Goal: Information Seeking & Learning: Learn about a topic

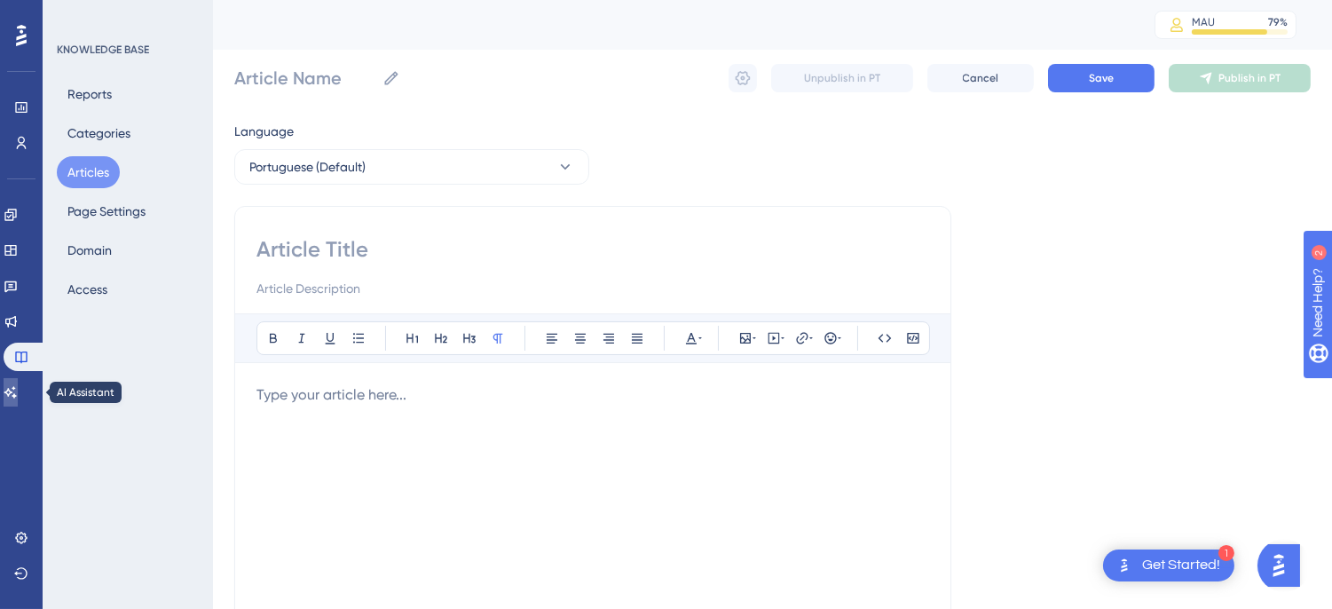
click at [16, 390] on icon at bounding box center [11, 392] width 14 height 14
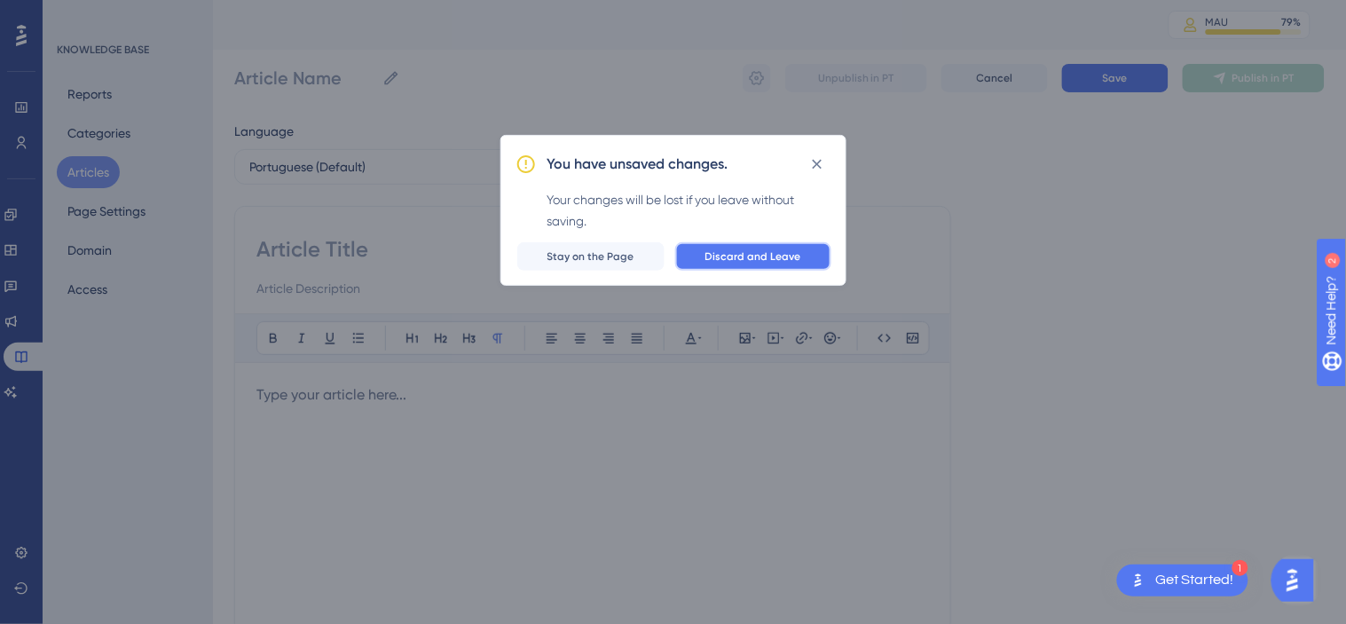
click at [743, 249] on span "Discard and Leave" at bounding box center [753, 256] width 96 height 14
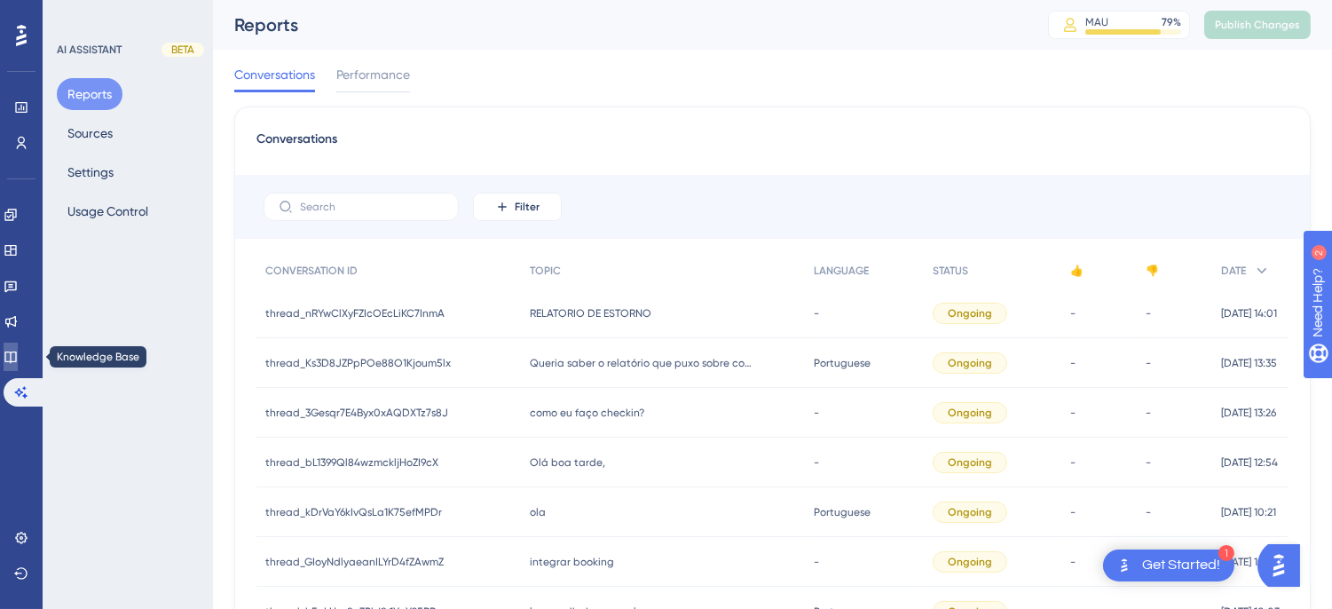
click at [16, 352] on icon at bounding box center [11, 357] width 14 height 14
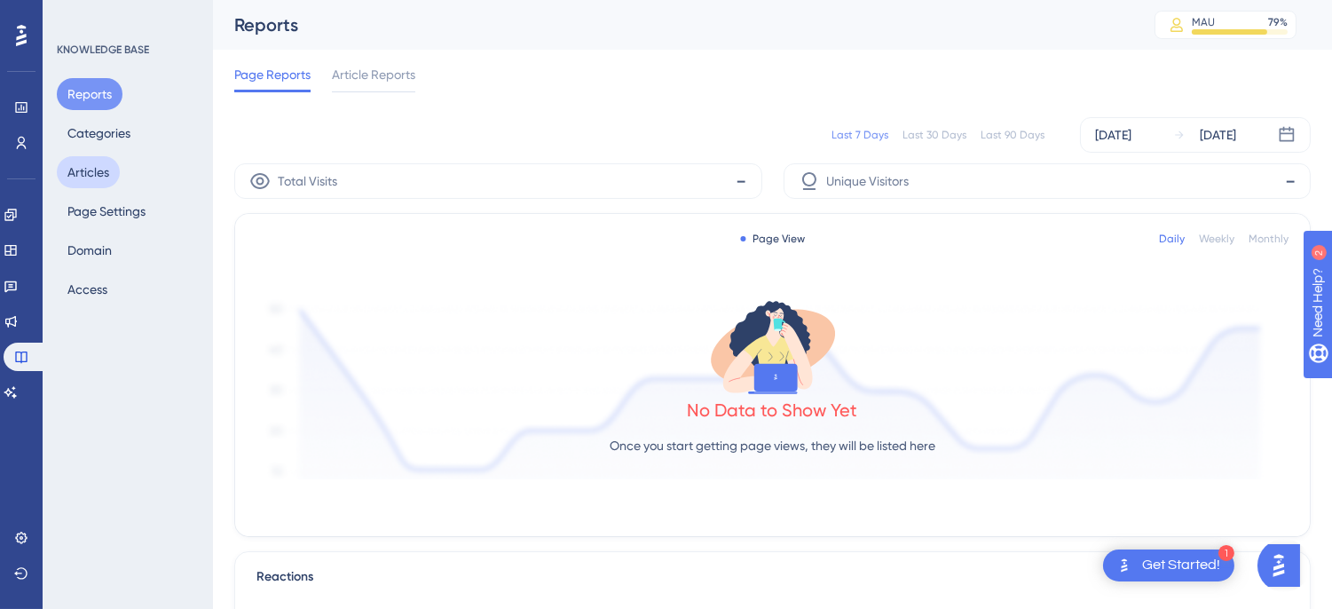
click at [83, 173] on button "Articles" at bounding box center [88, 172] width 63 height 32
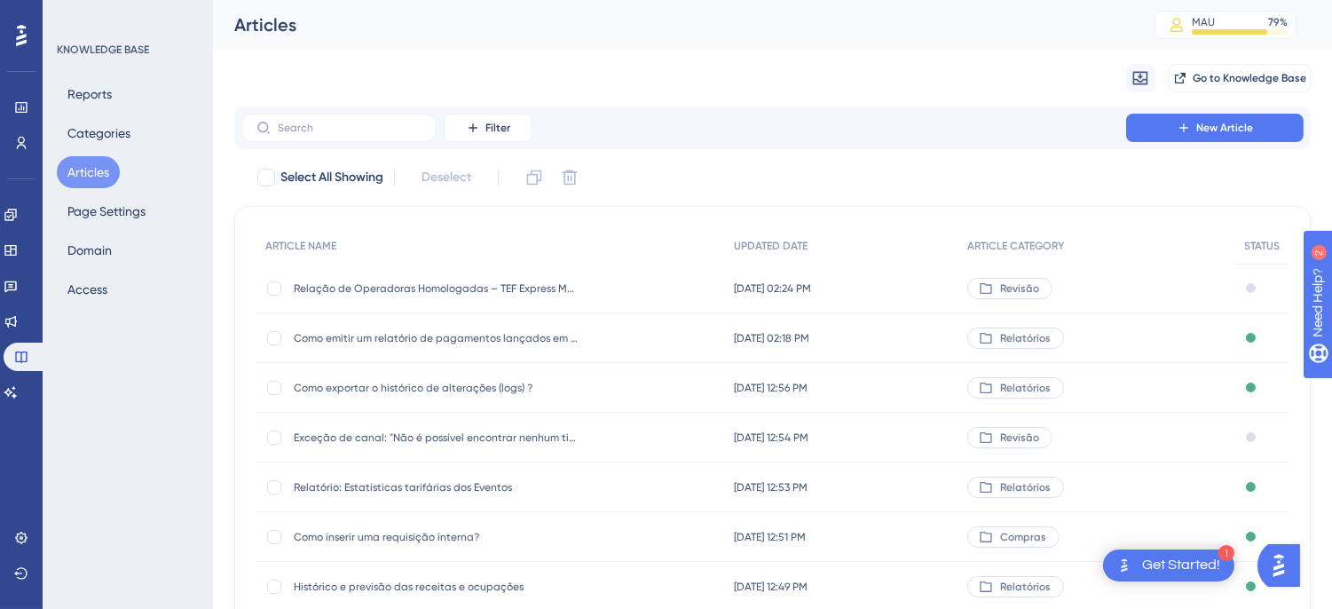
click at [1283, 570] on img "Open AI Assistant Launcher" at bounding box center [1278, 564] width 32 height 32
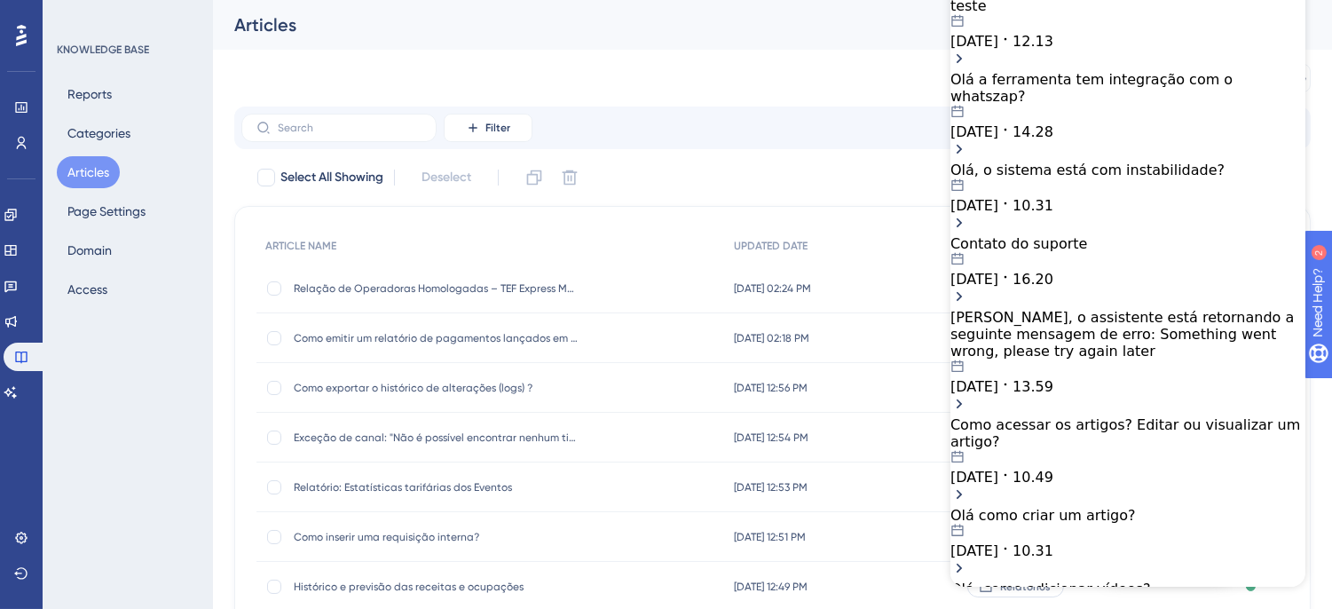
click at [997, 50] on span "25.09.2025" at bounding box center [973, 41] width 48 height 17
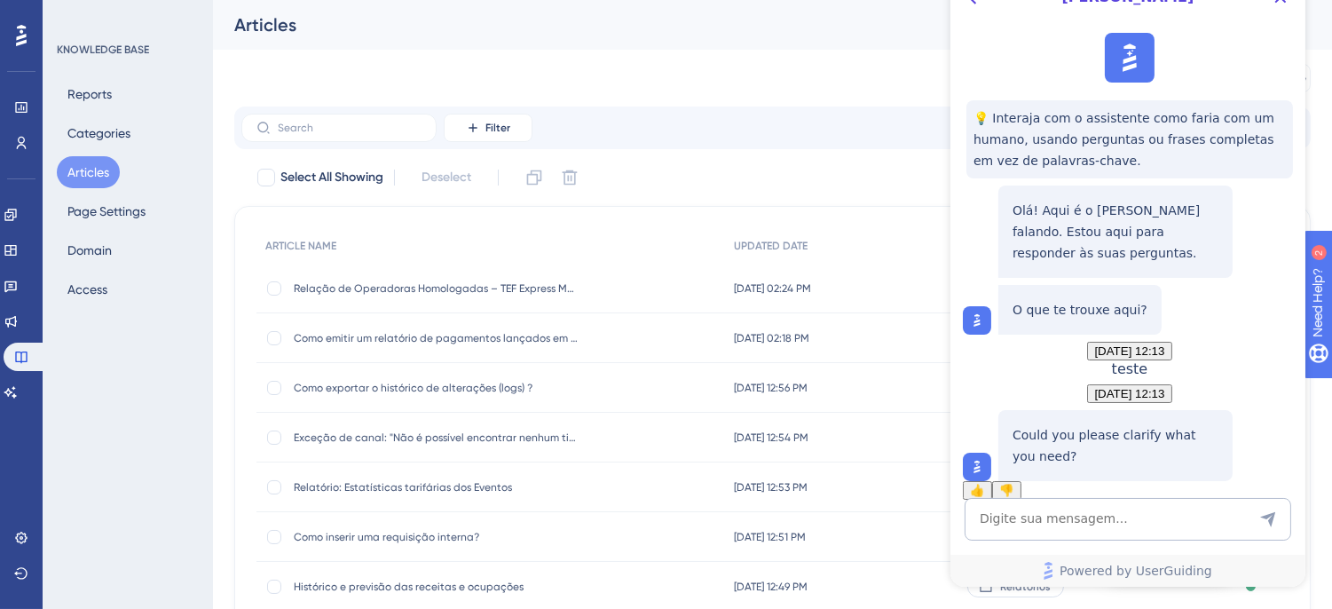
scroll to position [113, 0]
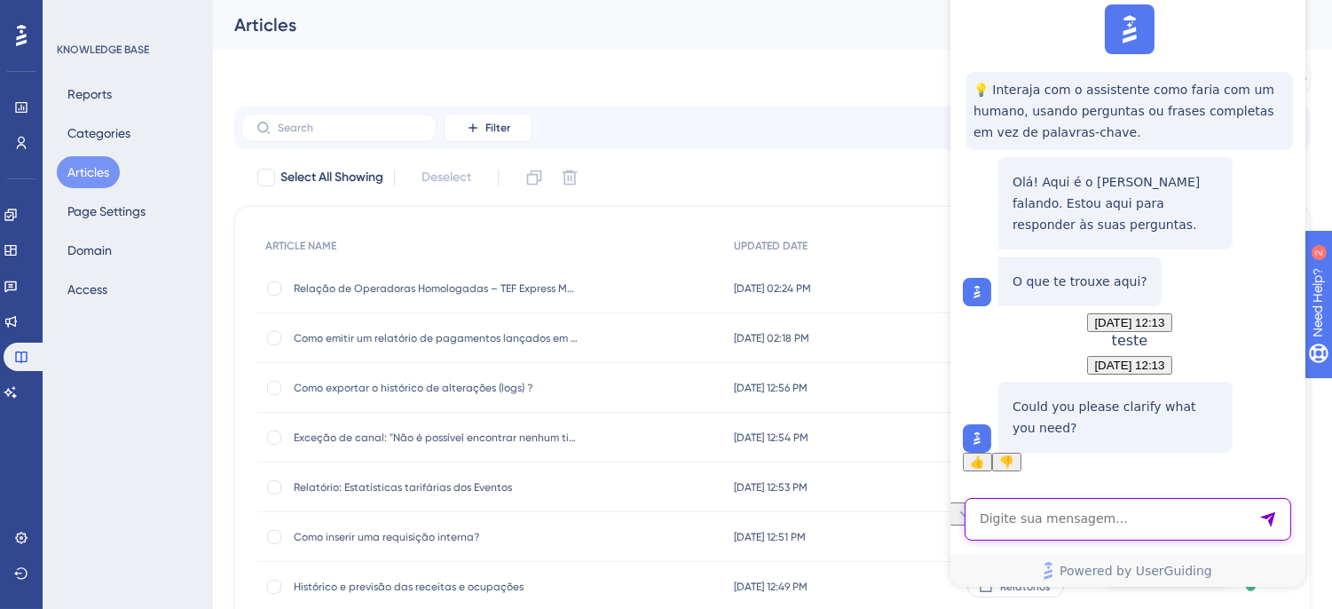
click at [1078, 527] on textarea "AI Assistant Text Input" at bounding box center [1127, 519] width 327 height 43
type textarea "Olá hoje teve alguma instabilidade no sistema?"
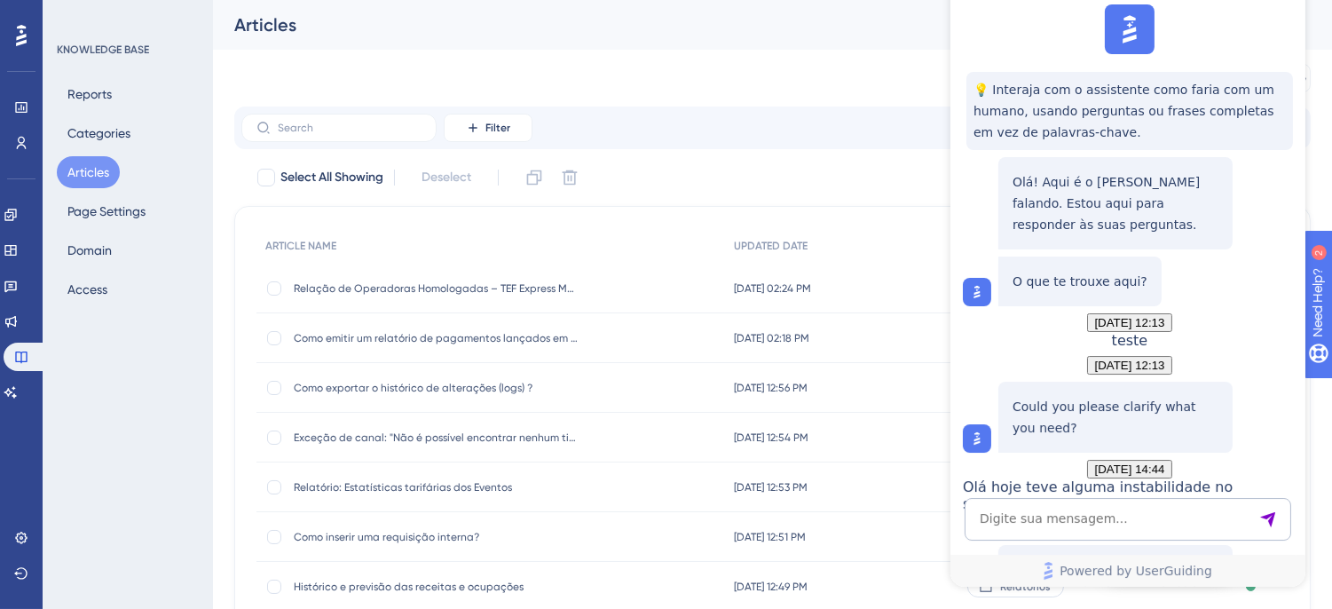
scroll to position [399, 0]
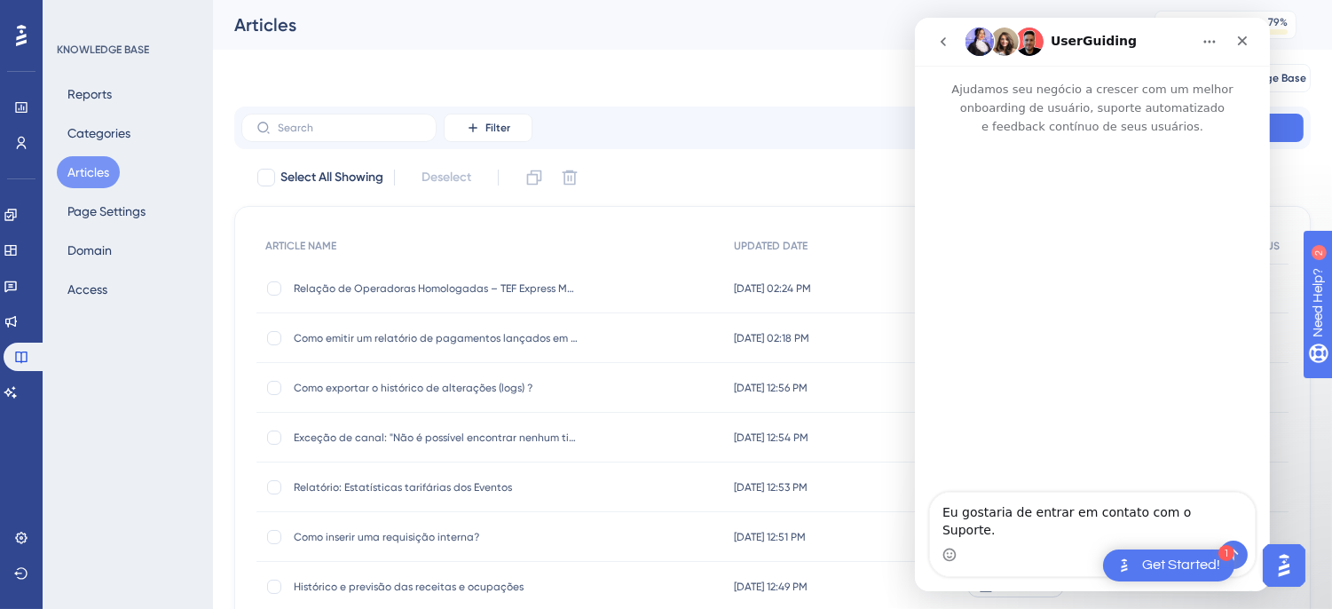
scroll to position [0, 0]
click at [1088, 534] on textarea "Eu gostaria de entrar em contato com o Suporte." at bounding box center [1091, 516] width 325 height 48
click at [1186, 530] on textarea "Eu gostaria de entrar em contato com o Suporte." at bounding box center [1091, 516] width 325 height 48
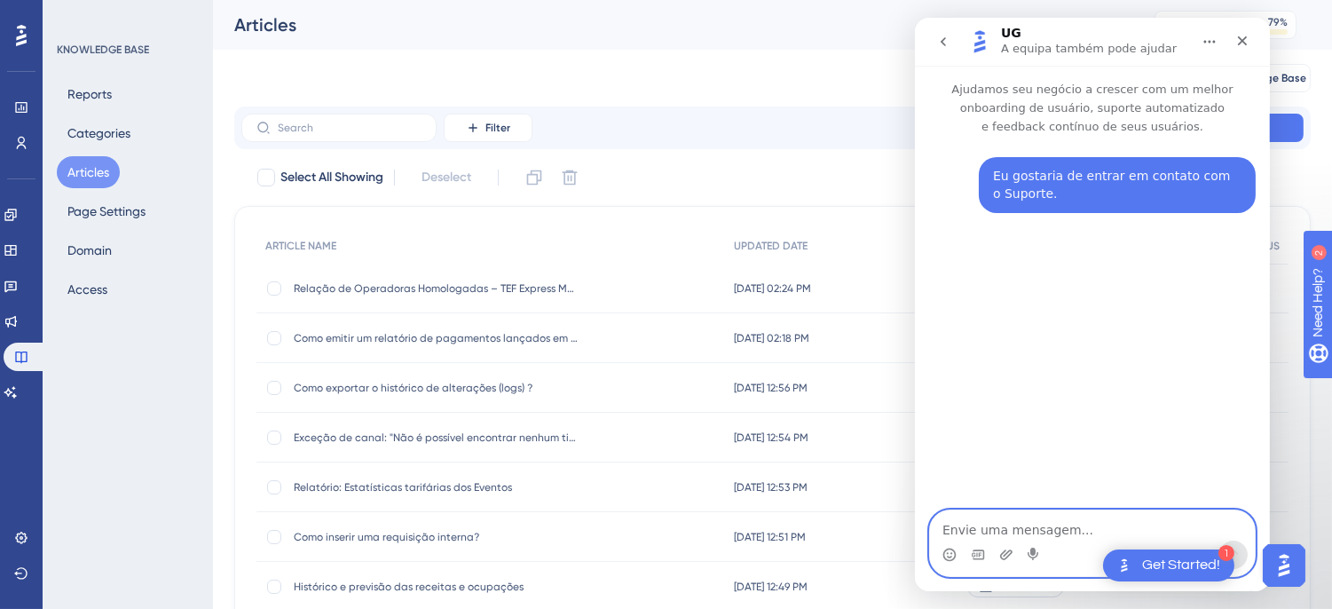
click at [992, 516] on textarea "Envie uma mensagem..." at bounding box center [1091, 525] width 325 height 30
click at [1001, 555] on icon "Carregar anexo" at bounding box center [1005, 555] width 14 height 14
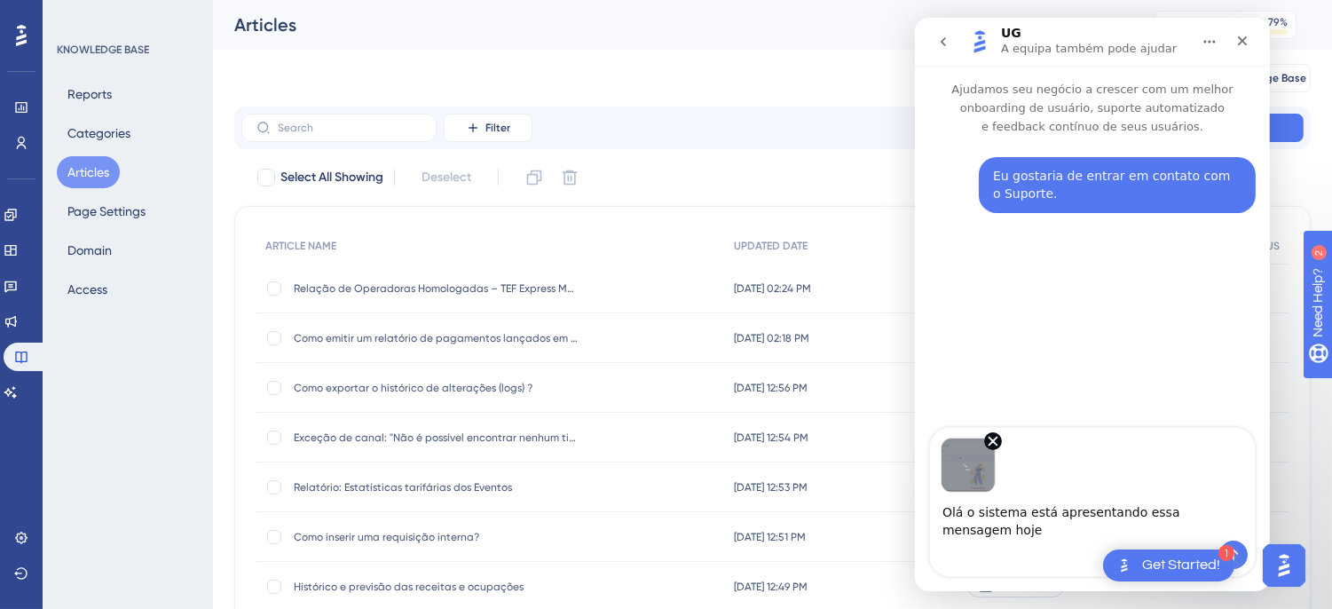
type textarea "Olá o sistema está apresentando essa mensagem hoje"
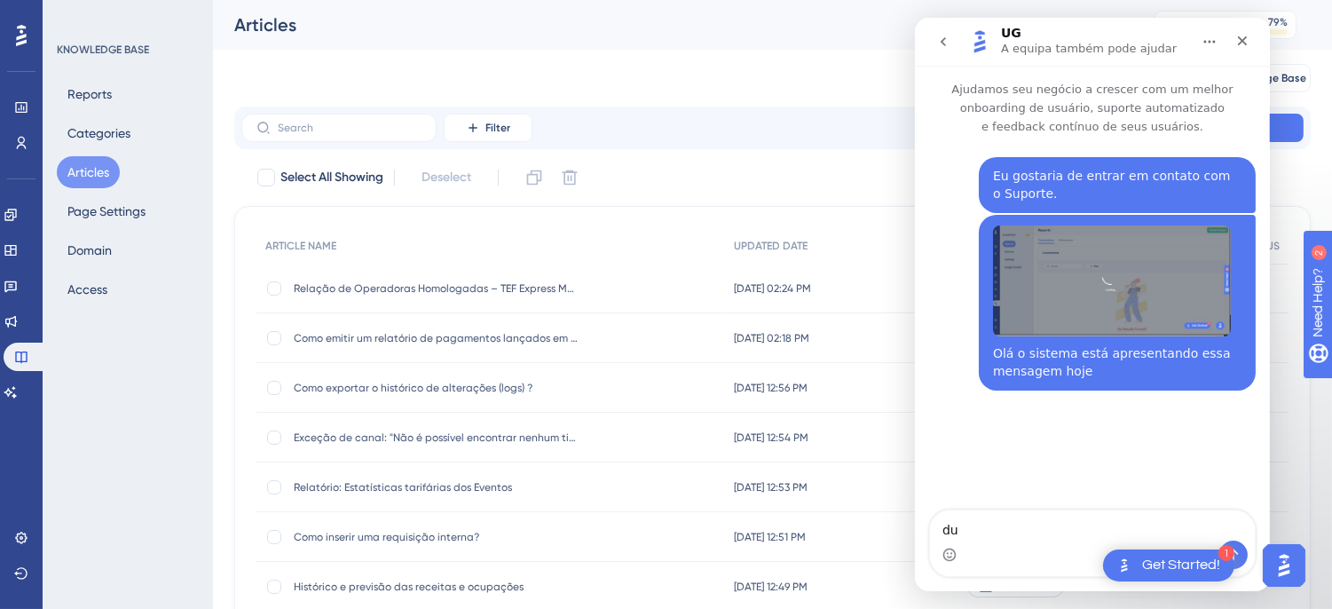
type textarea "d"
type textarea "apresentou*"
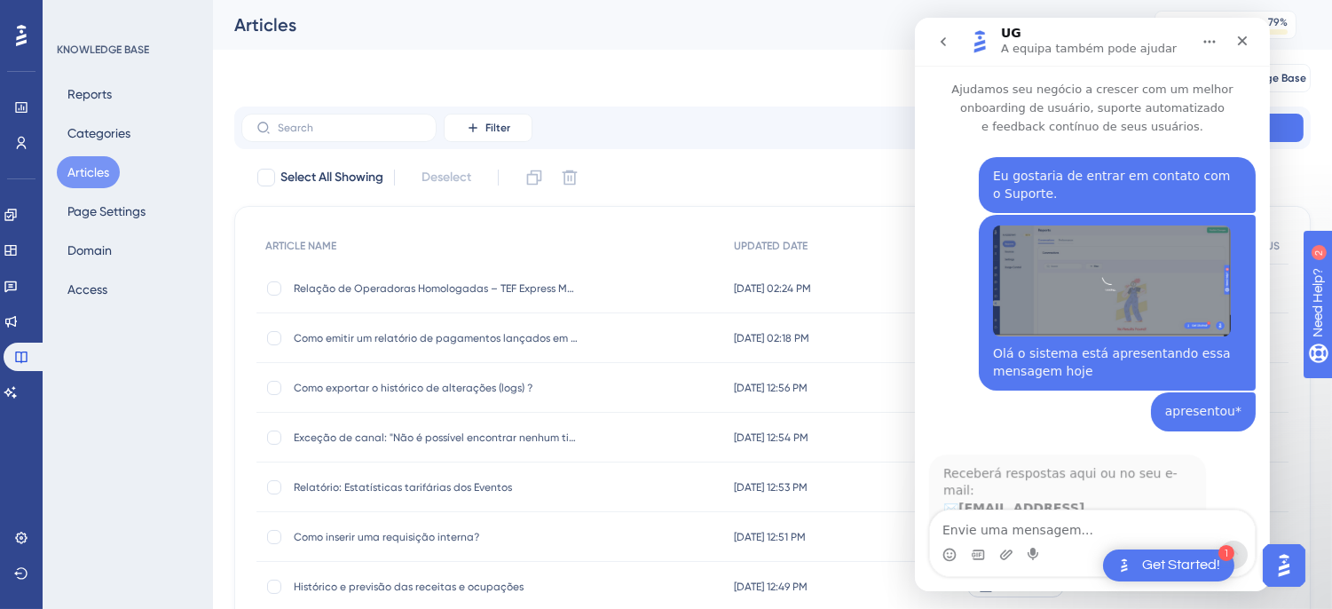
scroll to position [72, 0]
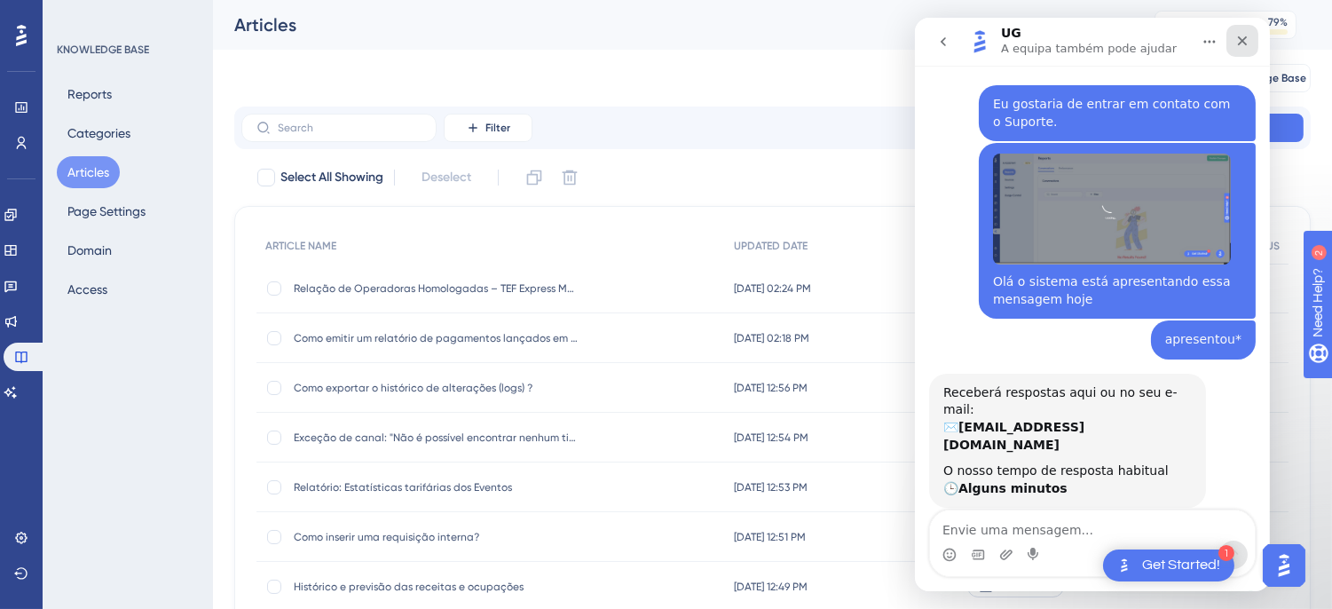
click at [1236, 45] on icon "Fechar" at bounding box center [1241, 41] width 14 height 14
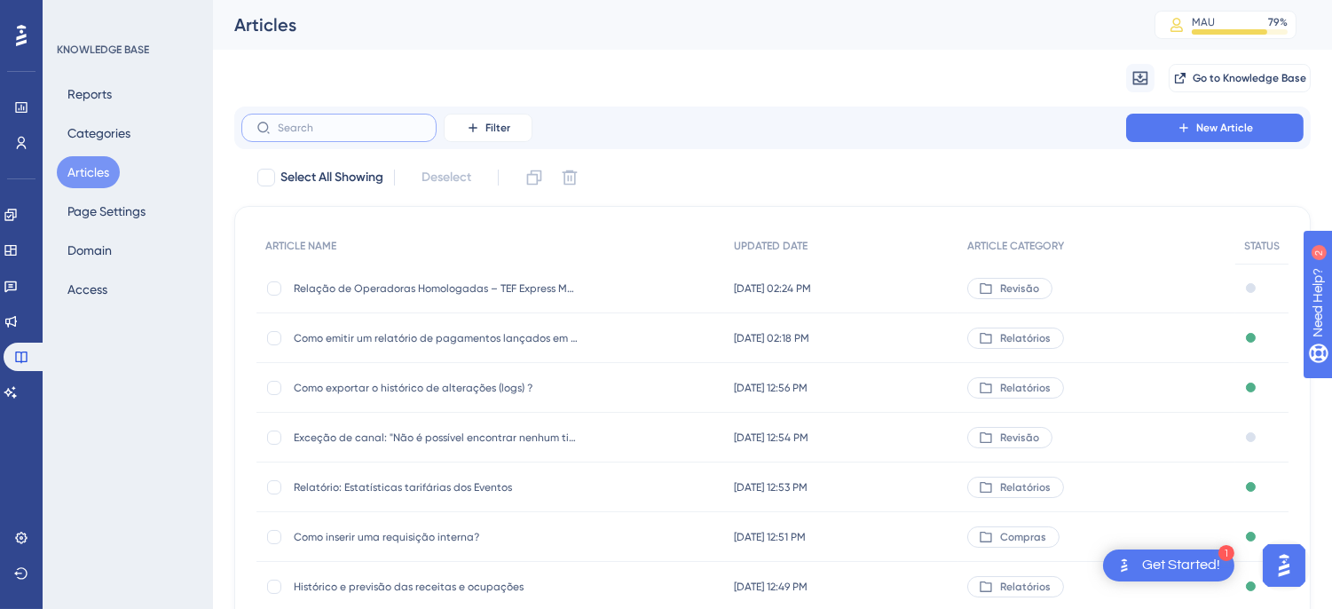
click at [353, 129] on input "text" at bounding box center [350, 128] width 144 height 12
click at [356, 120] on label at bounding box center [338, 128] width 195 height 28
click at [356, 122] on input "text" at bounding box center [350, 128] width 144 height 12
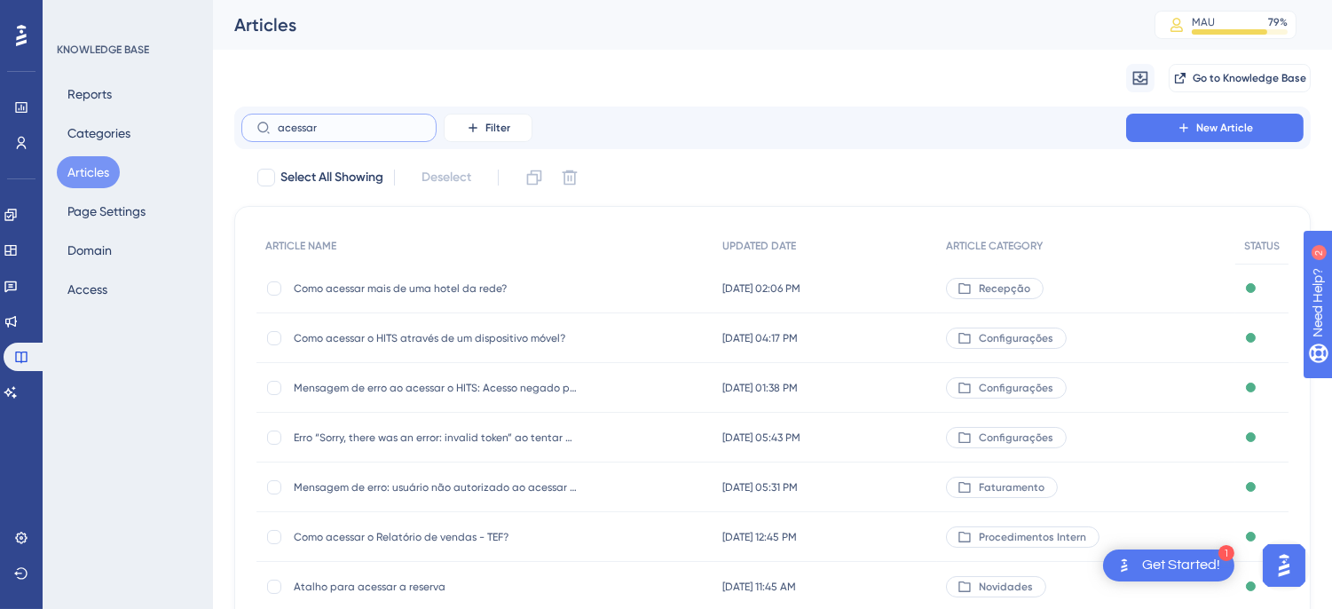
type input "acessar"
click at [420, 337] on span "Como acessar o HITS através de um dispositivo móvel?" at bounding box center [436, 338] width 284 height 14
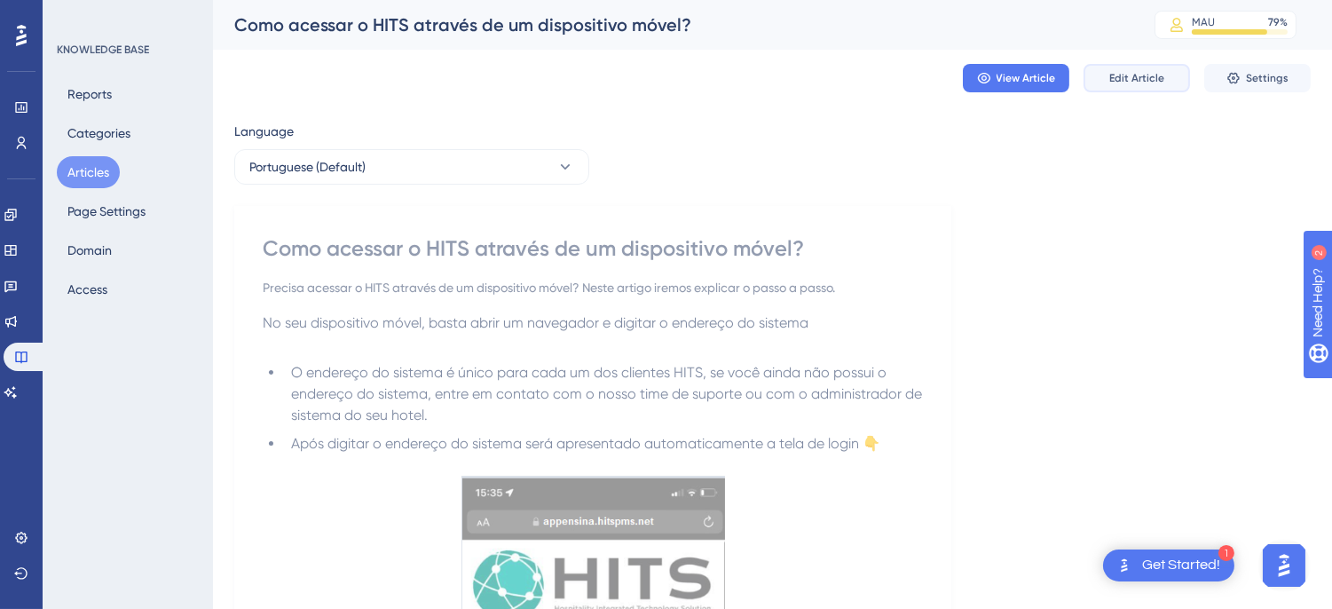
click at [1165, 81] on button "Edit Article" at bounding box center [1136, 78] width 106 height 28
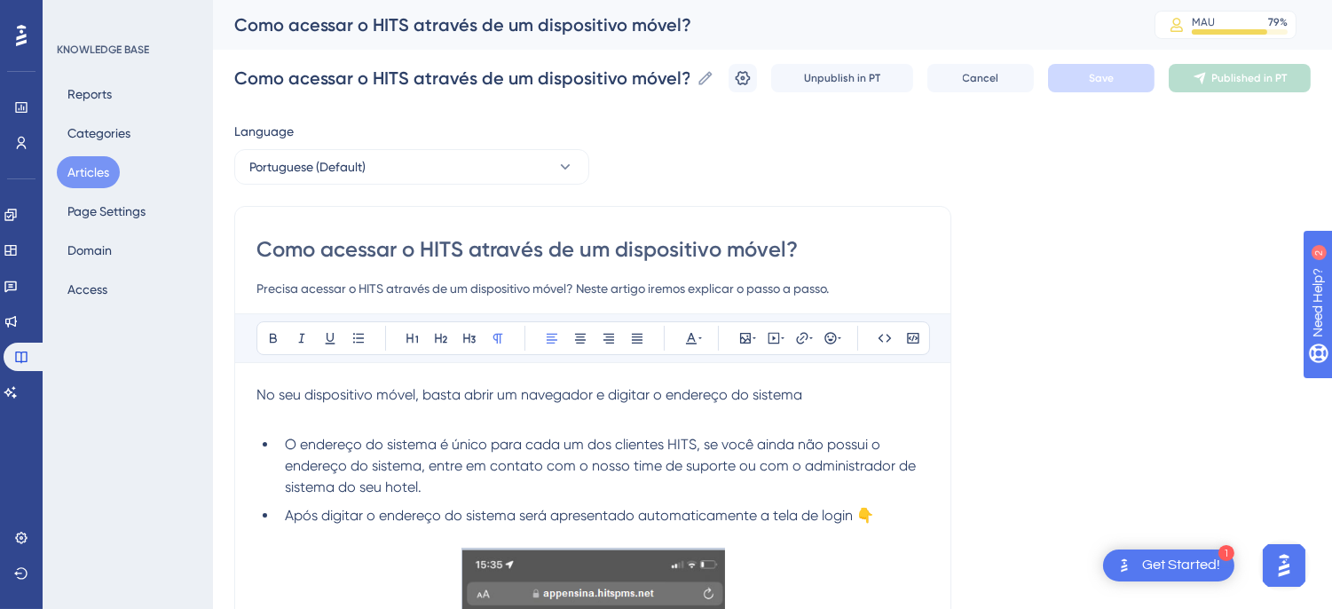
click at [418, 393] on span "No seu dispositivo móvel, basta abrir um navegador e digitar o endereço do sist…" at bounding box center [529, 394] width 546 height 17
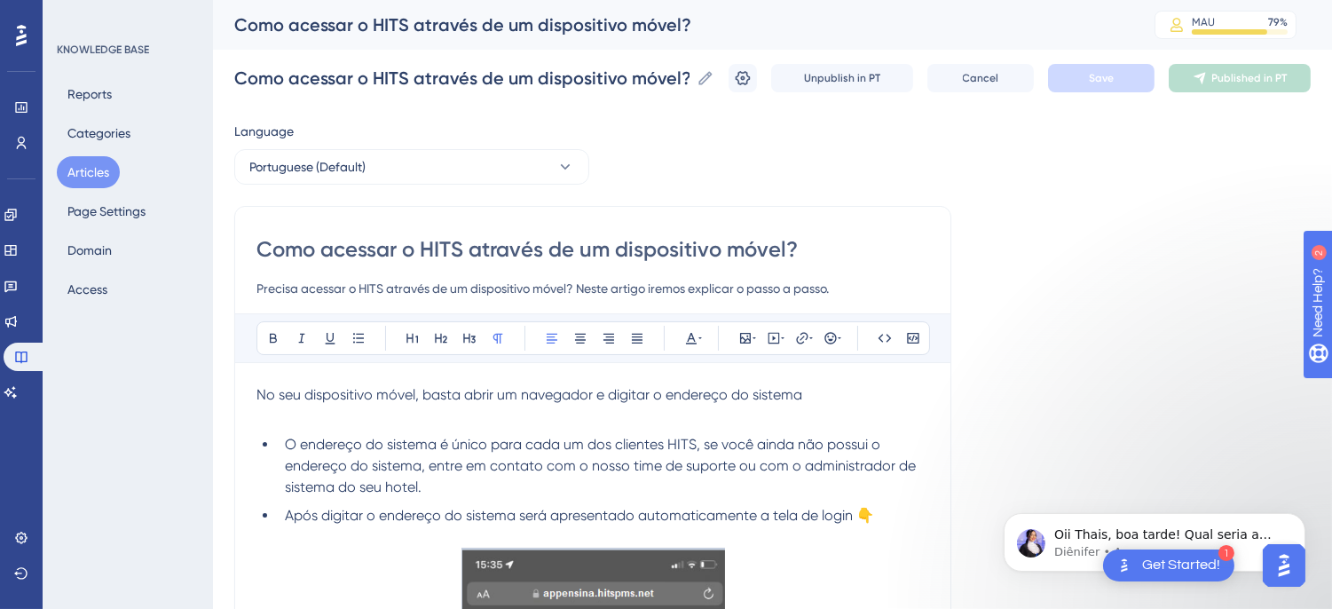
scroll to position [192, 0]
click at [493, 391] on span "No seu dispositivo móvel, basta abrir um navegador e digitar o endereço do sist…" at bounding box center [529, 394] width 546 height 17
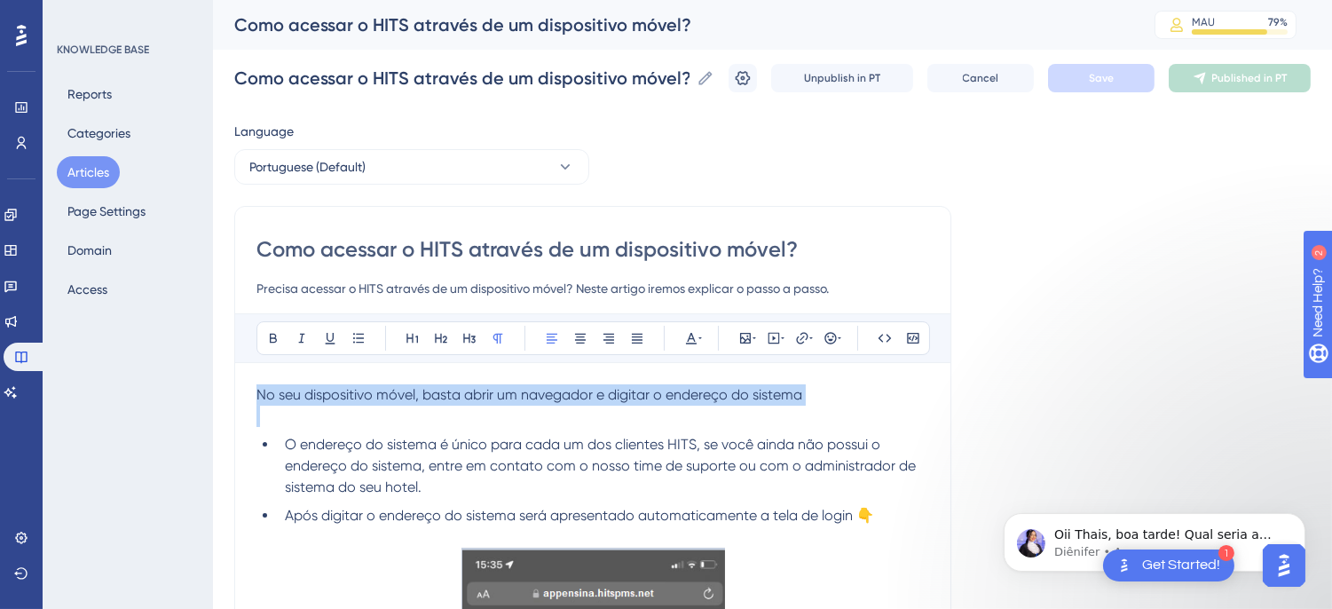
click at [493, 391] on span "No seu dispositivo móvel, basta abrir um navegador e digitar o endereço do sist…" at bounding box center [529, 394] width 546 height 17
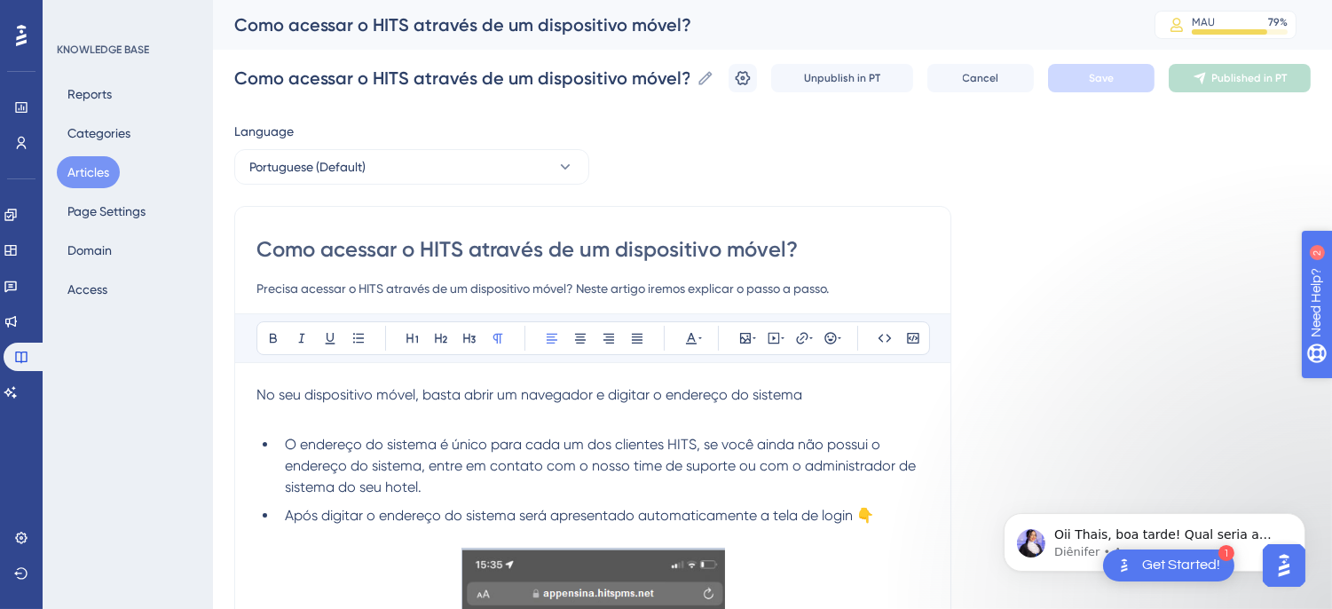
scroll to position [260, 0]
click at [328, 390] on span "No seu dispositivo móvel, basta abrir um navegador e digitar o endereço do sist…" at bounding box center [529, 394] width 546 height 17
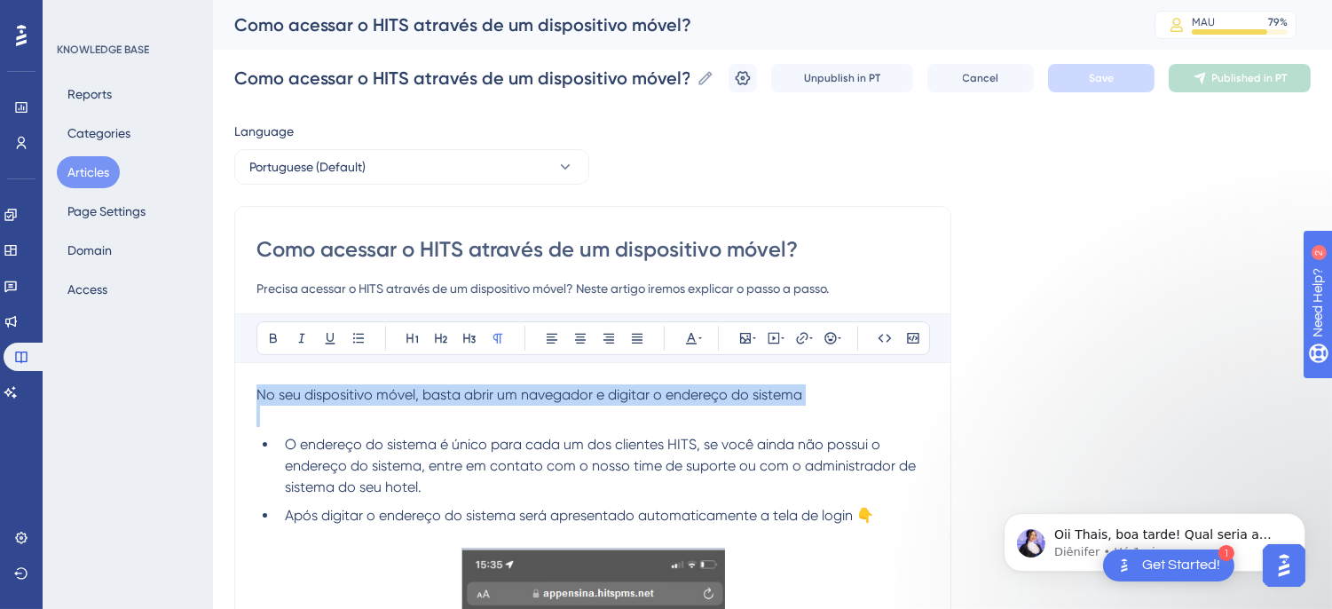
click at [328, 390] on span "No seu dispositivo móvel, basta abrir um navegador e digitar o endereço do sist…" at bounding box center [529, 394] width 546 height 17
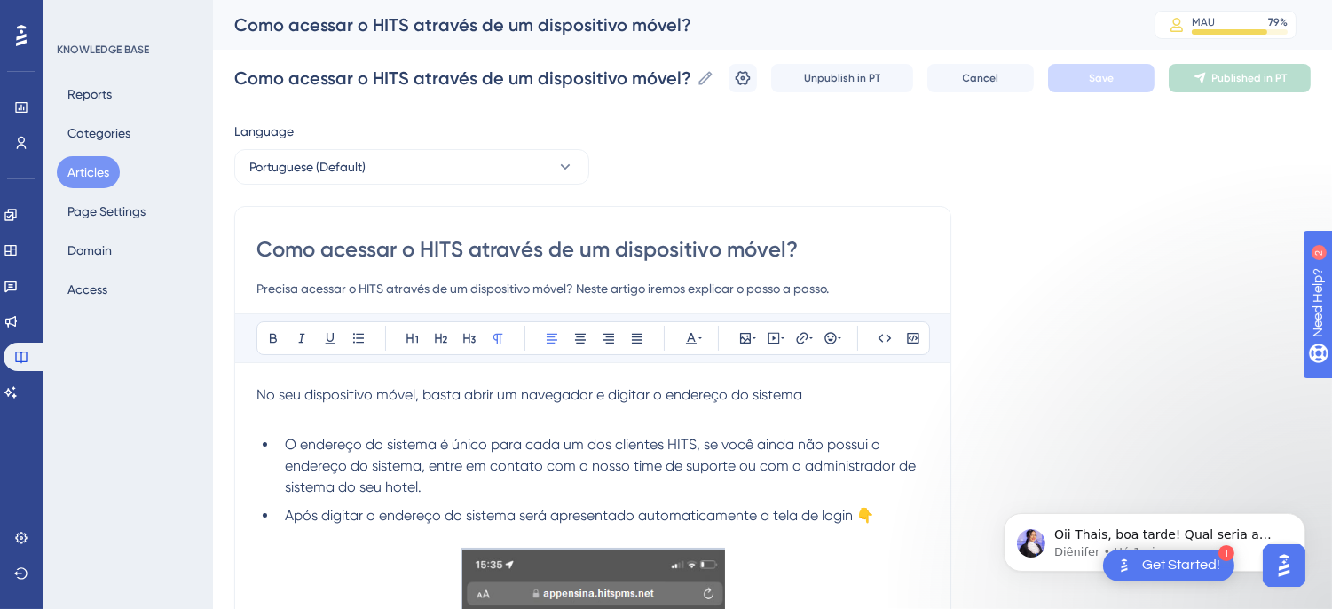
paste div
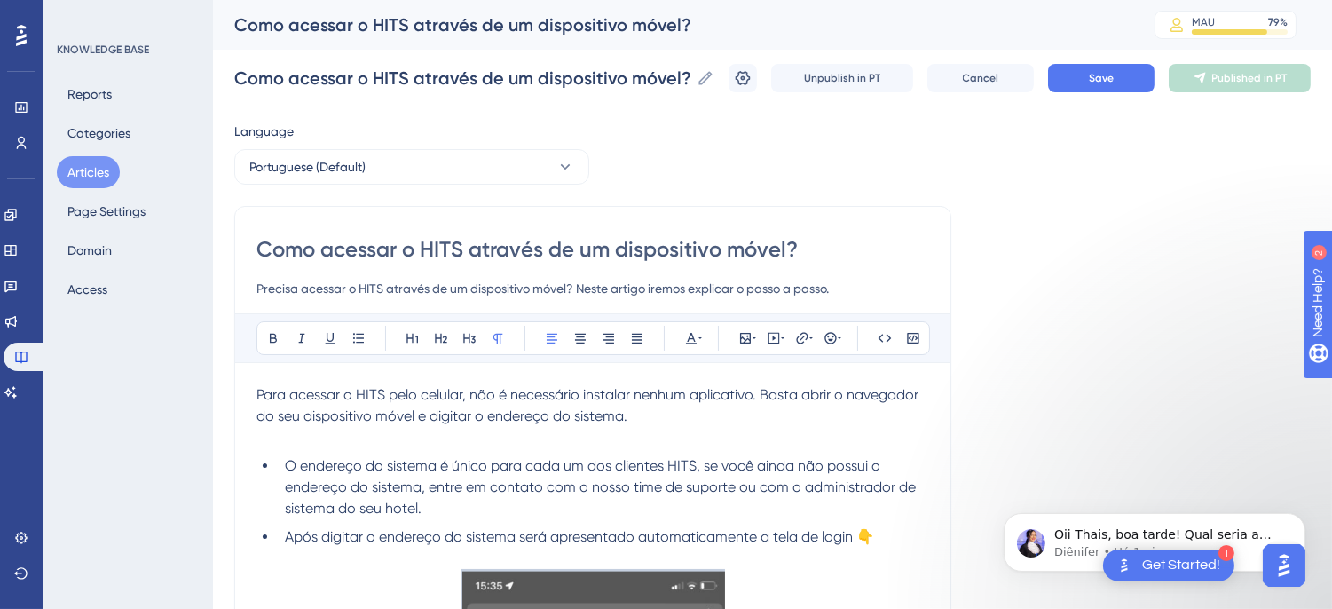
scroll to position [849, 0]
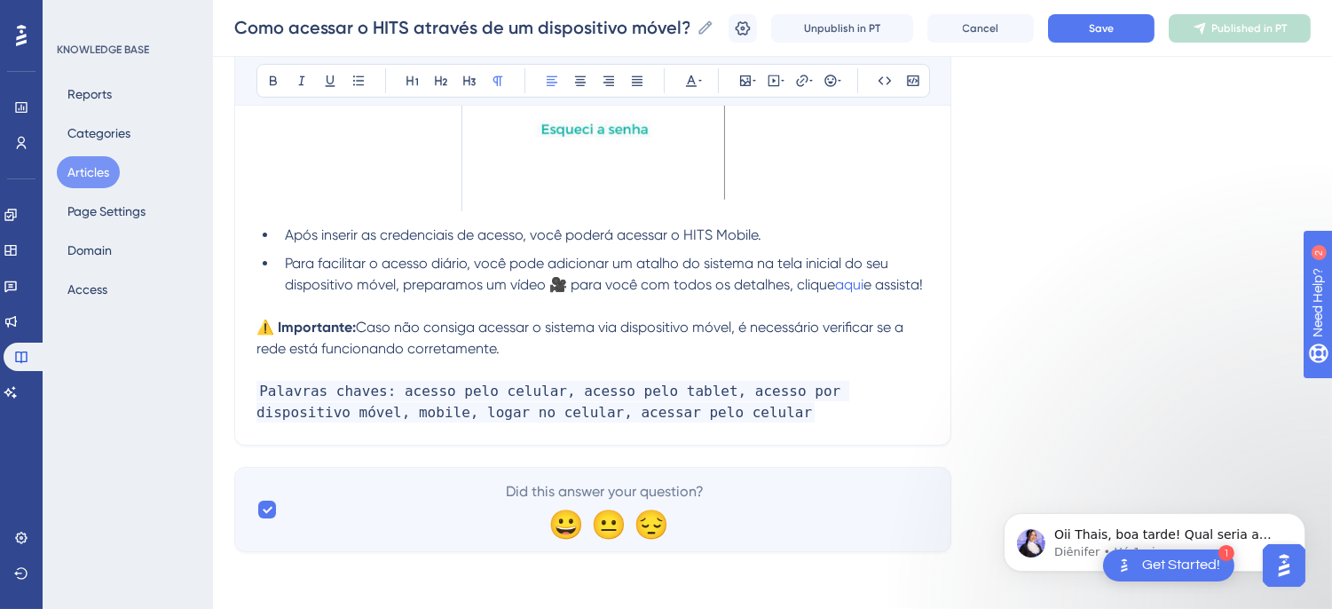
click at [752, 406] on p "Palavras chaves: acesso pelo celular, acesso pelo tablet, acesso por dispositiv…" at bounding box center [592, 402] width 673 height 43
click at [1134, 20] on button "Save" at bounding box center [1101, 28] width 106 height 28
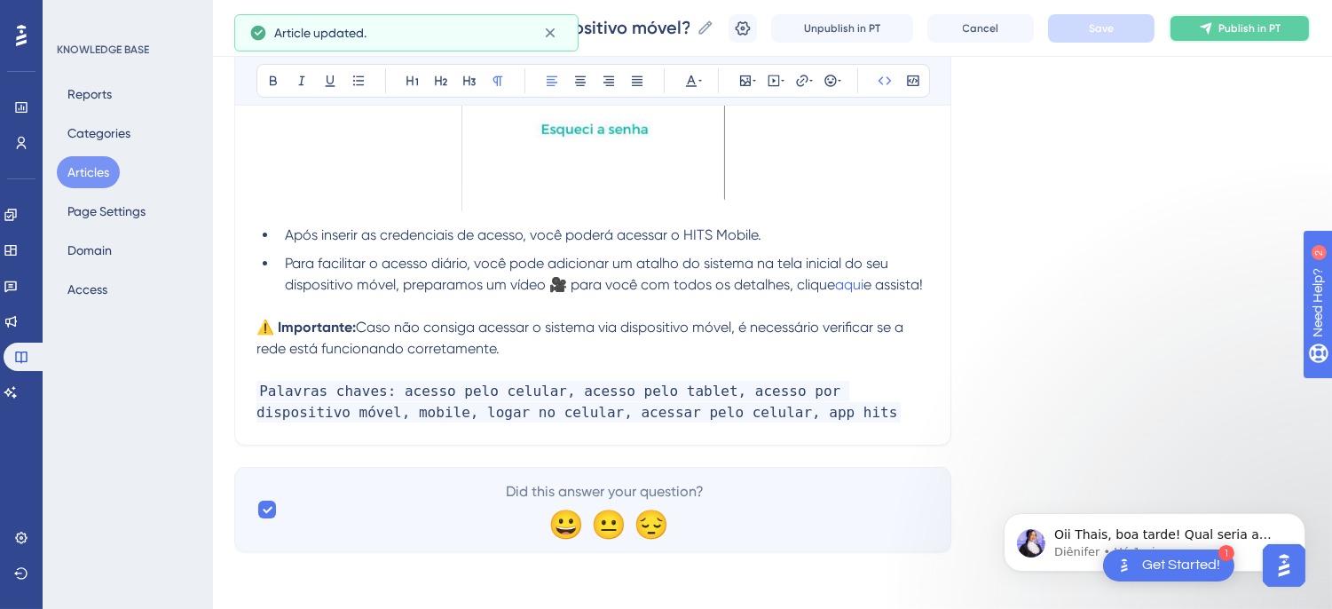
click at [1233, 36] on button "Publish in PT" at bounding box center [1240, 28] width 142 height 28
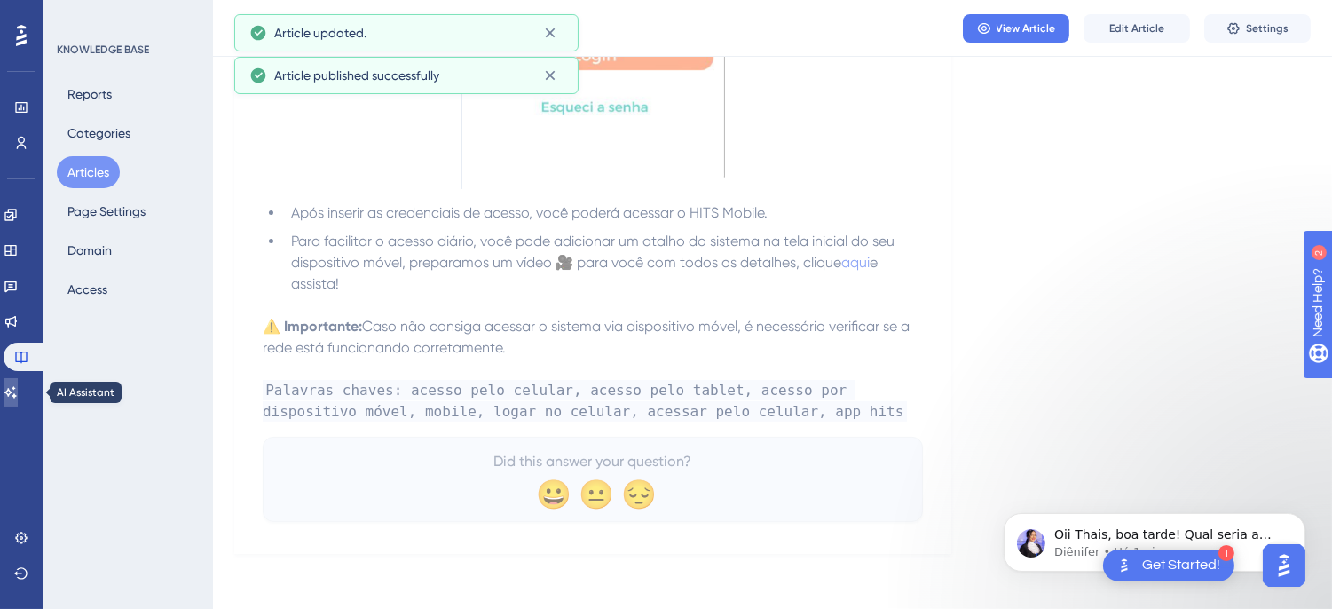
click at [17, 393] on icon at bounding box center [10, 392] width 12 height 12
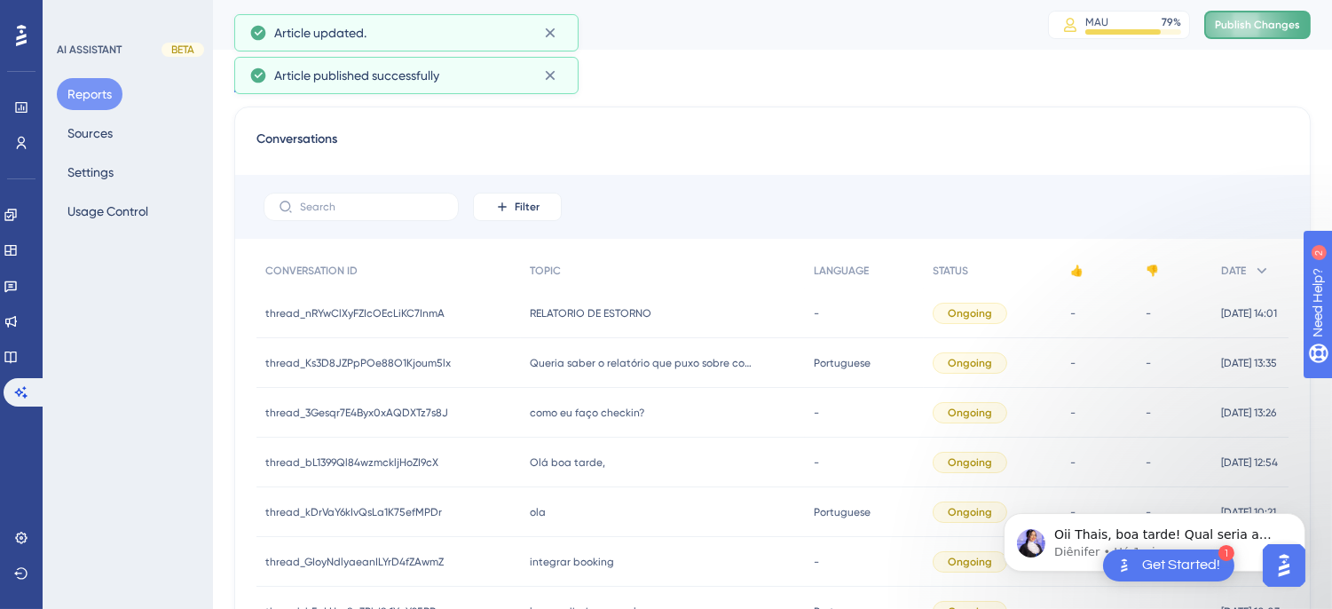
click at [1282, 15] on button "Publish Changes" at bounding box center [1257, 25] width 106 height 28
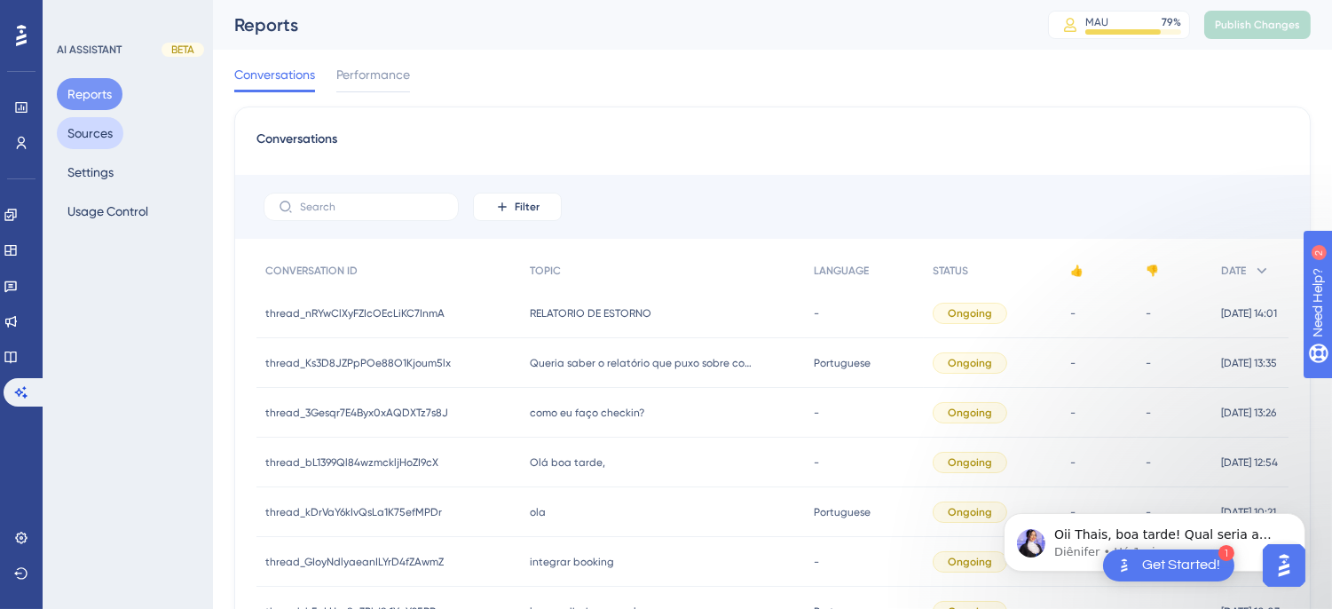
click at [83, 126] on button "Sources" at bounding box center [90, 133] width 67 height 32
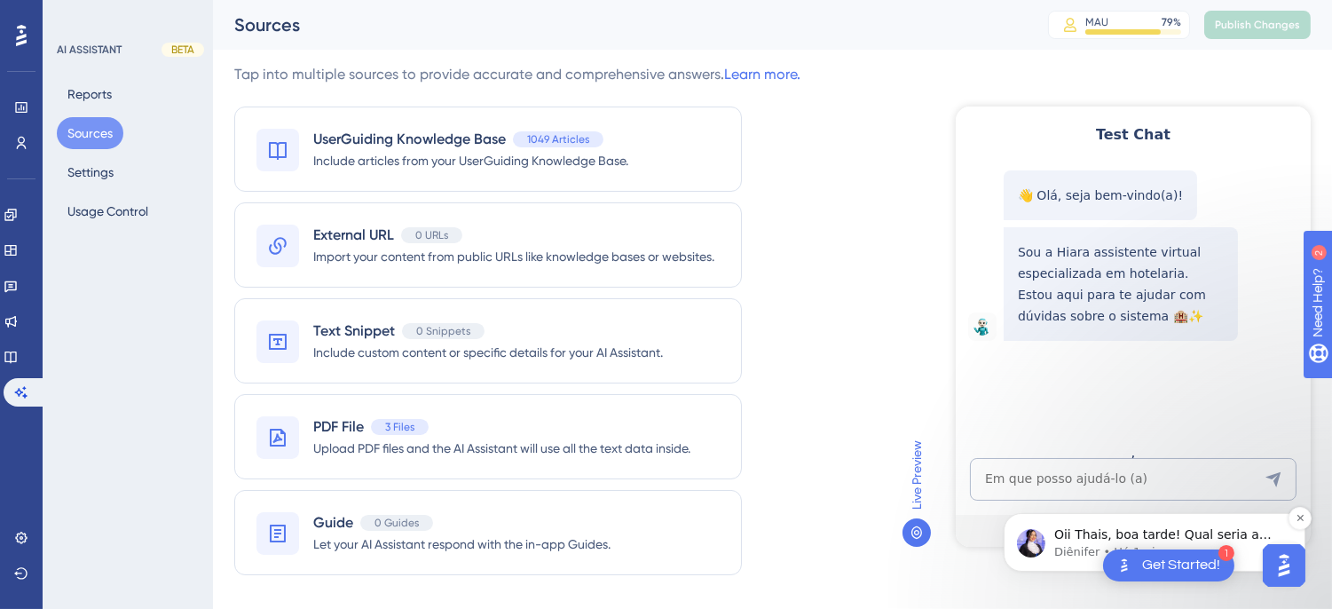
click at [1076, 540] on span "Oii Thais, boa tarde! Qual seria a mensagem?" at bounding box center [1161, 542] width 217 height 32
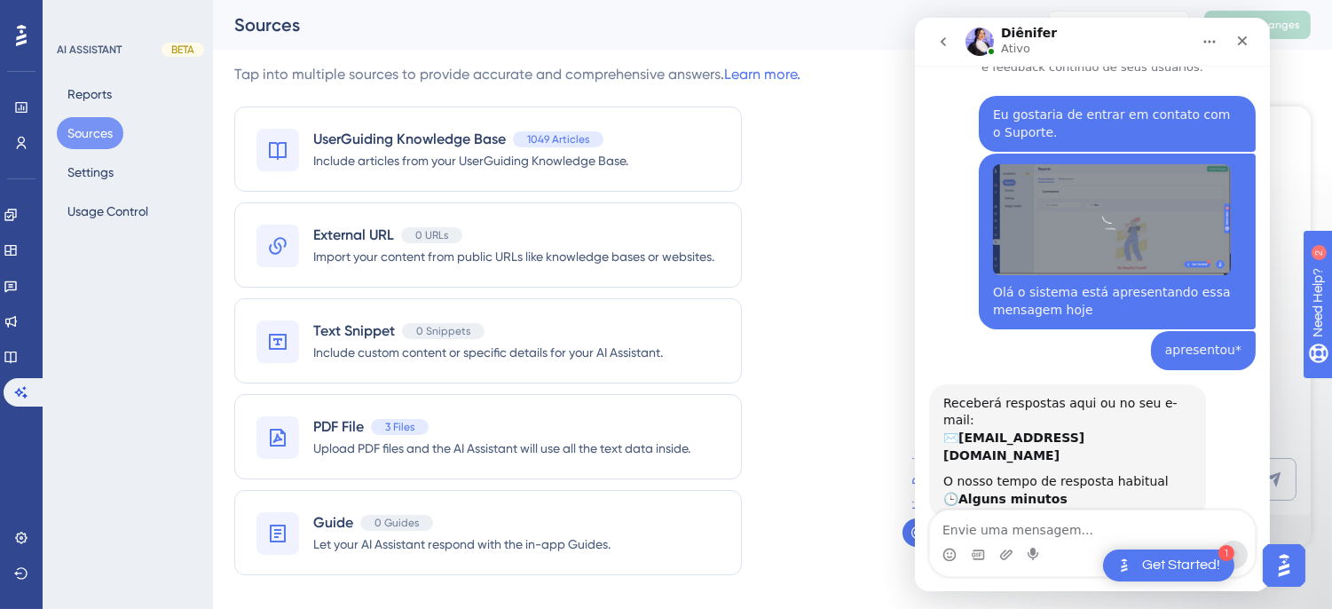
scroll to position [313, 0]
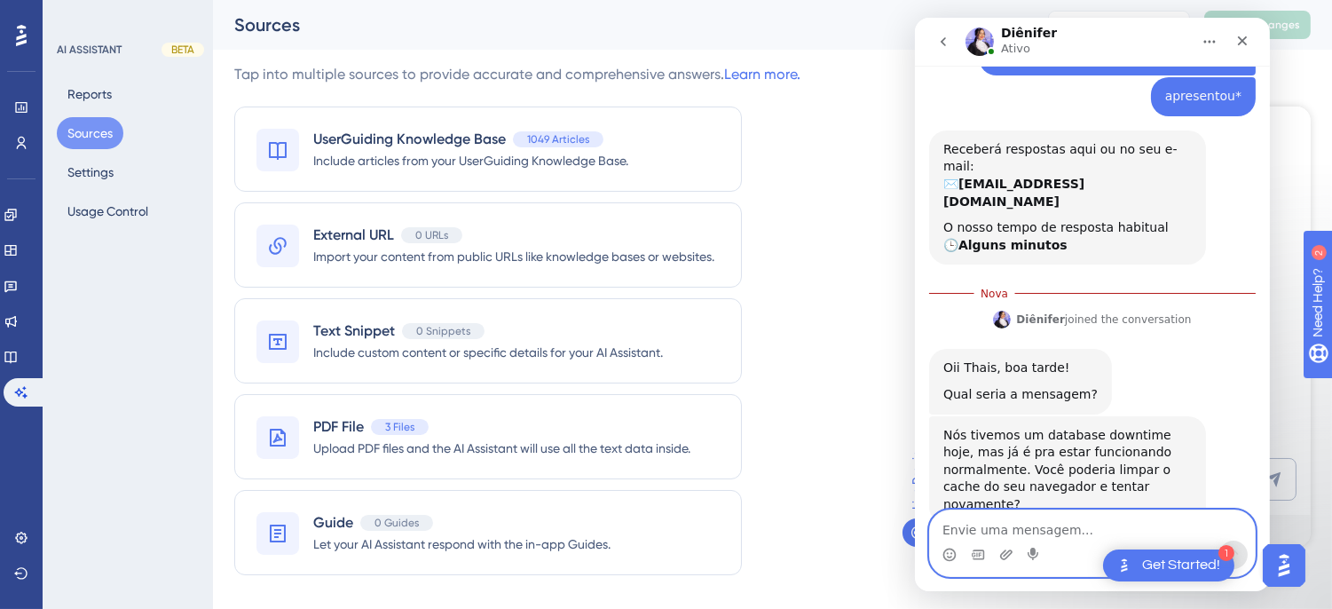
click at [1000, 531] on textarea "Envie uma mensagem..." at bounding box center [1091, 525] width 325 height 30
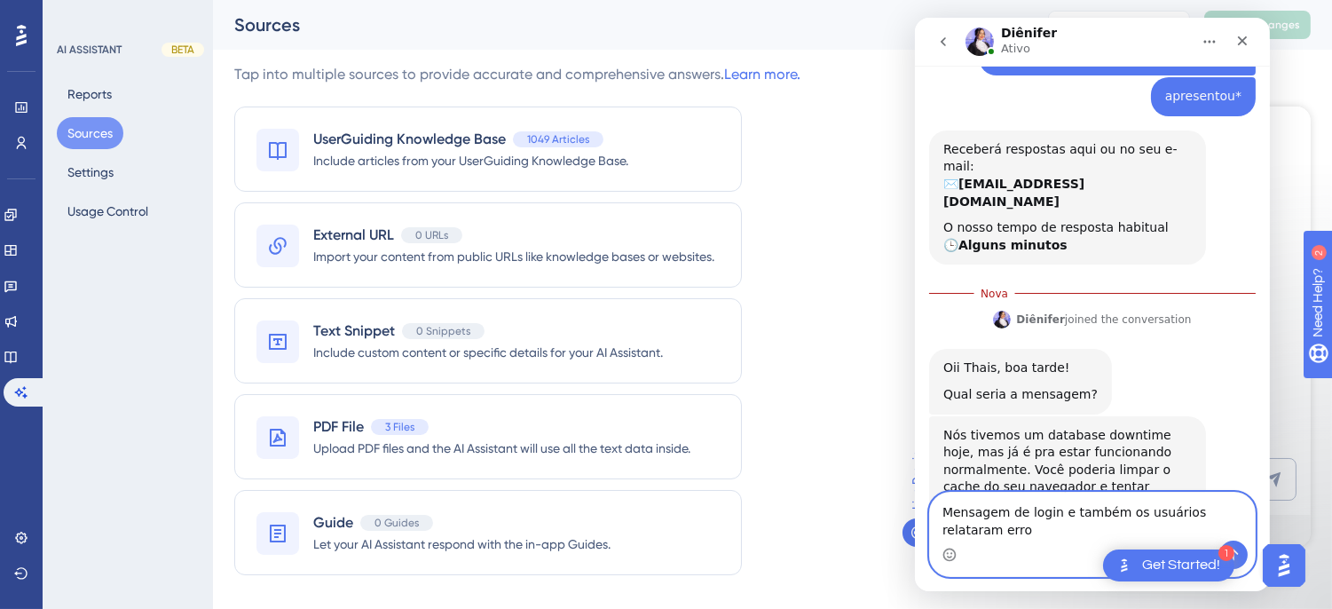
scroll to position [331, 0]
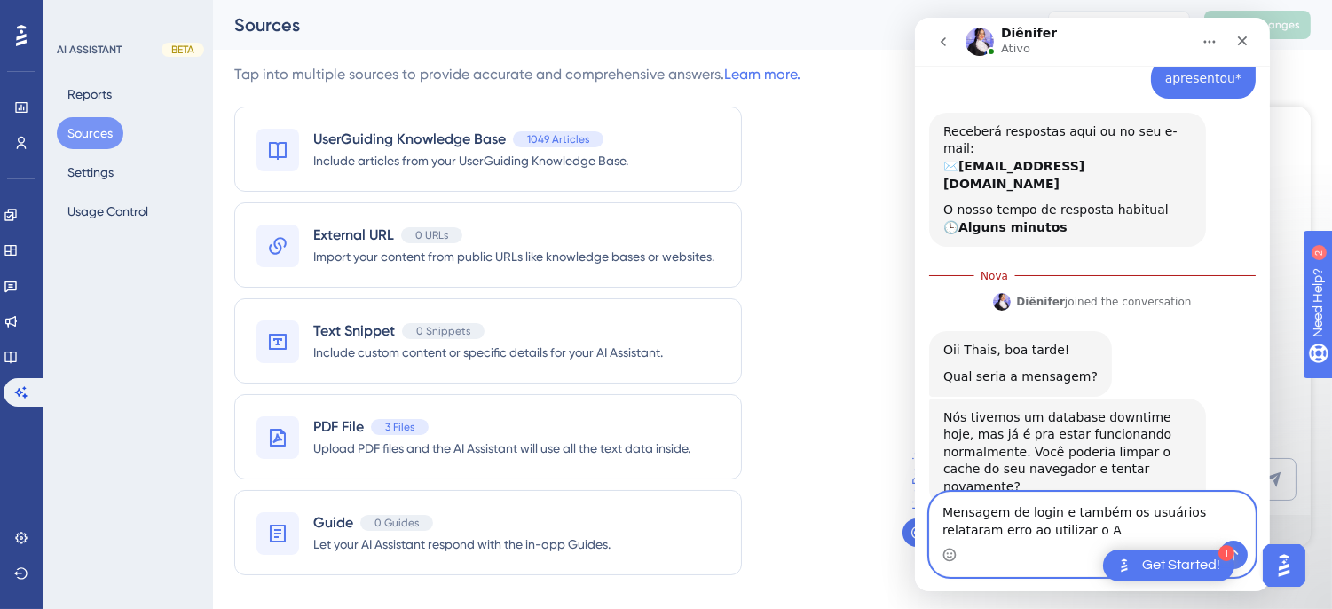
type textarea "Mensagem de login e também os usuários relataram erro ao utilizar o AI"
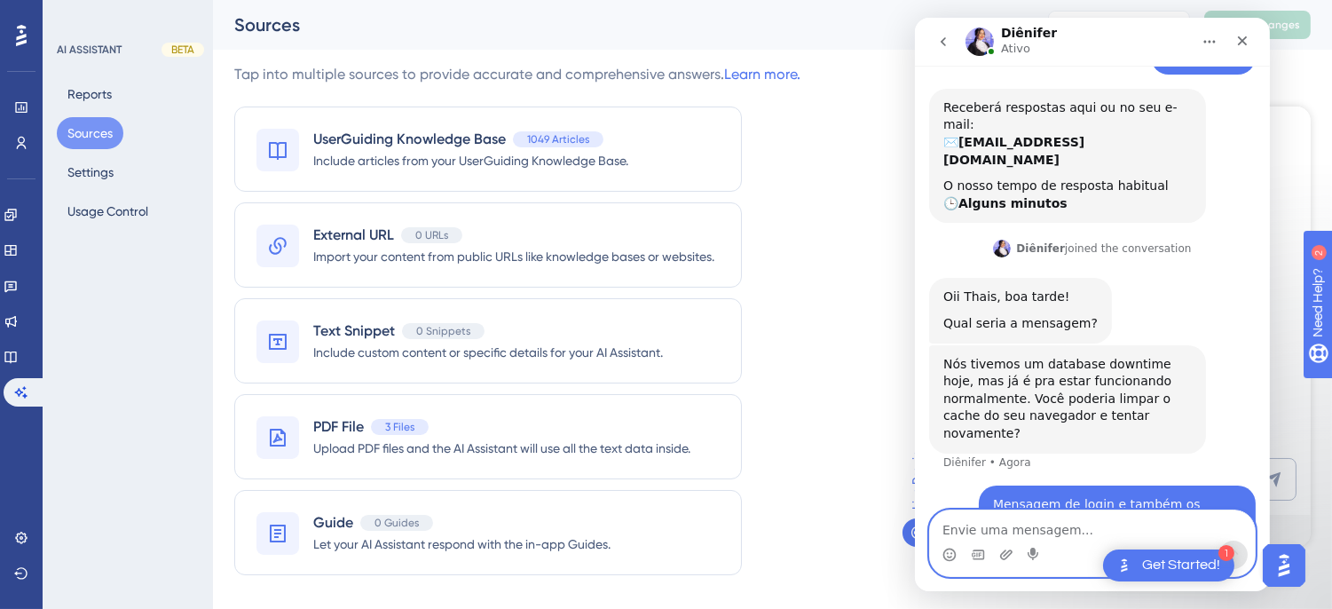
scroll to position [353, 0]
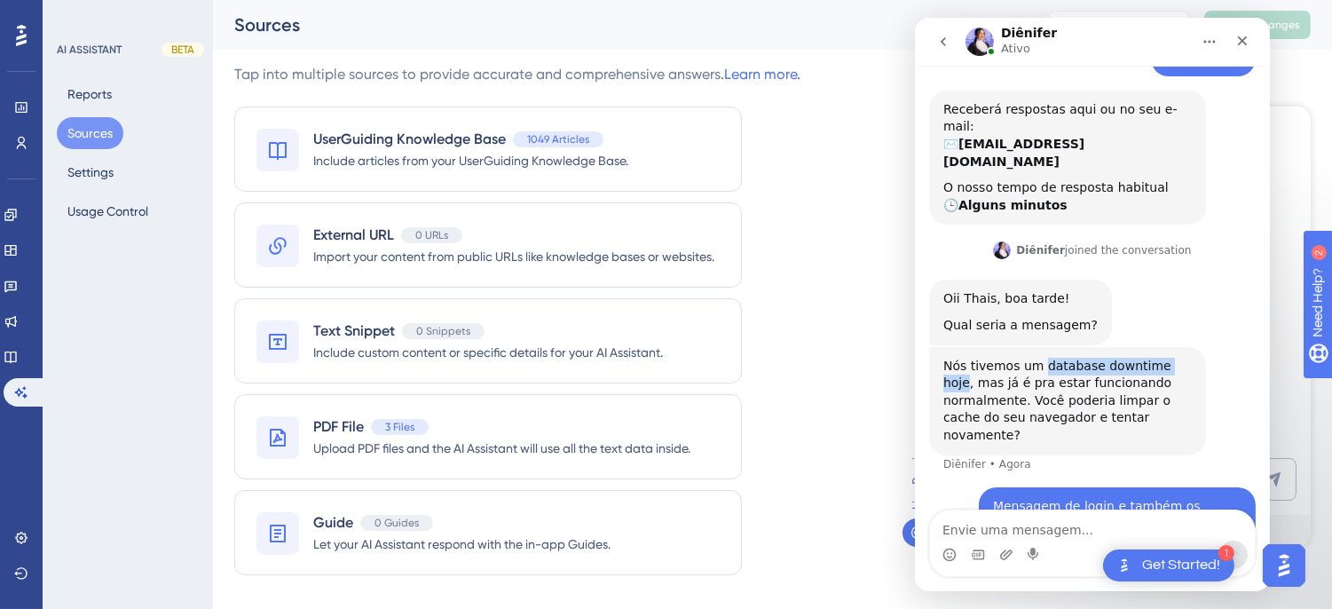
drag, startPoint x: 1036, startPoint y: 330, endPoint x: 1169, endPoint y: 332, distance: 132.2
click at [1169, 358] on div "Nós tivemos um database downtime hoje, mas já é pra estar funcionando normalmen…" at bounding box center [1066, 401] width 248 height 87
copy div "database downtime hoje"
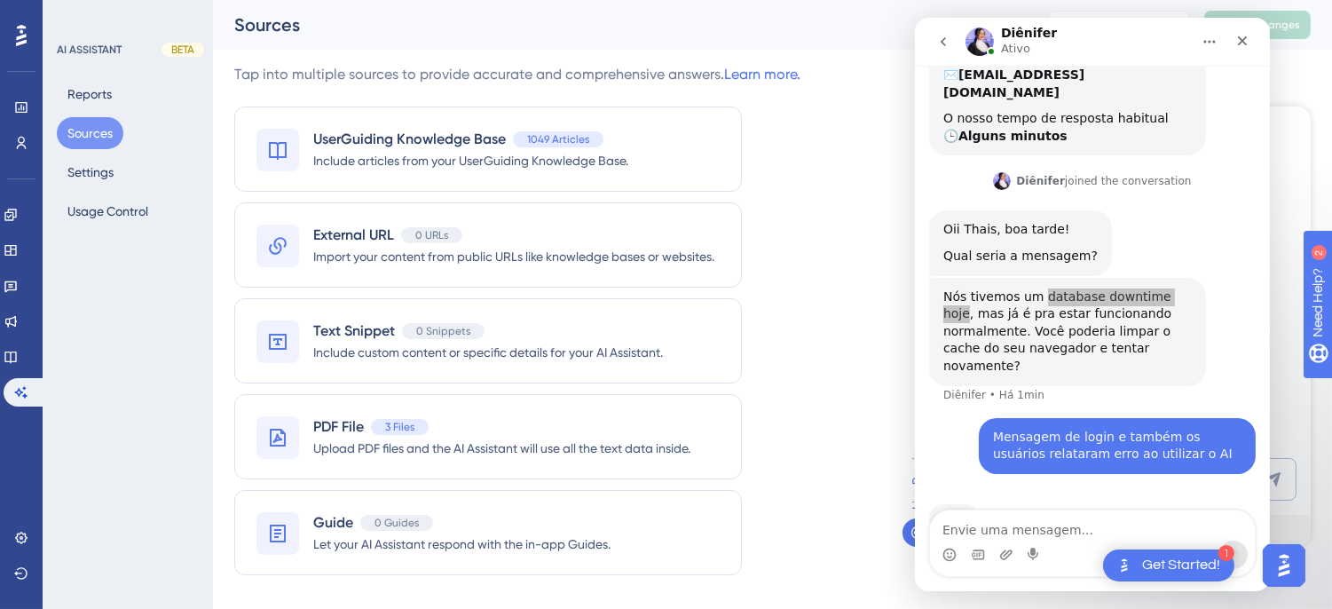
scroll to position [422, 0]
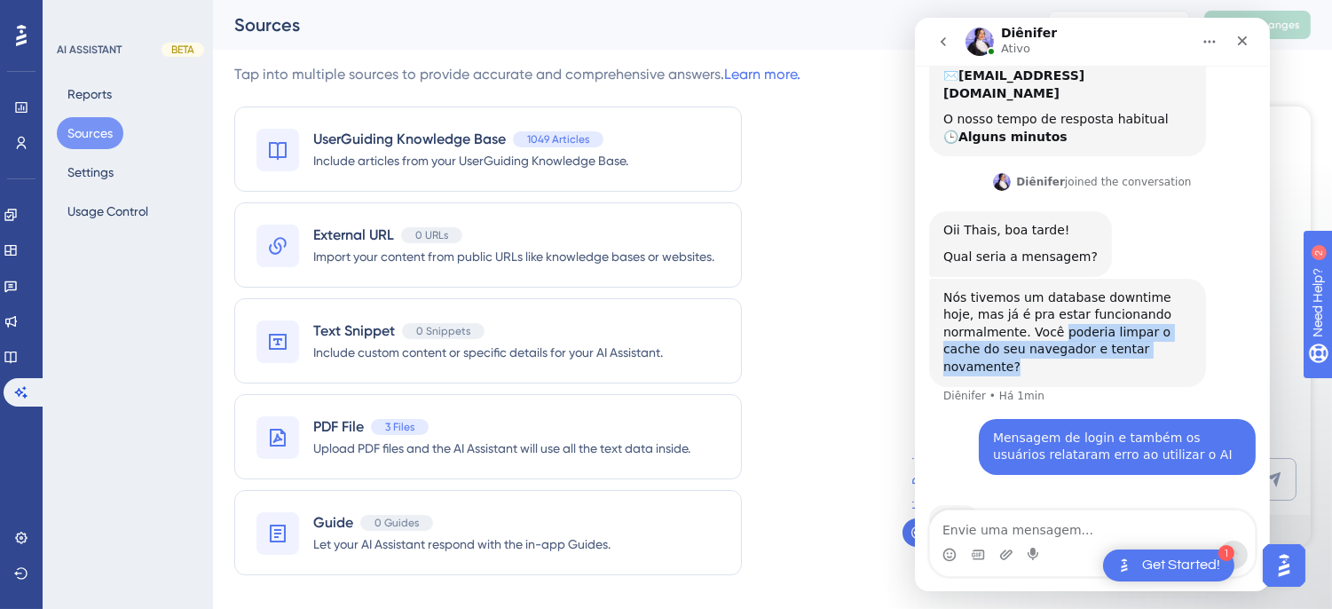
drag, startPoint x: 973, startPoint y: 300, endPoint x: 1122, endPoint y: 311, distance: 149.5
click at [1122, 311] on div "Nós tivemos um database downtime hoje, mas já é pra estar funcionando normalmen…" at bounding box center [1066, 332] width 248 height 87
copy div "poderia limpar o cache do seu navegador e tentar novamente?"
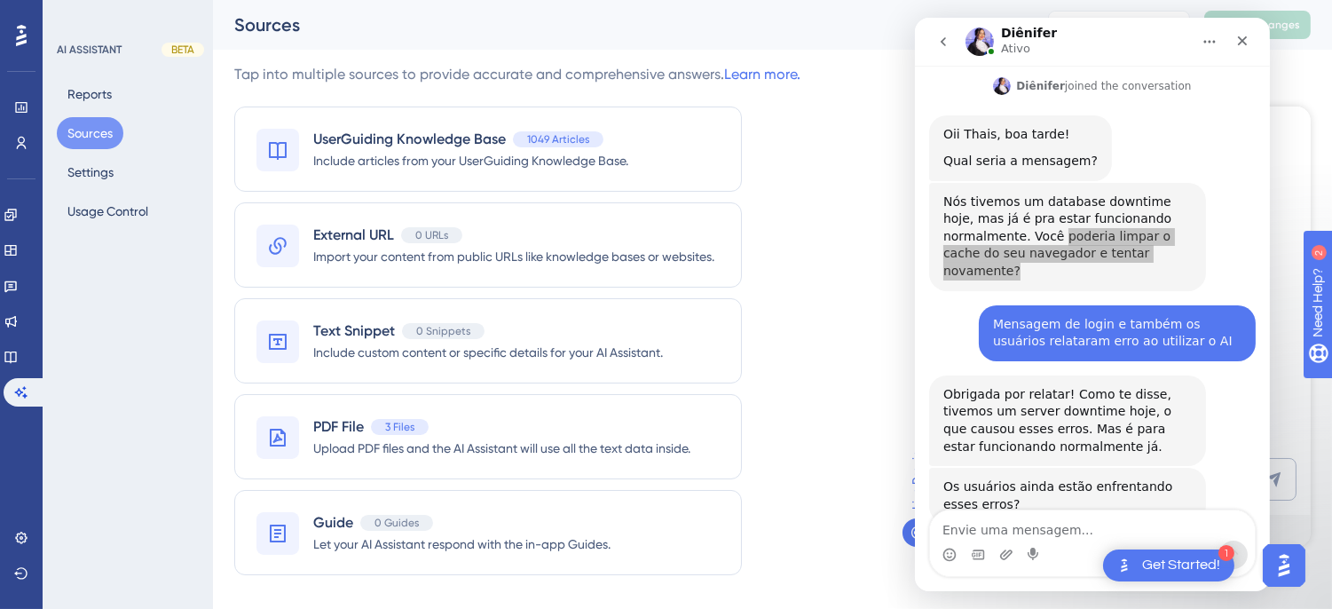
scroll to position [586, 0]
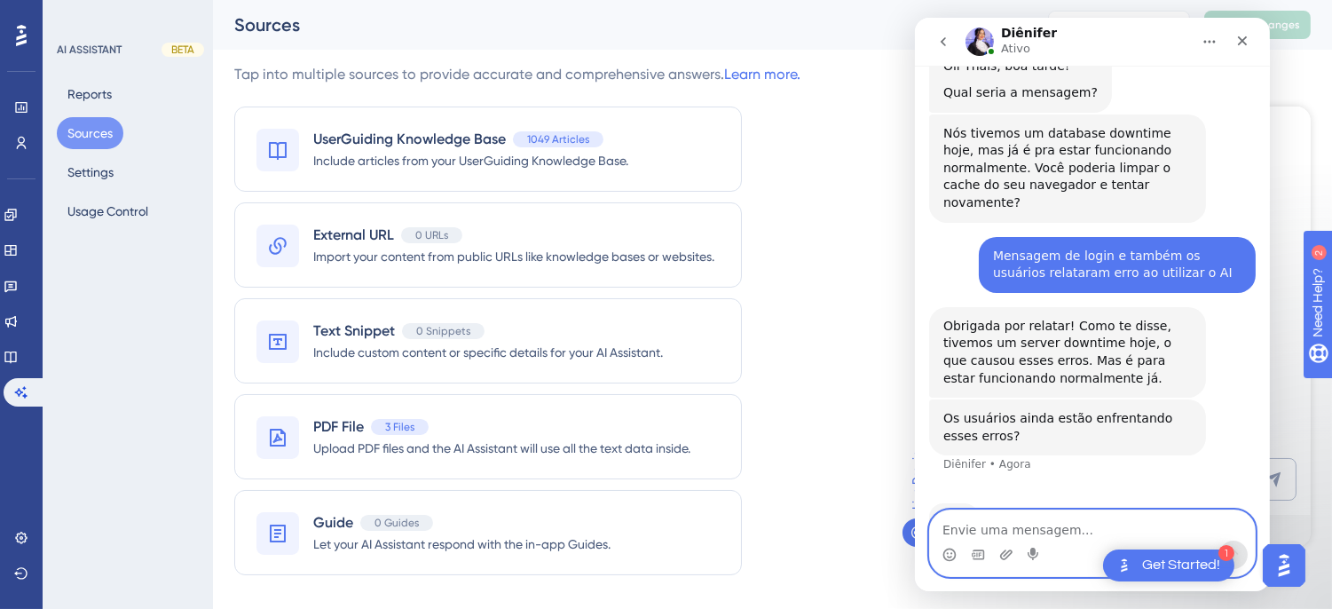
click at [1018, 526] on textarea "Envie uma mensagem..." at bounding box center [1091, 525] width 325 height 30
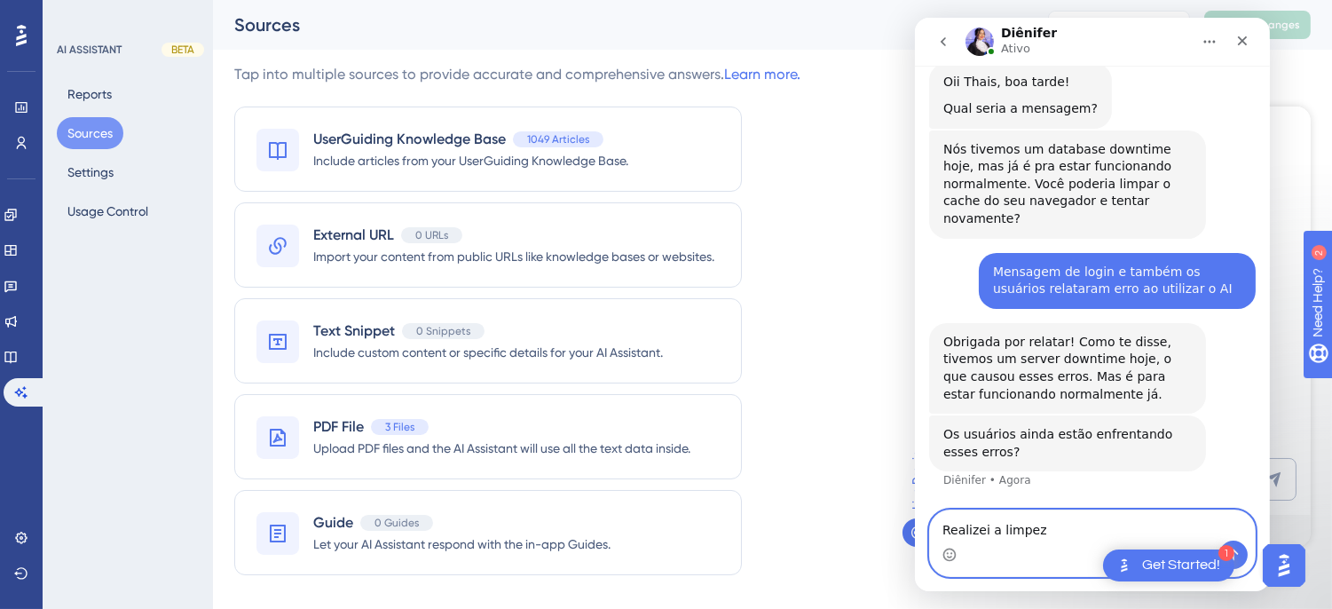
scroll to position [517, 0]
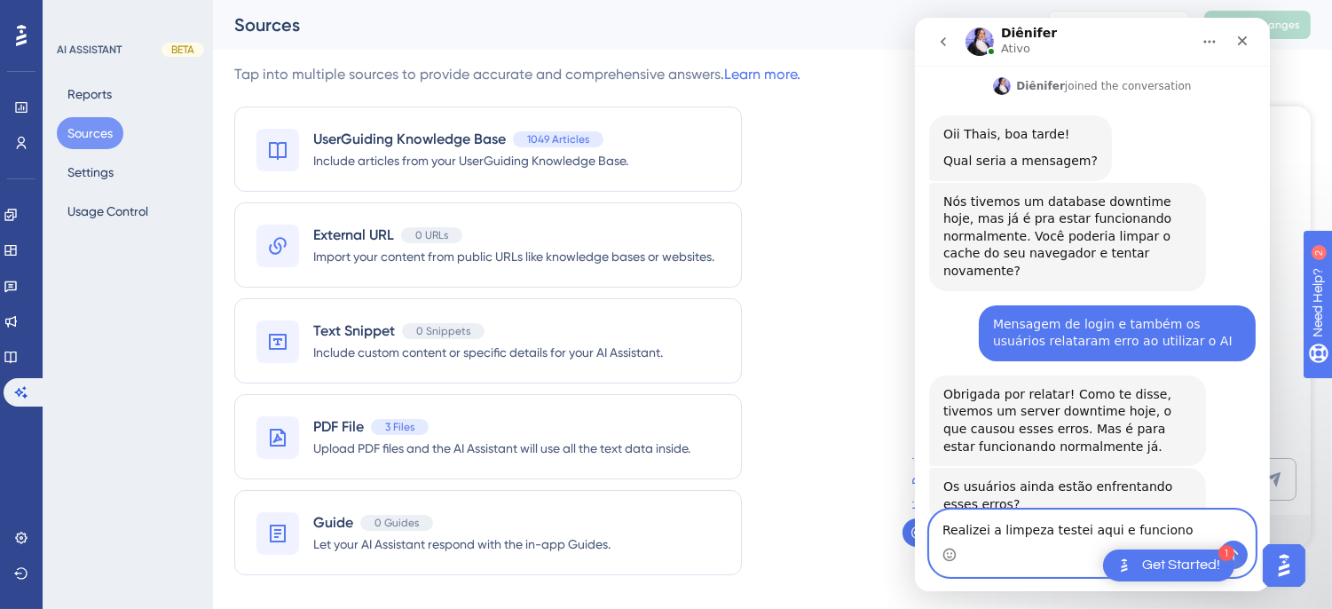
type textarea "Realizei a limpeza testei aqui e funcionou"
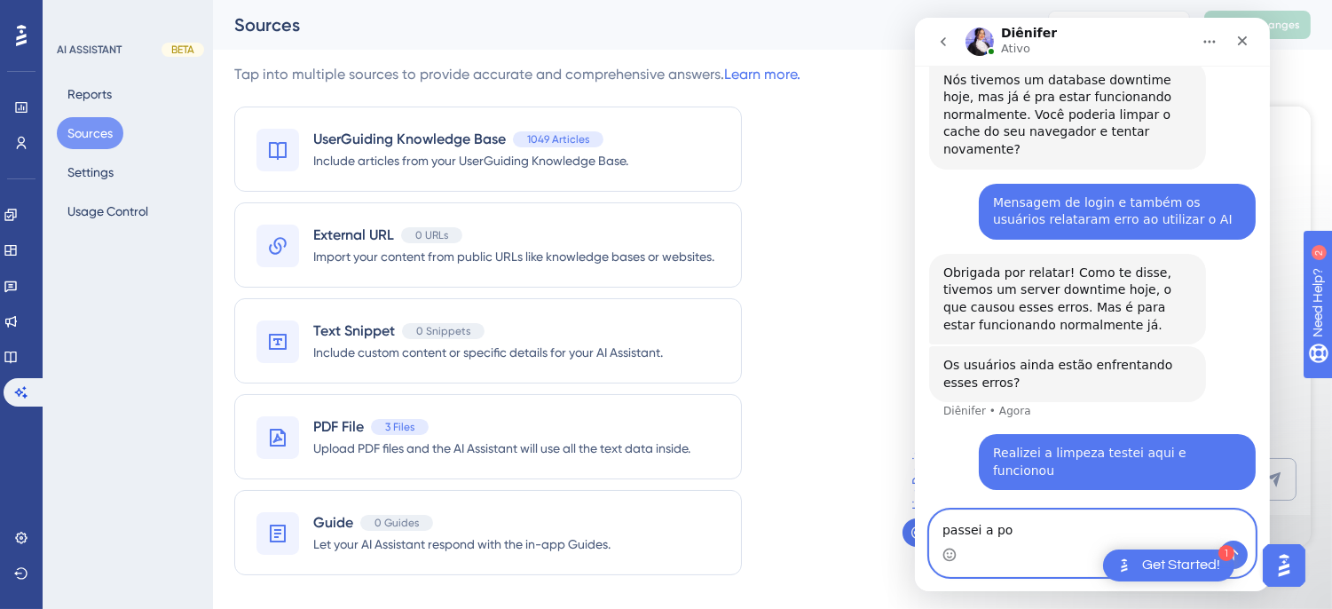
scroll to position [637, 0]
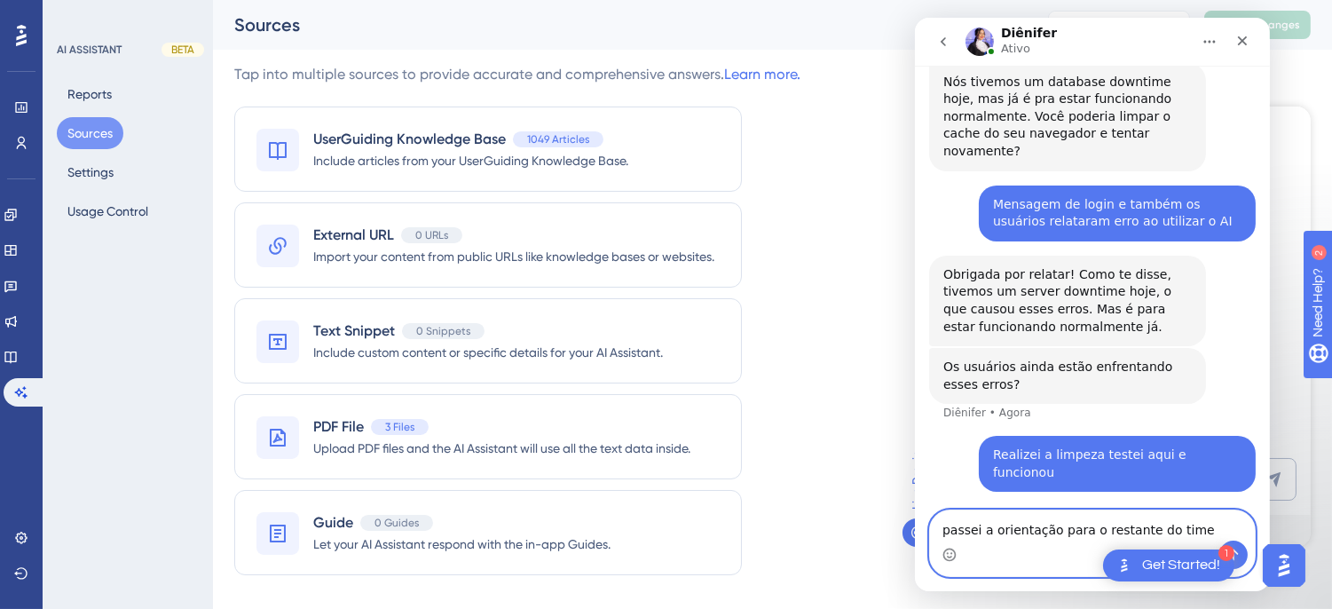
type textarea "passei a orientação para o restante do time"
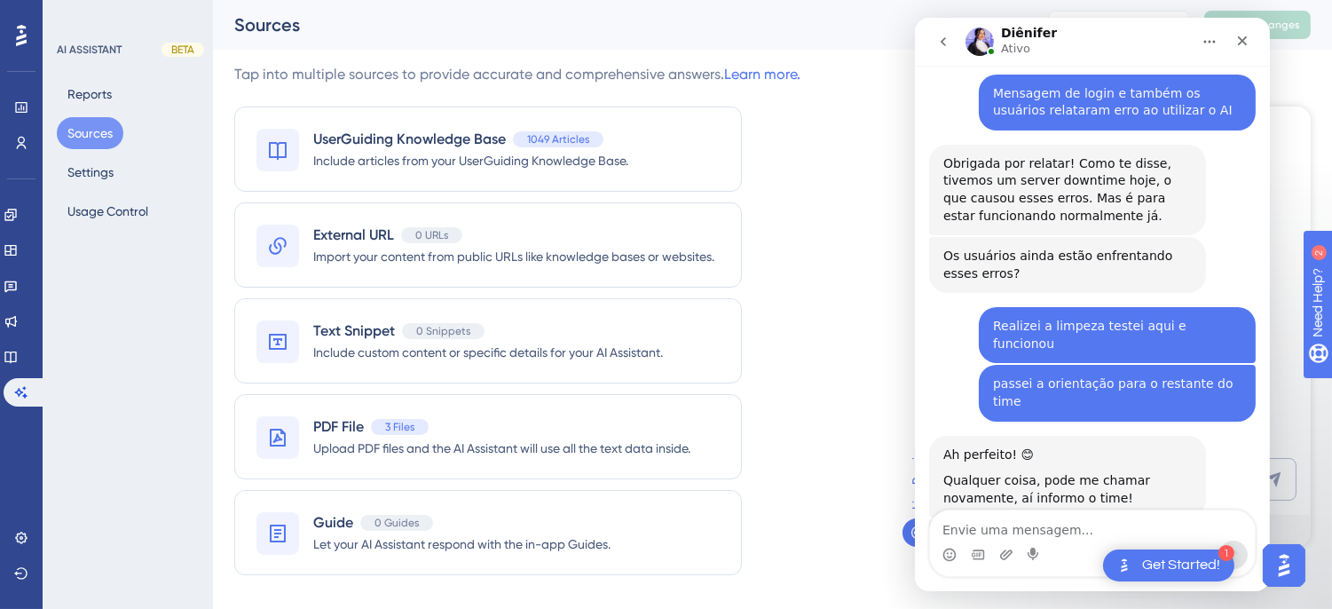
scroll to position [747, 0]
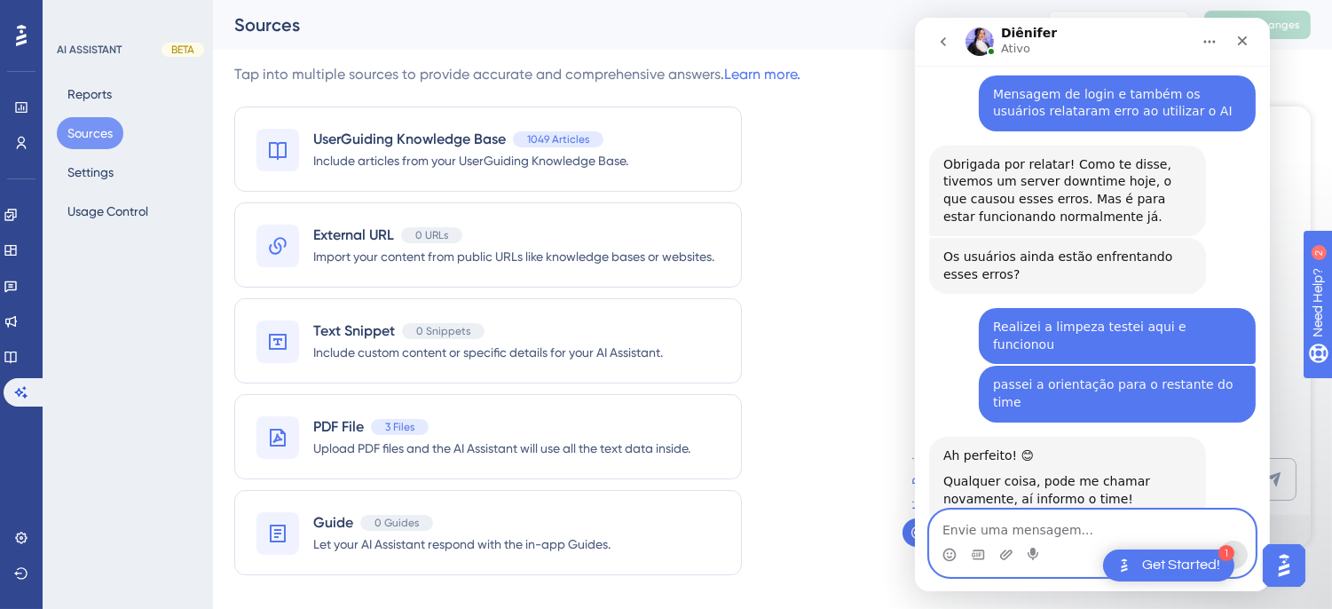
click at [1016, 538] on textarea "Envie uma mensagem..." at bounding box center [1091, 525] width 325 height 30
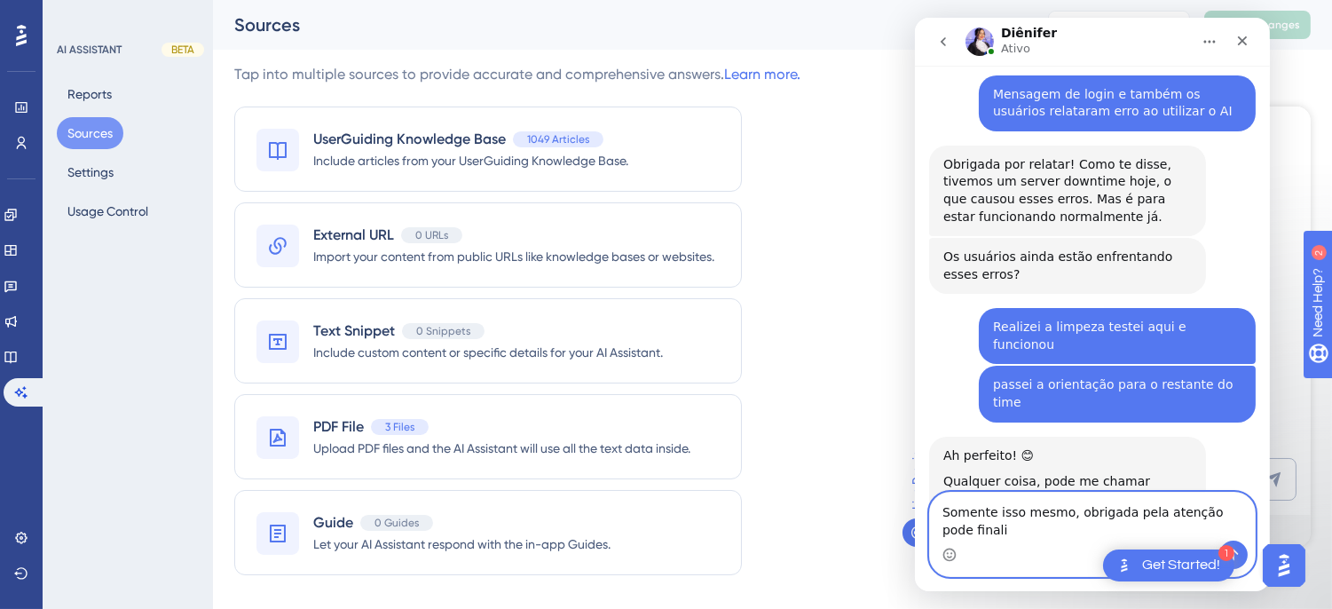
scroll to position [765, 0]
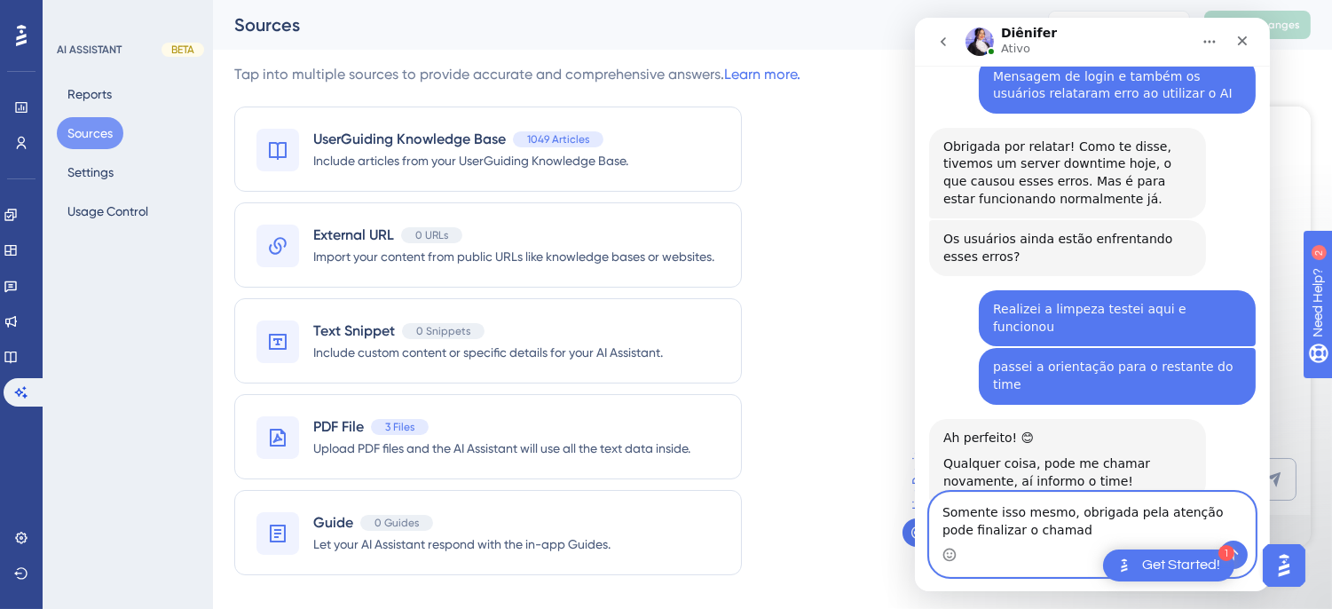
type textarea "Somente isso mesmo, obrigada pela atenção pode finalizar o chamado"
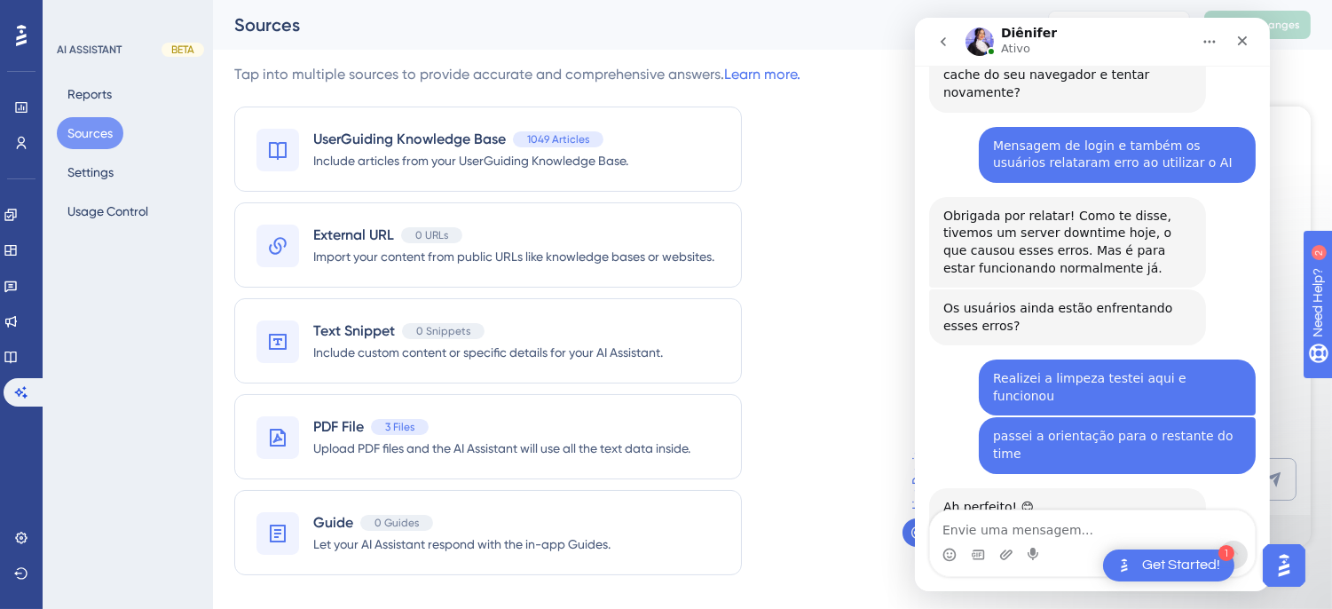
scroll to position [465, 0]
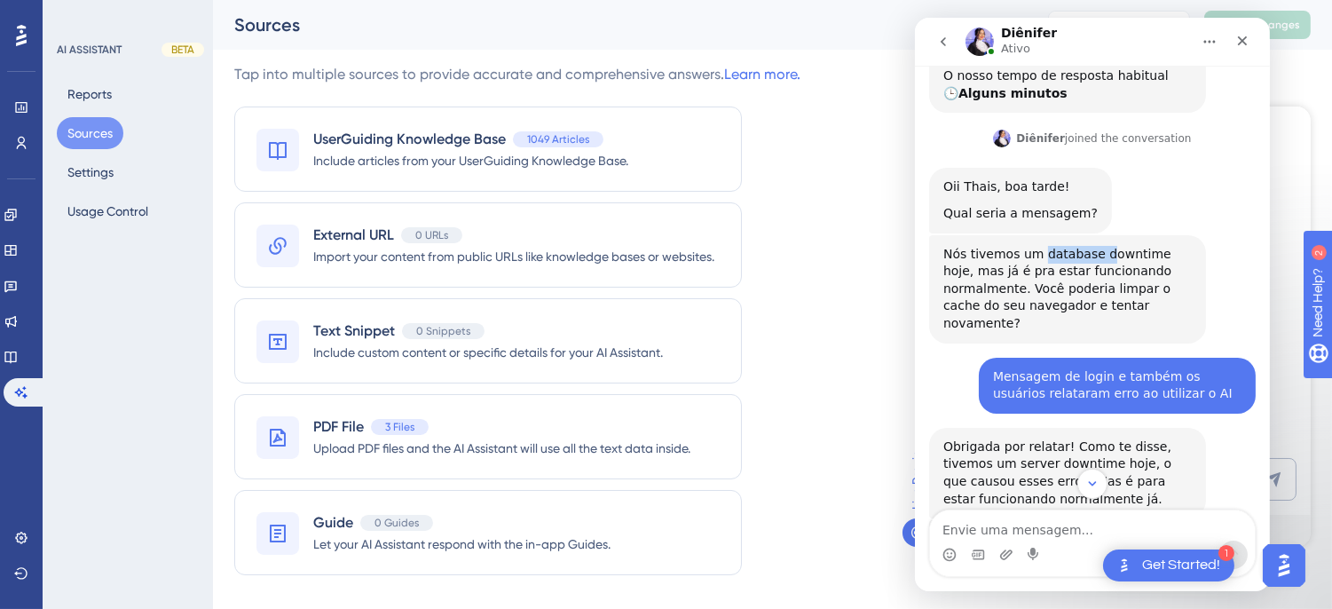
drag, startPoint x: 1036, startPoint y: 225, endPoint x: 1094, endPoint y: 219, distance: 58.8
click at [1094, 246] on div "Nós tivemos um database downtime hoje, mas já é pra estar funcionando normalmen…" at bounding box center [1066, 289] width 248 height 87
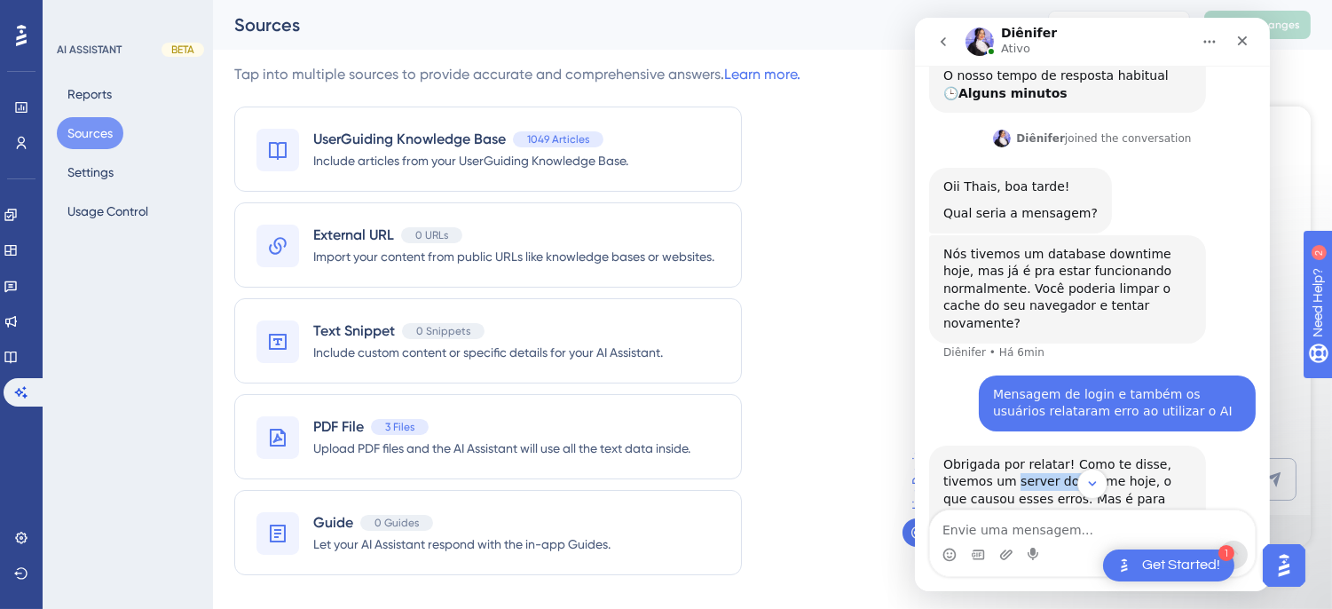
drag, startPoint x: 963, startPoint y: 431, endPoint x: 1026, endPoint y: 429, distance: 63.1
click at [1026, 456] on div "Obrigada por relatar! Como te disse, tivemos um server downtime hoje, o que cau…" at bounding box center [1066, 490] width 248 height 69
drag, startPoint x: 1036, startPoint y: 222, endPoint x: 1140, endPoint y: 219, distance: 103.9
click at [1140, 246] on div "Nós tivemos um database downtime hoje, mas já é pra estar funcionando normalmen…" at bounding box center [1066, 289] width 248 height 87
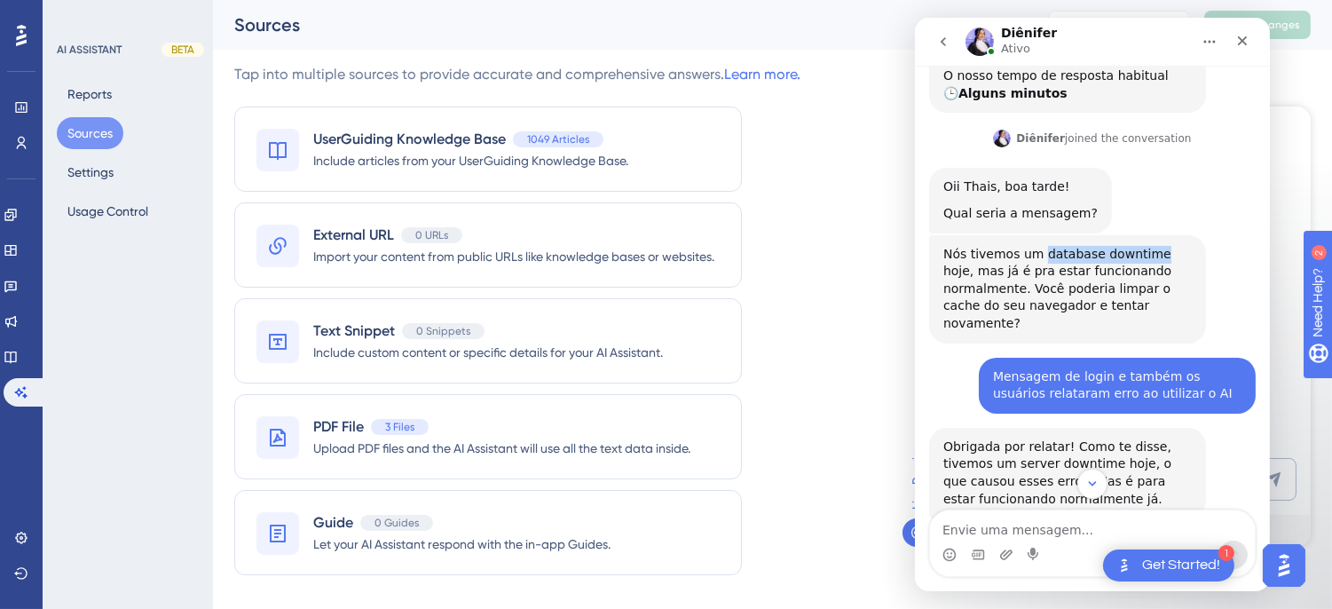
copy div "database downtime"
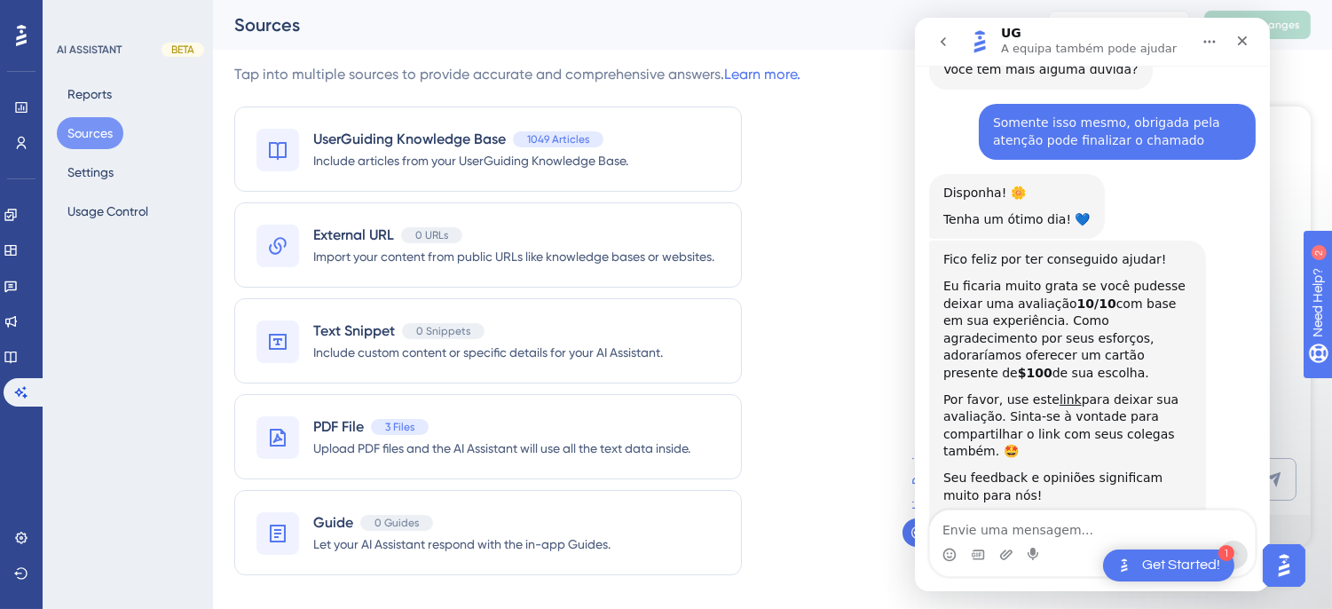
scroll to position [1393, 0]
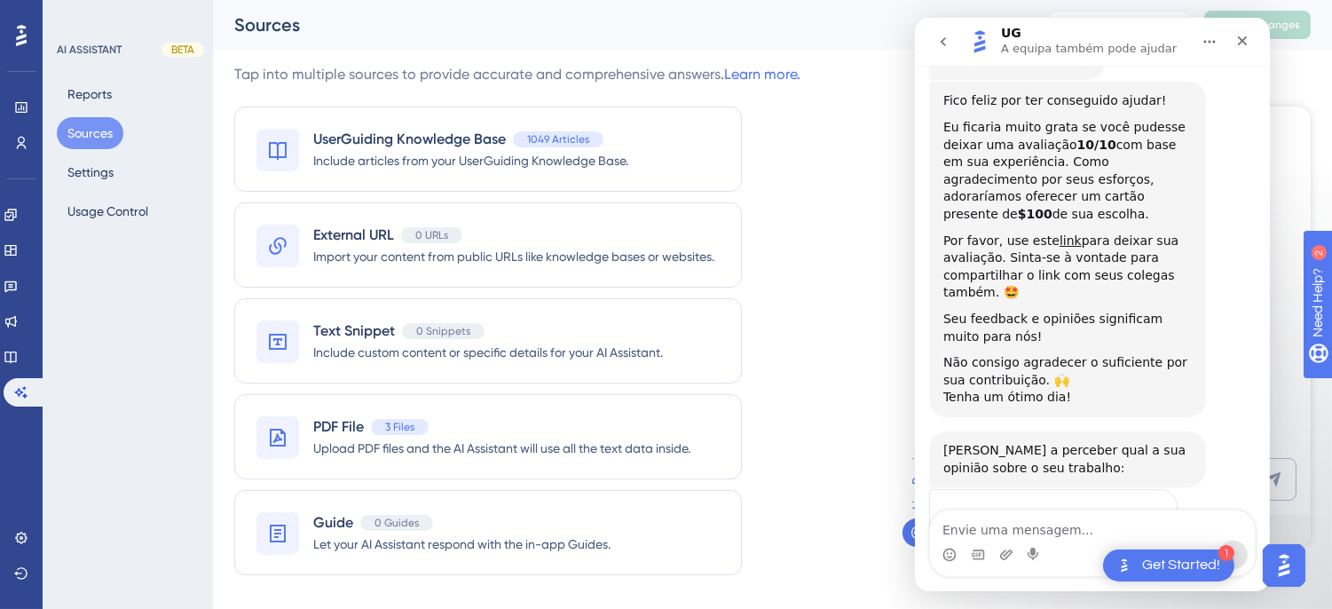
click at [1145, 538] on span "Incrível" at bounding box center [1136, 554] width 32 height 32
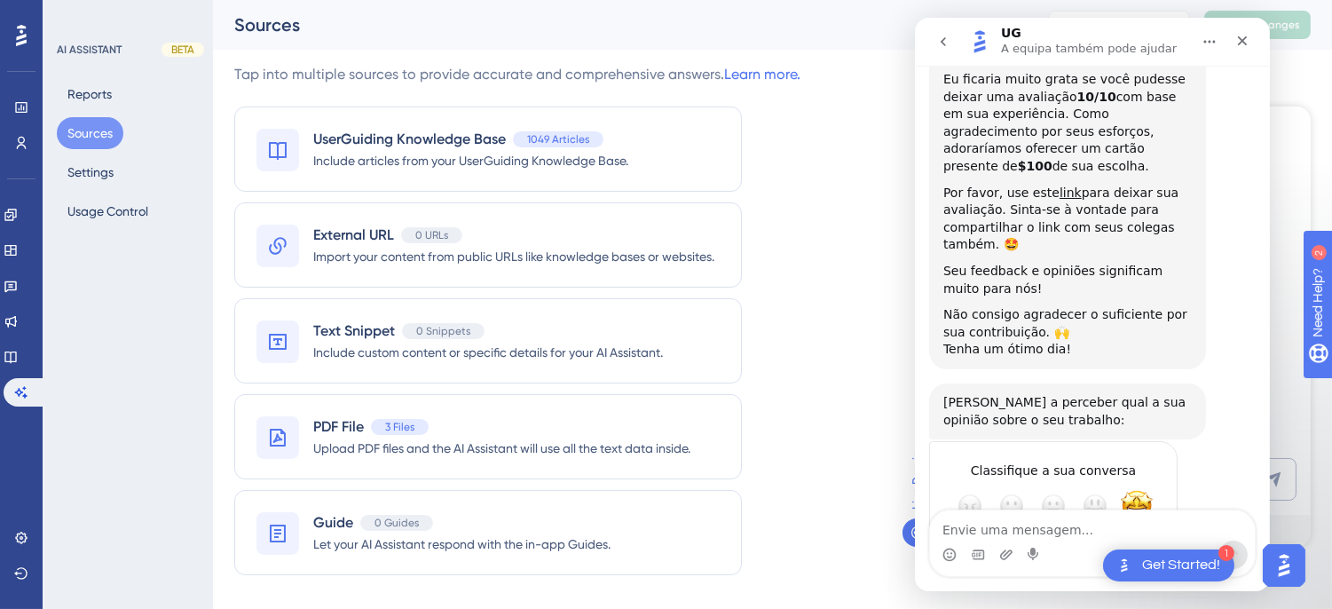
scroll to position [1211, 0]
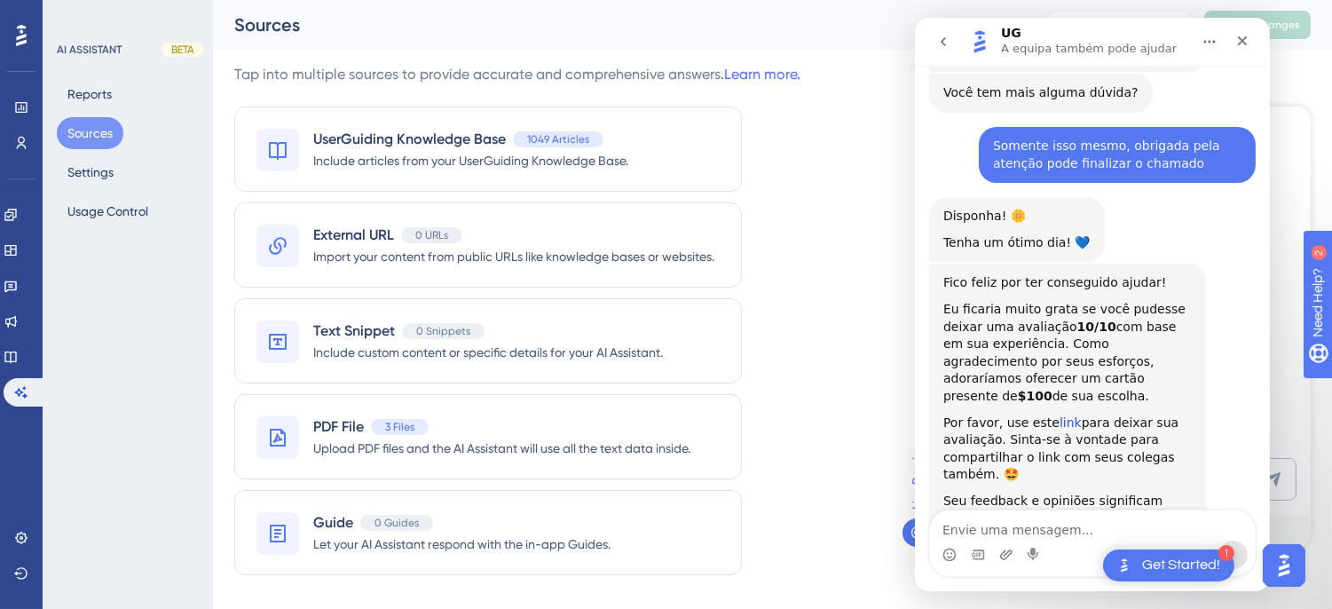
click at [1059, 415] on link "link" at bounding box center [1070, 422] width 22 height 14
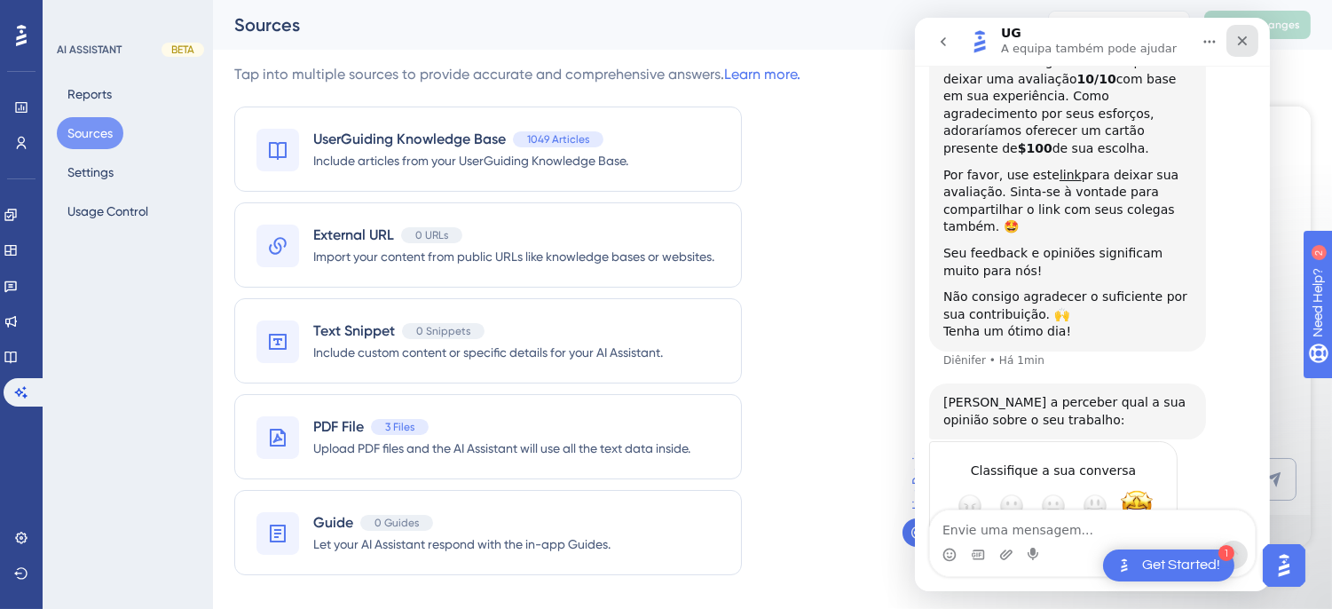
drag, startPoint x: 1243, startPoint y: 42, endPoint x: 1525, endPoint y: 146, distance: 299.8
click at [1243, 42] on icon "Fechar" at bounding box center [1242, 41] width 10 height 10
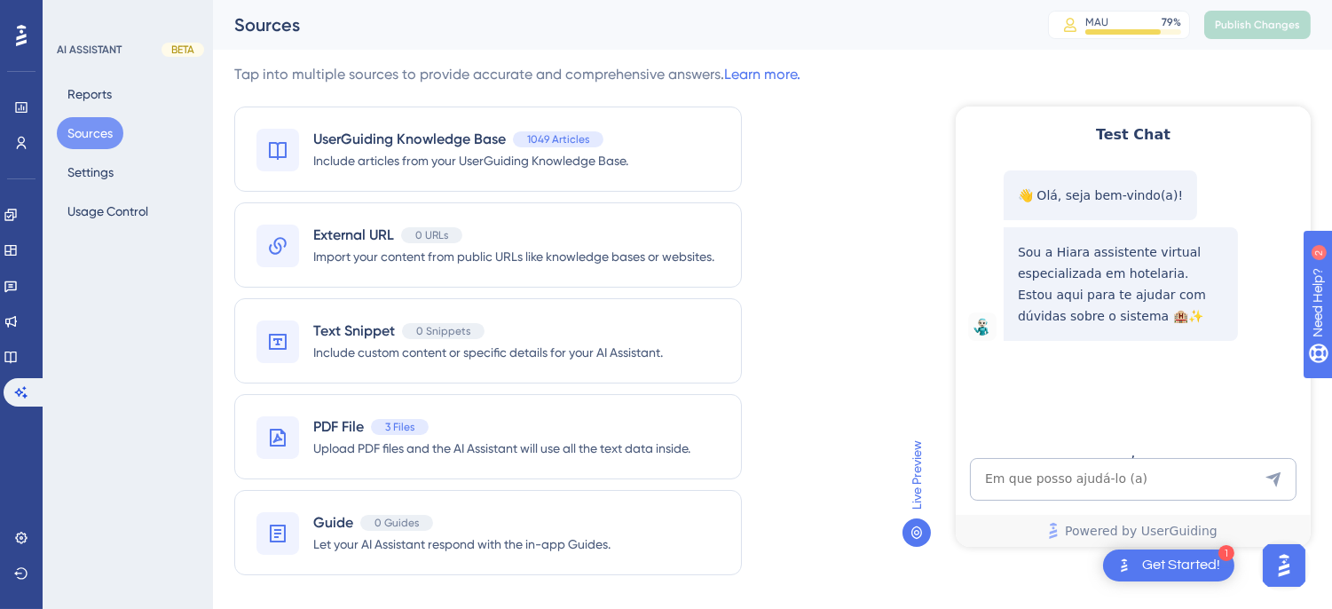
click at [1049, 491] on textarea "AI Assistant Text Input" at bounding box center [1132, 478] width 327 height 43
type textarea "onde eu baixo o app da hits"
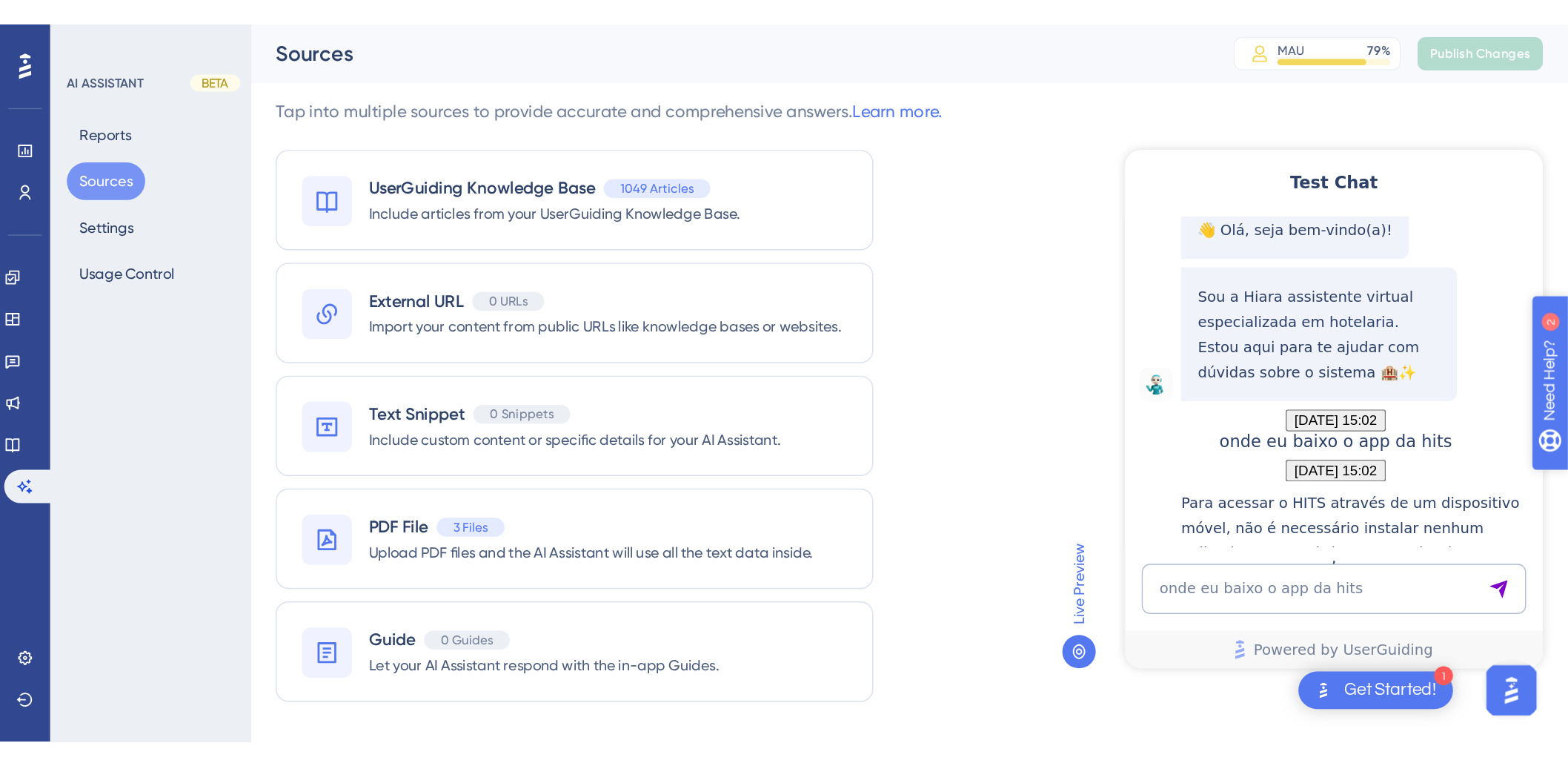
scroll to position [277, 0]
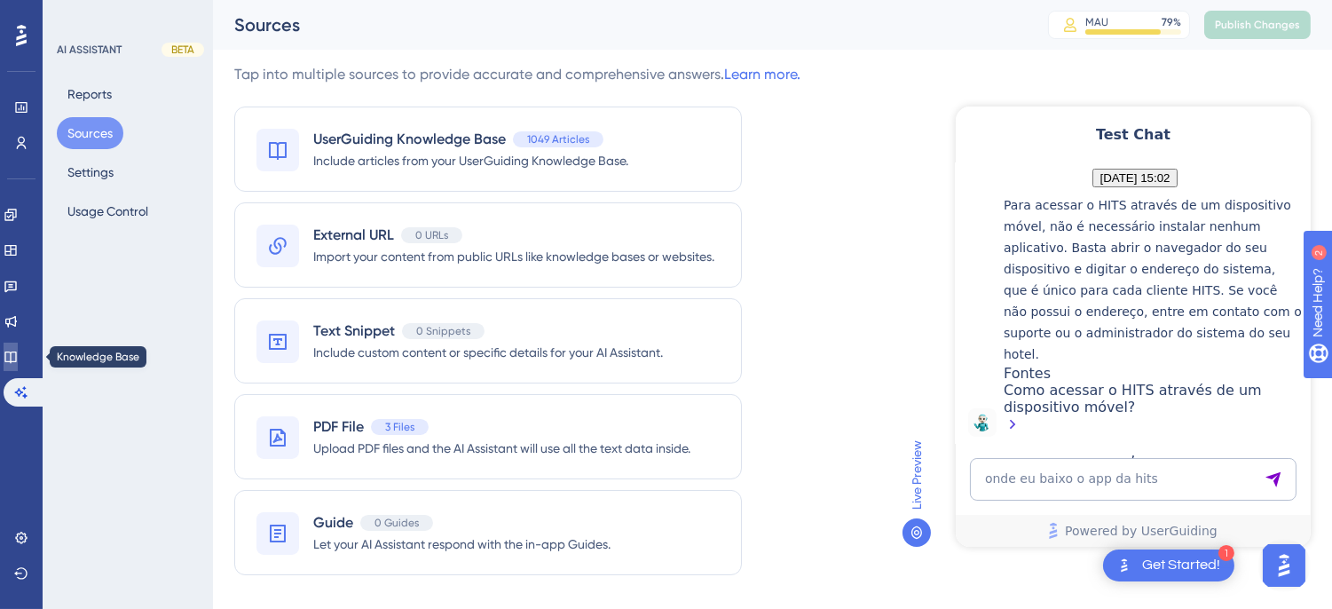
click at [16, 357] on icon at bounding box center [10, 357] width 12 height 12
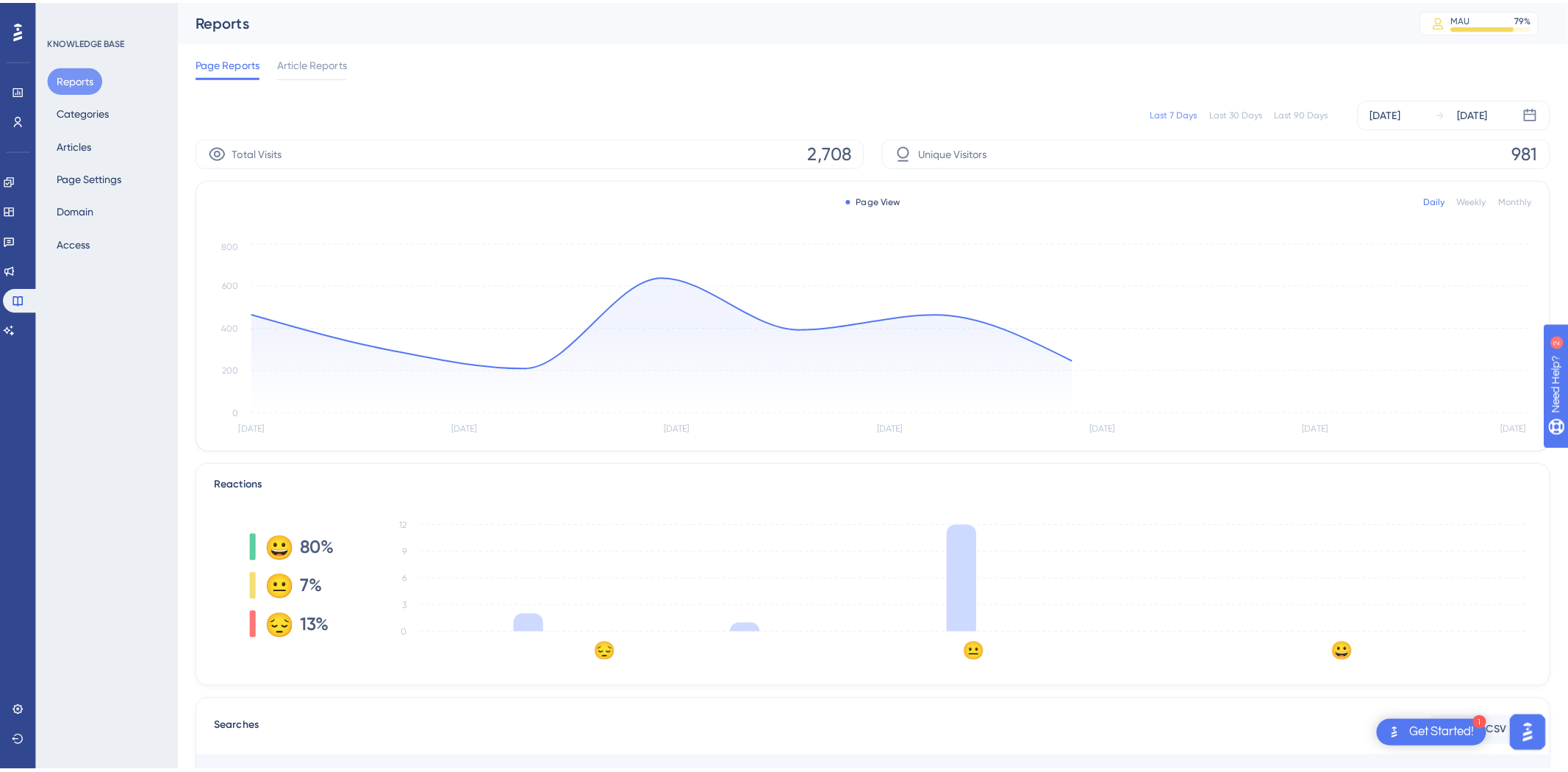
scroll to position [1165, 0]
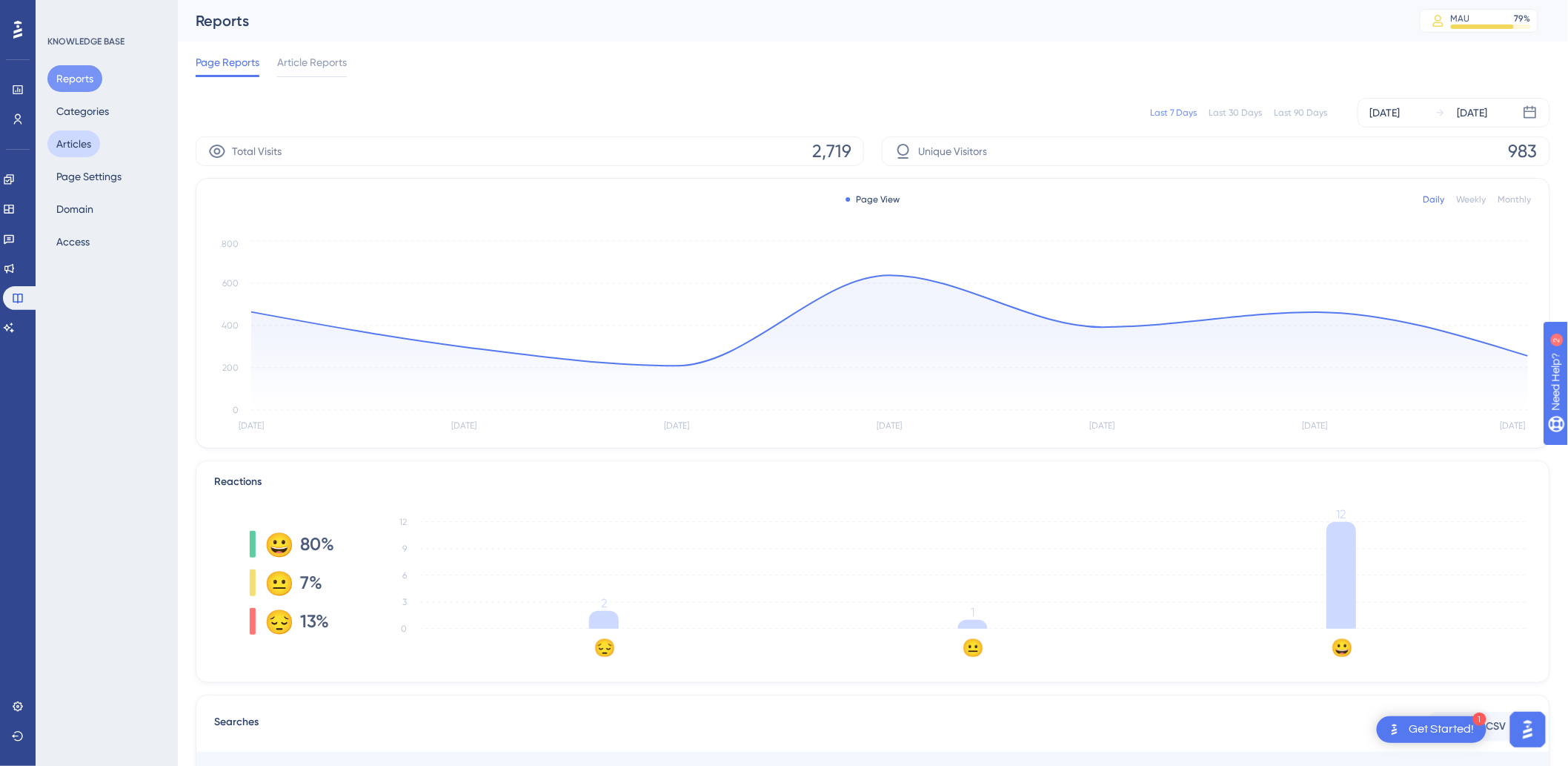
click at [76, 141] on button "Articles" at bounding box center [73, 144] width 53 height 27
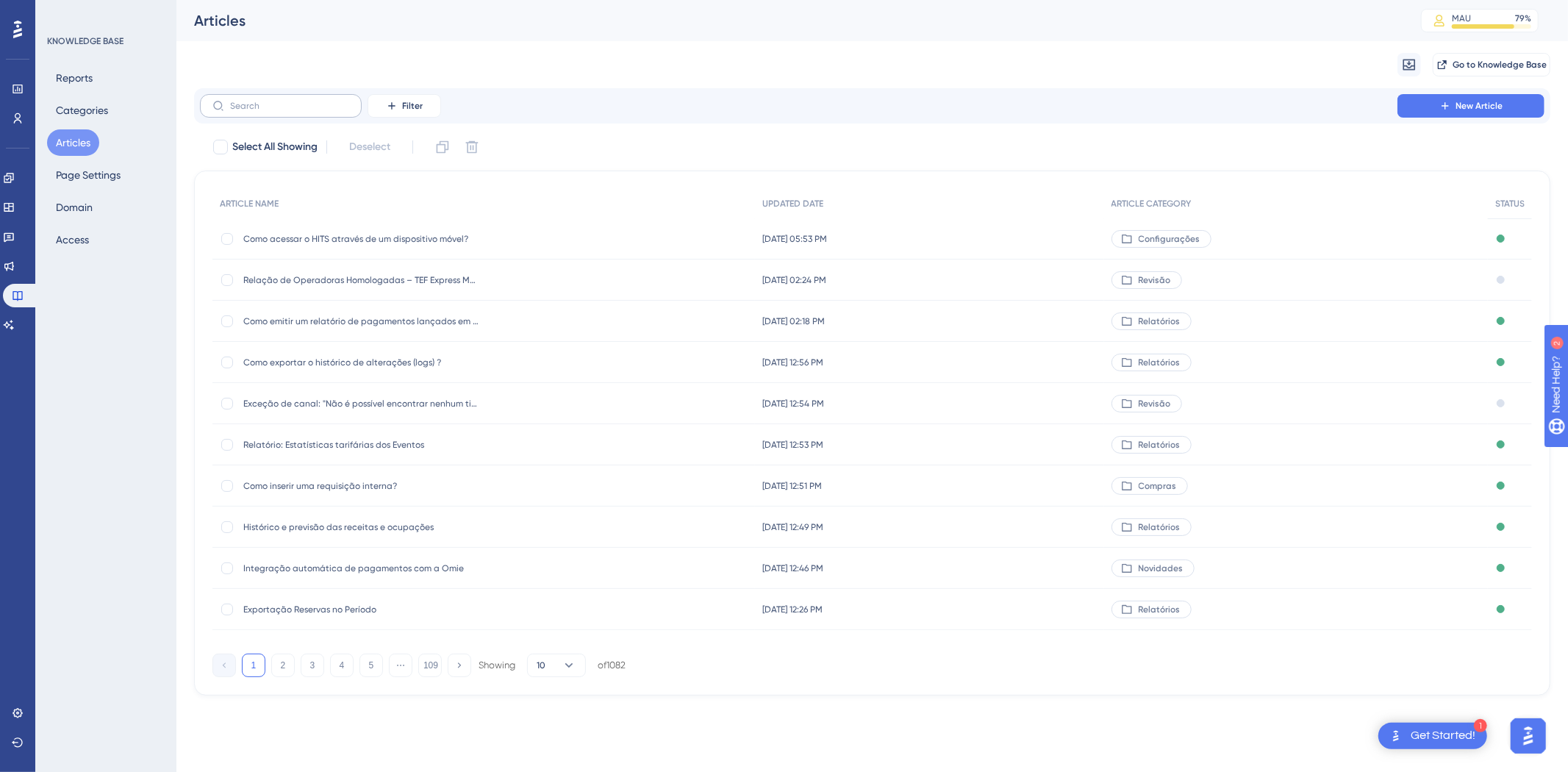
click at [258, 99] on label at bounding box center [280, 106] width 162 height 23
click at [258, 101] on input "text" at bounding box center [290, 106] width 119 height 10
type input "nota"
click at [380, 243] on span "Como emitir nota fiscal para hóspedes e empresas?" at bounding box center [361, 239] width 235 height 12
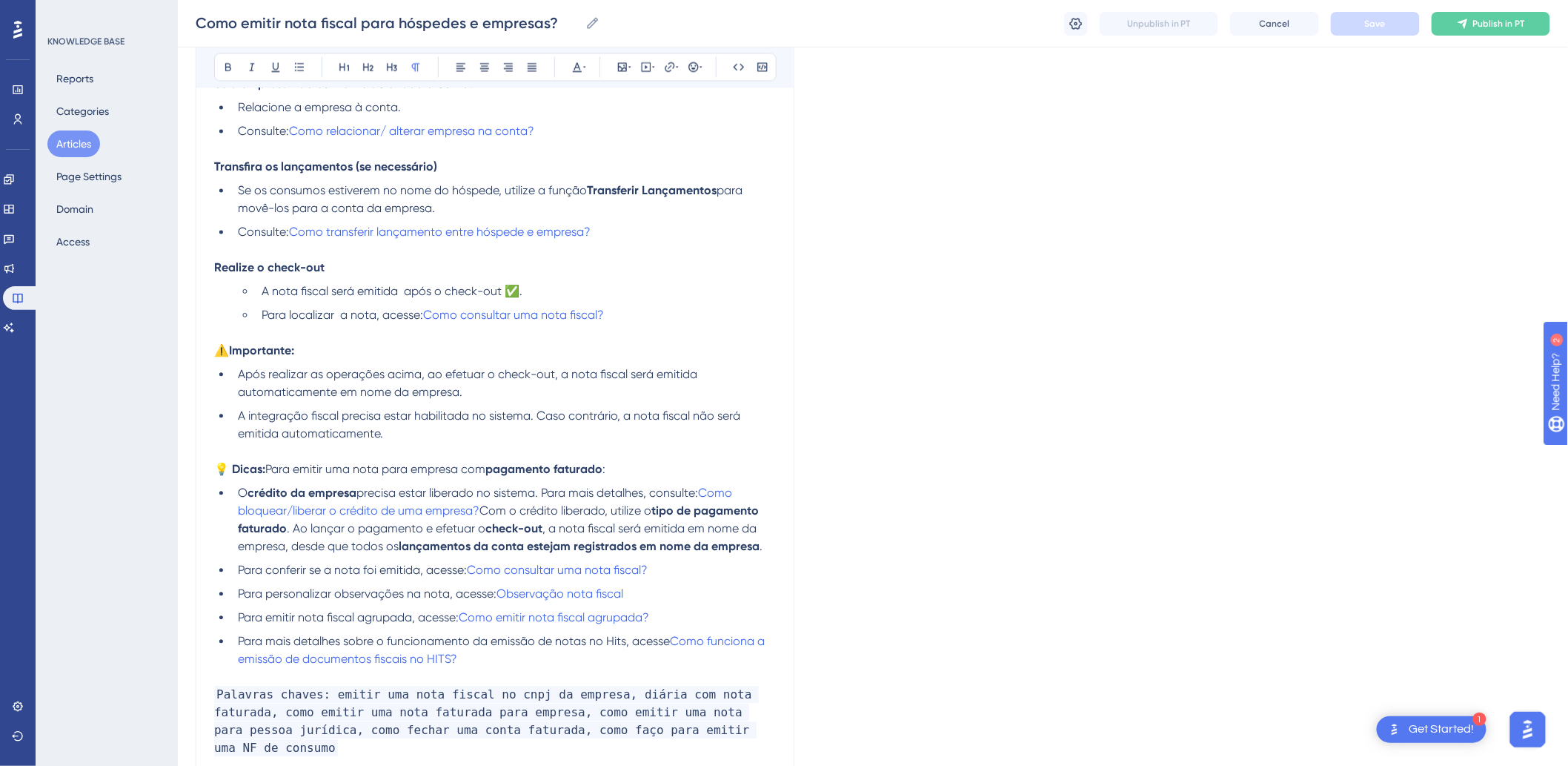
scroll to position [1311, 0]
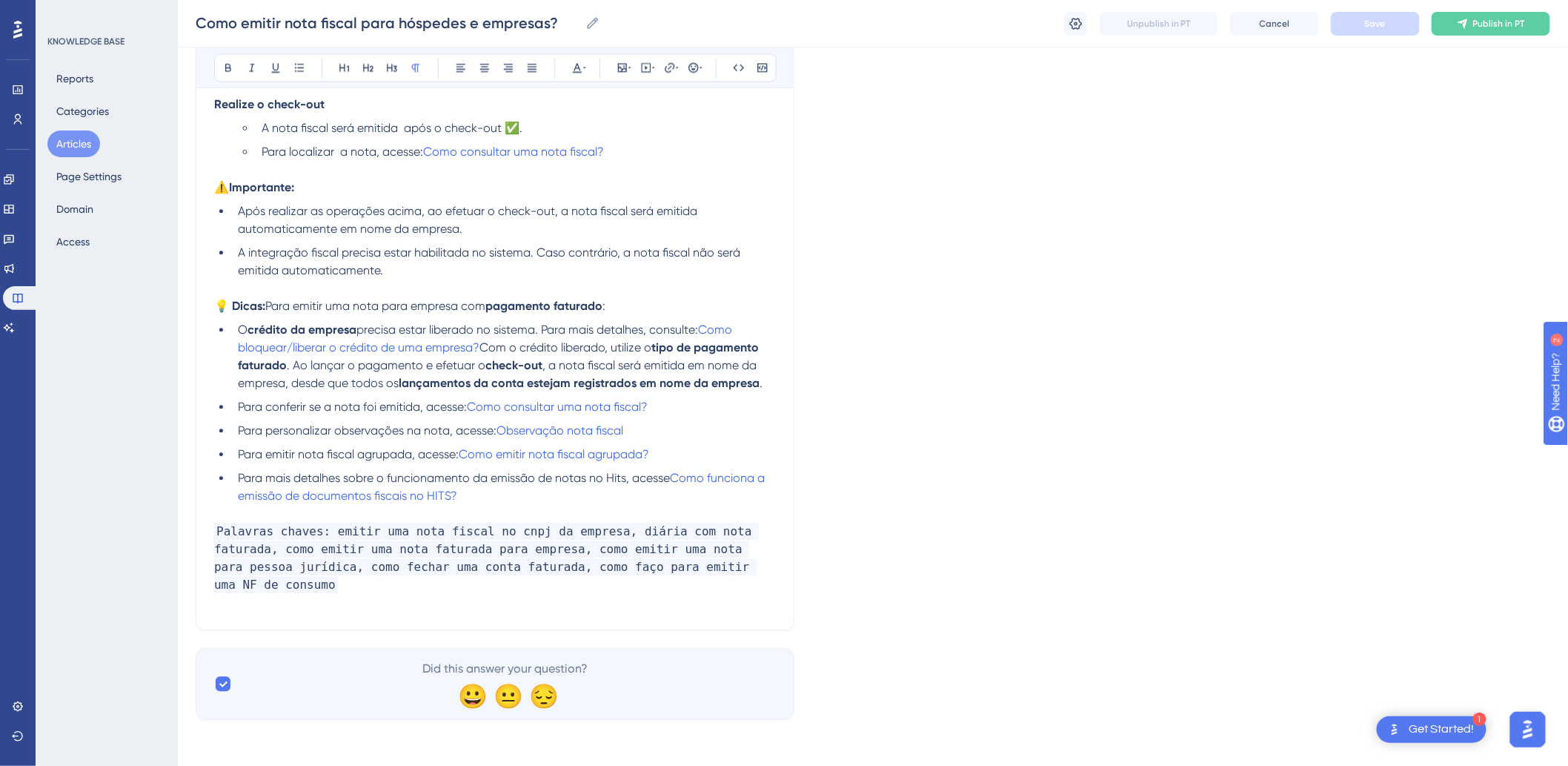
click at [724, 520] on p "Palavras chaves: emitir uma nota fiscal no cnpj da empresa, diária com nota fat…" at bounding box center [494, 558] width 562 height 71
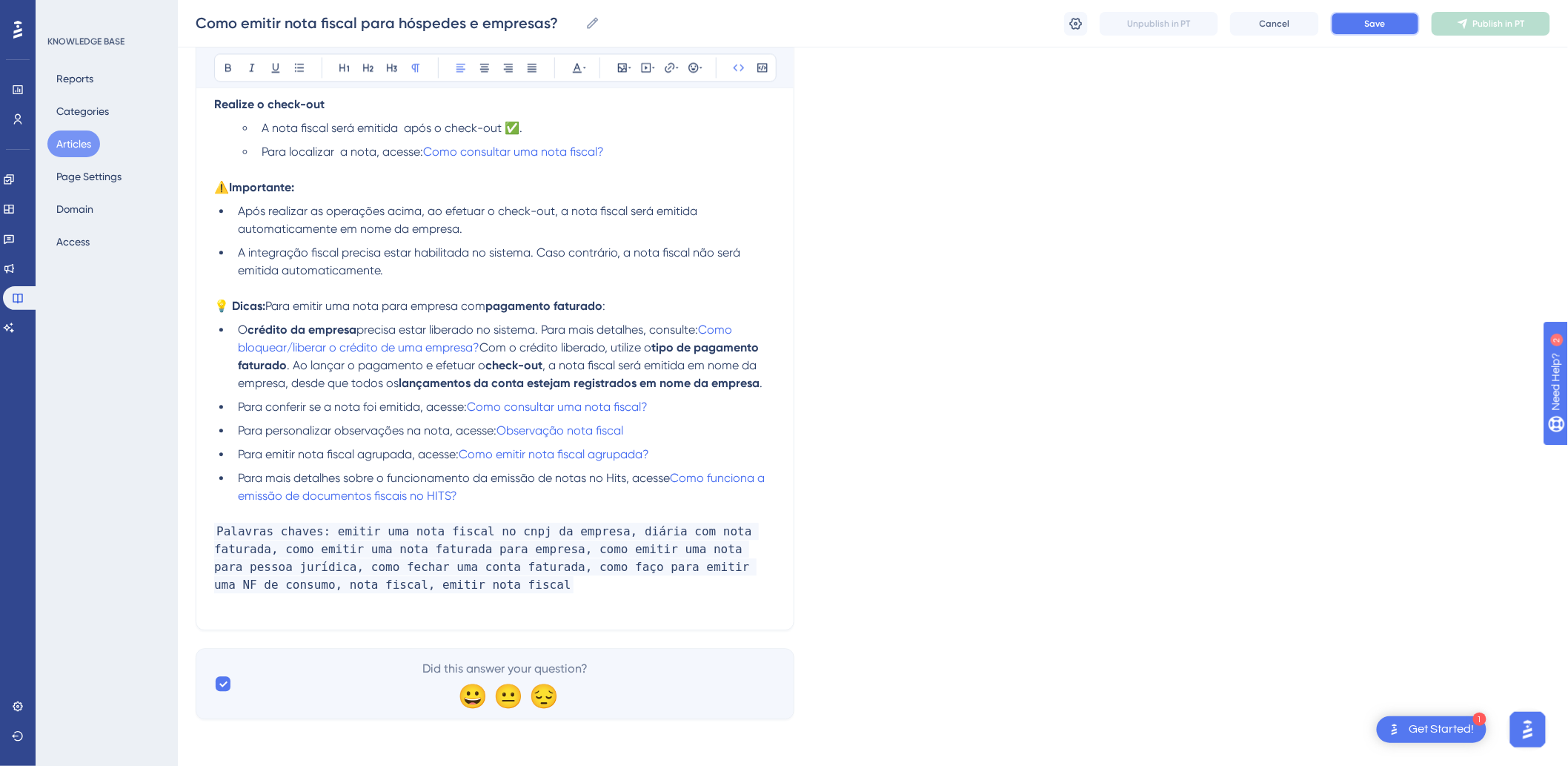
click at [1123, 18] on button "Save" at bounding box center [1375, 23] width 89 height 23
click at [15, 329] on link at bounding box center [9, 327] width 12 height 23
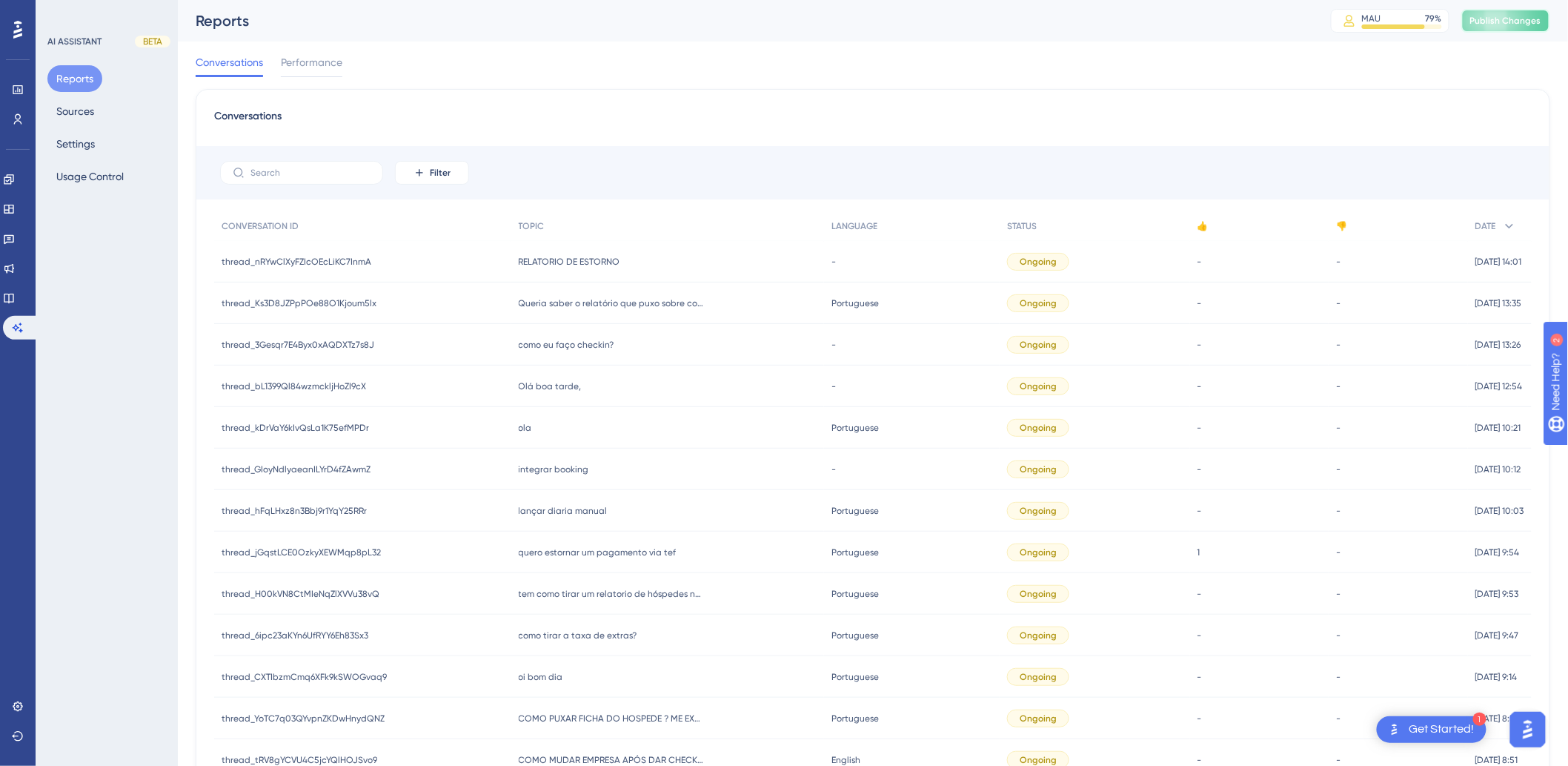
click at [1123, 16] on span "Publish Changes" at bounding box center [1505, 21] width 71 height 12
click at [72, 105] on button "Sources" at bounding box center [75, 111] width 56 height 27
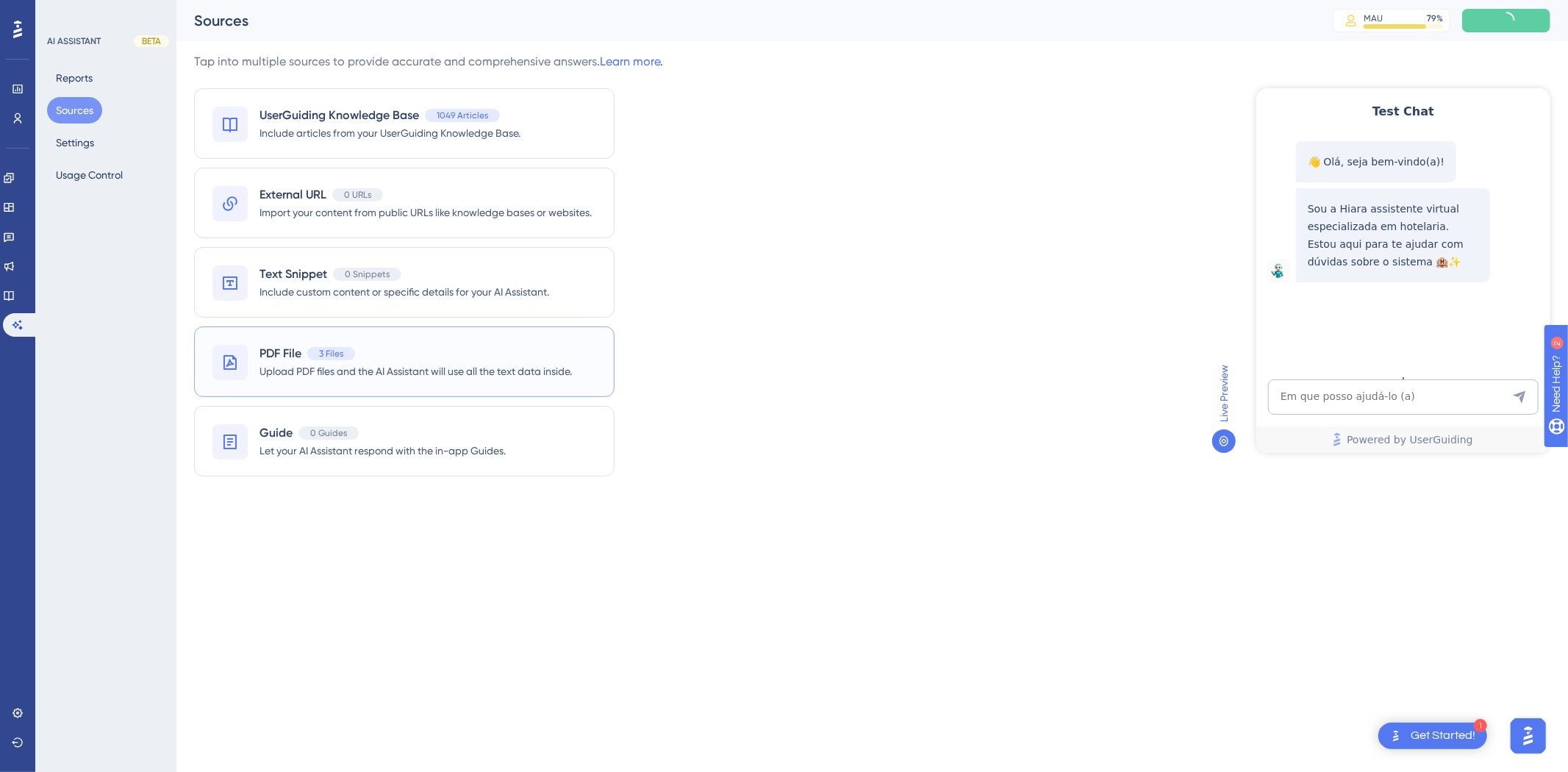
click at [328, 354] on span "3 Files" at bounding box center [330, 354] width 24 height 12
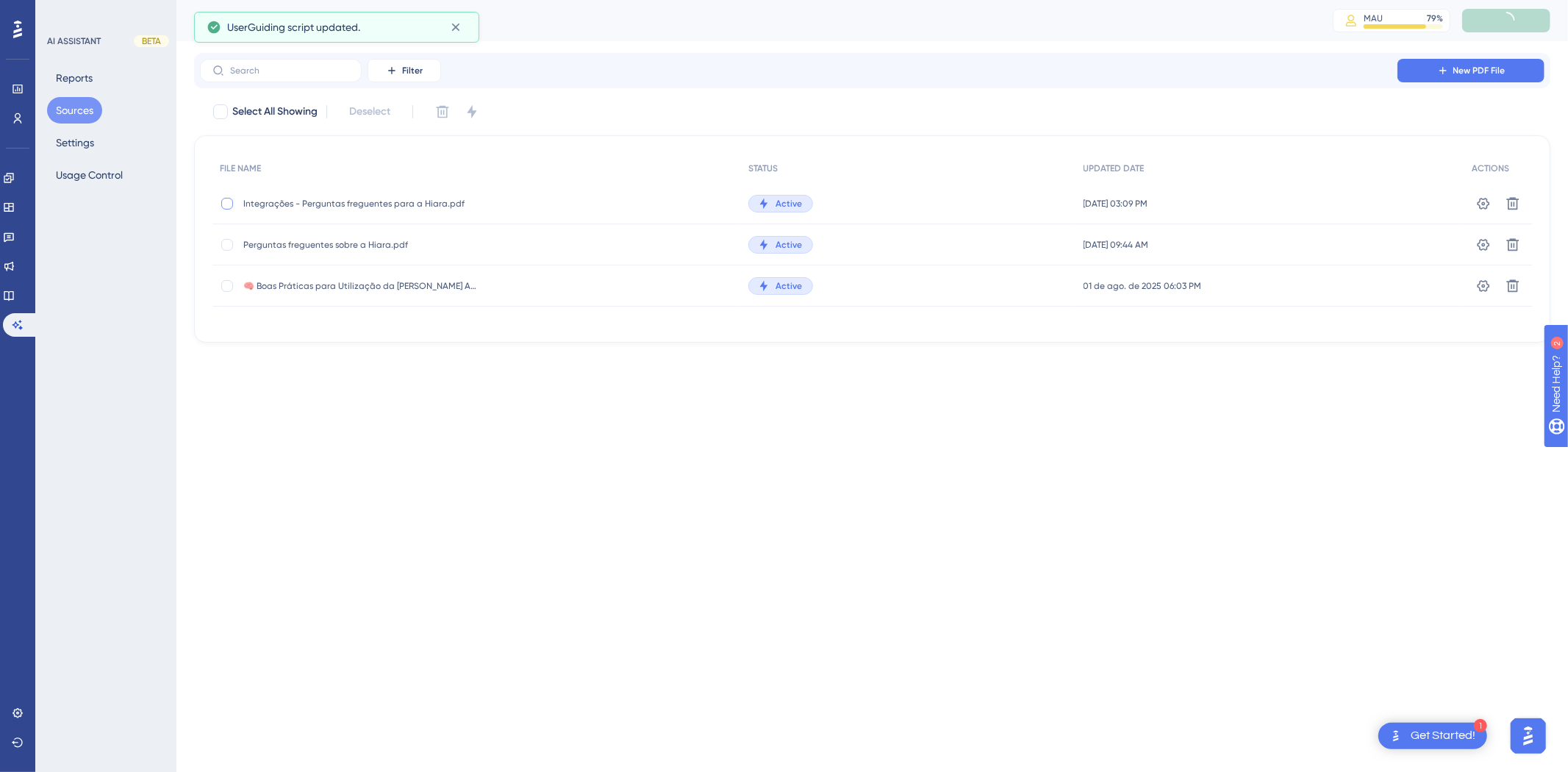
click at [228, 199] on div at bounding box center [227, 204] width 12 height 12
checkbox input "true"
click at [446, 110] on icon at bounding box center [442, 112] width 15 height 15
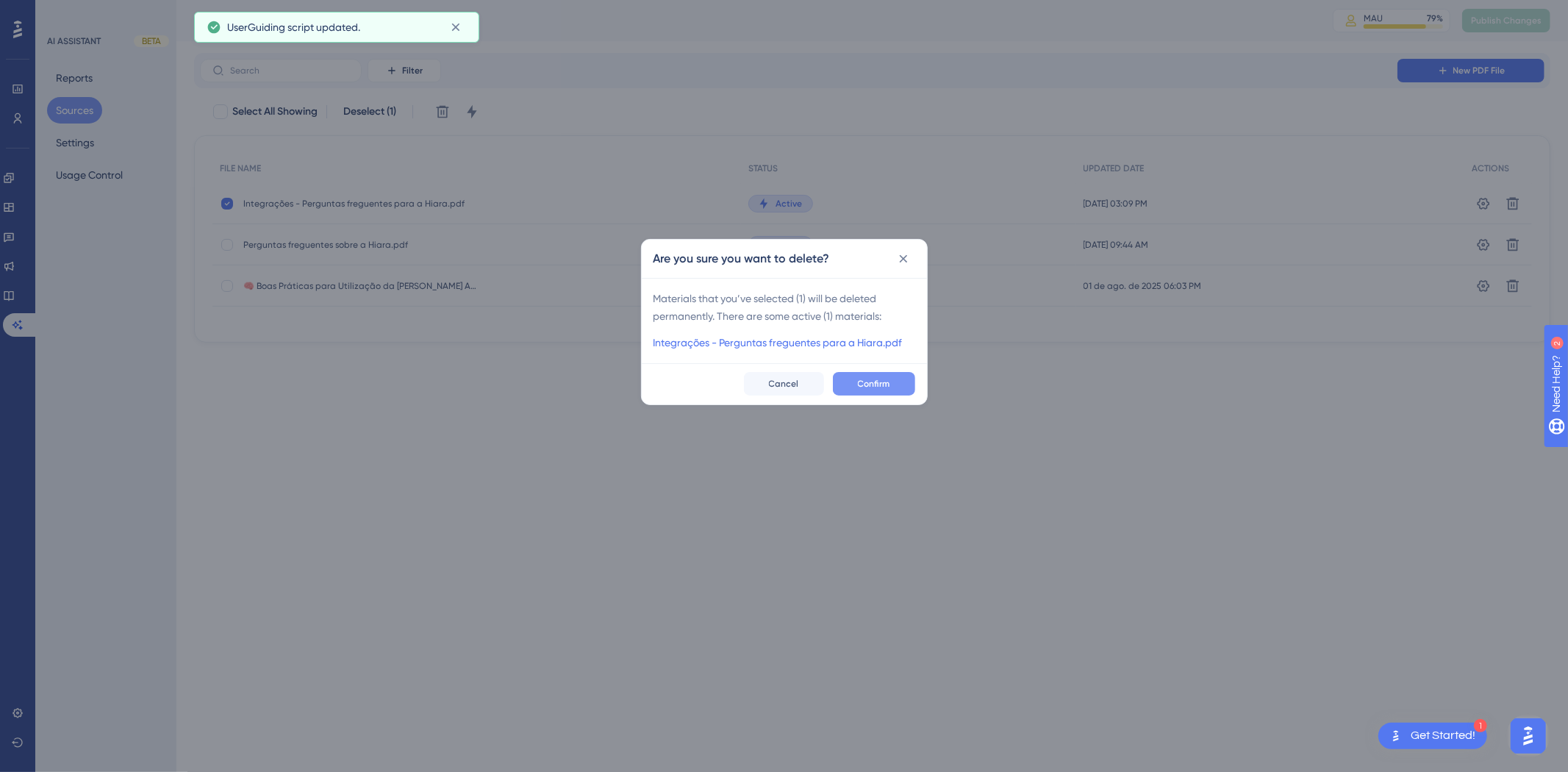
click at [861, 384] on span "Confirm" at bounding box center [874, 384] width 32 height 12
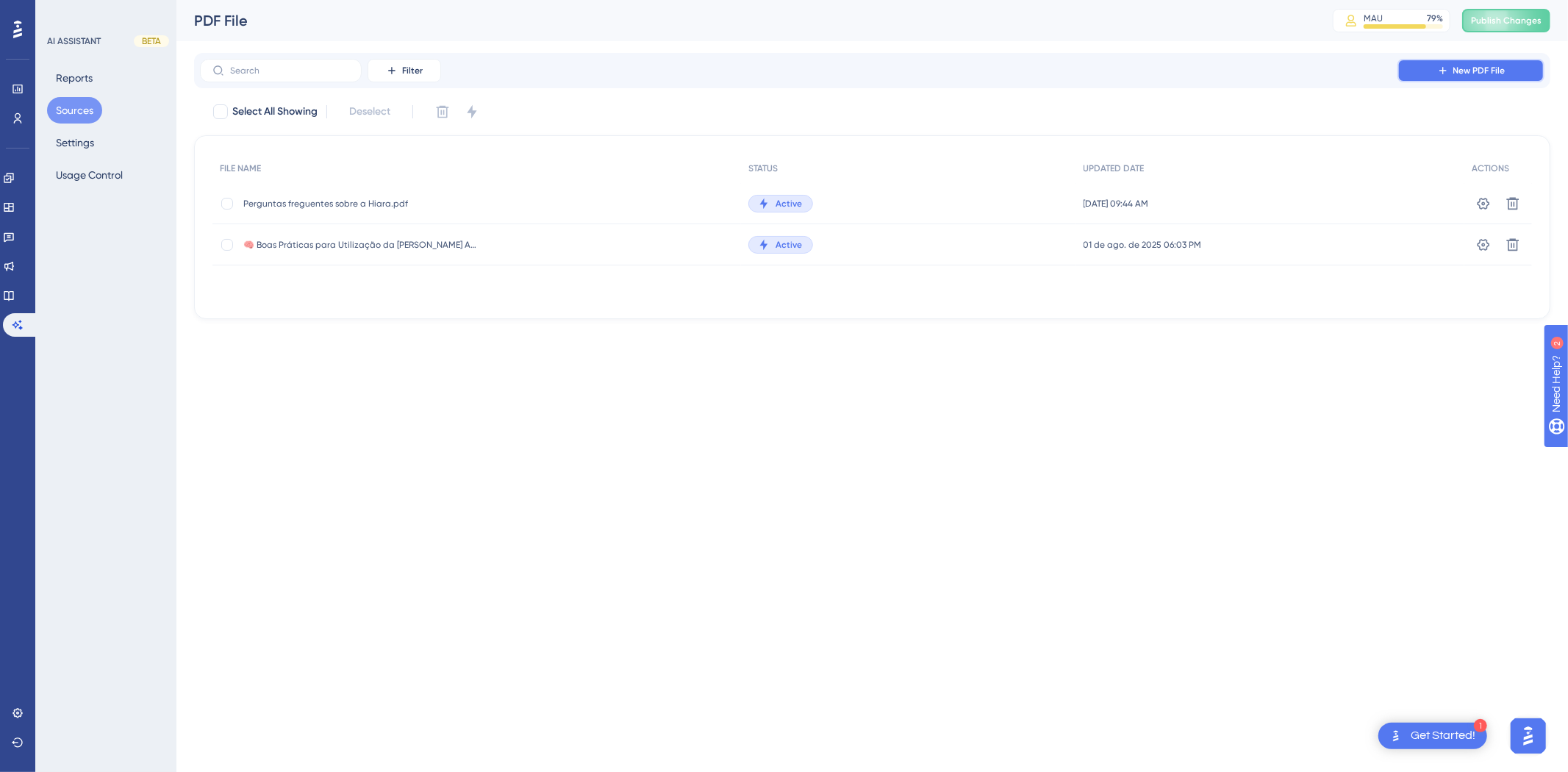
click at [1114, 70] on icon at bounding box center [1443, 70] width 12 height 12
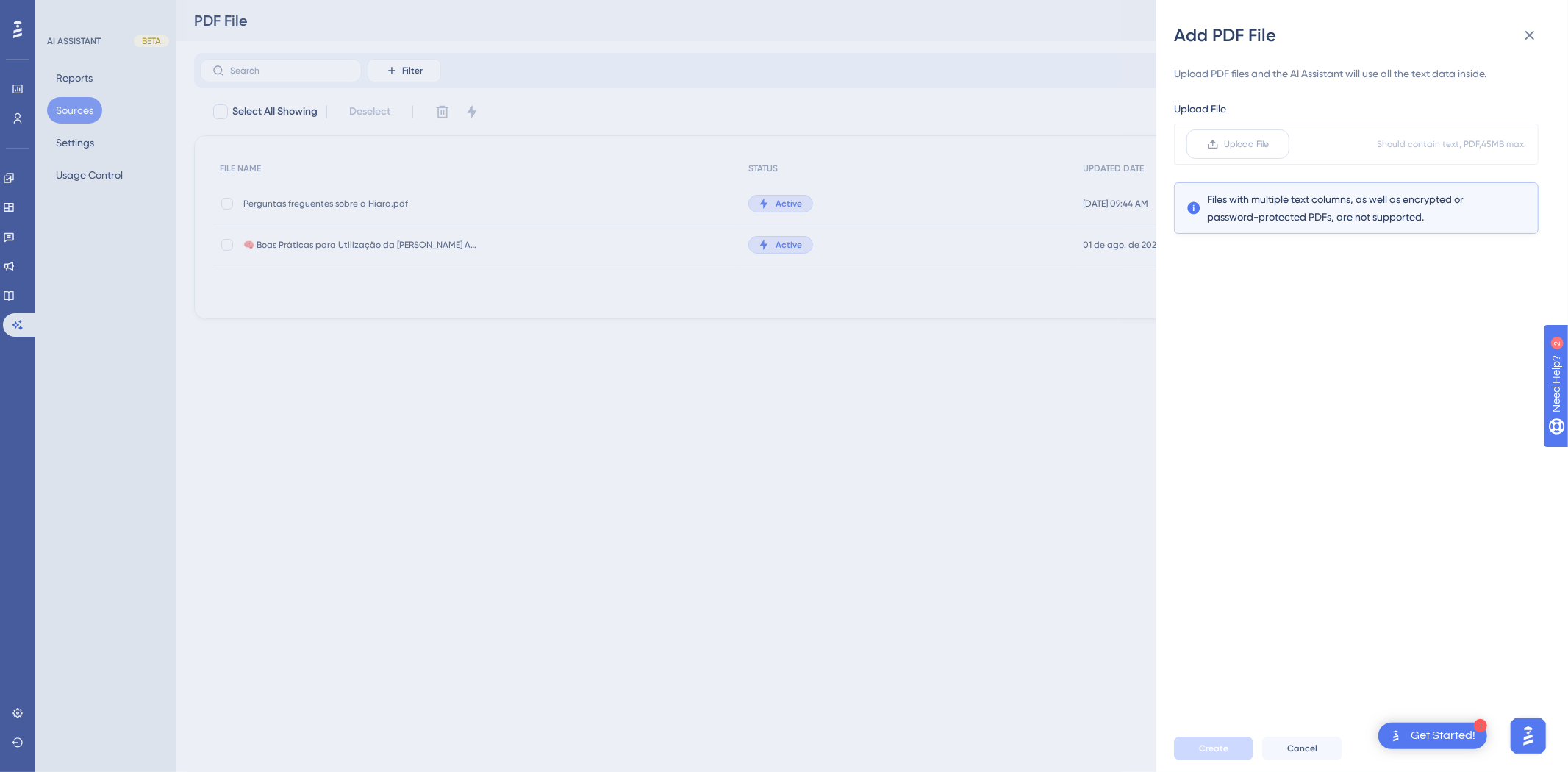
click at [1114, 140] on label "Upload File" at bounding box center [1238, 143] width 103 height 29
click at [1114, 144] on input "Upload File" at bounding box center [1270, 144] width 0 height 0
click at [1114, 516] on div "Create Cancel" at bounding box center [1379, 748] width 412 height 47
click at [1114, 516] on span "Create" at bounding box center [1213, 748] width 29 height 12
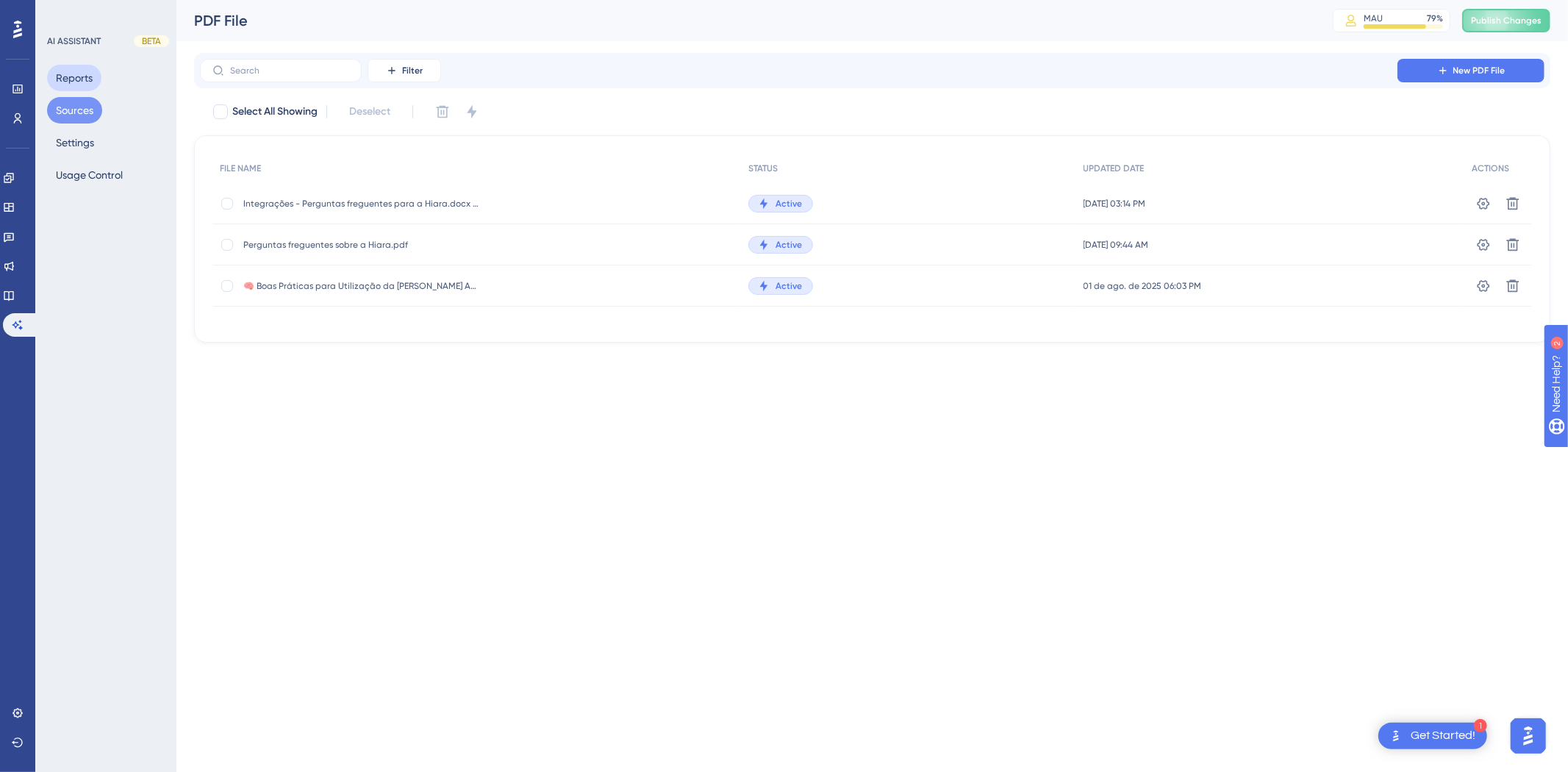
click at [71, 74] on button "Reports" at bounding box center [75, 78] width 55 height 27
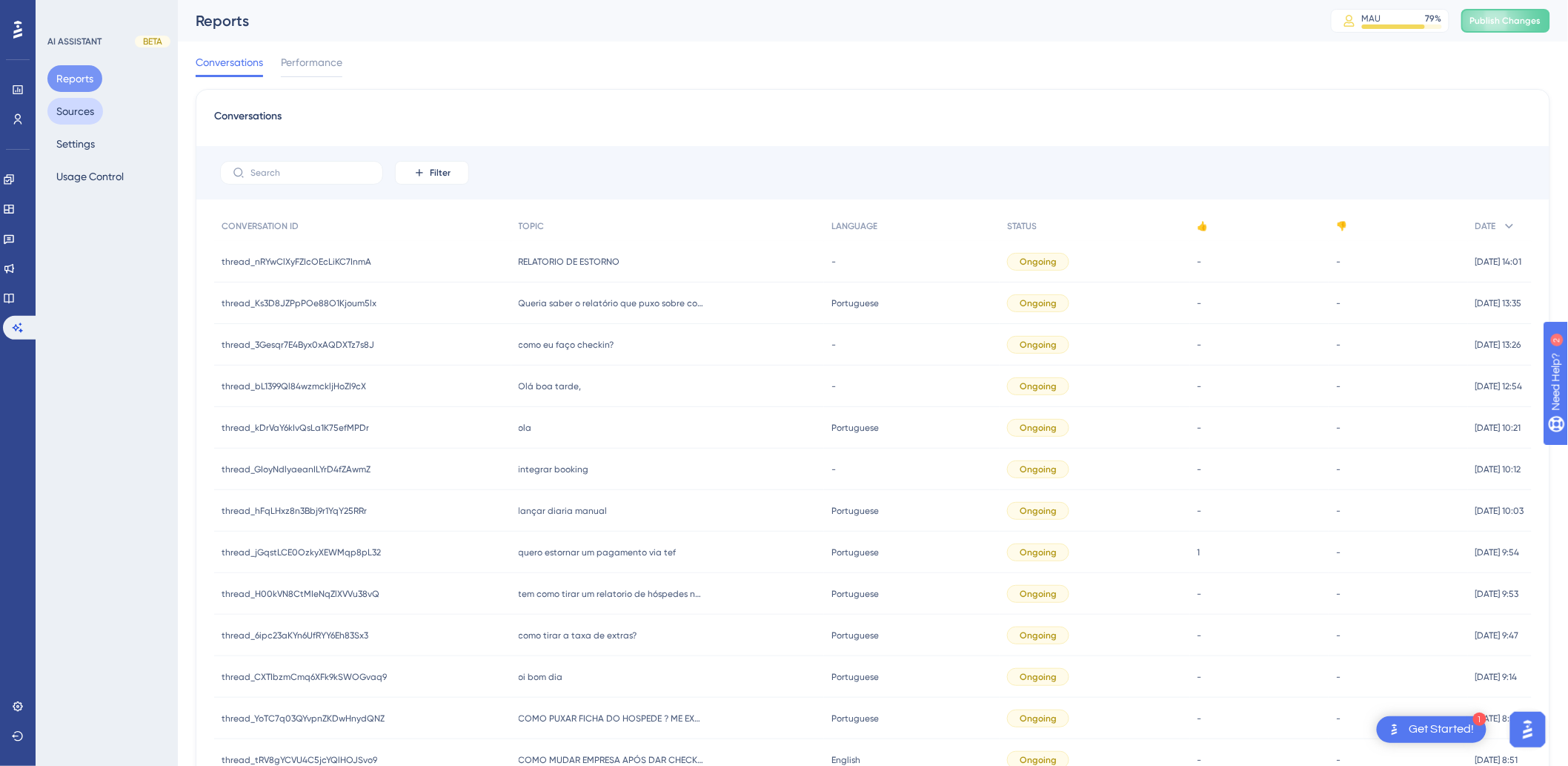
click at [96, 111] on button "Sources" at bounding box center [75, 111] width 56 height 27
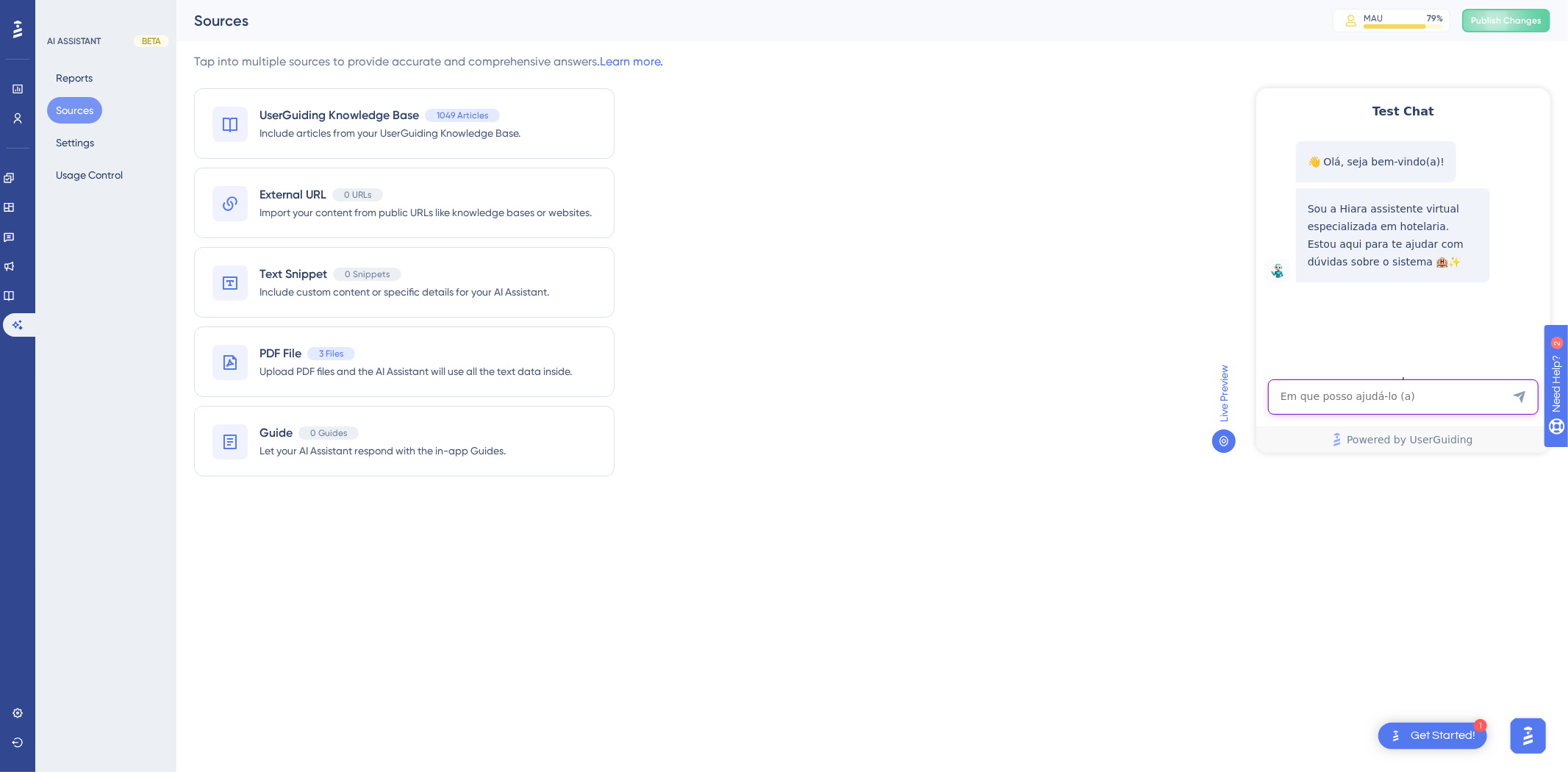
click at [1114, 379] on textarea "AI Assistant Text Input" at bounding box center [1402, 396] width 271 height 36
paste textarea "Os itens usados em em consumo interno são os mesmos de venda aos hóspedes, ou s…"
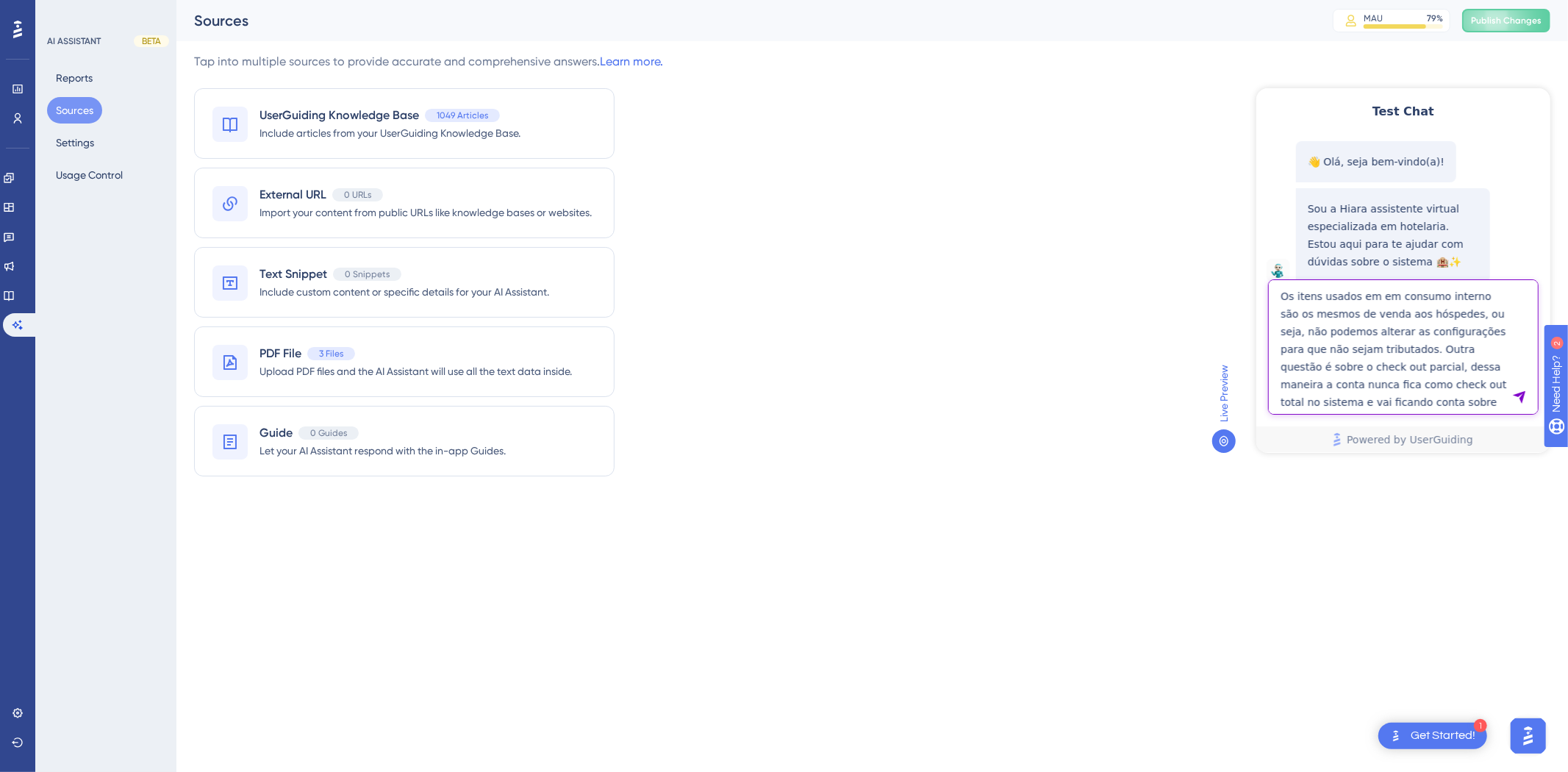
scroll to position [12, 0]
type textarea "Os itens usados em em consumo interno são os mesmos de venda aos hóspedes, ou s…"
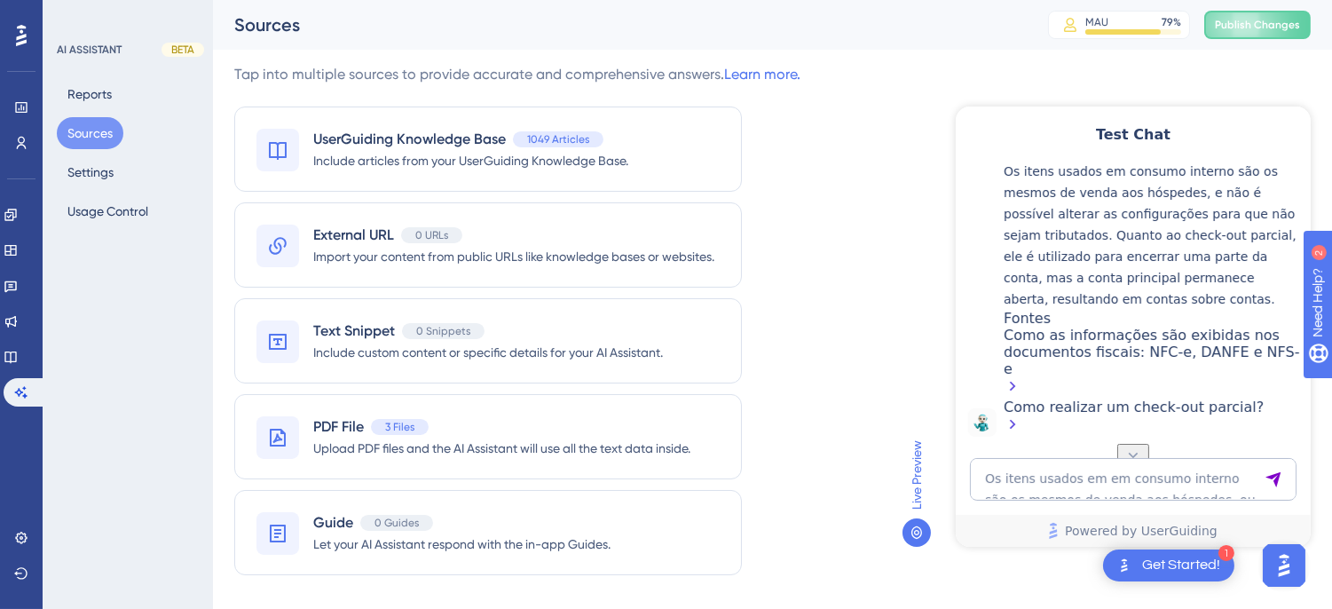
scroll to position [1459, 0]
click at [1050, 488] on textarea "Os itens usados em em consumo interno são os mesmos de venda aos hóspedes, ou s…" at bounding box center [1132, 478] width 327 height 43
paste textarea "Precisamos de uma orientação em como encerrar alguns consumos para não serem tr…"
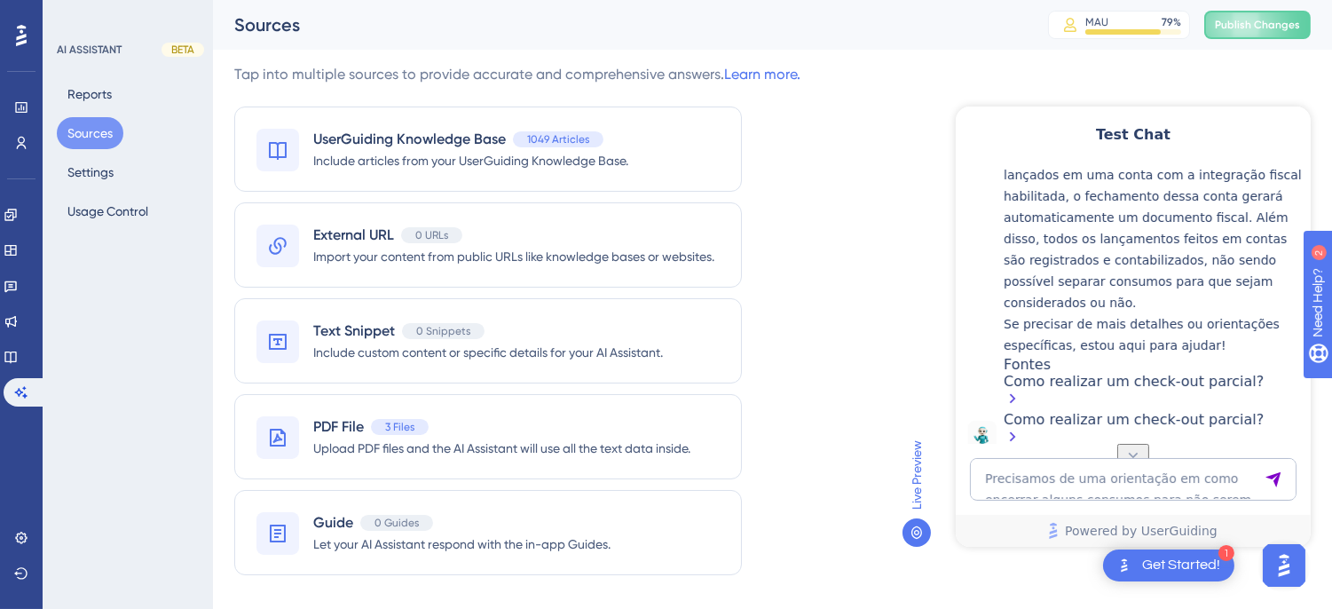
scroll to position [1121, 0]
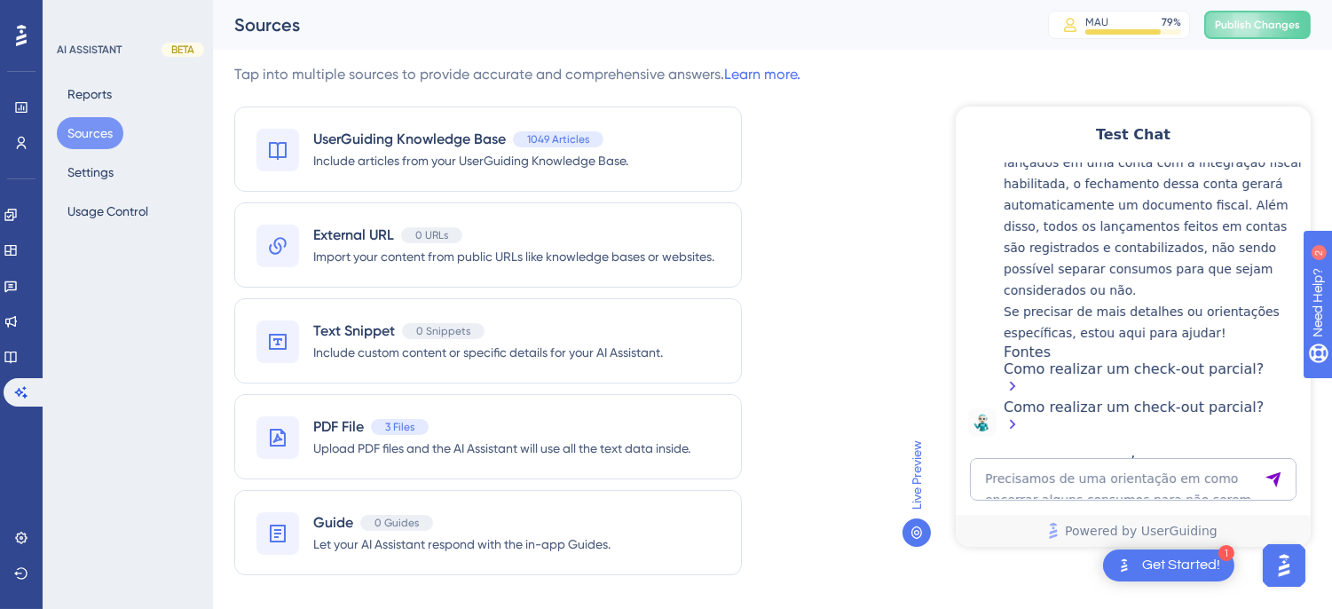
click at [1139, 500] on div "Precisamos de uma orientação em como encerrar alguns consumos para não serem tr…" at bounding box center [1132, 501] width 355 height 89
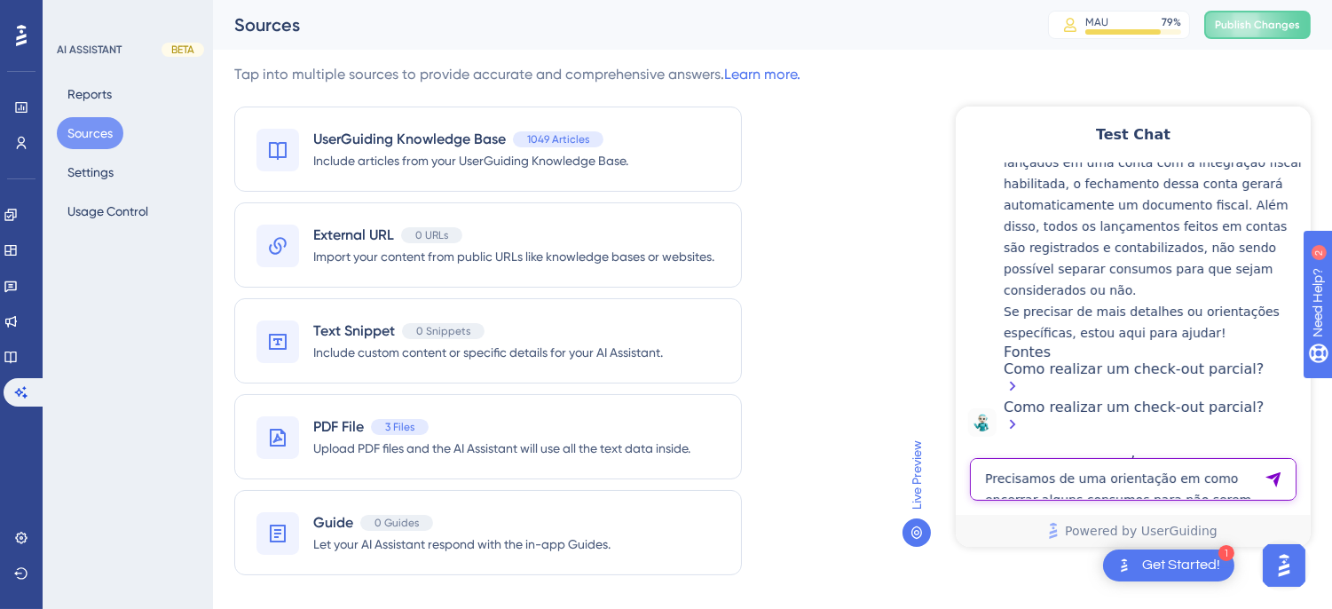
paste textarea "Os itens usados em em consumo interno são os mesmos de venda aos hóspedes, ou s…"
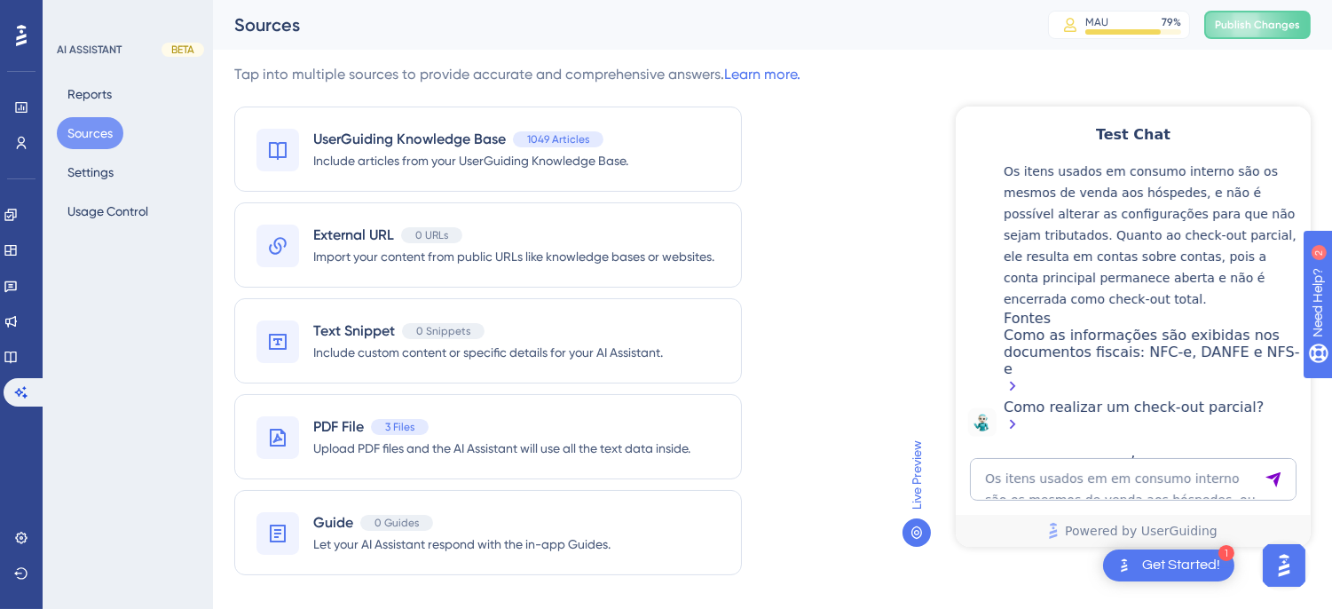
scroll to position [1675, 0]
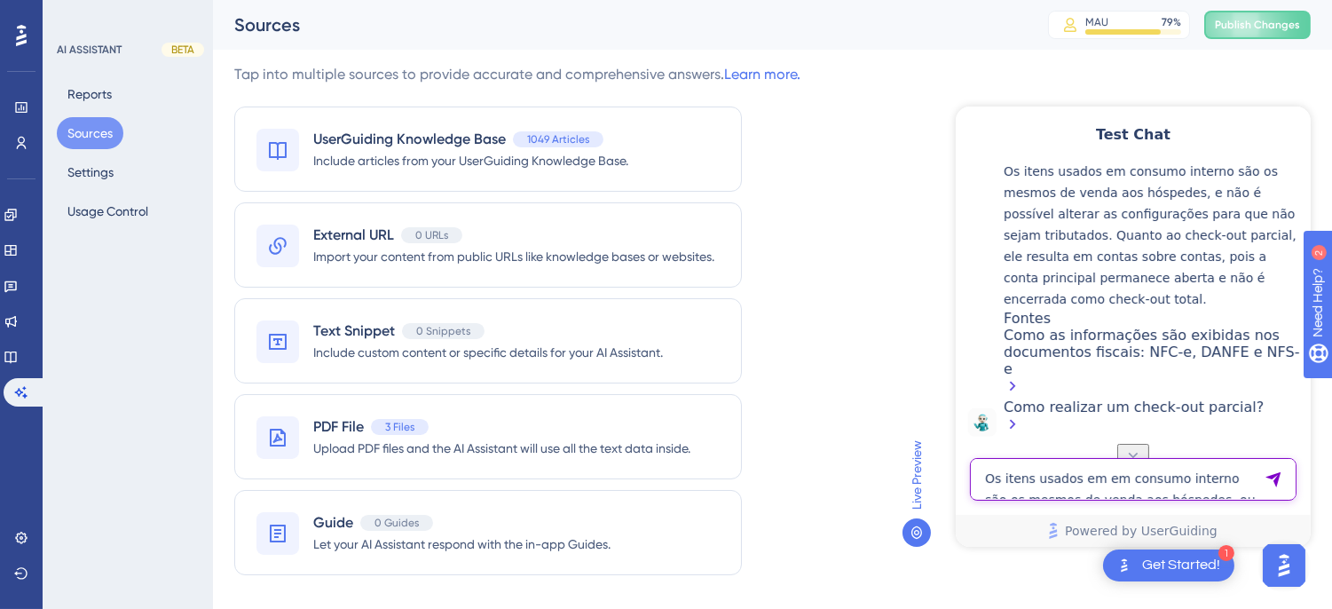
click at [1021, 474] on textarea "Os itens usados em em consumo interno são os mesmos de venda aos hóspedes, ou s…" at bounding box center [1132, 478] width 327 height 43
paste textarea "No caso das configurações dos itens para não gerar receita, terei que cadastrar…"
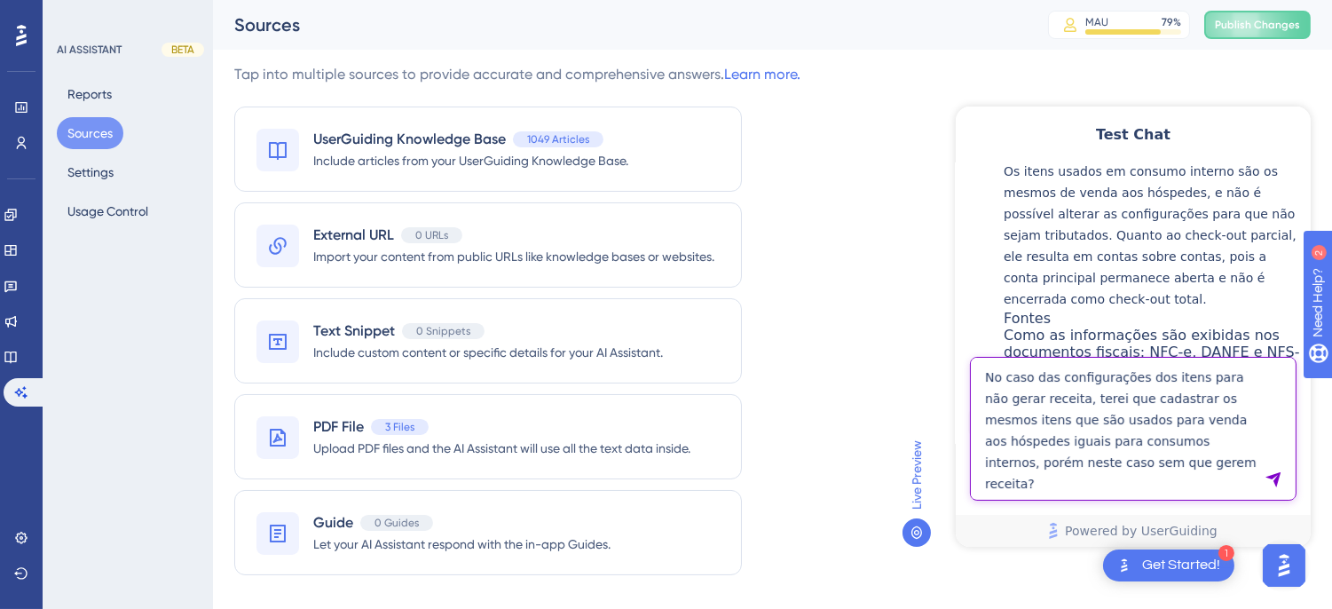
type textarea "No caso das configurações dos itens para não gerar receita, terei que cadastrar…"
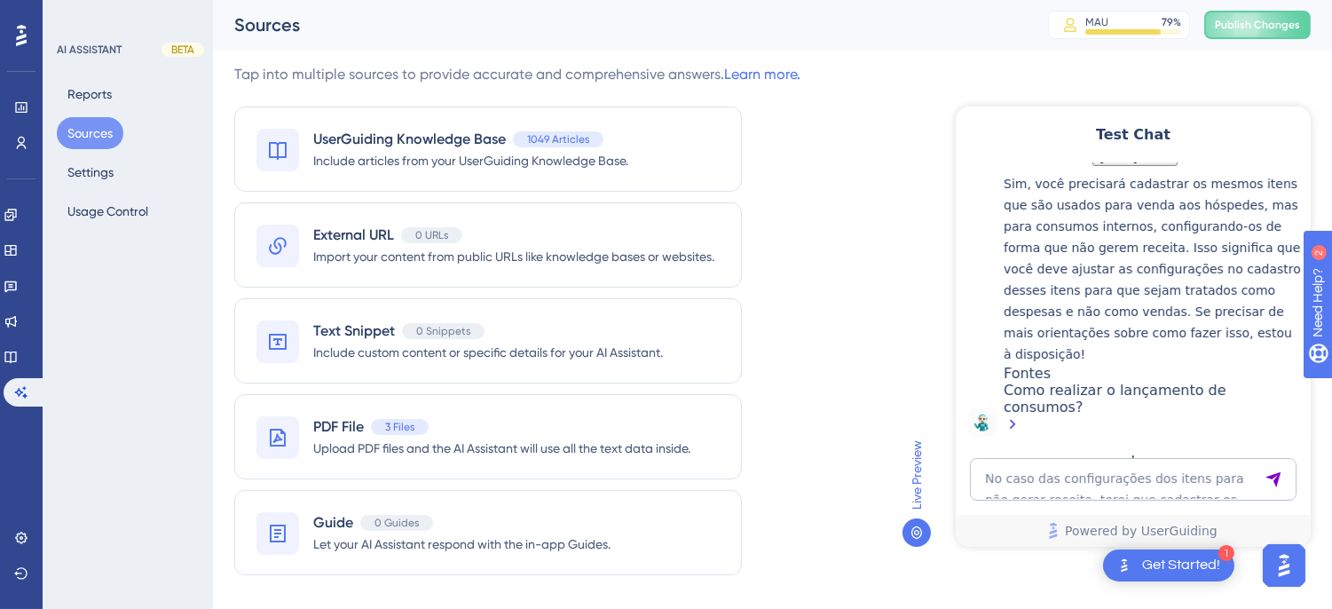
scroll to position [2232, 0]
click at [6, 356] on link at bounding box center [11, 357] width 14 height 28
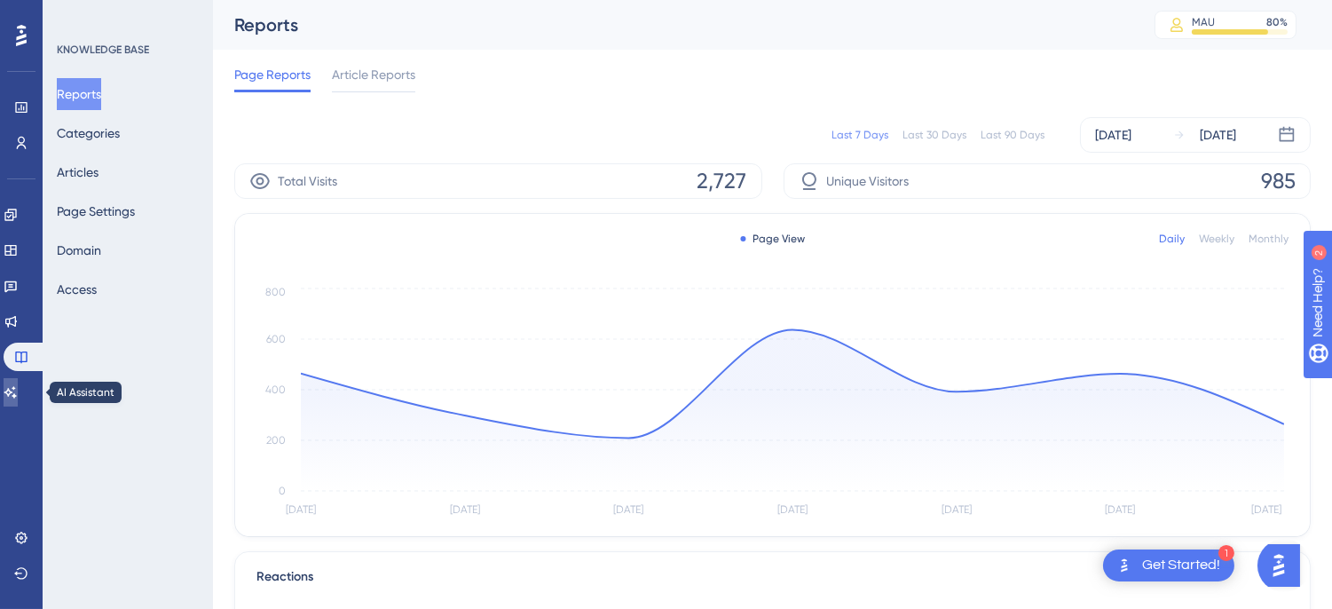
click at [14, 395] on icon at bounding box center [11, 392] width 14 height 14
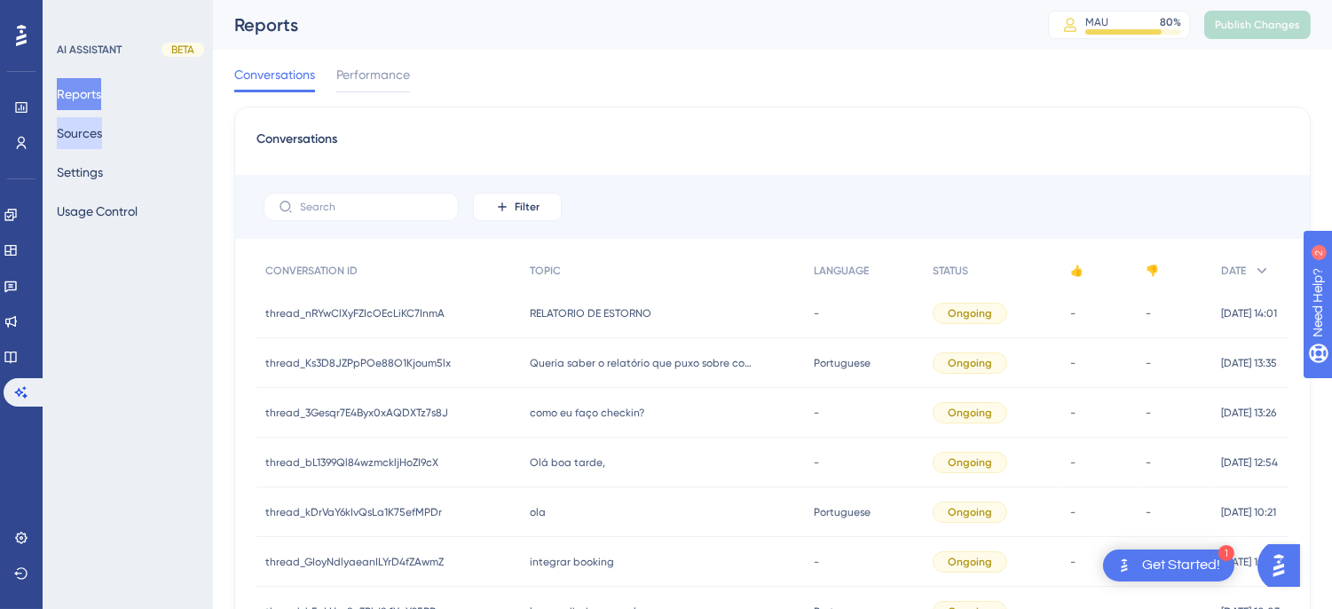
click at [87, 128] on button "Sources" at bounding box center [79, 133] width 45 height 32
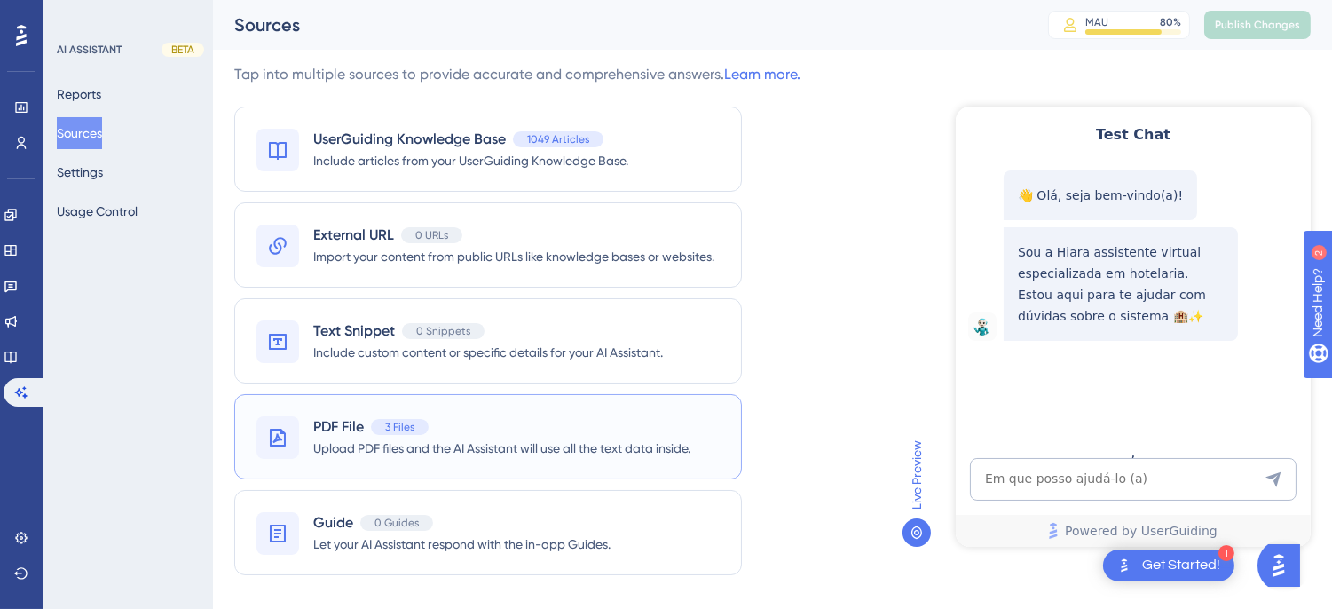
click at [370, 455] on span "Upload PDF files and the AI Assistant will use all the text data inside." at bounding box center [501, 447] width 377 height 21
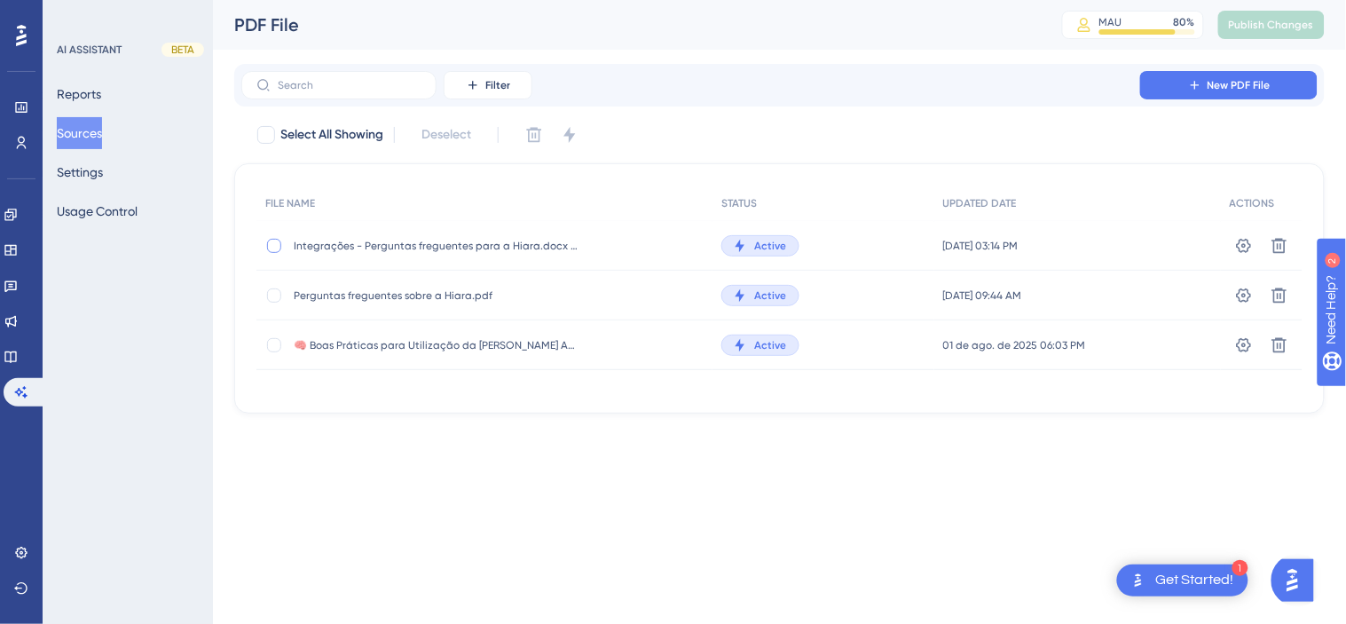
click at [268, 247] on div at bounding box center [274, 246] width 14 height 14
checkbox input "true"
click at [538, 137] on icon at bounding box center [534, 135] width 15 height 15
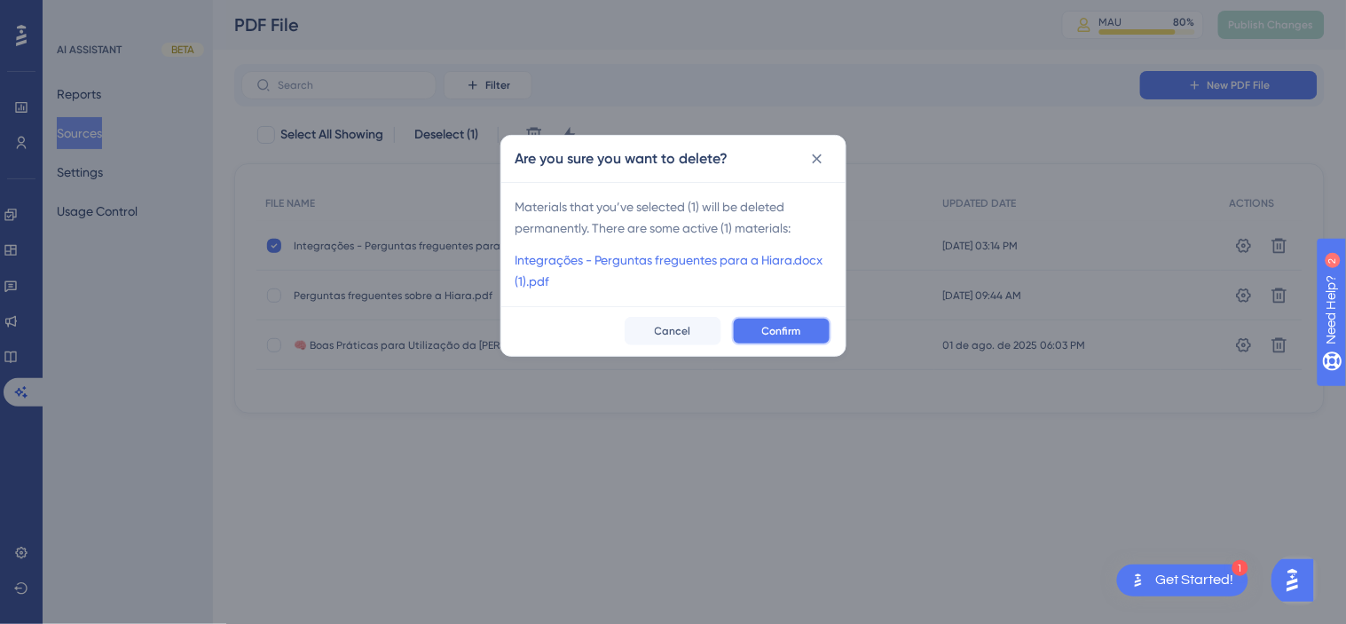
click at [814, 327] on button "Confirm" at bounding box center [781, 331] width 99 height 28
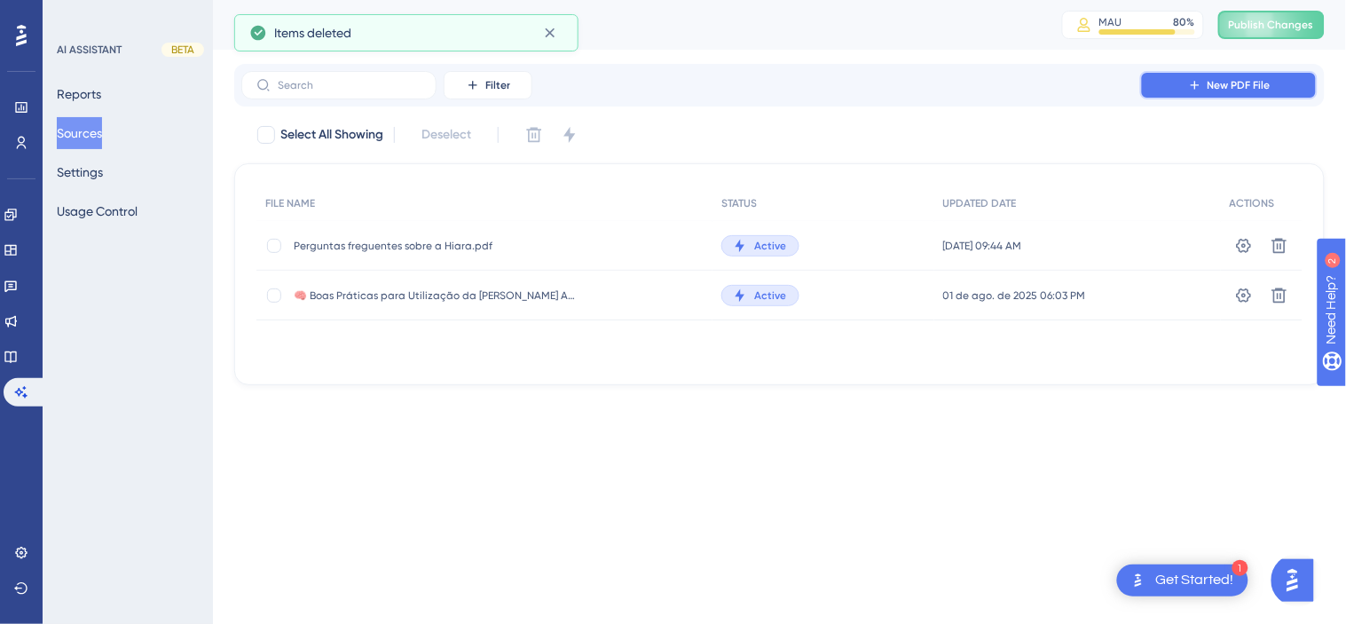
click at [1175, 94] on button "New PDF File" at bounding box center [1228, 85] width 177 height 28
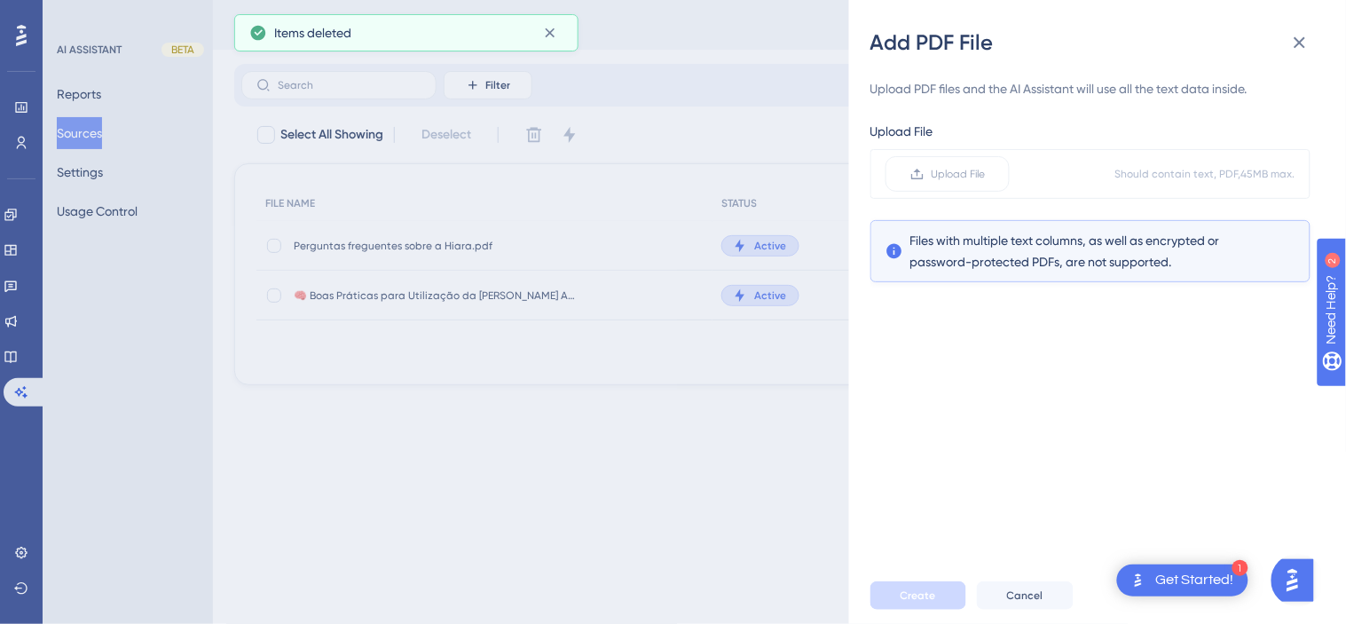
click at [885, 187] on div "Upload File Should contain text, PDF, 45 MB max." at bounding box center [1091, 174] width 440 height 50
click at [919, 162] on label "Upload File" at bounding box center [948, 173] width 124 height 35
click at [986, 174] on input "Upload File" at bounding box center [986, 174] width 0 height 0
click at [920, 604] on button "Create" at bounding box center [919, 595] width 96 height 28
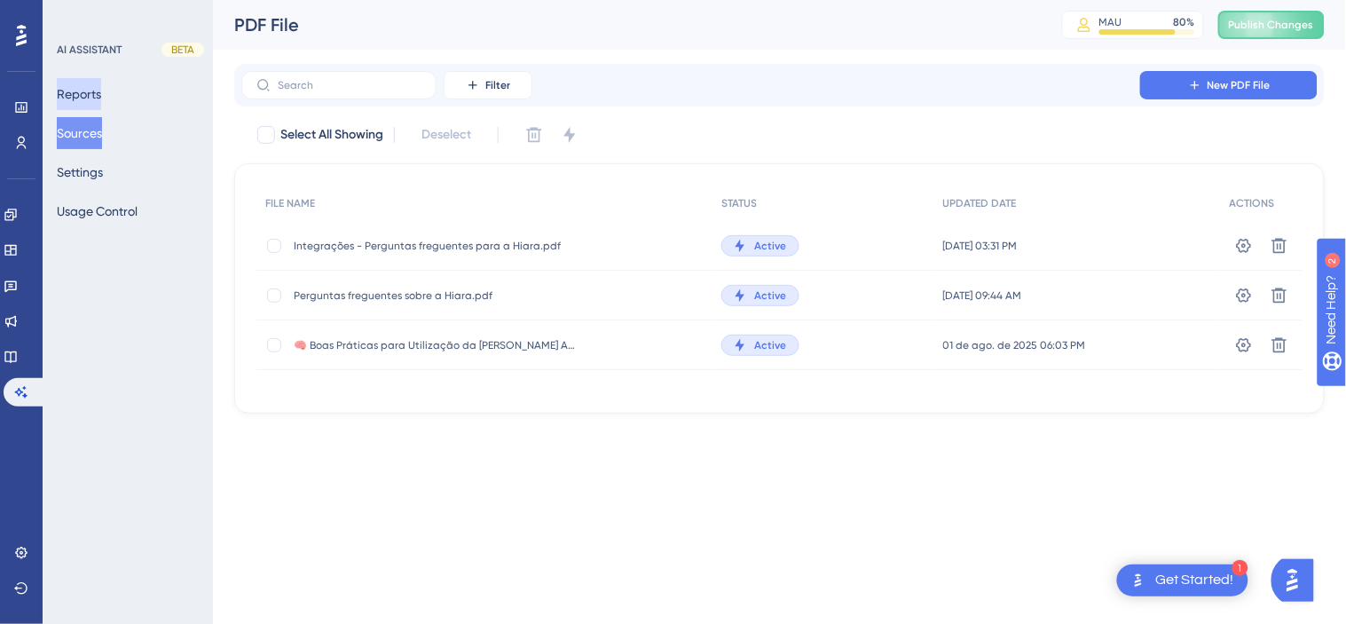
click at [101, 98] on button "Reports" at bounding box center [79, 94] width 44 height 32
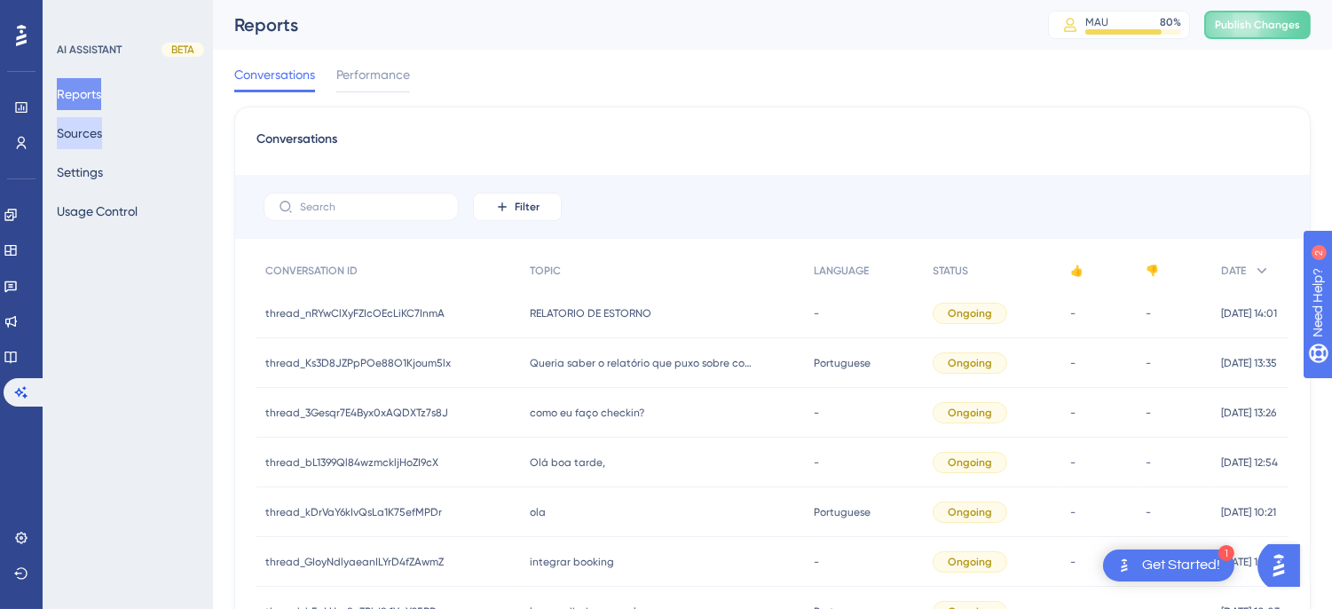
click at [96, 129] on button "Sources" at bounding box center [79, 133] width 45 height 32
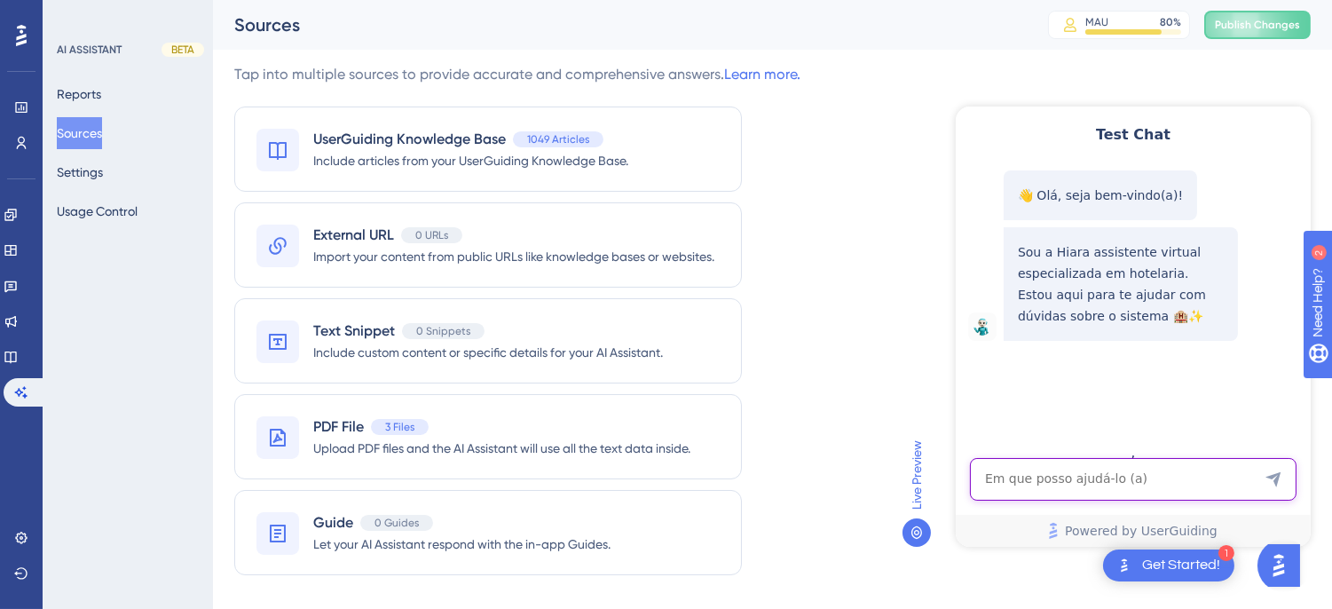
click at [997, 471] on textarea "AI Assistant Text Input" at bounding box center [1132, 478] width 327 height 43
paste textarea "Precisamos de uma orientação em como encerrar alguns consumos para não serem tr…"
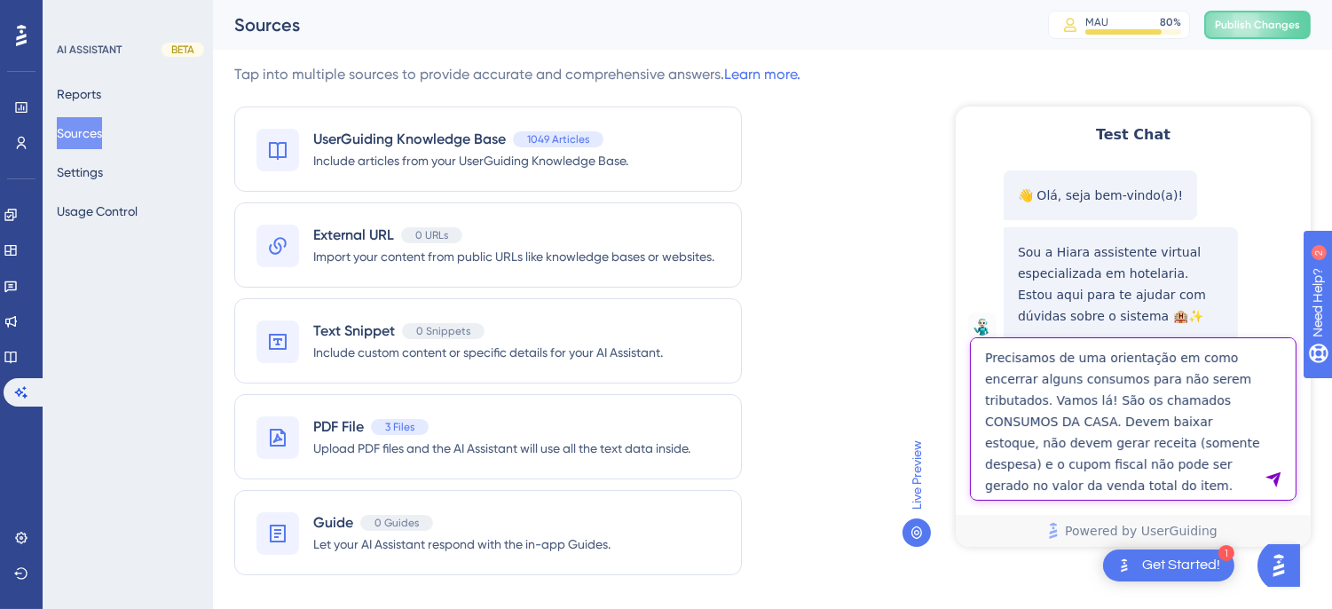
type textarea "Precisamos de uma orientação em como encerrar alguns consumos para não serem tr…"
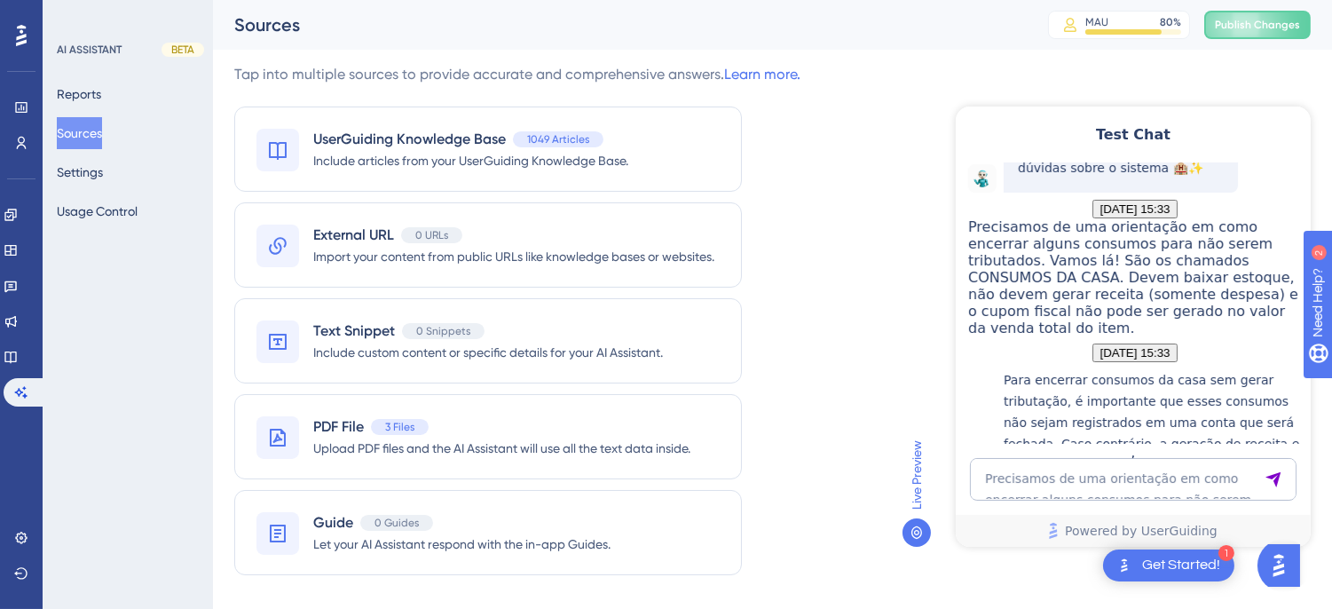
scroll to position [444, 0]
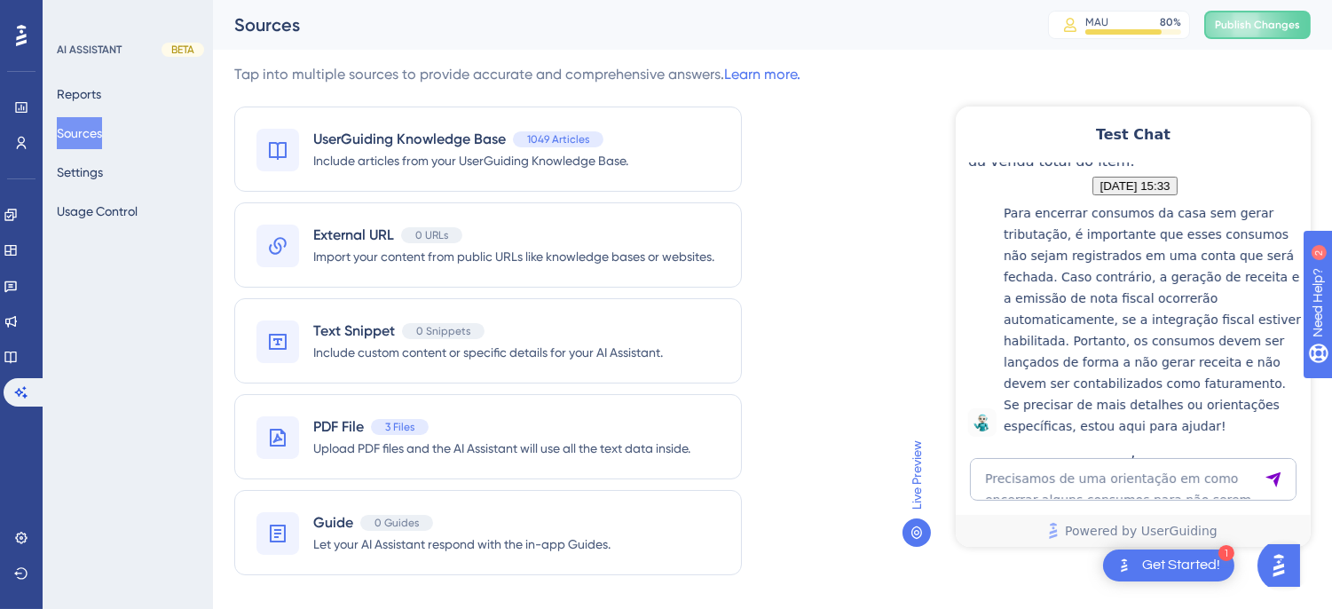
drag, startPoint x: 357, startPoint y: 414, endPoint x: 388, endPoint y: 435, distance: 37.2
click at [357, 414] on div "PDF File 3 Files Upload PDF files and the AI Assistant will use all the text da…" at bounding box center [488, 436] width 508 height 85
click at [388, 435] on div "Performance Users Engagement Widgets Feedback Product Updates Knowledge Base AI…" at bounding box center [772, 312] width 1119 height 625
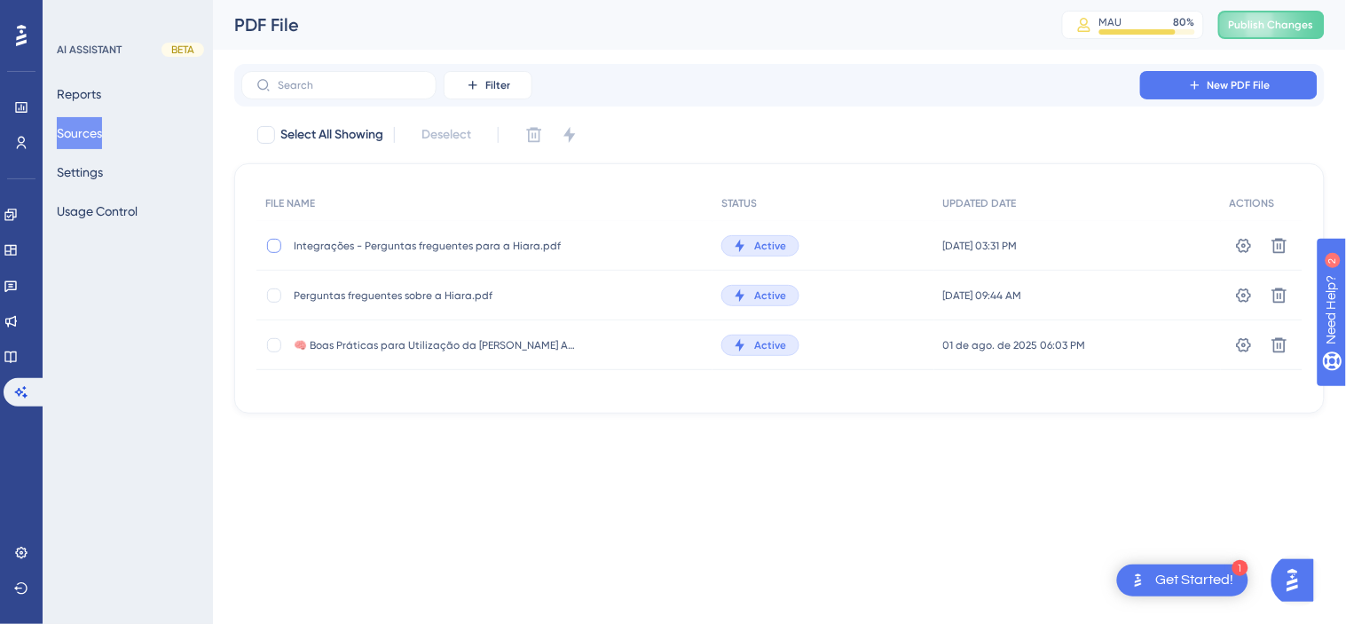
click at [273, 240] on div at bounding box center [274, 246] width 14 height 14
checkbox input "true"
click at [533, 135] on icon at bounding box center [534, 135] width 18 height 18
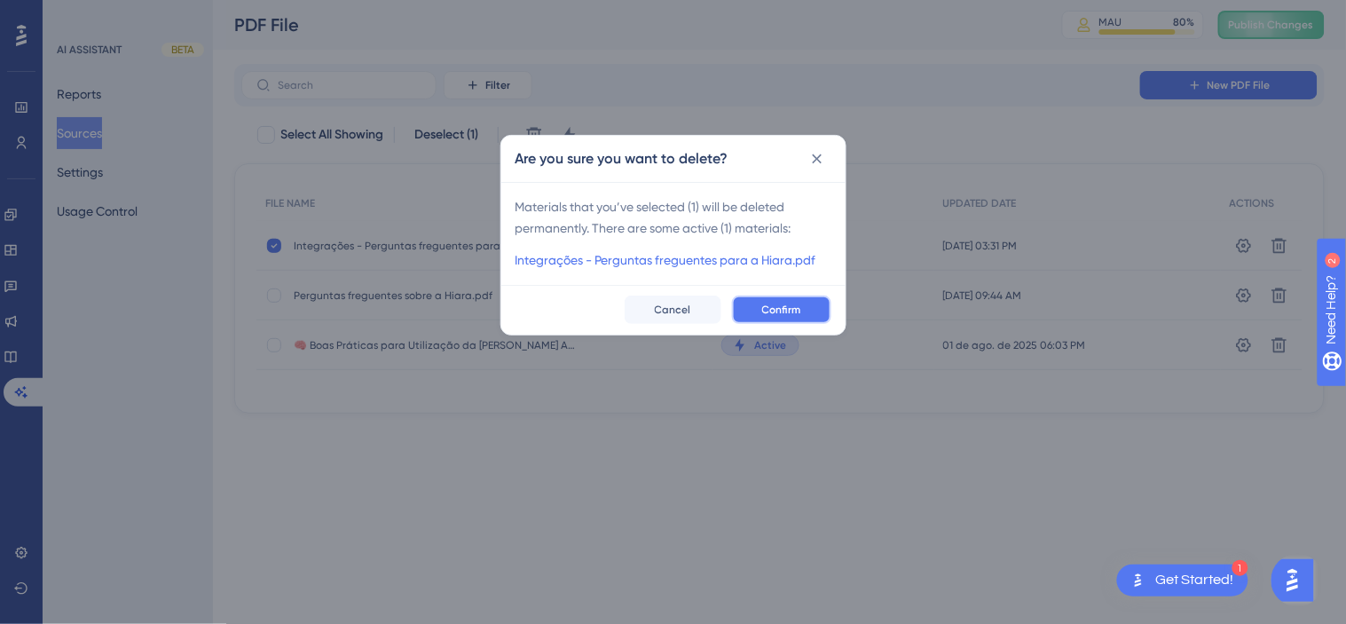
click at [784, 315] on span "Confirm" at bounding box center [781, 310] width 39 height 14
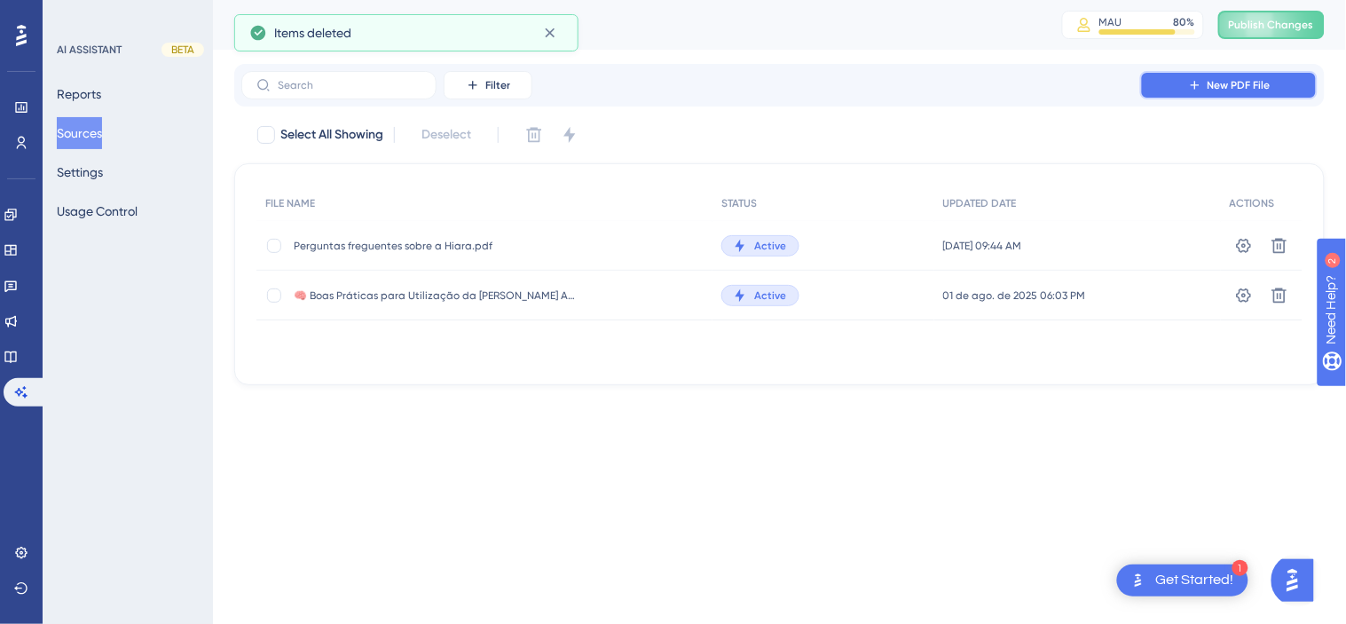
drag, startPoint x: 1195, startPoint y: 75, endPoint x: 1171, endPoint y: 81, distance: 24.5
click at [1196, 75] on button "New PDF File" at bounding box center [1228, 85] width 177 height 28
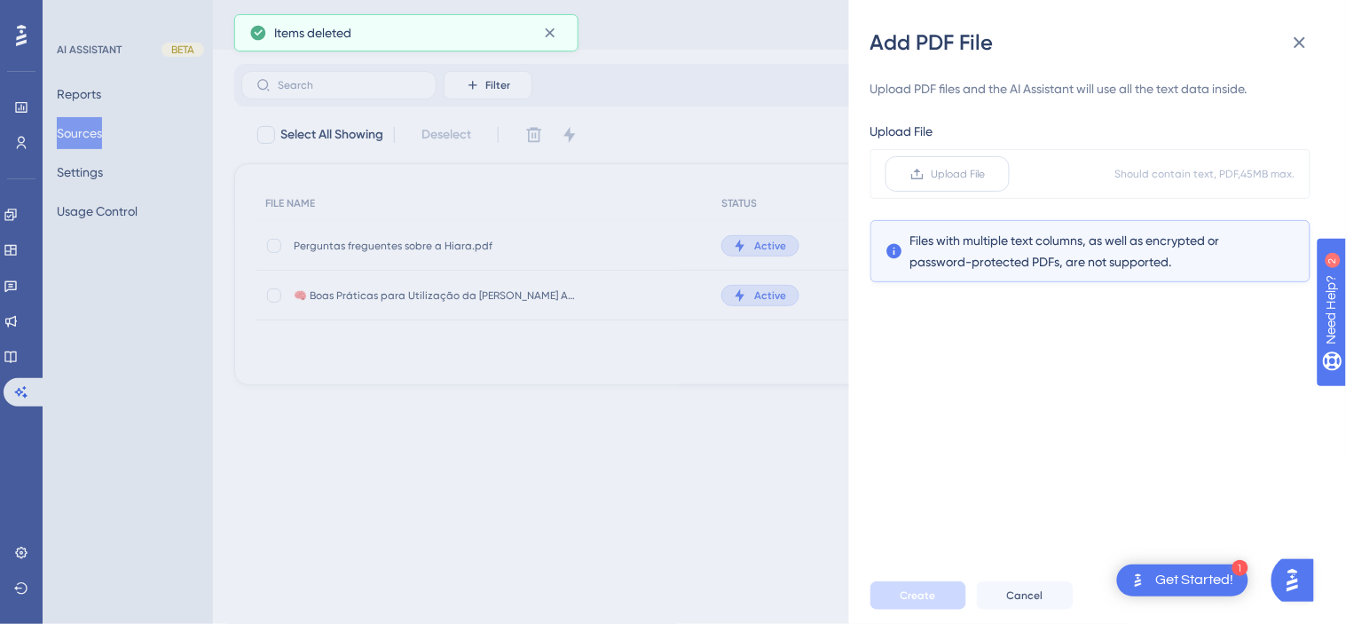
click at [934, 187] on label "Upload File" at bounding box center [948, 173] width 124 height 35
click at [986, 174] on input "Upload File" at bounding box center [986, 174] width 0 height 0
click at [917, 599] on span "Create" at bounding box center [918, 595] width 35 height 14
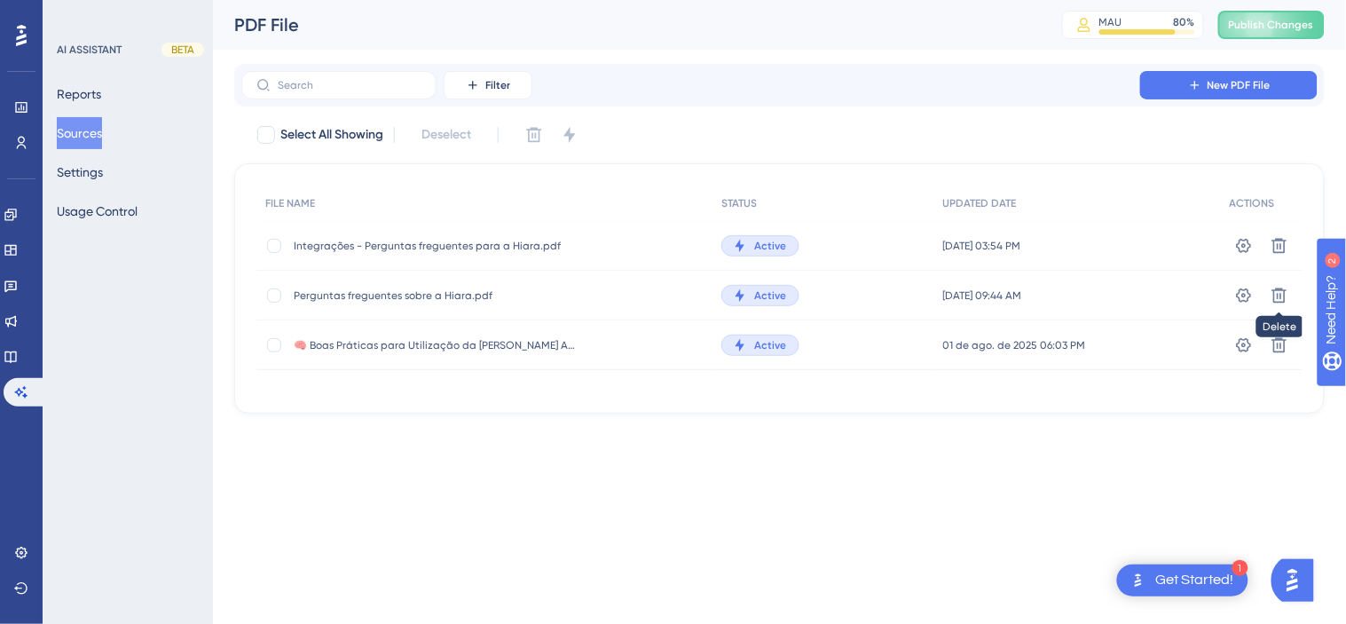
click at [1266, 7] on div "PDF File MAU 80 % Click to see add-on and upgrade options Publish Changes" at bounding box center [779, 25] width 1133 height 50
click at [1265, 11] on button "Publish Changes" at bounding box center [1271, 25] width 106 height 28
click at [87, 136] on button "Sources" at bounding box center [79, 133] width 45 height 32
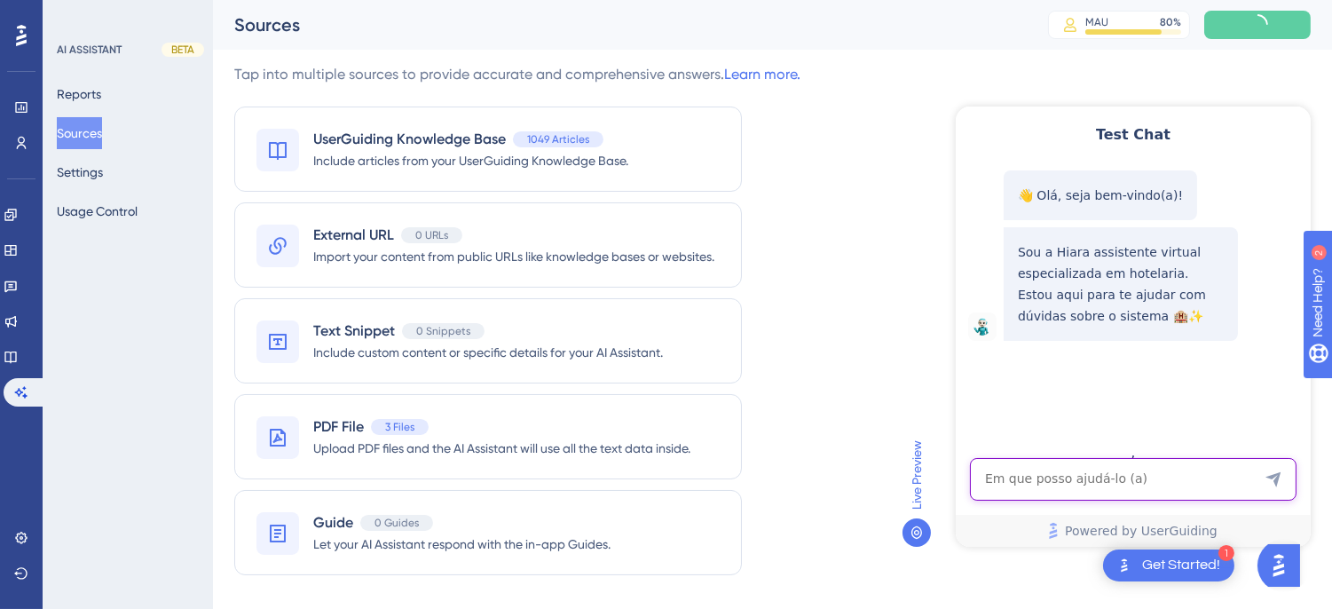
click at [1132, 476] on textarea "AI Assistant Text Input" at bounding box center [1132, 478] width 327 height 43
click at [1037, 457] on textarea "AI Assistant Text Input" at bounding box center [1132, 478] width 327 height 43
paste textarea "Precisamos de uma orientação em como encerrar alguns consumos para não serem tr…"
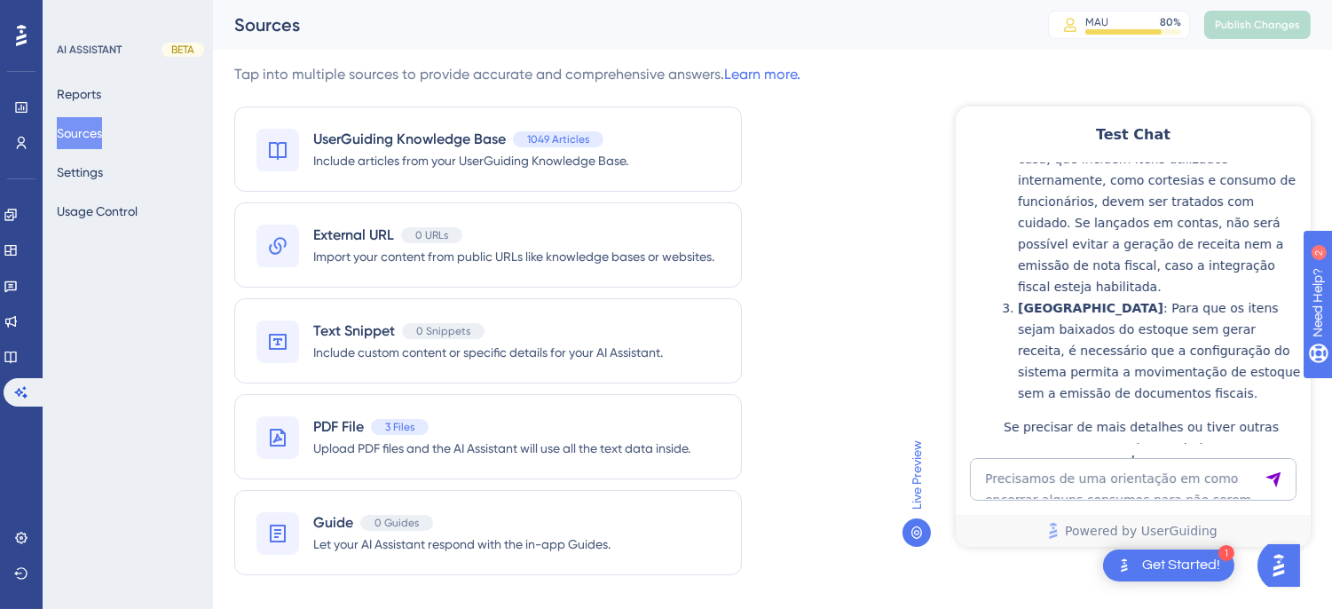
scroll to position [803, 0]
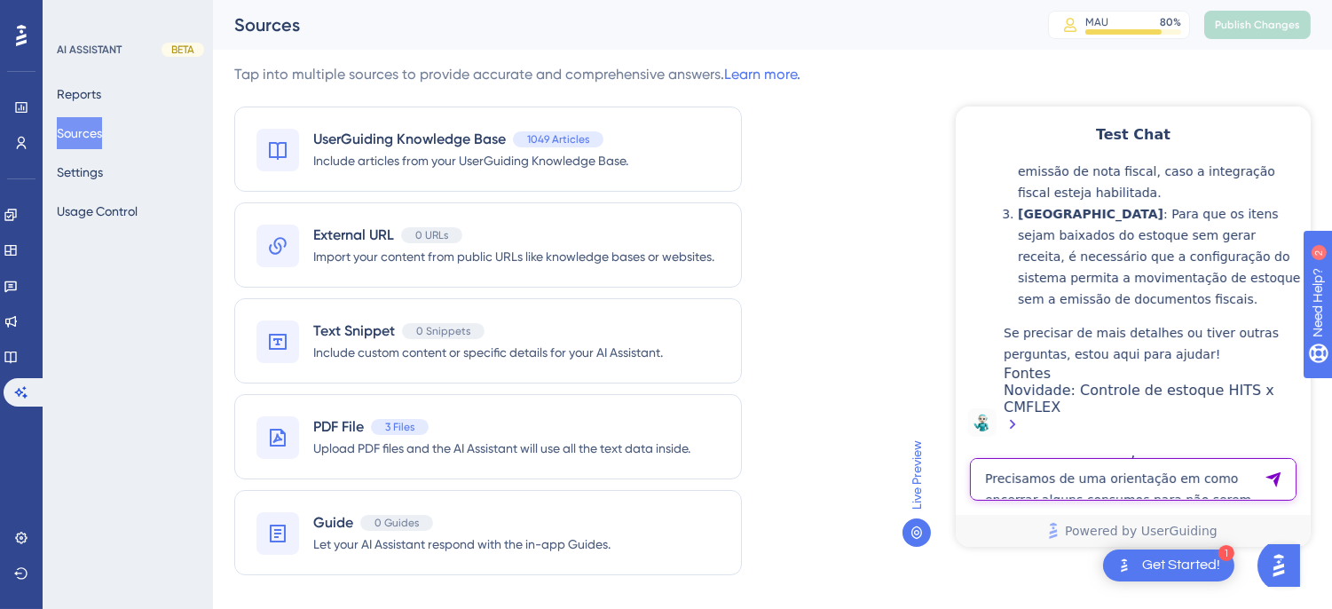
click at [1059, 468] on textarea "Precisamos de uma orientação em como encerrar alguns consumos para não serem tr…" at bounding box center [1132, 478] width 327 height 43
paste textarea "Os itens usados em em consumo interno são os mesmos de venda aos hóspedes, ou s…"
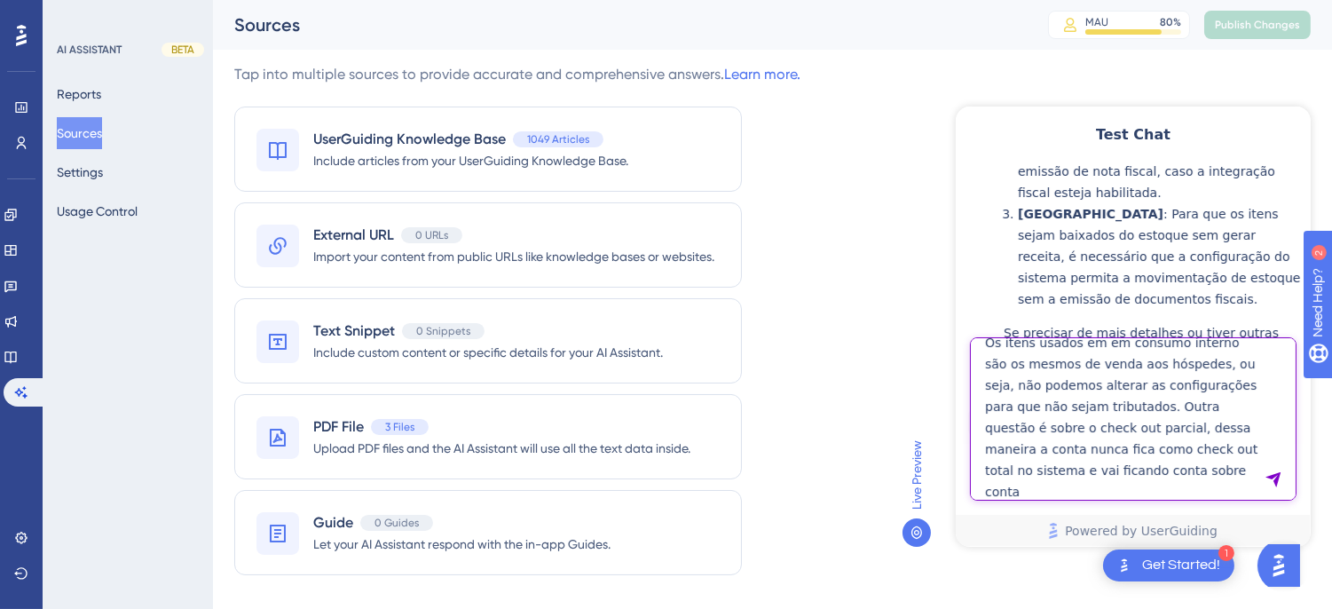
type textarea "Os itens usados em em consumo interno são os mesmos de venda aos hóspedes, ou s…"
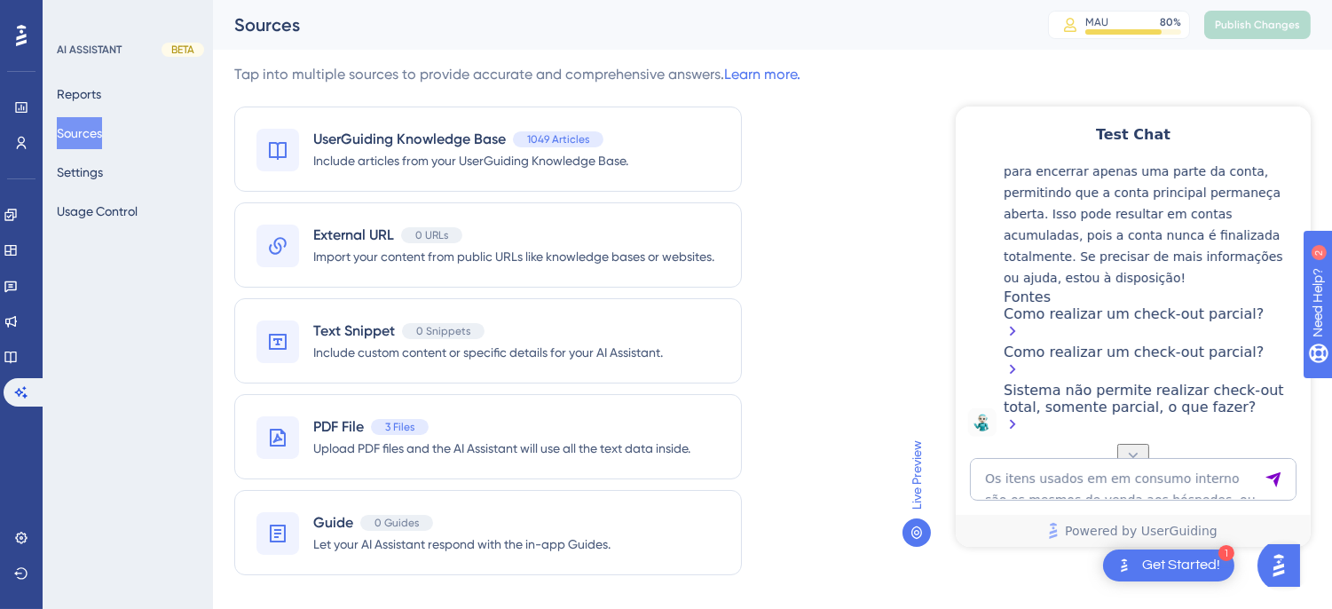
scroll to position [1299, 0]
click at [1032, 482] on textarea "Os itens usados em em consumo interno são os mesmos de venda aos hóspedes, ou s…" at bounding box center [1132, 478] width 327 height 43
paste textarea "No caso das configurações dos itens para não gerar receita, terei que cadastrar…"
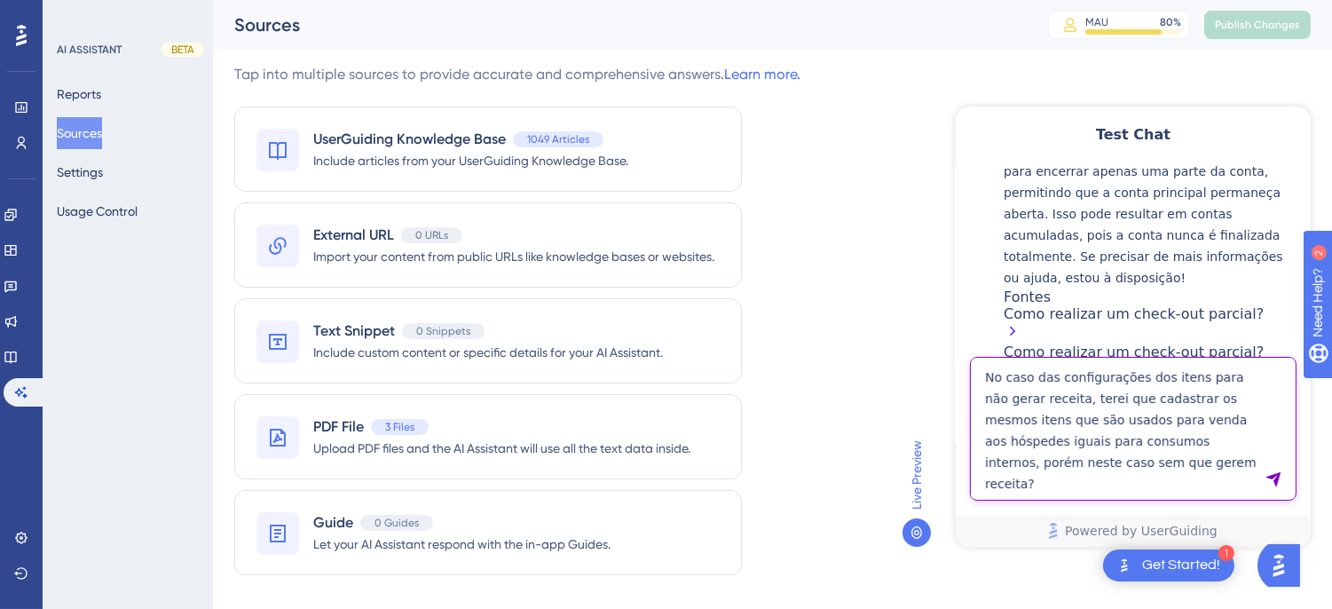
type textarea "No caso das configurações dos itens para não gerar receita, terei que cadastrar…"
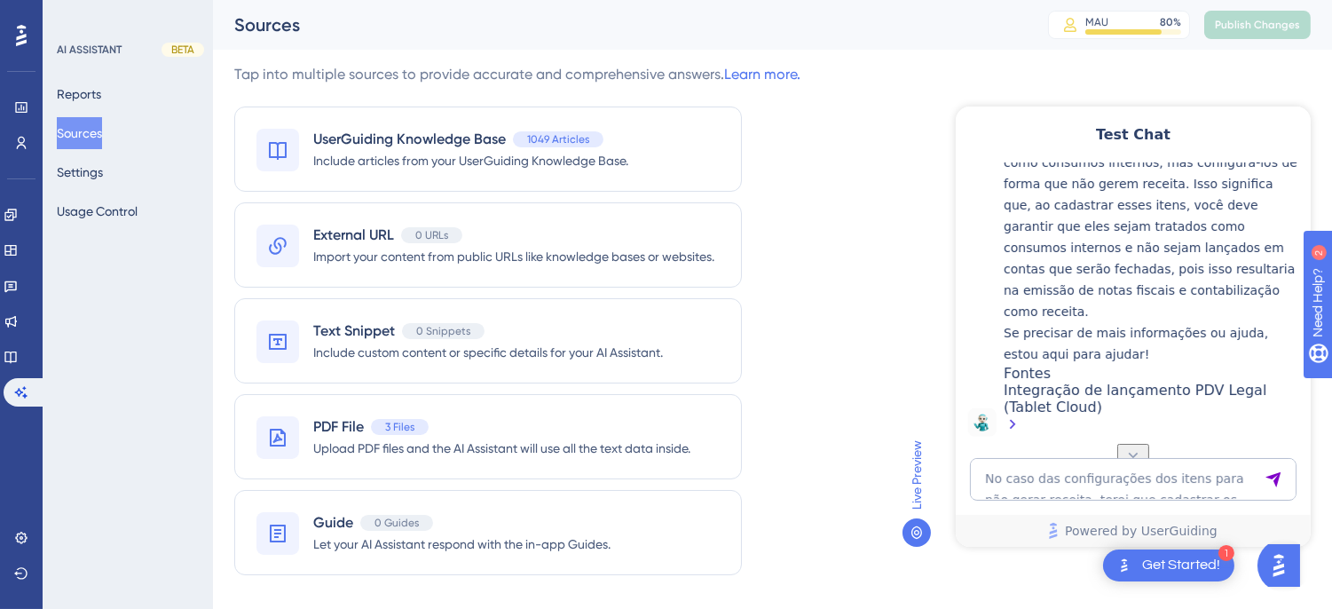
scroll to position [2148, 0]
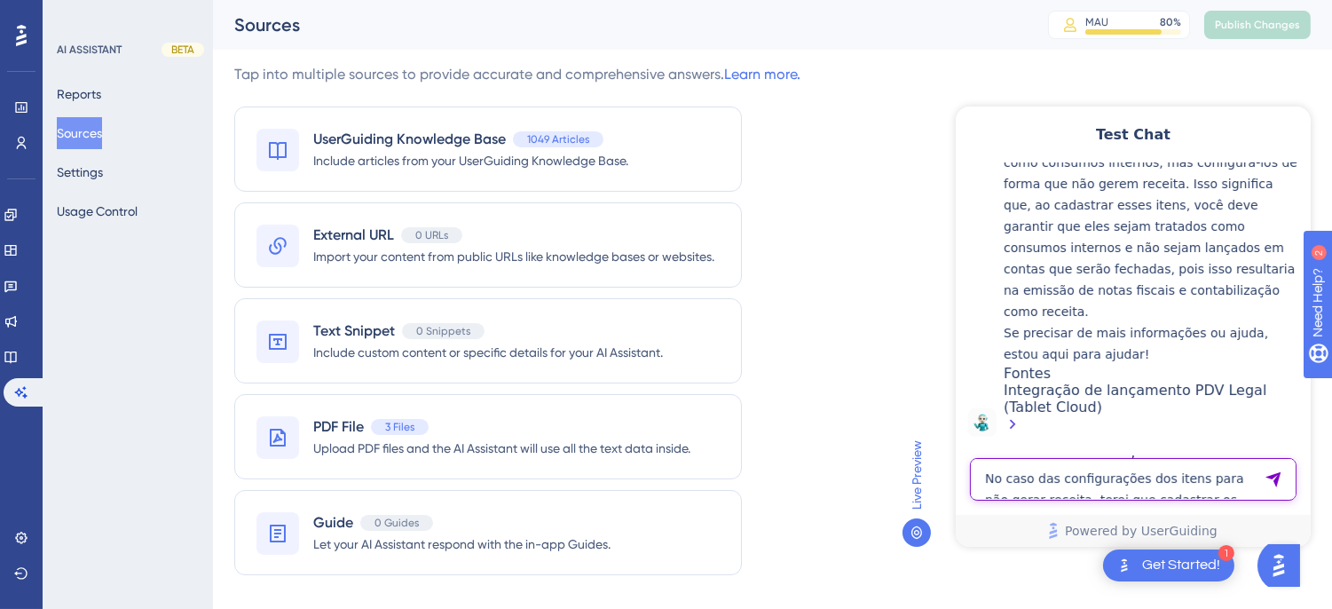
click at [1060, 497] on textarea "No caso das configurações dos itens para não gerar receita, terei que cadastrar…" at bounding box center [1132, 478] width 327 height 43
paste textarea "preciso extrair um relatorio do dia de amanhã! preciso saber os valores das dia…"
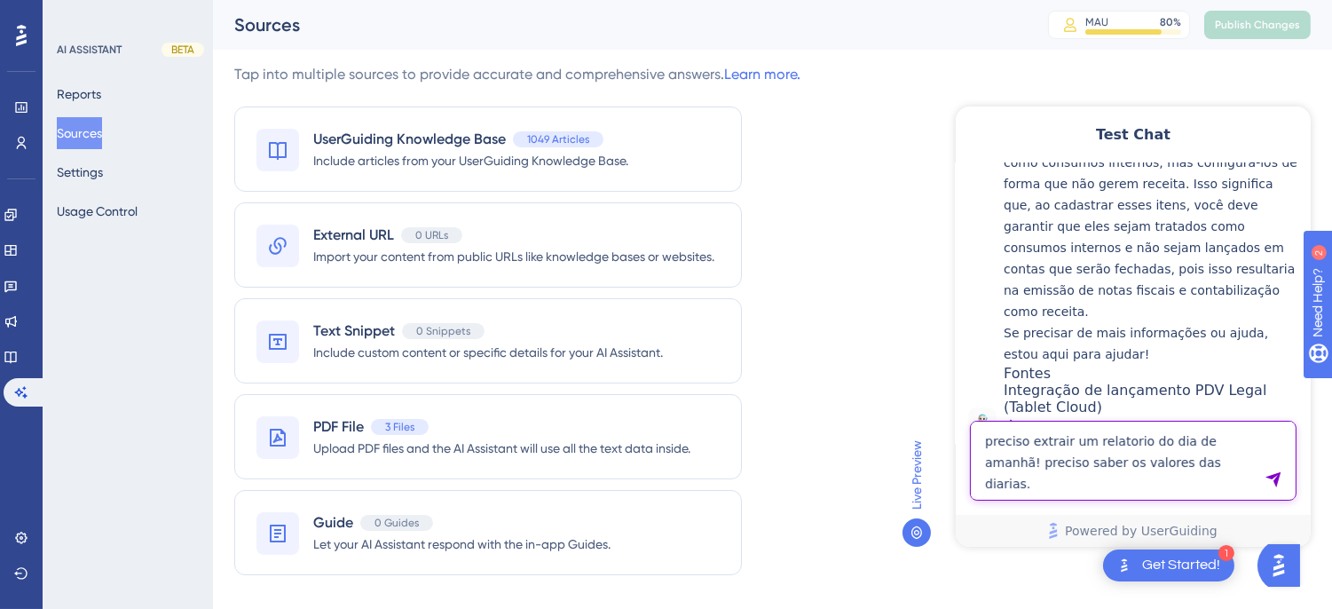
type textarea "preciso extrair um relatorio do dia de amanhã! preciso saber os valores das dia…"
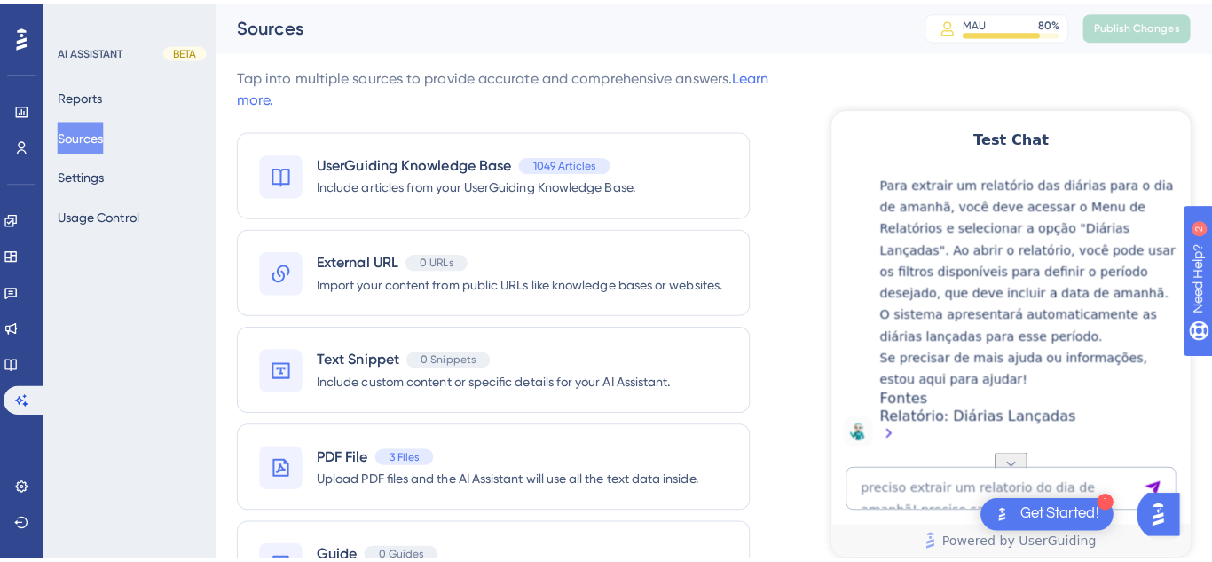
scroll to position [2639, 0]
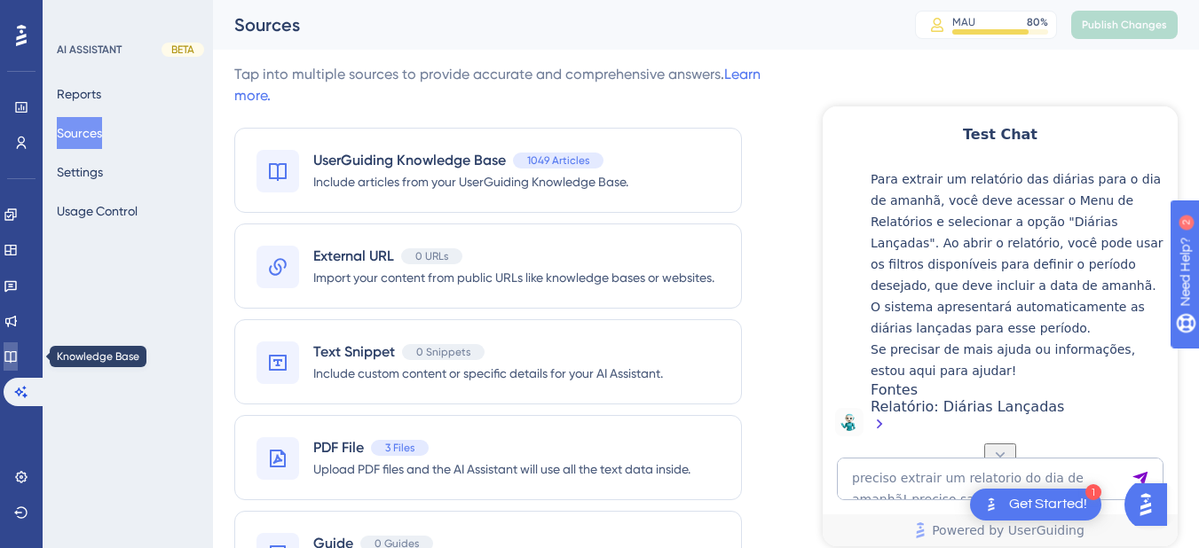
drag, startPoint x: 28, startPoint y: 354, endPoint x: 146, endPoint y: 23, distance: 351.4
click at [18, 354] on icon at bounding box center [11, 357] width 14 height 14
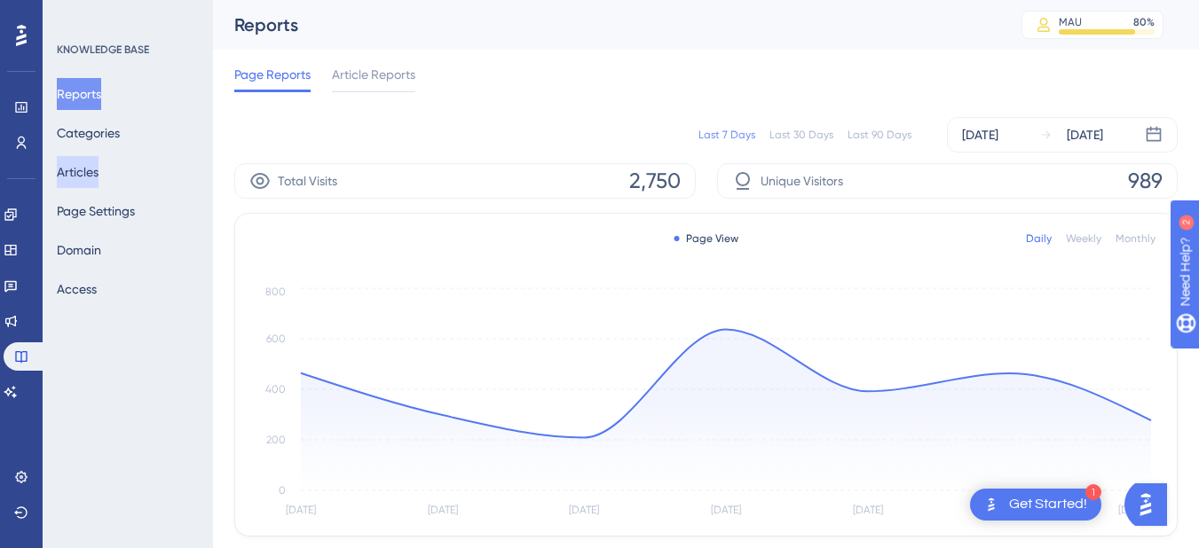
click at [91, 170] on button "Articles" at bounding box center [78, 172] width 42 height 32
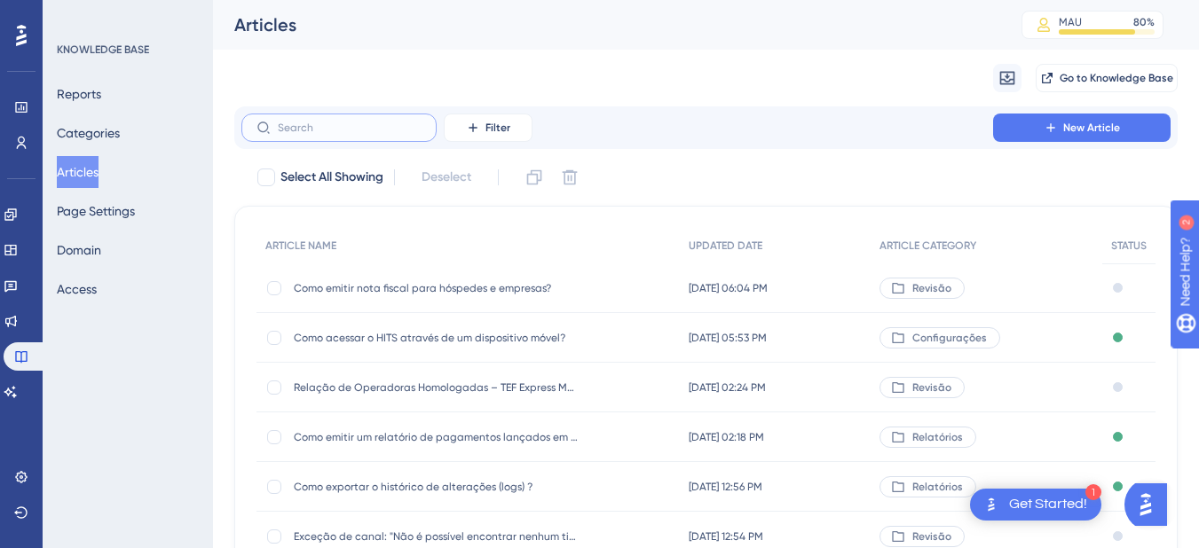
click at [312, 130] on input "text" at bounding box center [350, 128] width 144 height 12
paste input "Como ativar o controle de número de cartão/pulseira no HITS?"
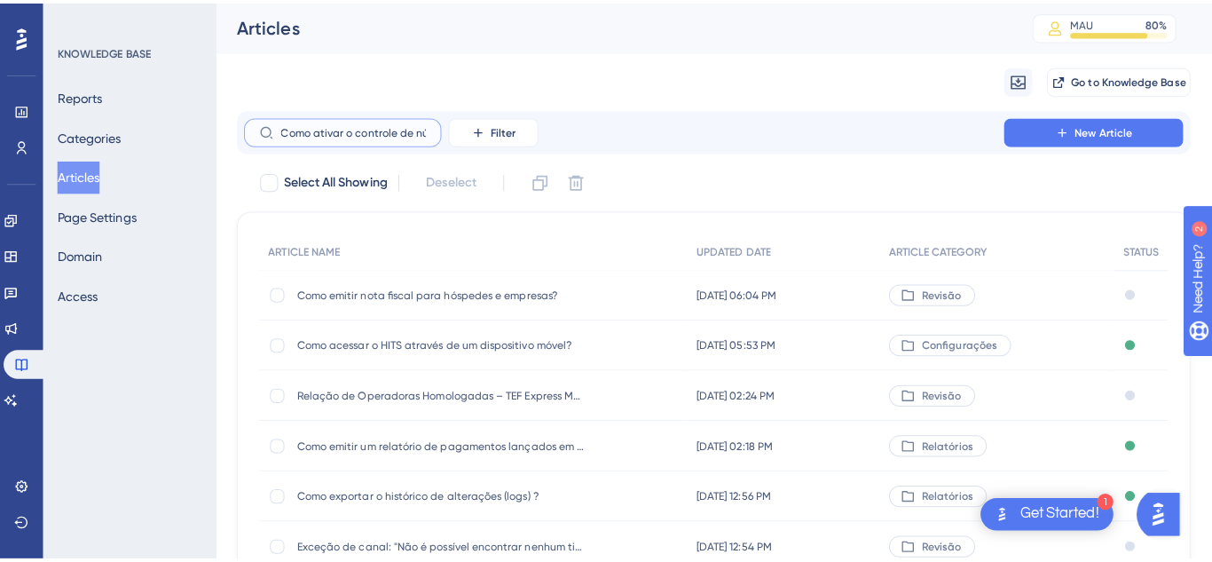
scroll to position [0, 163]
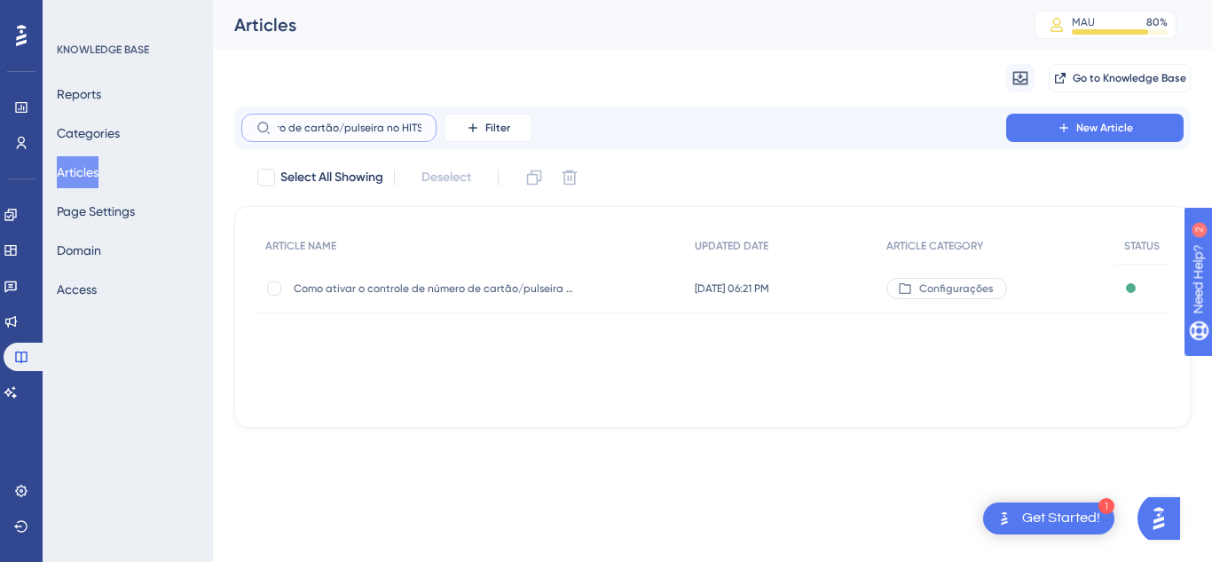
type input "Como ativar o controle de número de cartão/pulseira no HITS?"
click at [421, 295] on div "Como ativar o controle de número de cartão/pulseira no HITS? Como ativar o cont…" at bounding box center [436, 289] width 284 height 50
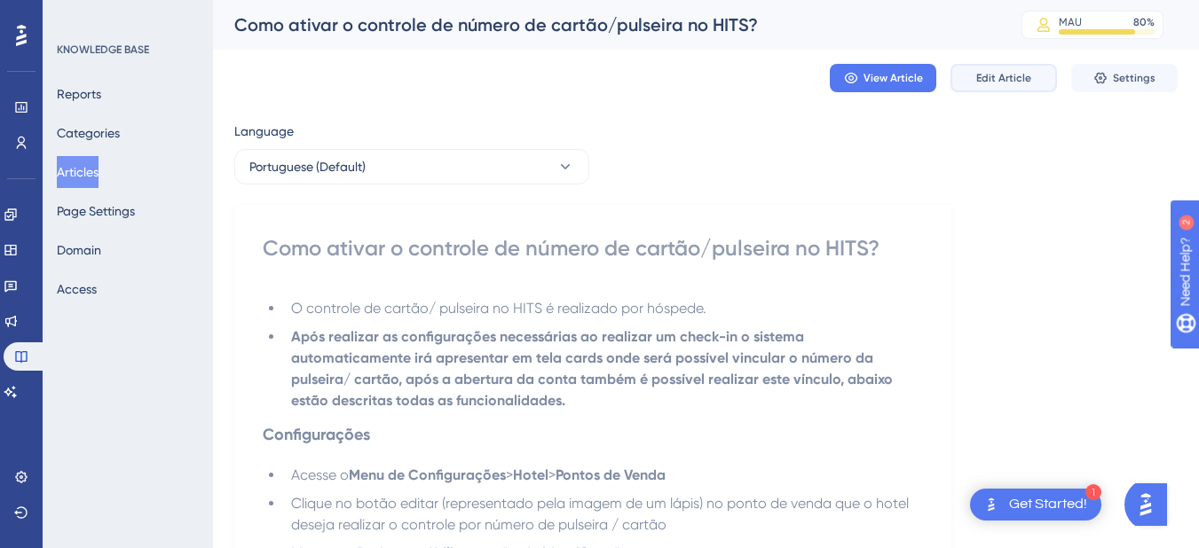
click at [1012, 77] on span "Edit Article" at bounding box center [1003, 78] width 55 height 14
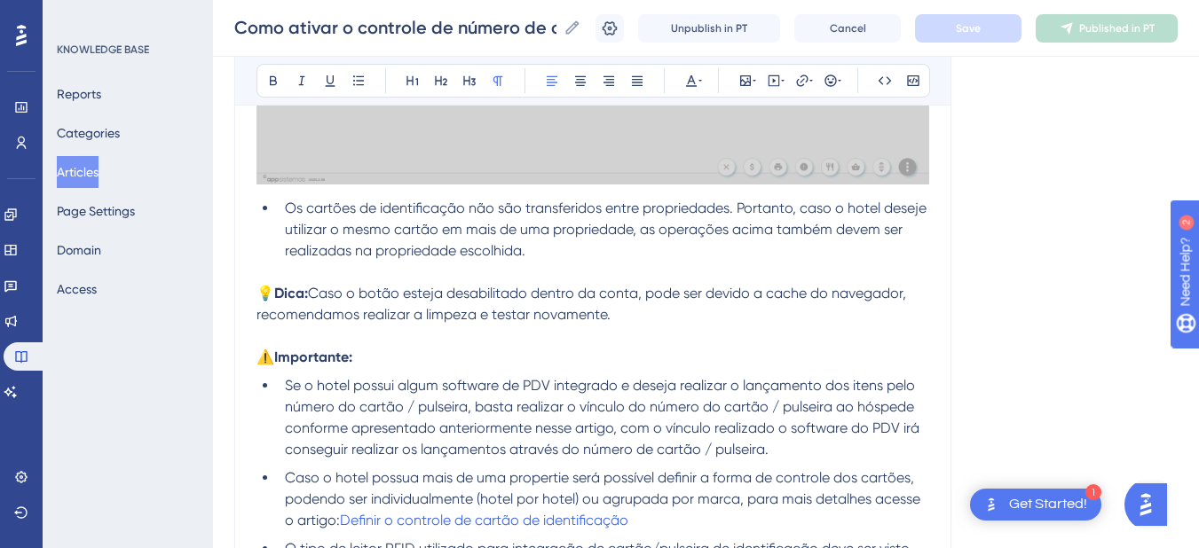
scroll to position [1967, 0]
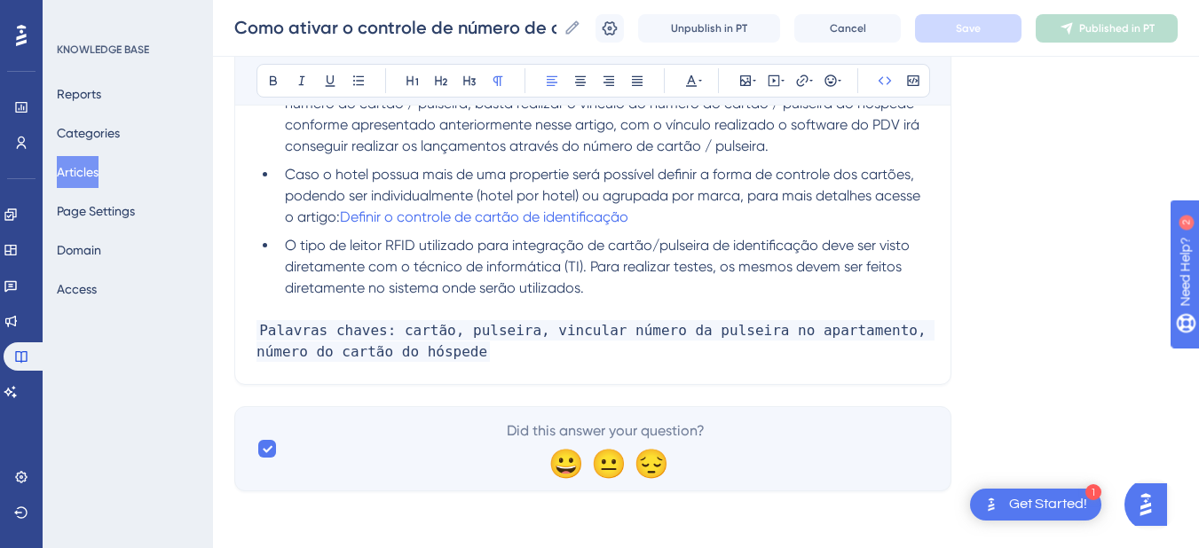
click at [492, 335] on span "Palavras chaves: cartão, pulseira, vincular número da pulseira no apartamento, …" at bounding box center [595, 341] width 678 height 42
click at [471, 354] on p "Palavras chaves: cartão, pulseira, vincular número da pulseira no apartamento, …" at bounding box center [592, 341] width 673 height 43
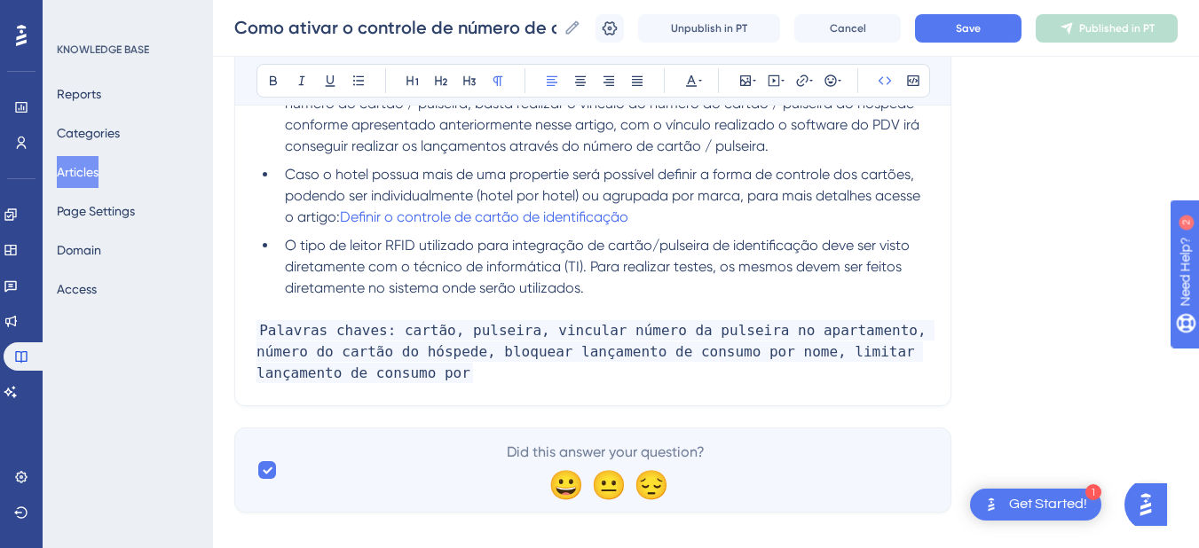
click at [395, 375] on p "Palavras chaves: cartão, pulseira, vincular número da pulseira no apartamento, …" at bounding box center [592, 352] width 673 height 64
drag, startPoint x: 746, startPoint y: 354, endPoint x: 759, endPoint y: 370, distance: 20.2
click at [759, 370] on p "Palavras chaves: cartão, pulseira, vincular número da pulseira no apartamento, …" at bounding box center [592, 352] width 673 height 64
click at [957, 16] on button "Save" at bounding box center [968, 28] width 106 height 28
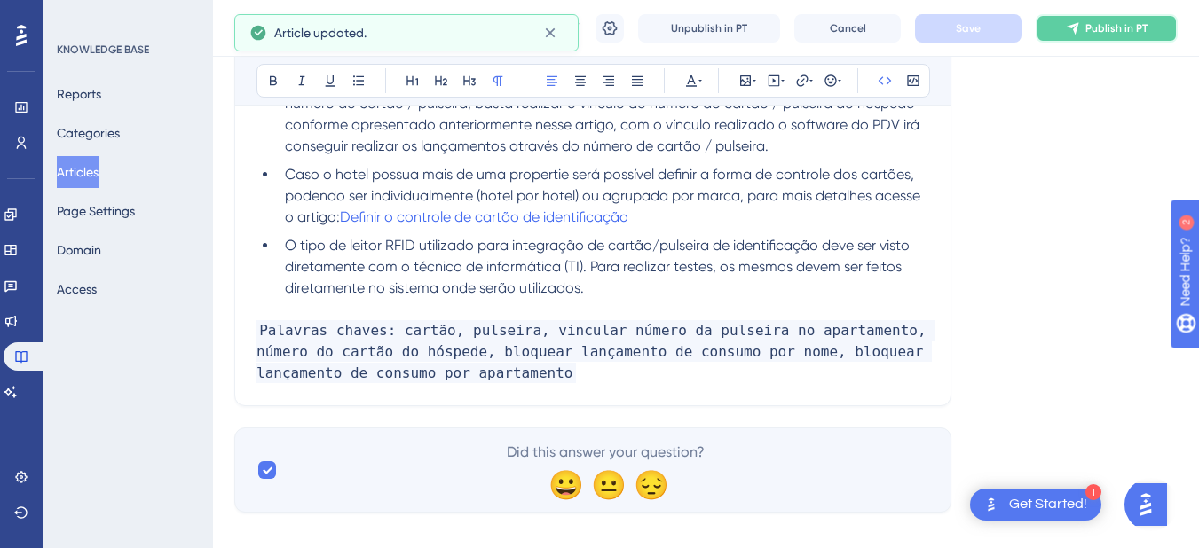
click at [1107, 38] on button "Publish in PT" at bounding box center [1107, 28] width 142 height 28
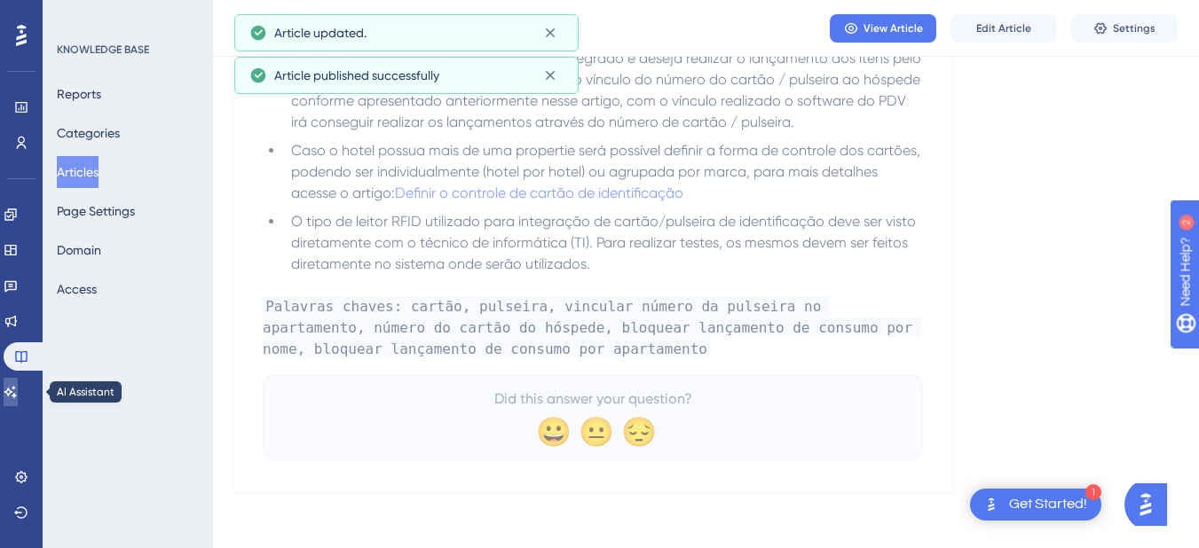
click at [18, 401] on link at bounding box center [11, 392] width 14 height 28
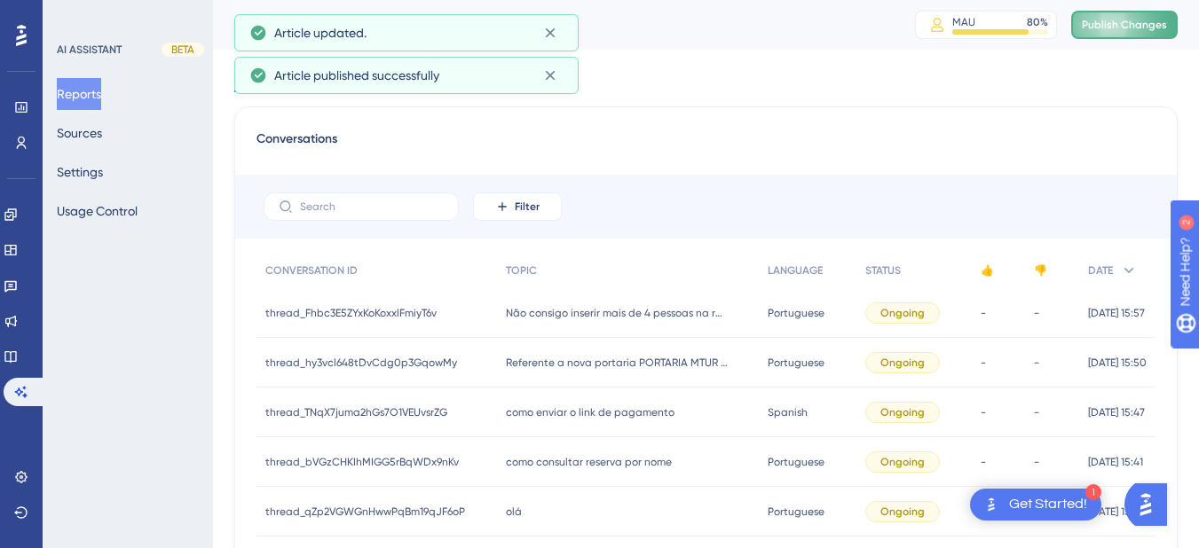
click at [1129, 21] on span "Publish Changes" at bounding box center [1124, 25] width 85 height 14
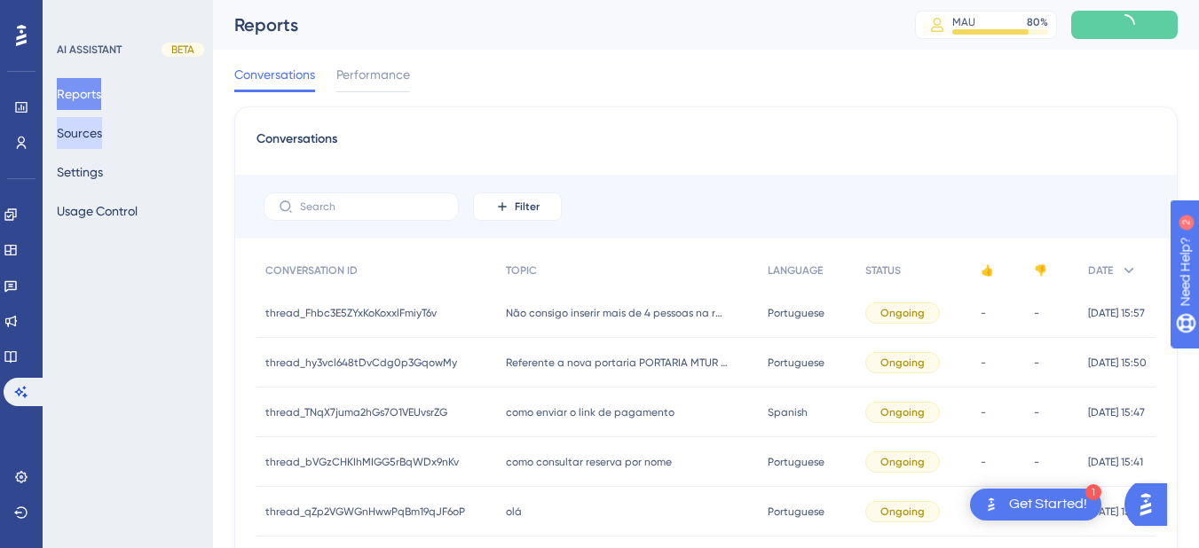
click at [88, 128] on button "Sources" at bounding box center [79, 133] width 45 height 32
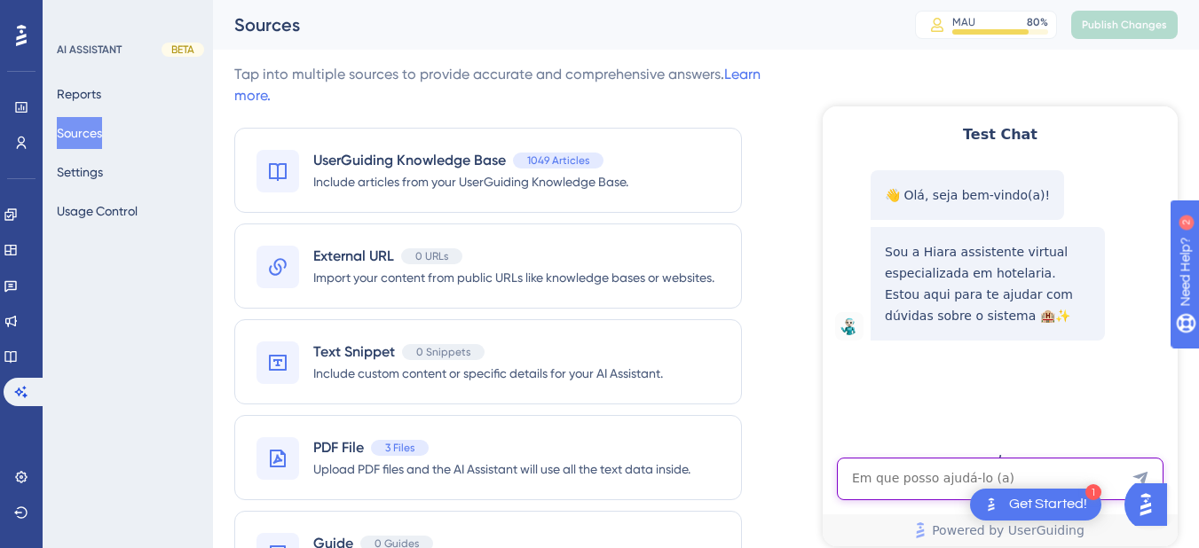
click at [883, 479] on textarea "AI Assistant Text Input" at bounding box center [1000, 479] width 327 height 43
paste textarea "Preciso bloquear o lançamento por numero de apartamento, porem na pulseira fica…"
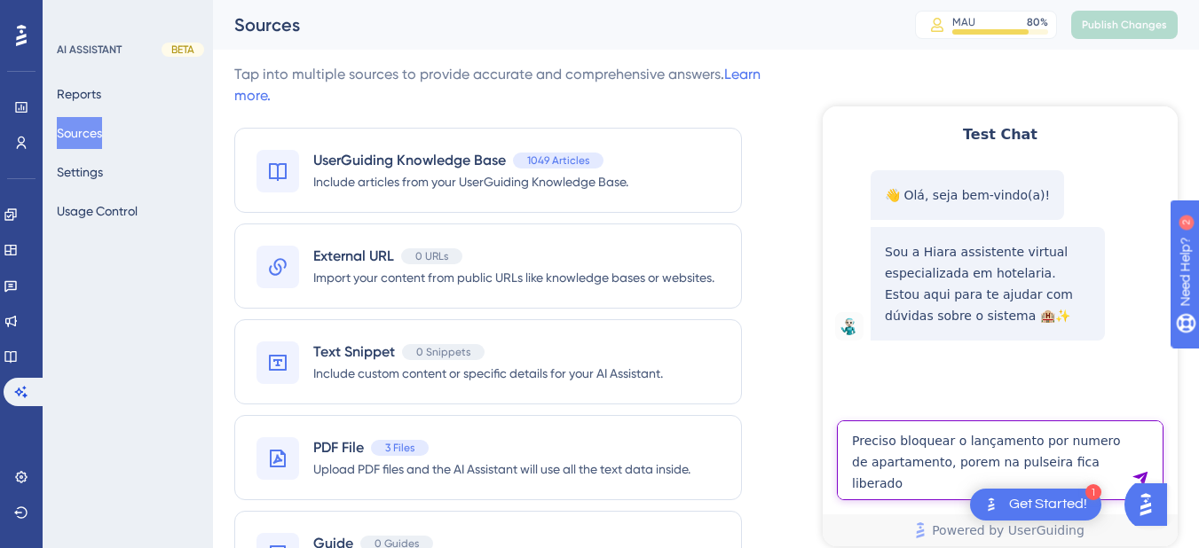
type textarea "Preciso bloquear o lançamento por numero de apartamento, porem na pulseira fica…"
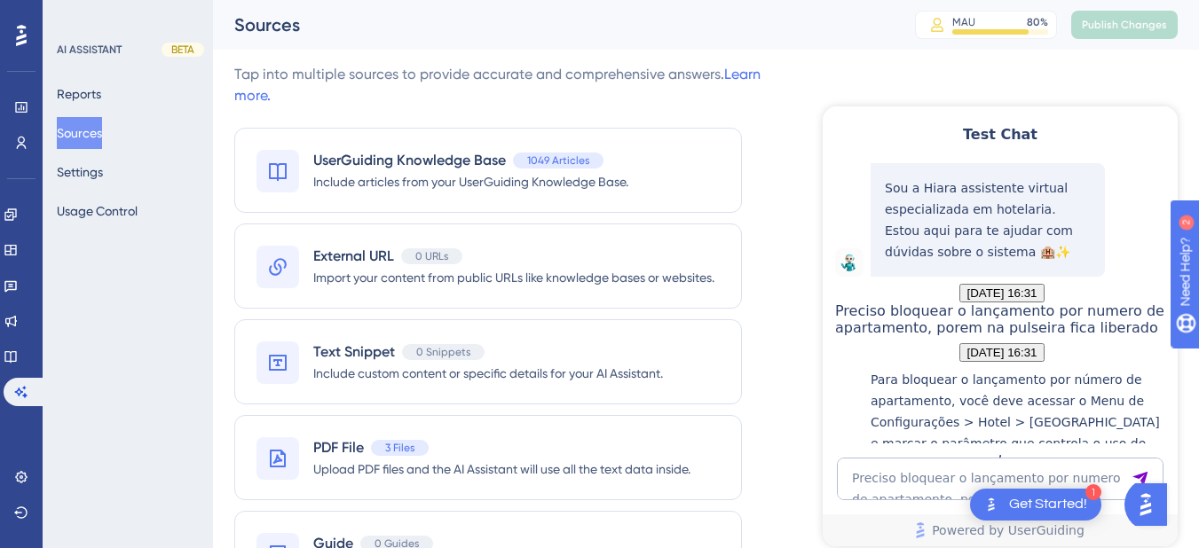
scroll to position [374, 0]
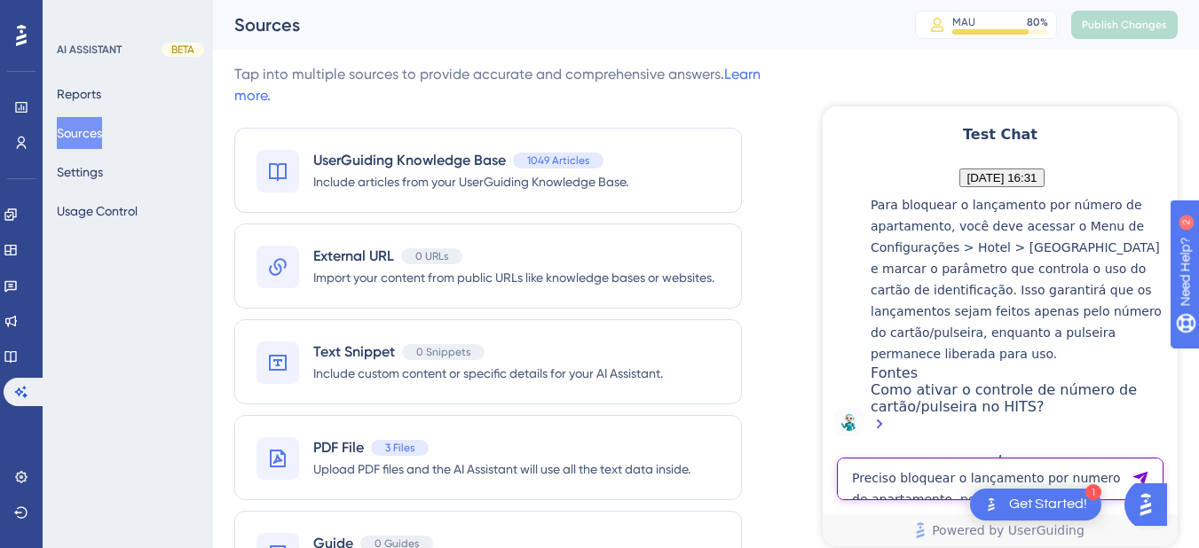
click at [888, 486] on textarea "Preciso bloquear o lançamento por numero de apartamento, porem na pulseira fica…" at bounding box center [1000, 479] width 327 height 43
paste textarea "sac hits"
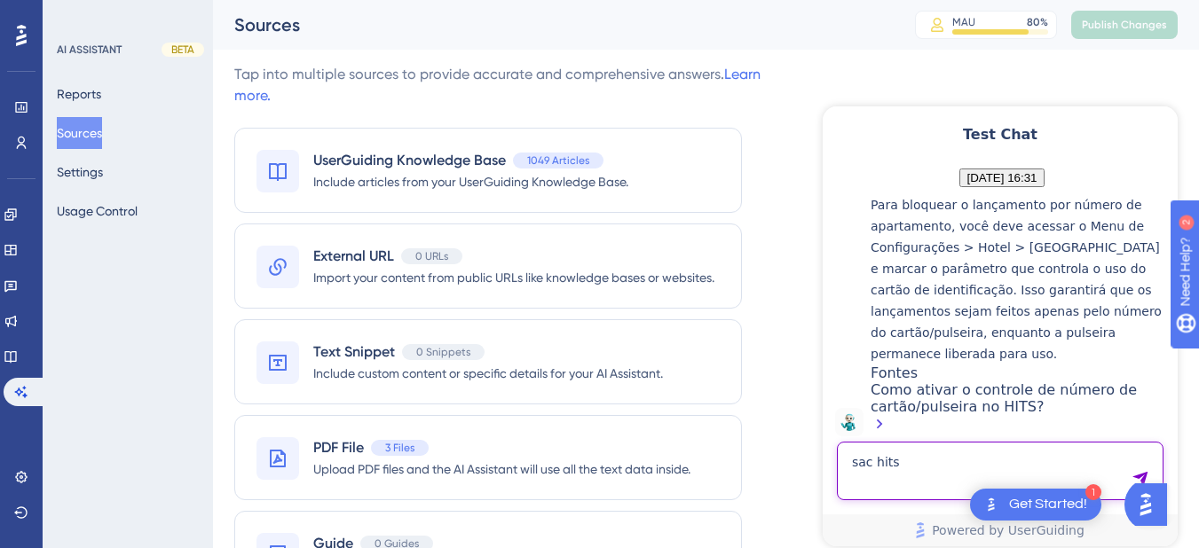
type textarea "sac hits"
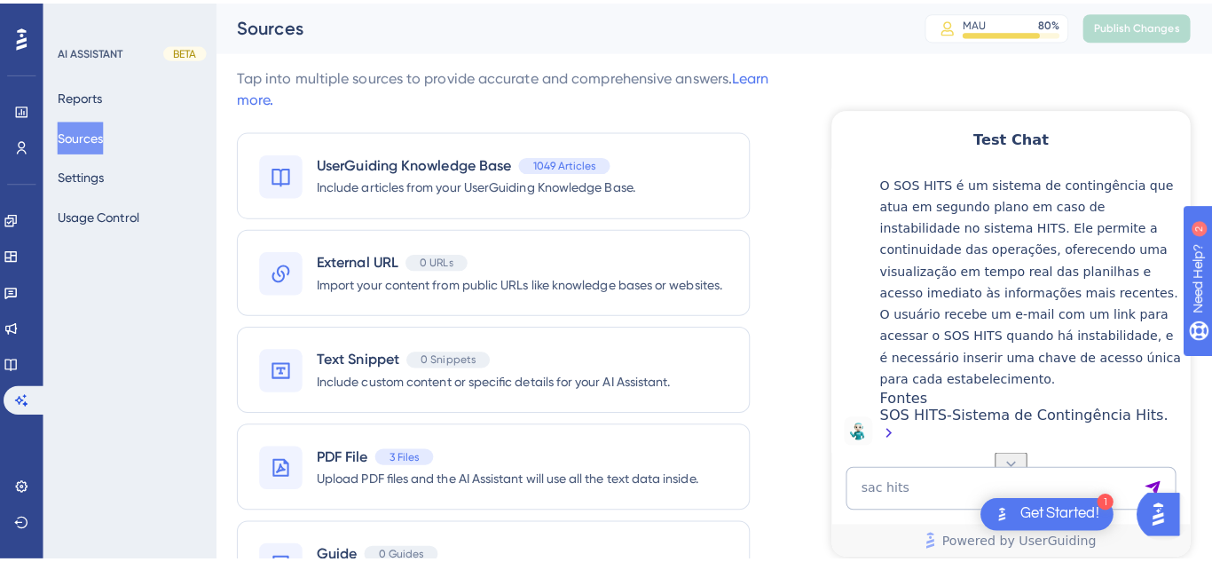
scroll to position [823, 0]
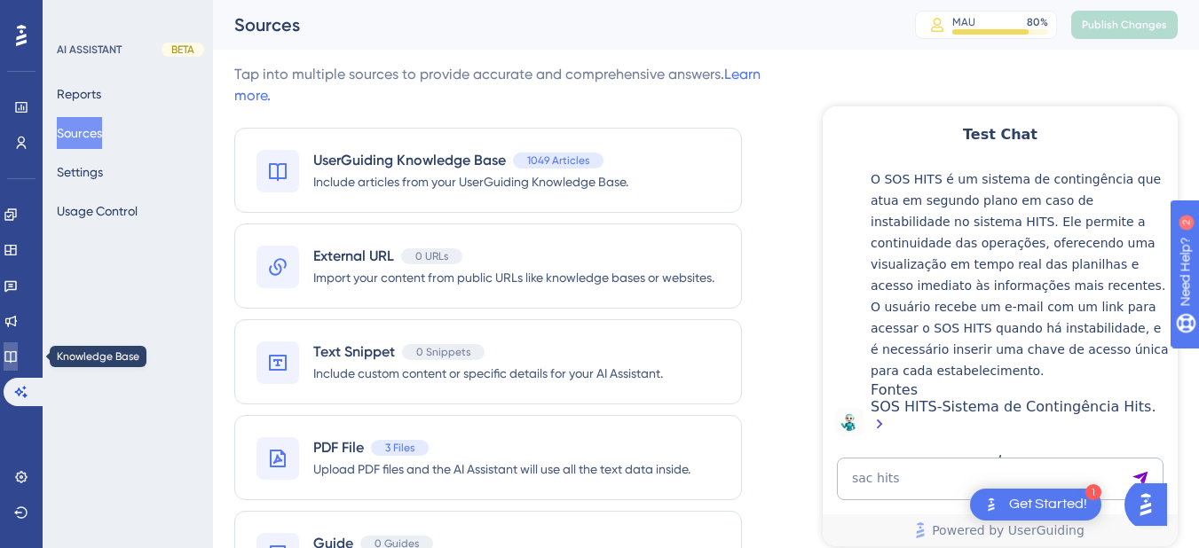
click at [18, 365] on link at bounding box center [11, 357] width 14 height 28
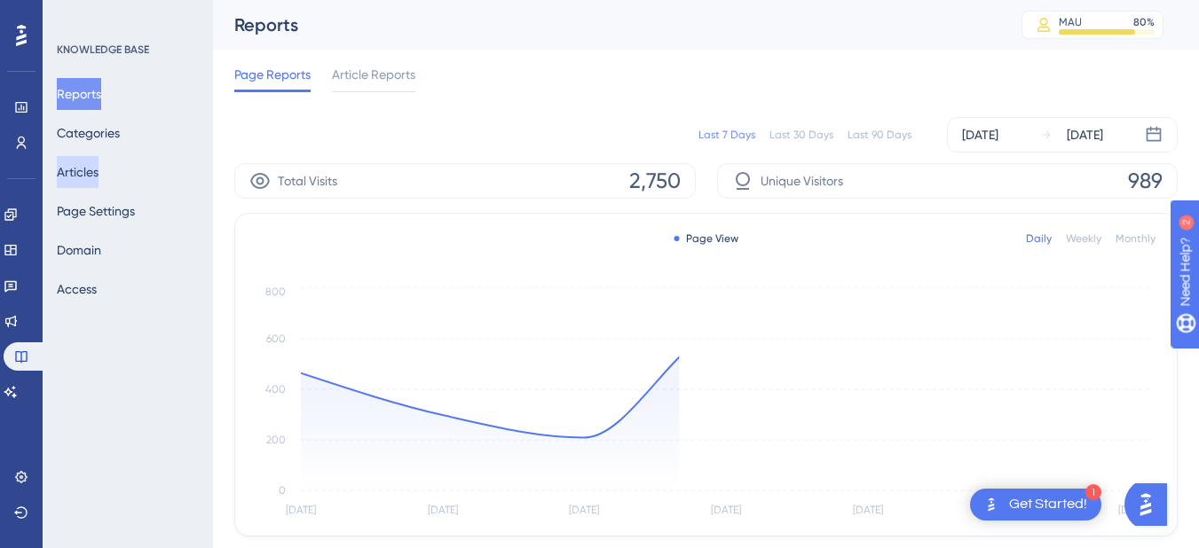
click at [89, 159] on button "Articles" at bounding box center [78, 172] width 42 height 32
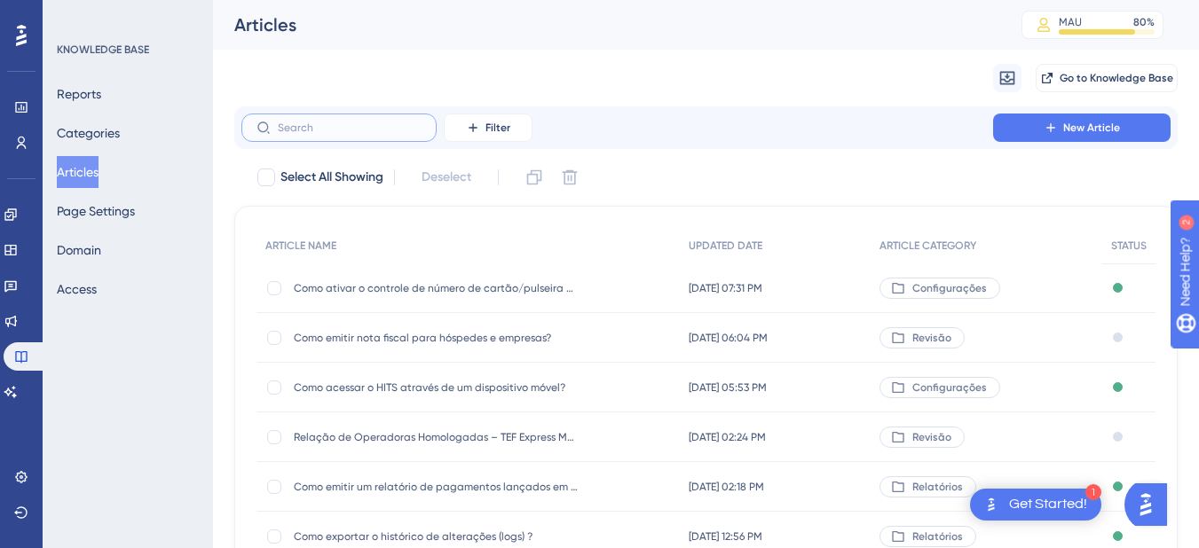
click at [298, 126] on input "text" at bounding box center [350, 128] width 144 height 12
paste input "HIARA - Assistente Virtual com Inteligência Artificial do HITS"
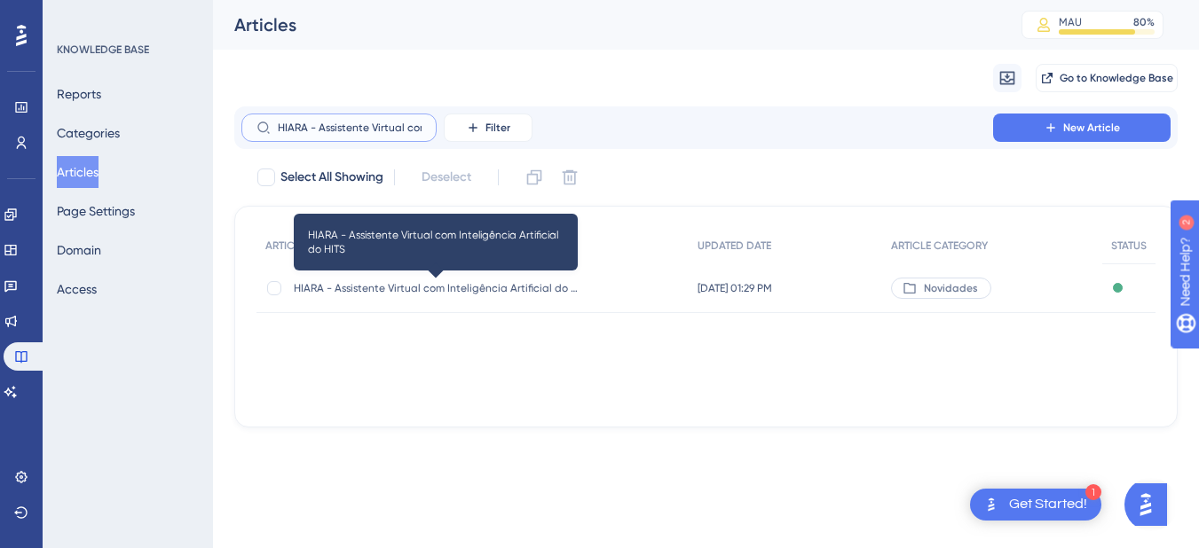
type input "HIARA - Assistente Virtual com Inteligência Artificial do HITS"
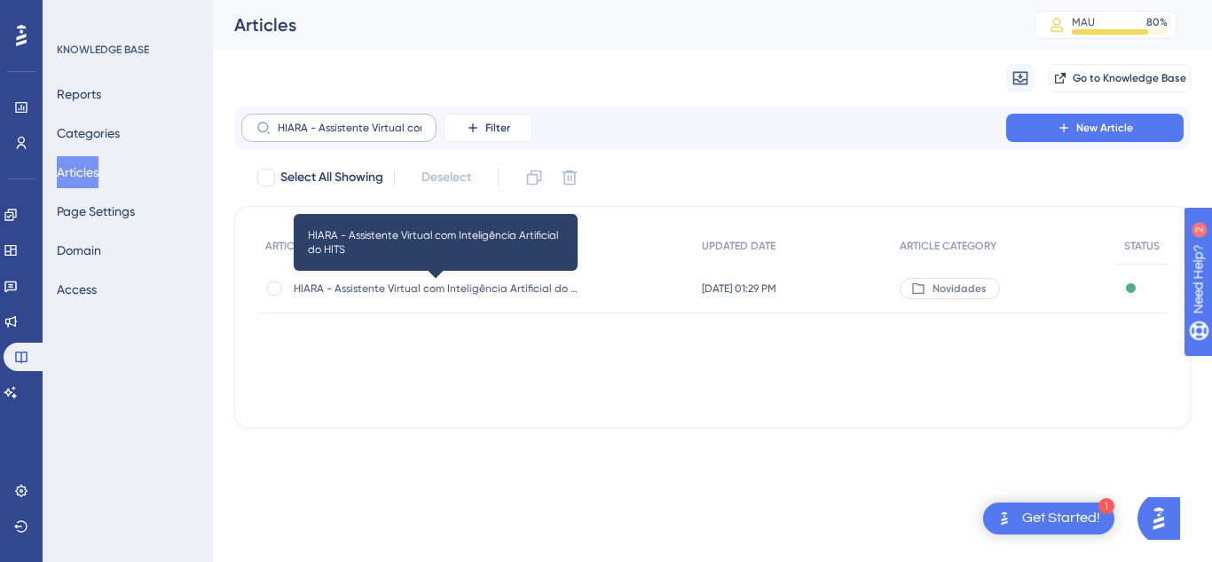
click at [373, 288] on span "HIARA - Assistente Virtual com Inteligência Artificial do HITS" at bounding box center [436, 288] width 284 height 14
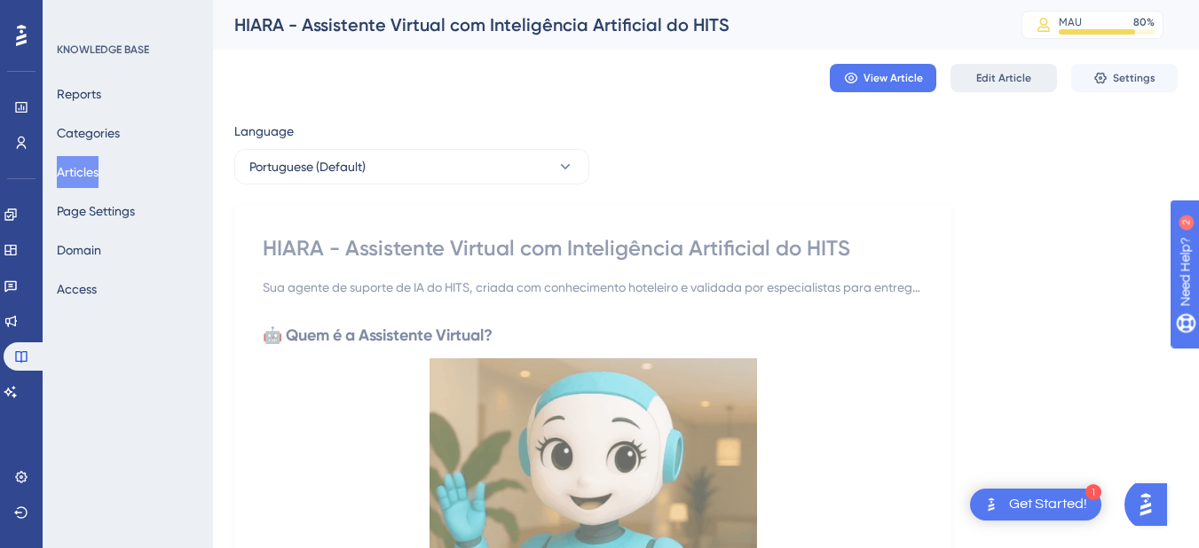
click at [980, 75] on span "Edit Article" at bounding box center [1003, 78] width 55 height 14
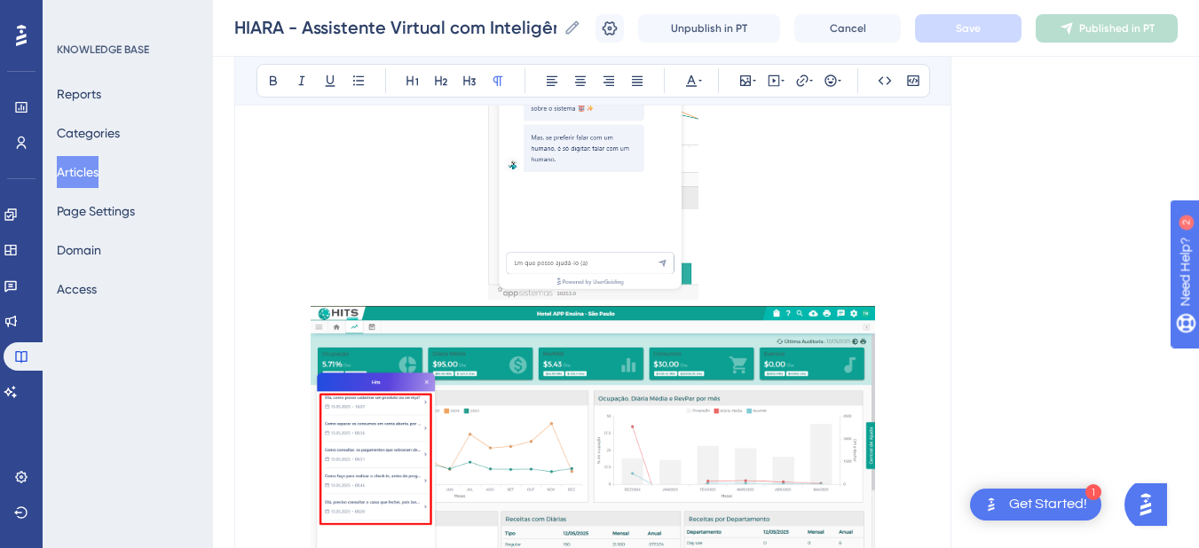
scroll to position [3379, 0]
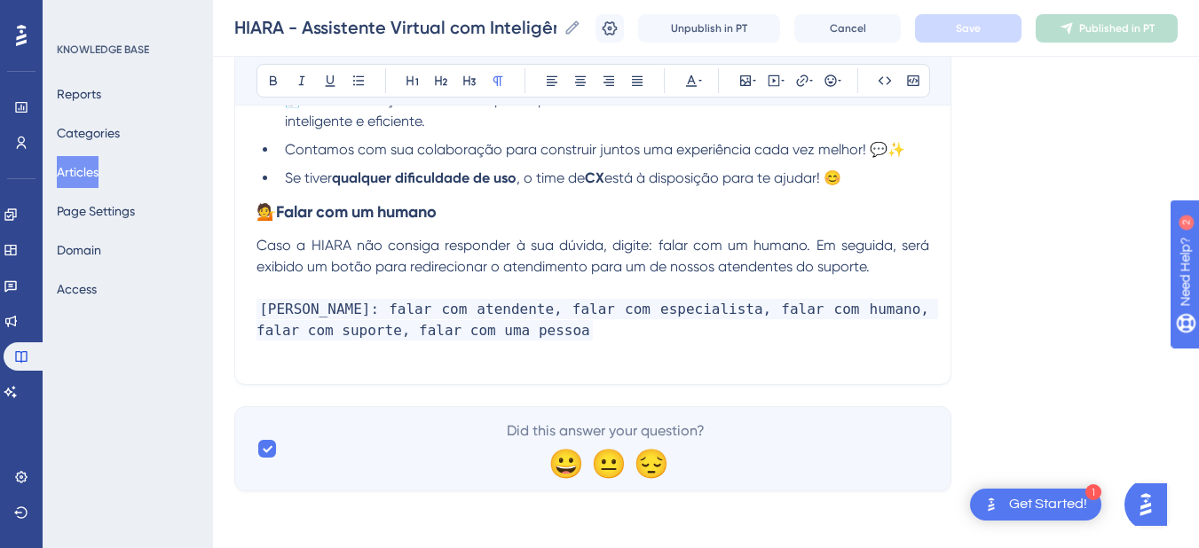
click at [603, 336] on p "[PERSON_NAME]: falar com atendente, falar com especialista, falar com humano, f…" at bounding box center [592, 320] width 673 height 43
click at [638, 339] on p "[PERSON_NAME]: falar com atendente, falar com especialista, falar com humano, f…" at bounding box center [592, 320] width 673 height 43
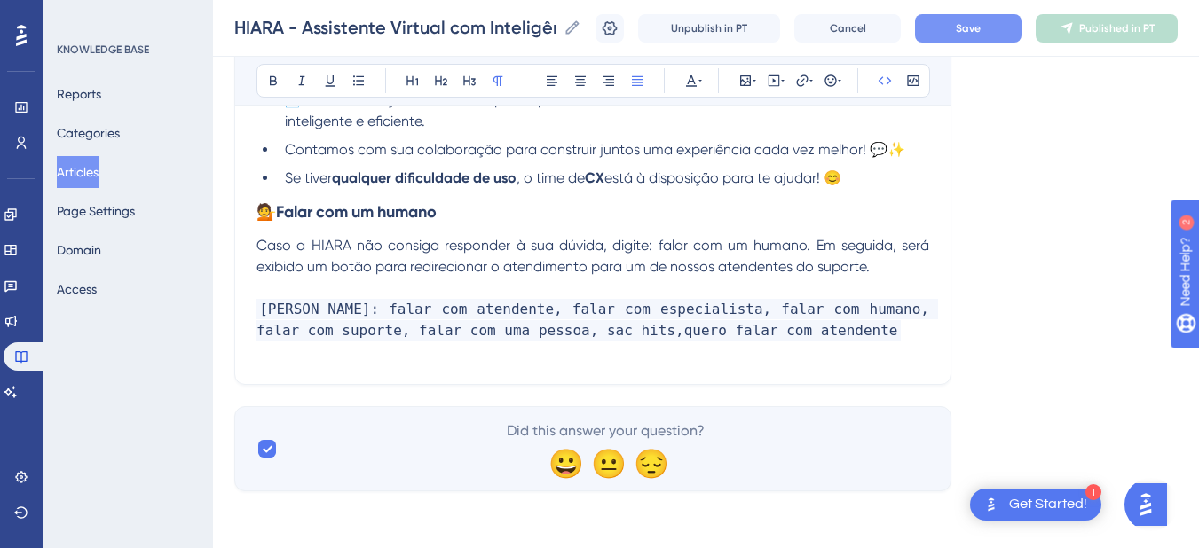
click at [963, 34] on button "Save" at bounding box center [968, 28] width 106 height 28
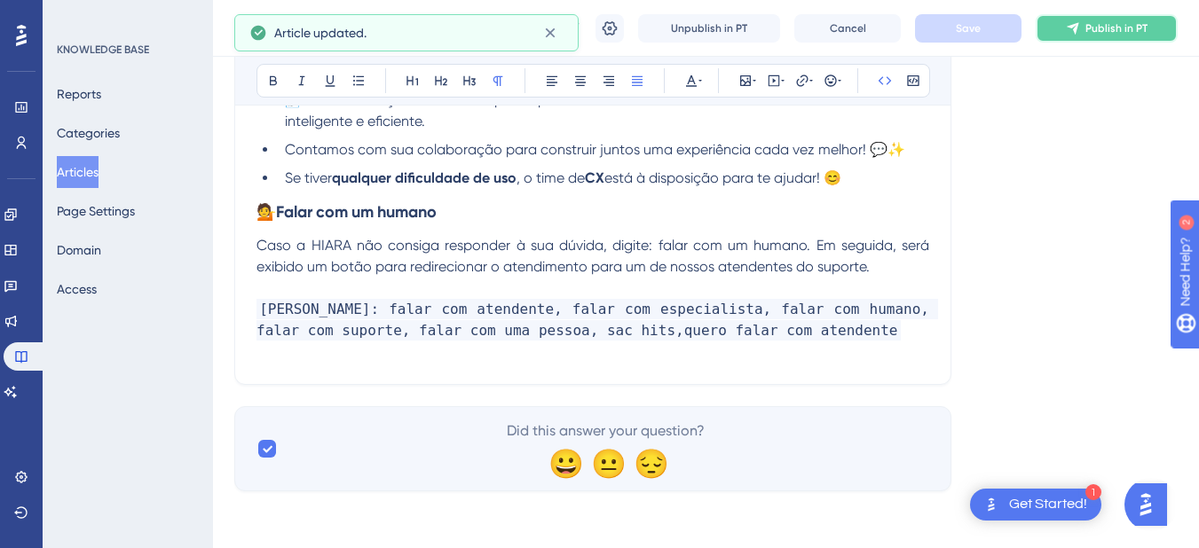
click at [1112, 28] on span "Publish in PT" at bounding box center [1116, 28] width 62 height 14
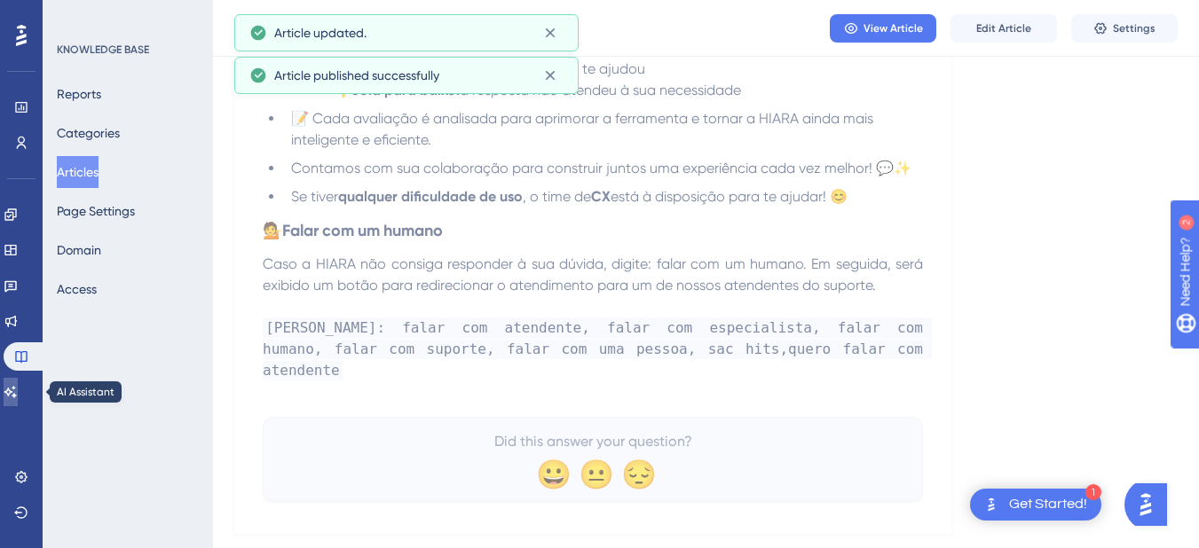
click at [18, 396] on icon at bounding box center [11, 392] width 14 height 14
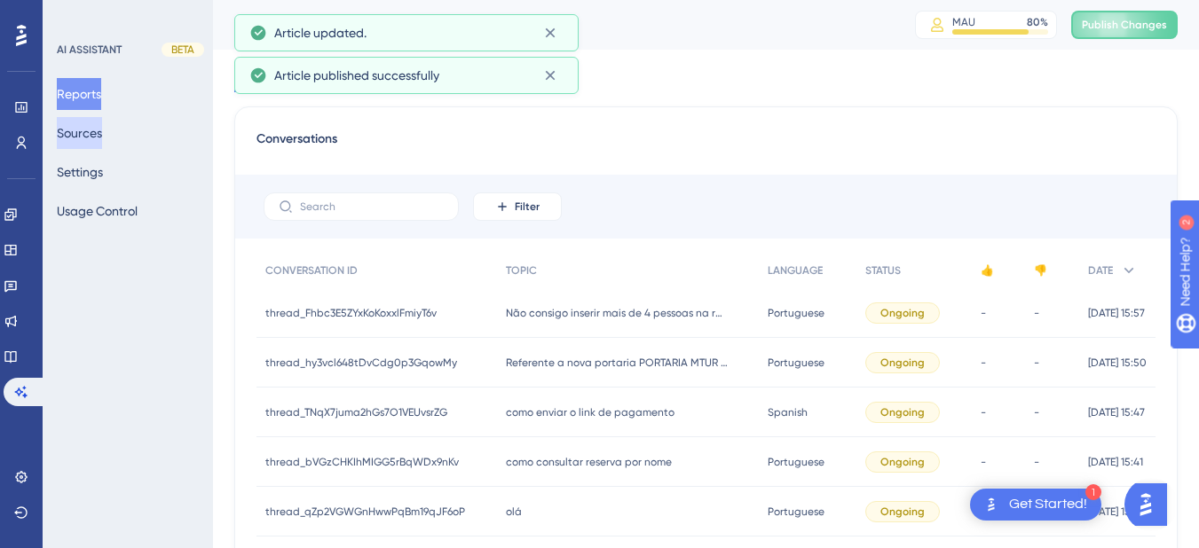
click at [94, 129] on button "Sources" at bounding box center [79, 133] width 45 height 32
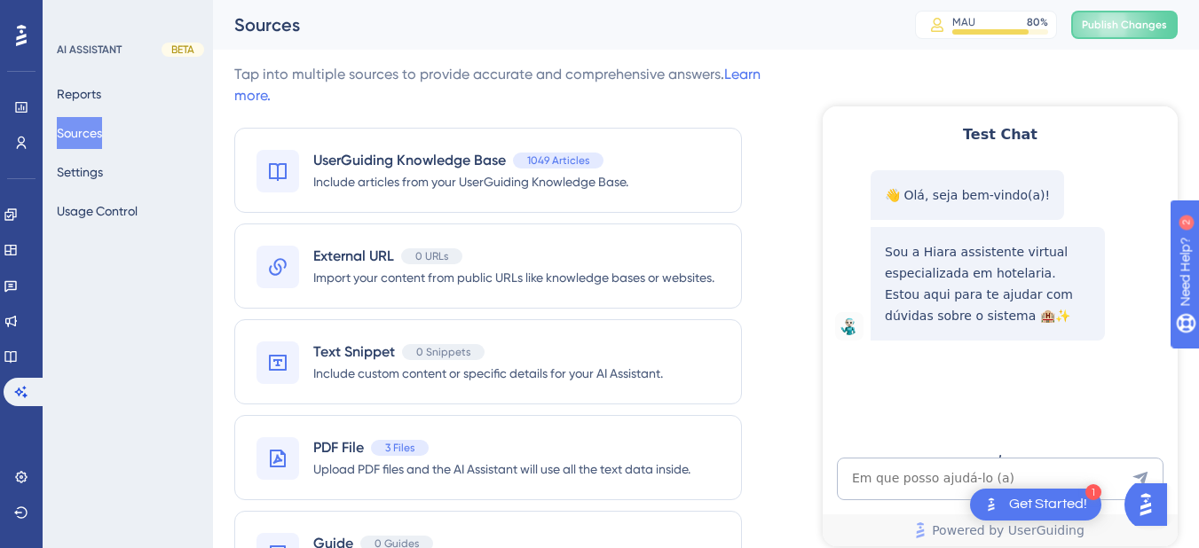
click at [922, 450] on div "Test Chat 👋 Olá, seja bem-vindo(a)! Sou a Hiara assistente virtual especializad…" at bounding box center [1000, 326] width 355 height 440
click at [913, 476] on textarea "AI Assistant Text Input" at bounding box center [1000, 479] width 327 height 43
paste textarea "quero falar com atendente"
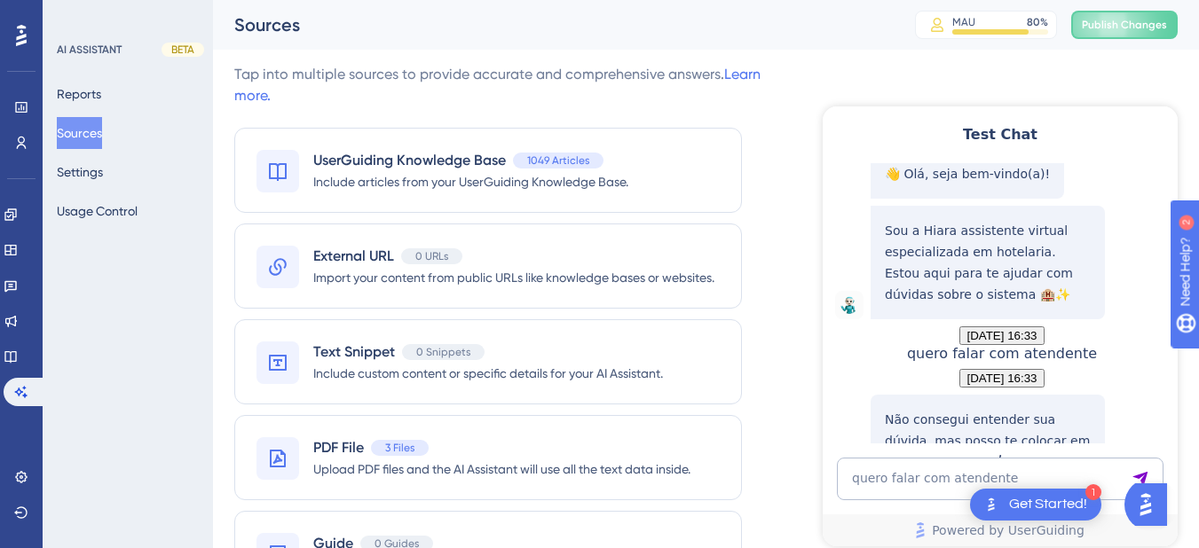
scroll to position [211, 0]
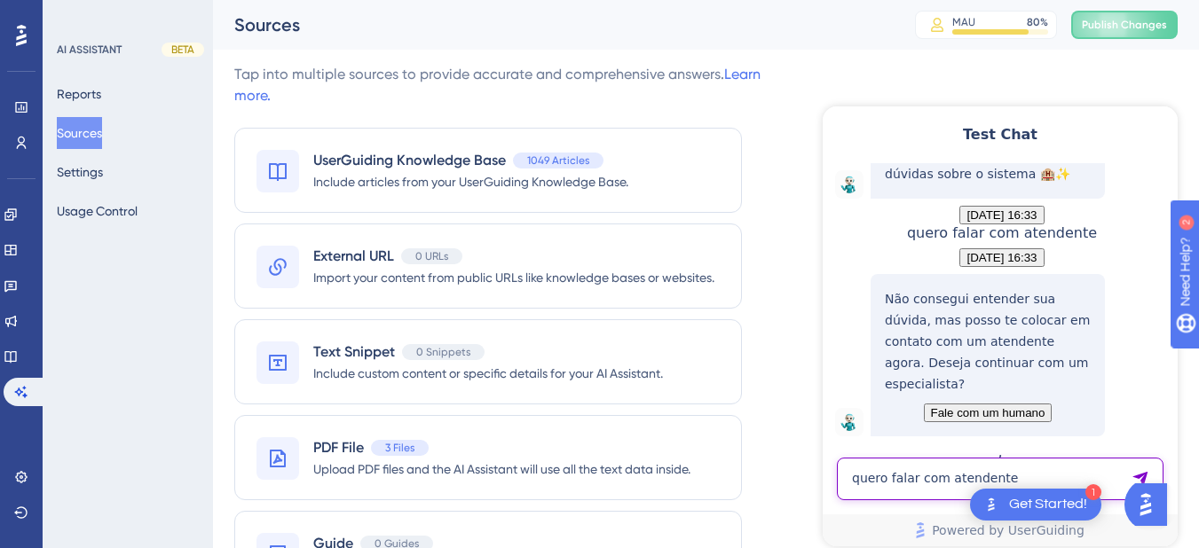
click at [926, 474] on textarea "quero falar com atendente" at bounding box center [1000, 479] width 327 height 43
paste textarea "sac hits"
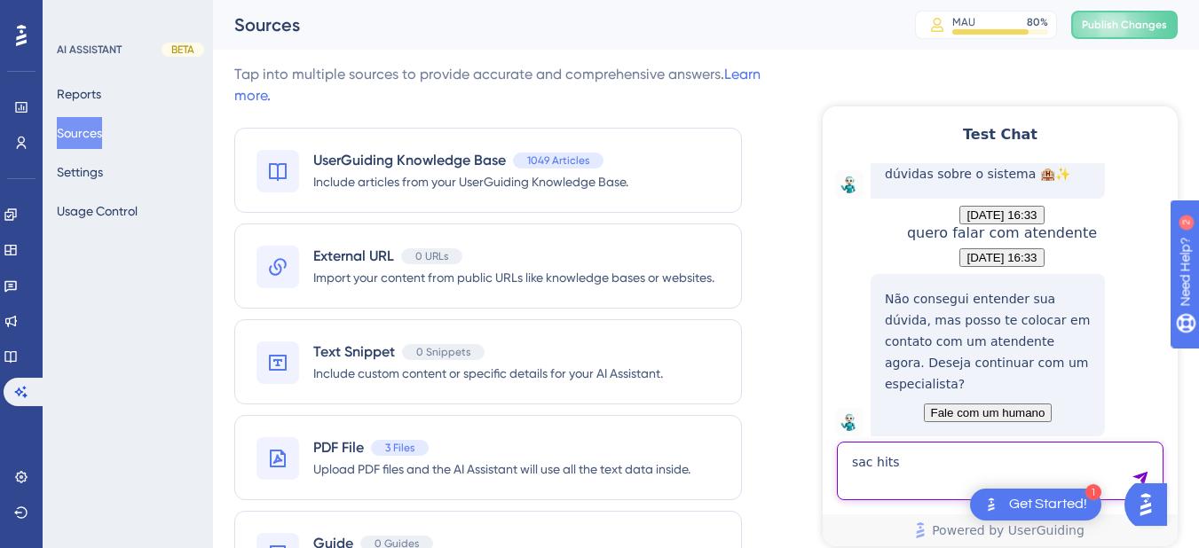
type textarea "sac hits"
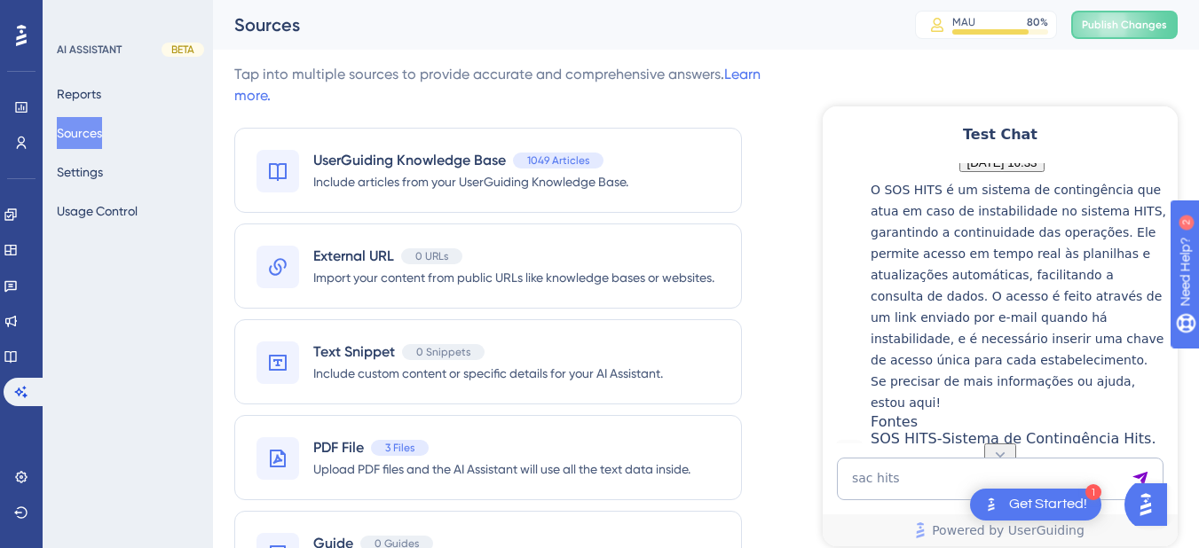
scroll to position [682, 0]
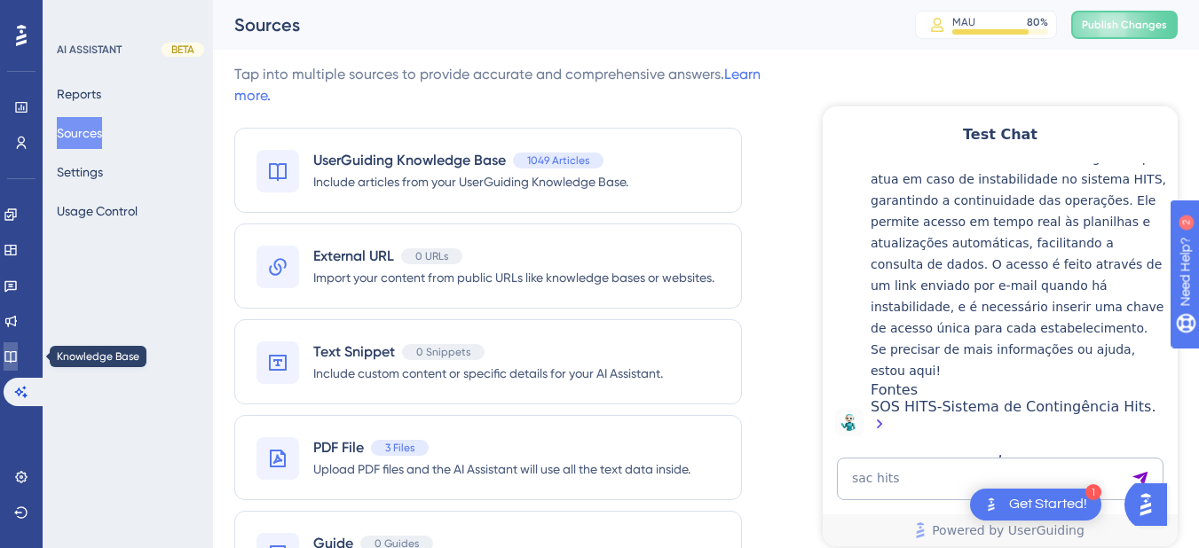
click at [12, 363] on link at bounding box center [11, 357] width 14 height 28
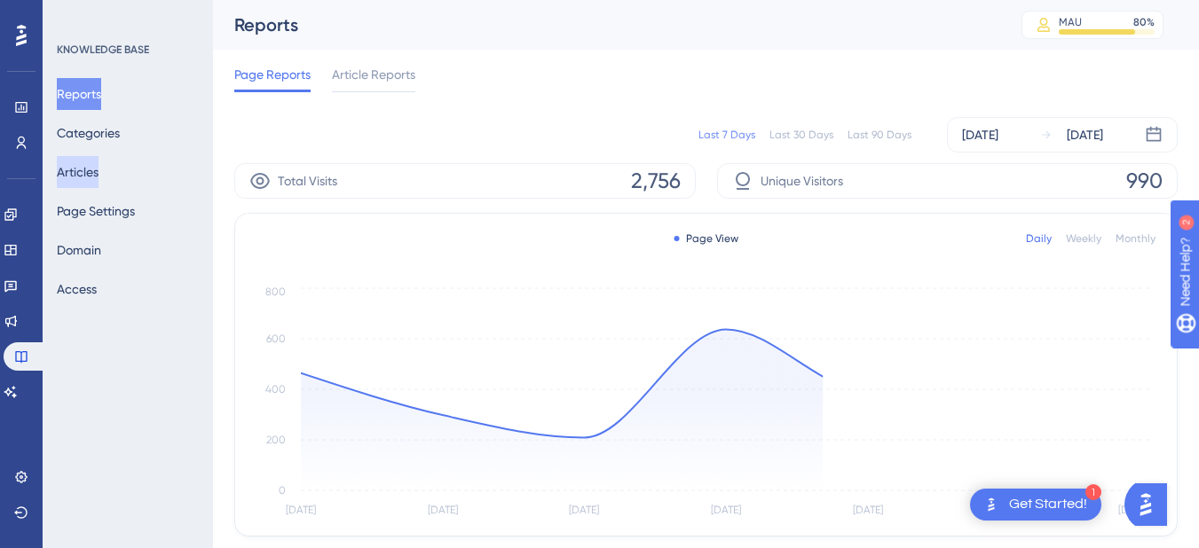
click at [98, 172] on button "Articles" at bounding box center [78, 172] width 42 height 32
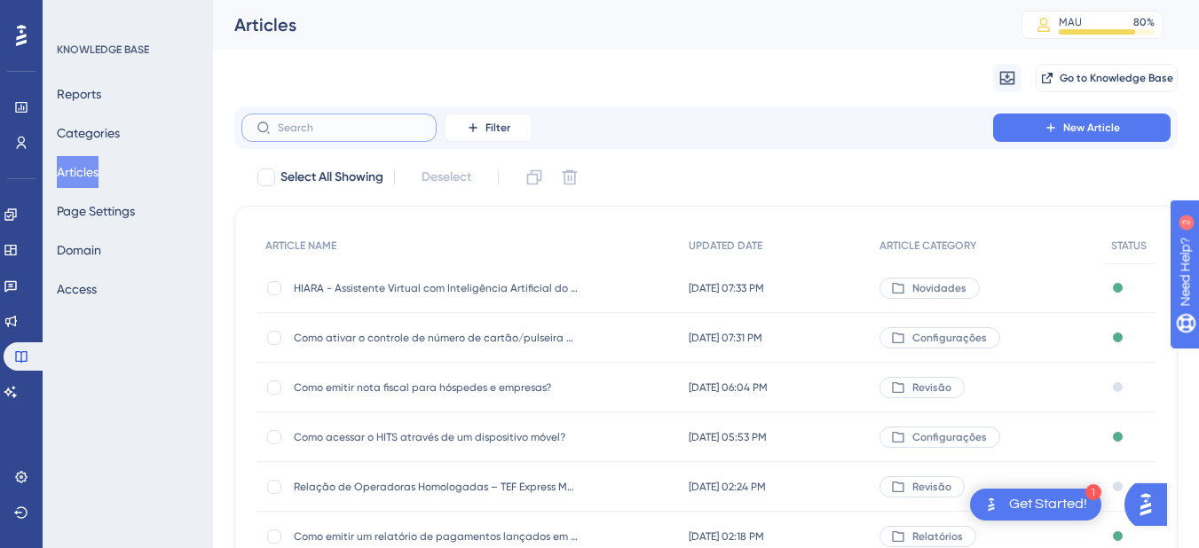
click at [320, 124] on input "text" at bounding box center [350, 128] width 144 height 12
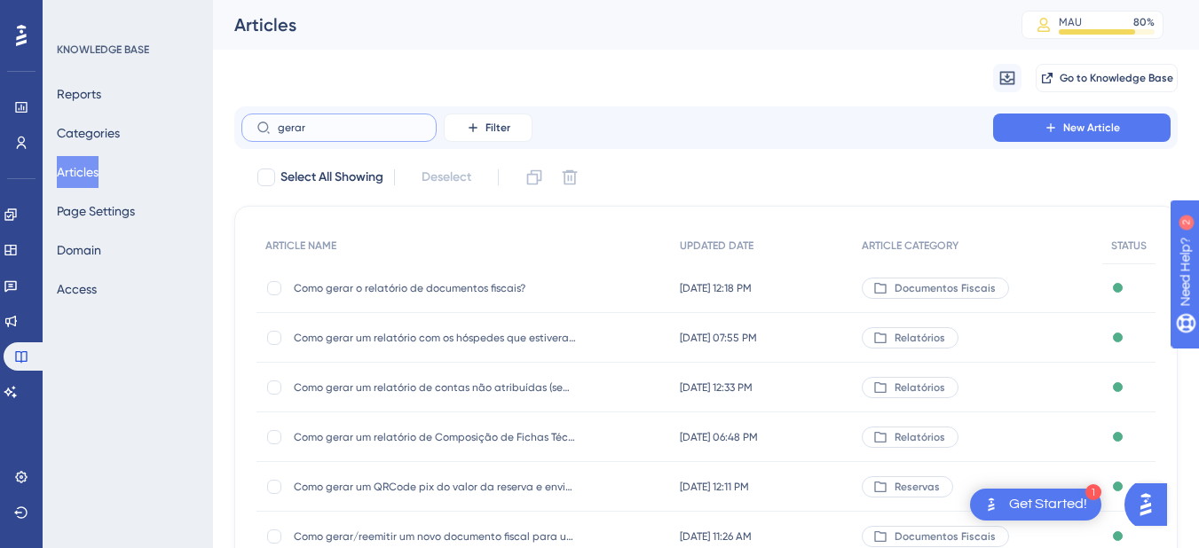
type input "gerar"
click at [460, 346] on div "Como gerar um relatório com os hóspedes que estiveram hospedados em um determin…" at bounding box center [436, 338] width 284 height 50
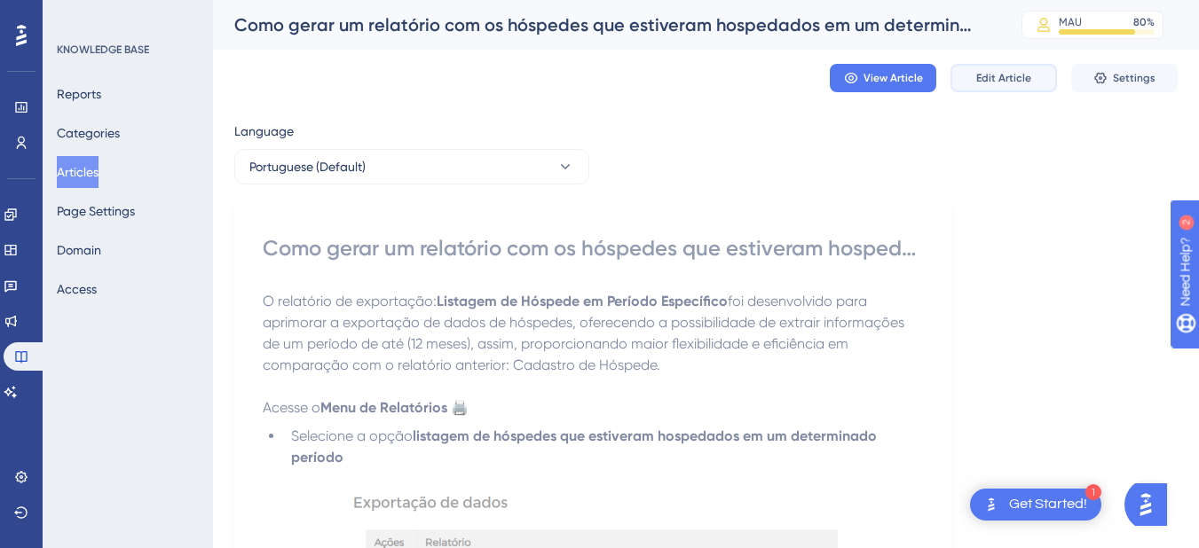
click at [987, 80] on span "Edit Article" at bounding box center [1003, 78] width 55 height 14
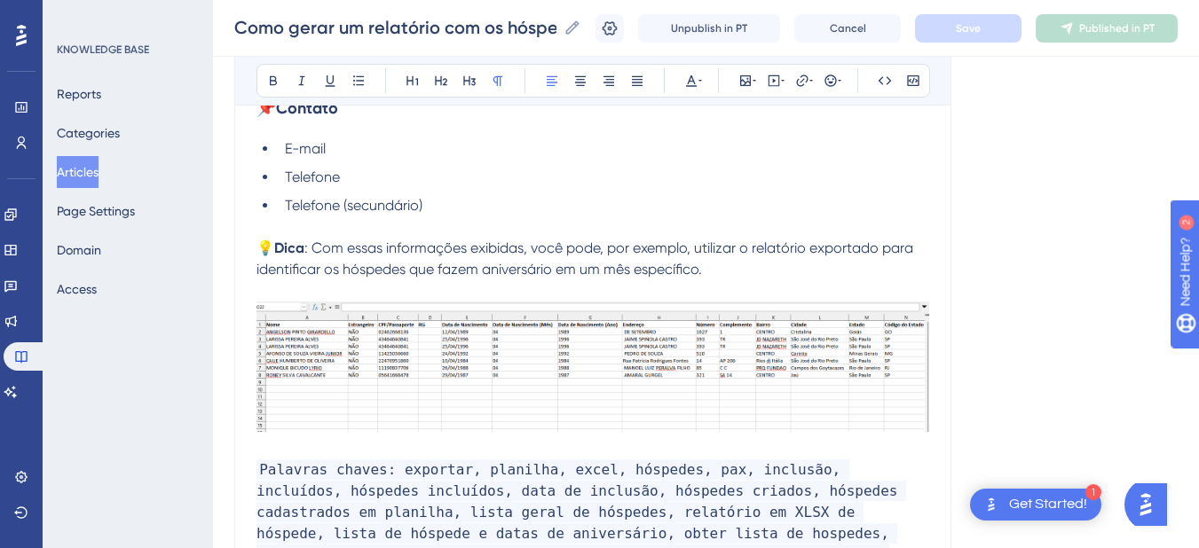
scroll to position [2887, 0]
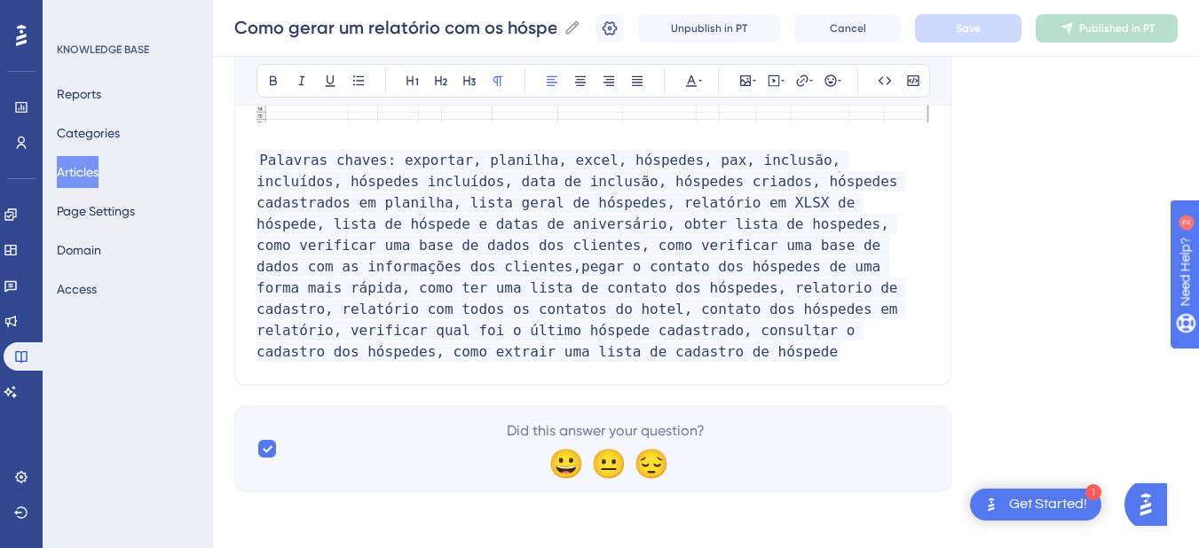
click at [822, 353] on p "Palavras chaves: exportar, planilha, excel, hóspedes, pax, inclusão, incluídos,…" at bounding box center [592, 256] width 673 height 213
click at [850, 356] on p "Palavras chaves: exportar, planilha, excel, hóspedes, pax, inclusão, incluídos,…" at bounding box center [592, 256] width 673 height 213
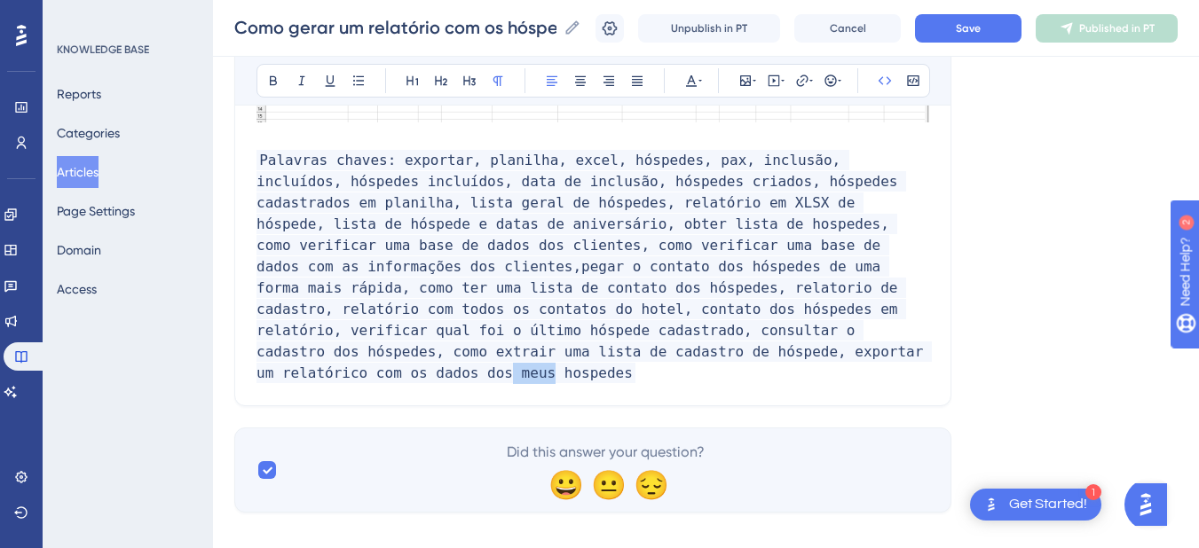
drag, startPoint x: 509, startPoint y: 374, endPoint x: 470, endPoint y: 376, distance: 39.1
click at [470, 376] on span "Palavras chaves: exportar, planilha, excel, hóspedes, pax, inclusão, incluídos,…" at bounding box center [593, 266] width 675 height 233
click at [492, 374] on span "Palavras chaves: exportar, planilha, excel, hóspedes, pax, inclusão, incluídos,…" at bounding box center [593, 266] width 675 height 233
click at [991, 39] on button "Save" at bounding box center [968, 28] width 106 height 28
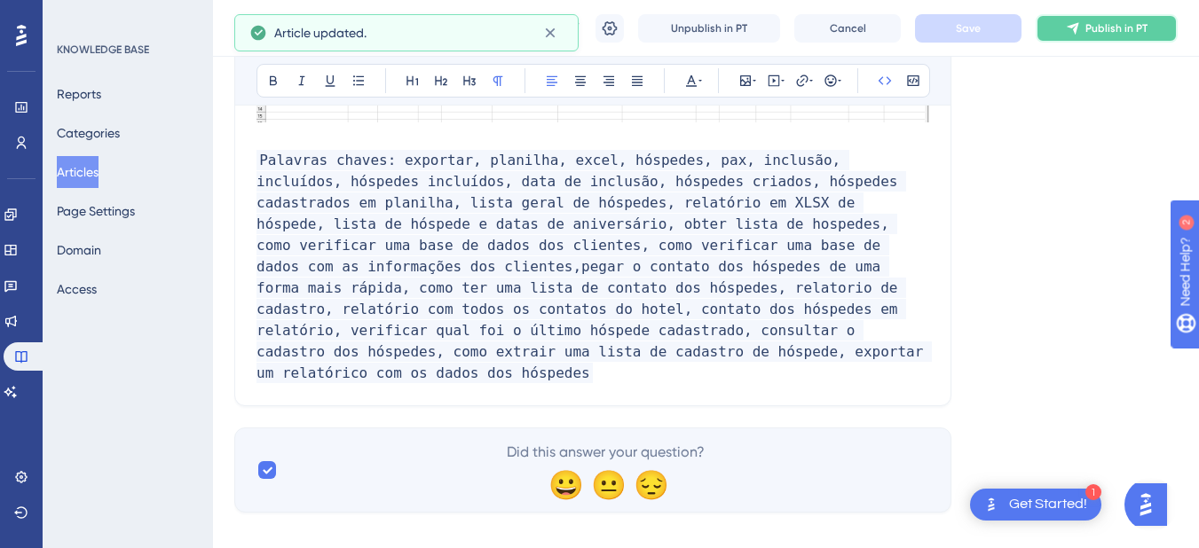
click at [1096, 25] on button "Publish in PT" at bounding box center [1107, 28] width 142 height 28
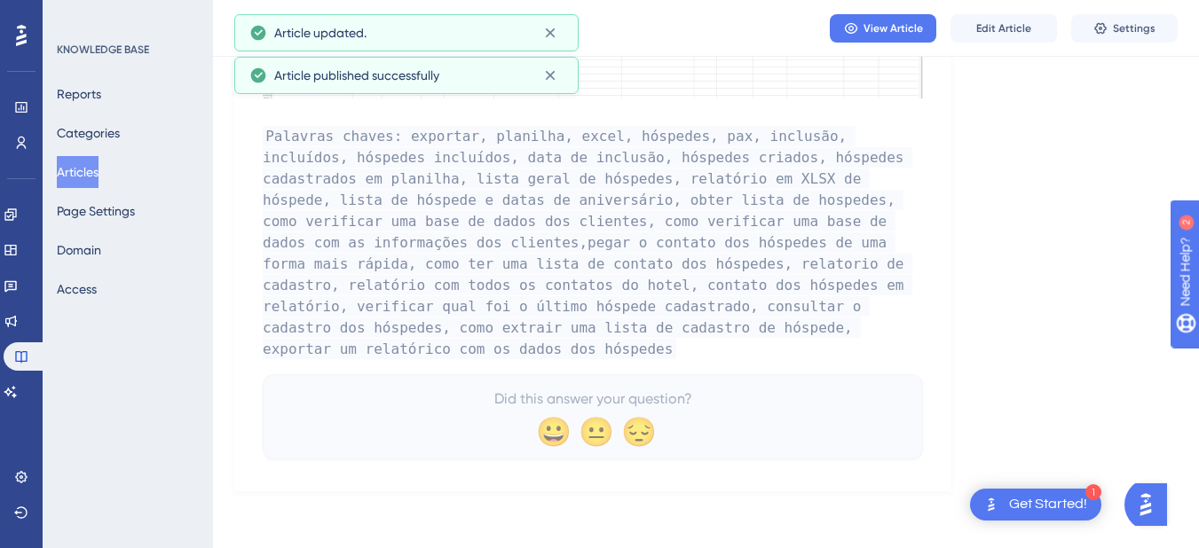
scroll to position [2808, 0]
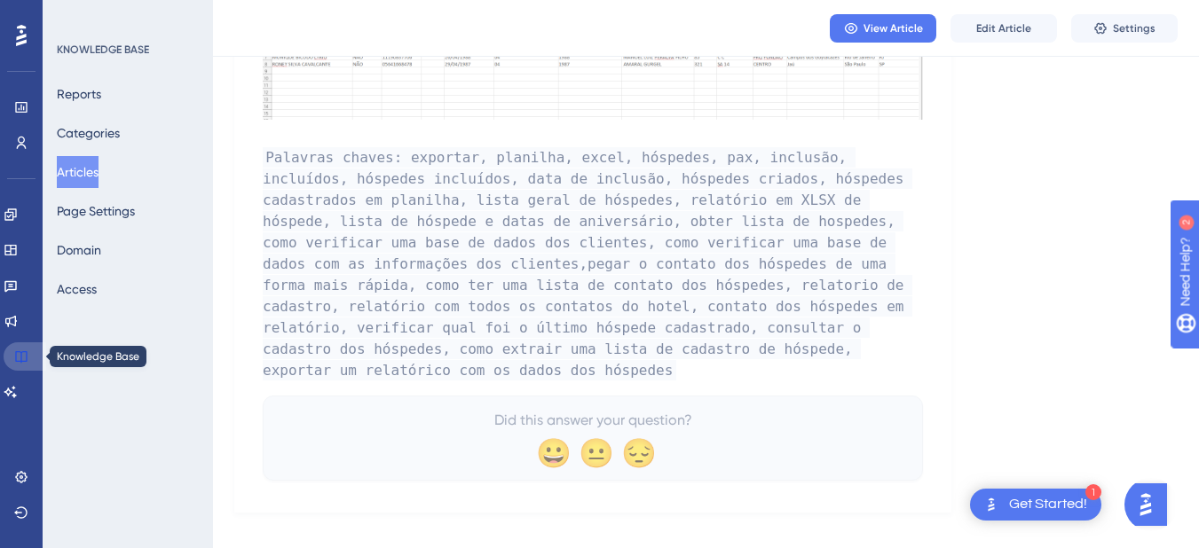
click at [14, 351] on icon at bounding box center [21, 357] width 14 height 14
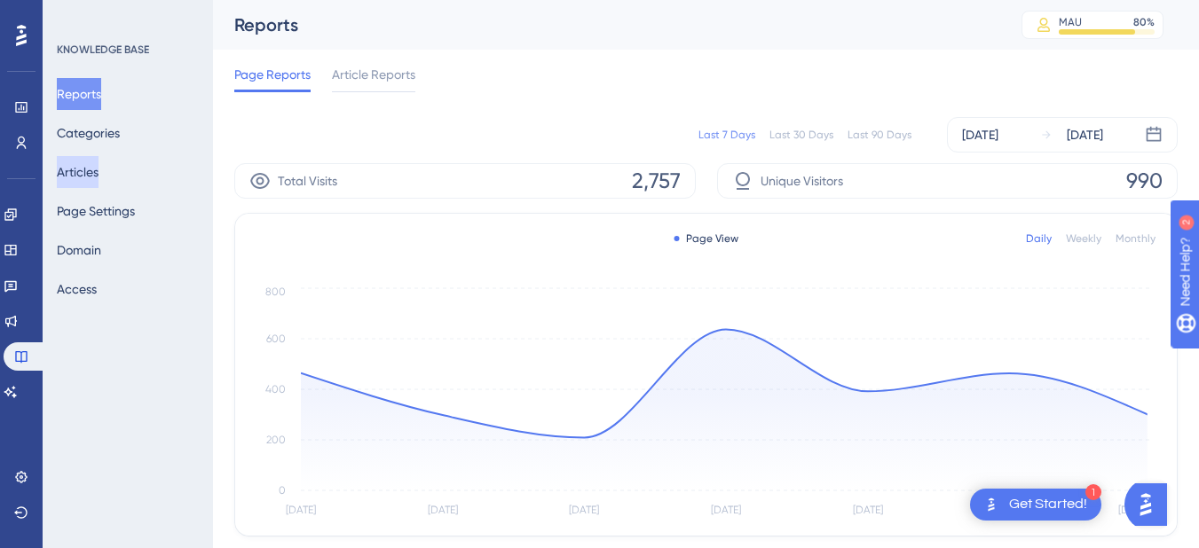
click at [98, 164] on button "Articles" at bounding box center [78, 172] width 42 height 32
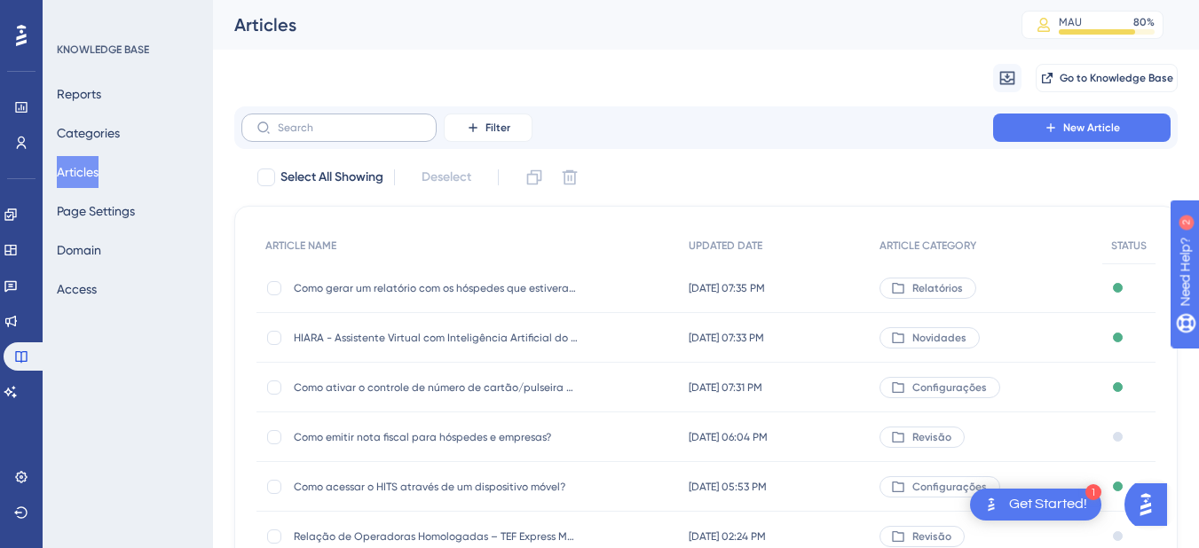
click at [319, 132] on input "text" at bounding box center [350, 128] width 144 height 12
type input "curso"
click at [364, 329] on div "Unificação do relatório: Hóspedes em Curso Unificação do relatório: Hóspedes em…" at bounding box center [436, 338] width 284 height 50
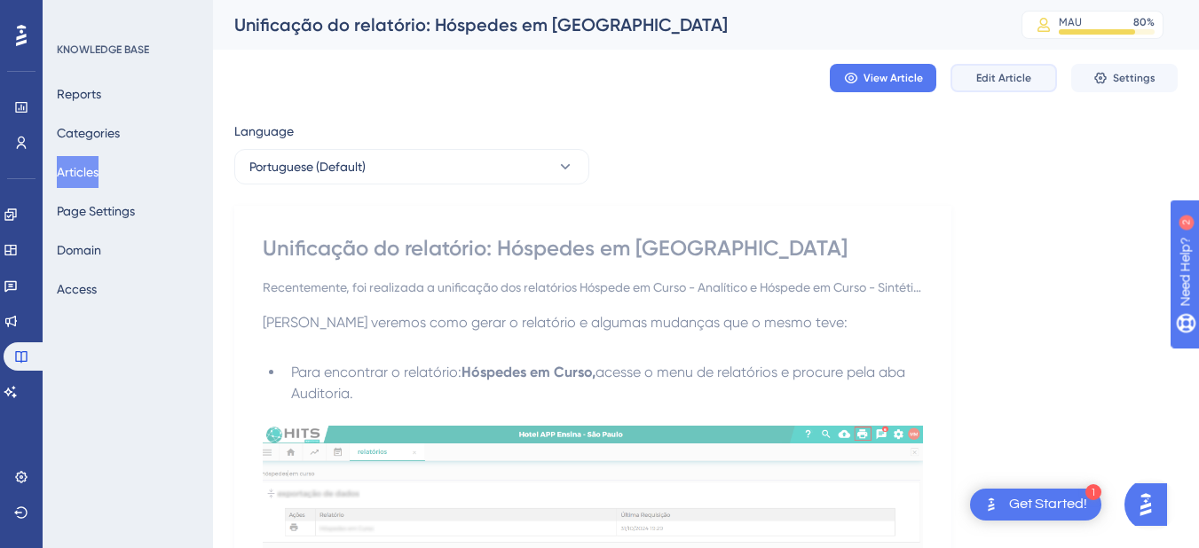
click at [1007, 79] on span "Edit Article" at bounding box center [1003, 78] width 55 height 14
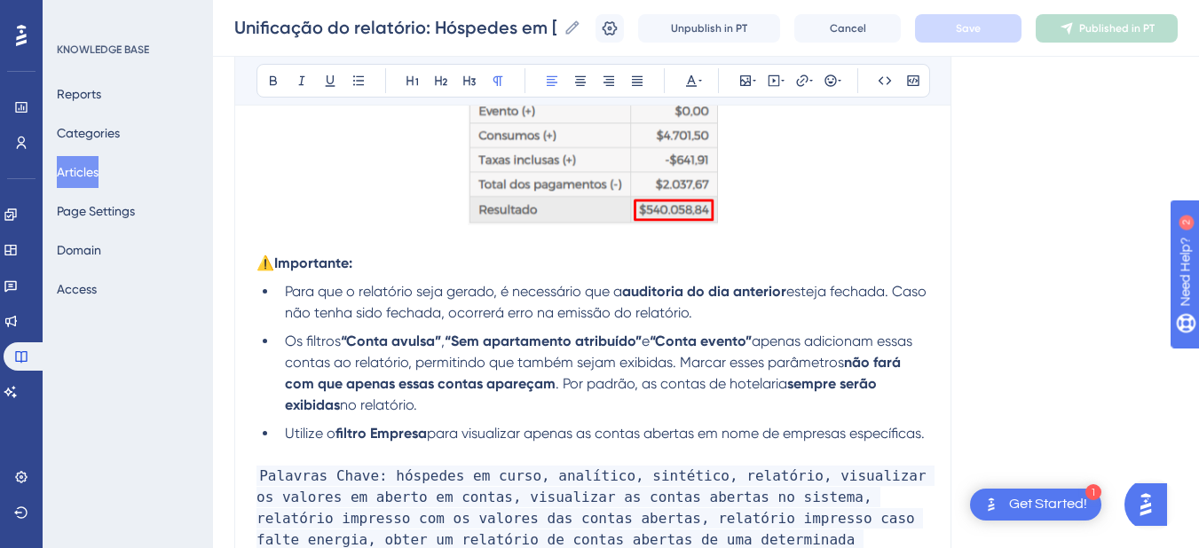
scroll to position [4042, 0]
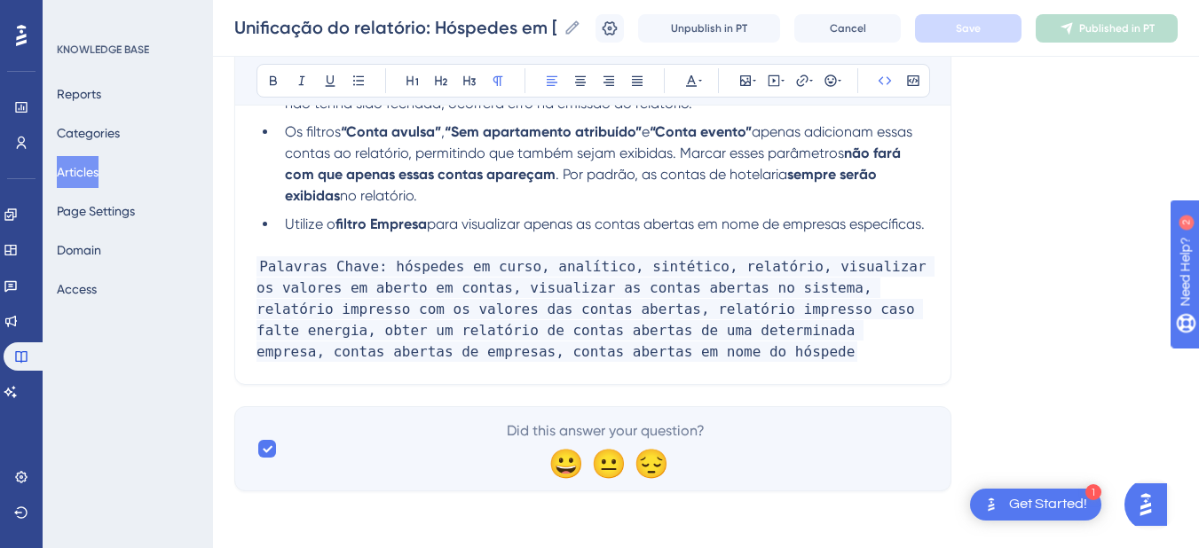
click at [696, 339] on span "Palavras Chave: hóspedes em curso, analítico, sintético, relatório, visualizar …" at bounding box center [595, 309] width 678 height 106
click at [638, 348] on p "Palavras Chave: hóspedes em curso, analítico, sintético, relatório, visualizar …" at bounding box center [592, 309] width 673 height 106
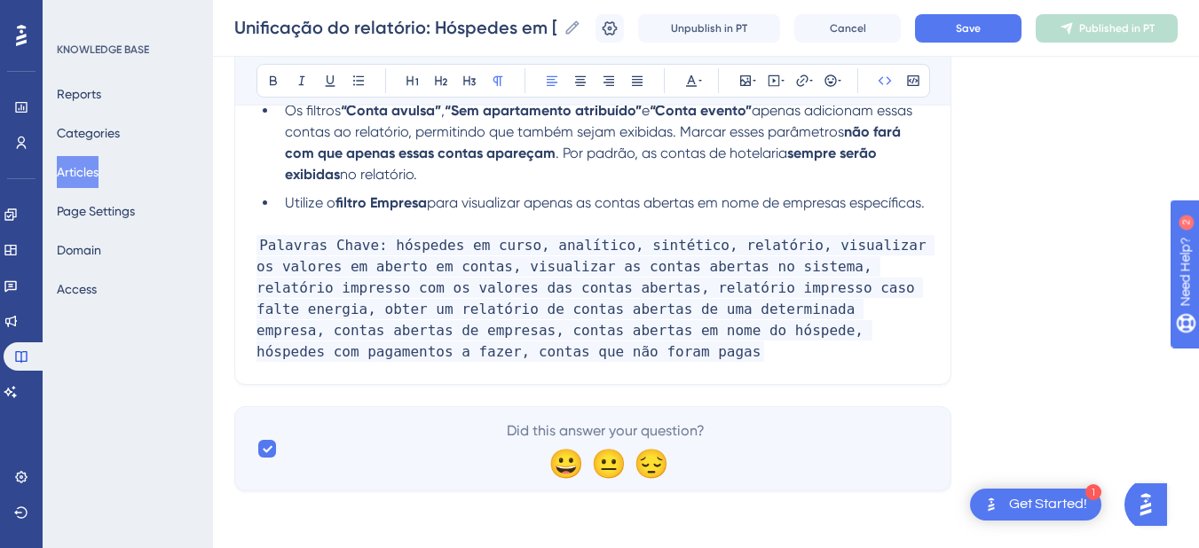
scroll to position [3835, 0]
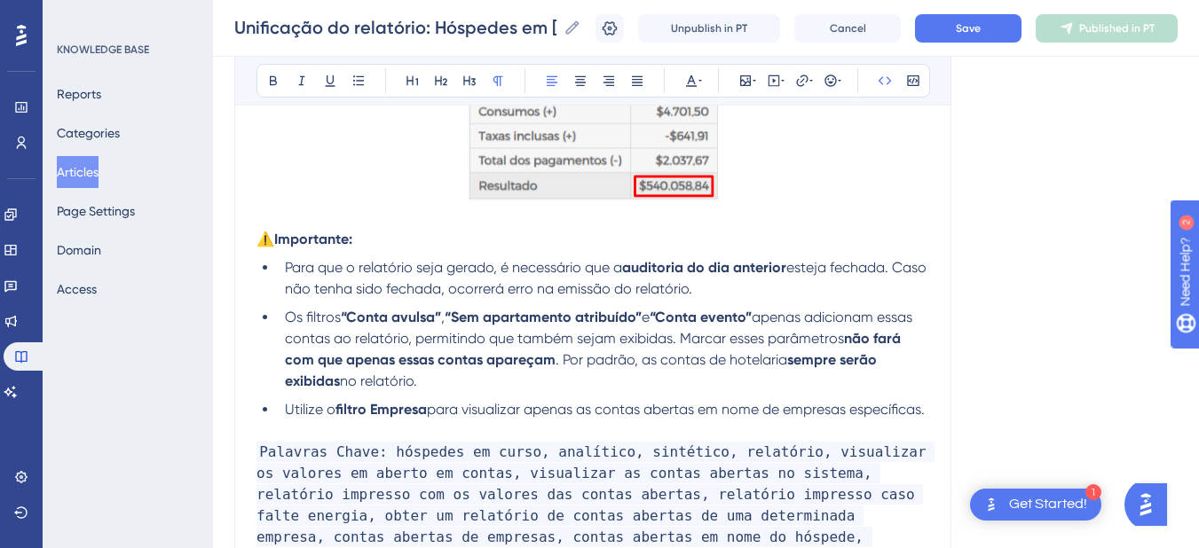
click at [261, 236] on strong "⚠️Importante:" at bounding box center [304, 239] width 96 height 17
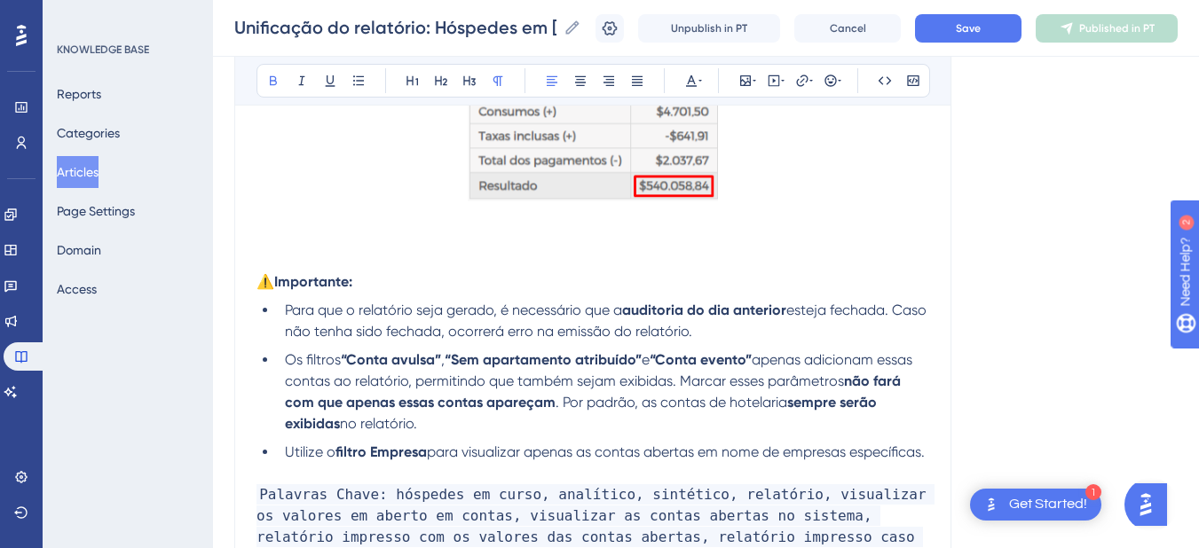
click at [330, 245] on p at bounding box center [592, 239] width 673 height 21
drag, startPoint x: 324, startPoint y: 240, endPoint x: 236, endPoint y: 236, distance: 87.9
click at [270, 80] on icon at bounding box center [273, 81] width 7 height 10
click at [340, 261] on p at bounding box center [592, 260] width 673 height 21
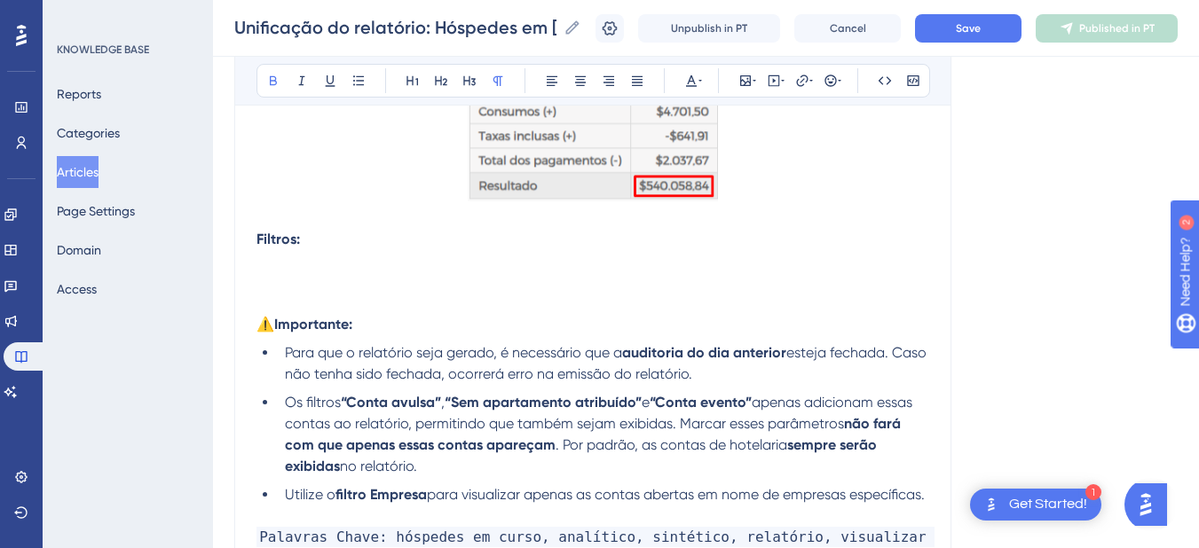
click at [317, 279] on p at bounding box center [592, 282] width 673 height 21
drag, startPoint x: 357, startPoint y: 240, endPoint x: 248, endPoint y: 240, distance: 109.1
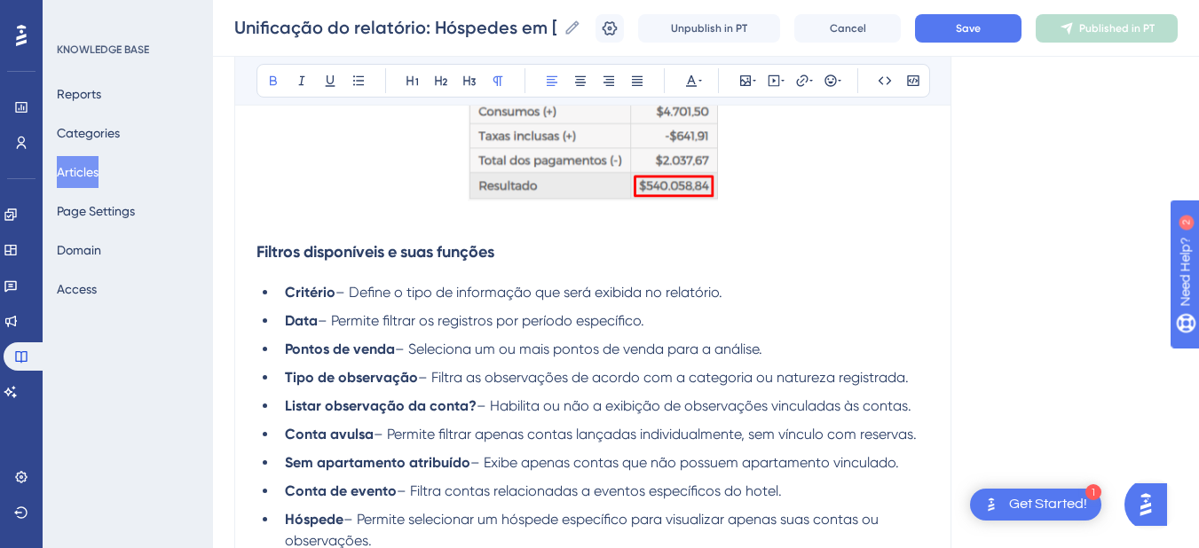
scroll to position [3894, 0]
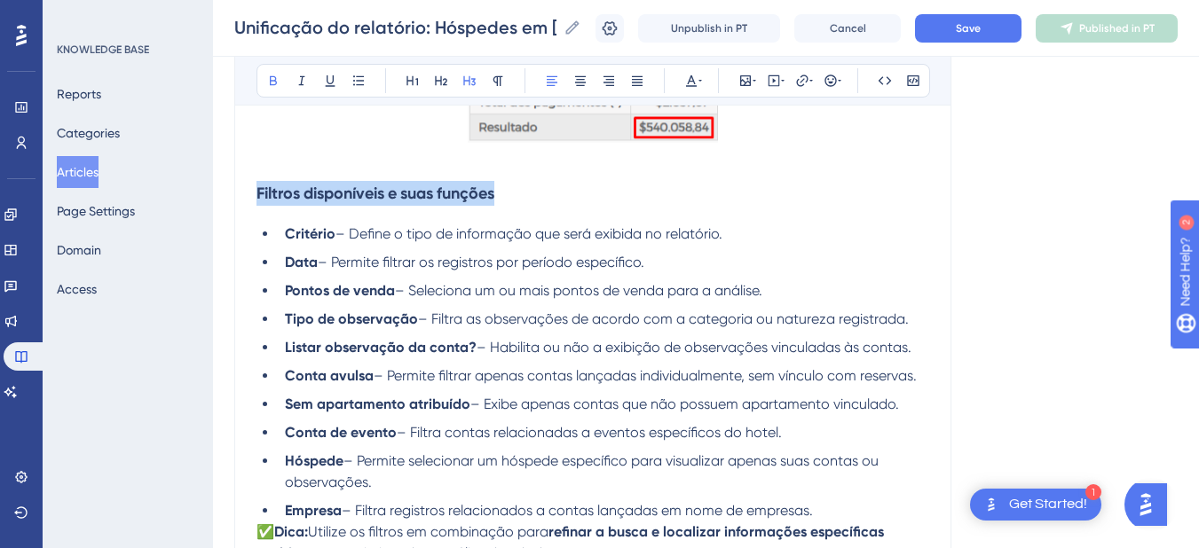
drag, startPoint x: 524, startPoint y: 195, endPoint x: 201, endPoint y: 187, distance: 324.0
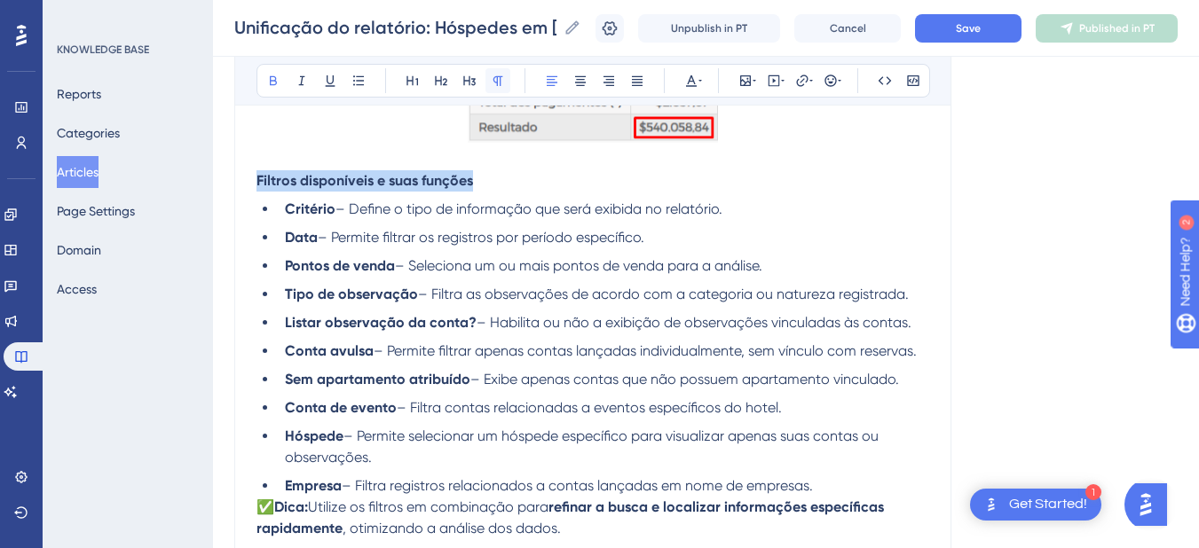
click at [491, 83] on icon at bounding box center [498, 81] width 14 height 14
click at [286, 191] on p "Filtros disponíveis e suas funções" at bounding box center [592, 180] width 673 height 21
click at [747, 216] on li "Critério – Define o tipo de informação que será exibida no relatório." at bounding box center [603, 209] width 651 height 21
click at [697, 233] on li "Data – Permite filtrar os registros por período específico." at bounding box center [603, 237] width 651 height 21
click at [477, 321] on span "– Habilita ou não a exibição de observações vinculadas às contas." at bounding box center [694, 322] width 435 height 17
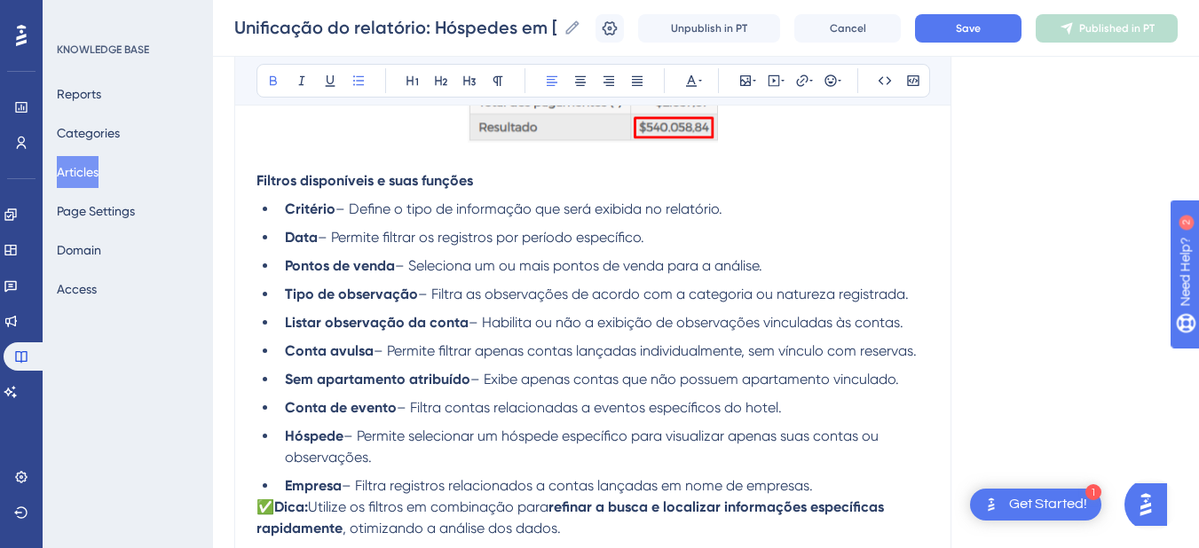
click at [469, 325] on span "– Habilita ou não a exibição de observações vinculadas às contas." at bounding box center [686, 322] width 435 height 17
drag, startPoint x: 911, startPoint y: 325, endPoint x: 479, endPoint y: 320, distance: 432.2
click at [479, 320] on li "Listar observação da conta – Habilita ou não a exibição de observações vinculad…" at bounding box center [603, 322] width 651 height 21
drag, startPoint x: 644, startPoint y: 351, endPoint x: 753, endPoint y: 352, distance: 109.2
click at [753, 352] on span "– Permite filtrar apenas contas lançadas individualmente, sem vínculo com reser…" at bounding box center [645, 351] width 543 height 17
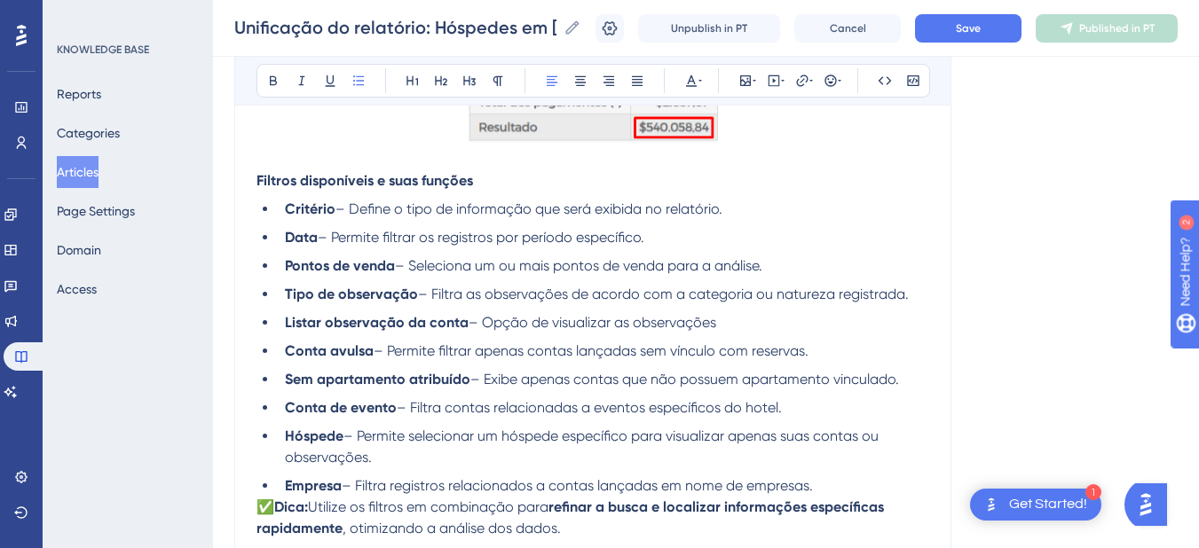
drag, startPoint x: 576, startPoint y: 352, endPoint x: 831, endPoint y: 350, distance: 255.6
click at [831, 350] on li "Conta avulsa – Permite filtrar apenas contas lançadas sem vínculo com reservas." at bounding box center [603, 351] width 651 height 21
click at [725, 350] on span "– Permite filtrar apenas contas lançadas sem vínculo com reservas." at bounding box center [591, 351] width 435 height 17
drag, startPoint x: 579, startPoint y: 356, endPoint x: 638, endPoint y: 355, distance: 59.5
click at [638, 355] on span "– Permite filtrar apenas contas lançadas sem vínculo com reservas." at bounding box center [591, 351] width 435 height 17
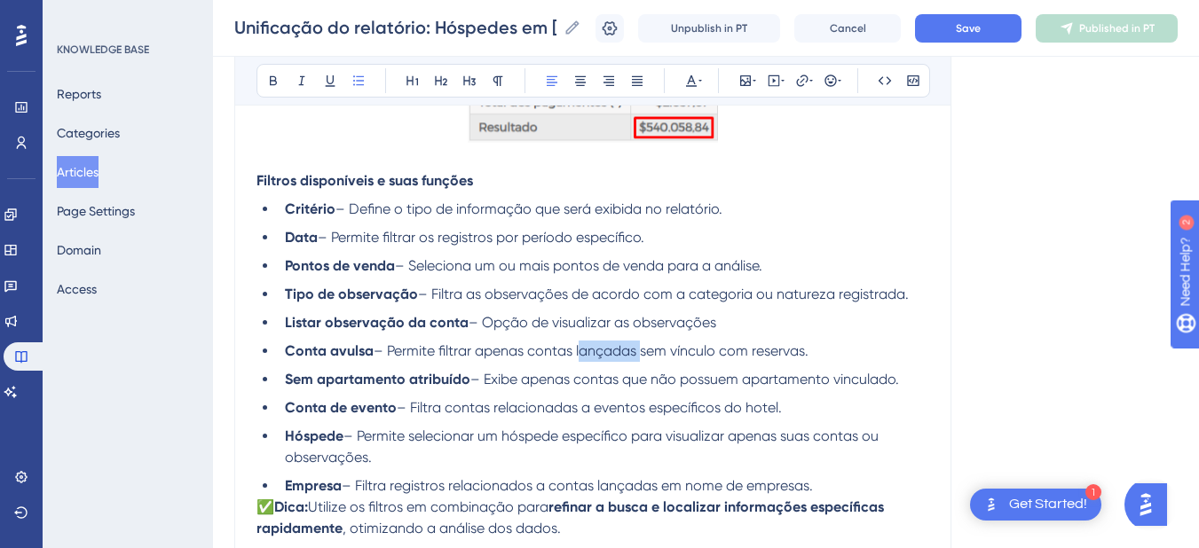
click at [638, 355] on span "– Permite filtrar apenas contas lançadas sem vínculo com reservas." at bounding box center [591, 351] width 435 height 17
click at [603, 350] on span "– Permite filtrar apenas contas lançadas sem vínculo com reservas." at bounding box center [591, 351] width 435 height 17
click at [583, 351] on span "– Permite filtrar apenas contas abertas sem vínculo com reservas." at bounding box center [586, 351] width 425 height 17
click at [818, 406] on li "Conta de evento – Filtra contas relacionadas a eventos específicos do hotel." at bounding box center [603, 408] width 651 height 21
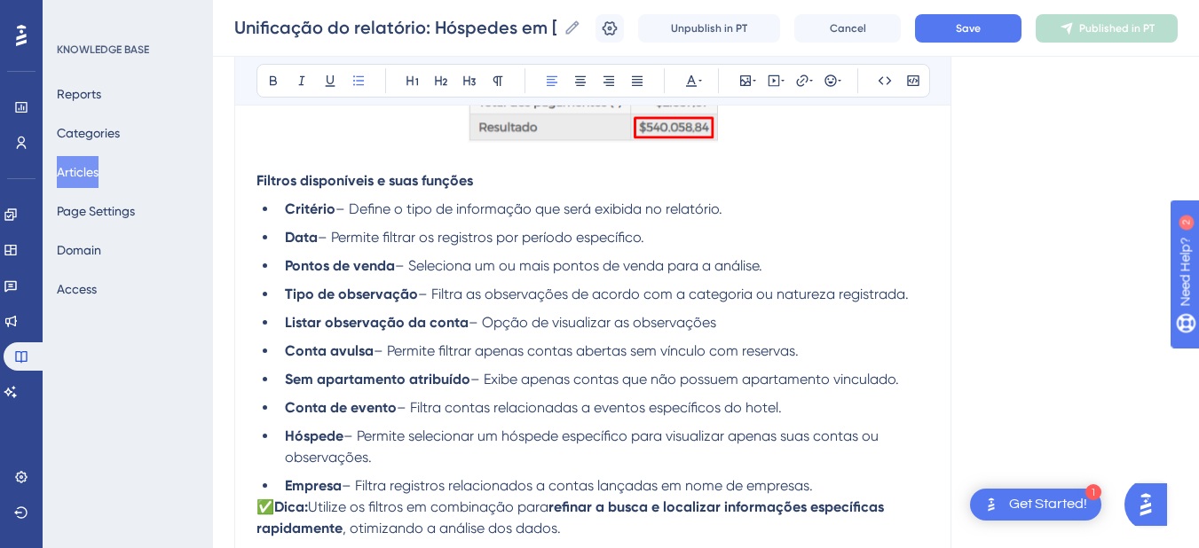
scroll to position [4101, 0]
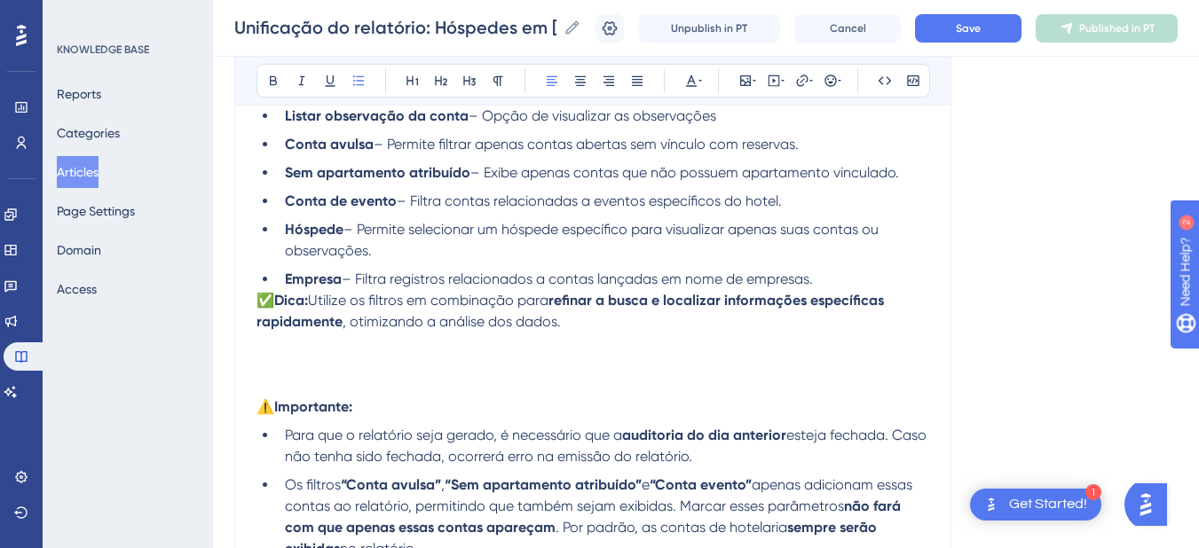
drag, startPoint x: 869, startPoint y: 230, endPoint x: 877, endPoint y: 243, distance: 15.5
click at [877, 243] on li "Hóspede – Permite selecionar um hóspede específico para visualizar apenas suas …" at bounding box center [603, 240] width 651 height 43
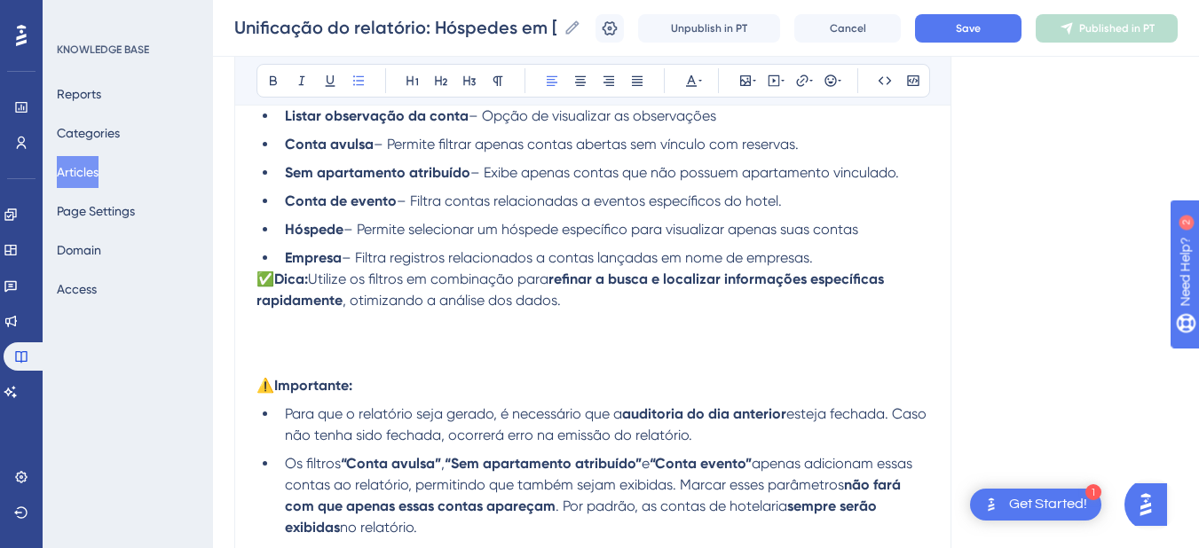
click at [819, 257] on li "Empresa – Filtra registros relacionados a contas lançadas em nome de empresas." at bounding box center [603, 258] width 651 height 21
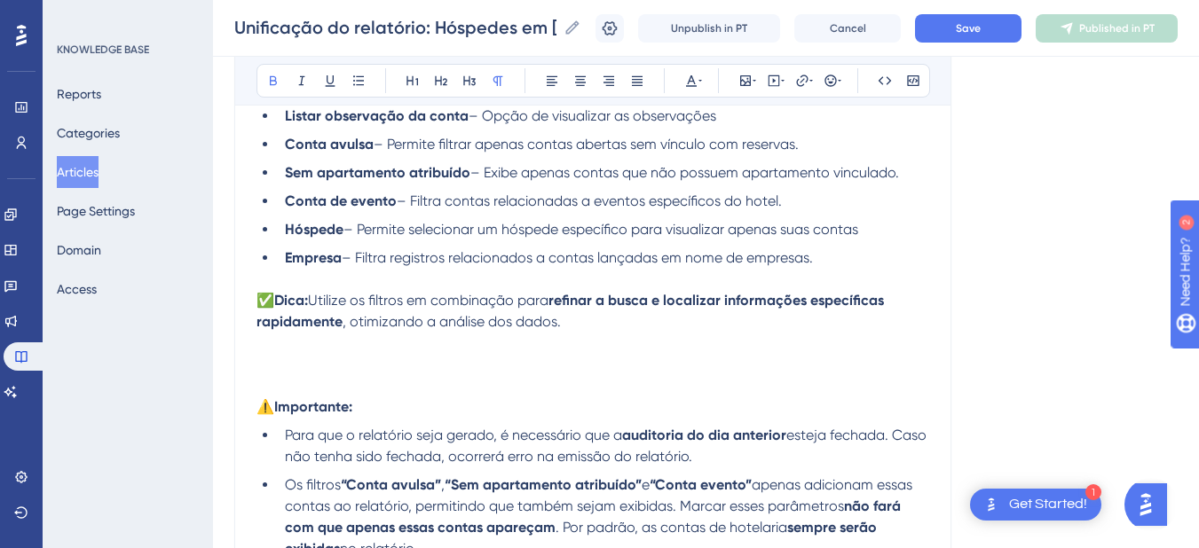
click at [366, 354] on p at bounding box center [592, 364] width 673 height 21
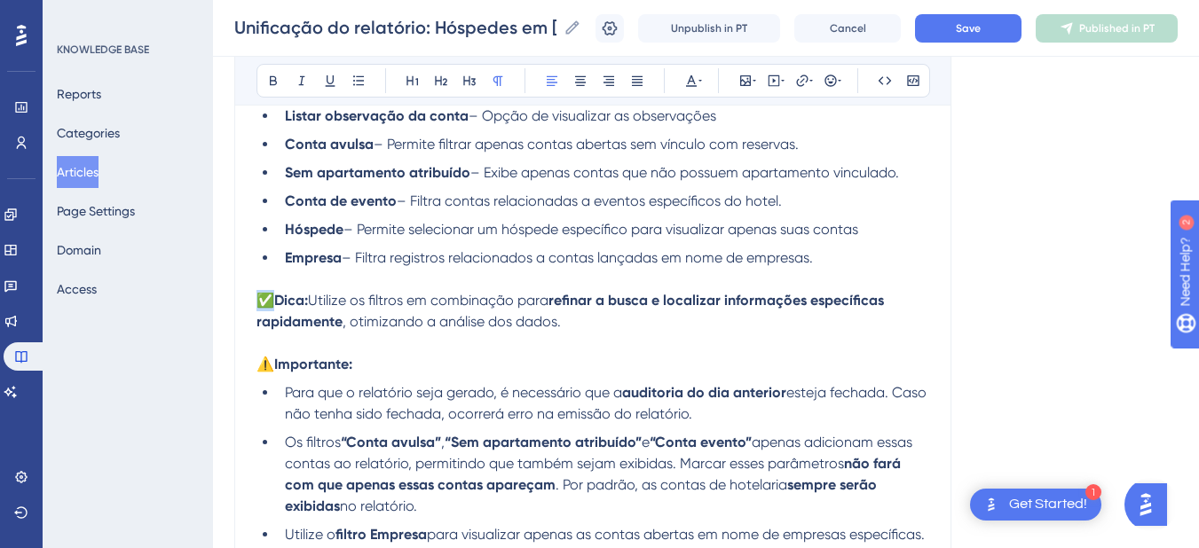
drag, startPoint x: 275, startPoint y: 301, endPoint x: 253, endPoint y: 301, distance: 22.2
click at [827, 80] on icon at bounding box center [830, 81] width 14 height 14
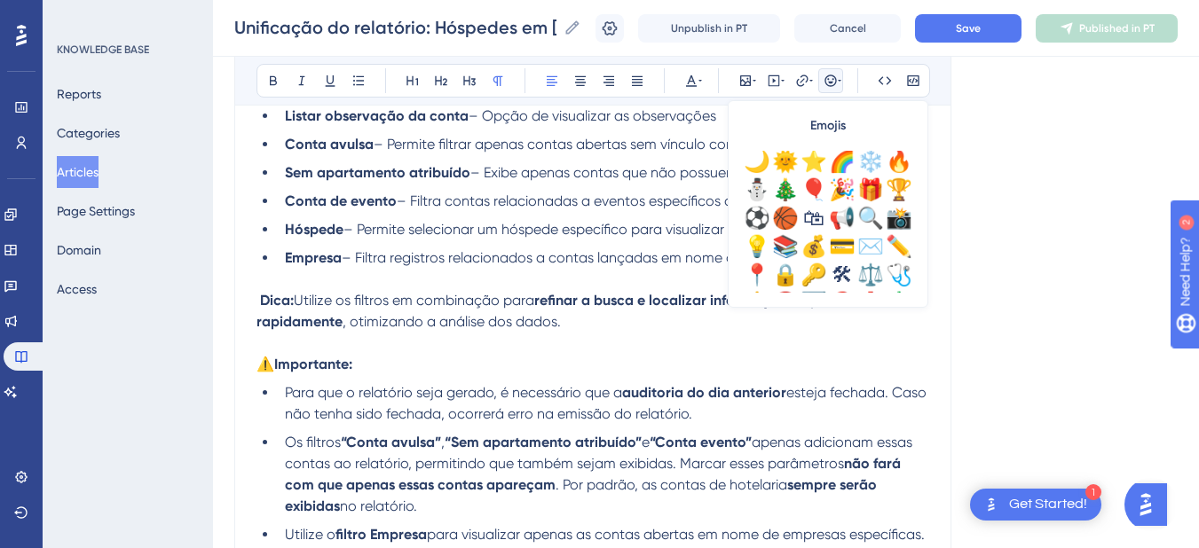
scroll to position [528, 0]
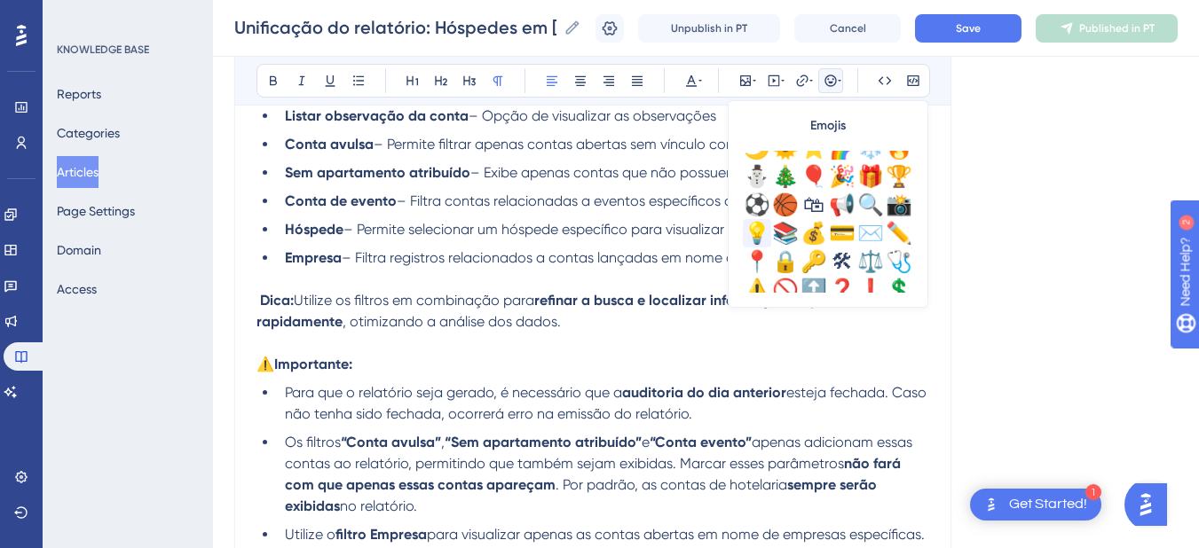
click at [755, 228] on div "💡" at bounding box center [757, 233] width 28 height 28
click at [656, 333] on p at bounding box center [592, 343] width 673 height 21
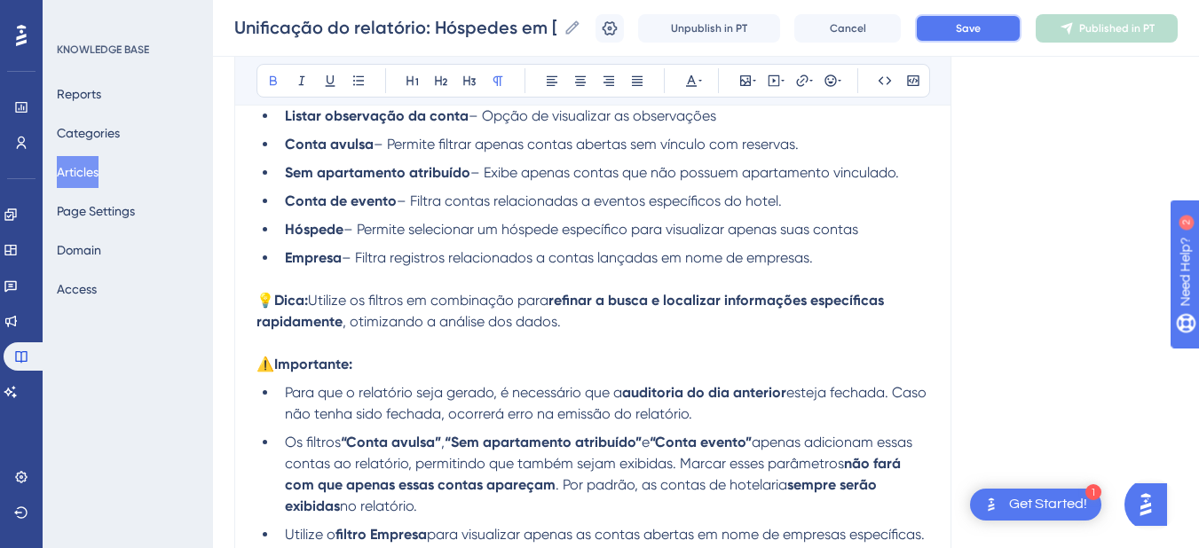
click at [970, 35] on span "Save" at bounding box center [968, 28] width 25 height 14
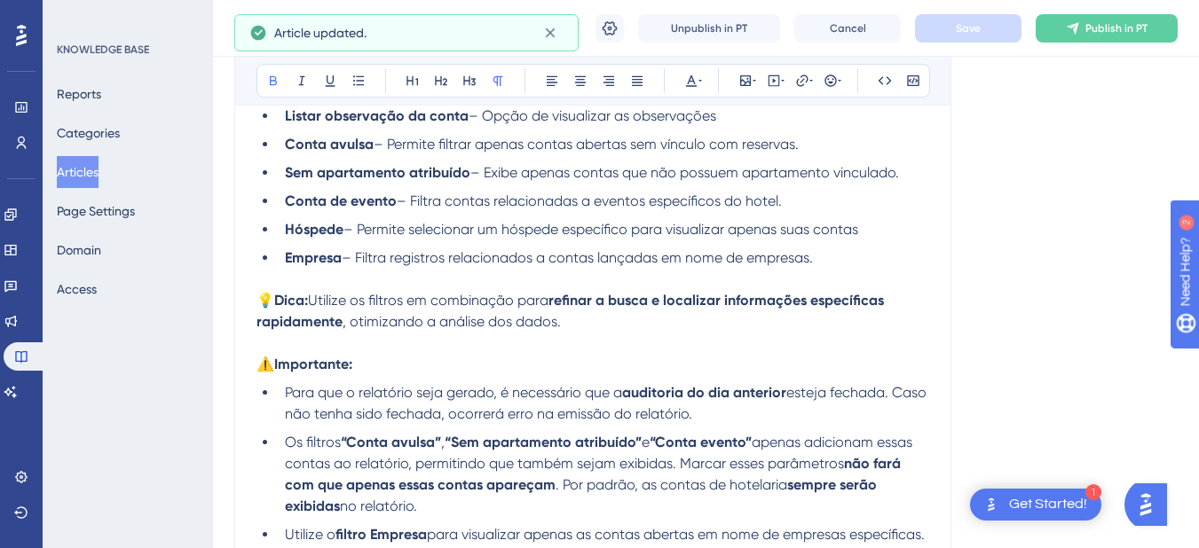
scroll to position [4307, 0]
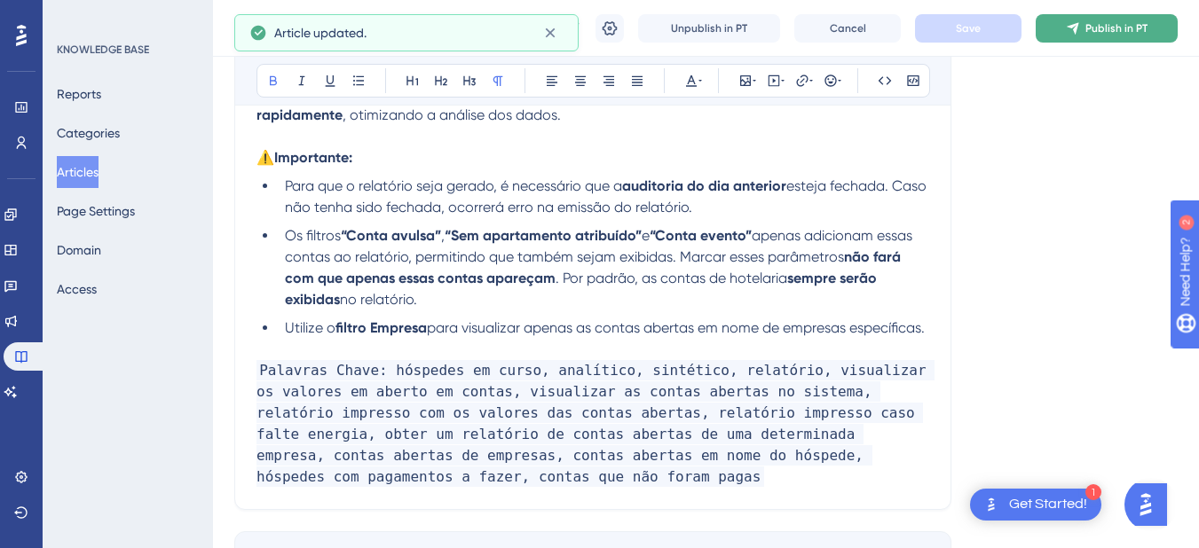
click at [1117, 28] on span "Publish in PT" at bounding box center [1116, 28] width 62 height 14
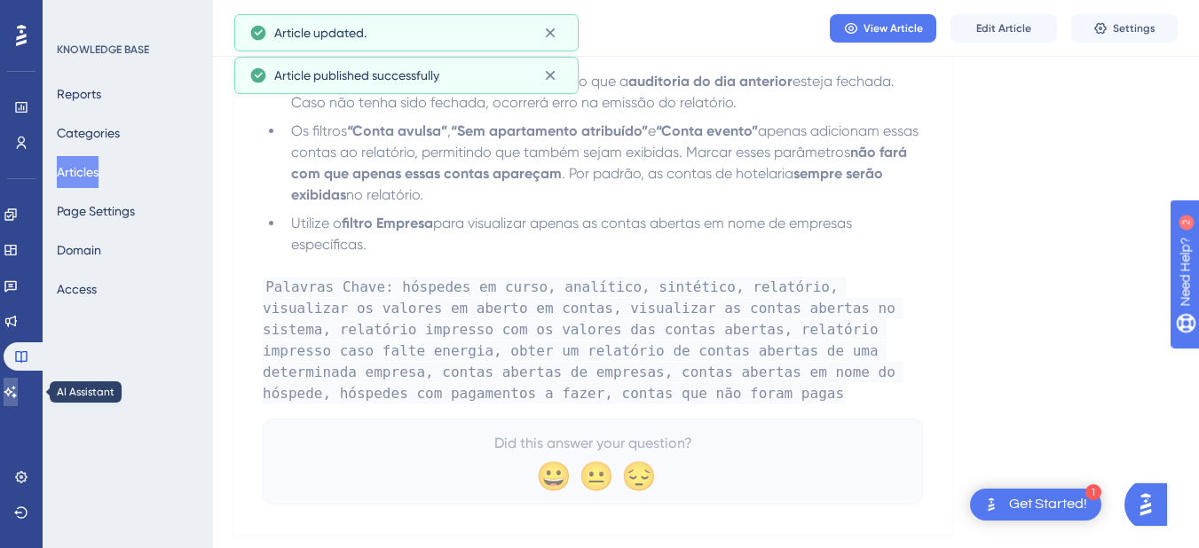
click at [18, 390] on icon at bounding box center [11, 392] width 14 height 14
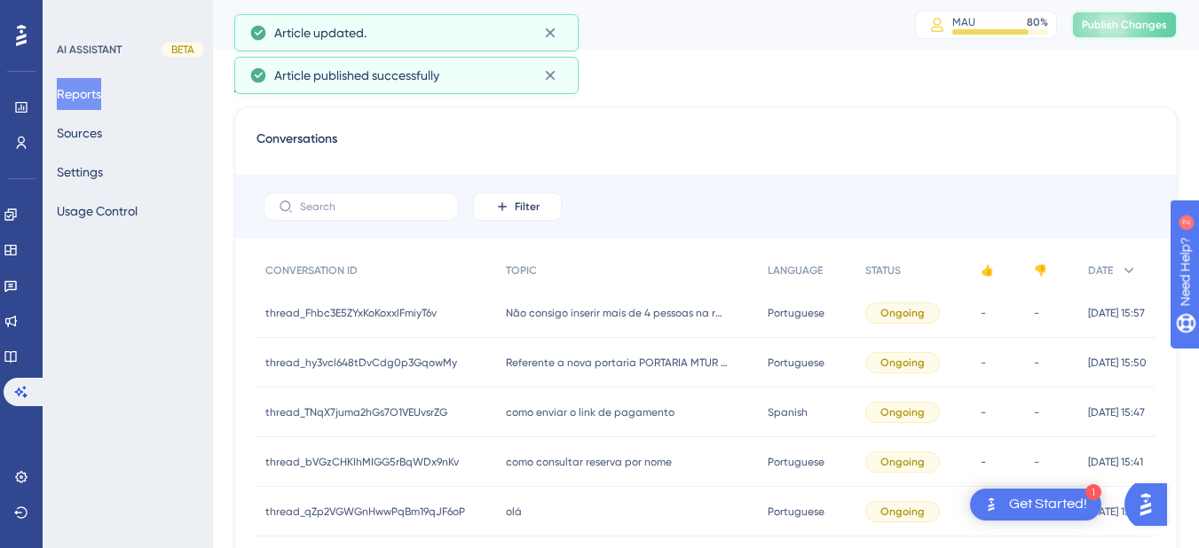
click at [1115, 22] on span "Publish Changes" at bounding box center [1124, 25] width 85 height 14
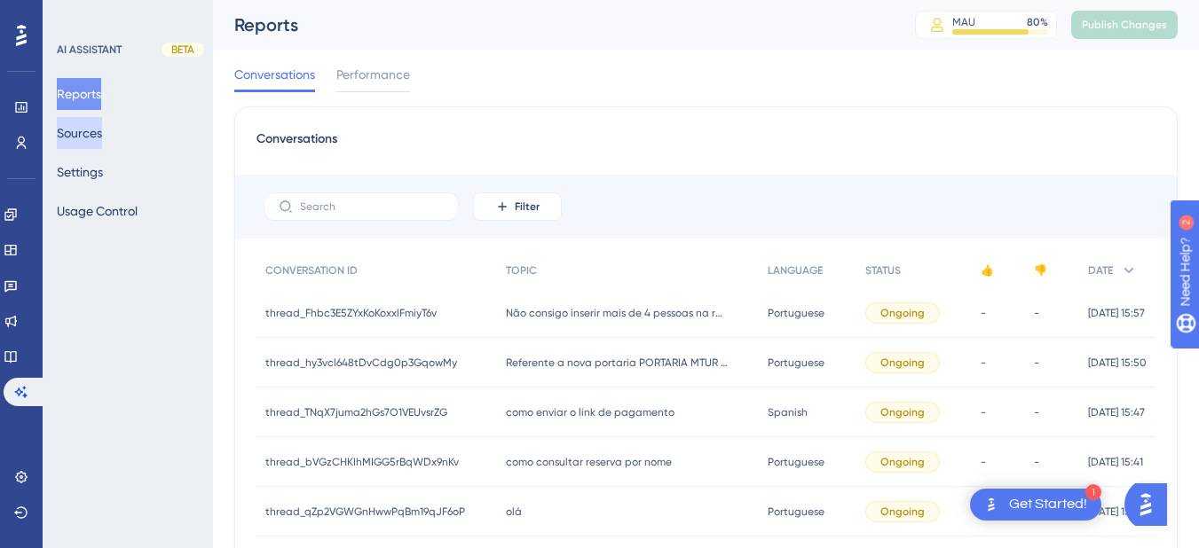
click at [86, 126] on button "Sources" at bounding box center [79, 133] width 45 height 32
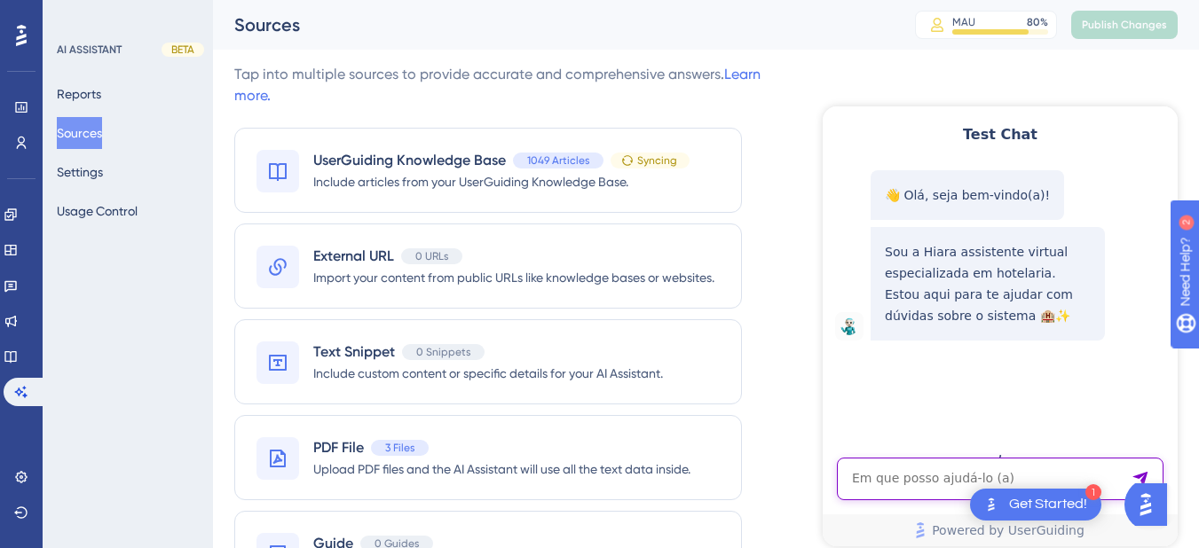
click at [876, 474] on textarea "AI Assistant Text Input" at bounding box center [1000, 479] width 327 height 43
paste textarea "na verdade não quero ver os hóspedes que estão hospedados, quero saber os que j…"
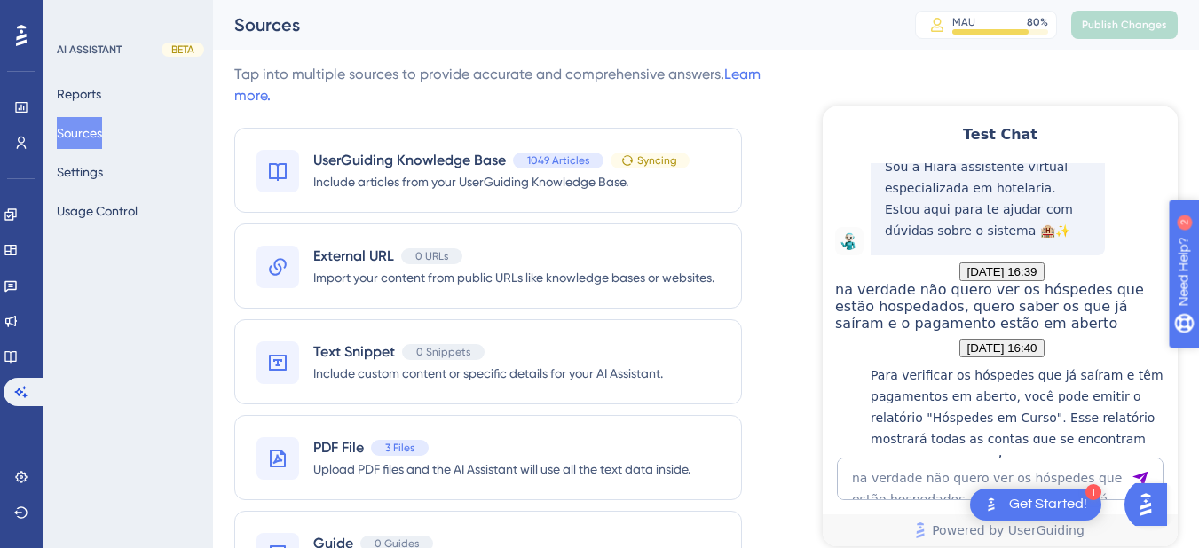
scroll to position [460, 0]
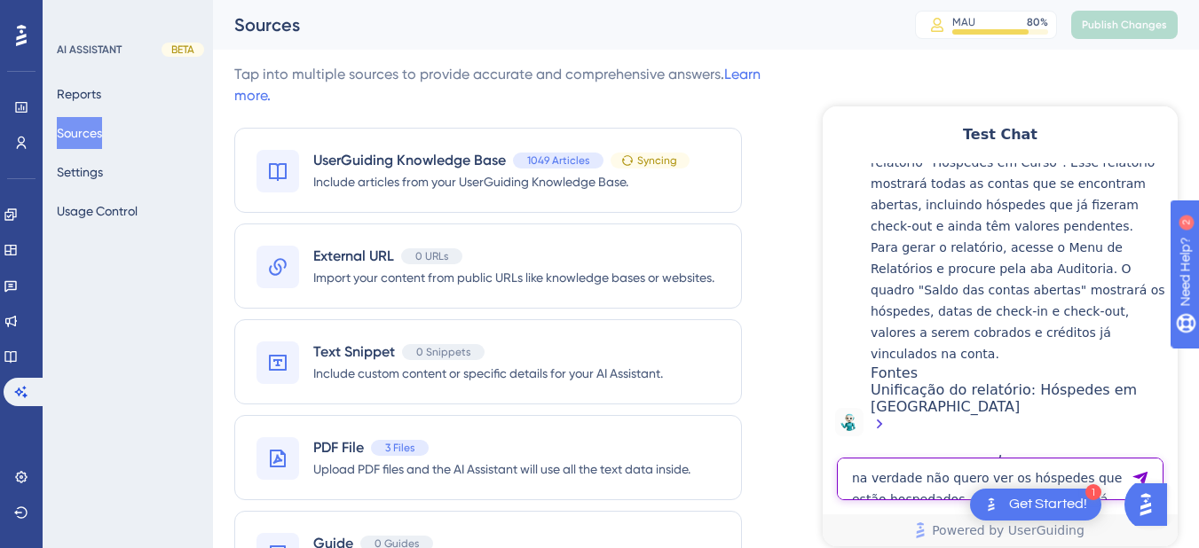
click at [877, 469] on textarea "na verdade não quero ver os hóspedes que estão hospedados, quero saber os que j…" at bounding box center [1000, 479] width 327 height 43
paste textarea "Olá, gostaria de exportar um relatórico com os dados dos meus hospedes de um pe…"
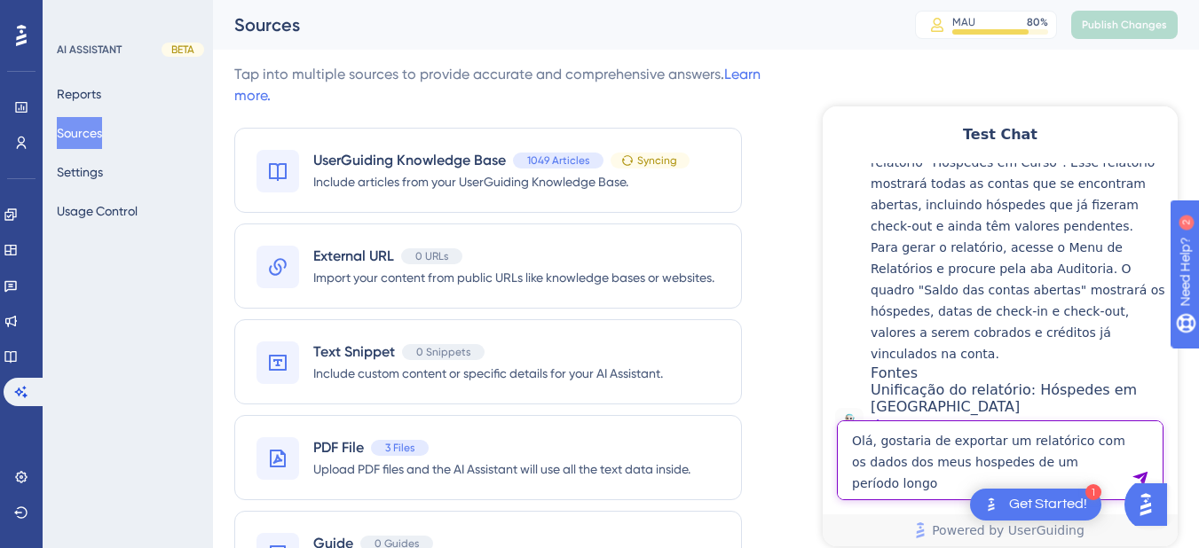
type textarea "Olá, gostaria de exportar um relatórico com os dados dos meus hospedes de um pe…"
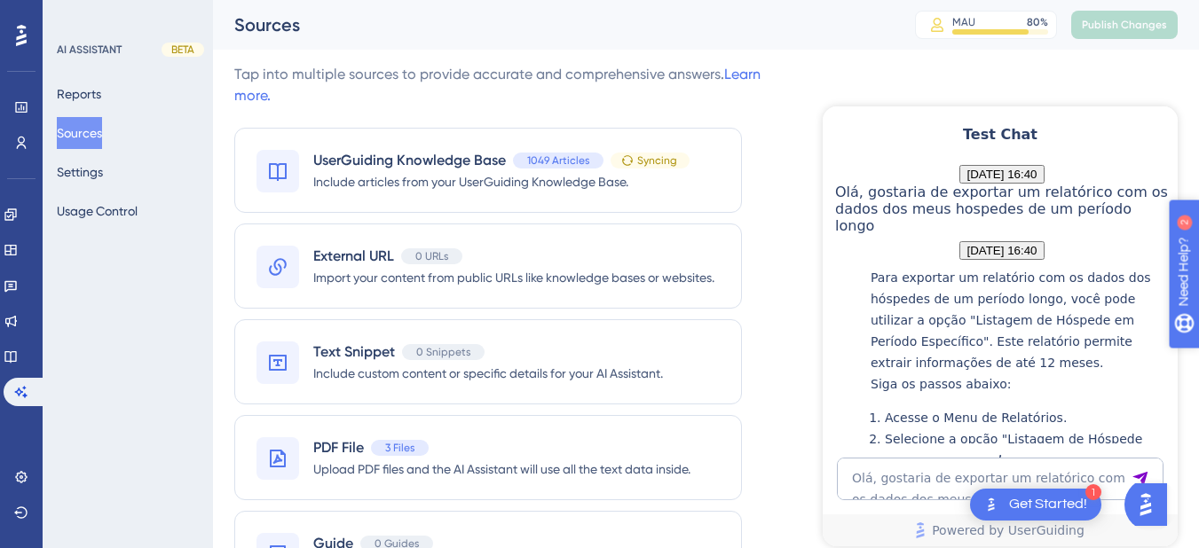
scroll to position [1083, 0]
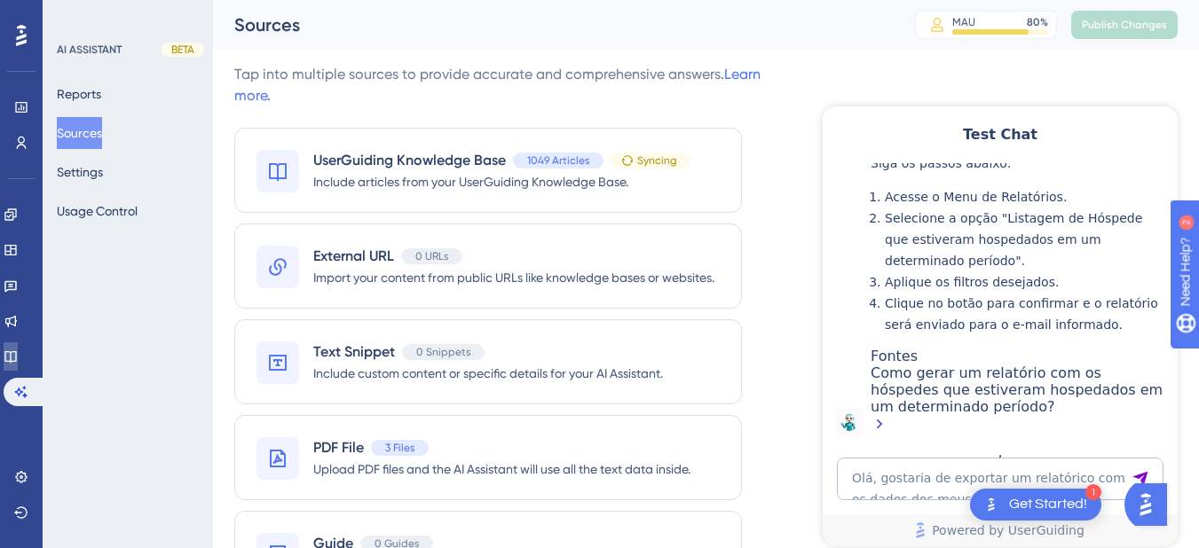
click at [18, 365] on link at bounding box center [11, 357] width 14 height 28
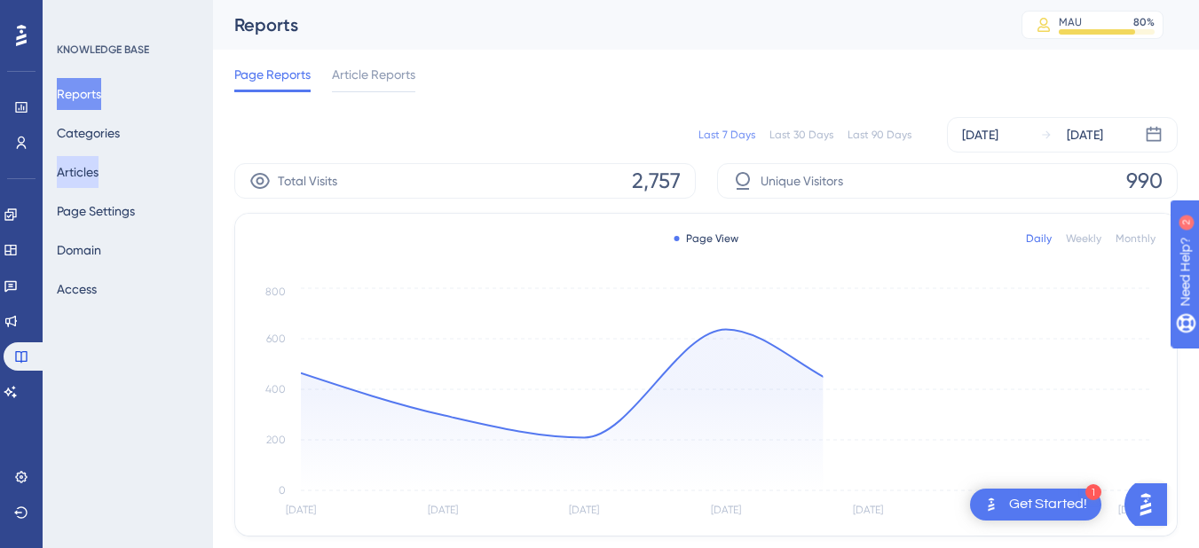
click at [98, 164] on button "Articles" at bounding box center [78, 172] width 42 height 32
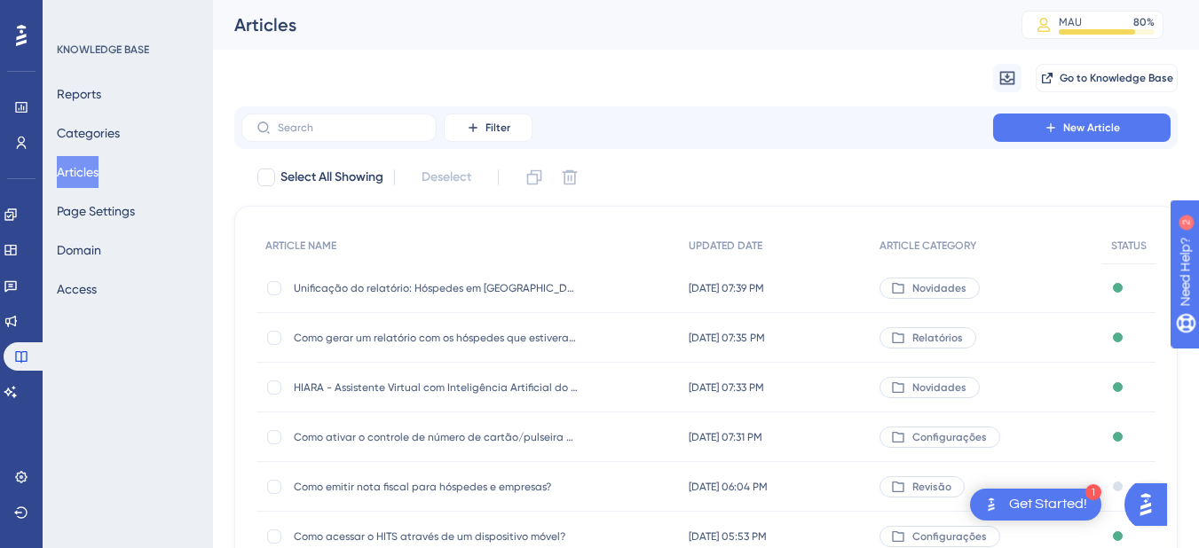
click at [323, 147] on div "Filter New Article" at bounding box center [705, 127] width 943 height 43
click at [324, 134] on label at bounding box center [338, 128] width 195 height 28
click at [324, 134] on input "text" at bounding box center [350, 128] width 144 height 12
type input "histo"
checkbox input "true"
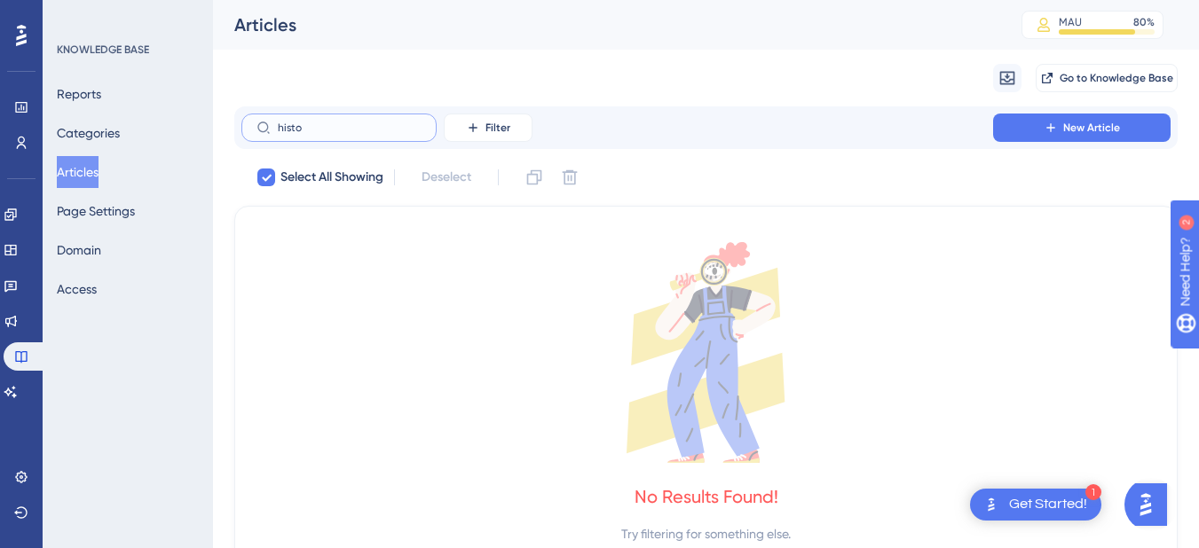
type input "hist"
checkbox input "false"
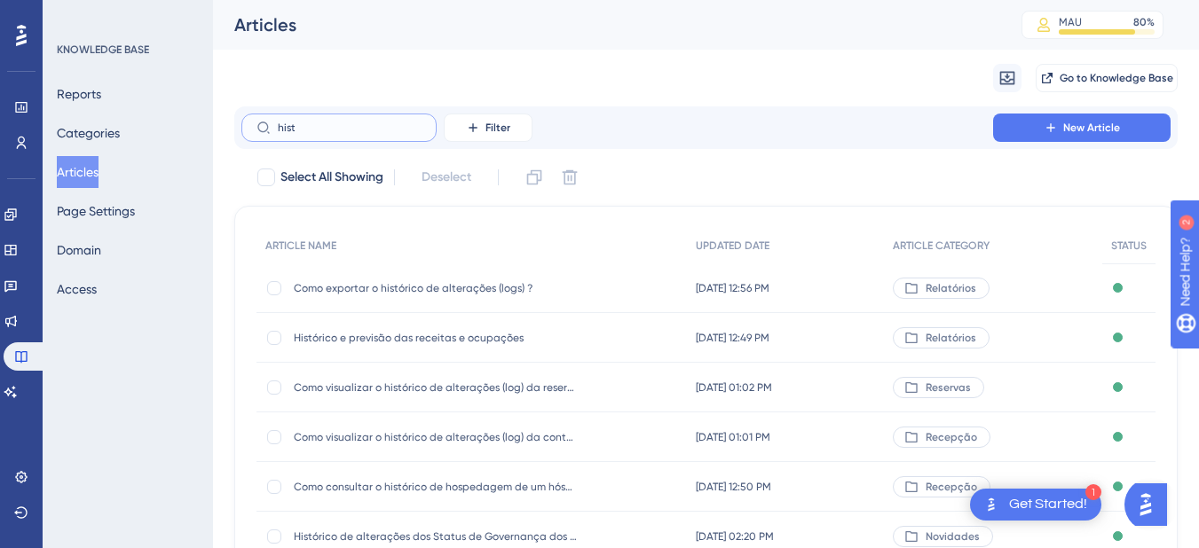
type input "hist"
click at [386, 336] on span "Histórico e previsão das receitas e ocupações" at bounding box center [436, 338] width 284 height 14
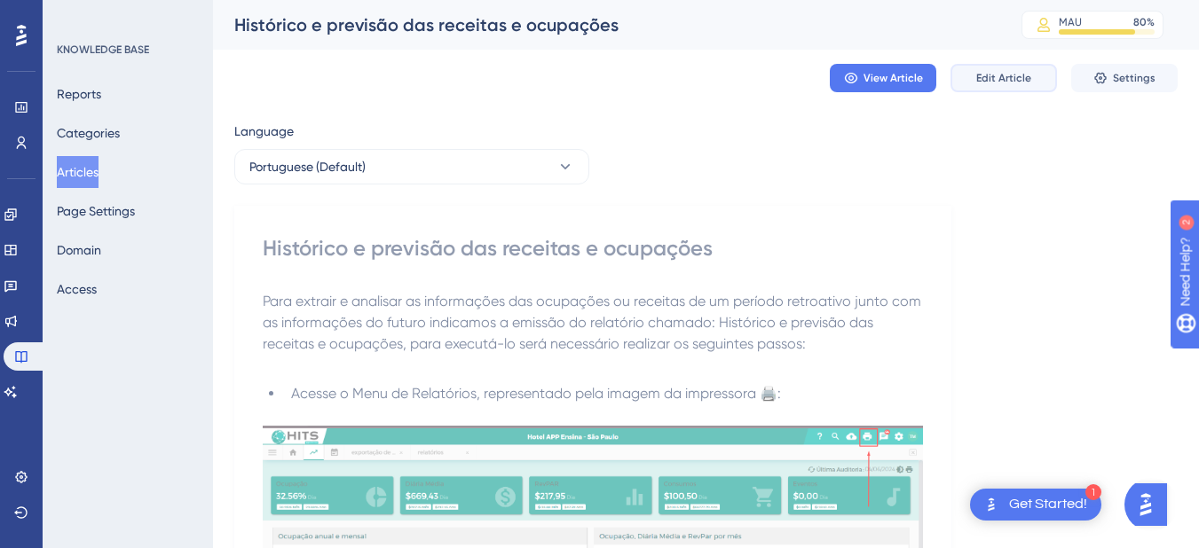
click at [1012, 81] on span "Edit Article" at bounding box center [1003, 78] width 55 height 14
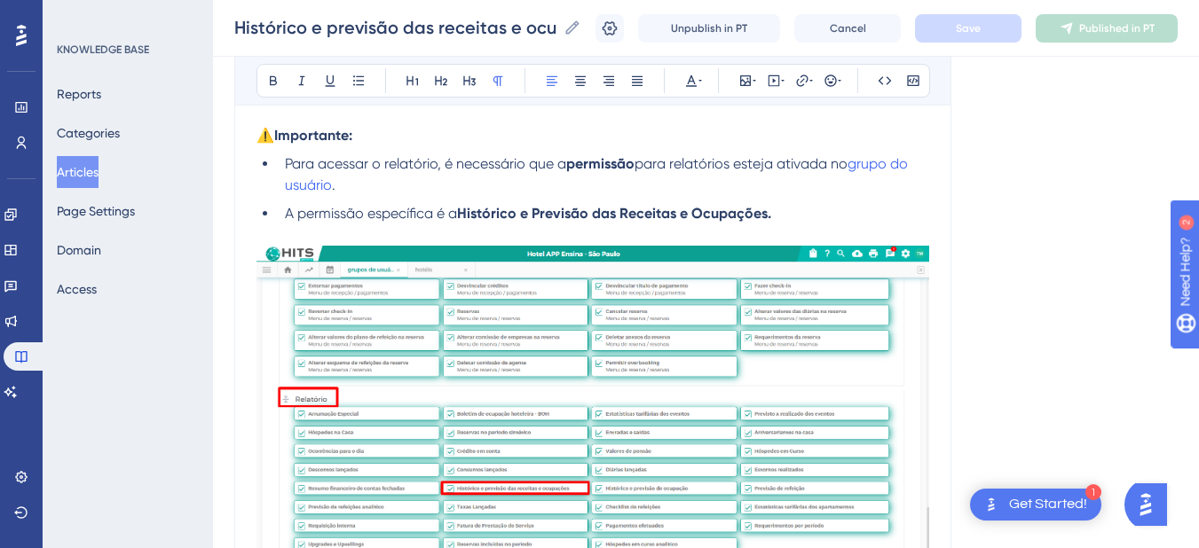
scroll to position [2319, 0]
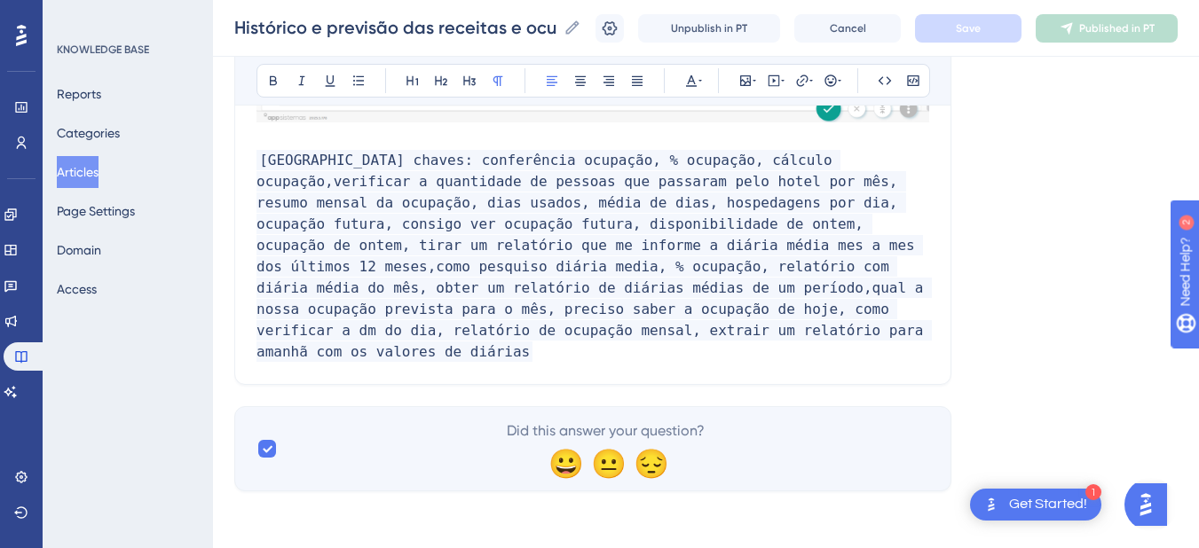
click at [563, 334] on p "[GEOGRAPHIC_DATA] chaves: conferência ocupação, % ocupação, cálculo ocupação,ve…" at bounding box center [592, 256] width 673 height 213
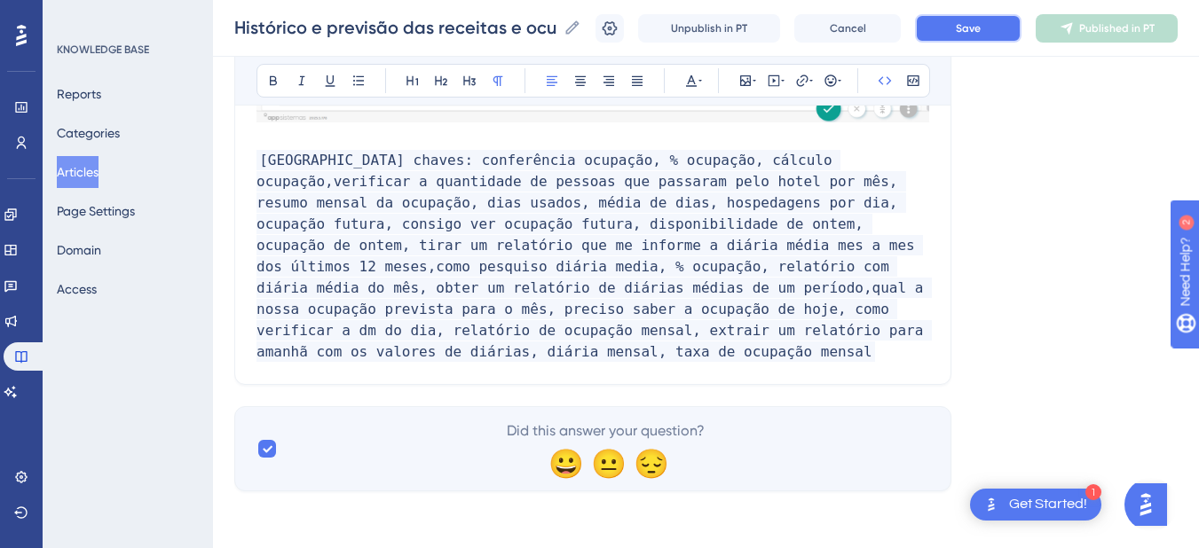
click at [1018, 28] on button "Save" at bounding box center [968, 28] width 106 height 28
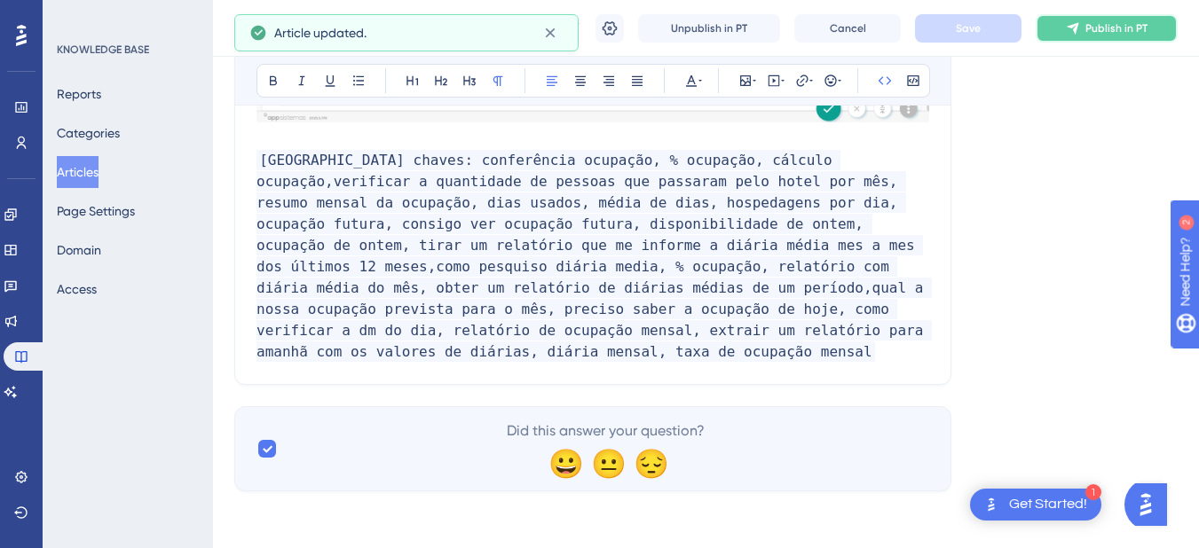
click at [1121, 35] on span "Publish in PT" at bounding box center [1116, 28] width 62 height 14
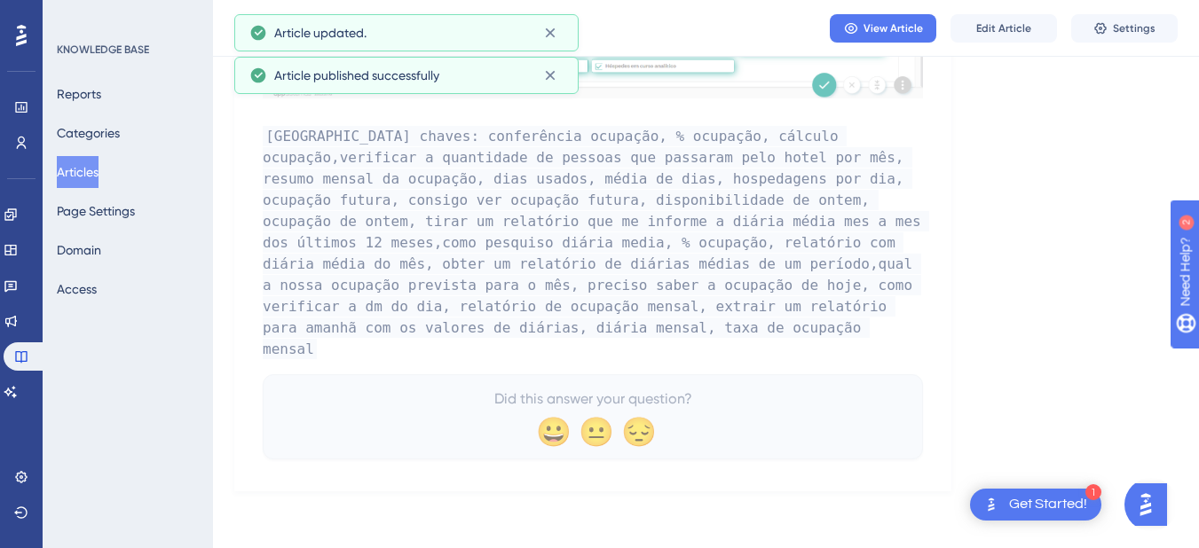
scroll to position [2234, 0]
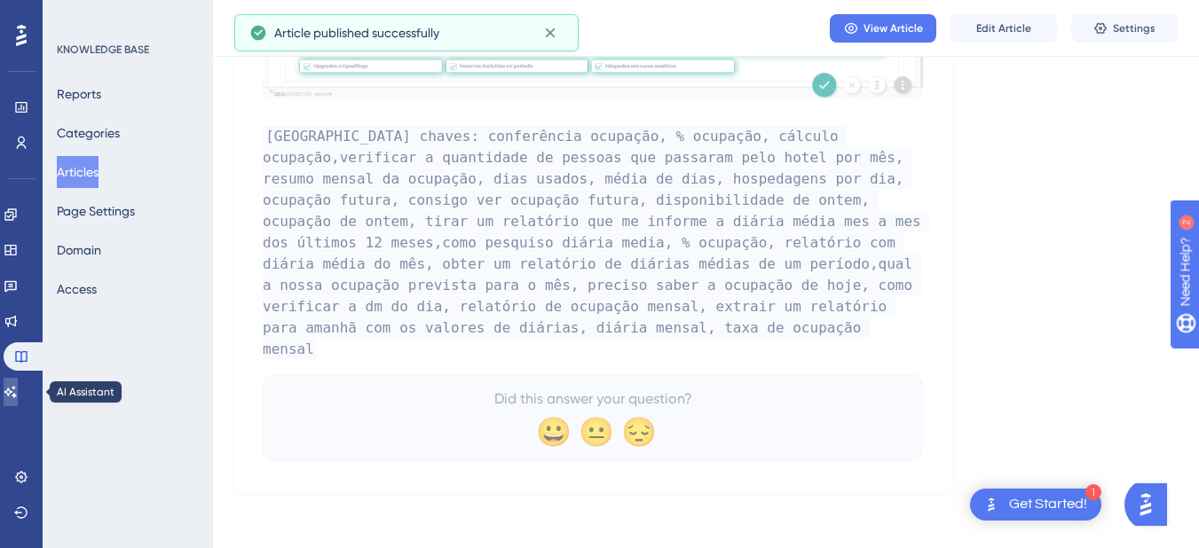
click at [18, 389] on icon at bounding box center [11, 392] width 14 height 14
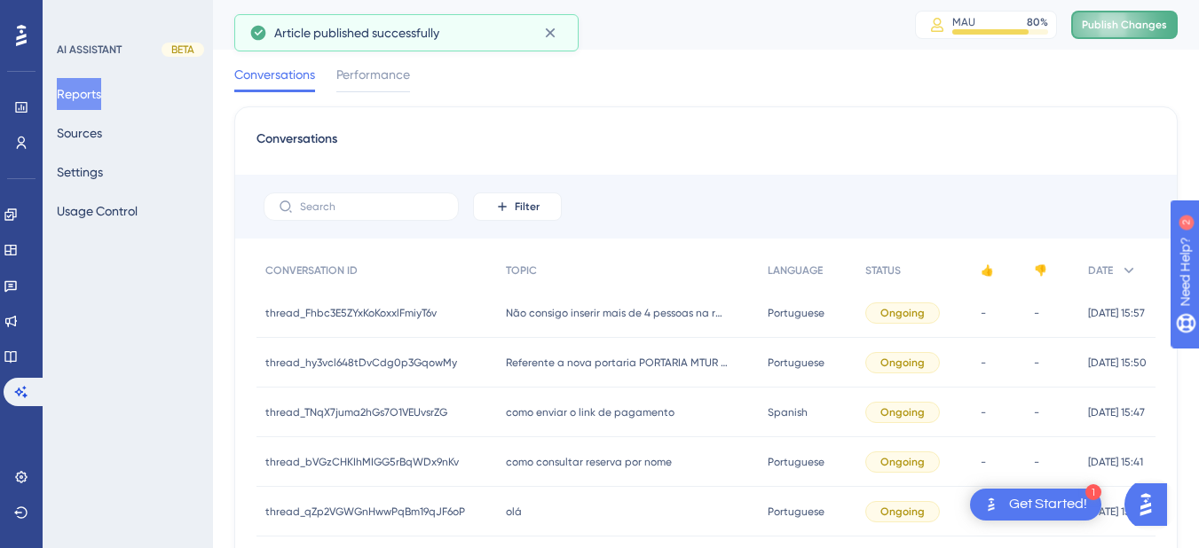
click at [1132, 23] on span "Publish Changes" at bounding box center [1124, 25] width 85 height 14
click at [80, 127] on button "Sources" at bounding box center [79, 133] width 45 height 32
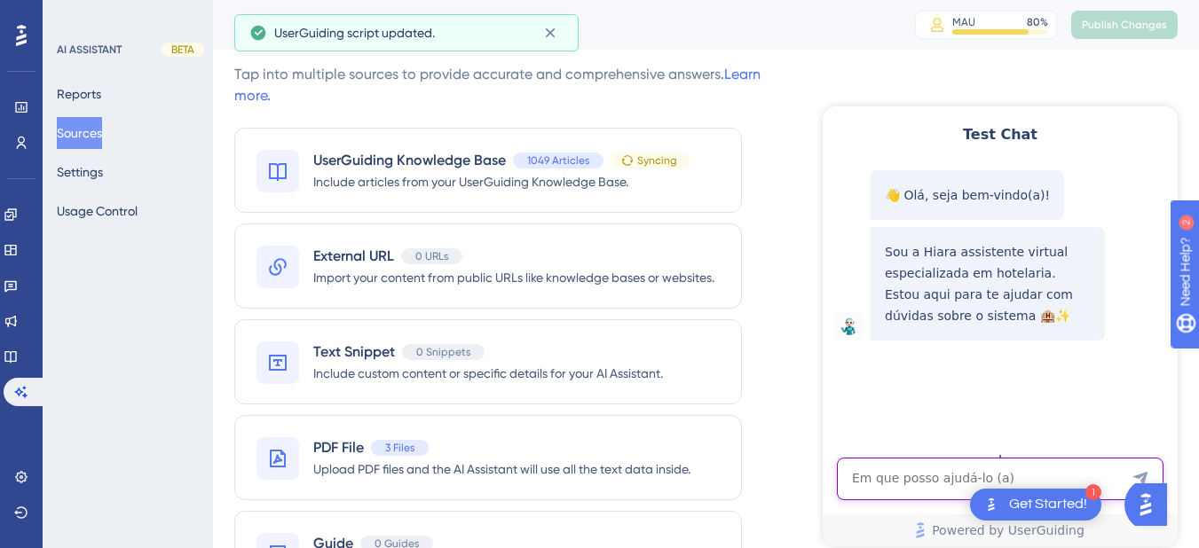
click at [925, 475] on textarea "AI Assistant Text Input" at bounding box center [1000, 479] width 327 height 43
paste textarea "como saber diaria media mensal"
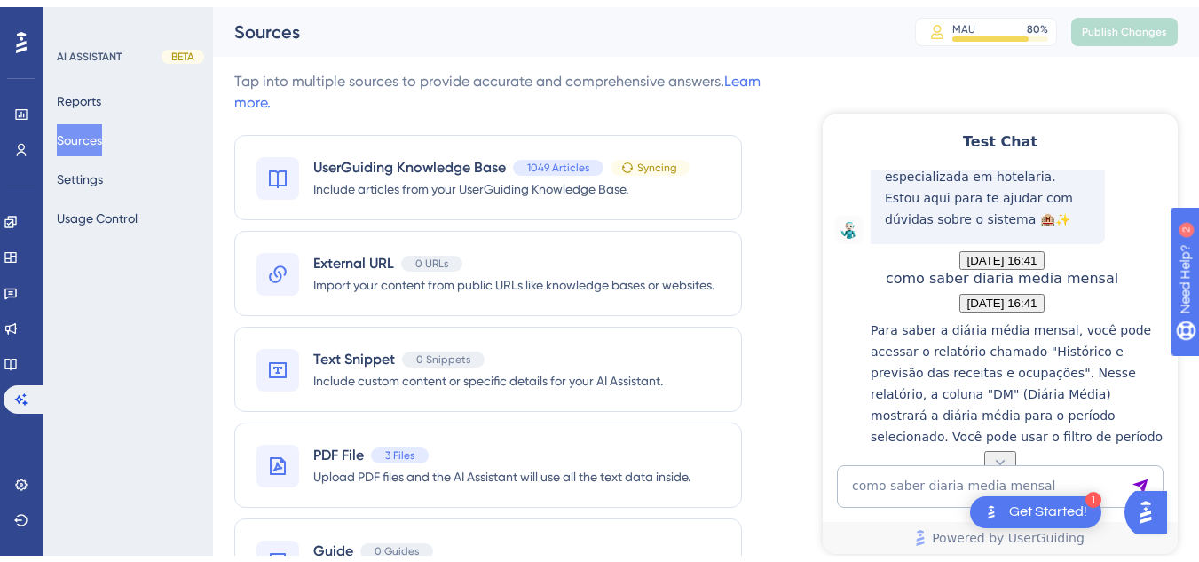
scroll to position [91, 0]
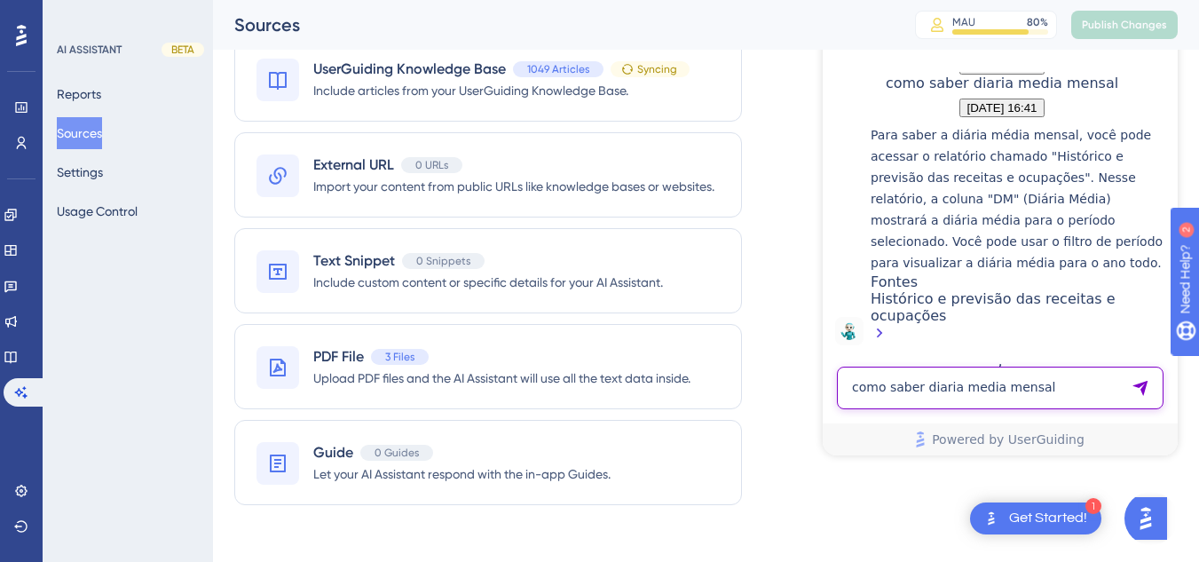
click at [910, 401] on textarea "como saber diaria media mensal" at bounding box center [1000, 387] width 327 height 43
paste textarea "taxa de ocupação"
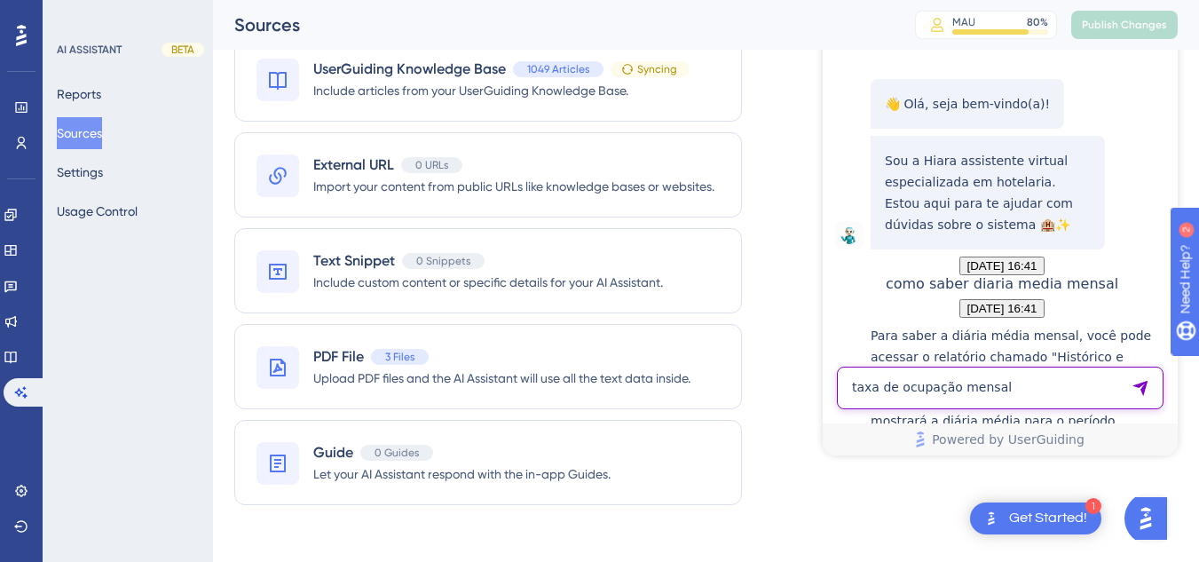
type textarea "taxa de ocupação mensal"
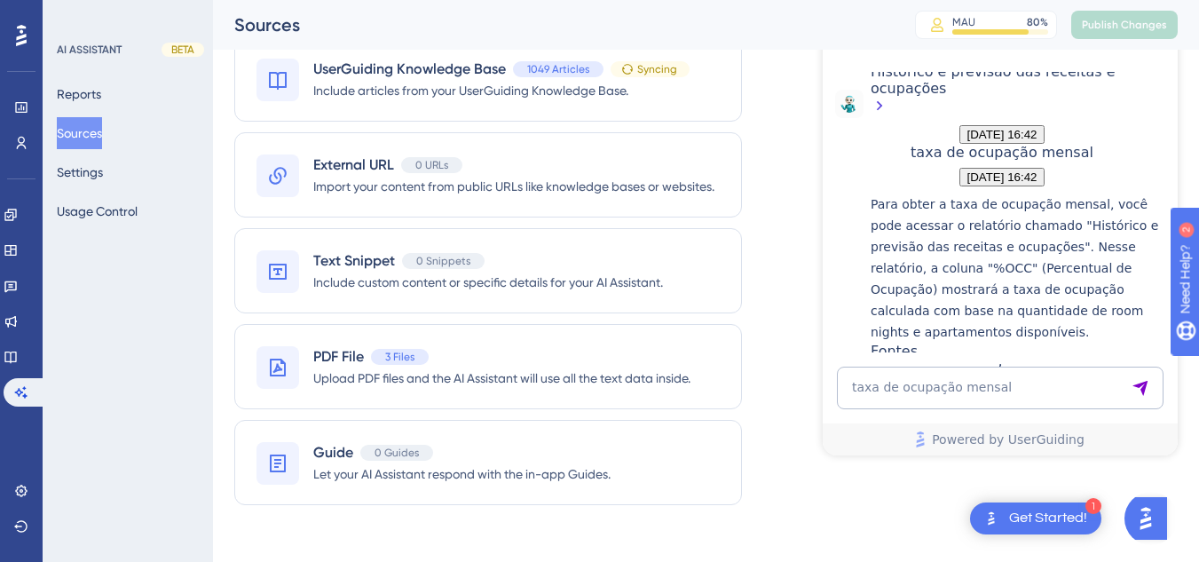
scroll to position [717, 0]
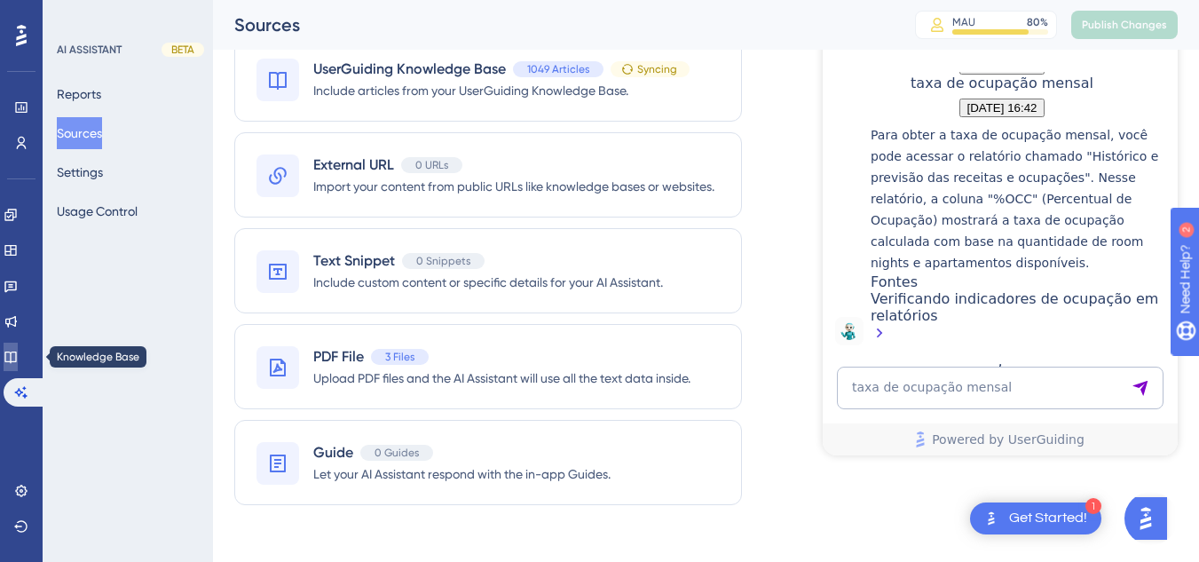
click at [12, 356] on link at bounding box center [11, 357] width 14 height 28
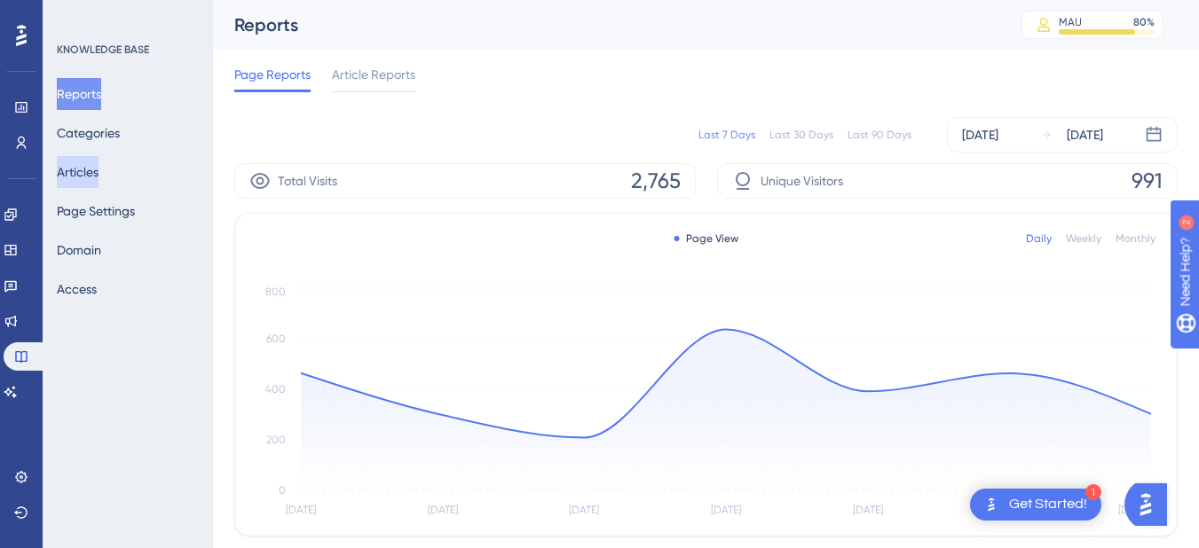
click at [80, 177] on button "Articles" at bounding box center [78, 172] width 42 height 32
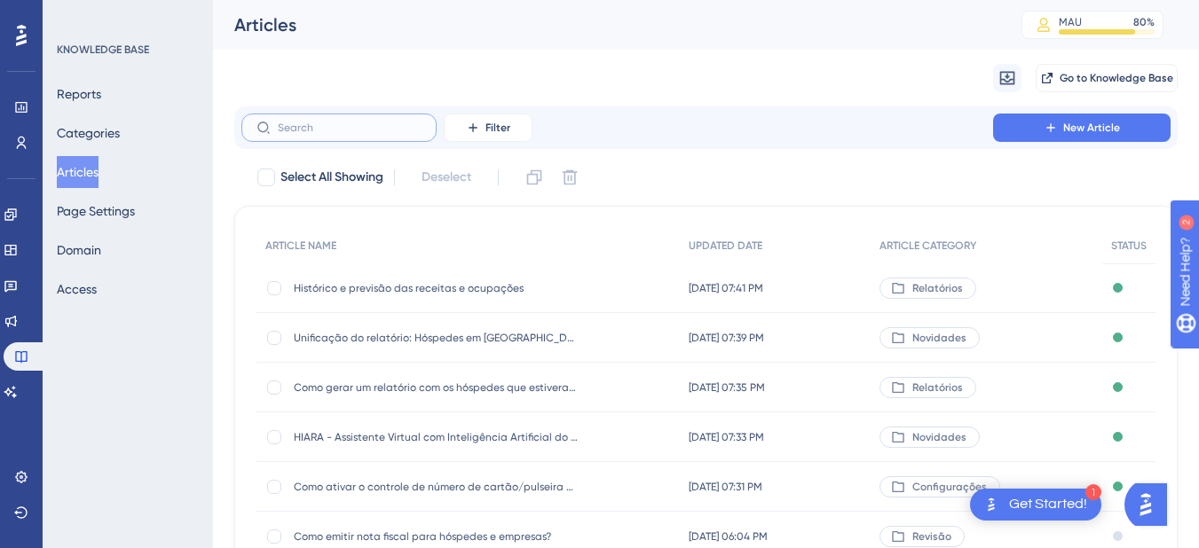
click at [304, 128] on input "text" at bounding box center [350, 128] width 144 height 12
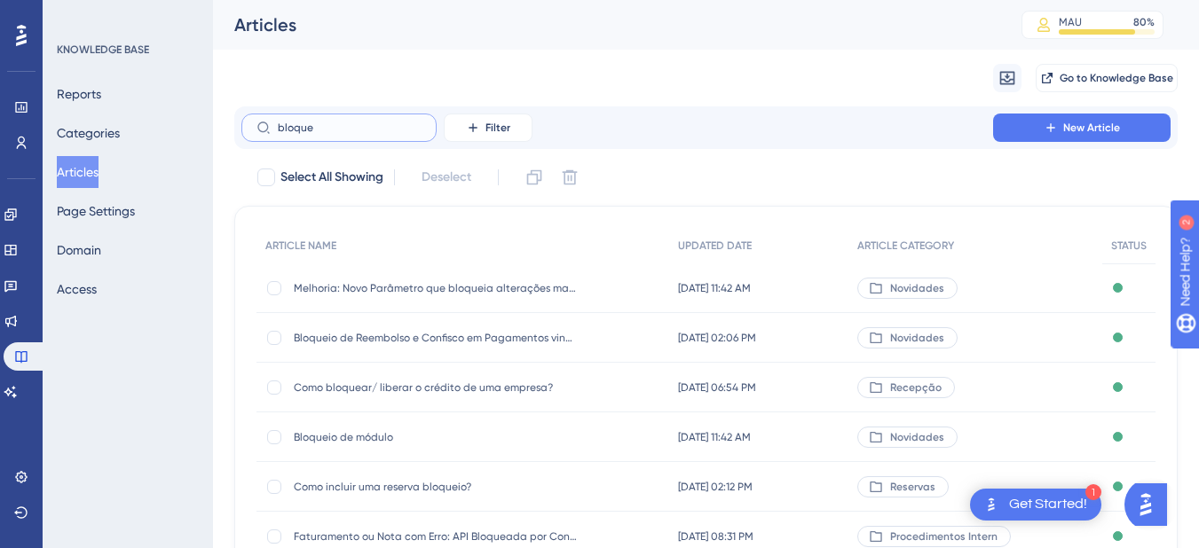
type input "bloque"
click at [508, 394] on span "Como bloquear/ liberar o crédito de uma empresa?" at bounding box center [436, 388] width 284 height 14
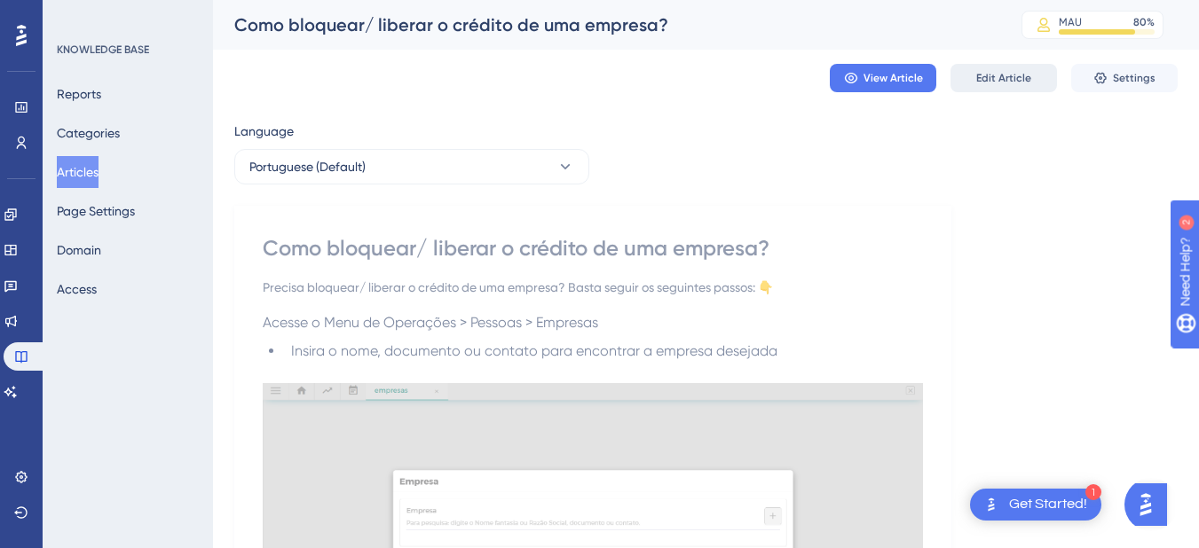
click at [982, 68] on button "Edit Article" at bounding box center [1003, 78] width 106 height 28
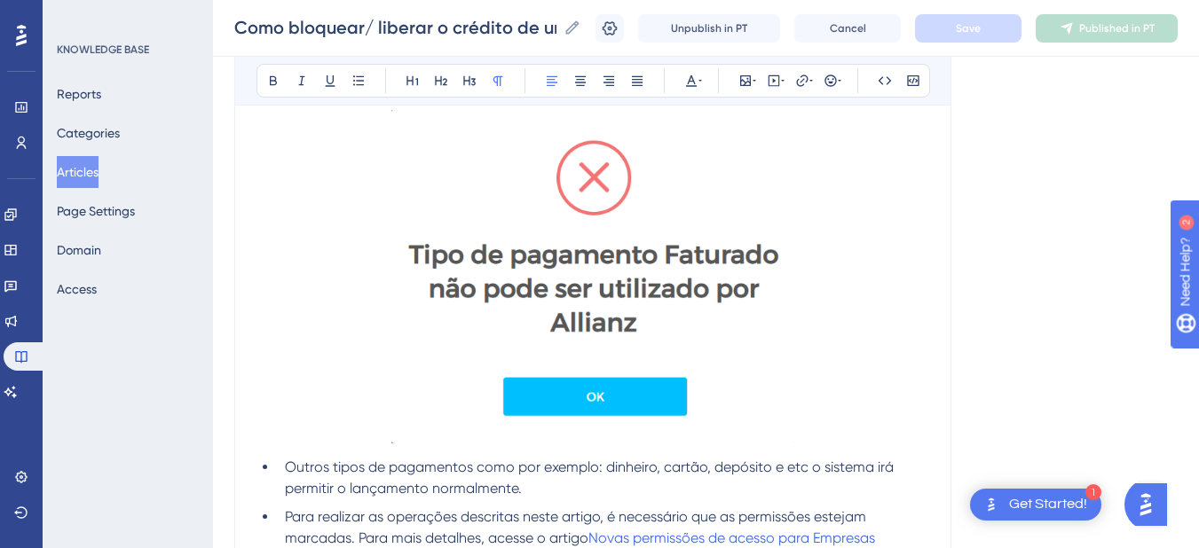
scroll to position [1966, 0]
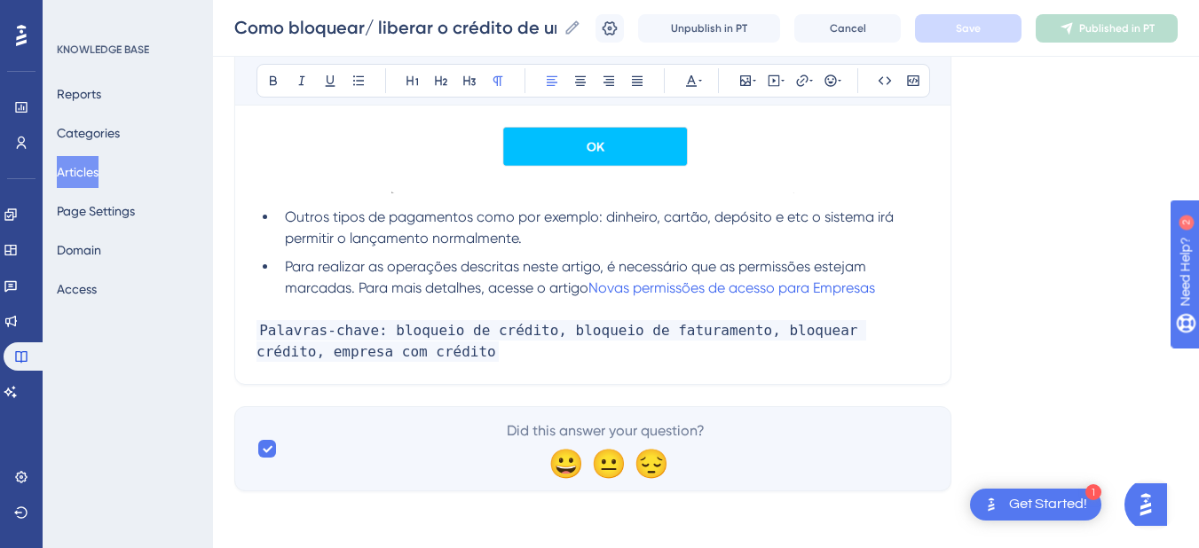
click at [440, 352] on p "Palavras-chave: bloqueio de crédito, bloqueio de faturamento, bloquear crédito,…" at bounding box center [592, 341] width 673 height 43
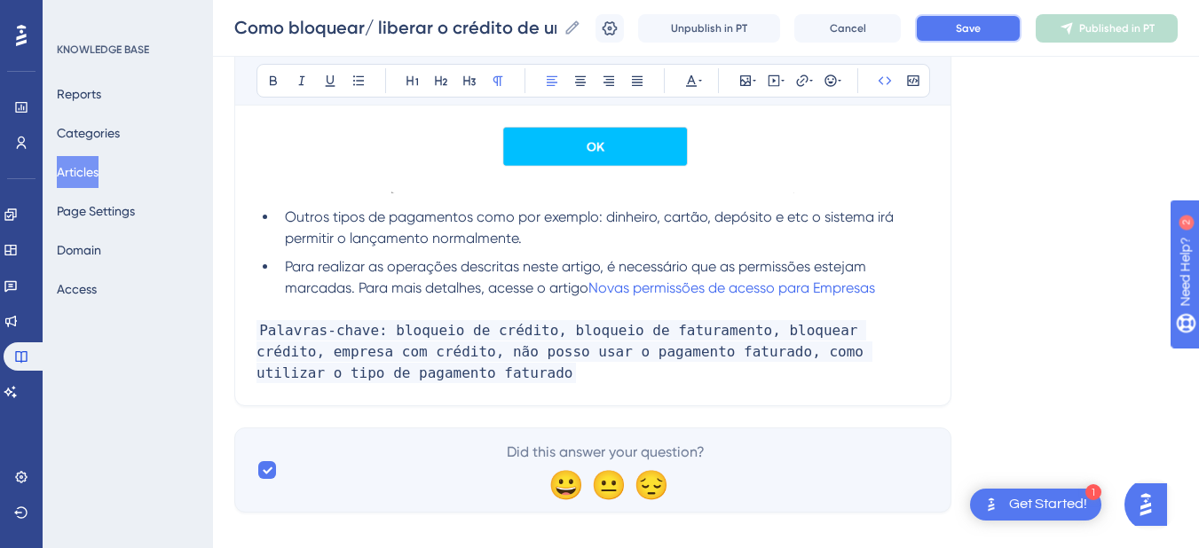
click at [987, 35] on button "Save" at bounding box center [968, 28] width 106 height 28
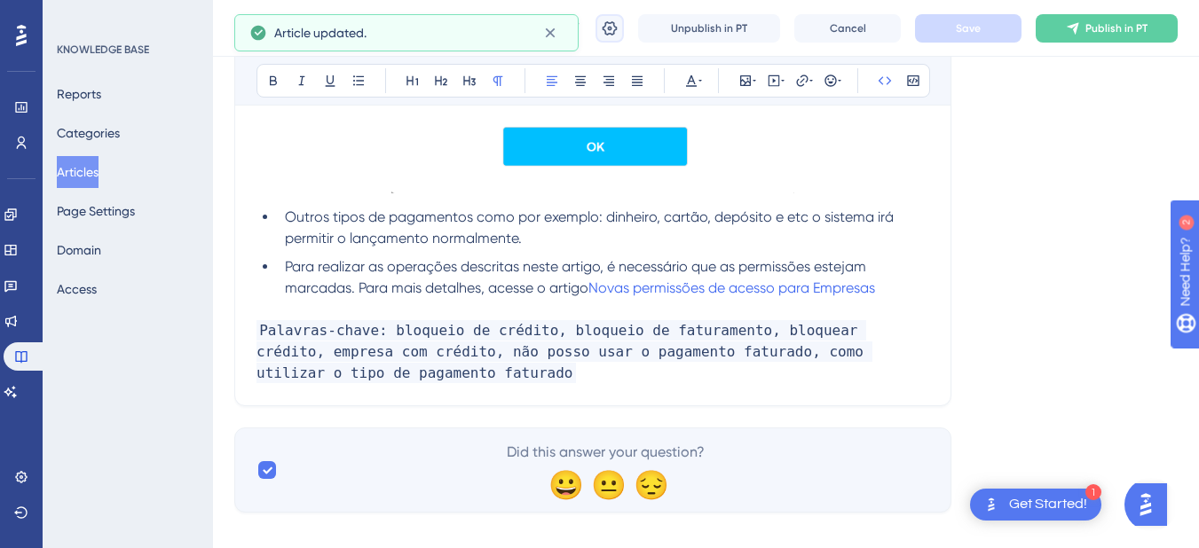
click at [614, 27] on icon at bounding box center [610, 29] width 18 height 18
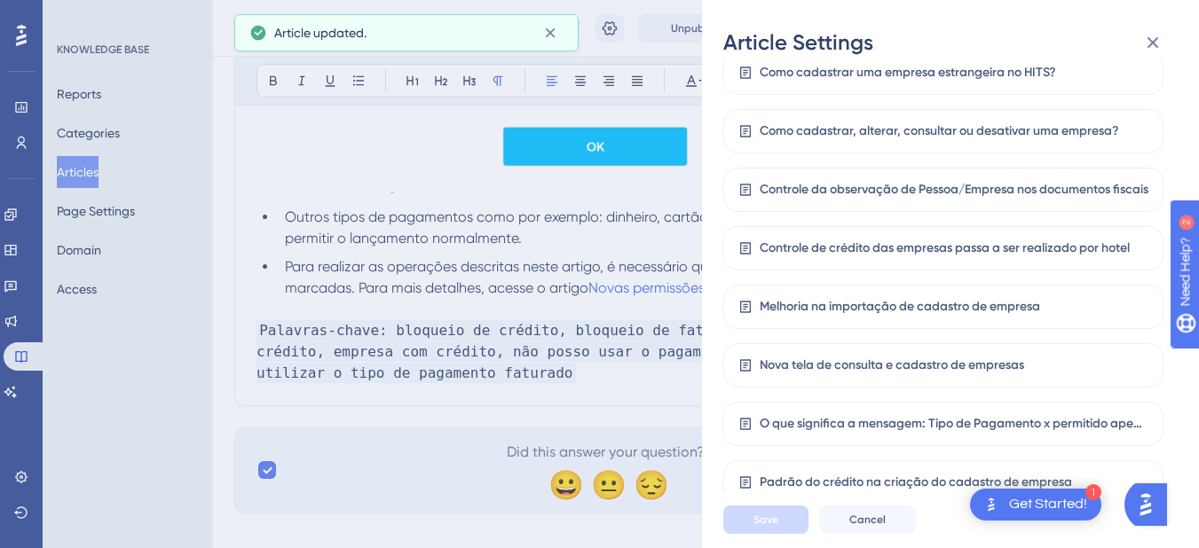
scroll to position [1987, 0]
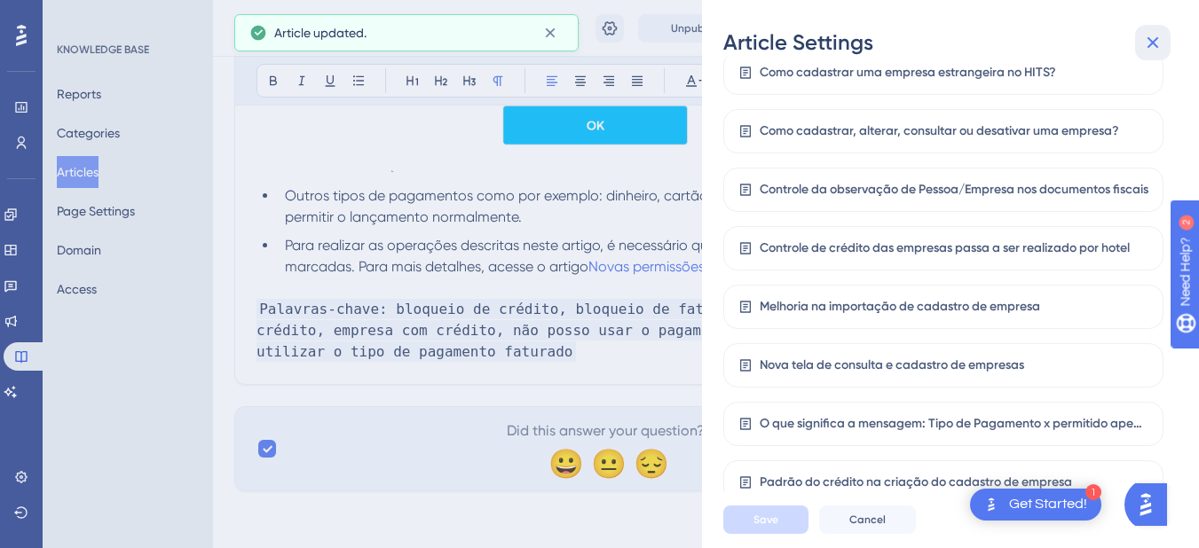
click at [1158, 38] on icon at bounding box center [1153, 43] width 12 height 12
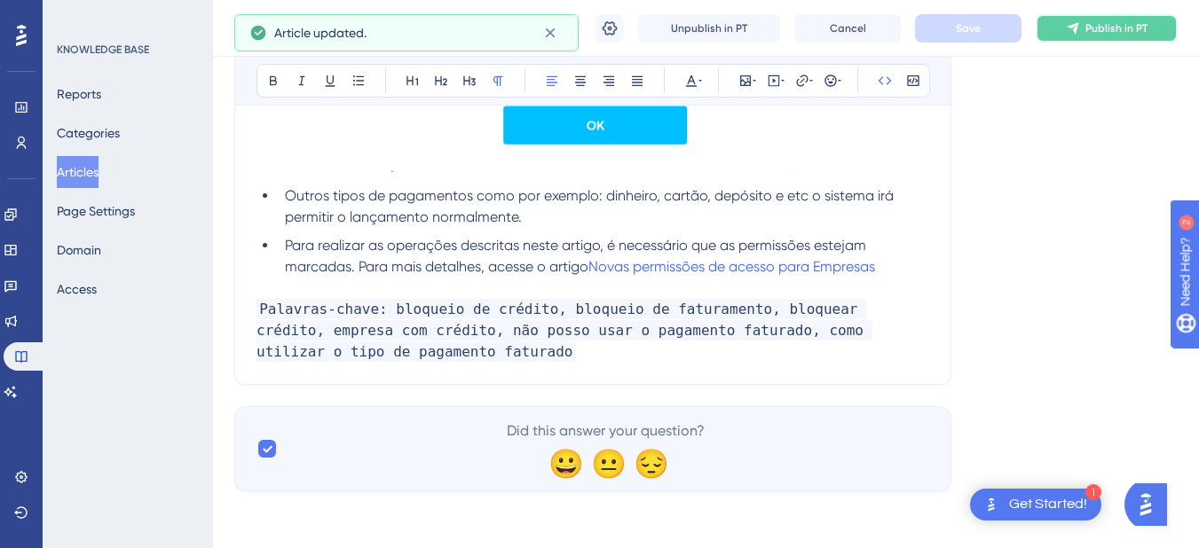
click at [1124, 26] on span "Publish in PT" at bounding box center [1116, 28] width 62 height 14
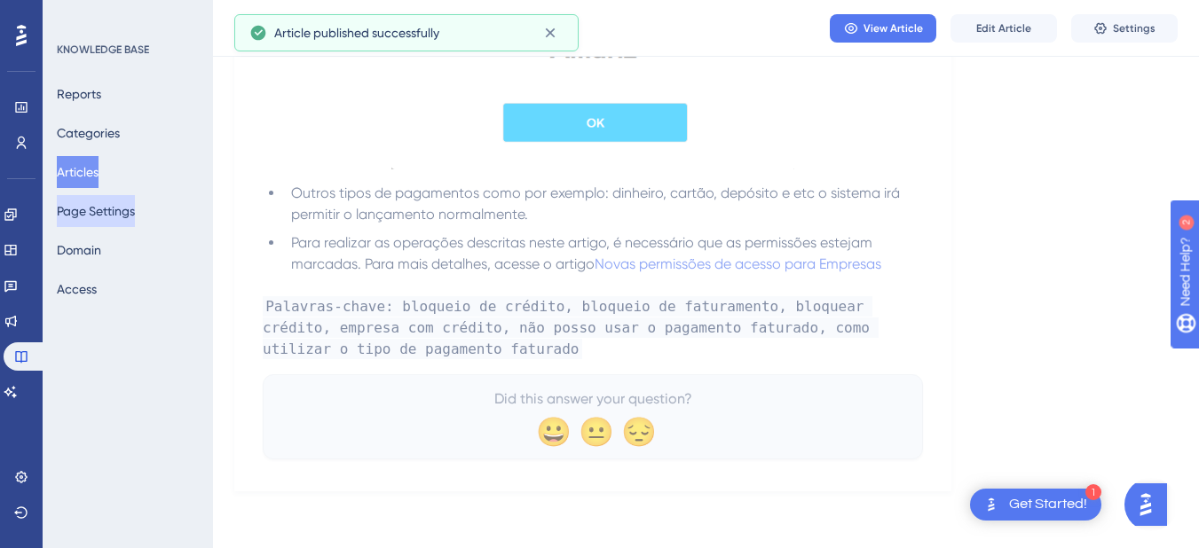
scroll to position [1907, 0]
click at [17, 391] on icon at bounding box center [10, 392] width 12 height 12
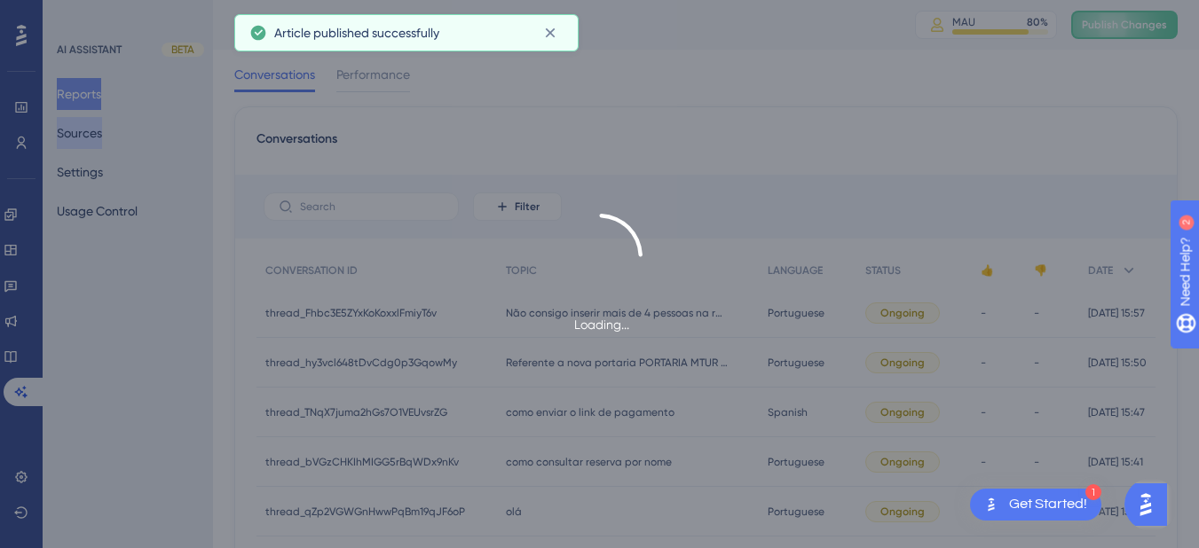
click at [79, 133] on div "Loading..." at bounding box center [599, 274] width 1199 height 548
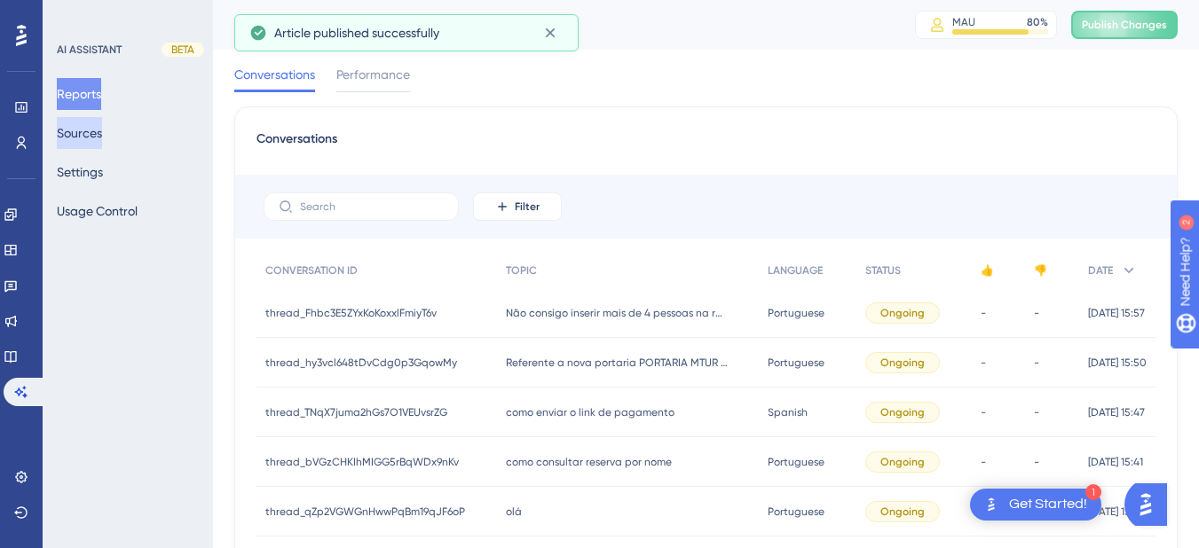
click at [82, 129] on button "Sources" at bounding box center [79, 133] width 45 height 32
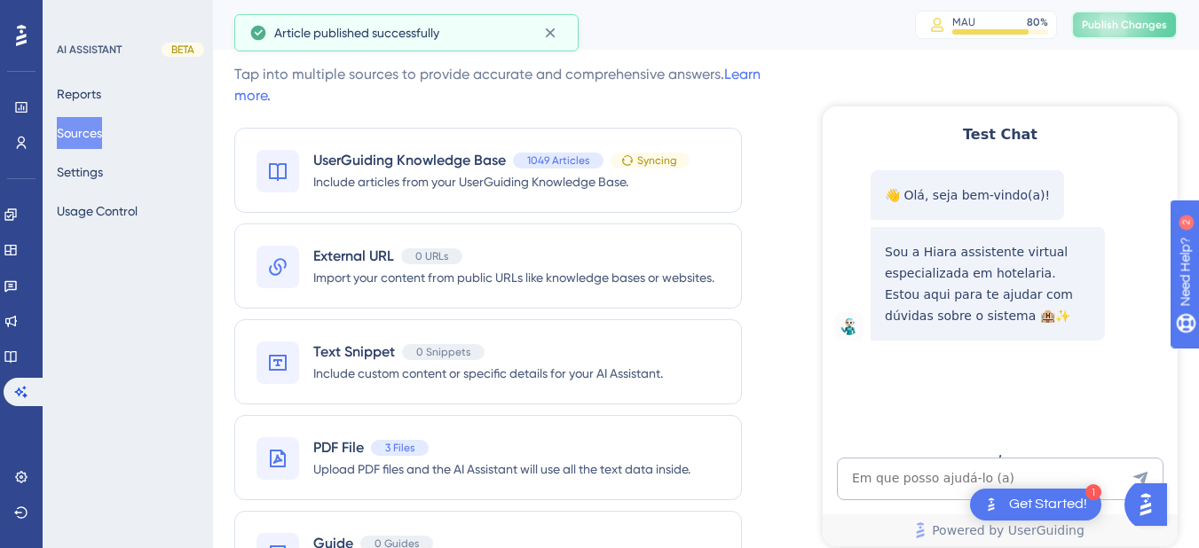
click at [1114, 26] on span "Publish Changes" at bounding box center [1124, 25] width 85 height 14
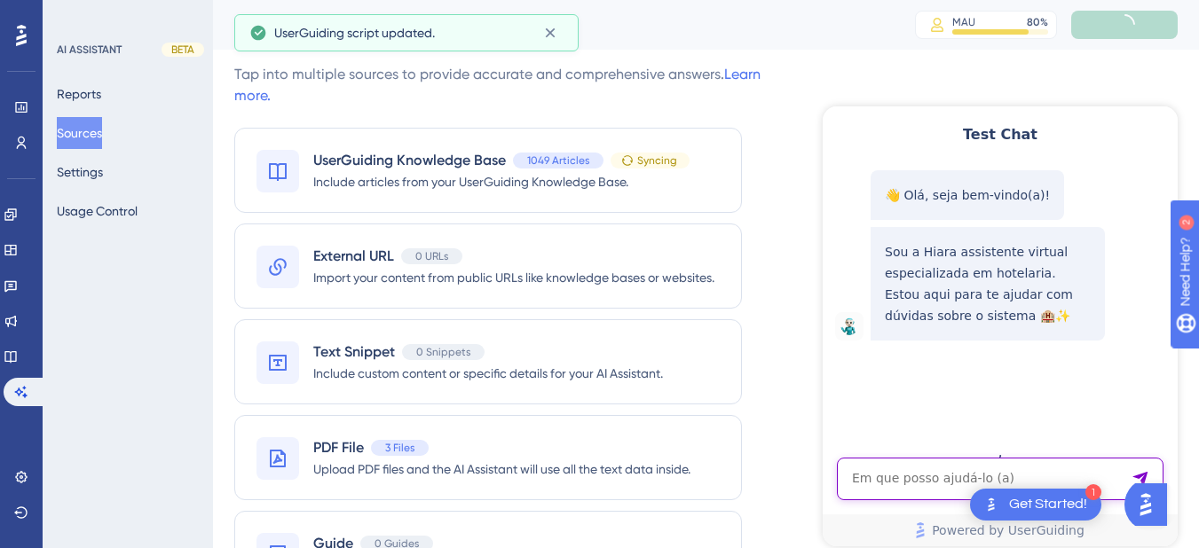
click at [883, 484] on textarea "AI Assistant Text Input" at bounding box center [1000, 479] width 327 height 43
paste textarea "porque nao posso lançar faturado pra empresa?"
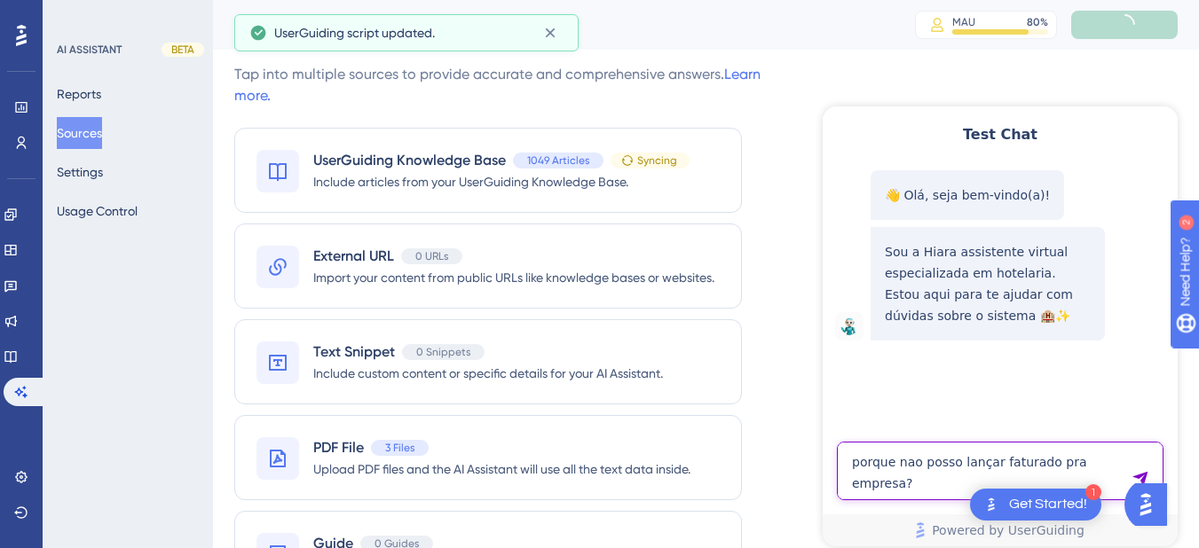
type textarea "porque nao posso lançar faturado pra empresa?"
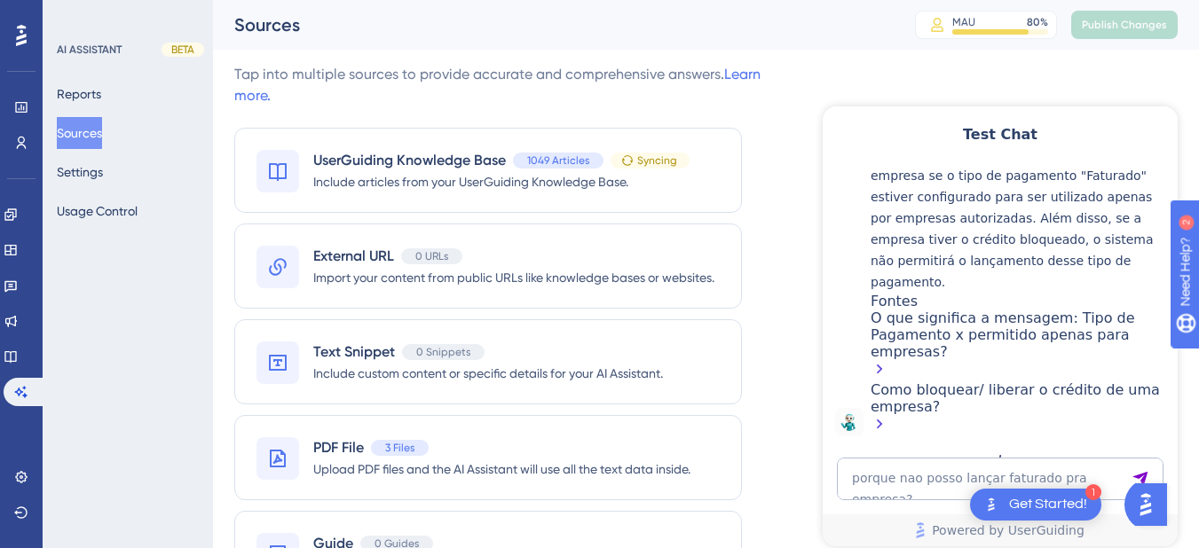
scroll to position [189, 0]
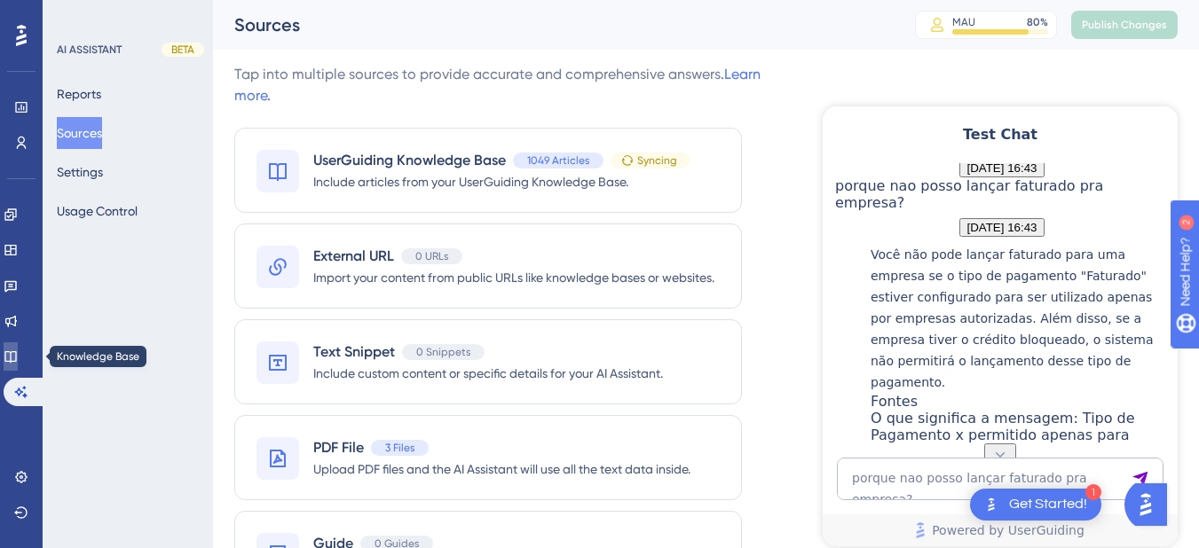
click at [18, 351] on icon at bounding box center [11, 357] width 14 height 14
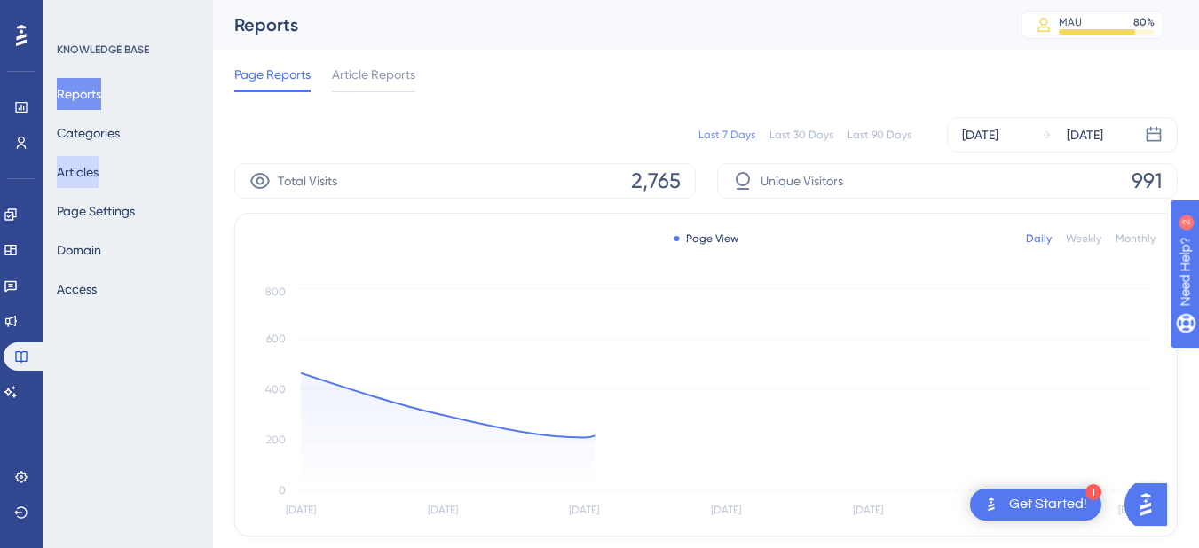
click at [98, 163] on button "Articles" at bounding box center [78, 172] width 42 height 32
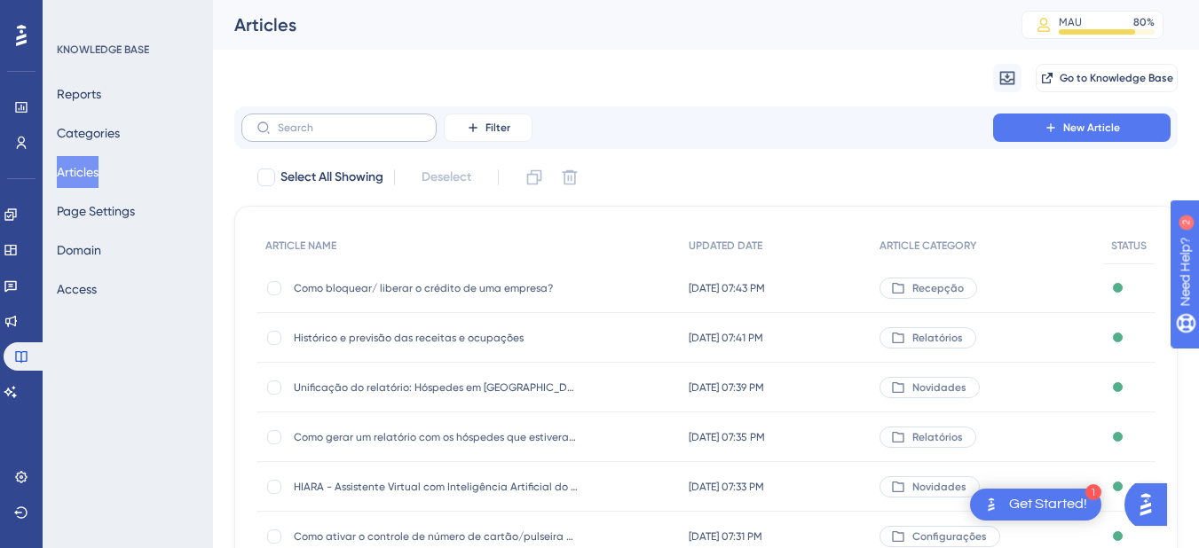
click at [337, 114] on label at bounding box center [338, 128] width 195 height 28
click at [337, 122] on input "text" at bounding box center [350, 128] width 144 height 12
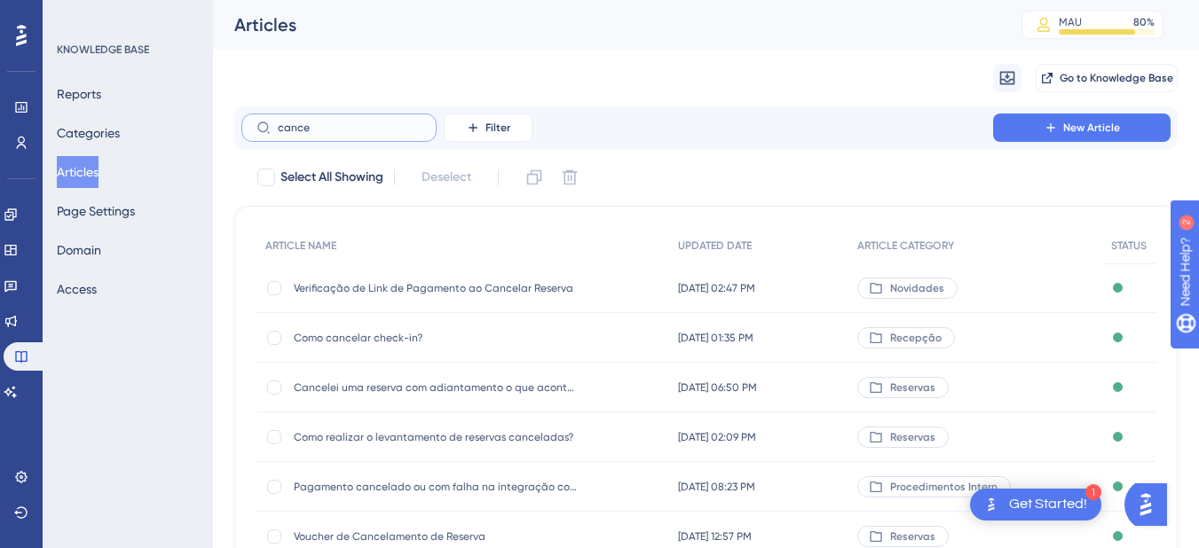
type input "cance"
click at [373, 322] on div "Como cancelar check-in? Como cancelar check-in?" at bounding box center [436, 338] width 284 height 50
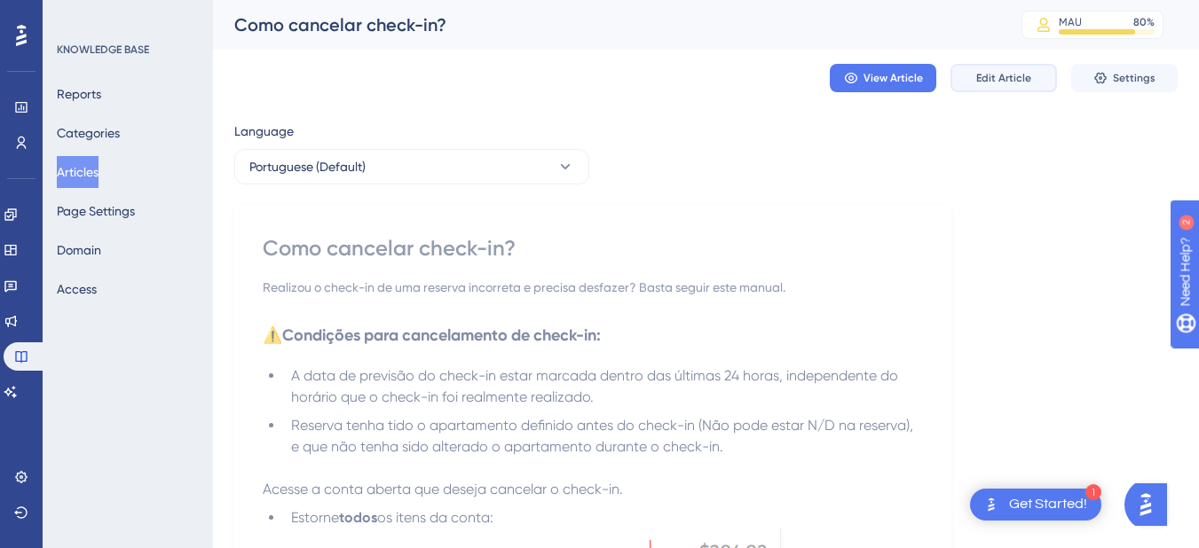
click at [984, 68] on button "Edit Article" at bounding box center [1003, 78] width 106 height 28
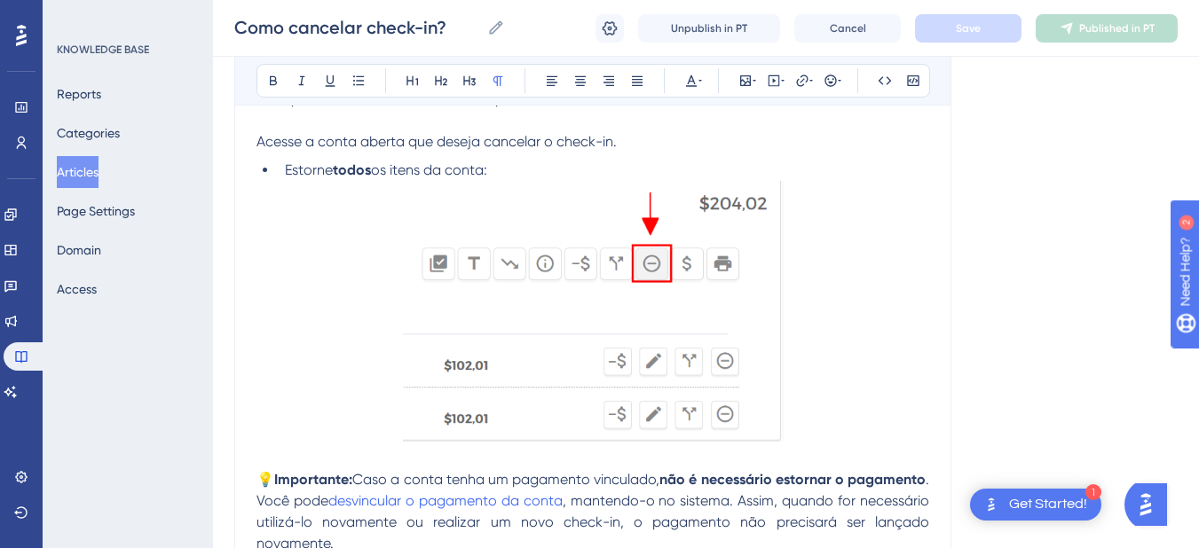
scroll to position [1116, 0]
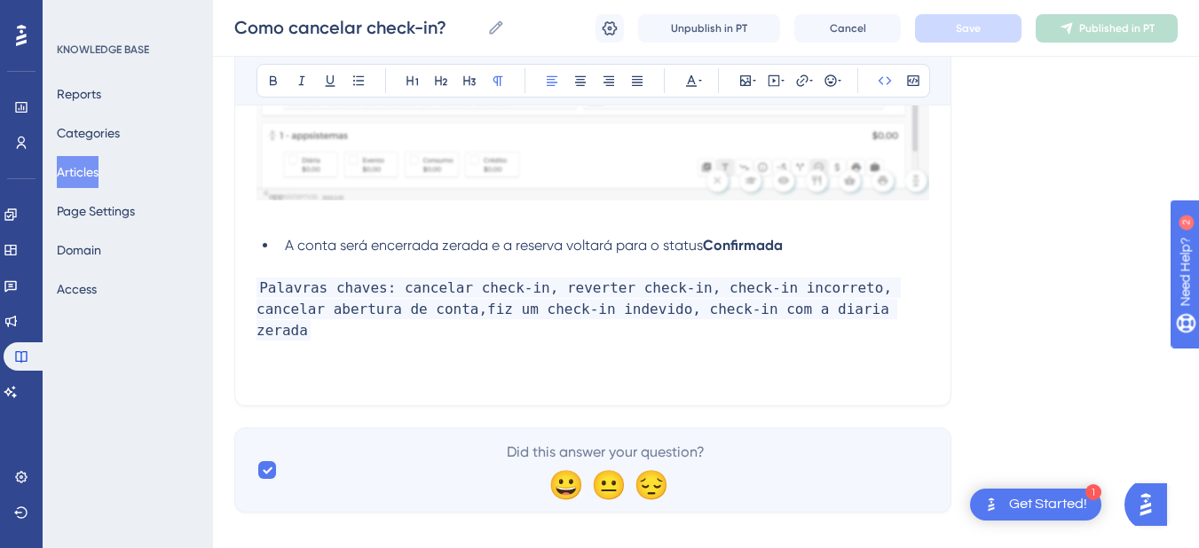
click at [851, 312] on p "Palavras chaves: cancelar check-in, reverter check-in, check-in incorreto, canc…" at bounding box center [592, 310] width 673 height 64
click at [999, 34] on button "Save" at bounding box center [968, 28] width 106 height 28
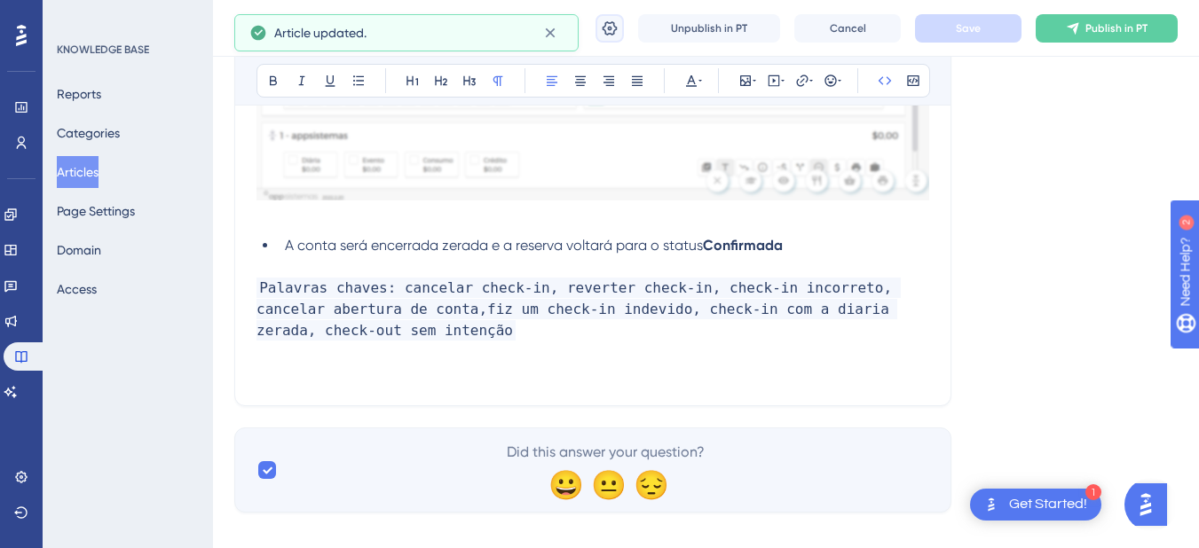
click at [597, 30] on button at bounding box center [609, 28] width 28 height 28
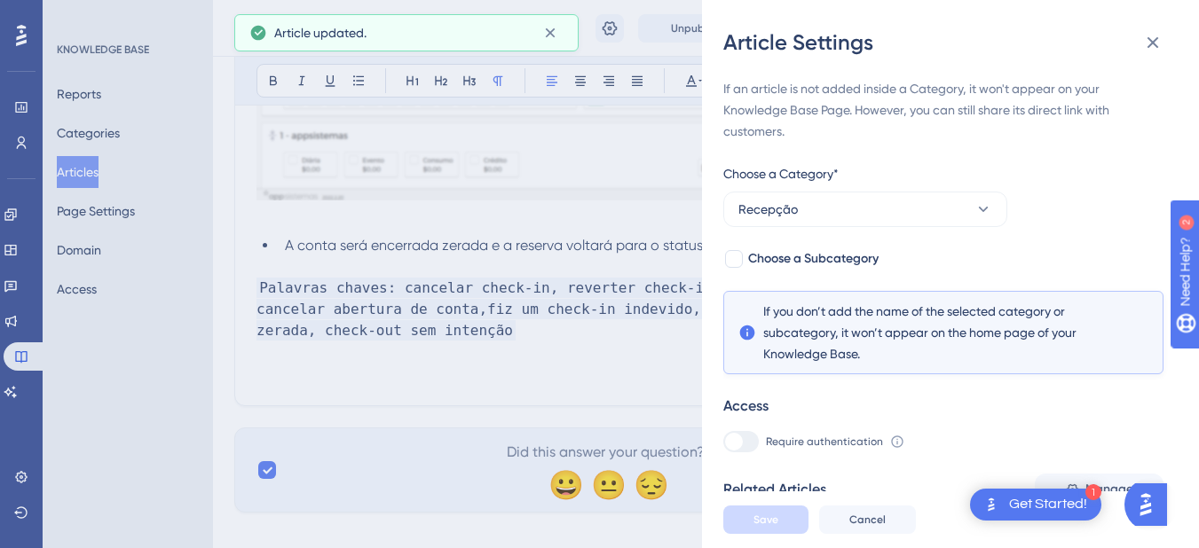
scroll to position [118, 0]
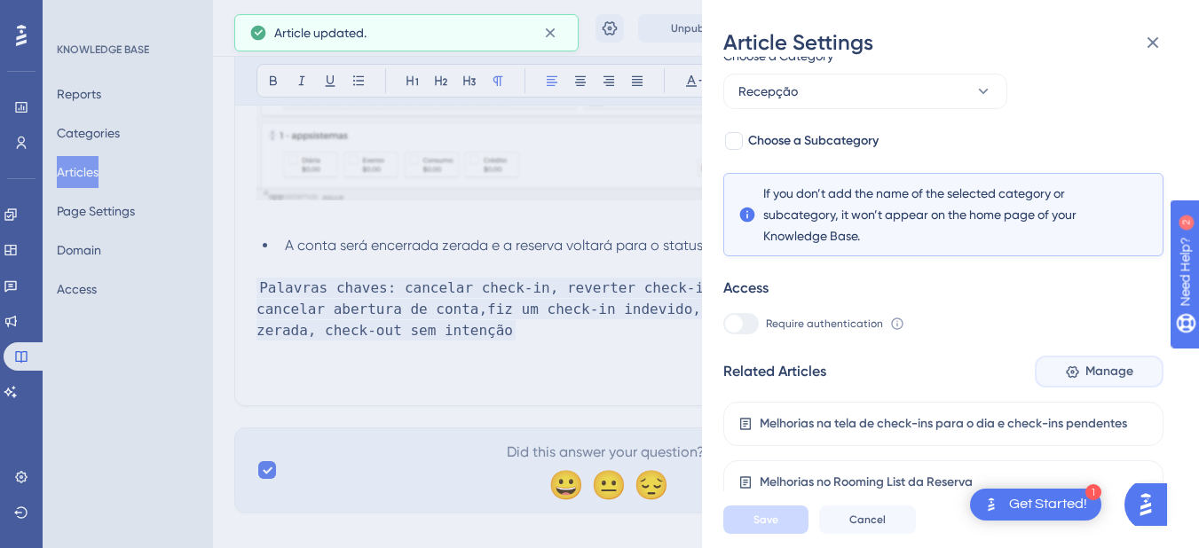
click at [1131, 366] on button "Manage" at bounding box center [1099, 372] width 129 height 32
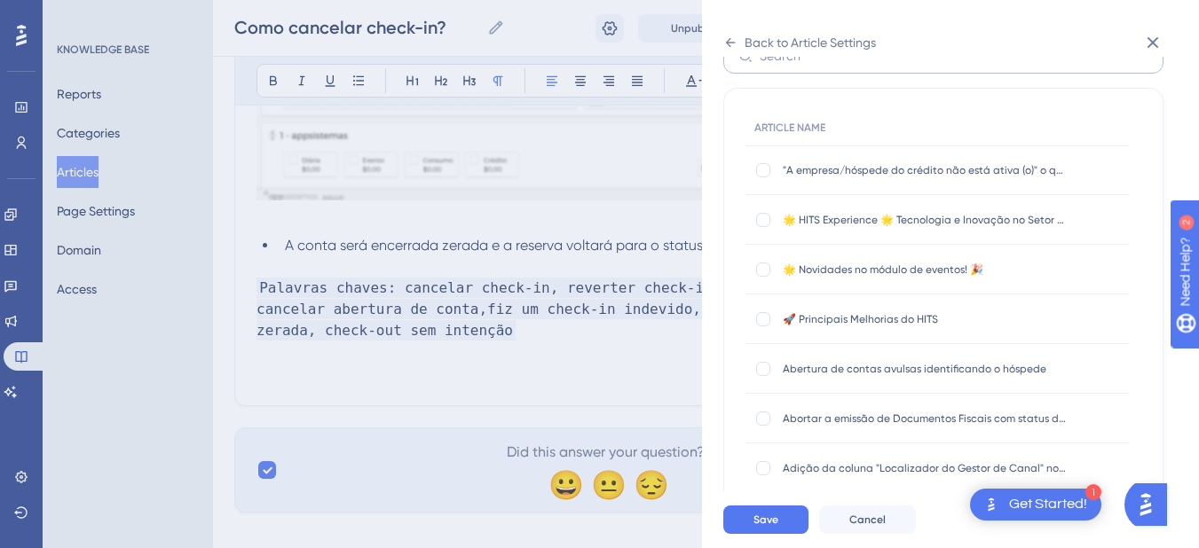
scroll to position [0, 0]
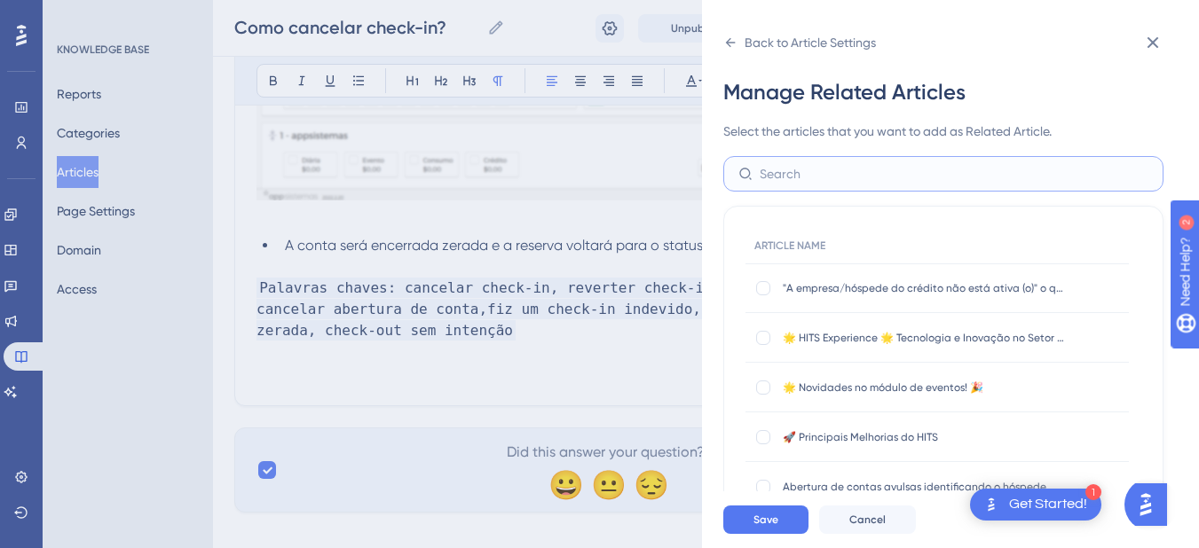
click at [792, 175] on input "text" at bounding box center [954, 174] width 389 height 20
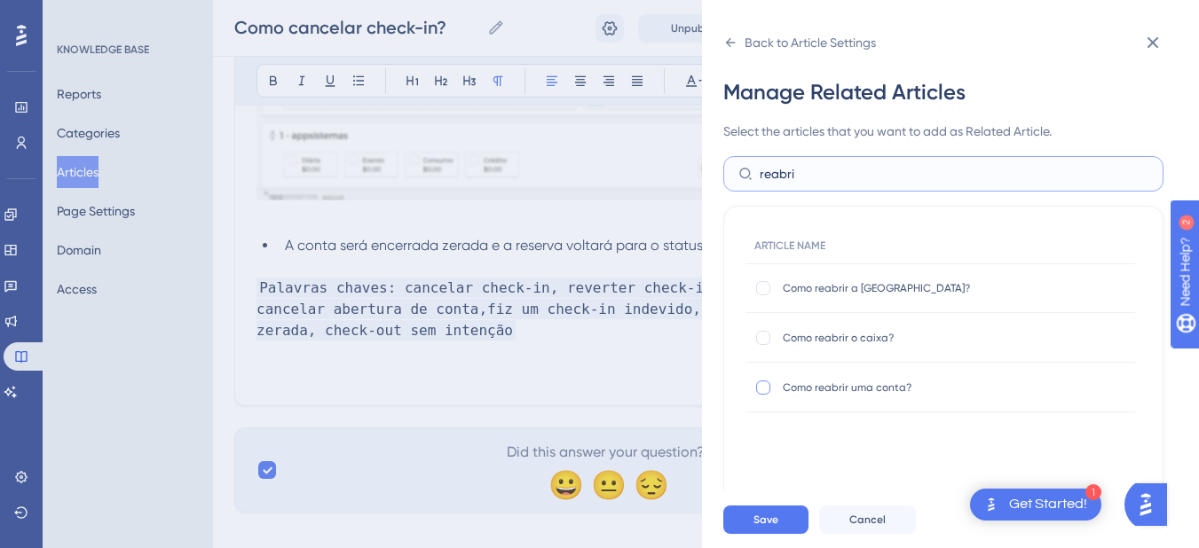
type input "reabri"
click at [760, 384] on div at bounding box center [763, 388] width 14 height 14
checkbox input "true"
click at [774, 518] on div "Save Cancel" at bounding box center [971, 520] width 497 height 57
click at [771, 527] on span "Save" at bounding box center [765, 520] width 25 height 14
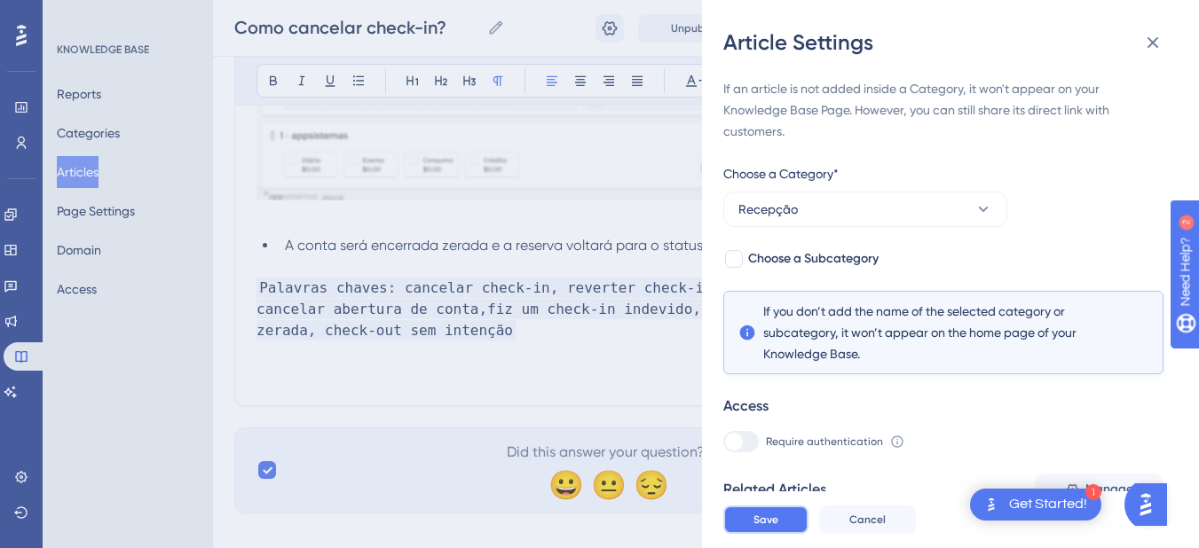
click at [771, 527] on span "Save" at bounding box center [765, 520] width 25 height 14
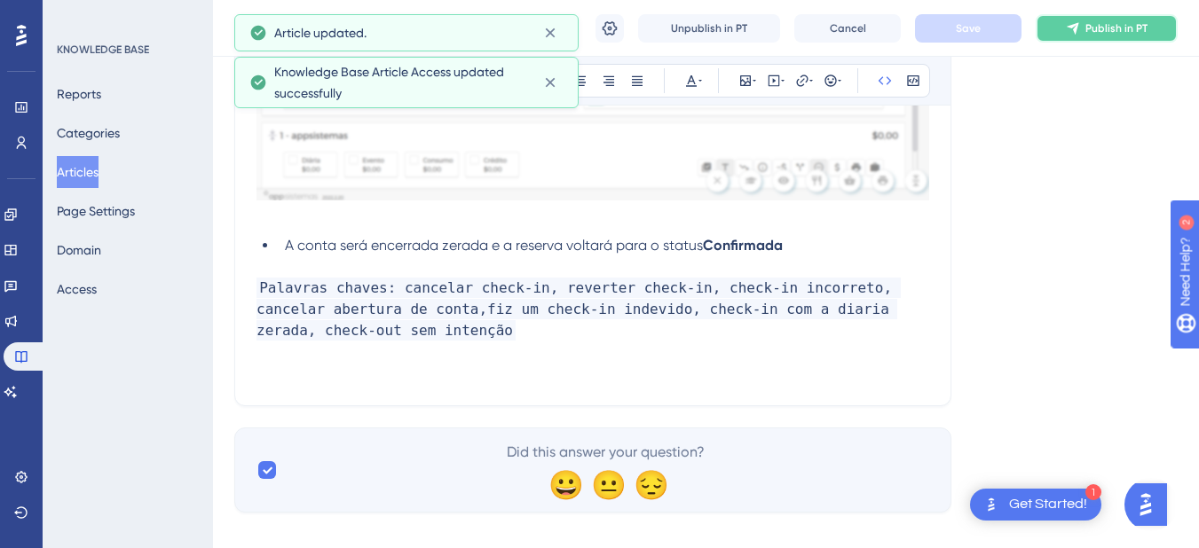
click at [1135, 17] on button "Publish in PT" at bounding box center [1107, 28] width 142 height 28
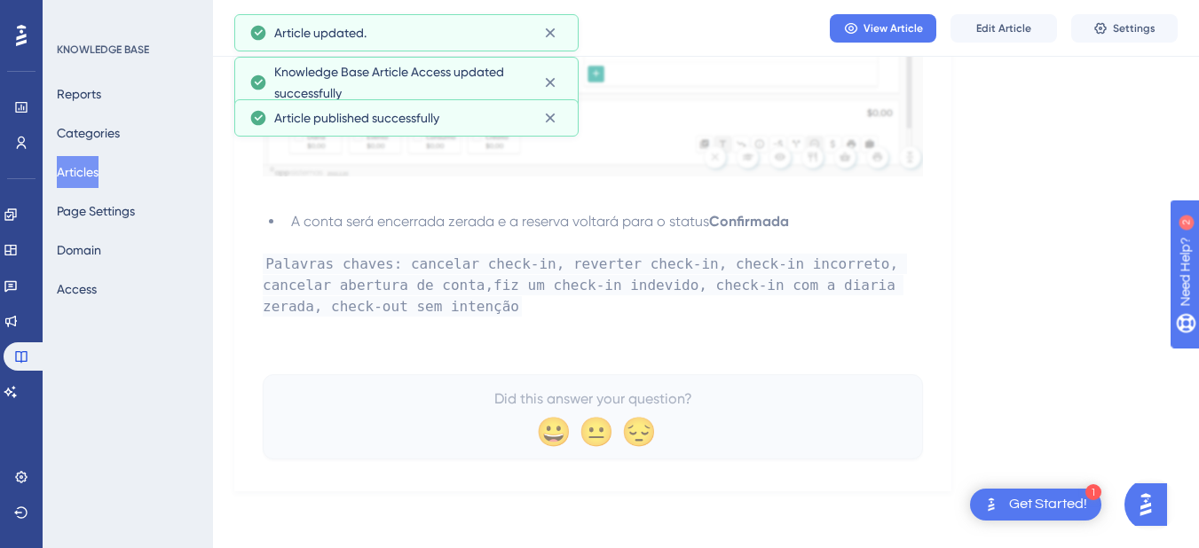
scroll to position [1063, 0]
drag, startPoint x: 40, startPoint y: 390, endPoint x: 16, endPoint y: 390, distance: 24.0
click at [40, 390] on div "Performance Users Engagement Widgets Feedback Product Updates Knowledge Base AI…" at bounding box center [21, 274] width 43 height 548
click at [16, 390] on icon at bounding box center [11, 392] width 14 height 14
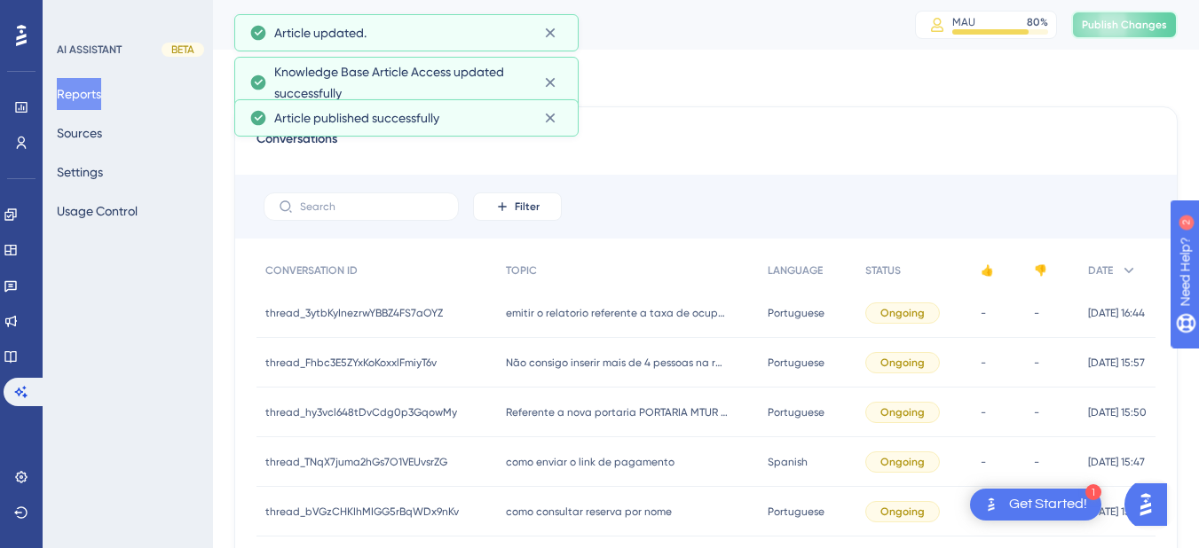
click at [1154, 24] on span "Publish Changes" at bounding box center [1124, 25] width 85 height 14
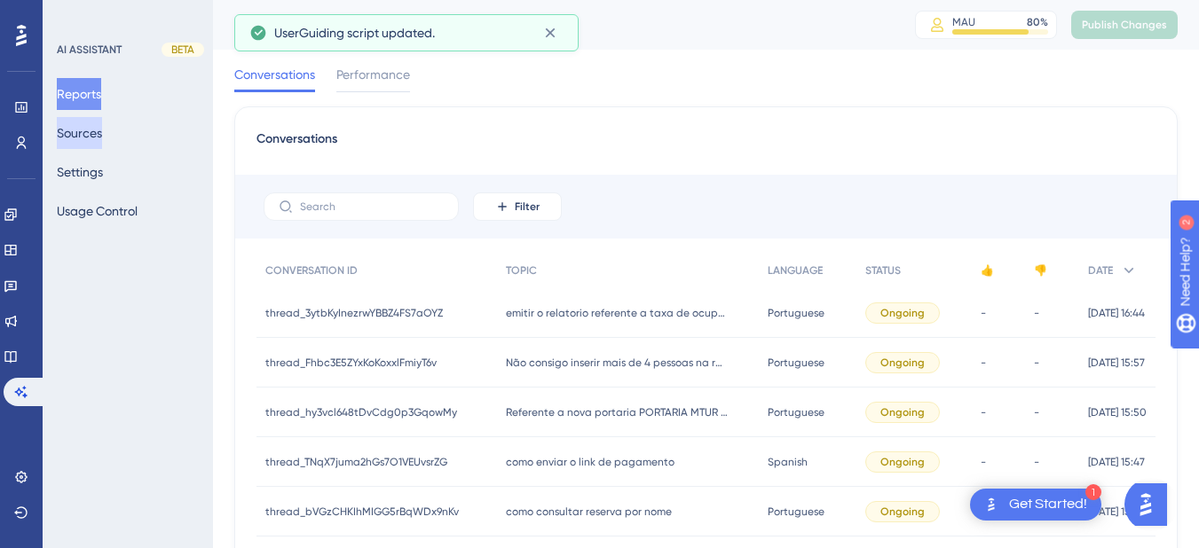
click at [84, 130] on button "Sources" at bounding box center [79, 133] width 45 height 32
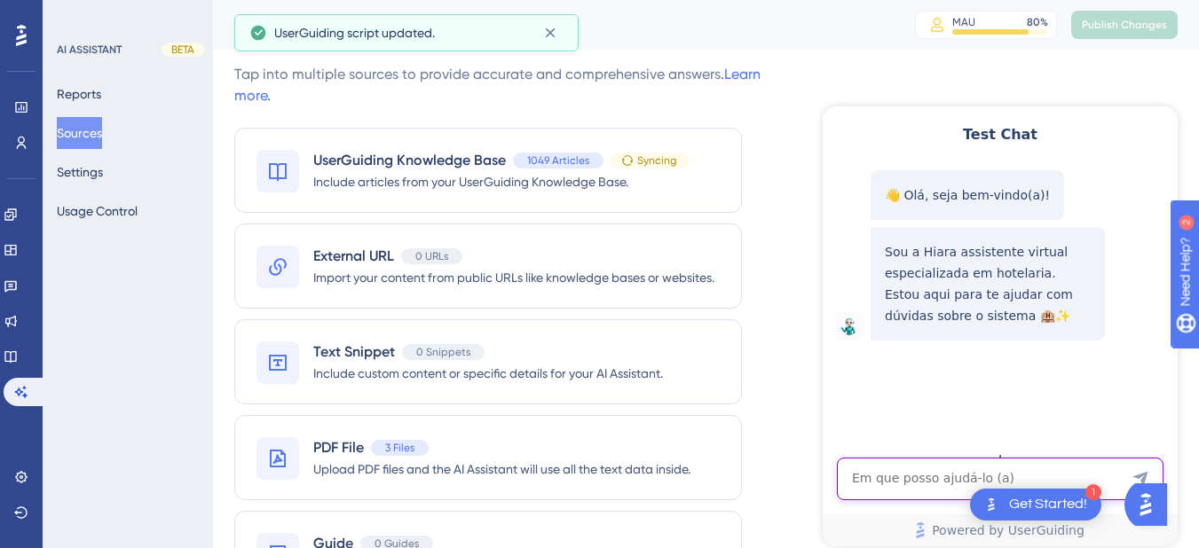
click at [909, 484] on textarea "AI Assistant Text Input" at bounding box center [1000, 479] width 327 height 43
paste textarea "Check-out sem intenção"
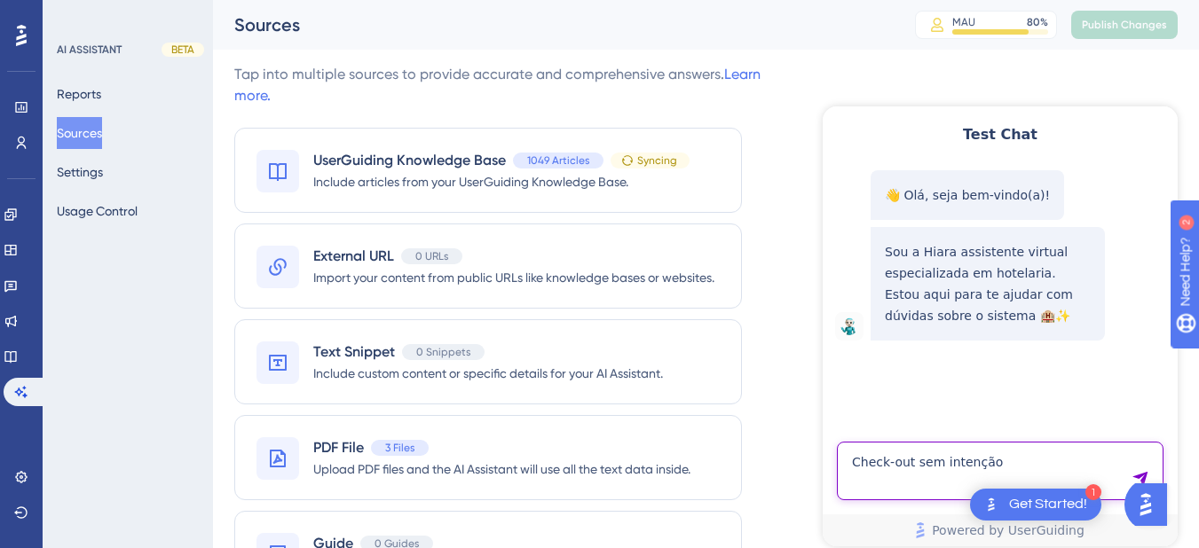
type textarea "Check-out sem intenção"
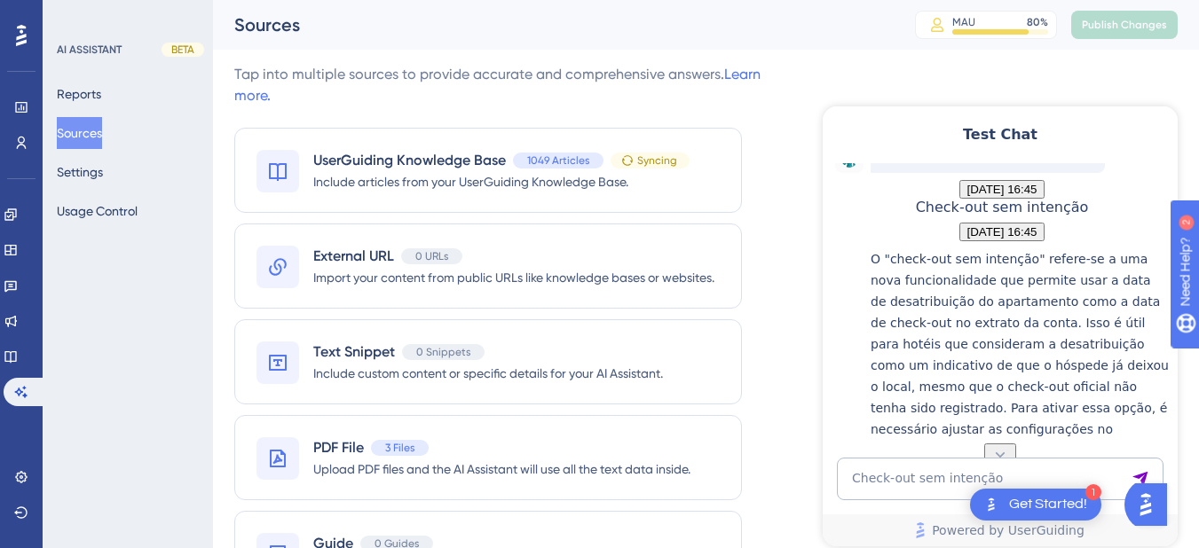
scroll to position [374, 0]
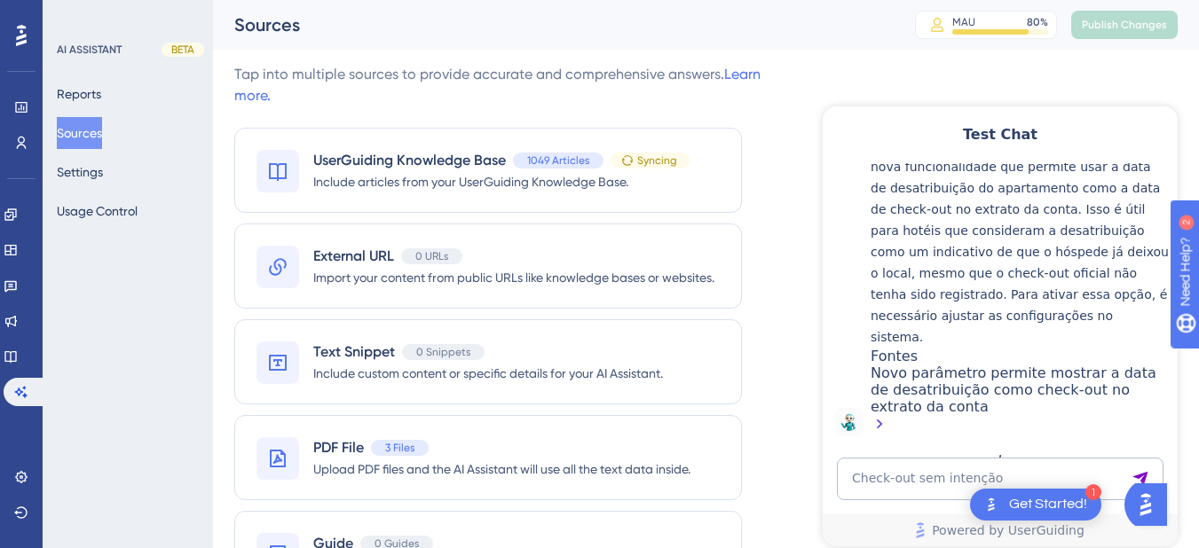
click at [958, 376] on div "Novo parâmetro permite mostrar a data de desatribuição como check-out no extrat…" at bounding box center [1020, 401] width 298 height 72
click at [18, 365] on link at bounding box center [11, 357] width 14 height 28
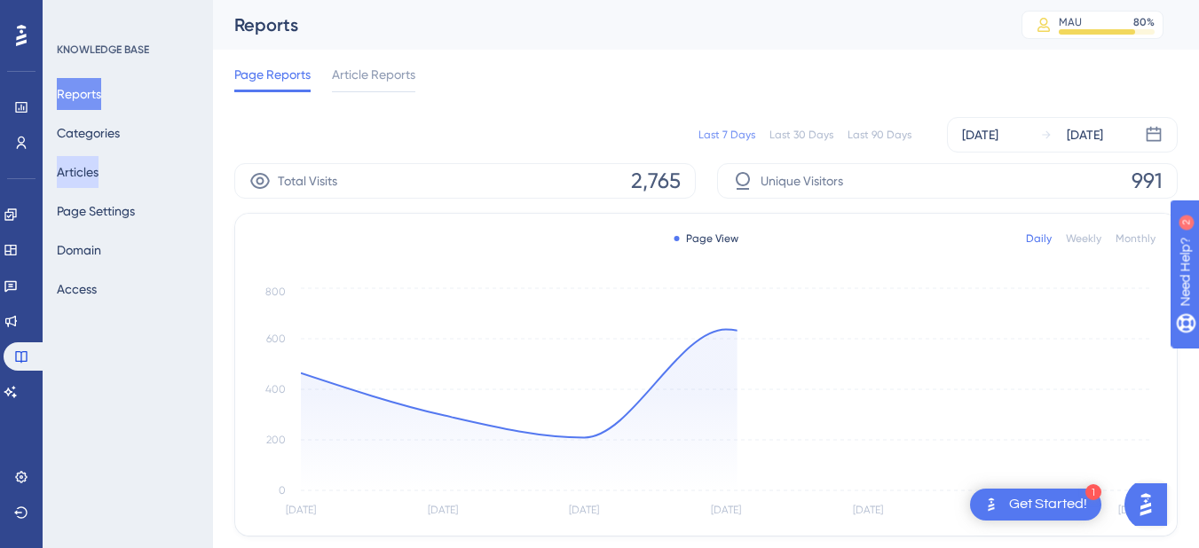
click at [93, 179] on button "Articles" at bounding box center [78, 172] width 42 height 32
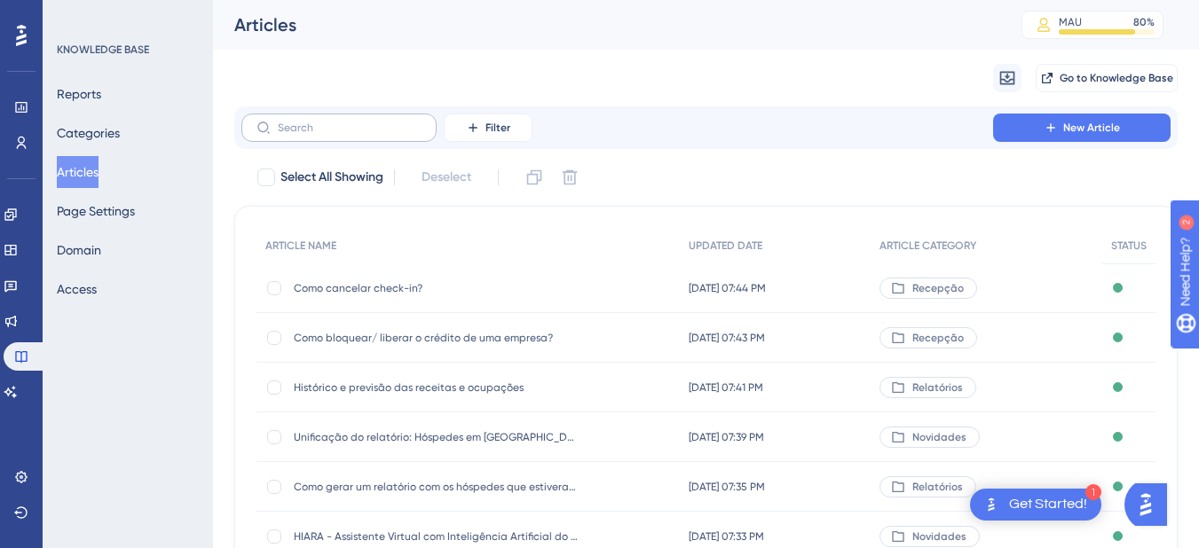
drag, startPoint x: 310, startPoint y: 119, endPoint x: 290, endPoint y: 122, distance: 19.8
click at [309, 119] on label at bounding box center [338, 128] width 195 height 28
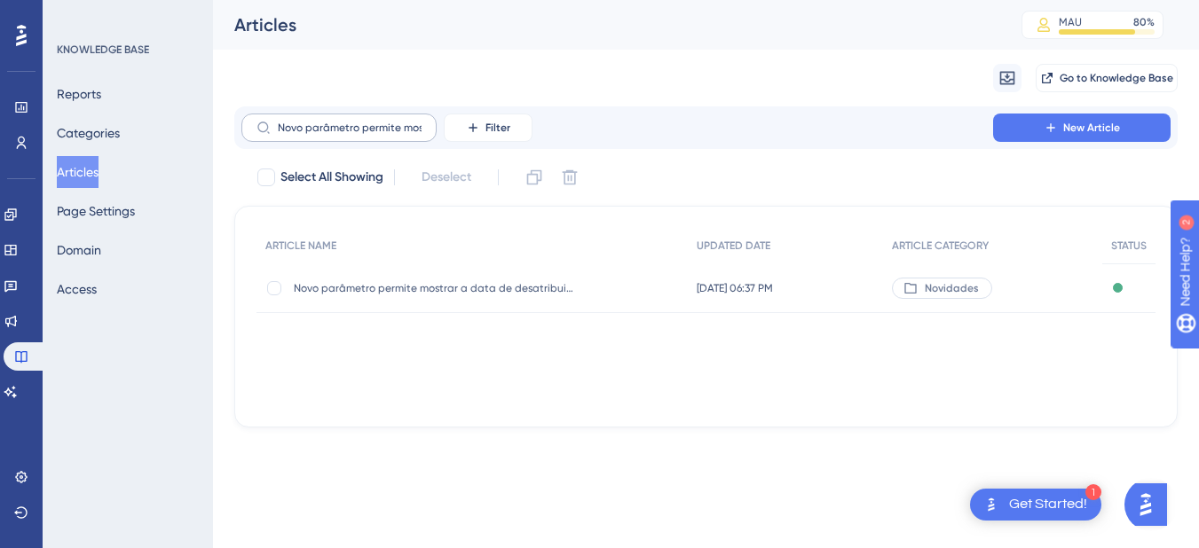
click at [397, 280] on div "Novo parâmetro permite mostrar a data de desatribuição como check-out no extrat…" at bounding box center [436, 289] width 284 height 50
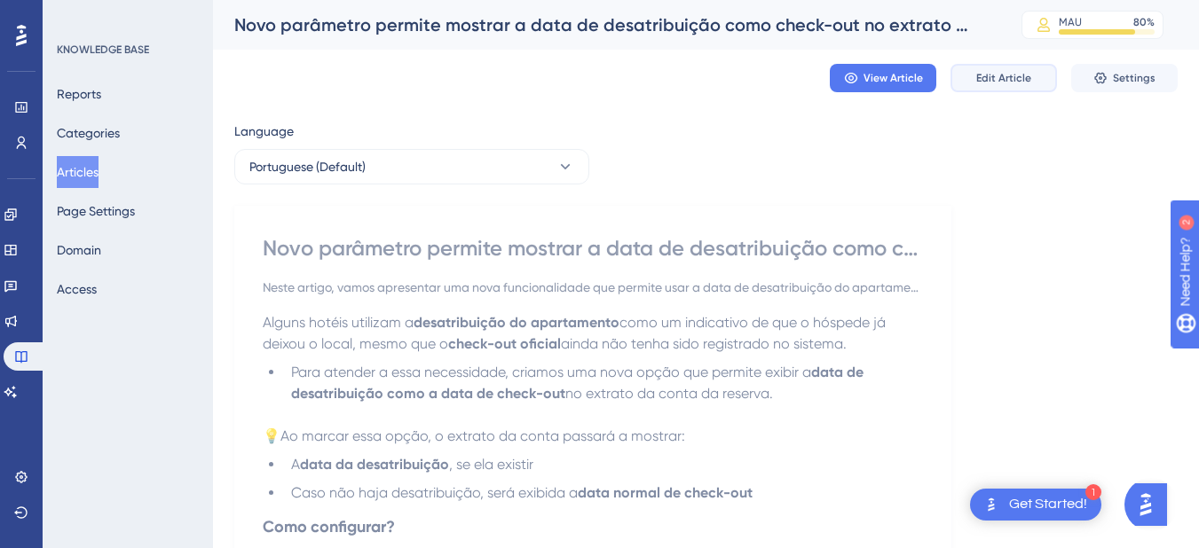
click at [998, 76] on span "Edit Article" at bounding box center [1003, 78] width 55 height 14
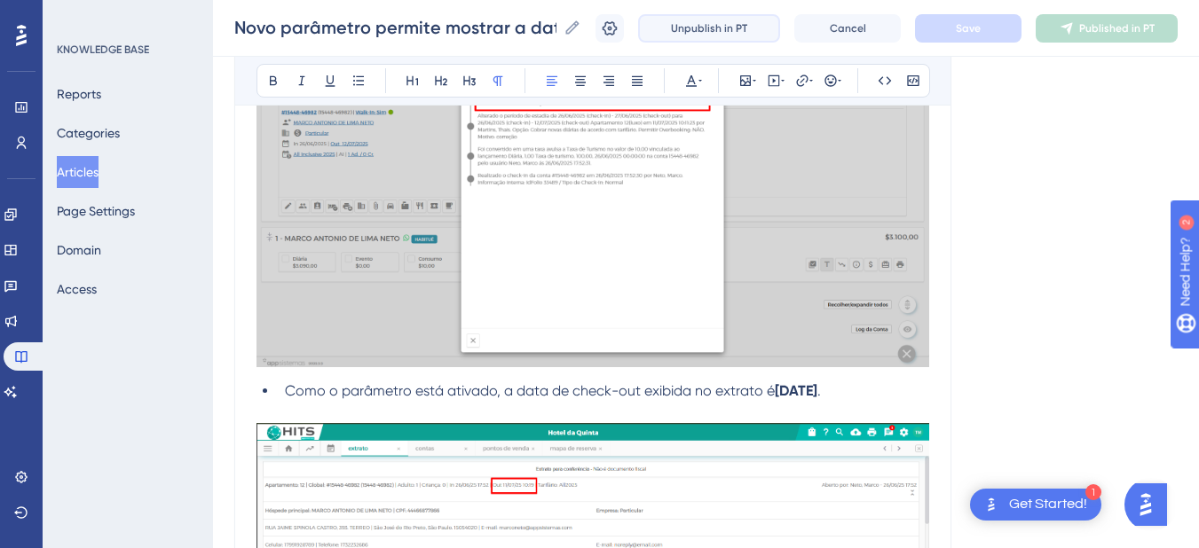
click at [689, 23] on span "Unpublish in PT" at bounding box center [709, 28] width 76 height 14
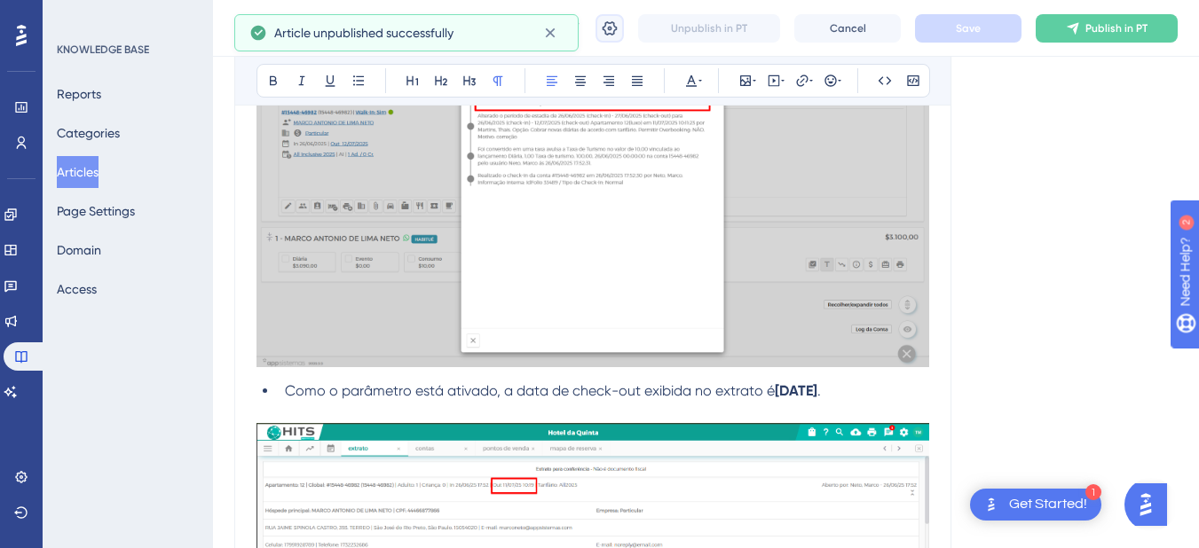
click at [624, 41] on button at bounding box center [609, 28] width 28 height 28
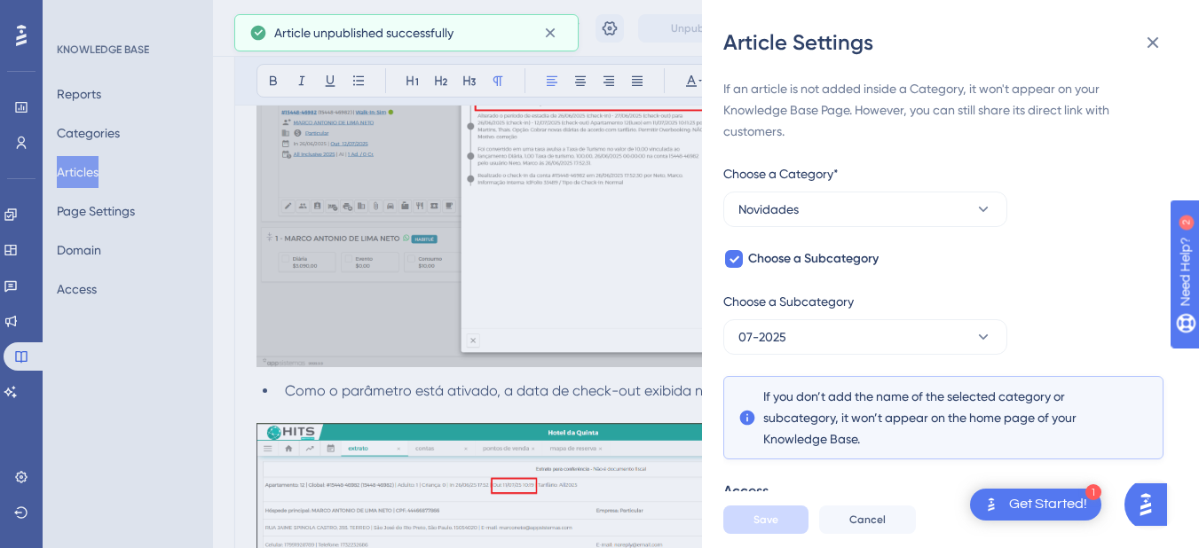
scroll to position [136, 0]
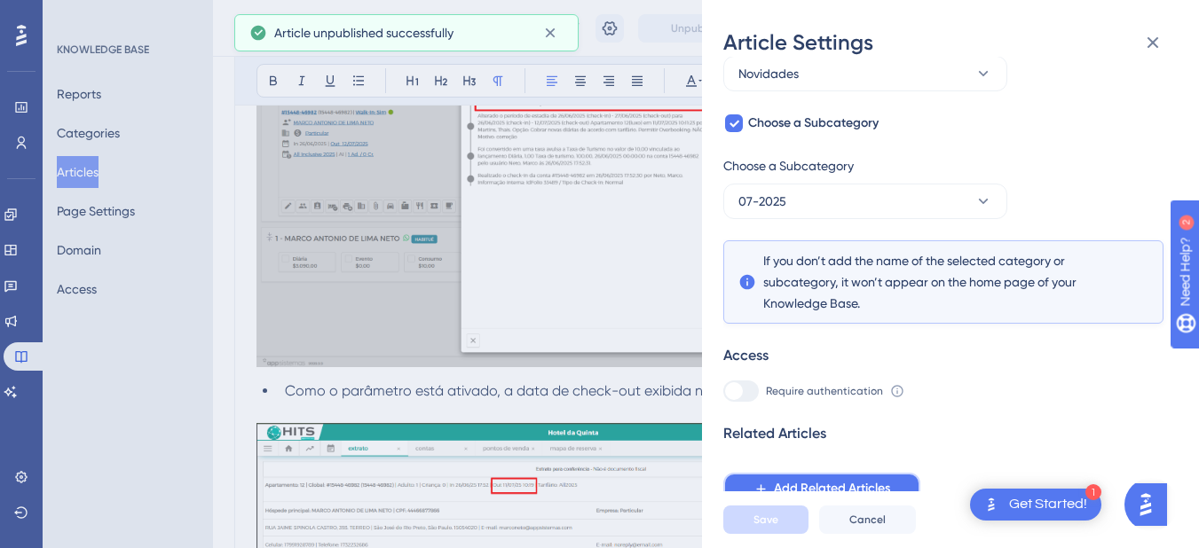
click at [780, 482] on span "Add Related Articles" at bounding box center [832, 488] width 116 height 21
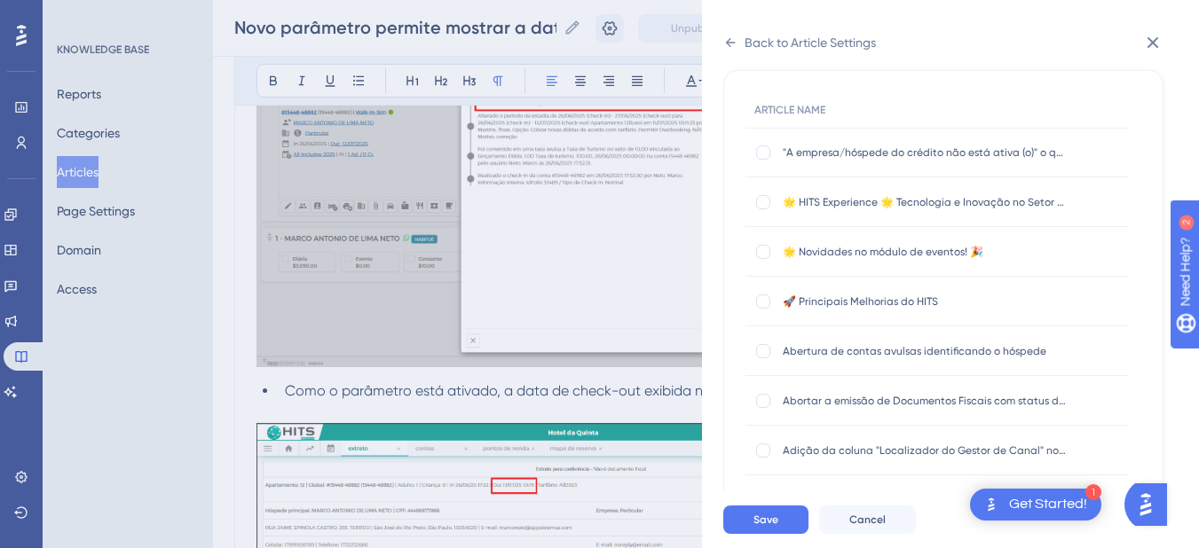
scroll to position [0, 0]
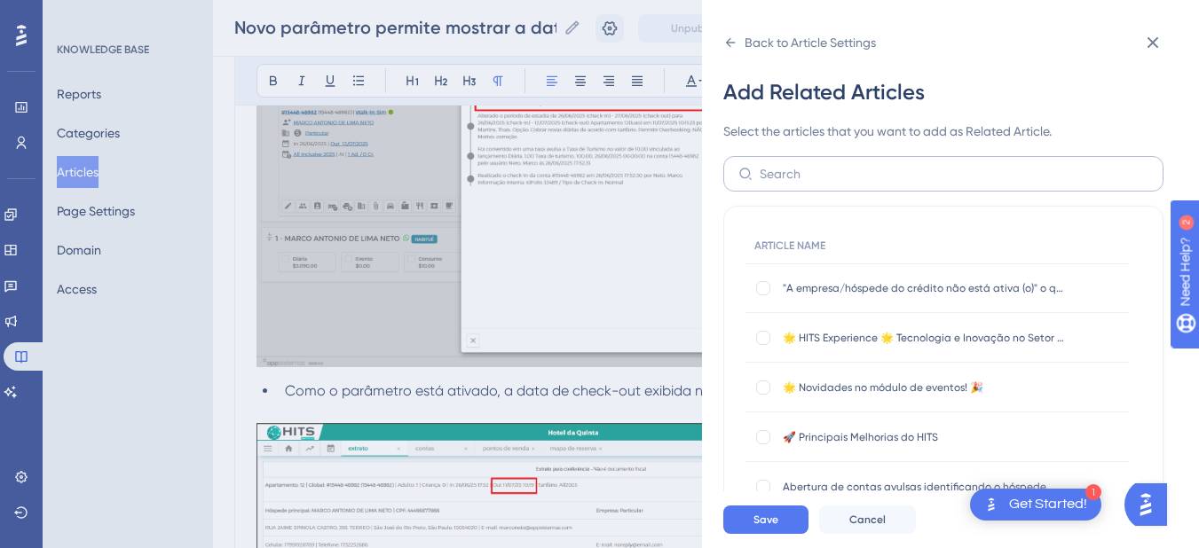
click at [771, 162] on label at bounding box center [943, 173] width 440 height 35
click at [771, 164] on input "text" at bounding box center [954, 174] width 389 height 20
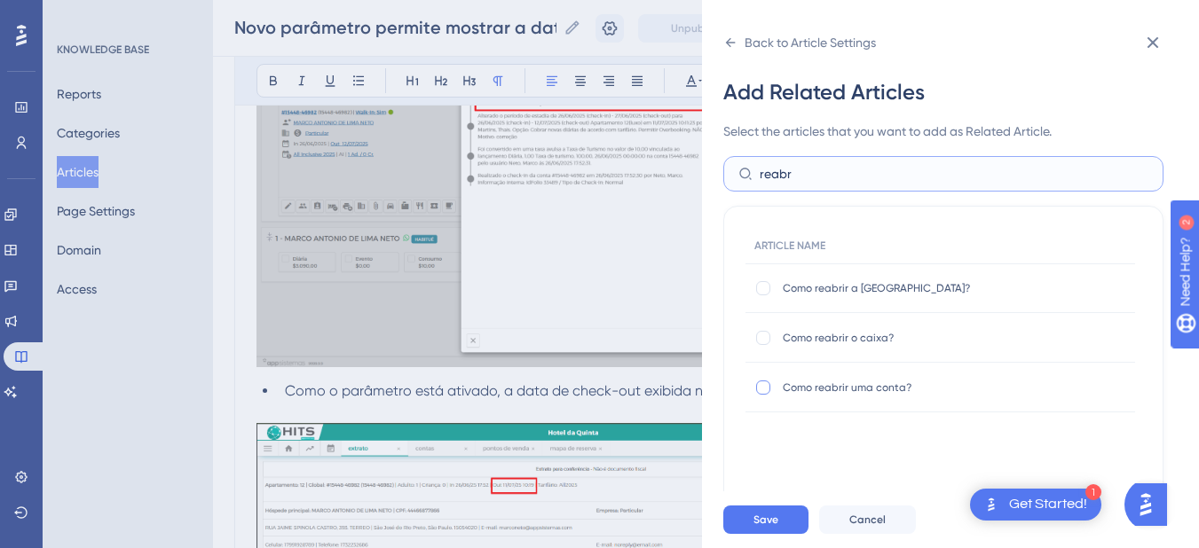
type input "reabr"
click at [760, 387] on div at bounding box center [763, 388] width 14 height 14
checkbox input "true"
drag, startPoint x: 802, startPoint y: 175, endPoint x: 753, endPoint y: 177, distance: 48.8
click at [753, 177] on label "reabr" at bounding box center [943, 173] width 440 height 35
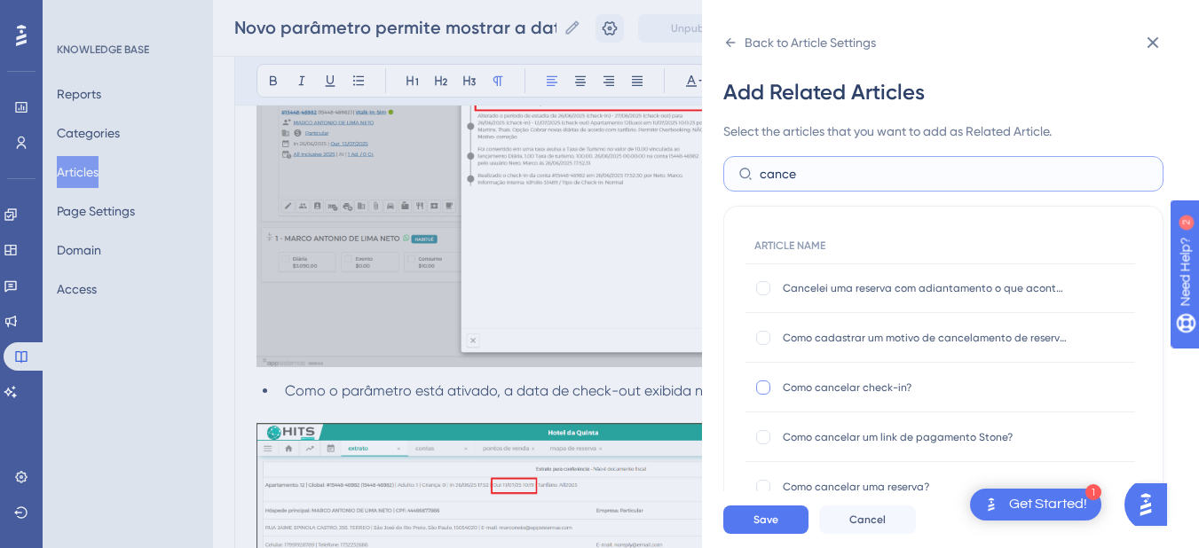
type input "cance"
click at [766, 385] on div at bounding box center [763, 388] width 14 height 14
checkbox input "true"
click at [762, 548] on div "Save Cancel" at bounding box center [971, 520] width 497 height 57
click at [762, 527] on span "Save" at bounding box center [765, 520] width 25 height 14
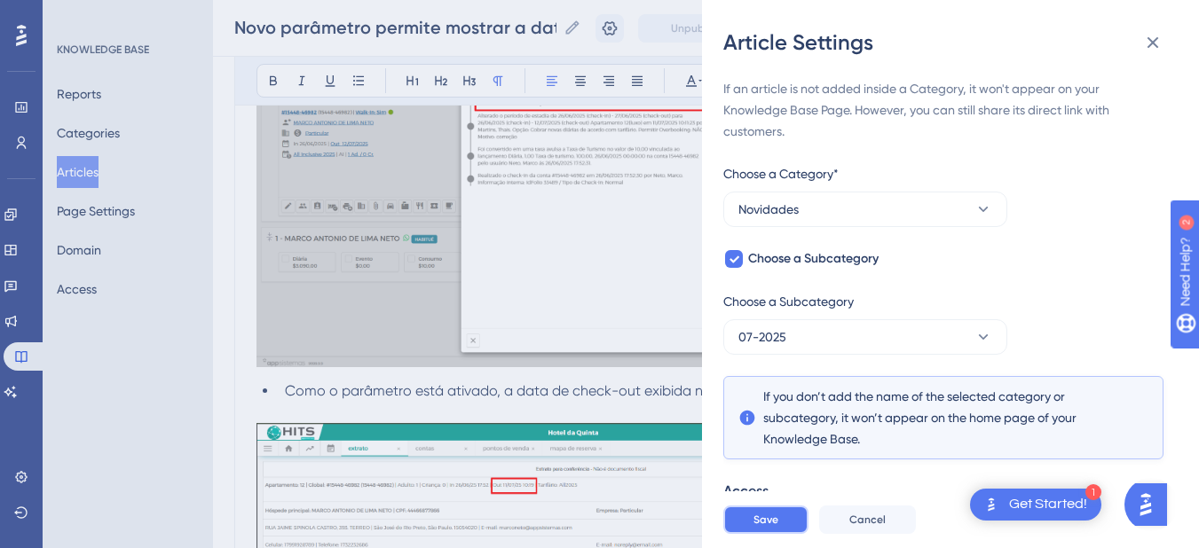
click at [762, 527] on span "Save" at bounding box center [765, 520] width 25 height 14
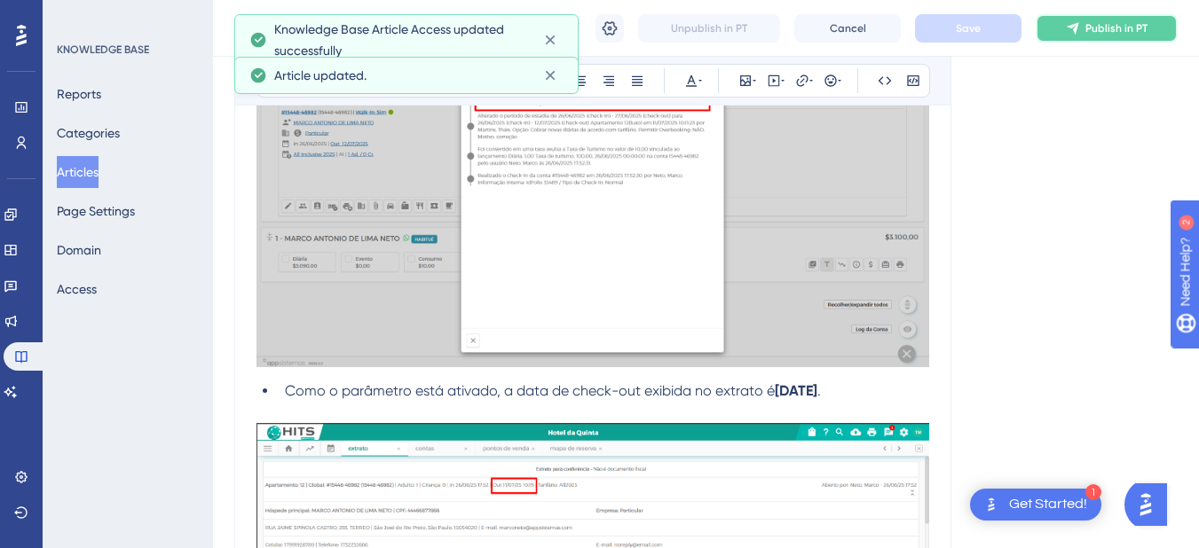
click at [1085, 38] on button "Publish in PT" at bounding box center [1107, 28] width 142 height 28
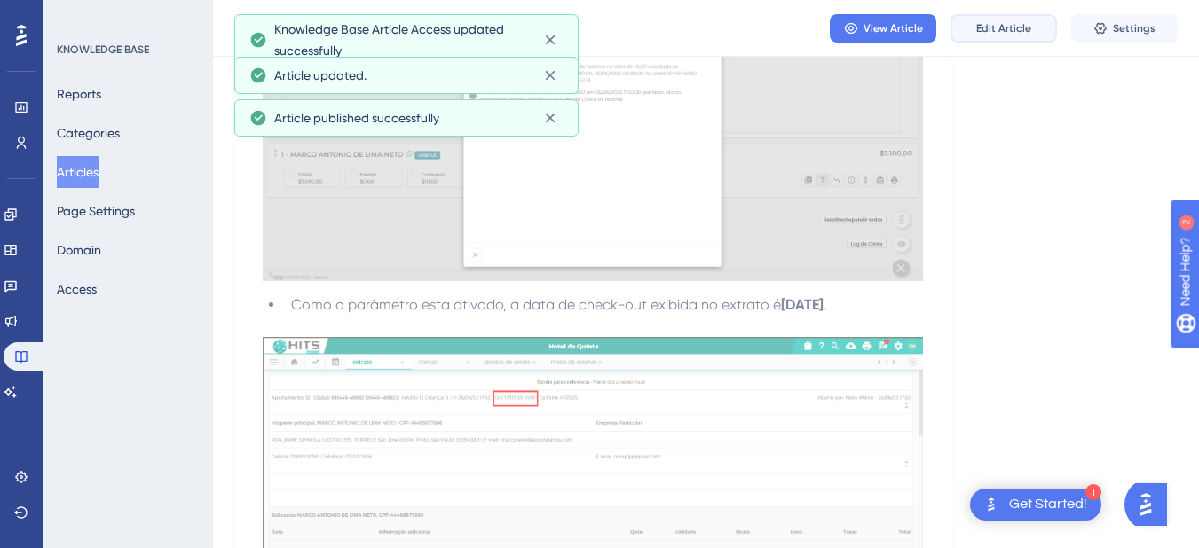
click at [984, 23] on span "Edit Article" at bounding box center [1003, 28] width 55 height 14
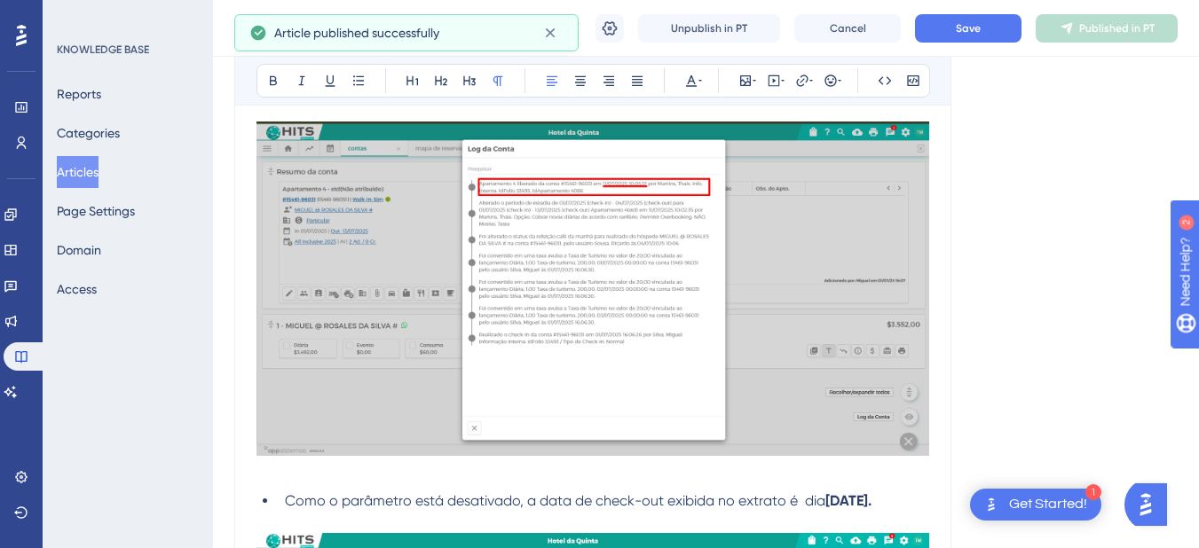
scroll to position [3248, 0]
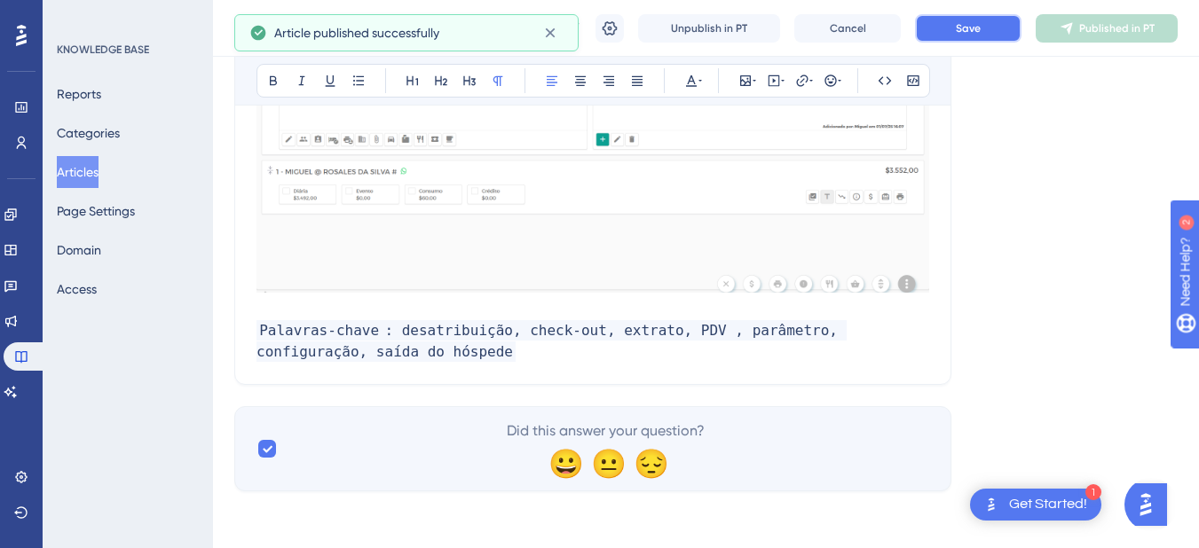
click at [962, 28] on button "Save" at bounding box center [968, 28] width 106 height 28
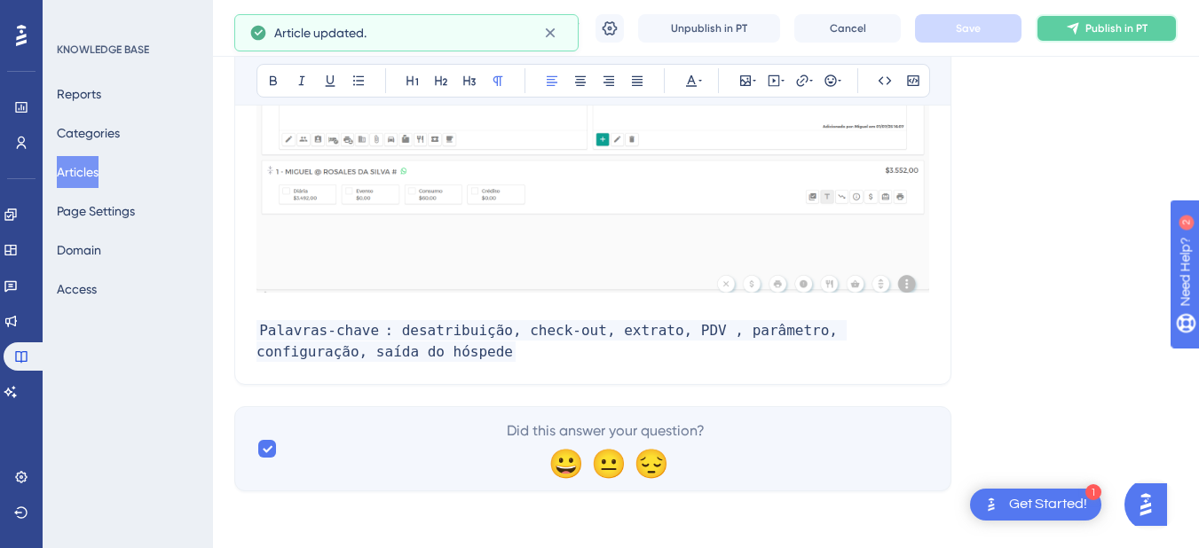
click at [1109, 29] on span "Publish in PT" at bounding box center [1116, 28] width 62 height 14
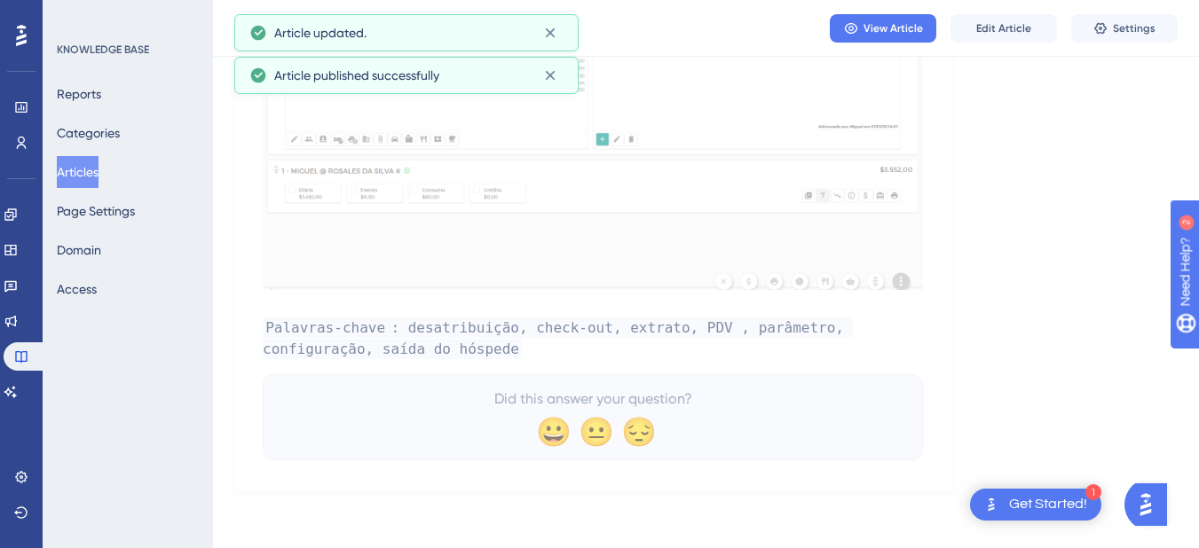
scroll to position [3140, 0]
click at [17, 394] on icon at bounding box center [10, 392] width 12 height 12
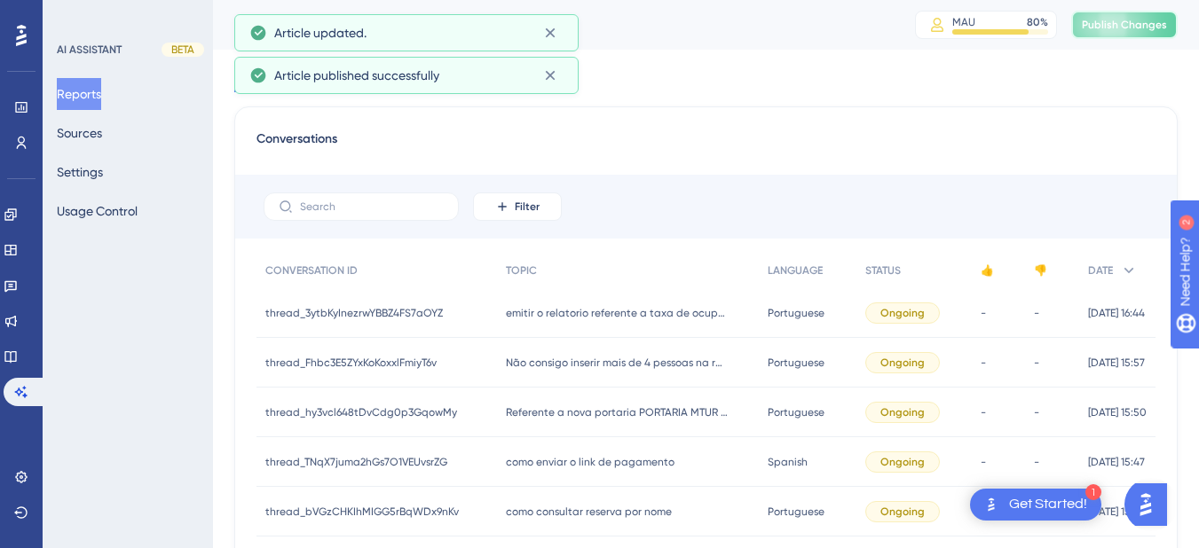
click at [1149, 23] on span "Publish Changes" at bounding box center [1124, 25] width 85 height 14
click at [84, 136] on button "Sources" at bounding box center [79, 133] width 45 height 32
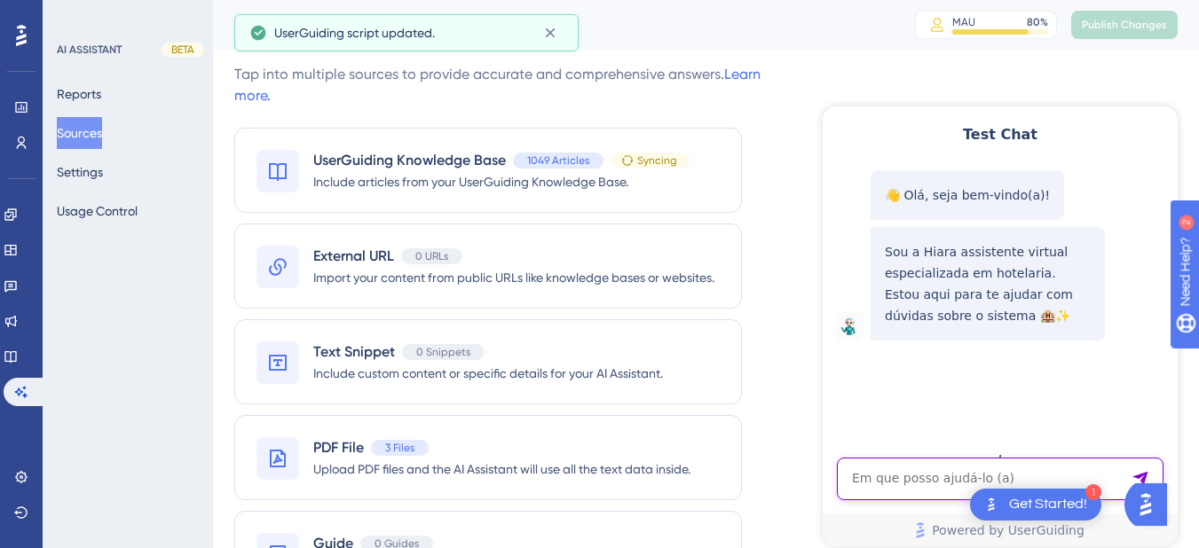
click at [891, 485] on textarea "AI Assistant Text Input" at bounding box center [1000, 479] width 327 height 43
paste textarea "Check-out sem intenção"
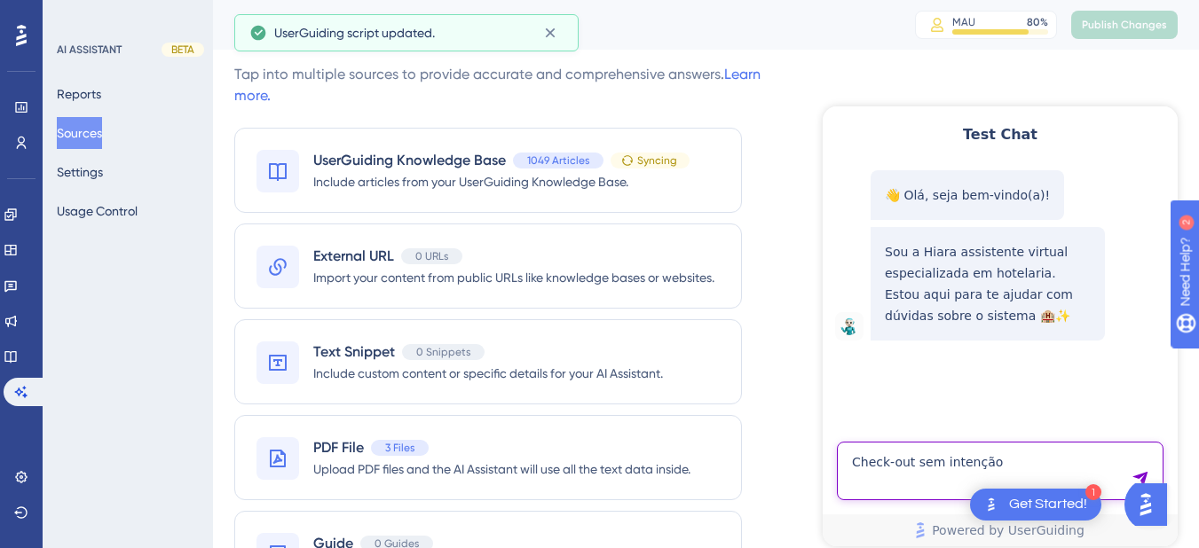
type textarea "Check-out sem intenção"
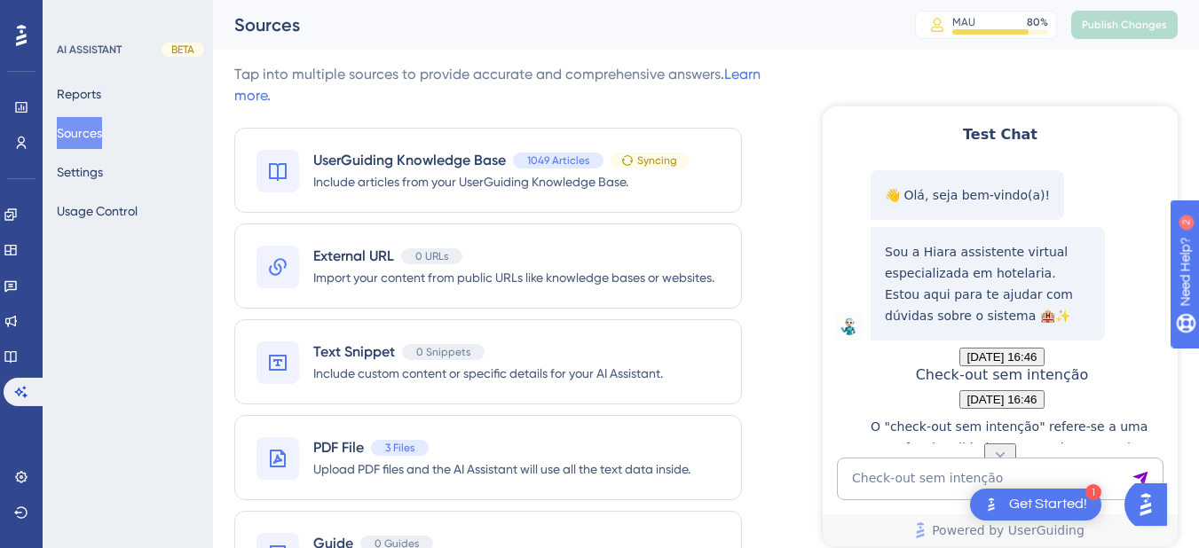
scroll to position [396, 0]
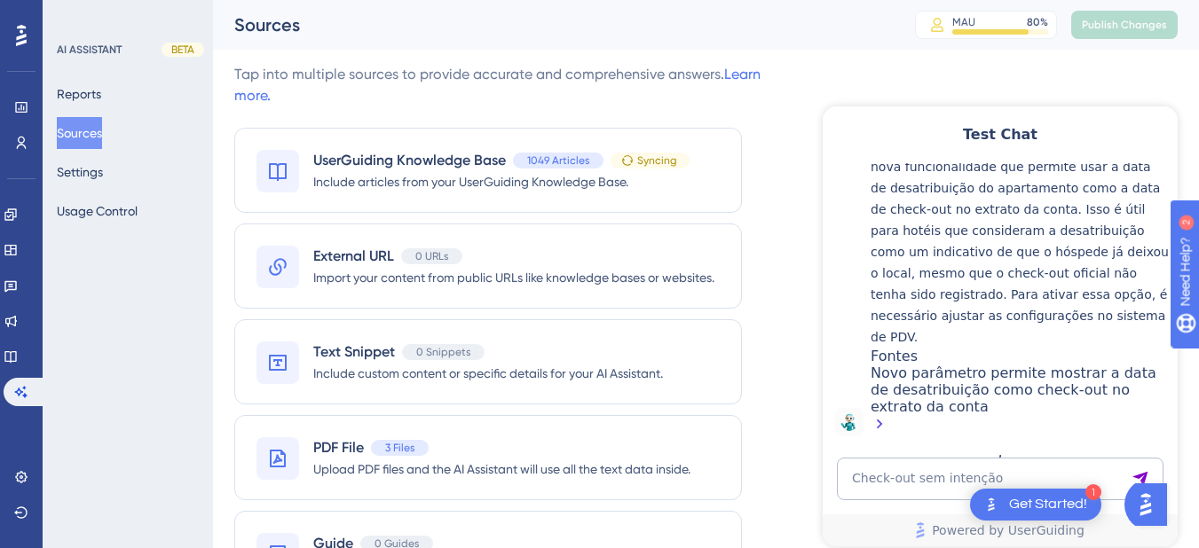
drag, startPoint x: 23, startPoint y: 372, endPoint x: 25, endPoint y: 357, distance: 15.2
click at [24, 372] on div "Engagement Widgets Feedback Product Updates Knowledge Base AI Assistant" at bounding box center [21, 304] width 35 height 206
click at [18, 354] on icon at bounding box center [11, 357] width 14 height 14
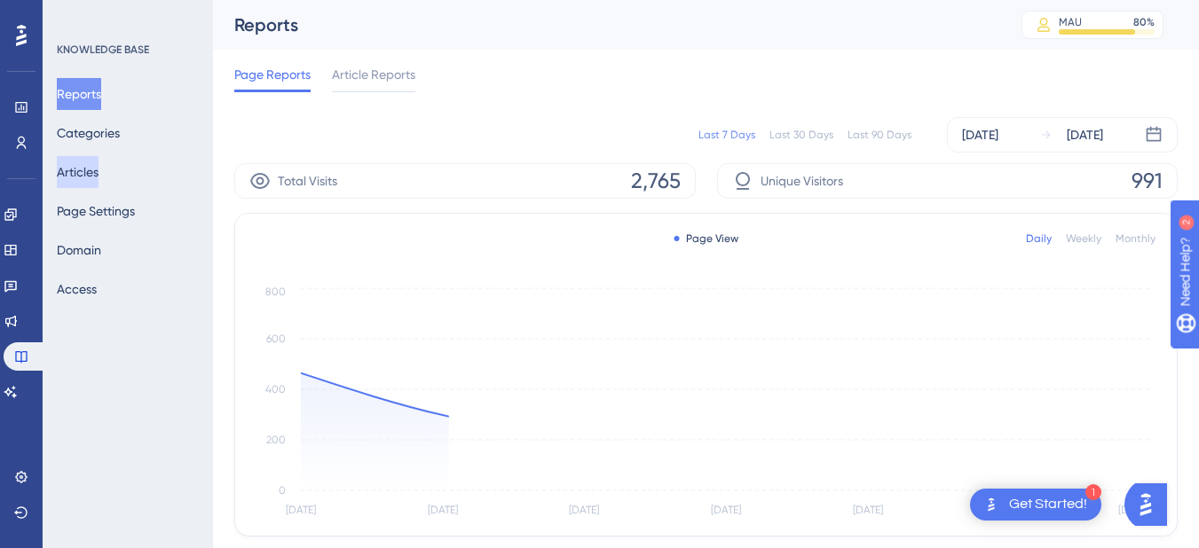
click at [88, 167] on button "Articles" at bounding box center [78, 172] width 42 height 32
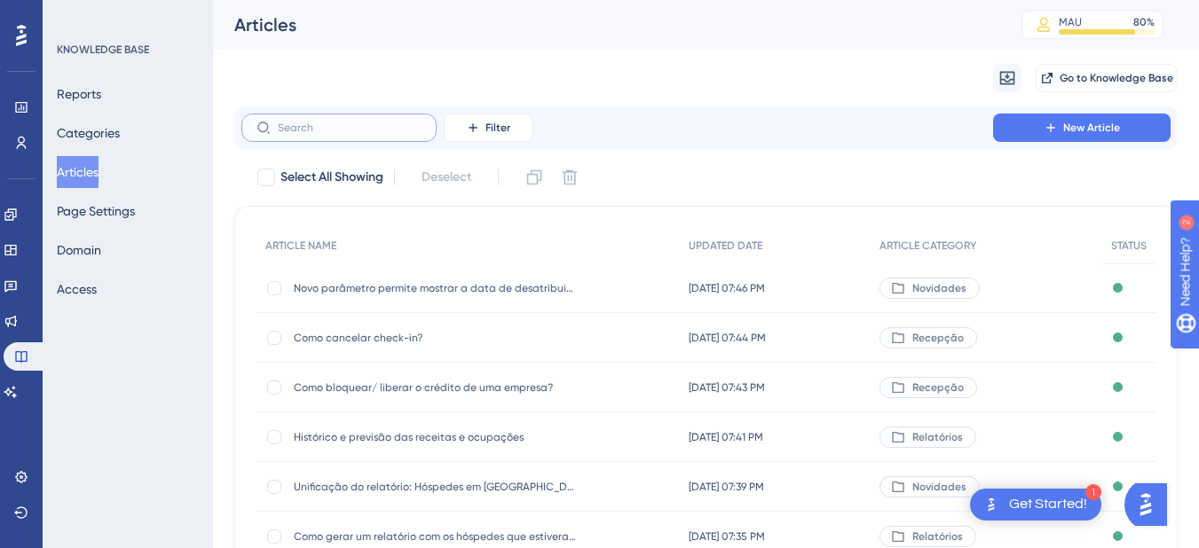
click at [316, 128] on input "text" at bounding box center [350, 128] width 144 height 12
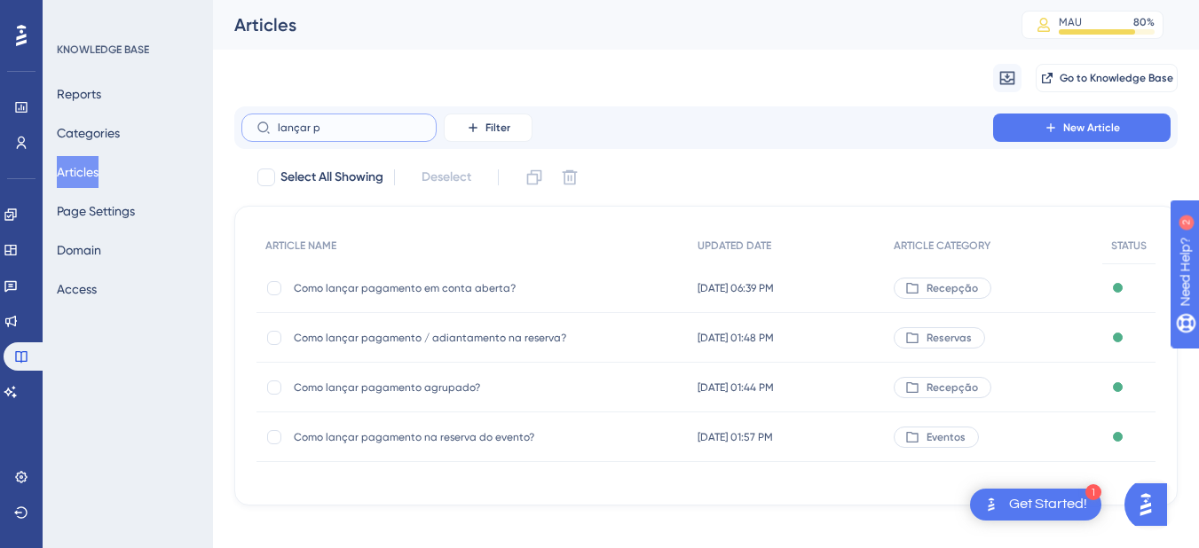
type input "lançar p"
click at [376, 297] on div "Como lançar pagamento em conta aberta? Como lançar pagamento em conta aberta?" at bounding box center [436, 289] width 284 height 50
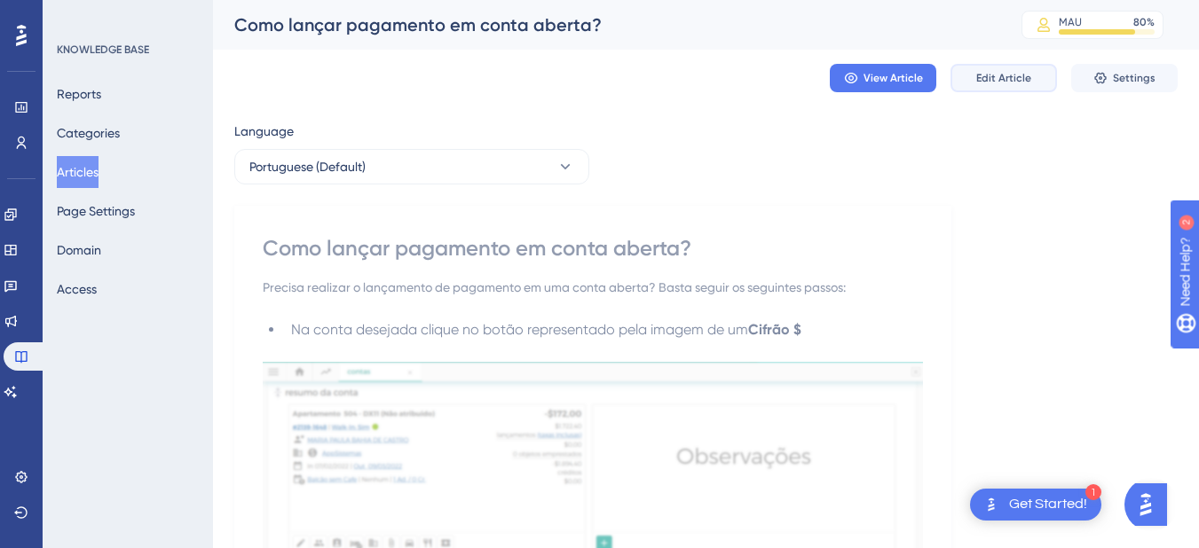
click at [988, 79] on span "Edit Article" at bounding box center [1003, 78] width 55 height 14
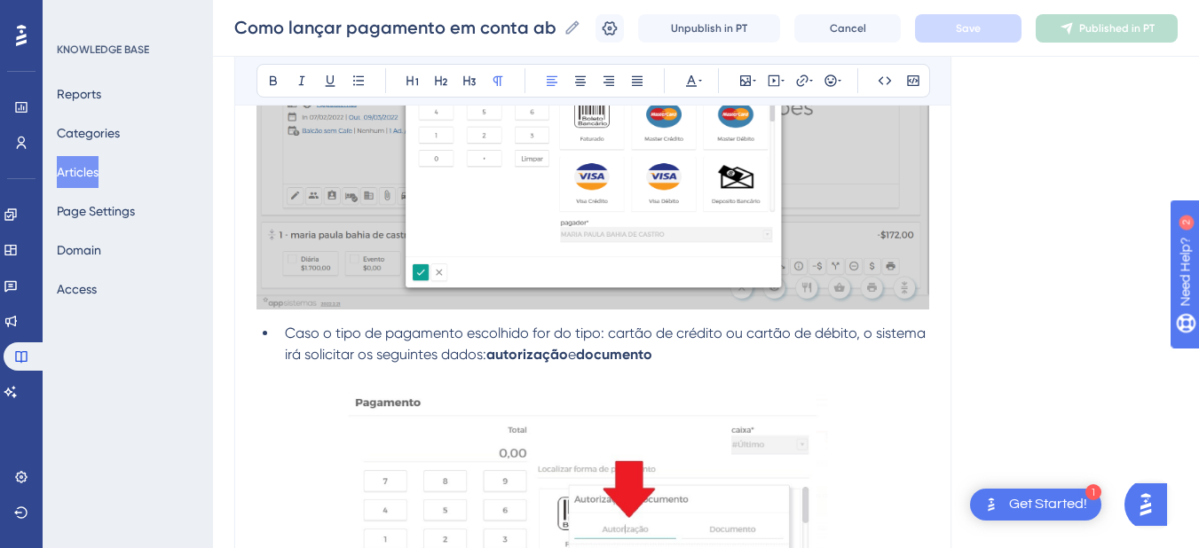
scroll to position [1637, 0]
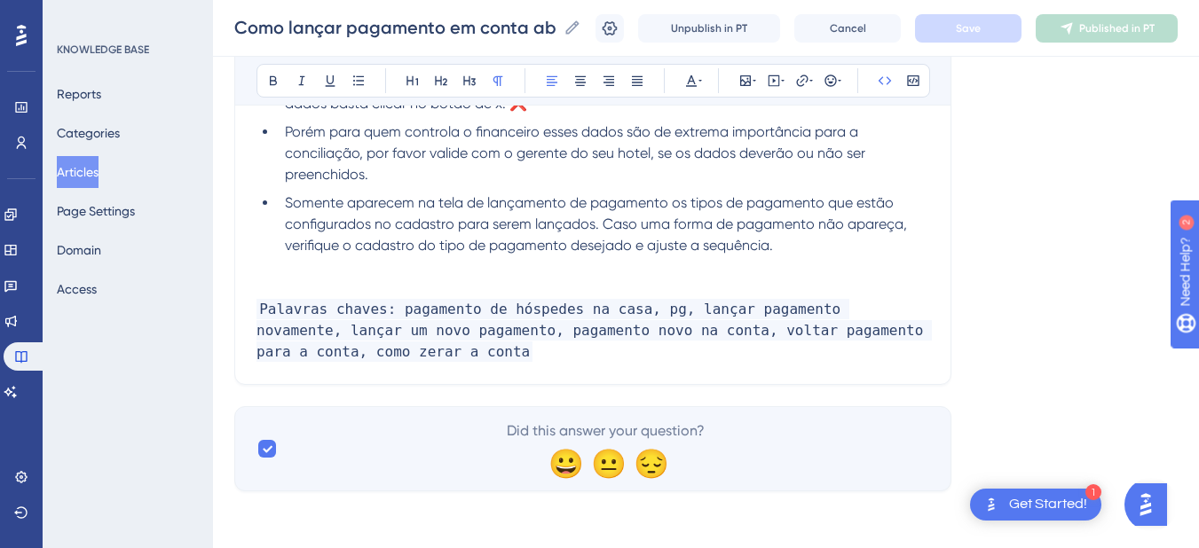
click at [455, 350] on p "Palavras chaves: pagamento de hóspedes na casa, pg, lançar pagamento novamente,…" at bounding box center [592, 331] width 673 height 64
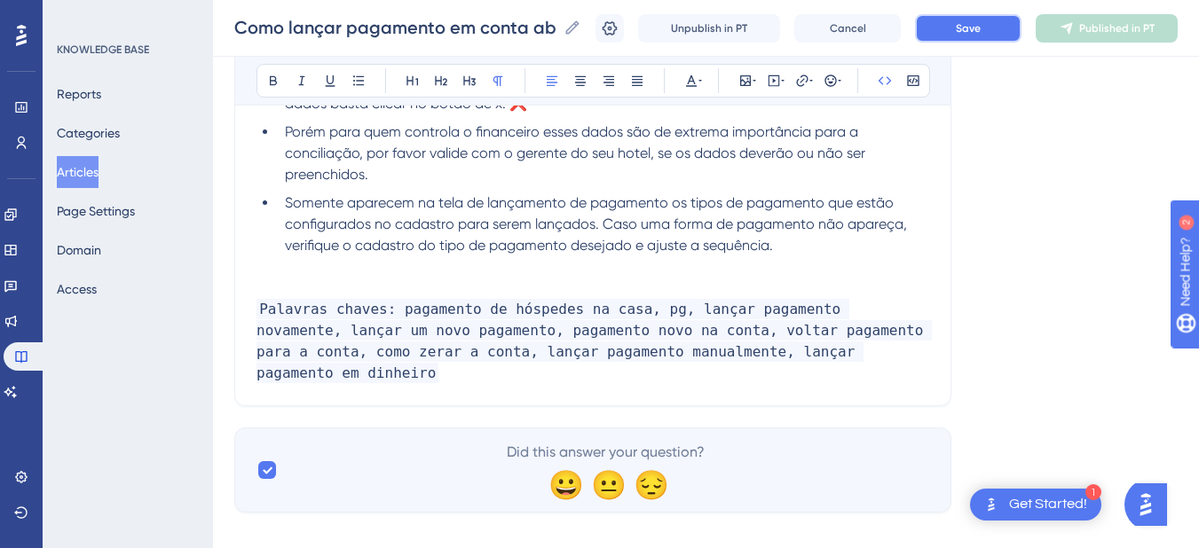
click at [997, 23] on button "Save" at bounding box center [968, 28] width 106 height 28
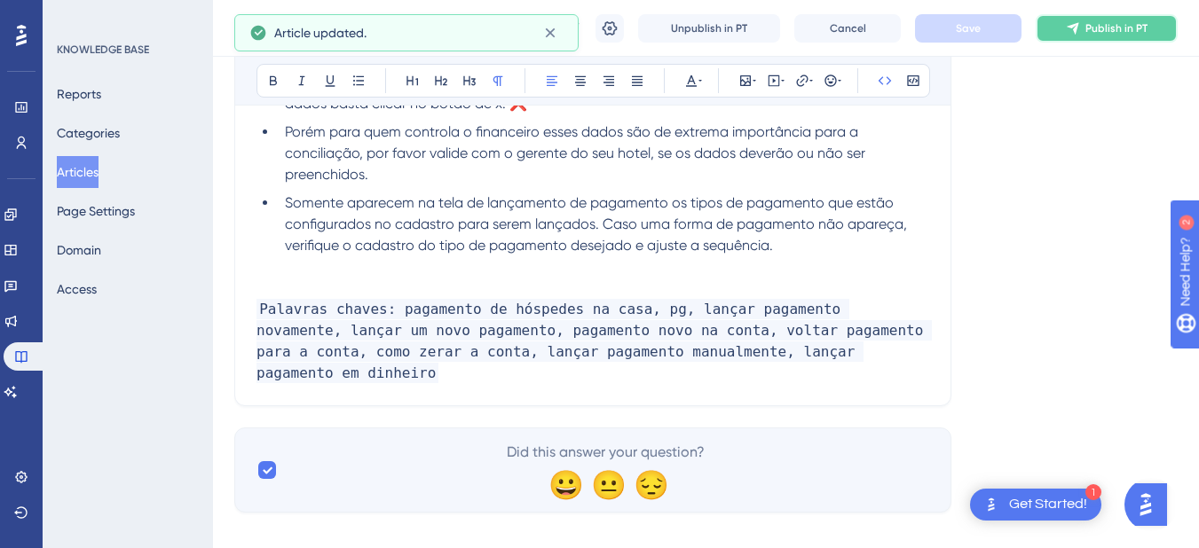
click at [1102, 30] on span "Publish in PT" at bounding box center [1116, 28] width 62 height 14
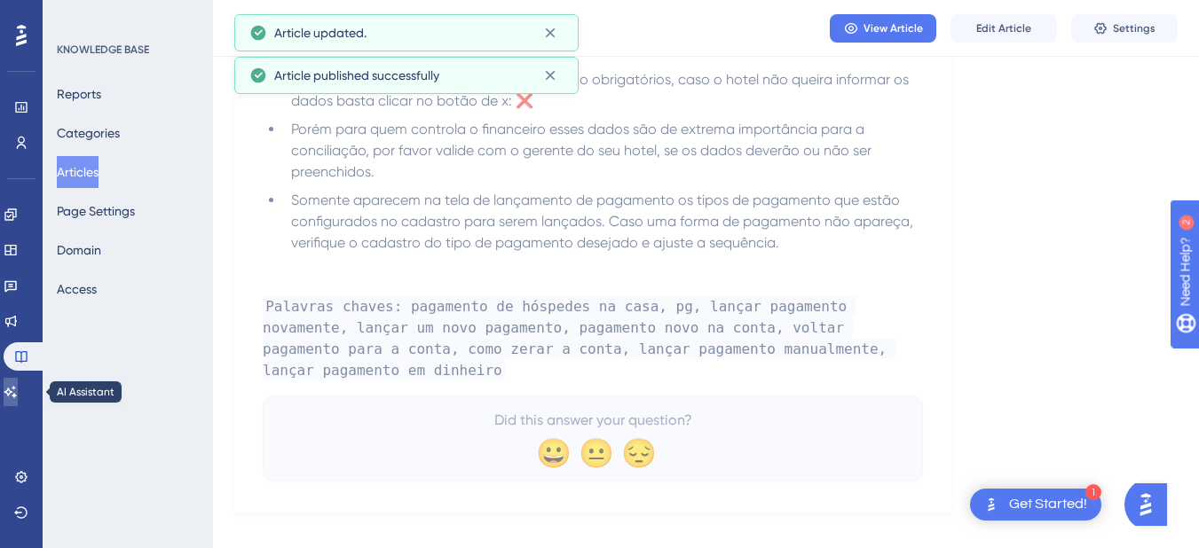
drag, startPoint x: 20, startPoint y: 401, endPoint x: 75, endPoint y: 382, distance: 58.1
click at [18, 401] on link at bounding box center [11, 392] width 14 height 28
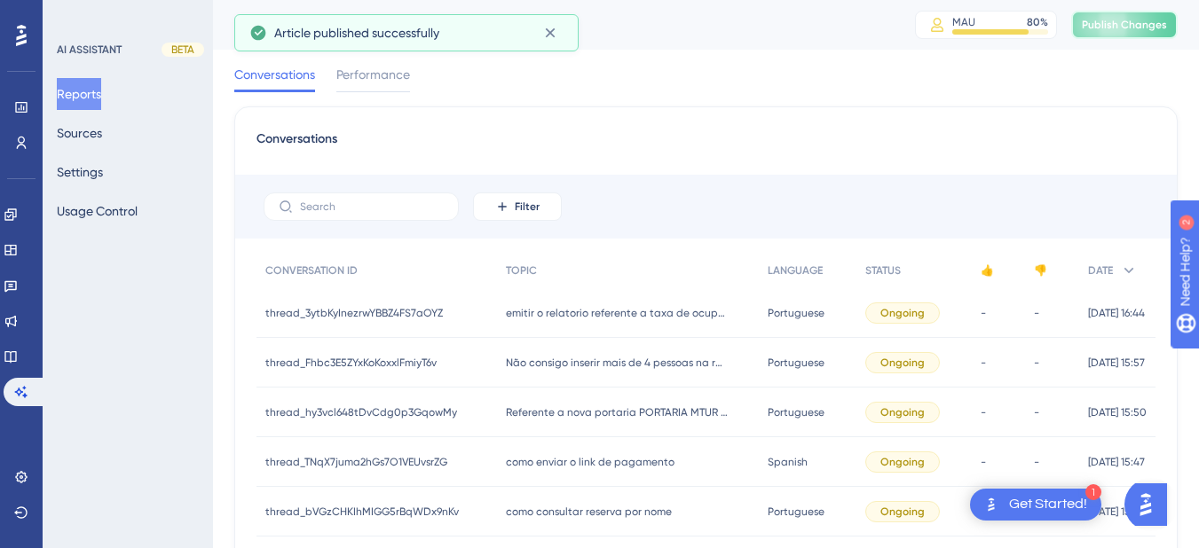
click at [1116, 26] on span "Publish Changes" at bounding box center [1124, 25] width 85 height 14
click at [83, 125] on button "Sources" at bounding box center [79, 133] width 45 height 32
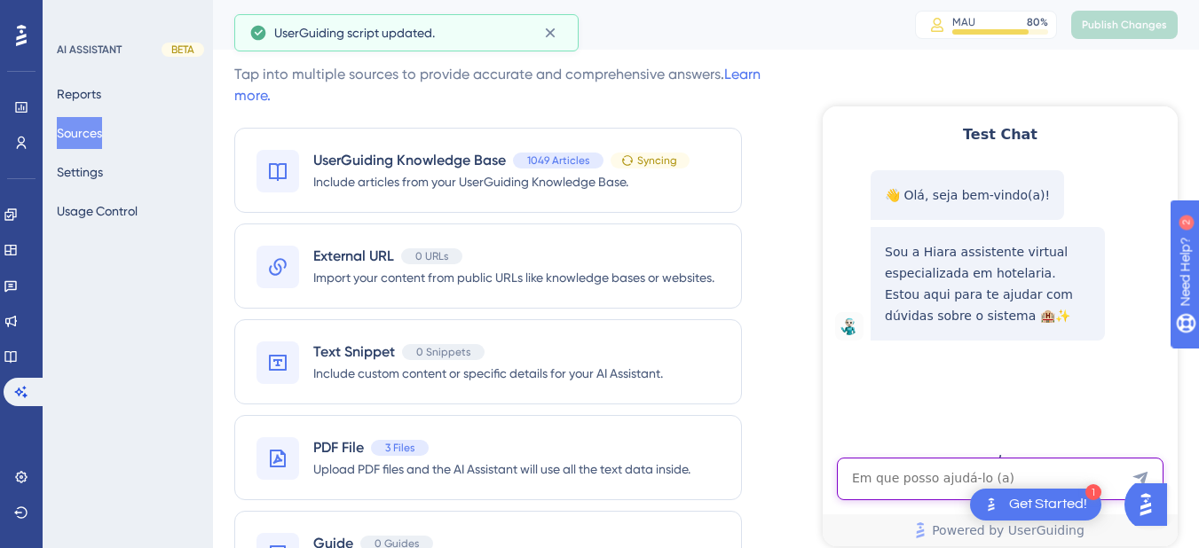
click at [871, 485] on textarea "AI Assistant Text Input" at bounding box center [1000, 479] width 327 height 43
paste textarea "como lançar um pagamento que nÕ FOI COMPUTADO"
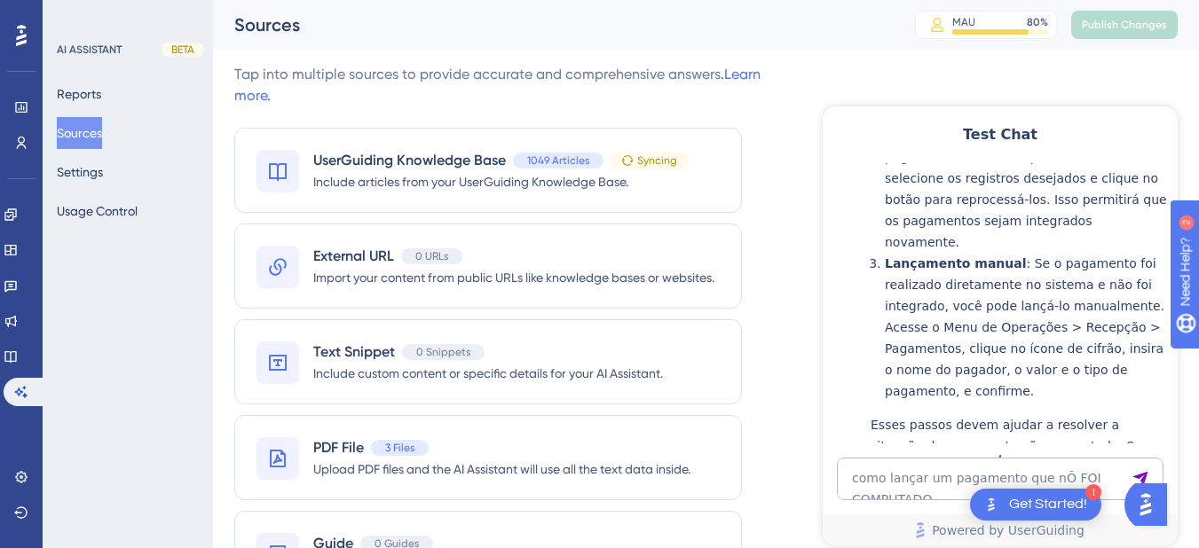
scroll to position [740, 0]
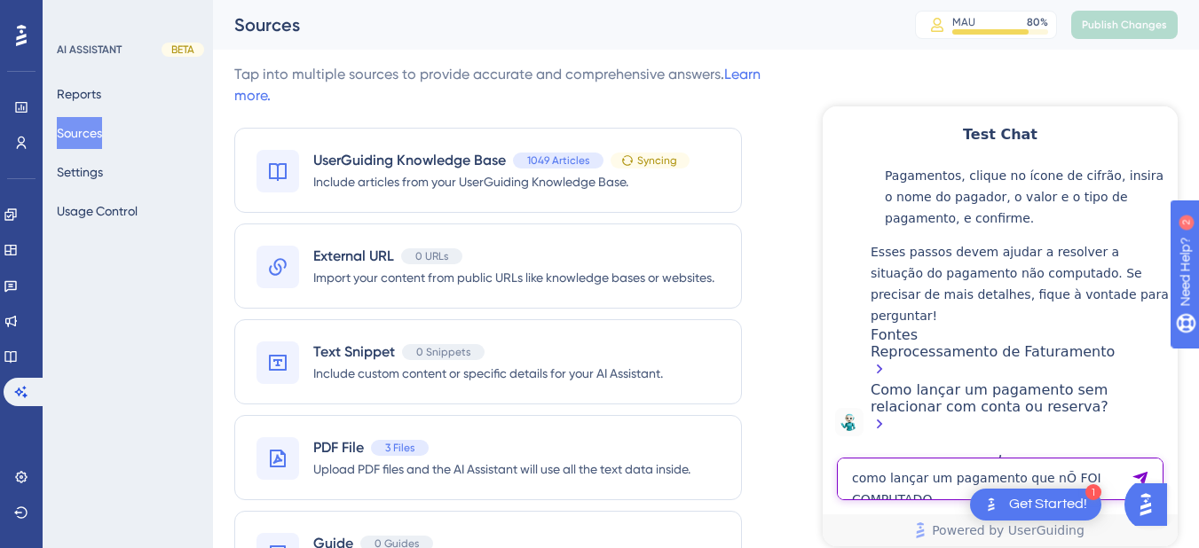
click at [911, 490] on textarea "como lançar um pagamento que nÕ FOI COMPUTADO" at bounding box center [1000, 479] width 327 height 43
paste textarea "o foi computado"
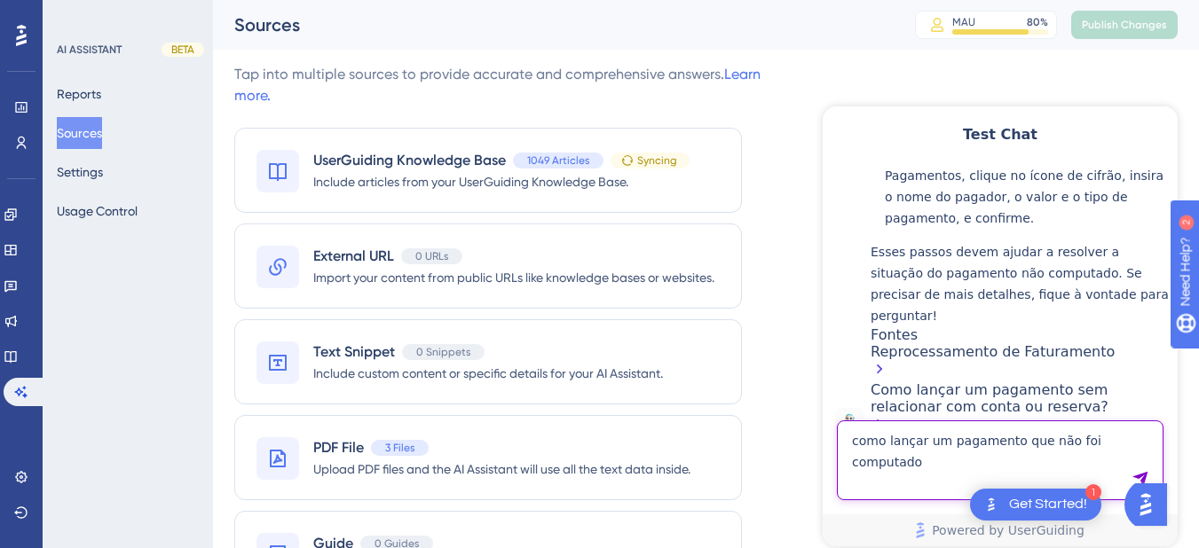
type textarea "como lançar um pagamento que não foi computado"
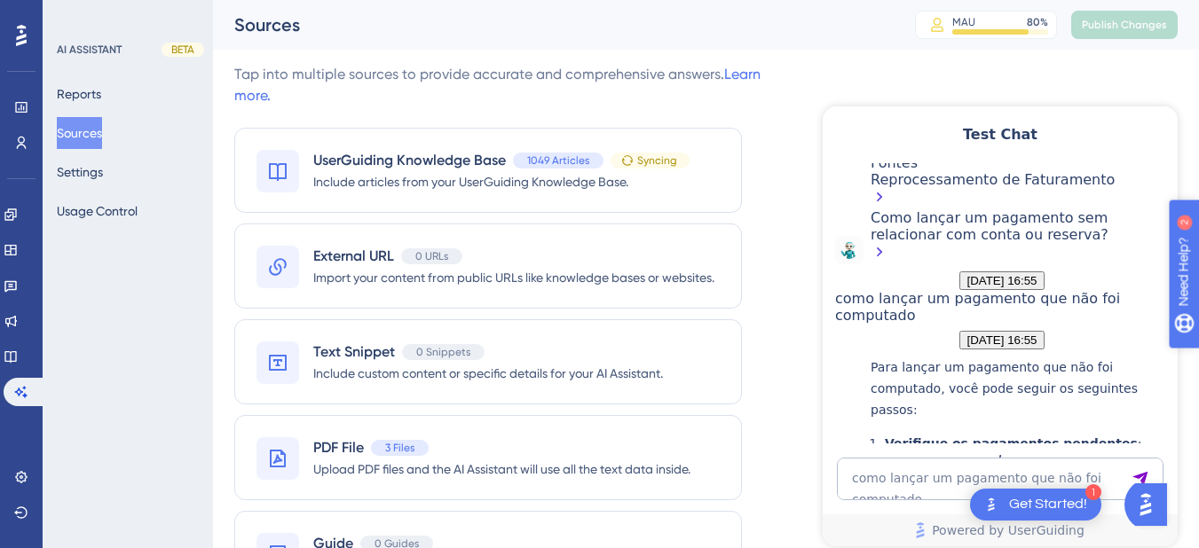
scroll to position [1576, 0]
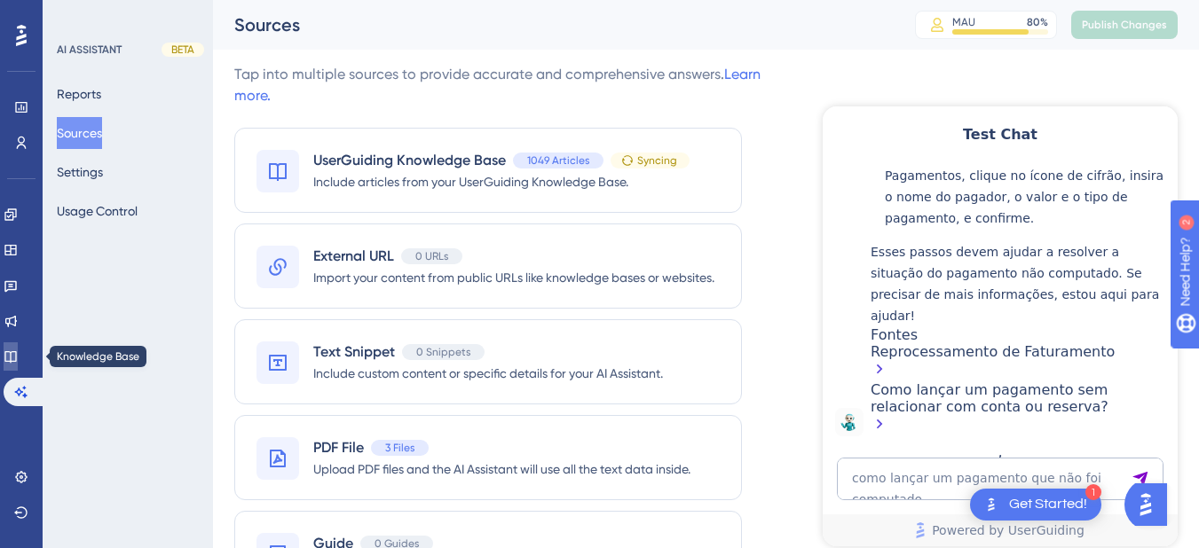
click at [18, 358] on link at bounding box center [11, 357] width 14 height 28
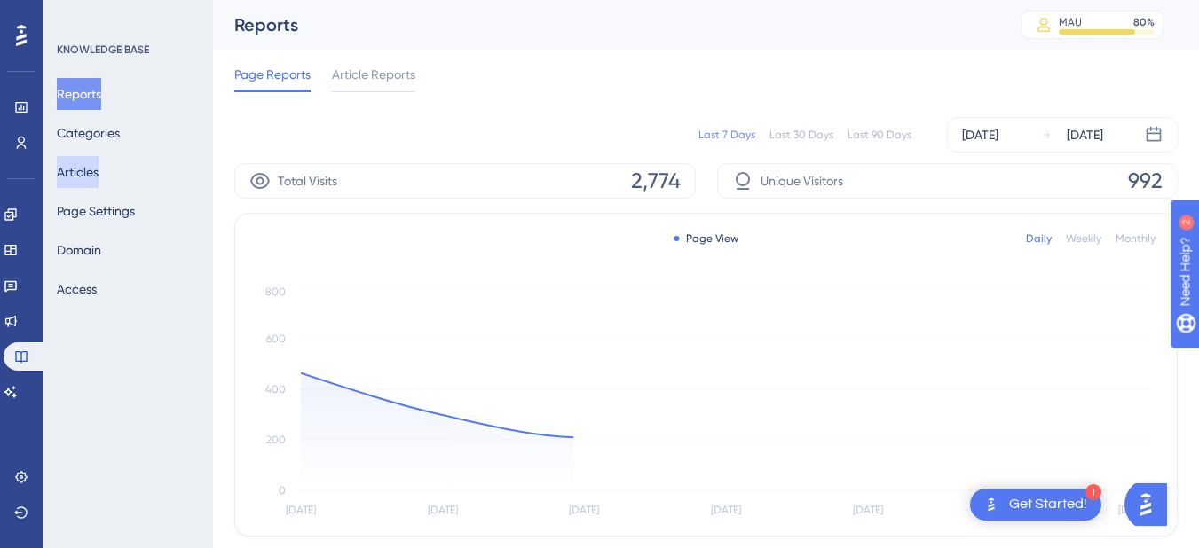
click at [98, 175] on button "Articles" at bounding box center [78, 172] width 42 height 32
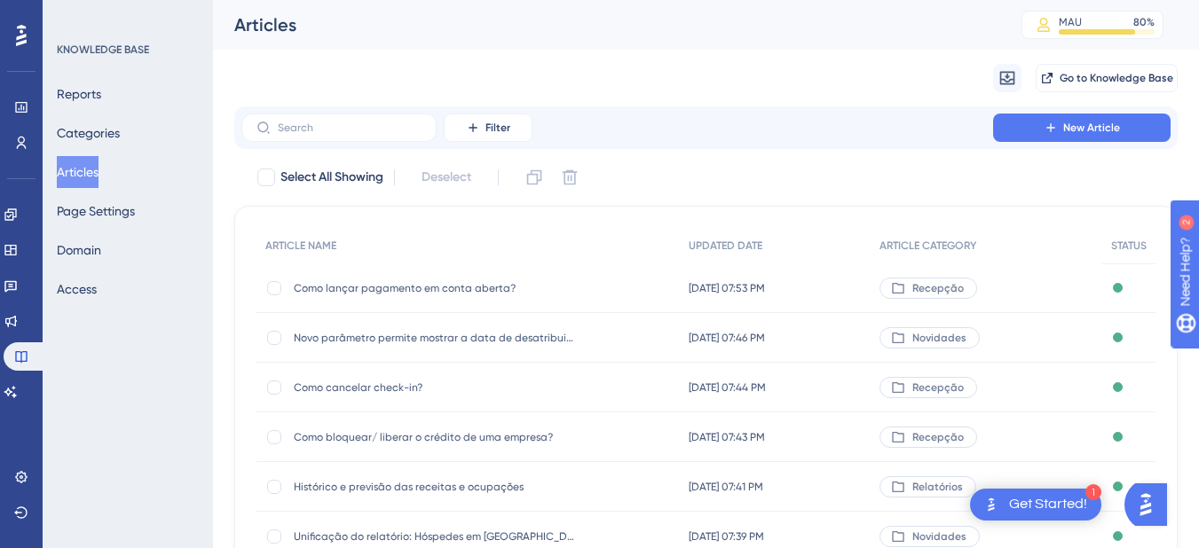
click at [406, 384] on span "Como cancelar check-in?" at bounding box center [436, 388] width 284 height 14
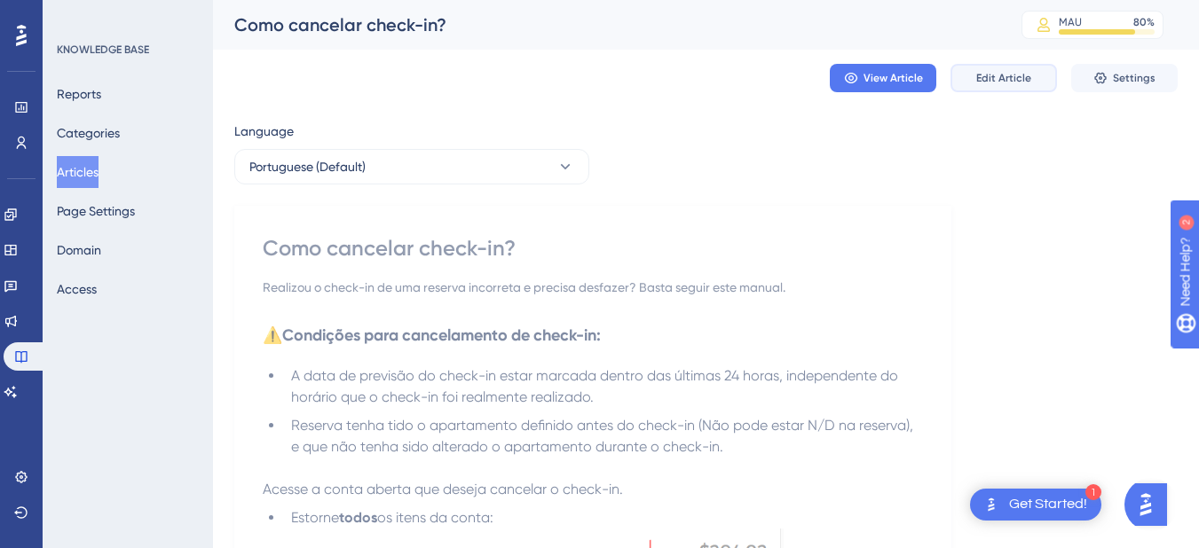
click at [994, 74] on span "Edit Article" at bounding box center [1003, 78] width 55 height 14
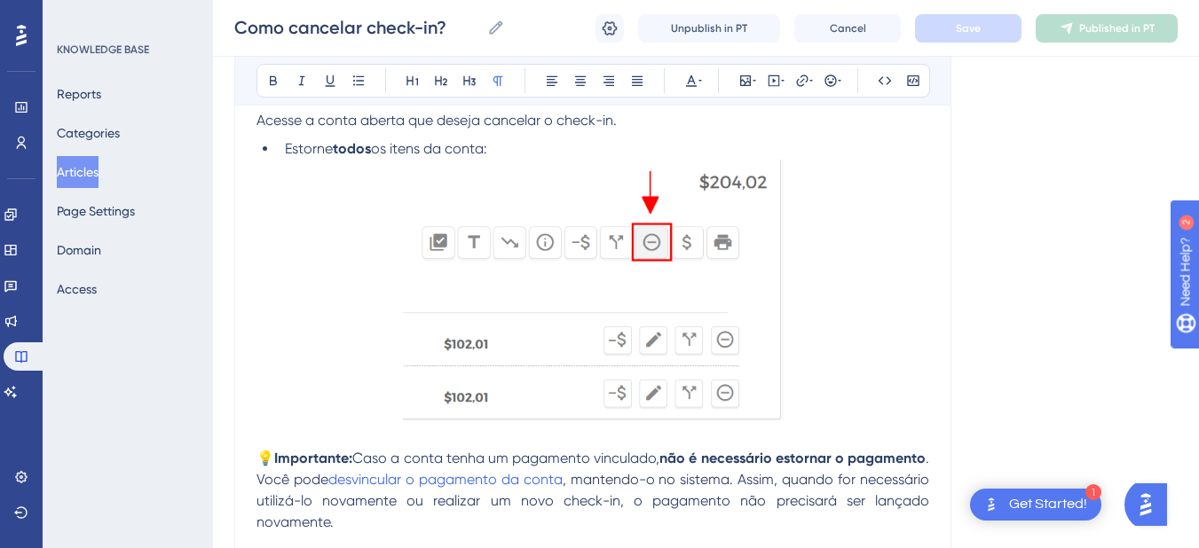
scroll to position [1138, 0]
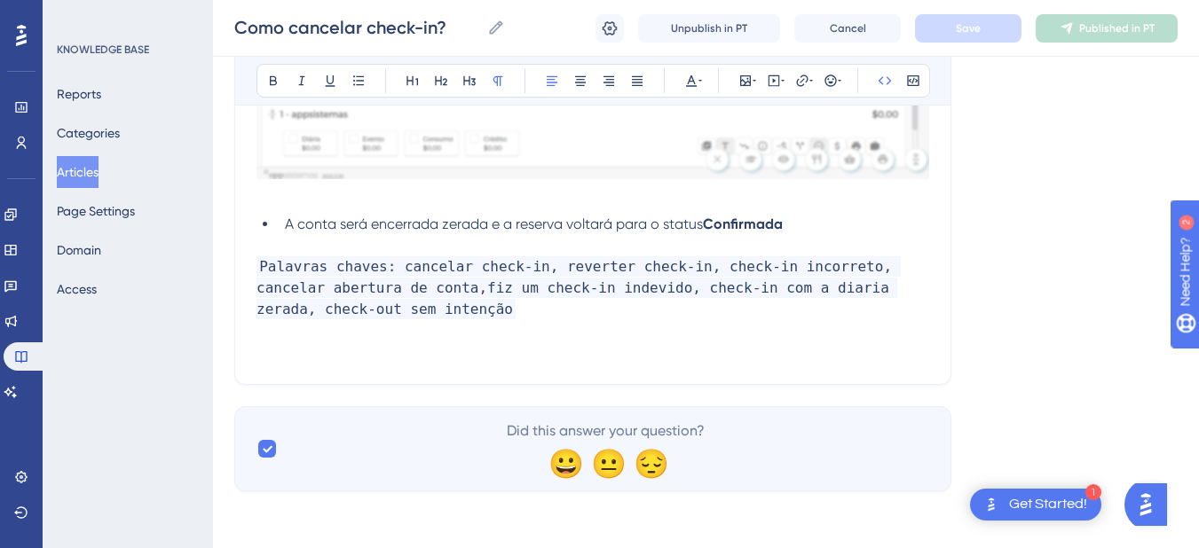
click at [446, 295] on span "Palavras chaves: cancelar check-in, reverter check-in, check-in incorreto, canc…" at bounding box center [578, 287] width 644 height 63
click at [430, 312] on p "Palavras chaves: cancelar check-in, reverter check-in, check-in incorreto, canc…" at bounding box center [592, 288] width 673 height 64
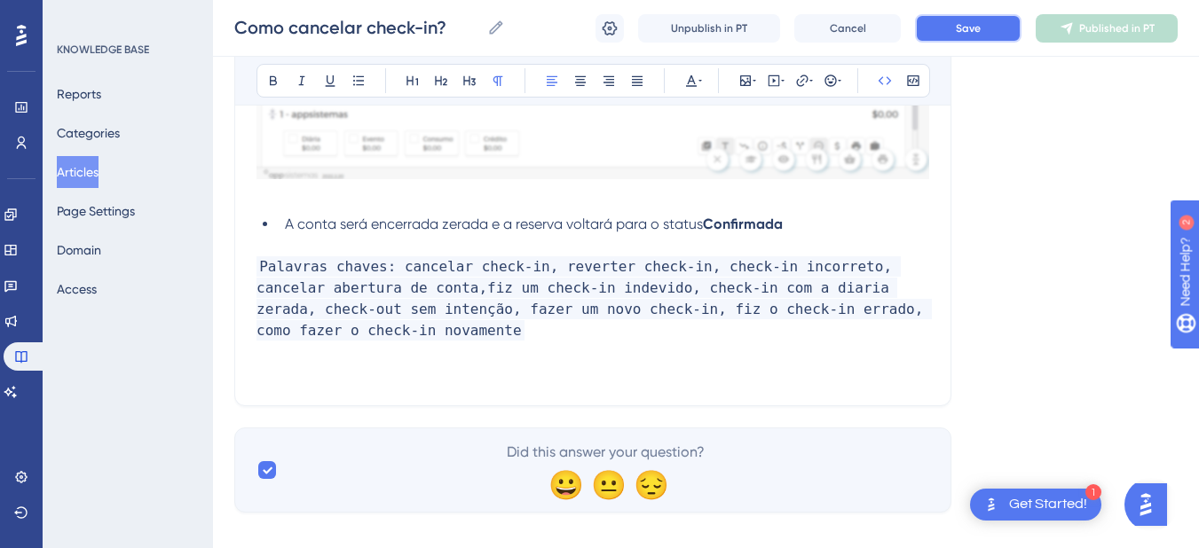
click at [1000, 28] on button "Save" at bounding box center [968, 28] width 106 height 28
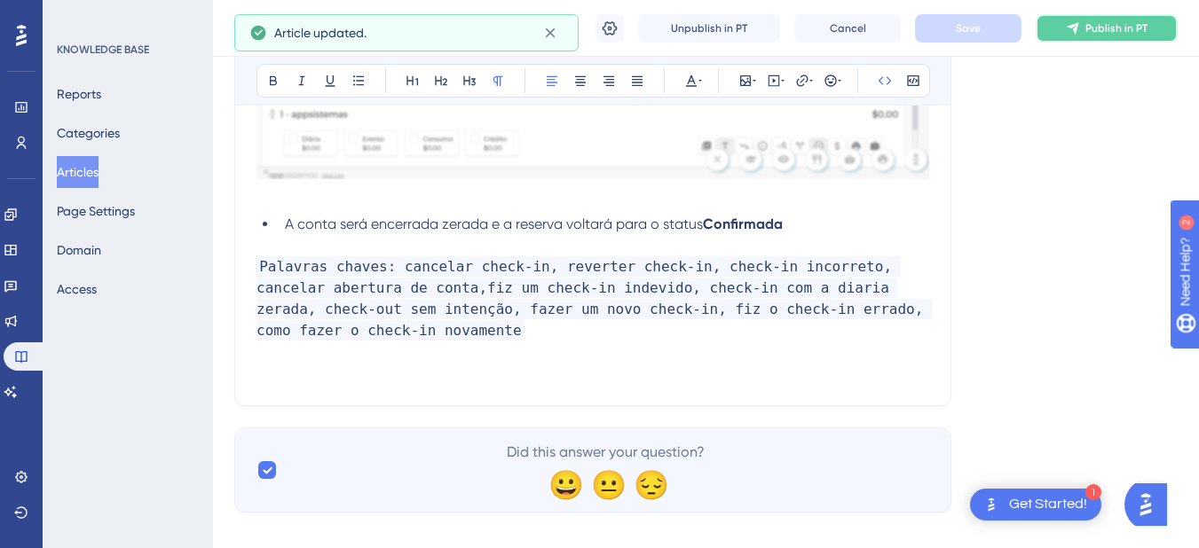
click at [1083, 28] on button "Publish in PT" at bounding box center [1107, 28] width 142 height 28
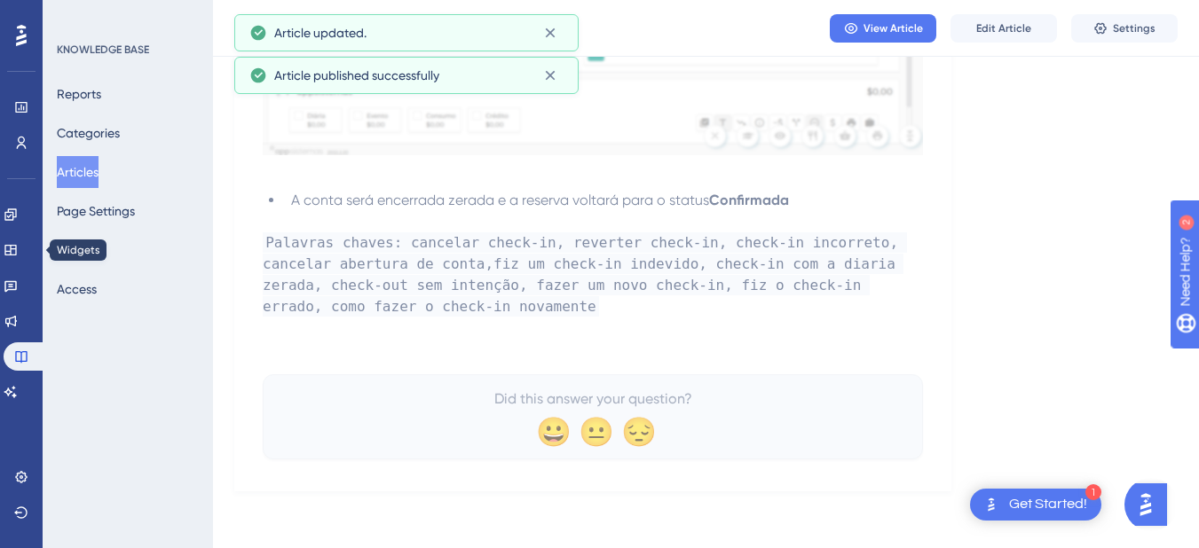
scroll to position [1084, 0]
click at [90, 168] on button "Articles" at bounding box center [78, 172] width 42 height 32
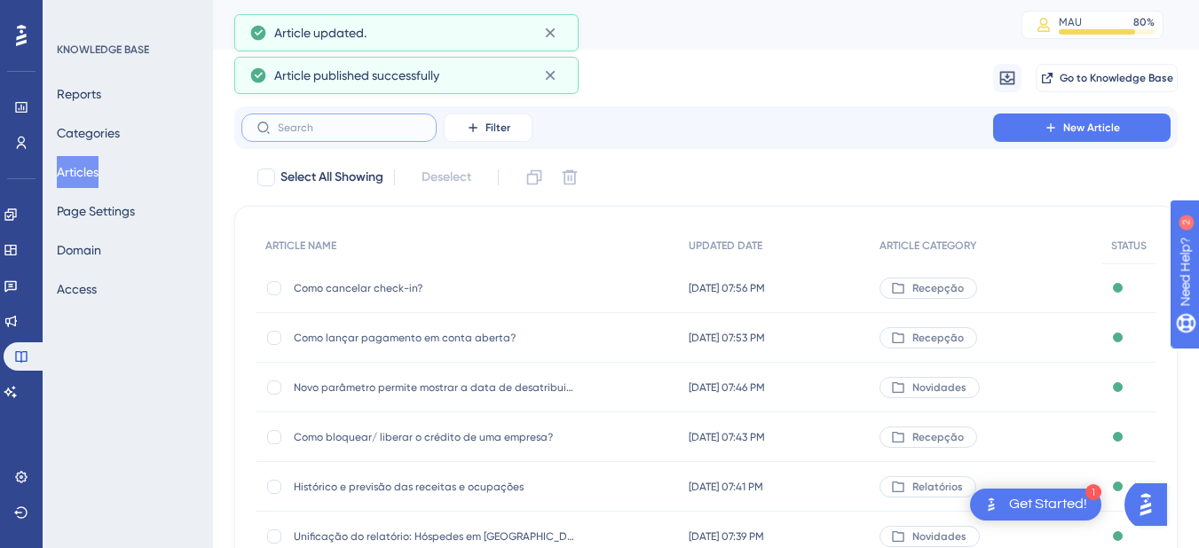
click at [296, 125] on input "text" at bounding box center [350, 128] width 144 height 12
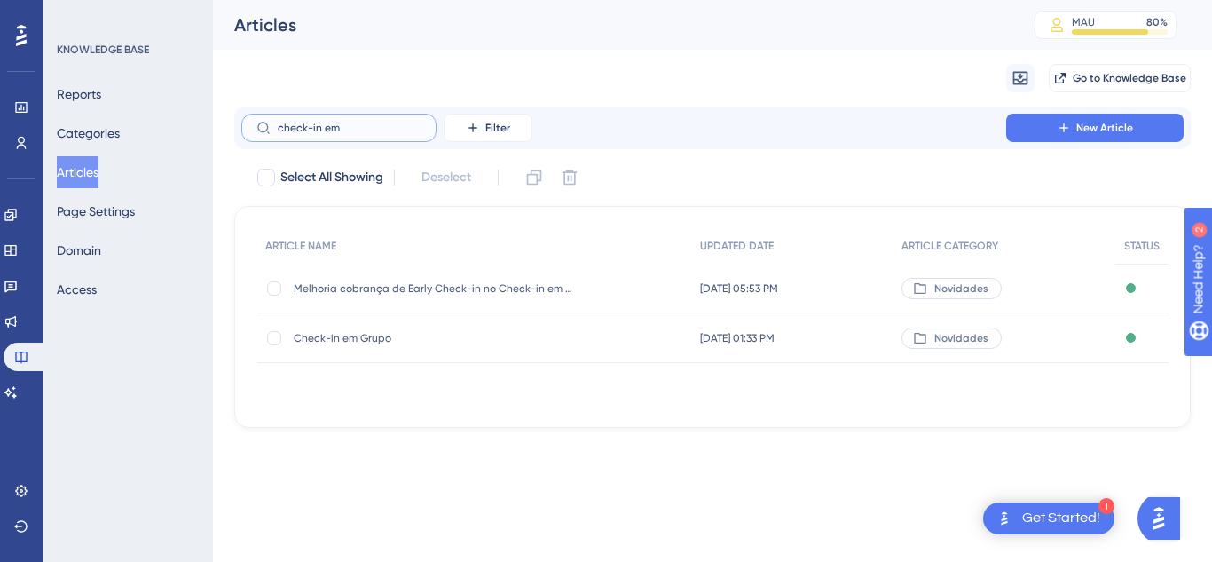
type input "check-in em"
click at [384, 327] on div "Check-in em Grupo Check-in em Grupo" at bounding box center [436, 338] width 284 height 50
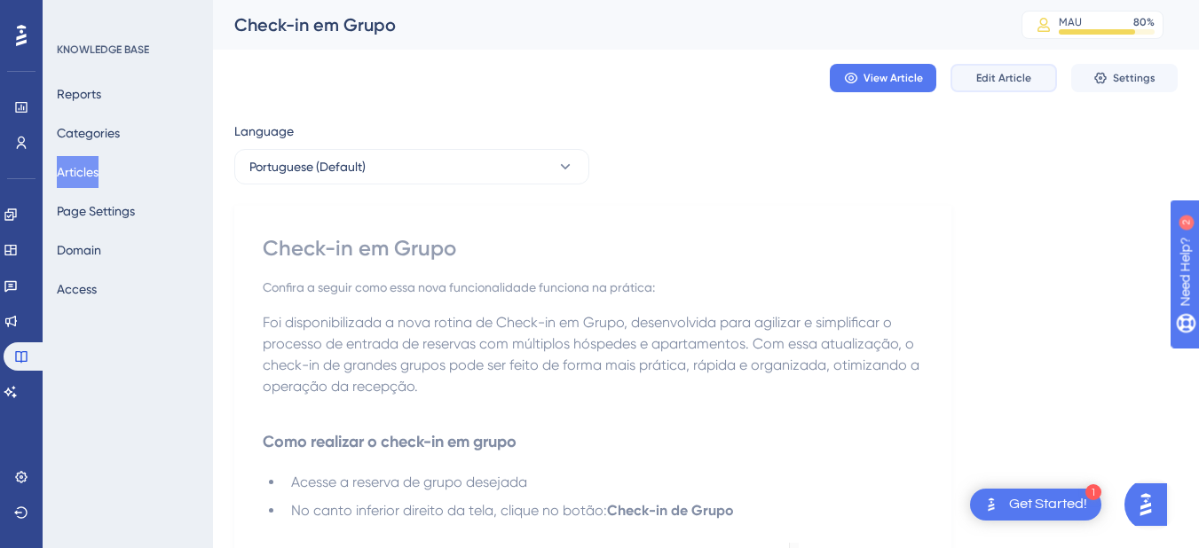
click at [1000, 78] on span "Edit Article" at bounding box center [1003, 78] width 55 height 14
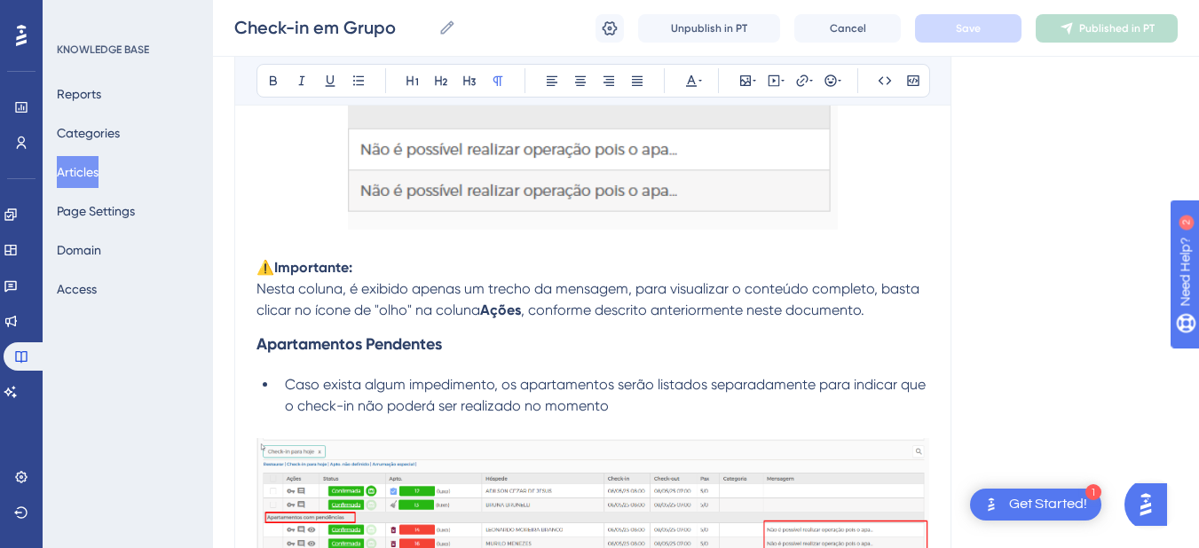
scroll to position [7592, 0]
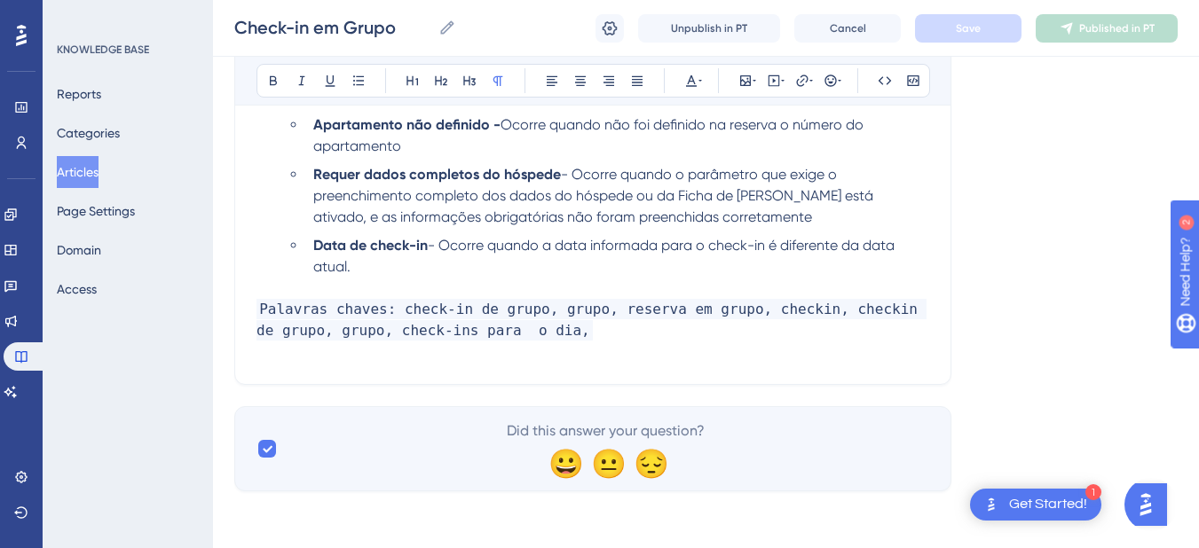
click at [632, 332] on p "Palavras chaves: check-in de grupo, grupo, reserva em grupo, checkin, checkin d…" at bounding box center [592, 320] width 673 height 43
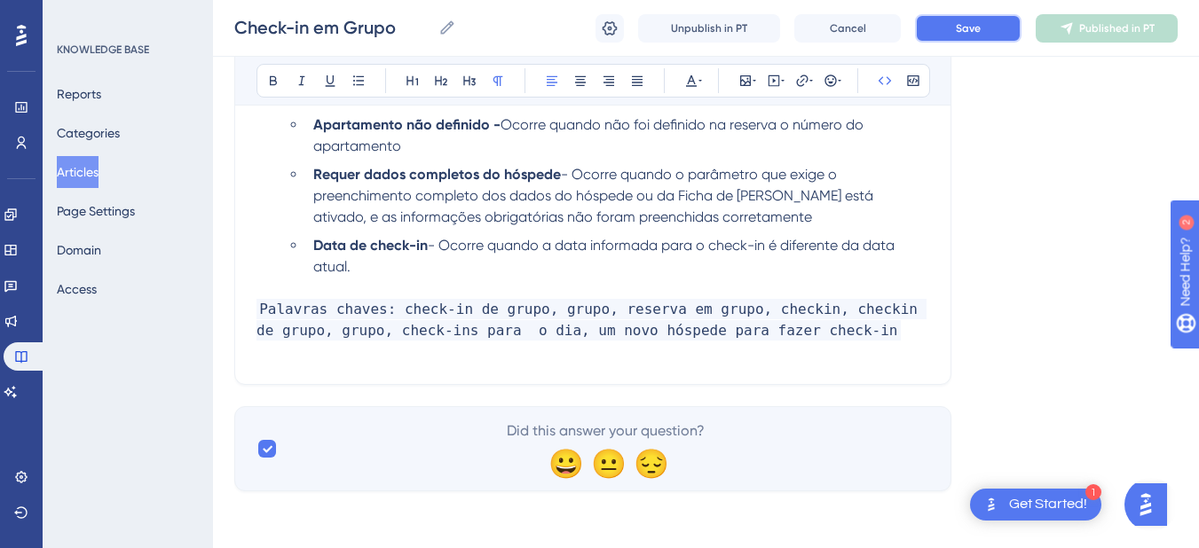
click at [964, 26] on span "Save" at bounding box center [968, 28] width 25 height 14
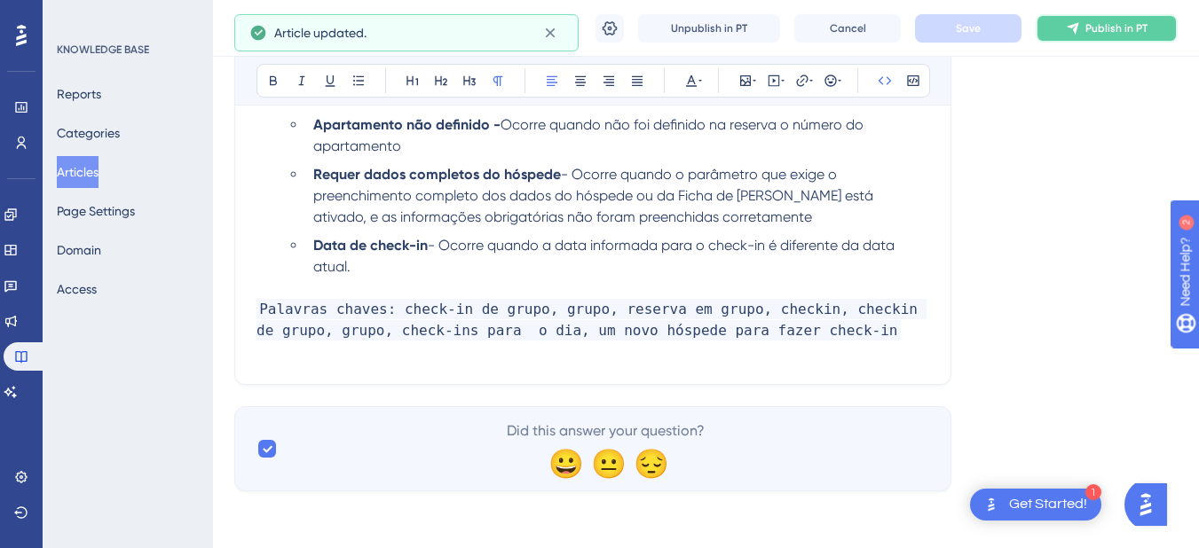
click at [1086, 31] on span "Publish in PT" at bounding box center [1116, 28] width 62 height 14
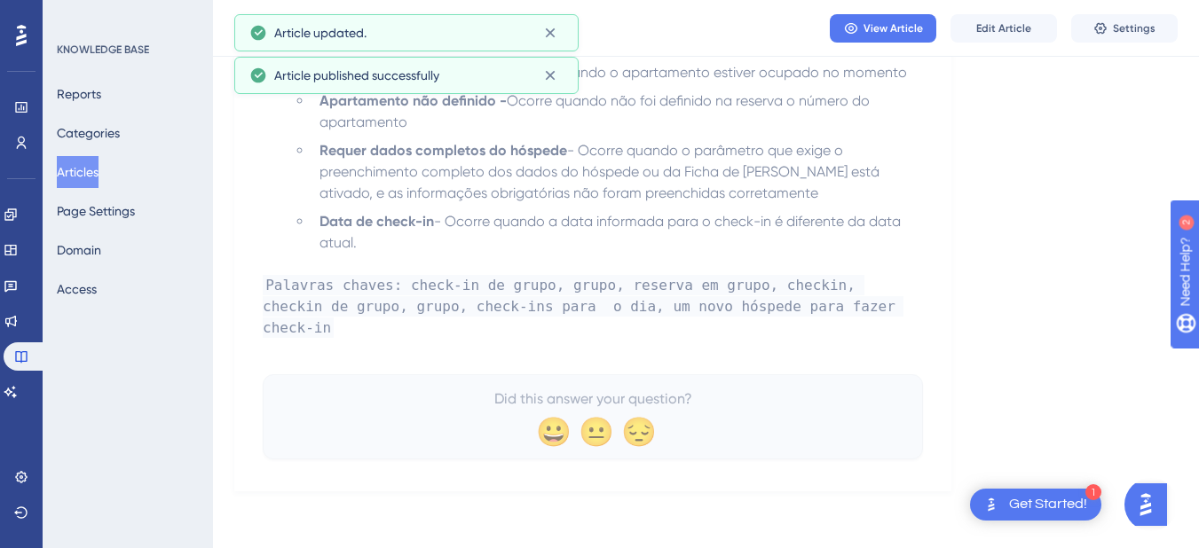
scroll to position [7497, 0]
click at [18, 389] on icon at bounding box center [11, 392] width 14 height 14
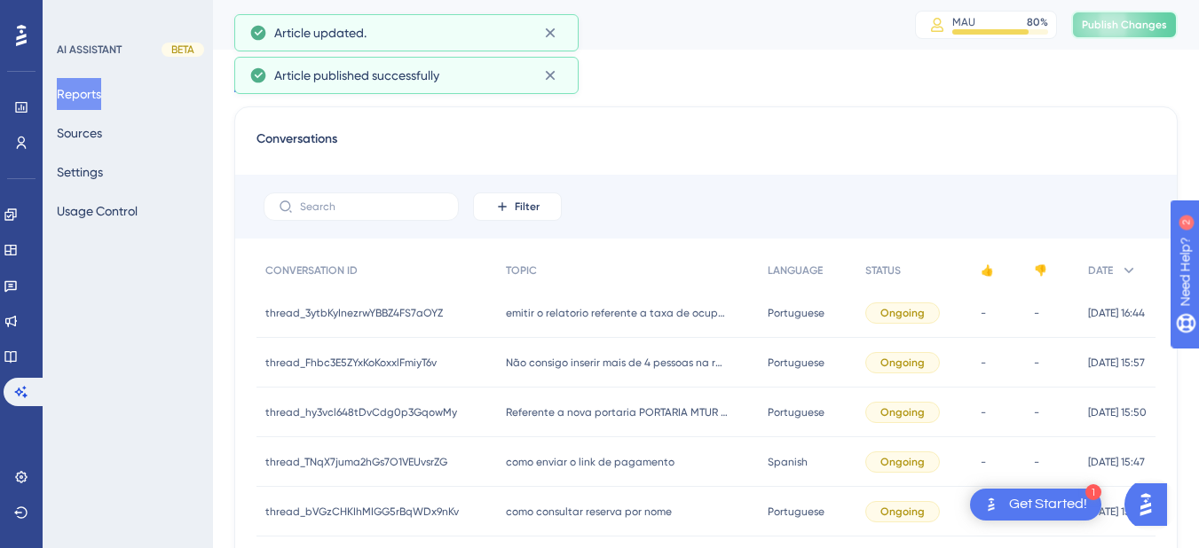
click at [1141, 16] on button "Publish Changes" at bounding box center [1124, 25] width 106 height 28
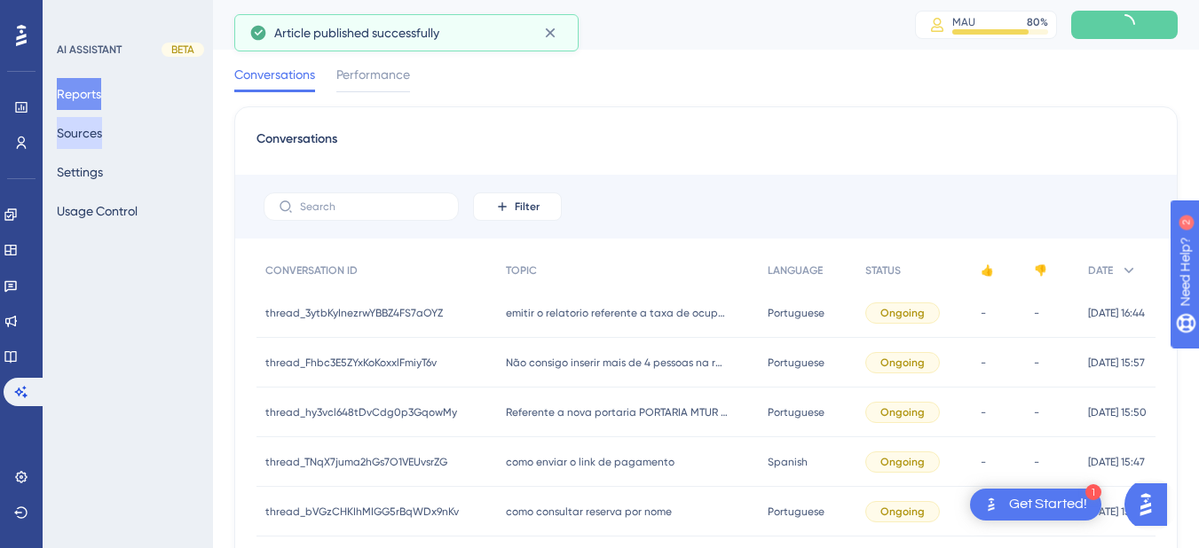
click at [75, 127] on button "Sources" at bounding box center [79, 133] width 45 height 32
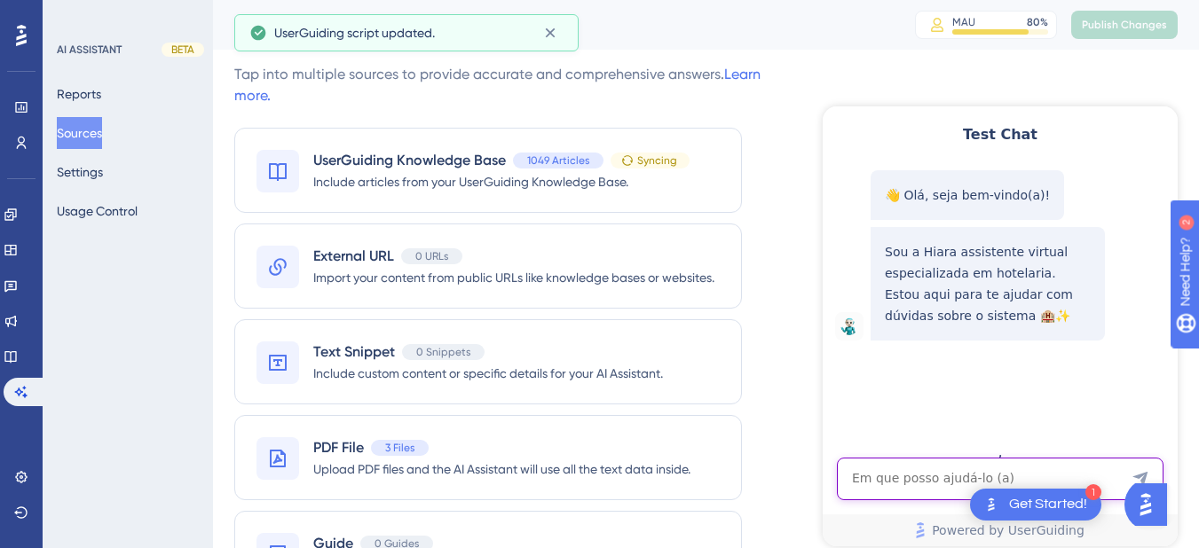
click at [956, 473] on textarea "AI Assistant Text Input" at bounding box center [1000, 479] width 327 height 43
paste textarea "COMO FAZER O CHECK-IN DE NOVO HOSPODE NO QUARTO QUE JA ESTA COM CHECK-IN"
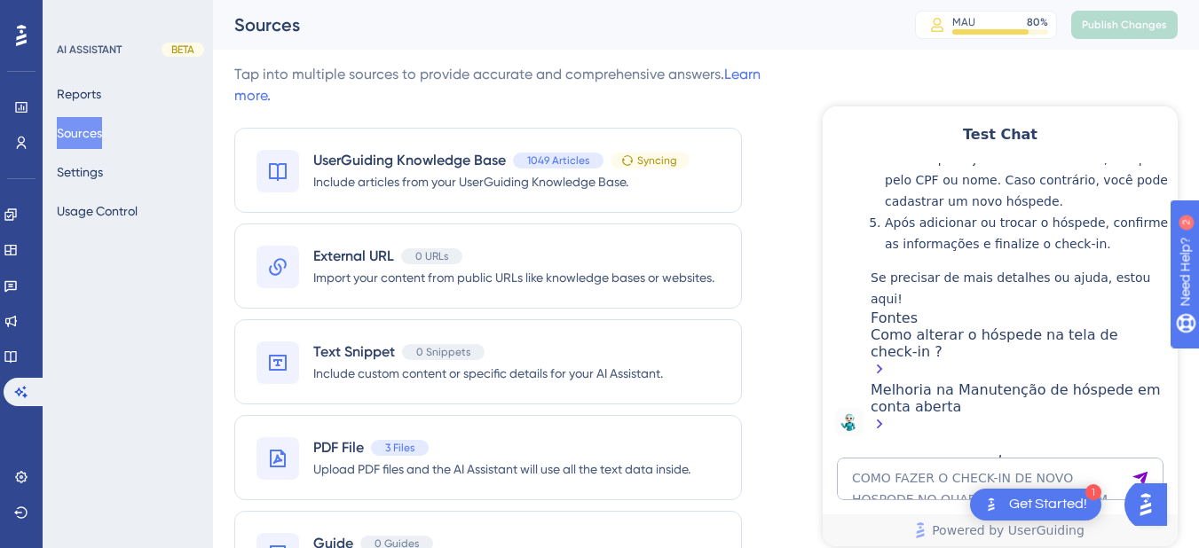
scroll to position [427, 0]
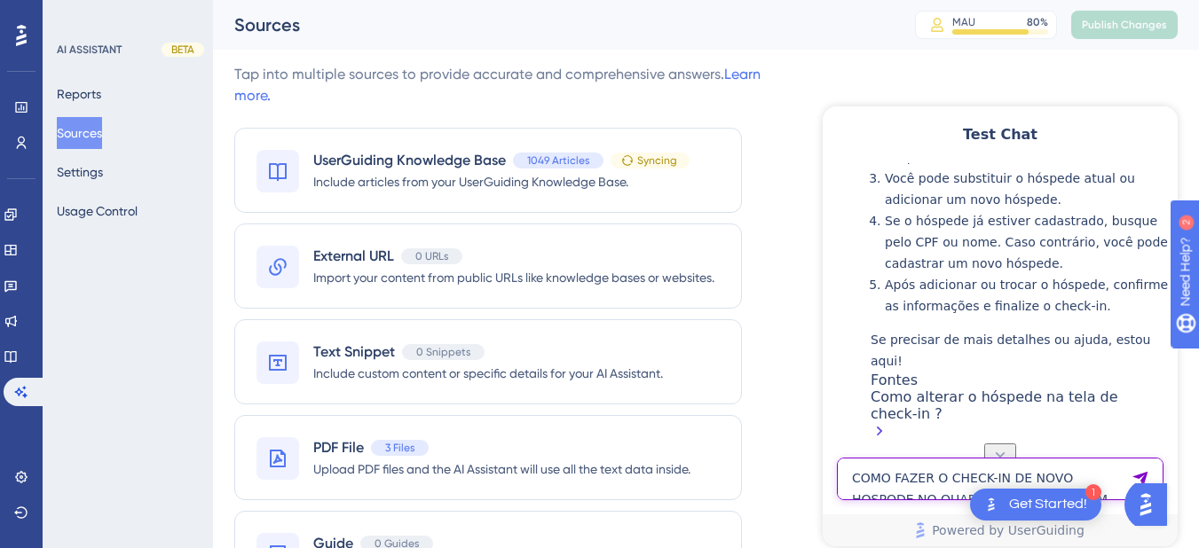
click at [895, 478] on textarea "COMO FAZER O CHECK-IN DE NOVO HOSPODE NO QUARTO QUE JA ESTA COM CHECK-IN" at bounding box center [1000, 479] width 327 height 43
paste textarea "UM NOVO HÓSPEDE PARA FAZER"
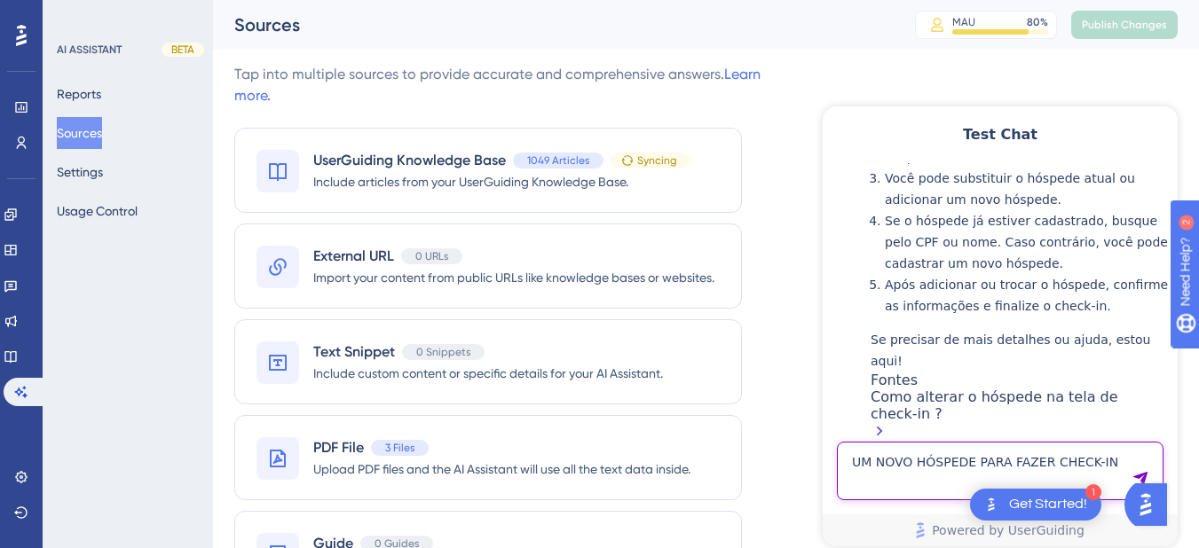
type textarea "UM NOVO HÓSPEDE PARA FAZER CHECK-IN"
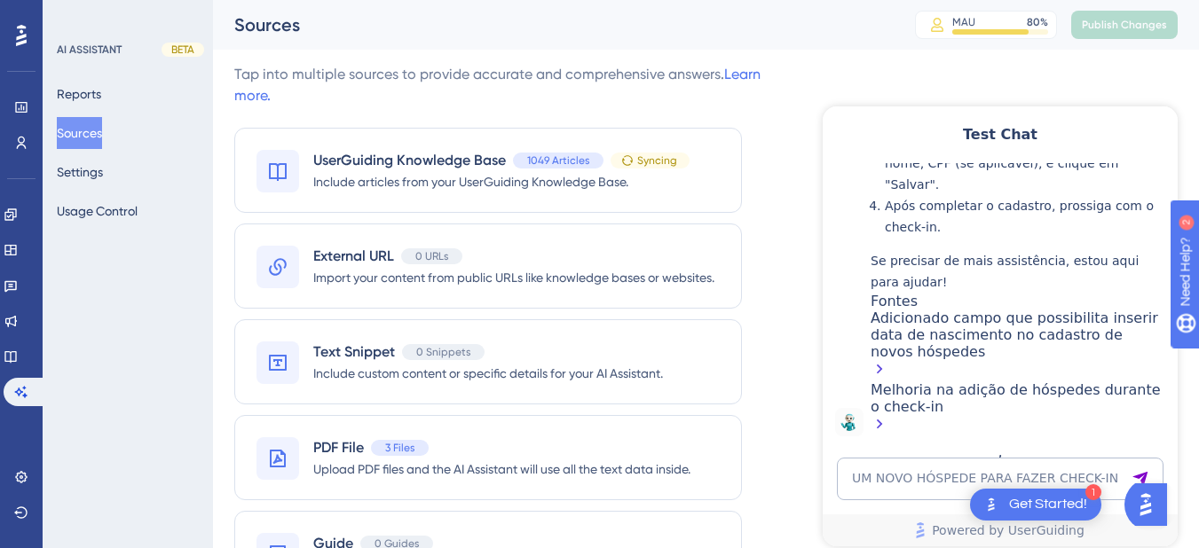
scroll to position [1113, 0]
click at [14, 366] on link at bounding box center [11, 357] width 14 height 28
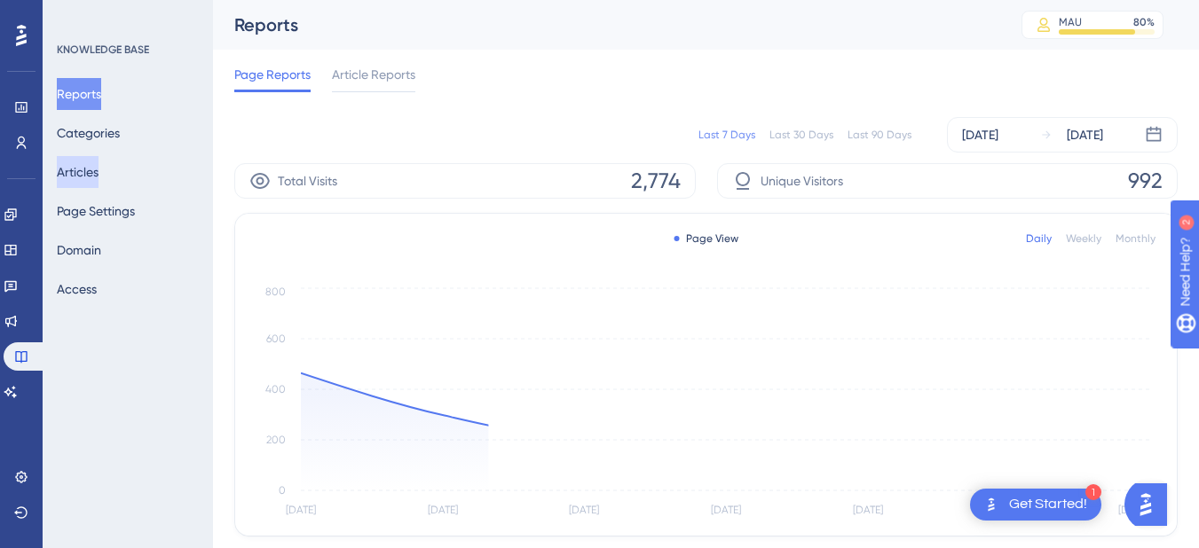
click at [97, 170] on button "Articles" at bounding box center [78, 172] width 42 height 32
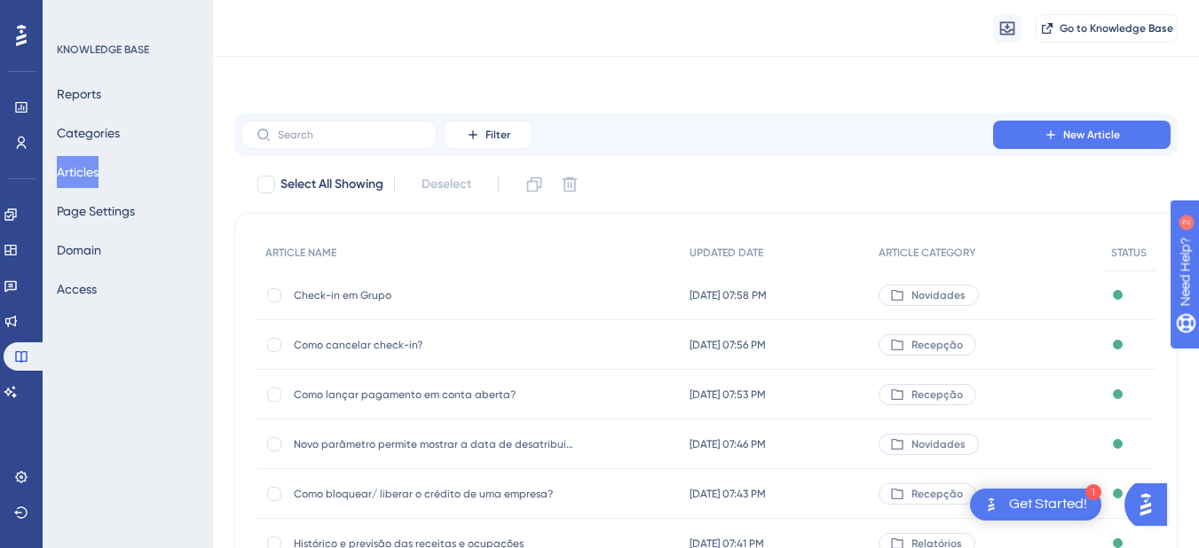
scroll to position [207, 0]
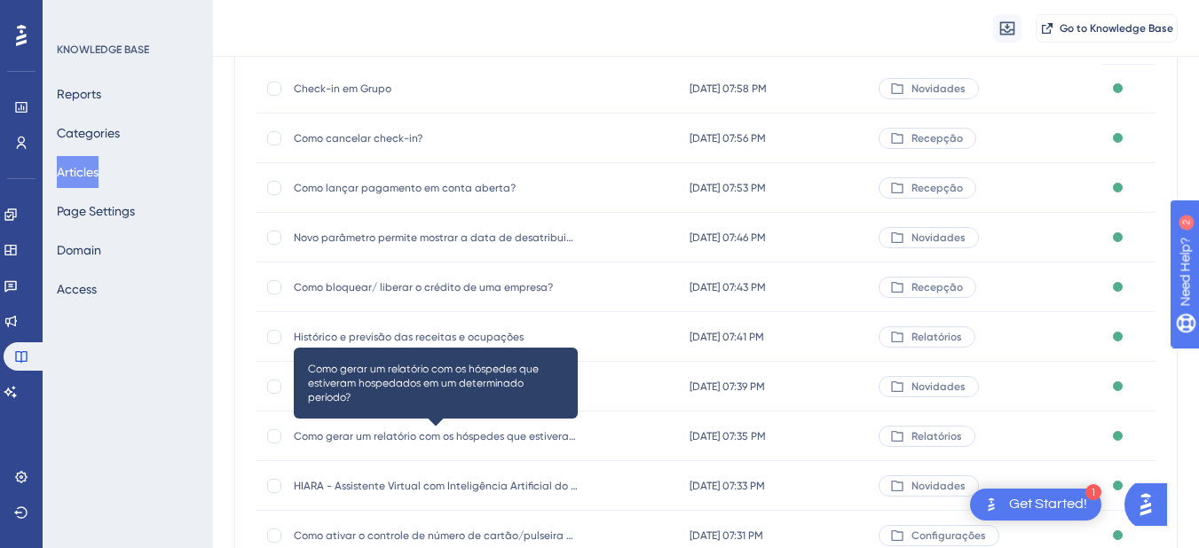
click at [427, 441] on span "Como gerar um relatório com os hóspedes que estiveram hospedados em um determin…" at bounding box center [436, 436] width 284 height 14
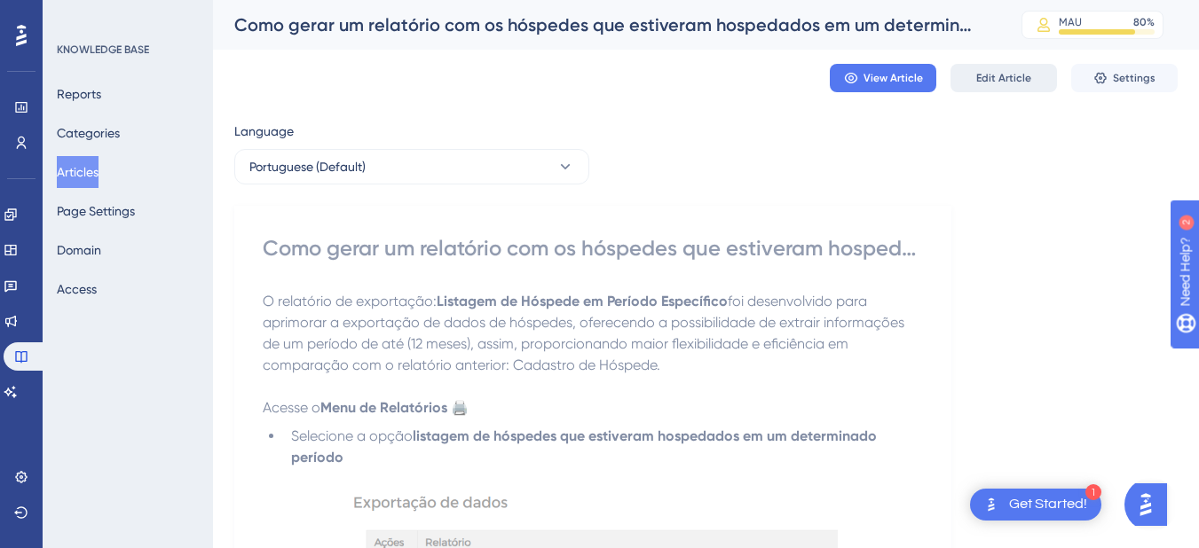
click at [1016, 79] on span "Edit Article" at bounding box center [1003, 78] width 55 height 14
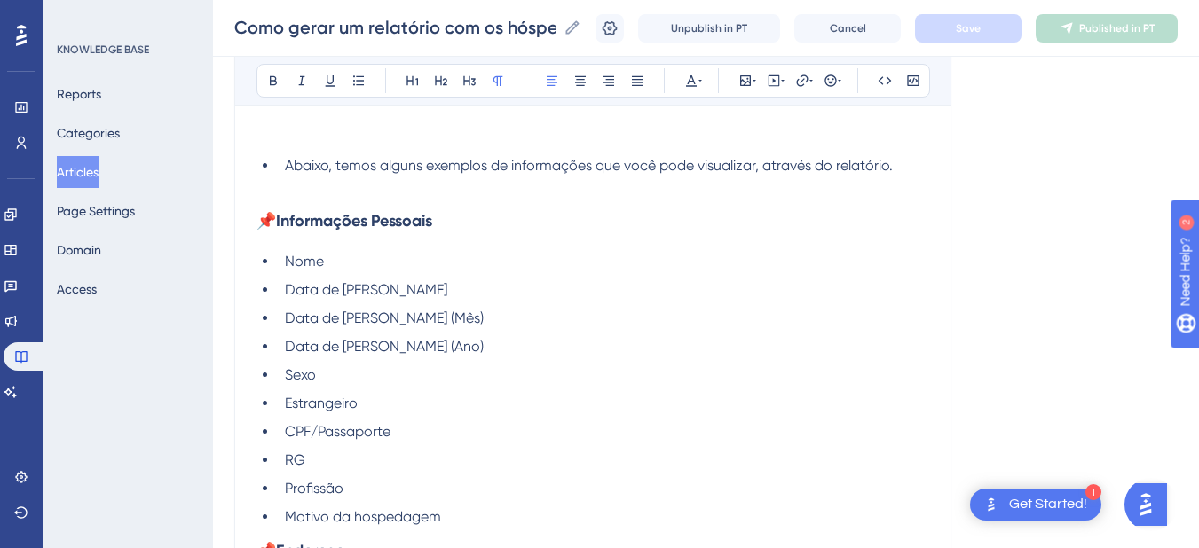
scroll to position [2908, 0]
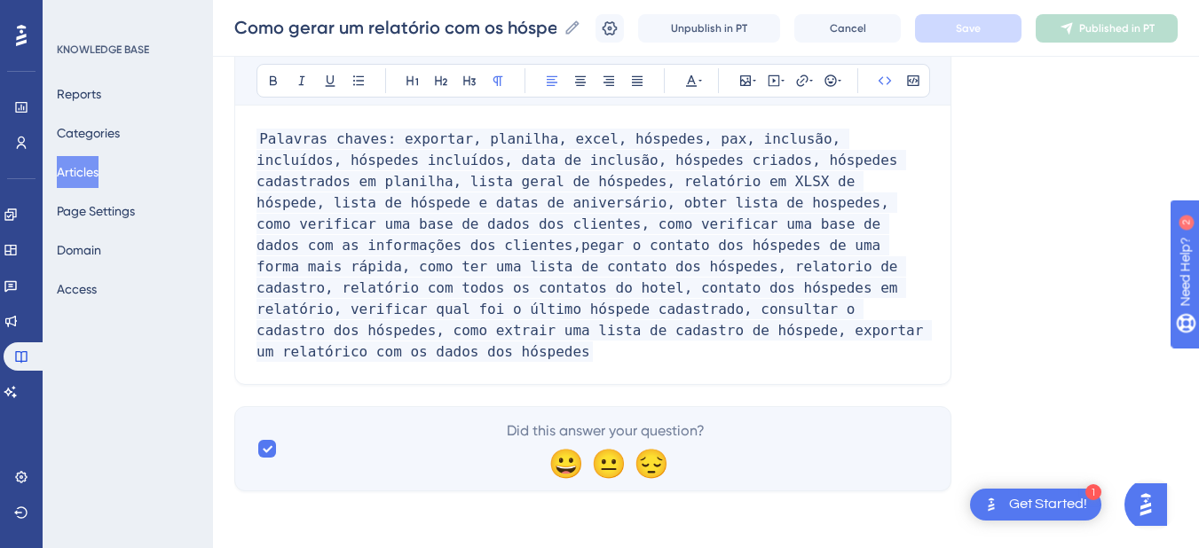
click at [563, 356] on p "Palavras chaves: exportar, planilha, excel, hóspedes, pax, inclusão, incluídos,…" at bounding box center [592, 246] width 673 height 234
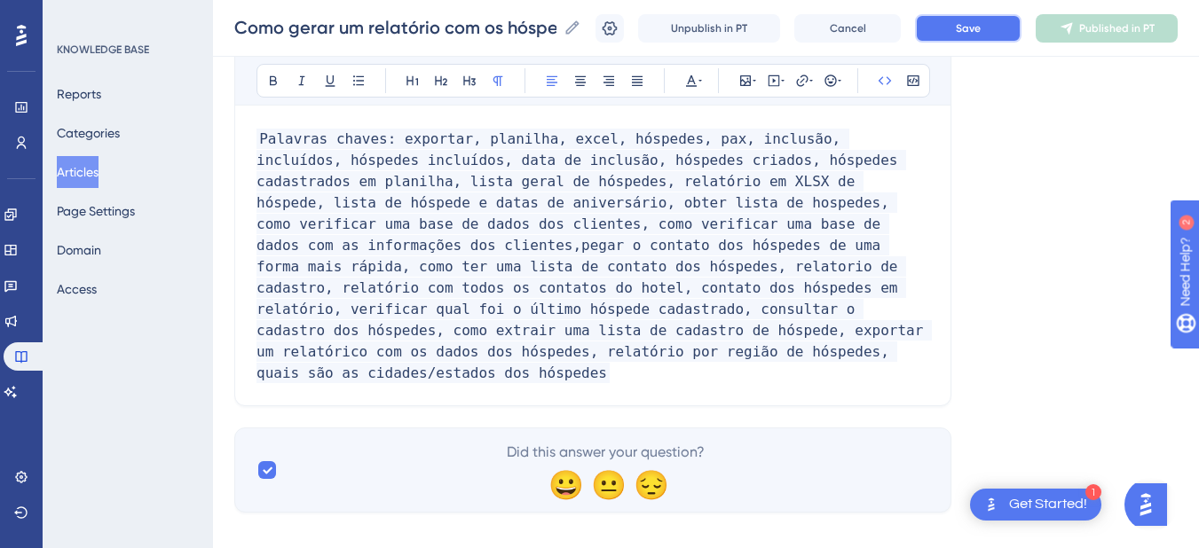
click at [951, 30] on button "Save" at bounding box center [968, 28] width 106 height 28
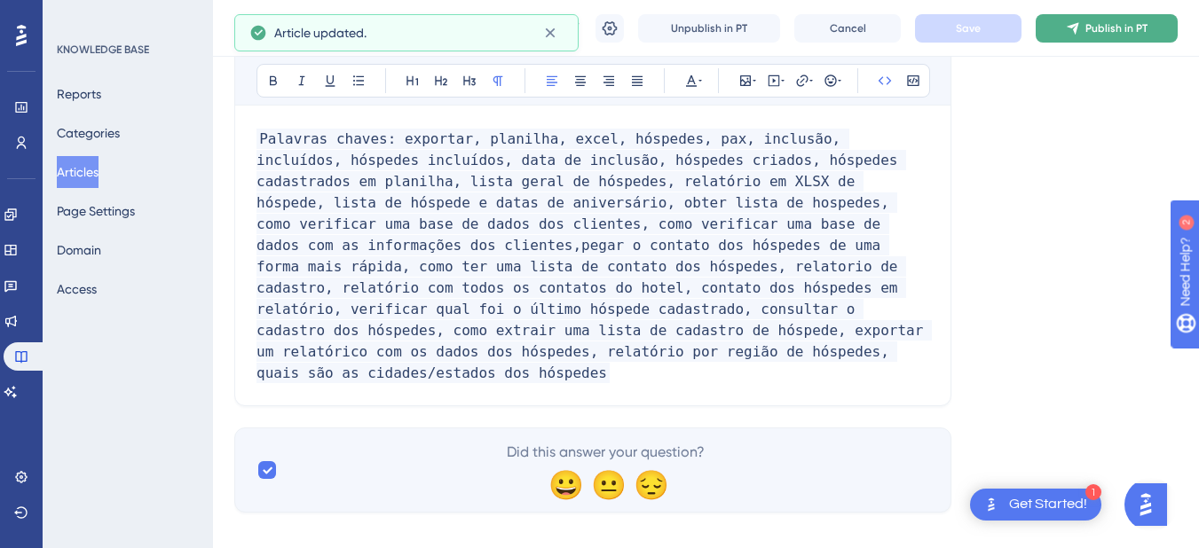
click at [1078, 24] on icon at bounding box center [1073, 28] width 12 height 12
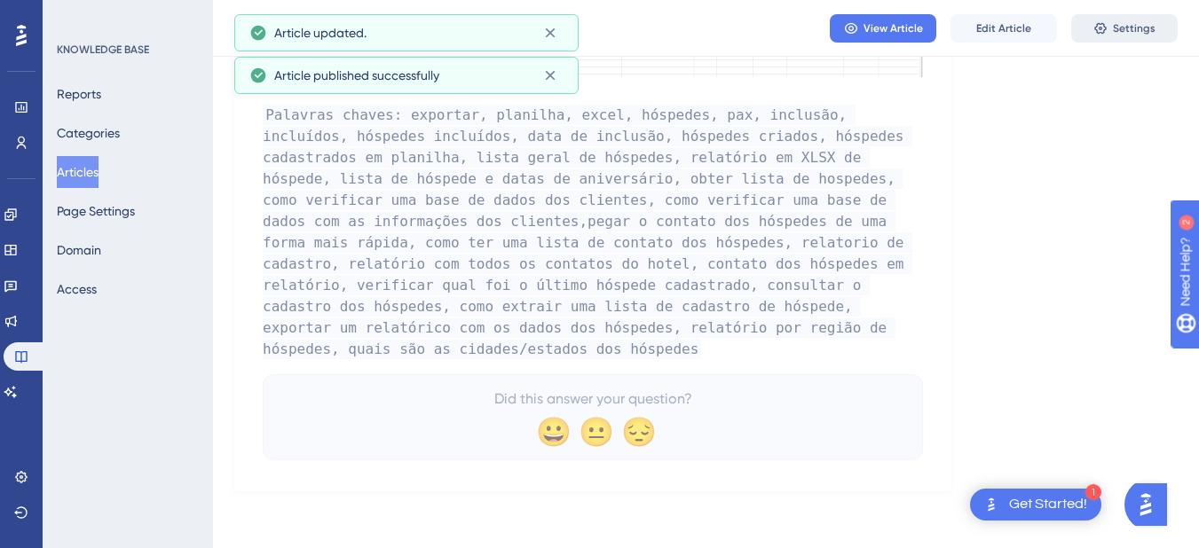
scroll to position [2829, 0]
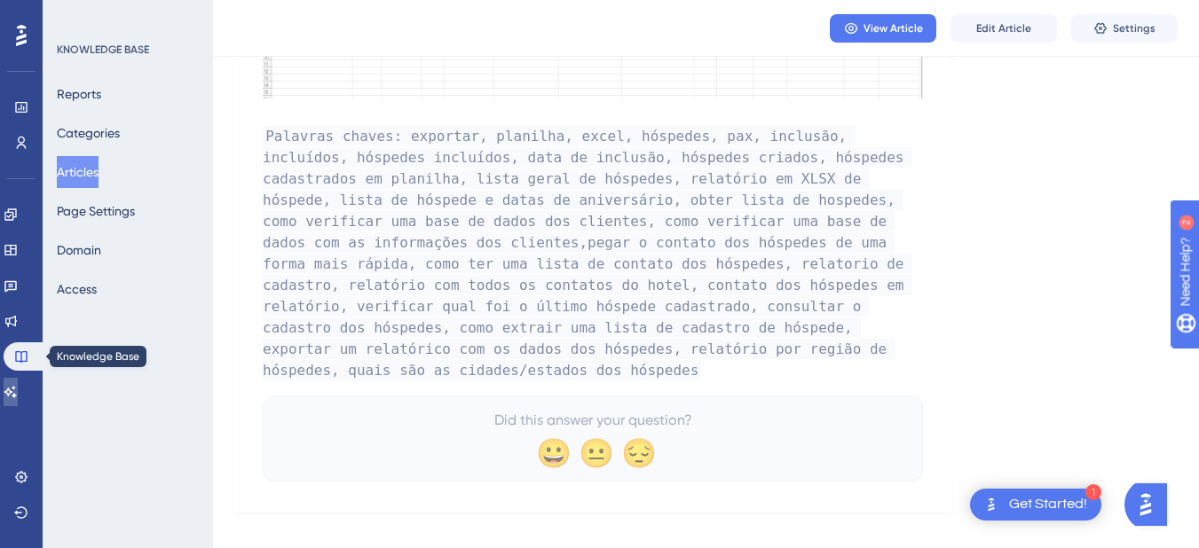
drag, startPoint x: 22, startPoint y: 390, endPoint x: 59, endPoint y: 267, distance: 128.0
click at [18, 390] on icon at bounding box center [11, 392] width 14 height 14
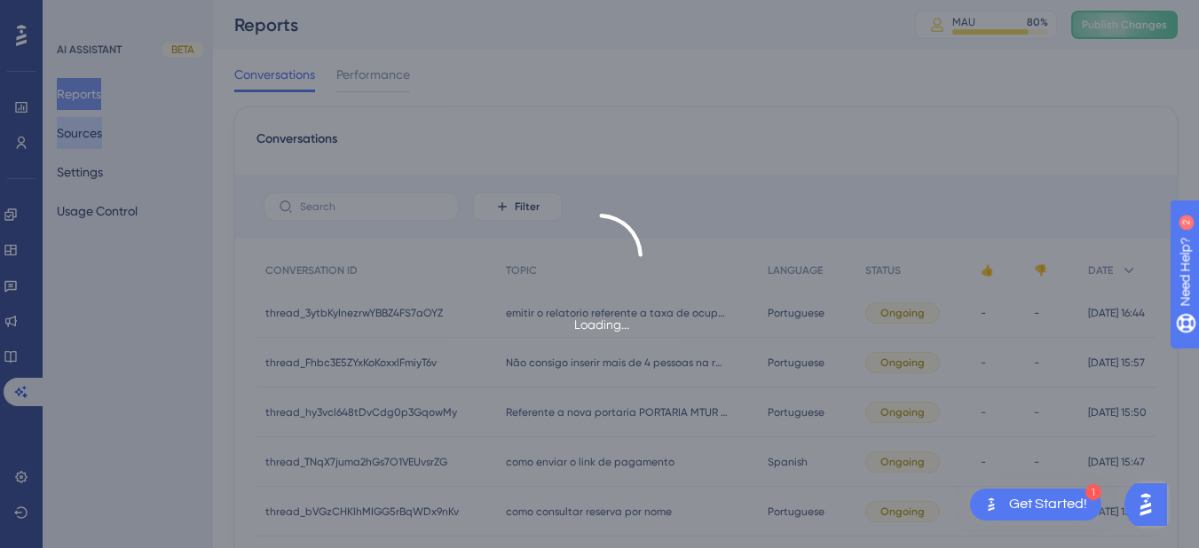
click at [106, 130] on div "Loading..." at bounding box center [599, 274] width 1199 height 548
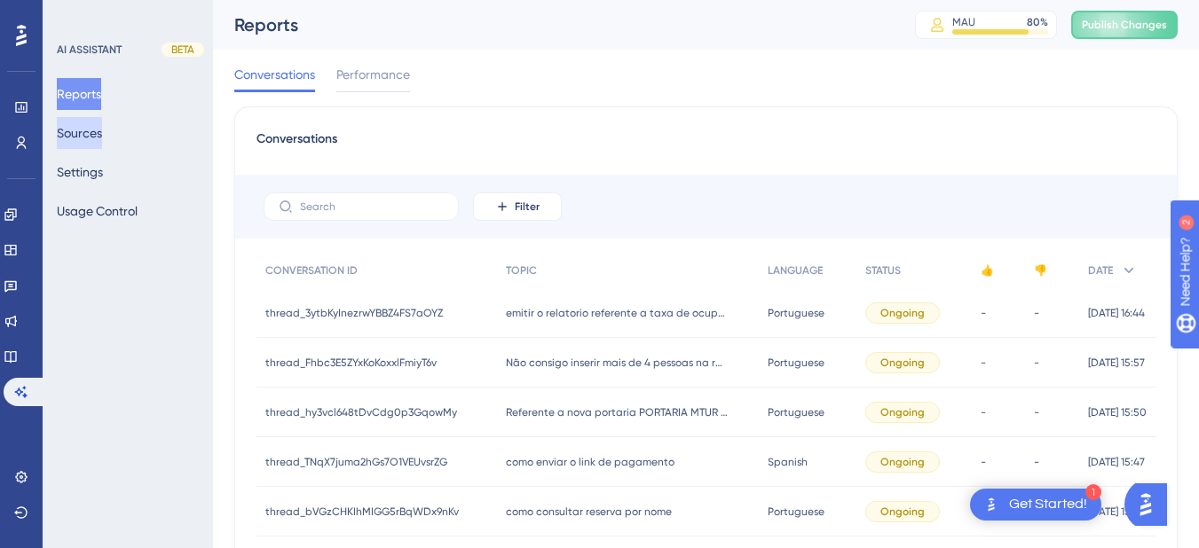
click at [68, 134] on button "Sources" at bounding box center [79, 133] width 45 height 32
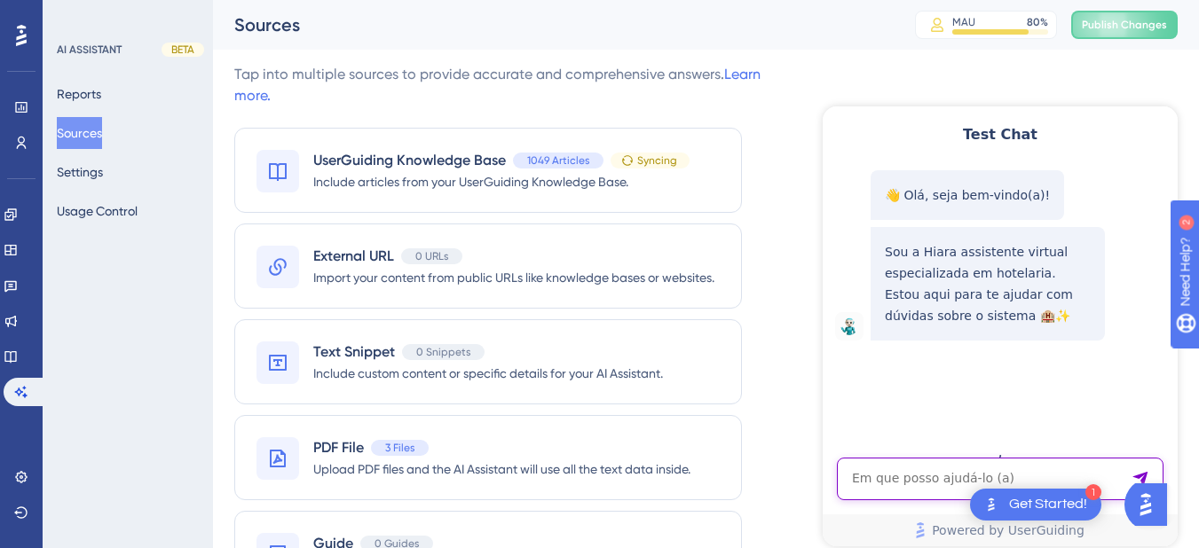
click at [875, 470] on textarea "AI Assistant Text Input" at bounding box center [1000, 479] width 327 height 43
paste textarea "onde posso saber a região dos hospedes"
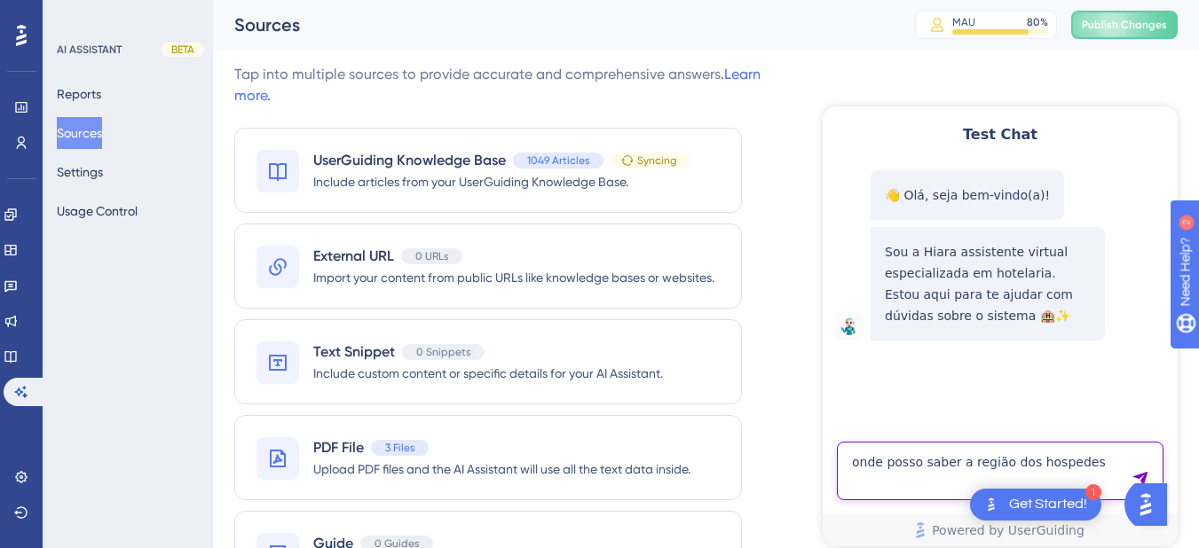
type textarea "onde posso saber a região dos hospedes"
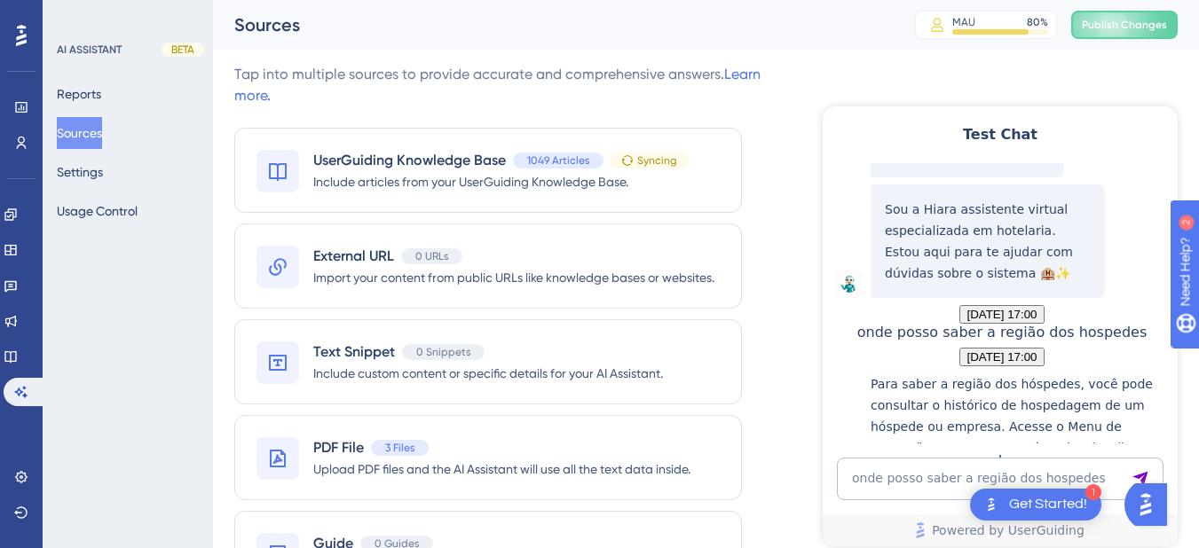
scroll to position [396, 0]
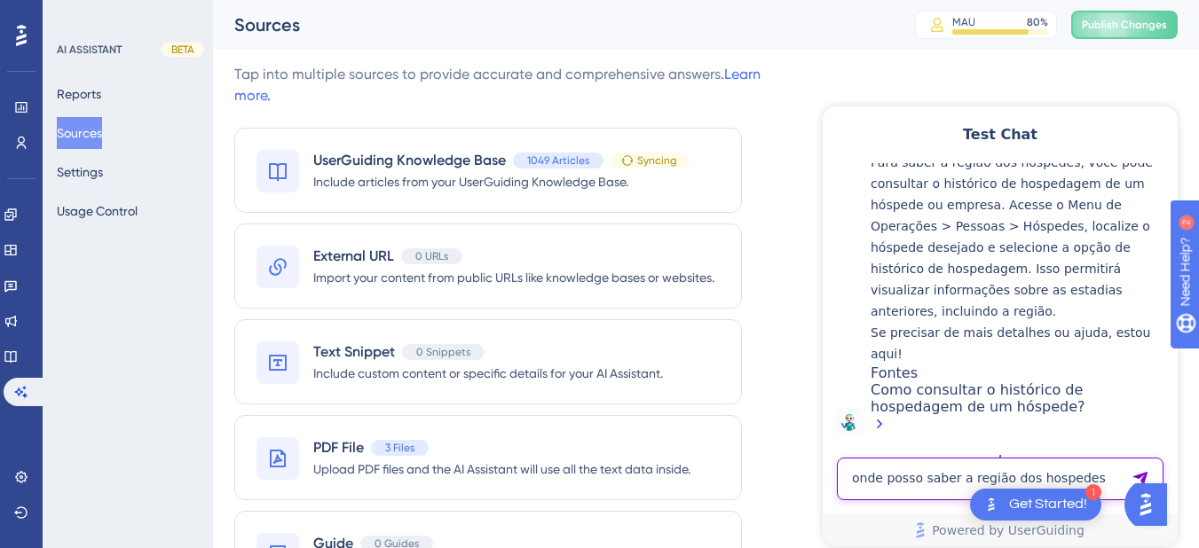
click at [904, 469] on textarea "onde posso saber a região dos hospedes" at bounding box center [1000, 479] width 327 height 43
paste textarea "quais são as principais cidades/estados de origem dos hóspedes no último mês"
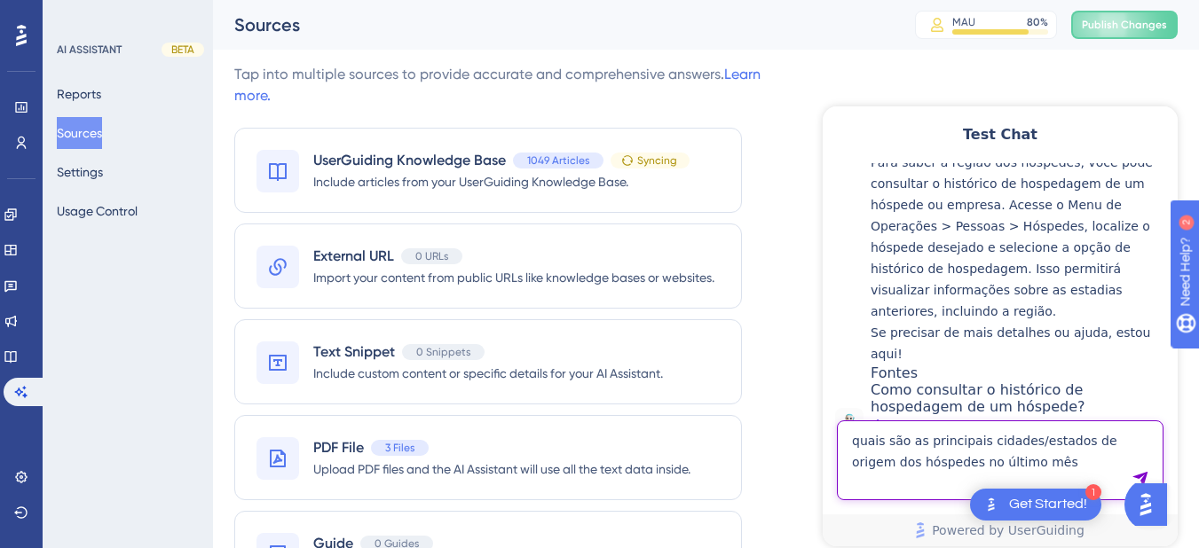
type textarea "quais são as principais cidades/estados de origem dos hóspedes no último mês"
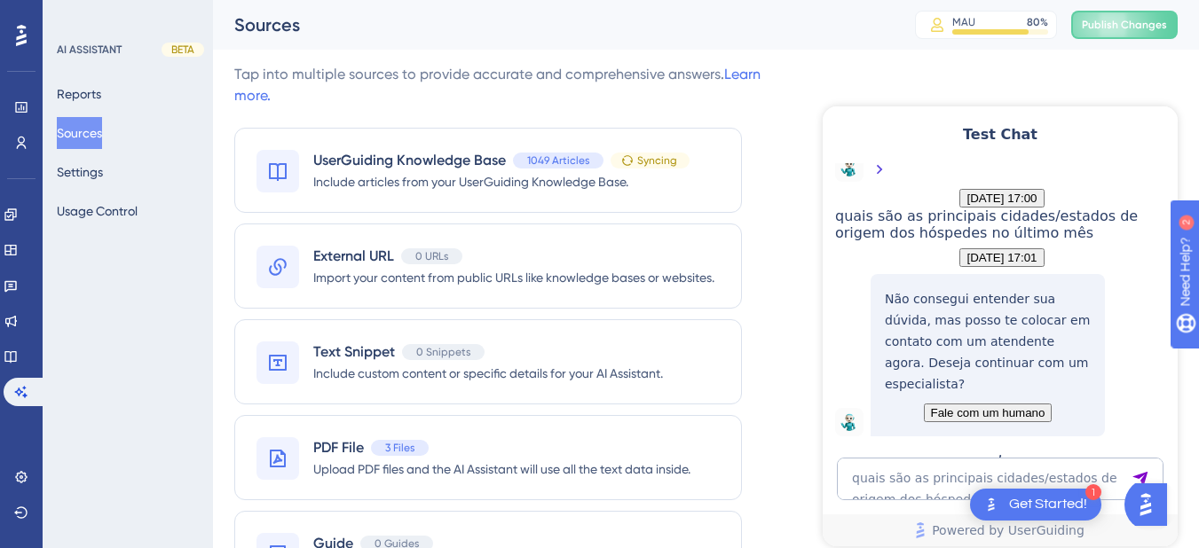
scroll to position [745, 0]
drag, startPoint x: 25, startPoint y: 359, endPoint x: 90, endPoint y: 312, distance: 79.5
click at [18, 359] on icon at bounding box center [11, 357] width 14 height 14
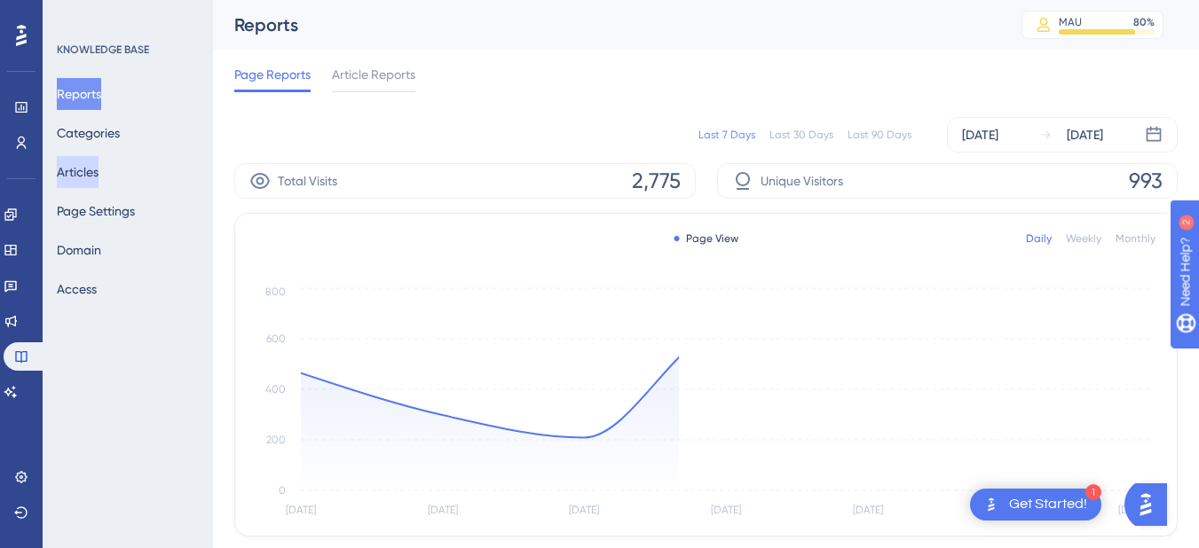
click at [98, 172] on button "Articles" at bounding box center [78, 172] width 42 height 32
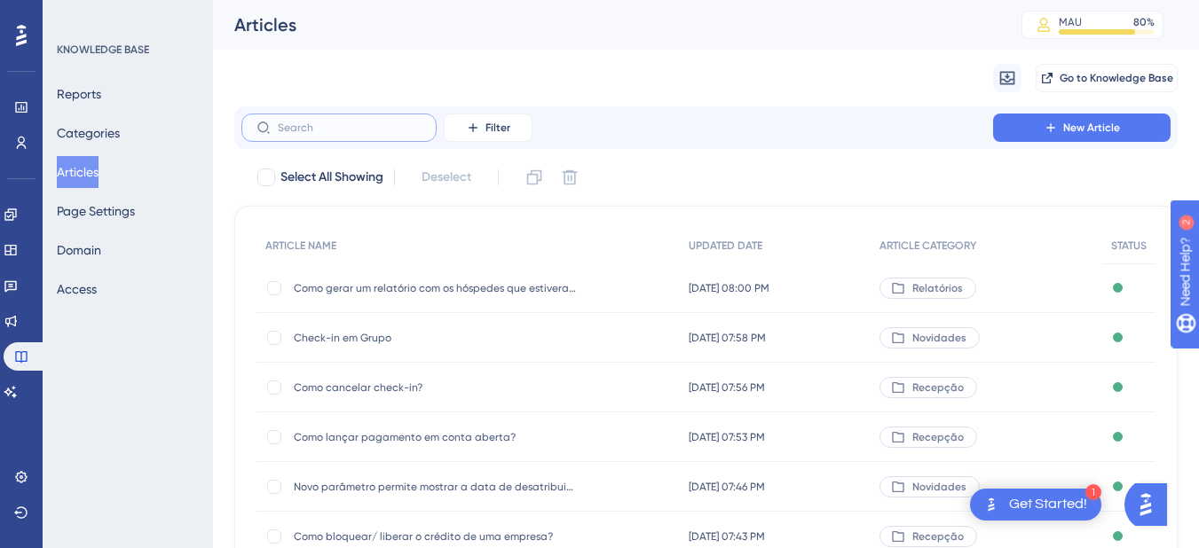
click at [311, 122] on input "text" at bounding box center [350, 128] width 144 height 12
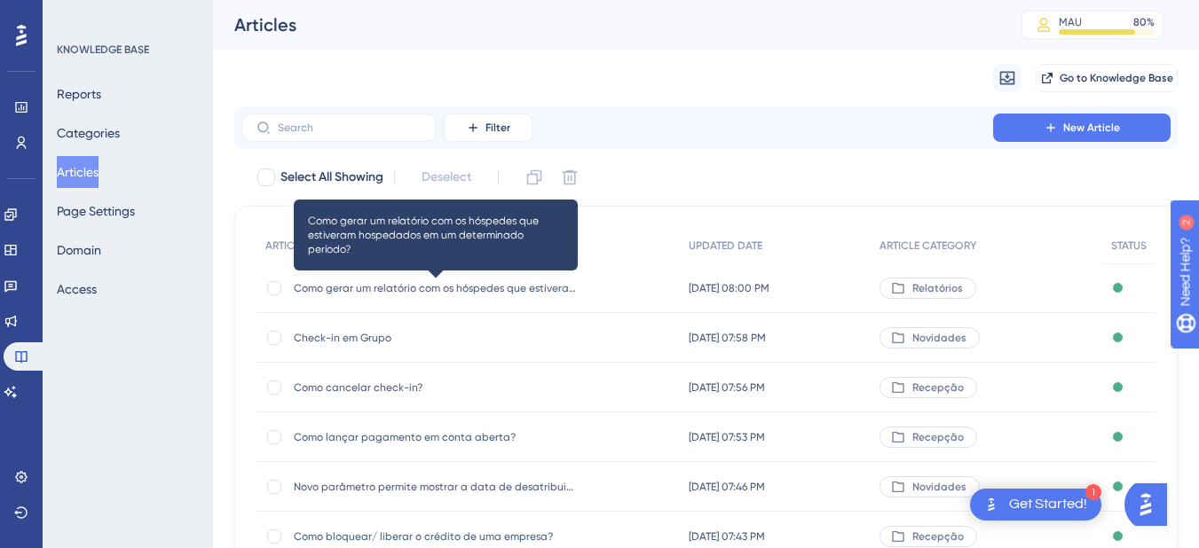
click at [438, 281] on span "Como gerar um relatório com os hóspedes que estiveram hospedados em um determin…" at bounding box center [436, 288] width 284 height 14
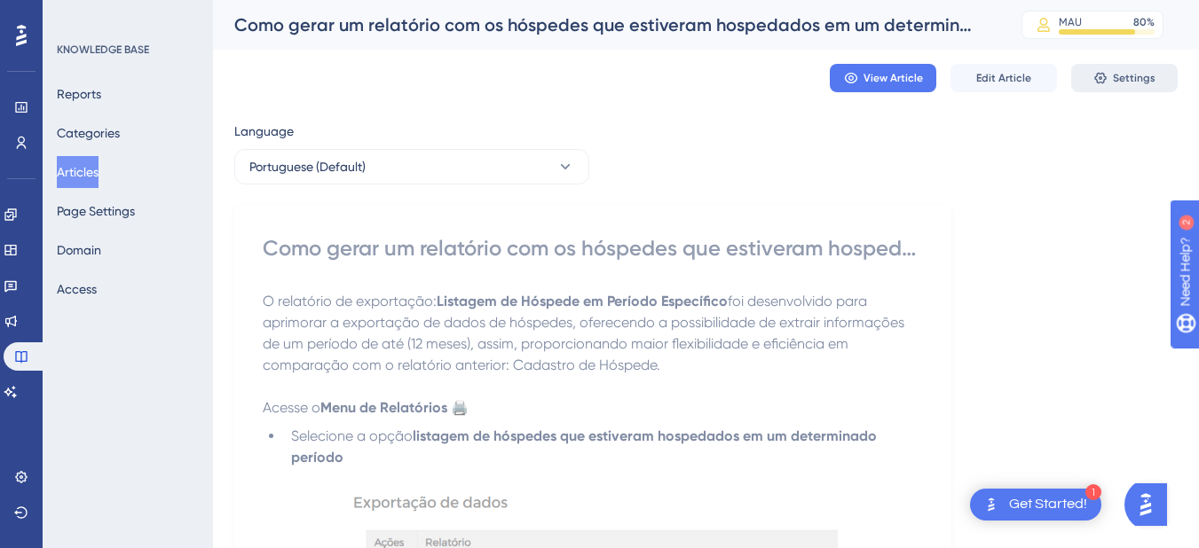
click at [1116, 67] on button "Settings" at bounding box center [1124, 78] width 106 height 28
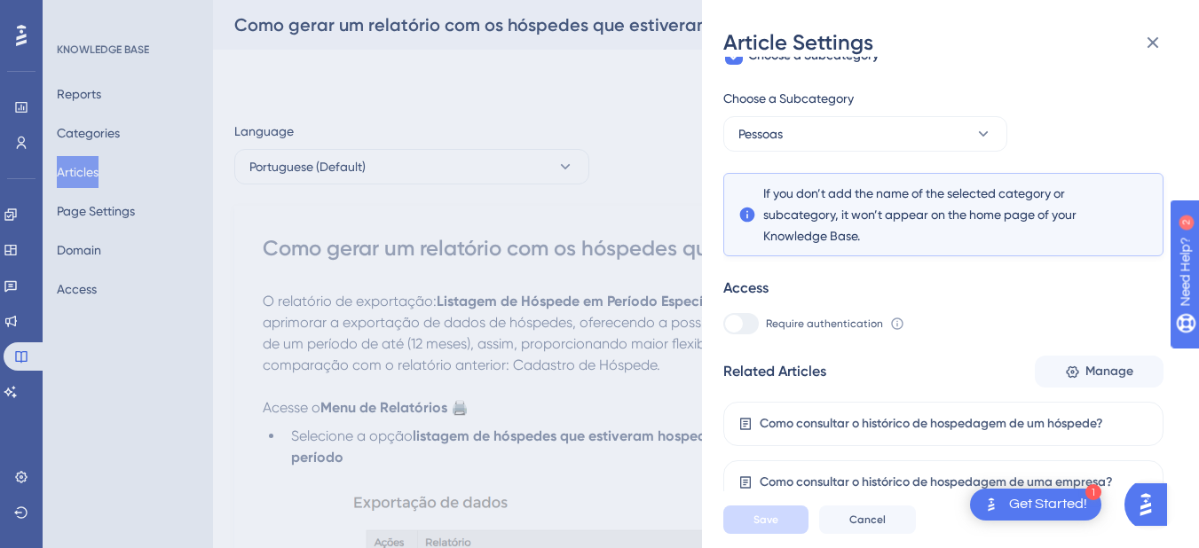
scroll to position [207, 0]
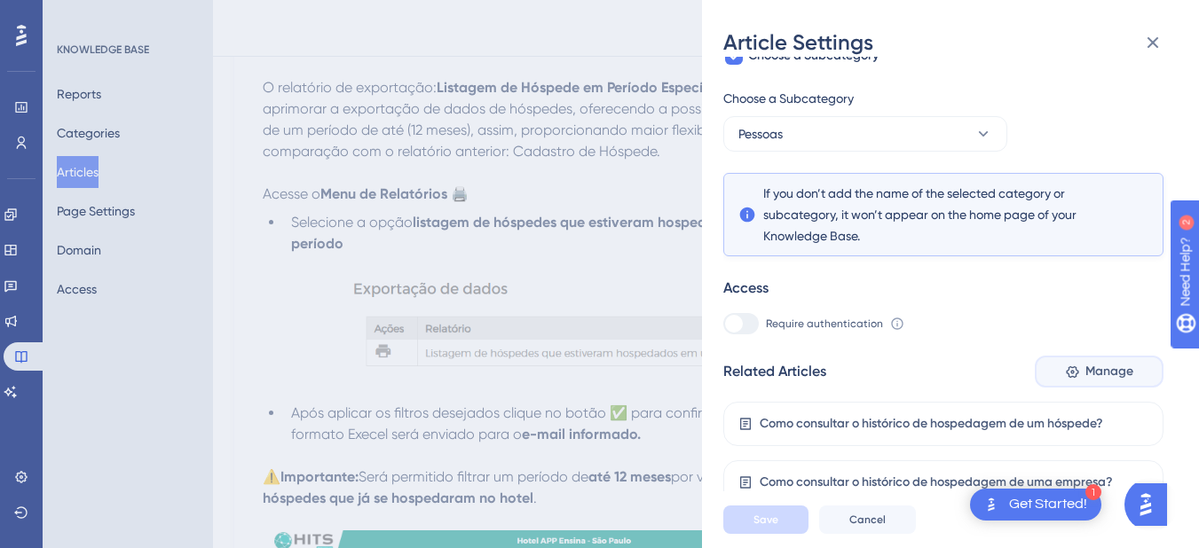
click at [1123, 368] on span "Manage" at bounding box center [1109, 371] width 48 height 21
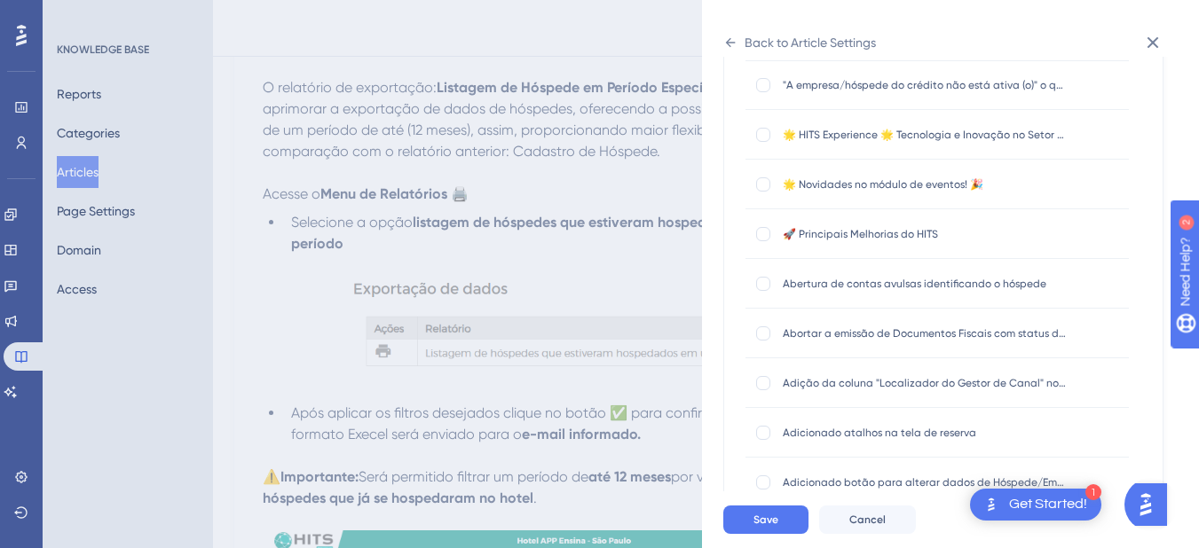
scroll to position [0, 0]
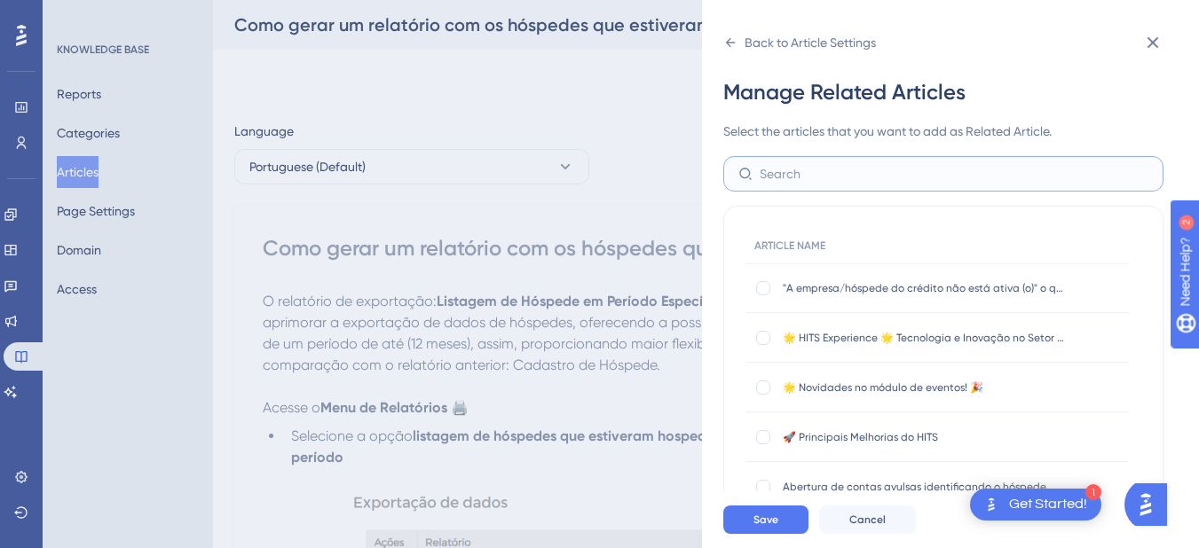
click at [783, 174] on input "text" at bounding box center [954, 174] width 389 height 20
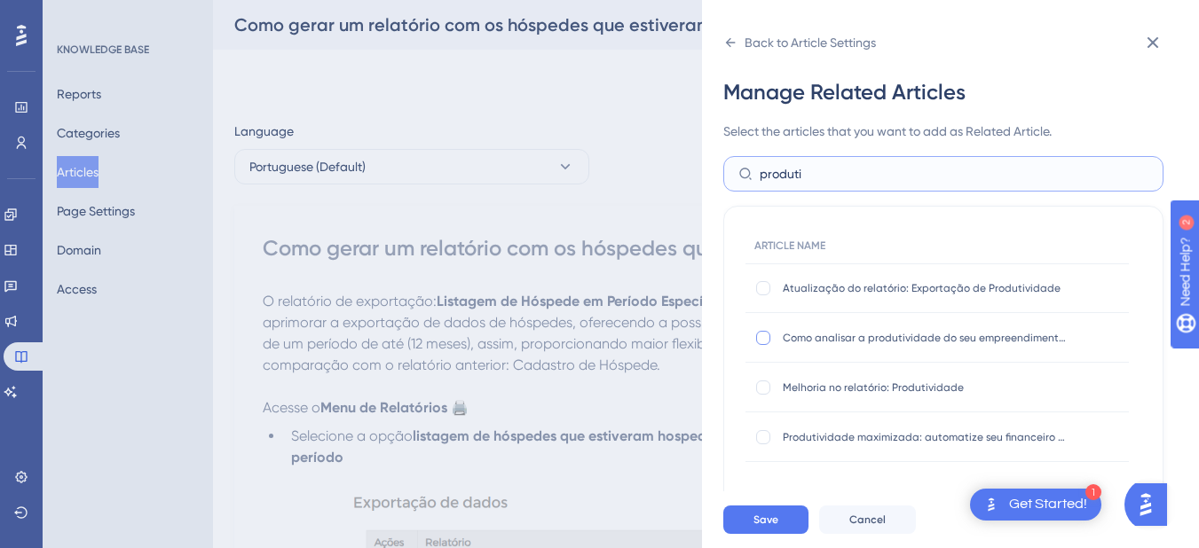
type input "produti"
click at [758, 336] on div at bounding box center [763, 338] width 14 height 14
checkbox input "true"
click at [766, 519] on button "Save" at bounding box center [765, 520] width 85 height 28
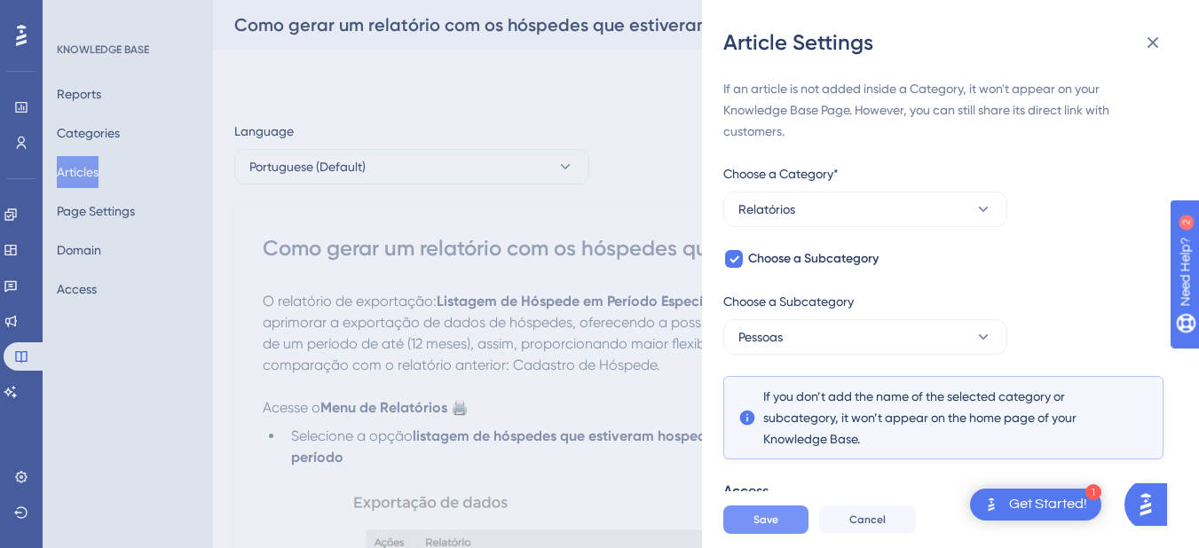
click at [766, 519] on button "Save" at bounding box center [765, 520] width 85 height 28
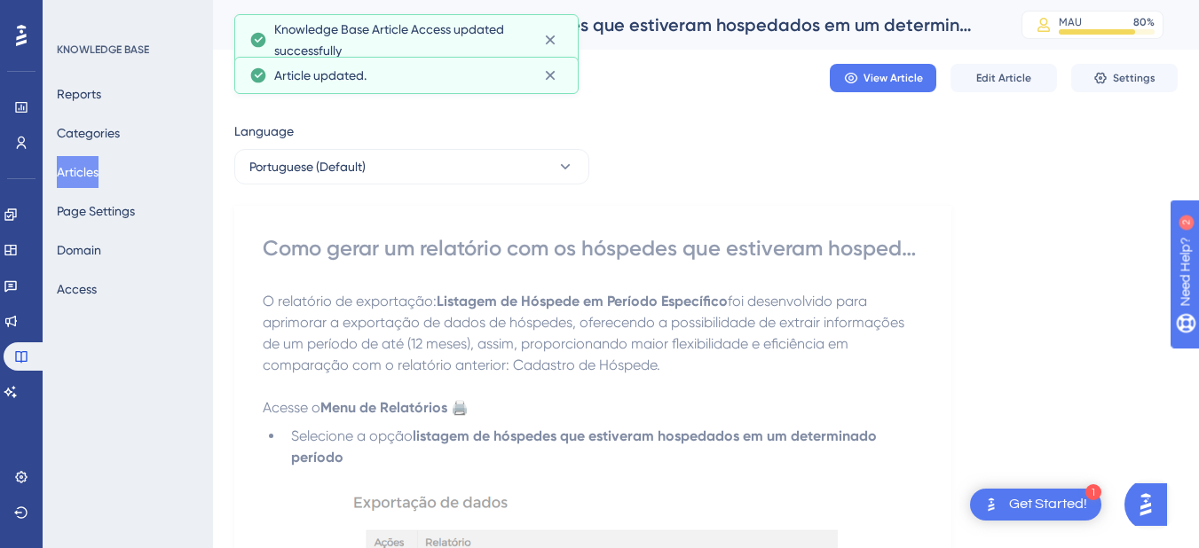
click at [98, 175] on button "Articles" at bounding box center [78, 172] width 42 height 32
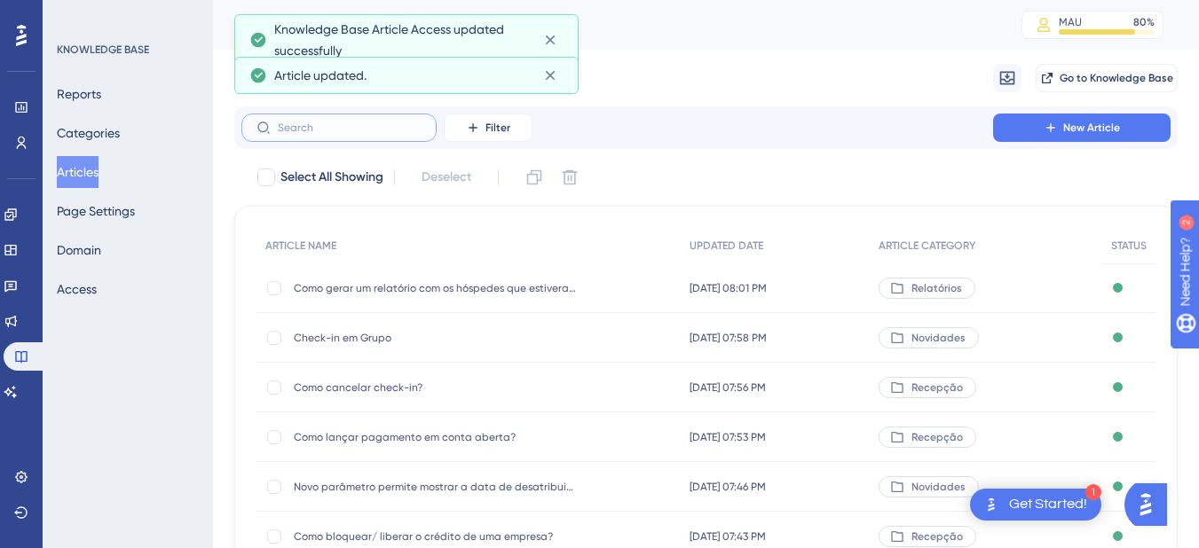
click at [330, 126] on input "text" at bounding box center [350, 128] width 144 height 12
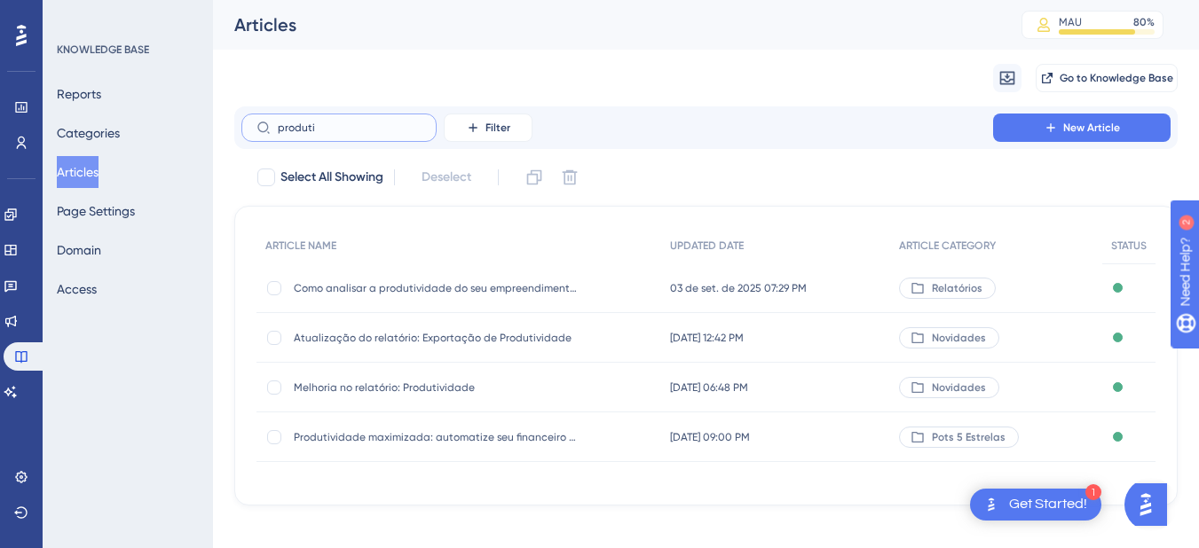
type input "produti"
click at [391, 295] on div "Como analisar a produtividade do seu empreendimento? Como analisar a produtivid…" at bounding box center [436, 289] width 284 height 50
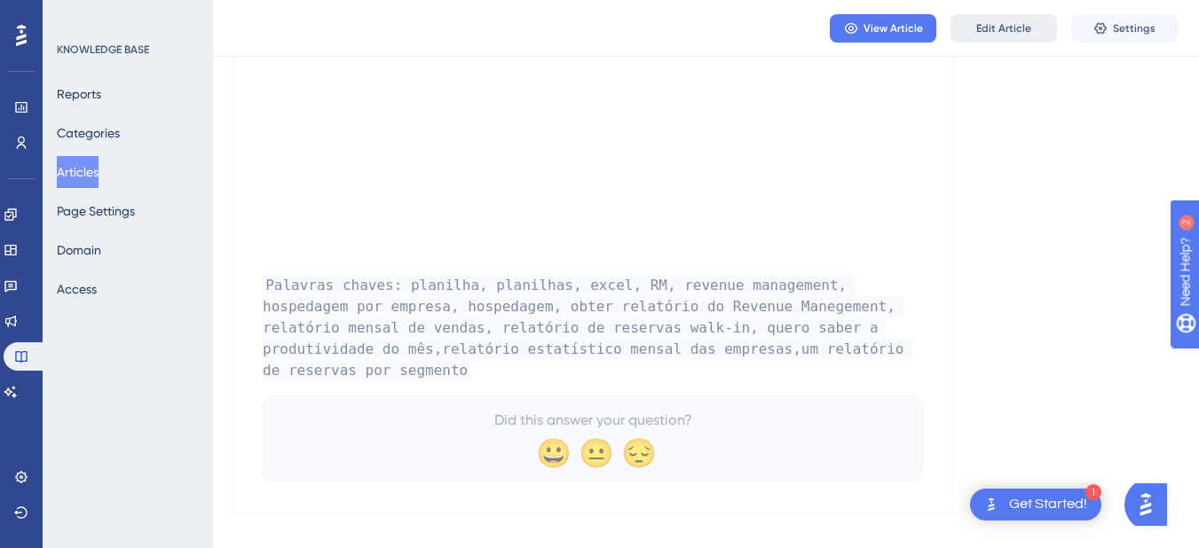
click at [1036, 33] on button "Edit Article" at bounding box center [1003, 28] width 106 height 28
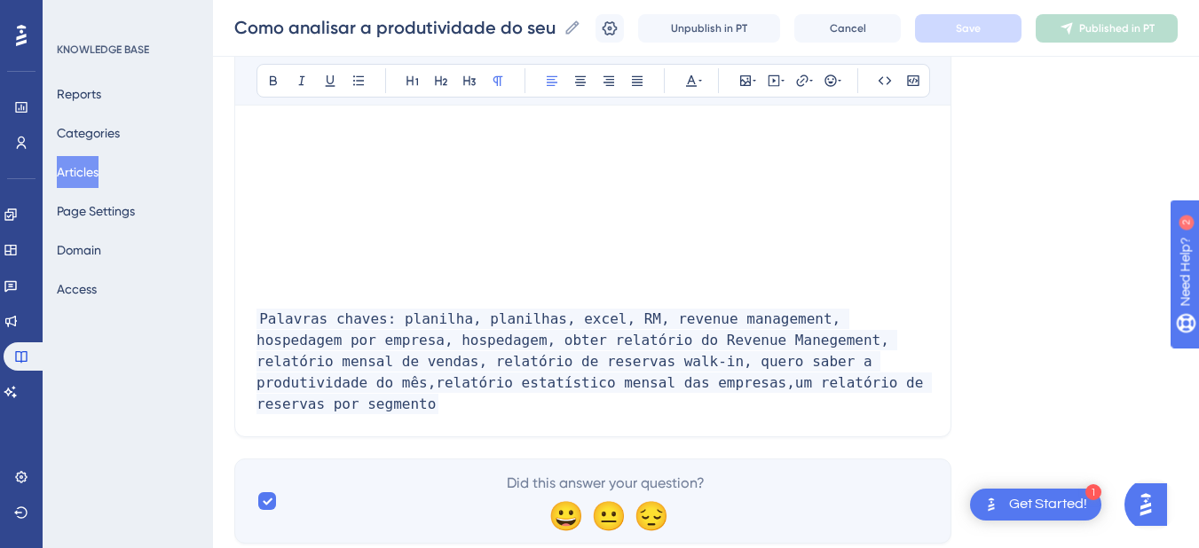
scroll to position [1688, 0]
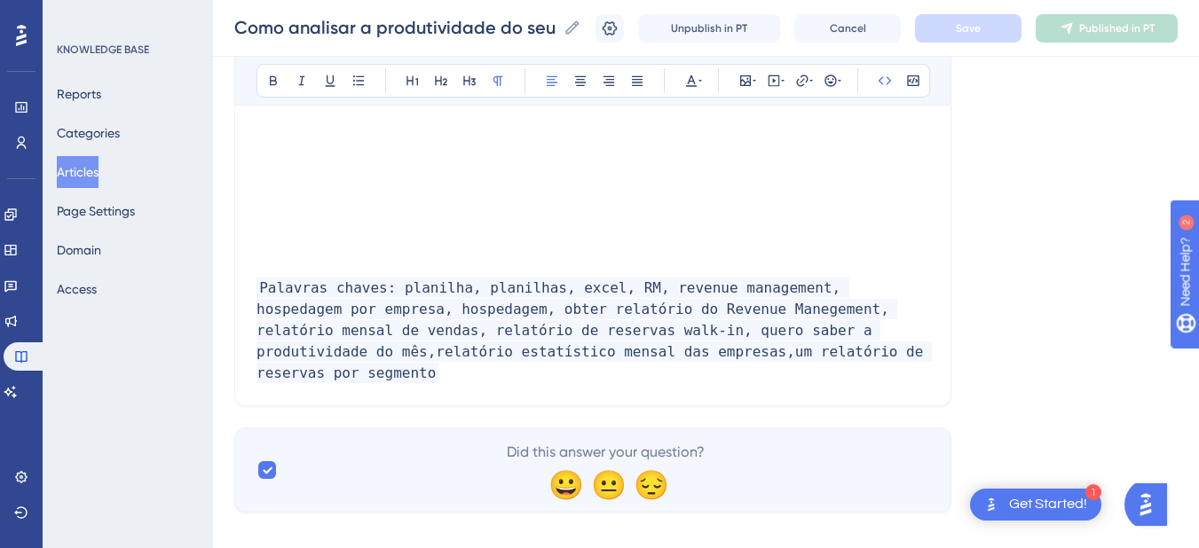
click at [835, 350] on p "Palavras chaves: planilha, planilhas, excel, RM, revenue management, hospedagem…" at bounding box center [592, 331] width 673 height 106
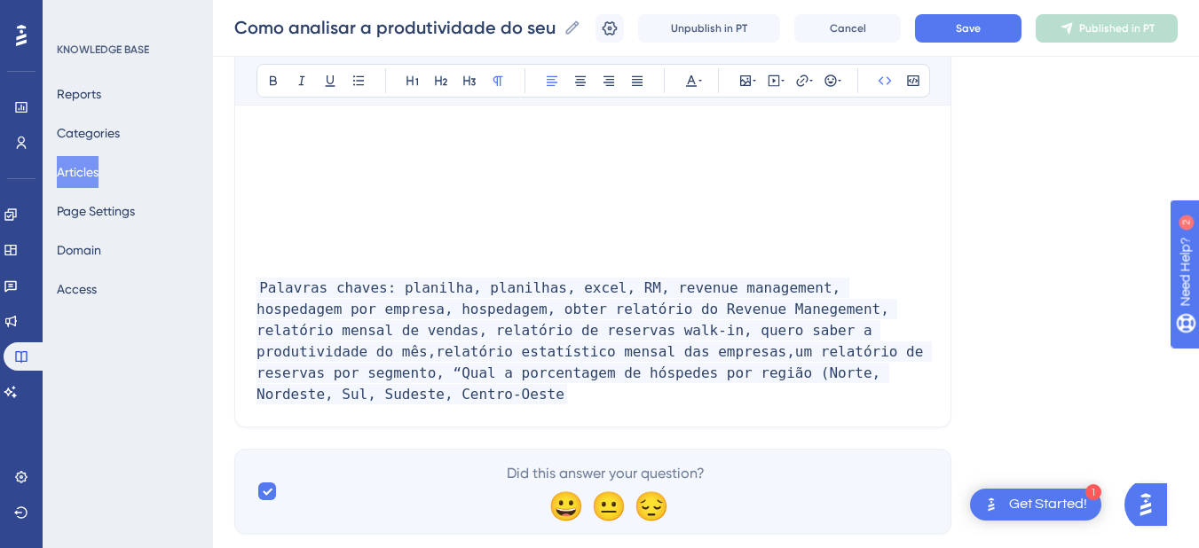
click at [821, 354] on span "Palavras chaves: planilha, planilhas, excel, RM, revenue management, hospedagem…" at bounding box center [593, 341] width 675 height 127
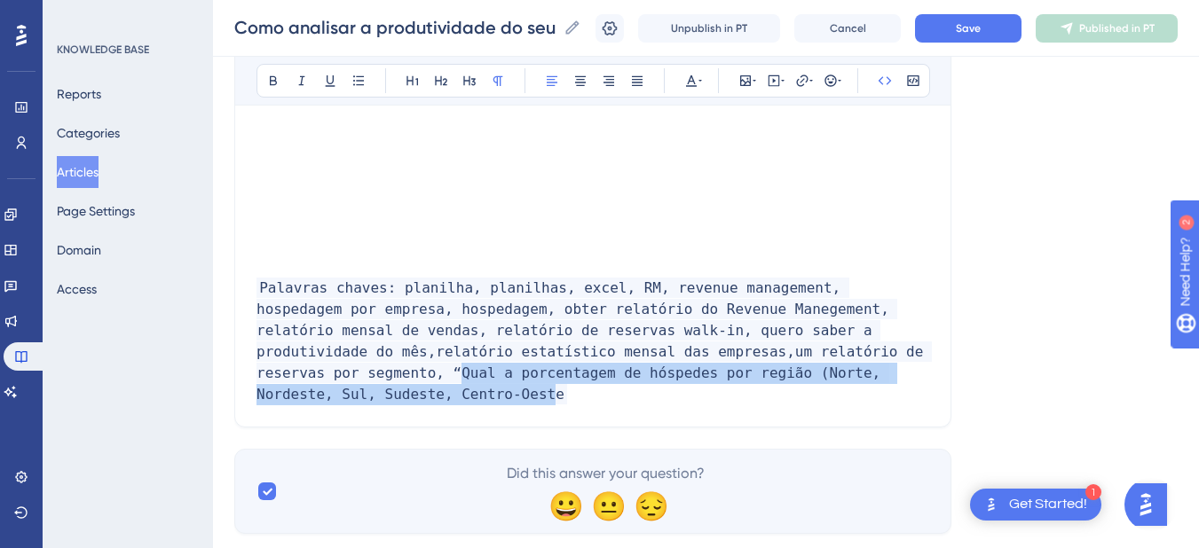
drag, startPoint x: 822, startPoint y: 352, endPoint x: 869, endPoint y: 374, distance: 51.6
click at [869, 374] on span "Palavras chaves: planilha, planilhas, excel, RM, revenue management, hospedagem…" at bounding box center [593, 341] width 675 height 127
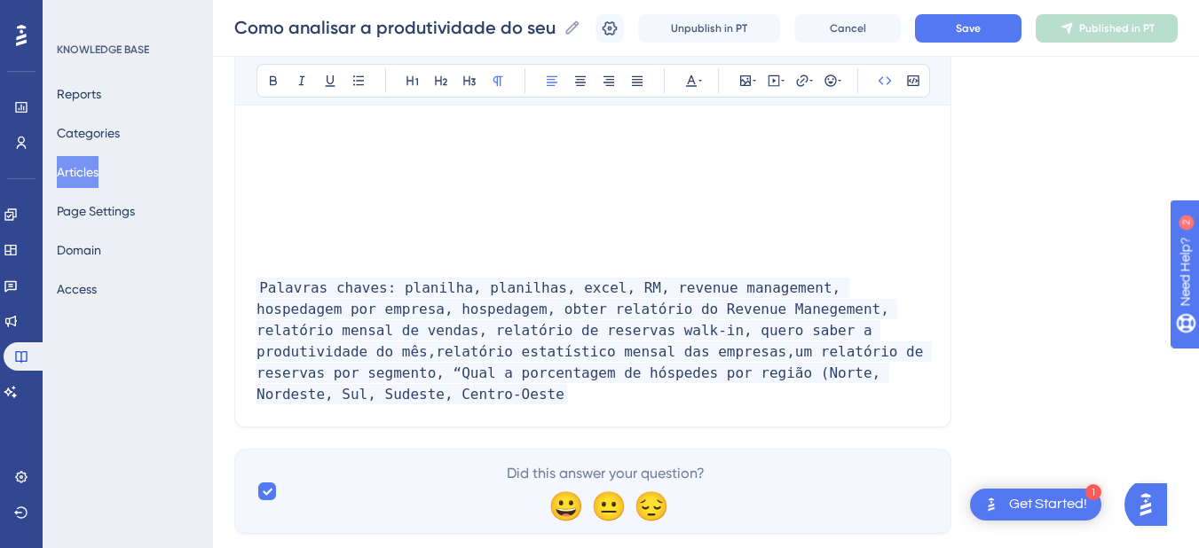
click at [879, 373] on p "Palavras chaves: planilha, planilhas, excel, RM, revenue management, hospedagem…" at bounding box center [592, 342] width 673 height 128
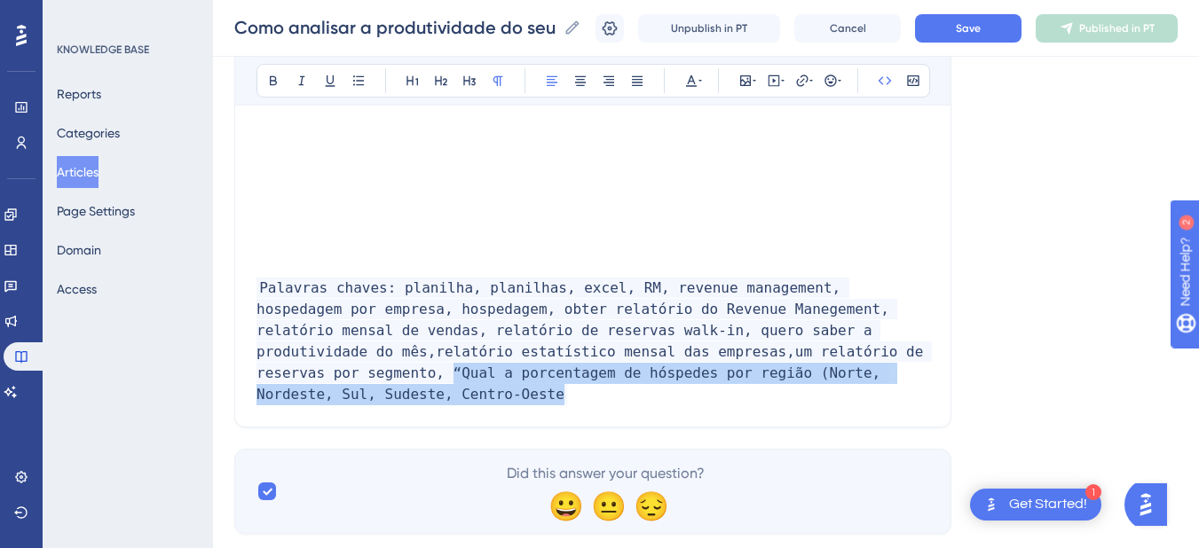
drag, startPoint x: 879, startPoint y: 373, endPoint x: 812, endPoint y: 356, distance: 68.7
click at [812, 356] on p "Palavras chaves: planilha, planilhas, excel, RM, revenue management, hospedagem…" at bounding box center [592, 342] width 673 height 128
click at [830, 356] on span "Palavras chaves: planilha, planilhas, excel, RM, revenue management, hospedagem…" at bounding box center [593, 341] width 675 height 127
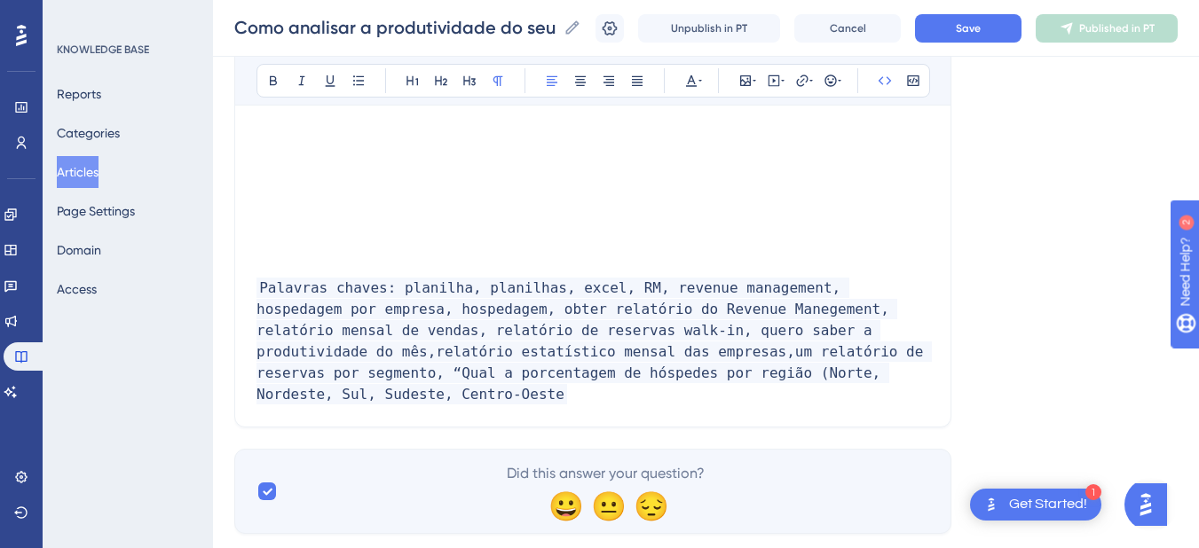
click at [818, 351] on span "Palavras chaves: planilha, planilhas, excel, RM, revenue management, hospedagem…" at bounding box center [593, 341] width 675 height 127
click at [816, 351] on span "Palavras chaves: planilha, planilhas, excel, RM, revenue management, hospedagem…" at bounding box center [593, 341] width 675 height 127
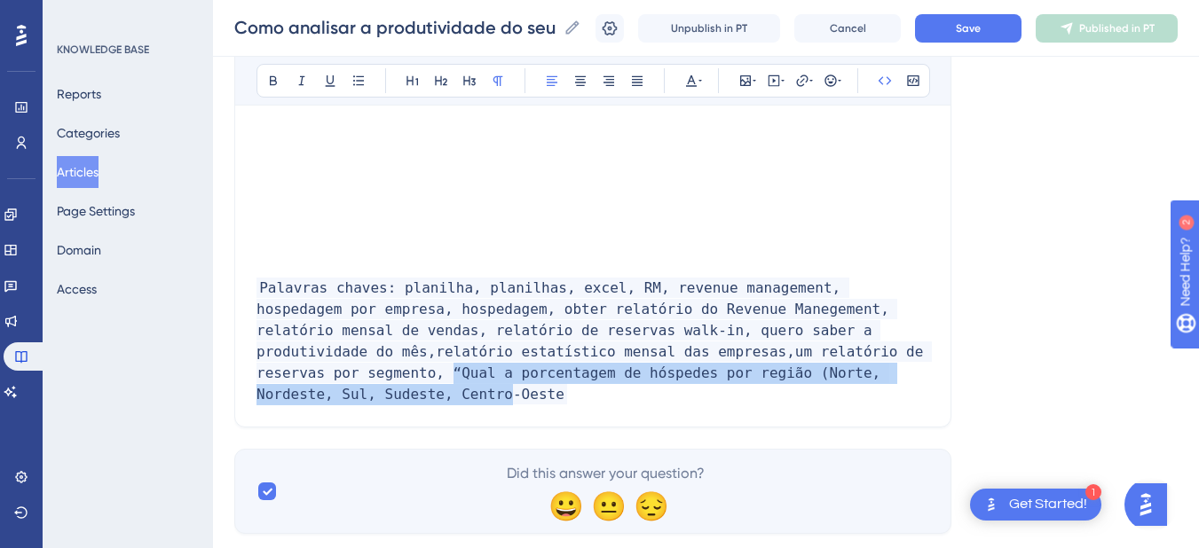
drag, startPoint x: 814, startPoint y: 351, endPoint x: 825, endPoint y: 374, distance: 25.0
click at [825, 374] on span "Palavras chaves: planilha, planilhas, excel, RM, revenue management, hospedagem…" at bounding box center [593, 341] width 675 height 127
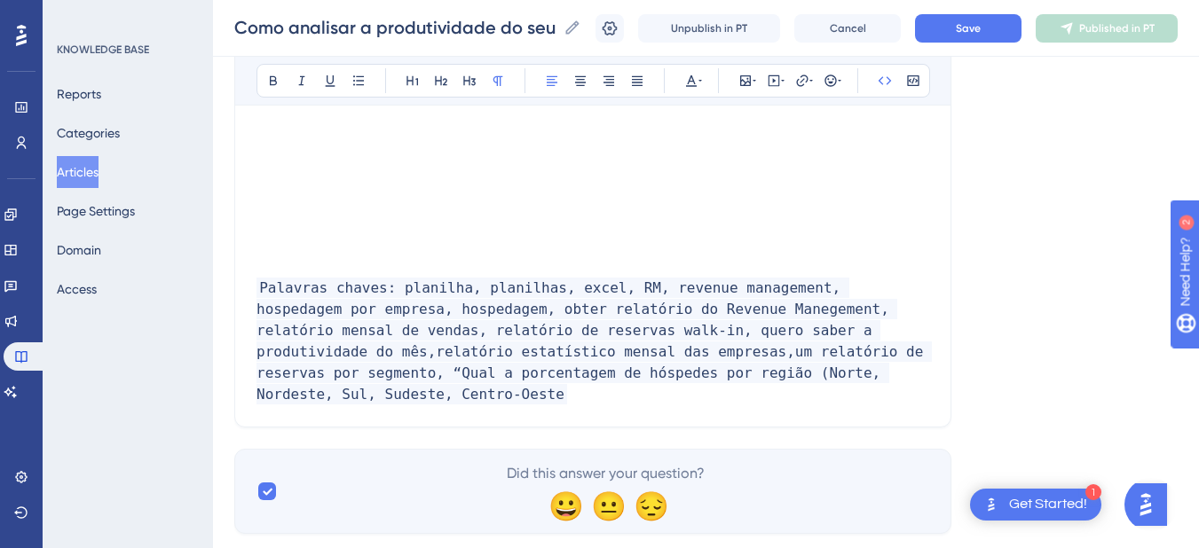
click at [545, 358] on span "Palavras chaves: planilha, planilhas, excel, RM, revenue management, hospedagem…" at bounding box center [593, 341] width 675 height 127
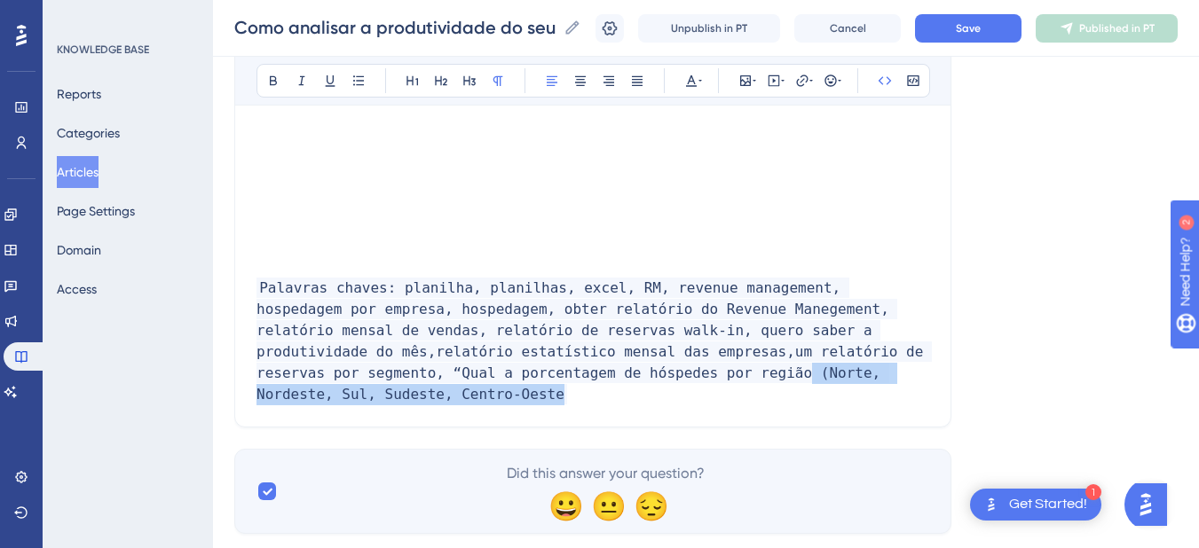
drag, startPoint x: 524, startPoint y: 374, endPoint x: 902, endPoint y: 371, distance: 377.1
click at [902, 371] on p "Palavras chaves: planilha, planilhas, excel, RM, revenue management, hospedagem…" at bounding box center [592, 342] width 673 height 128
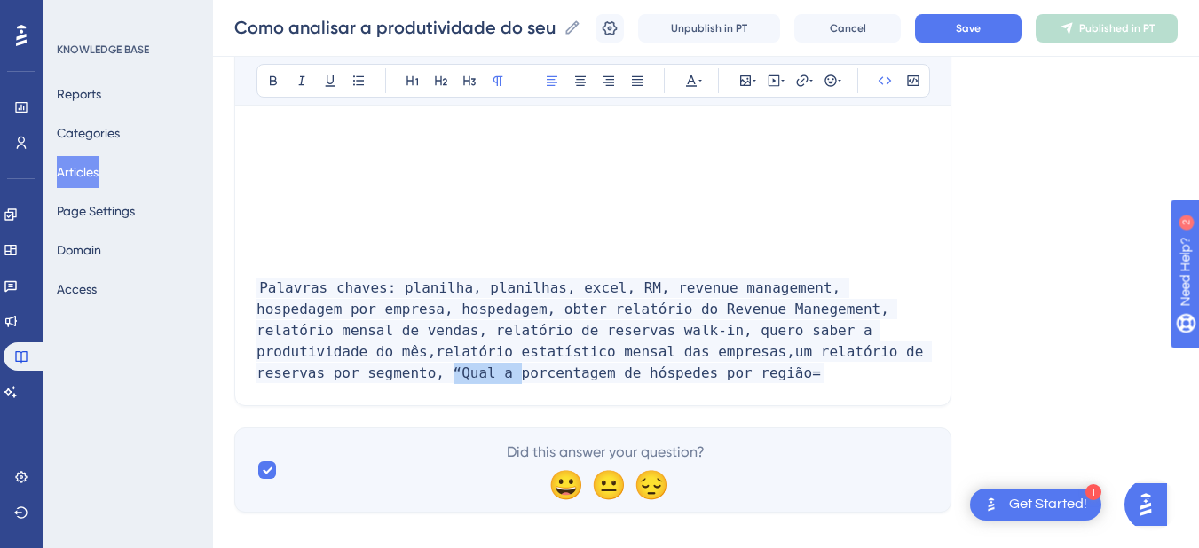
drag, startPoint x: 871, startPoint y: 351, endPoint x: 808, endPoint y: 353, distance: 63.1
click at [808, 353] on span "Palavras chaves: planilha, planilhas, excel, RM, revenue management, hospedagem…" at bounding box center [593, 331] width 675 height 106
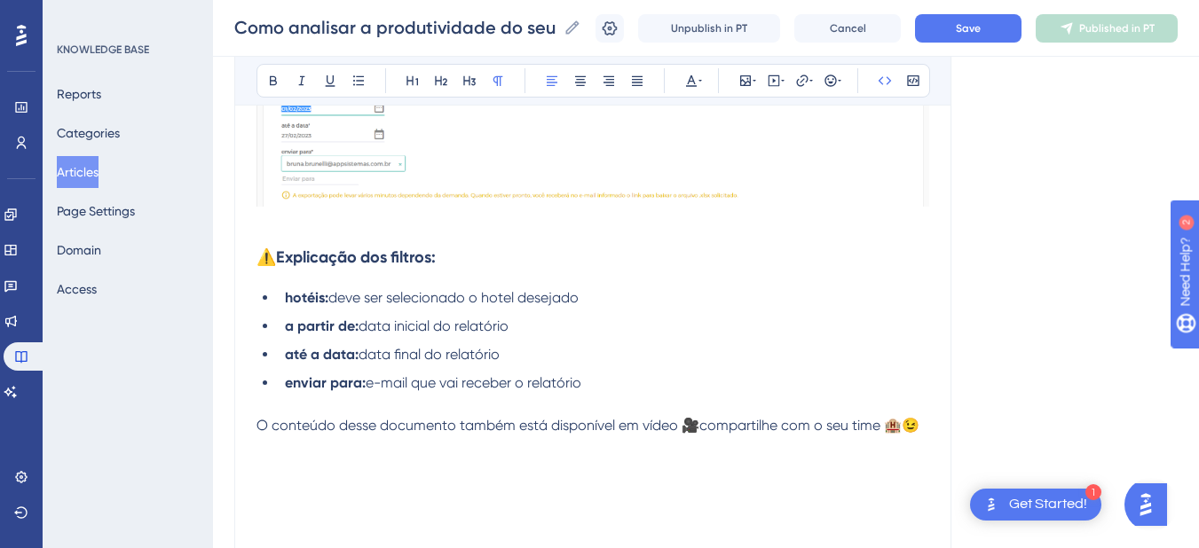
scroll to position [828, 0]
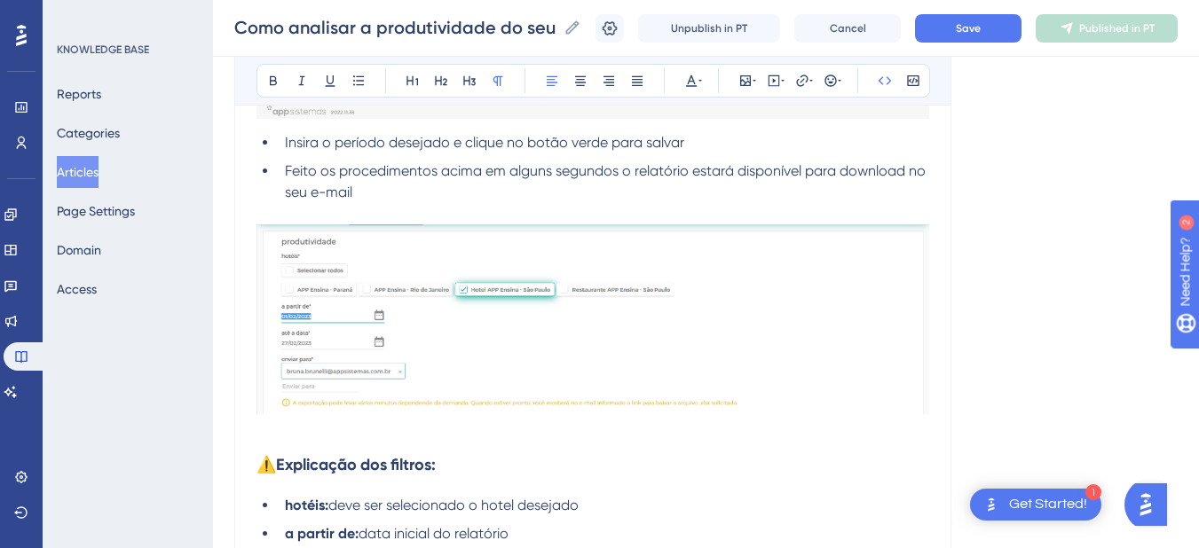
click at [261, 465] on strong "⚠️Explicação dos filtros:" at bounding box center [345, 465] width 179 height 20
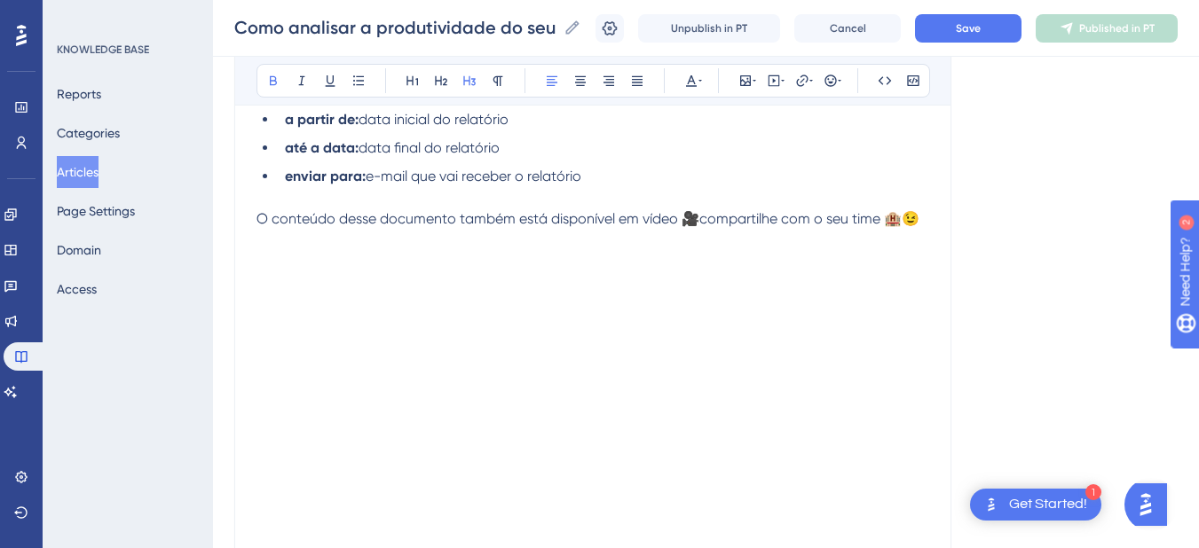
scroll to position [1657, 0]
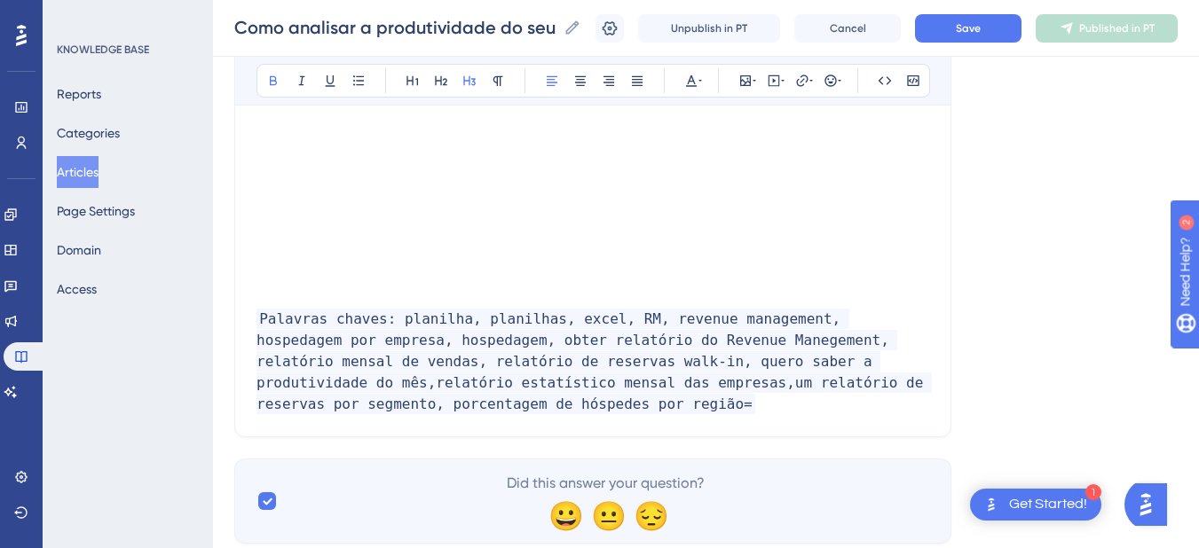
click at [287, 304] on p at bounding box center [592, 298] width 673 height 21
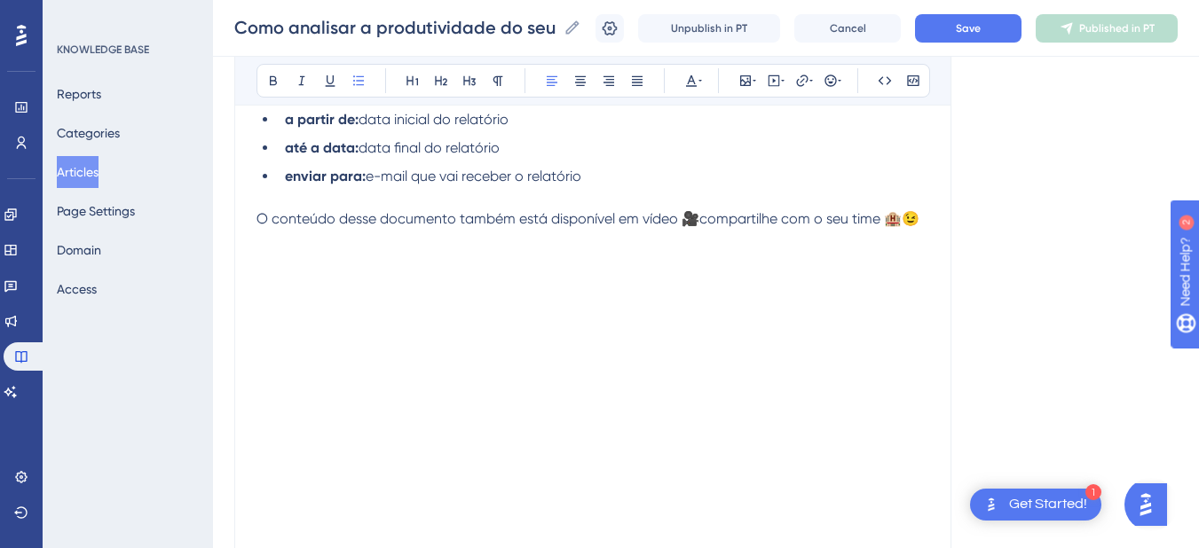
click at [654, 176] on li "enviar para: e-mail que vai receber o relatório" at bounding box center [603, 176] width 651 height 21
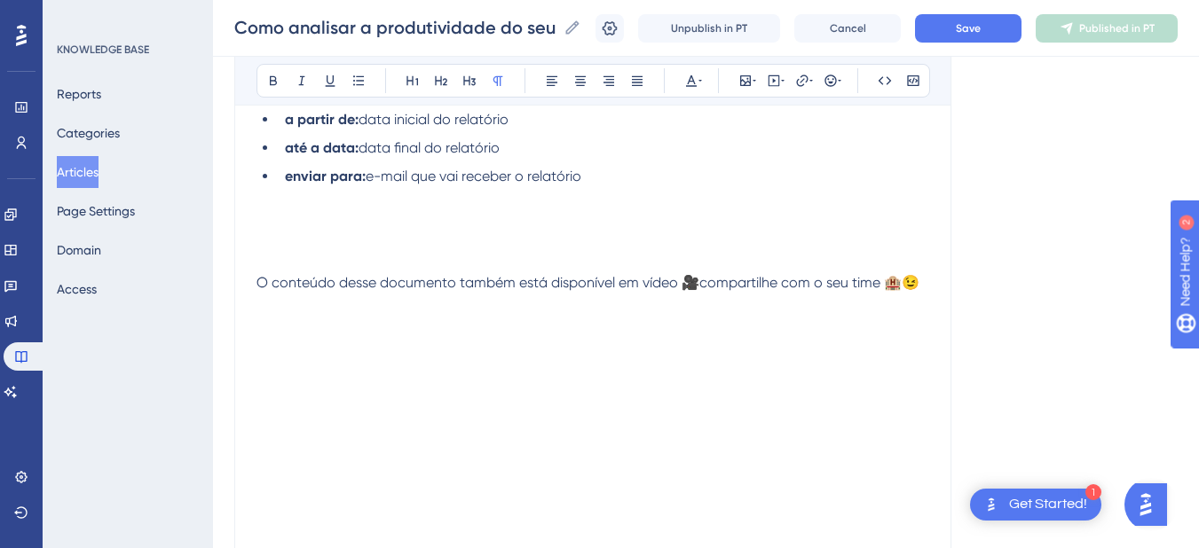
click at [285, 208] on p at bounding box center [592, 197] width 673 height 21
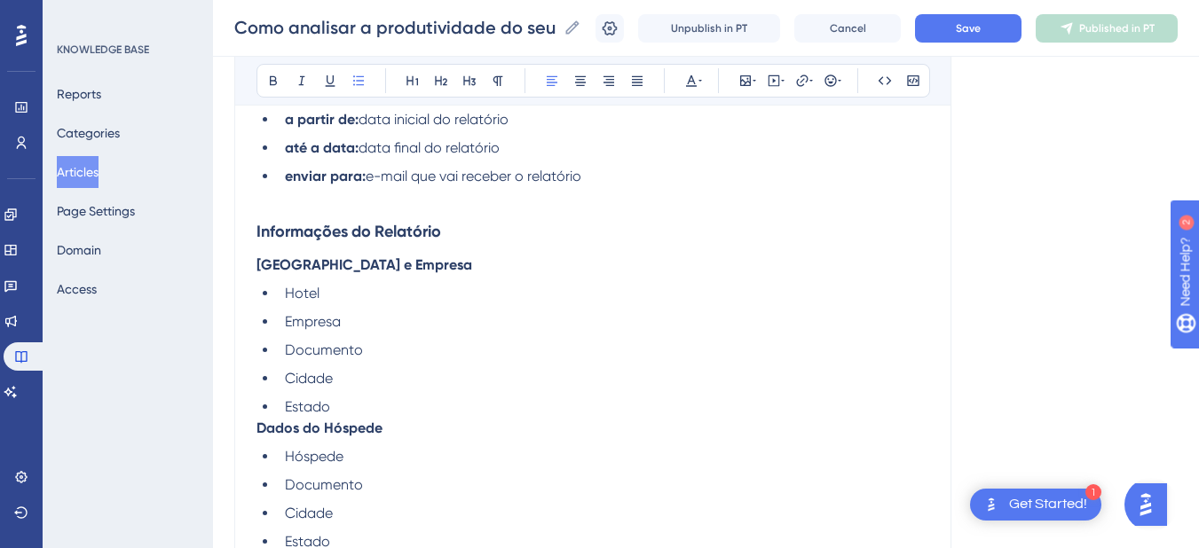
scroll to position [2935, 0]
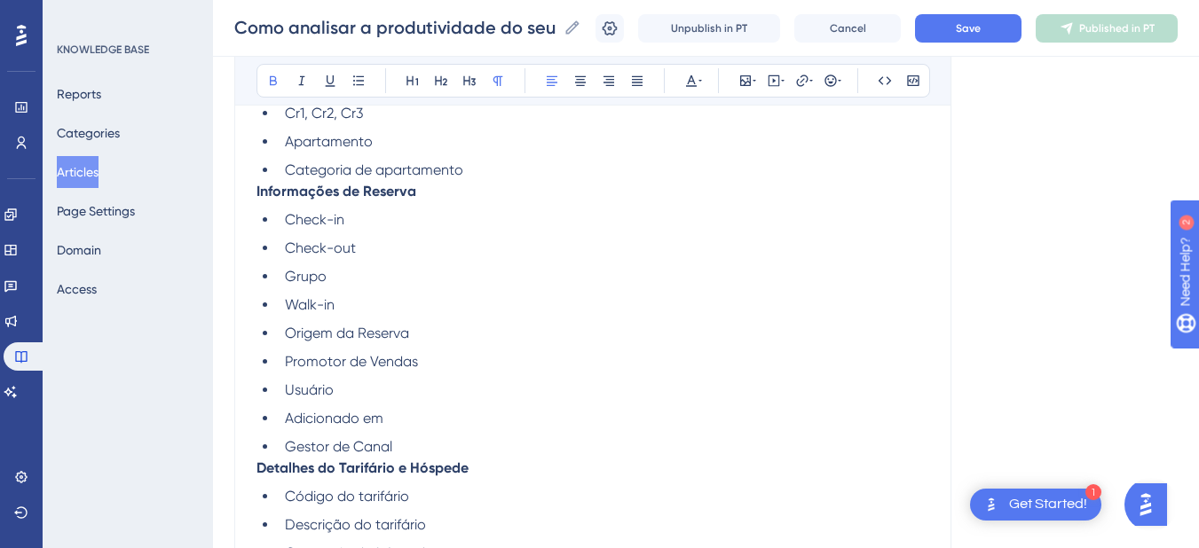
click at [257, 188] on strong "Informações de Reserva" at bounding box center [336, 191] width 160 height 17
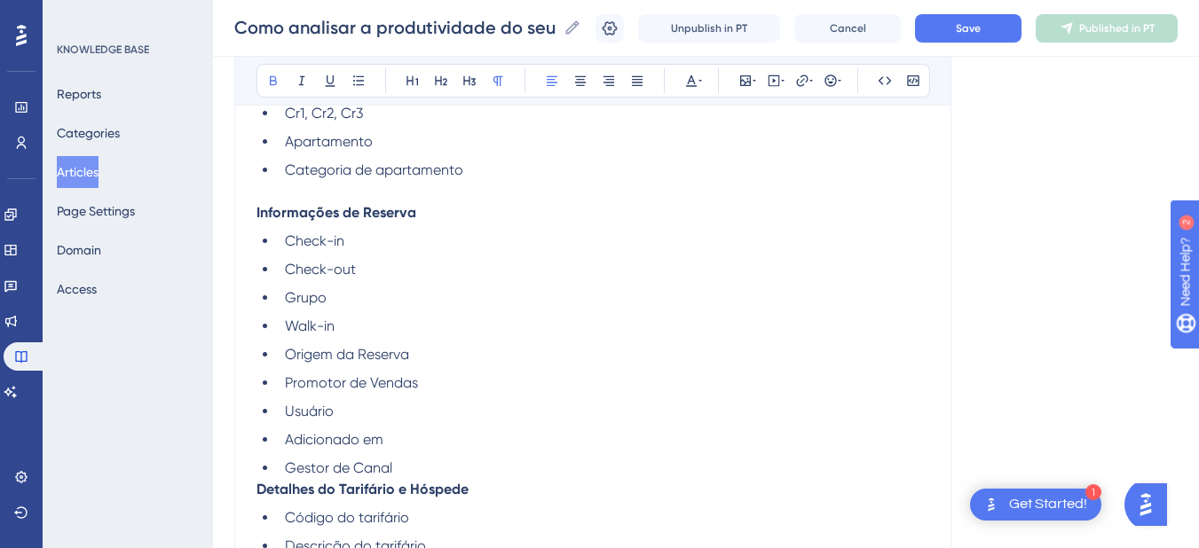
scroll to position [2520, 0]
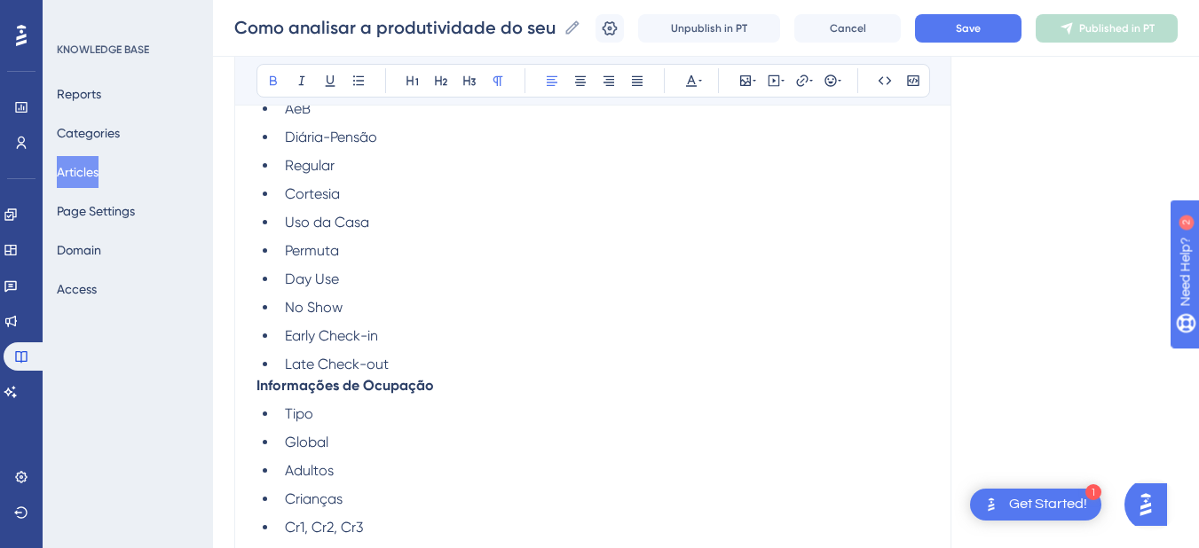
click at [256, 387] on strong "Informações de Ocupação" at bounding box center [344, 385] width 177 height 17
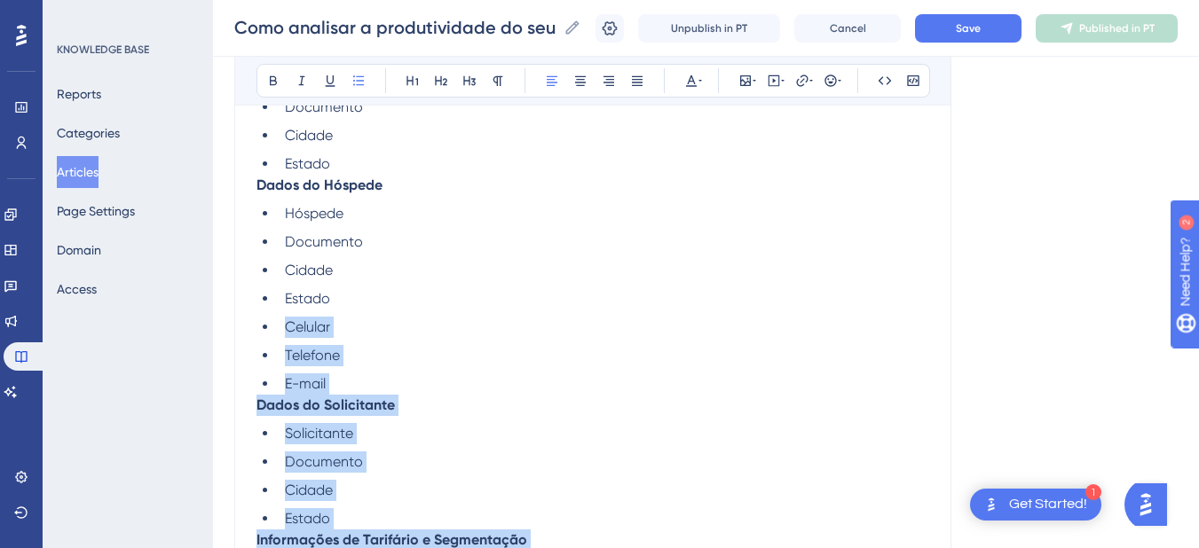
scroll to position [1071, 0]
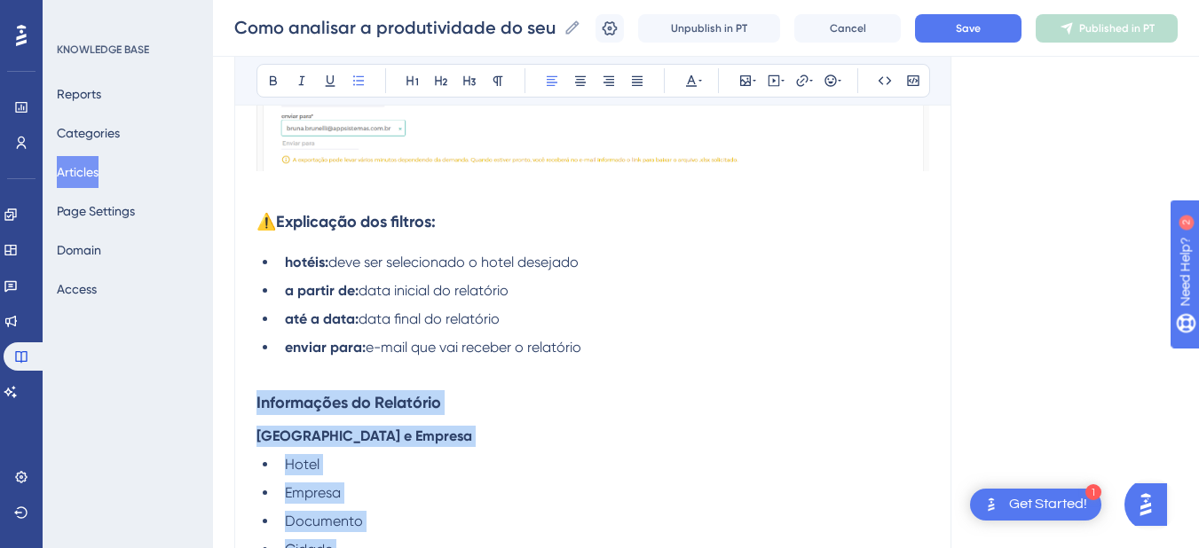
drag, startPoint x: 469, startPoint y: 371, endPoint x: 256, endPoint y: 405, distance: 215.6
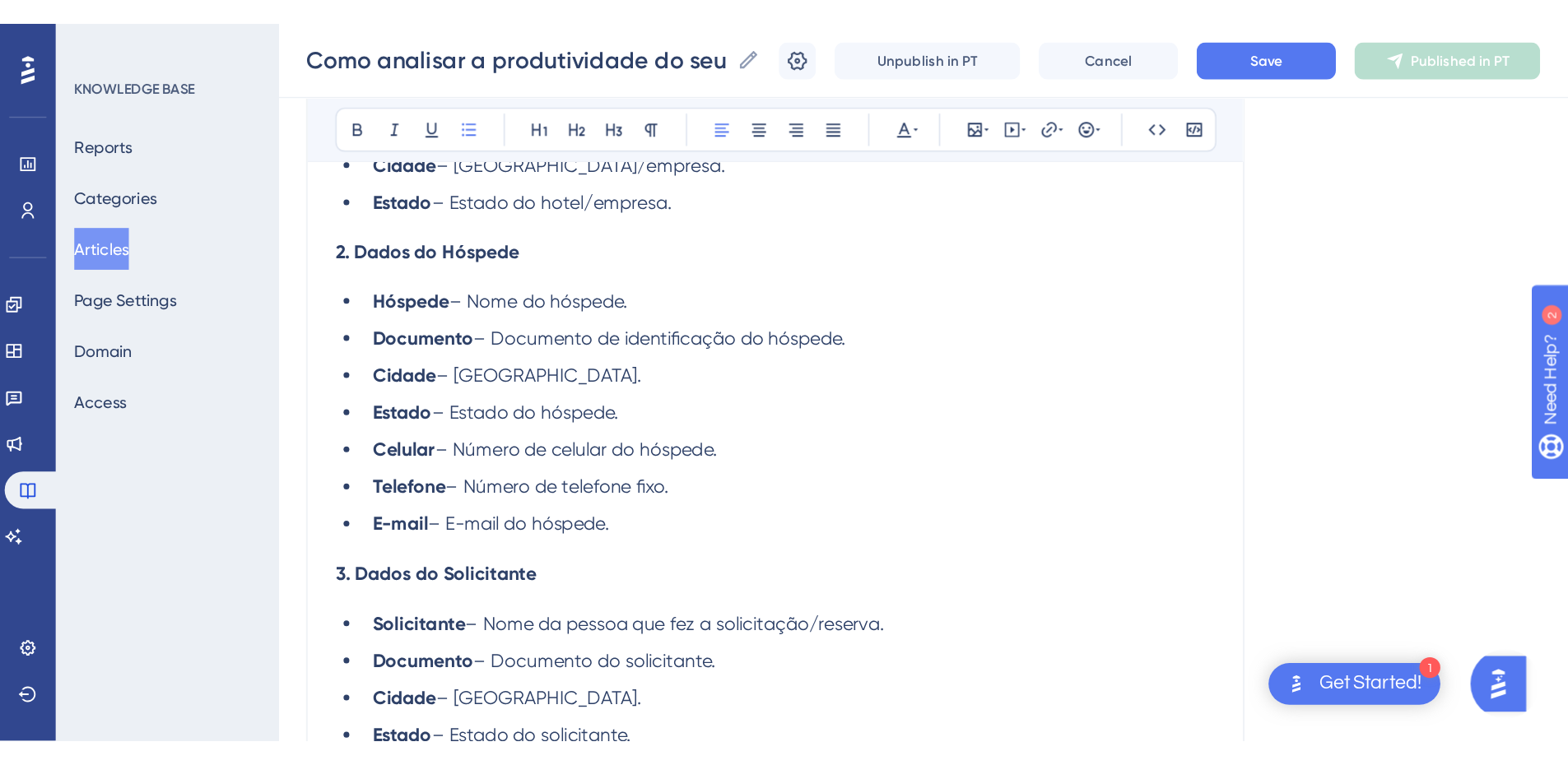
scroll to position [1044, 0]
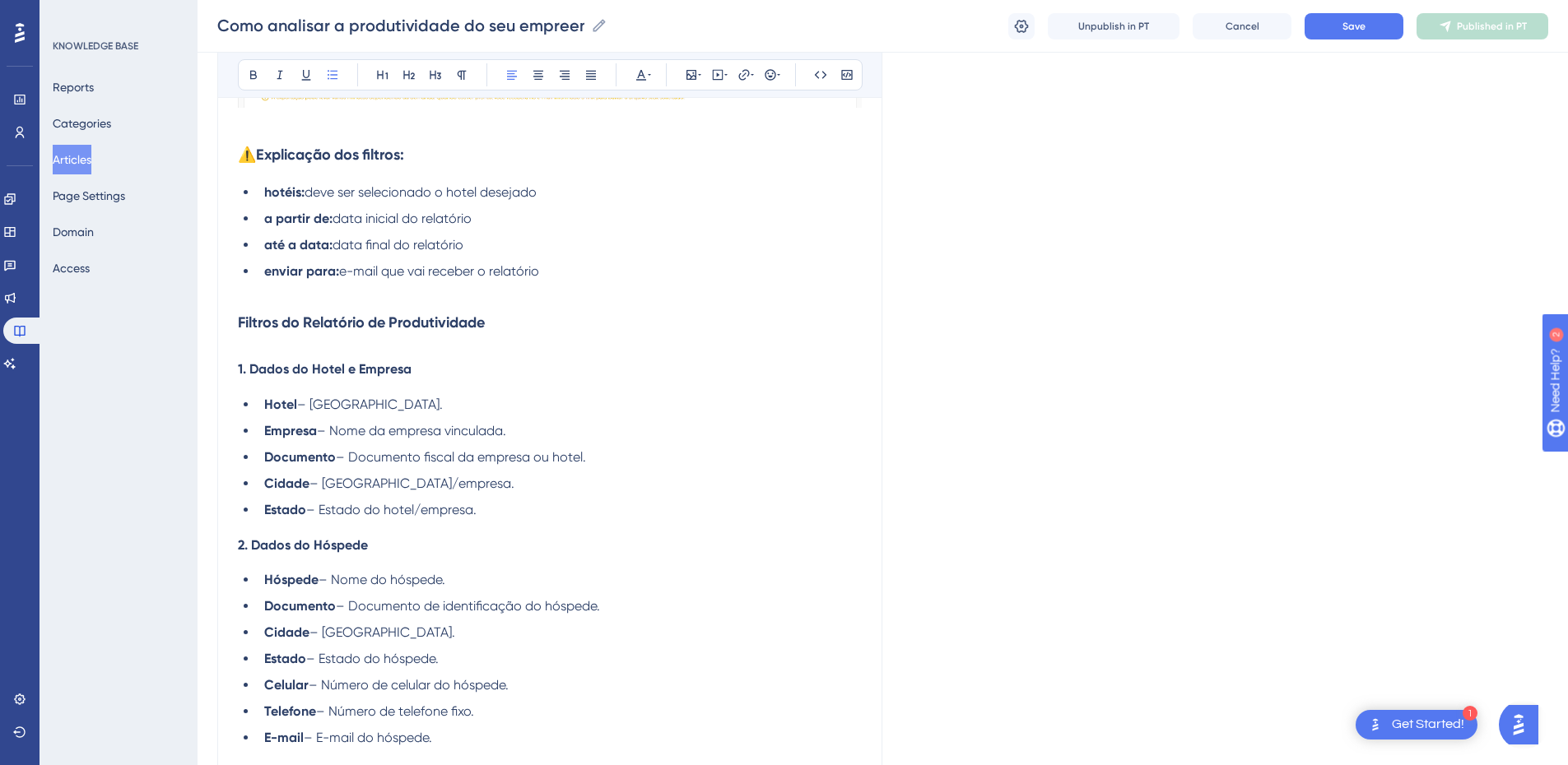
click at [294, 338] on h3 "Filtros do Relatório de Produtividade" at bounding box center [549, 323] width 624 height 43
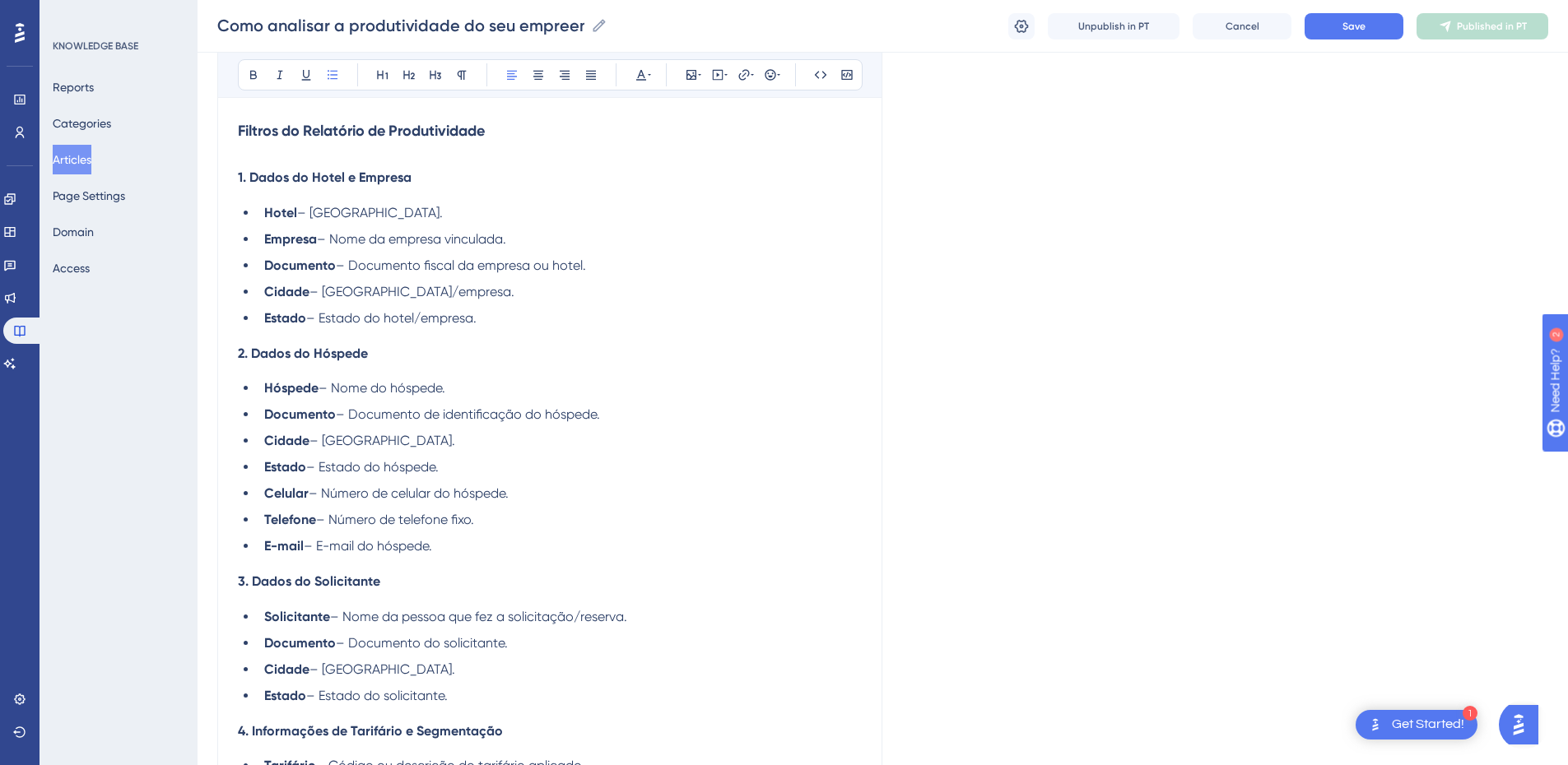
drag, startPoint x: 602, startPoint y: 266, endPoint x: 340, endPoint y: 265, distance: 262.0
click at [340, 265] on li "Documento – Documento fiscal da empresa ou hotel." at bounding box center [559, 265] width 604 height 19
click at [361, 273] on span "– Documento fiscal da empresa ou hotel." at bounding box center [461, 265] width 251 height 16
drag, startPoint x: 427, startPoint y: 264, endPoint x: 618, endPoint y: 278, distance: 191.5
click at [618, 278] on ul "Hotel – [GEOGRAPHIC_DATA]. Empresa – Nome da empresa vinculada. Documento – Doc…" at bounding box center [549, 265] width 624 height 125
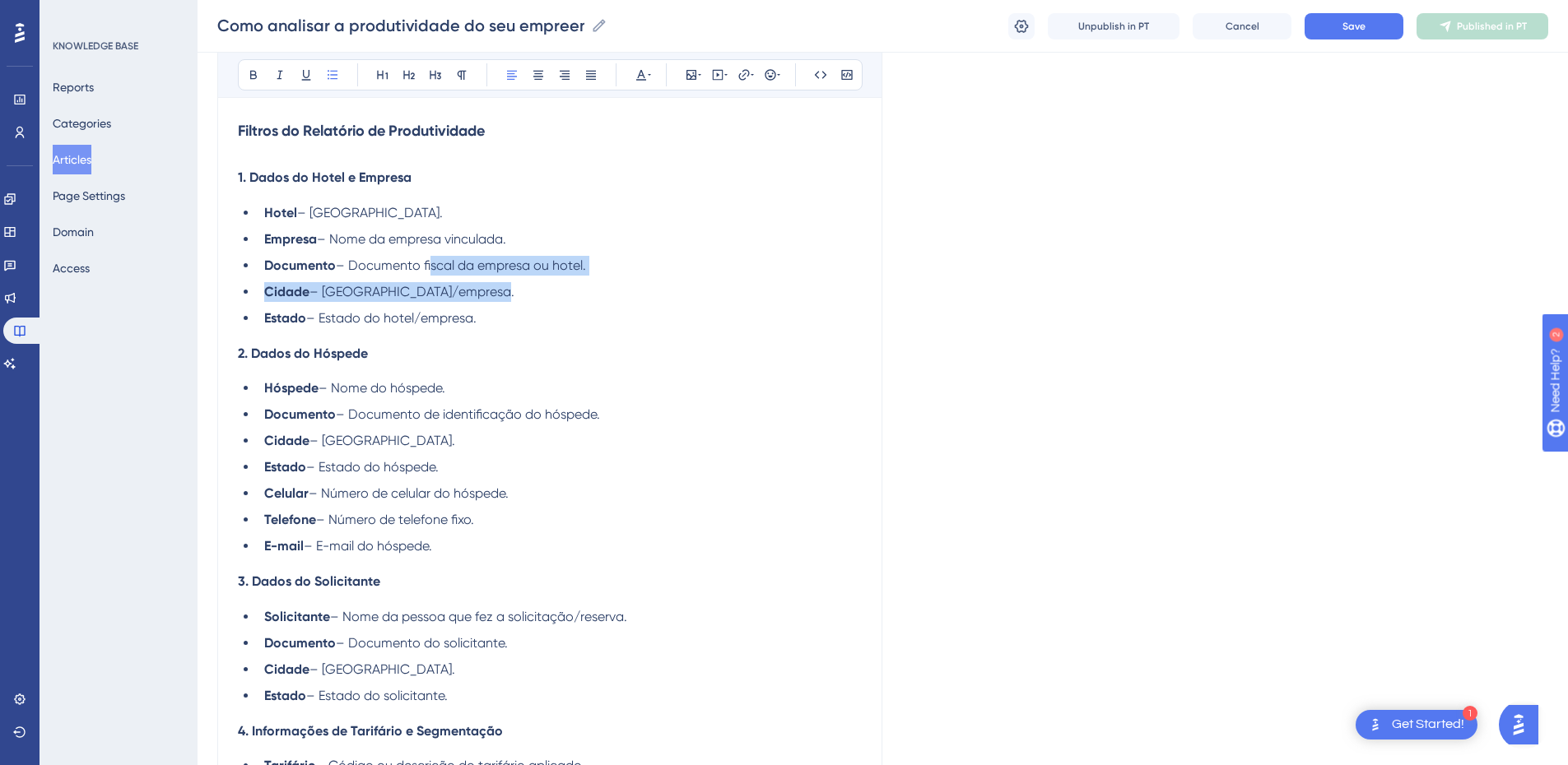
click at [476, 268] on span "– Documento fiscal da empresa ou hotel." at bounding box center [461, 265] width 251 height 16
drag, startPoint x: 459, startPoint y: 269, endPoint x: 424, endPoint y: 268, distance: 35.0
click at [424, 268] on span "– Documento fiscal da empresa ou hotel." at bounding box center [461, 265] width 251 height 16
click at [501, 267] on span "– Documento da empresa ou hotel." at bounding box center [443, 265] width 216 height 16
click at [500, 267] on span "– Documento da empresa ou hotel." at bounding box center [443, 265] width 216 height 16
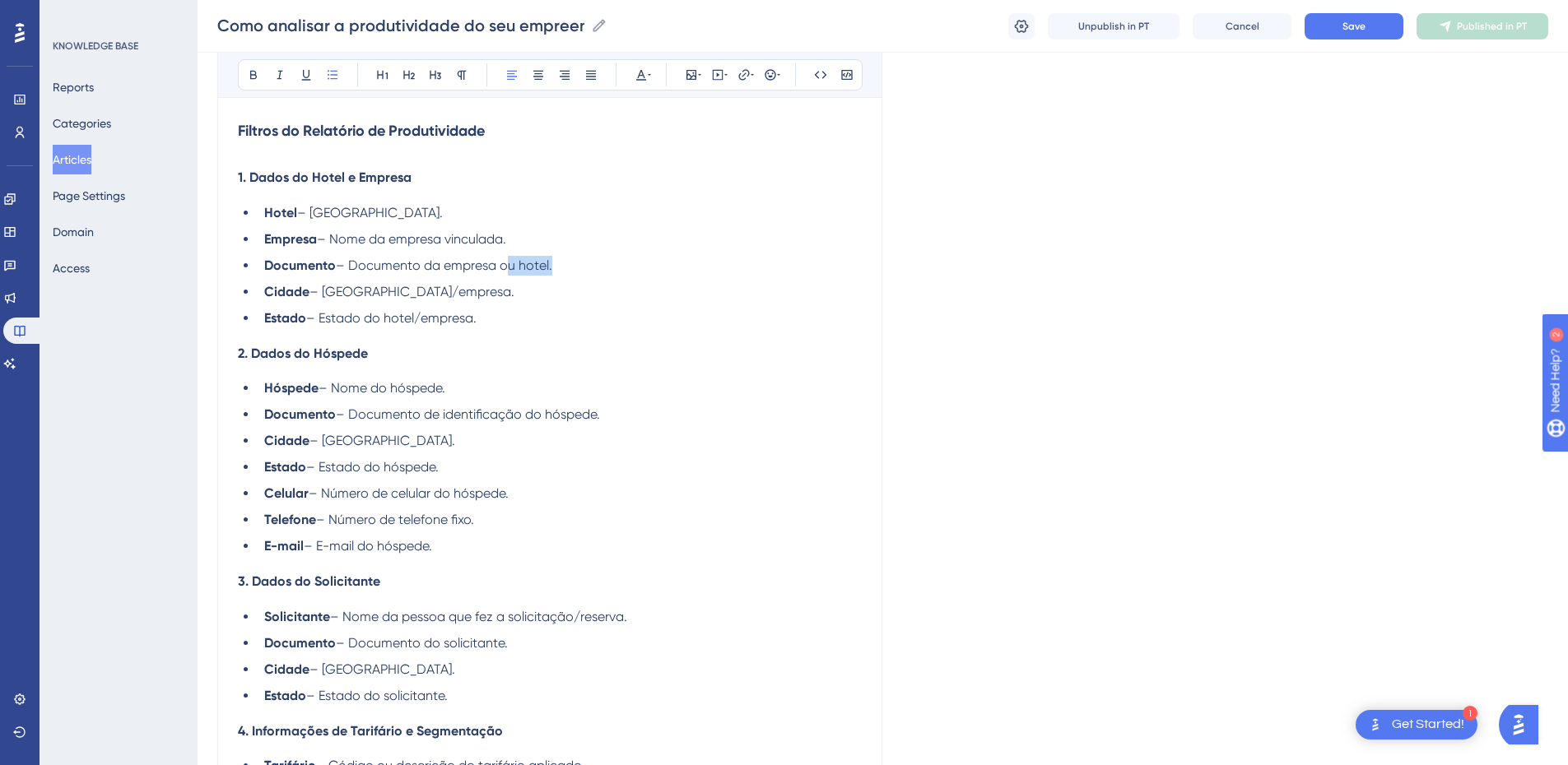
drag, startPoint x: 500, startPoint y: 267, endPoint x: 532, endPoint y: 267, distance: 32.0
click at [532, 267] on span "– Documento da empresa ou hotel." at bounding box center [443, 265] width 216 height 16
drag, startPoint x: 426, startPoint y: 315, endPoint x: 379, endPoint y: 318, distance: 47.1
click at [379, 318] on span "– Estado do hotel/empresa." at bounding box center [392, 318] width 171 height 16
drag, startPoint x: 432, startPoint y: 291, endPoint x: 384, endPoint y: 294, distance: 48.1
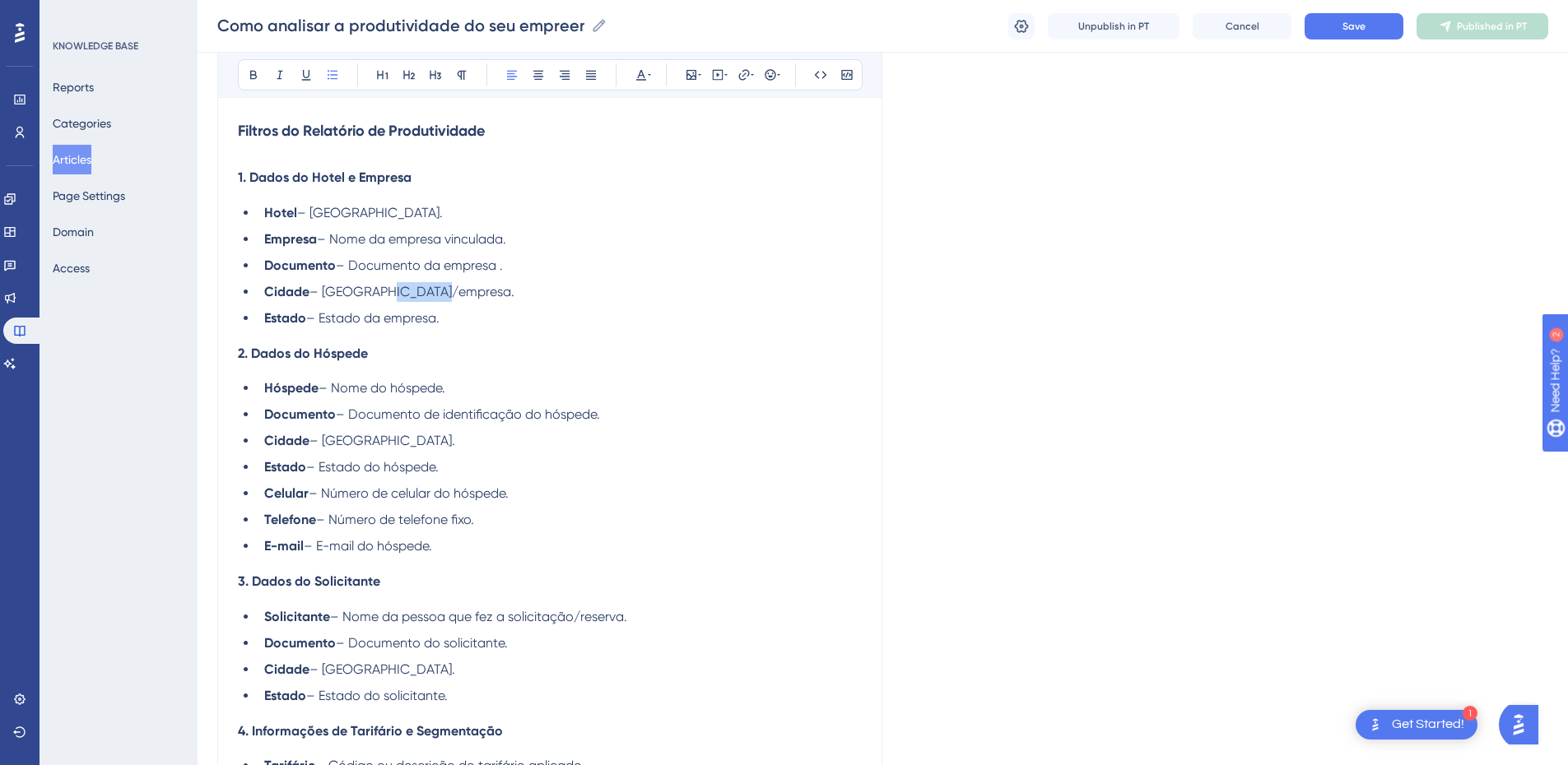
click at [384, 294] on span "– [GEOGRAPHIC_DATA]/empresa." at bounding box center [412, 291] width 205 height 16
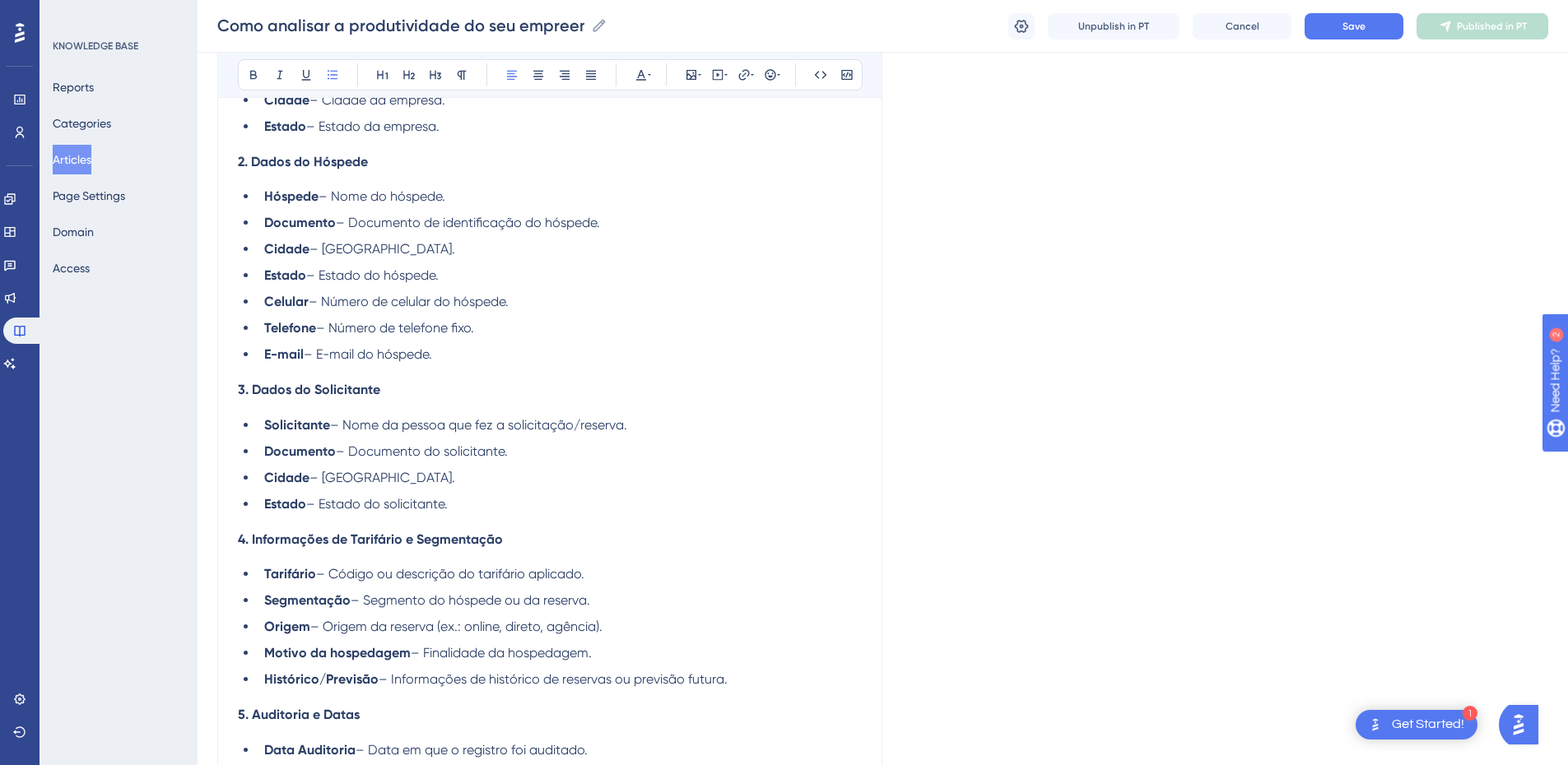
scroll to position [1620, 0]
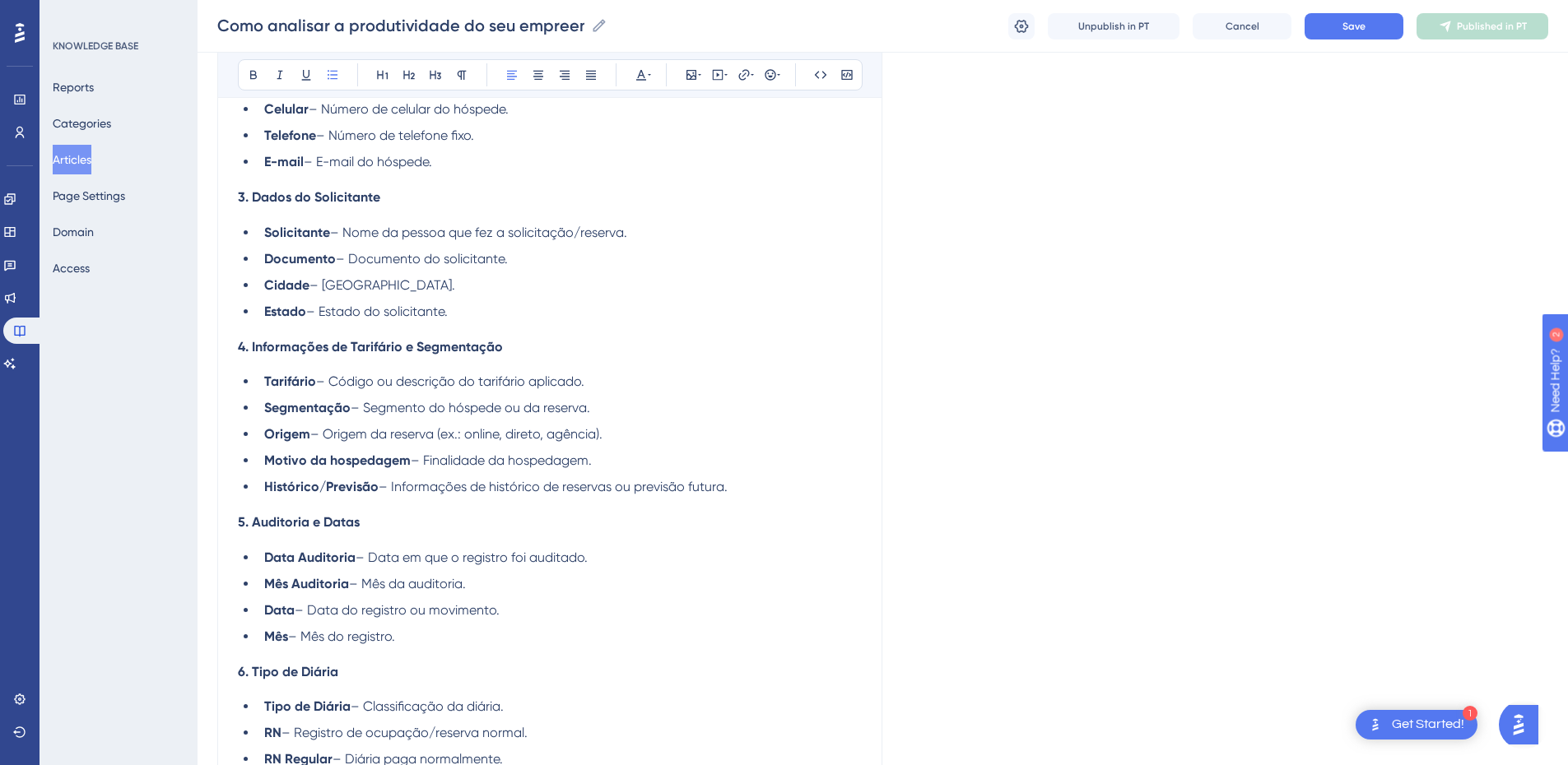
click at [349, 394] on ul "Tarifário – Código ou descrição do tarifário aplicado. Segmentação – Segmento d…" at bounding box center [549, 434] width 624 height 125
drag, startPoint x: 385, startPoint y: 234, endPoint x: 507, endPoint y: 232, distance: 122.0
click at [507, 232] on span "– Nome da pessoa que fez a solicitação/reserva." at bounding box center [479, 232] width 297 height 16
drag, startPoint x: 447, startPoint y: 236, endPoint x: 561, endPoint y: 236, distance: 114.0
click at [561, 236] on li "Solicitante – Nome do solicitação/reserva." at bounding box center [559, 232] width 604 height 19
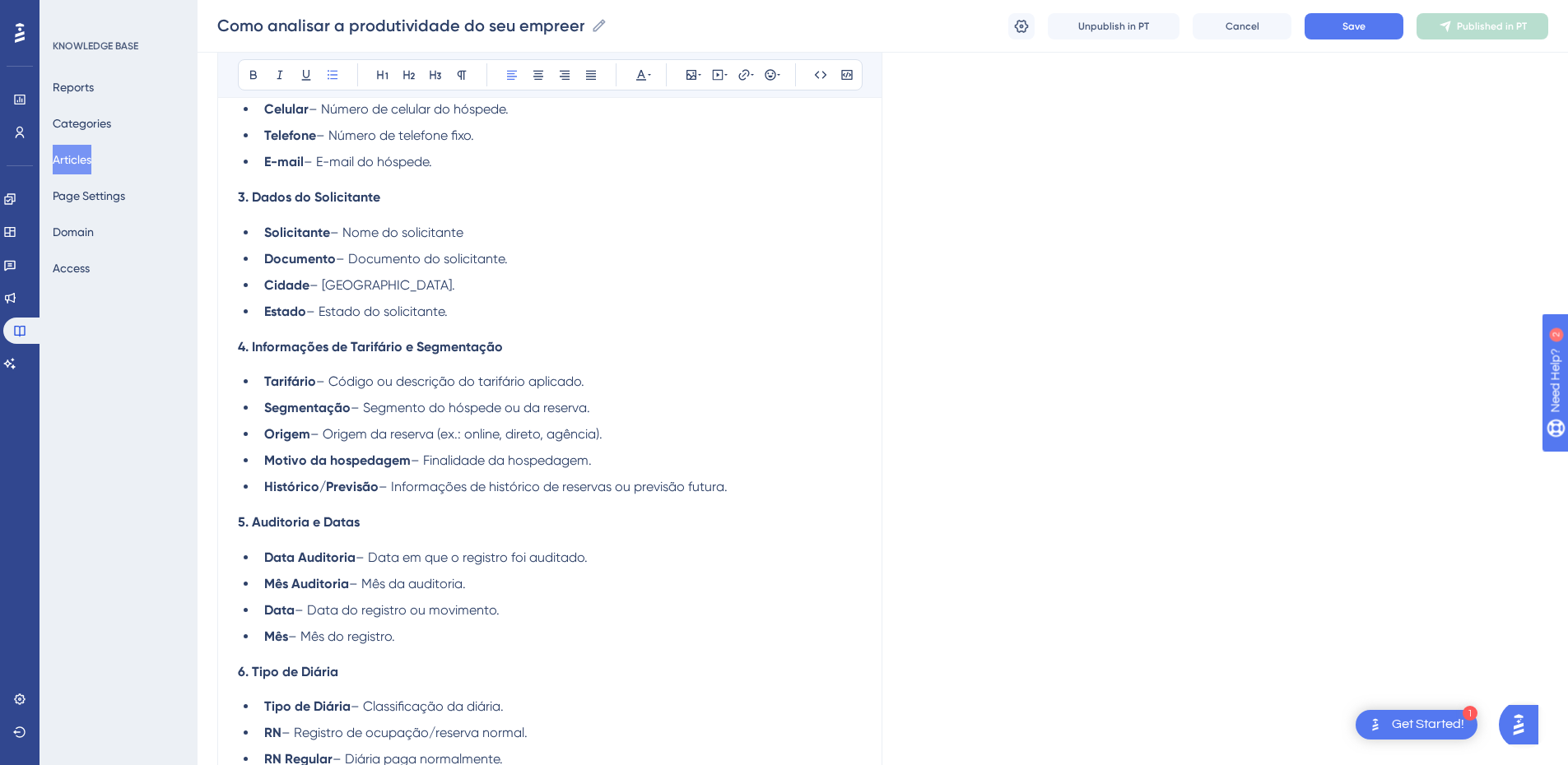
click at [550, 256] on li "Documento – Documento do solicitante." at bounding box center [559, 259] width 604 height 19
click at [490, 282] on li "Cidade – [GEOGRAPHIC_DATA]." at bounding box center [559, 285] width 604 height 19
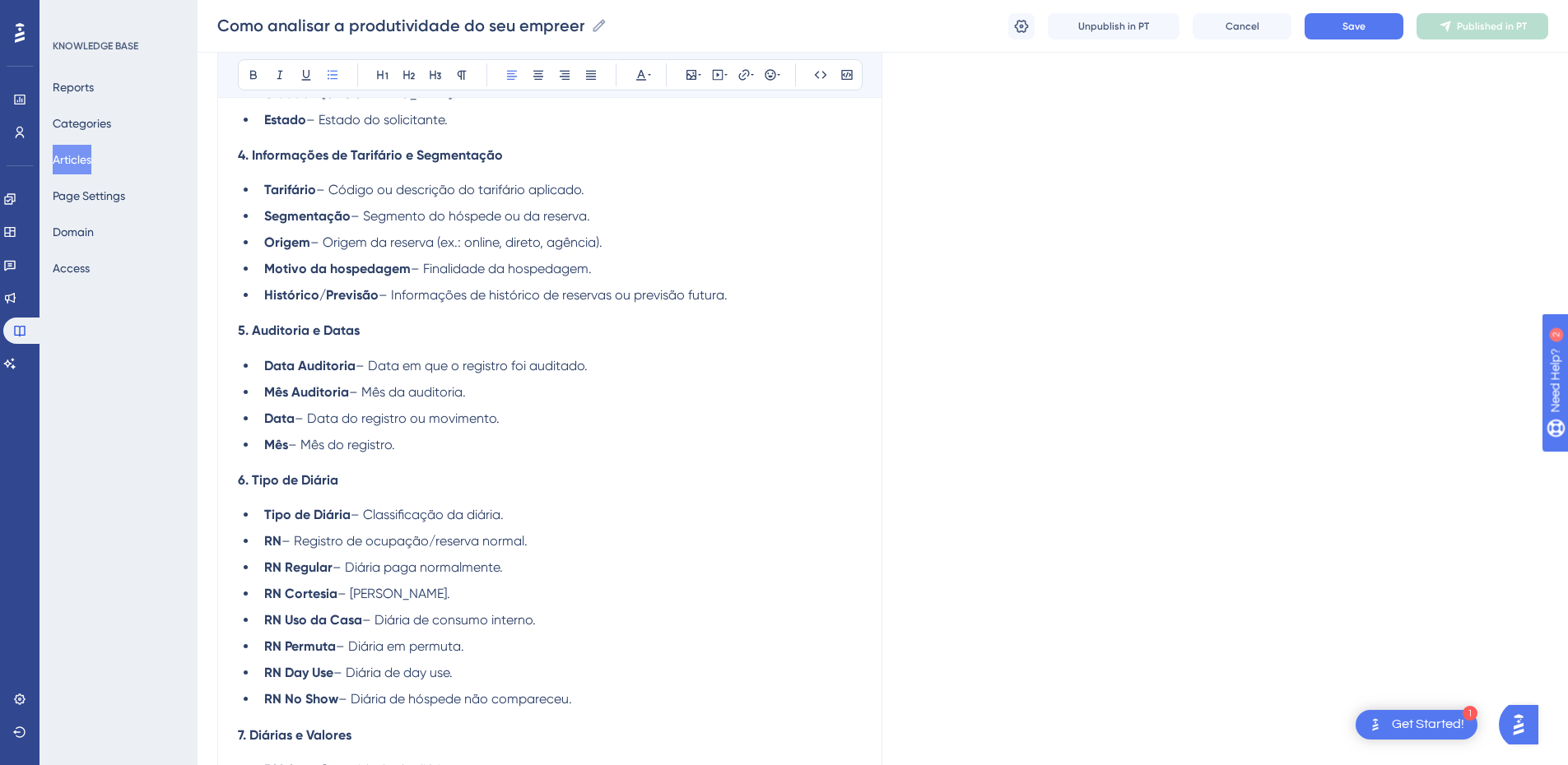
click at [611, 188] on li "Tarifário – Código ou descrição do tarifário aplicado." at bounding box center [559, 189] width 604 height 19
click at [609, 212] on li "Segmentação – Segmento do hóspede ou da reserva." at bounding box center [559, 216] width 604 height 19
drag, startPoint x: 609, startPoint y: 212, endPoint x: 355, endPoint y: 219, distance: 254.1
click at [355, 219] on li "Segmentação – Segmento do hóspede ou da reserva." at bounding box center [559, 216] width 604 height 19
drag, startPoint x: 611, startPoint y: 186, endPoint x: 322, endPoint y: 197, distance: 289.2
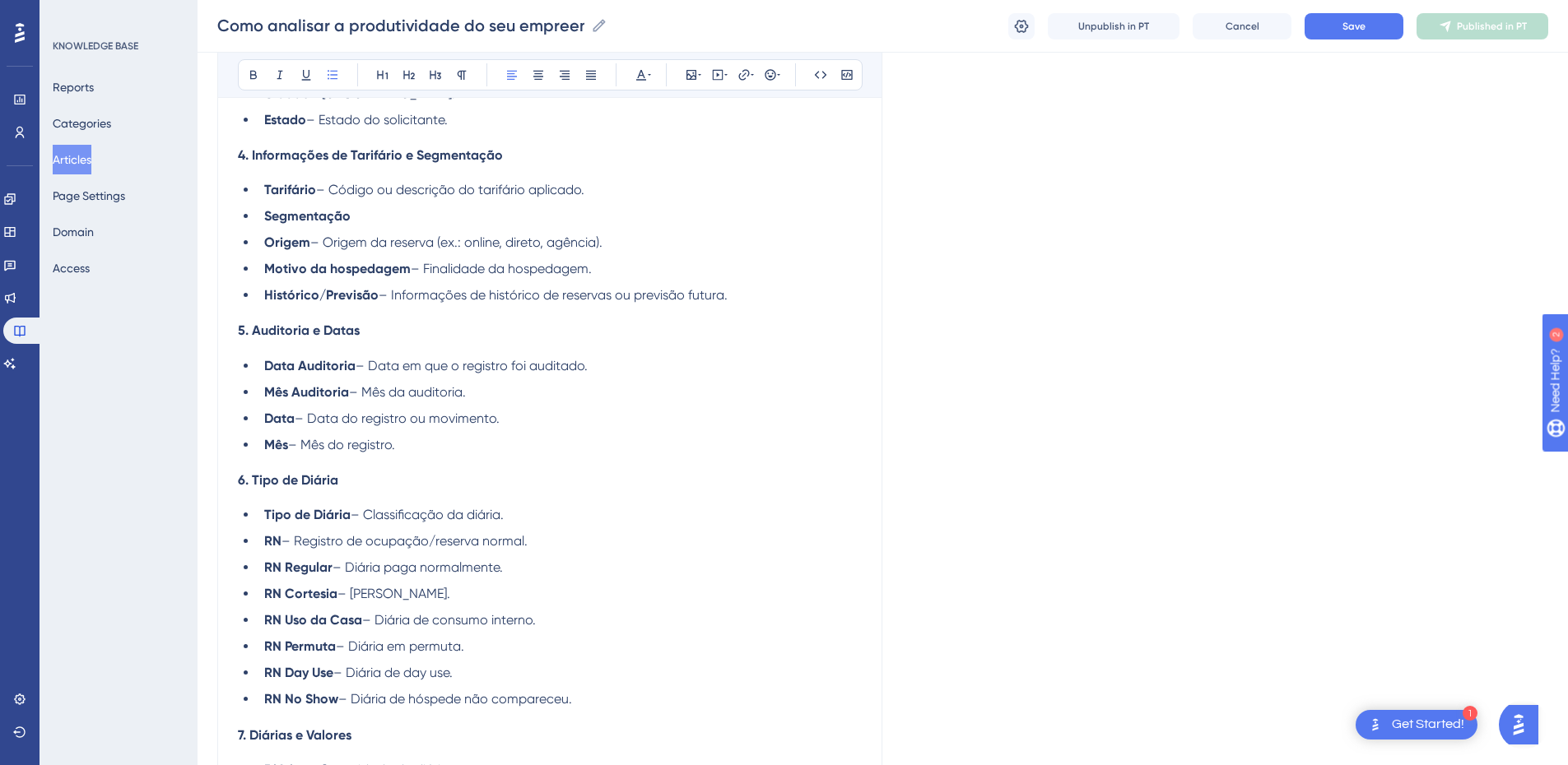
click at [322, 197] on li "Tarifário – Código ou descrição do tarifário aplicado." at bounding box center [559, 189] width 604 height 19
drag, startPoint x: 599, startPoint y: 230, endPoint x: 316, endPoint y: 239, distance: 283.1
click at [316, 239] on ul "Tarifário Segmentação Origem – Origem da reserva (ex.: online, direto, agência)…" at bounding box center [549, 242] width 624 height 125
drag, startPoint x: 611, startPoint y: 268, endPoint x: 410, endPoint y: 272, distance: 201.0
click at [410, 272] on li "Motivo da hospedagem – Finalidade da hospedagem." at bounding box center [559, 269] width 604 height 19
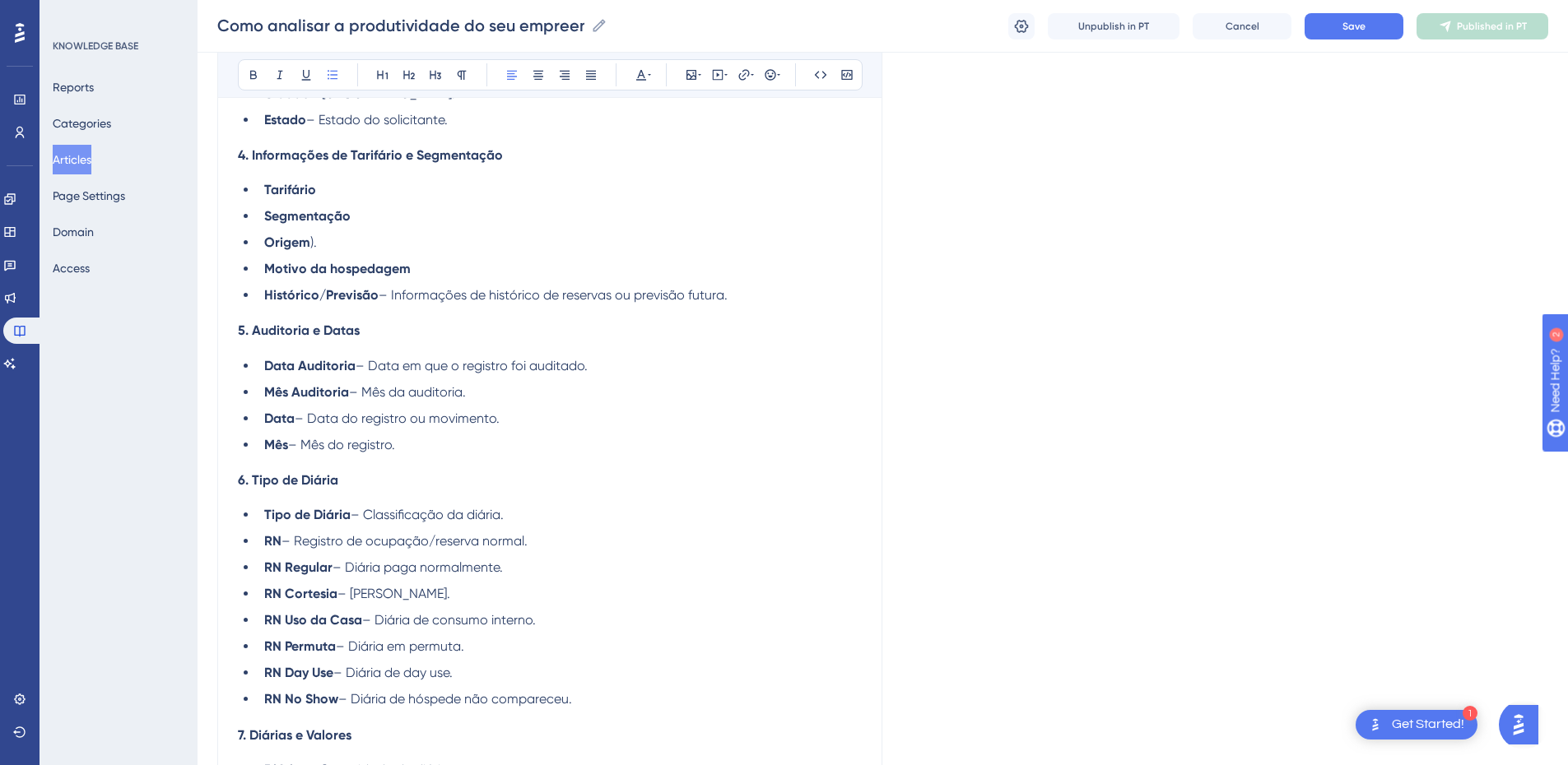
drag, startPoint x: 739, startPoint y: 296, endPoint x: 379, endPoint y: 303, distance: 360.1
click at [379, 303] on li "Histórico/Previsão – Informações de histórico de reservas ou previsão futura." at bounding box center [559, 295] width 604 height 19
click at [638, 327] on h4 "5. Auditoria e Datas" at bounding box center [549, 330] width 624 height 16
drag, startPoint x: 771, startPoint y: 298, endPoint x: 397, endPoint y: 290, distance: 374.1
click at [397, 290] on li "Histórico/Previsão – Informações de histórico de reservas ou previsão futura." at bounding box center [559, 295] width 604 height 19
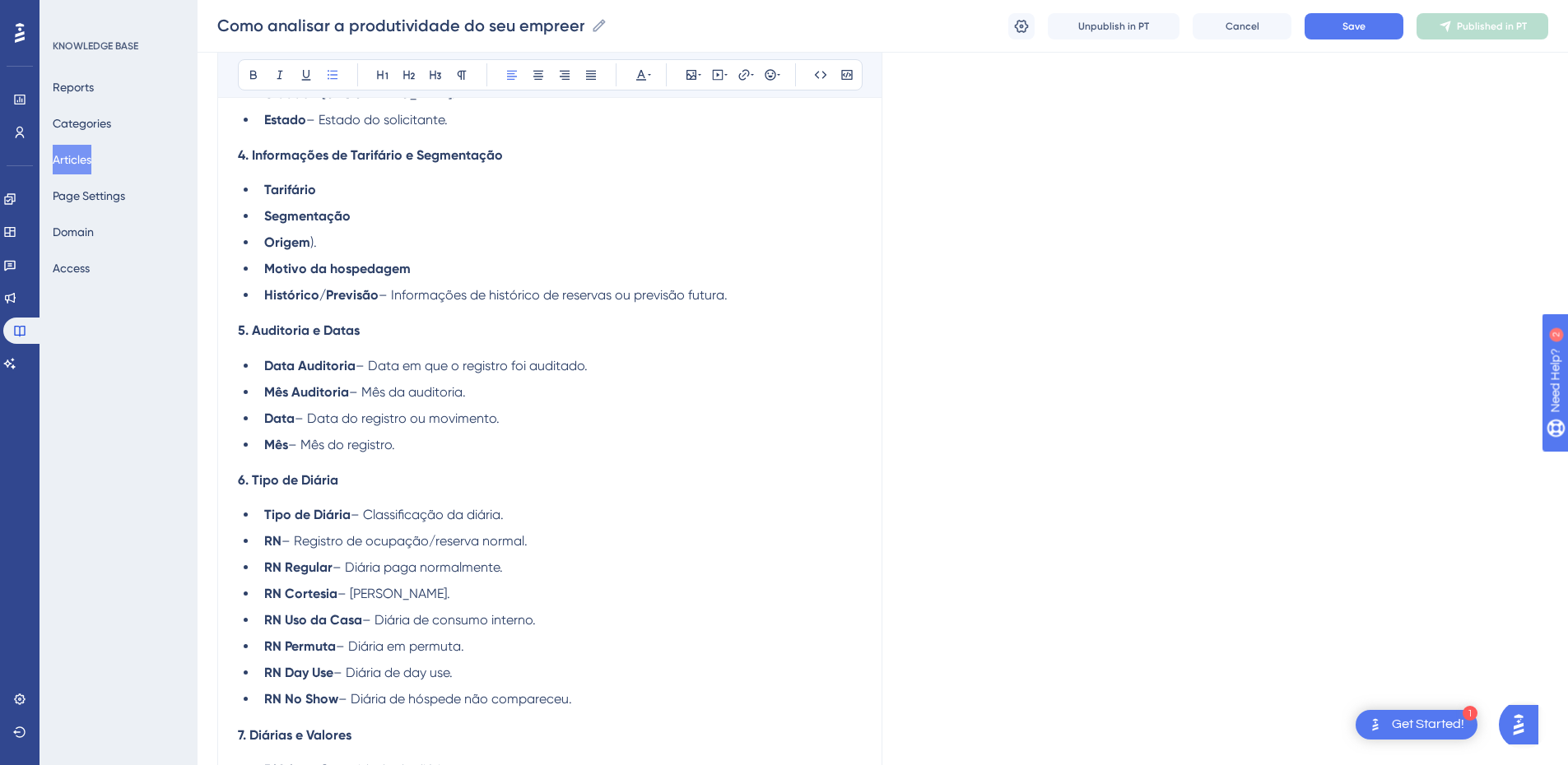
click at [715, 296] on span "– Informações de histórico de reservas ou previsão futura." at bounding box center [553, 295] width 349 height 16
drag, startPoint x: 754, startPoint y: 292, endPoint x: 392, endPoint y: 292, distance: 362.0
click at [392, 292] on li "Histórico/Previsão – Informações de histórico de reservas ou previsão futura." at bounding box center [559, 295] width 604 height 19
click at [415, 295] on span "– Informações de histórico de reservas ou previsão futura." at bounding box center [553, 295] width 349 height 16
drag, startPoint x: 754, startPoint y: 299, endPoint x: 381, endPoint y: 303, distance: 373.0
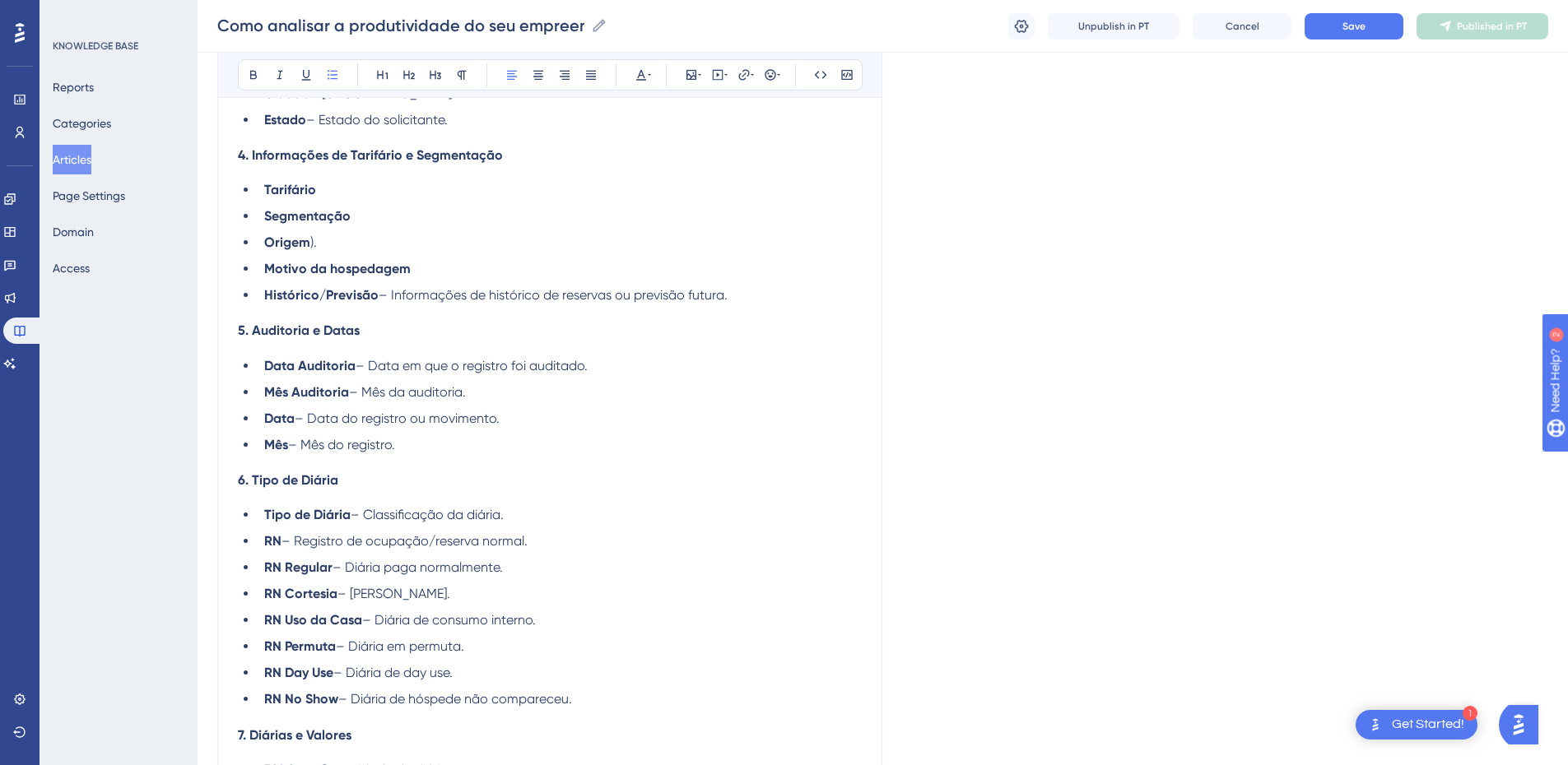
click at [381, 303] on li "Histórico/Previsão – Informações de histórico de reservas ou previsão futura." at bounding box center [559, 295] width 604 height 19
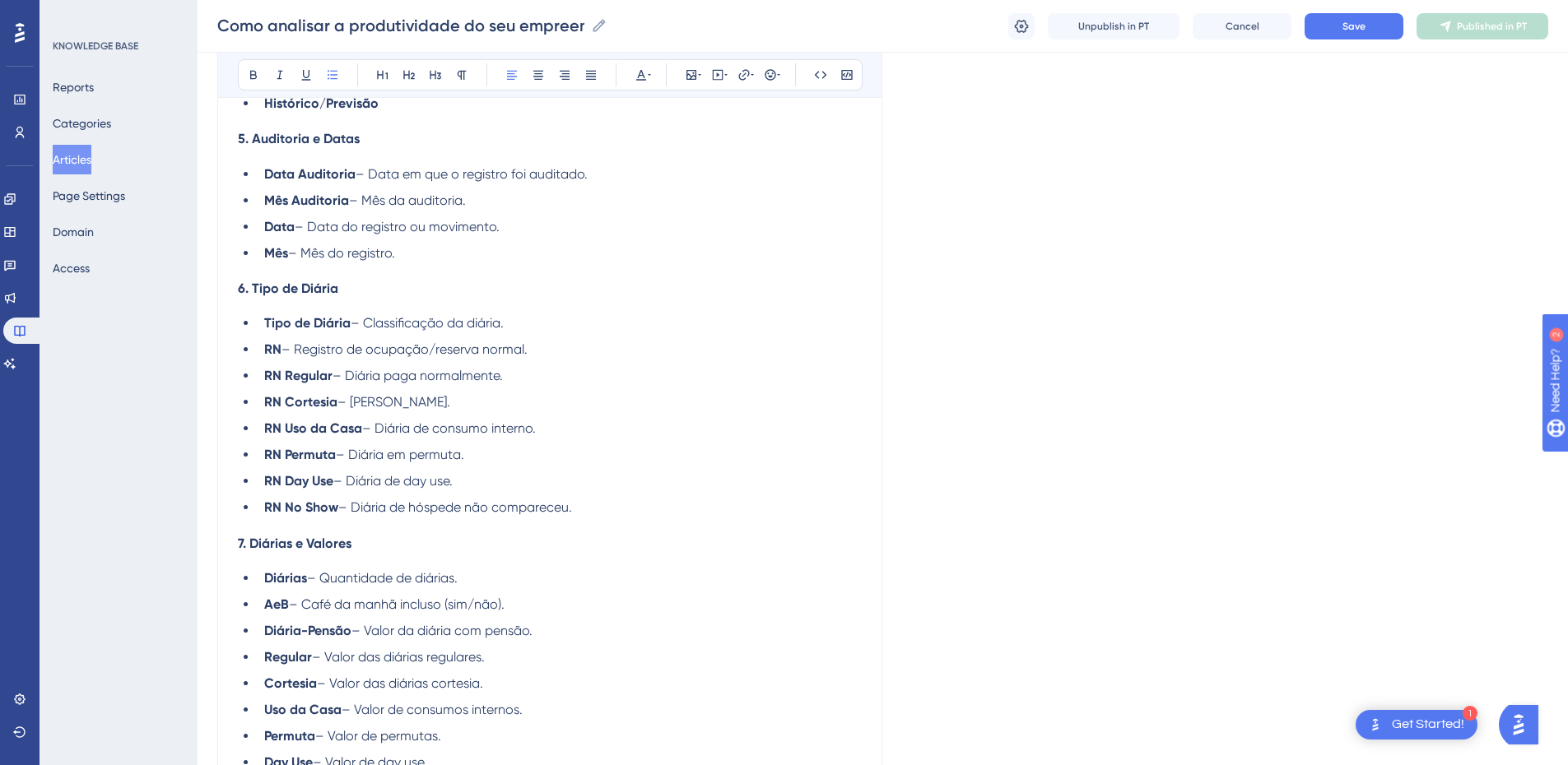
drag, startPoint x: 617, startPoint y: 176, endPoint x: 358, endPoint y: 175, distance: 259.0
click at [358, 175] on li "Data Auditoria – Data em que o registro foi auditado." at bounding box center [559, 173] width 604 height 19
drag, startPoint x: 486, startPoint y: 200, endPoint x: 350, endPoint y: 200, distance: 136.0
click at [350, 200] on li "Mês Auditoria – Mês da auditoria." at bounding box center [559, 200] width 604 height 19
drag, startPoint x: 519, startPoint y: 225, endPoint x: 303, endPoint y: 225, distance: 216.0
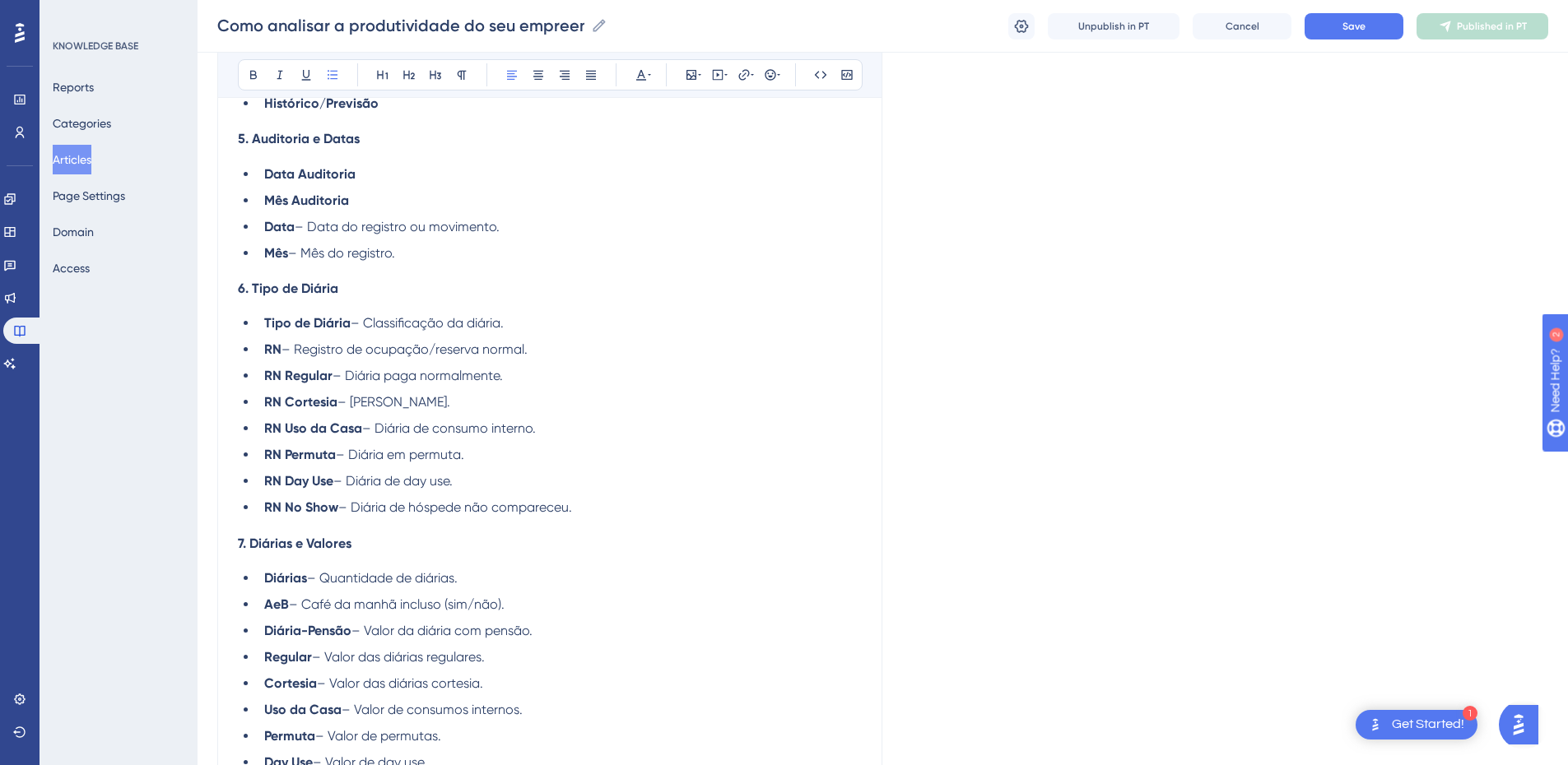
click at [303, 225] on li "Data – Data do registro ou movimento." at bounding box center [559, 226] width 604 height 19
drag, startPoint x: 414, startPoint y: 249, endPoint x: 293, endPoint y: 249, distance: 121.0
click at [293, 249] on li "Mês – Mês do registro." at bounding box center [559, 253] width 604 height 19
drag, startPoint x: 533, startPoint y: 323, endPoint x: 353, endPoint y: 326, distance: 180.0
click at [353, 326] on li "Tipo de Diária – Classificação da diária." at bounding box center [559, 323] width 604 height 19
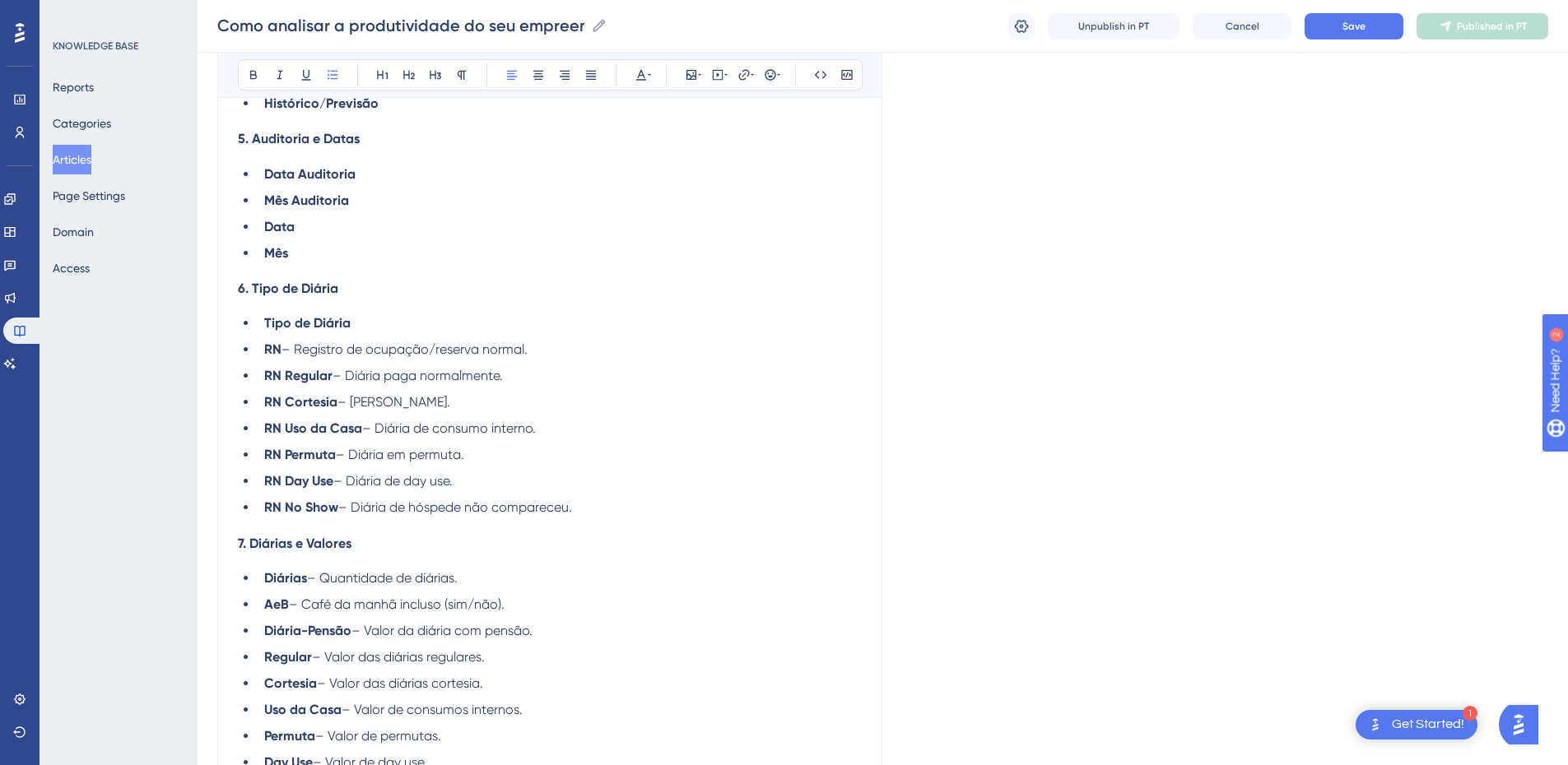
drag, startPoint x: 529, startPoint y: 351, endPoint x: 288, endPoint y: 348, distance: 241.0
click at [288, 348] on li "RN – Registro de ocupação/reserva normal." at bounding box center [559, 349] width 604 height 19
drag, startPoint x: 493, startPoint y: 376, endPoint x: 335, endPoint y: 377, distance: 158.0
click at [335, 377] on li "RN Regular – Diária paga normalmente." at bounding box center [559, 376] width 604 height 19
drag, startPoint x: 432, startPoint y: 405, endPoint x: 341, endPoint y: 405, distance: 91.0
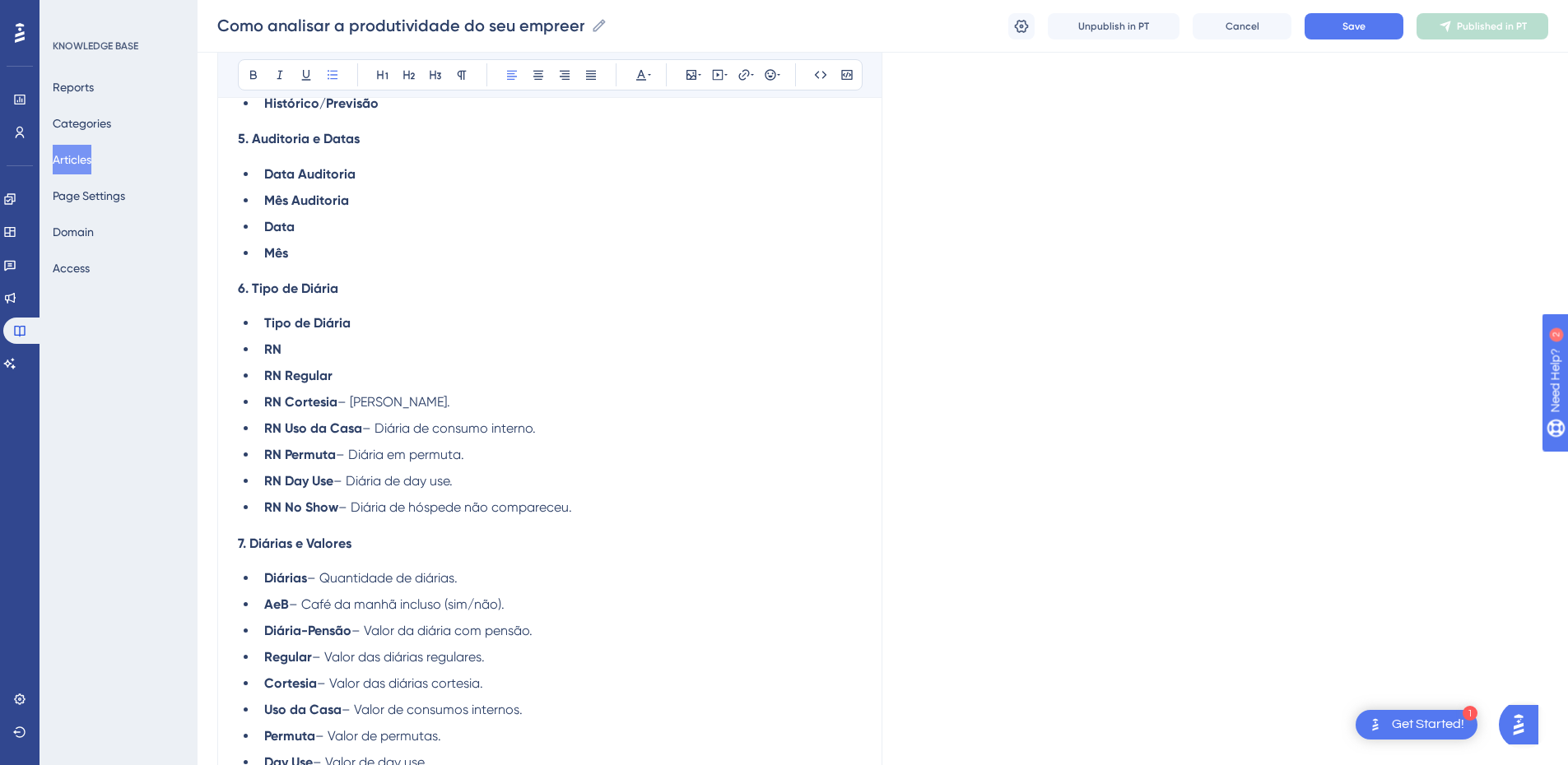
click at [341, 405] on li "RN Cortesia – Diária cortesia." at bounding box center [559, 402] width 604 height 19
drag, startPoint x: 563, startPoint y: 428, endPoint x: 366, endPoint y: 428, distance: 197.0
click at [366, 428] on li "RN Uso da Casa – Diária de consumo interno." at bounding box center [559, 428] width 604 height 19
drag, startPoint x: 486, startPoint y: 457, endPoint x: 339, endPoint y: 443, distance: 147.7
click at [339, 443] on ul "Tipo de Diária RN RN Regular RN Cortesia RN Uso da Casa RN Permuta – Diária em …" at bounding box center [549, 415] width 624 height 204
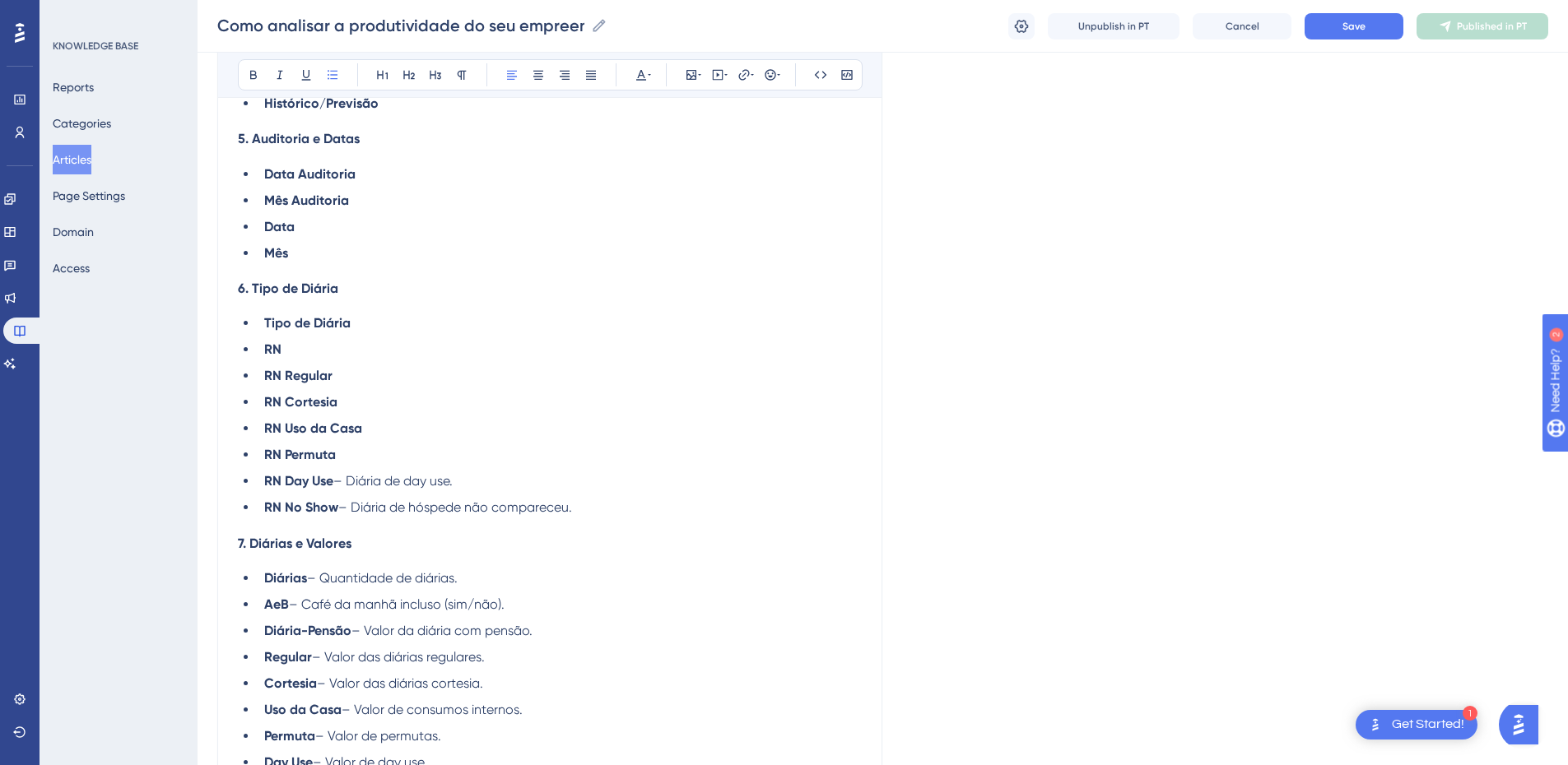
click at [339, 478] on li "RN Day Use – Diária de day use." at bounding box center [559, 480] width 604 height 19
drag, startPoint x: 582, startPoint y: 507, endPoint x: 342, endPoint y: 506, distance: 240.0
click at [342, 506] on li "RN No Show – Diária de hóspede não compareceu." at bounding box center [559, 507] width 604 height 19
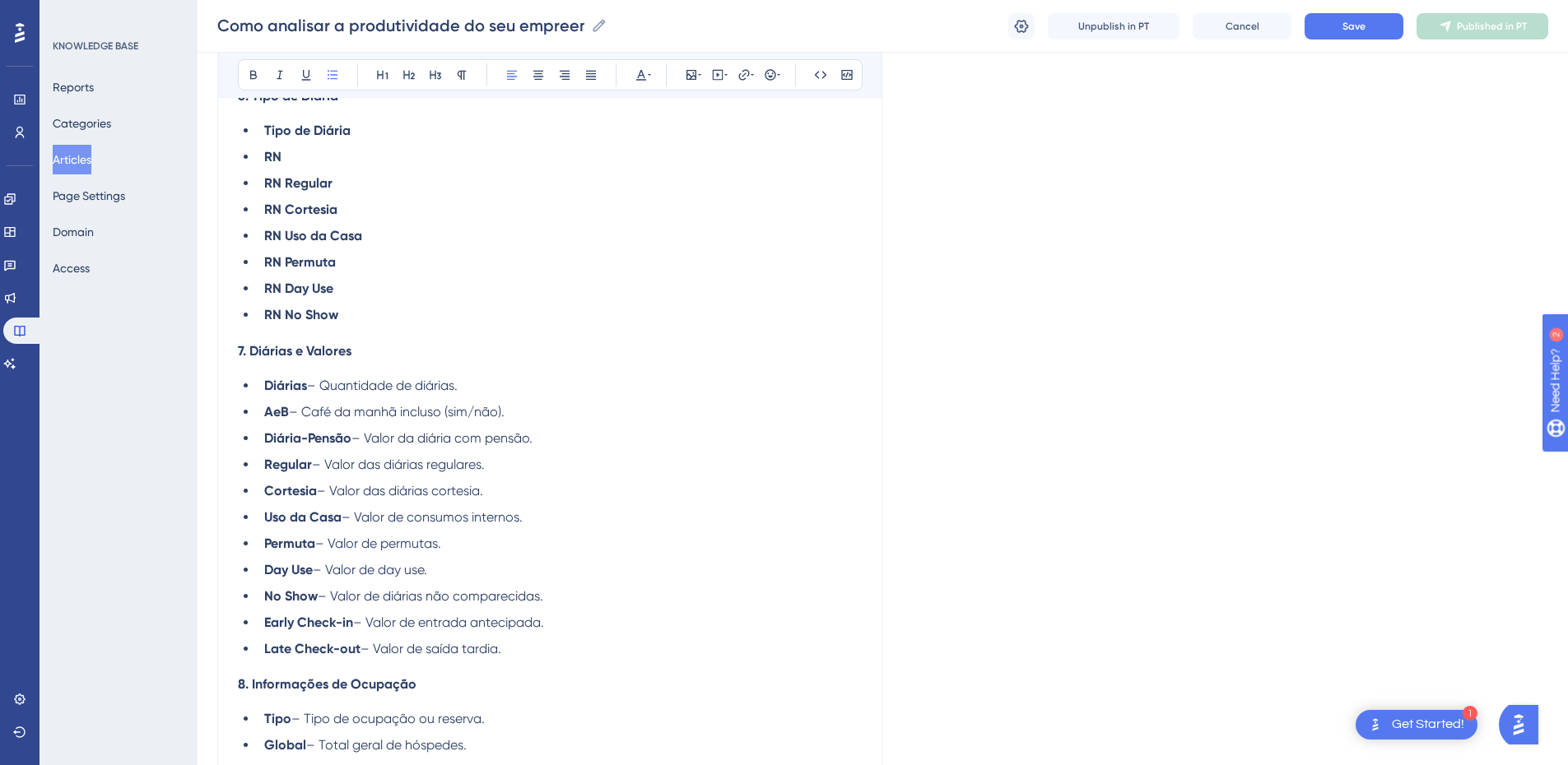
scroll to position [2388, 0]
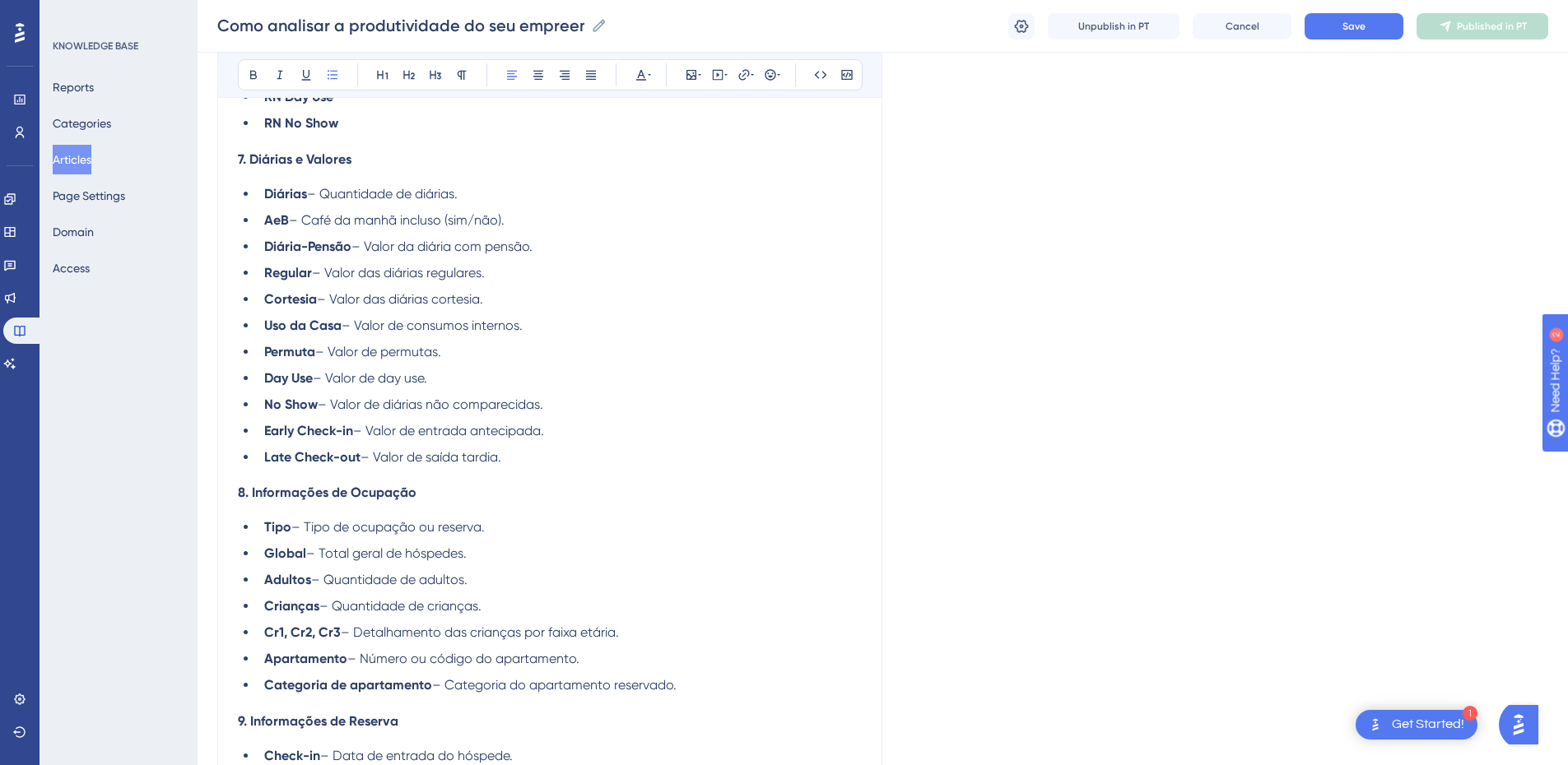
drag, startPoint x: 496, startPoint y: 194, endPoint x: 309, endPoint y: 187, distance: 187.1
click at [309, 187] on li "Diárias – Quantidade de diárias." at bounding box center [559, 194] width 604 height 19
drag, startPoint x: 537, startPoint y: 220, endPoint x: 296, endPoint y: 223, distance: 241.0
click at [296, 223] on li "AeB – Café da manhã incluso (sim/não)." at bounding box center [559, 220] width 604 height 19
drag, startPoint x: 560, startPoint y: 244, endPoint x: 355, endPoint y: 250, distance: 205.1
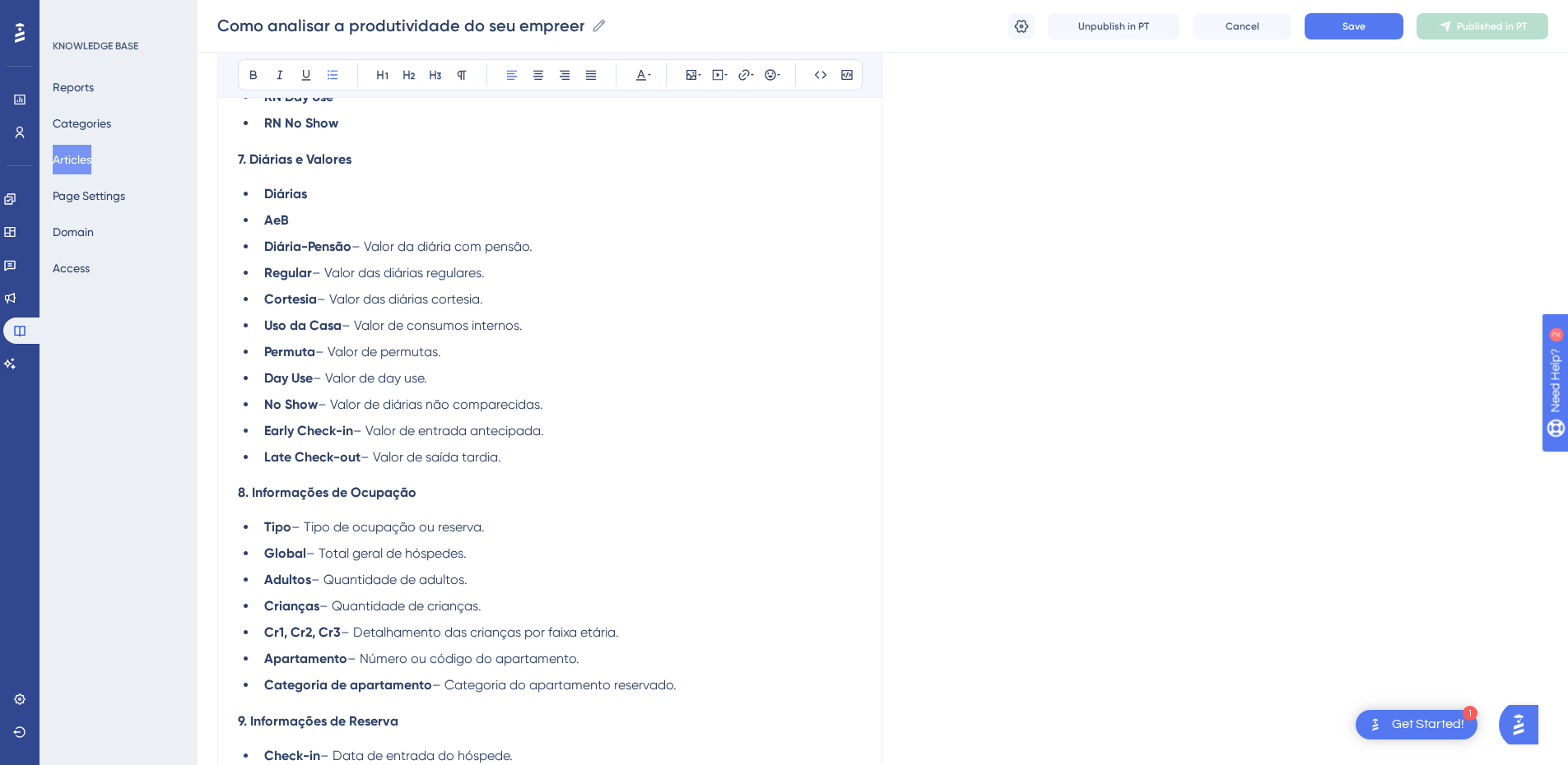
click at [355, 250] on li "Diária-Pensão – Valor da diária com pensão." at bounding box center [559, 247] width 604 height 19
drag, startPoint x: 507, startPoint y: 274, endPoint x: 316, endPoint y: 274, distance: 191.0
click at [316, 274] on li "Regular – Valor das diárias regulares." at bounding box center [559, 273] width 604 height 19
drag, startPoint x: 448, startPoint y: 306, endPoint x: 321, endPoint y: 303, distance: 127.0
click at [321, 303] on li "Cortesia – Valor das diárias cortesia." at bounding box center [559, 299] width 604 height 19
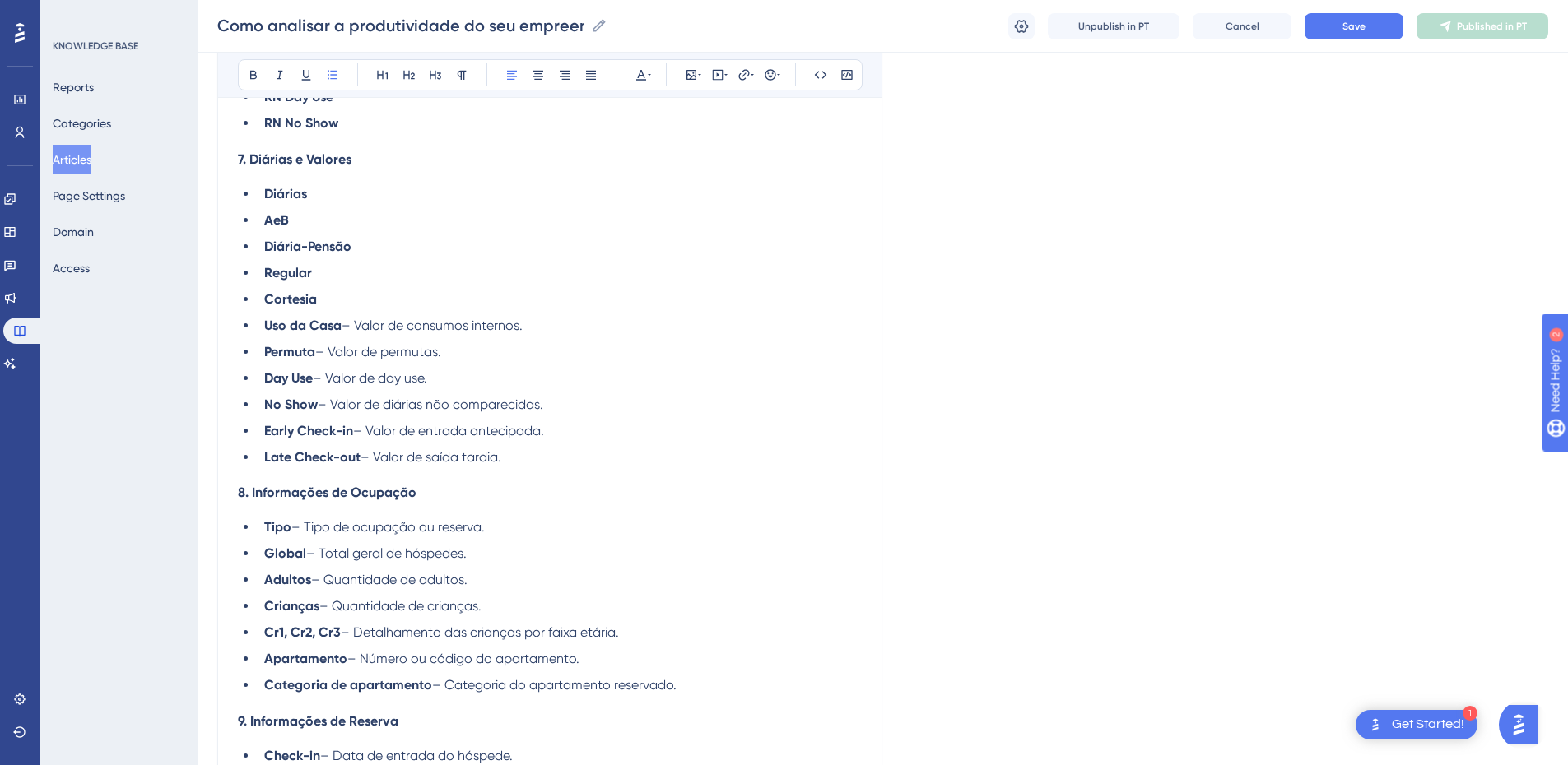
drag, startPoint x: 546, startPoint y: 325, endPoint x: 347, endPoint y: 327, distance: 199.0
click at [347, 327] on li "Uso da Casa – Valor de consumos internos." at bounding box center [559, 325] width 604 height 19
drag, startPoint x: 467, startPoint y: 351, endPoint x: 324, endPoint y: 351, distance: 143.0
click at [324, 351] on li "Permuta – Valor de permutas." at bounding box center [559, 351] width 604 height 19
drag, startPoint x: 443, startPoint y: 384, endPoint x: 315, endPoint y: 381, distance: 128.0
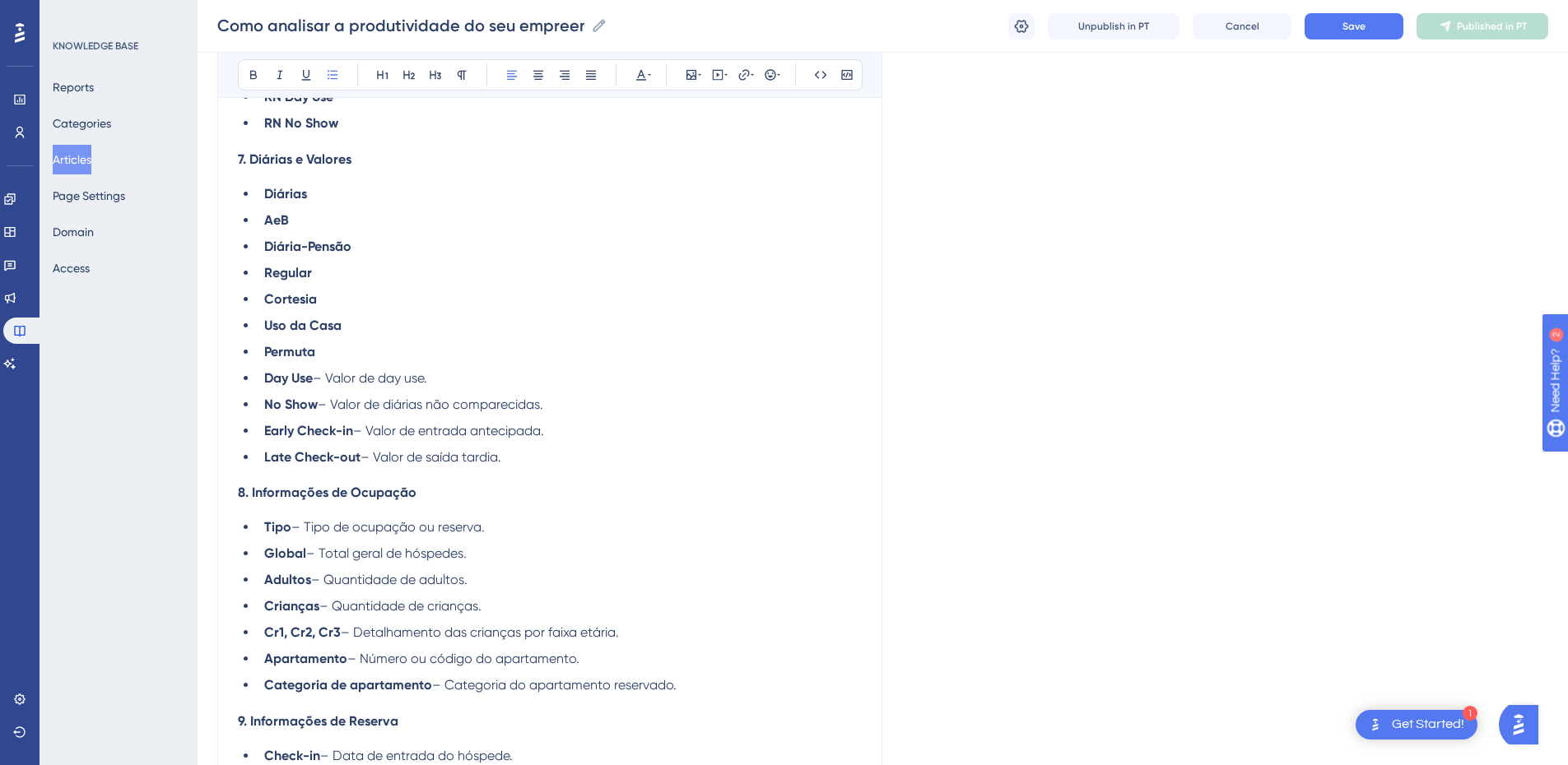
click at [315, 381] on li "Day Use – Valor de day use." at bounding box center [559, 378] width 604 height 19
drag, startPoint x: 355, startPoint y: 407, endPoint x: 322, endPoint y: 407, distance: 33.0
click at [322, 407] on li "No Show – Valor de diárias não comparecidas." at bounding box center [559, 404] width 604 height 19
drag, startPoint x: 581, startPoint y: 434, endPoint x: 359, endPoint y: 422, distance: 222.3
click at [359, 422] on li "Early Check-in – Valor de entrada antecipada." at bounding box center [559, 430] width 604 height 19
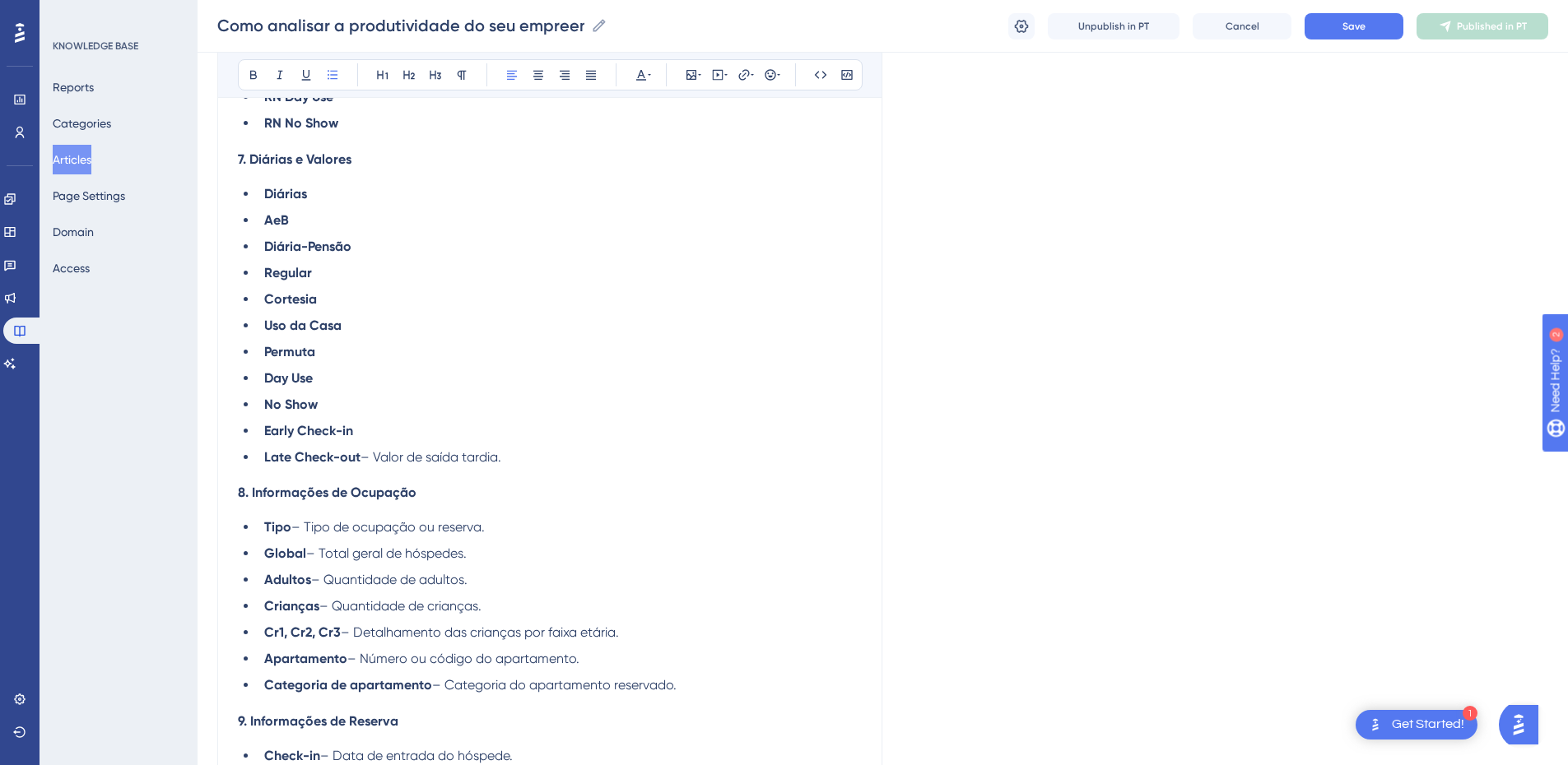
drag, startPoint x: 532, startPoint y: 459, endPoint x: 360, endPoint y: 460, distance: 172.0
click at [360, 460] on li "Late Check-out – Valor de saída tardia." at bounding box center [559, 457] width 604 height 19
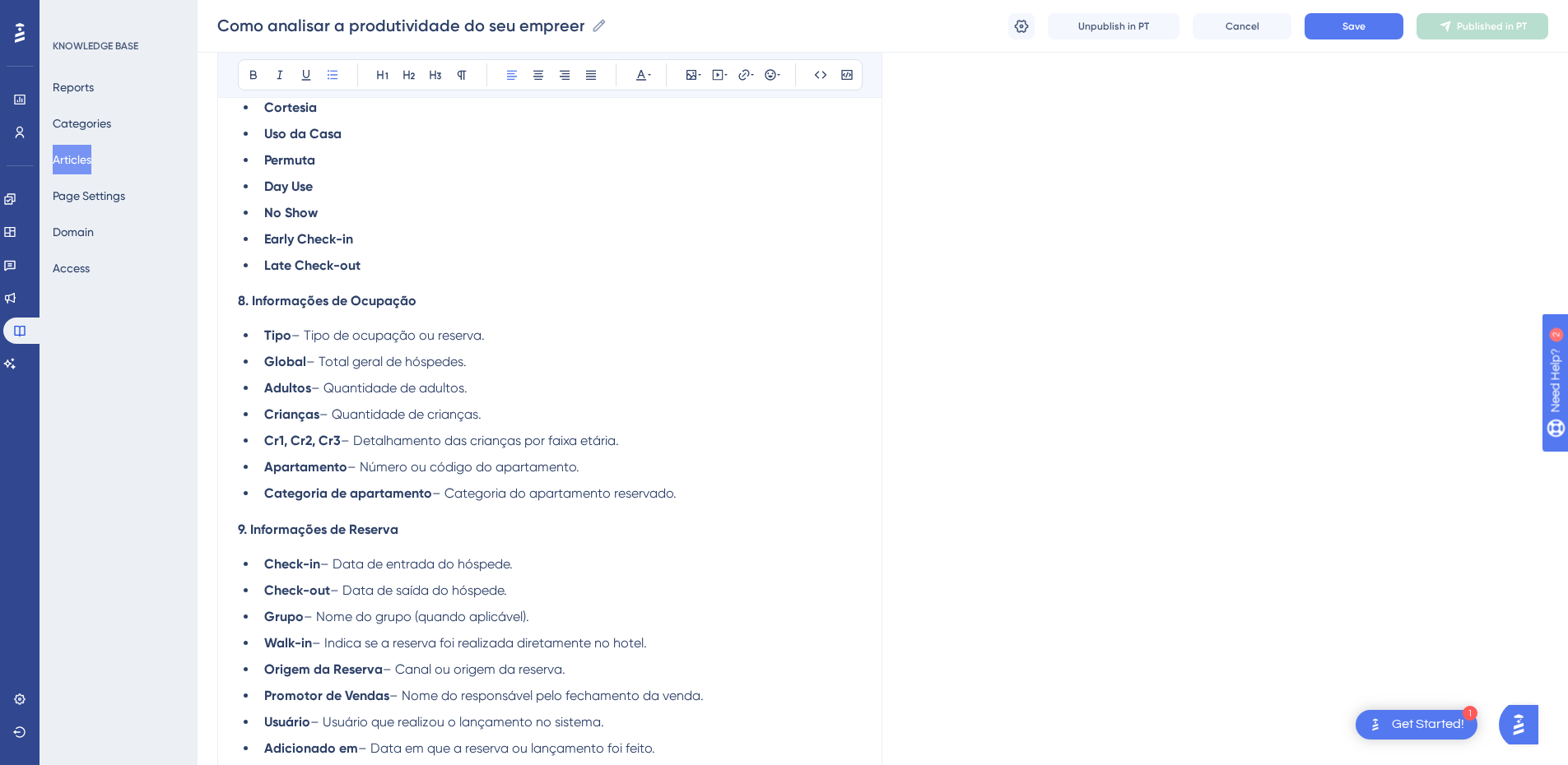
drag, startPoint x: 506, startPoint y: 335, endPoint x: 292, endPoint y: 343, distance: 214.1
click at [292, 343] on li "Tipo – Tipo de ocupação ou reserva." at bounding box center [559, 335] width 604 height 19
drag, startPoint x: 493, startPoint y: 371, endPoint x: 311, endPoint y: 371, distance: 182.0
click at [311, 371] on li "Global – Total geral de hóspedes." at bounding box center [559, 362] width 604 height 19
drag, startPoint x: 494, startPoint y: 390, endPoint x: 315, endPoint y: 391, distance: 179.0
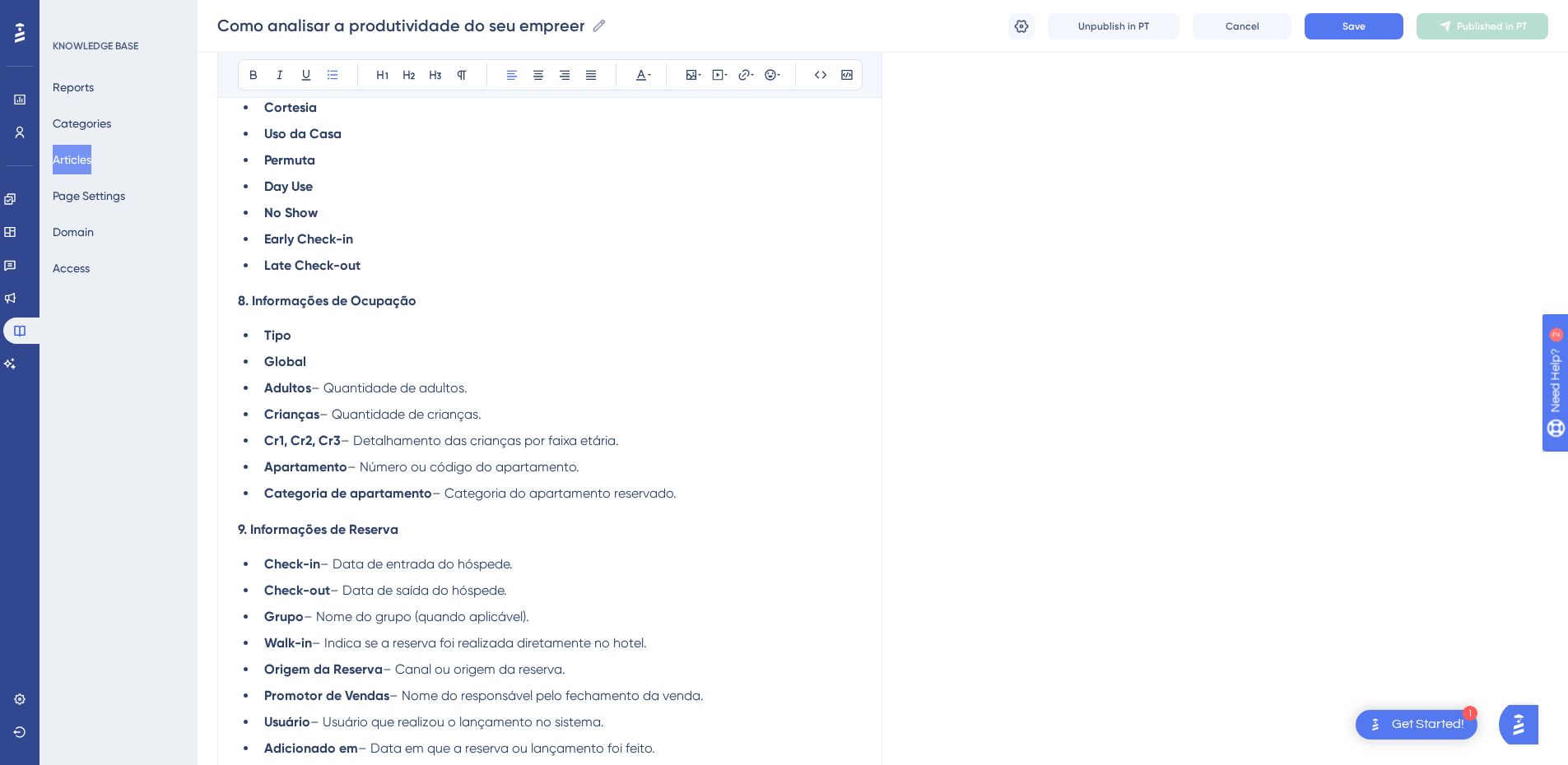
click at [315, 391] on li "Adultos – Quantidade de adultos." at bounding box center [559, 388] width 604 height 19
drag, startPoint x: 515, startPoint y: 420, endPoint x: 318, endPoint y: 418, distance: 197.0
click at [318, 418] on li "Crianças – Quantidade de crianças." at bounding box center [559, 414] width 604 height 19
drag, startPoint x: 630, startPoint y: 441, endPoint x: 347, endPoint y: 441, distance: 283.0
click at [347, 441] on li "Cr1, Cr2, Cr3 – Detalhamento das crianças por faixa etária." at bounding box center [559, 440] width 604 height 19
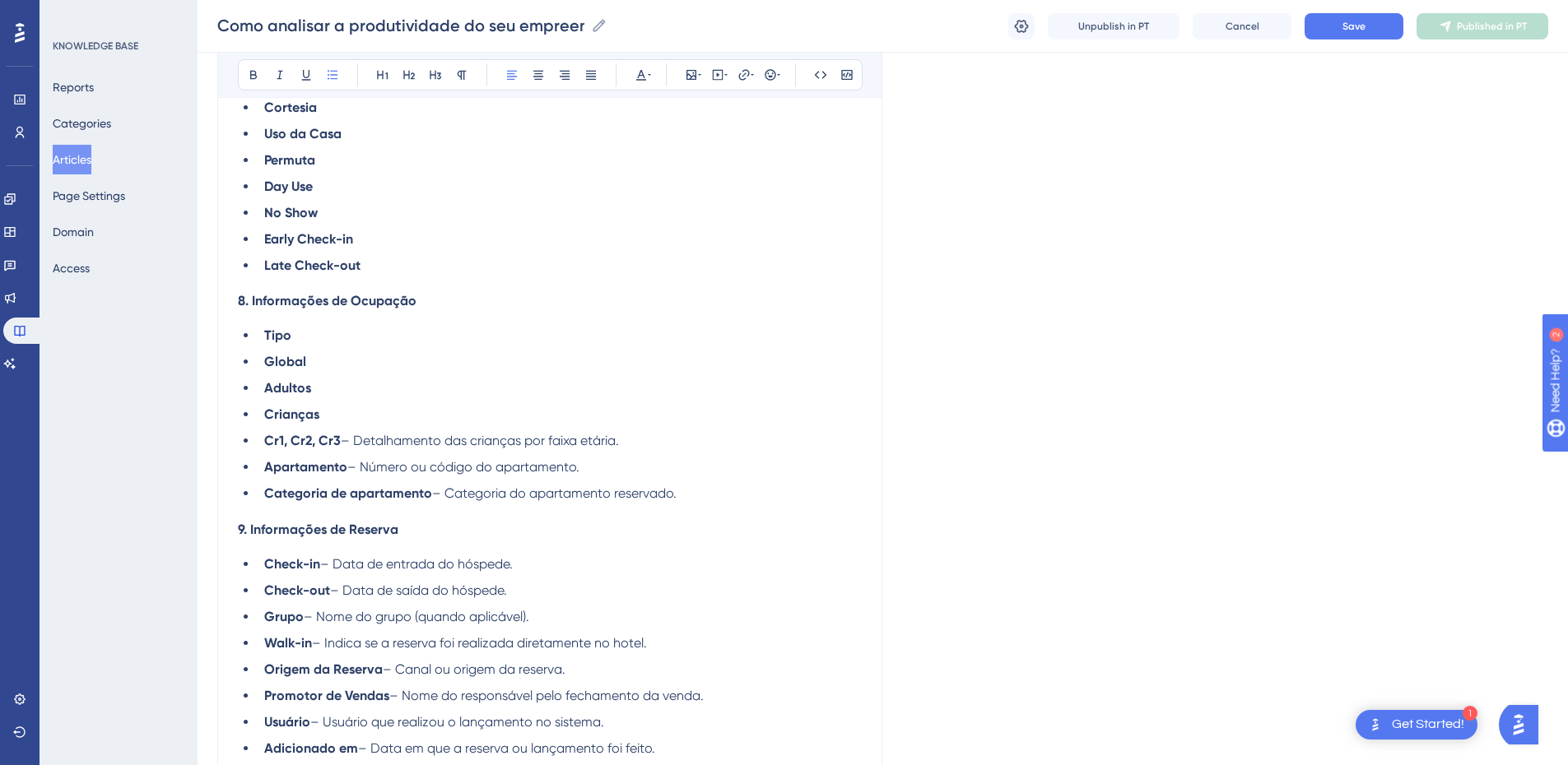
click at [634, 478] on ul "Tipo Global Adultos Crianças Cr1, Cr2, Cr3 – Detalhamento das crianças por faix…" at bounding box center [549, 414] width 624 height 178
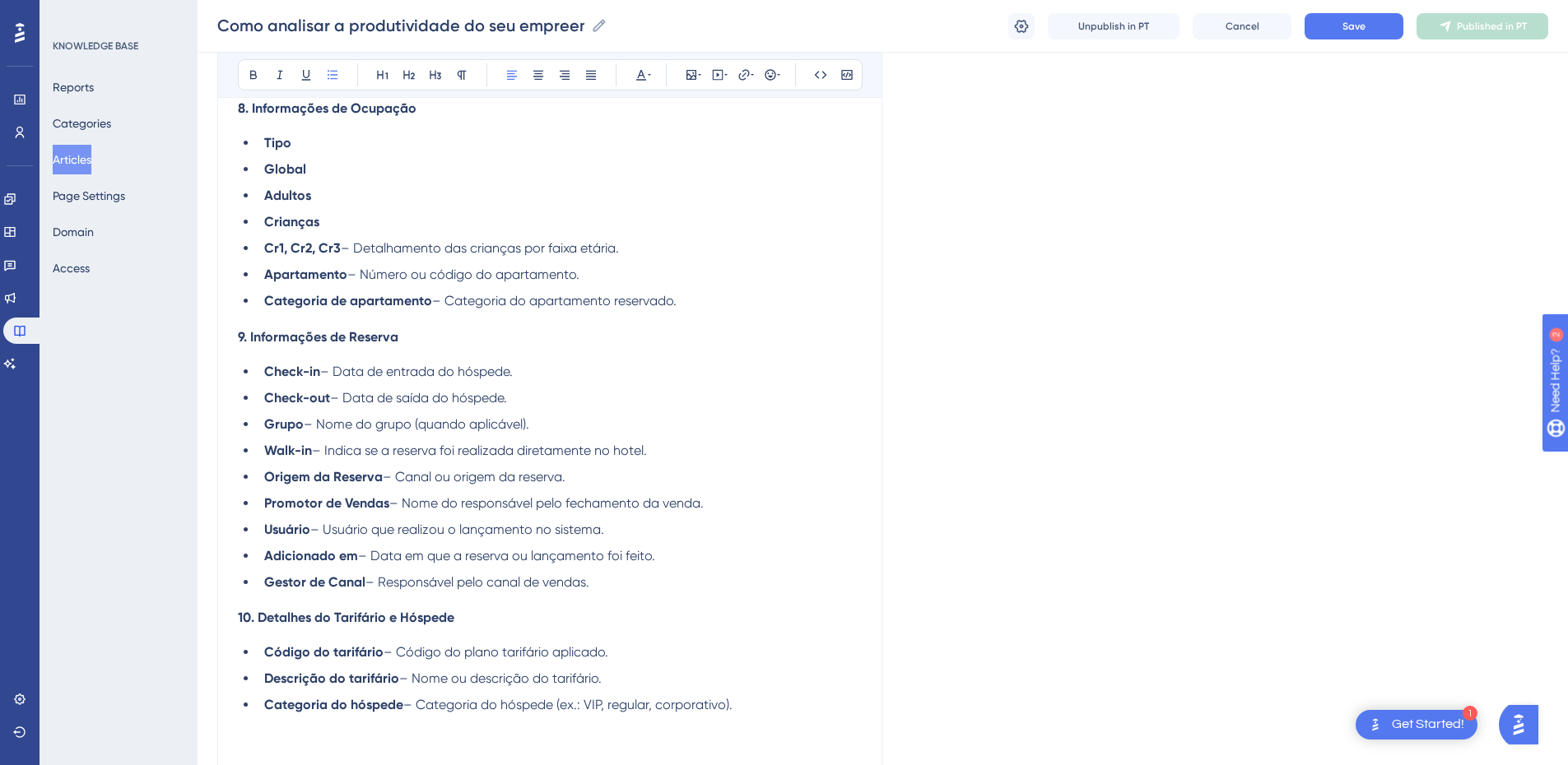
drag, startPoint x: 545, startPoint y: 304, endPoint x: 433, endPoint y: 300, distance: 112.1
click at [433, 300] on li "Categoria de apartamento – Categoria do apartamento reservado." at bounding box center [559, 300] width 604 height 19
drag
click at [353, 271] on li "Apartamento – Número ou código do apartamento." at bounding box center [559, 274] width 604 height 19
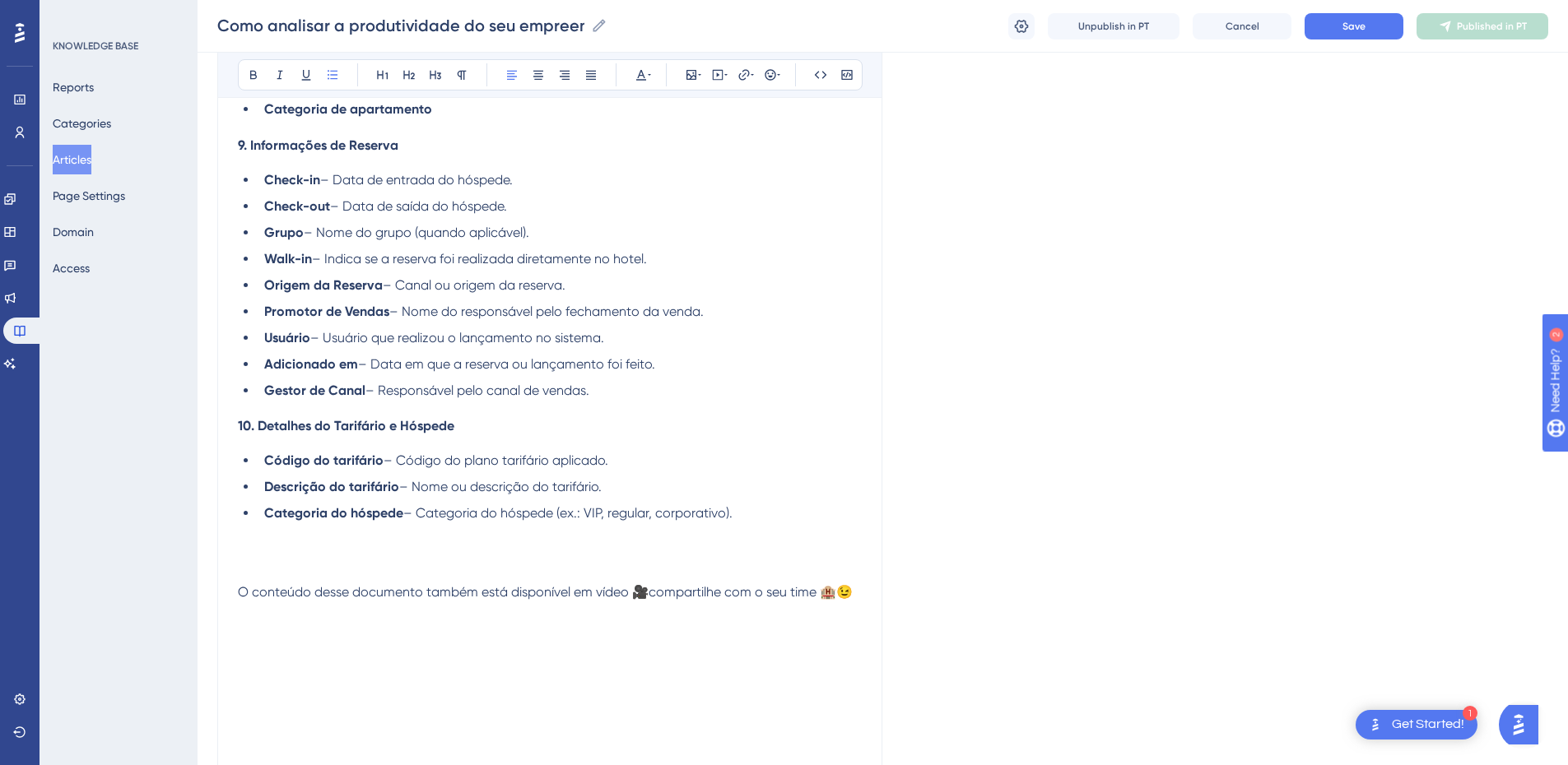
click at [323, 186] on li "Check-in – Data de entrada do hóspede." at bounding box center [559, 180] width 604 height 19
click at [331, 209] on li "Check-out – Data de saída do hóspede." at bounding box center [559, 206] width 604 height 19
click at [306, 233] on li "Grupo – Nome do grupo (quando aplicável)." at bounding box center [559, 232] width 604 height 19
click at [317, 260] on li "Walk-in – Indica se a reserva foi realizada diretamente no hotel." at bounding box center [559, 259] width 604 height 19
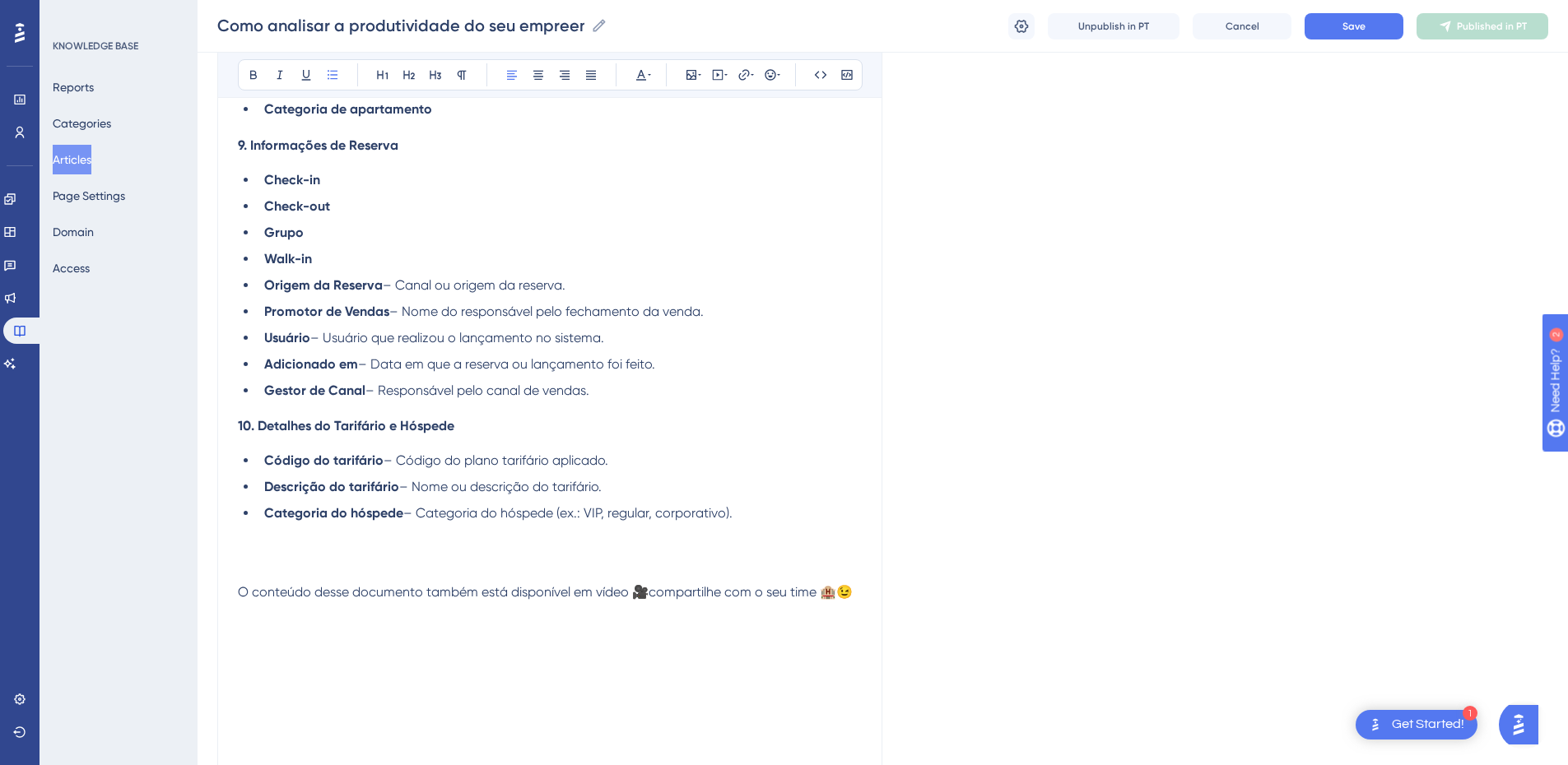
click at [384, 282] on li "Origem da Reserva – Canal ou origem da reserva." at bounding box center [559, 285] width 604 height 19
click at [394, 313] on li "Promotor de Vendas – Nome do responsável pelo fechamento da venda." at bounding box center [559, 312] width 604 height 19
click at [313, 338] on li "Usuário – Usuário que realizou o lançamento no sistema." at bounding box center [559, 338] width 604 height 19
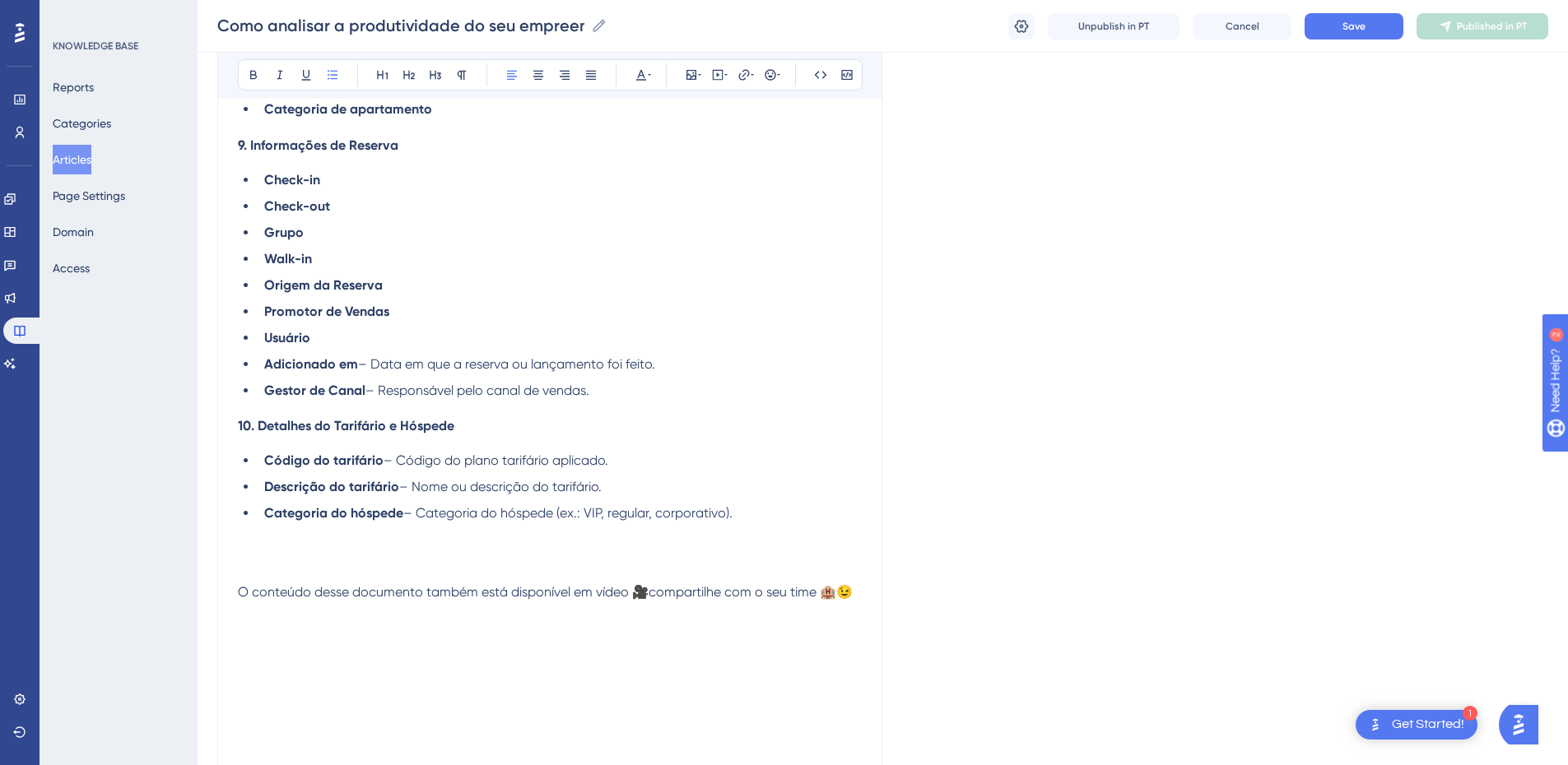
click at [361, 364] on li "Adicionado em – Data em que a reserva ou lançamento foi feito." at bounding box center [559, 363] width 604 height 19
click at [369, 392] on li "Gestor de Canal – Responsável pelo canal de vendas." at bounding box center [559, 390] width 604 height 19
click at [384, 462] on li "Código do tarifário – Código do plano tarifário aplicado." at bounding box center [559, 460] width 604 height 19
click at [402, 477] on ul "Código do tarifário Descrição do tarifário – Nome ou descrição do tarifário. Ca…" at bounding box center [549, 487] width 624 height 72
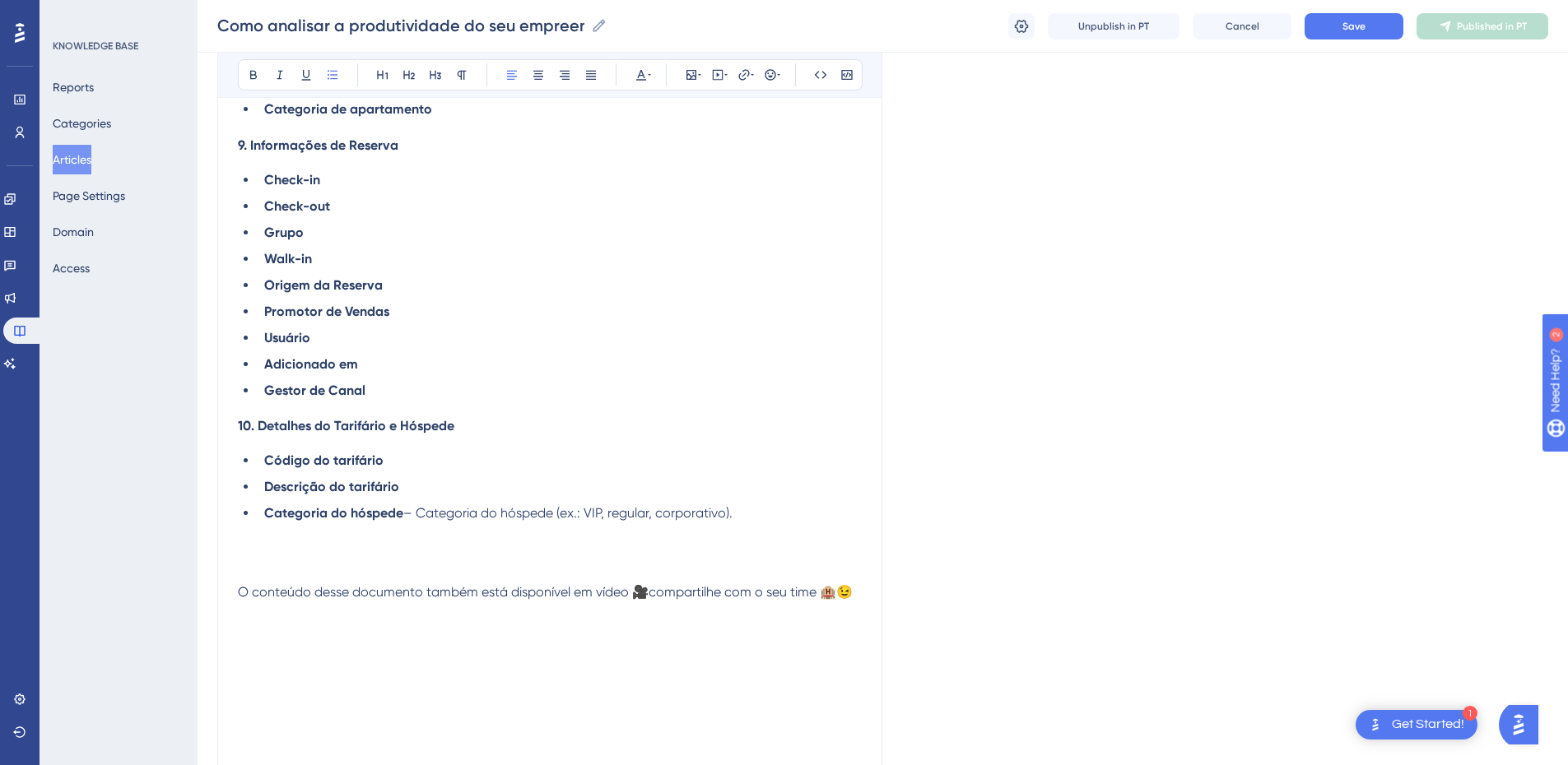
click at [429, 500] on ul "Código do tarifário Descrição do tarifário Categoria do hóspede – Categoria do …" at bounding box center [549, 487] width 624 height 72
click at [777, 510] on li "Categoria do hóspede – Categoria do hóspede (ex.: VIP, regular, corporativo)." at bounding box center [559, 513] width 604 height 19
click at [294, 566] on p at bounding box center [549, 572] width 624 height 19
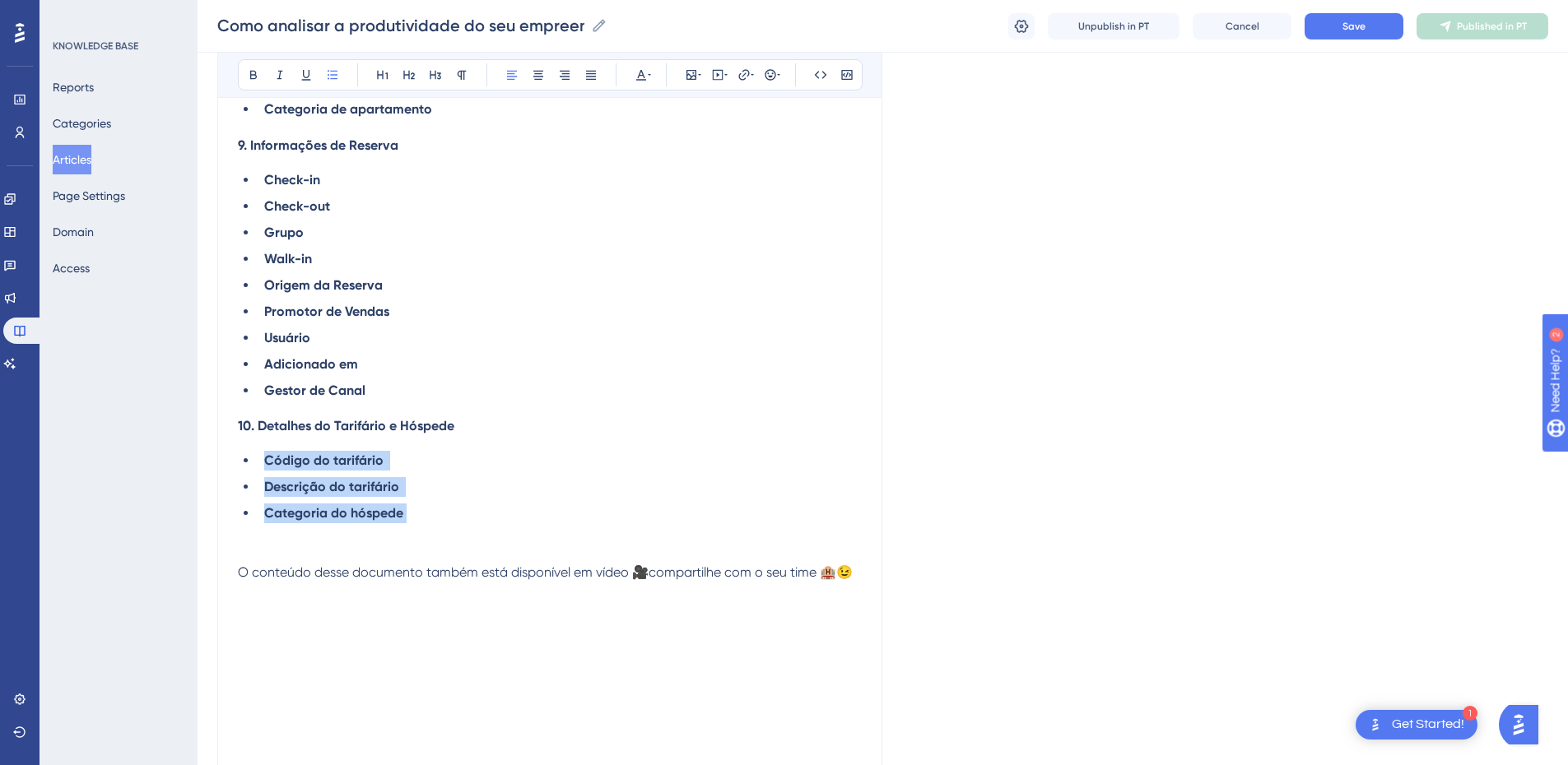
click at [258, 466] on ul "Código do tarifário Descrição do tarifário Categoria do hóspede" at bounding box center [549, 487] width 624 height 72
click at [247, 77] on icon at bounding box center [253, 75] width 13 height 13
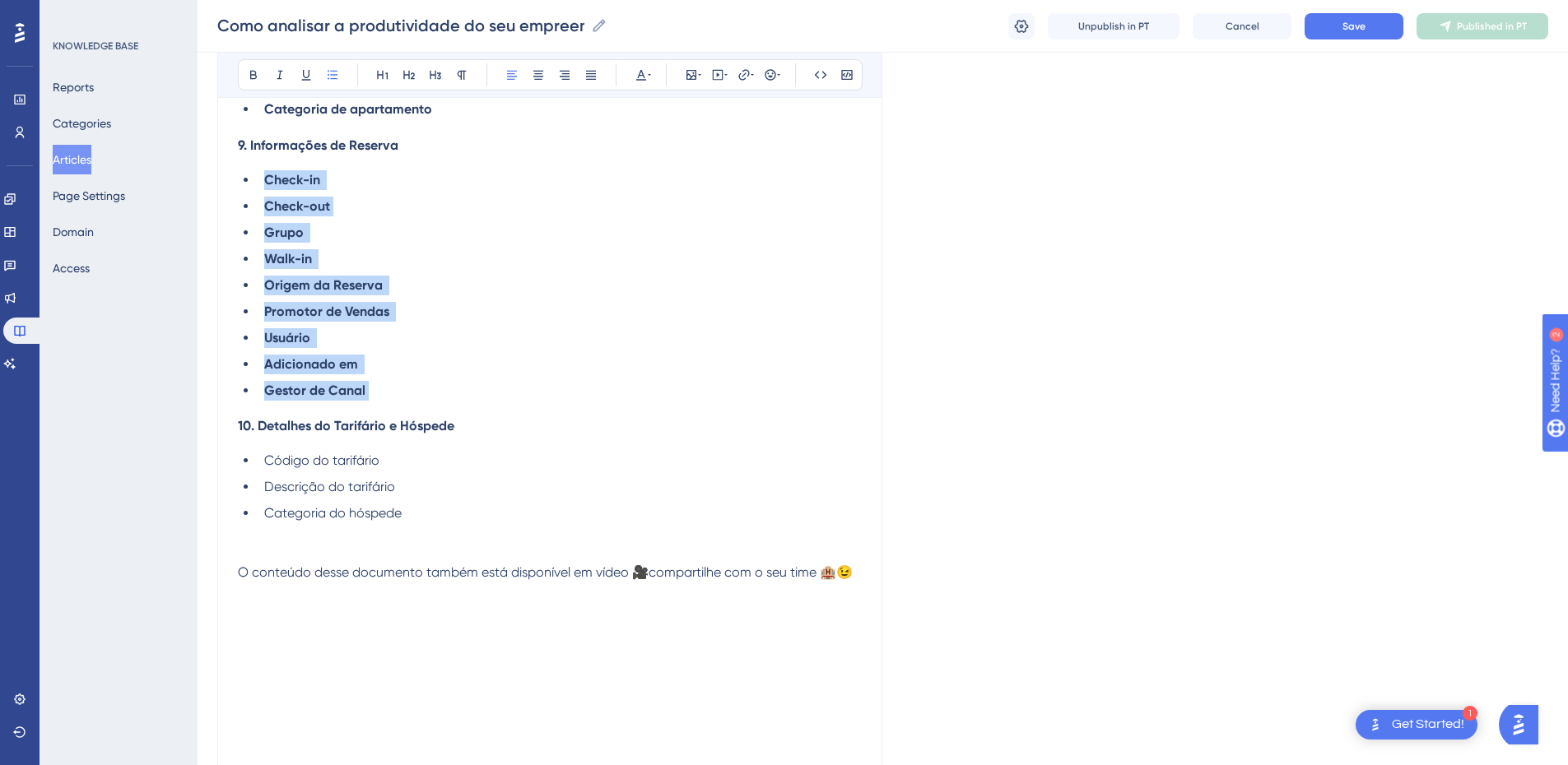
click at [266, 187] on ul "Check-in Check-out Grupo Walk-in Origem da Reserva Promotor de Vendas Usuário A…" at bounding box center [549, 286] width 624 height 230
click at [247, 73] on icon at bounding box center [253, 75] width 13 height 13
click at [390, 277] on li "Origem da Reserva" at bounding box center [559, 285] width 604 height 19
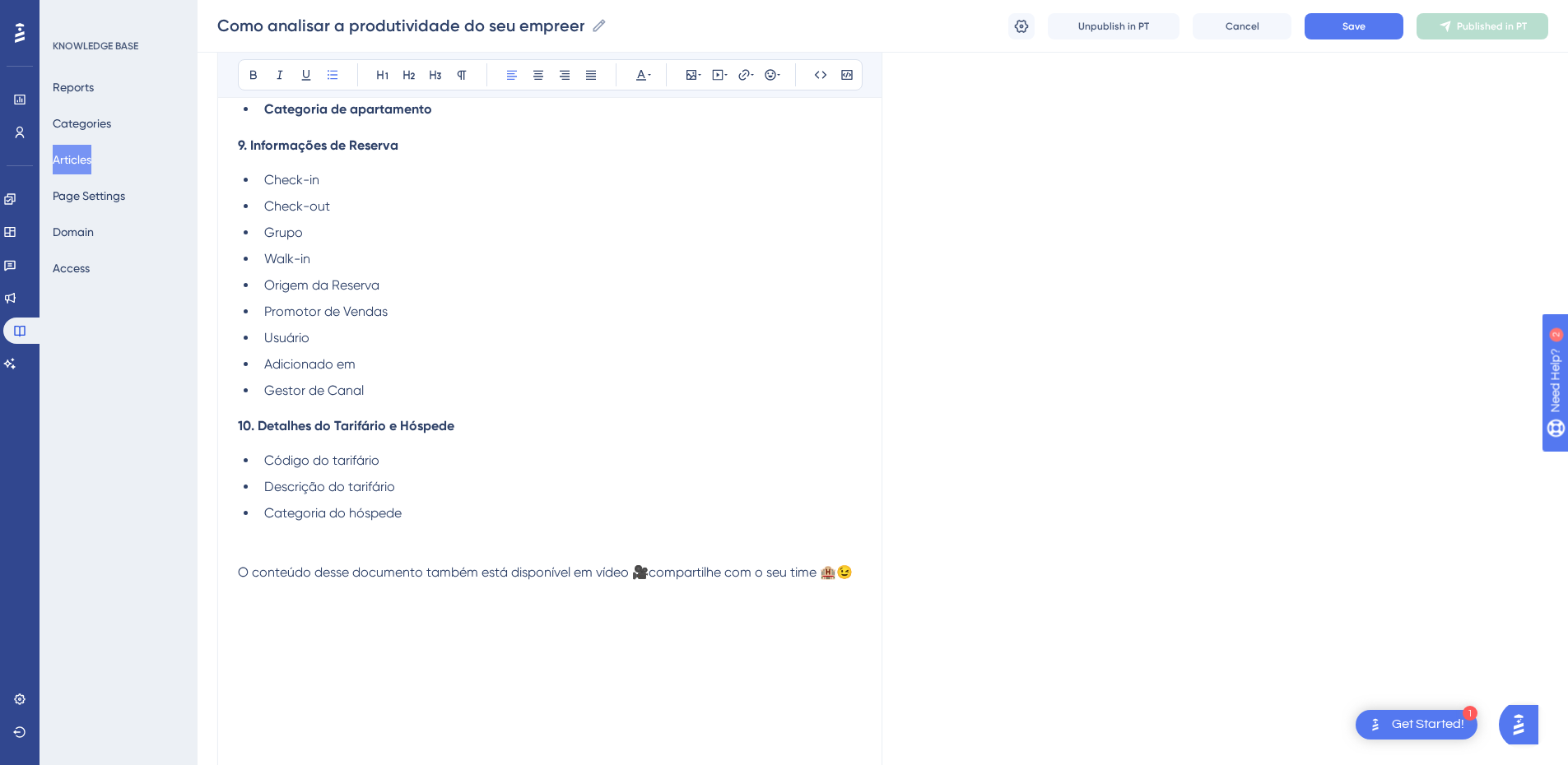
scroll to position [2773, 0]
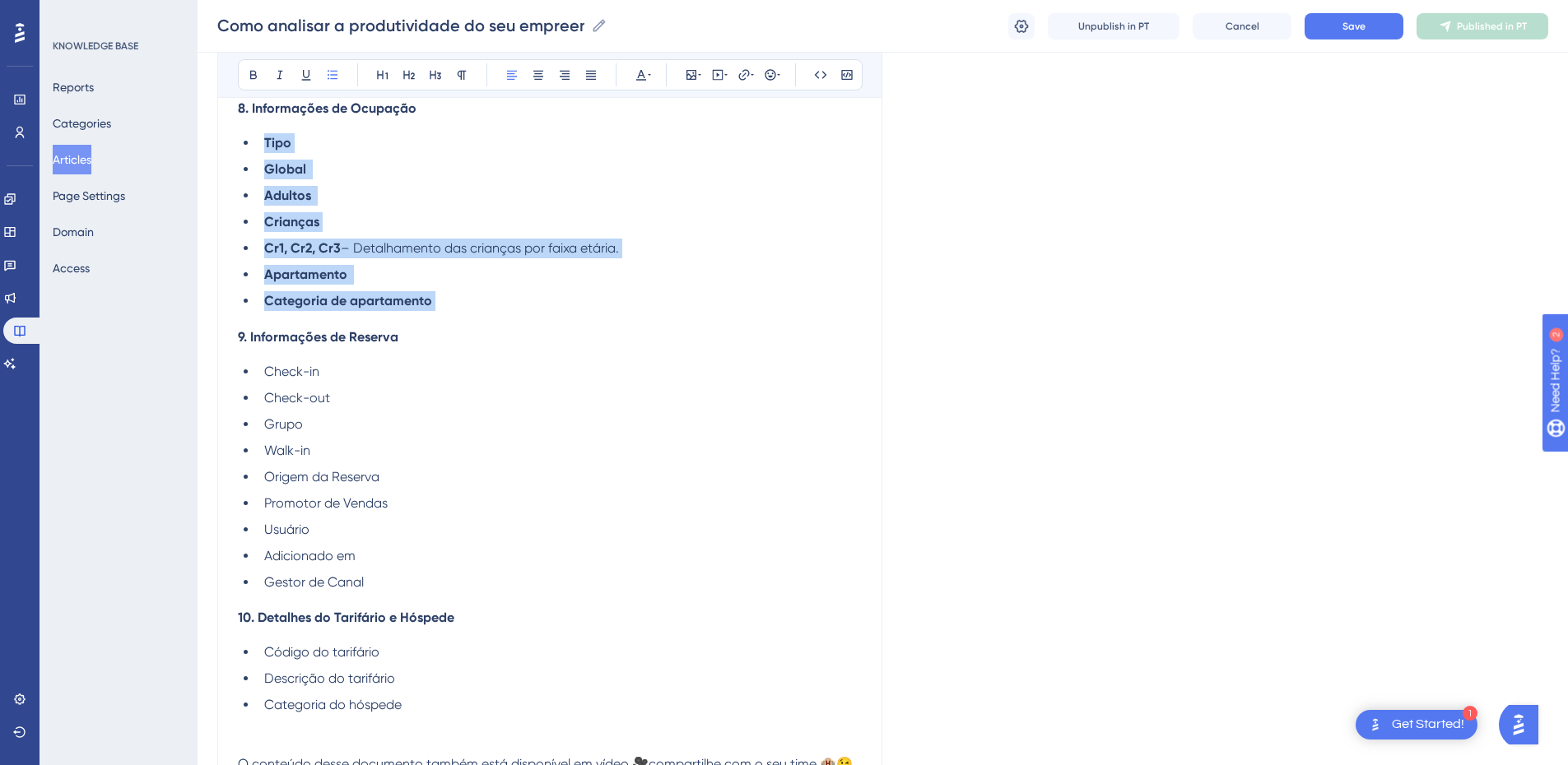
click at [239, 147] on ul "Tipo Global Adultos Crianças Cr1, Cr2, Cr3 – Detalhamento das crianças por faix…" at bounding box center [549, 223] width 624 height 178
click at [247, 76] on icon at bounding box center [253, 75] width 13 height 13
click at [332, 207] on ul "Tipo Global Adultos Crianças Cr1, Cr2, Cr3 – Detalhamento das crianças por faix…" at bounding box center [549, 223] width 624 height 178
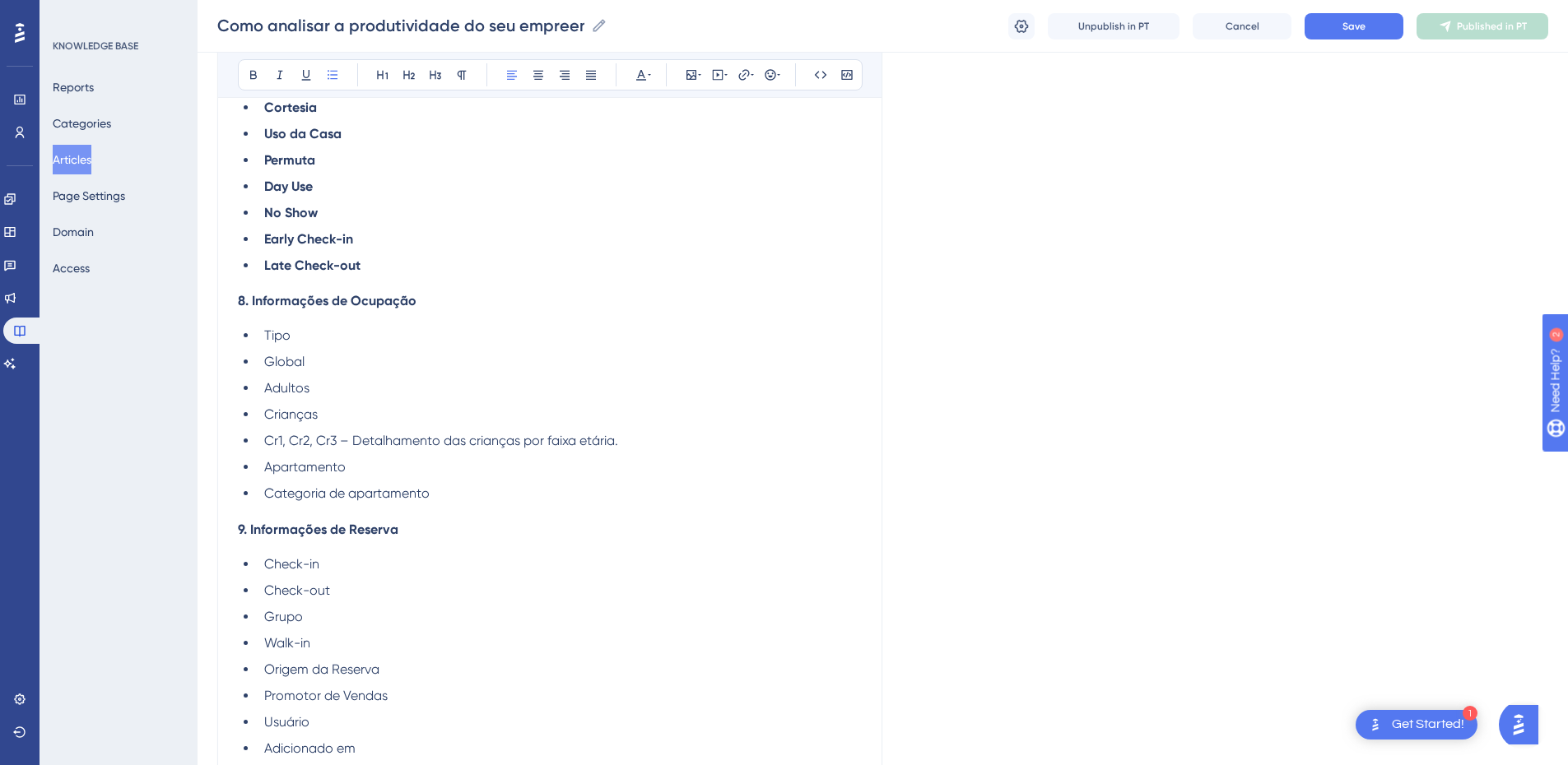
scroll to position [2388, 0]
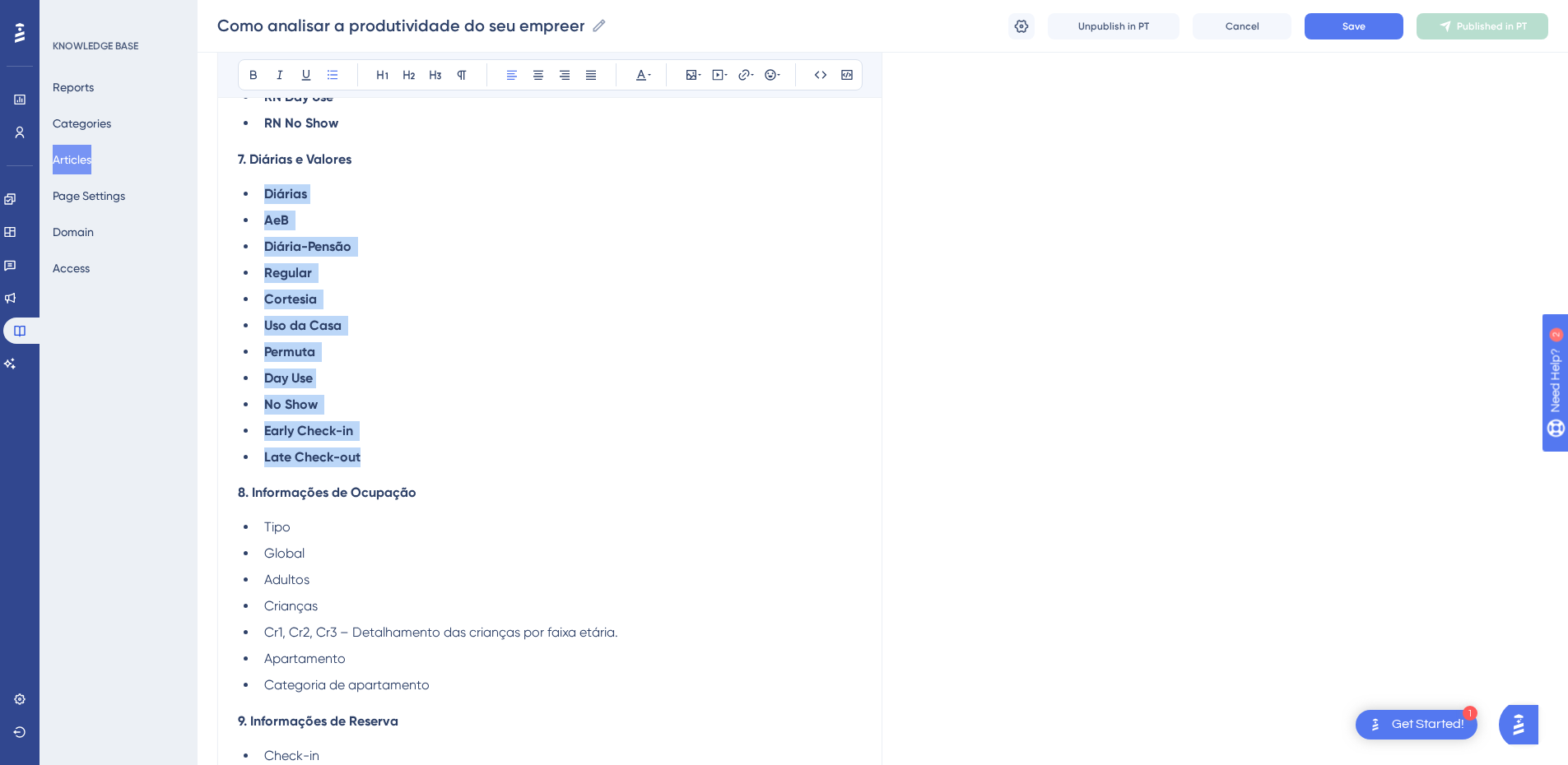
click at [260, 199] on ul "Diárias AeB Diária-Pensão Regular Cortesia Uso da Casa Permuta Day Use No Show …" at bounding box center [549, 325] width 624 height 283
click at [253, 70] on icon at bounding box center [253, 75] width 6 height 9
click at [455, 322] on li "Uso da Casa" at bounding box center [559, 325] width 604 height 19
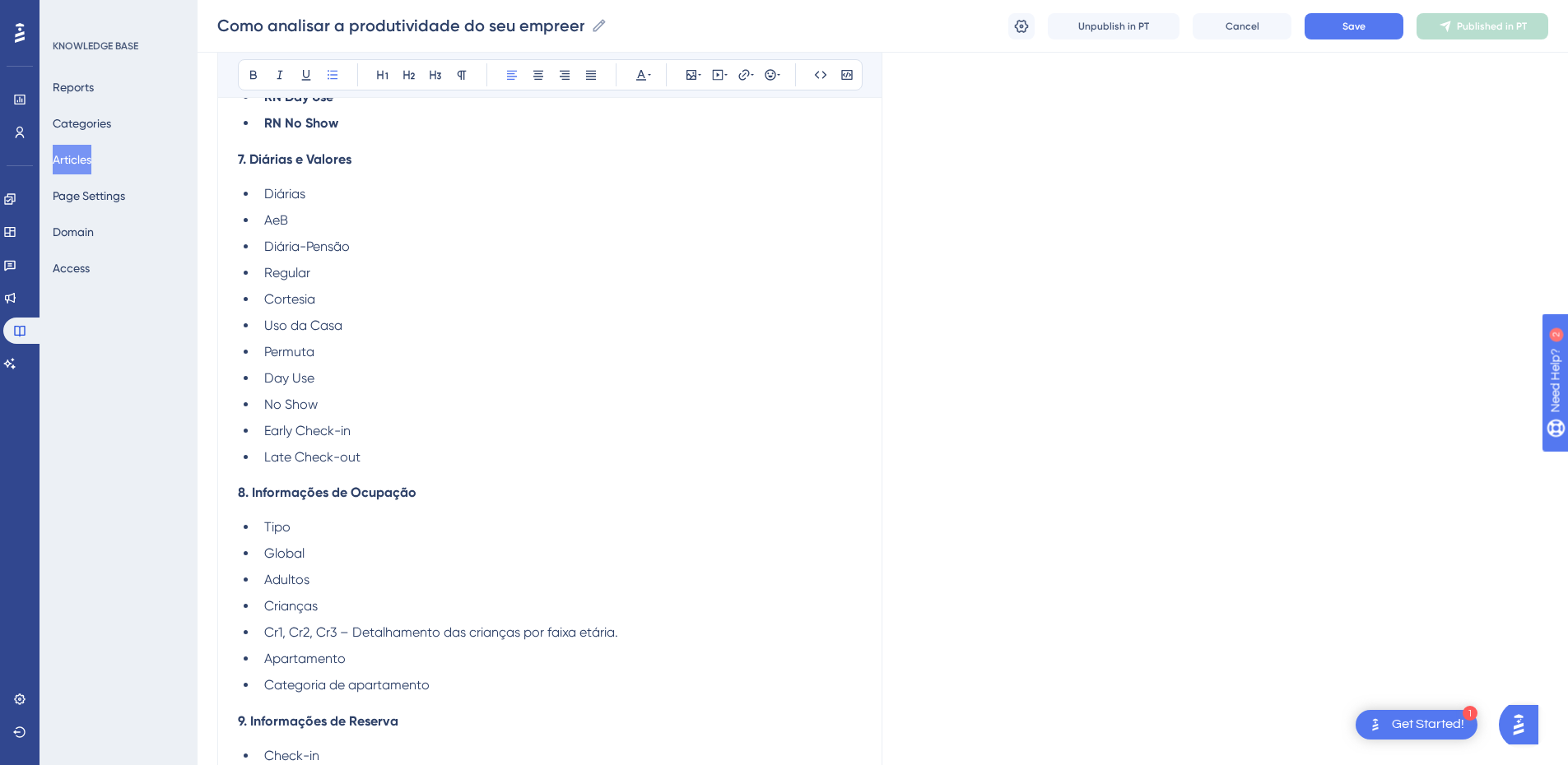
scroll to position [2004, 0]
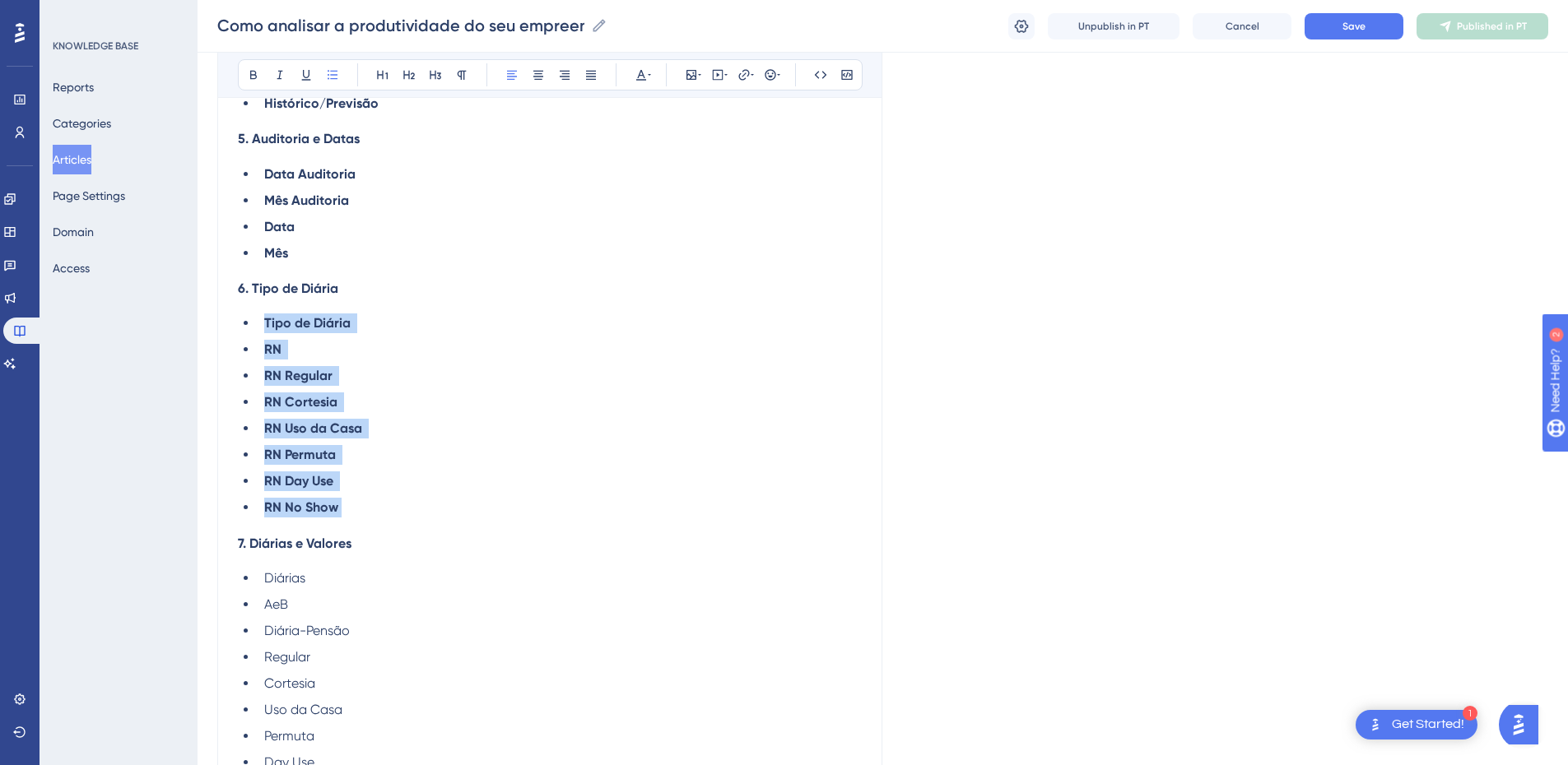
click at [262, 320] on ul "Tipo de Diária RN RN Regular RN Cortesia RN Uso da Casa RN Permuta RN Day Use R…" at bounding box center [549, 415] width 624 height 204
click at [251, 68] on button at bounding box center [253, 74] width 23 height 23
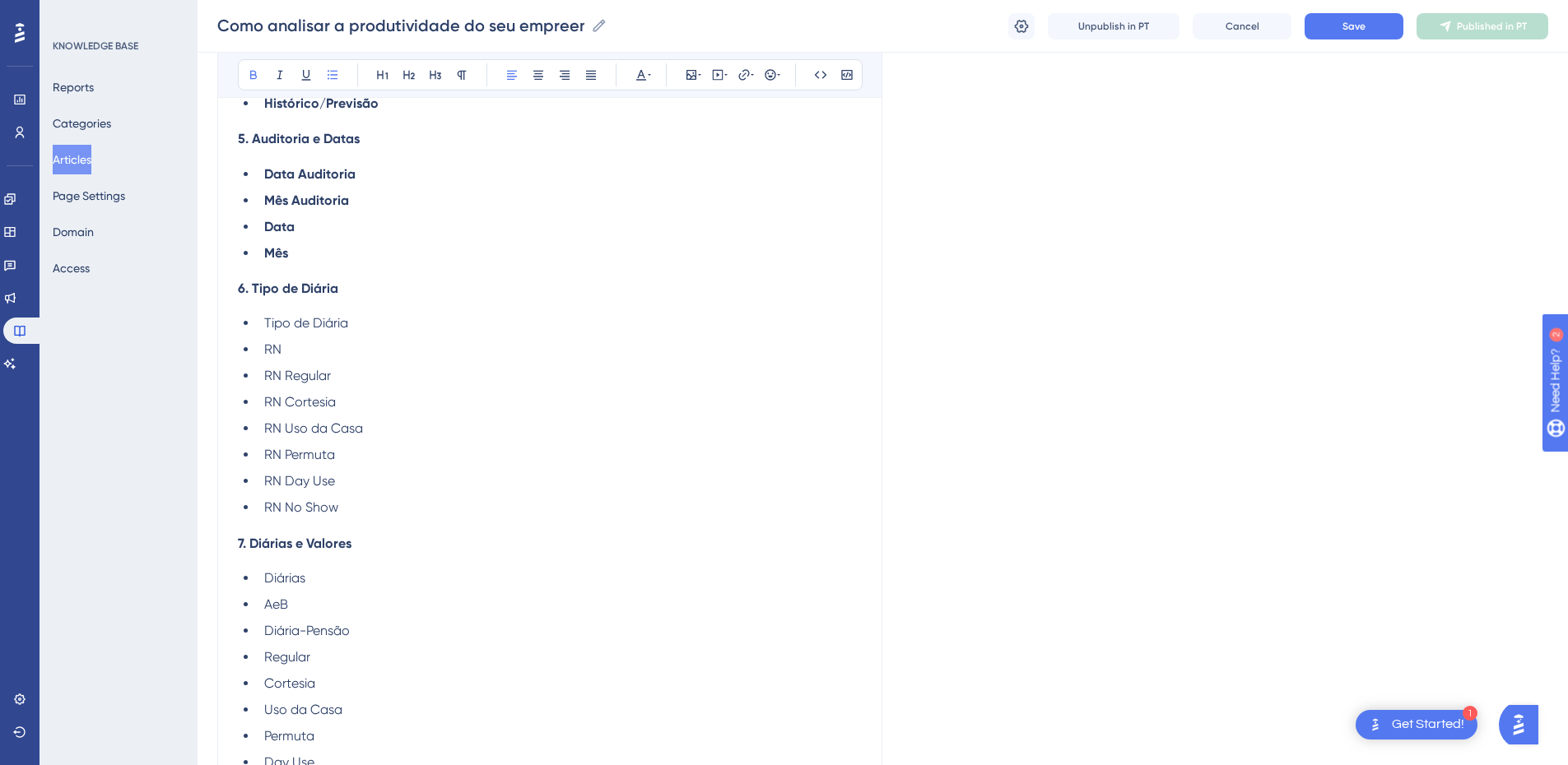
click at [426, 275] on div "Para extrair e analisar as informações das receitas de um período retroativo in…" at bounding box center [549, 222] width 624 height 3753
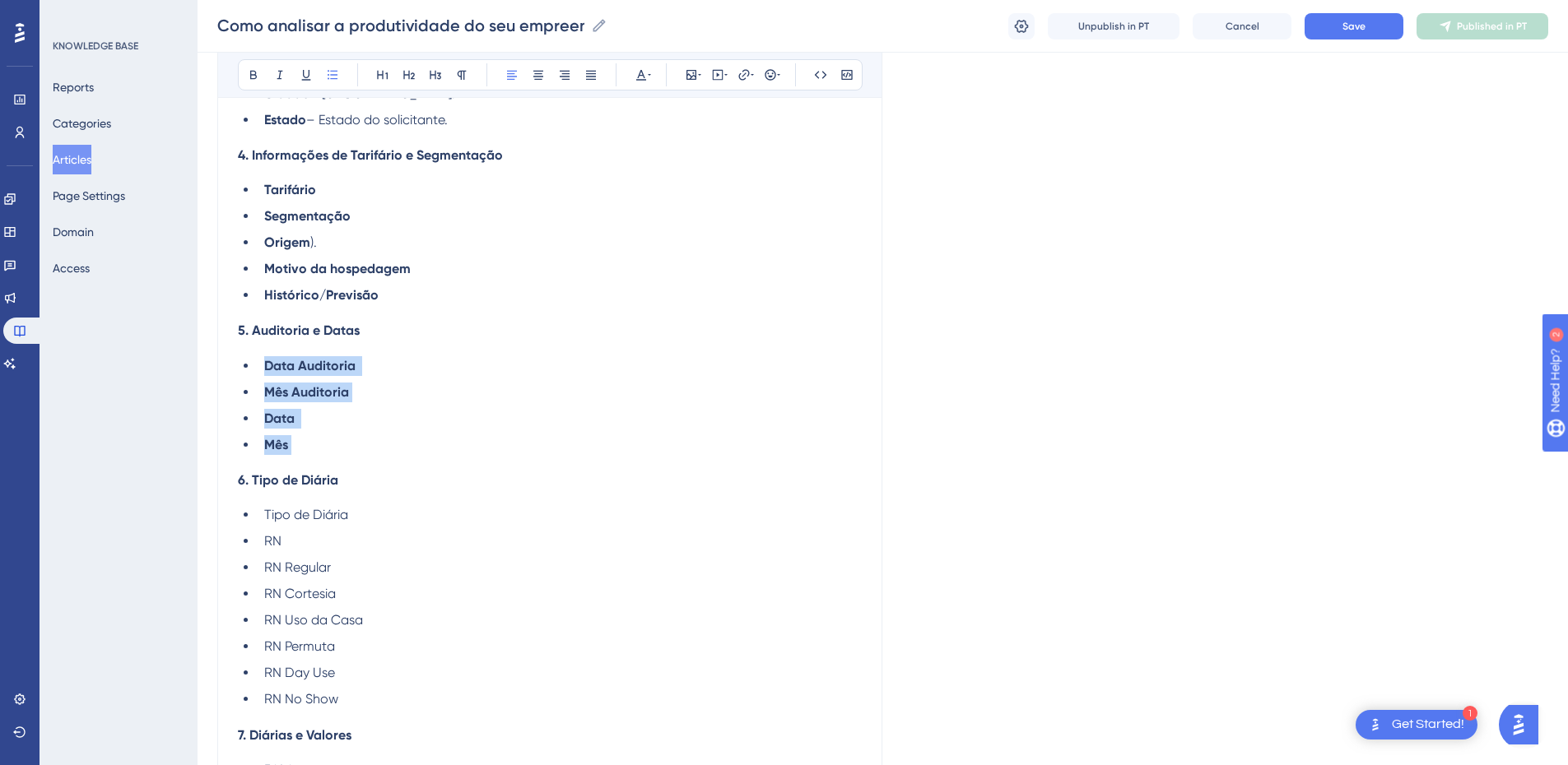
click at [261, 363] on ul "Data Auditoria Mês Auditoria Data Mês" at bounding box center [549, 405] width 624 height 98
click at [256, 75] on icon at bounding box center [253, 75] width 13 height 13
click at [396, 306] on div "Para extrair e analisar as informações das receitas de um período retroativo in…" at bounding box center [549, 414] width 624 height 3753
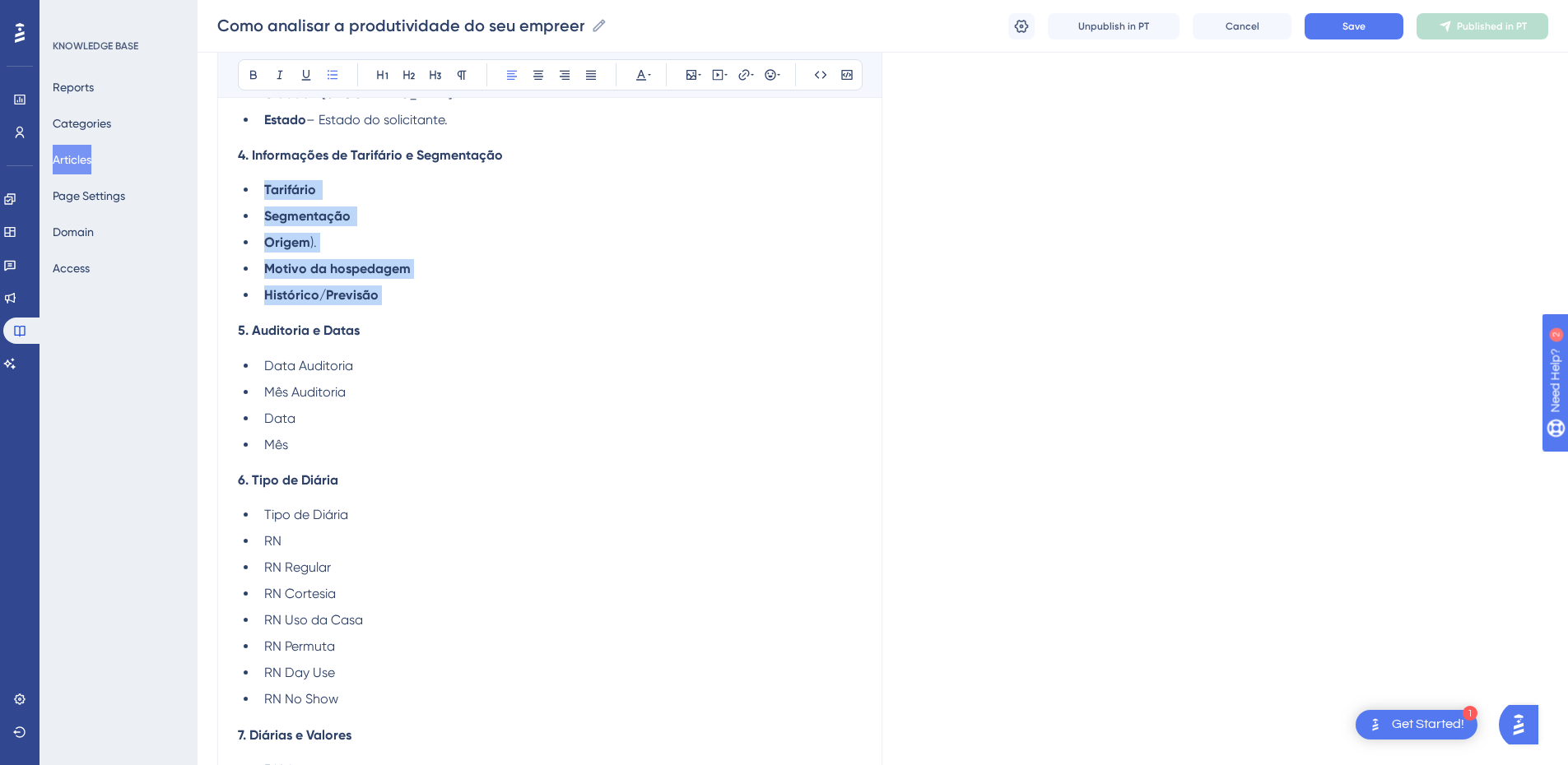
click at [259, 199] on ul "Tarifário Segmentação Origem ). Motivo da hospedagem Histórico/Previsão" at bounding box center [549, 242] width 624 height 125
click at [247, 83] on button at bounding box center [253, 74] width 23 height 23
click at [351, 279] on li "Motivo da hospedagem" at bounding box center [559, 269] width 604 height 19
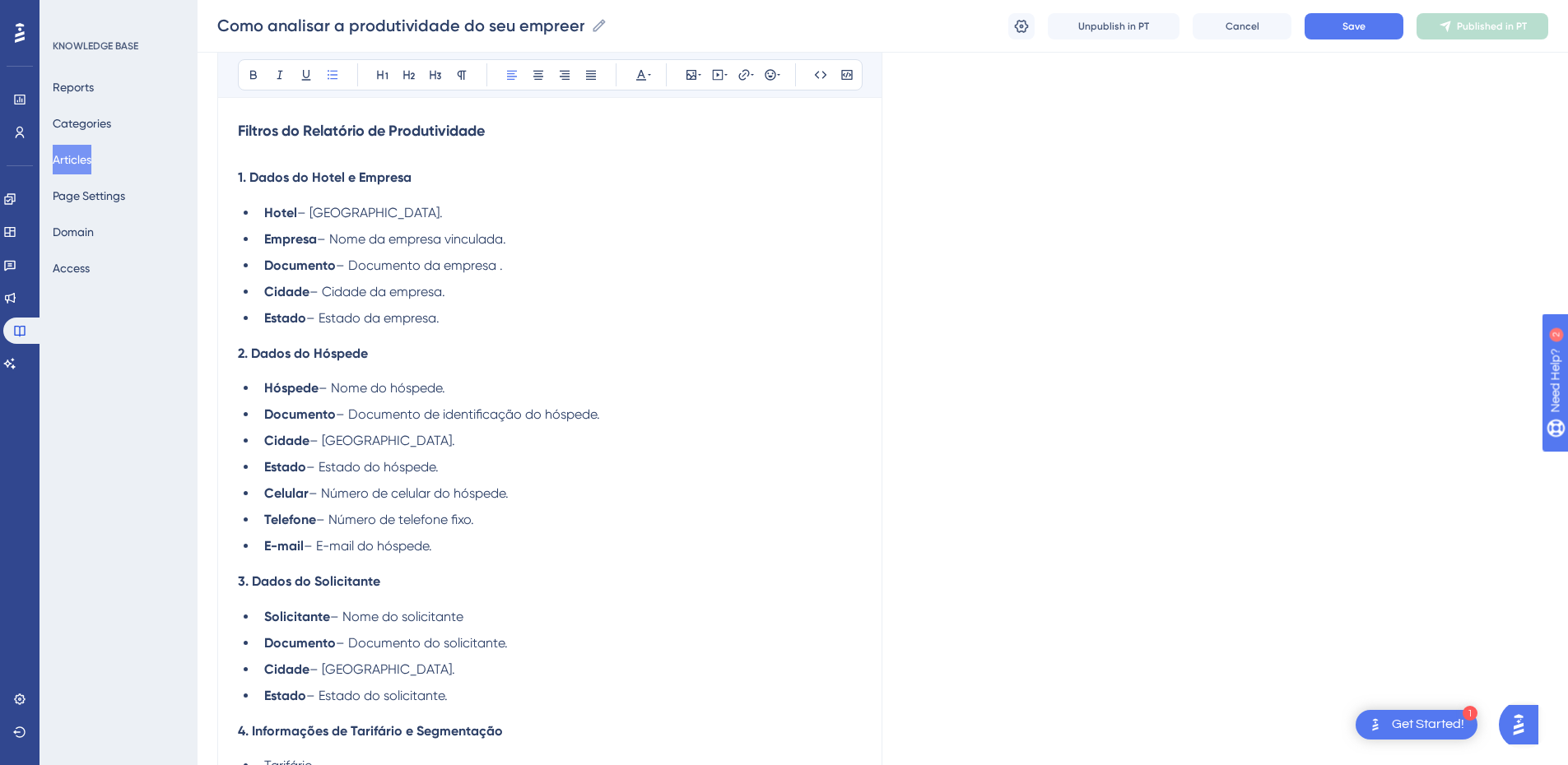
drag, startPoint x: 459, startPoint y: 556, endPoint x: 438, endPoint y: 552, distance: 21.4
click at [438, 552] on li "E-mail – E-mail do hóspede." at bounding box center [559, 546] width 604 height 19
drag, startPoint x: 450, startPoint y: 550, endPoint x: 249, endPoint y: 182, distance: 419.3
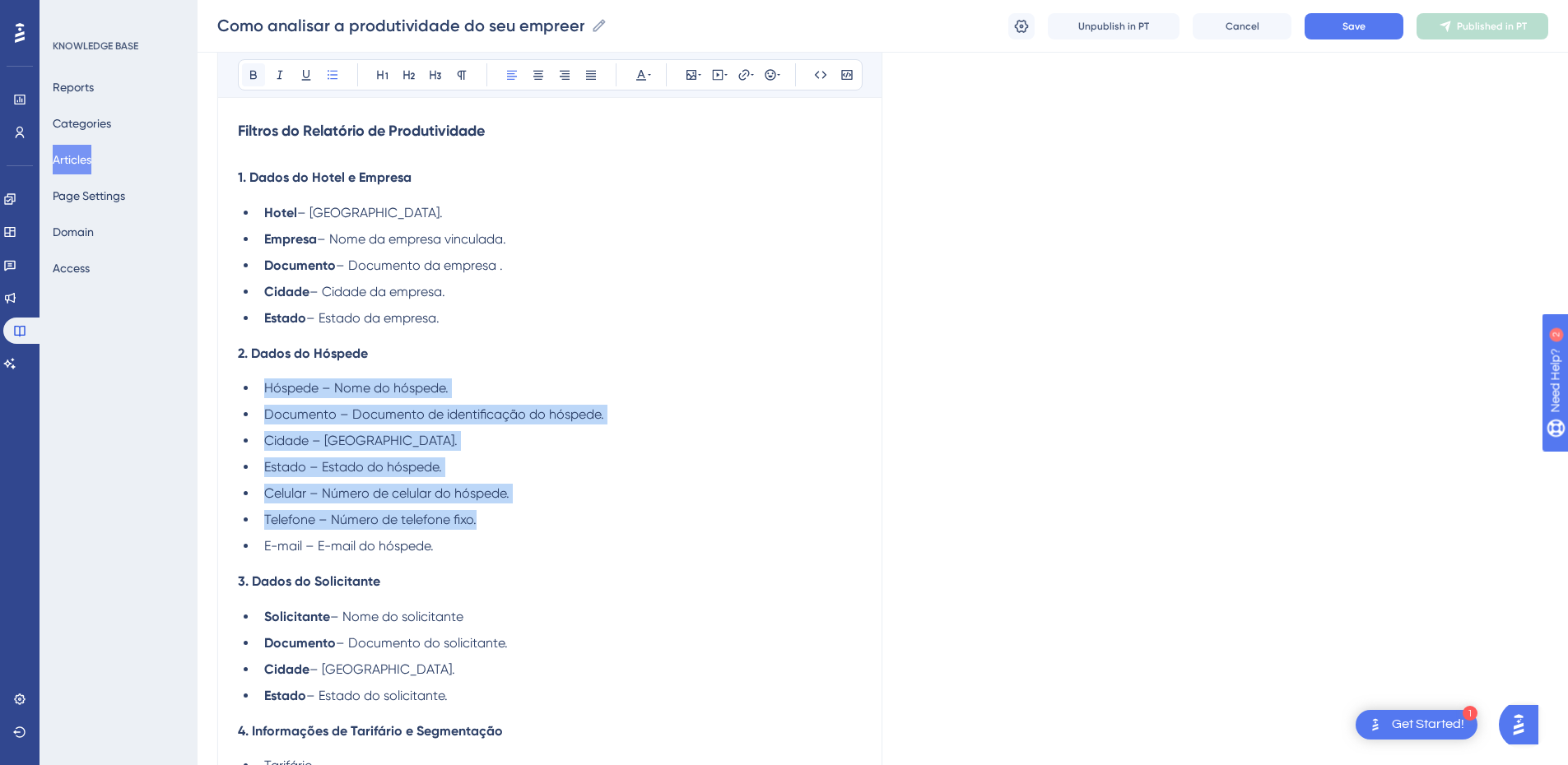
click at [252, 78] on icon at bounding box center [253, 75] width 6 height 9
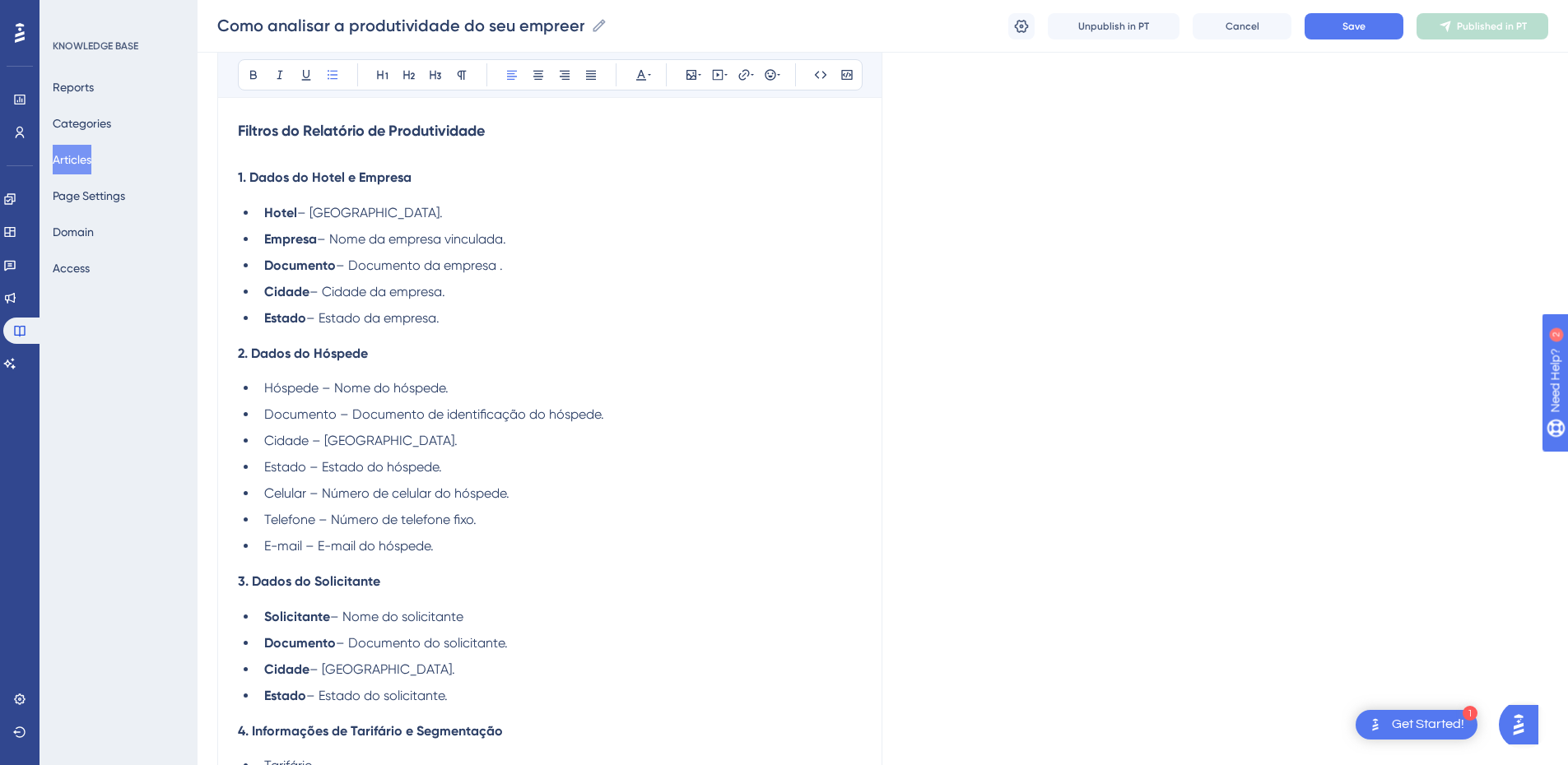
click at [380, 318] on span "– Estado da empresa." at bounding box center [373, 318] width 134 height 16
drag, startPoint x: 470, startPoint y: 321, endPoint x: 252, endPoint y: 208, distance: 245.5
click at [252, 208] on ul "Hotel – [GEOGRAPHIC_DATA]. Empresa – Nome da empresa vinculada. Documento – Doc…" at bounding box center [549, 265] width 624 height 125
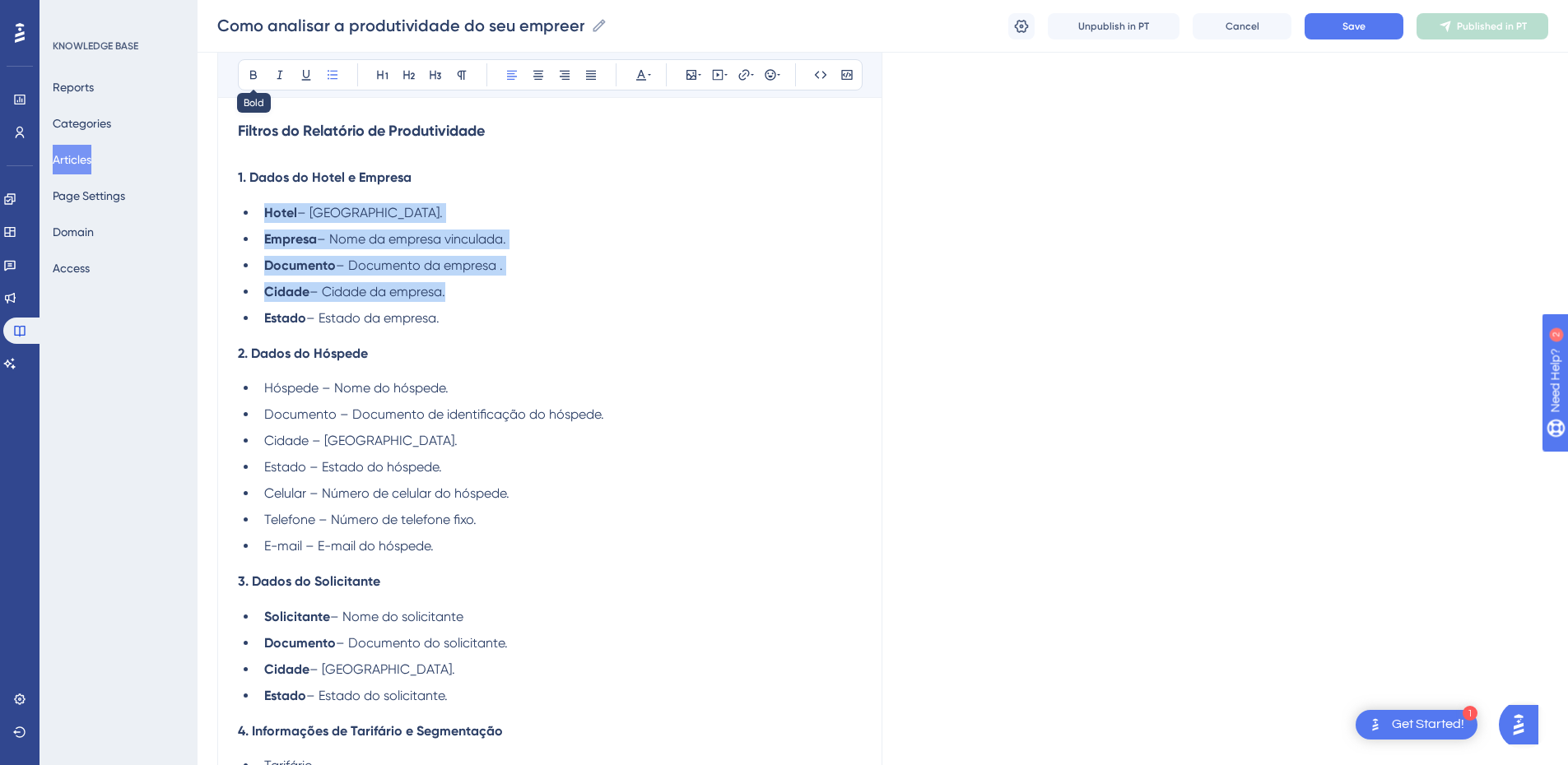
drag, startPoint x: 244, startPoint y: 67, endPoint x: 231, endPoint y: 68, distance: 13.0
click at [241, 66] on div "Bold Italic Underline Bullet Point Heading 1 Heading 2 Heading 3 Normal Align L…" at bounding box center [550, 75] width 625 height 32
click at [462, 224] on ul "Hotel – [GEOGRAPHIC_DATA]. Empresa – Nome da empresa vinculada. Documento – Doc…" at bounding box center [549, 265] width 624 height 125
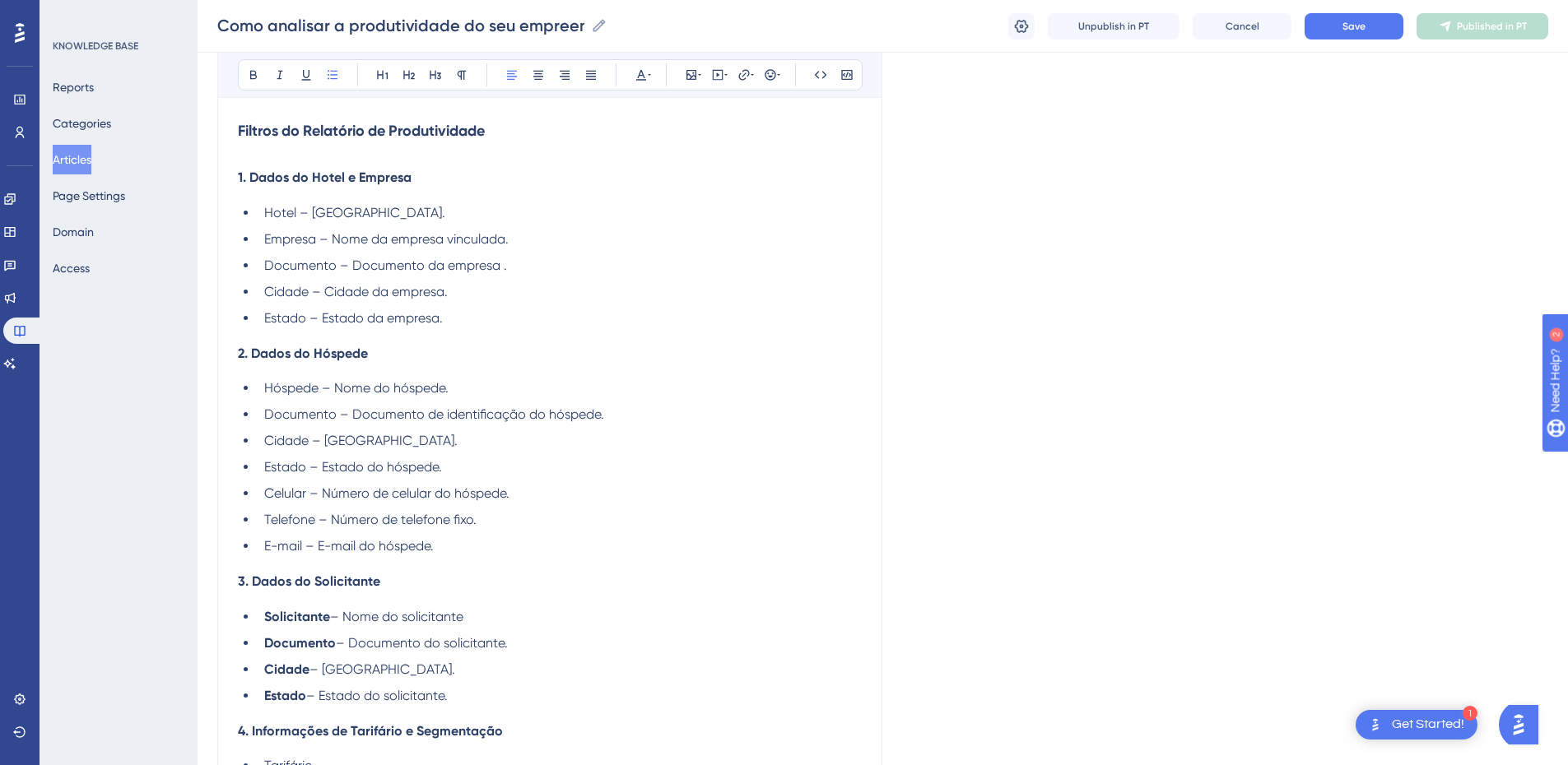
scroll to position [851, 0]
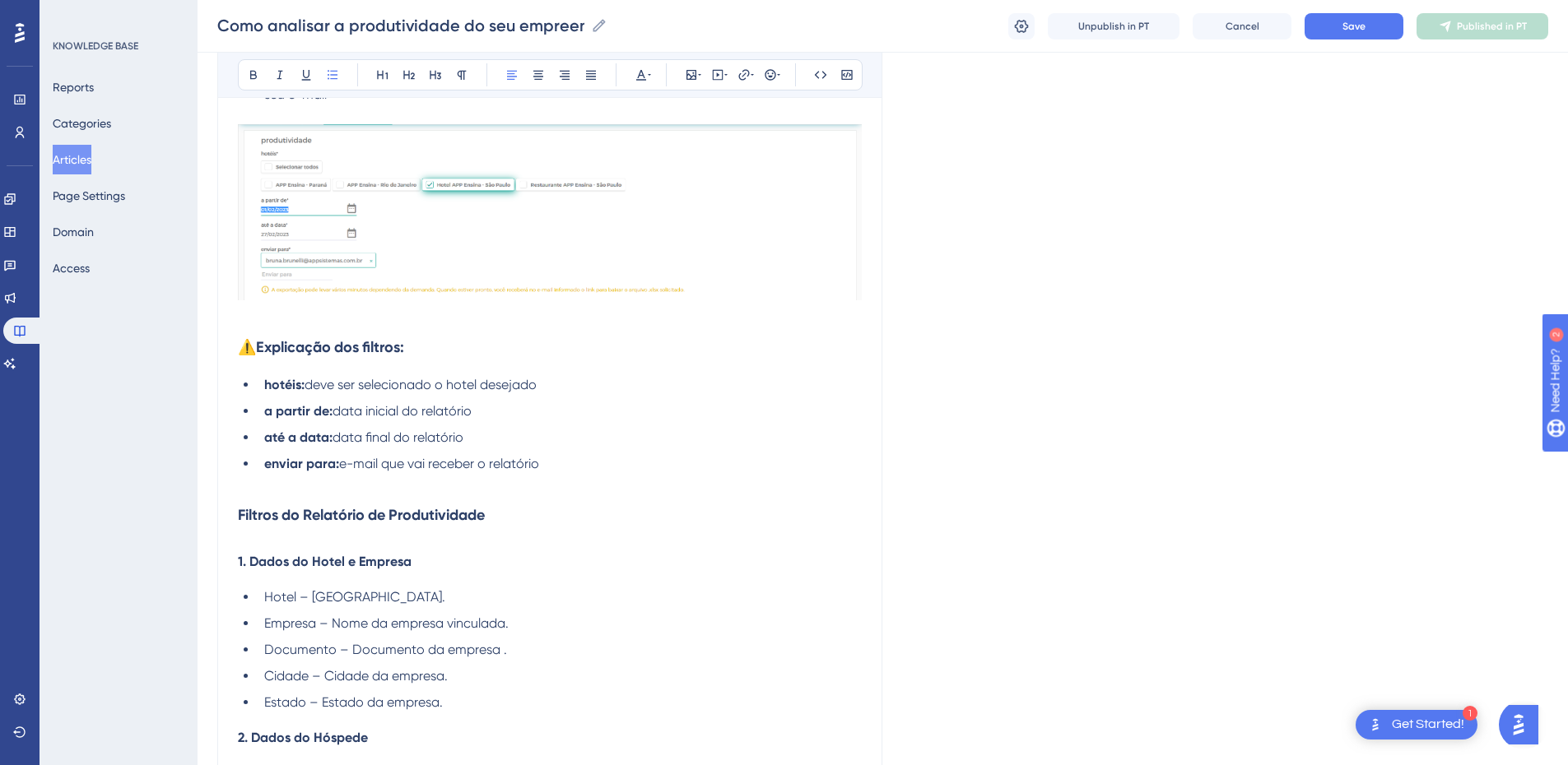
click at [311, 488] on p at bounding box center [549, 483] width 624 height 19
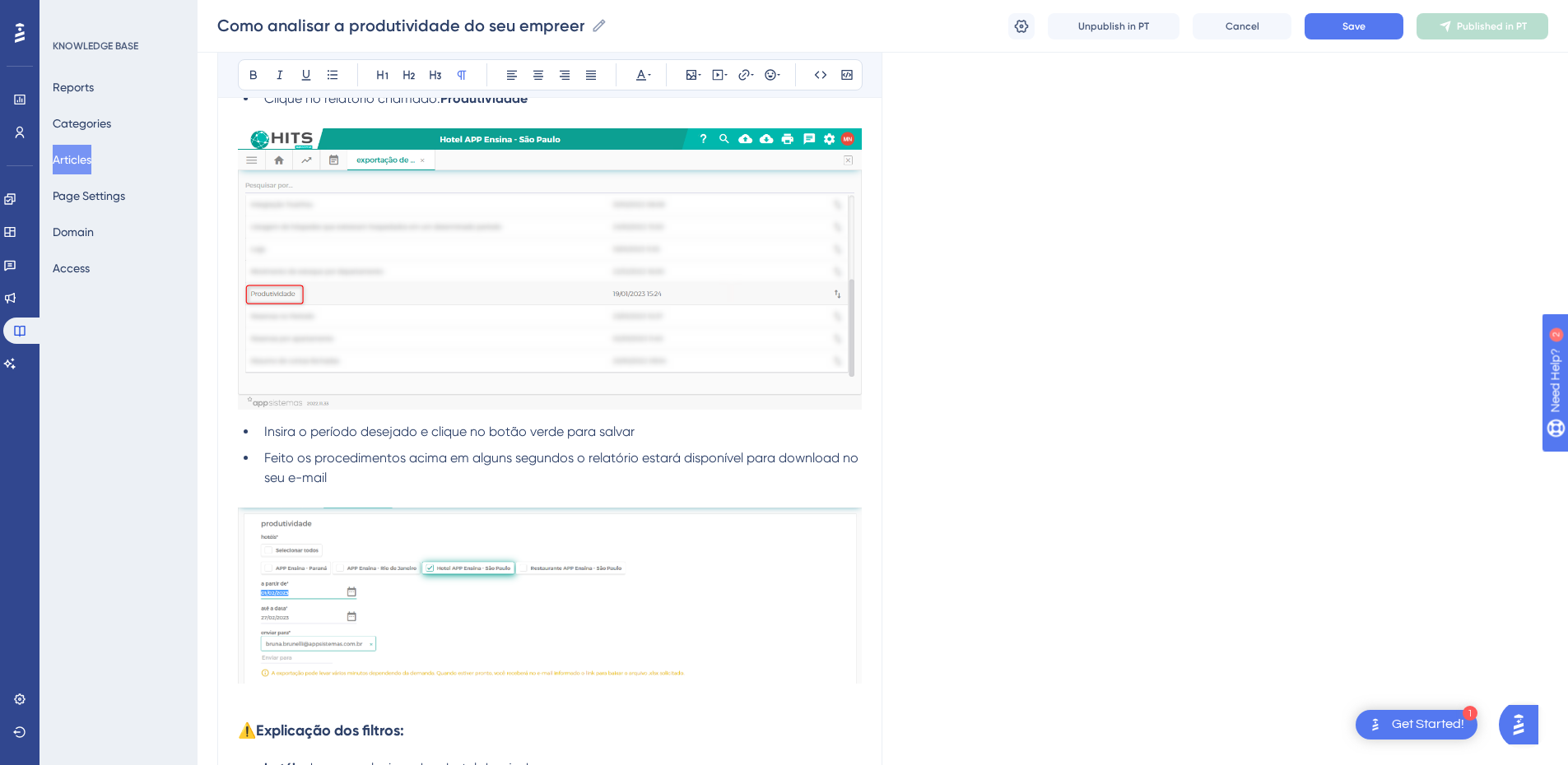
scroll to position [84, 0]
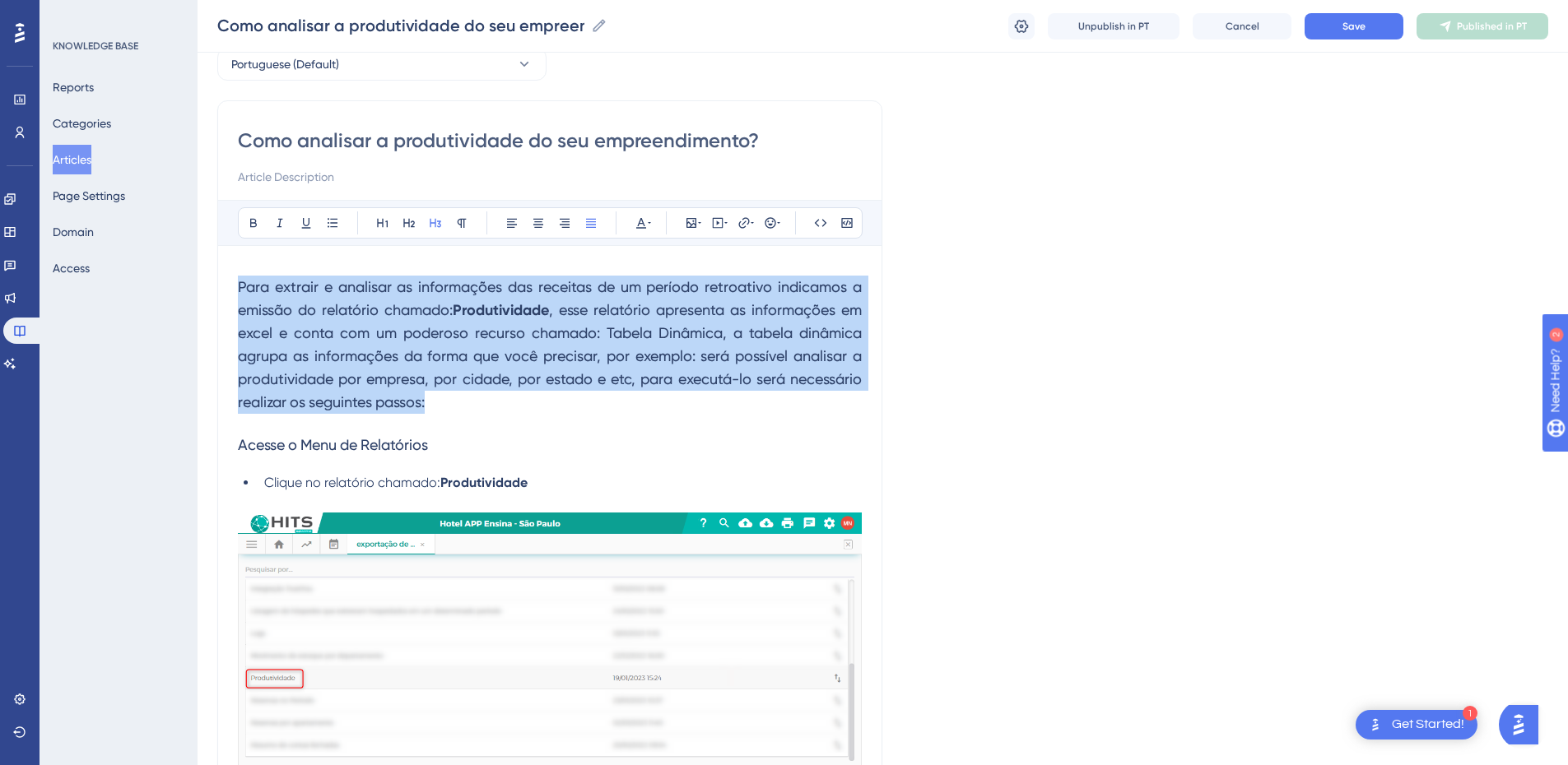
drag, startPoint x: 443, startPoint y: 420, endPoint x: 110, endPoint y: 267, distance: 366.5
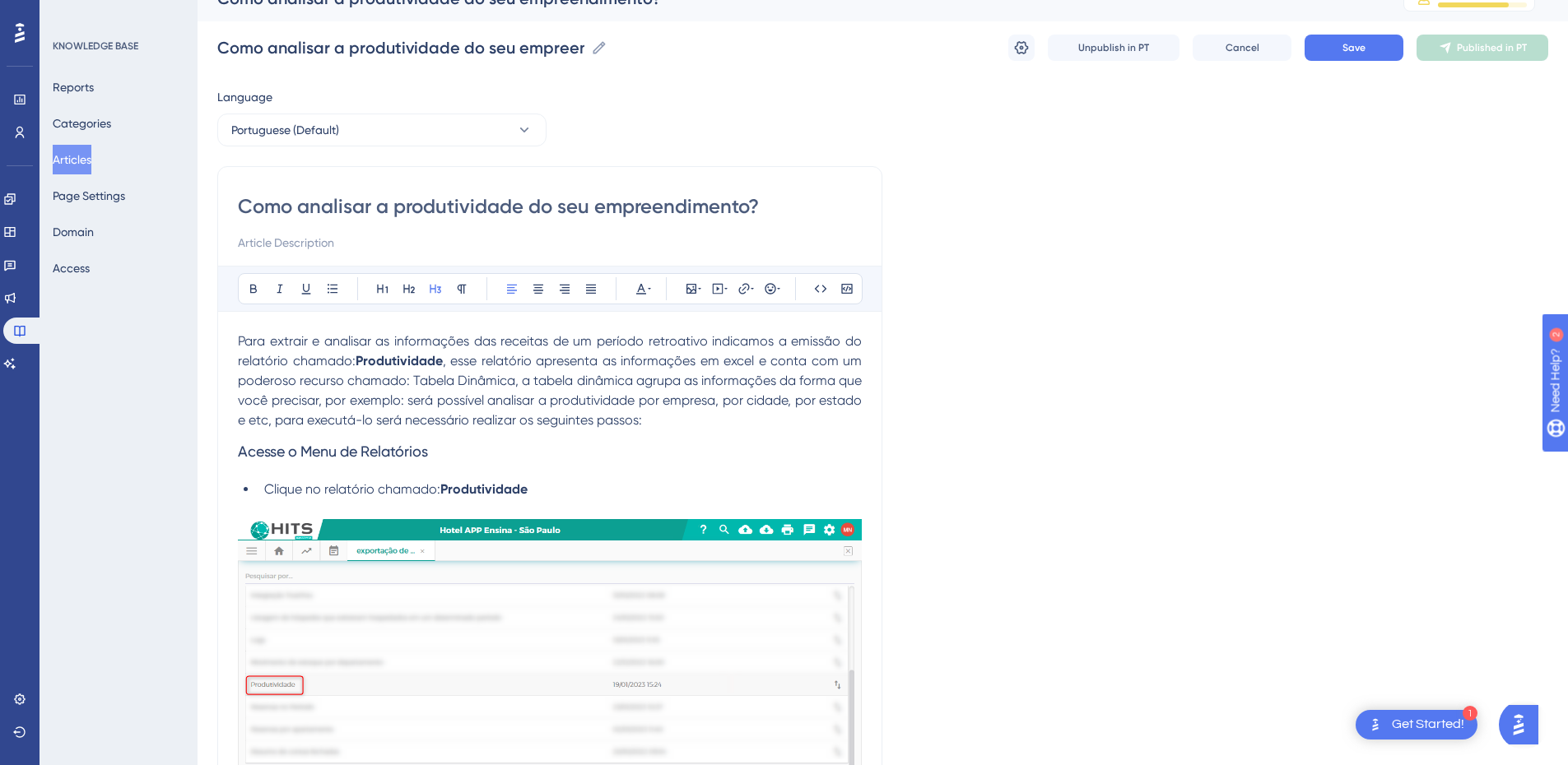
click at [683, 442] on h3 "Acesse o Menu de Relatórios" at bounding box center [549, 452] width 624 height 43
click at [411, 383] on span ", esse relatório apresenta as informações em excel e conta com um poderoso recu…" at bounding box center [551, 390] width 627 height 75
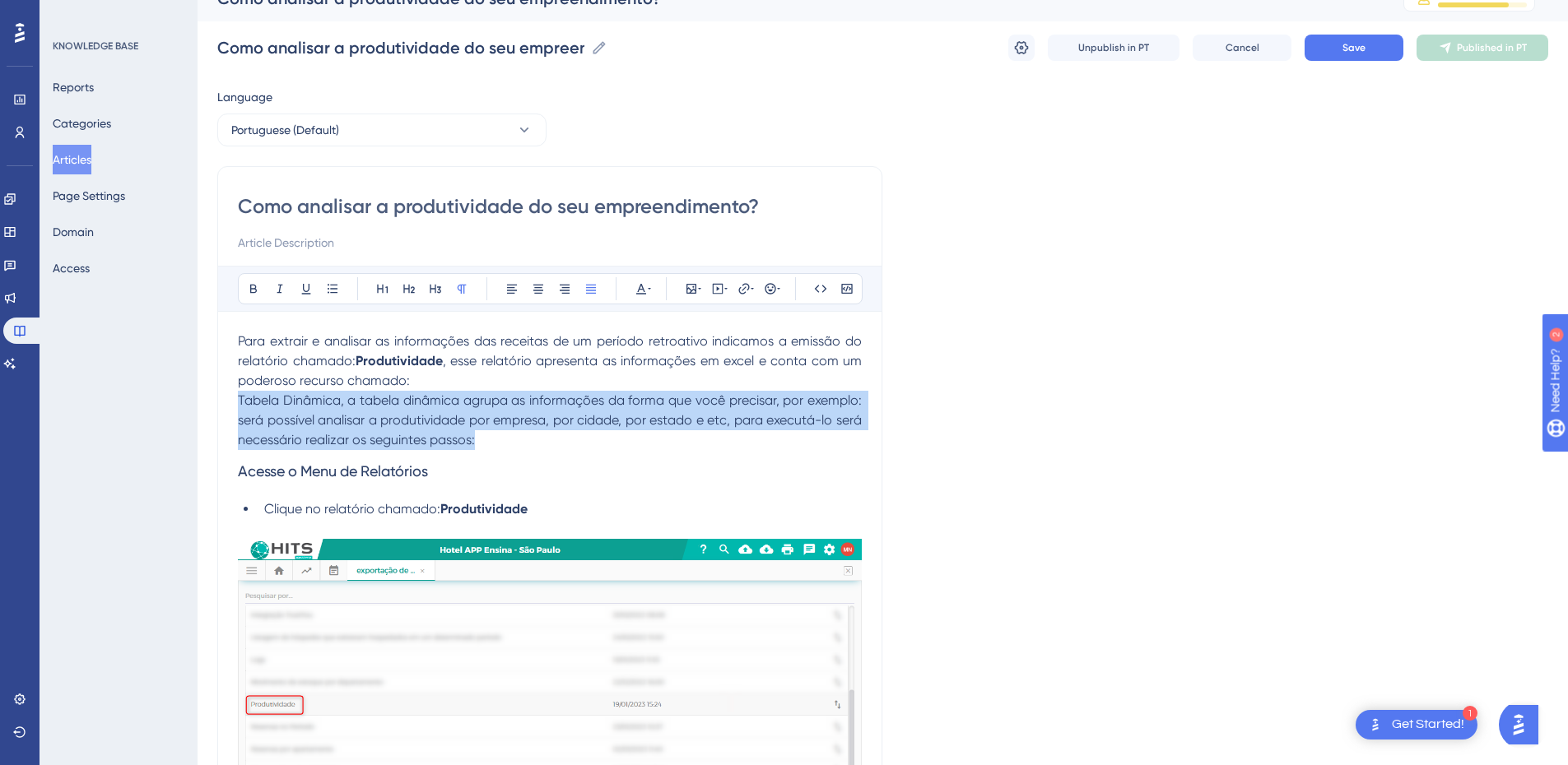
drag, startPoint x: 506, startPoint y: 433, endPoint x: 223, endPoint y: 403, distance: 284.6
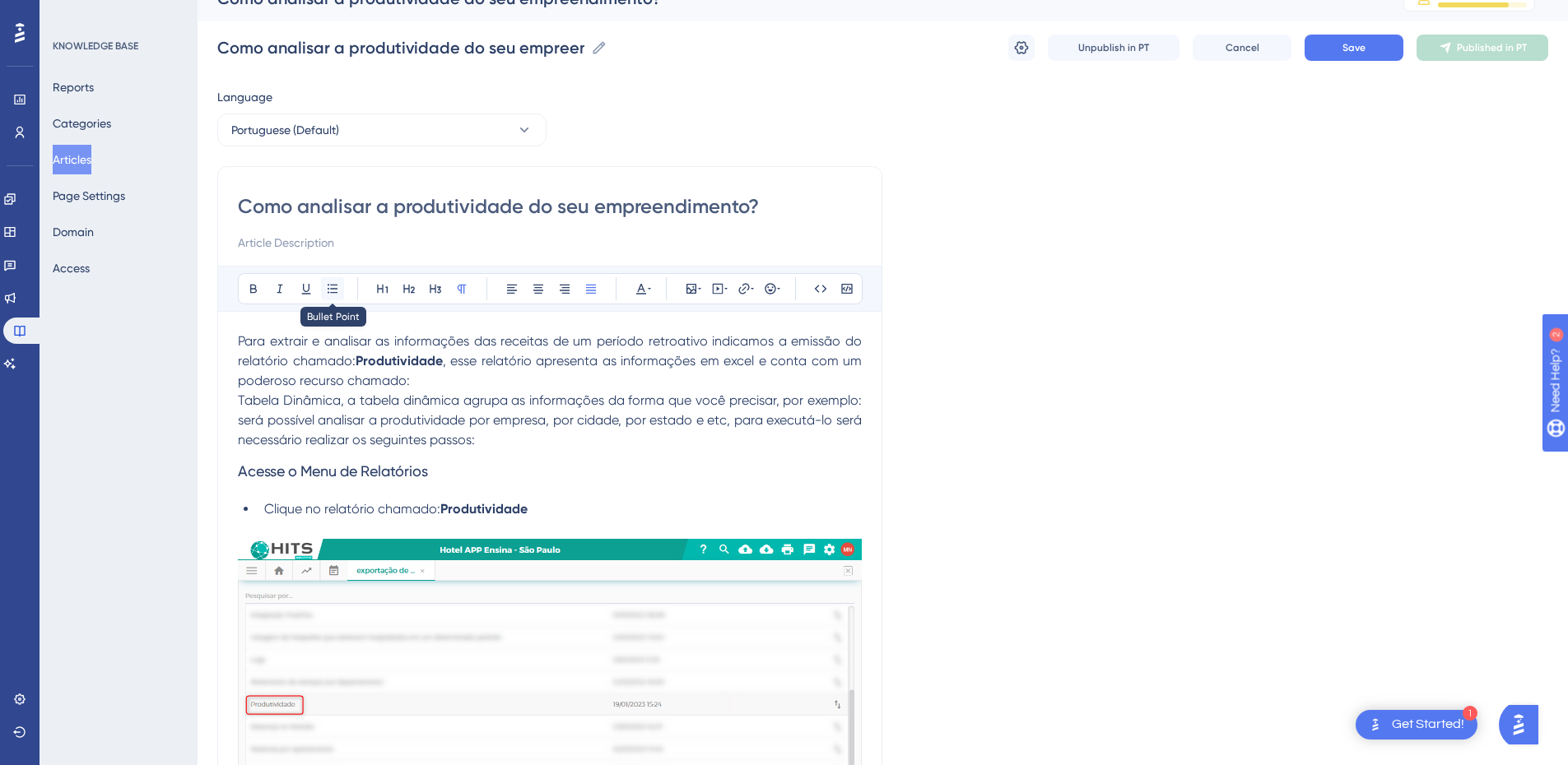
click at [331, 285] on icon at bounding box center [332, 288] width 10 height 9
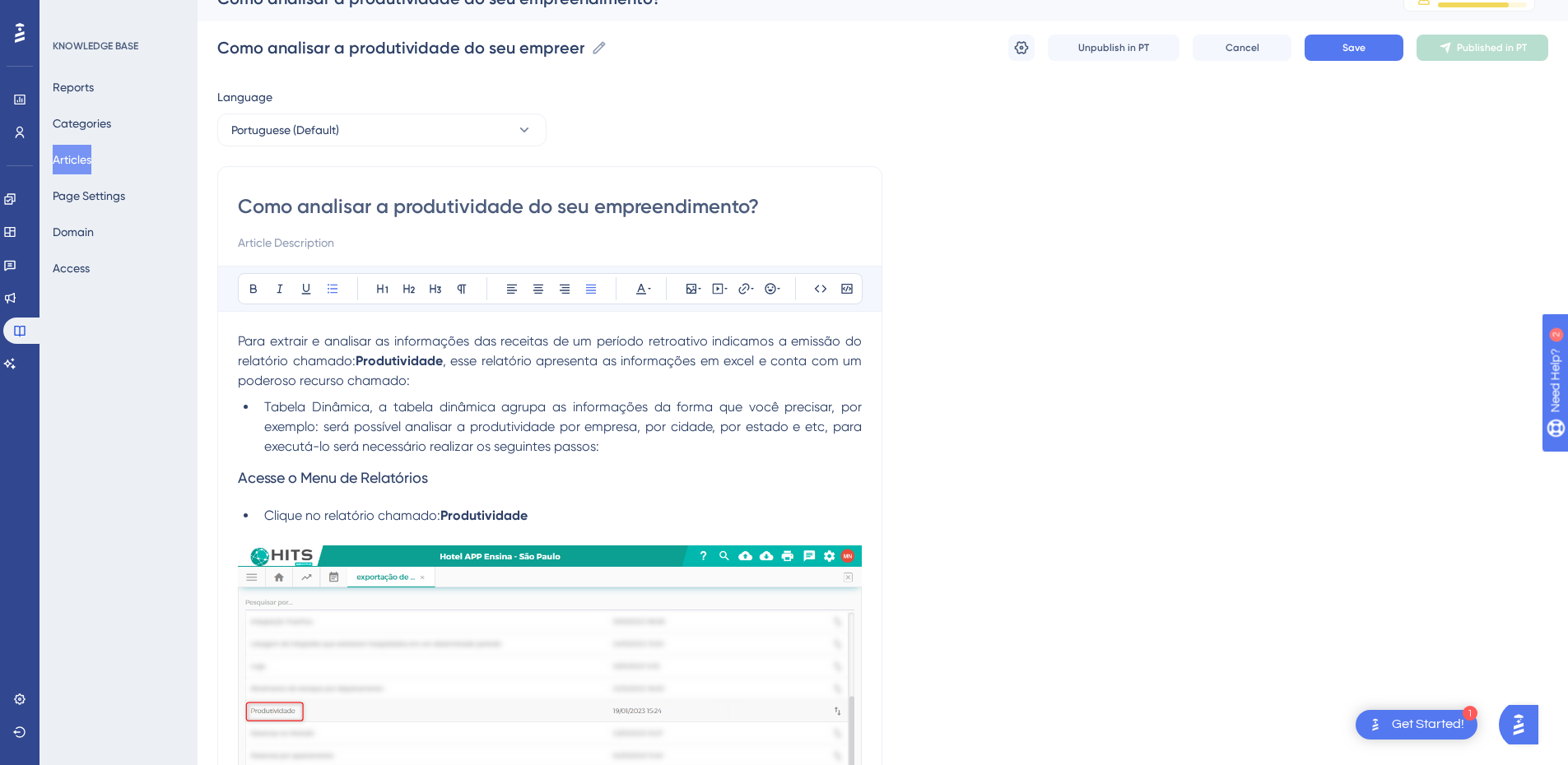
click at [475, 426] on span "Tabela Dinâmica, a tabela dinâmica agrupa as informações da forma que você prec…" at bounding box center [565, 426] width 601 height 55
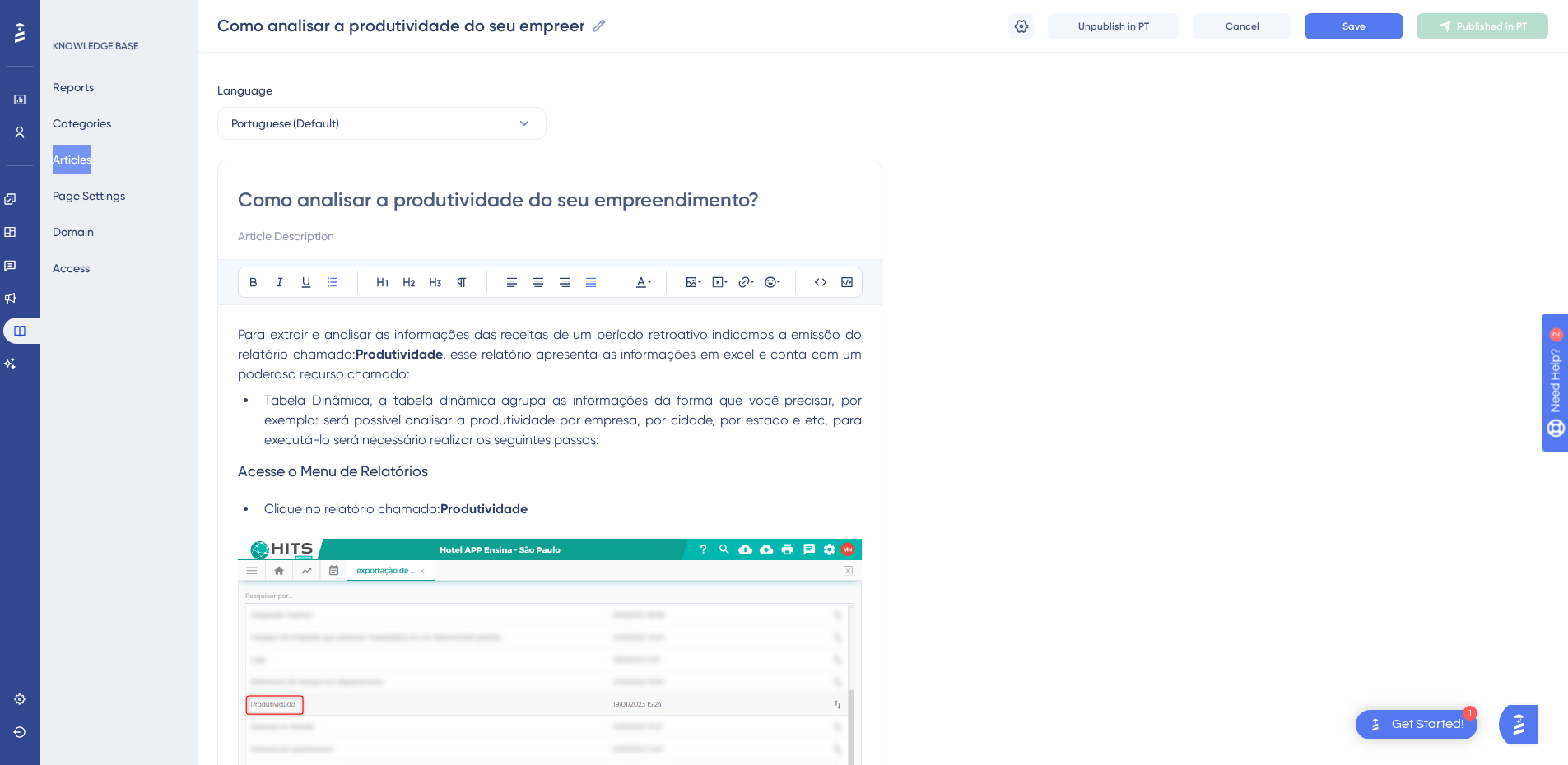
scroll to position [216, 0]
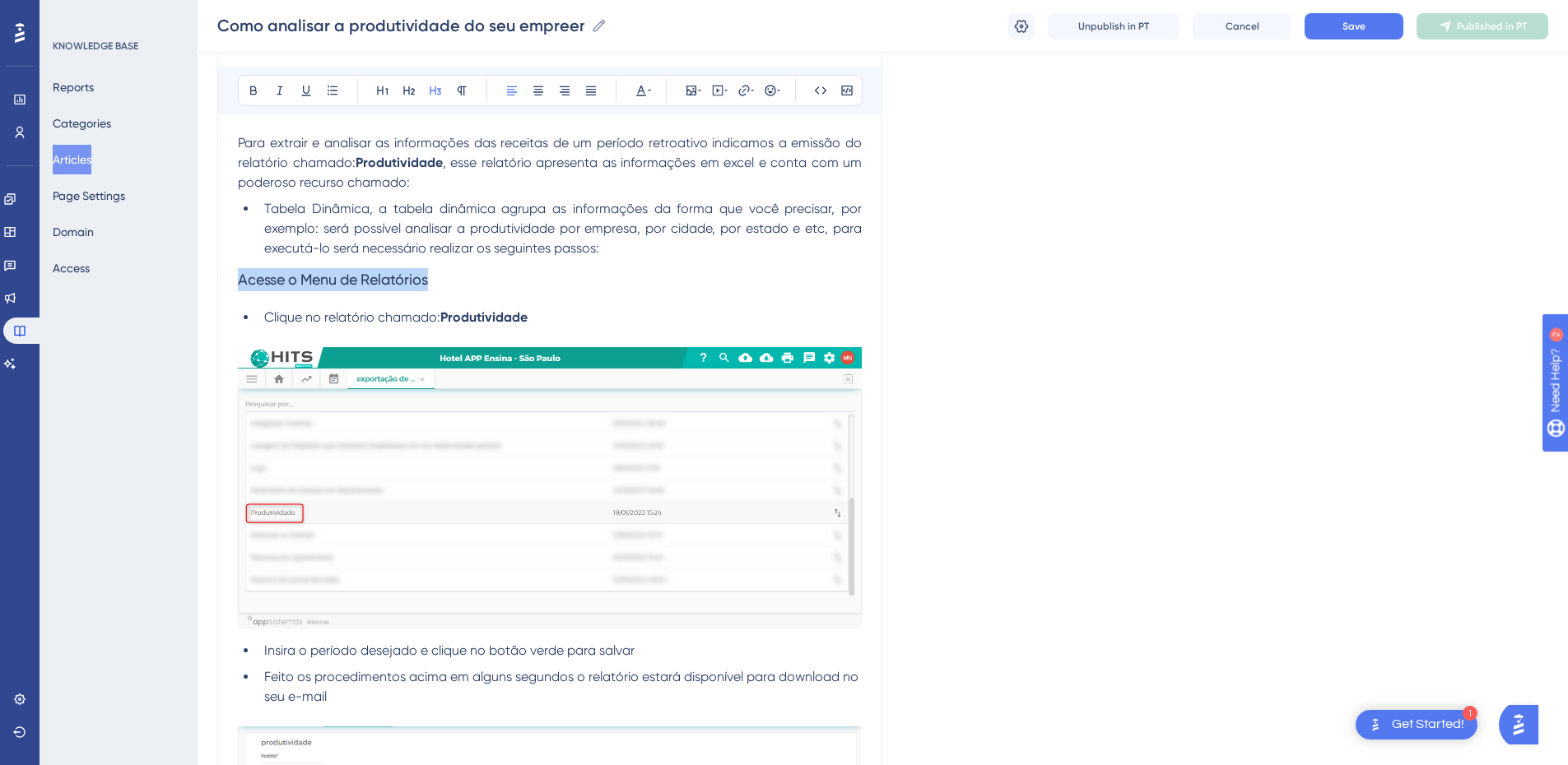
drag, startPoint x: 471, startPoint y: 280, endPoint x: 251, endPoint y: 144, distance: 258.6
click at [248, 87] on icon at bounding box center [253, 91] width 13 height 13
click at [587, 274] on h3 "Acesse o Menu de Relatórios" at bounding box center [549, 280] width 624 height 43
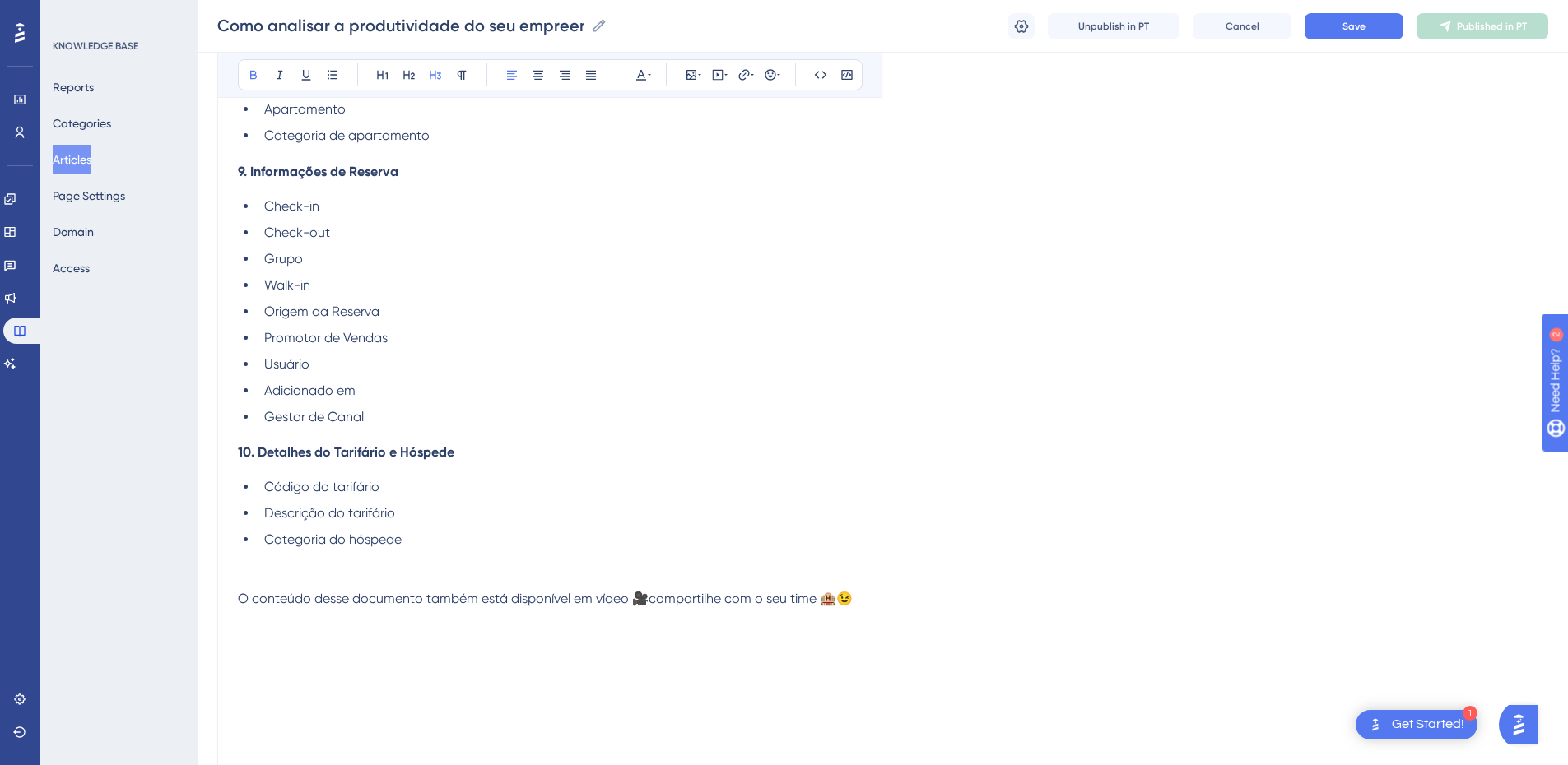
scroll to position [3476, 0]
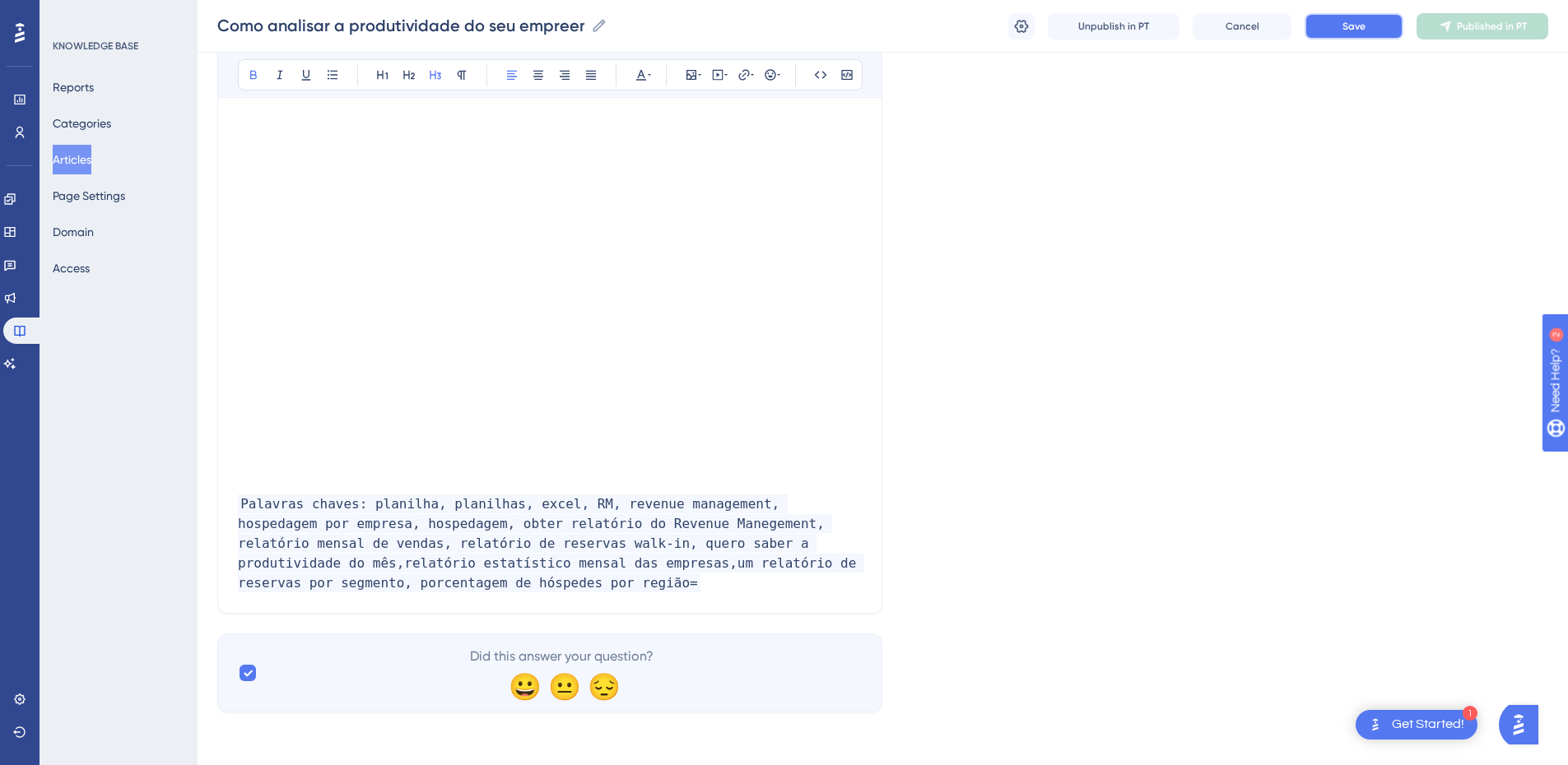
click at [1248, 24] on button "Save" at bounding box center [1354, 26] width 98 height 26
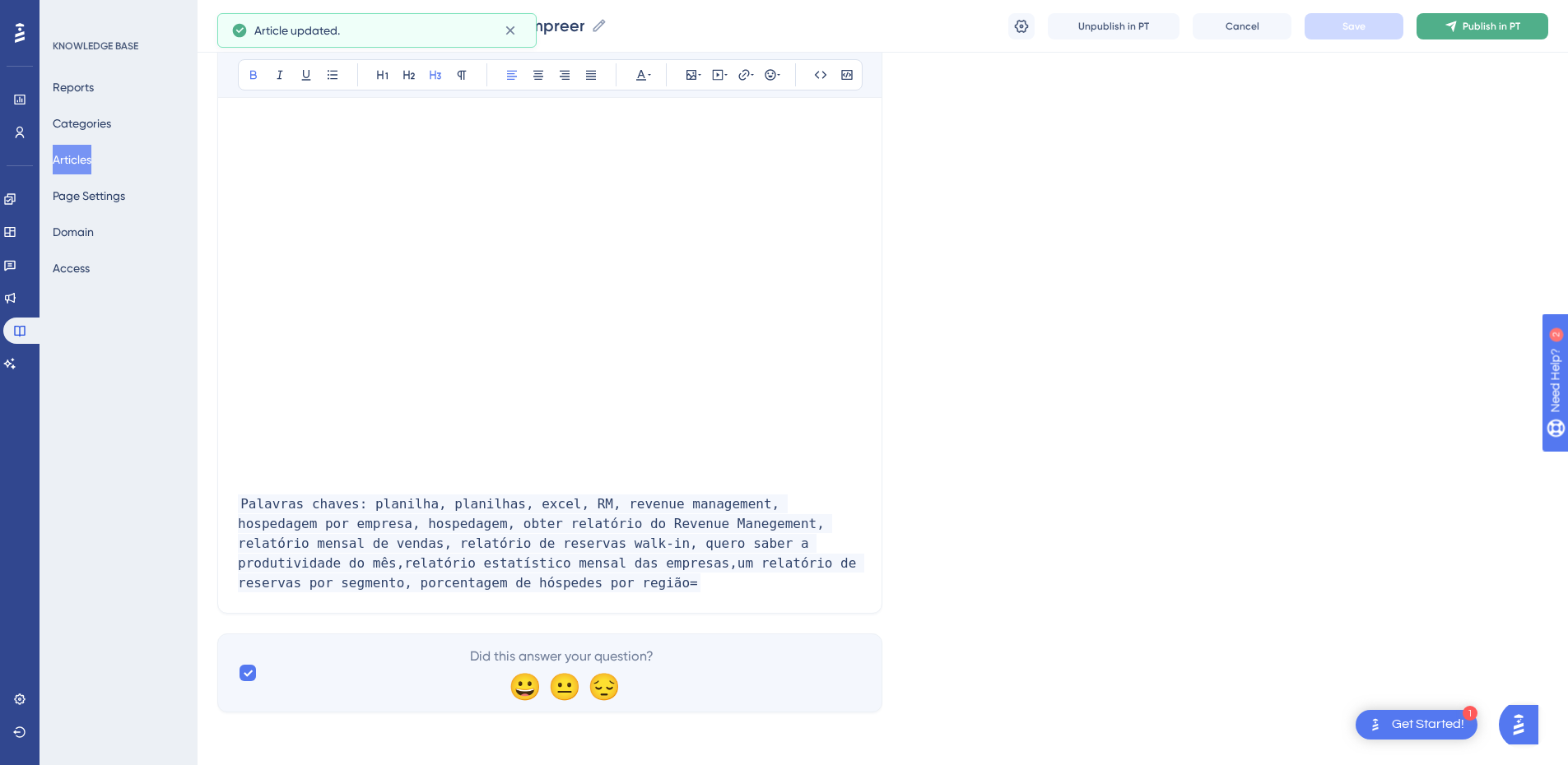
click at [1248, 32] on span "Publish in PT" at bounding box center [1492, 26] width 58 height 13
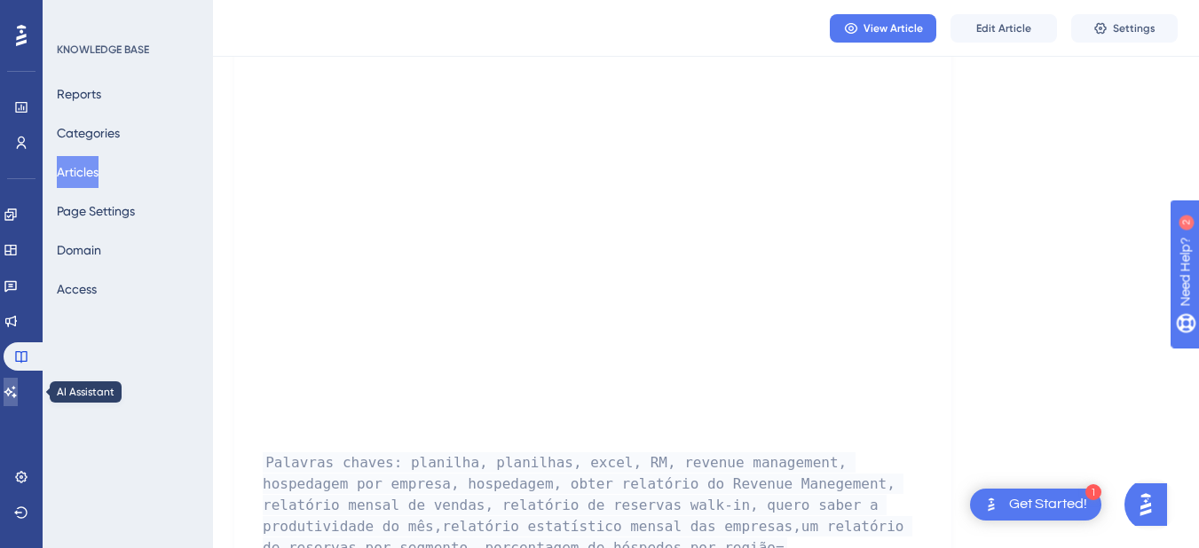
click at [18, 398] on icon at bounding box center [11, 392] width 14 height 14
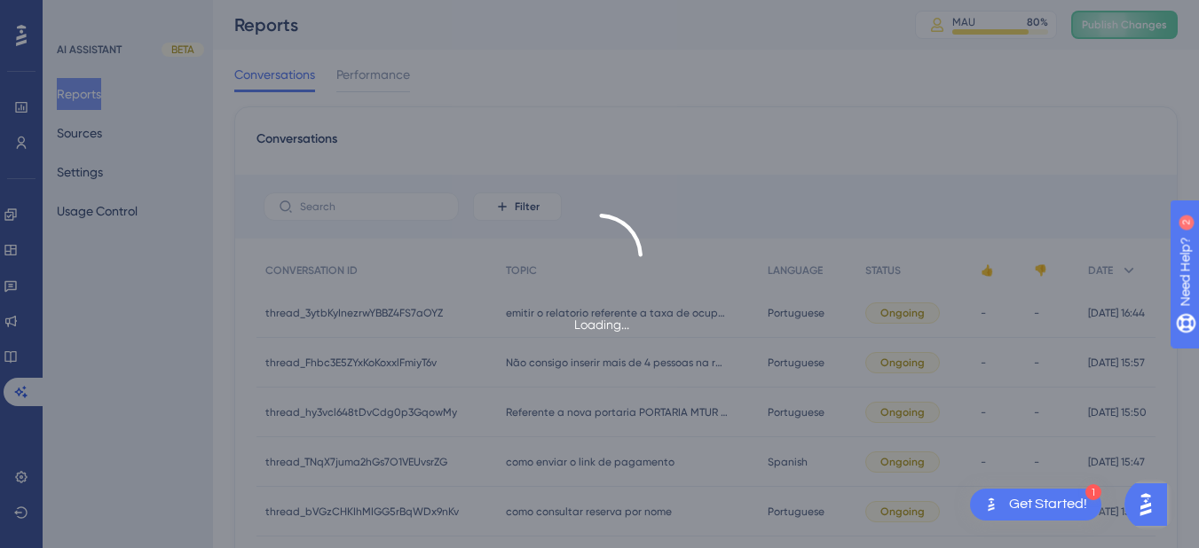
click at [1139, 21] on div "Loading..." at bounding box center [599, 274] width 1199 height 548
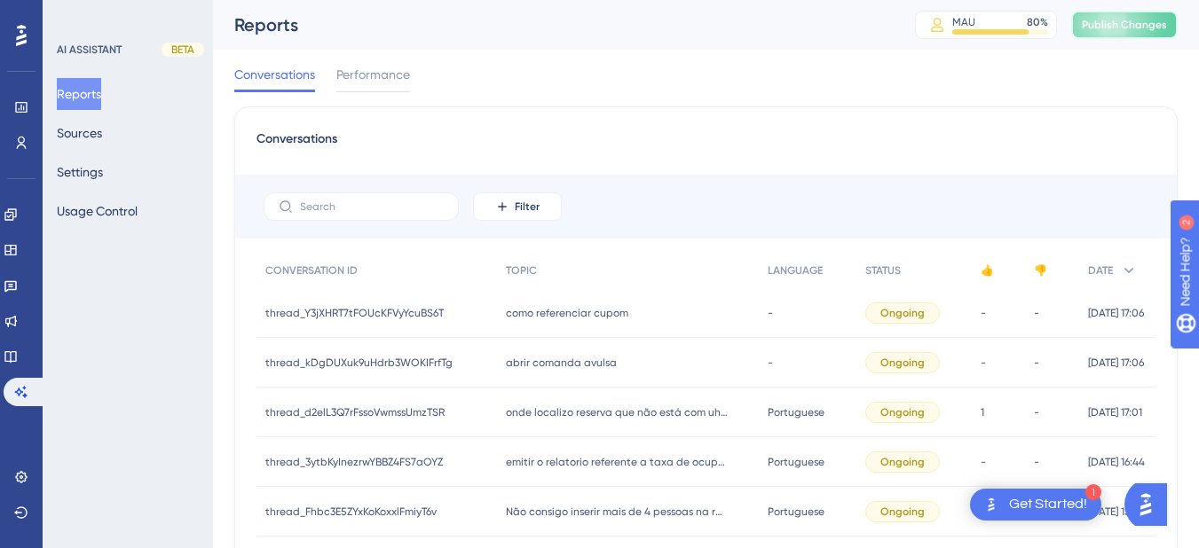
click at [1114, 24] on span "Publish Changes" at bounding box center [1124, 25] width 85 height 14
click at [91, 135] on button "Sources" at bounding box center [79, 133] width 45 height 32
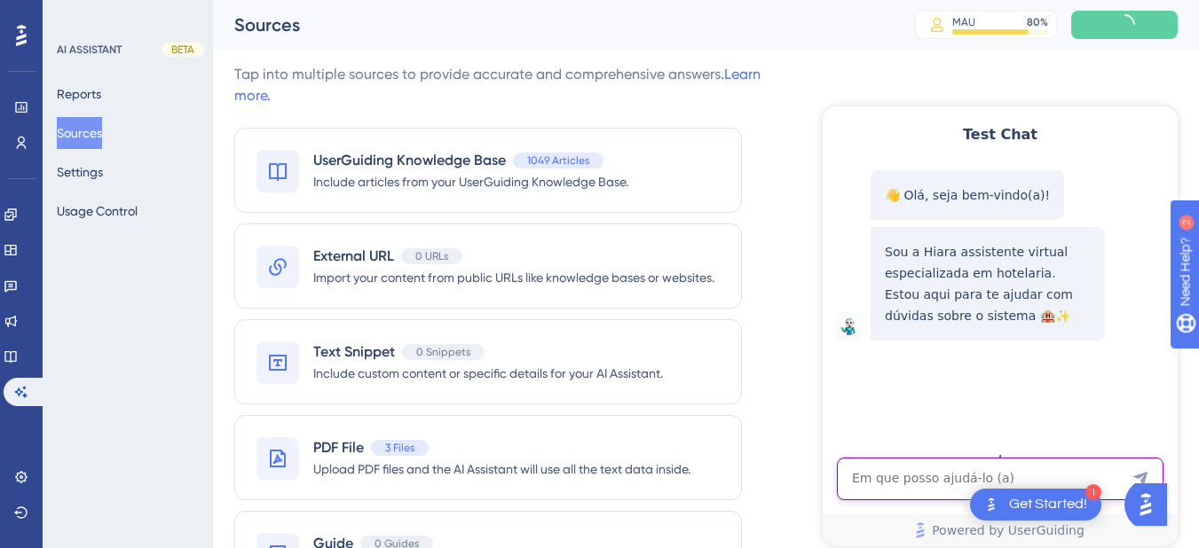
click at [862, 473] on textarea "AI Assistant Text Input" at bounding box center [1000, 479] width 327 height 43
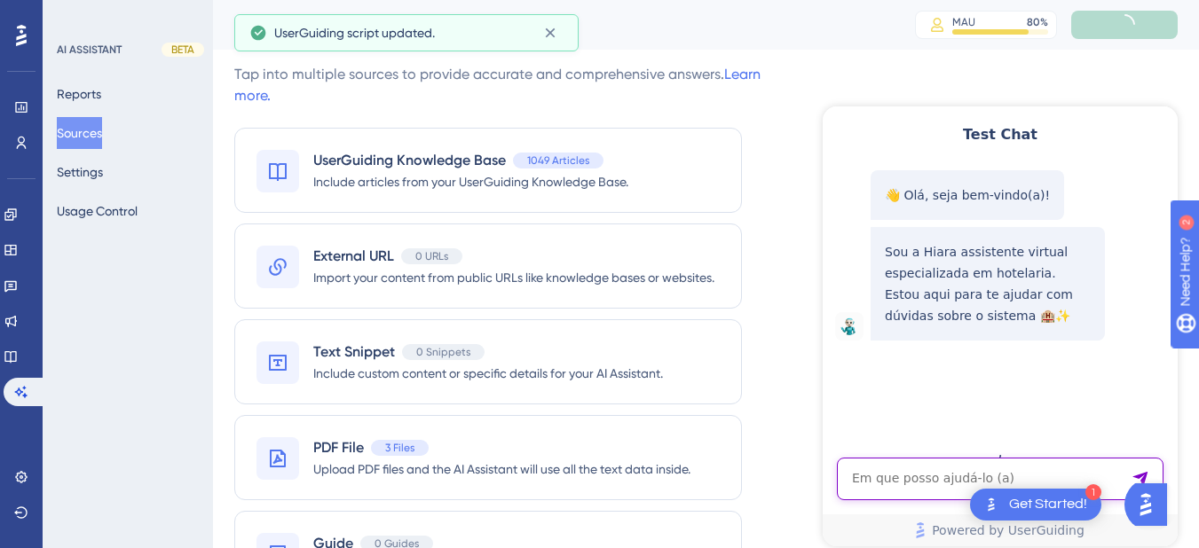
paste textarea "“Qual a porcentagem de hóspedes por região (Norte, Nordeste, Sul, Sudeste, Cent…"
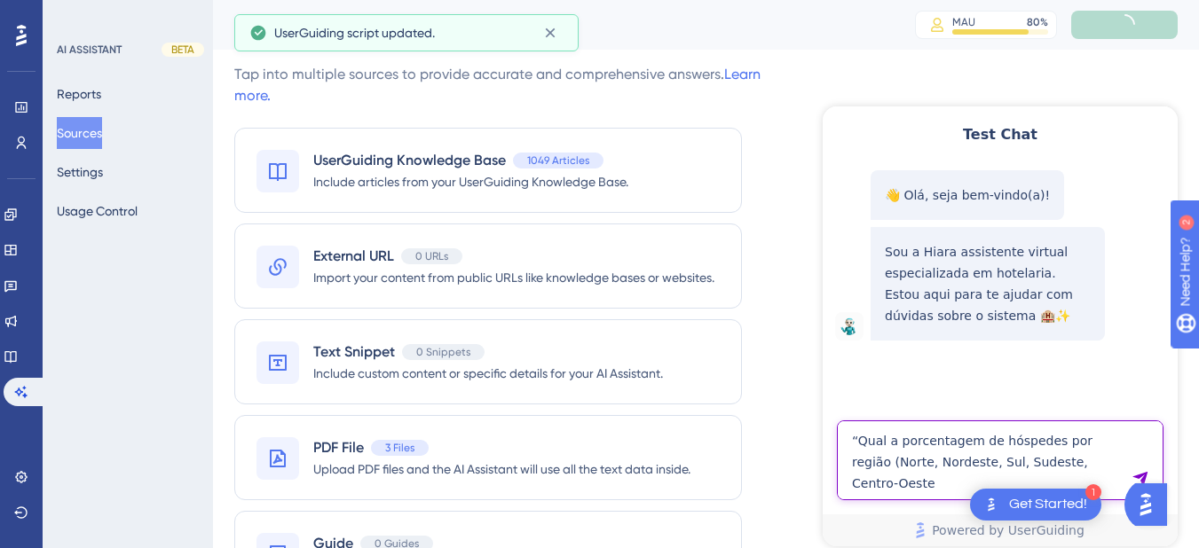
type textarea "“Qual a porcentagem de hóspedes por região (Norte, Nordeste, Sul, Sudeste, Cent…"
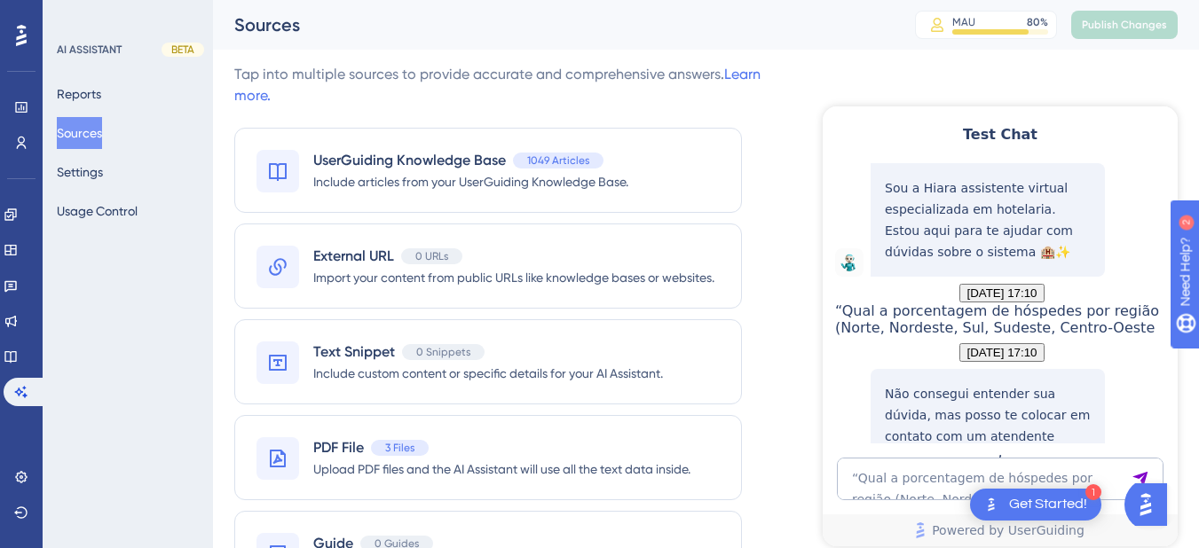
scroll to position [254, 0]
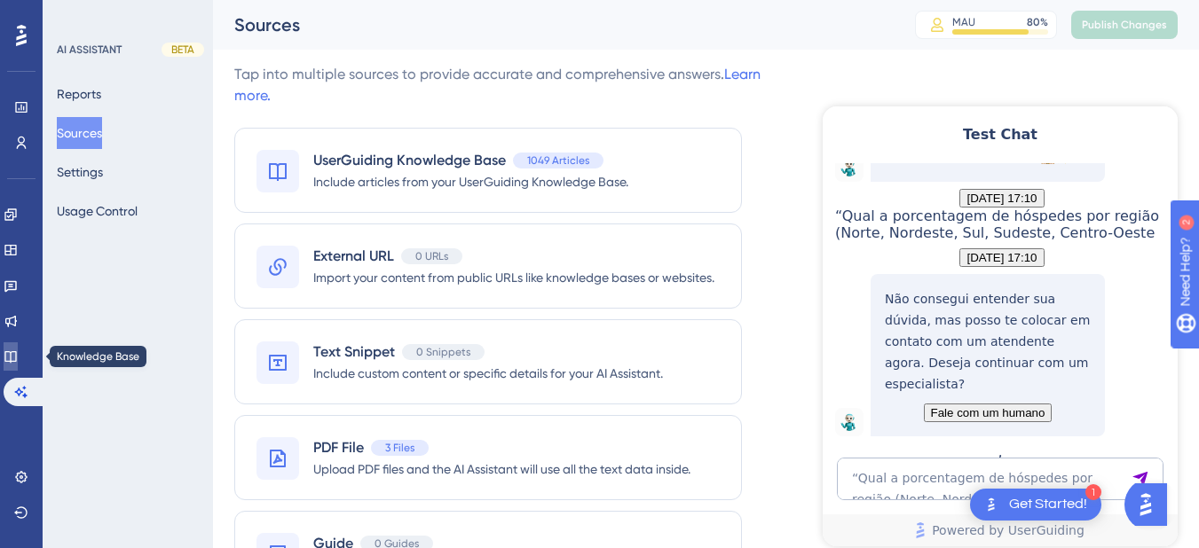
click at [16, 356] on icon at bounding box center [10, 357] width 12 height 12
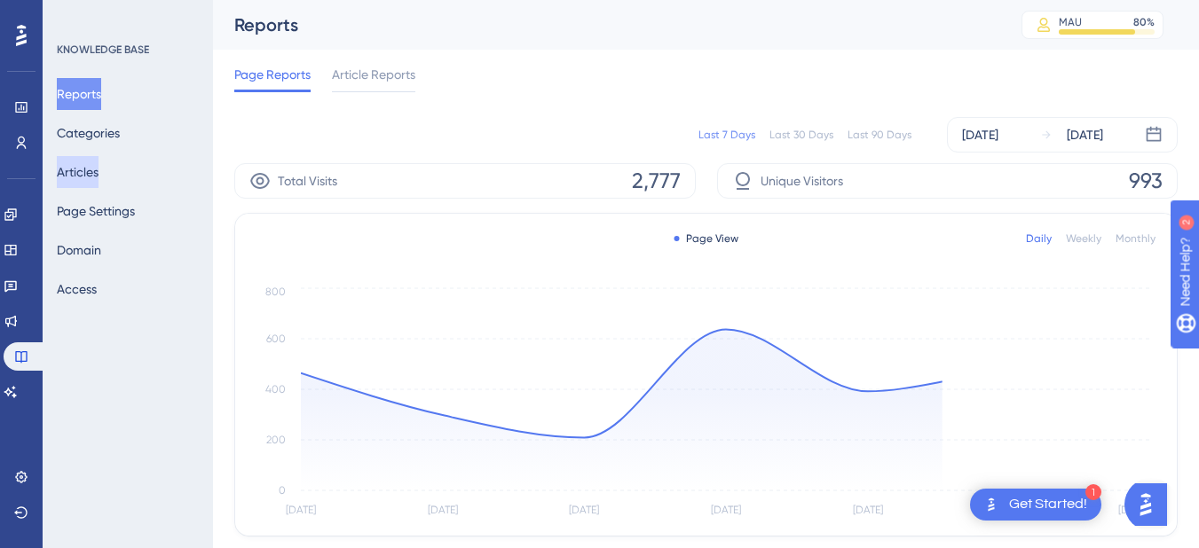
click at [91, 169] on button "Articles" at bounding box center [78, 172] width 42 height 32
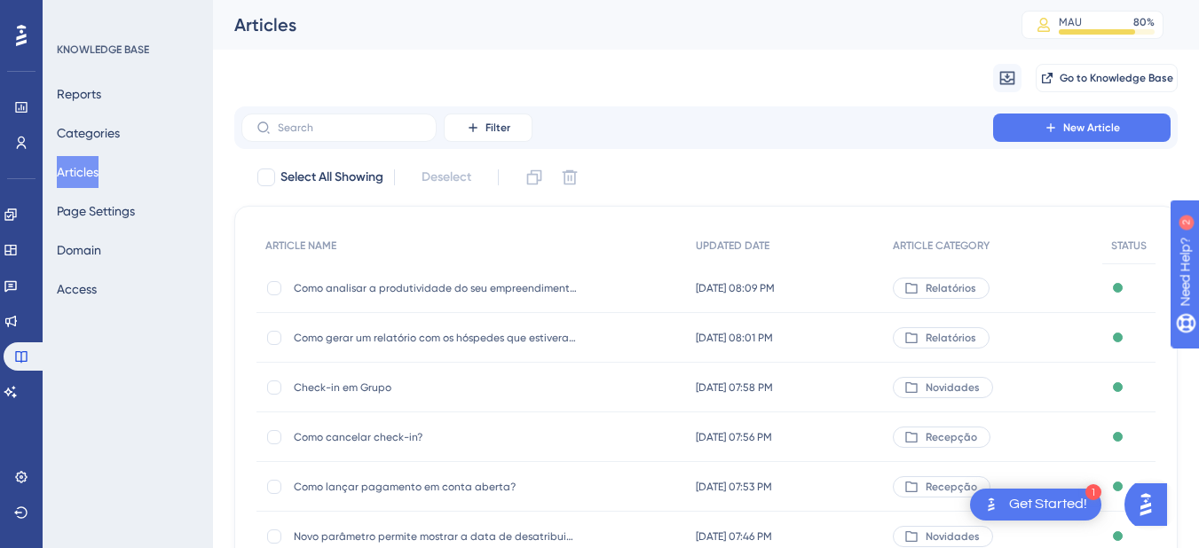
click at [432, 282] on span "Como analisar a produtividade do seu empreendimento?" at bounding box center [436, 288] width 284 height 14
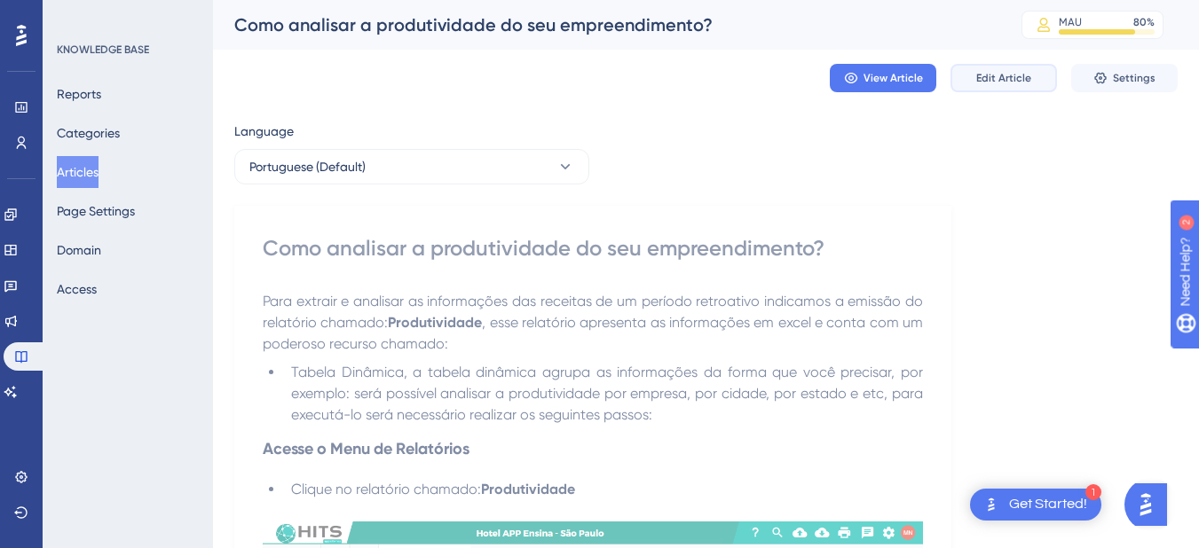
click at [1009, 69] on button "Edit Article" at bounding box center [1003, 78] width 106 height 28
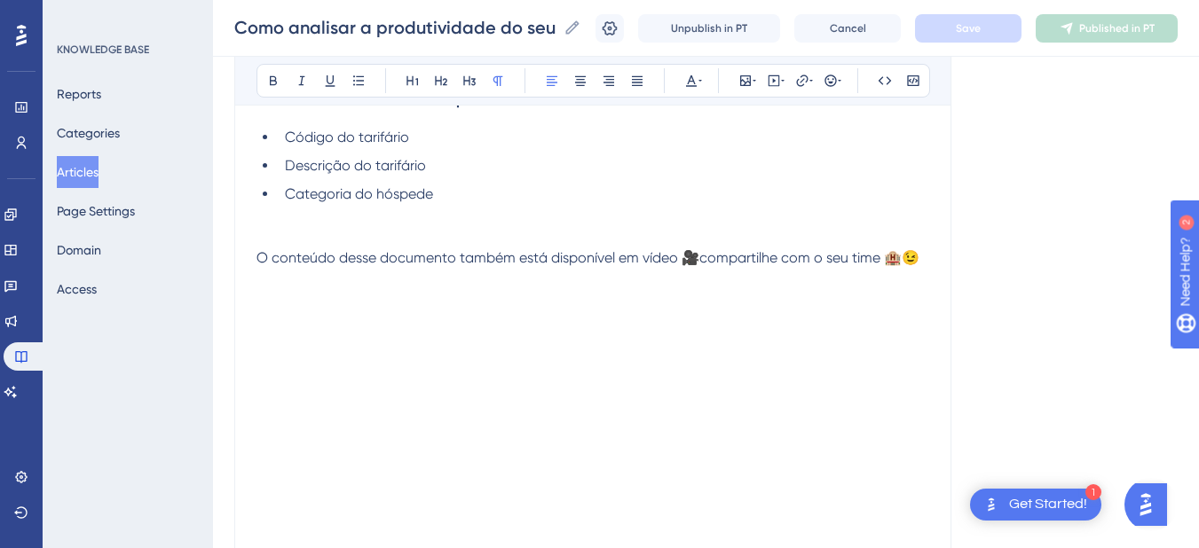
scroll to position [4026, 0]
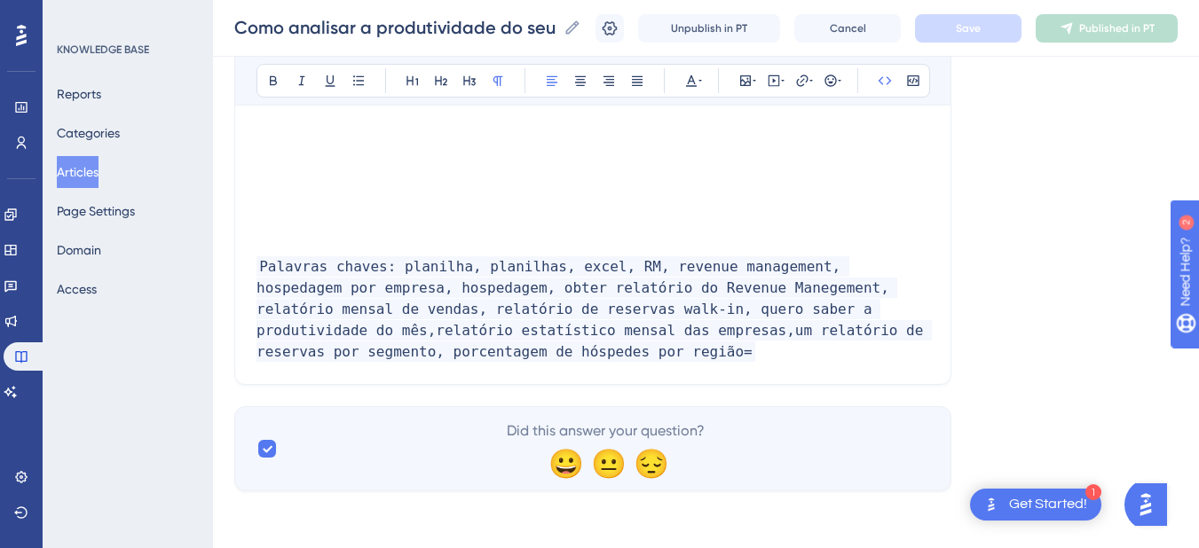
click at [449, 359] on p "Palavras chaves: planilha, planilhas, excel, RM, revenue management, hospedagem…" at bounding box center [592, 309] width 673 height 106
click at [484, 352] on p "Palavras chaves: planilha, planilhas, excel, RM, revenue management, hospedagem…" at bounding box center [592, 309] width 673 height 106
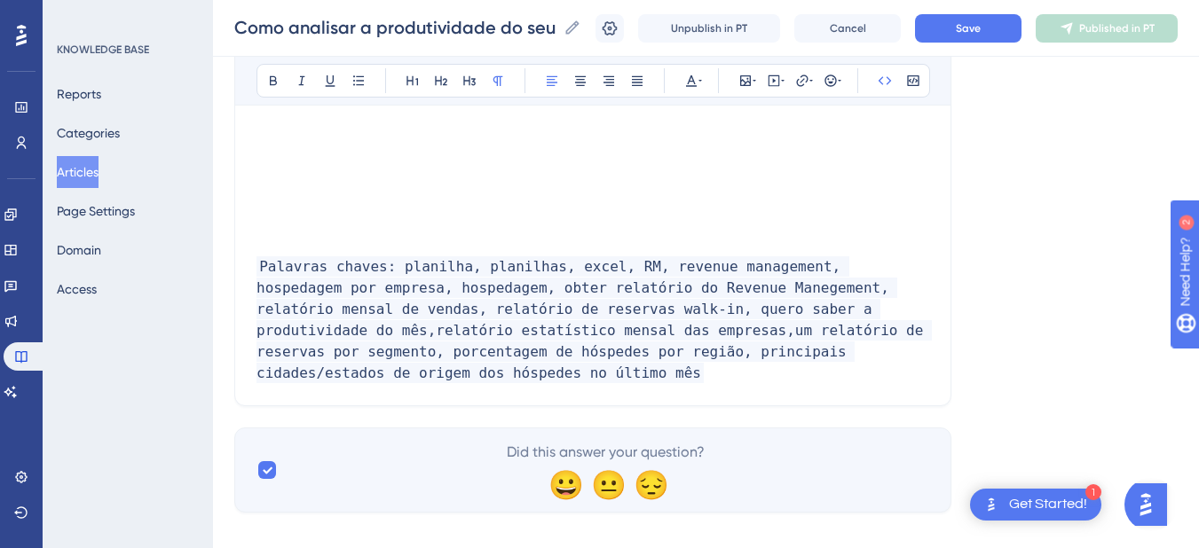
click at [924, 355] on p "Palavras chaves: planilha, planilhas, excel, RM, revenue management, hospedagem…" at bounding box center [592, 320] width 673 height 128
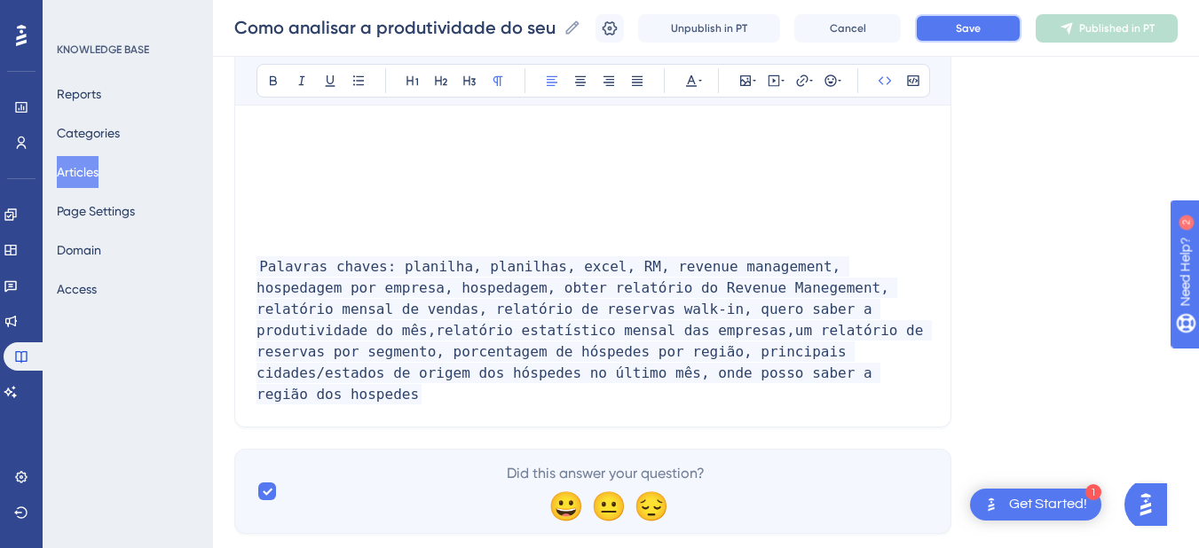
click at [978, 22] on span "Save" at bounding box center [968, 28] width 25 height 14
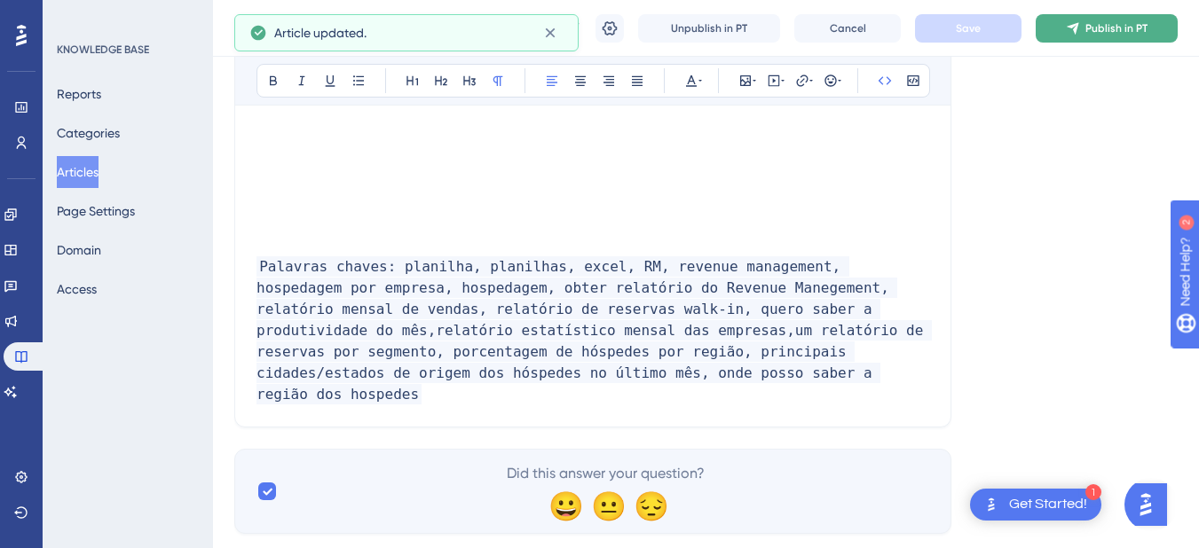
click at [1106, 27] on span "Publish in PT" at bounding box center [1116, 28] width 62 height 14
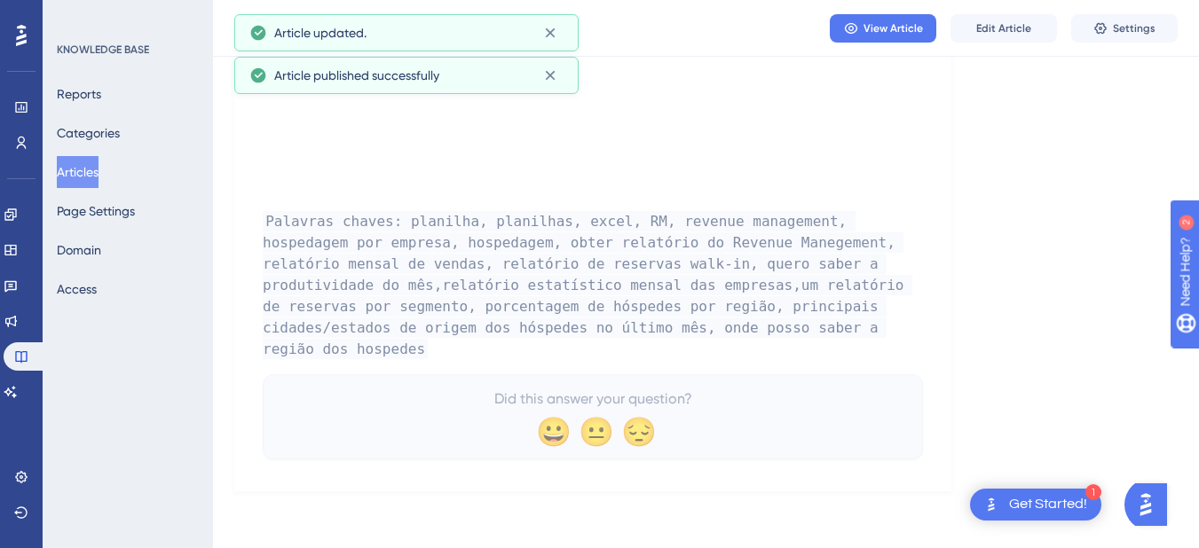
scroll to position [3991, 0]
drag, startPoint x: 23, startPoint y: 394, endPoint x: 97, endPoint y: 350, distance: 86.0
click at [18, 394] on icon at bounding box center [11, 392] width 14 height 14
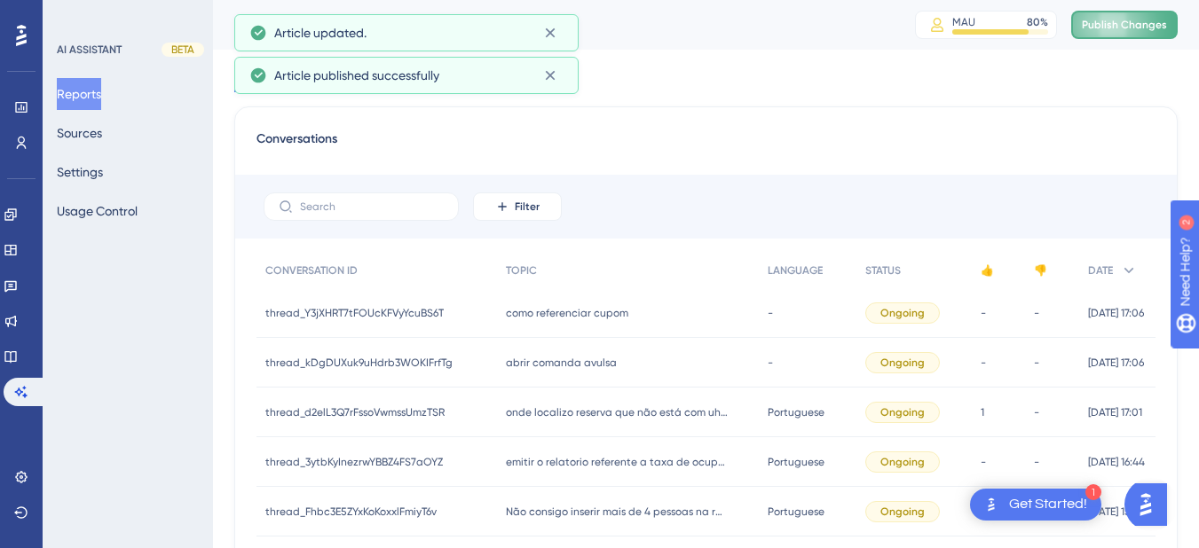
click at [1127, 22] on span "Publish Changes" at bounding box center [1124, 25] width 85 height 14
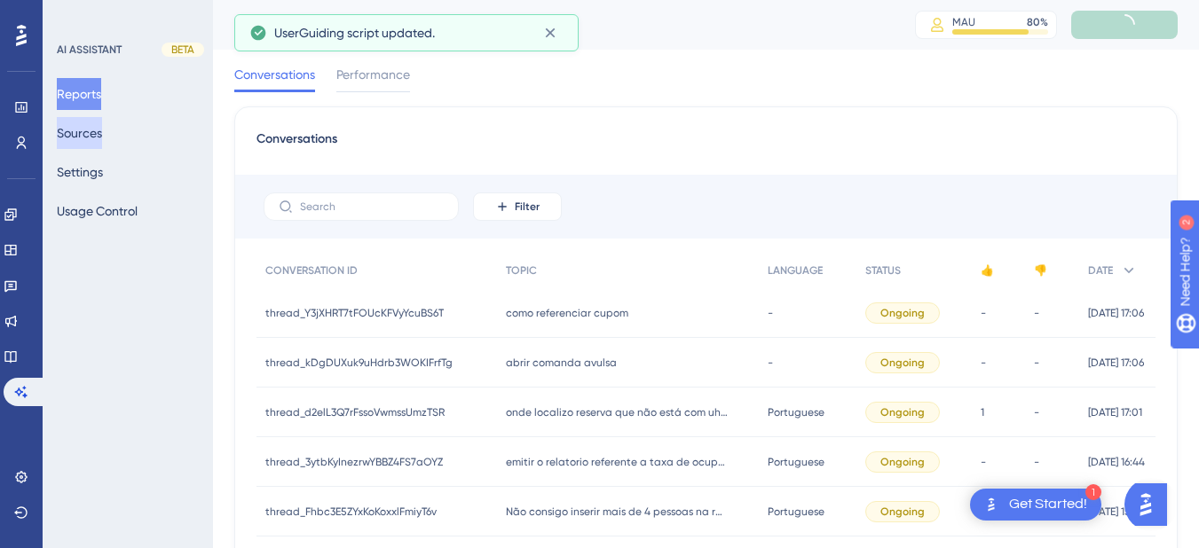
click at [98, 139] on button "Sources" at bounding box center [79, 133] width 45 height 32
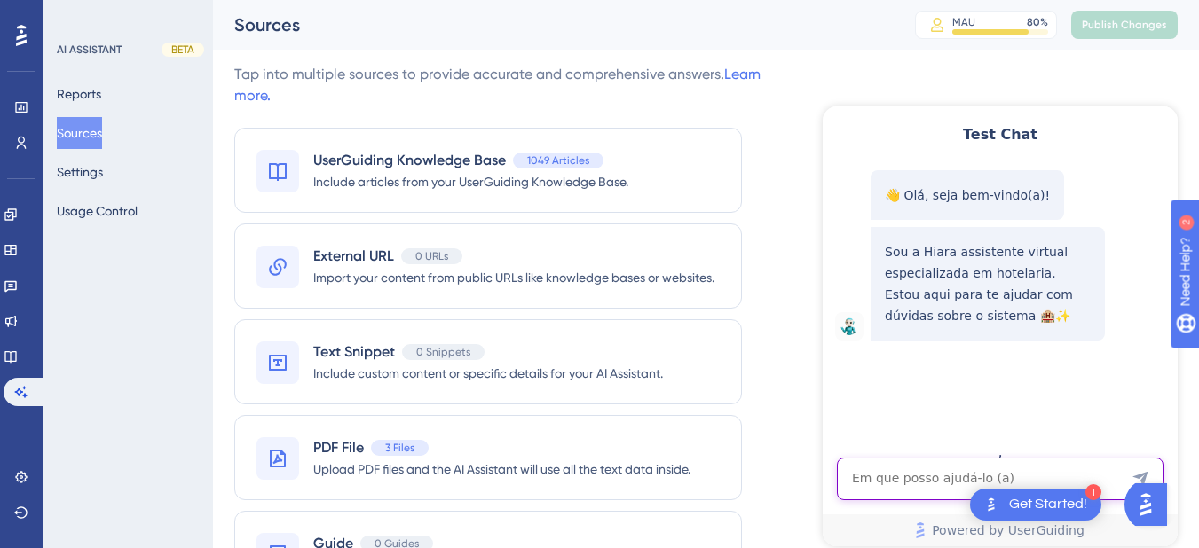
click at [897, 469] on textarea "AI Assistant Text Input" at bounding box center [1000, 479] width 327 height 43
paste textarea "onde posso saber a região dos hospedes"
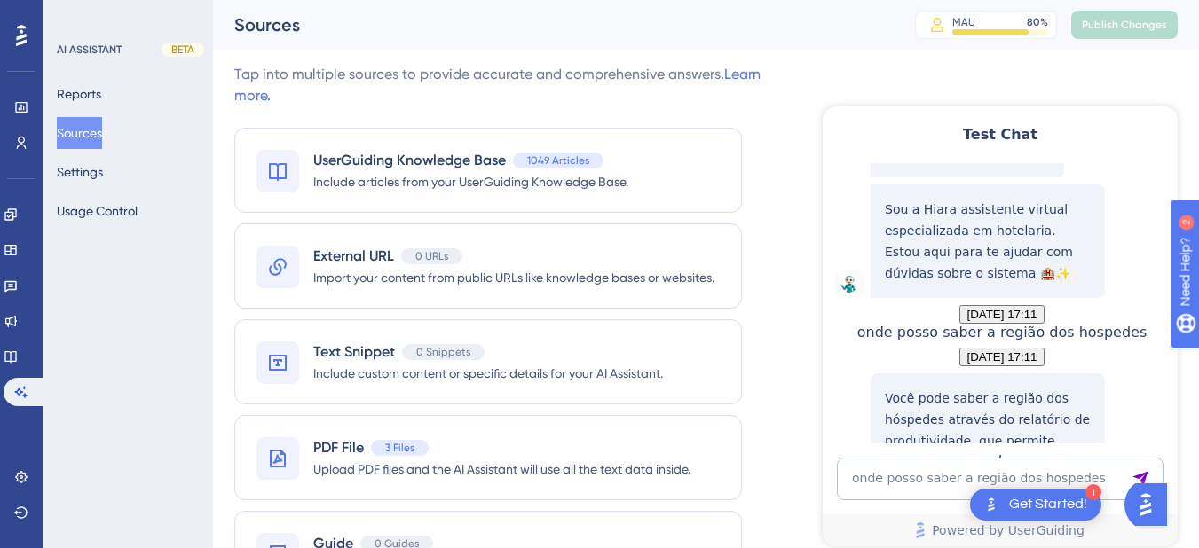
scroll to position [353, 0]
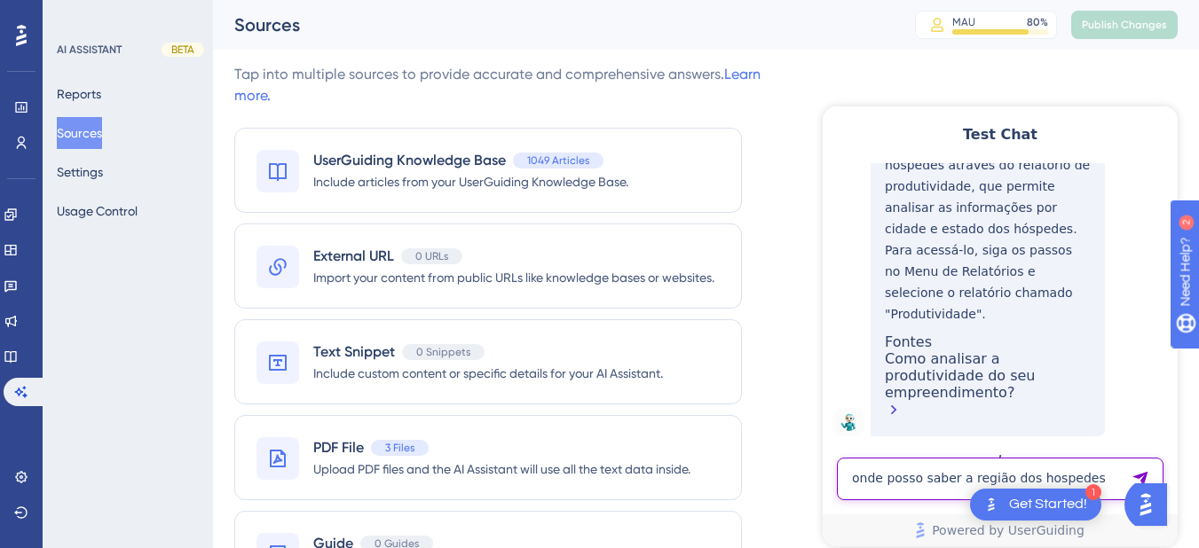
click at [911, 469] on textarea "onde posso saber a região dos hospedes" at bounding box center [1000, 479] width 327 height 43
paste textarea "quais são as principais cidades/estados de origem dos hóspedes no último mê"
click at [869, 485] on textarea "onde posso saber a região dos hospedes" at bounding box center [1000, 479] width 327 height 43
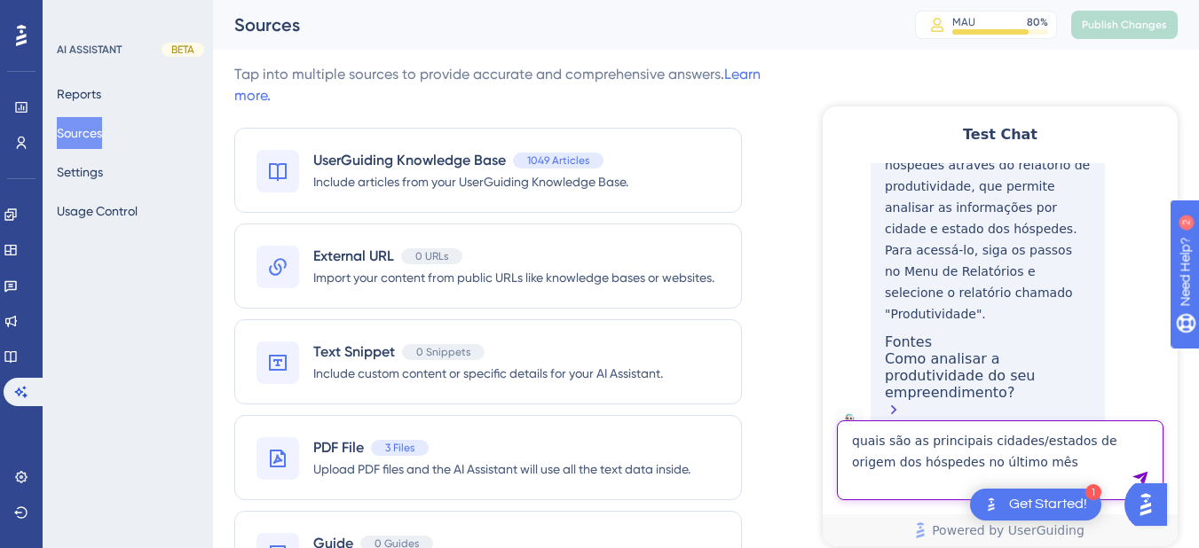
drag, startPoint x: 878, startPoint y: 469, endPoint x: 862, endPoint y: 447, distance: 27.3
click at [862, 447] on textarea "quais são as principais cidades/estados de origem dos hóspedes no último mês" at bounding box center [1000, 461] width 327 height 80
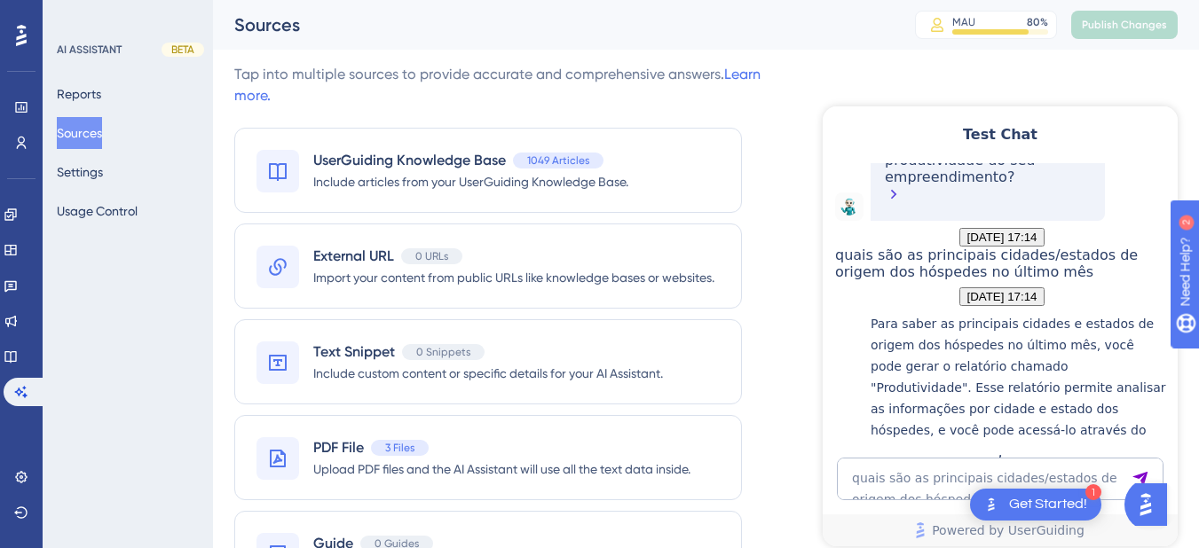
scroll to position [802, 0]
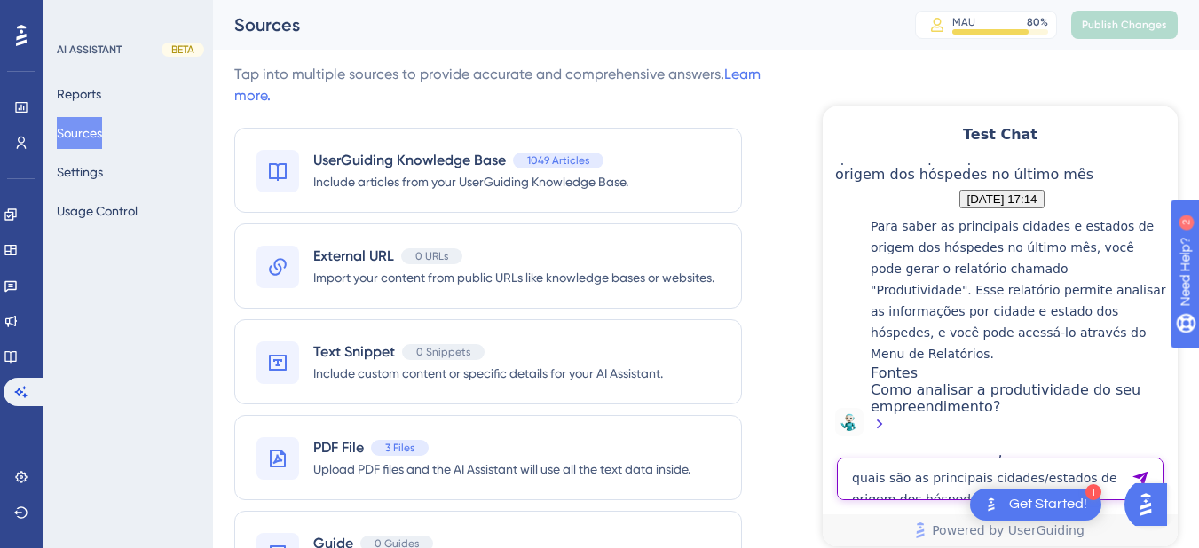
click at [900, 460] on textarea "quais são as principais cidades/estados de origem dos hóspedes no último mês" at bounding box center [1000, 479] width 327 height 43
paste textarea "“Qual a porcentagem de hóspedes por região (Norte, Nordeste, Sul, Sudeste, Cent…"
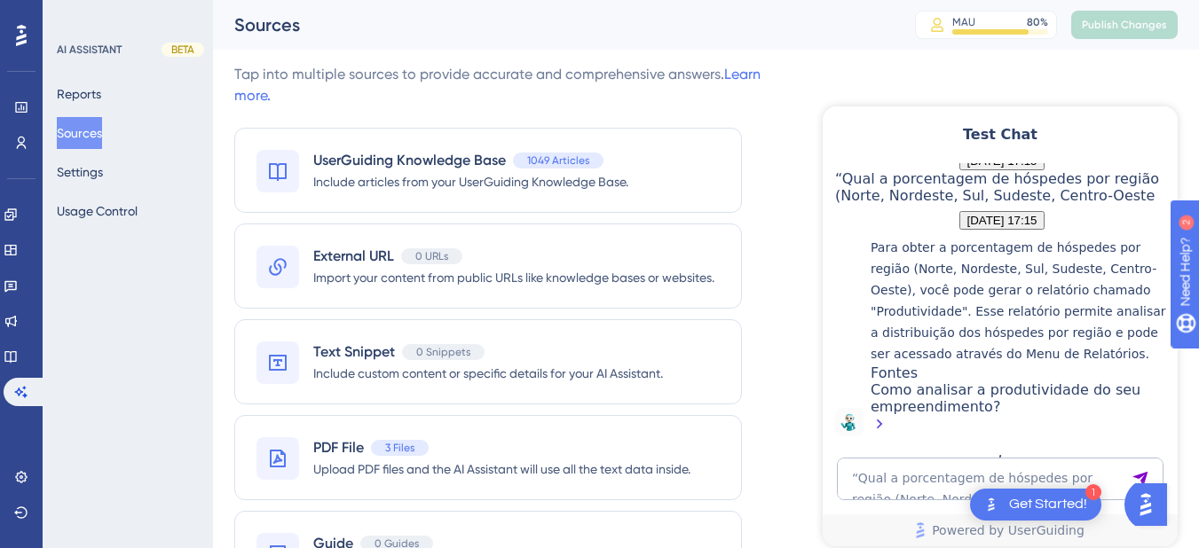
scroll to position [1230, 0]
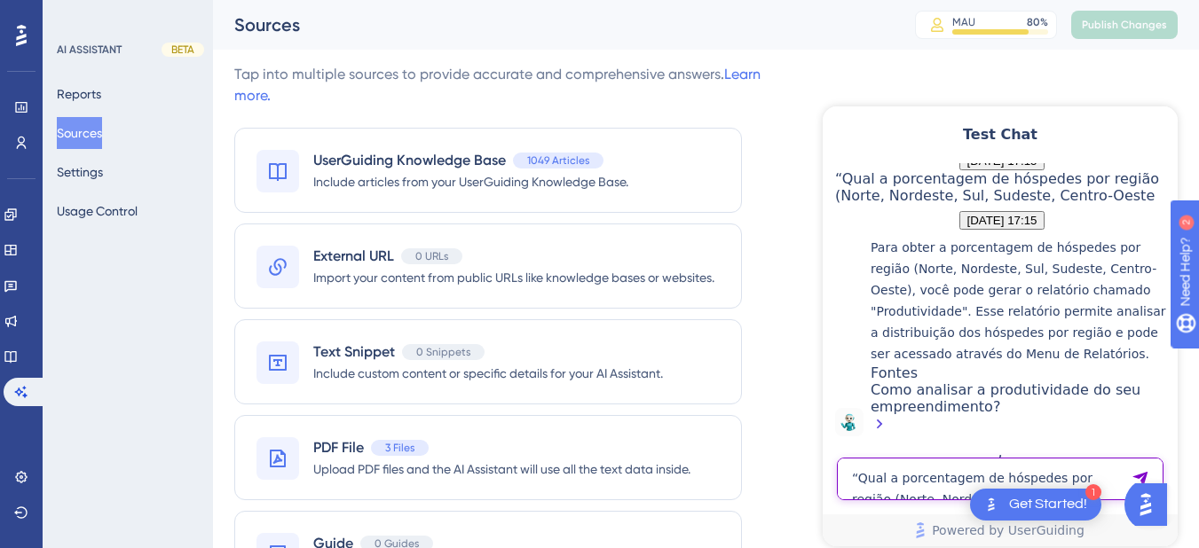
click at [930, 475] on textarea "“Qual a porcentagem de hóspedes por região (Norte, Nordeste, Sul, Sudeste, Cent…" at bounding box center [1000, 479] width 327 height 43
paste textarea "como trocar a categoria de quarto na hora do checkin"
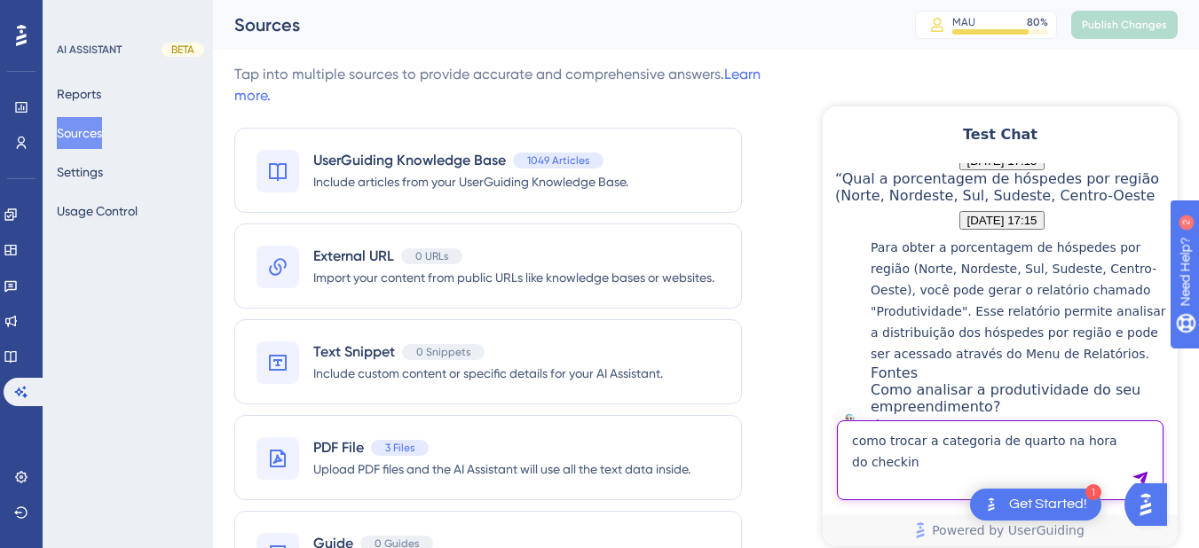
type textarea "como trocar a categoria de quarto na hora do checkin"
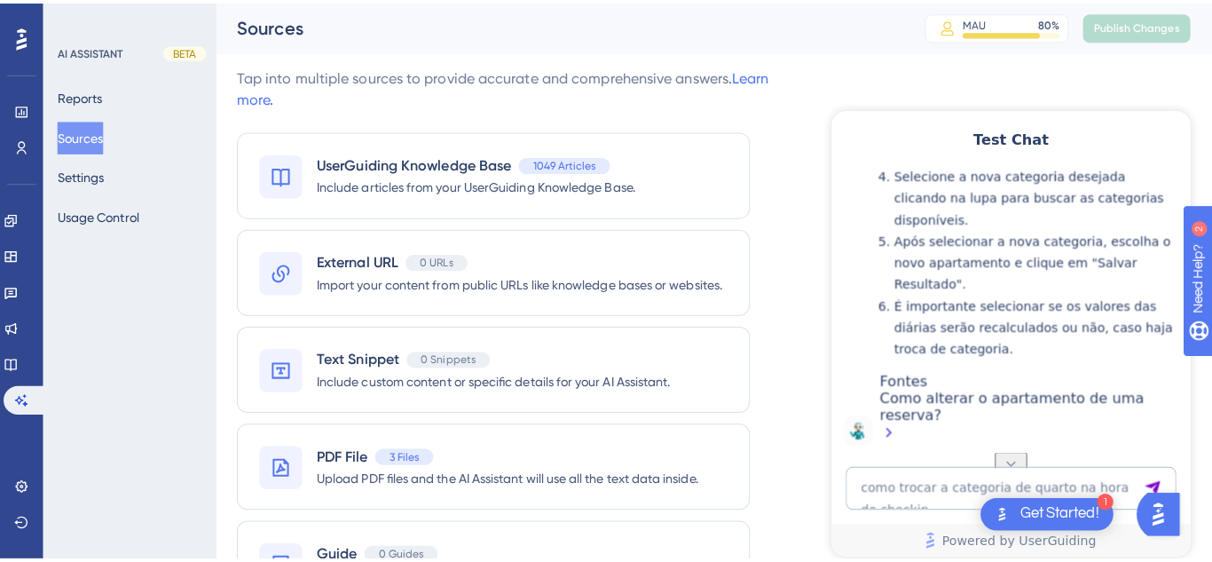
scroll to position [1853, 0]
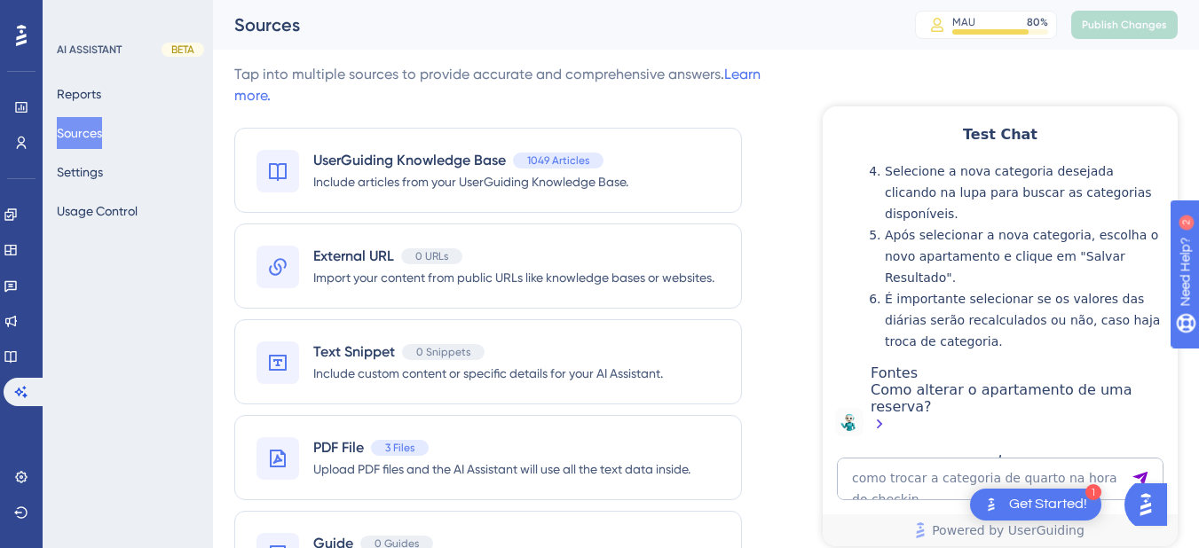
click at [990, 392] on div "Como alterar o apartamento de uma reserva?" at bounding box center [1020, 409] width 298 height 55
click at [18, 354] on icon at bounding box center [11, 357] width 14 height 14
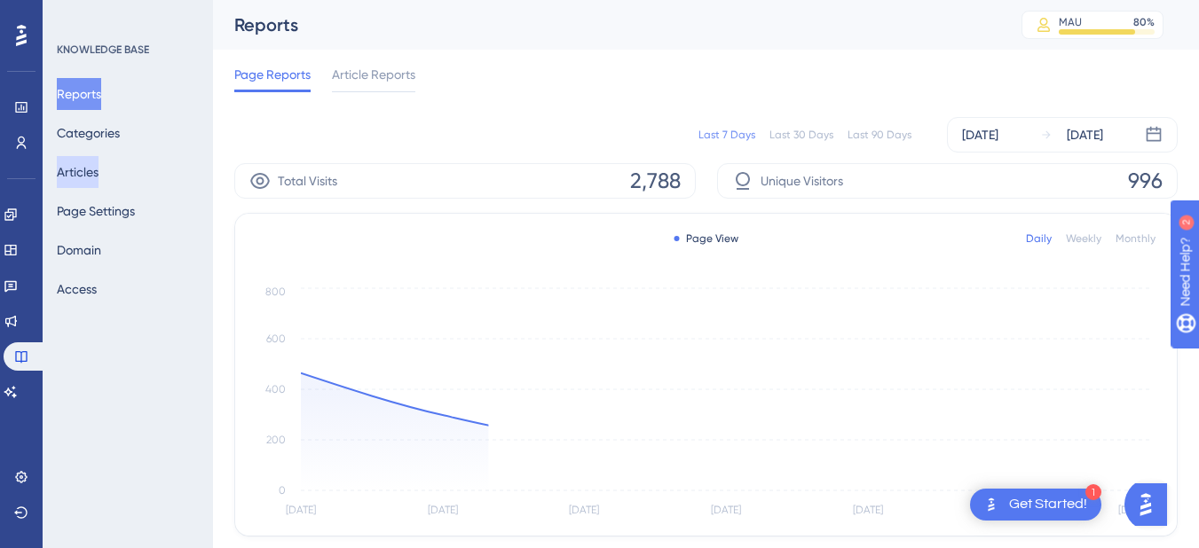
click at [97, 170] on button "Articles" at bounding box center [78, 172] width 42 height 32
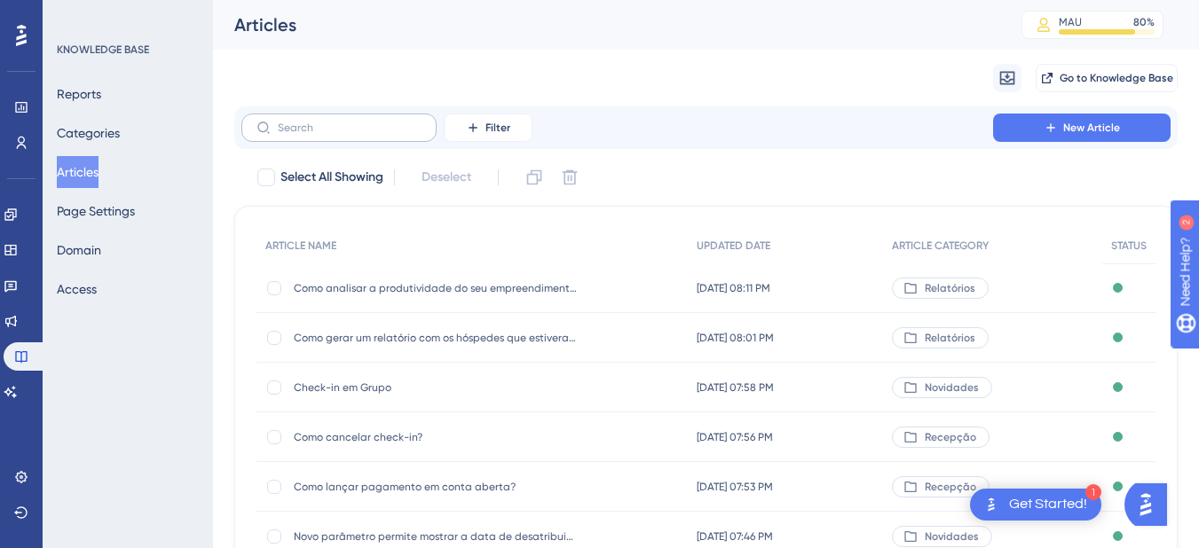
click at [303, 118] on label at bounding box center [338, 128] width 195 height 28
click at [303, 122] on input "text" at bounding box center [350, 128] width 144 height 12
click at [288, 125] on input "text" at bounding box center [350, 128] width 144 height 12
paste input "Melhoria na tela de check-in: mais usabilidade em diferentes resoluções"
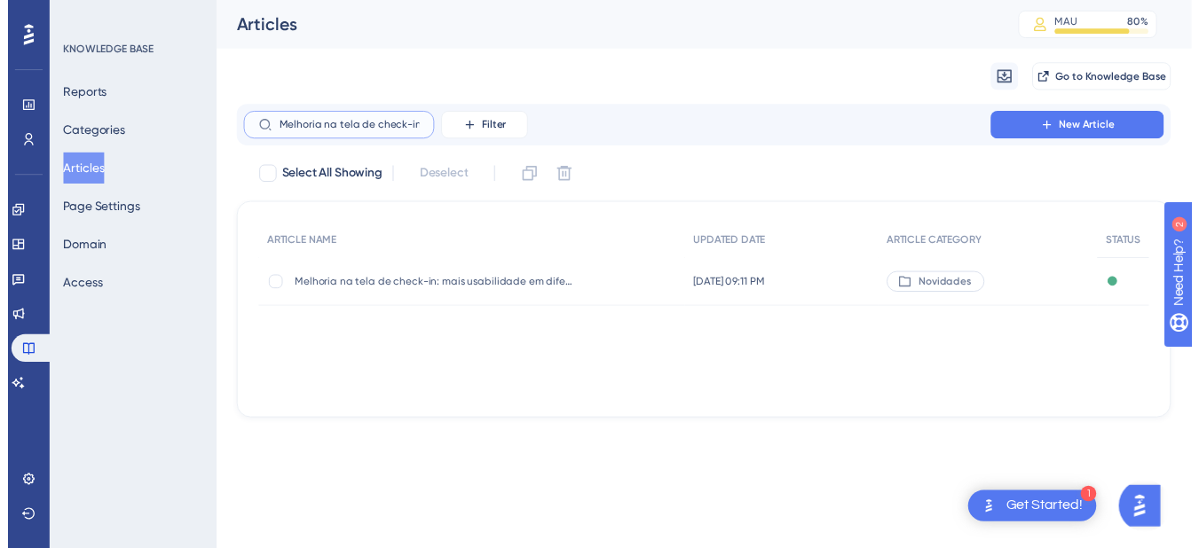
scroll to position [0, 208]
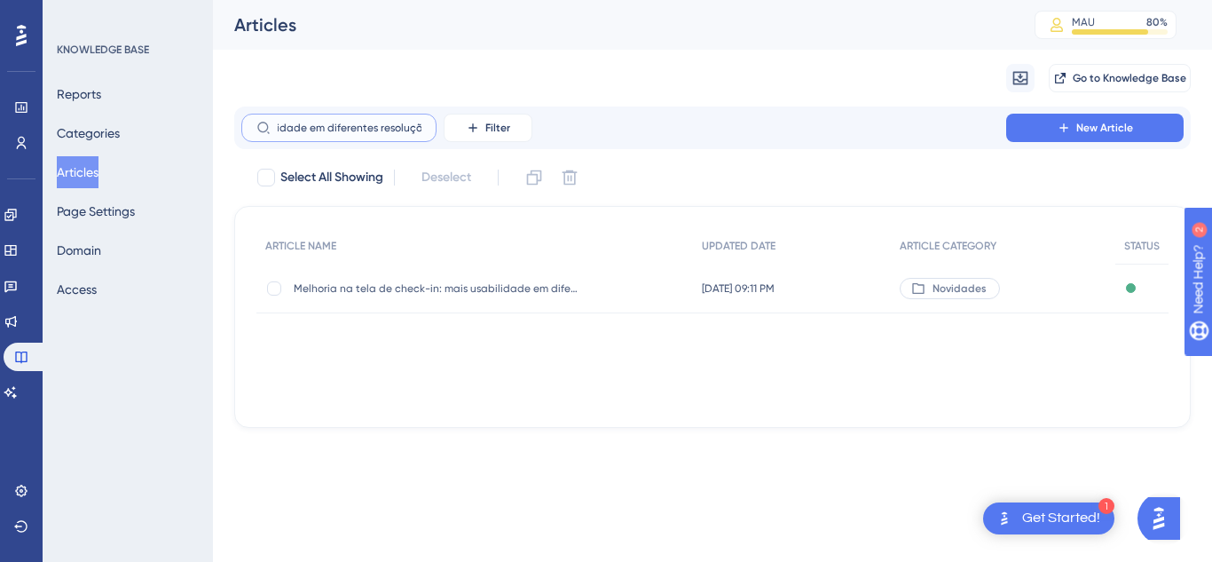
type input "Melhoria na tela de check-in: mais usabilidade em diferentes resoluções"
click at [416, 298] on div "Melhoria na tela de check-in: mais usabilidade em diferentes resoluções Melhori…" at bounding box center [436, 289] width 284 height 50
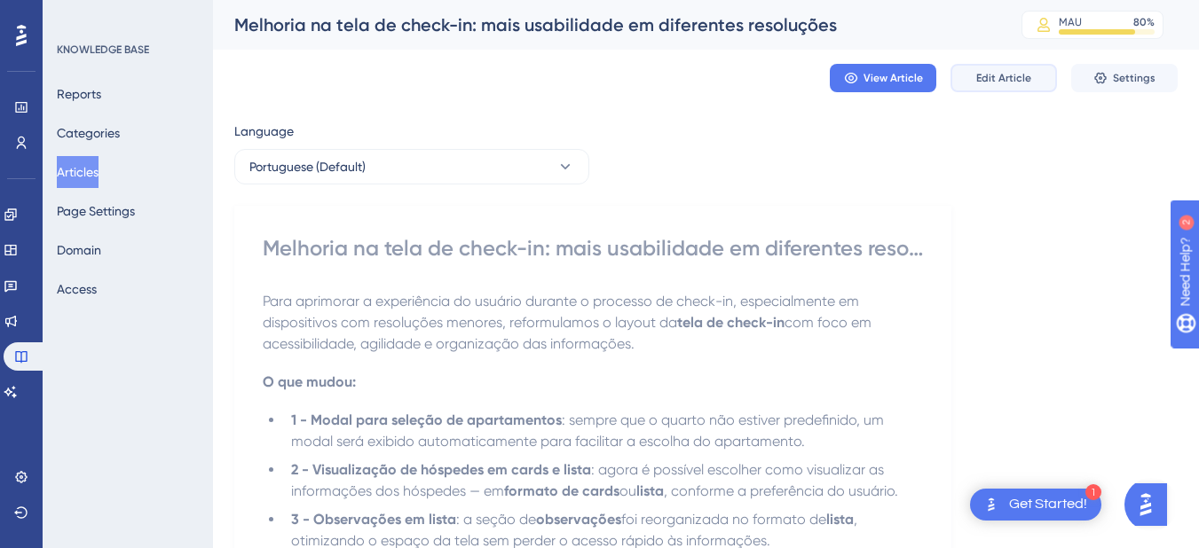
click at [985, 90] on button "Edit Article" at bounding box center [1003, 78] width 106 height 28
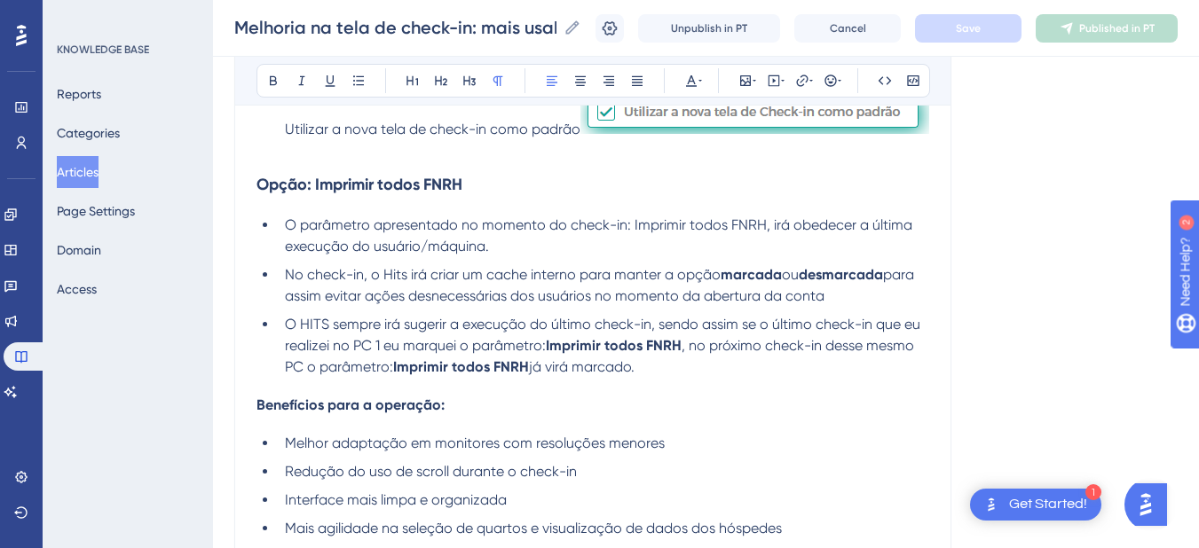
drag, startPoint x: 489, startPoint y: 387, endPoint x: 477, endPoint y: 388, distance: 12.5
drag, startPoint x: 359, startPoint y: 401, endPoint x: 216, endPoint y: 401, distance: 143.8
click at [469, 79] on icon at bounding box center [469, 81] width 12 height 10
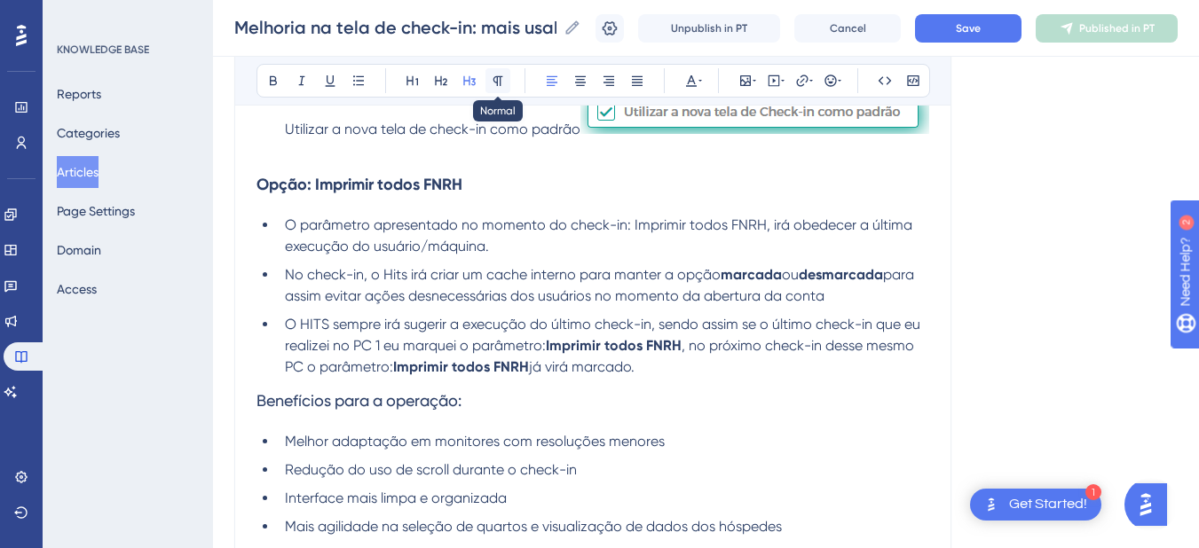
click at [501, 79] on icon at bounding box center [498, 81] width 14 height 14
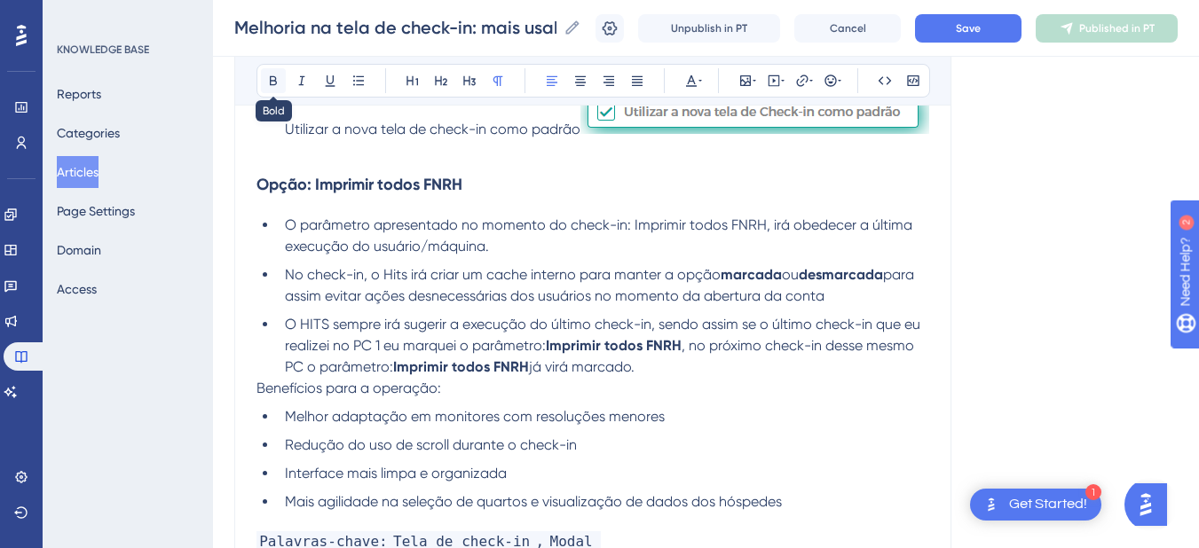
click at [265, 81] on button at bounding box center [273, 80] width 25 height 25
click at [258, 390] on strong "Benefícios para a operação:" at bounding box center [350, 388] width 188 height 17
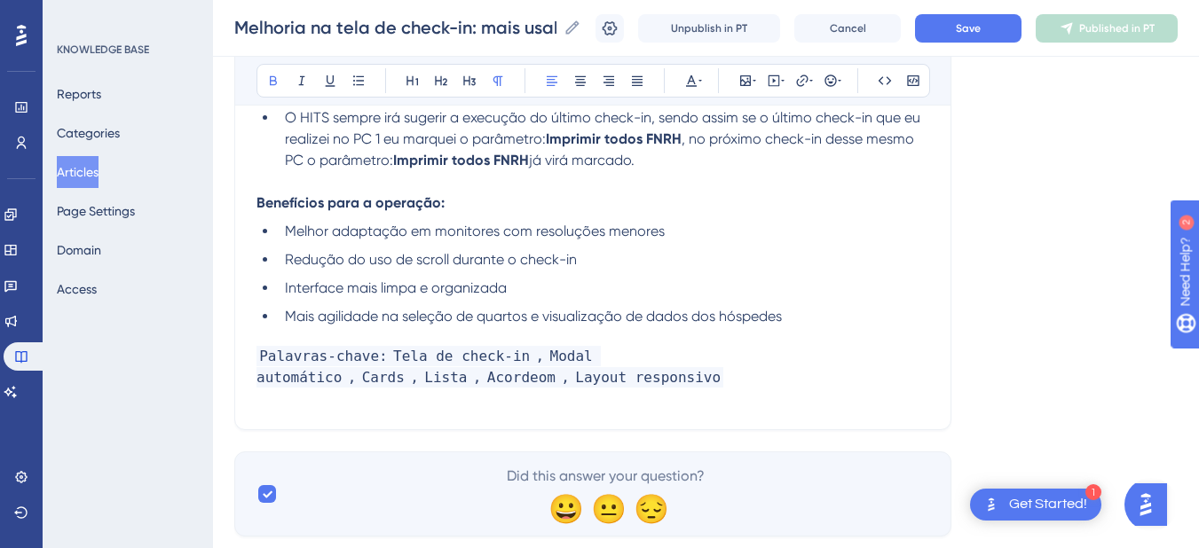
scroll to position [820, 0]
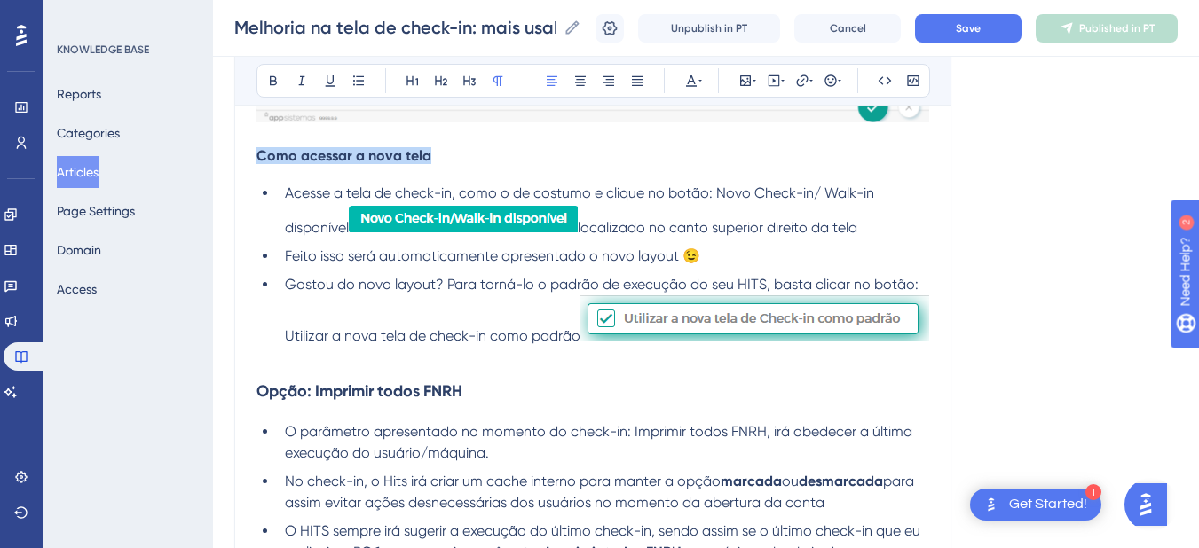
drag, startPoint x: 457, startPoint y: 155, endPoint x: 225, endPoint y: 145, distance: 231.9
click at [225, 145] on div "Performance Users Engagement Widgets Feedback Product Updates Knowledge Base AI…" at bounding box center [706, 79] width 986 height 1799
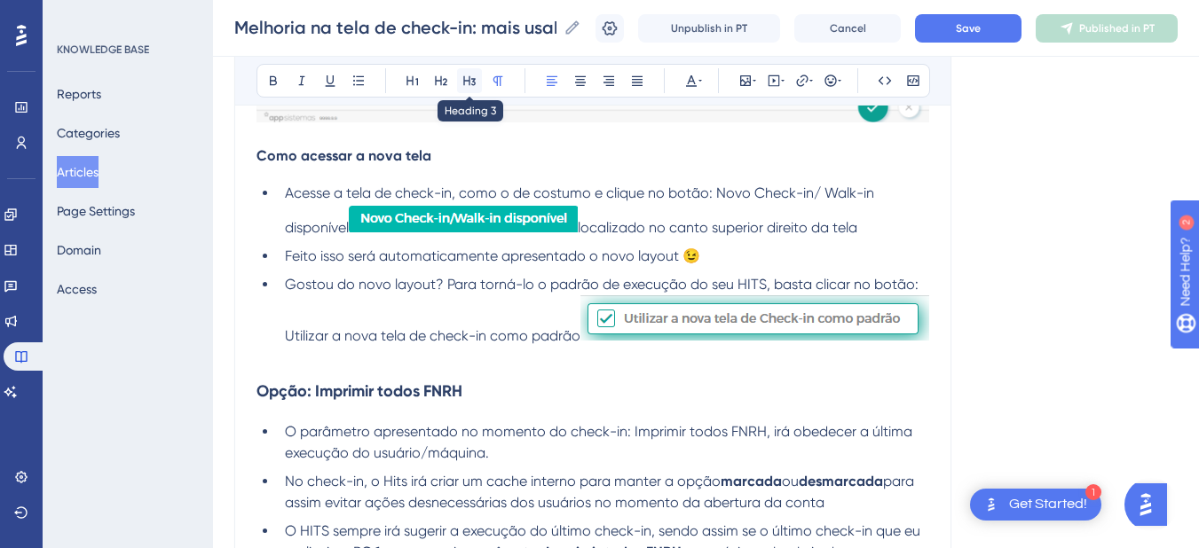
click at [471, 77] on icon at bounding box center [469, 81] width 14 height 14
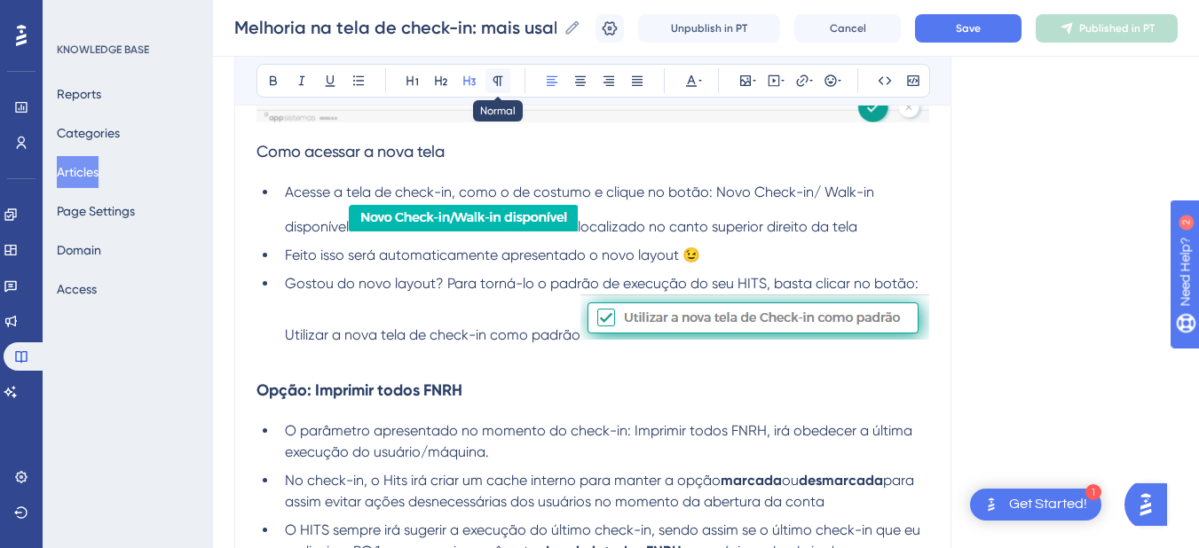
click at [497, 76] on icon at bounding box center [498, 81] width 10 height 10
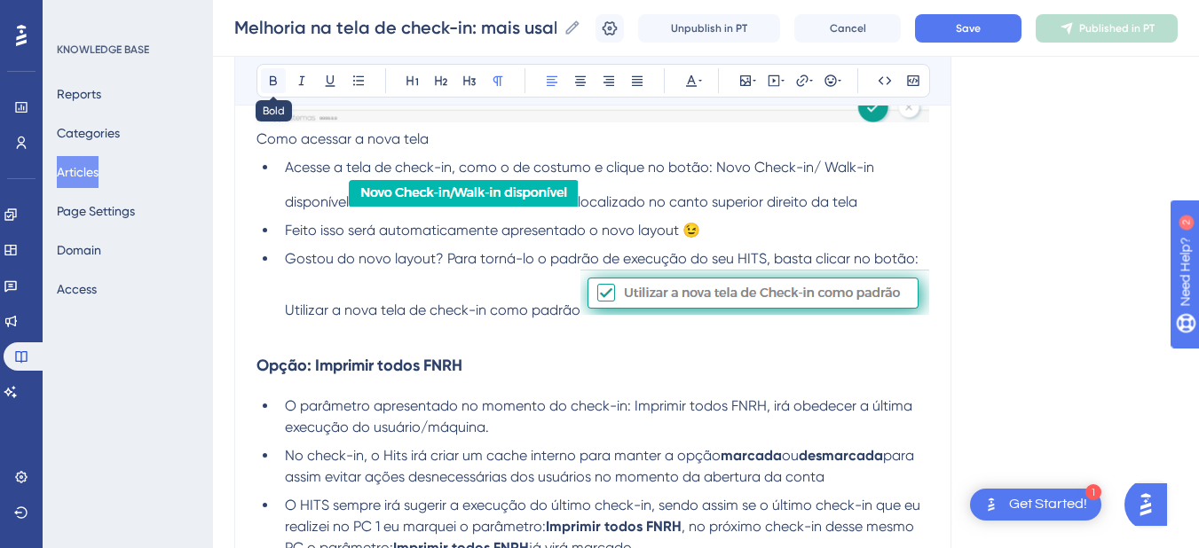
click at [266, 71] on button at bounding box center [273, 80] width 25 height 25
click at [261, 137] on strong "Como acessar a nova tela" at bounding box center [343, 138] width 175 height 17
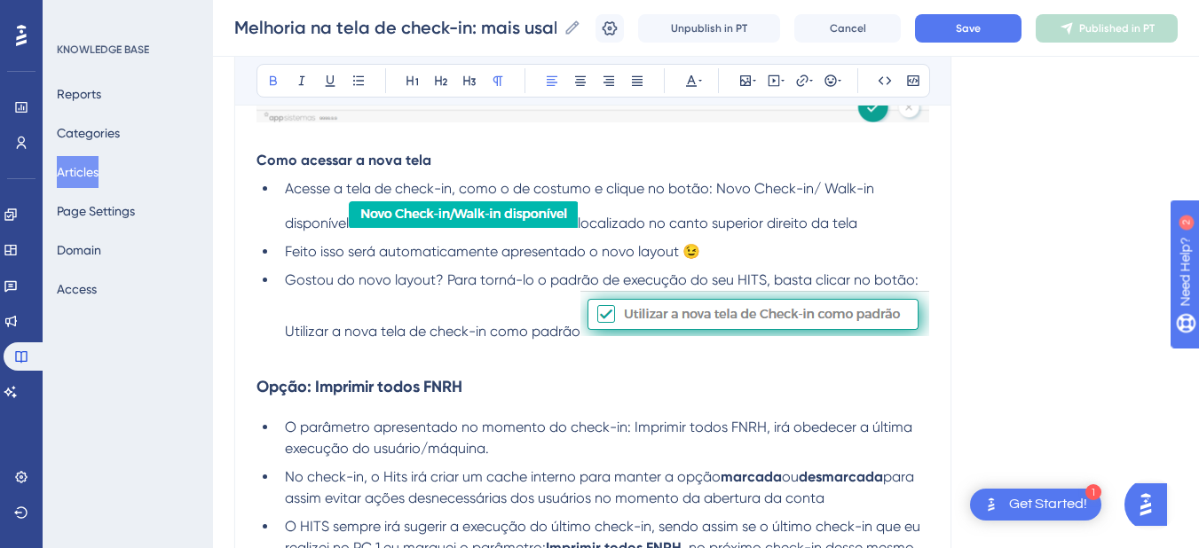
scroll to position [199, 0]
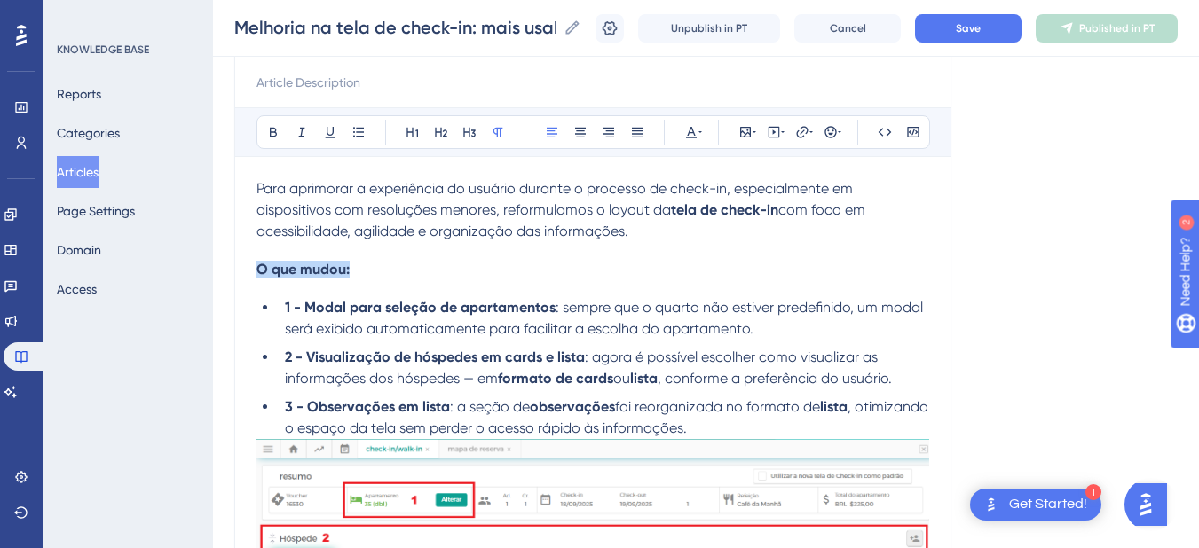
drag, startPoint x: 374, startPoint y: 268, endPoint x: 202, endPoint y: 274, distance: 171.4
click at [468, 133] on icon at bounding box center [469, 132] width 14 height 14
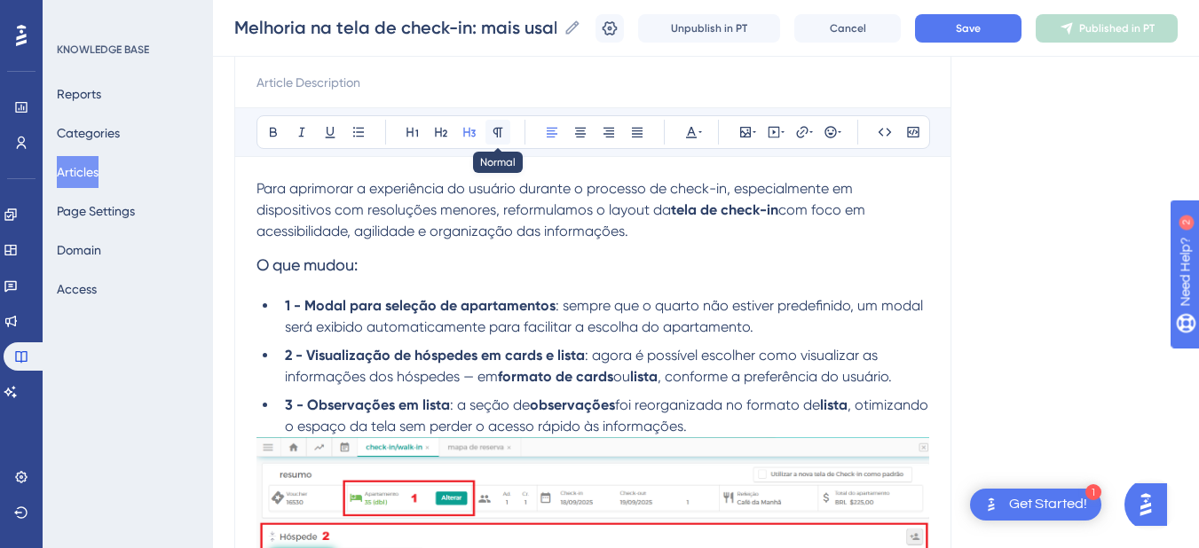
click at [497, 130] on icon at bounding box center [498, 133] width 10 height 10
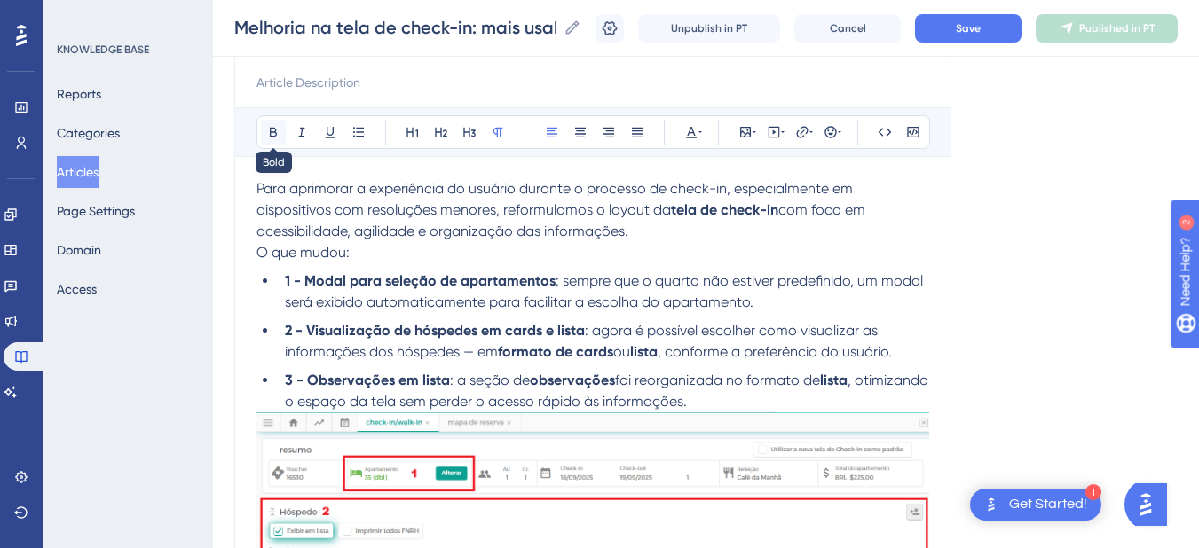
click at [271, 133] on icon at bounding box center [273, 133] width 7 height 10
click at [258, 260] on strong "O que mudou:" at bounding box center [302, 252] width 93 height 17
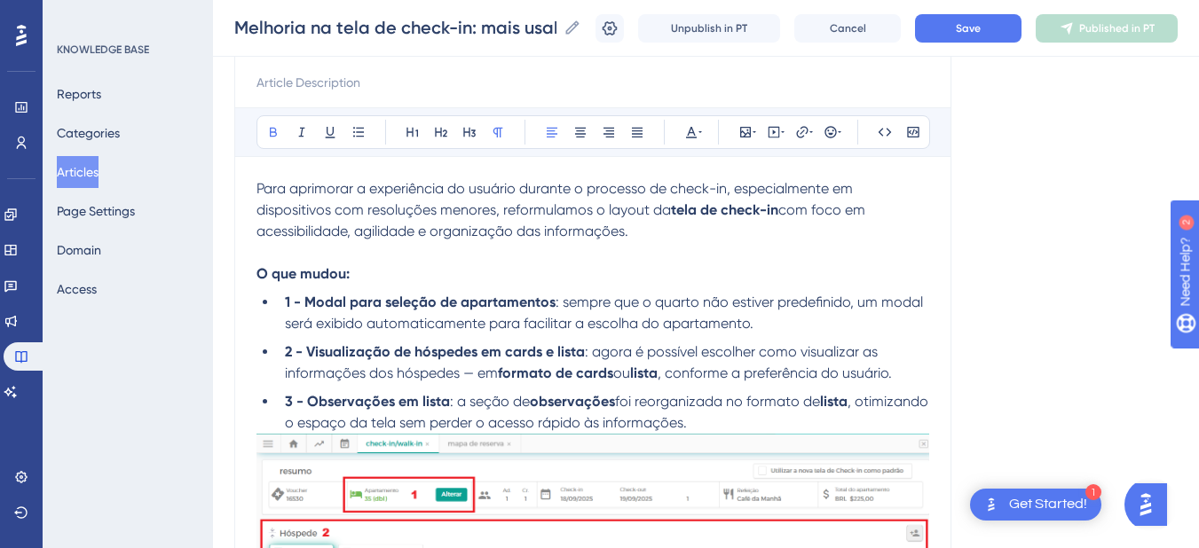
scroll to position [1269, 0]
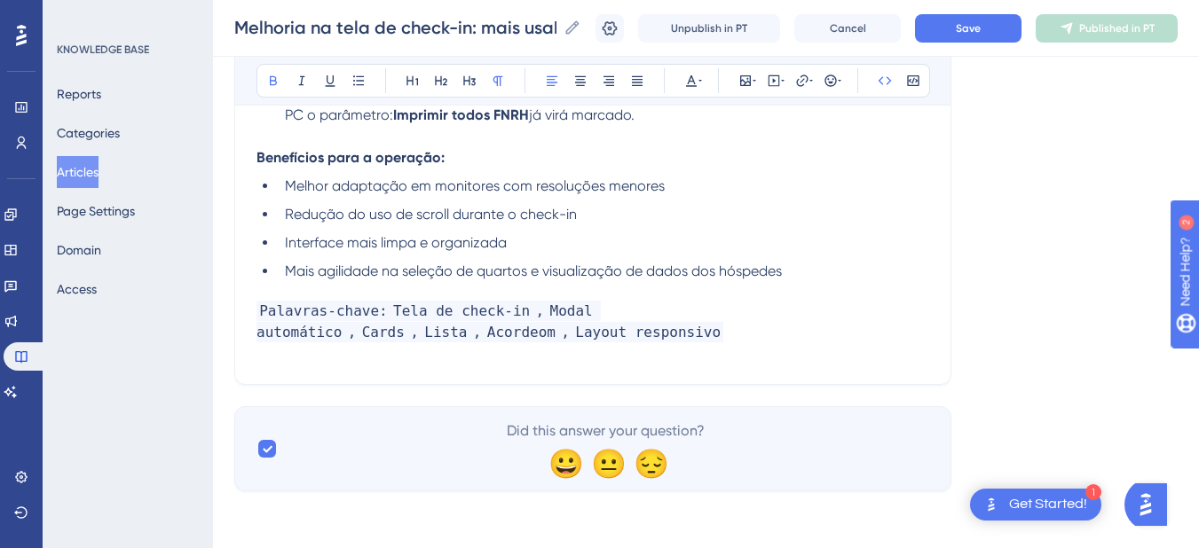
click at [485, 336] on h4 "Palavras-chave: Tela de check-in , Modal automático , Cards , Lista , Acordeom …" at bounding box center [592, 322] width 673 height 43
click at [469, 333] on h4 "Palavras-chave: Tela de check-in , Modal automático , Cards , Lista , Acordeom …" at bounding box center [592, 322] width 673 height 43
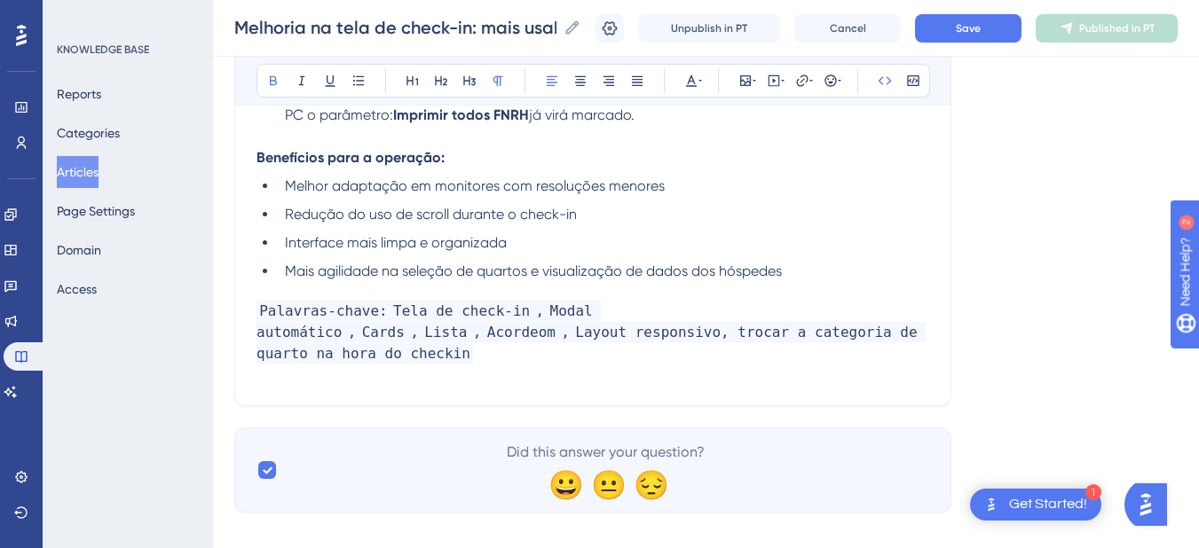
click at [981, 49] on div "Melhoria na tela de check-in: mais usabilidade em diferentes resoluções Melhori…" at bounding box center [706, 28] width 986 height 57
click at [981, 33] on span "Save" at bounding box center [968, 28] width 25 height 14
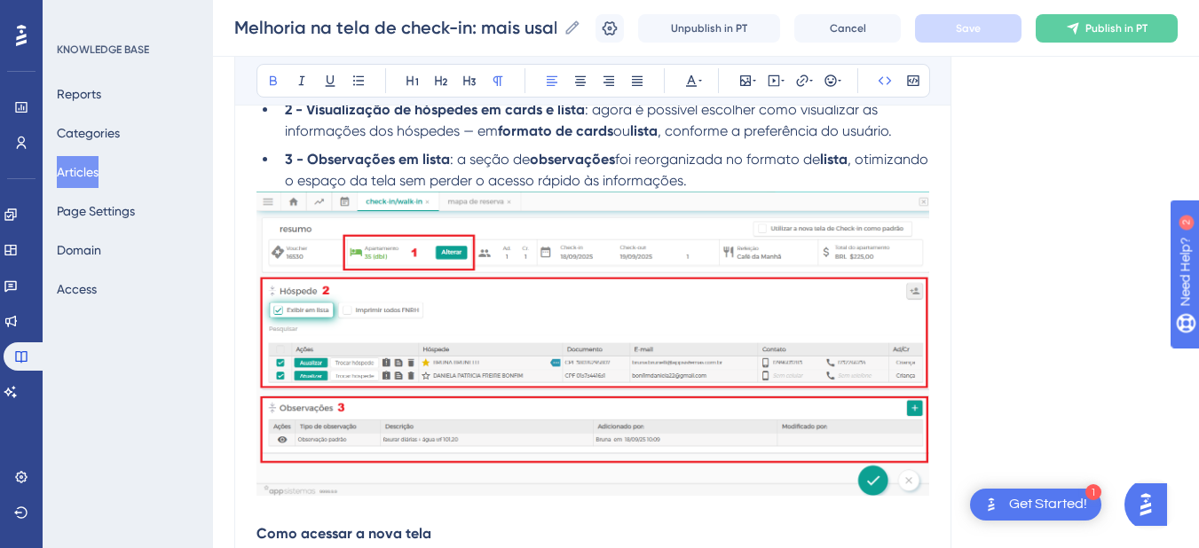
scroll to position [233, 0]
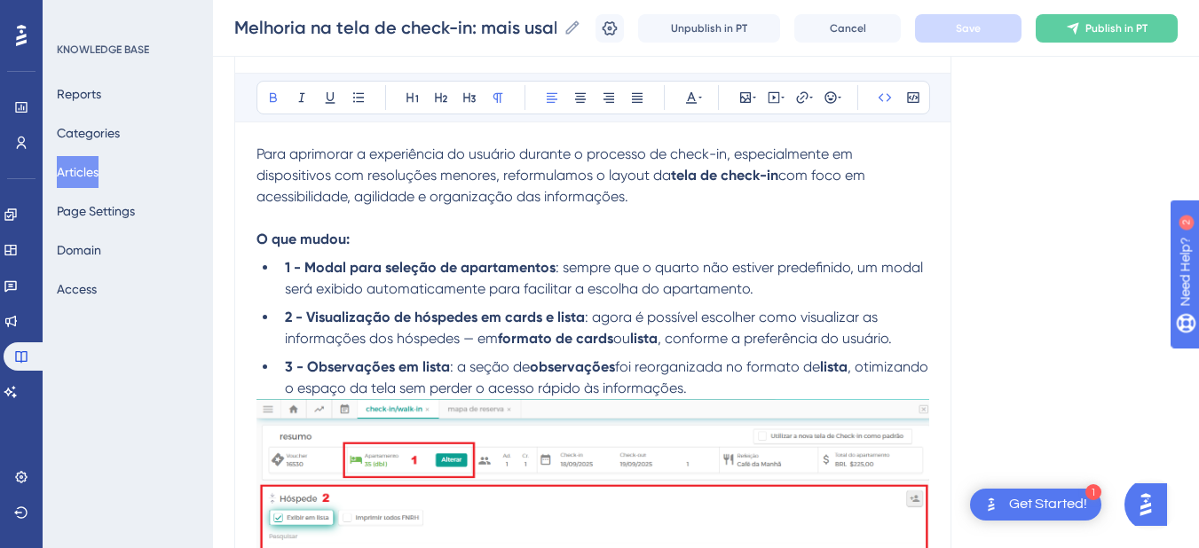
click at [824, 389] on li "3 - Observações em lista : a seção de observações foi reorganizada no formato d…" at bounding box center [603, 378] width 651 height 43
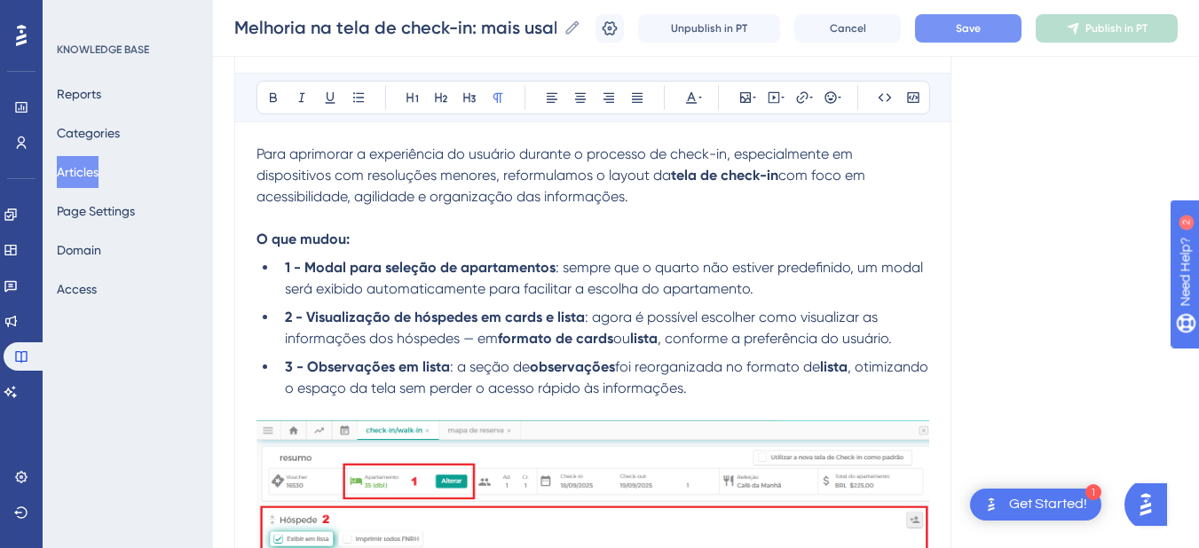
scroll to position [648, 0]
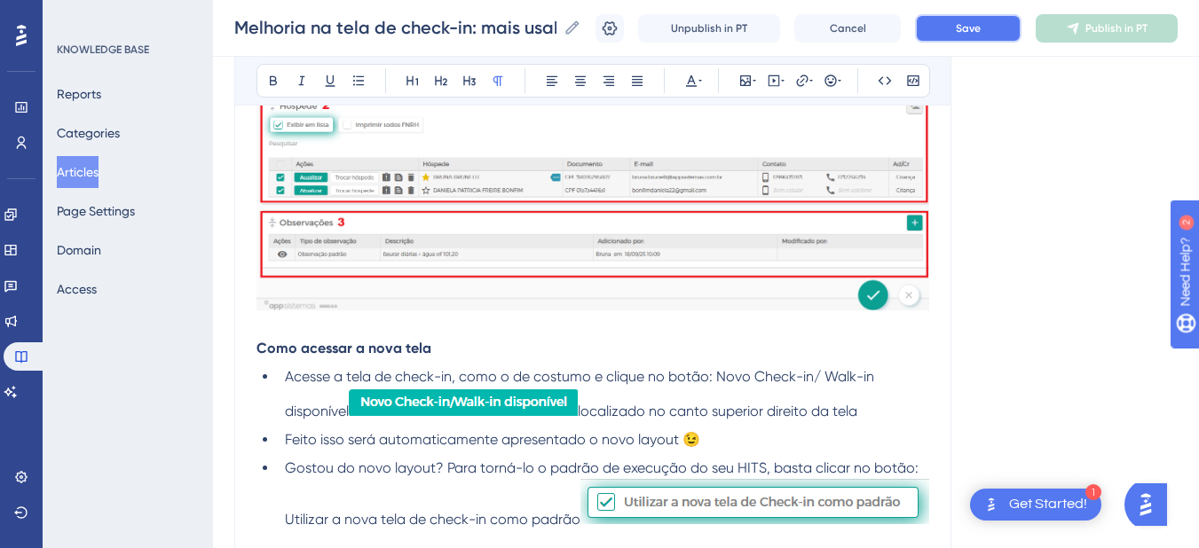
click at [977, 35] on span "Save" at bounding box center [968, 28] width 25 height 14
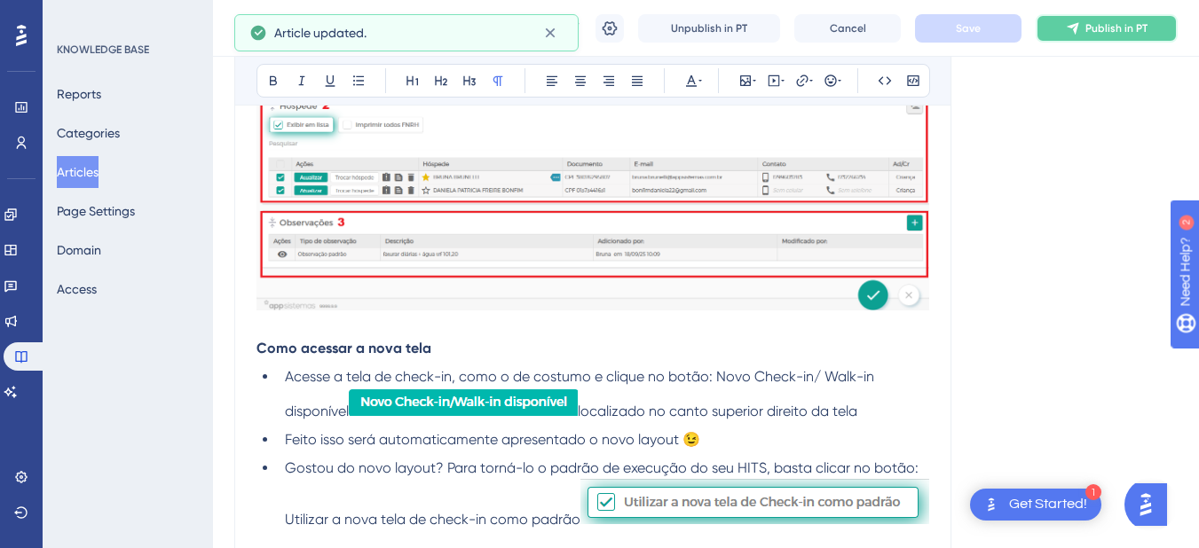
click at [1099, 32] on span "Publish in PT" at bounding box center [1116, 28] width 62 height 14
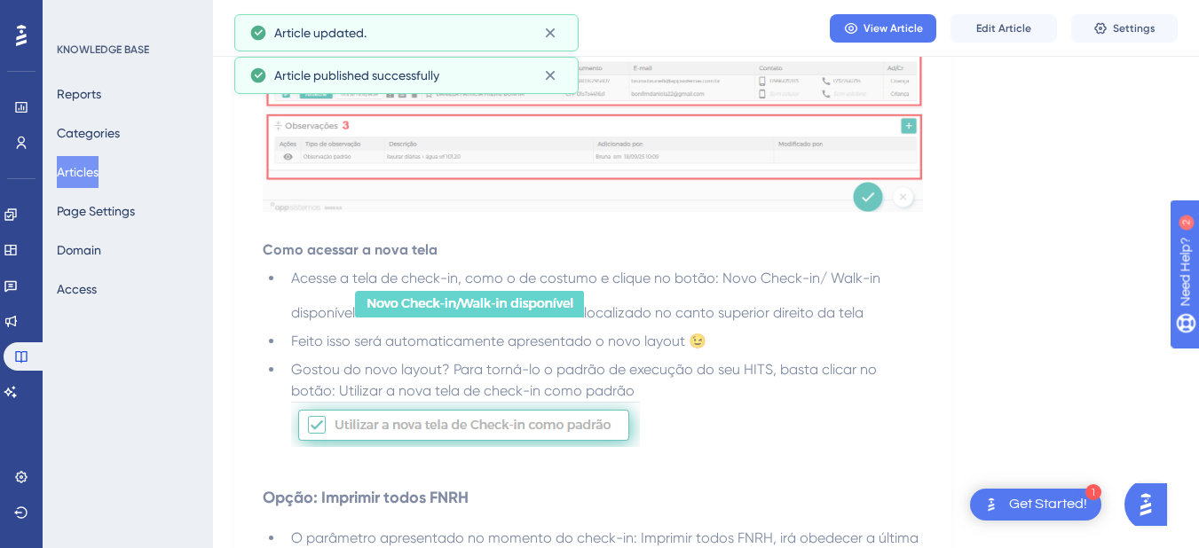
click at [83, 164] on button "Articles" at bounding box center [78, 172] width 42 height 32
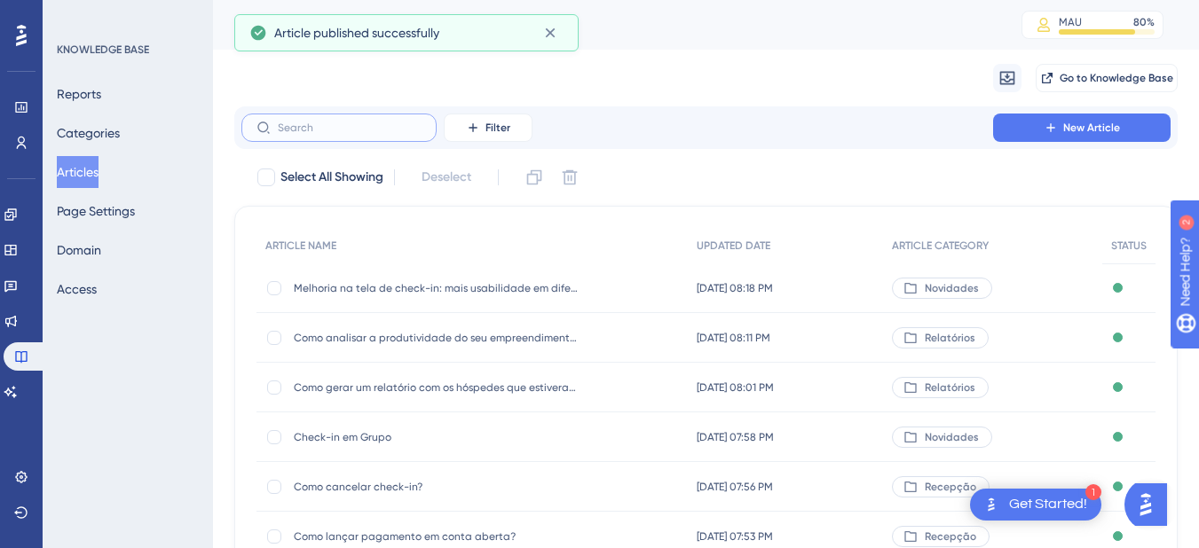
click at [330, 130] on input "text" at bounding box center [350, 128] width 144 height 12
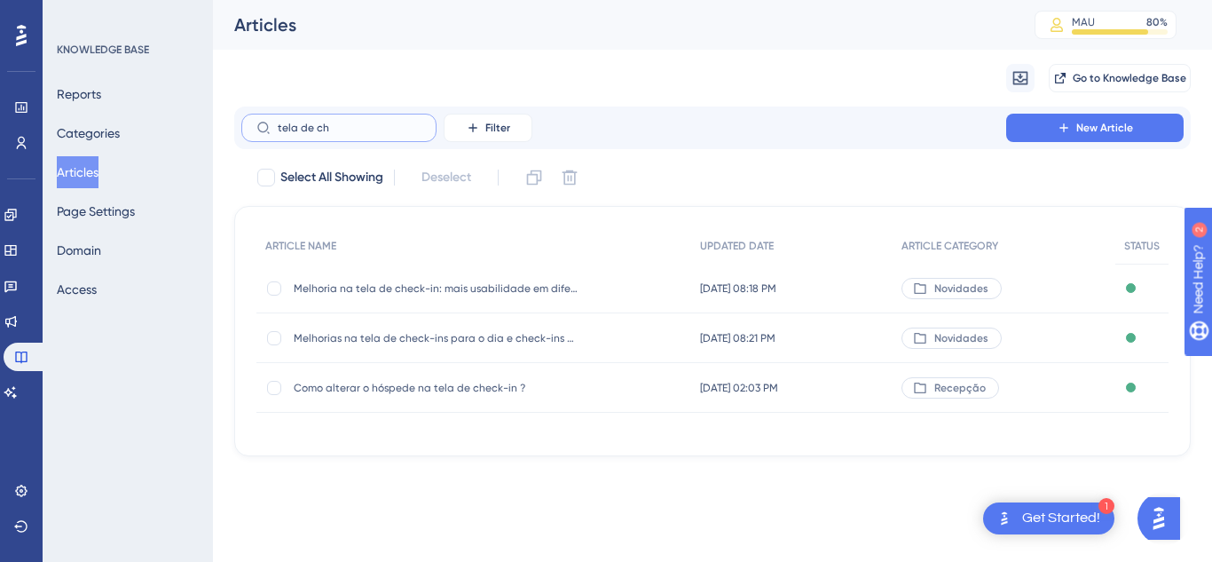
type input "tela de ch"
click at [369, 382] on span "Como alterar o hóspede na tela de check-in ?" at bounding box center [436, 388] width 284 height 14
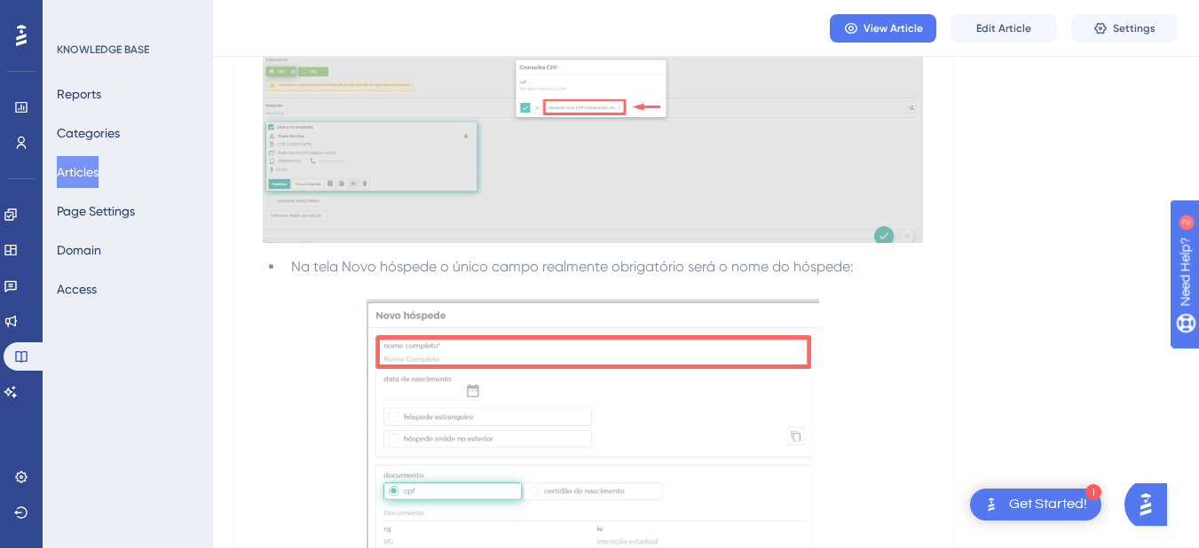
scroll to position [6410, 0]
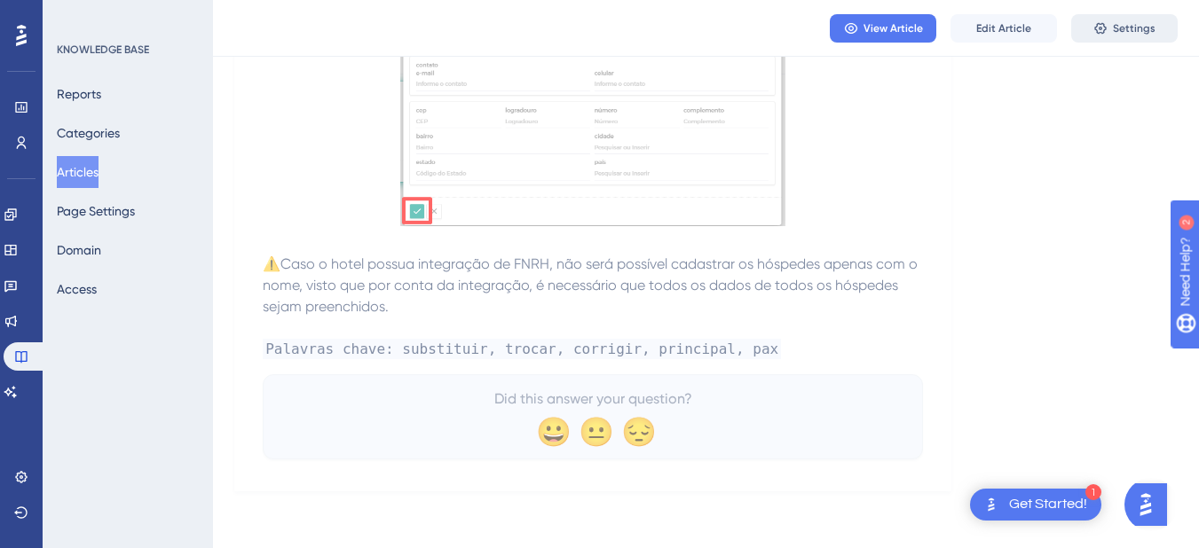
click at [1133, 26] on span "Settings" at bounding box center [1134, 28] width 43 height 14
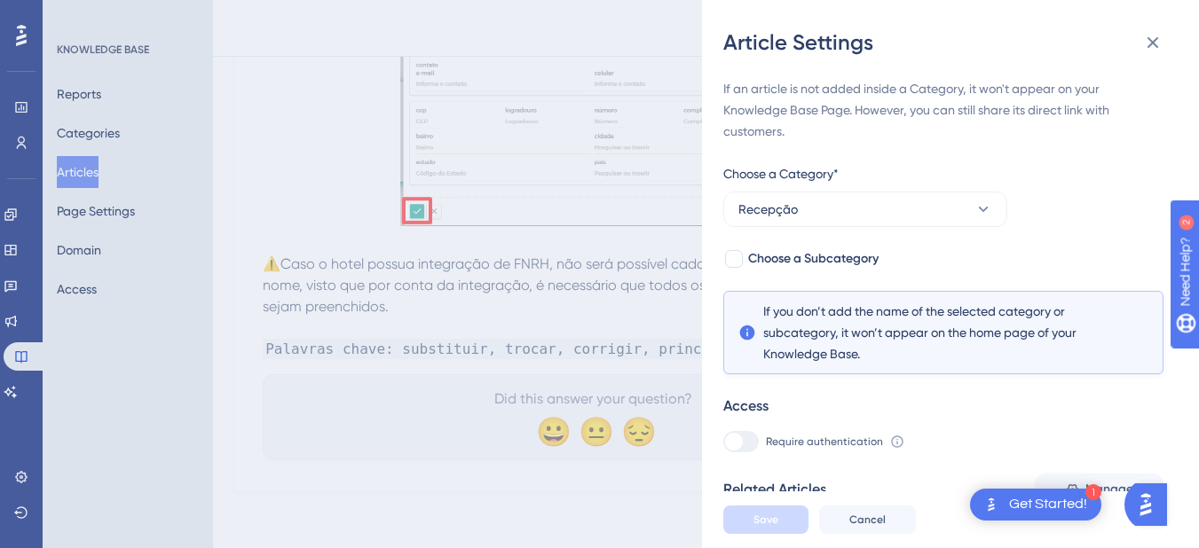
scroll to position [352, 0]
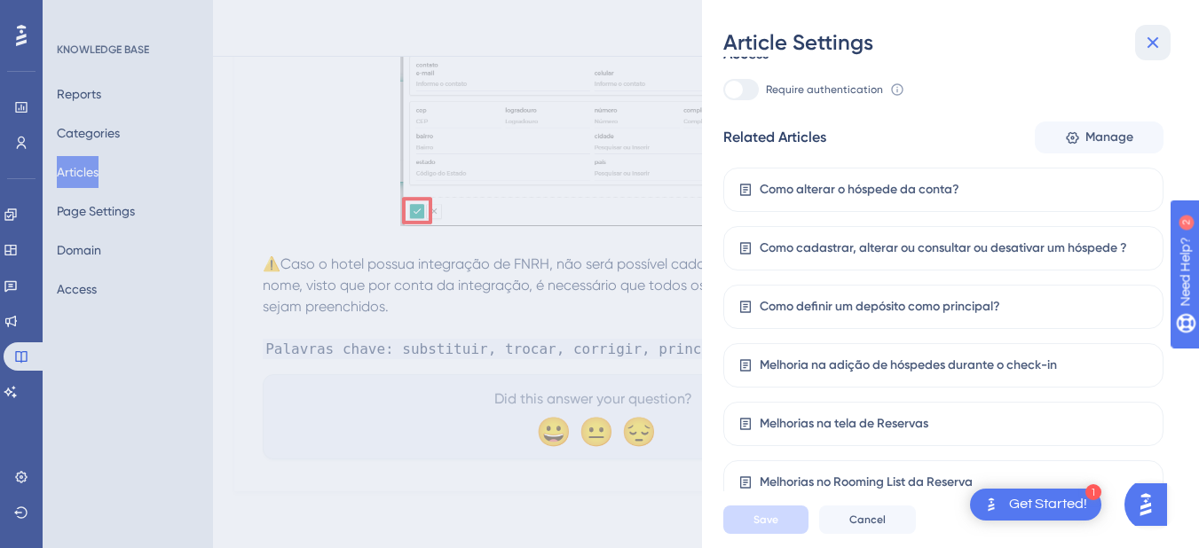
click at [1144, 41] on icon at bounding box center [1152, 42] width 21 height 21
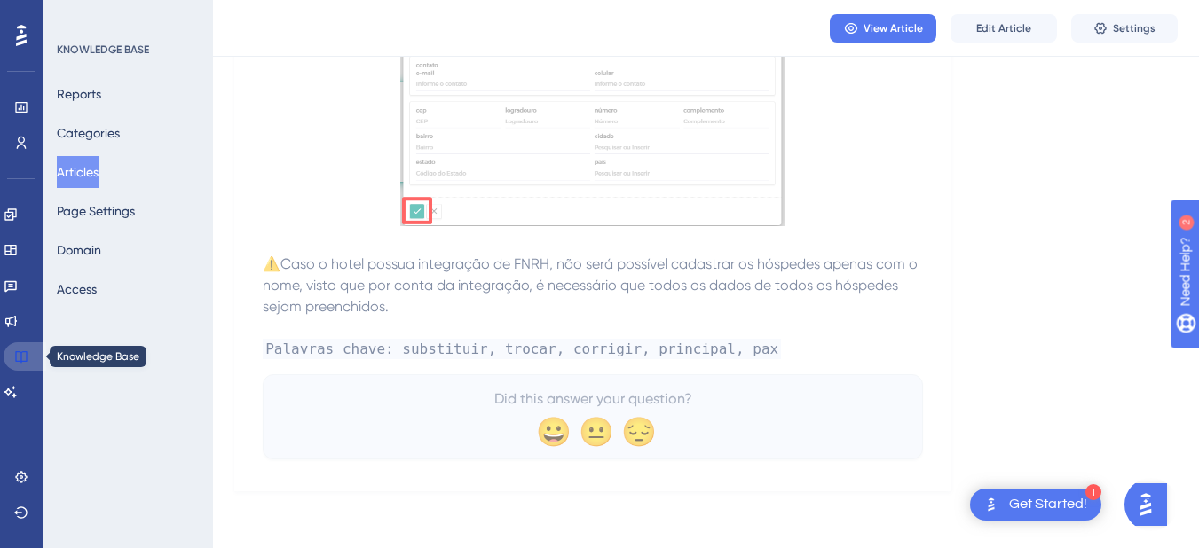
click at [20, 358] on icon at bounding box center [21, 357] width 14 height 14
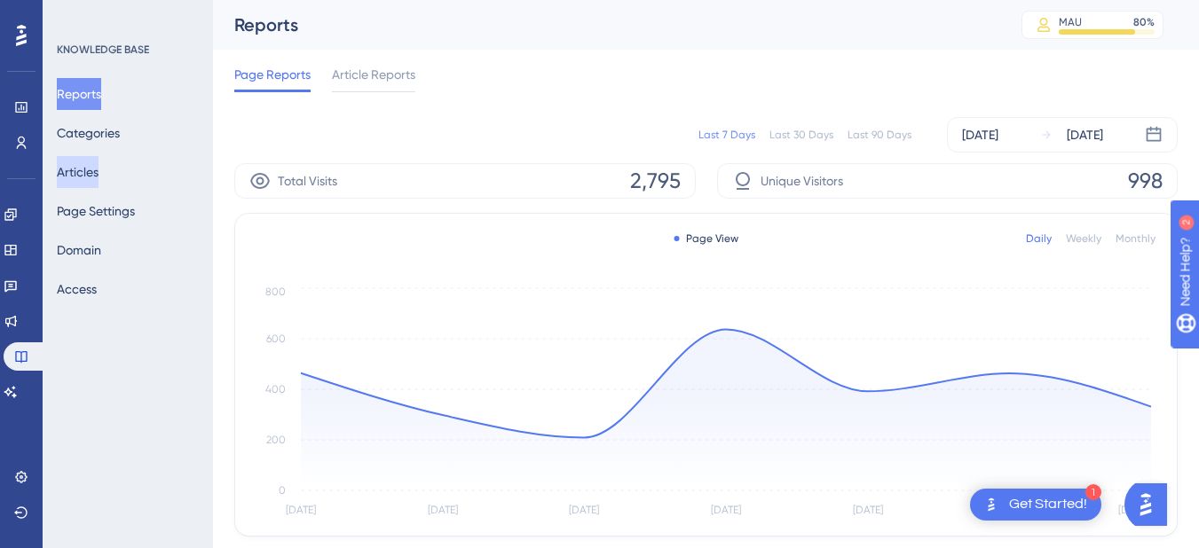
click at [76, 166] on button "Articles" at bounding box center [78, 172] width 42 height 32
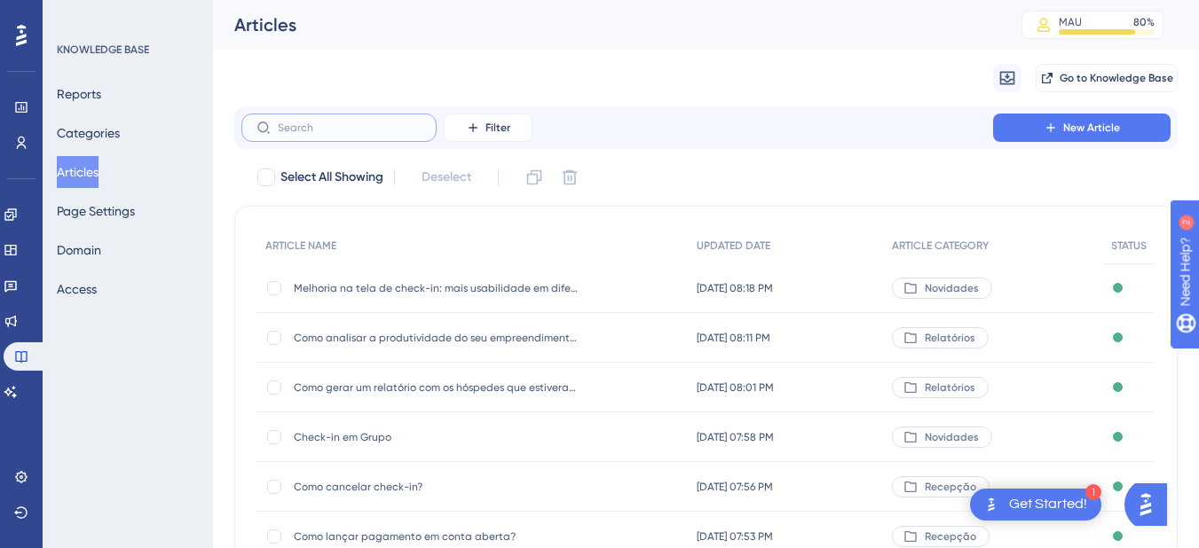
click at [312, 122] on input "text" at bounding box center [350, 128] width 144 height 12
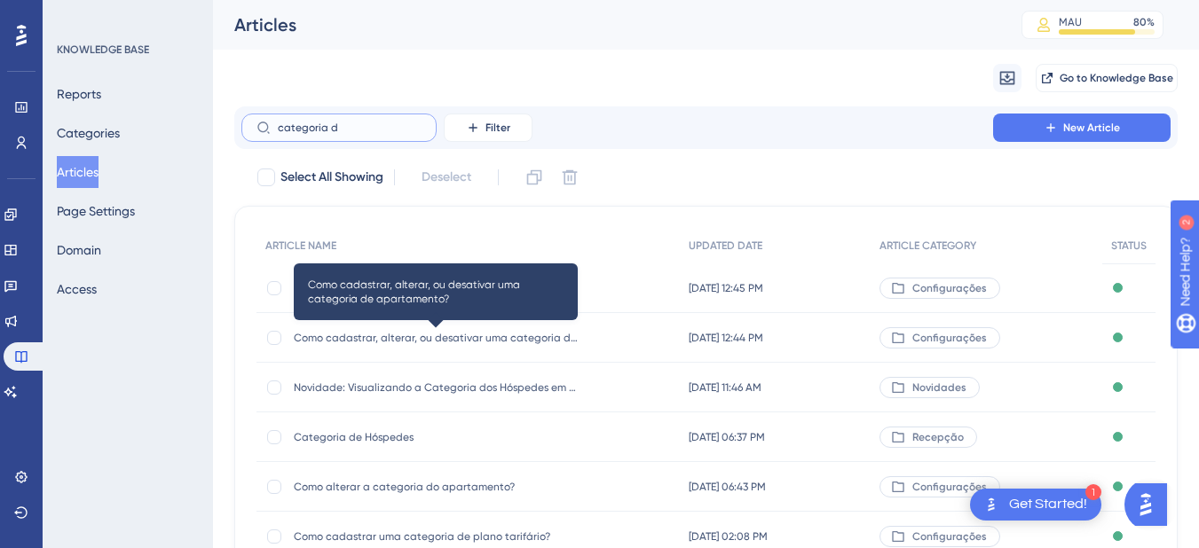
scroll to position [170, 0]
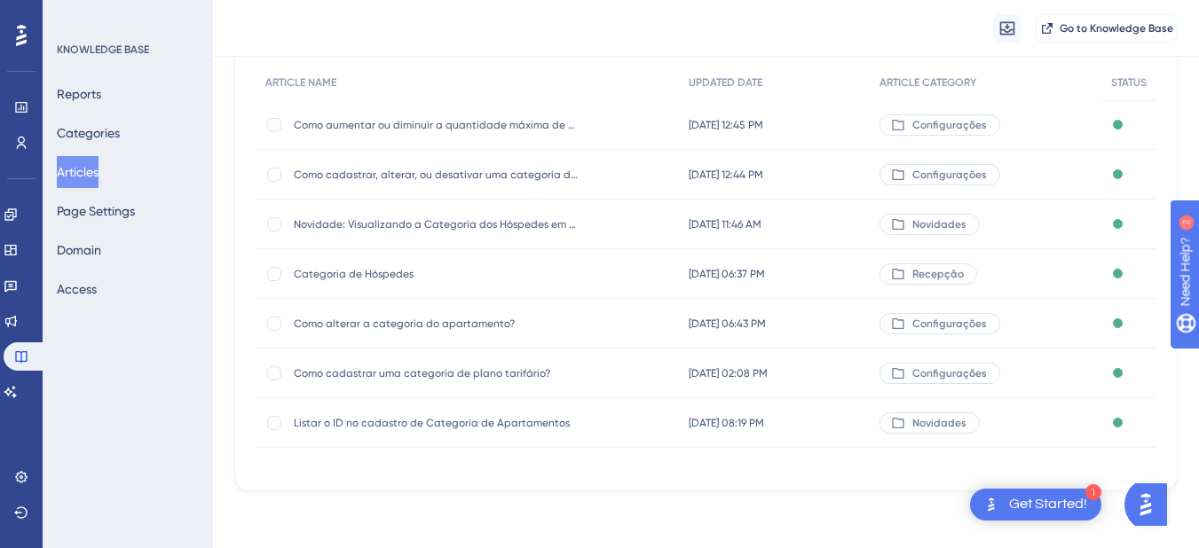
type input "categoria d"
click at [437, 320] on span "Como alterar a categoria do apartamento?" at bounding box center [436, 324] width 284 height 14
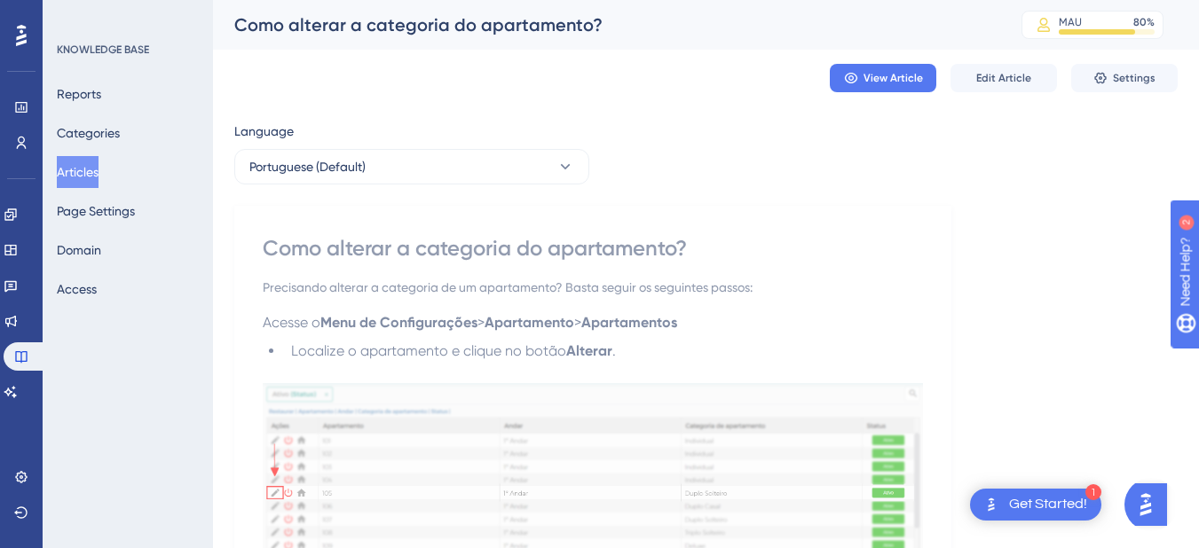
click at [97, 159] on button "Articles" at bounding box center [78, 172] width 42 height 32
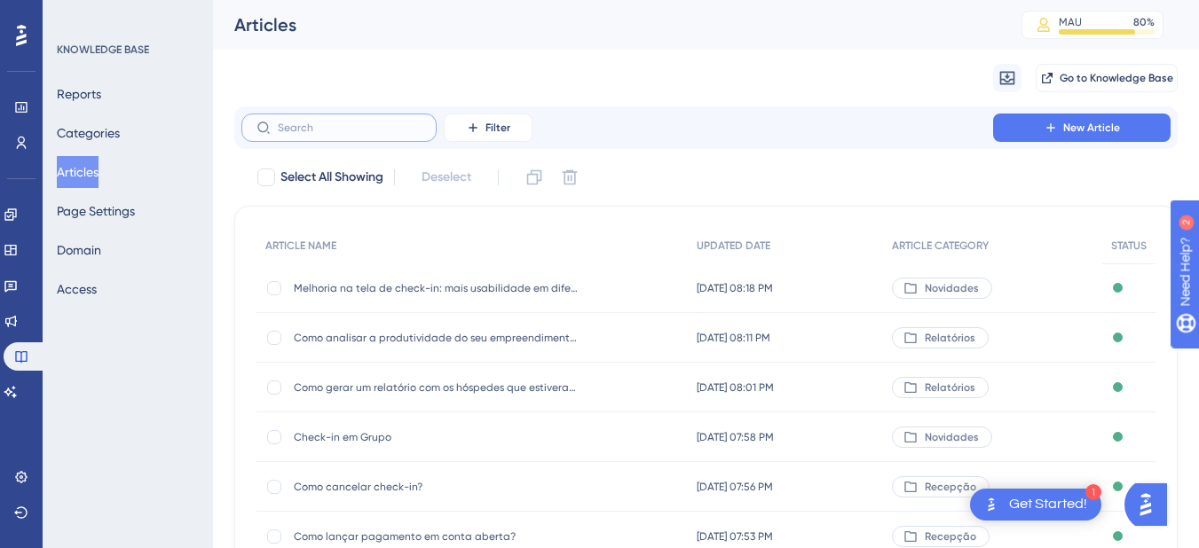
click at [300, 122] on input "text" at bounding box center [350, 128] width 144 height 12
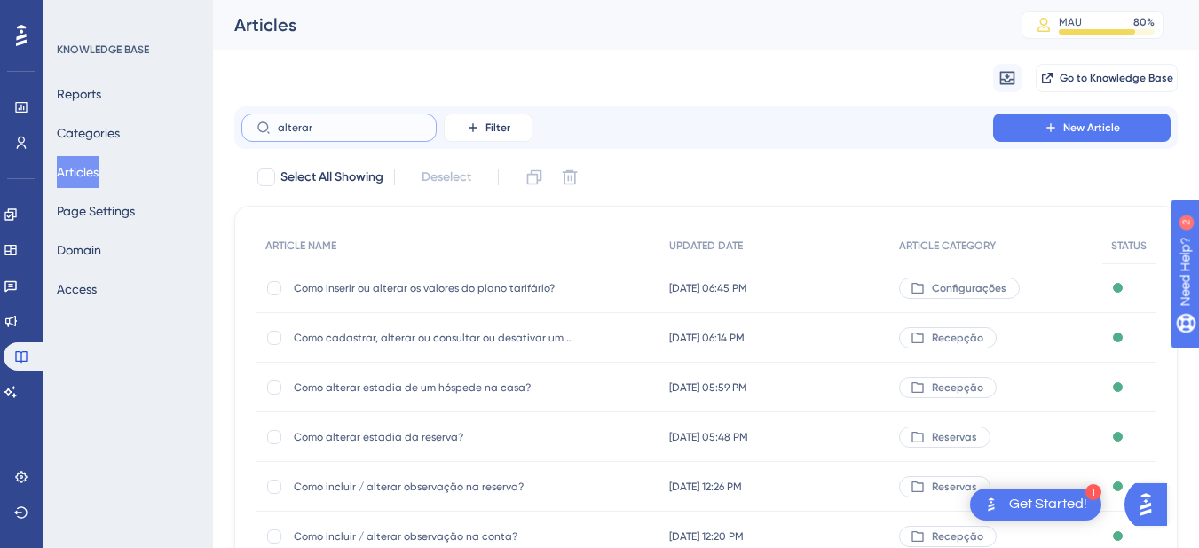
type input "alterar q"
checkbox input "true"
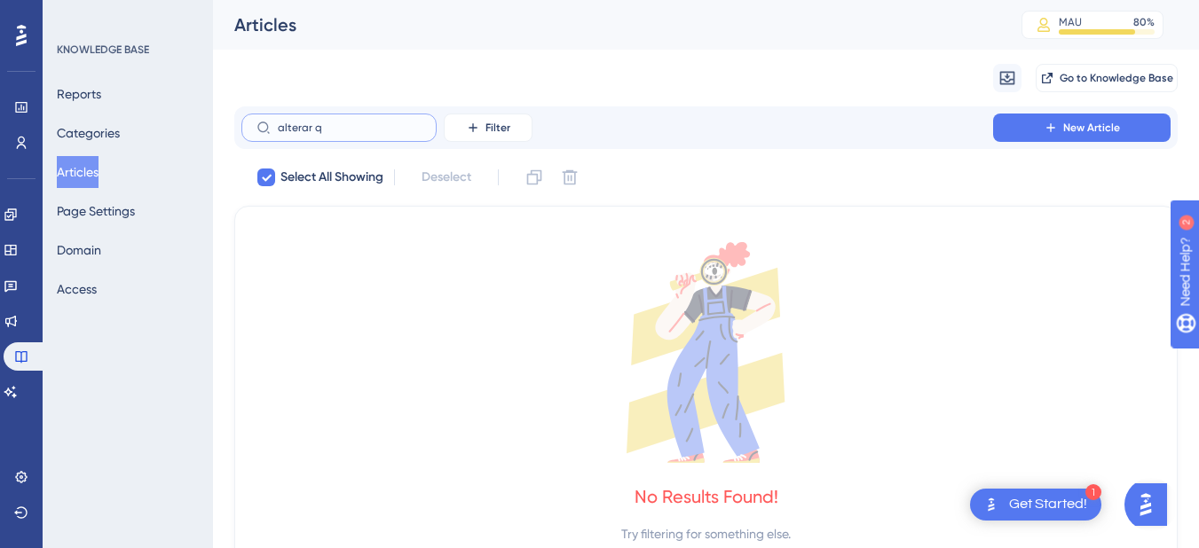
type input "alterar"
checkbox input "false"
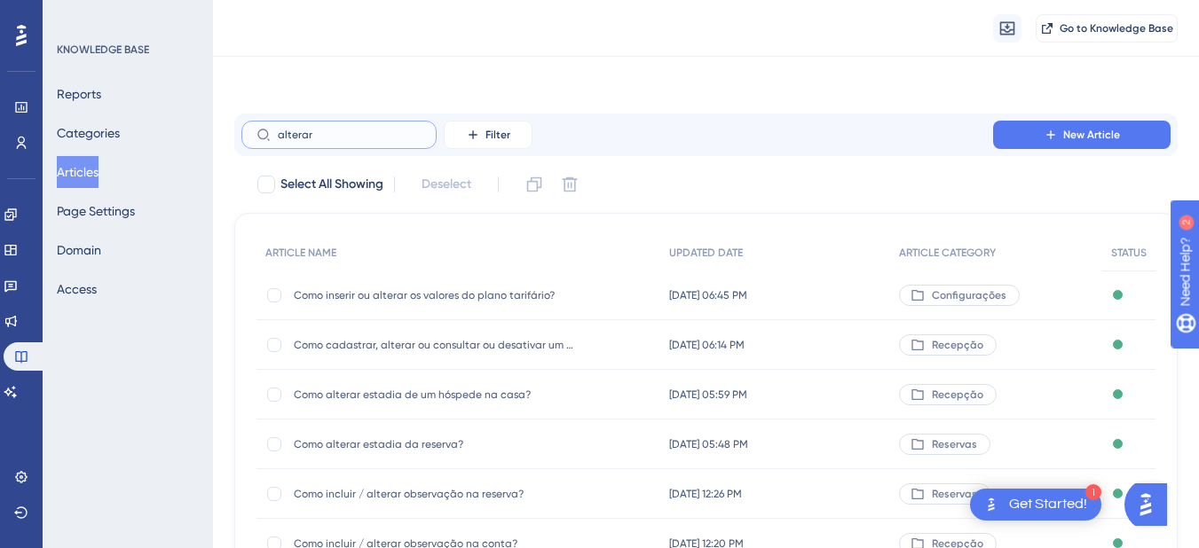
scroll to position [207, 0]
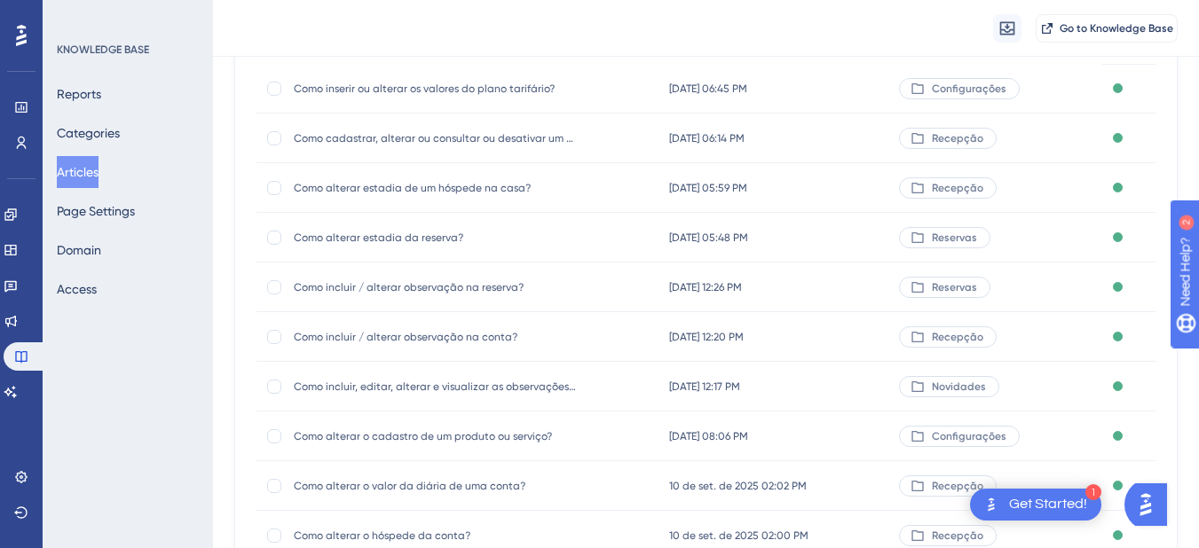
click at [98, 179] on button "Articles" at bounding box center [78, 172] width 42 height 32
click at [98, 172] on button "Articles" at bounding box center [78, 172] width 42 height 32
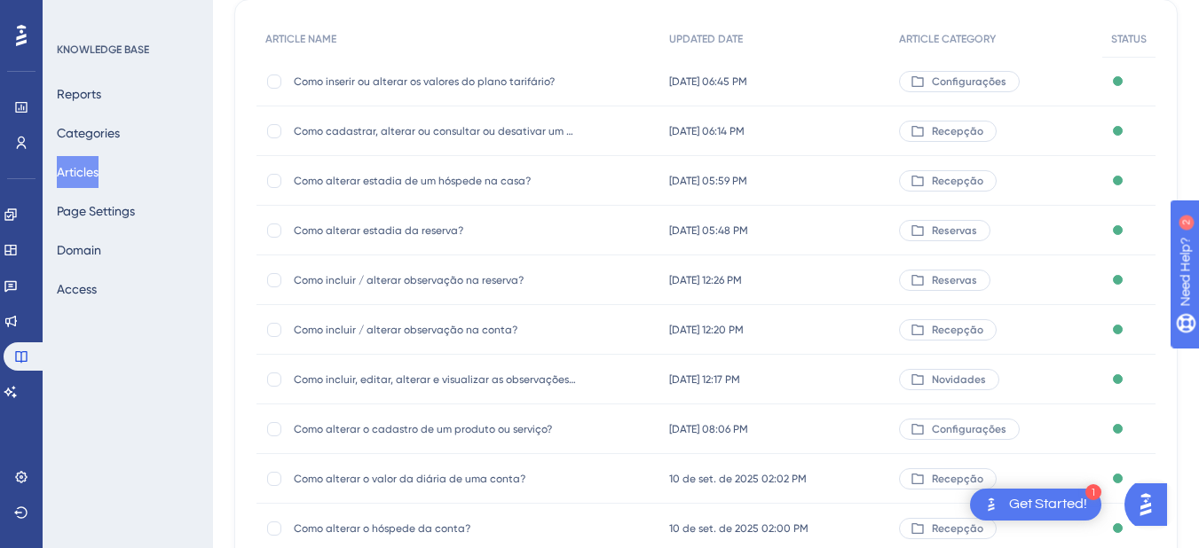
scroll to position [0, 0]
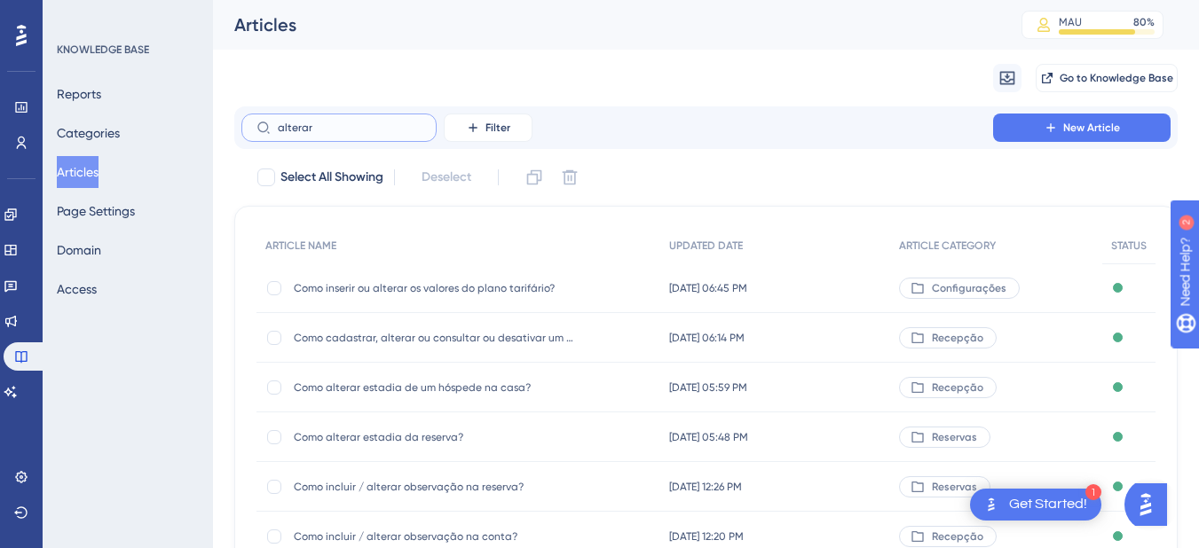
click at [311, 127] on input "alterar" at bounding box center [350, 128] width 144 height 12
click at [297, 126] on input "alterar" at bounding box center [350, 128] width 144 height 12
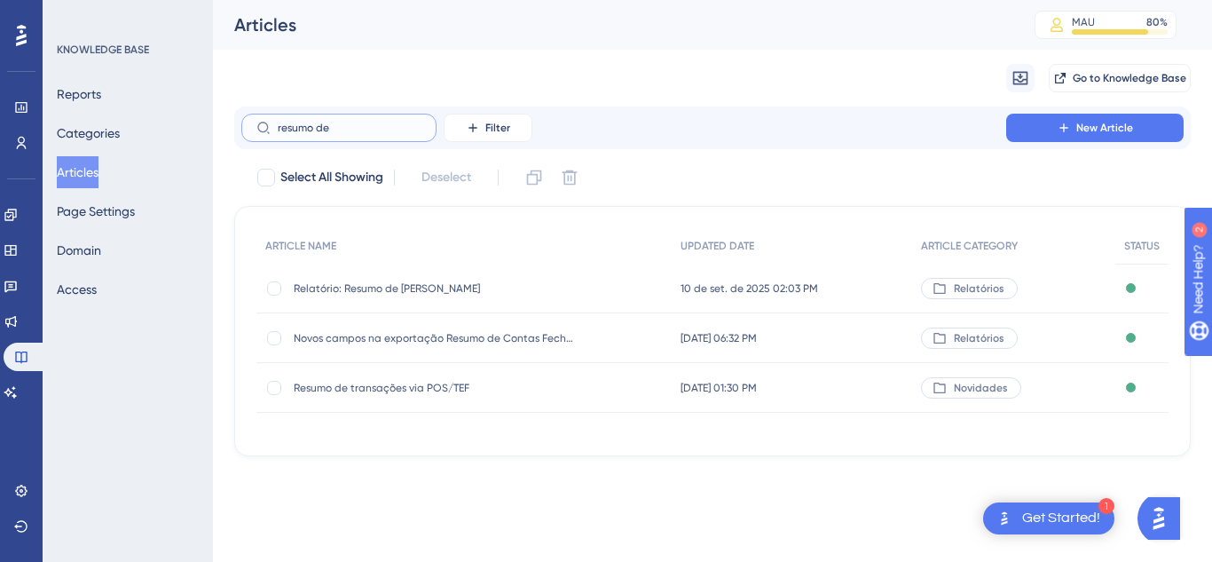
type input "resumo de"
click at [394, 292] on span "Relatório: Resumo de [PERSON_NAME]" at bounding box center [436, 288] width 284 height 14
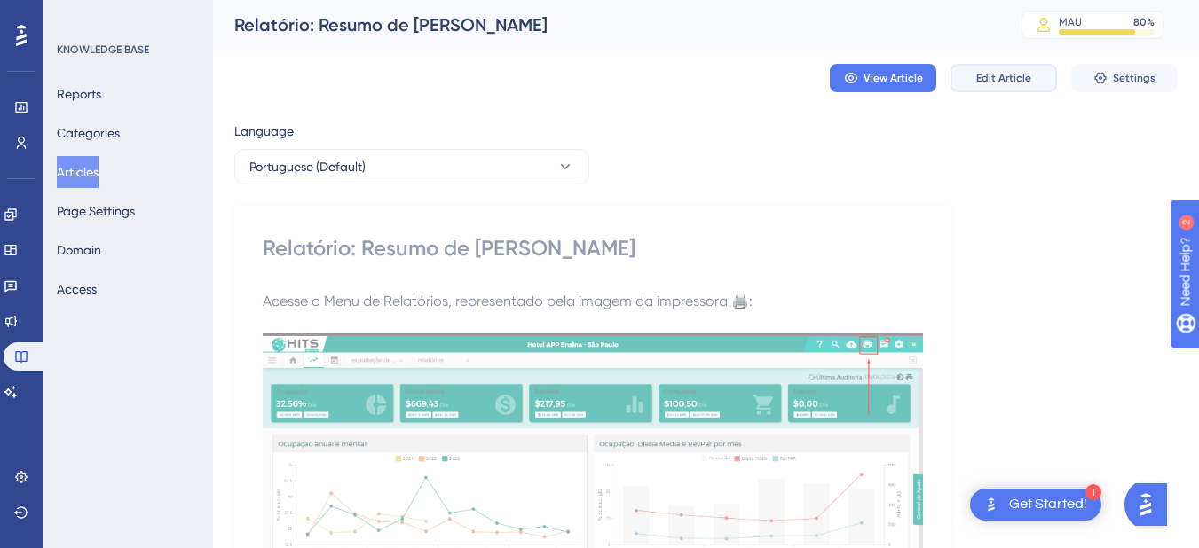
click at [976, 72] on button "Edit Article" at bounding box center [1003, 78] width 106 height 28
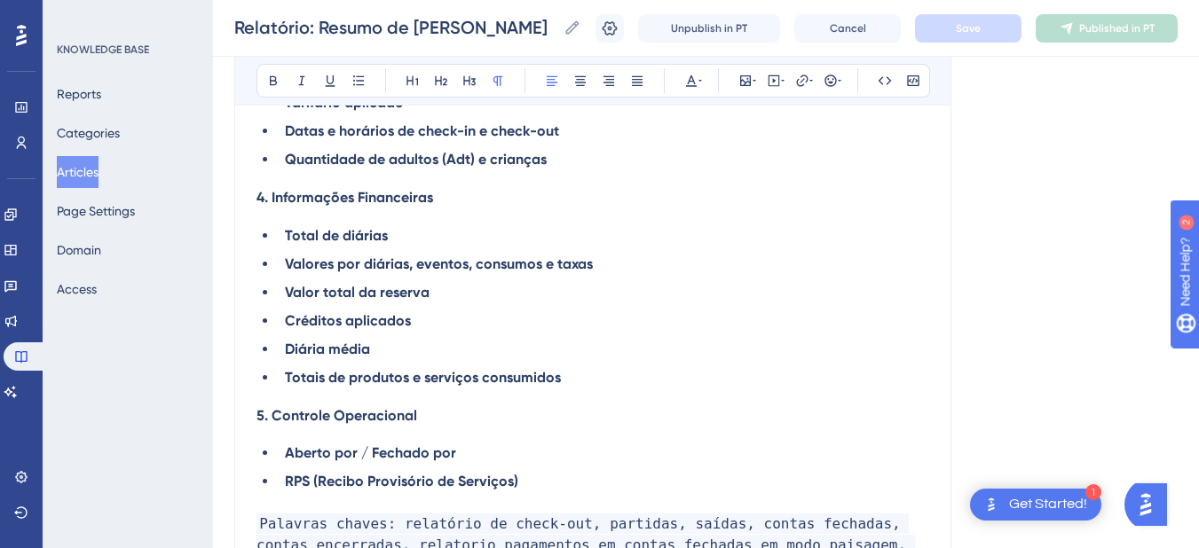
scroll to position [4013, 0]
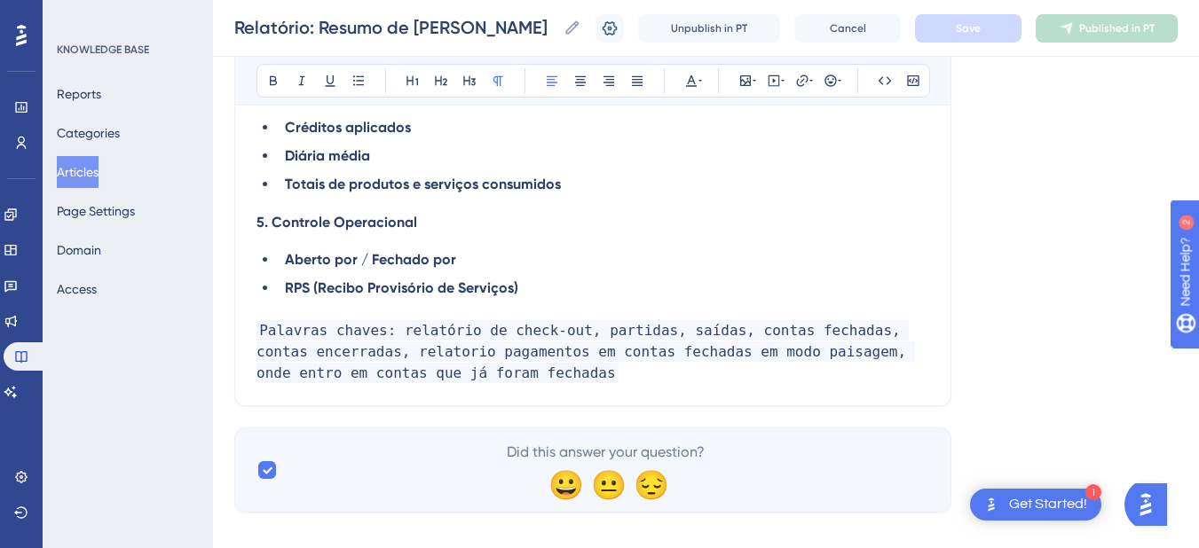
click at [536, 351] on p "Palavras chaves: relatório de check-out, partidas, saídas, contas fechadas, con…" at bounding box center [592, 352] width 673 height 64
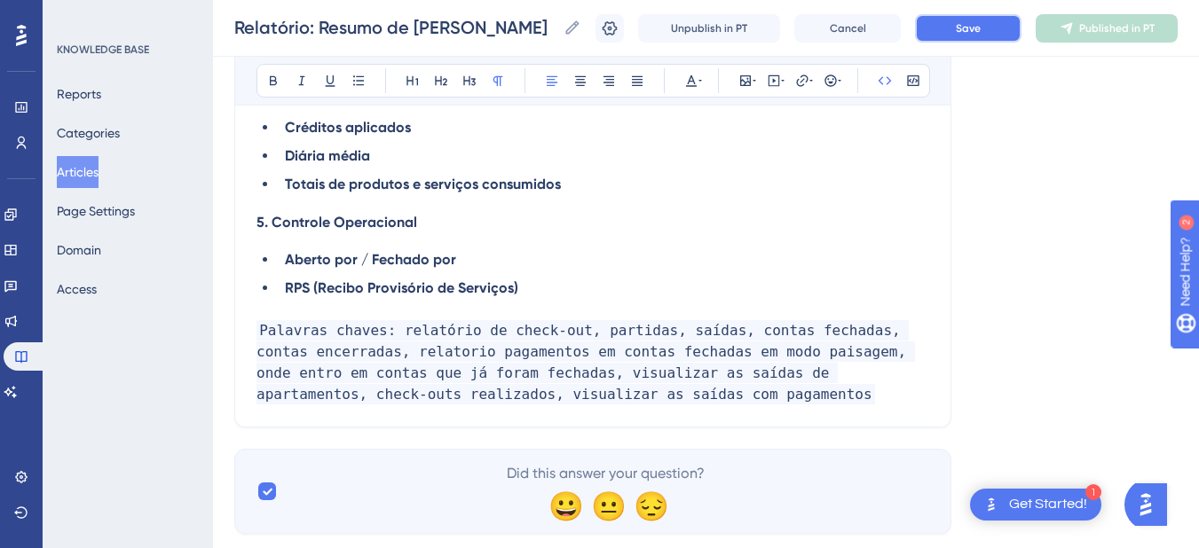
click at [997, 14] on button "Save" at bounding box center [968, 28] width 106 height 28
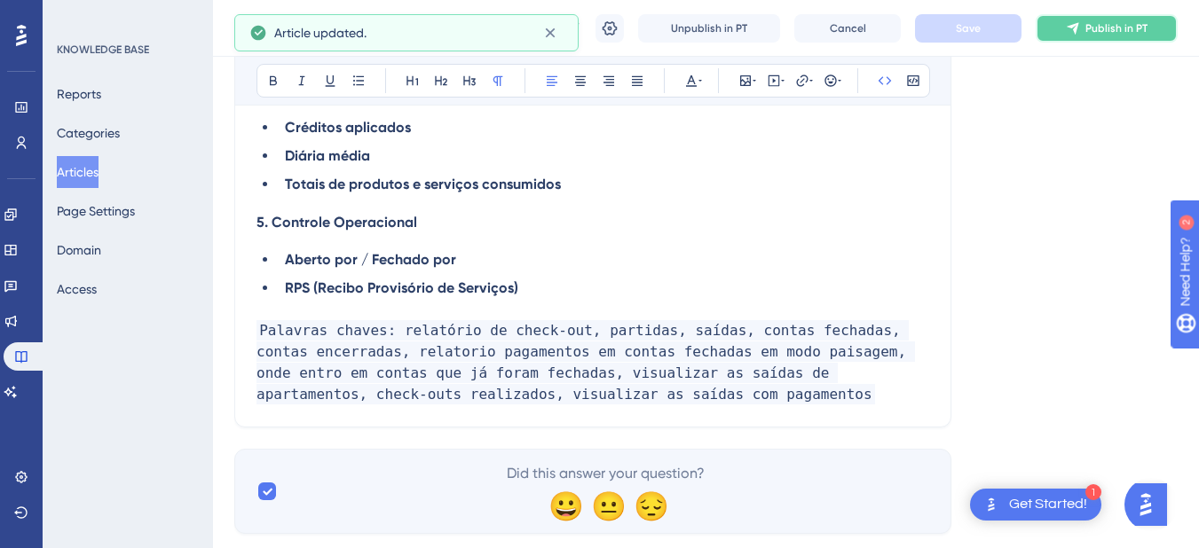
drag, startPoint x: 1116, startPoint y: 14, endPoint x: 964, endPoint y: 56, distance: 158.2
click at [1115, 14] on button "Publish in PT" at bounding box center [1107, 28] width 142 height 28
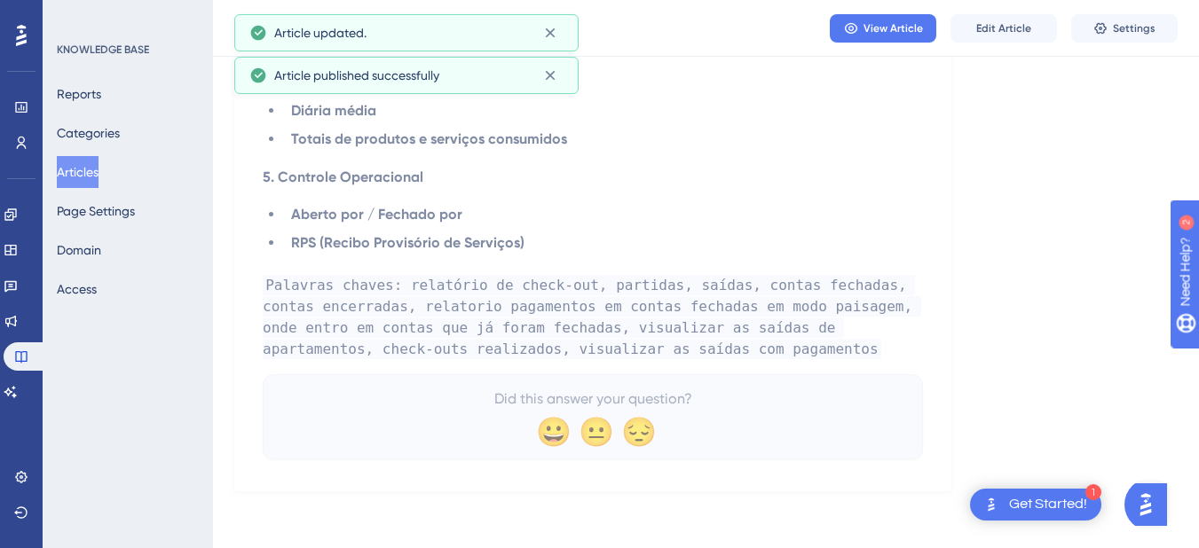
scroll to position [3904, 0]
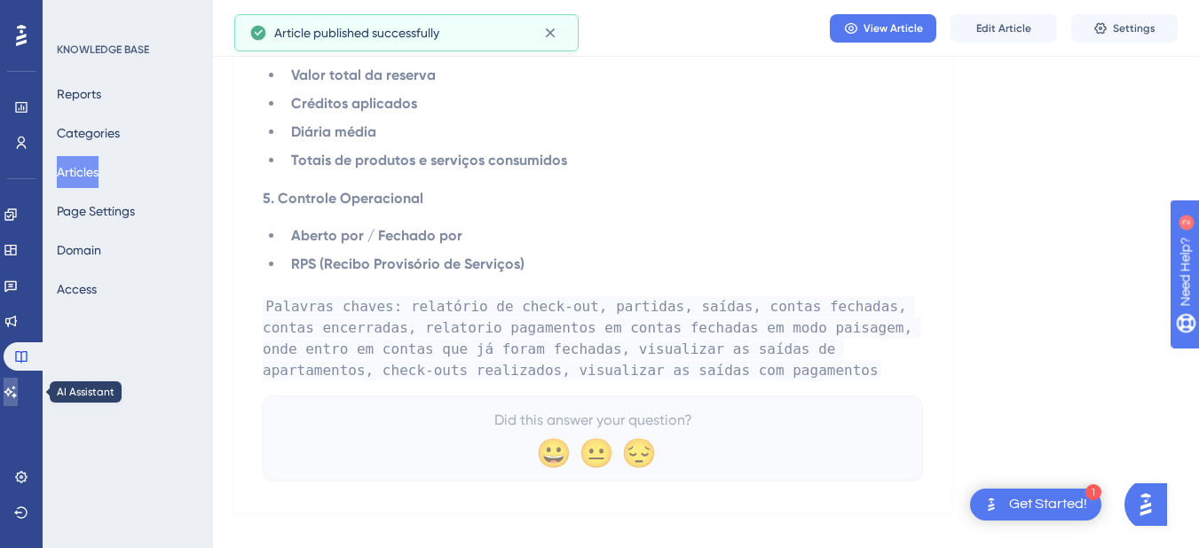
drag, startPoint x: 20, startPoint y: 401, endPoint x: 245, endPoint y: 363, distance: 228.6
click at [18, 401] on link at bounding box center [11, 392] width 14 height 28
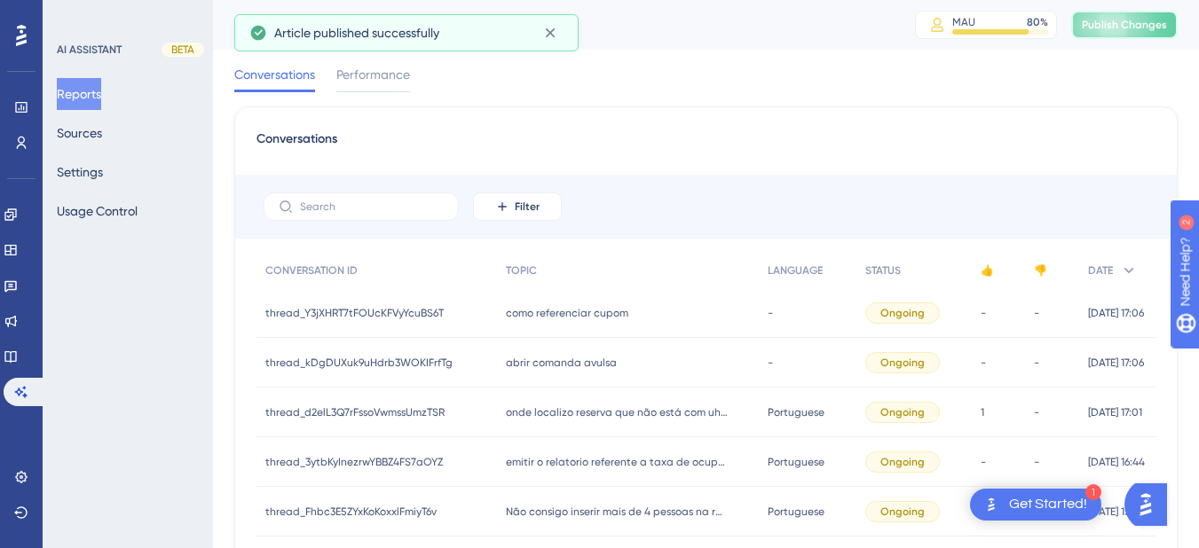
click at [1148, 19] on span "Publish Changes" at bounding box center [1124, 25] width 85 height 14
click at [102, 122] on button "Sources" at bounding box center [79, 133] width 45 height 32
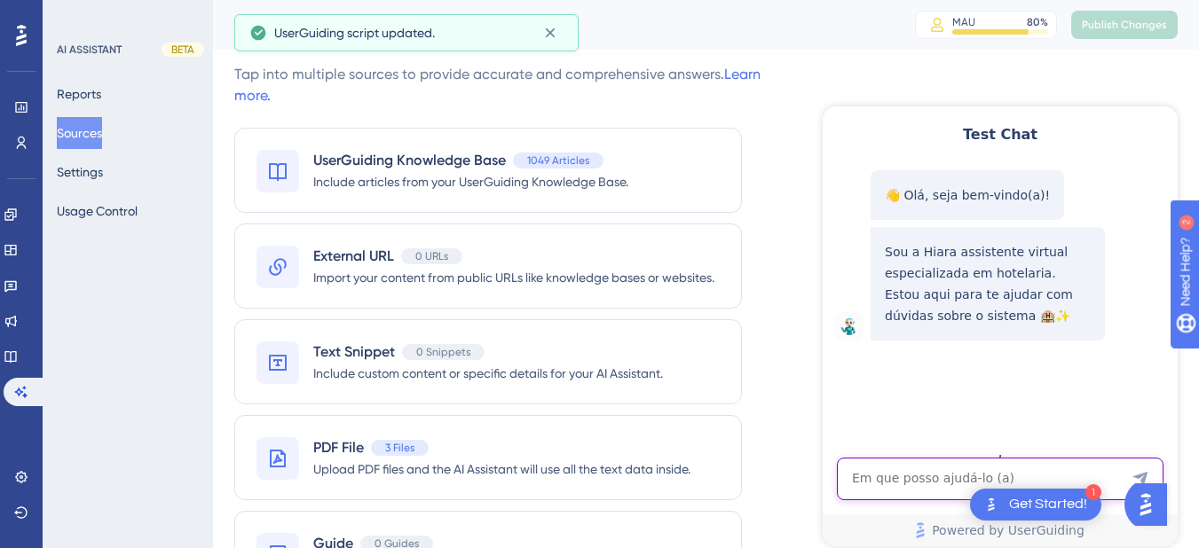
click at [921, 477] on textarea "AI Assistant Text Input" at bounding box center [1000, 479] width 327 height 43
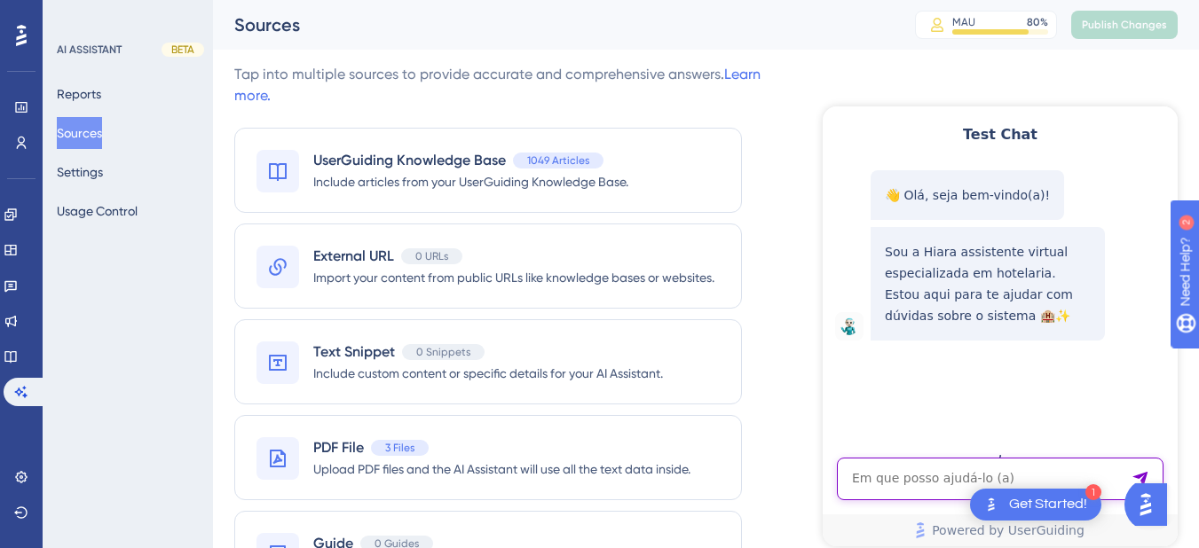
paste textarea "Como eu tiro o relatorio de saidas de apartamentos ou seja check outs que me mo…"
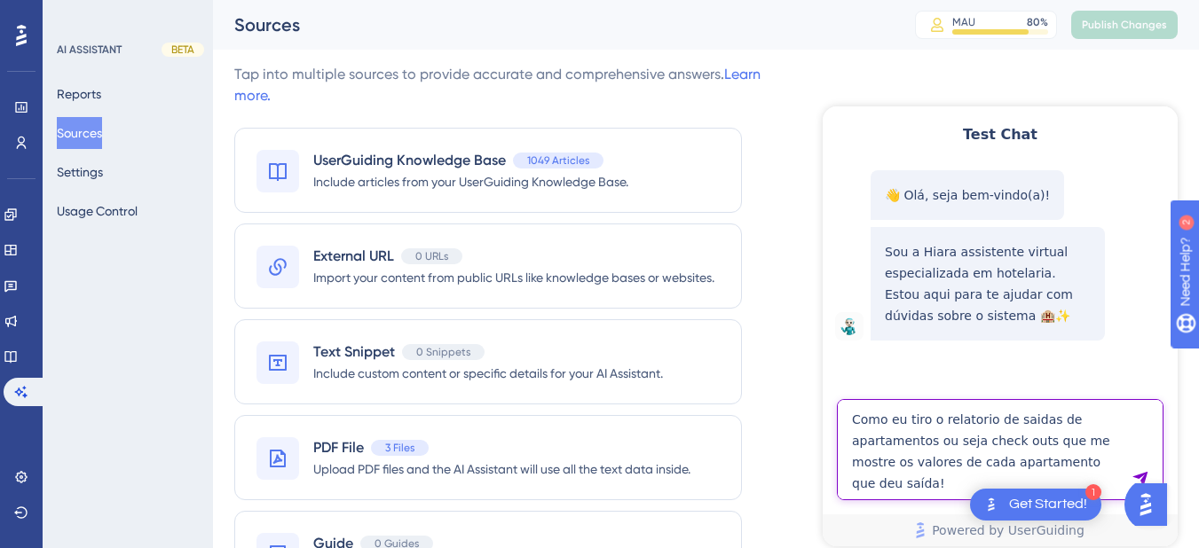
type textarea "Como eu tiro o relatorio de saidas de apartamentos ou seja check outs que me mo…"
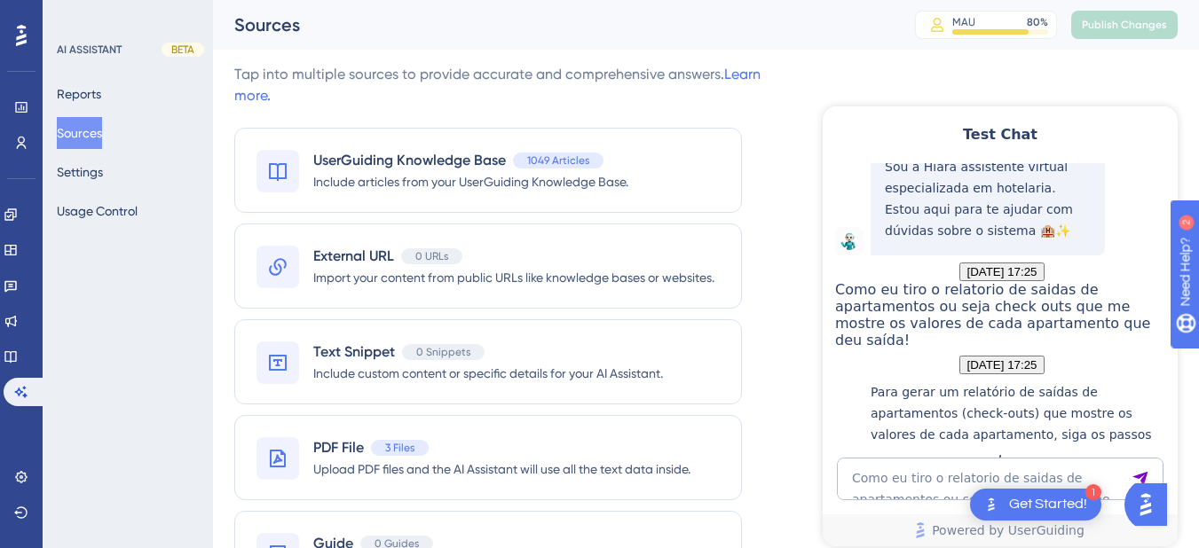
scroll to position [612, 0]
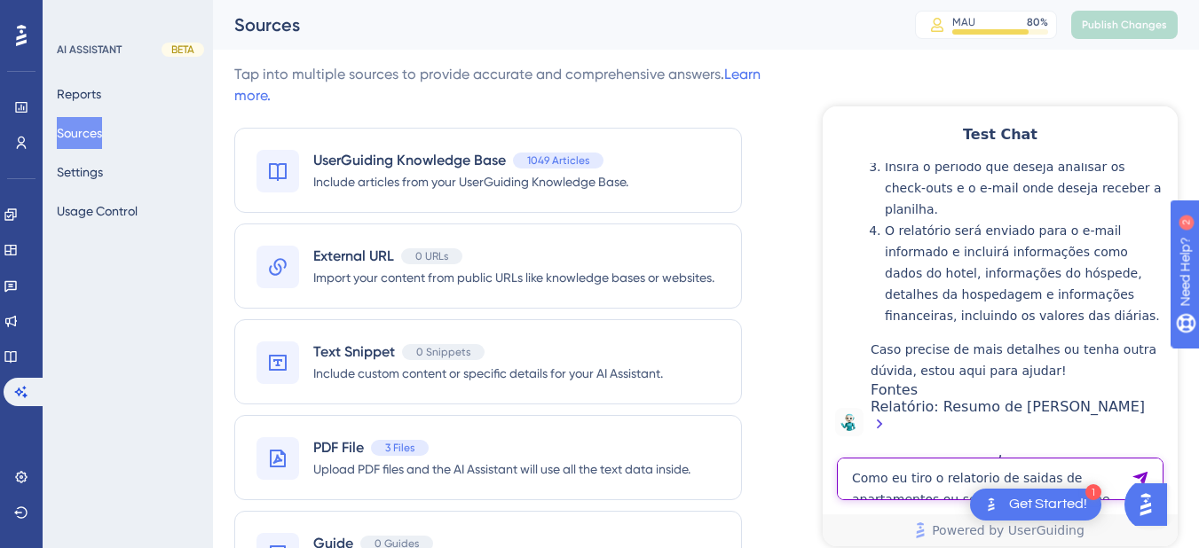
click at [888, 473] on textarea "Como eu tiro o relatorio de saidas de apartamentos ou seja check outs que me mo…" at bounding box center [1000, 479] width 327 height 43
paste textarea "Como eu tiro relatorio para Conferencia de check outs, o relatorio tambem conte…"
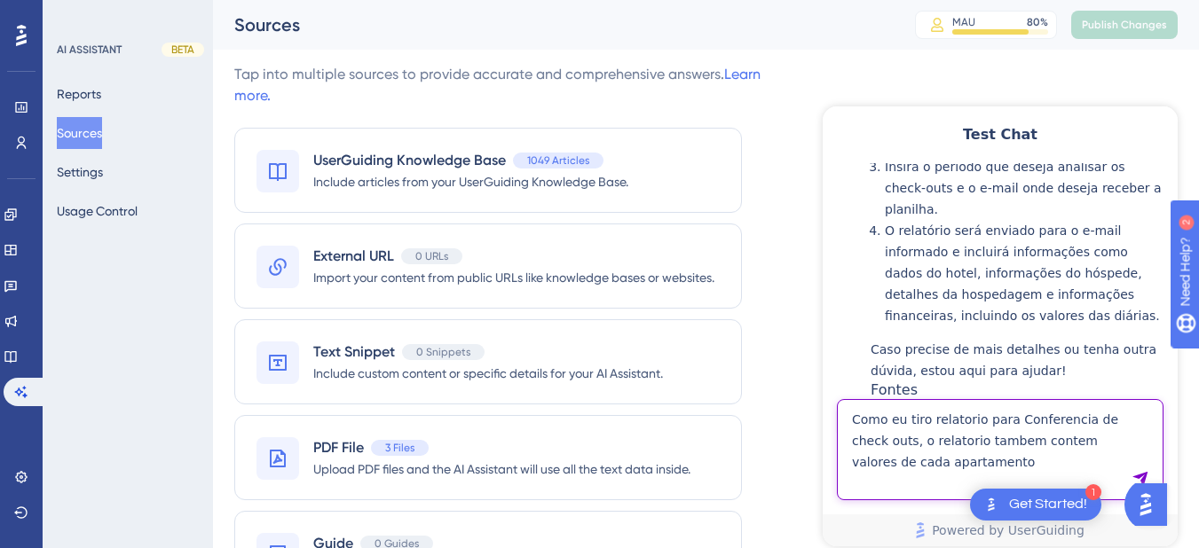
type textarea "Como eu tiro relatorio para Conferencia de check outs, o relatorio tambem conte…"
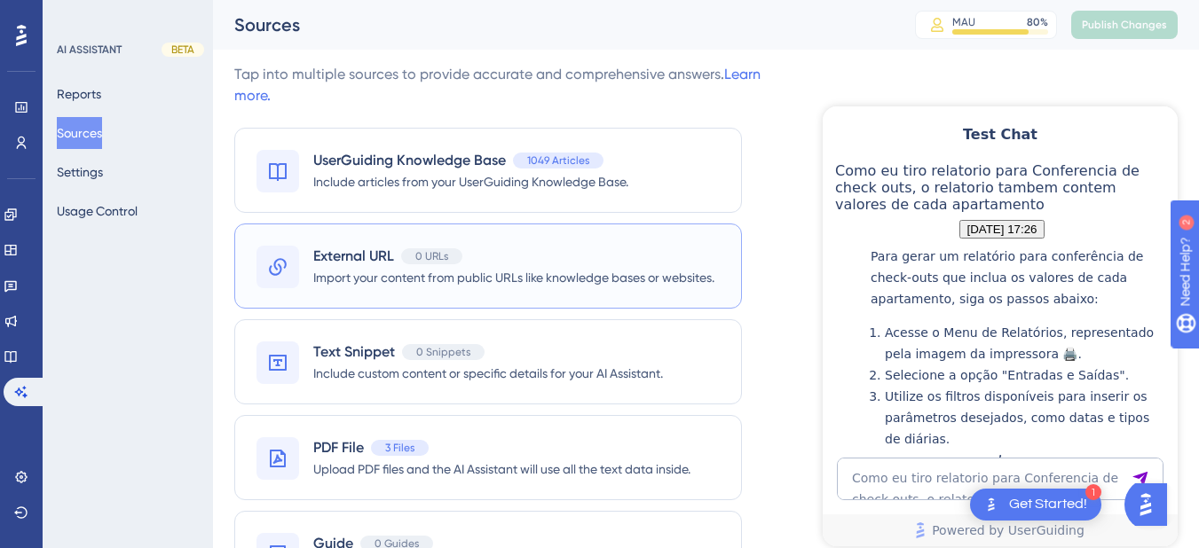
scroll to position [1235, 0]
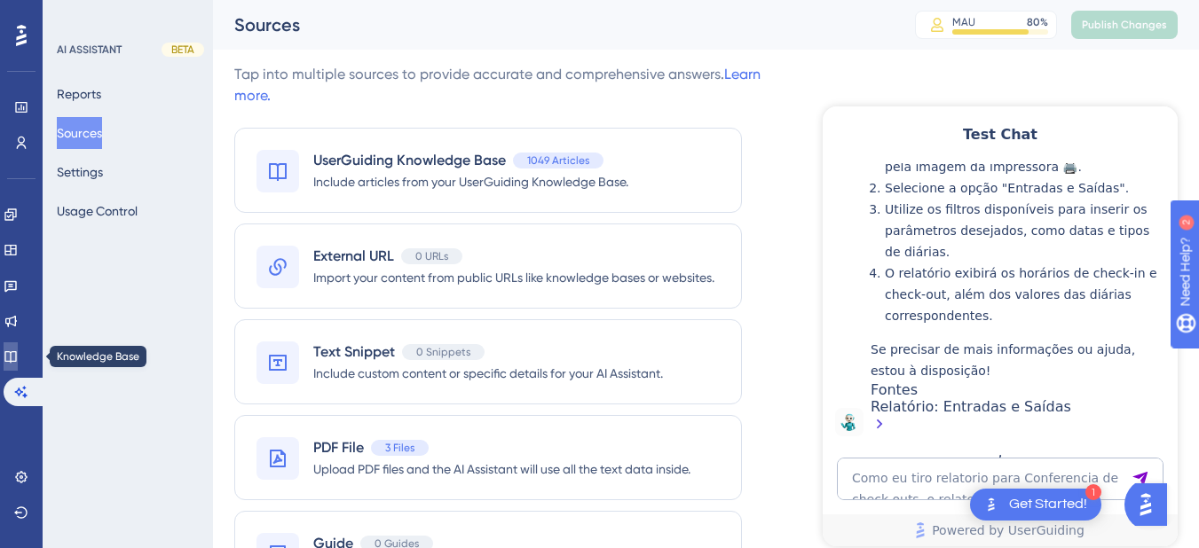
click at [15, 355] on icon at bounding box center [11, 357] width 14 height 14
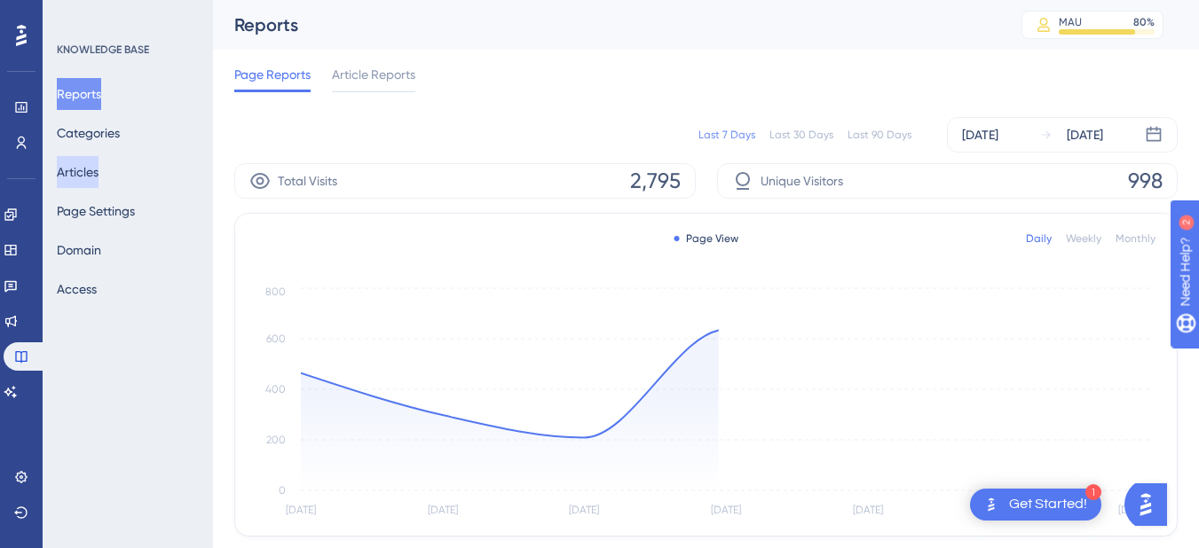
drag, startPoint x: 114, startPoint y: 159, endPoint x: 98, endPoint y: 172, distance: 20.1
click at [98, 159] on button "Articles" at bounding box center [78, 172] width 42 height 32
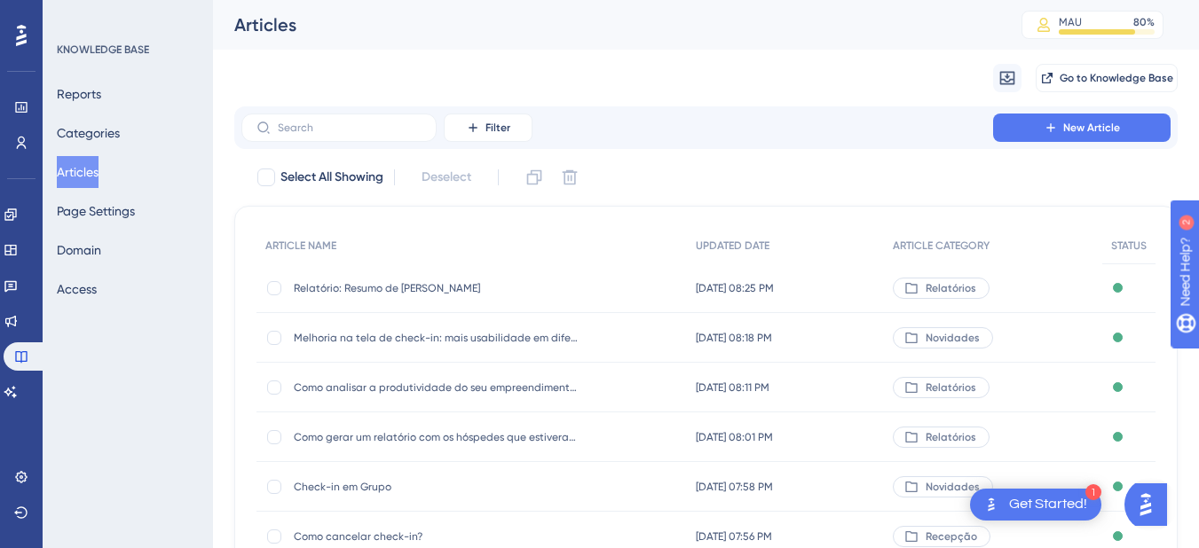
click at [98, 172] on button "Articles" at bounding box center [78, 172] width 42 height 32
click at [333, 131] on input "text" at bounding box center [350, 128] width 144 height 12
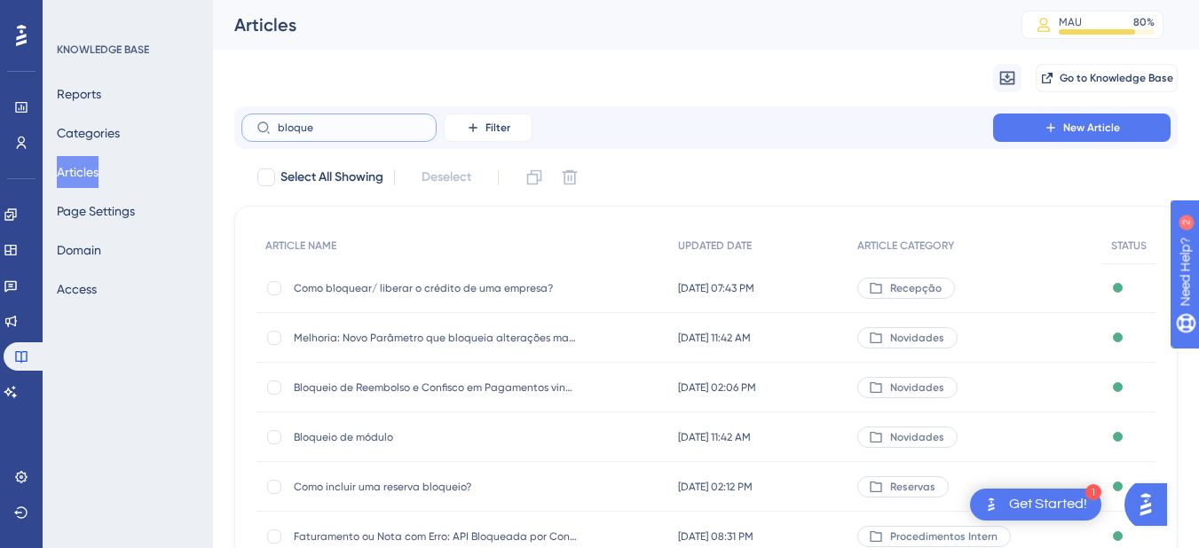
drag, startPoint x: 313, startPoint y: 122, endPoint x: 286, endPoint y: 123, distance: 27.5
click at [286, 123] on input "bloque" at bounding box center [350, 128] width 144 height 12
click at [283, 119] on label "bloque" at bounding box center [338, 128] width 195 height 28
click at [283, 122] on input "bloque" at bounding box center [350, 128] width 144 height 12
click at [283, 119] on label "bloque" at bounding box center [338, 128] width 195 height 28
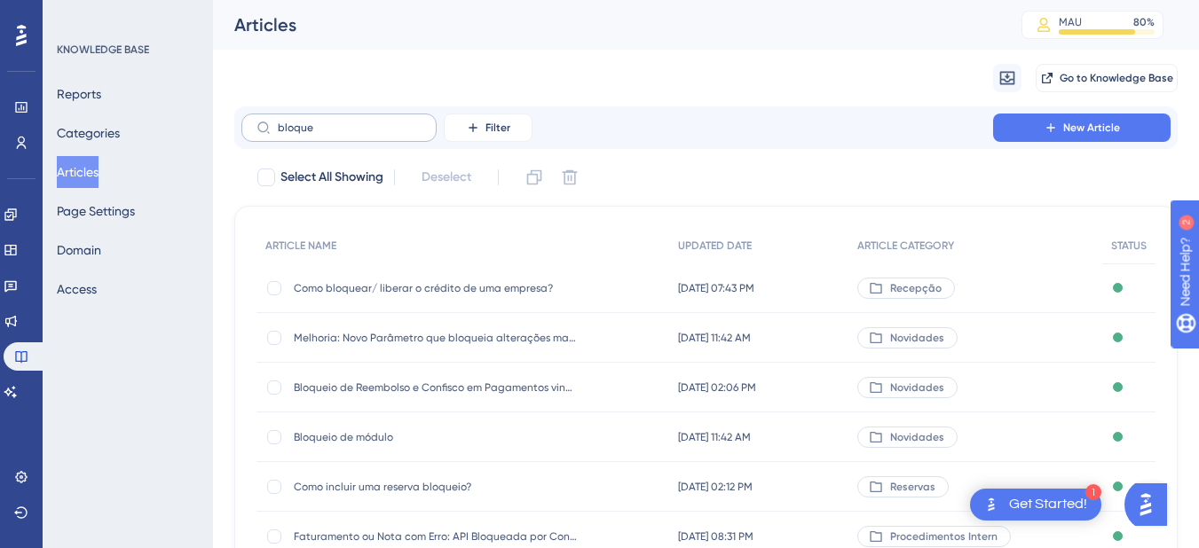
click at [283, 122] on input "bloque" at bounding box center [350, 128] width 144 height 12
click at [319, 123] on input "bloque" at bounding box center [350, 128] width 144 height 12
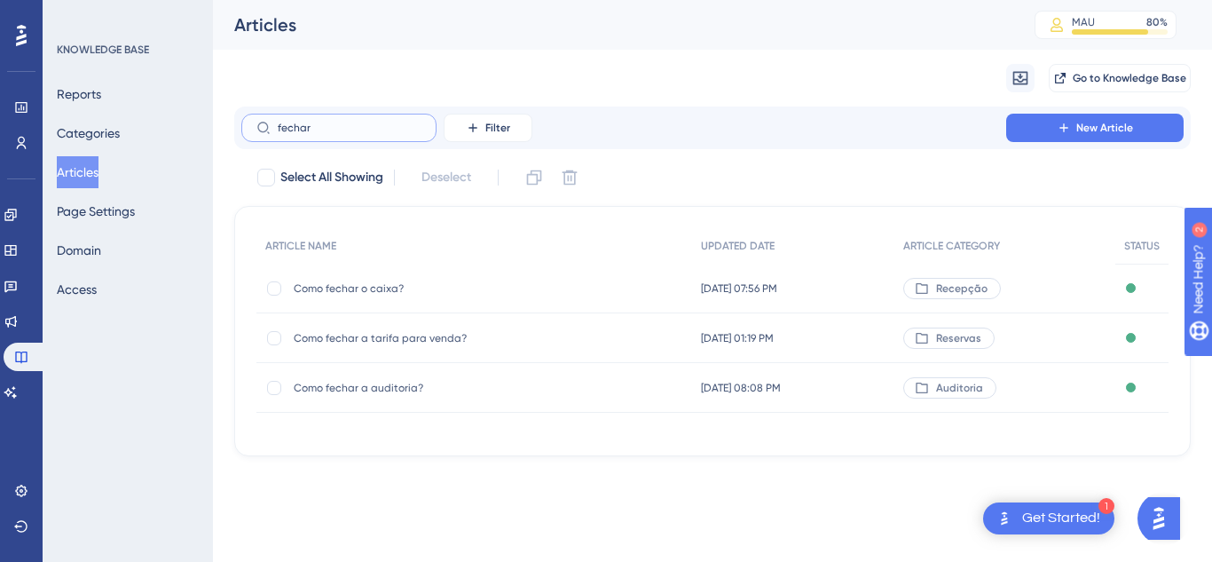
type input "fechar"
click at [418, 341] on span "Como fechar a tarifa para venda?" at bounding box center [436, 338] width 284 height 14
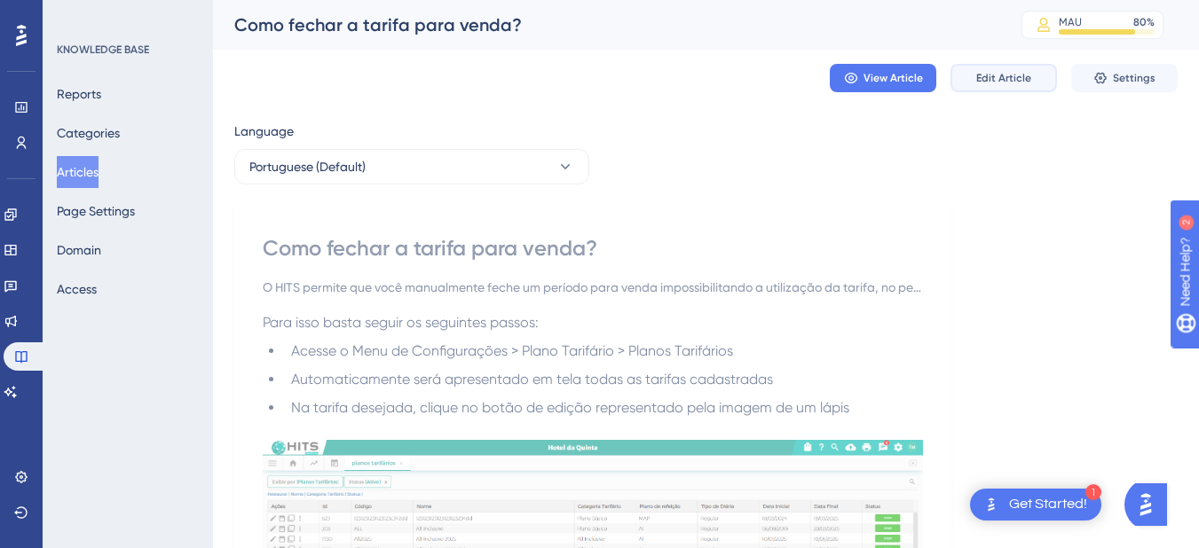
click at [995, 67] on button "Edit Article" at bounding box center [1003, 78] width 106 height 28
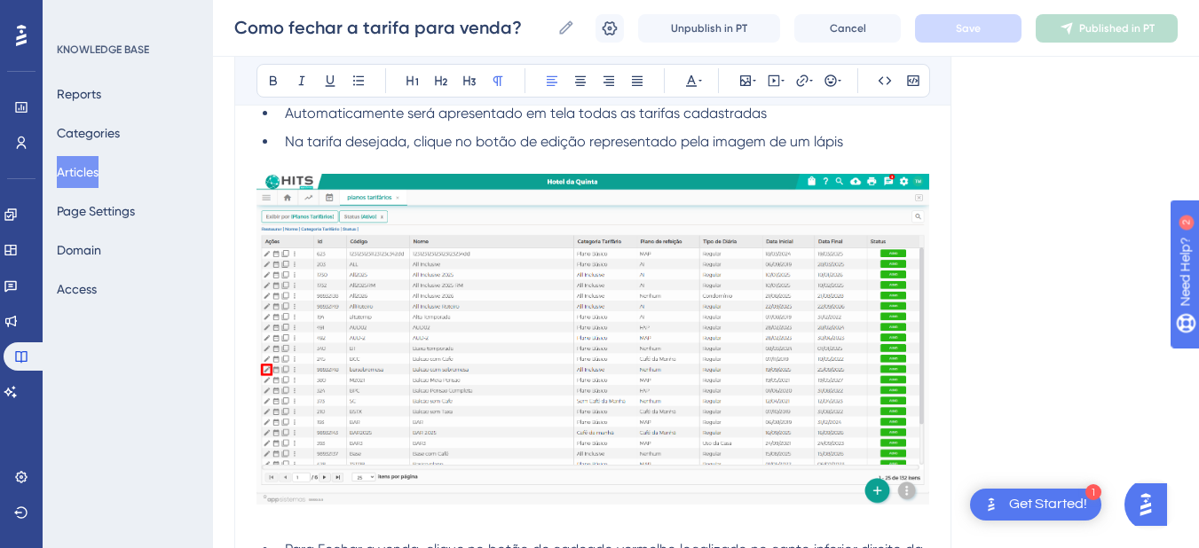
scroll to position [1474, 0]
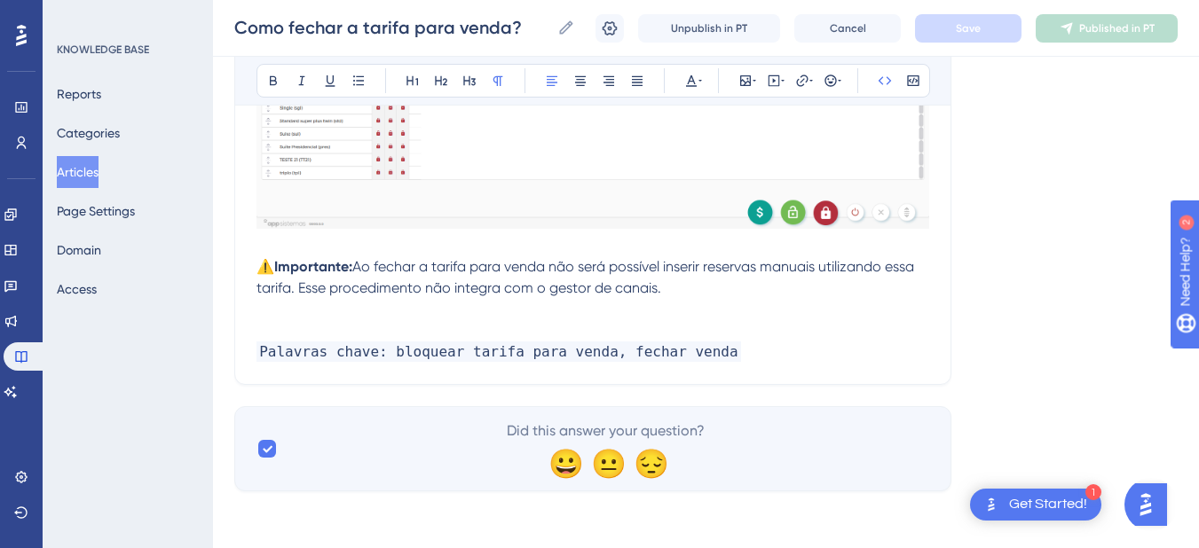
click at [795, 358] on p "Palavras chave: bloquear tarifa para venda, fechar venda" at bounding box center [592, 352] width 673 height 21
click at [948, 49] on div "Como fechar a tarifa para venda? Como fechar a tarifa para venda? Unpublish in …" at bounding box center [706, 28] width 986 height 57
click at [958, 17] on button "Save" at bounding box center [968, 28] width 106 height 28
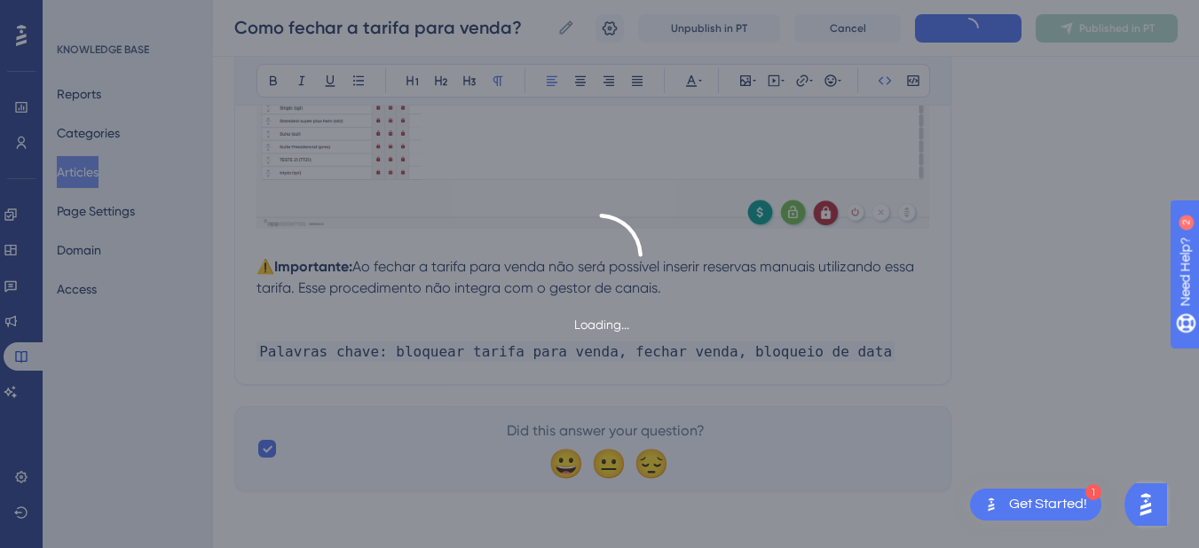
click at [1120, 28] on span "Published in PT" at bounding box center [1116, 28] width 75 height 14
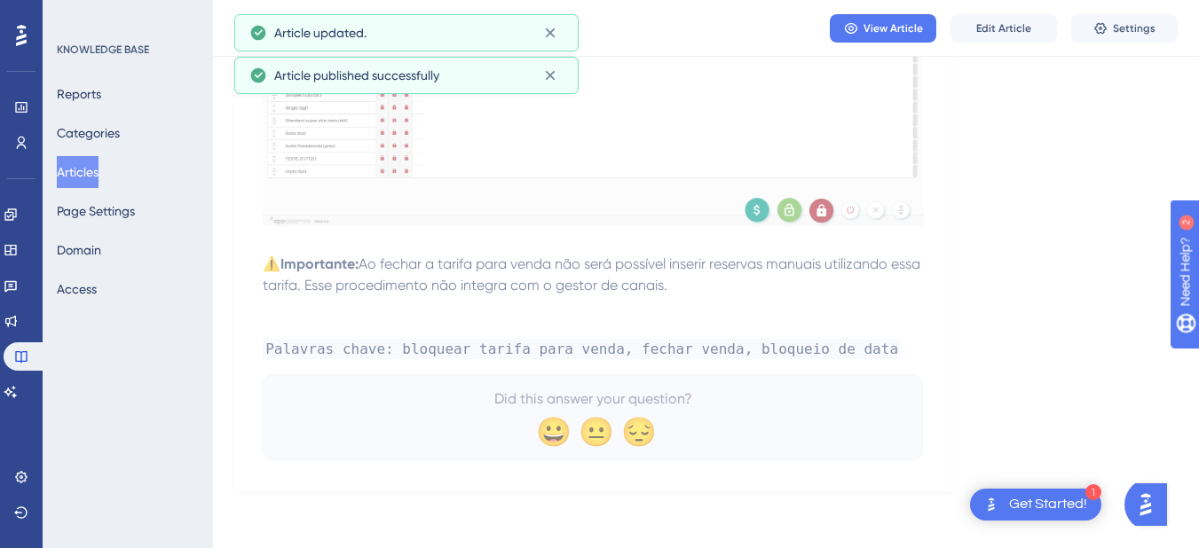
scroll to position [1386, 0]
drag, startPoint x: 30, startPoint y: 398, endPoint x: 30, endPoint y: 387, distance: 10.6
click at [18, 398] on link at bounding box center [11, 392] width 14 height 28
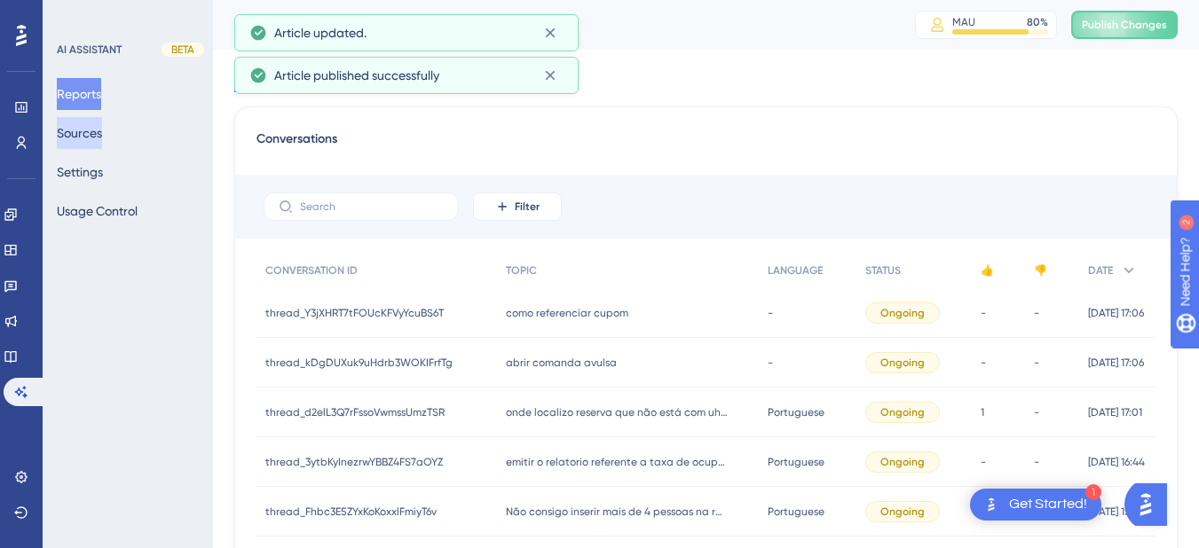
click at [83, 130] on button "Sources" at bounding box center [79, 133] width 45 height 32
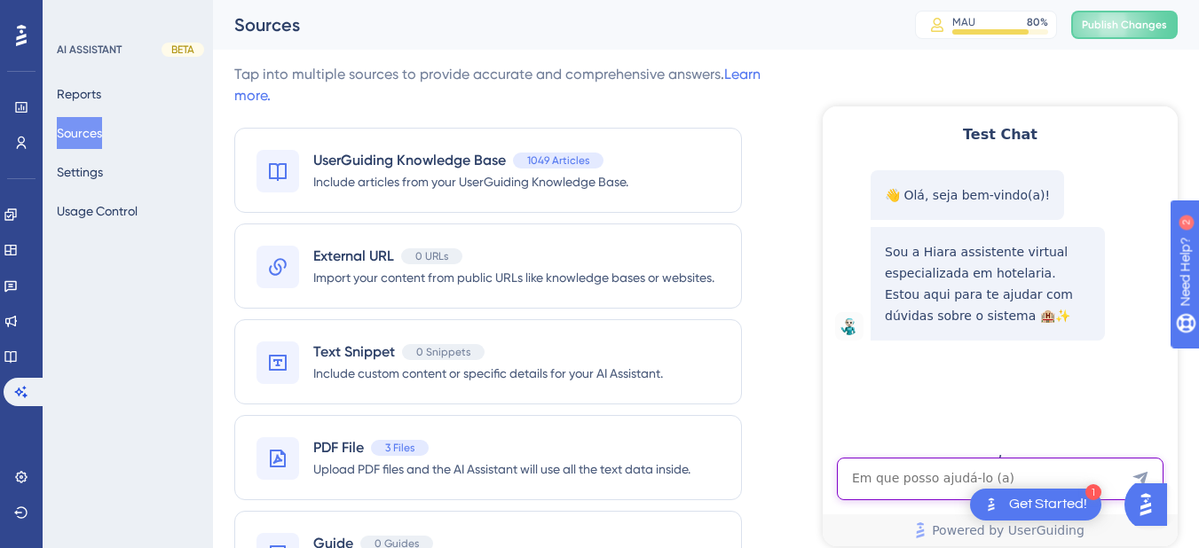
click at [939, 479] on textarea "AI Assistant Text Input" at bounding box center [1000, 479] width 327 height 43
paste textarea "desbloqueio de data"
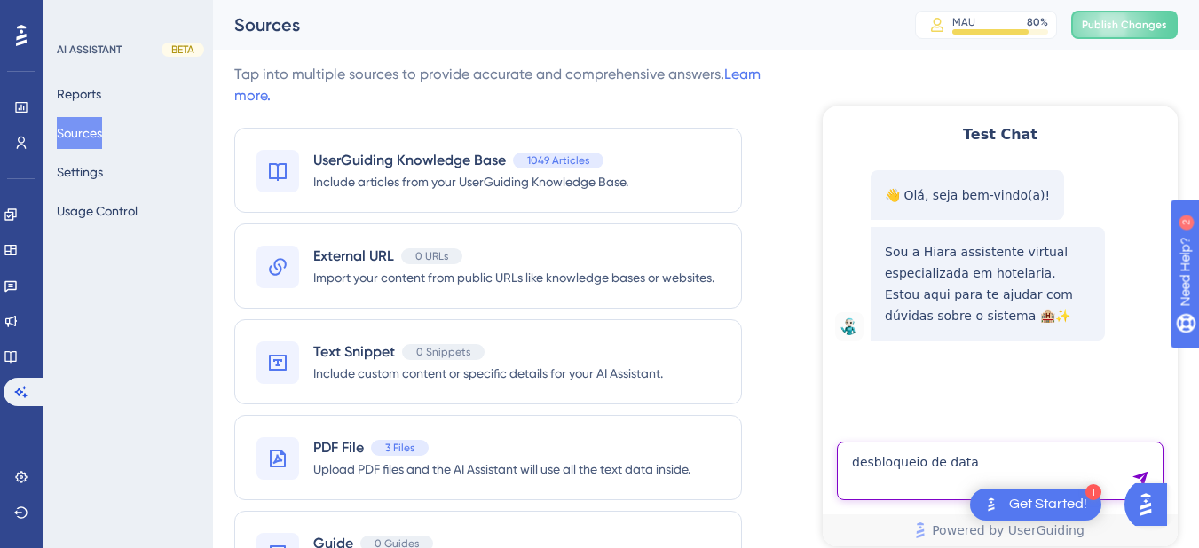
type textarea "desbloqueio de data"
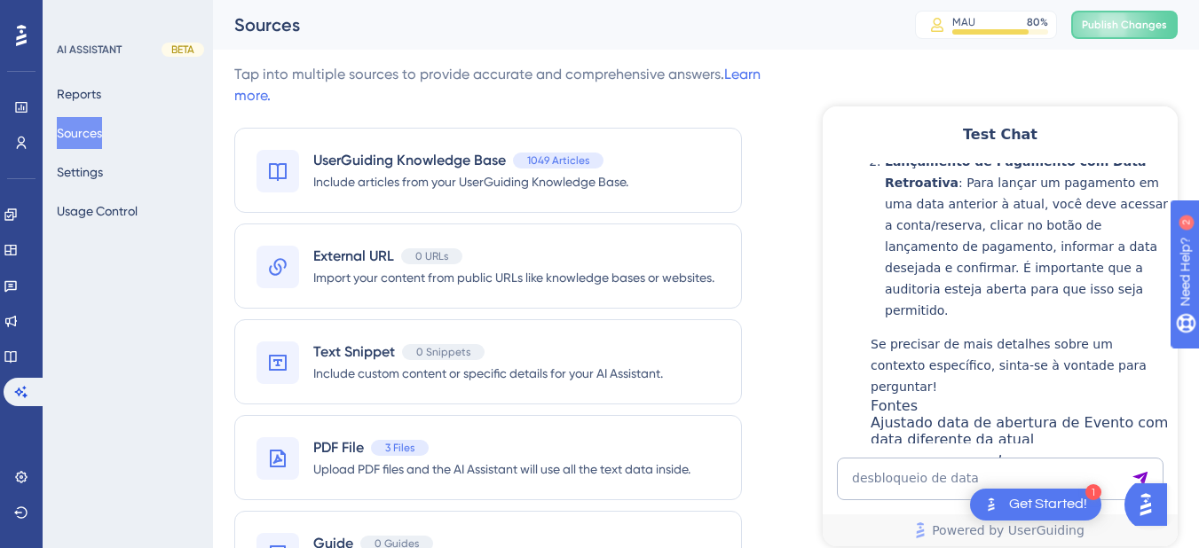
scroll to position [697, 0]
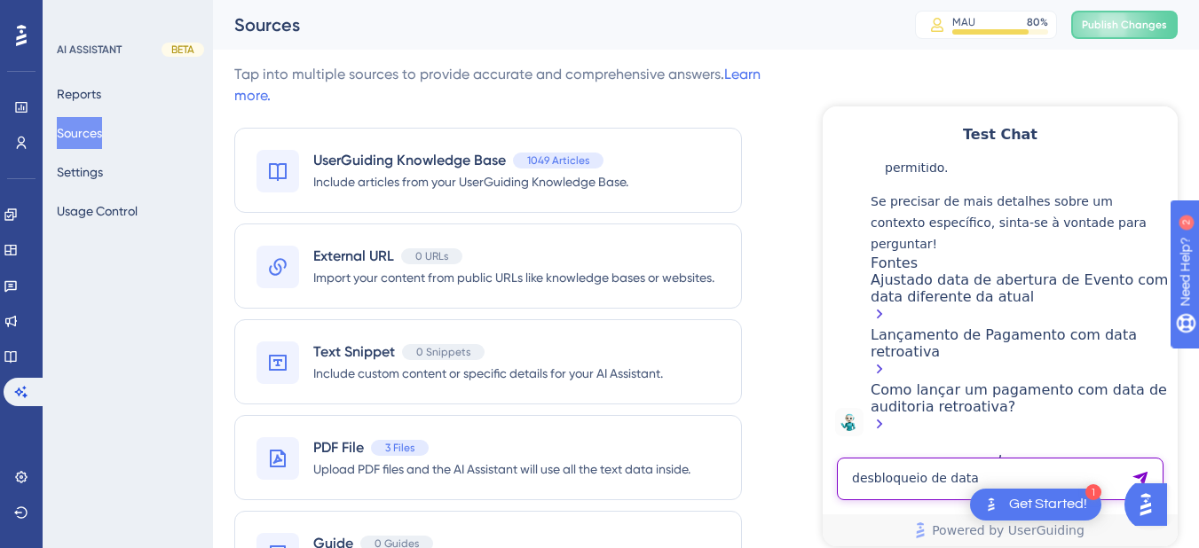
click at [920, 488] on textarea "desbloqueio de data" at bounding box center [1000, 479] width 327 height 43
paste textarea "eu posso reabrir uma requeisição que ja esta encerrada?"
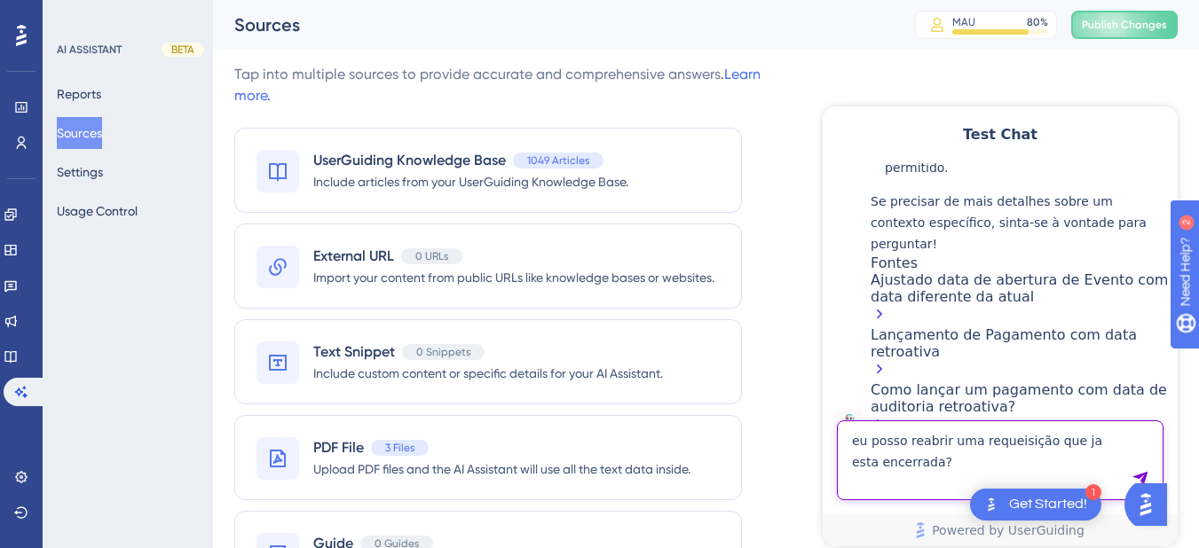
type textarea "eu posso reabrir uma requeisição que ja esta encerrada?"
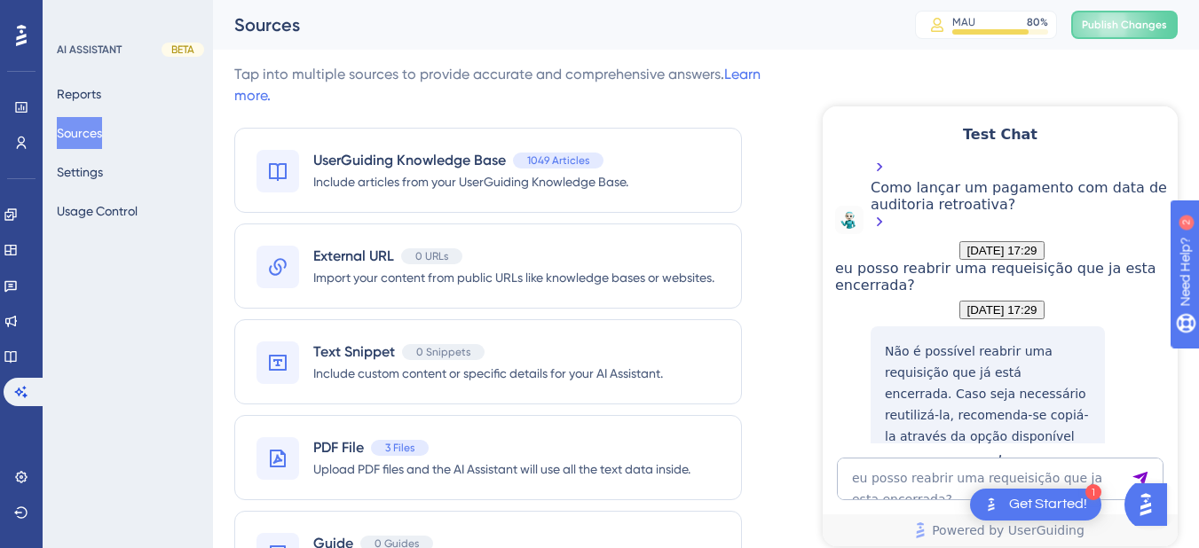
scroll to position [1125, 0]
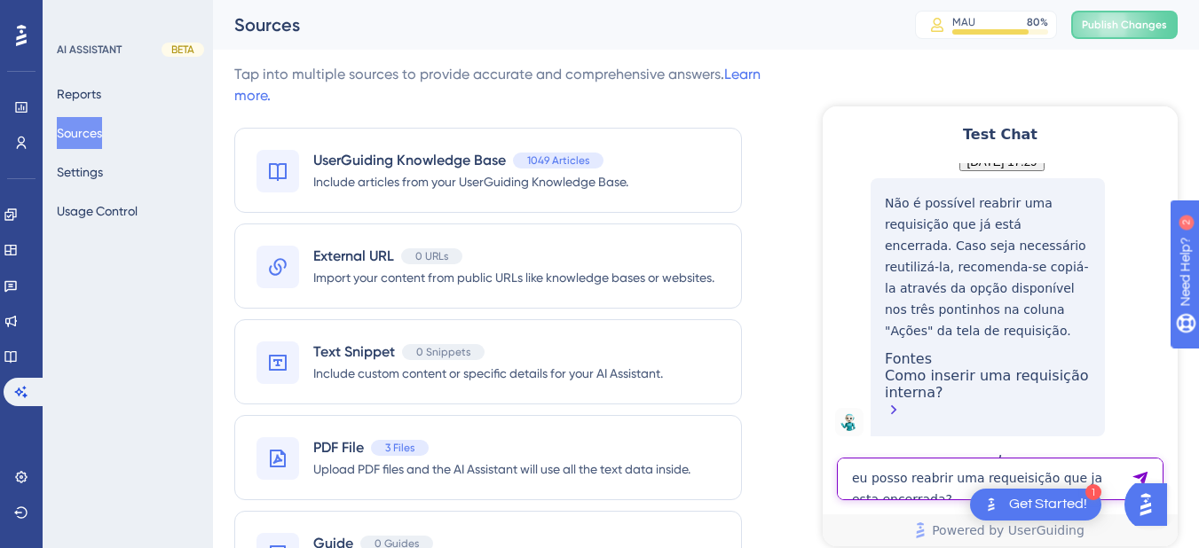
click at [917, 485] on textarea "eu posso reabrir uma requeisição que ja esta encerrada?" at bounding box center [1000, 479] width 327 height 43
paste textarea "como lançar um pagamento que nÕ FOI COMPUTADO"
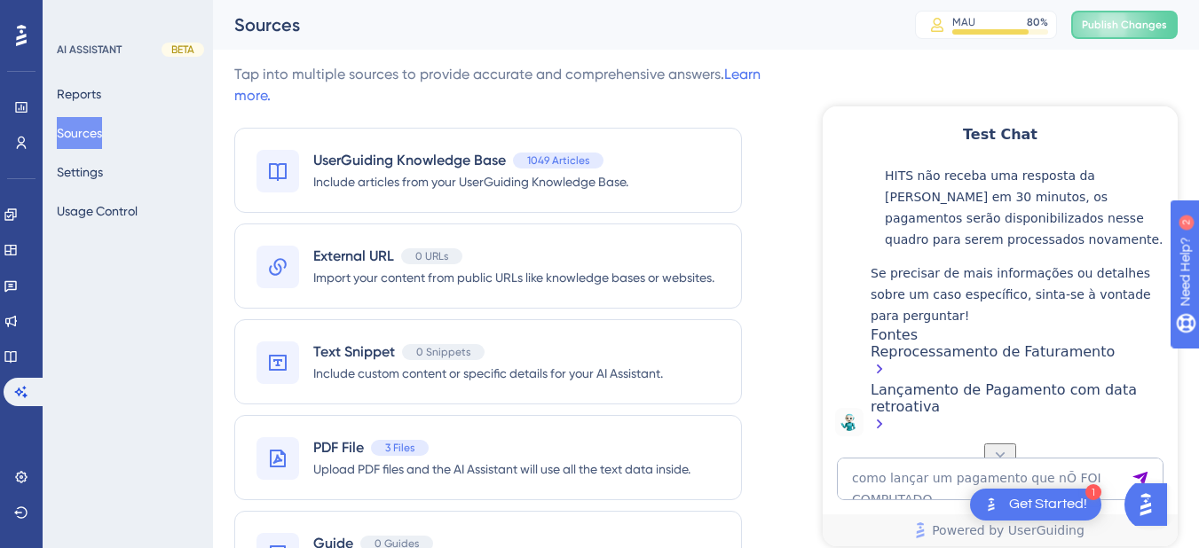
scroll to position [1605, 0]
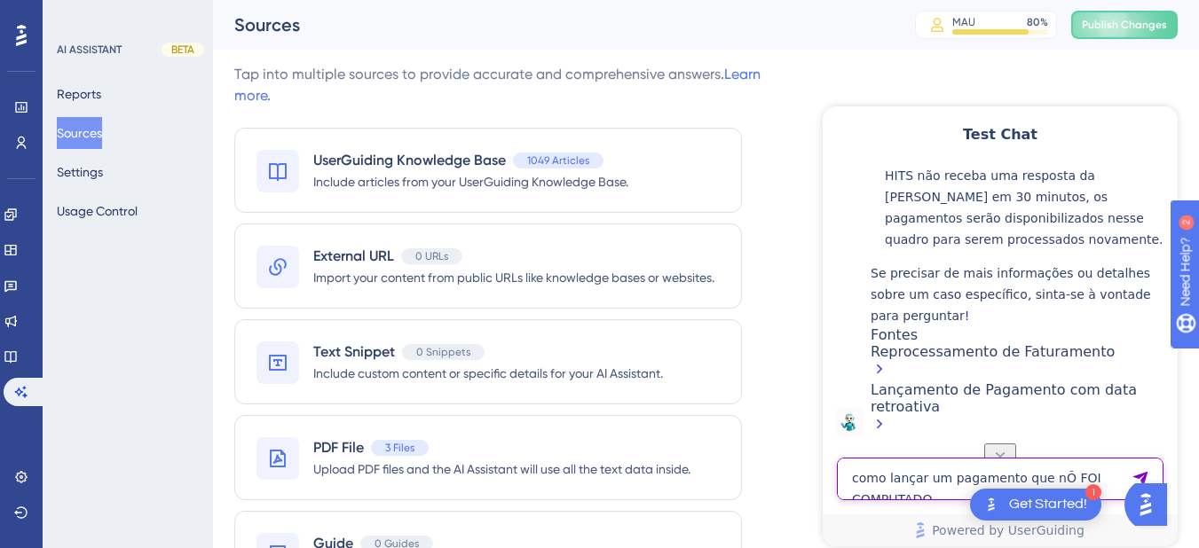
click at [891, 486] on textarea "como lançar um pagamento que nÕ FOI COMPUTADO" at bounding box center [1000, 479] width 327 height 43
paste textarea "o foi computado"
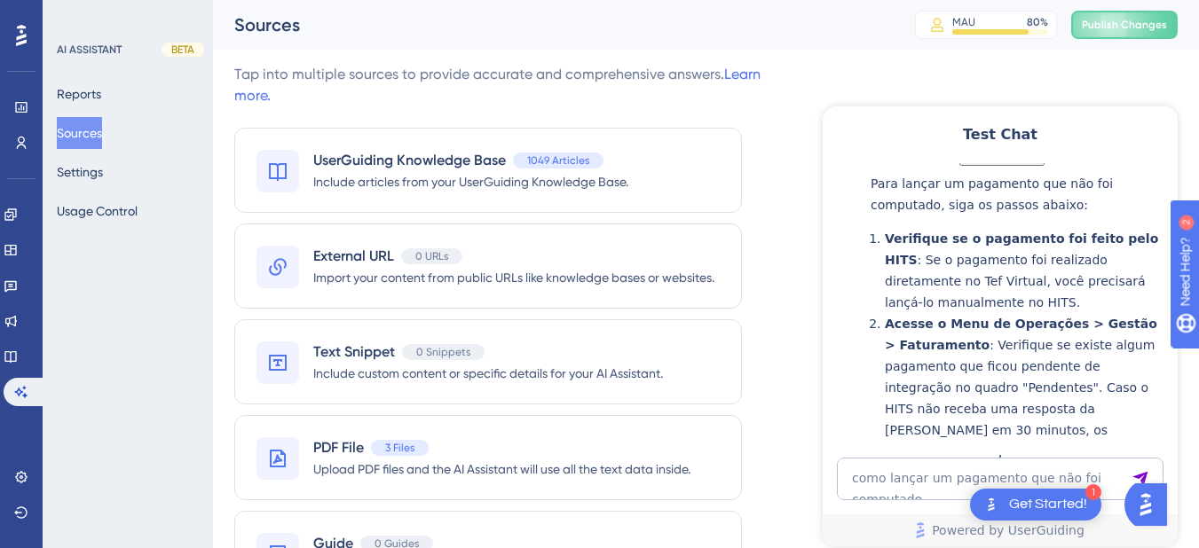
scroll to position [2499, 0]
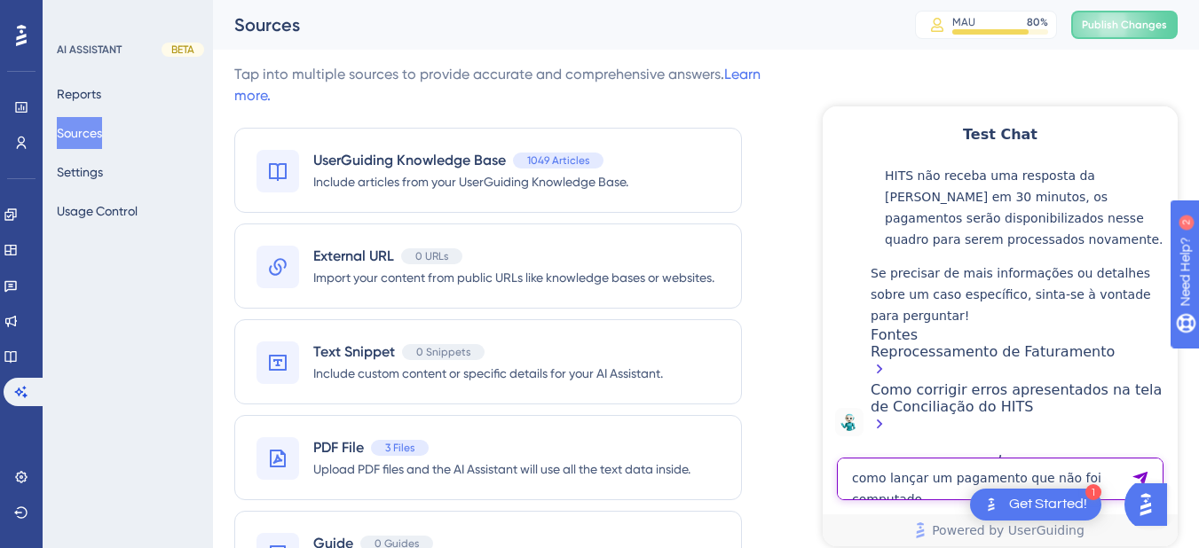
click at [962, 483] on textarea "como lançar um pagamento que não foi computado" at bounding box center [1000, 479] width 327 height 43
paste textarea "AI Assistant Text Input"
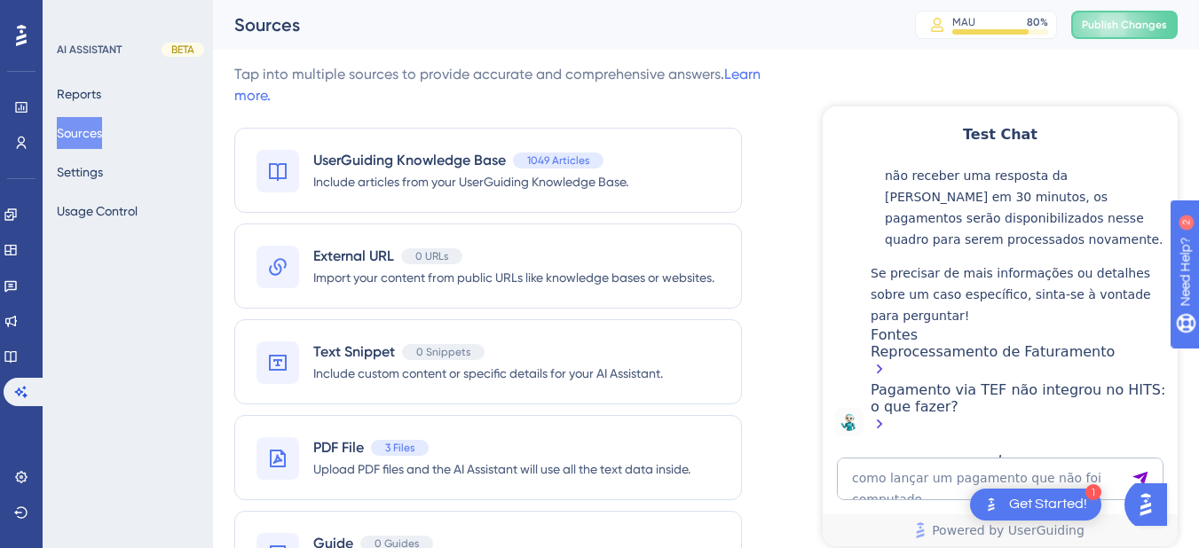
scroll to position [2978, 0]
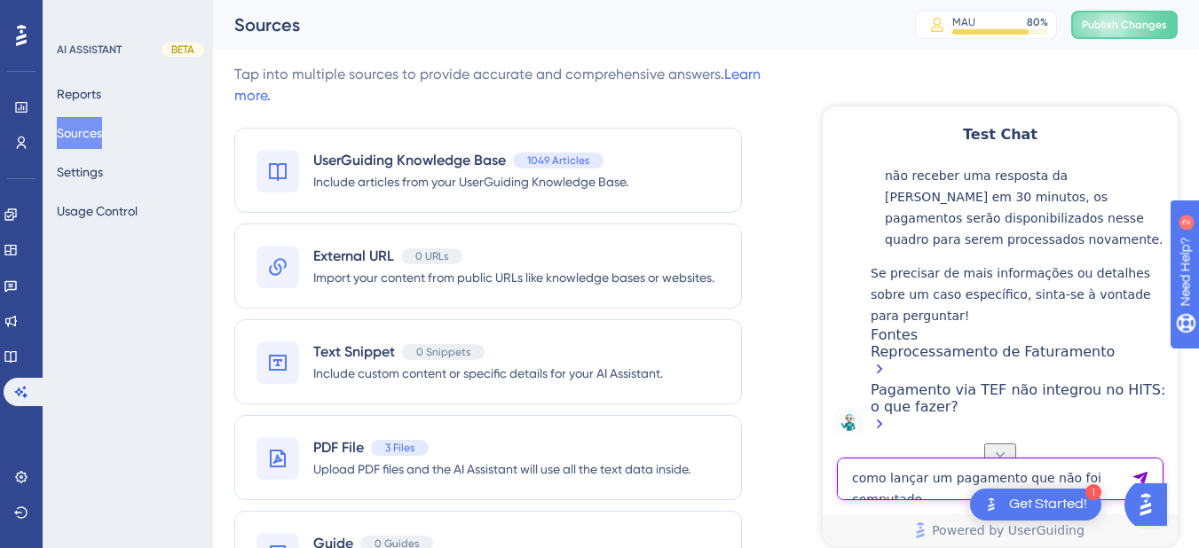
click at [918, 492] on textarea "como lançar um pagamento que não foi computado" at bounding box center [1000, 479] width 327 height 43
paste textarea "COMO FAZER O CHECK-IN DE NOVO HOSPODE NO QUARTO QUE JA ESTA COM CHECK-IN"
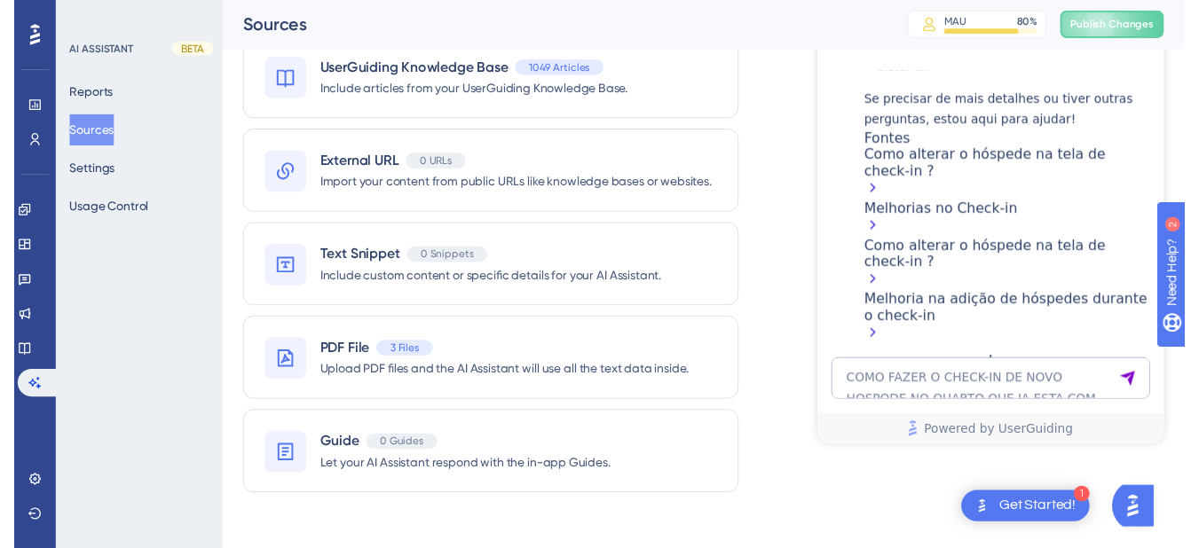
scroll to position [4149, 0]
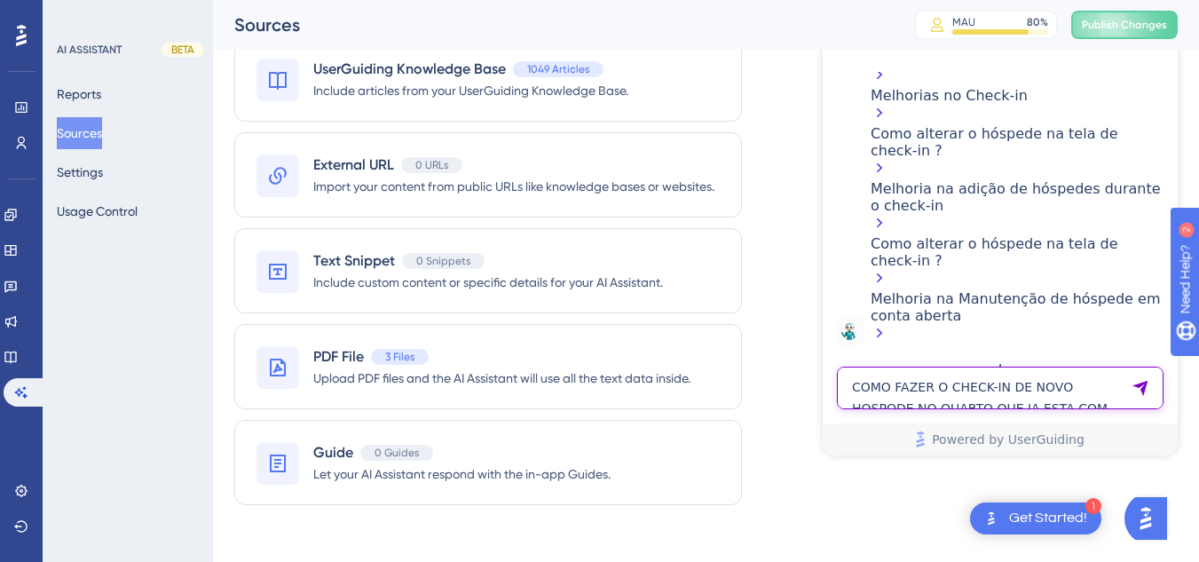
click at [916, 388] on textarea "COMO FAZER O CHECK-IN DE NOVO HOSPODE NO QUARTO QUE JA ESTA COM CHECK-IN" at bounding box center [1000, 387] width 327 height 43
paste textarea "UM NOVO HÓSPEDE PARA FAZER"
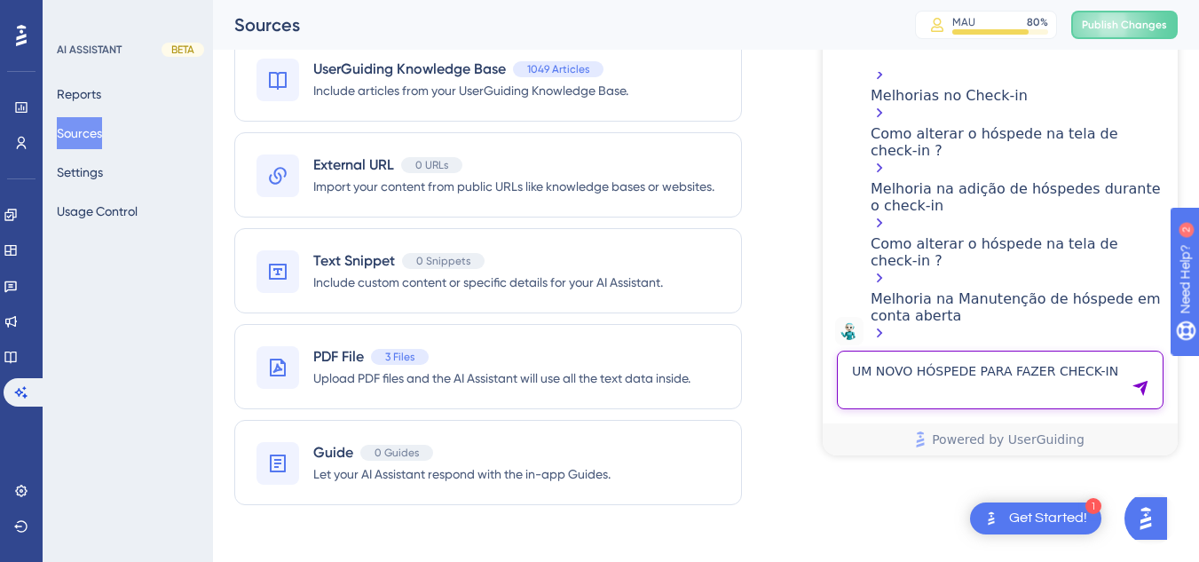
type textarea "UM NOVO HÓSPEDE PARA FAZER CHECK-IN"
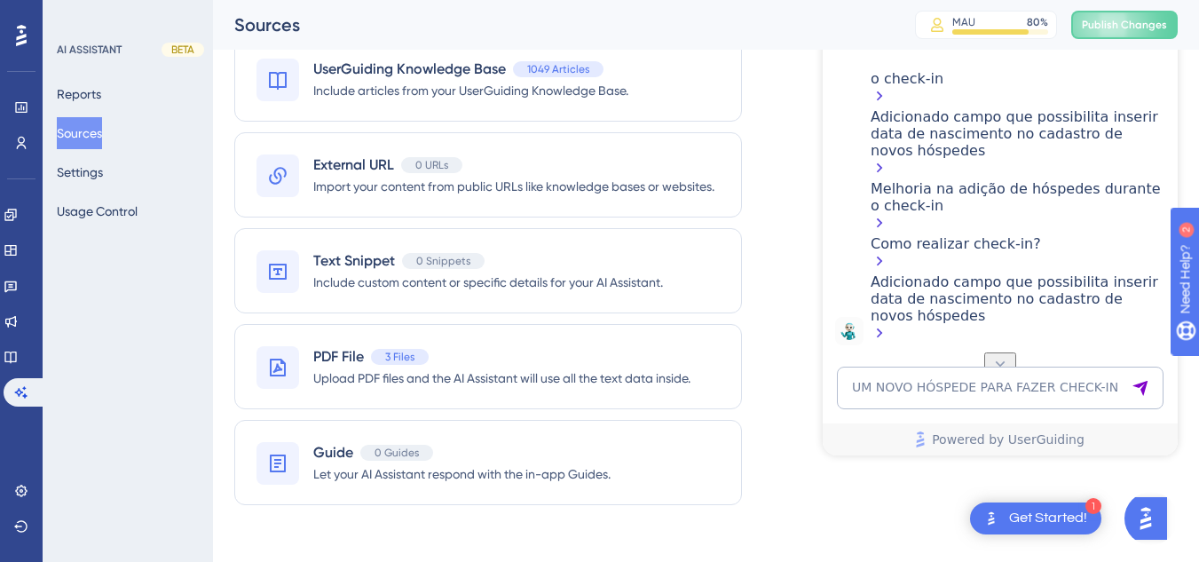
scroll to position [4635, 0]
click at [16, 359] on icon at bounding box center [10, 357] width 12 height 12
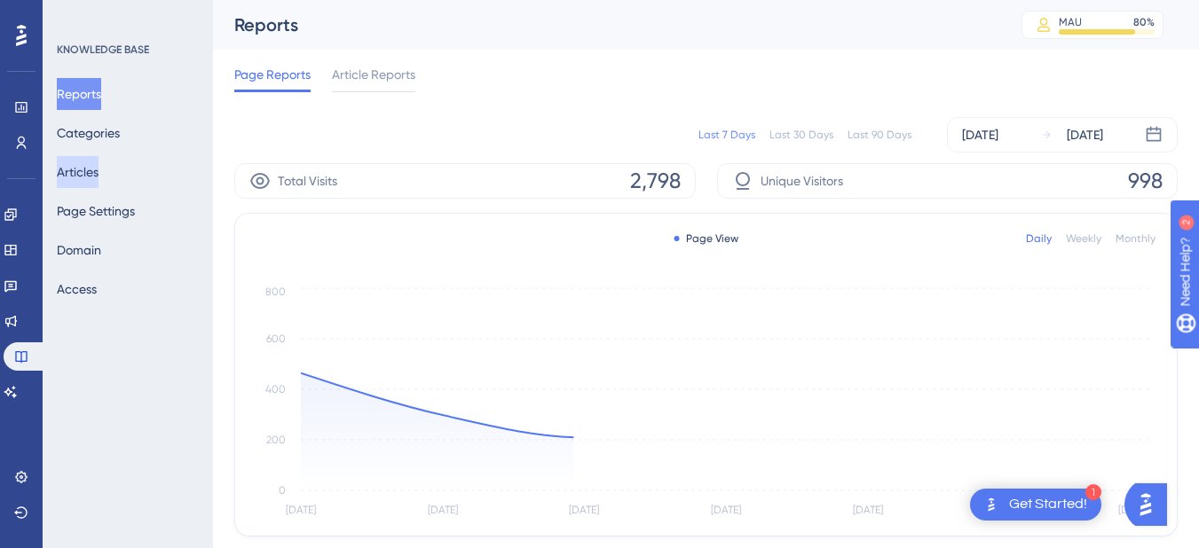
click at [85, 176] on button "Articles" at bounding box center [78, 172] width 42 height 32
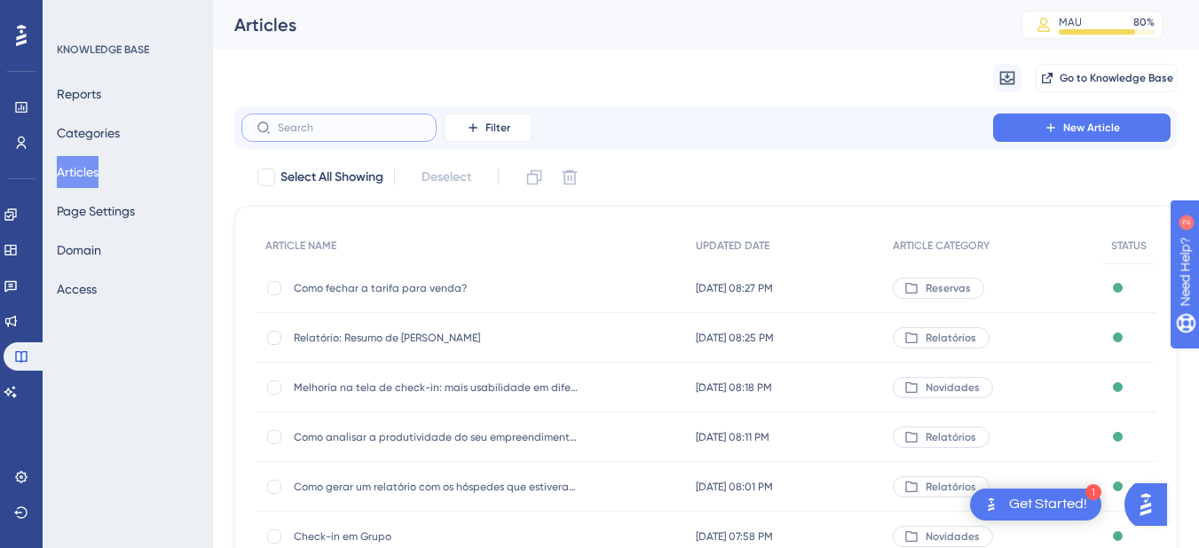
click at [297, 127] on input "text" at bounding box center [350, 128] width 144 height 12
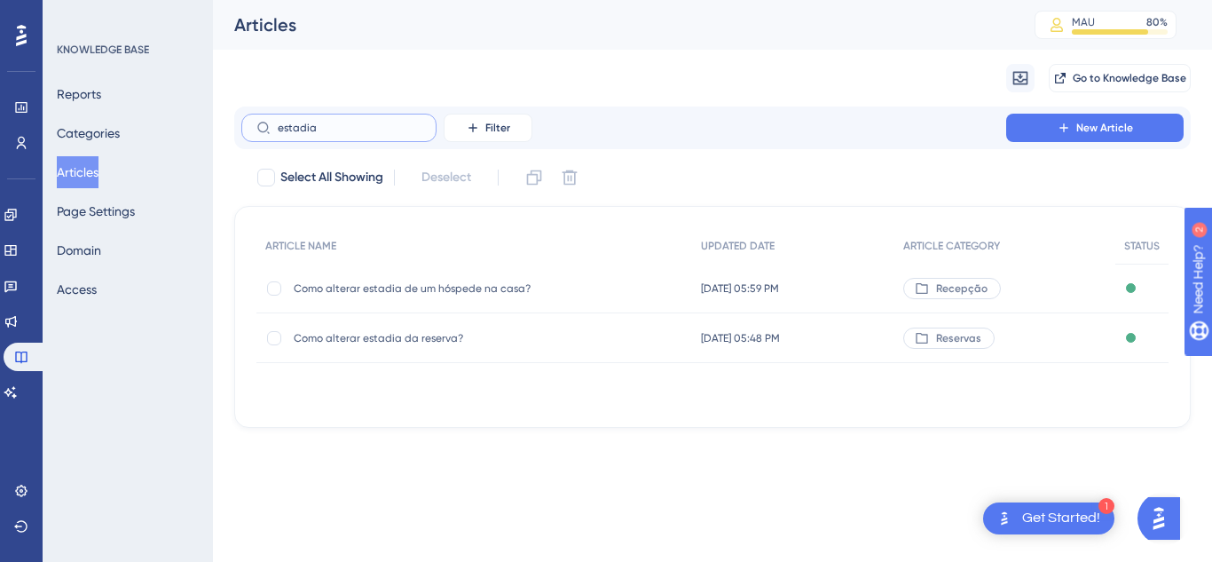
type input "estadia"
click at [394, 332] on span "Como alterar estadia da reserva?" at bounding box center [436, 338] width 284 height 14
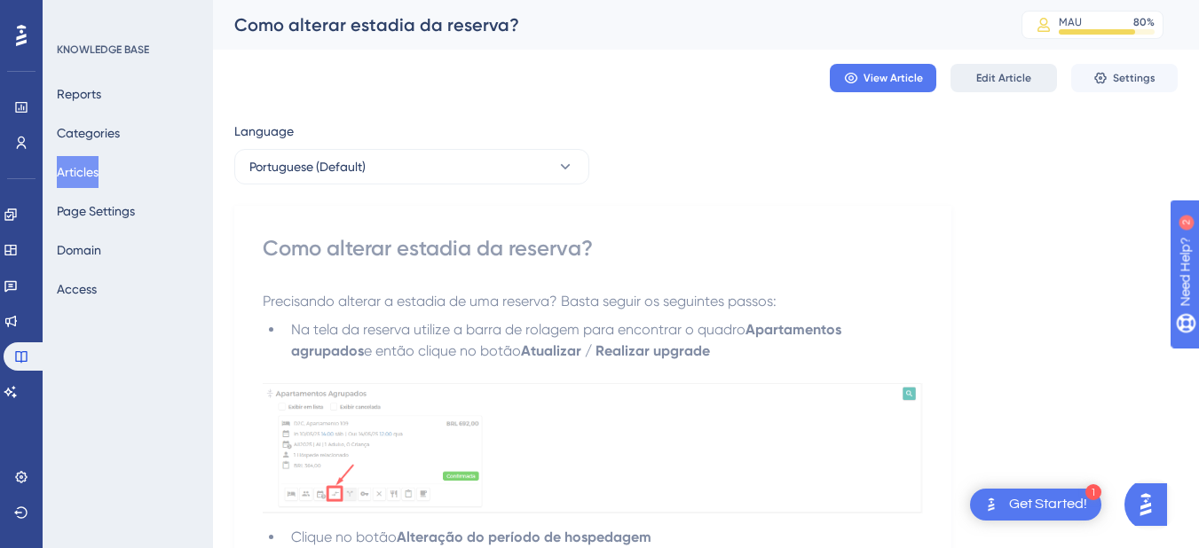
click at [979, 78] on span "Edit Article" at bounding box center [1003, 78] width 55 height 14
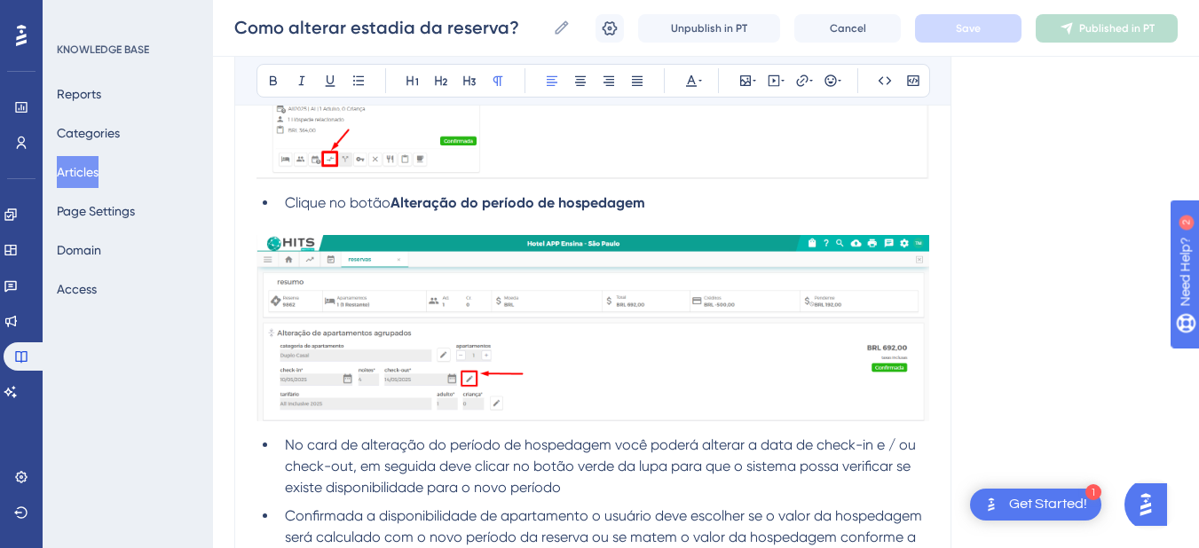
scroll to position [1166, 0]
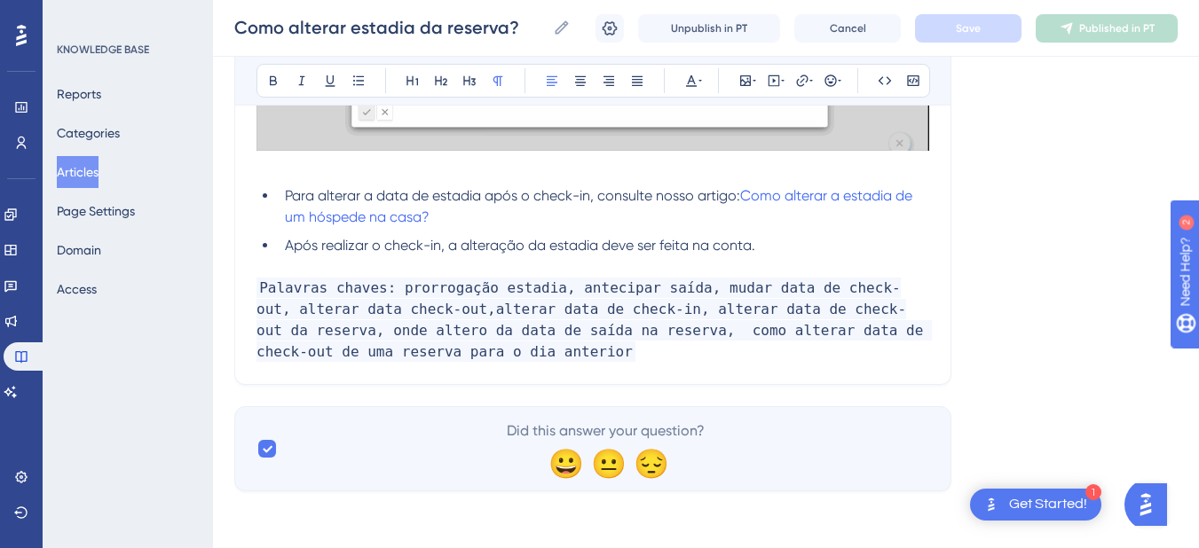
click at [558, 361] on p "Palavras chaves: prorrogação estadia, antecipar saída, mudar data de check-out,…" at bounding box center [592, 320] width 673 height 85
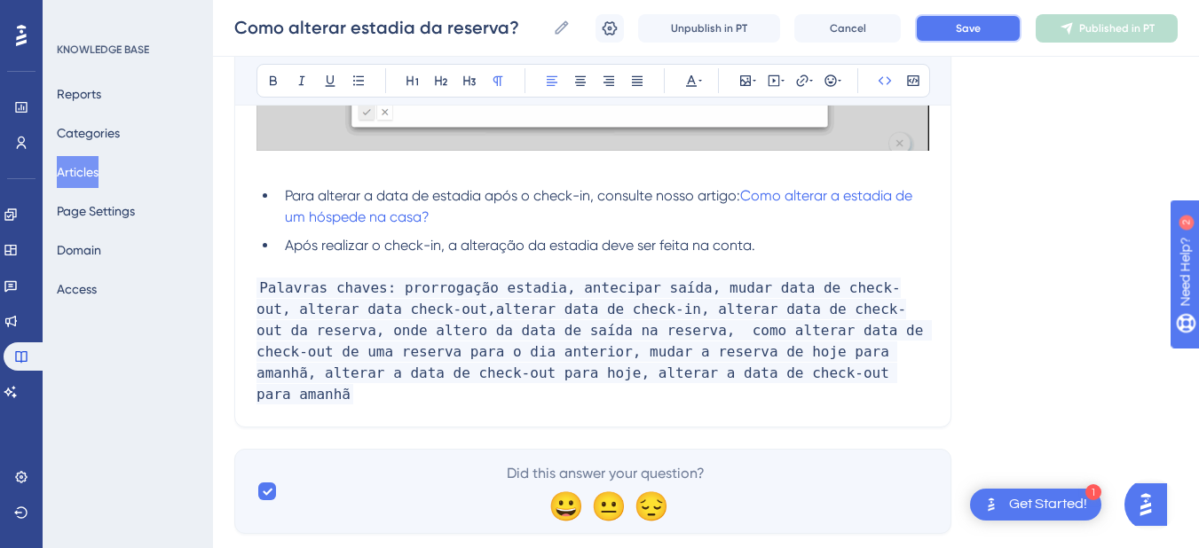
click at [957, 22] on span "Save" at bounding box center [968, 28] width 25 height 14
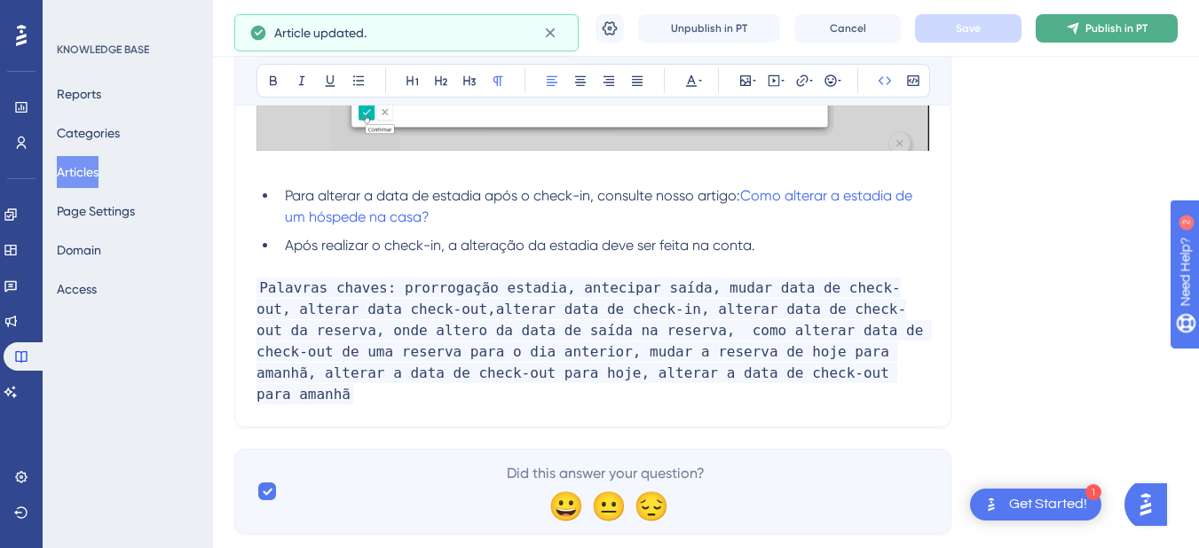
click at [1115, 22] on span "Publish in PT" at bounding box center [1116, 28] width 62 height 14
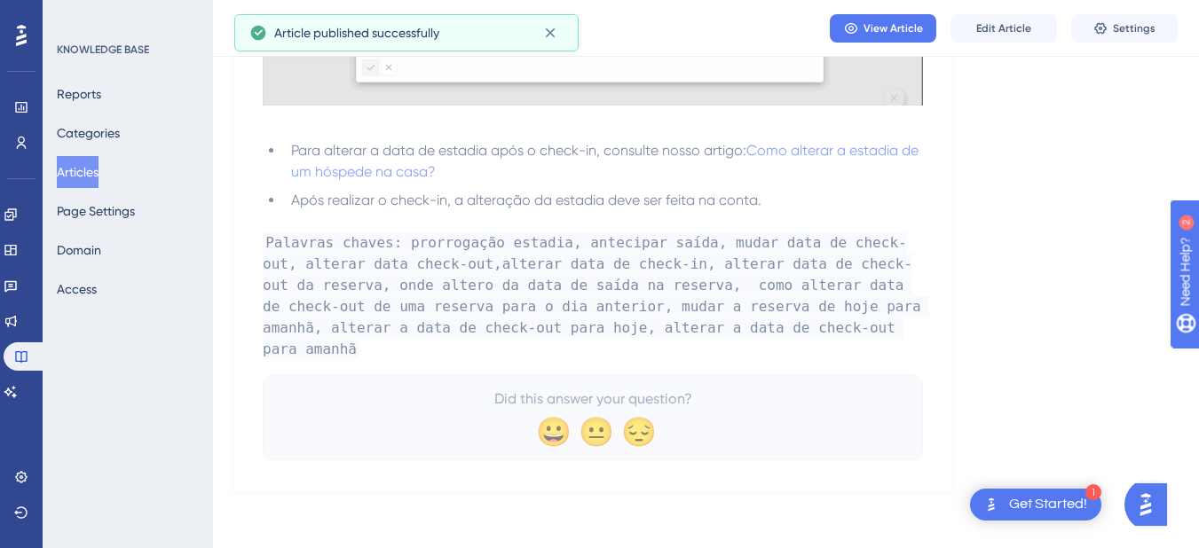
scroll to position [1086, 0]
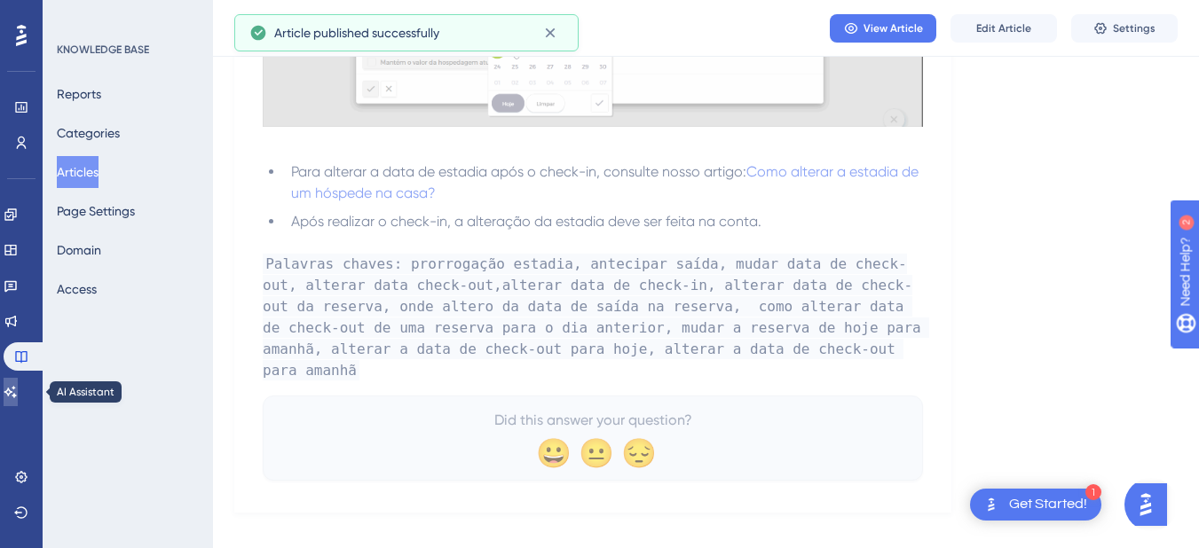
drag, startPoint x: 28, startPoint y: 404, endPoint x: 41, endPoint y: 398, distance: 14.3
click at [18, 404] on link at bounding box center [11, 392] width 14 height 28
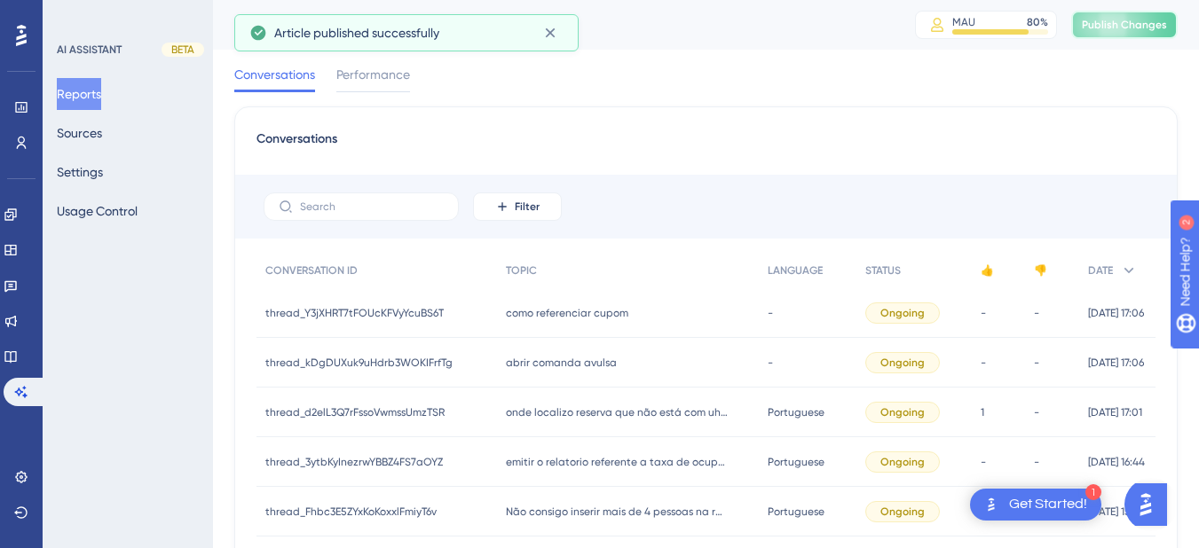
click at [1103, 26] on span "Publish Changes" at bounding box center [1124, 25] width 85 height 14
click at [102, 133] on button "Sources" at bounding box center [79, 133] width 45 height 32
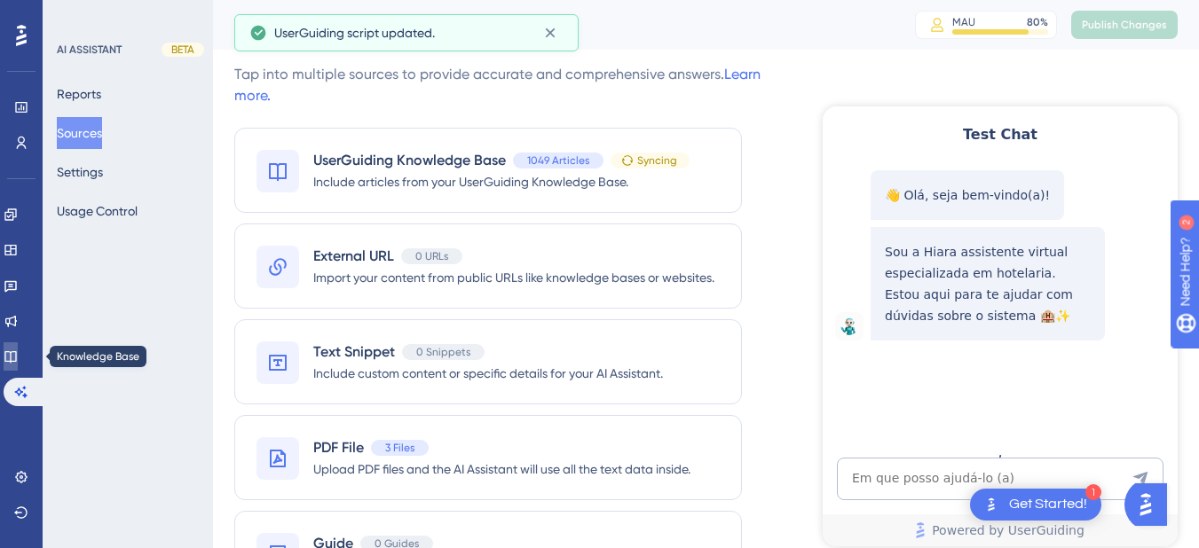
click at [18, 358] on icon at bounding box center [11, 357] width 14 height 14
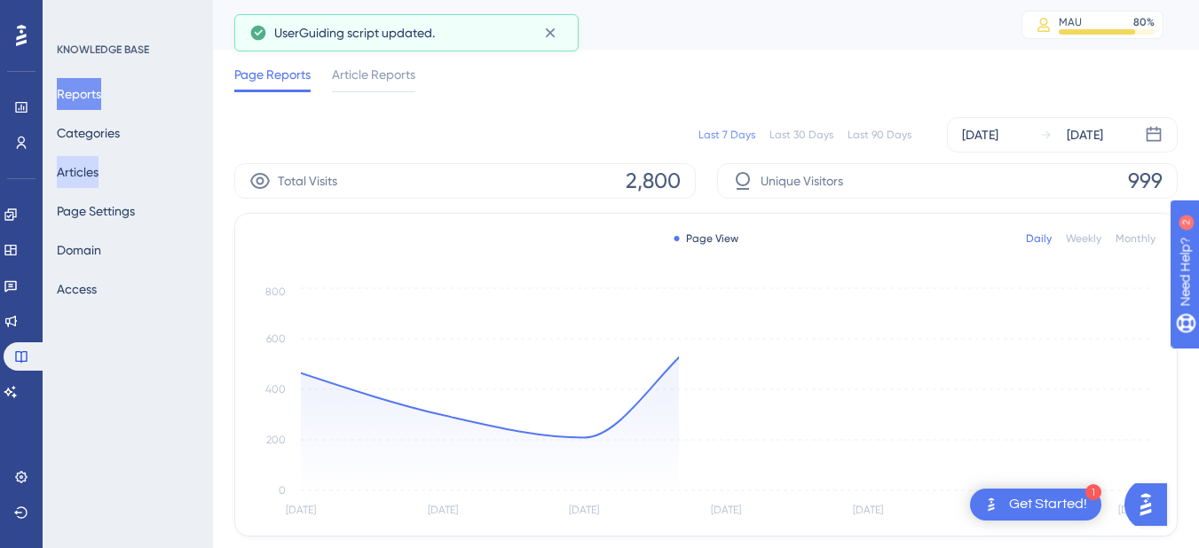
click at [98, 168] on button "Articles" at bounding box center [78, 172] width 42 height 32
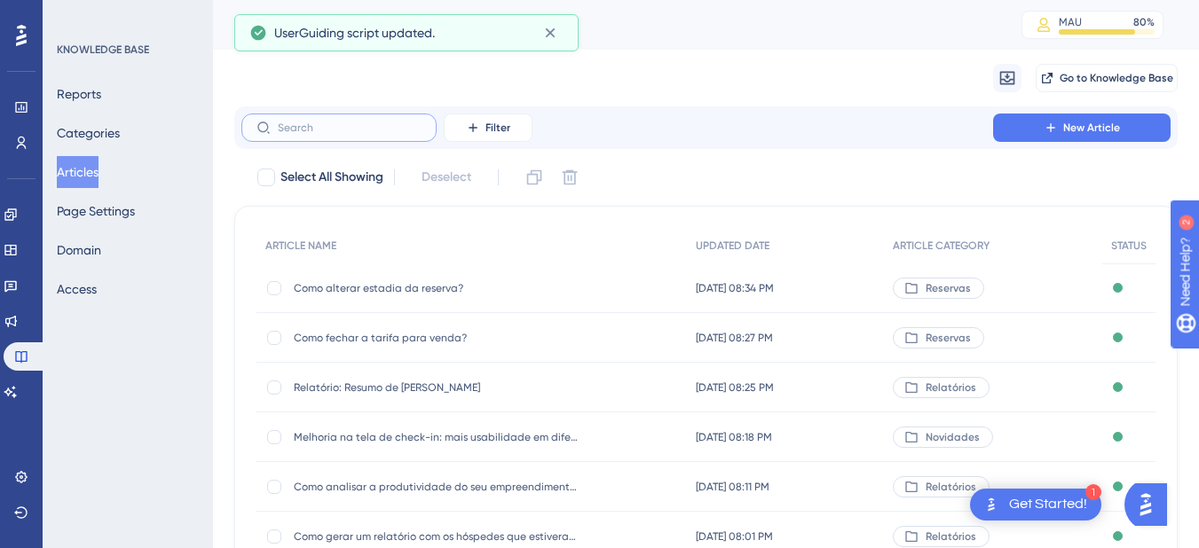
click at [358, 125] on input "text" at bounding box center [350, 128] width 144 height 12
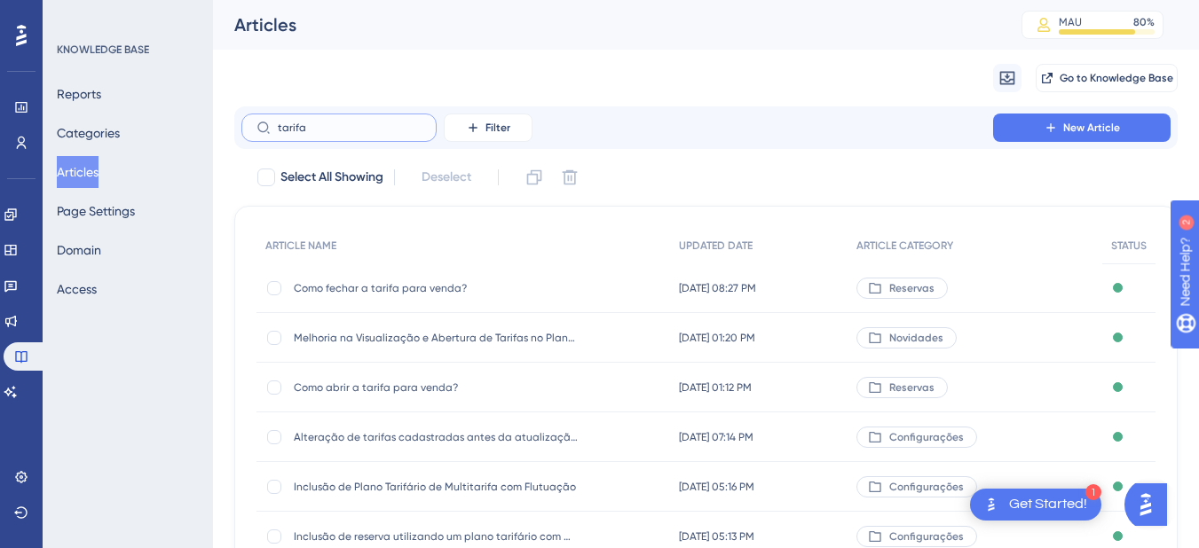
type input "tarifar"
checkbox input "true"
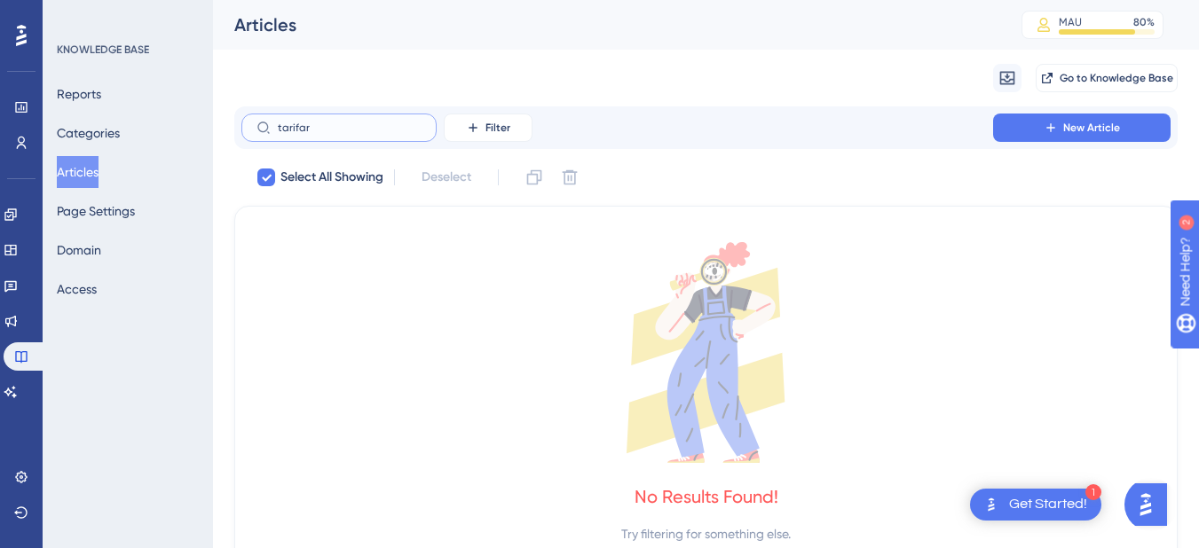
type input "tarifa"
checkbox input "false"
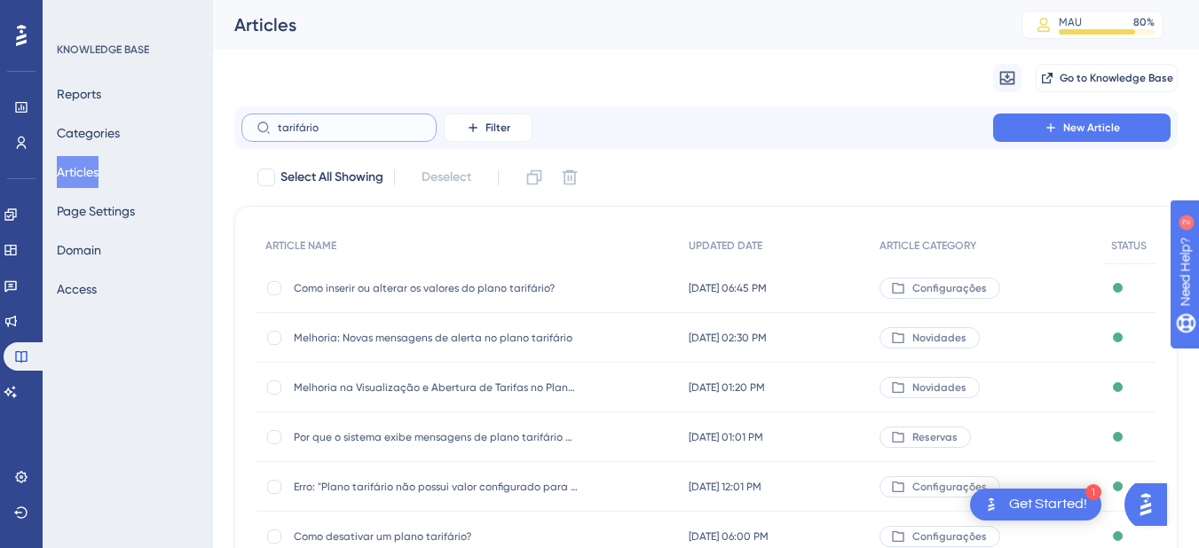
scroll to position [355, 0]
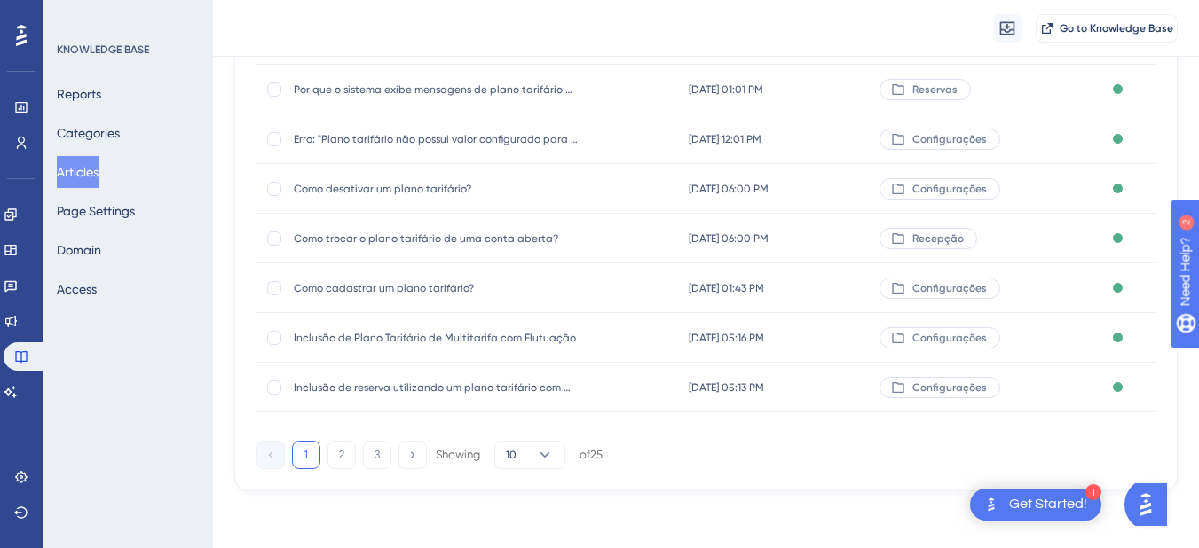
type input "tarifário"
click at [415, 286] on span "Como cadastrar um plano tarifário?" at bounding box center [436, 288] width 284 height 14
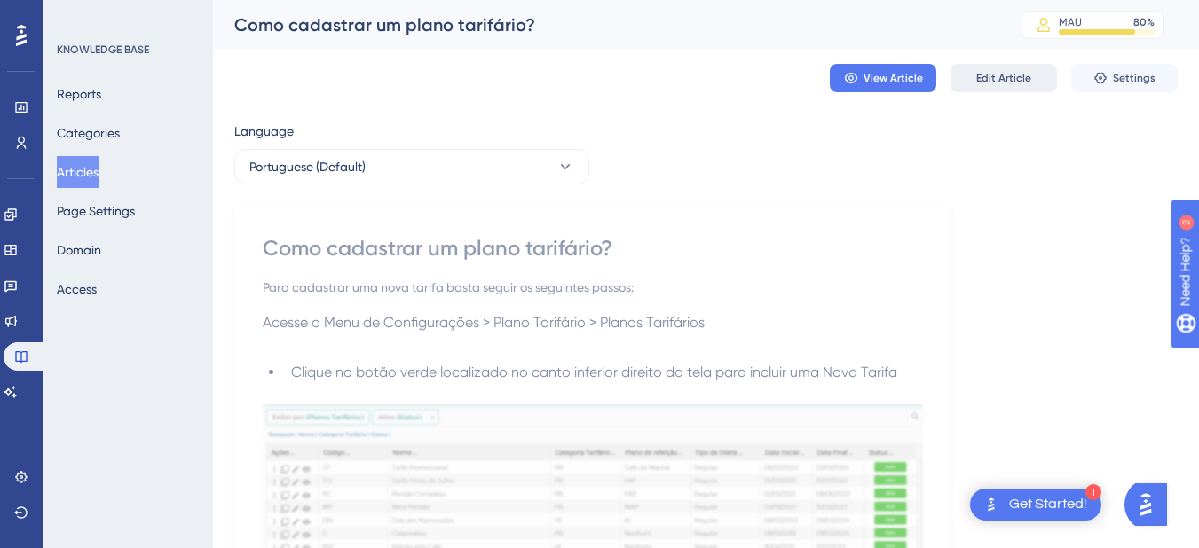
click at [1015, 67] on button "Edit Article" at bounding box center [1003, 78] width 106 height 28
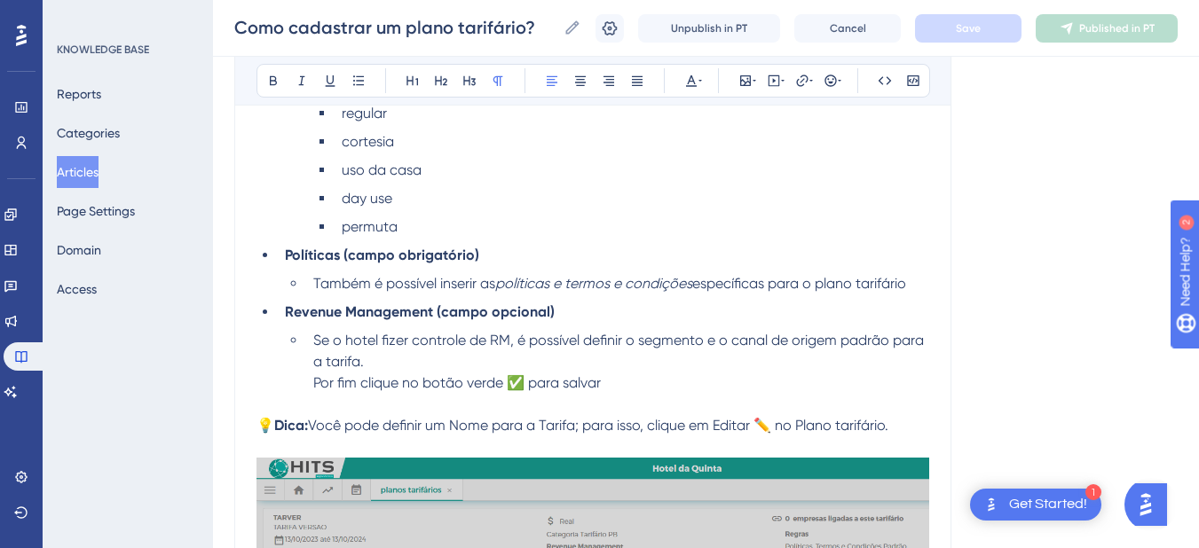
scroll to position [3611, 0]
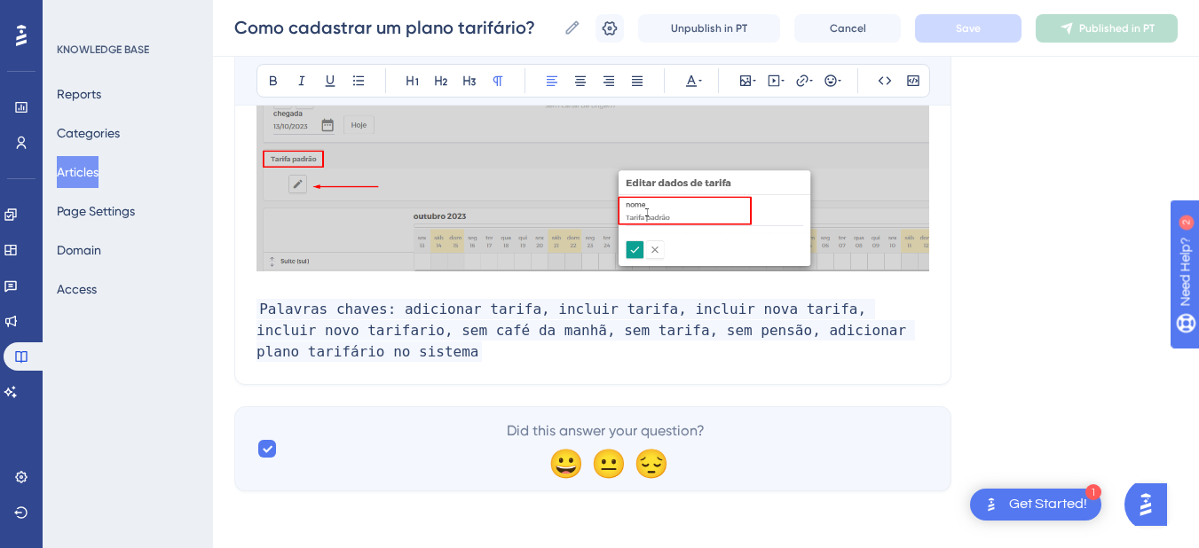
click at [366, 351] on p "Palavras chaves: adicionar tarifa, incluir tarifa, incluir nova tarifa, incluir…" at bounding box center [592, 331] width 673 height 64
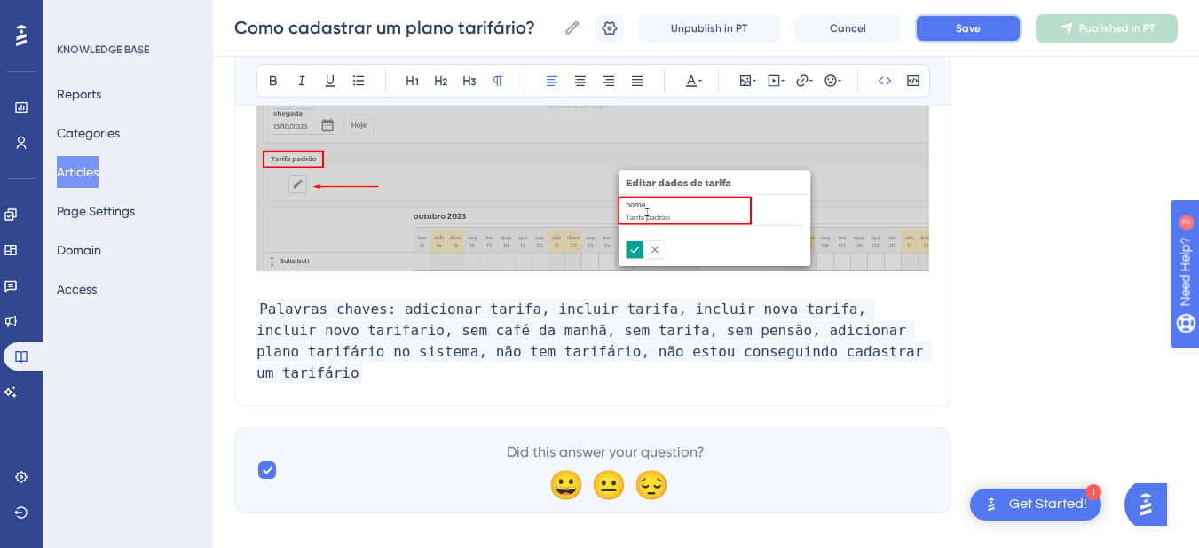
click at [969, 22] on span "Save" at bounding box center [968, 28] width 25 height 14
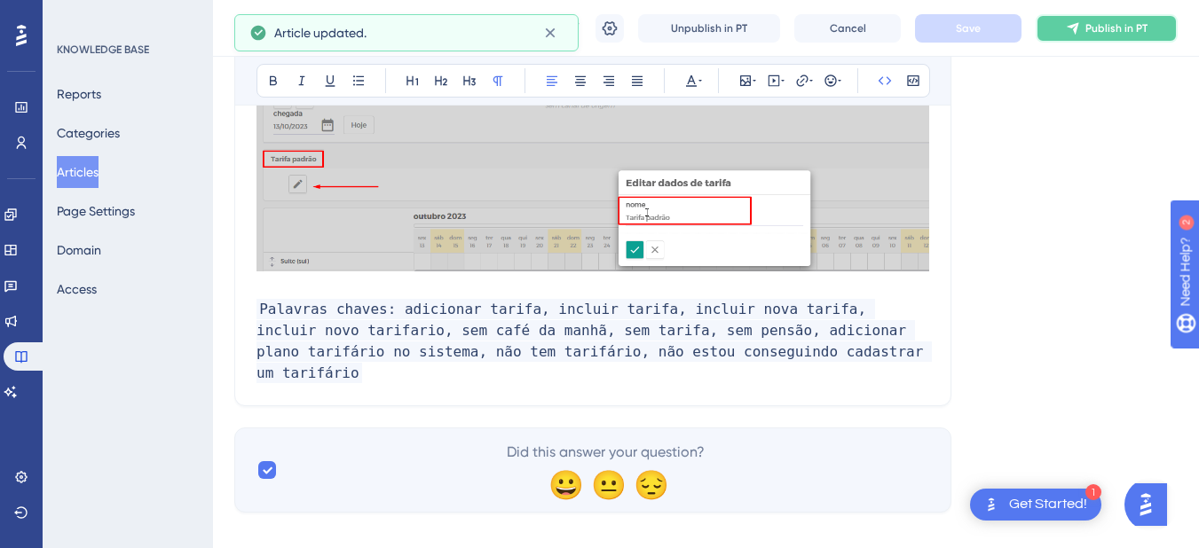
click at [1101, 24] on span "Publish in PT" at bounding box center [1116, 28] width 62 height 14
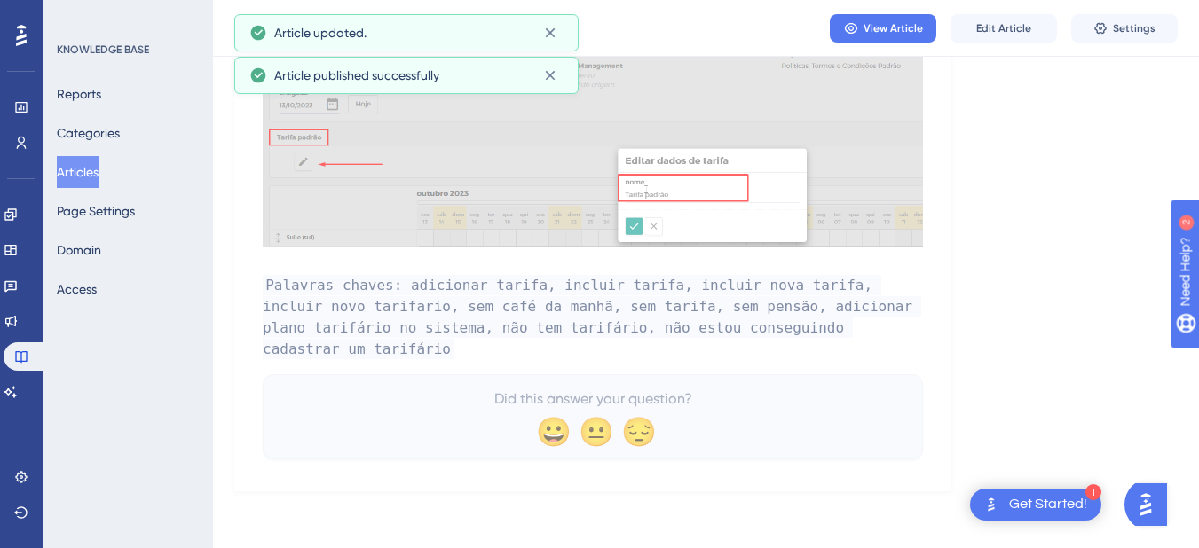
scroll to position [3558, 0]
click at [17, 392] on icon at bounding box center [10, 392] width 12 height 12
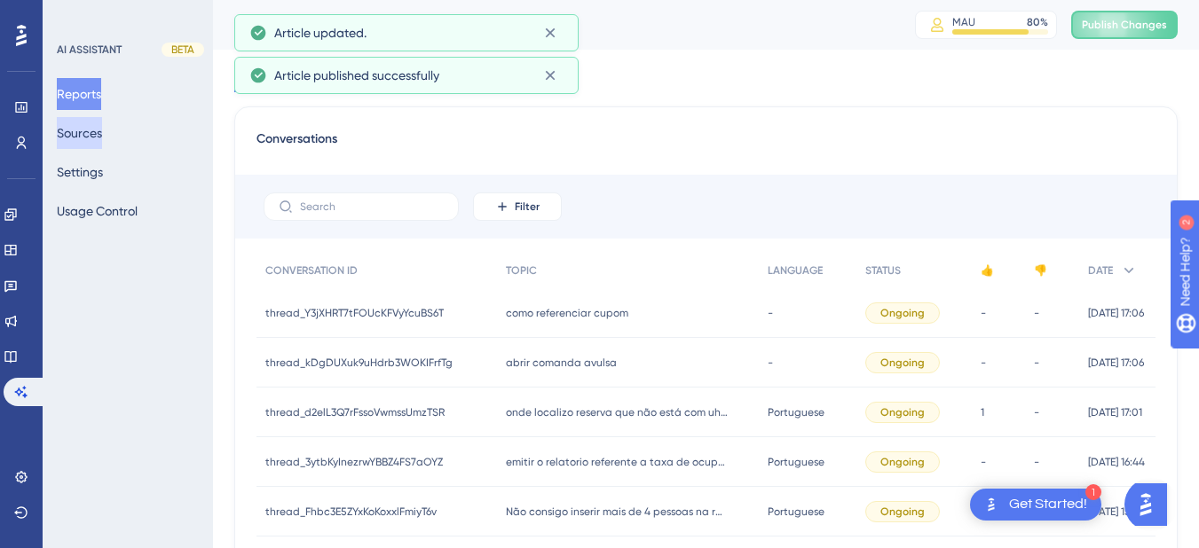
click at [97, 134] on button "Sources" at bounding box center [79, 133] width 45 height 32
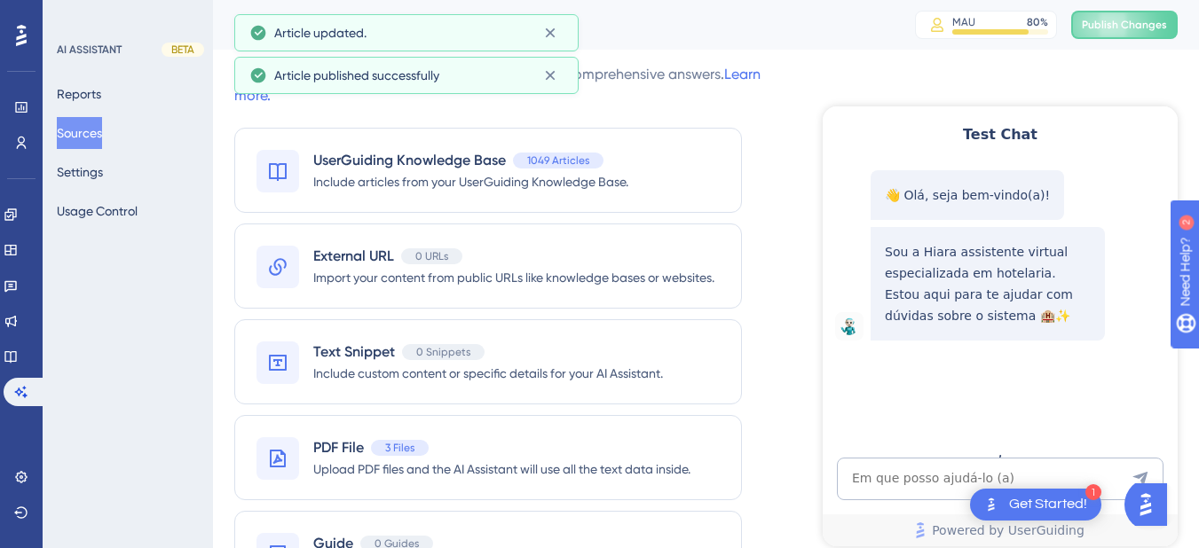
click at [97, 134] on button "Sources" at bounding box center [79, 133] width 45 height 32
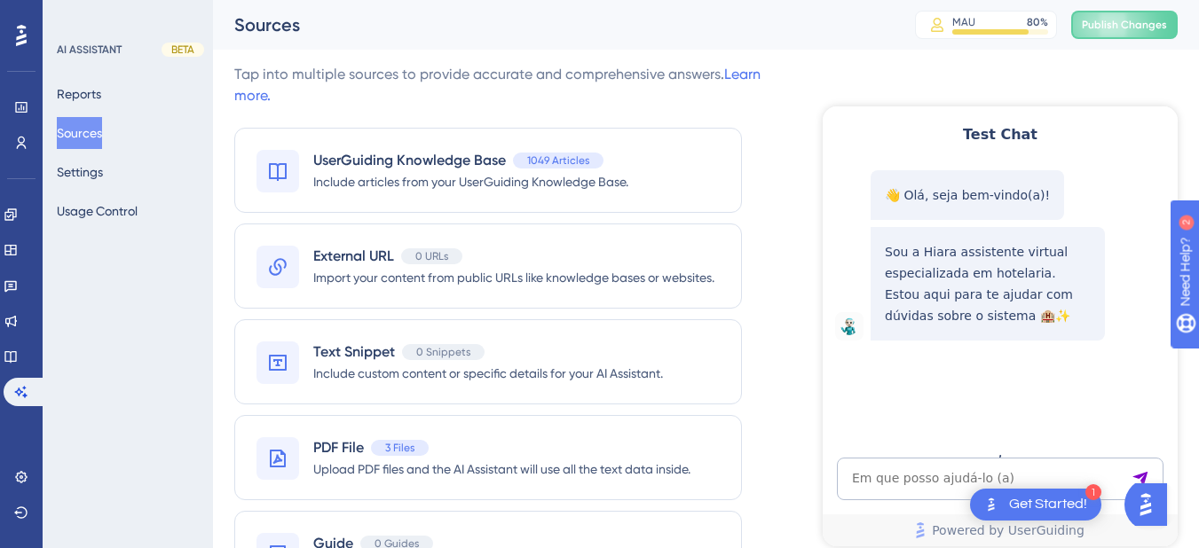
click at [903, 471] on textarea "AI Assistant Text Input" at bounding box center [1000, 479] width 327 height 43
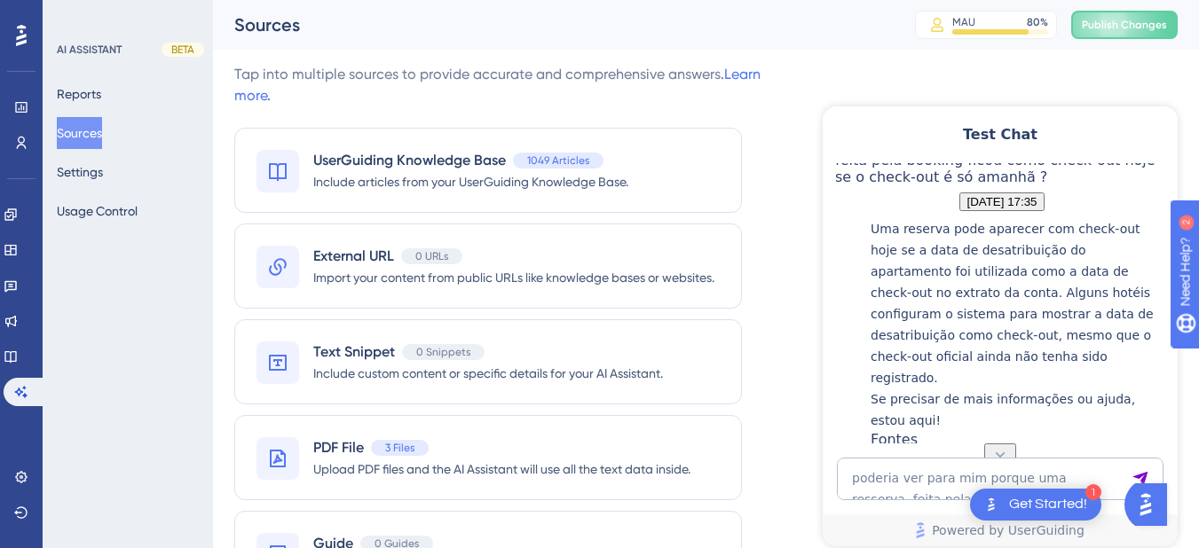
scroll to position [438, 0]
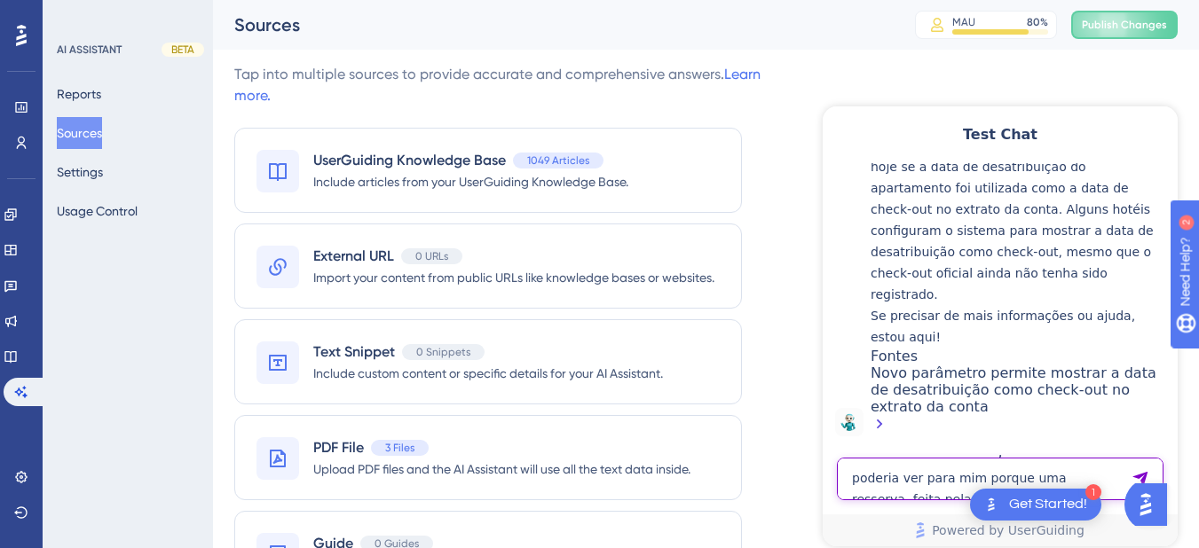
click at [892, 477] on textarea "poderia ver para mim porque uma resserva, feita pela booking ficou como check-o…" at bounding box center [1000, 479] width 327 height 43
paste textarea "Uma Reserva que o Check-out é amanhã, está amostrando que o check-out é hoje e …"
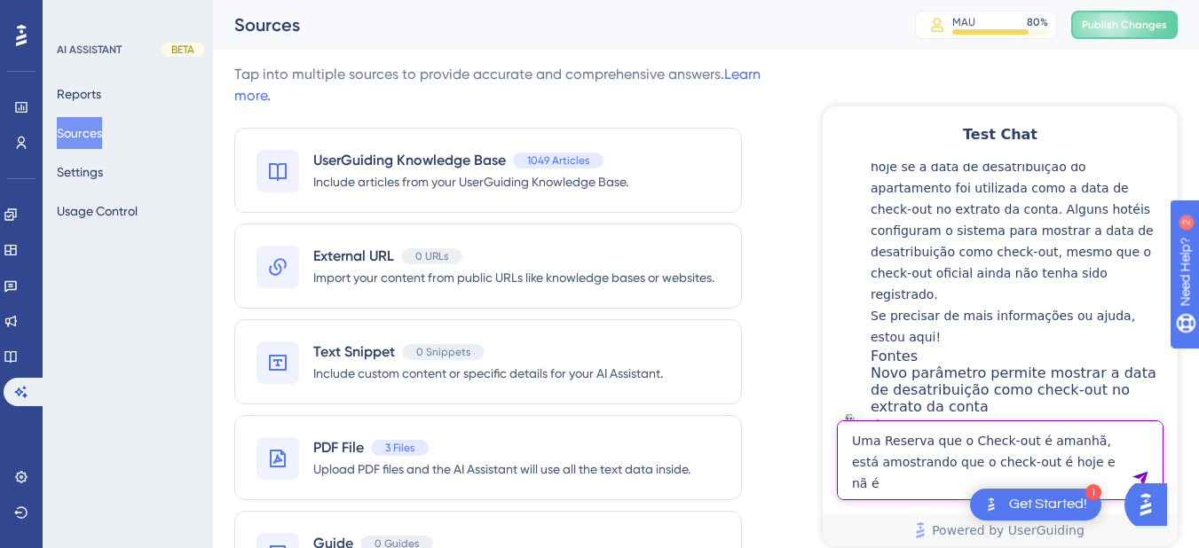
type textarea "Uma Reserva que o Check-out é amanhã, está amostrando que o check-out é hoje e …"
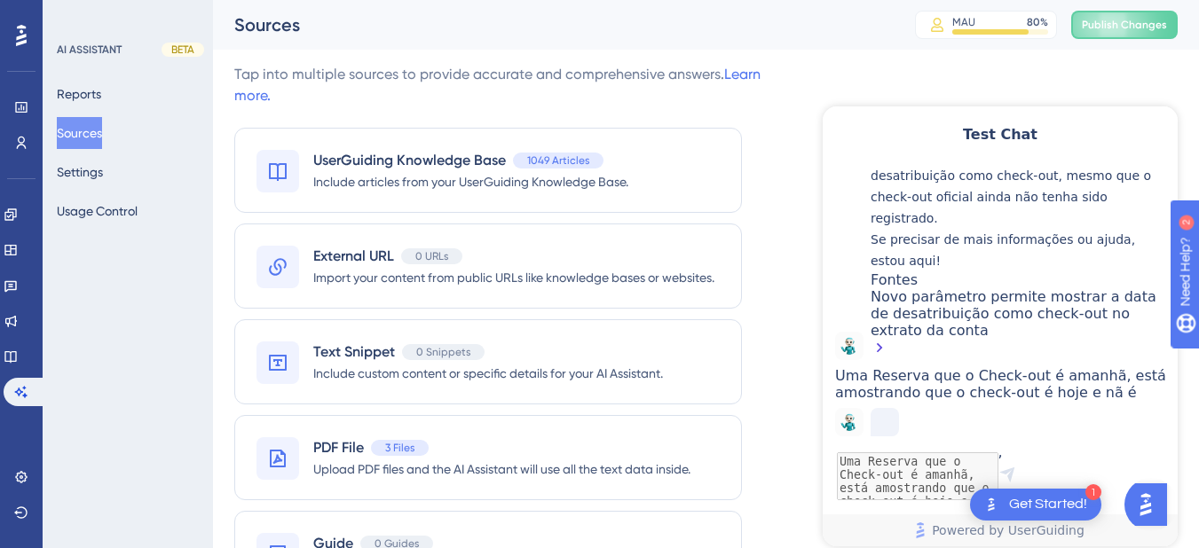
scroll to position [598, 0]
click at [13, 357] on link at bounding box center [11, 357] width 14 height 28
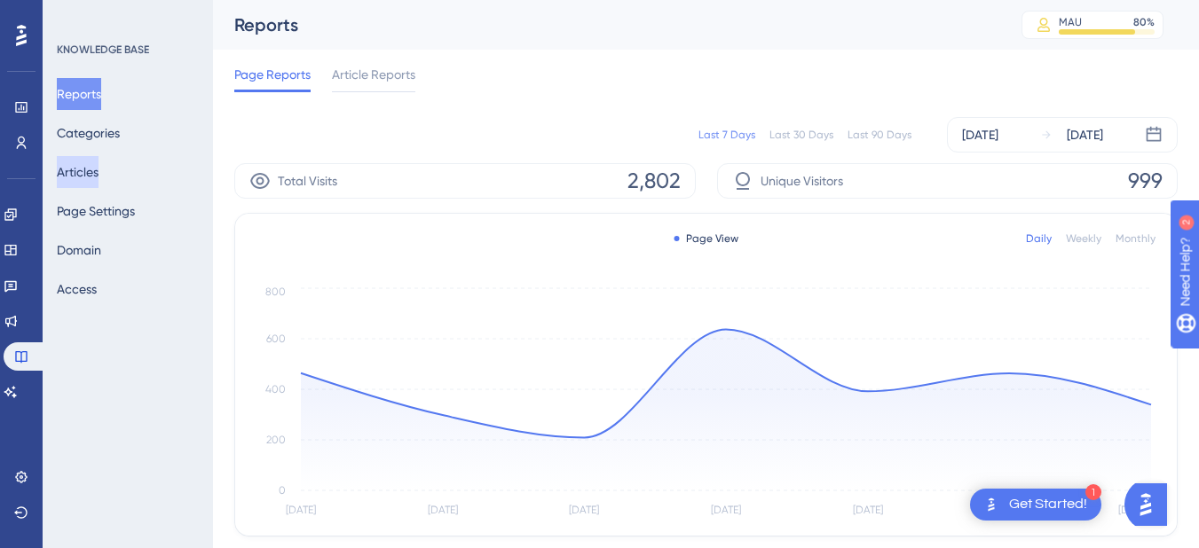
click at [86, 172] on button "Articles" at bounding box center [78, 172] width 42 height 32
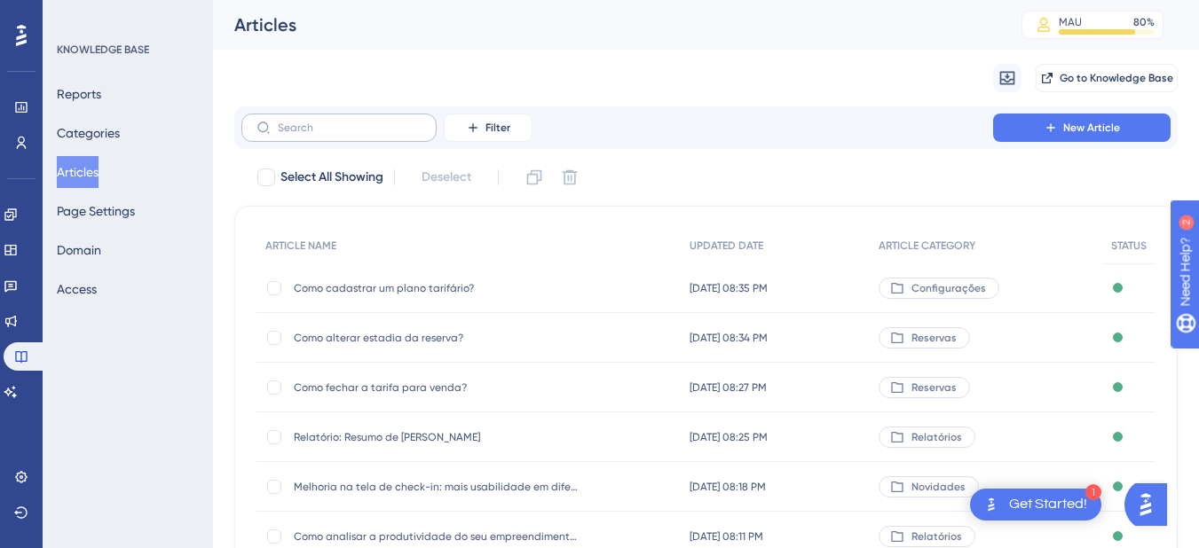
click at [297, 116] on label at bounding box center [338, 128] width 195 height 28
click at [297, 122] on input "text" at bounding box center [350, 128] width 144 height 12
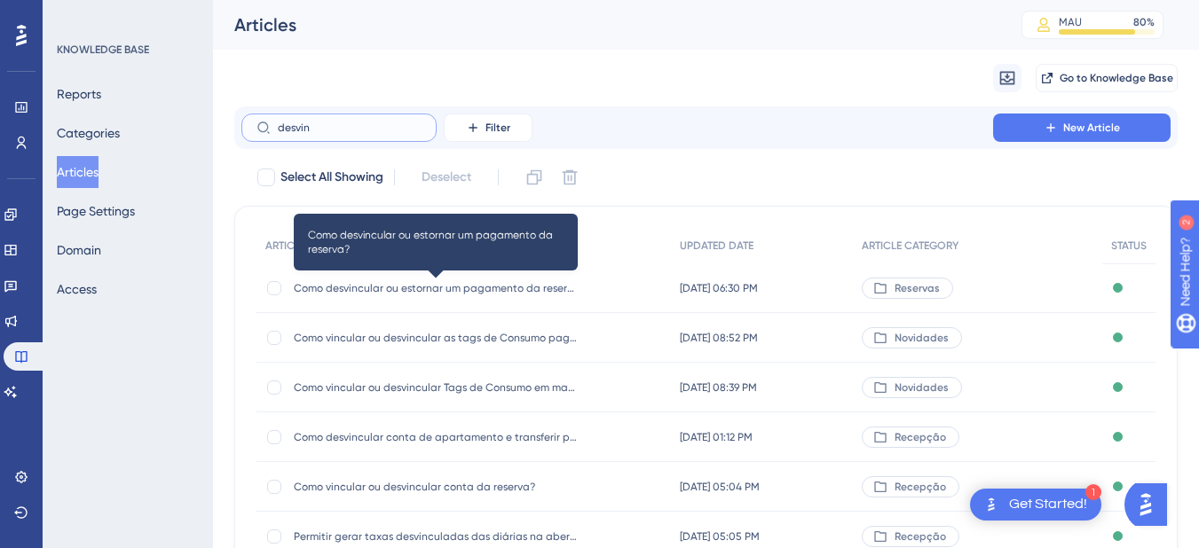
type input "desvin"
click at [401, 286] on span "Como desvincular ou estornar um pagamento da reserva?" at bounding box center [436, 288] width 284 height 14
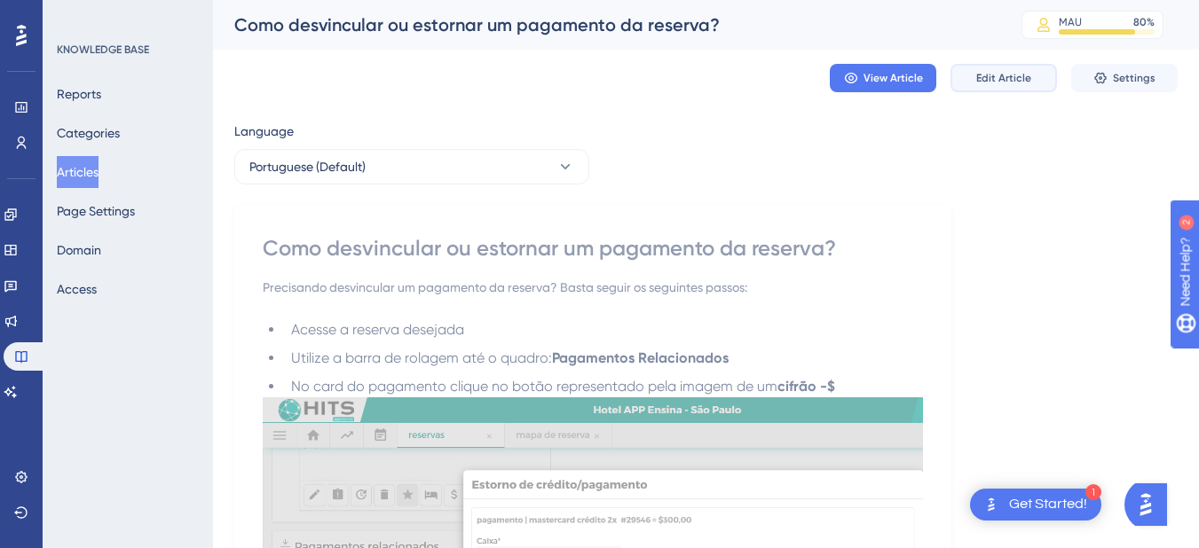
click at [1001, 72] on span "Edit Article" at bounding box center [1003, 78] width 55 height 14
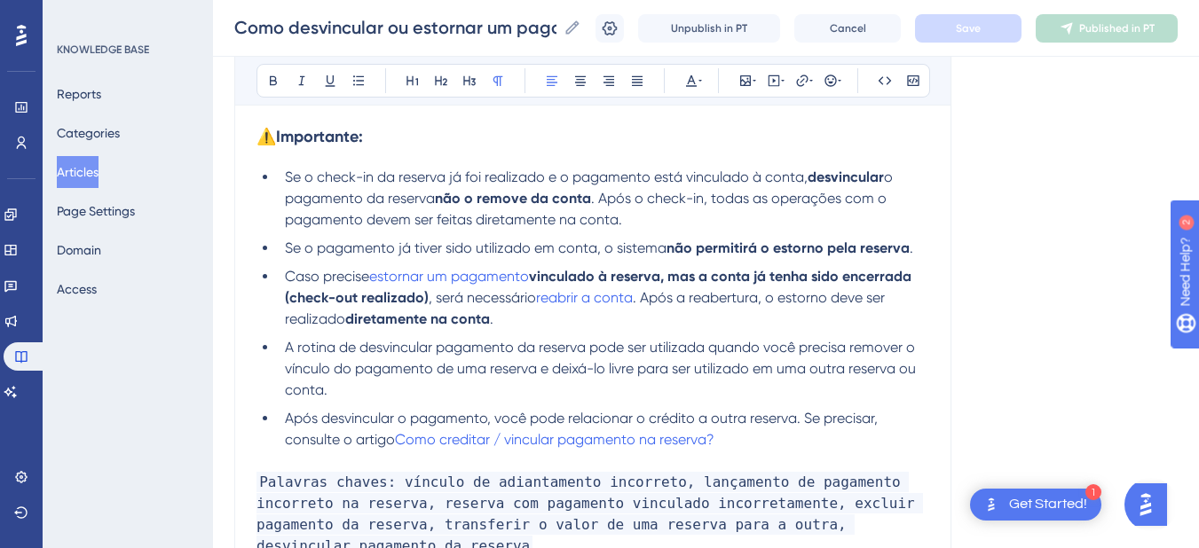
scroll to position [1131, 0]
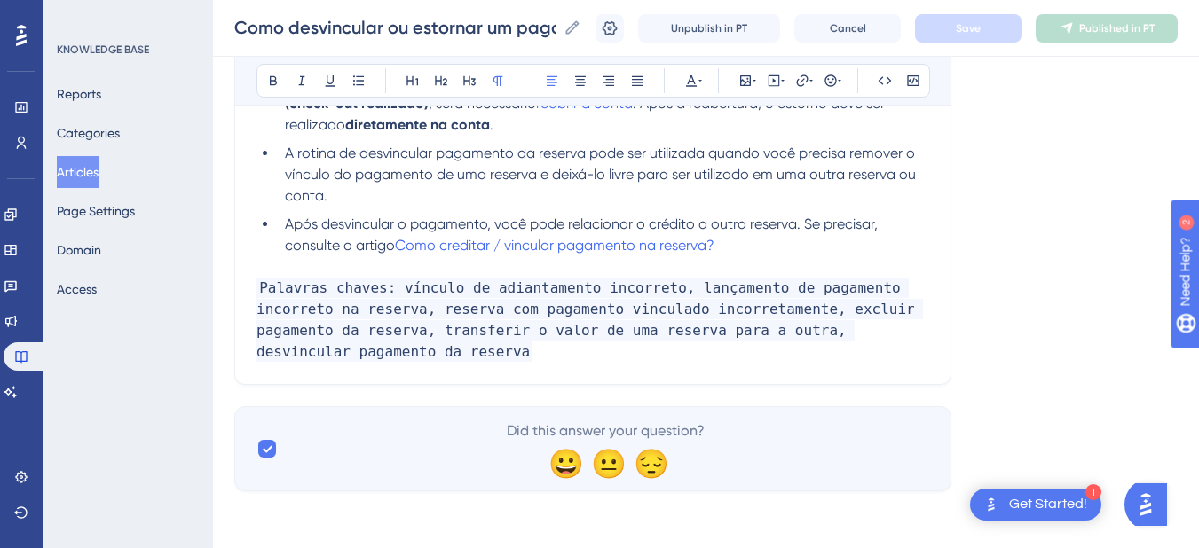
click at [409, 354] on p "Palavras chaves: vínculo de adiantamento incorreto, lançamento de pagamento inc…" at bounding box center [592, 320] width 673 height 85
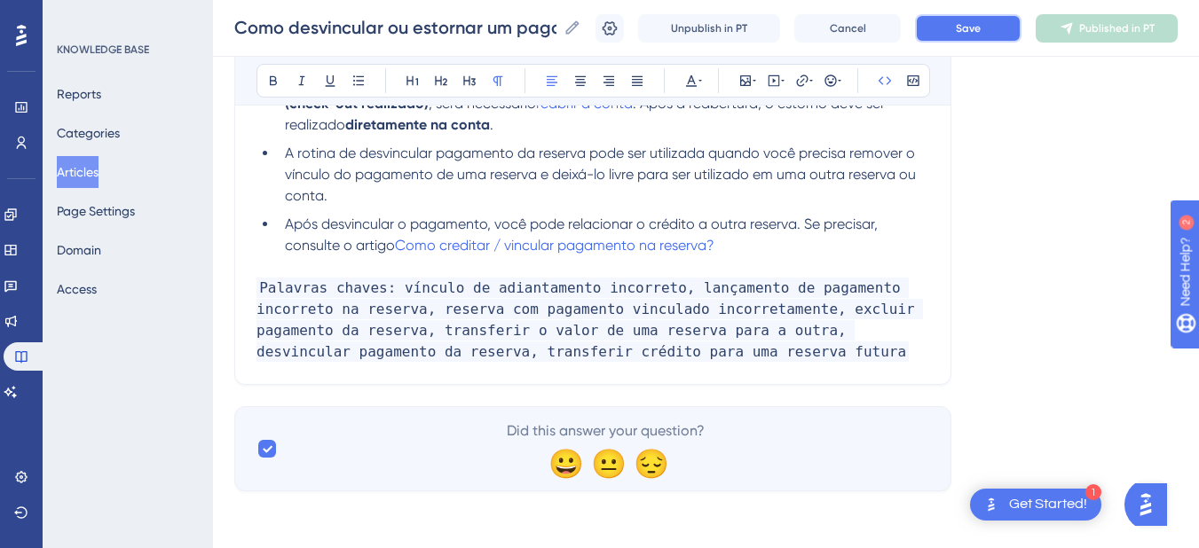
click at [1012, 26] on button "Save" at bounding box center [968, 28] width 106 height 28
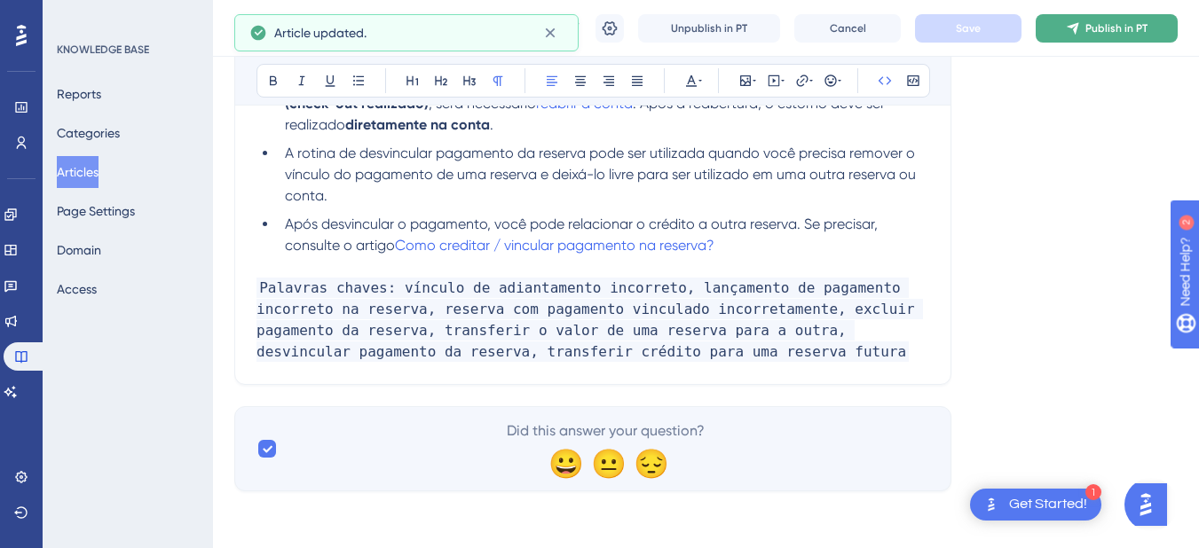
click at [1080, 27] on icon at bounding box center [1073, 28] width 14 height 14
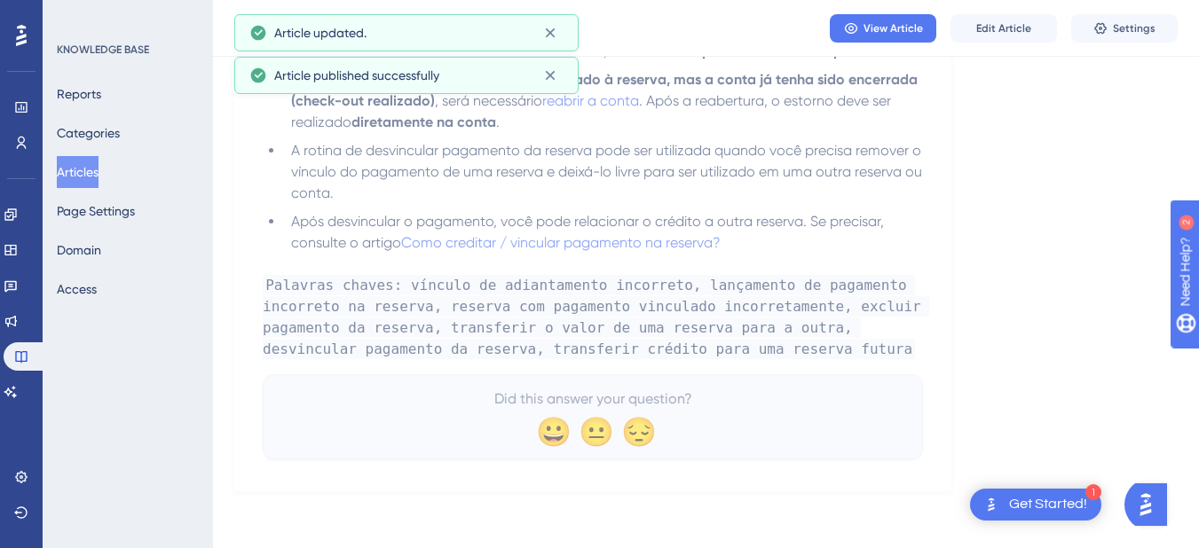
scroll to position [1056, 0]
click at [18, 378] on link at bounding box center [11, 392] width 14 height 28
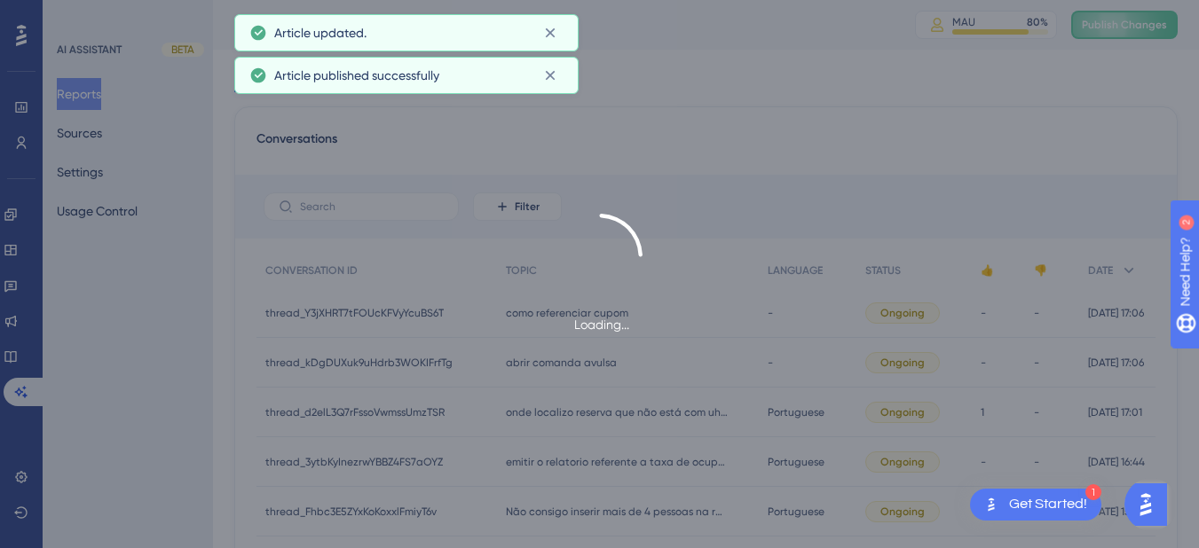
click at [1090, 27] on button "Publish Changes" at bounding box center [1124, 25] width 106 height 28
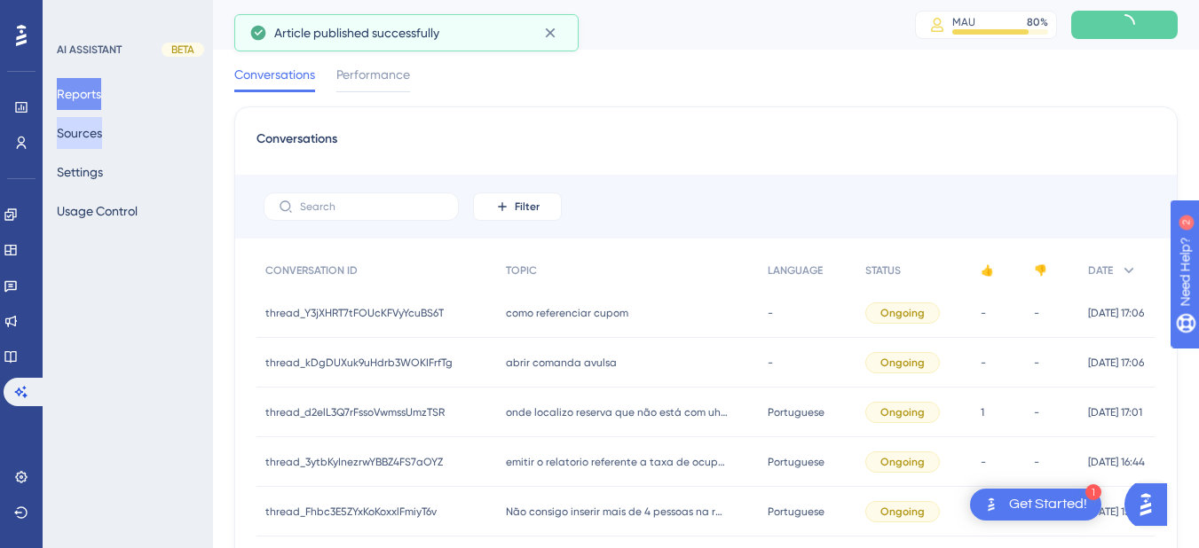
click at [90, 129] on button "Sources" at bounding box center [79, 133] width 45 height 32
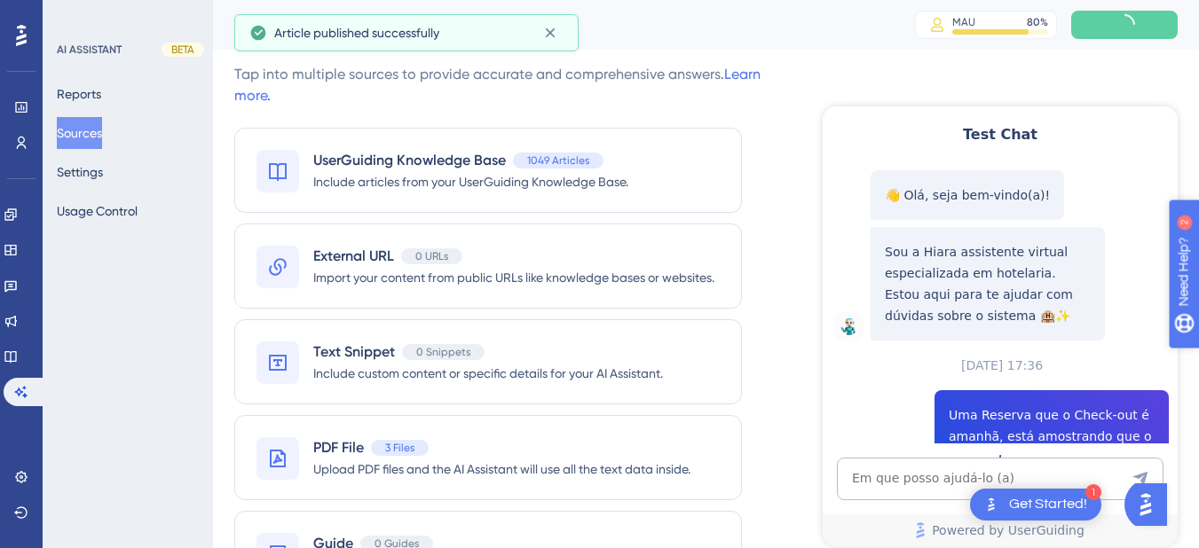
scroll to position [396, 0]
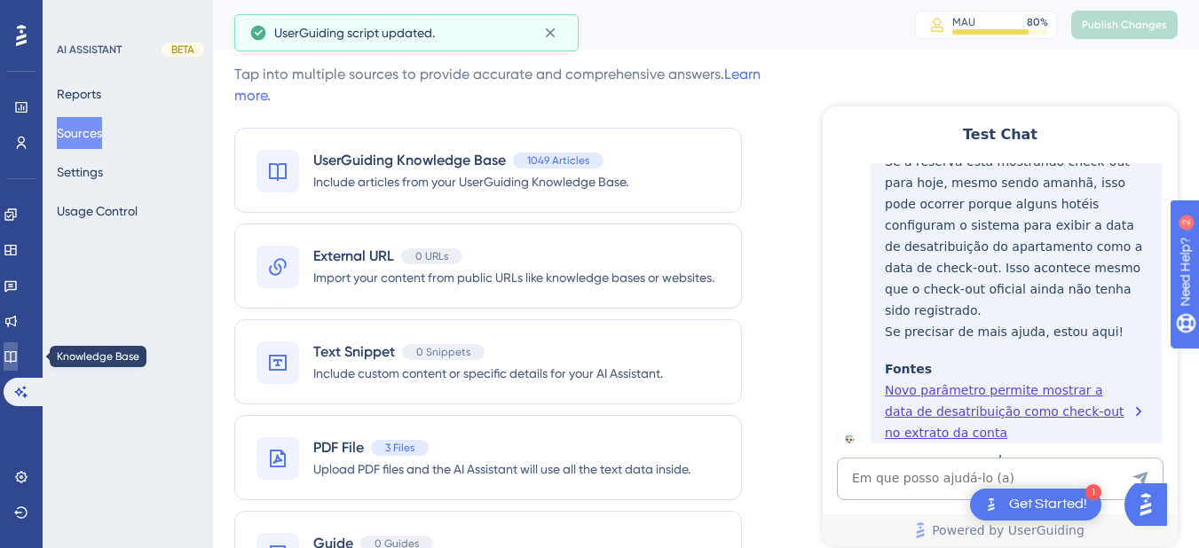
click at [18, 357] on link at bounding box center [11, 357] width 14 height 28
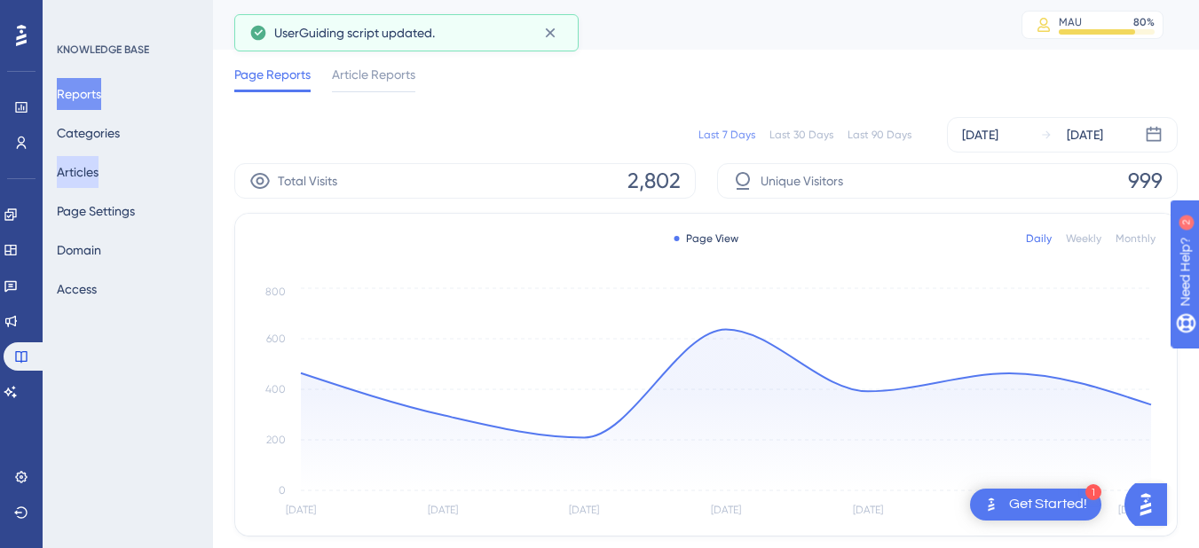
click at [96, 169] on button "Articles" at bounding box center [78, 172] width 42 height 32
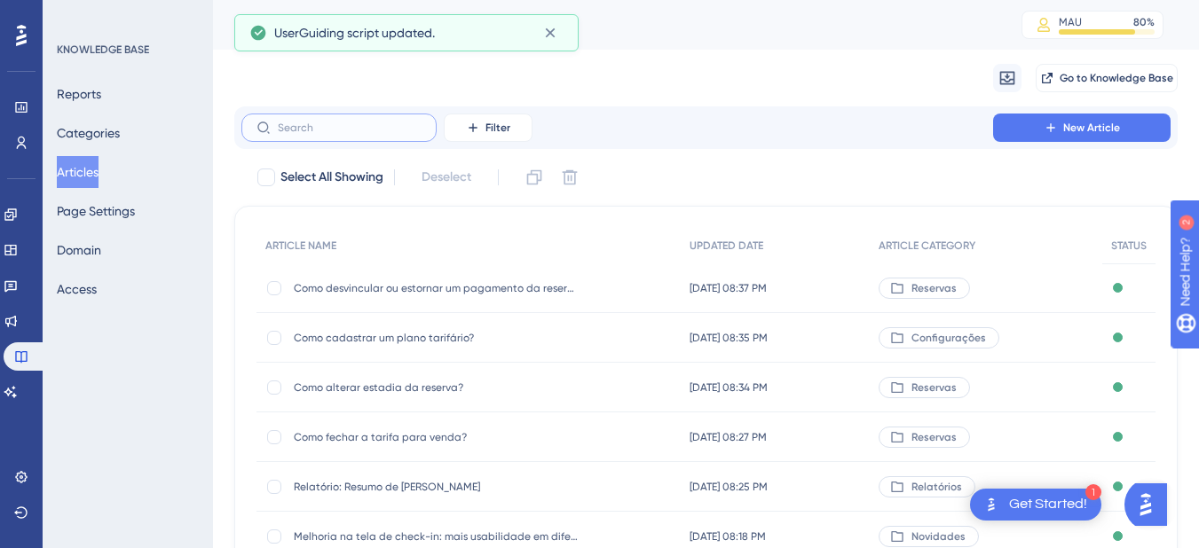
click at [330, 128] on input "text" at bounding box center [350, 128] width 144 height 12
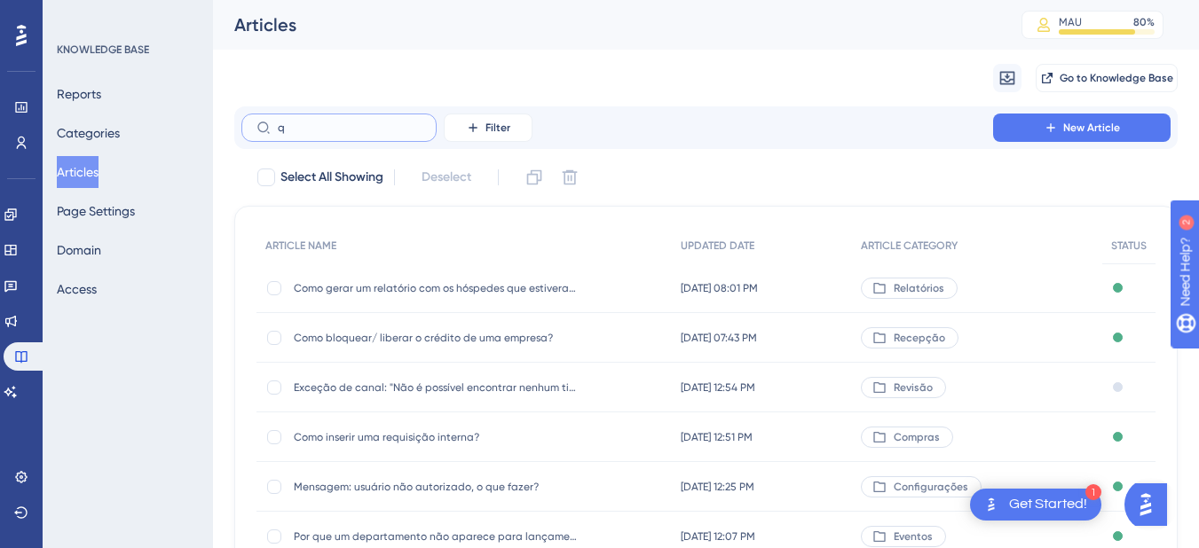
type input "qa"
checkbox input "true"
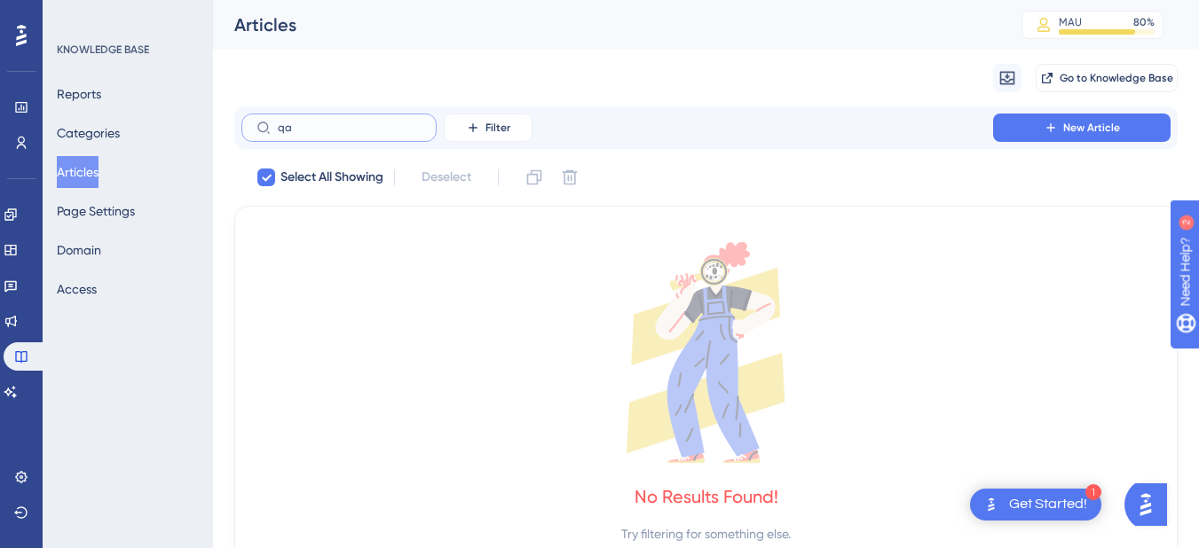
type input "q"
checkbox input "false"
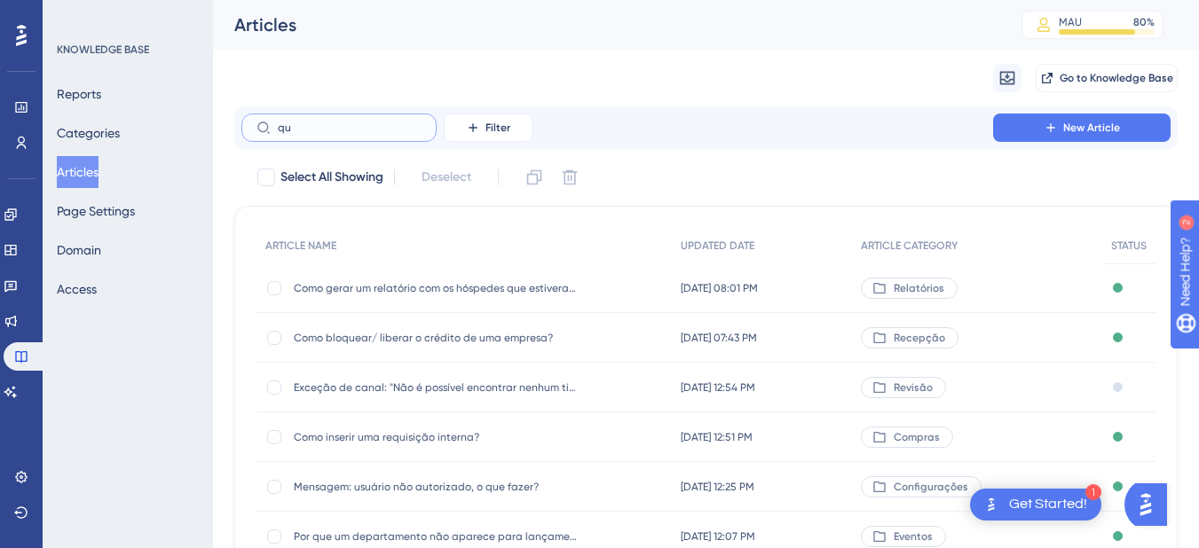
type input "quq"
checkbox input "true"
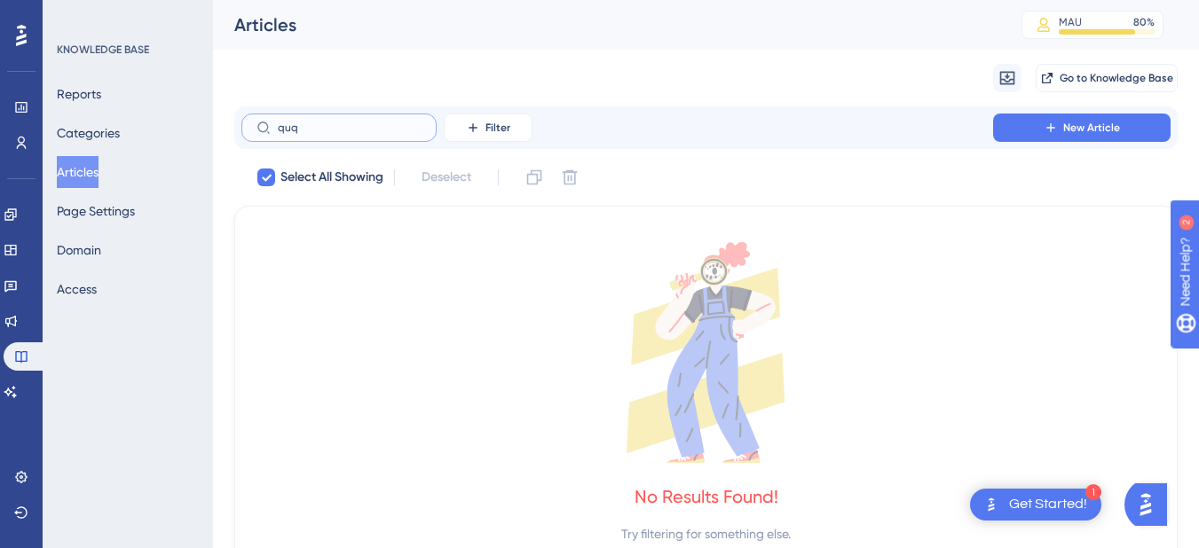
type input "qu"
checkbox input "false"
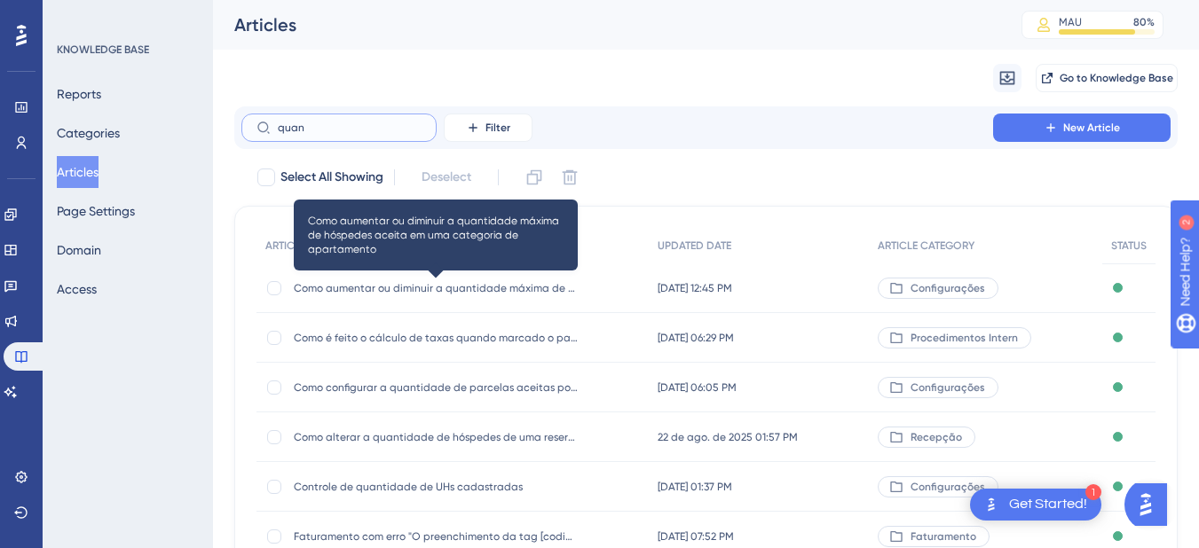
type input "quan"
click at [442, 283] on span "Como aumentar ou diminuir a quantidade máxima de hóspedes aceita em uma categor…" at bounding box center [436, 288] width 284 height 14
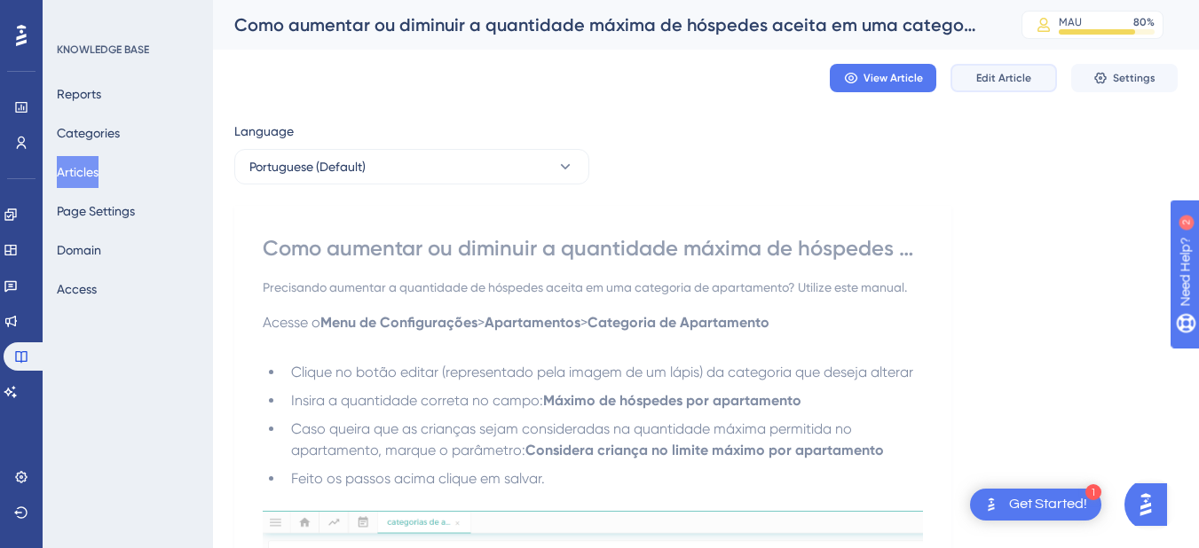
click at [1005, 78] on span "Edit Article" at bounding box center [1003, 78] width 55 height 14
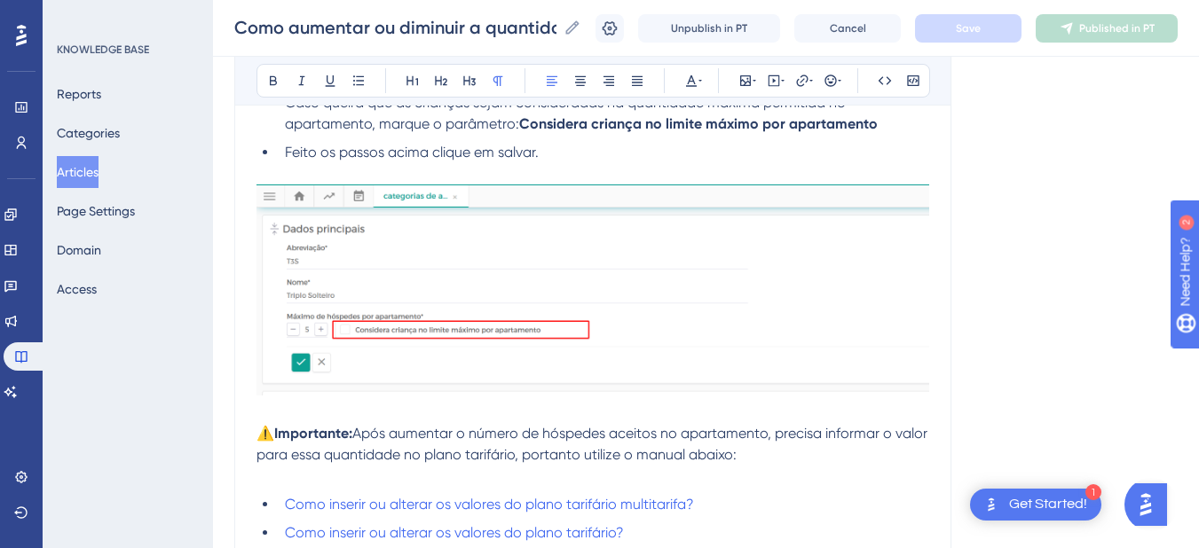
scroll to position [782, 0]
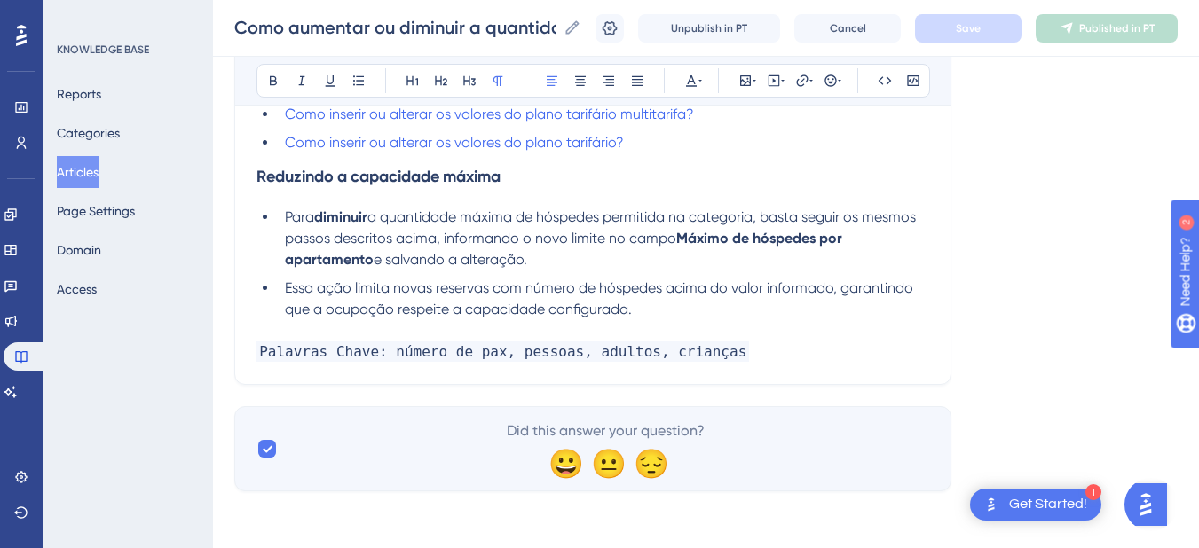
click at [766, 339] on p at bounding box center [592, 330] width 673 height 21
click at [755, 358] on p "Palavras Chave: número de pax, pessoas, adultos, crianças" at bounding box center [592, 352] width 673 height 21
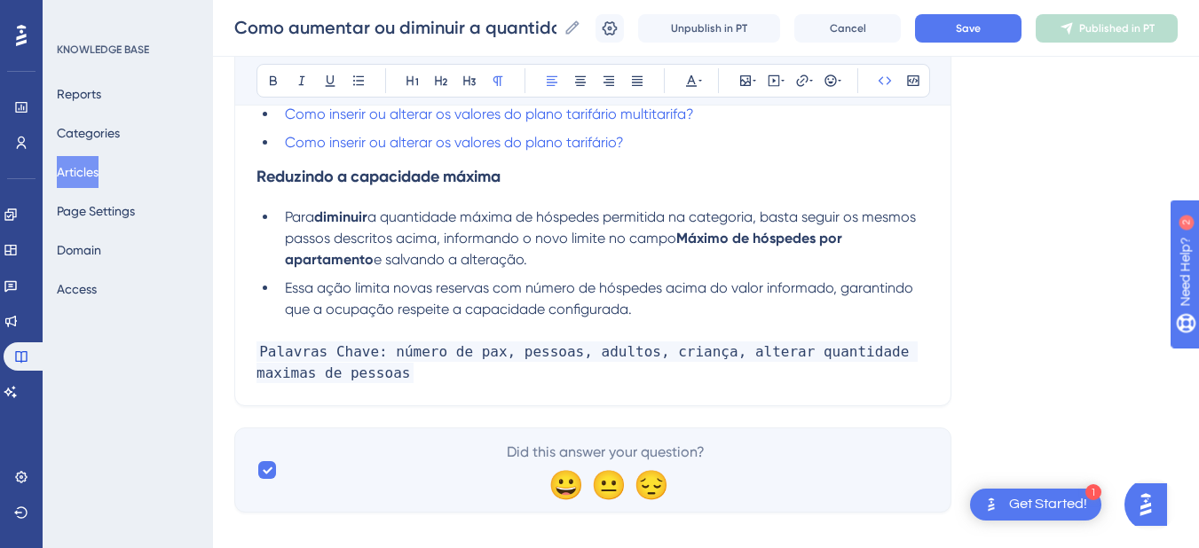
click at [892, 354] on span "Palavras Chave: número de pax, pessoas, adultos, criança, alterar quantidade ma…" at bounding box center [586, 363] width 661 height 42
drag, startPoint x: 474, startPoint y: 10, endPoint x: 526, endPoint y: 13, distance: 52.5
click at [526, 13] on div "Como aumentar ou diminuir a quantidade máxima de hóspedes aceita em uma categor…" at bounding box center [706, 28] width 986 height 57
drag, startPoint x: 489, startPoint y: 22, endPoint x: 247, endPoint y: 31, distance: 242.4
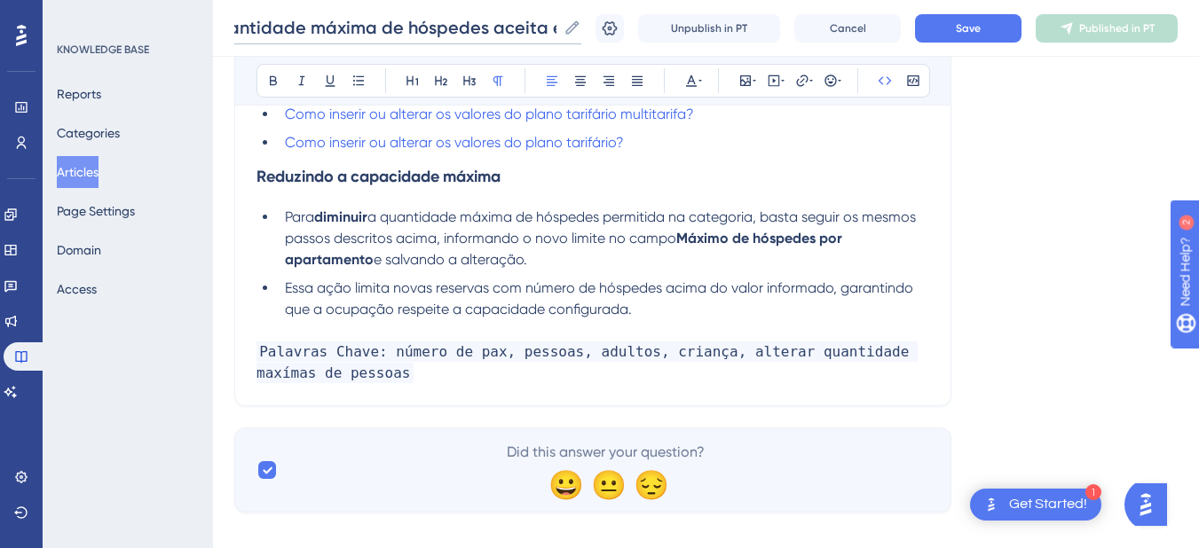
click at [247, 31] on input "Como aumentar ou diminuir a quantidade máxima de hóspedes aceita em uma categor…" at bounding box center [395, 27] width 322 height 25
click at [890, 351] on span "Palavras Chave: número de pax, pessoas, adultos, criança, alterar quantidade ma…" at bounding box center [586, 363] width 661 height 42
click at [872, 353] on span "Palavras Chave: número de pax, pessoas, adultos, criança, alterar quantidade ma…" at bounding box center [586, 363] width 661 height 42
click at [369, 364] on p "Palavras Chave: número de pax, pessoas, adultos, criança, alterar quantidade má…" at bounding box center [592, 363] width 673 height 43
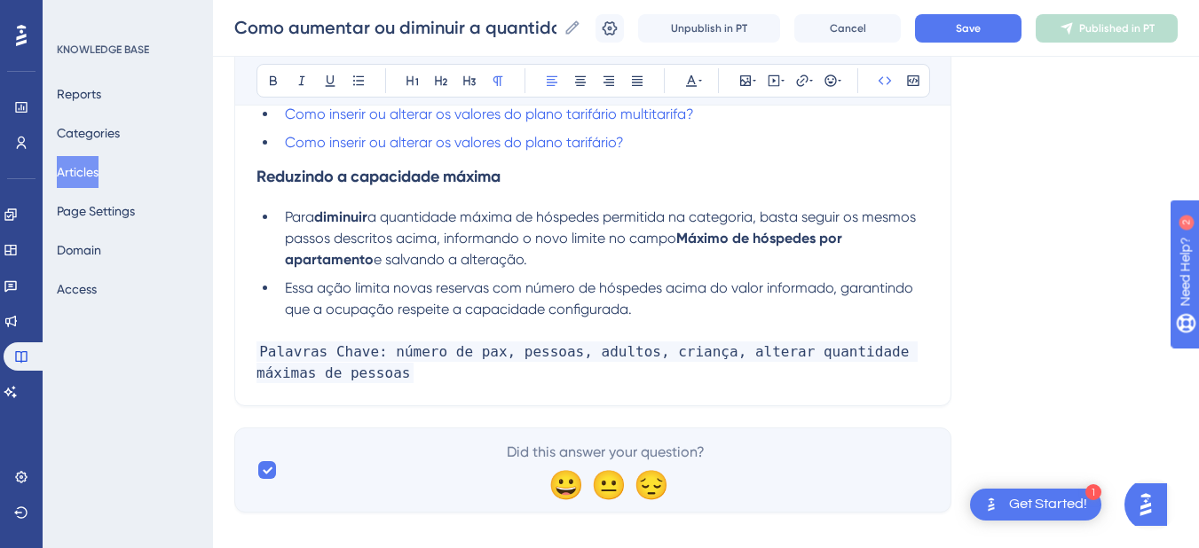
click at [964, 44] on div "Como aumentar ou diminuir a quantidade máxima de hóspedes aceita em uma categor…" at bounding box center [706, 28] width 986 height 57
click at [978, 35] on button "Save" at bounding box center [968, 28] width 106 height 28
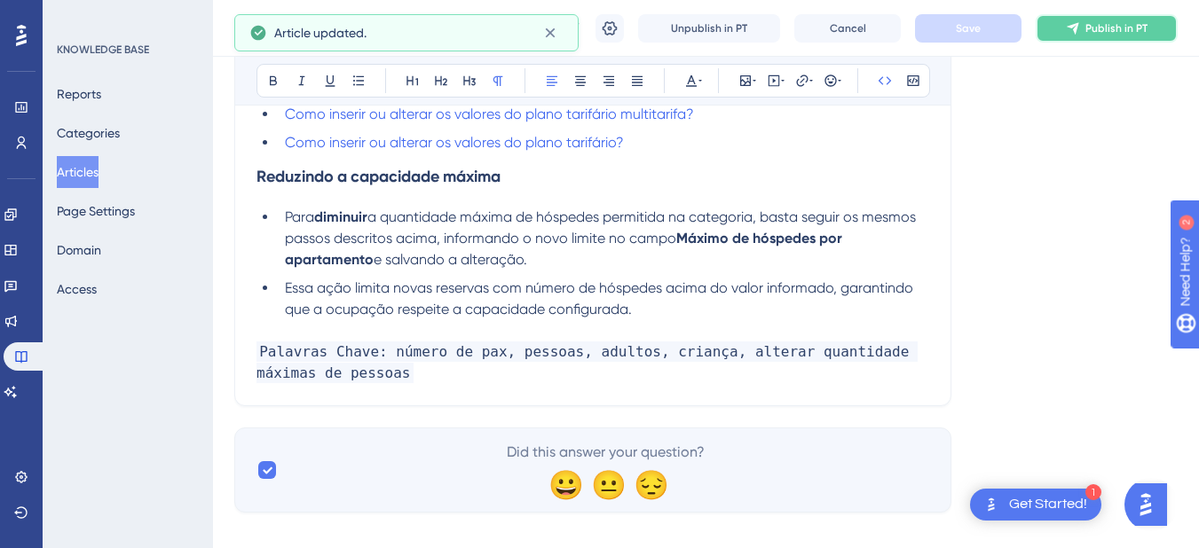
click at [1122, 17] on button "Publish in PT" at bounding box center [1107, 28] width 142 height 28
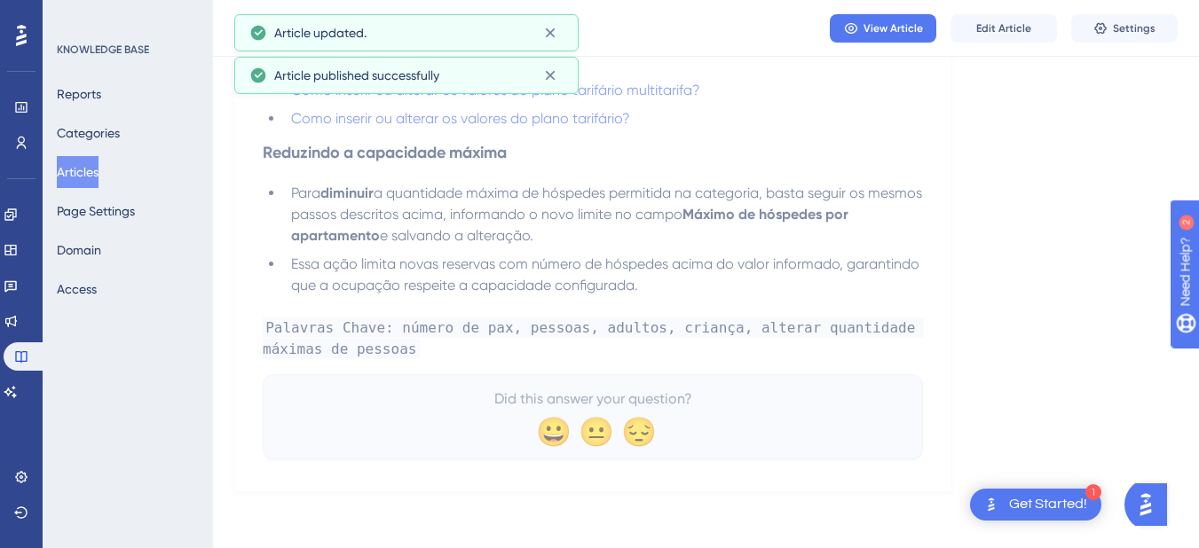
scroll to position [729, 0]
click at [17, 388] on icon at bounding box center [10, 392] width 12 height 12
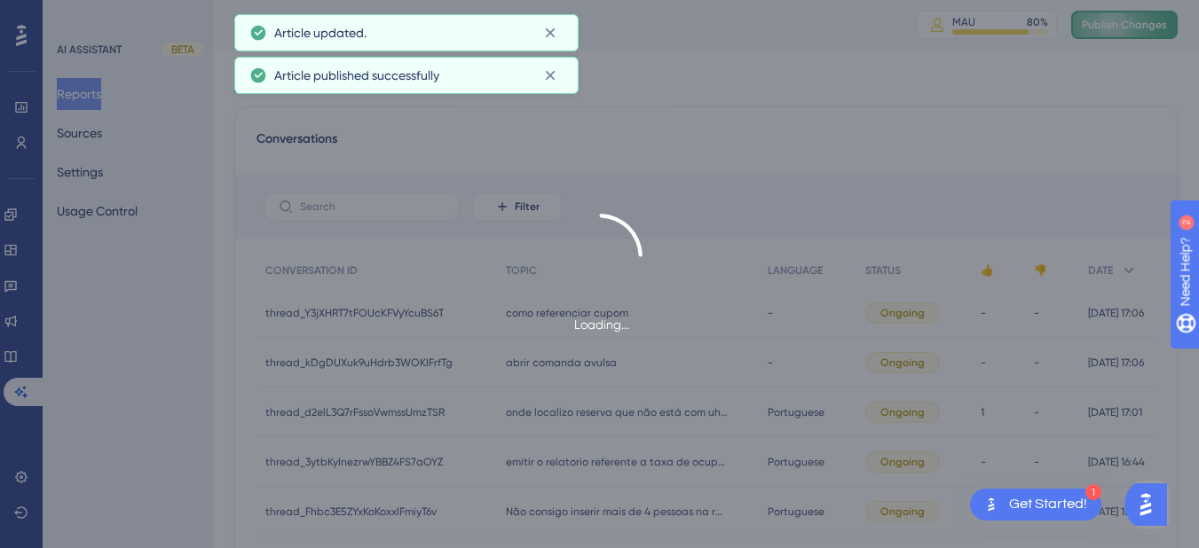
click at [1125, 18] on span "Publish Changes" at bounding box center [1124, 25] width 85 height 14
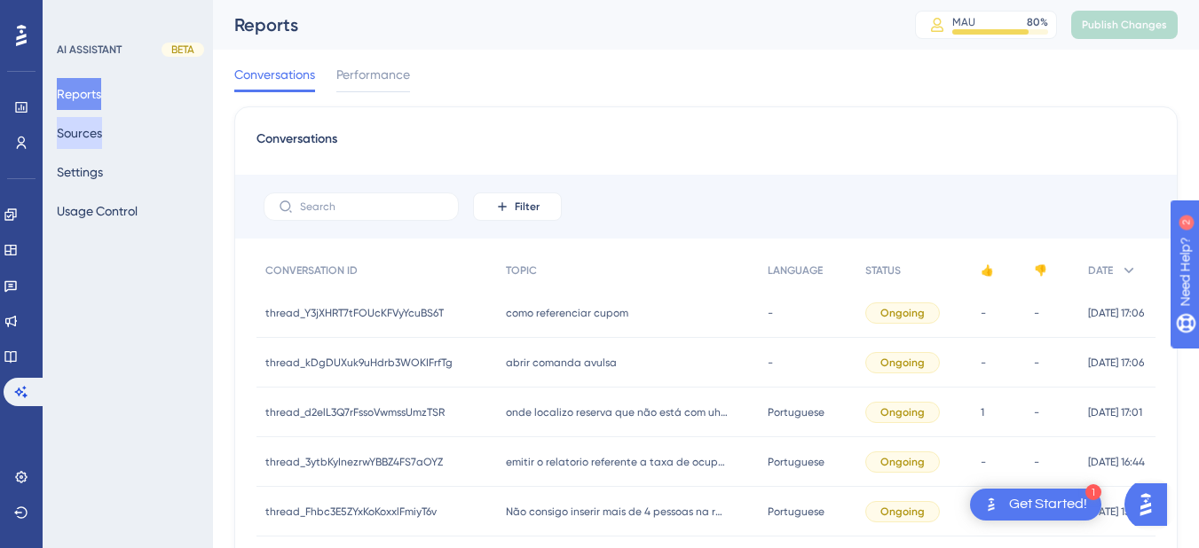
click at [84, 137] on button "Sources" at bounding box center [79, 133] width 45 height 32
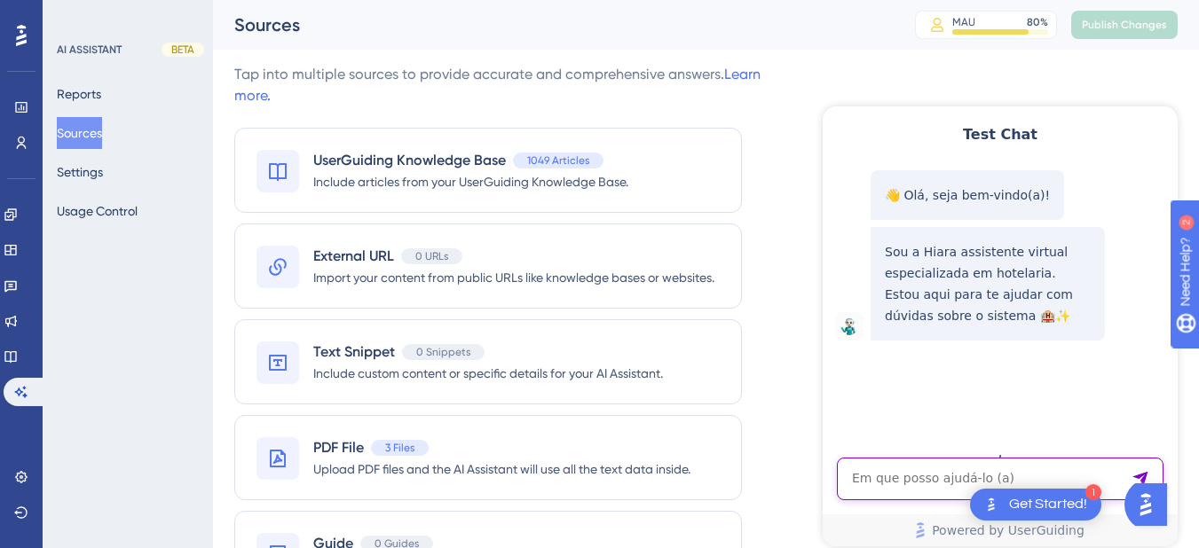
click at [910, 490] on textarea "AI Assistant Text Input" at bounding box center [1000, 479] width 327 height 43
paste textarea "Preciso transferir um credito de reserva para outra"
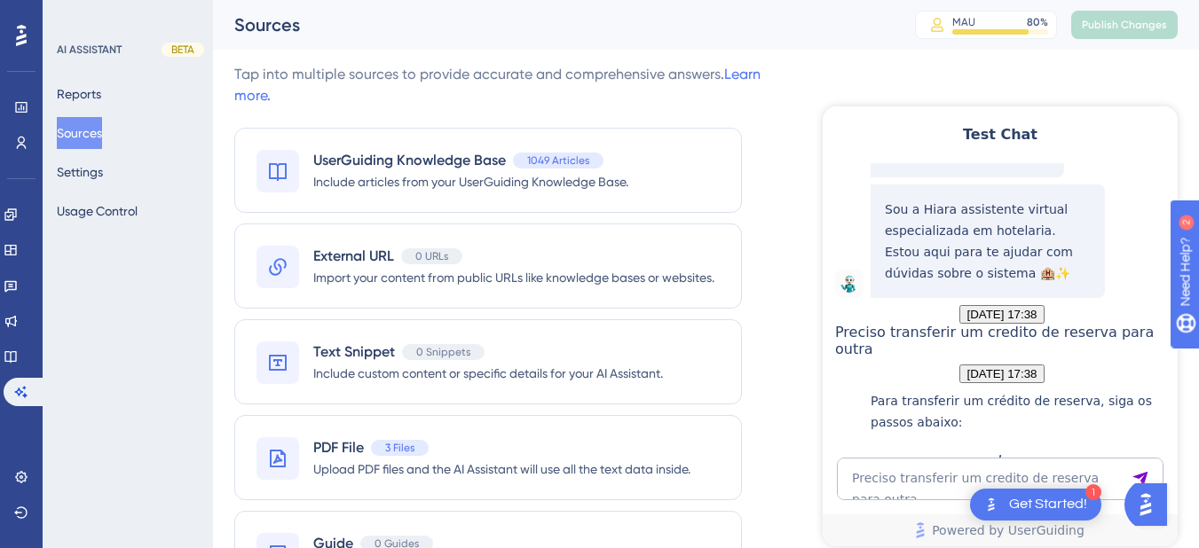
scroll to position [442, 0]
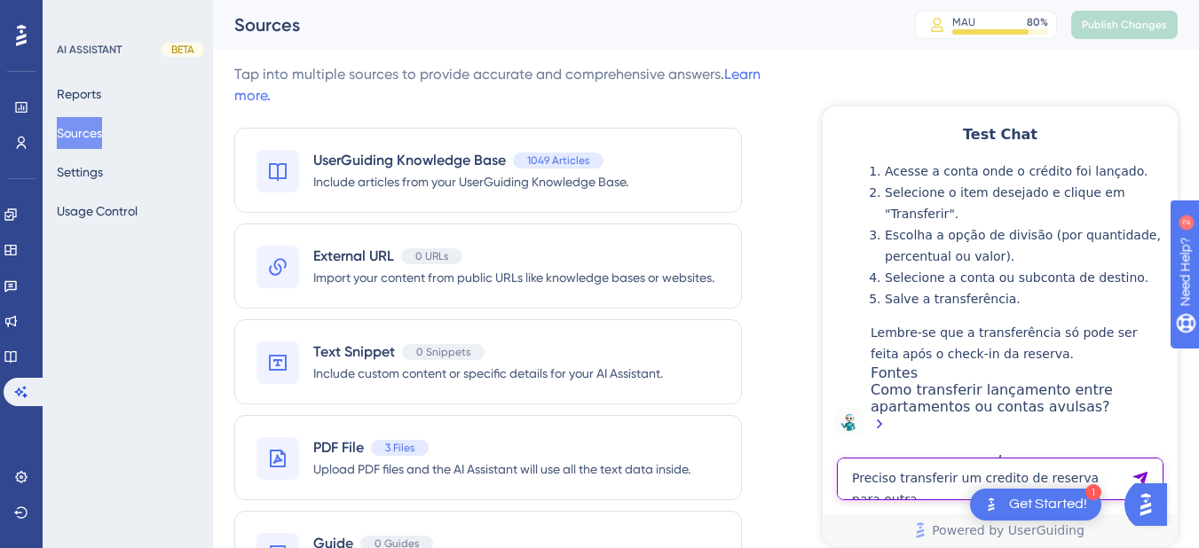
click at [886, 470] on textarea "Preciso transferir um credito de reserva para outra" at bounding box center [1000, 479] width 327 height 43
paste textarea "Como transferir credito em reserva pendente de check-in para outra reserva futu"
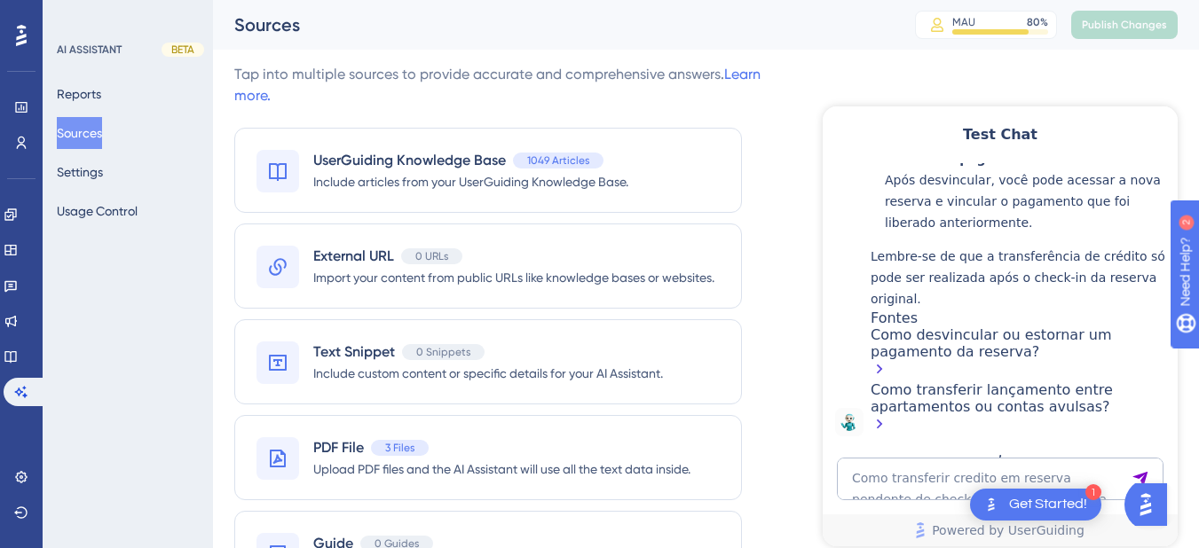
scroll to position [1129, 0]
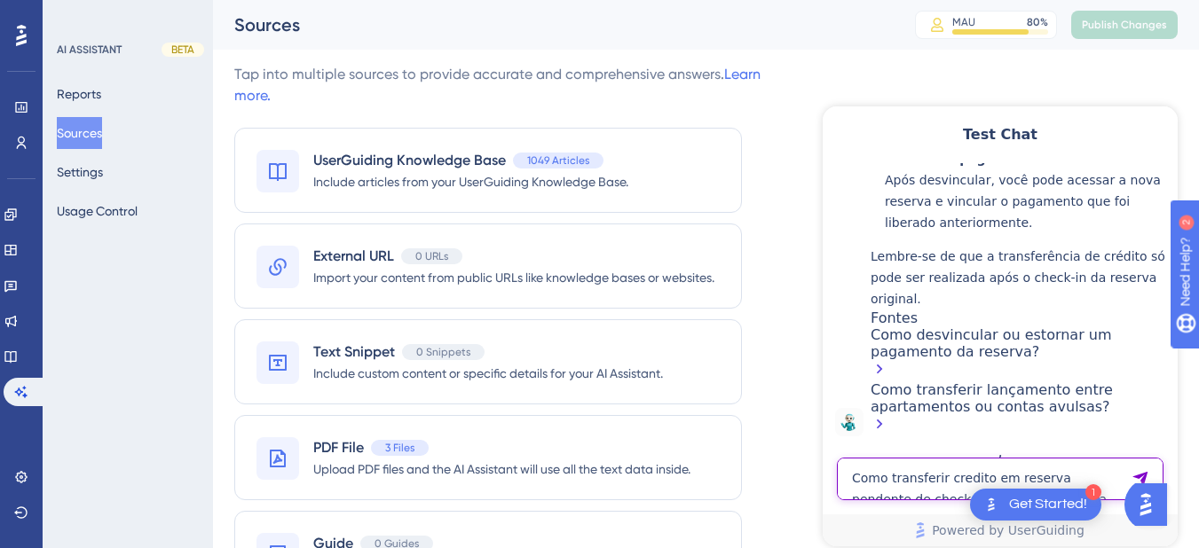
click at [907, 485] on textarea "Como transferir credito em reserva pendente de check-in para outra reserva futu…" at bounding box center [1000, 479] width 327 height 43
paste textarea "PR3ECISO AUMENTAR A QUANTIDADE MAX DE PESSOAS"
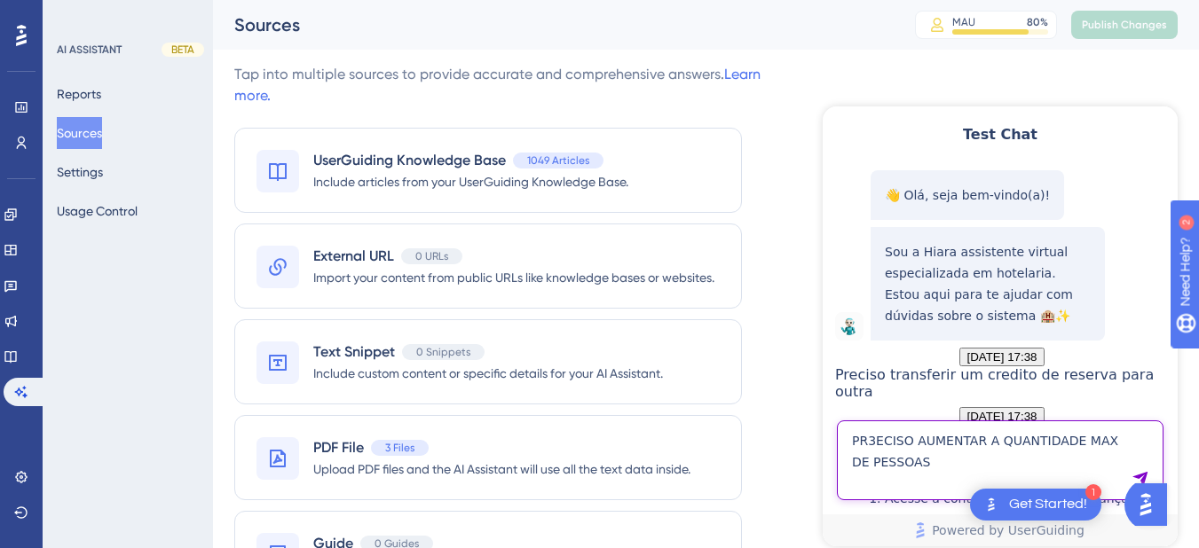
type textarea "PR3ECISO AUMENTAR A QUANTIDADE MAX DE PESSOAS"
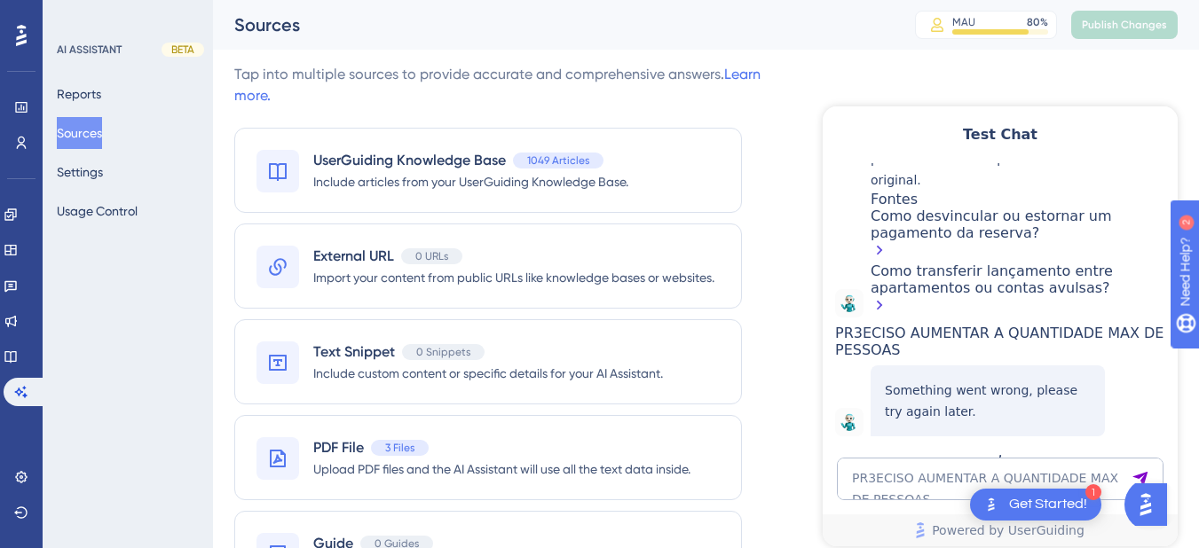
scroll to position [1292, 0]
click at [18, 351] on icon at bounding box center [11, 357] width 14 height 14
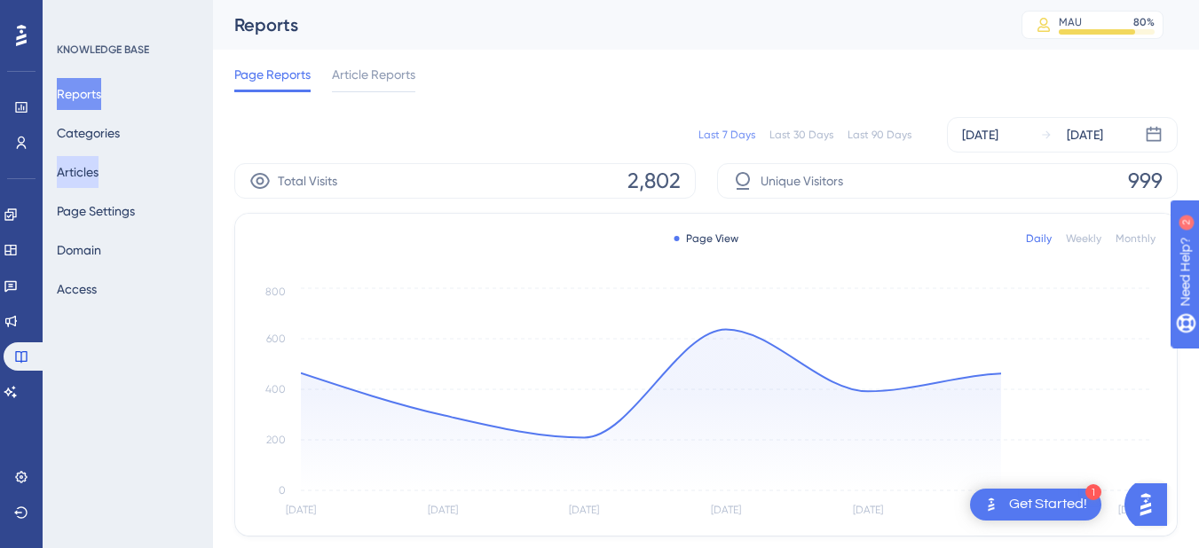
click at [87, 162] on button "Articles" at bounding box center [78, 172] width 42 height 32
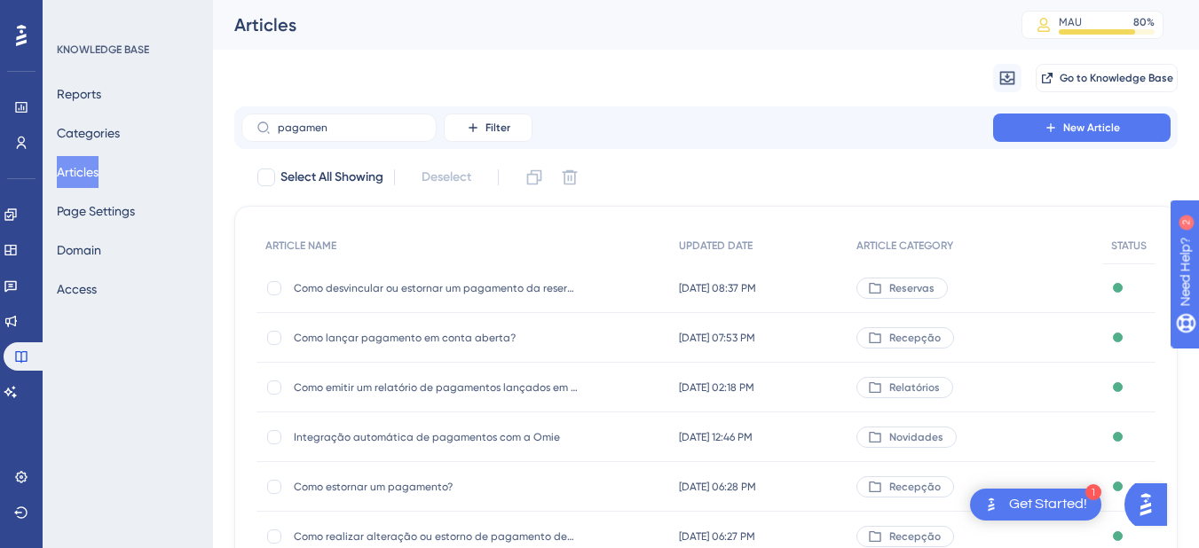
type input "pagamenr"
checkbox input "true"
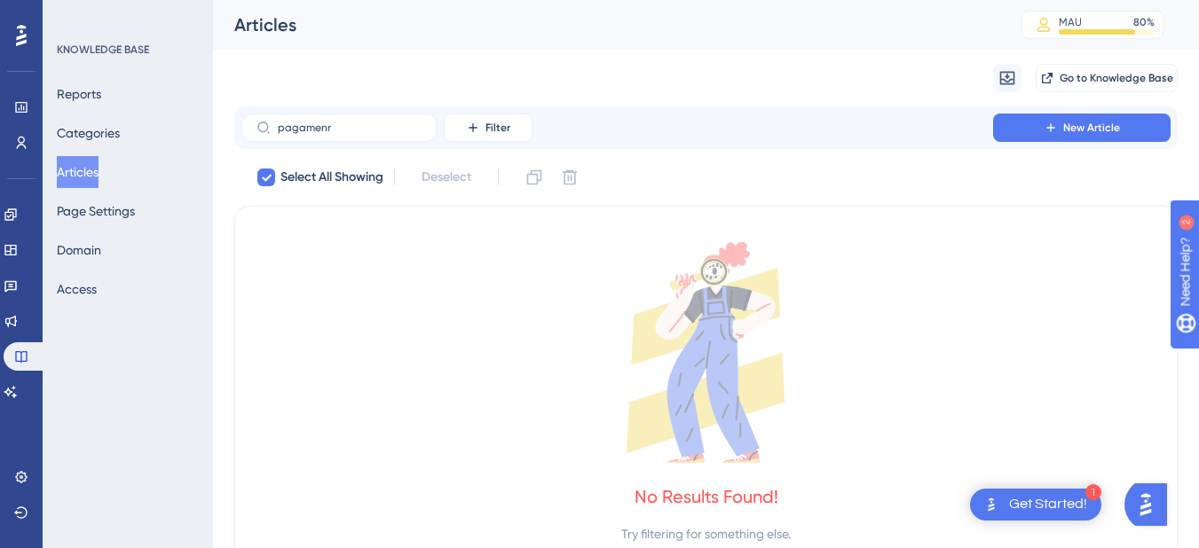
type input "pagamen"
checkbox input "false"
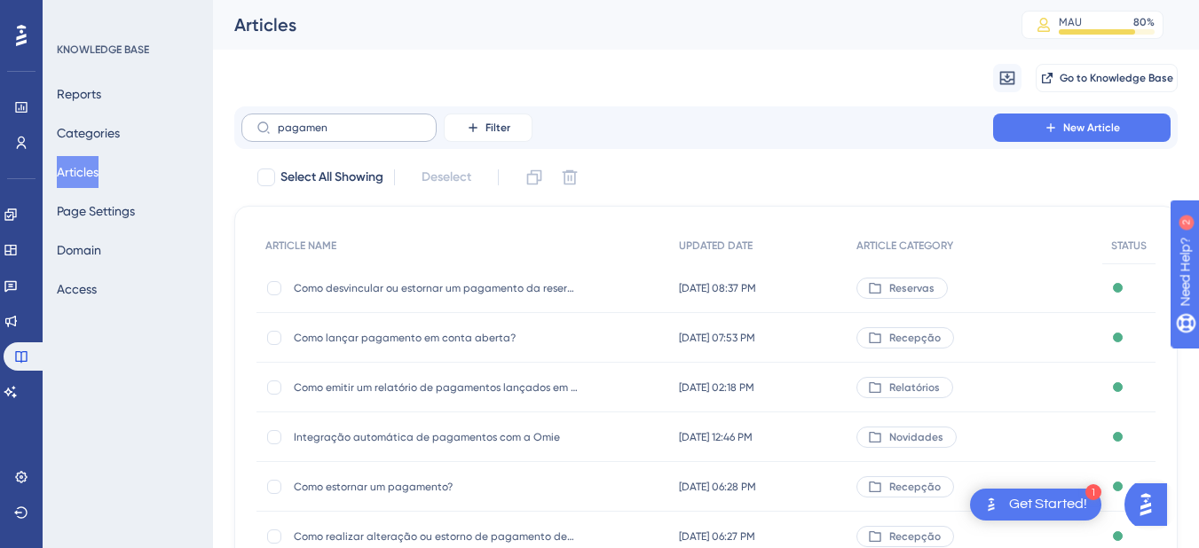
click at [318, 122] on input "pagamen" at bounding box center [350, 128] width 144 height 12
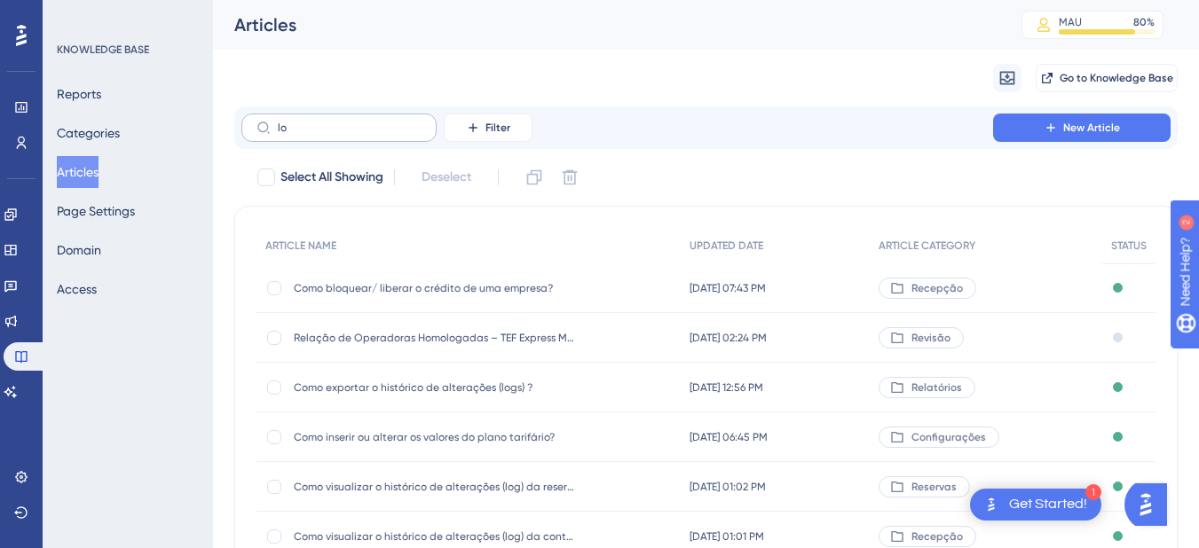
type input "l"
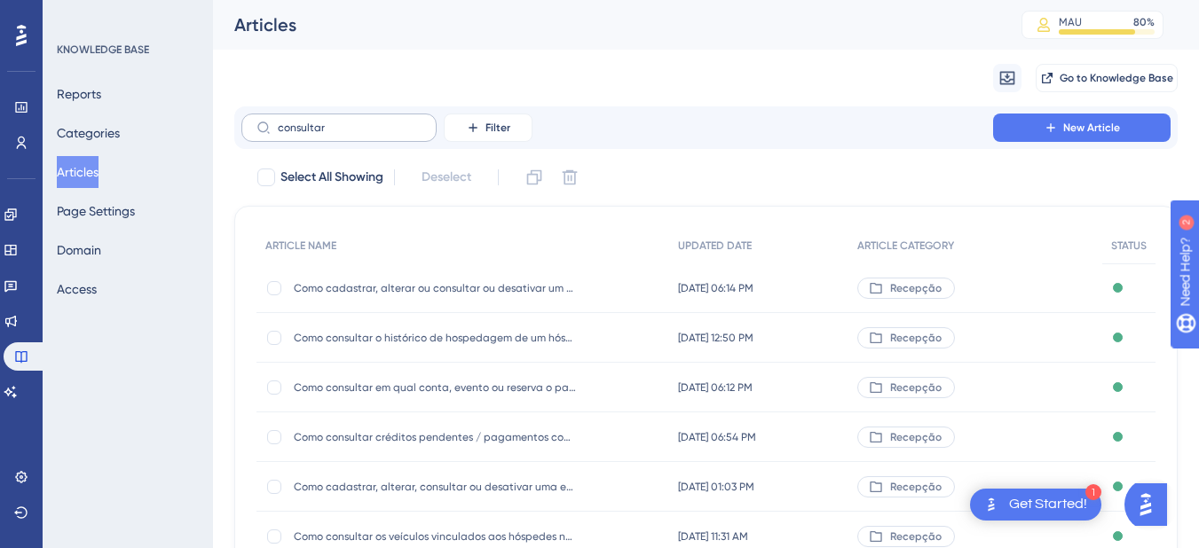
type input "consultar p"
checkbox input "true"
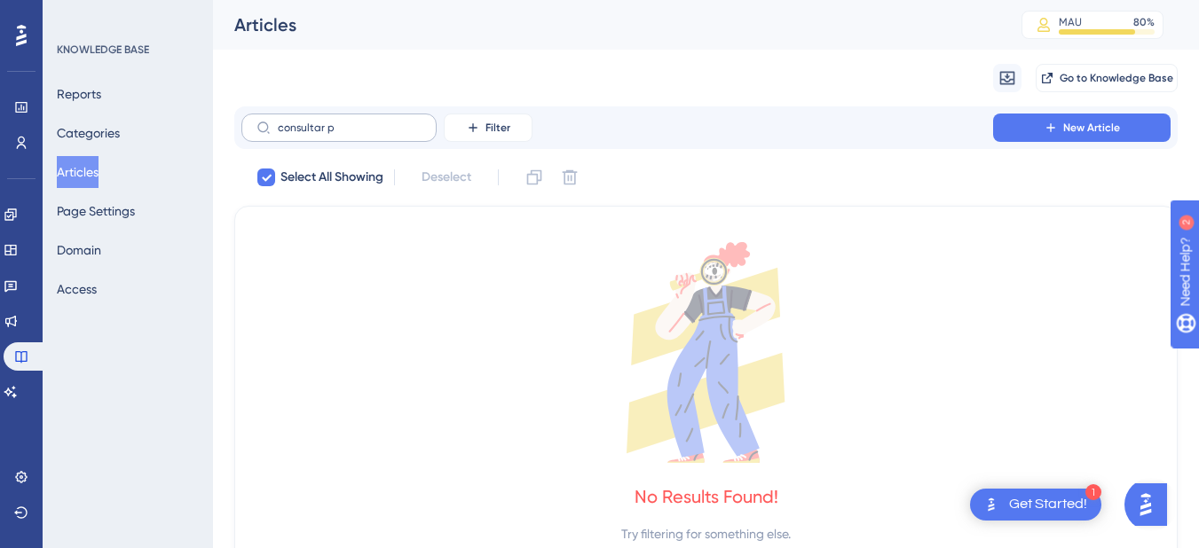
type input "consultar"
checkbox input "false"
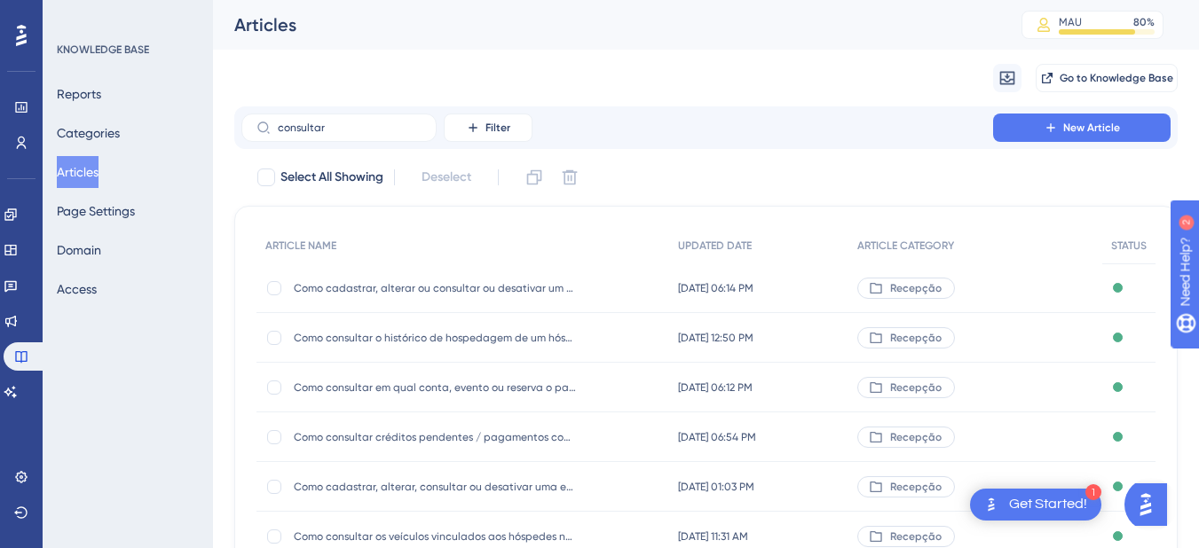
scroll to position [355, 0]
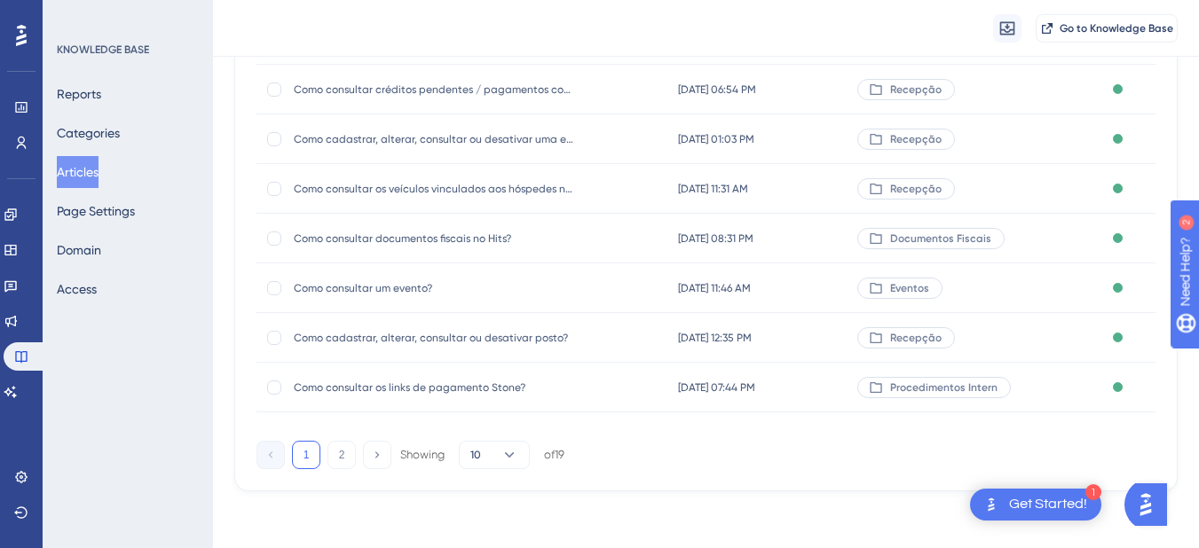
click at [98, 161] on button "Articles" at bounding box center [78, 172] width 42 height 32
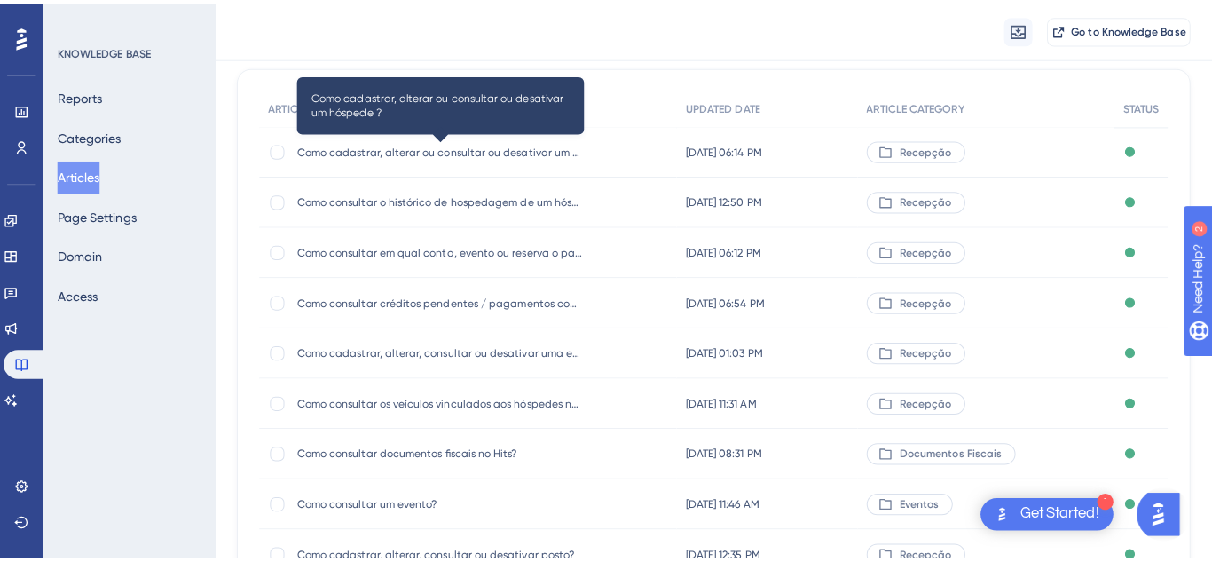
scroll to position [0, 0]
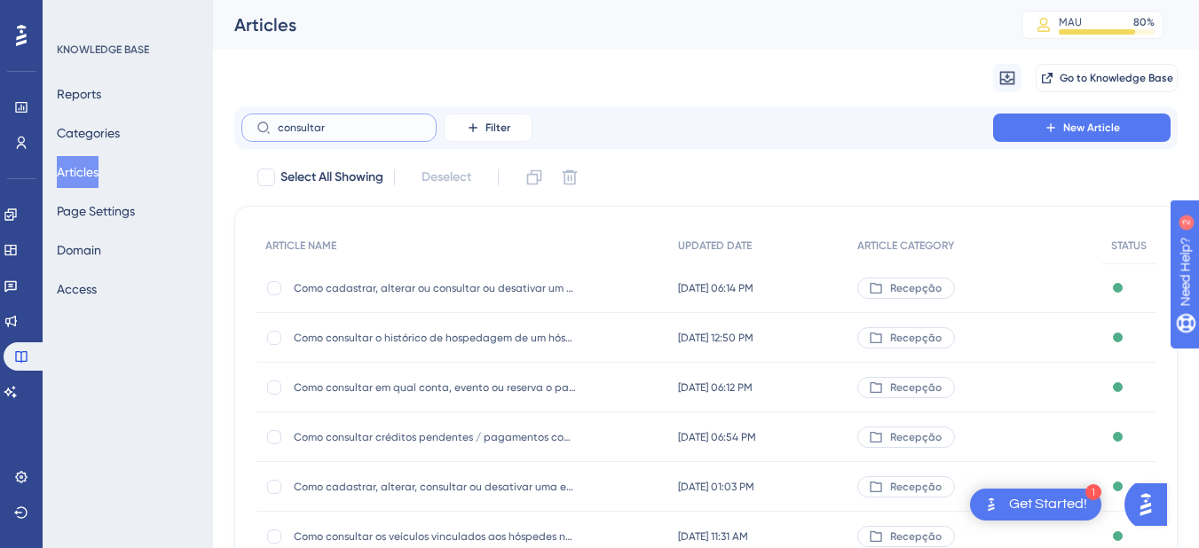
click at [326, 122] on input "consultar" at bounding box center [350, 128] width 144 height 12
click at [278, 125] on input "consultar" at bounding box center [350, 128] width 144 height 12
click at [342, 141] on label "consultar" at bounding box center [338, 128] width 195 height 28
click at [342, 134] on input "consultar" at bounding box center [350, 128] width 144 height 12
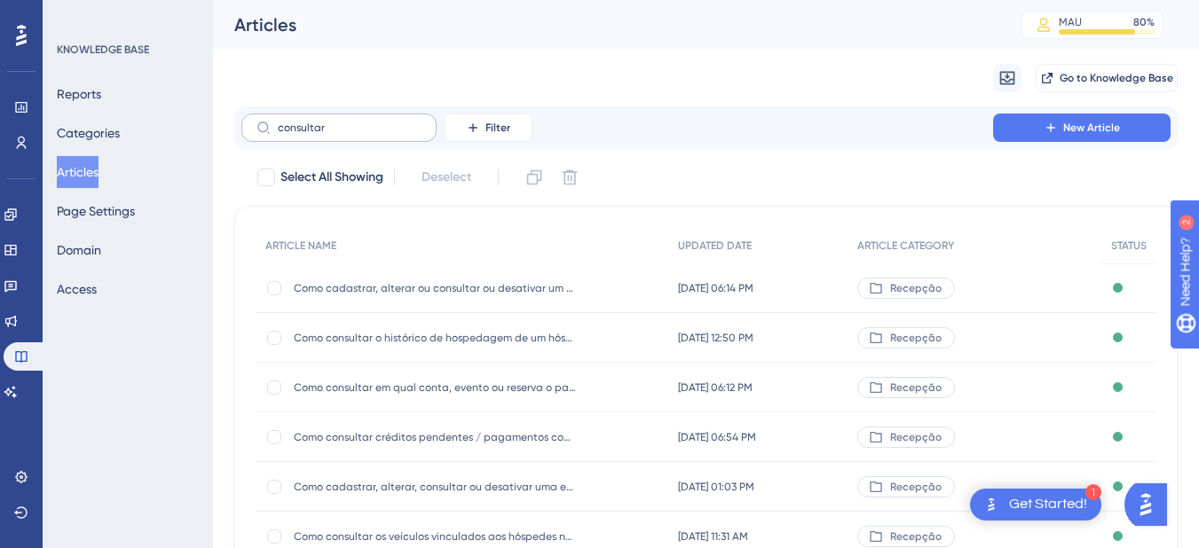
click at [302, 121] on label "consultar" at bounding box center [338, 128] width 195 height 28
click at [302, 122] on input "consultar" at bounding box center [350, 128] width 144 height 12
click at [302, 121] on label "consultar" at bounding box center [338, 128] width 195 height 28
click at [302, 122] on input "consultar" at bounding box center [350, 128] width 144 height 12
click at [302, 121] on label "consultar" at bounding box center [338, 128] width 195 height 28
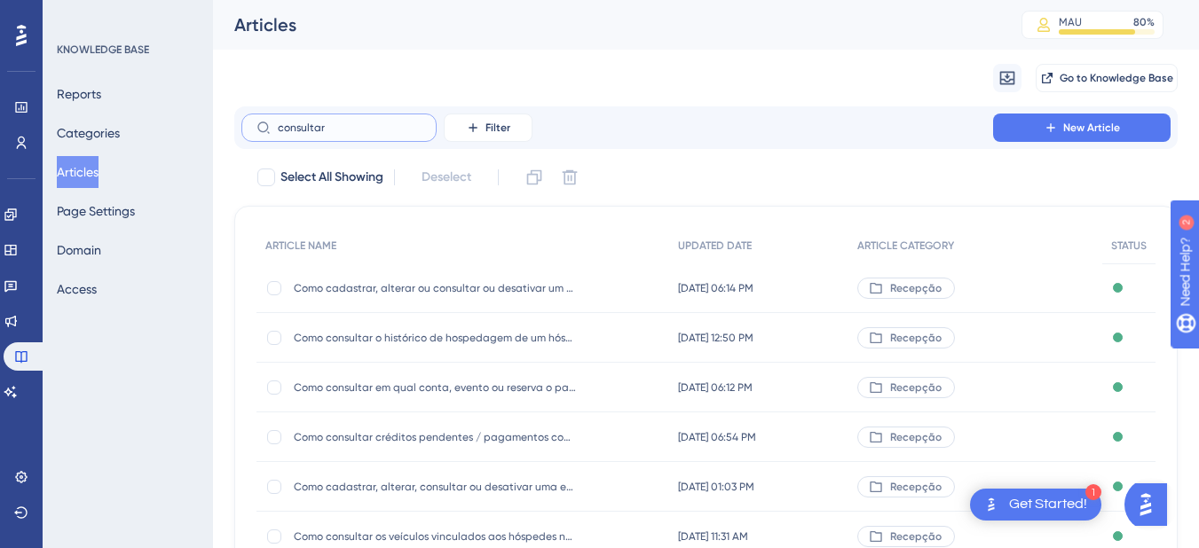
click at [302, 122] on input "consultar" at bounding box center [350, 128] width 144 height 12
click at [351, 134] on label "consultar" at bounding box center [338, 128] width 195 height 28
click at [351, 134] on input "consultar" at bounding box center [350, 128] width 144 height 12
click at [342, 119] on label "consultar" at bounding box center [338, 128] width 195 height 28
click at [342, 122] on input "consultar" at bounding box center [350, 128] width 144 height 12
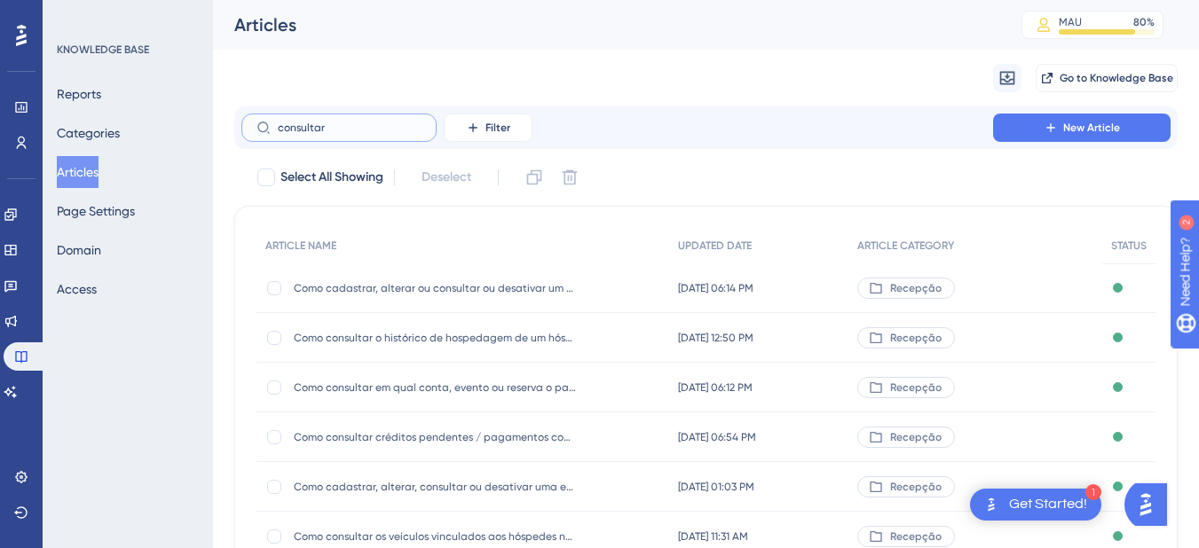
click at [312, 131] on input "consultar" at bounding box center [350, 128] width 144 height 12
click at [358, 129] on input "consultar" at bounding box center [350, 128] width 144 height 12
type input "c"
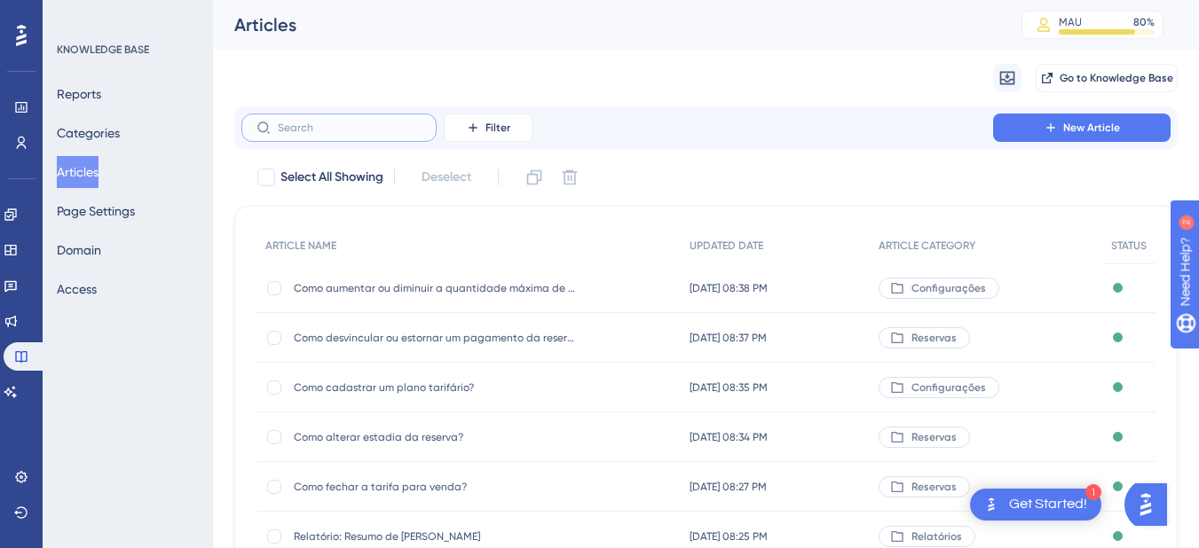
paste input "Como pesquisar um pagamento lançado?"
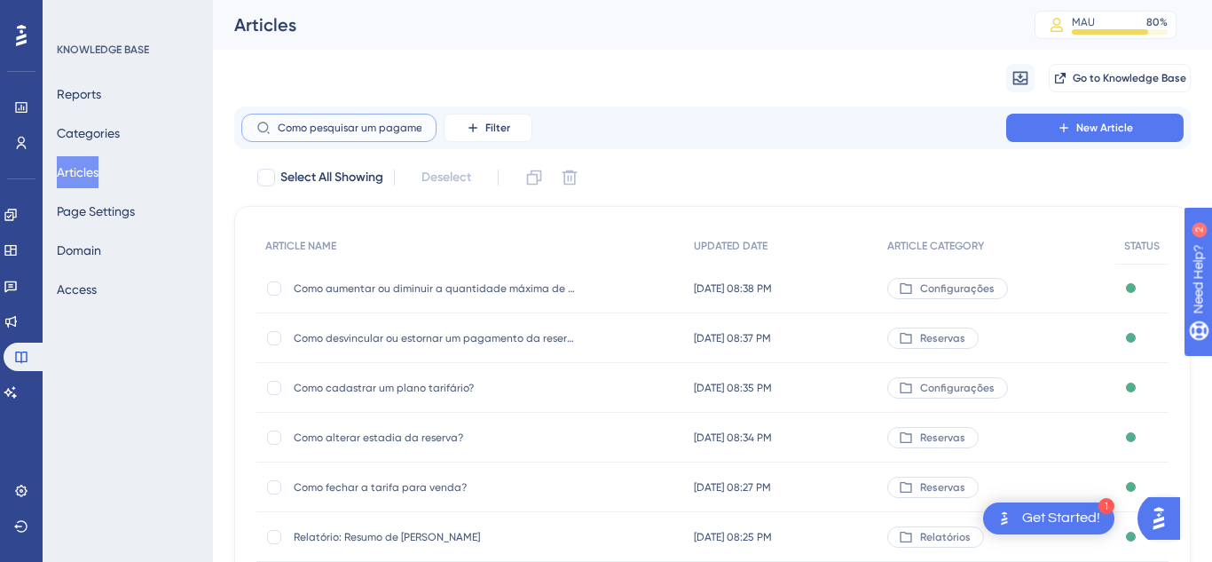
scroll to position [0, 63]
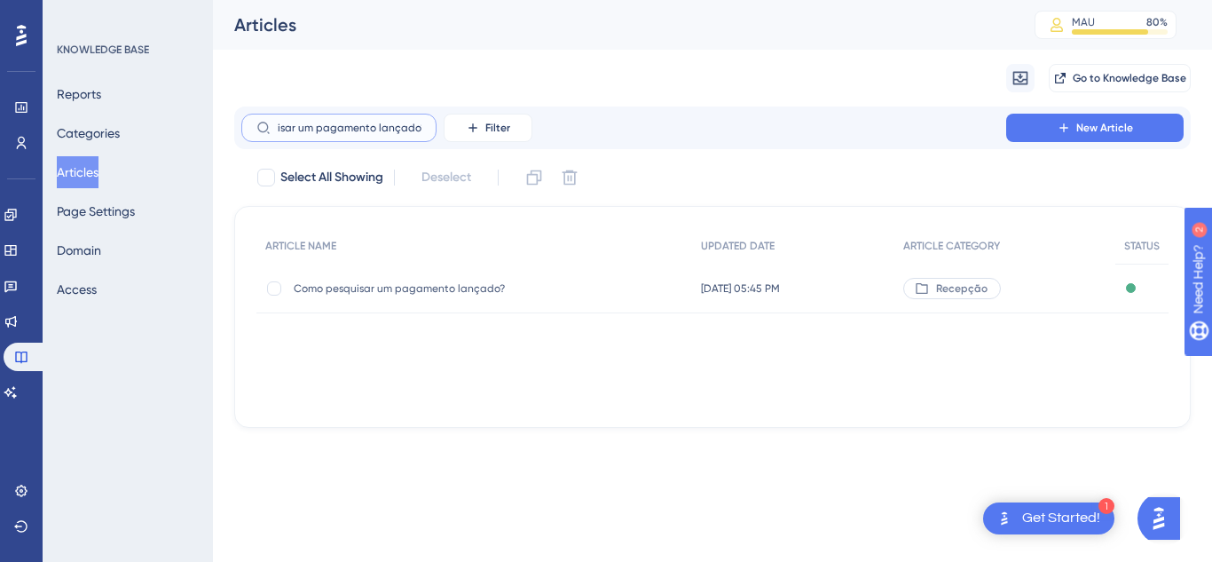
type input "Como pesquisar um pagamento lançado?"
click at [353, 295] on div "Como pesquisar um pagamento lançado? Como pesquisar um pagamento lançado?" at bounding box center [436, 289] width 284 height 50
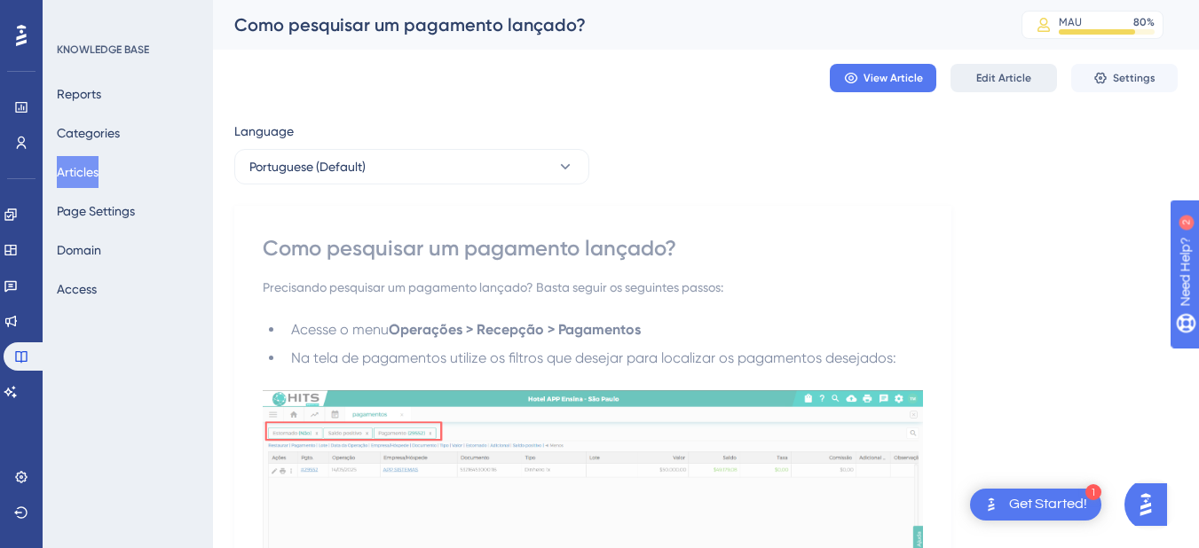
click at [1022, 74] on span "Edit Article" at bounding box center [1003, 78] width 55 height 14
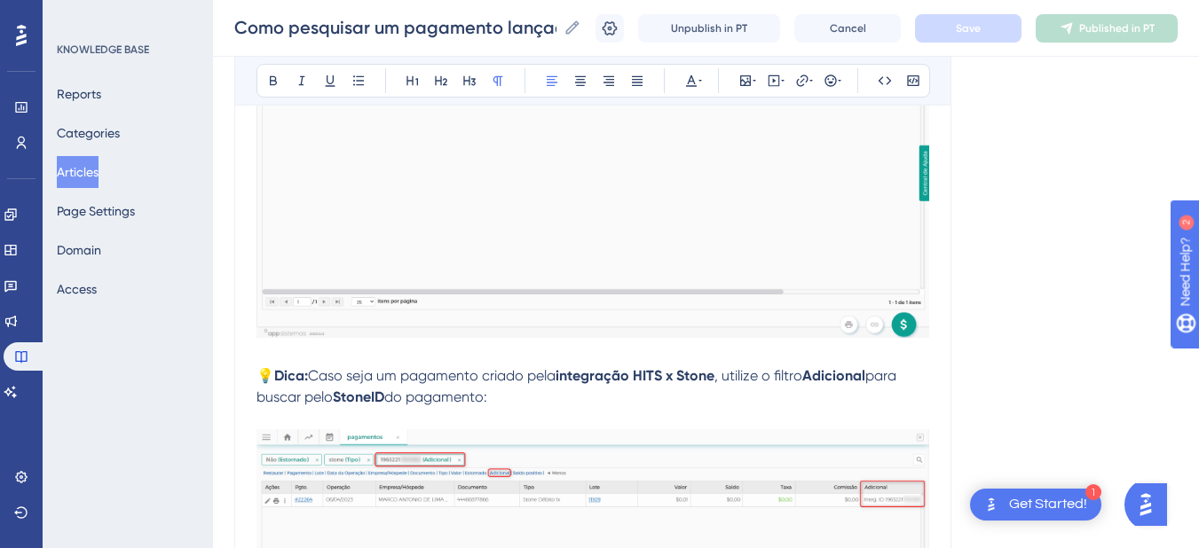
scroll to position [1573, 0]
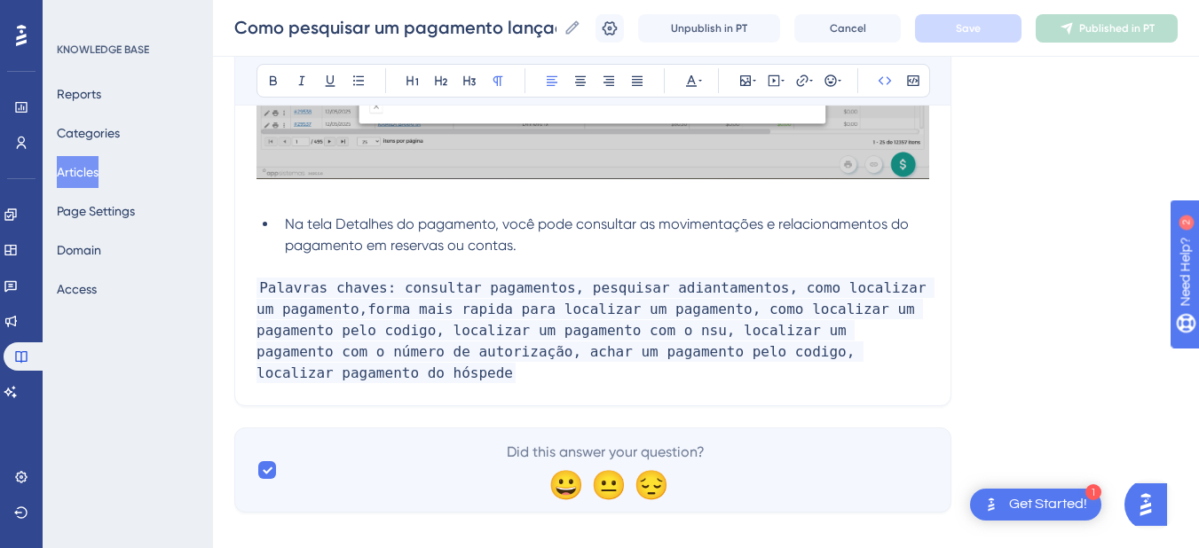
click at [868, 341] on p "Palavras chaves: consultar pagamentos, pesquisar adiantamentos, como localizar …" at bounding box center [592, 331] width 673 height 106
click at [872, 351] on p "Palavras chaves: consultar pagamentos, pesquisar adiantamentos, como localizar …" at bounding box center [592, 331] width 673 height 106
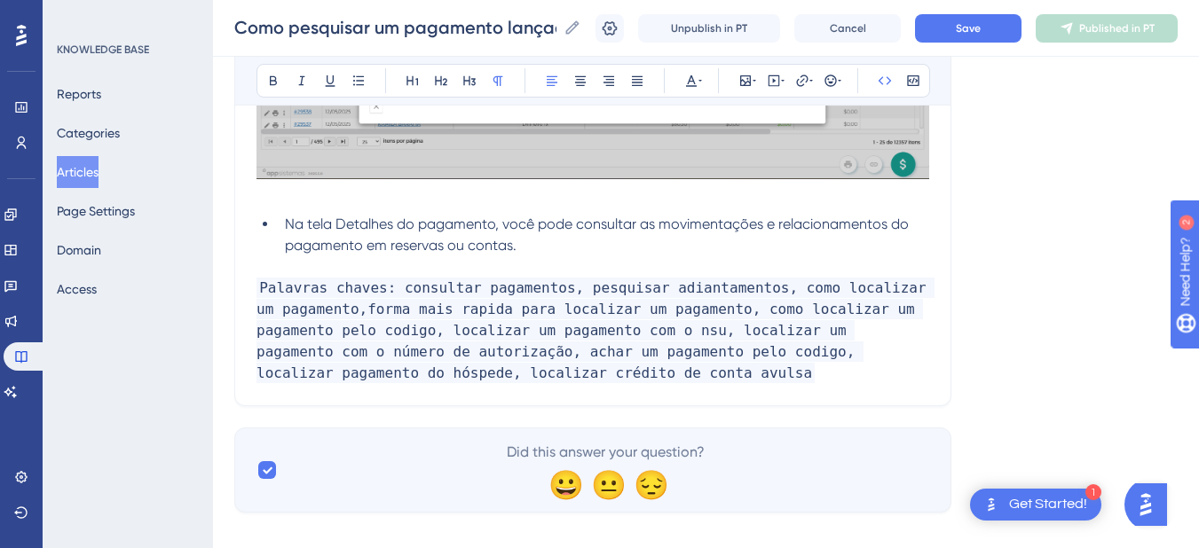
click at [451, 374] on p "Palavras chaves: consultar pagamentos, pesquisar adiantamentos, como localizar …" at bounding box center [592, 331] width 673 height 106
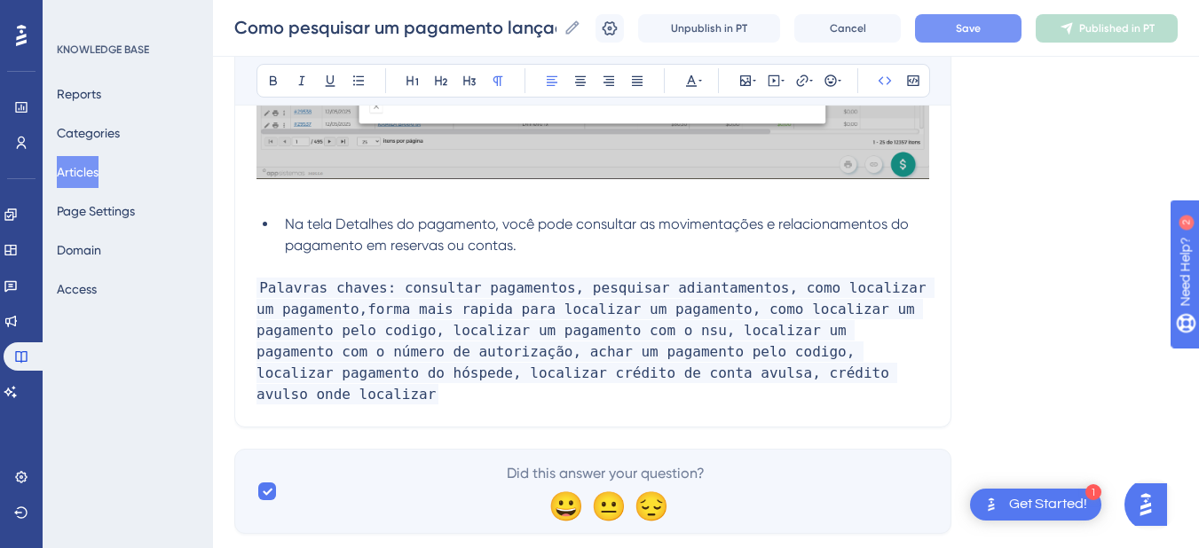
click at [939, 35] on button "Save" at bounding box center [968, 28] width 106 height 28
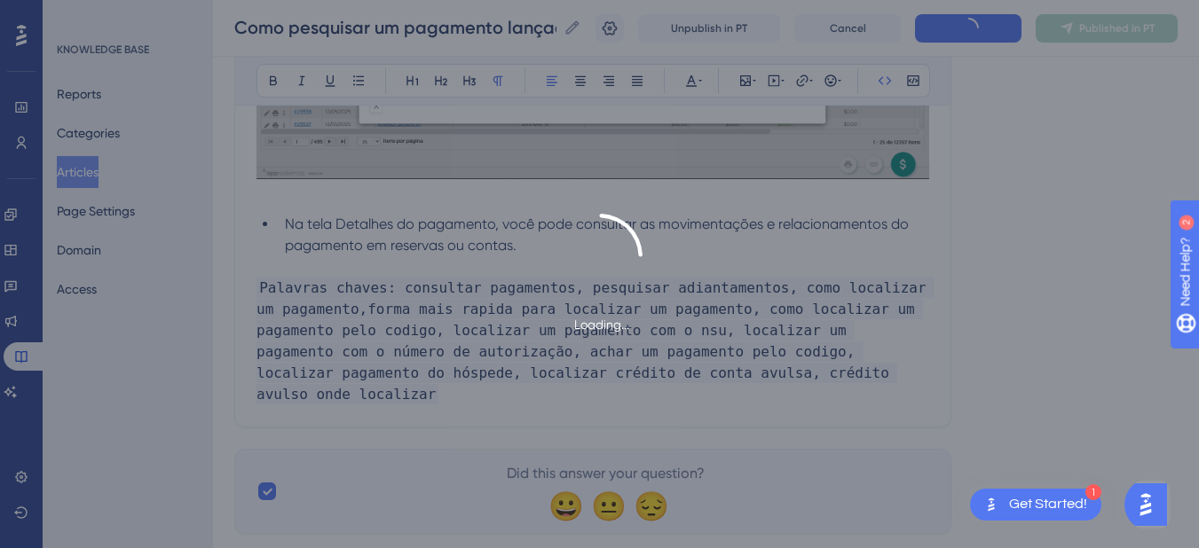
click at [1134, 22] on span "Published in PT" at bounding box center [1116, 28] width 75 height 14
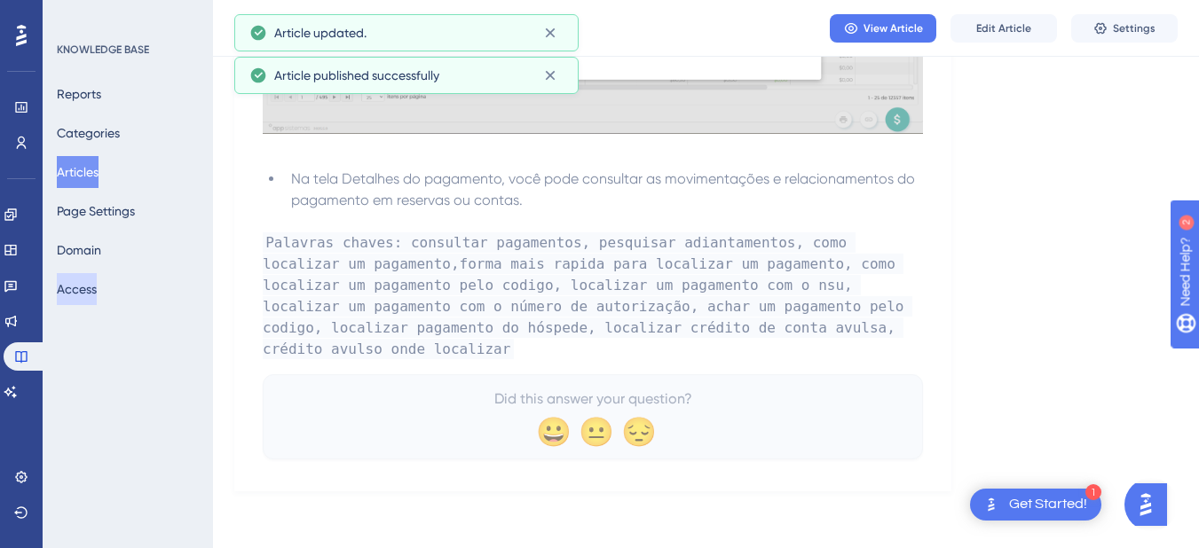
scroll to position [1528, 0]
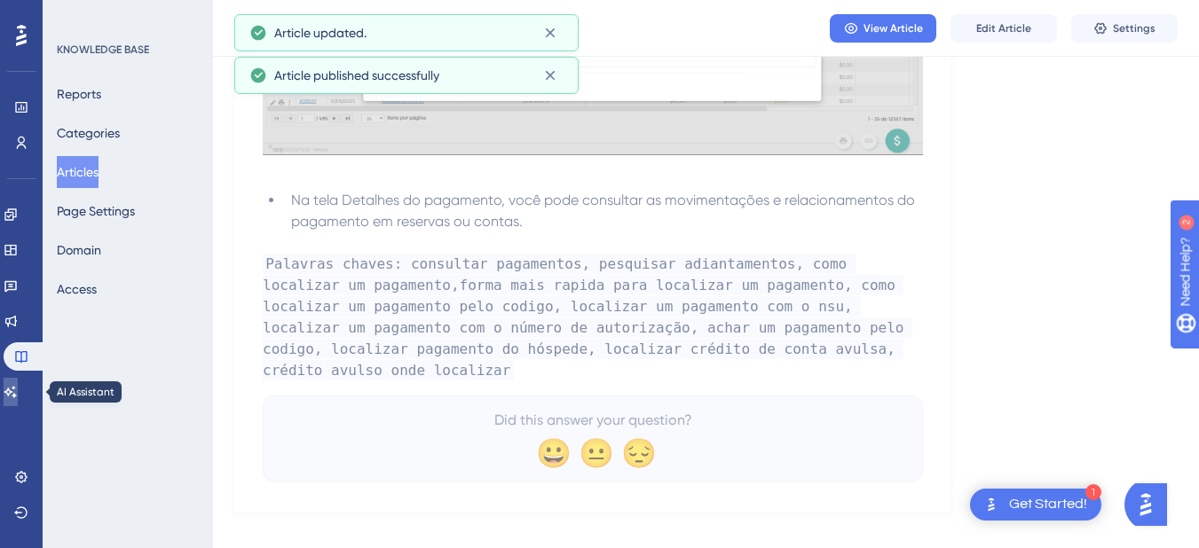
click at [18, 404] on link at bounding box center [11, 392] width 14 height 28
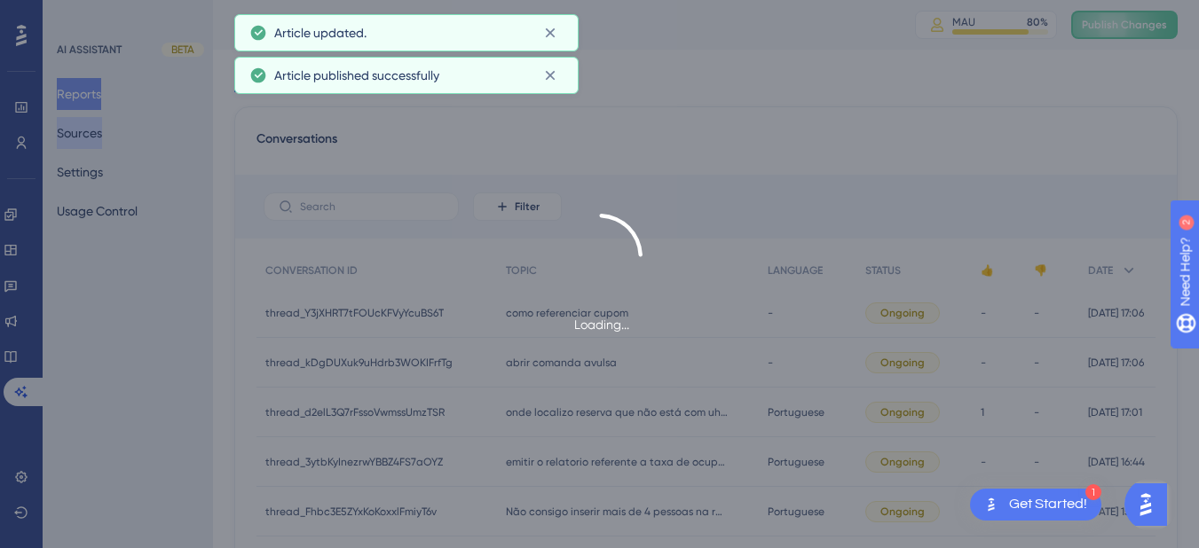
click at [102, 130] on button "Sources" at bounding box center [79, 133] width 45 height 32
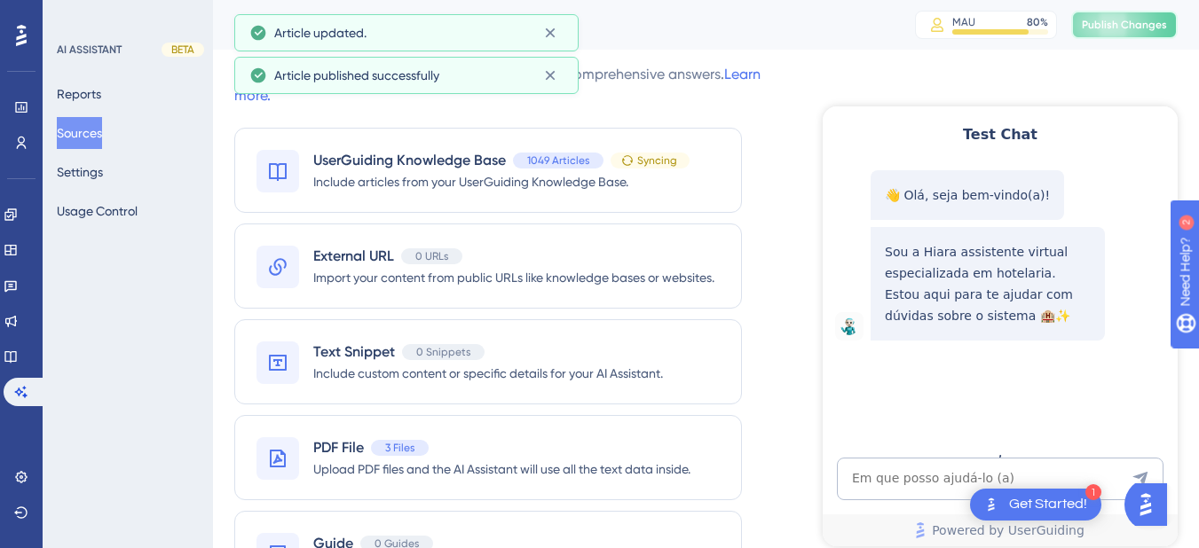
click at [1150, 13] on button "Publish Changes" at bounding box center [1124, 25] width 106 height 28
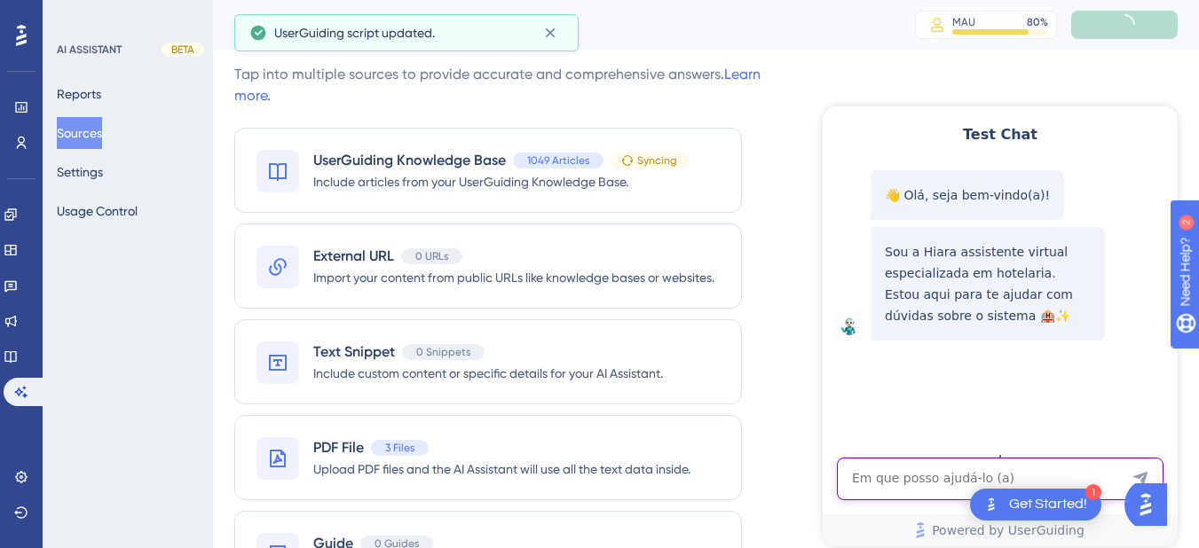
click at [926, 489] on textarea "AI Assistant Text Input" at bounding box center [1000, 479] width 327 height 43
paste textarea "SERIA UM CREDITO AVULSO AONDE LOCALIZO"
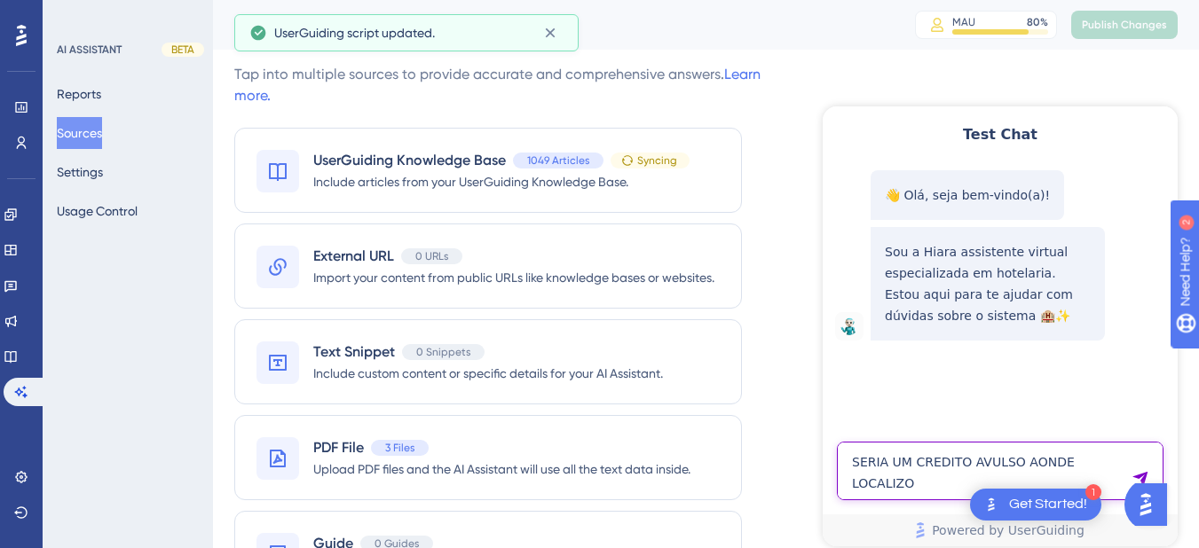
type textarea "SERIA UM CREDITO AVULSO AONDE LOCALIZO"
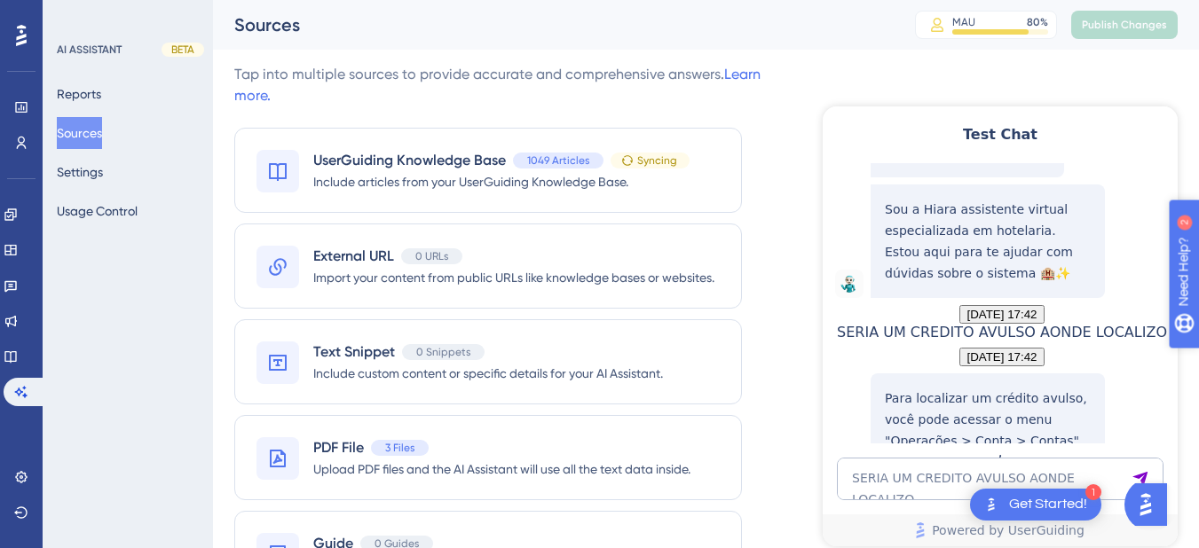
scroll to position [289, 0]
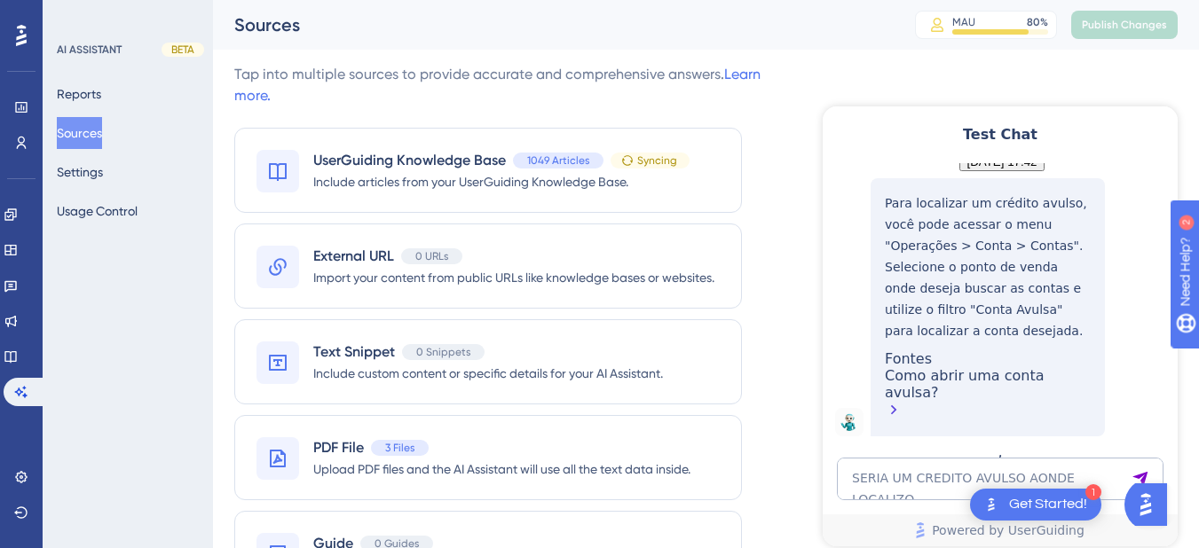
click at [1005, 404] on div "Como abrir uma conta avulsa?" at bounding box center [988, 394] width 206 height 55
click at [16, 356] on icon at bounding box center [10, 357] width 12 height 12
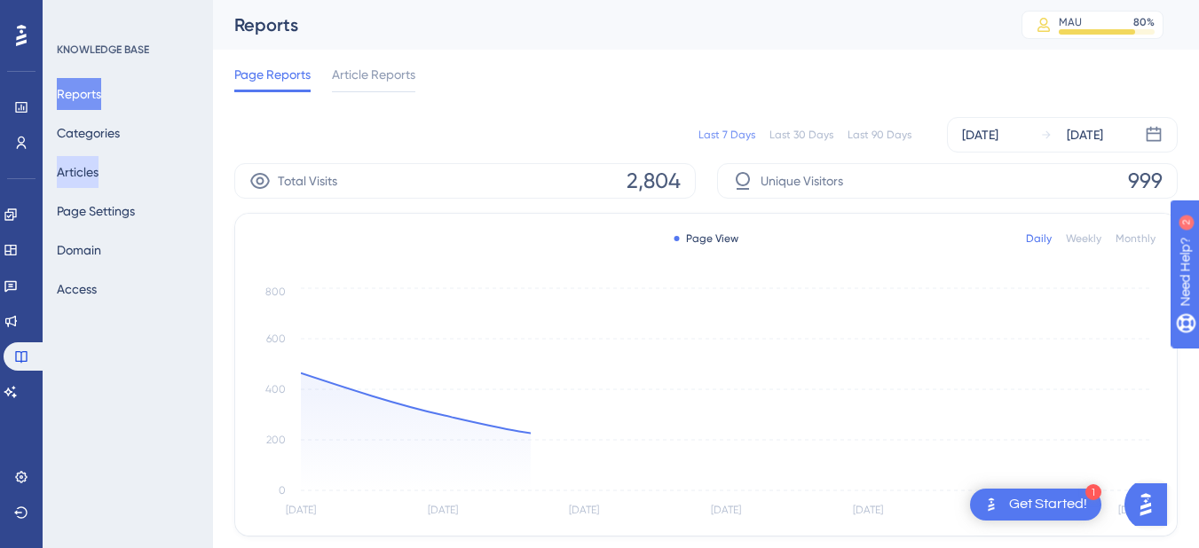
click at [97, 168] on button "Articles" at bounding box center [78, 172] width 42 height 32
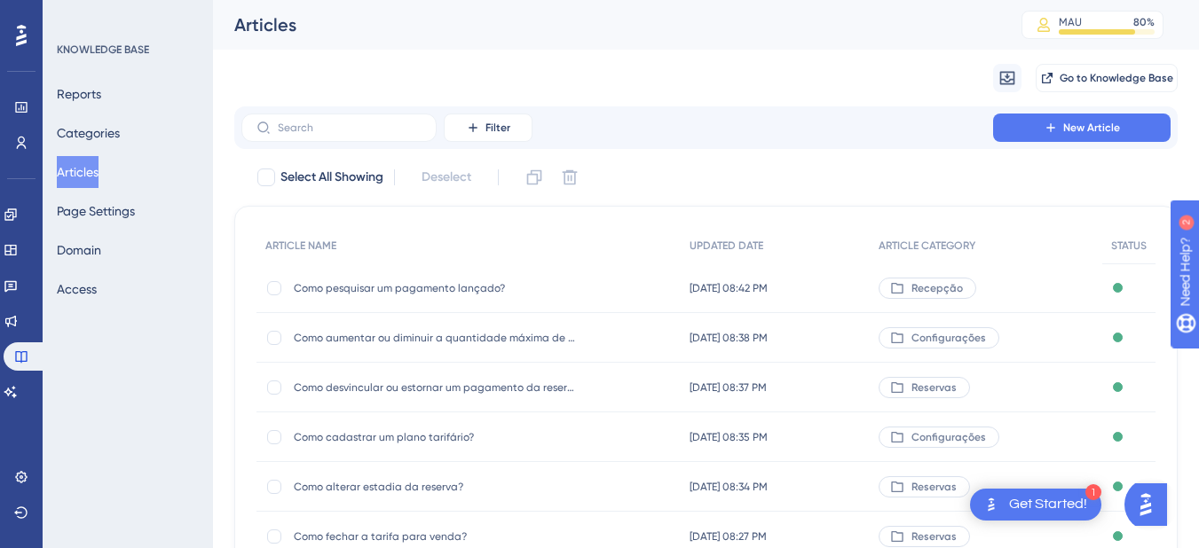
click at [415, 288] on span "Como pesquisar um pagamento lançado?" at bounding box center [436, 288] width 284 height 14
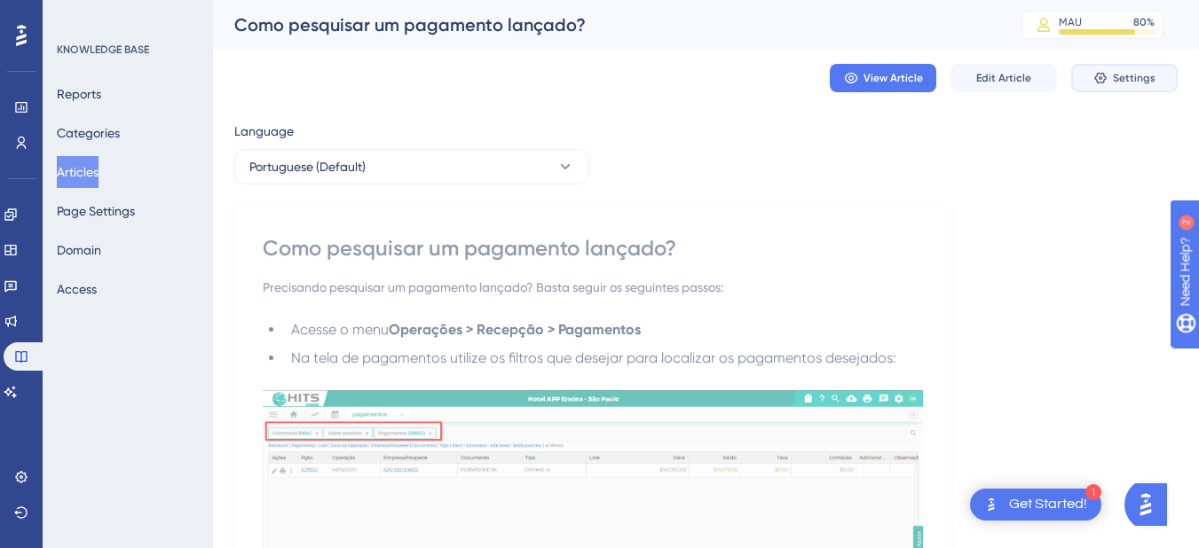
click at [1123, 67] on button "Settings" at bounding box center [1124, 78] width 106 height 28
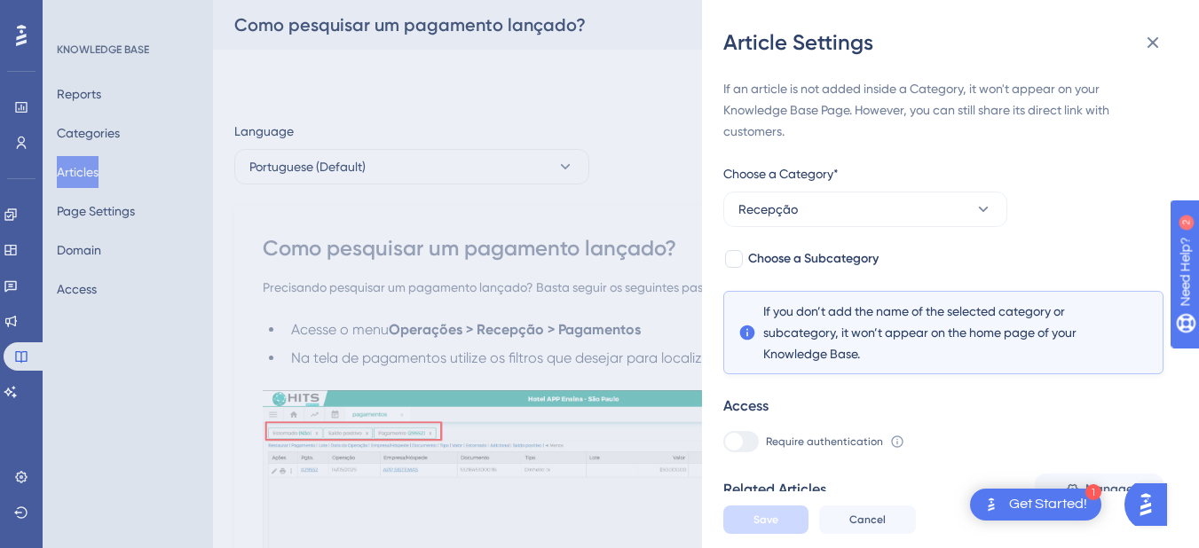
scroll to position [621, 0]
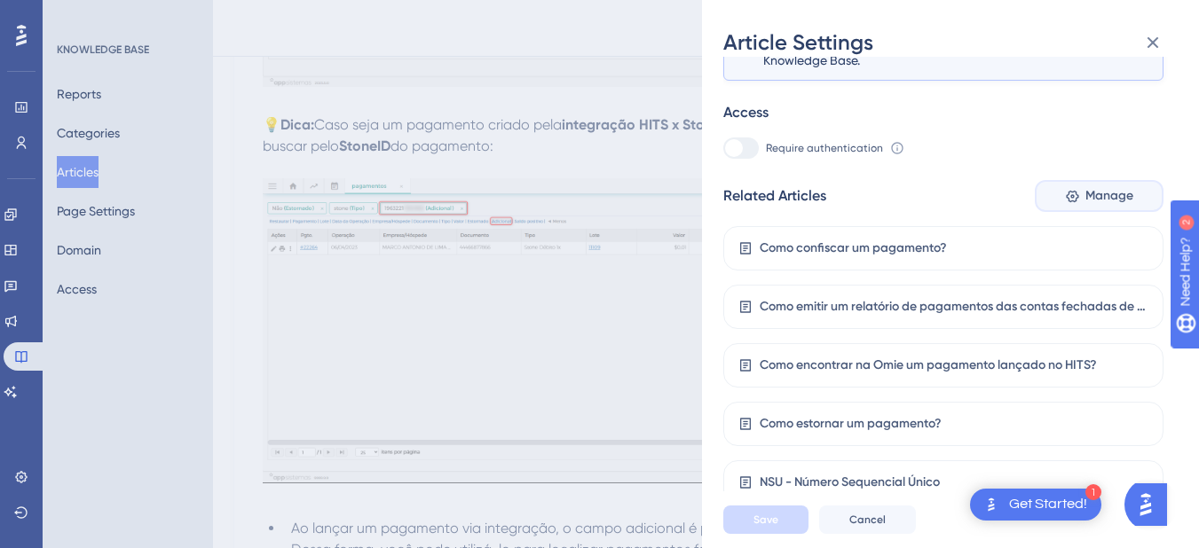
click at [1099, 192] on span "Manage" at bounding box center [1109, 195] width 48 height 21
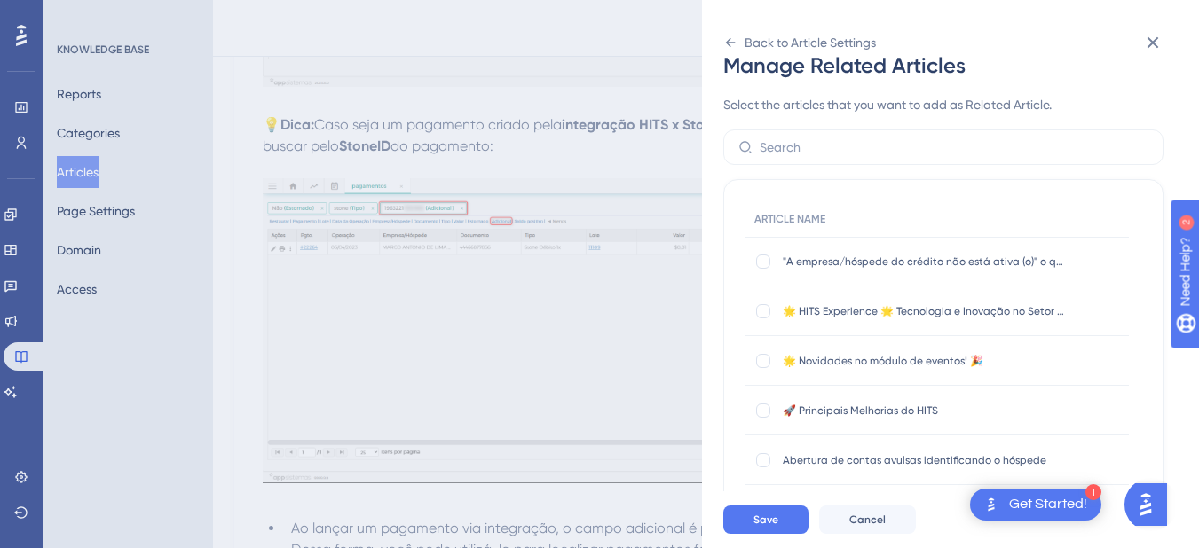
scroll to position [0, 0]
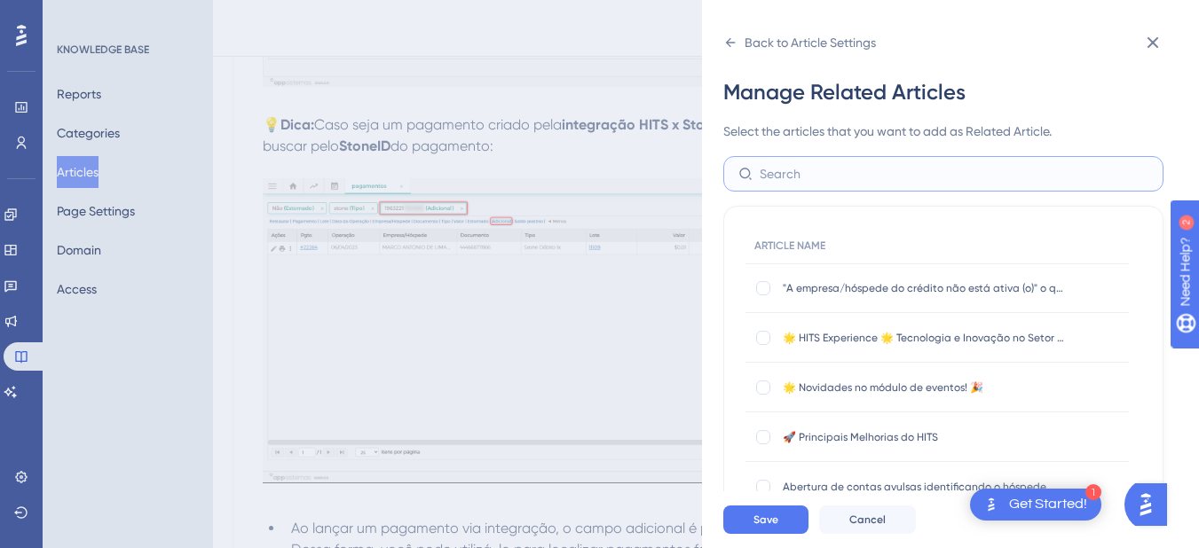
click at [809, 175] on input "text" at bounding box center [954, 174] width 389 height 20
paste input "Como abrir uma conta avulsa?"
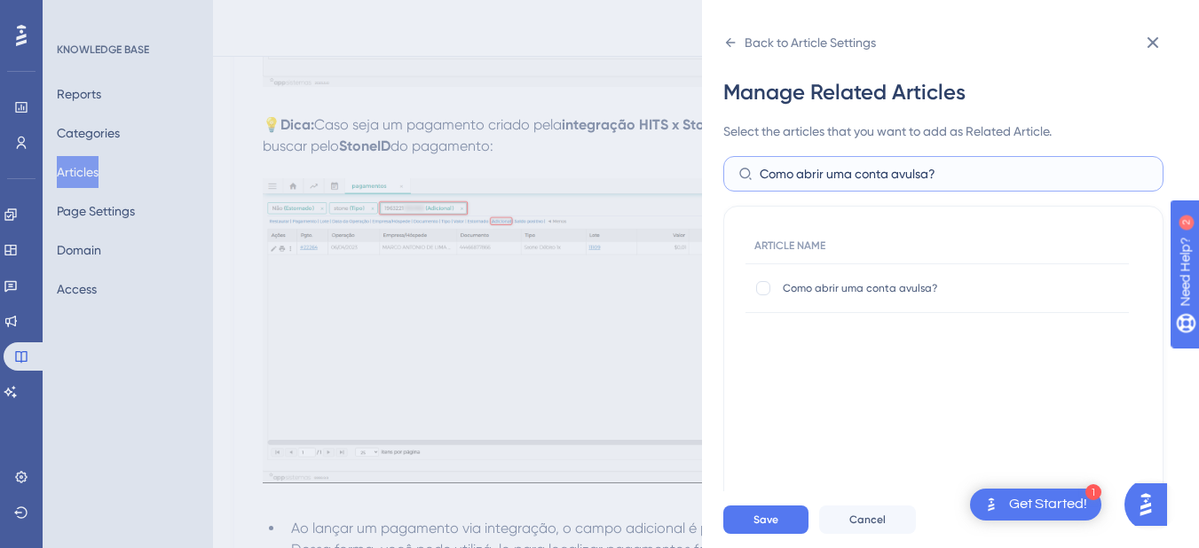
type input "Como abrir uma conta avulsa?"
click at [750, 281] on div "Como abrir uma conta avulsa? Como abrir uma conta avulsa?" at bounding box center [936, 289] width 383 height 50
click at [765, 288] on div at bounding box center [763, 288] width 14 height 14
checkbox input "true"
click at [768, 527] on span "Save" at bounding box center [765, 520] width 25 height 14
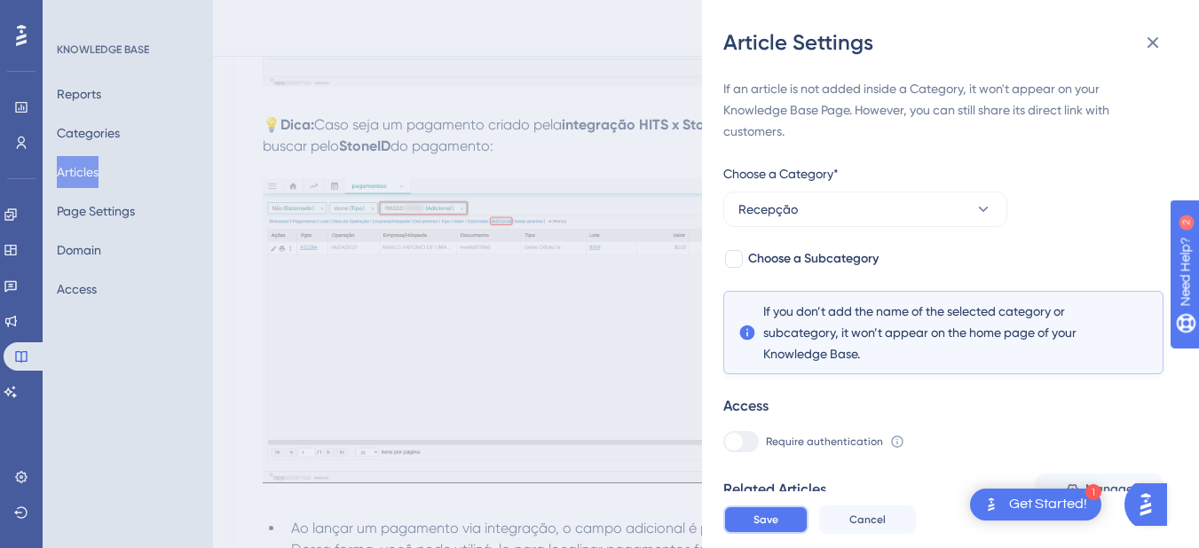
click at [768, 527] on span "Save" at bounding box center [765, 520] width 25 height 14
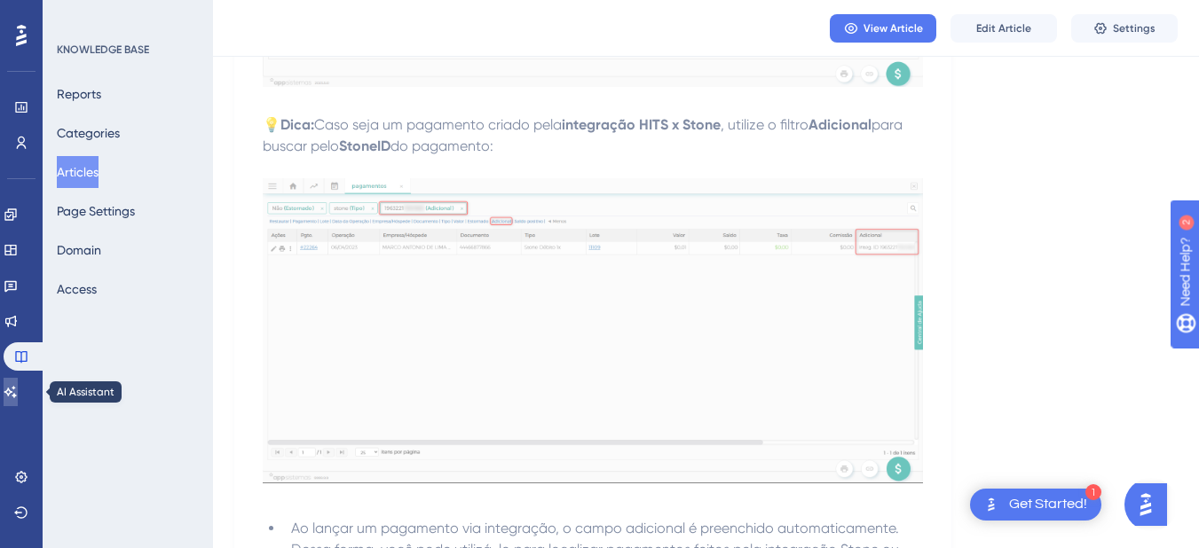
click at [18, 388] on link at bounding box center [11, 392] width 14 height 28
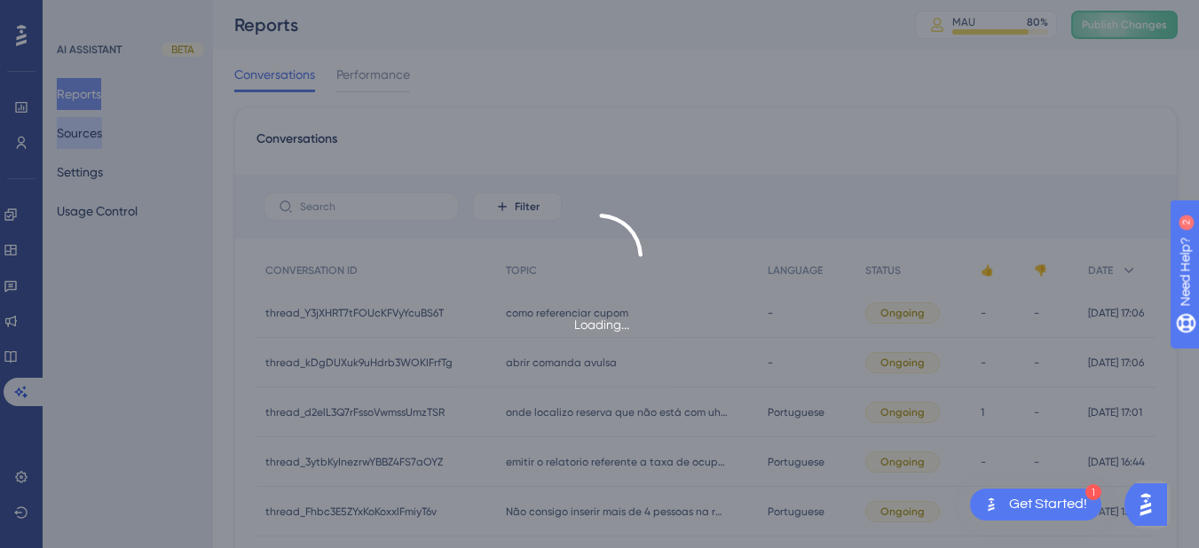
click at [88, 122] on button "Sources" at bounding box center [79, 133] width 45 height 32
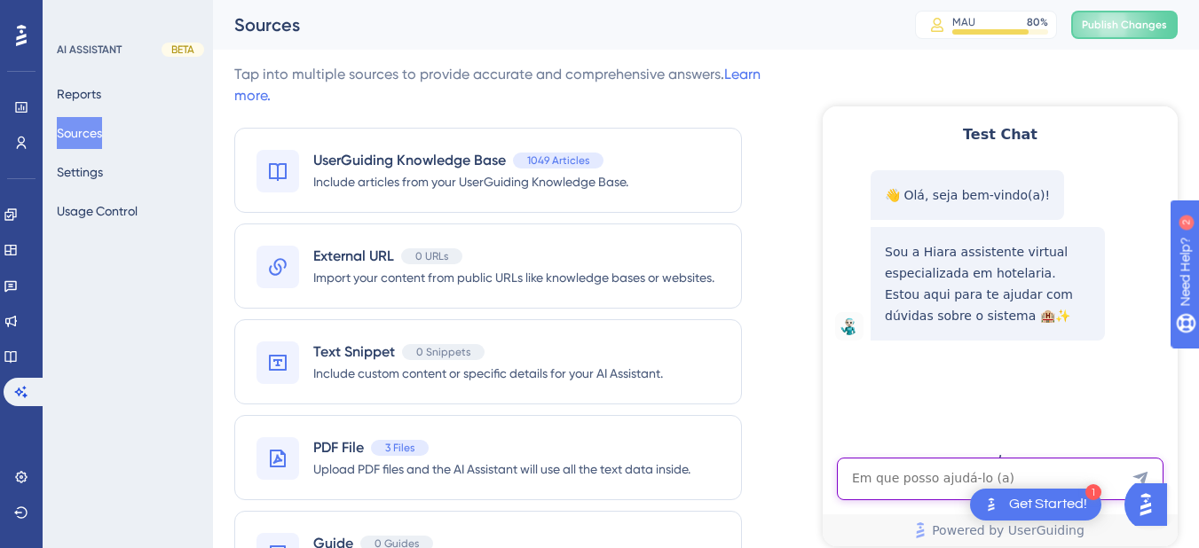
click at [890, 478] on textarea "AI Assistant Text Input" at bounding box center [1000, 479] width 327 height 43
paste textarea "SERIA UM CREDITO AVULSO AONDE LOCALIZO"
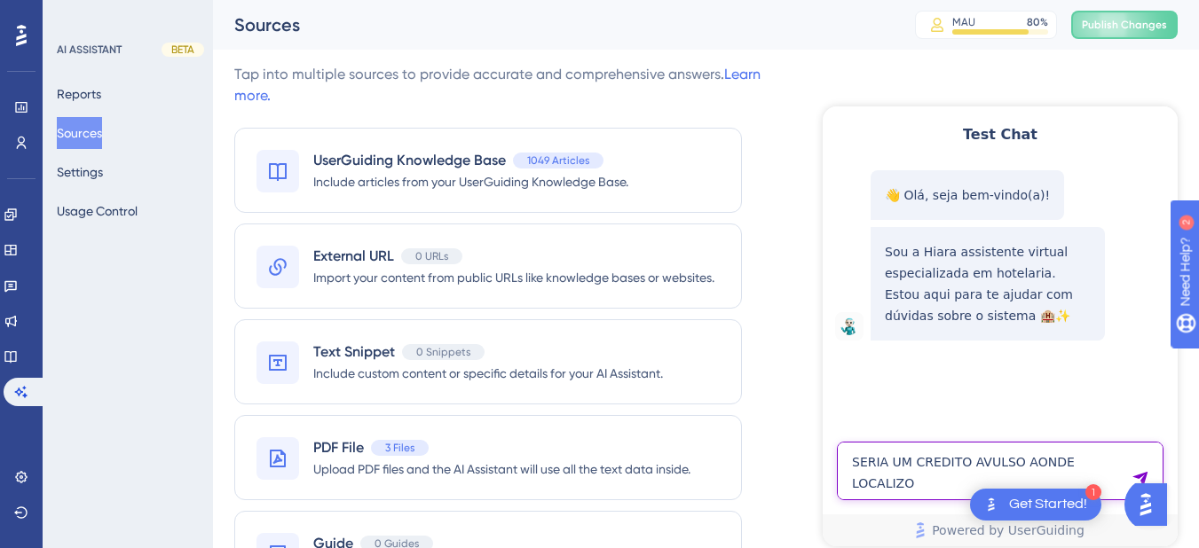
type textarea "SERIA UM CREDITO AVULSO AONDE LOCALIZO"
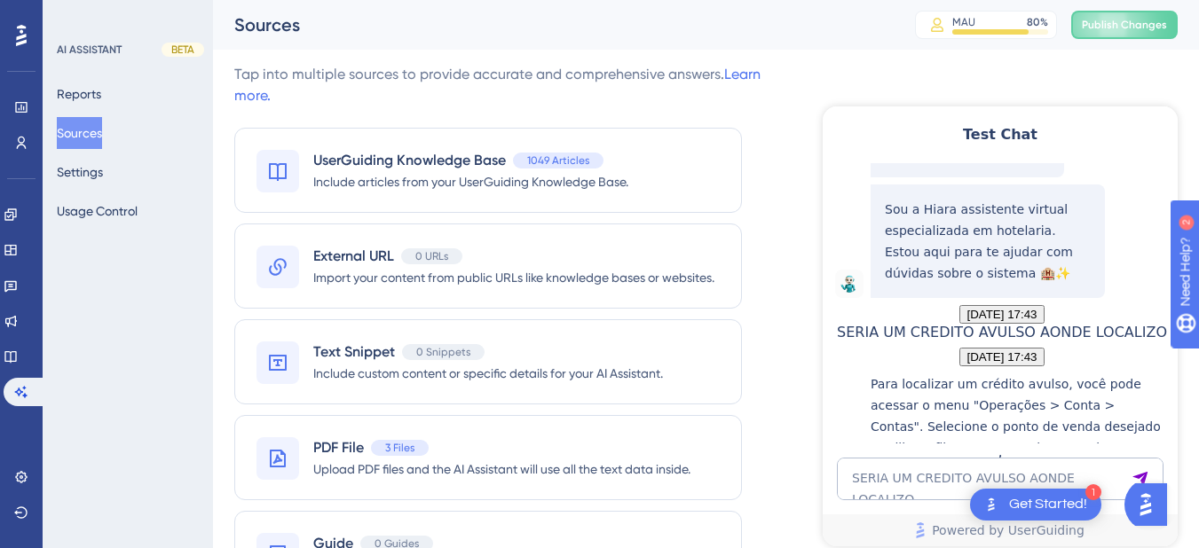
scroll to position [289, 0]
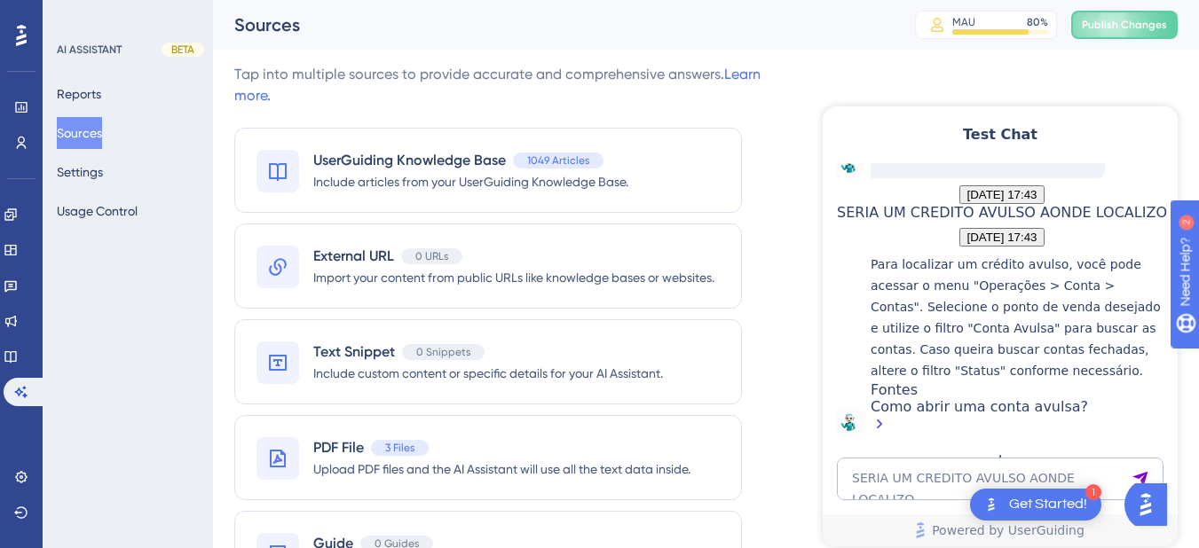
click at [934, 281] on p "Para localizar um crédito avulso, você pode acessar o menu "Operações > Conta >…" at bounding box center [1020, 318] width 298 height 128
drag, startPoint x: 24, startPoint y: 354, endPoint x: 54, endPoint y: 276, distance: 83.7
click at [18, 354] on icon at bounding box center [11, 357] width 14 height 14
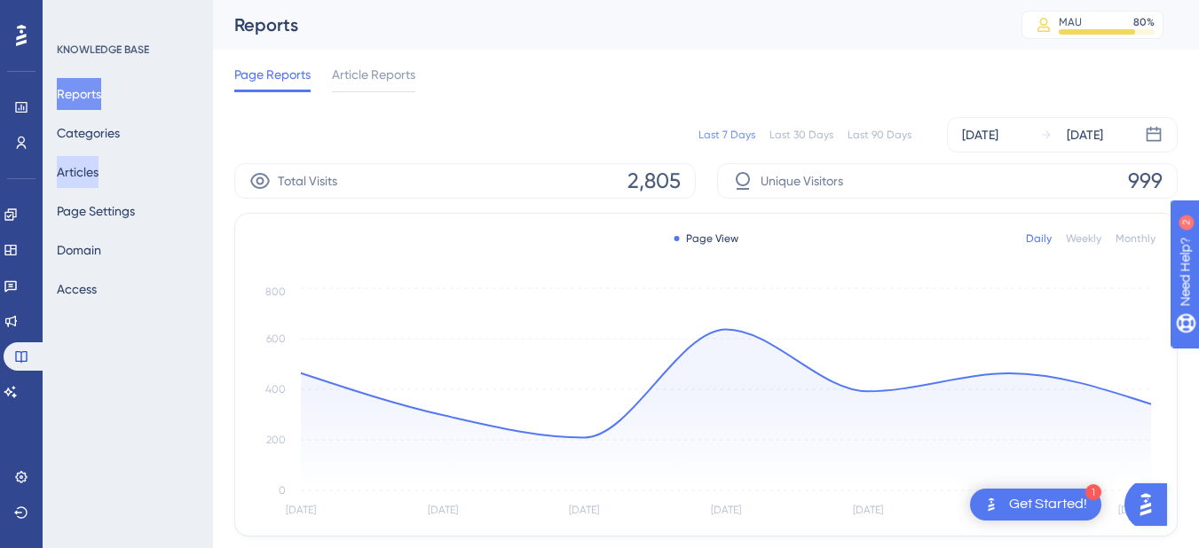
click at [80, 168] on button "Articles" at bounding box center [78, 172] width 42 height 32
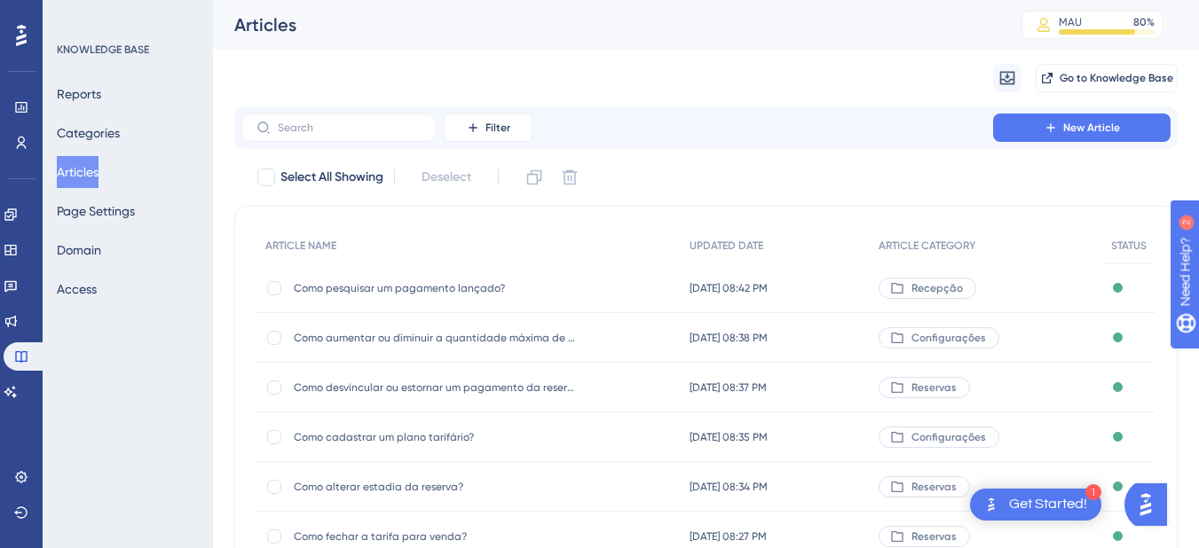
click at [398, 287] on span "Como pesquisar um pagamento lançado?" at bounding box center [436, 288] width 284 height 14
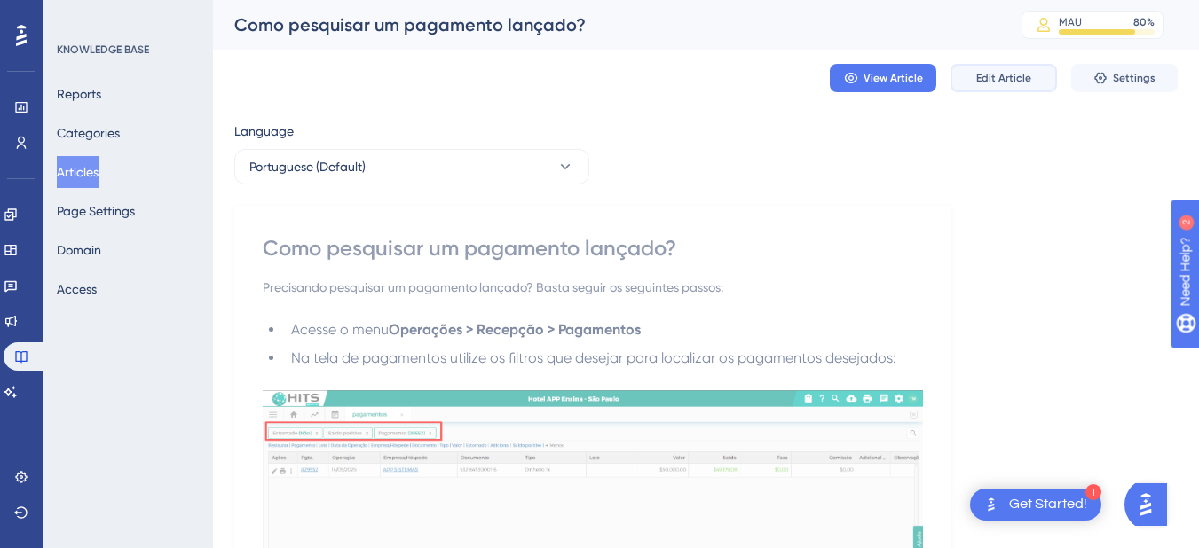
click at [989, 74] on span "Edit Article" at bounding box center [1003, 78] width 55 height 14
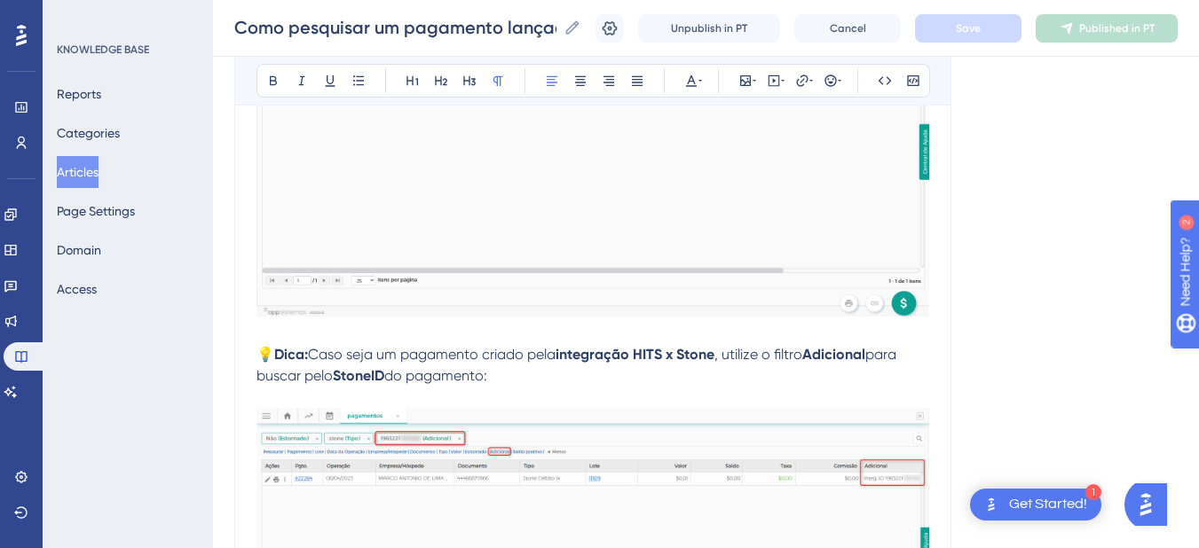
scroll to position [1595, 0]
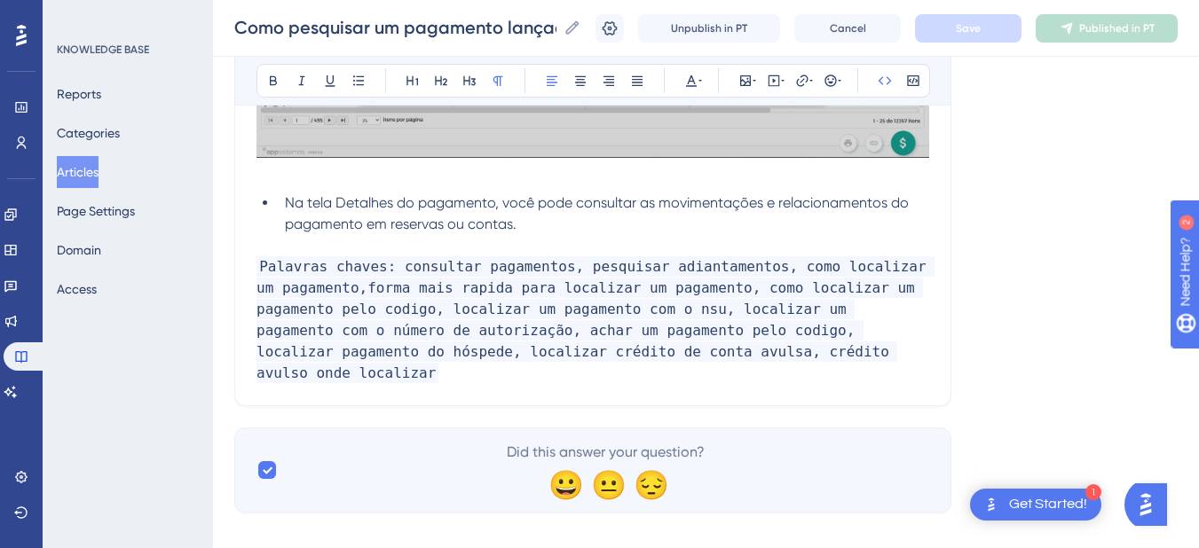
click at [737, 352] on p "Palavras chaves: consultar pagamentos, pesquisar adiantamentos, como localizar …" at bounding box center [592, 320] width 673 height 128
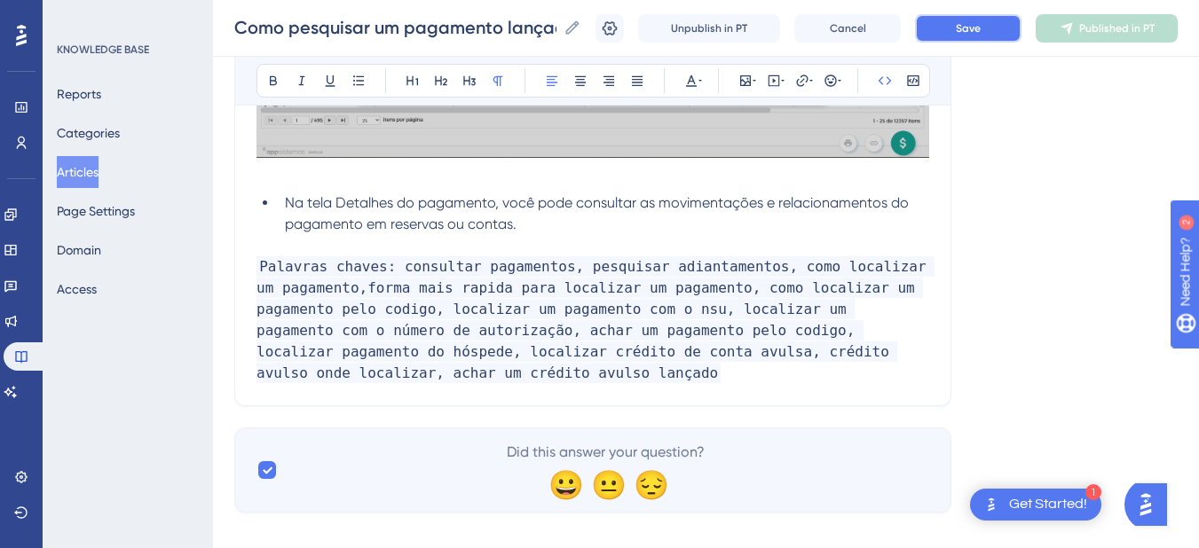
click at [981, 35] on span "Save" at bounding box center [968, 28] width 25 height 14
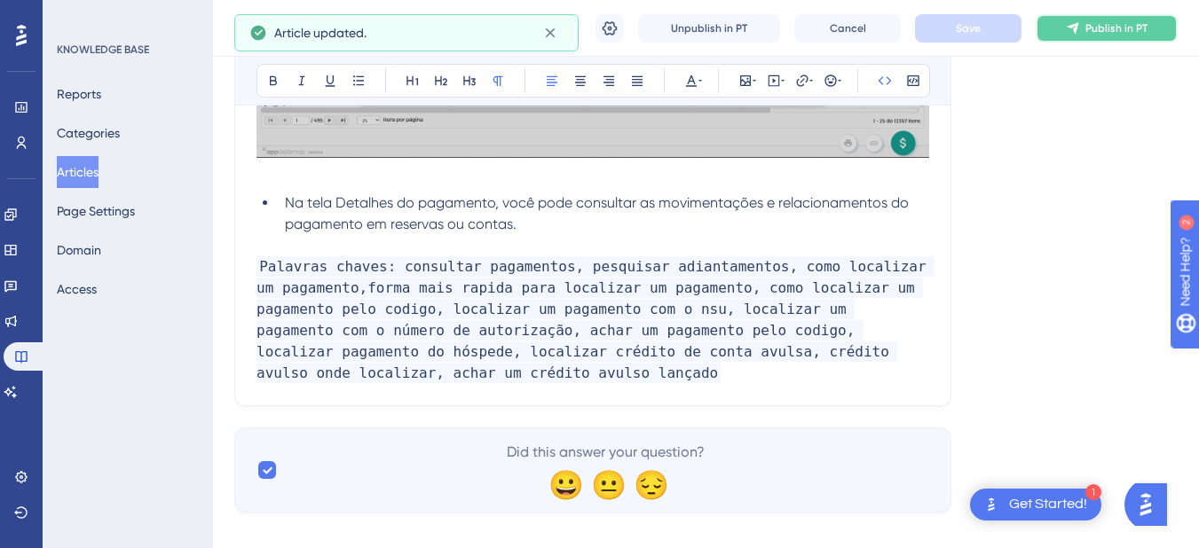
click at [1078, 25] on icon at bounding box center [1073, 28] width 12 height 12
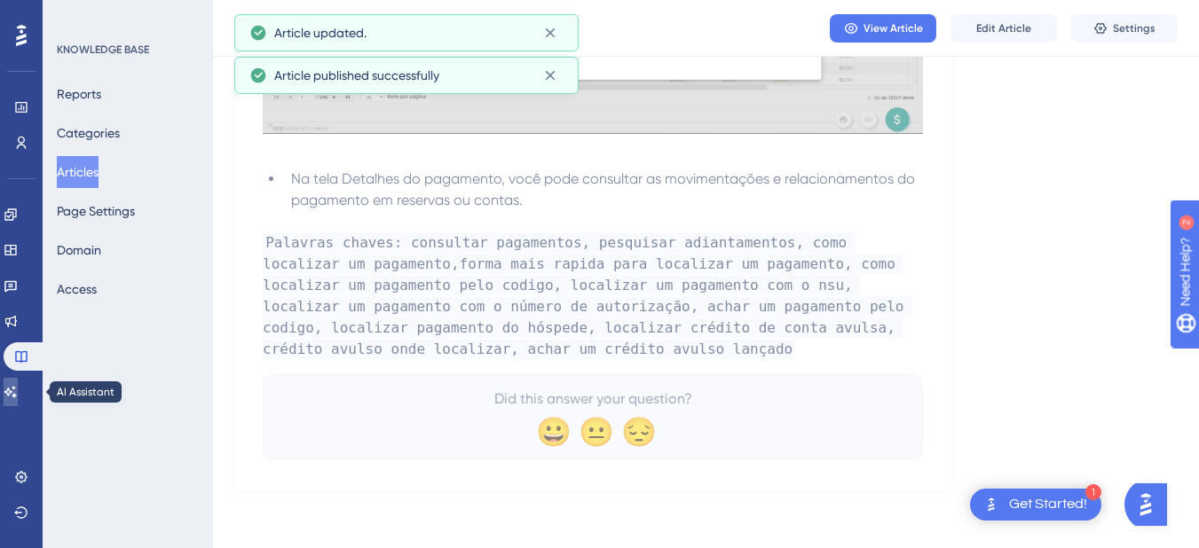
drag, startPoint x: 25, startPoint y: 387, endPoint x: 627, endPoint y: 218, distance: 625.7
click at [18, 386] on icon at bounding box center [11, 392] width 14 height 14
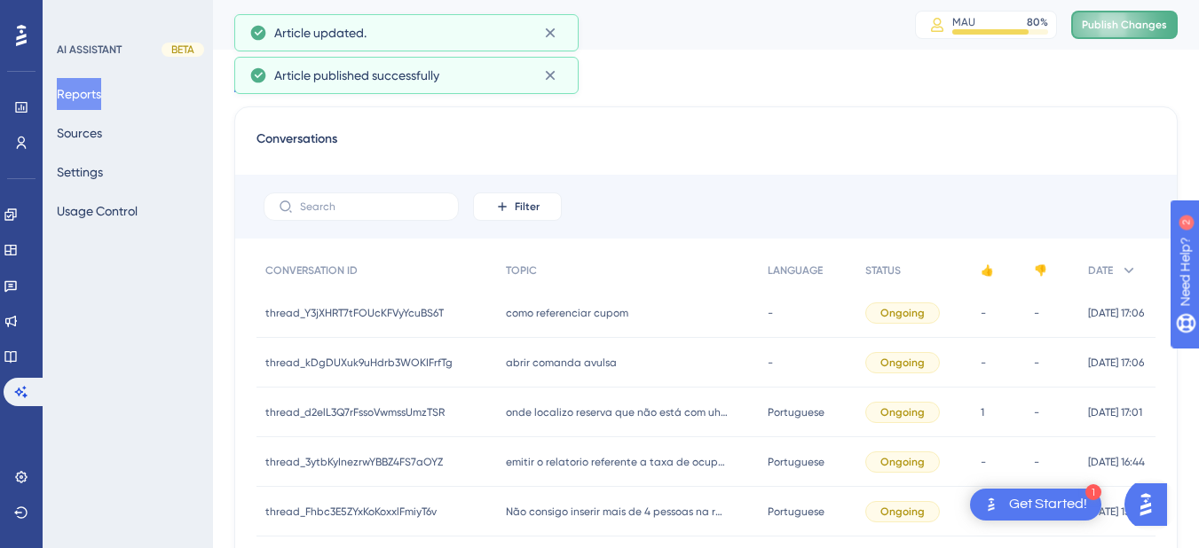
click at [1120, 27] on span "Publish Changes" at bounding box center [1124, 25] width 85 height 14
click at [78, 129] on button "Sources" at bounding box center [79, 133] width 45 height 32
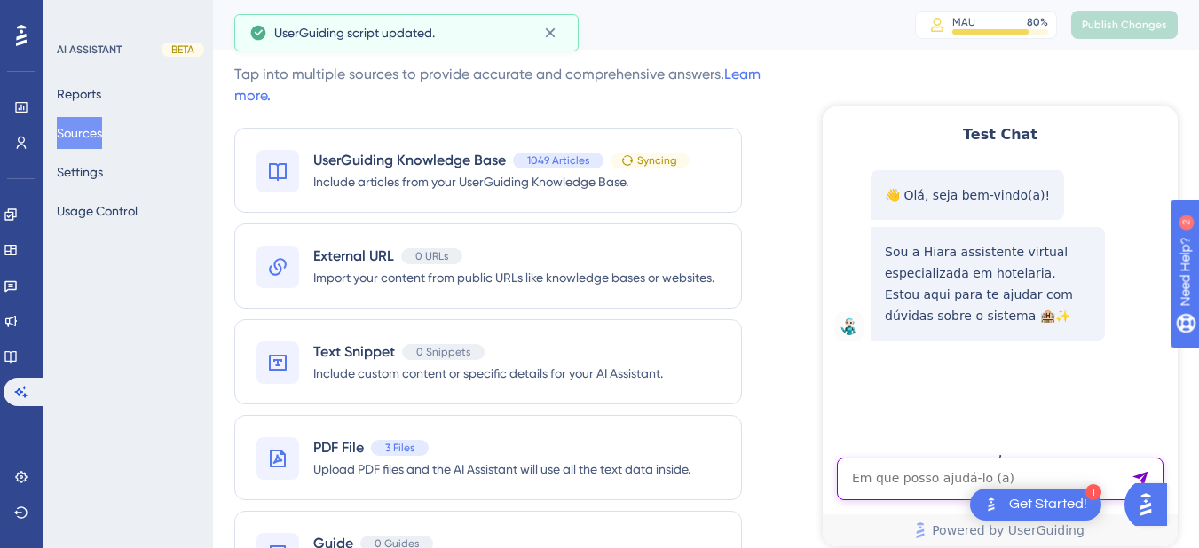
click at [934, 478] on textarea "AI Assistant Text Input" at bounding box center [1000, 479] width 327 height 43
paste textarea "SERIA UM CREDITO AVULSO AONDE LOCALIZO"
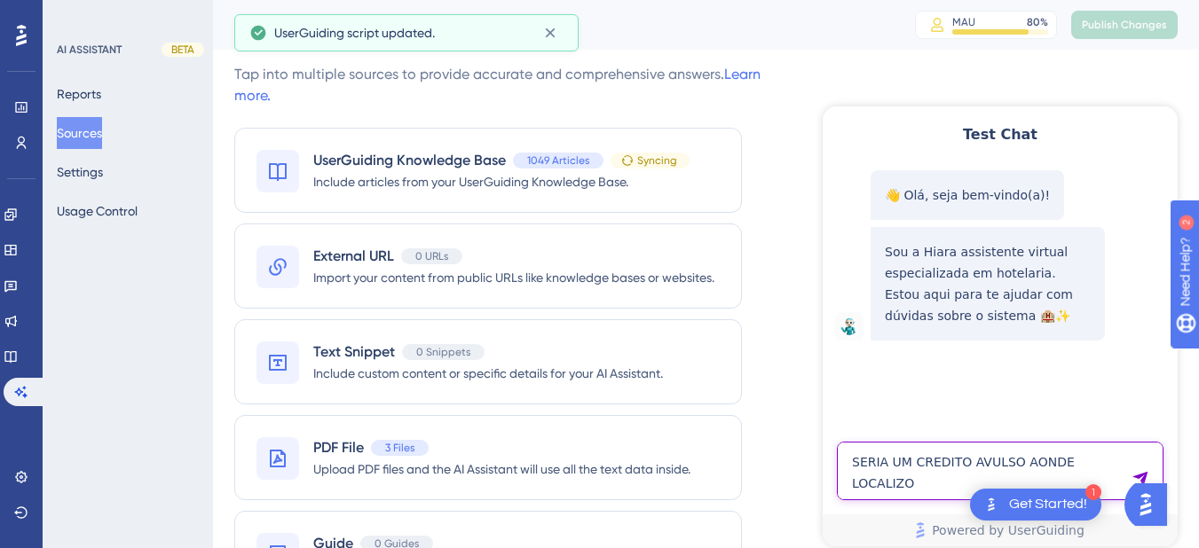
type textarea "SERIA UM CREDITO AVULSO AONDE LOCALIZO"
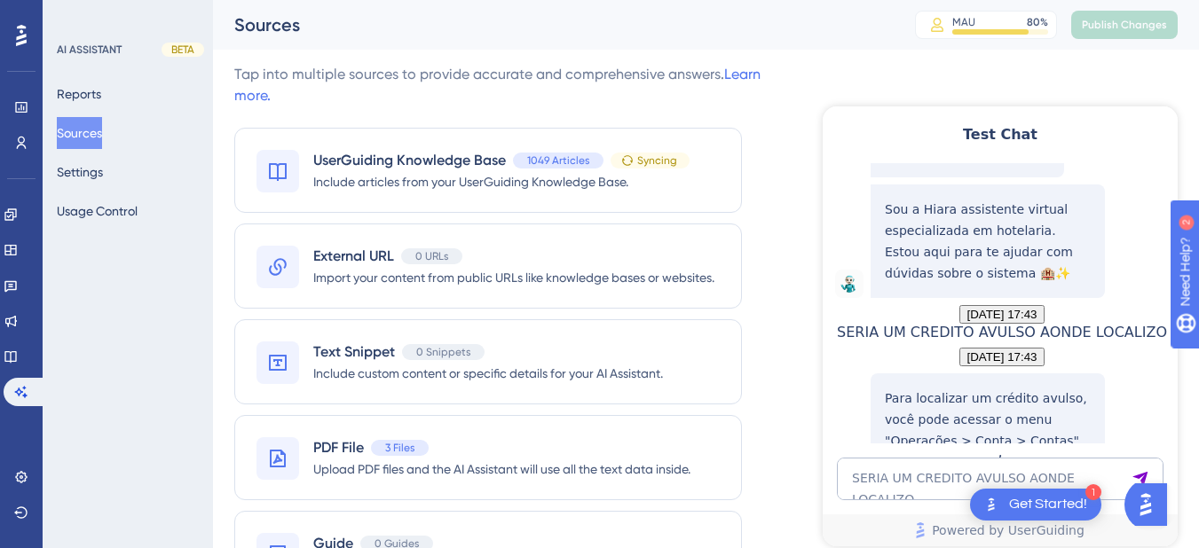
scroll to position [289, 0]
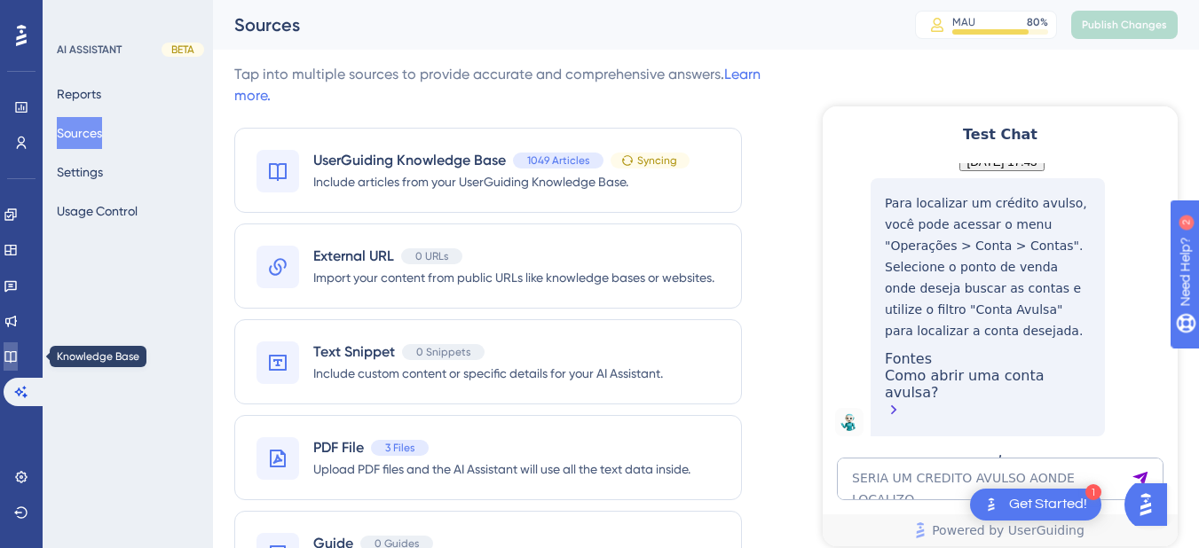
click at [18, 369] on link at bounding box center [11, 357] width 14 height 28
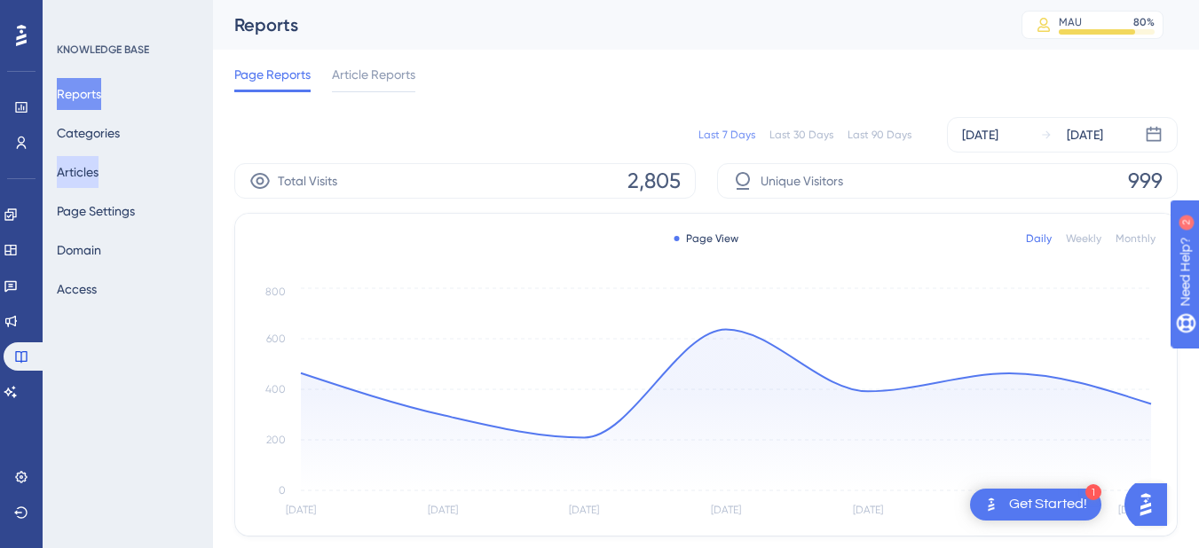
click at [98, 169] on button "Articles" at bounding box center [78, 172] width 42 height 32
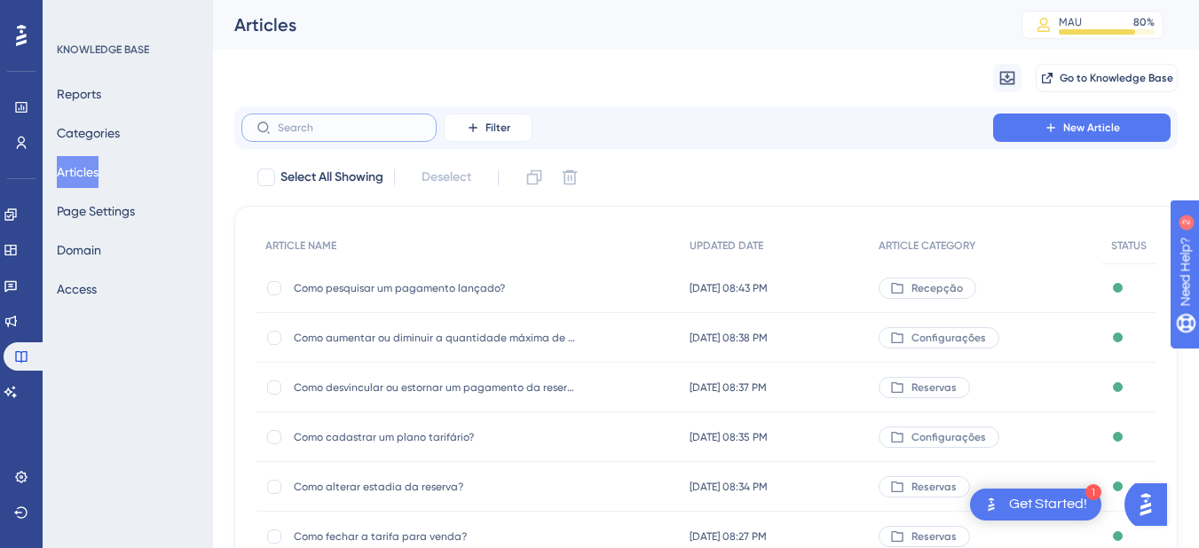
click at [305, 130] on input "text" at bounding box center [350, 128] width 144 height 12
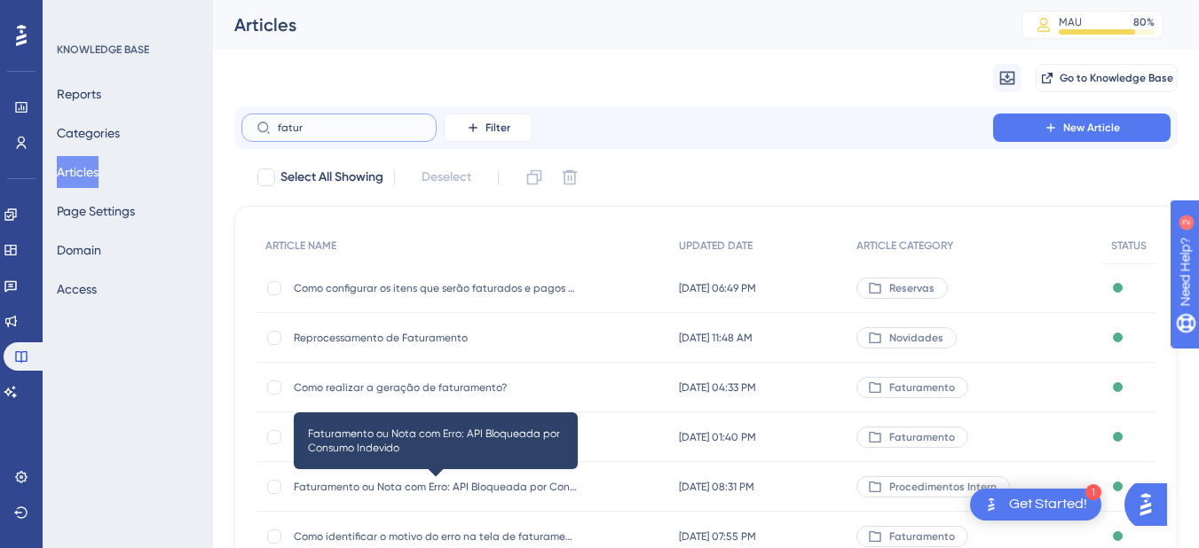
type input "fatur"
click at [416, 489] on span "Faturamento ou Nota com Erro: API Bloqueada por Consumo Indevido" at bounding box center [436, 487] width 284 height 14
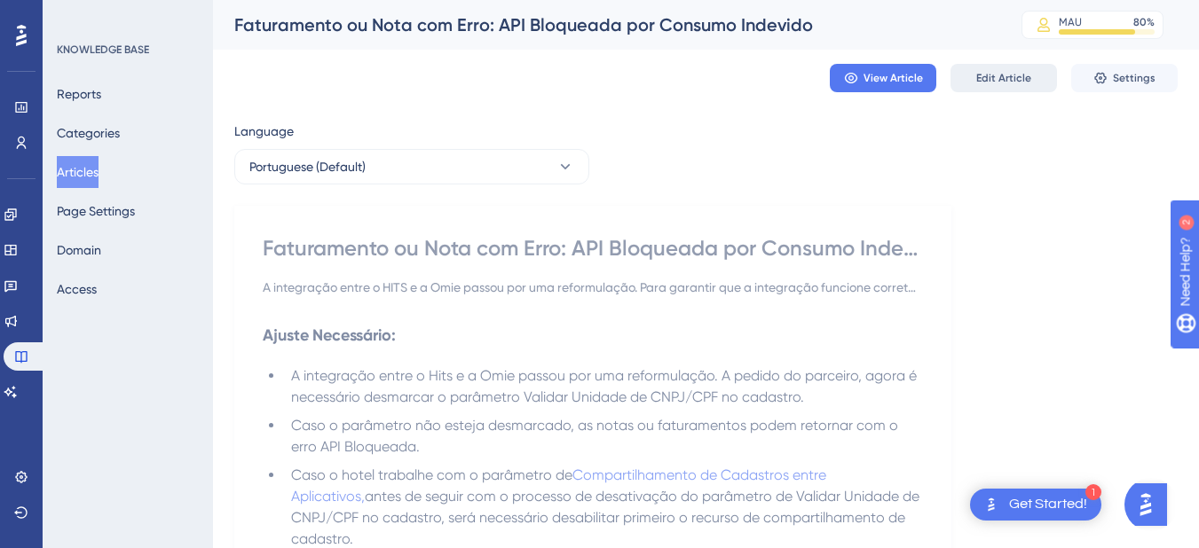
drag, startPoint x: 1010, startPoint y: 60, endPoint x: 988, endPoint y: 80, distance: 29.6
click at [1011, 62] on div "View Article Edit Article Settings" at bounding box center [705, 78] width 943 height 57
click at [988, 82] on span "Edit Article" at bounding box center [1003, 78] width 55 height 14
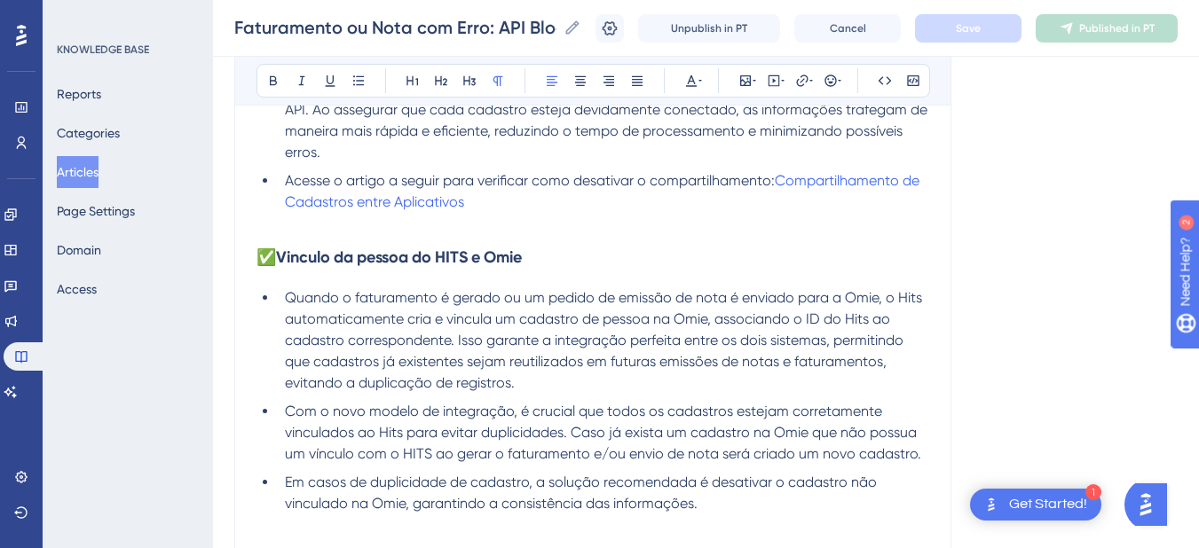
scroll to position [2608, 0]
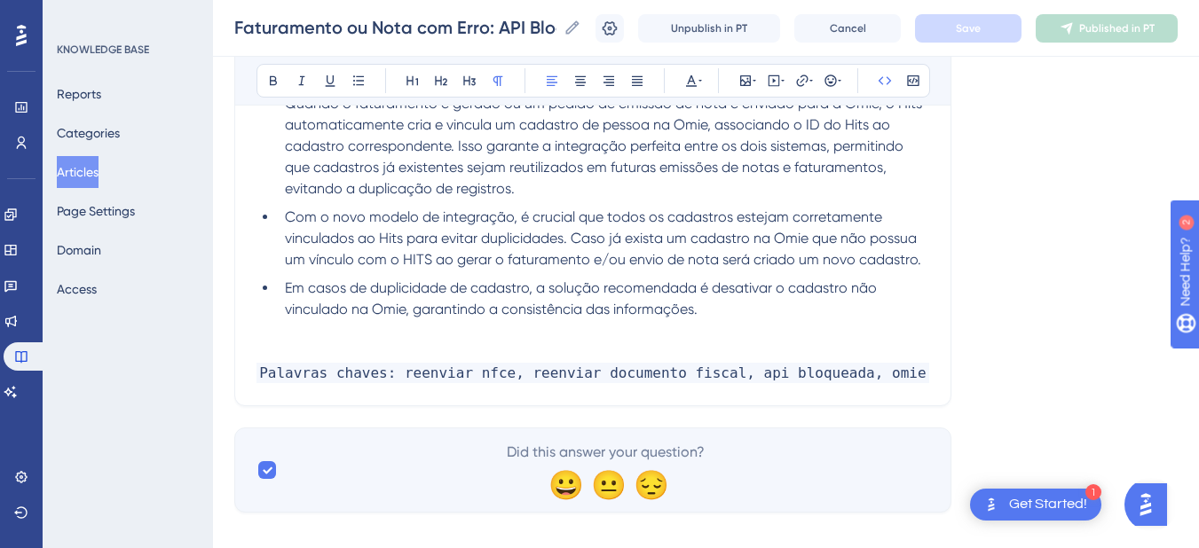
click at [894, 363] on p "Palavras chaves: reenviar nfce, reenviar documento fiscal, api bloqueada, omie" at bounding box center [592, 373] width 673 height 21
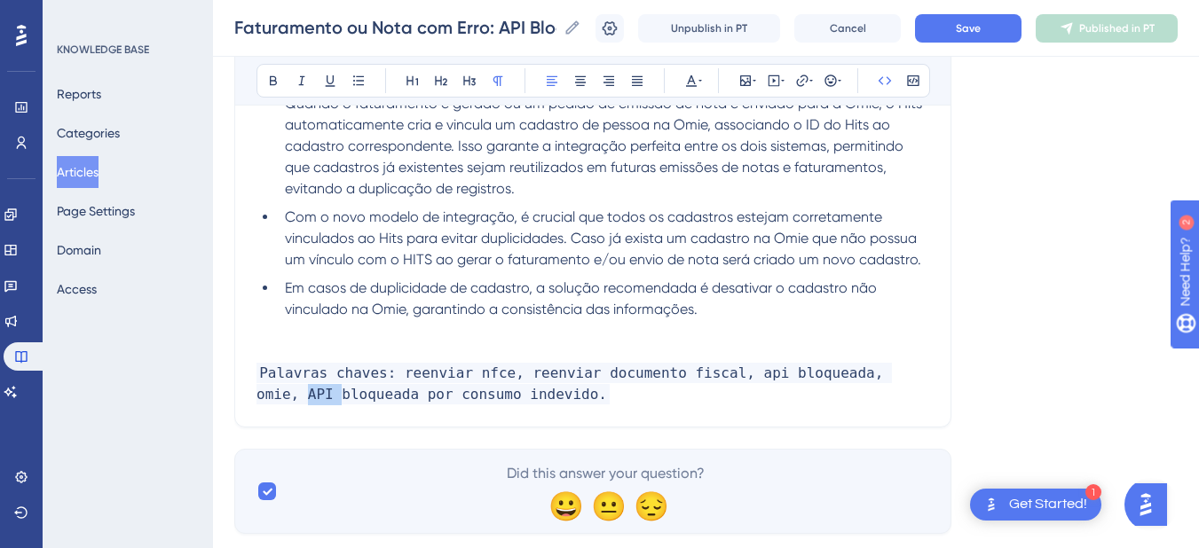
drag, startPoint x: 887, startPoint y: 350, endPoint x: 939, endPoint y: 349, distance: 51.5
click at [618, 379] on p "Palavras chaves: reenviar nfce, reenviar documento fiscal, api bloqueada, omie,…" at bounding box center [592, 384] width 673 height 43
click at [981, 24] on span "Save" at bounding box center [968, 28] width 25 height 14
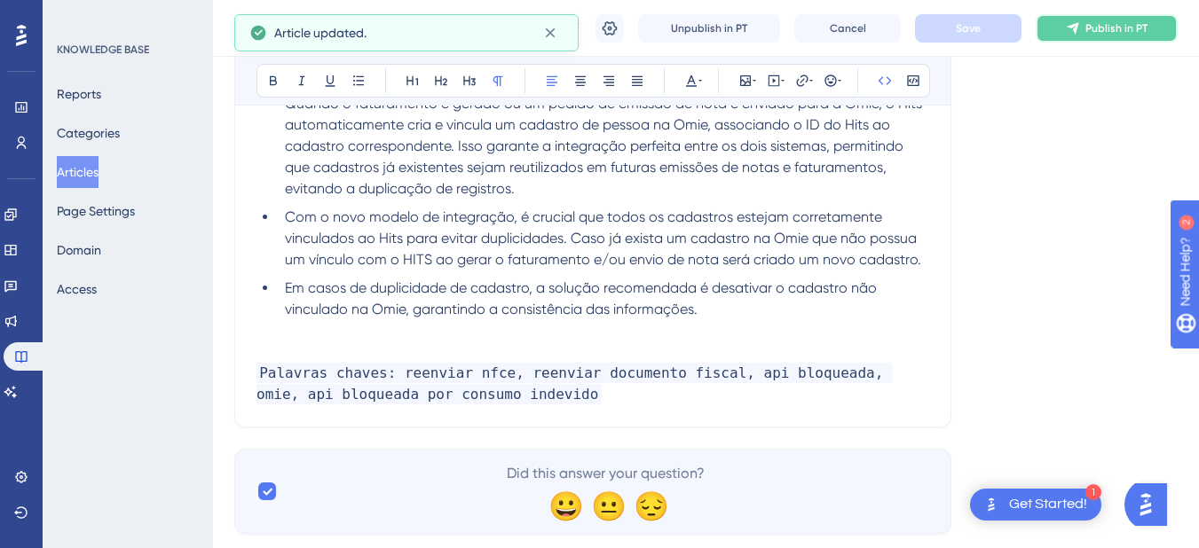
click at [1126, 21] on span "Publish in PT" at bounding box center [1116, 28] width 62 height 14
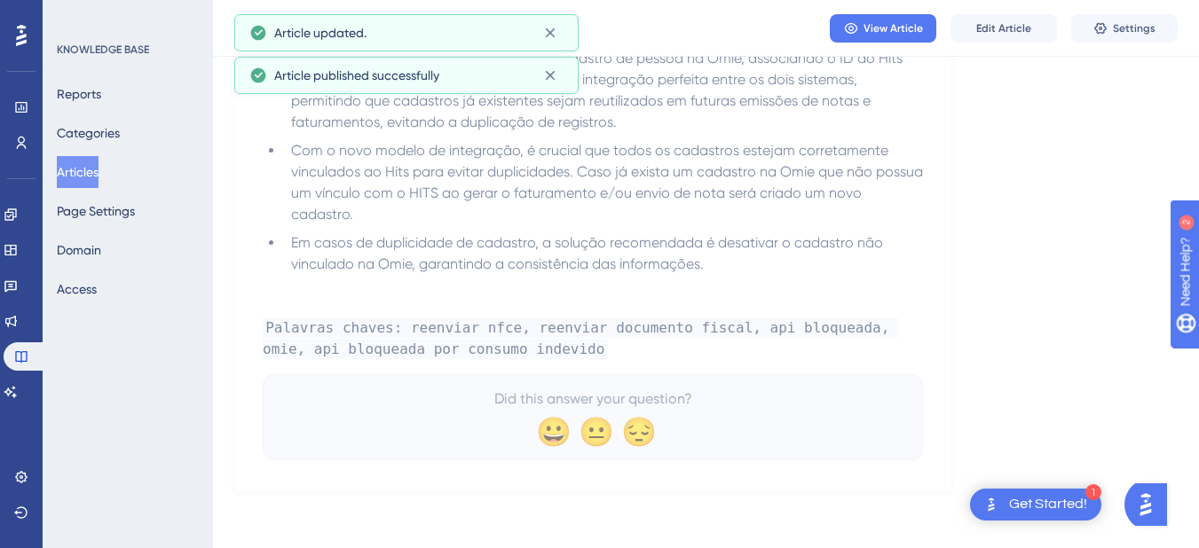
scroll to position [2565, 0]
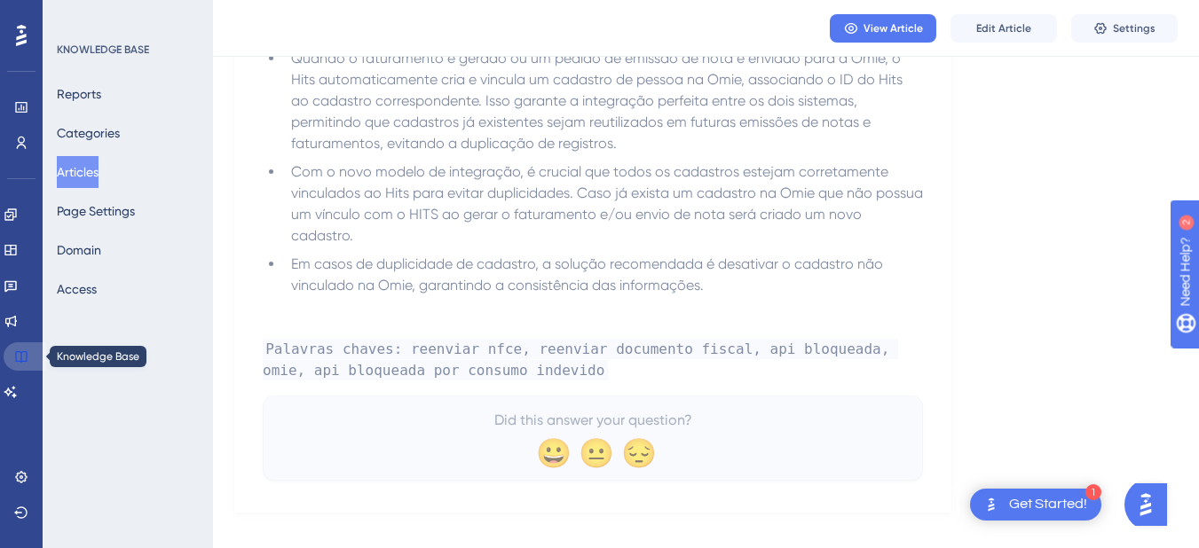
click at [26, 357] on icon at bounding box center [21, 357] width 14 height 14
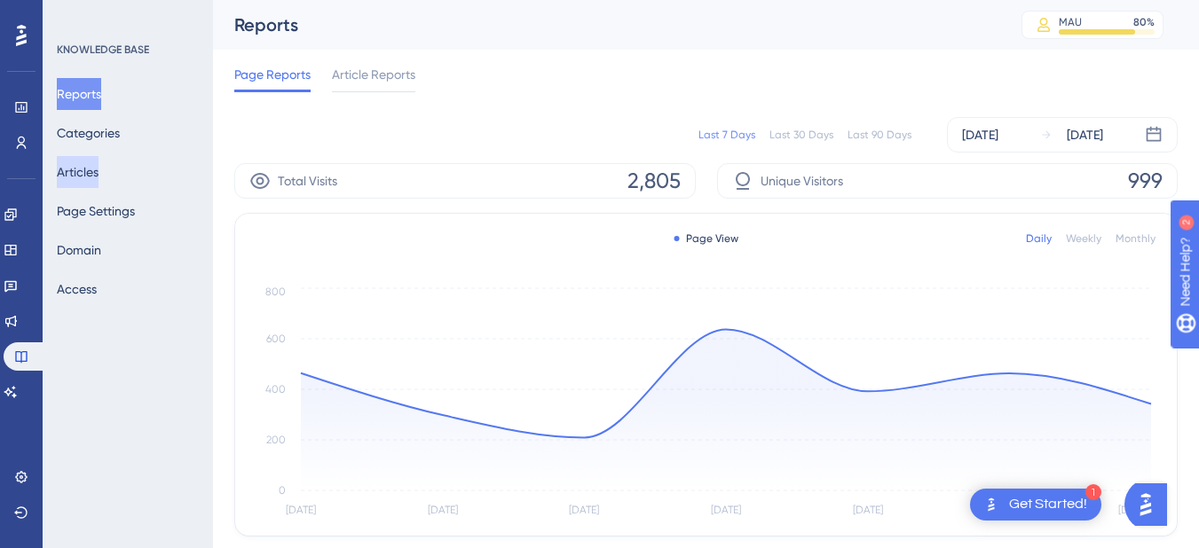
click at [87, 169] on button "Articles" at bounding box center [78, 172] width 42 height 32
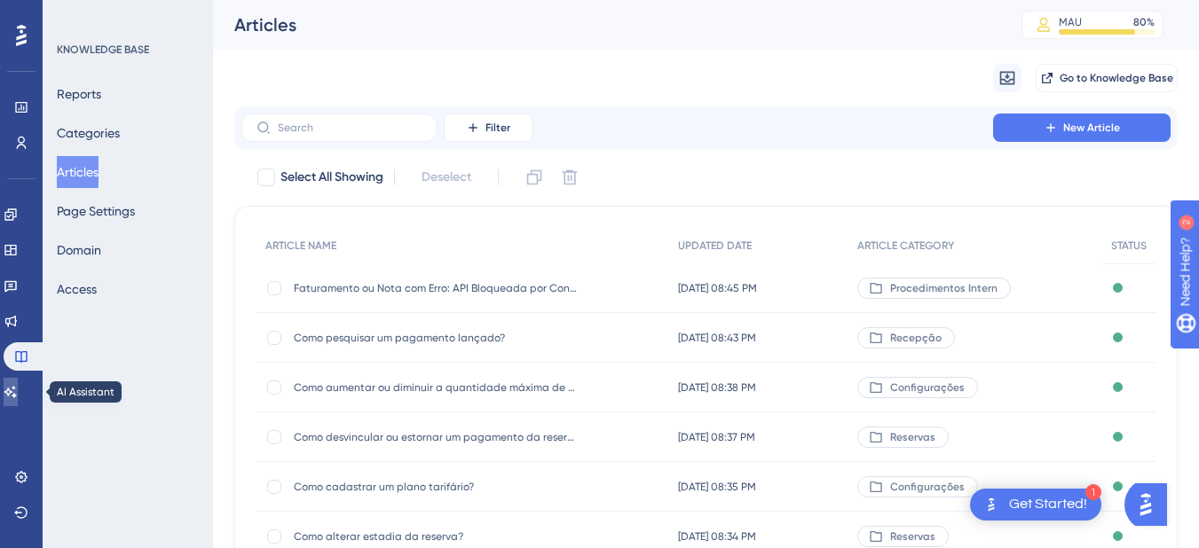
click at [18, 387] on icon at bounding box center [11, 392] width 14 height 14
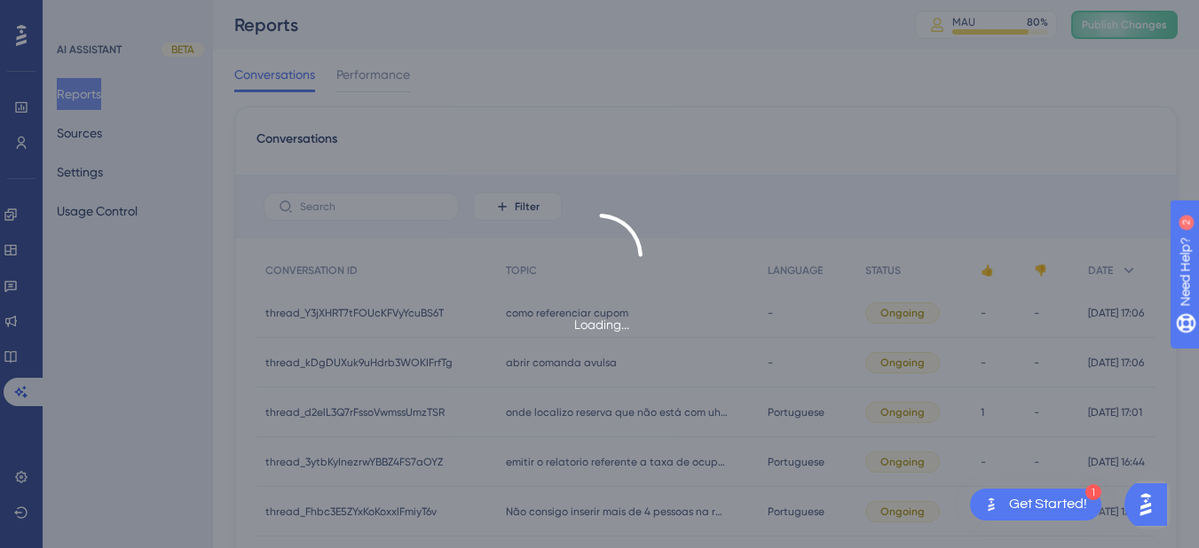
click at [87, 138] on div "Loading..." at bounding box center [599, 274] width 1199 height 548
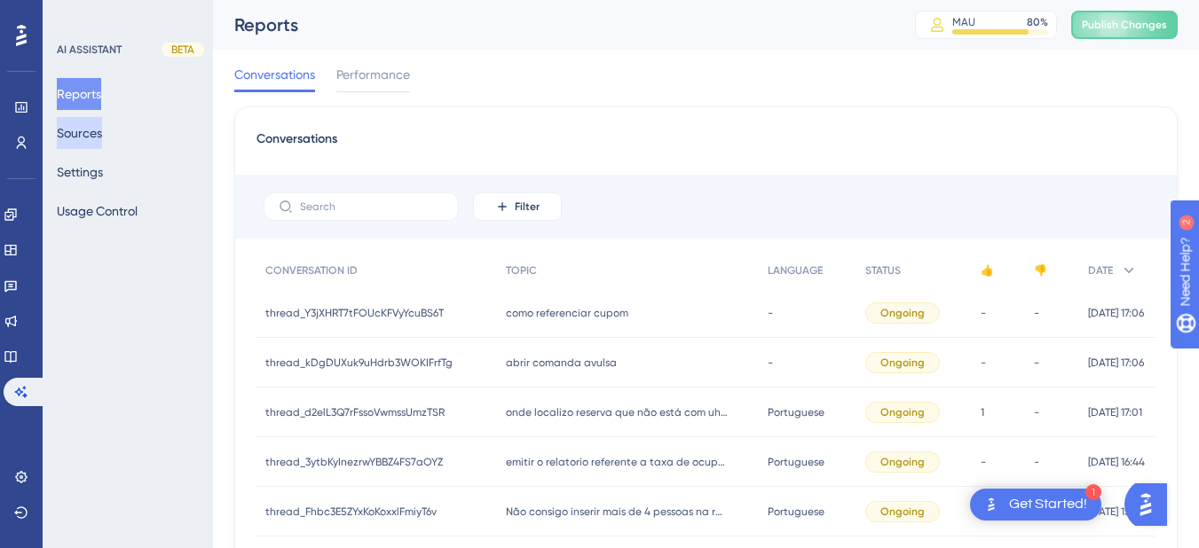
click at [94, 138] on button "Sources" at bounding box center [79, 133] width 45 height 32
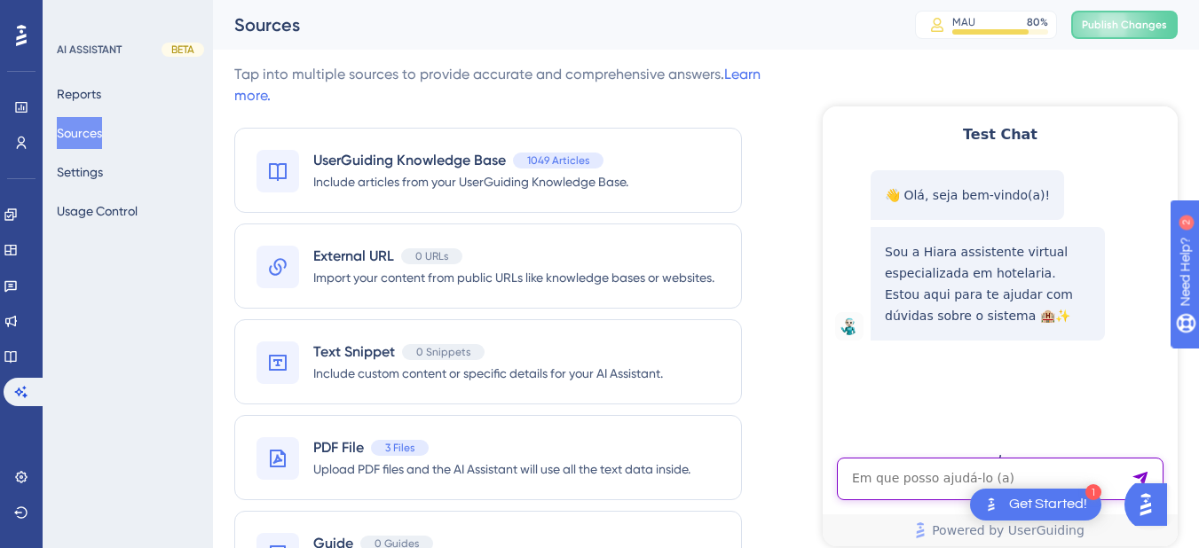
click at [904, 471] on textarea "AI Assistant Text Input" at bounding box center [1000, 479] width 327 height 43
paste textarea "Ordem de Serviço: MISUSE_API_PROCESS - ERROR: API bloqueada por consumo indevid…"
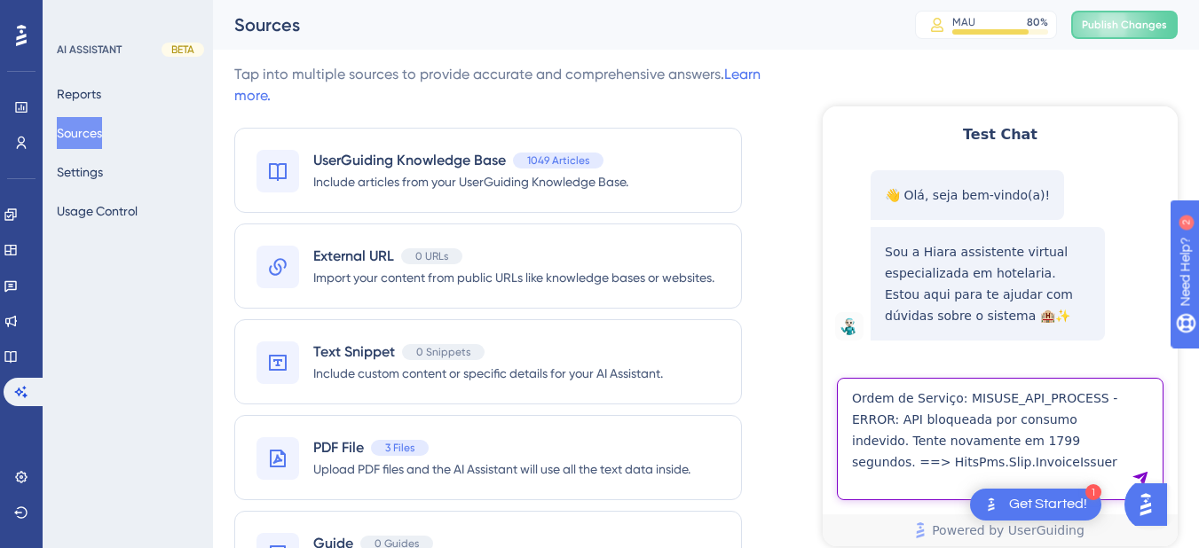
type textarea "Ordem de Serviço: MISUSE_API_PROCESS - ERROR: API bloqueada por consumo indevid…"
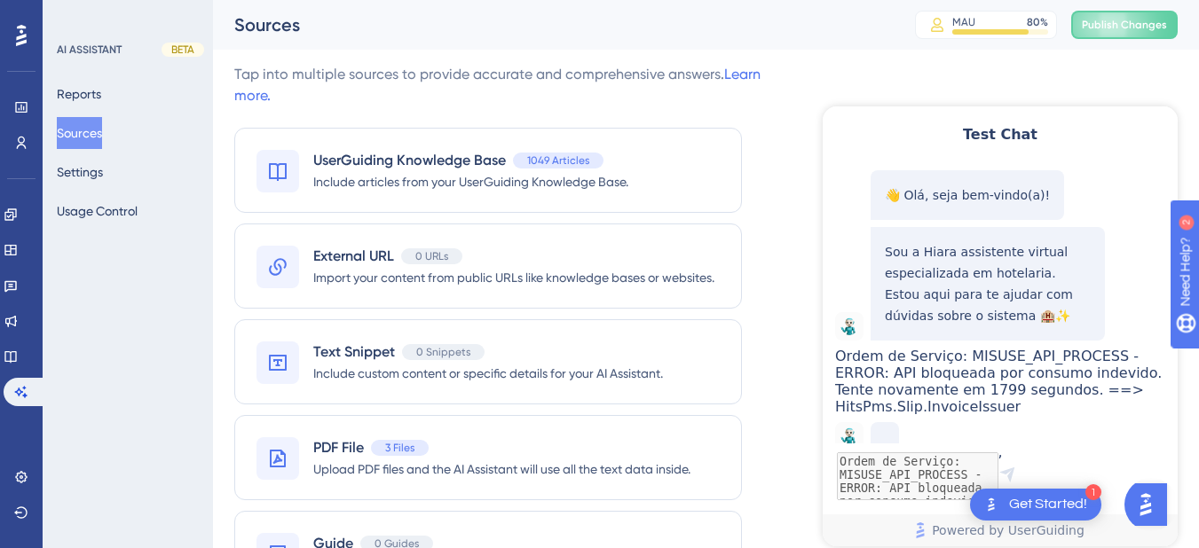
scroll to position [106, 0]
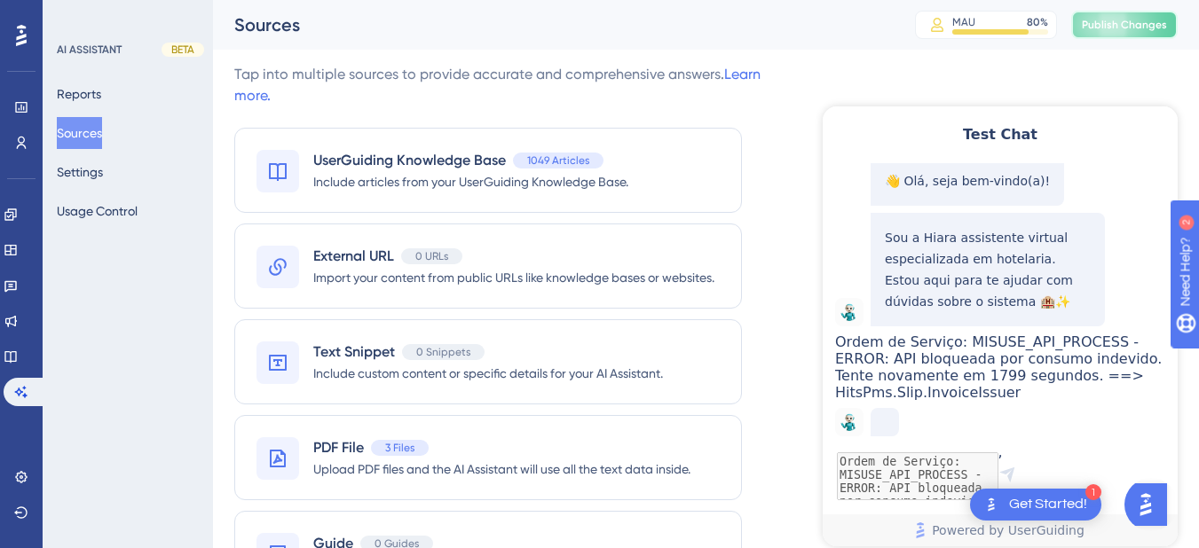
click at [1124, 21] on button "Publish Changes" at bounding box center [1124, 25] width 106 height 28
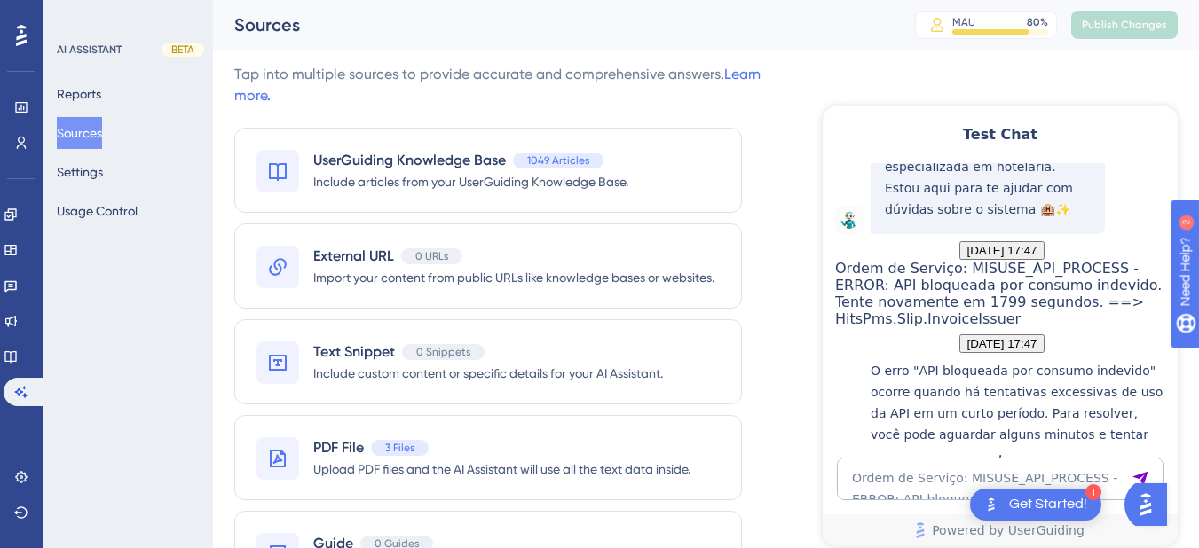
scroll to position [396, 0]
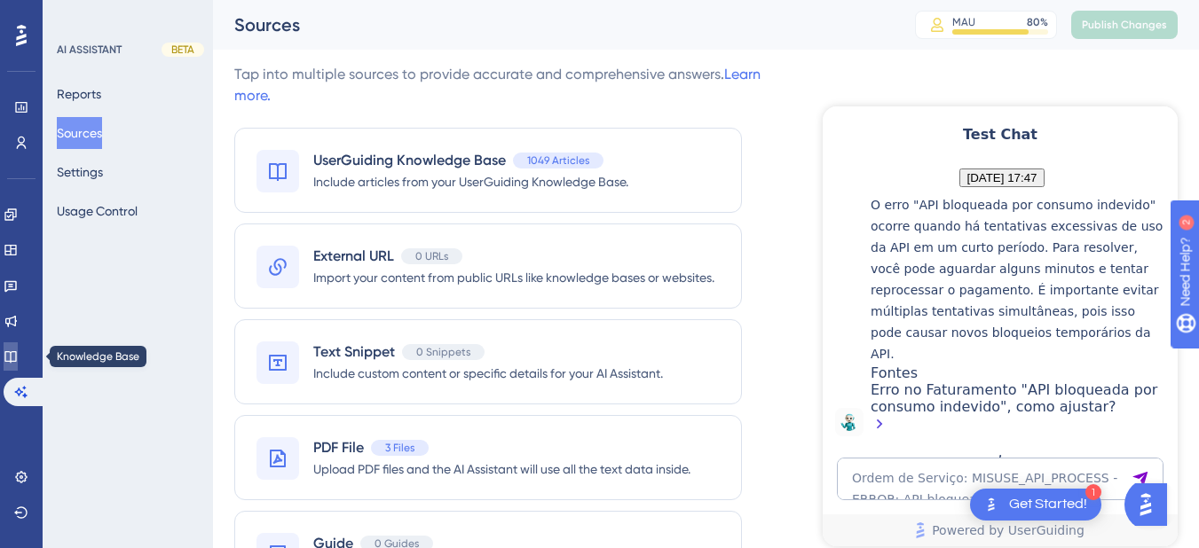
click at [16, 357] on icon at bounding box center [10, 357] width 12 height 12
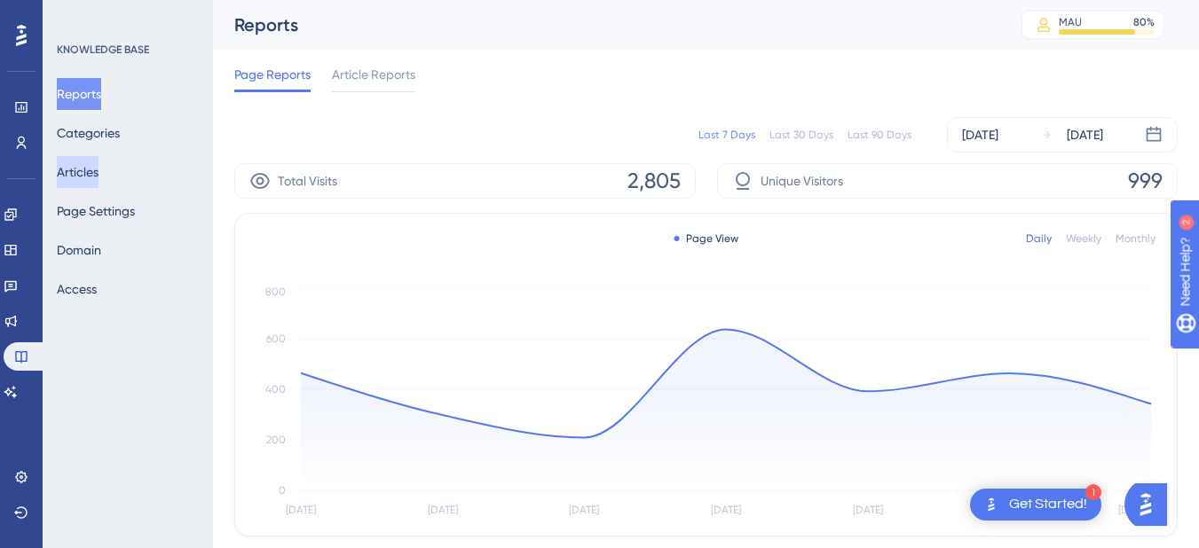
click at [93, 164] on button "Articles" at bounding box center [78, 172] width 42 height 32
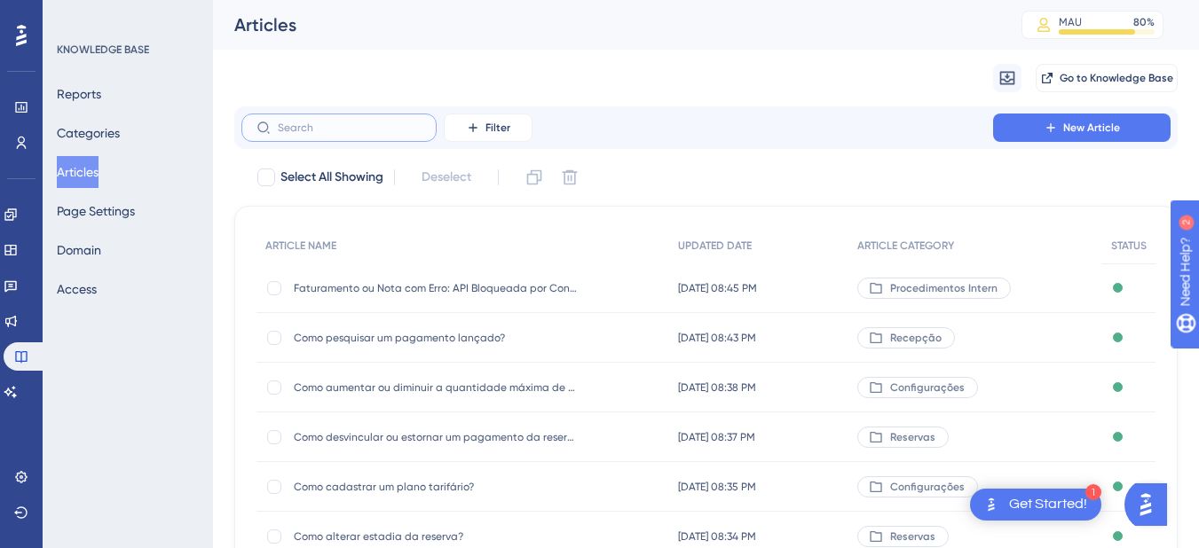
click at [308, 125] on input "text" at bounding box center [350, 128] width 144 height 12
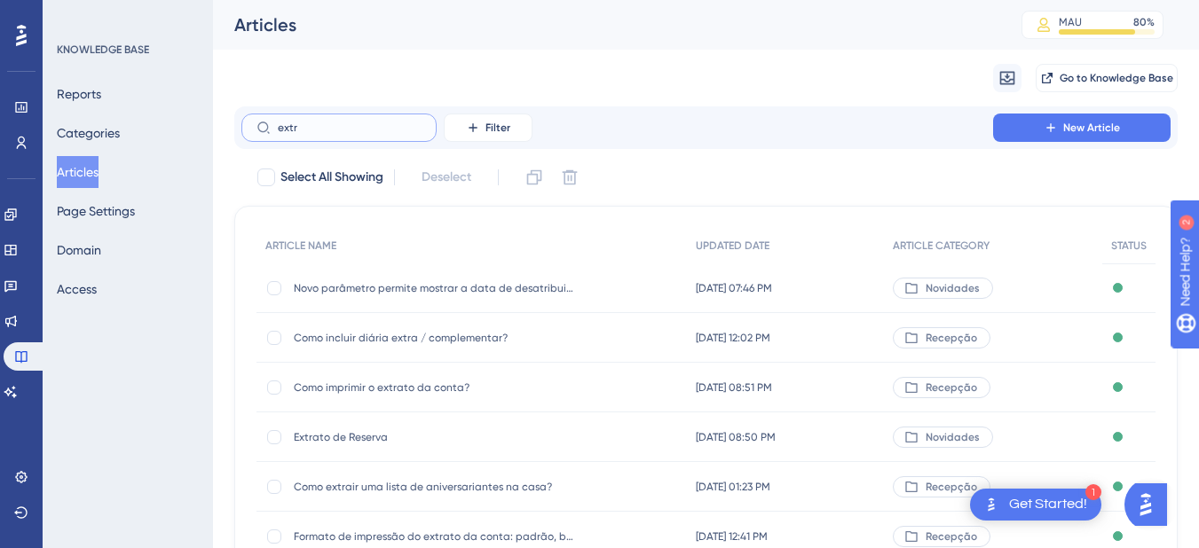
type input "extra"
click at [413, 388] on span "Como imprimir o extrato da conta?" at bounding box center [436, 388] width 284 height 14
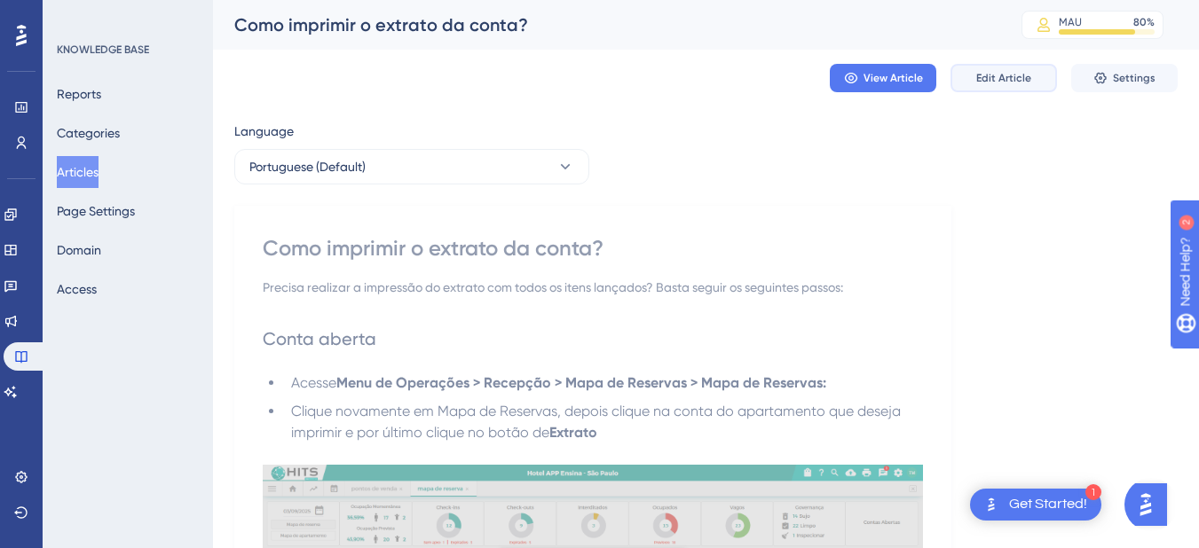
click at [1008, 73] on span "Edit Article" at bounding box center [1003, 78] width 55 height 14
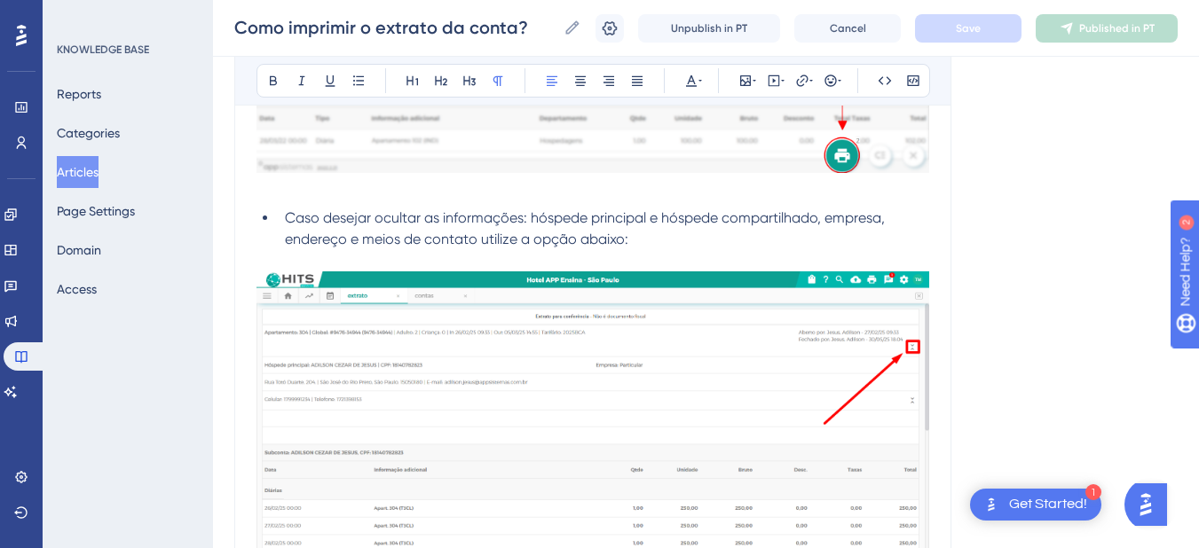
scroll to position [2644, 0]
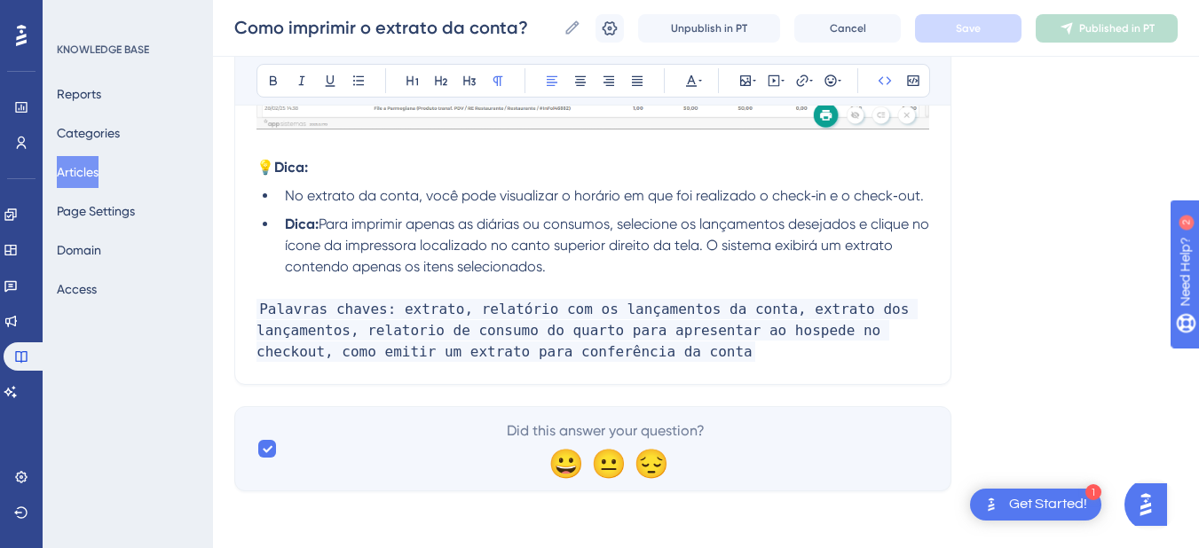
click at [674, 356] on p "Palavras chaves: extrato, relatório com os lançamentos da conta, extrato dos la…" at bounding box center [592, 331] width 673 height 64
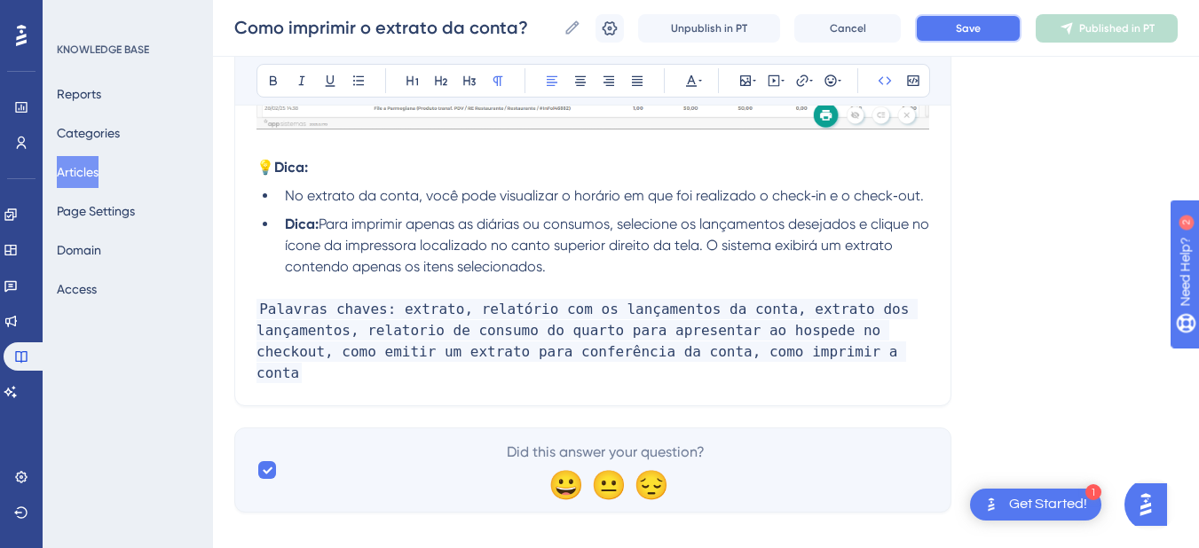
click at [989, 19] on button "Save" at bounding box center [968, 28] width 106 height 28
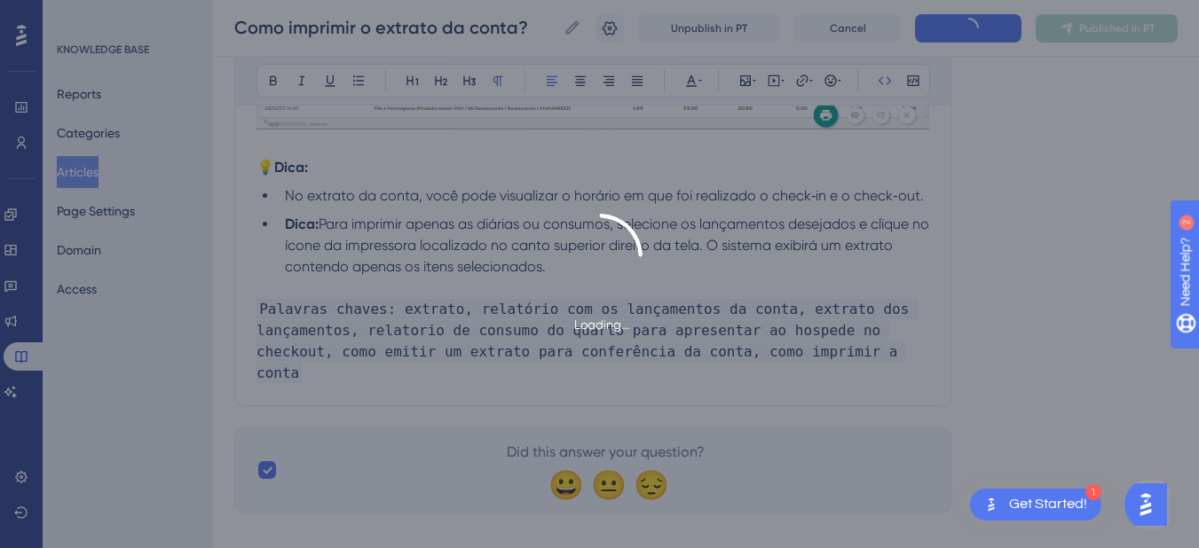
click at [1099, 21] on div "Loading..." at bounding box center [599, 274] width 1199 height 548
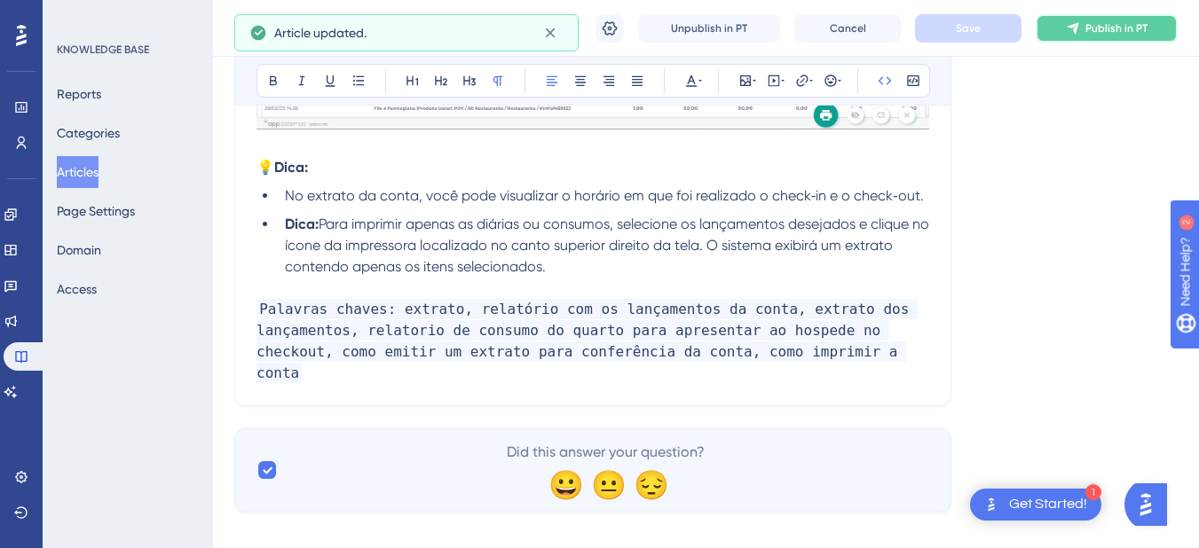
click at [1083, 29] on button "Publish in PT" at bounding box center [1107, 28] width 142 height 28
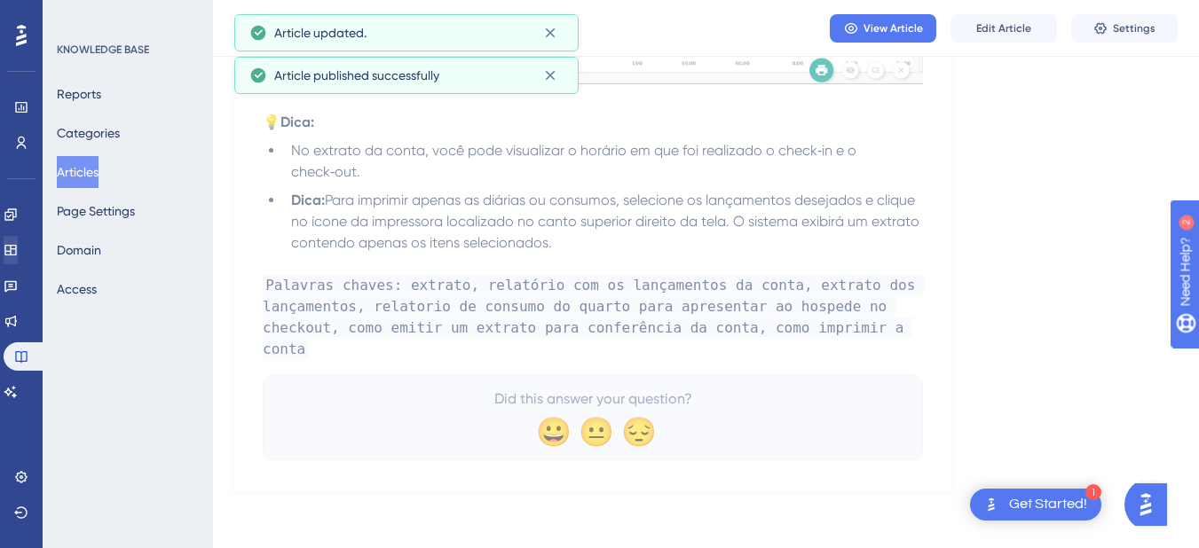
scroll to position [2564, 0]
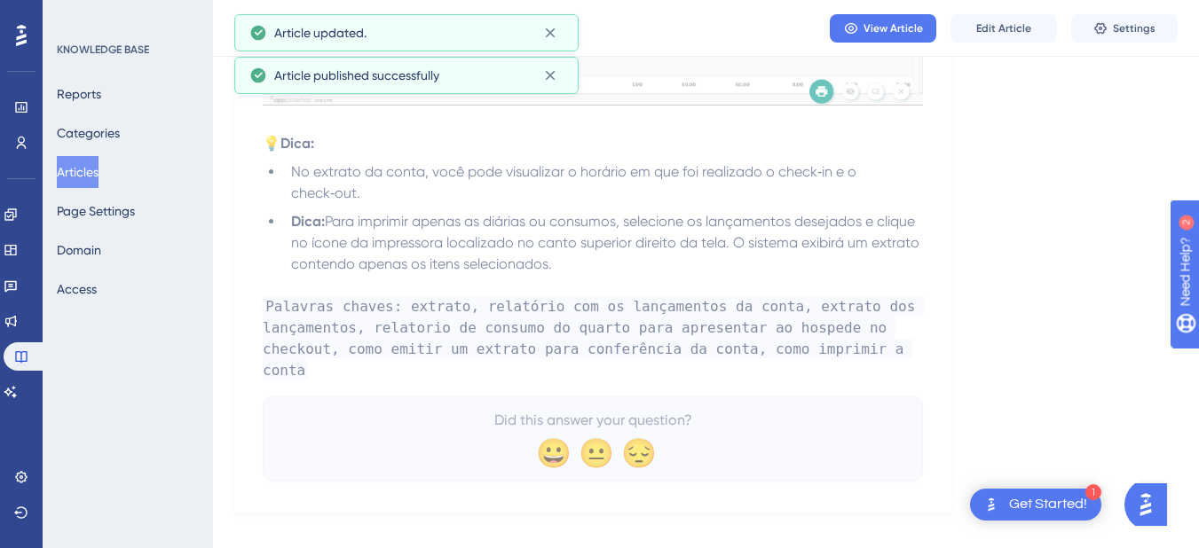
click at [83, 187] on button "Articles" at bounding box center [78, 172] width 42 height 32
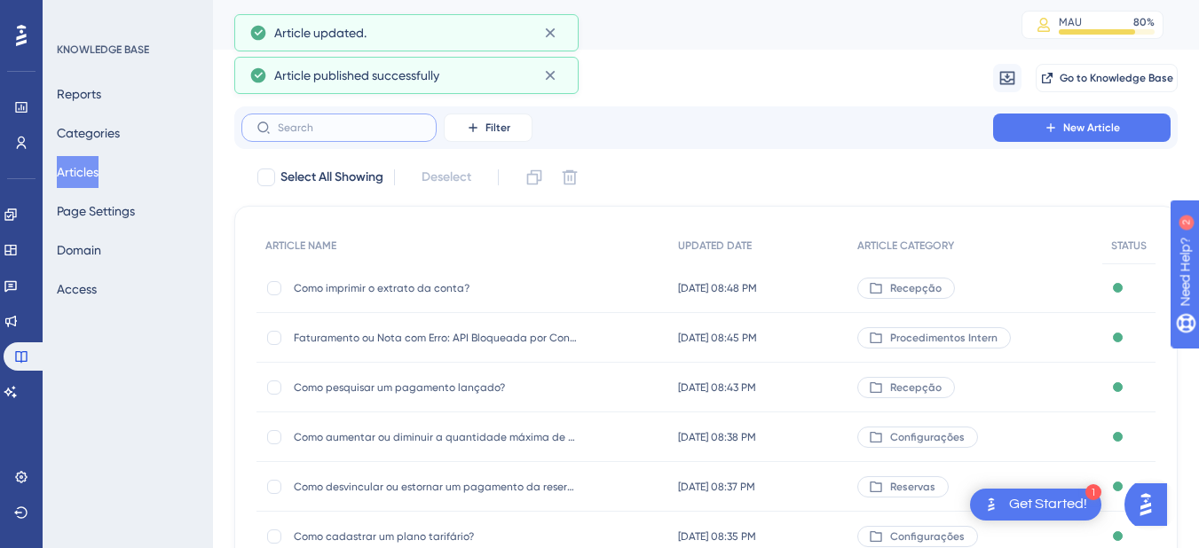
click at [332, 131] on input "text" at bounding box center [350, 128] width 144 height 12
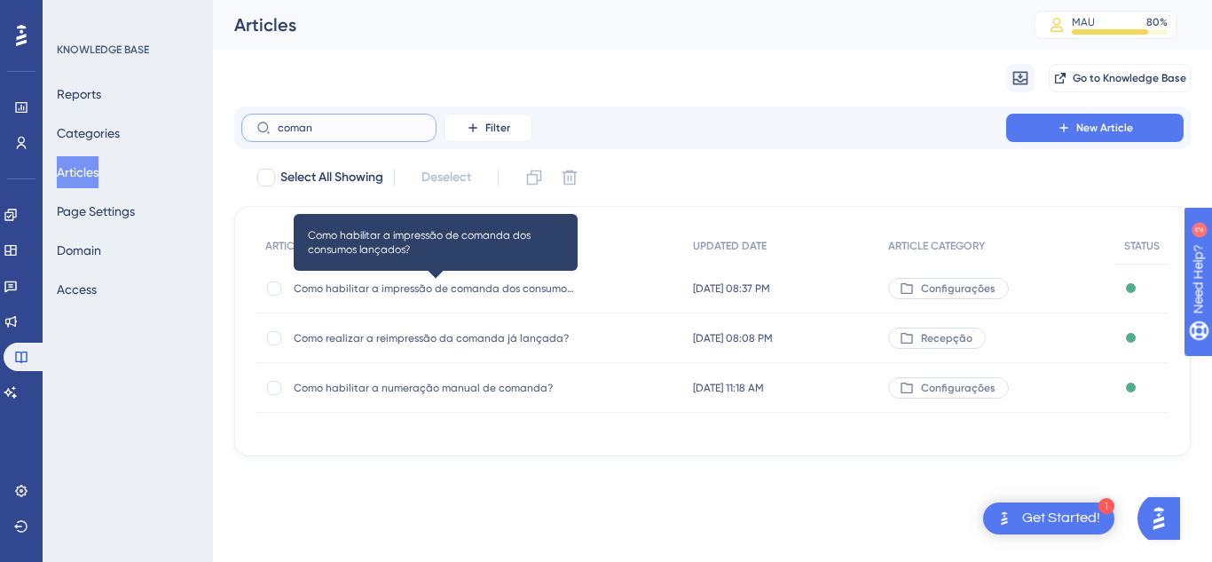
type input "coman"
click at [452, 281] on span "Como habilitar a impressão de comanda dos consumos lançados?" at bounding box center [436, 288] width 284 height 14
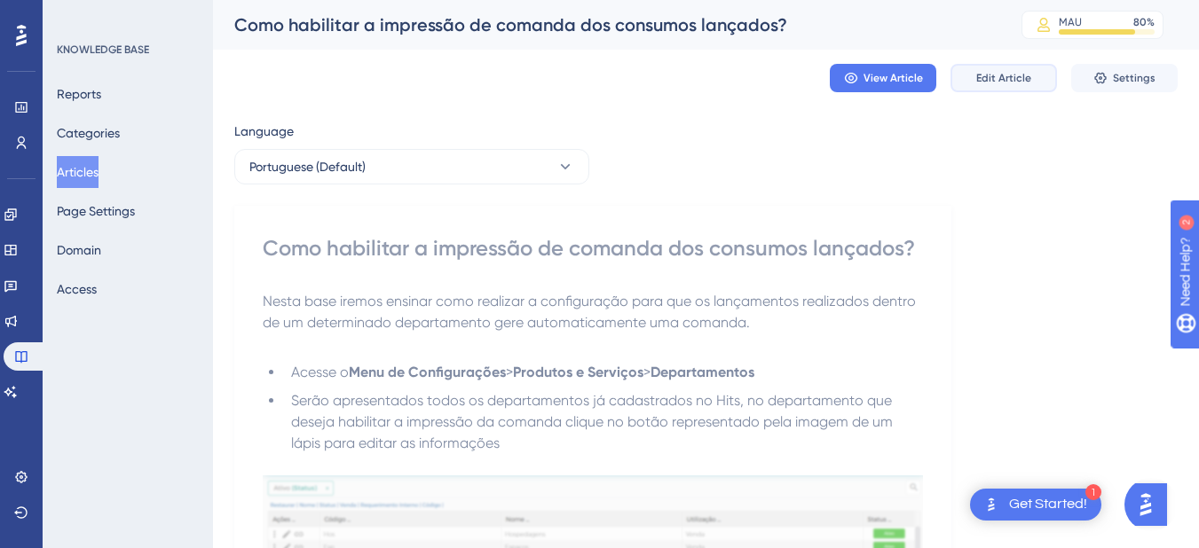
click at [994, 73] on span "Edit Article" at bounding box center [1003, 78] width 55 height 14
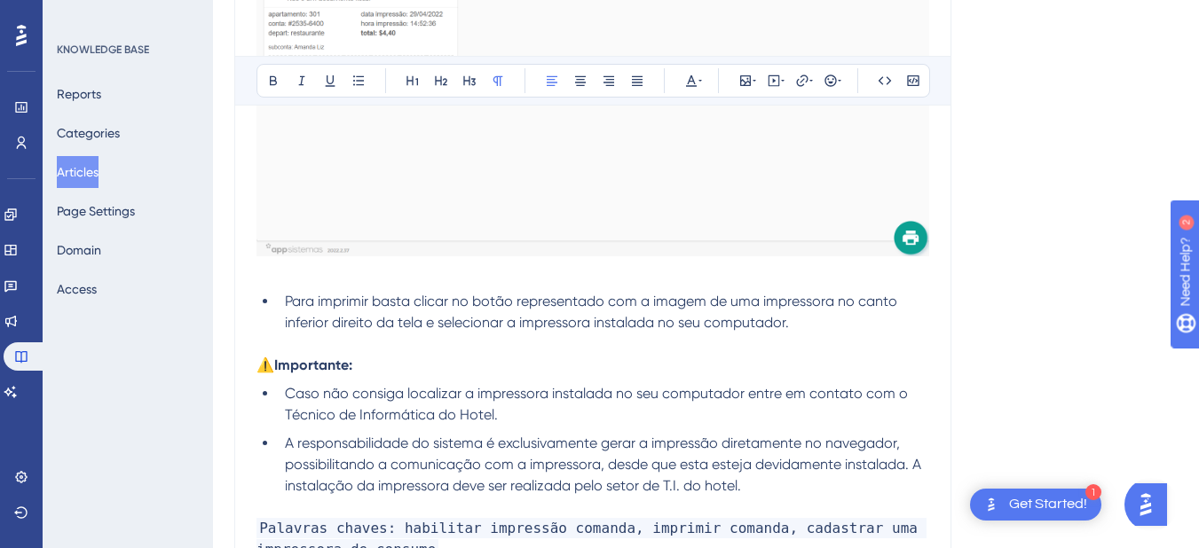
scroll to position [1577, 0]
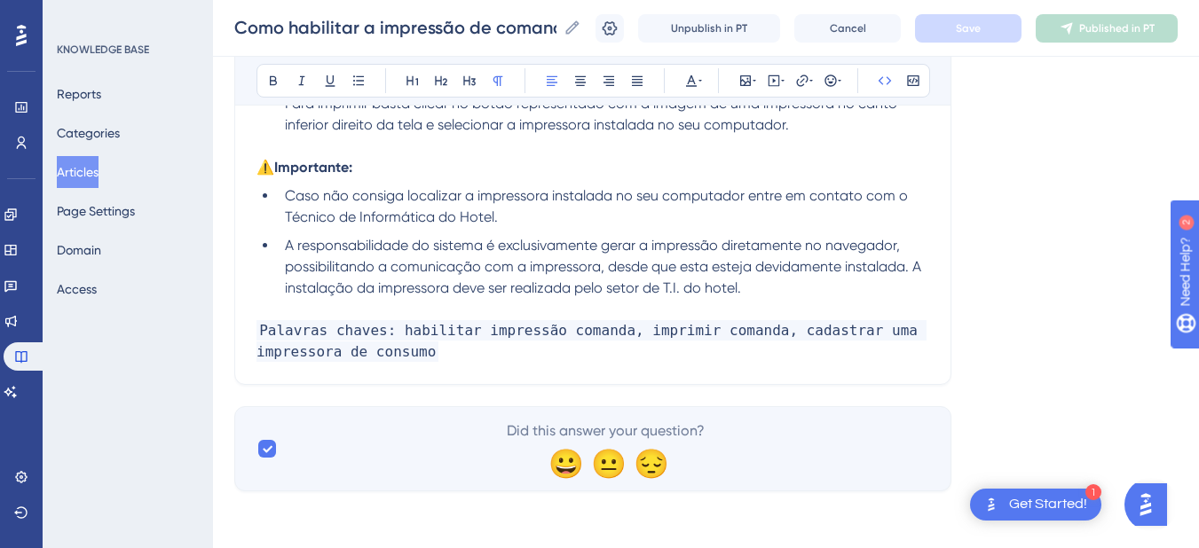
click at [506, 346] on p "Palavras chaves: habilitar impressão comanda, imprimir comanda, cadastrar uma i…" at bounding box center [592, 341] width 673 height 43
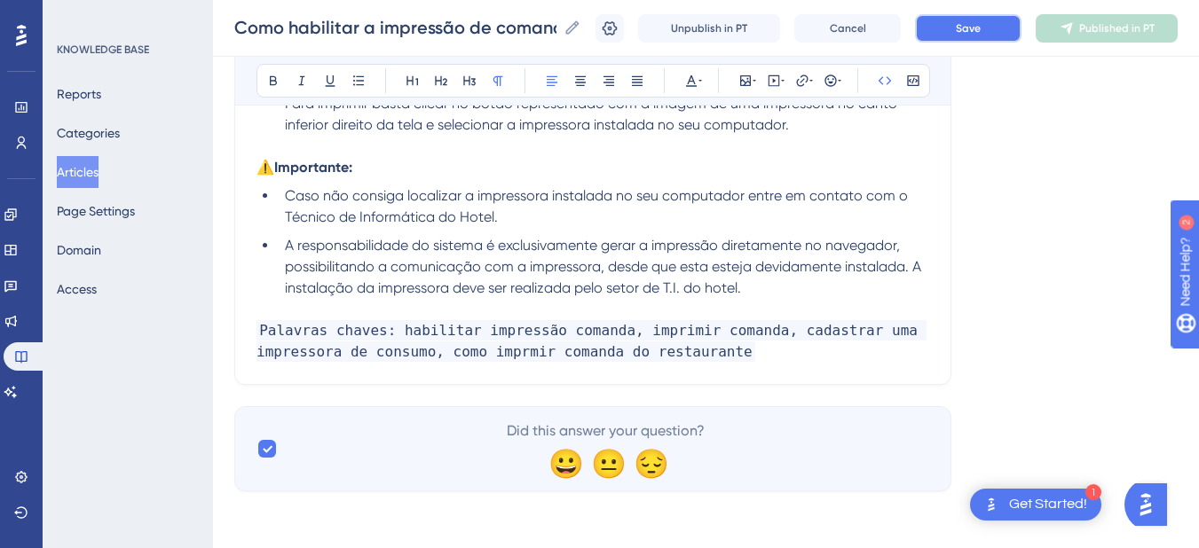
click at [951, 18] on button "Save" at bounding box center [968, 28] width 106 height 28
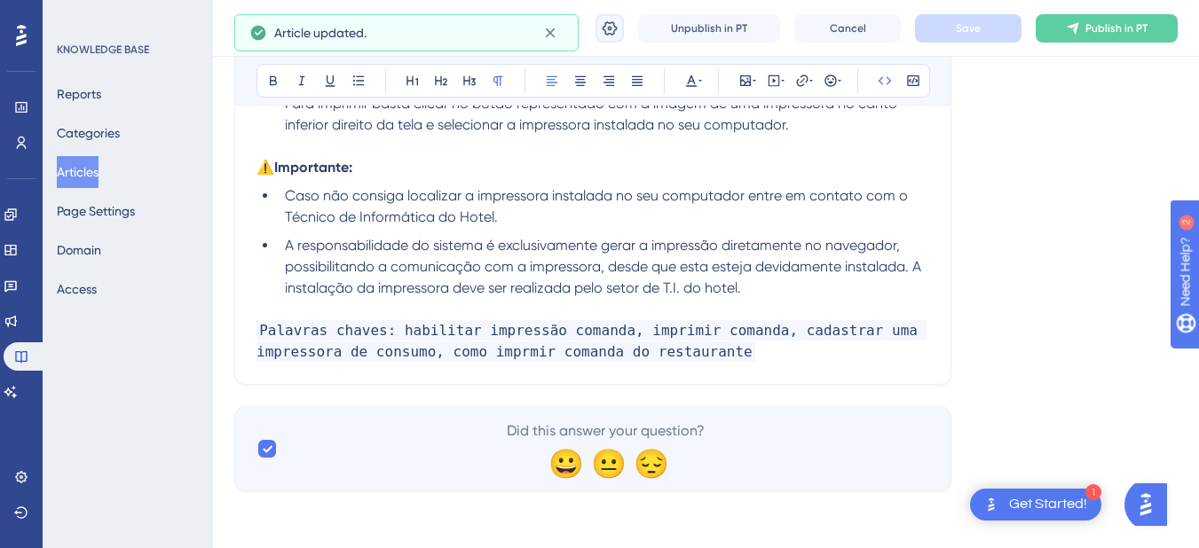
click at [619, 26] on icon at bounding box center [610, 29] width 18 height 18
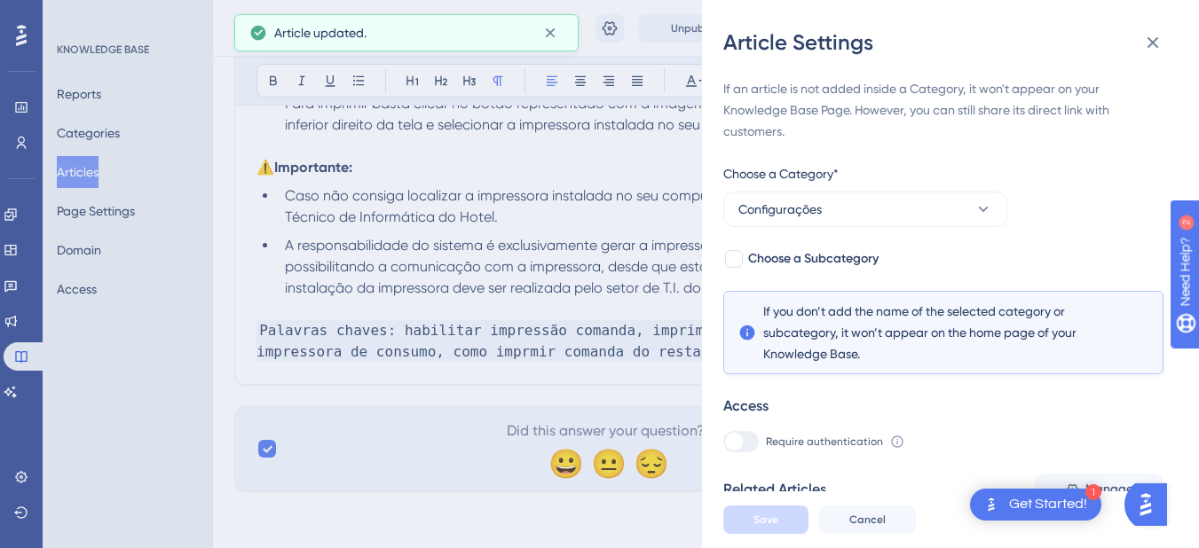
scroll to position [294, 0]
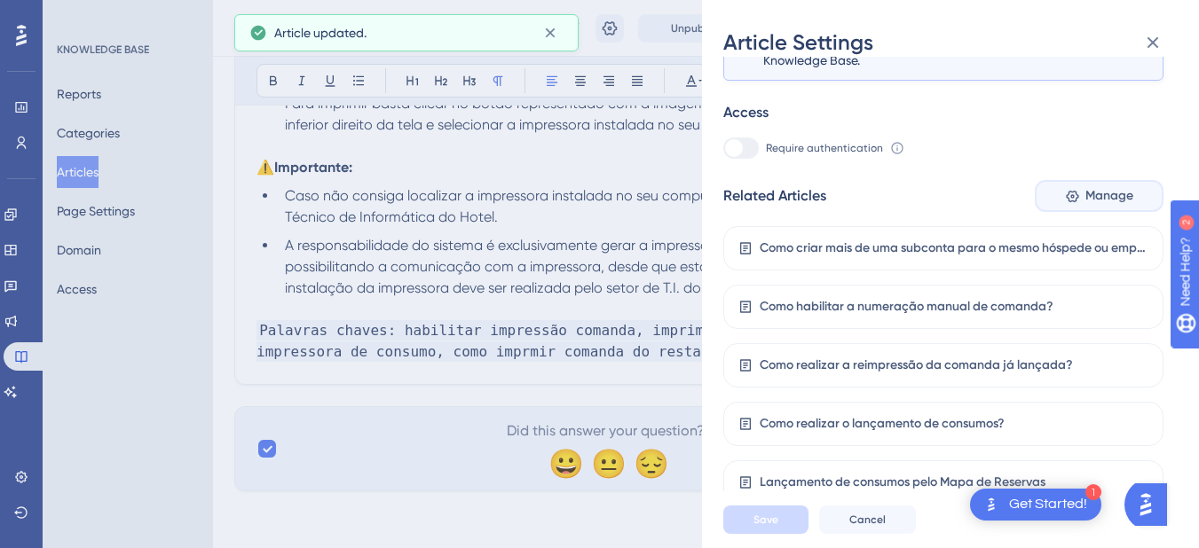
click at [1107, 182] on button "Manage" at bounding box center [1099, 196] width 129 height 32
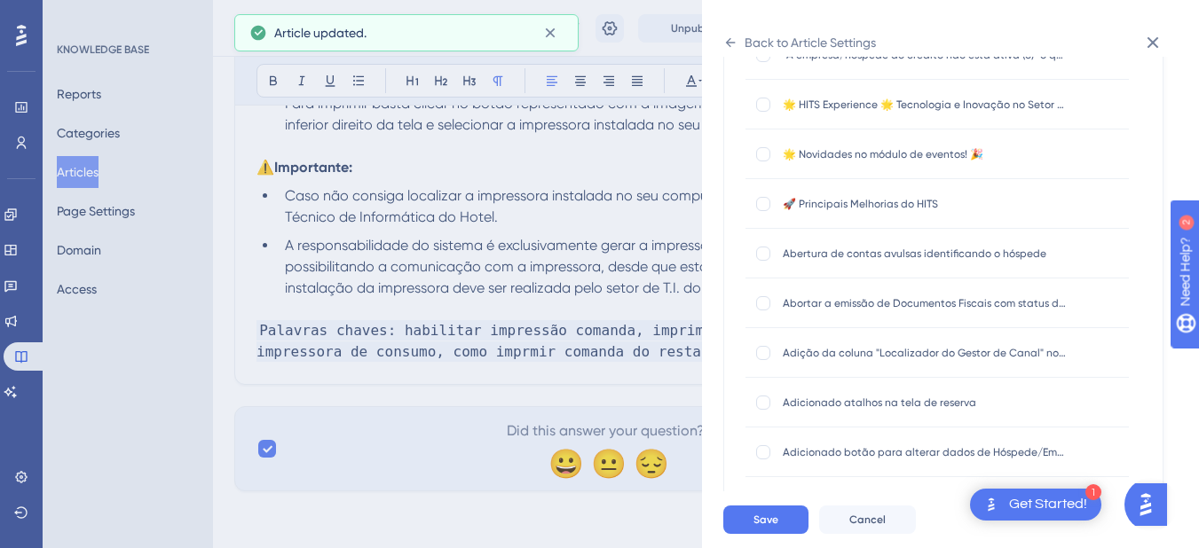
scroll to position [0, 0]
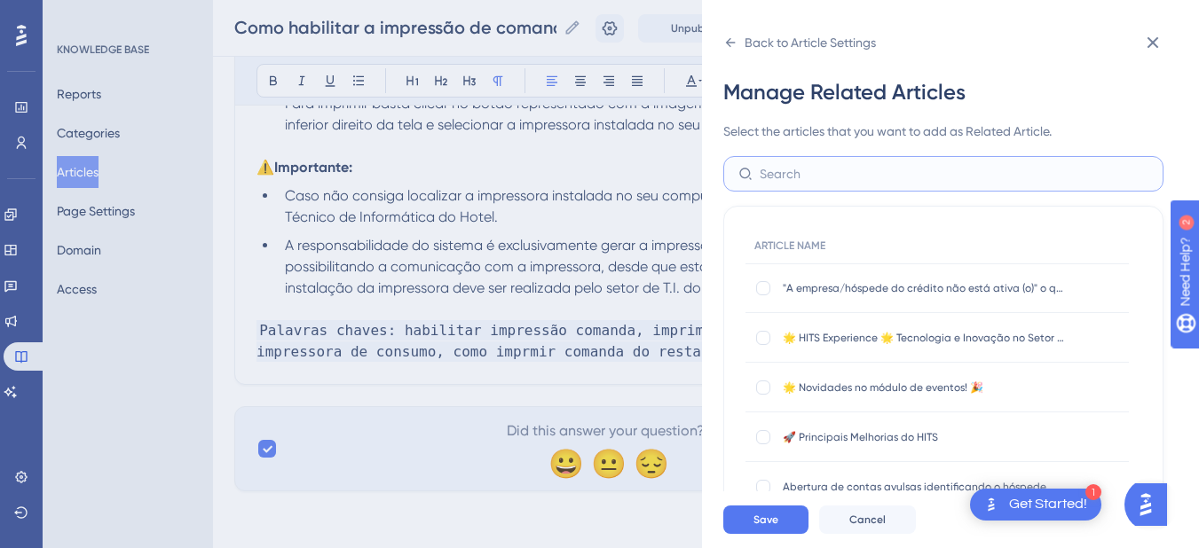
click at [796, 176] on input "text" at bounding box center [954, 174] width 389 height 20
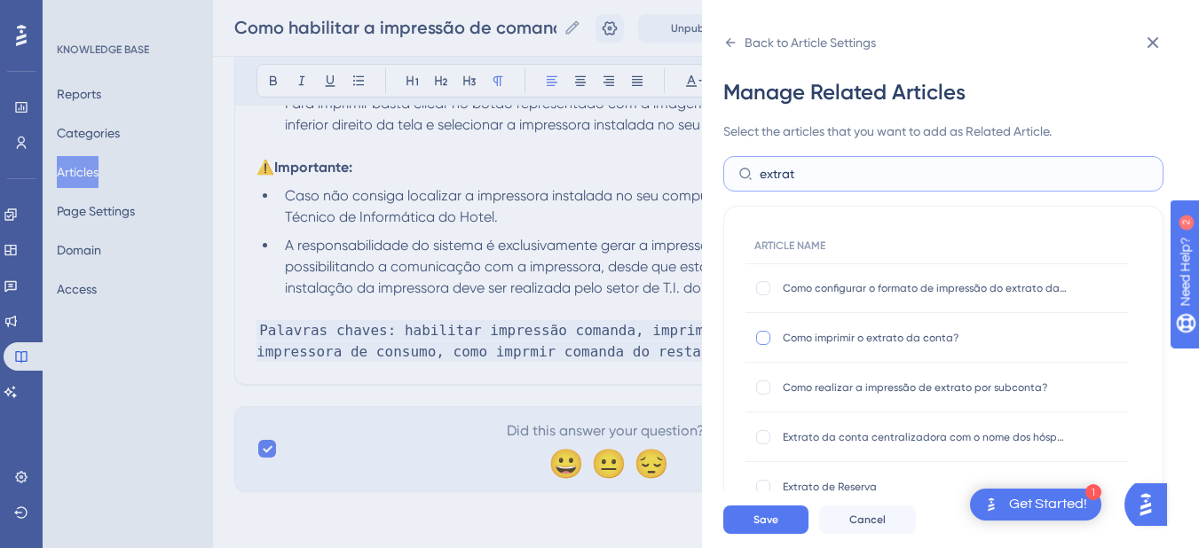
type input "extrat"
click at [762, 344] on div at bounding box center [763, 338] width 14 height 14
checkbox input "true"
click at [760, 385] on div at bounding box center [763, 388] width 14 height 14
checkbox input "true"
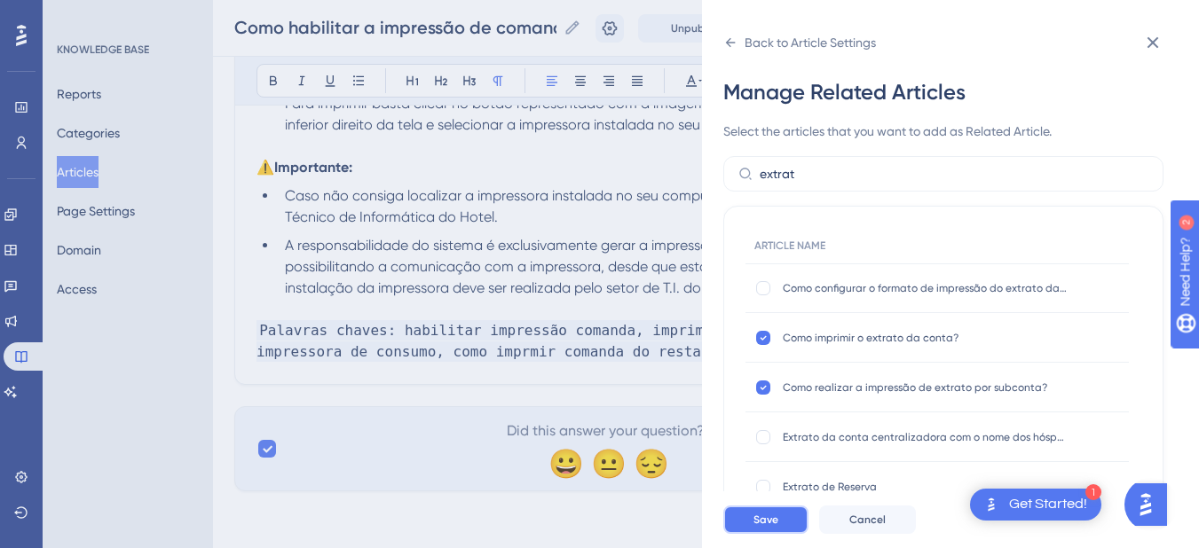
click at [761, 527] on span "Save" at bounding box center [765, 520] width 25 height 14
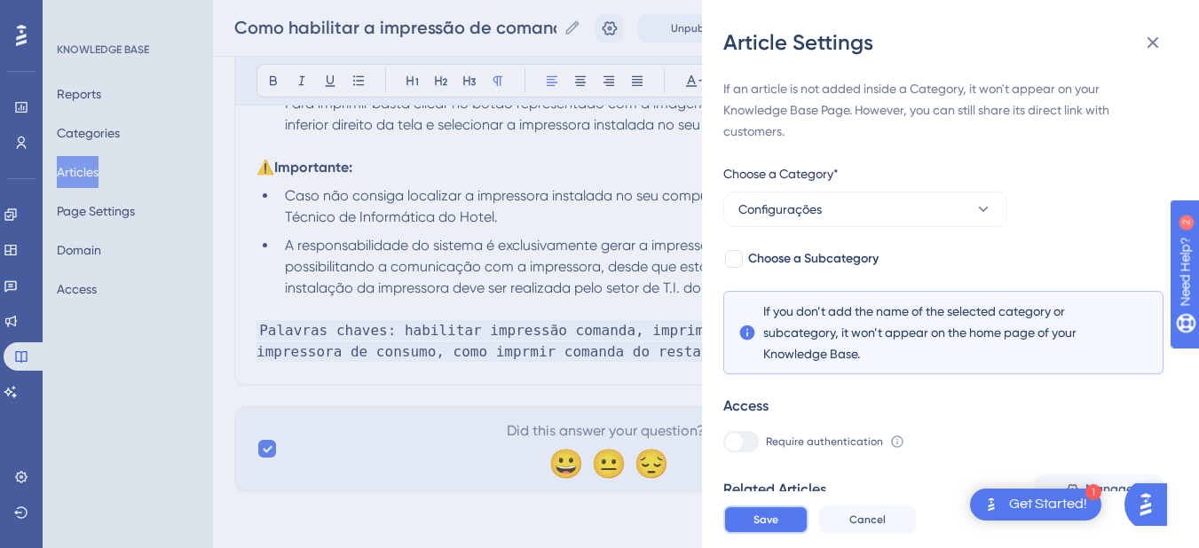
click at [761, 527] on span "Save" at bounding box center [765, 520] width 25 height 14
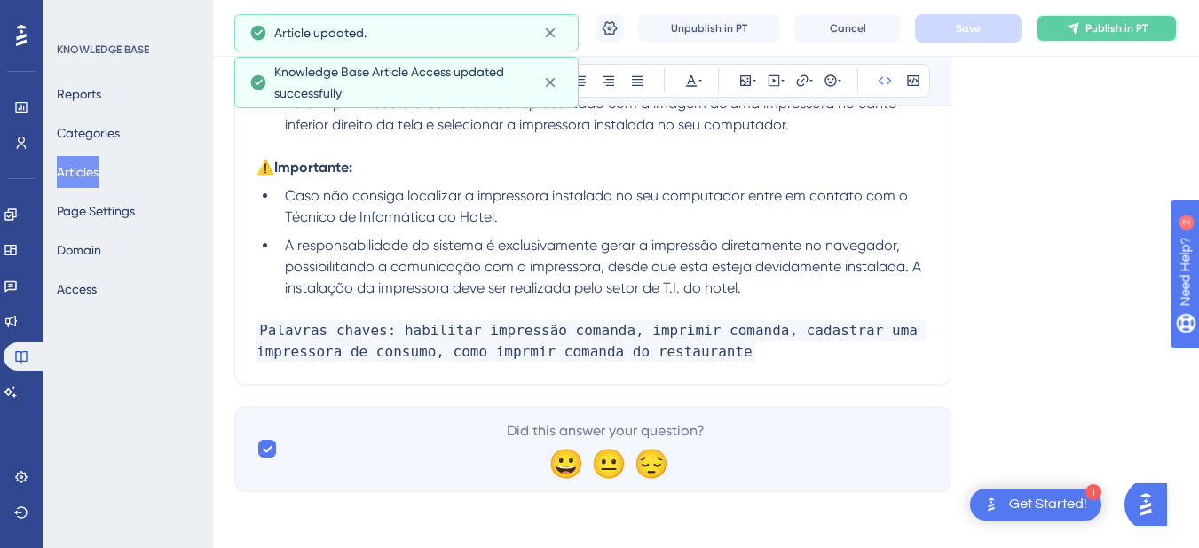
click at [1136, 26] on span "Publish in PT" at bounding box center [1116, 28] width 62 height 14
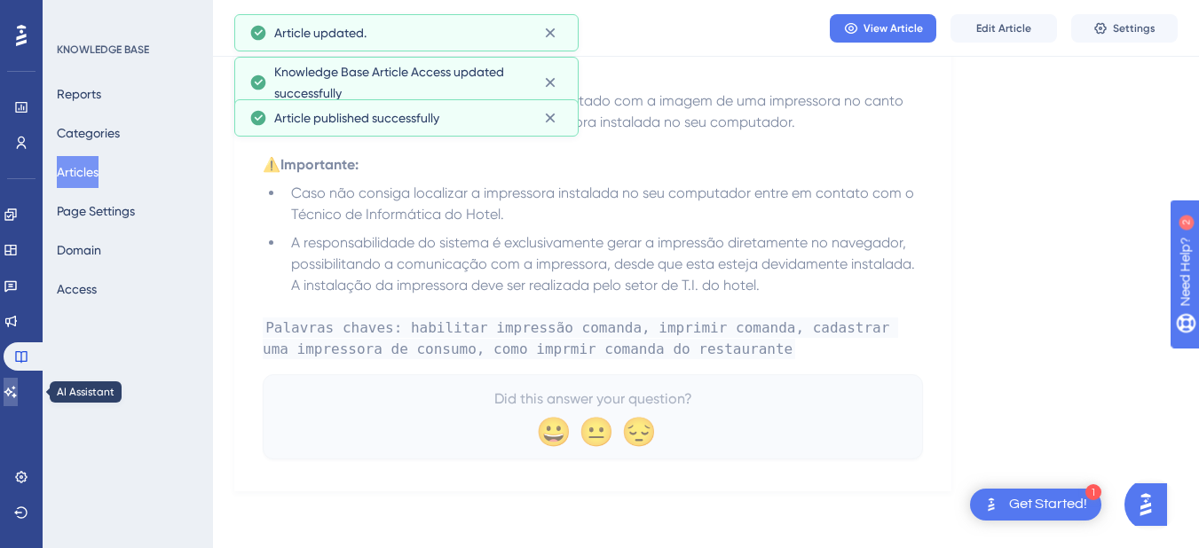
click at [18, 405] on link at bounding box center [11, 392] width 14 height 28
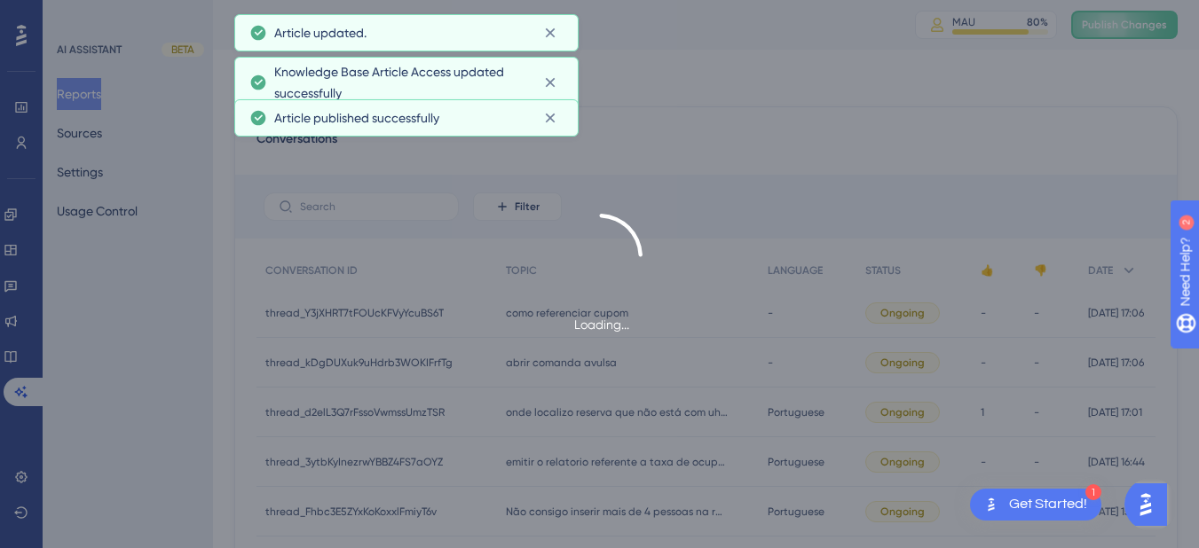
click at [91, 122] on div "Loading..." at bounding box center [599, 274] width 1199 height 548
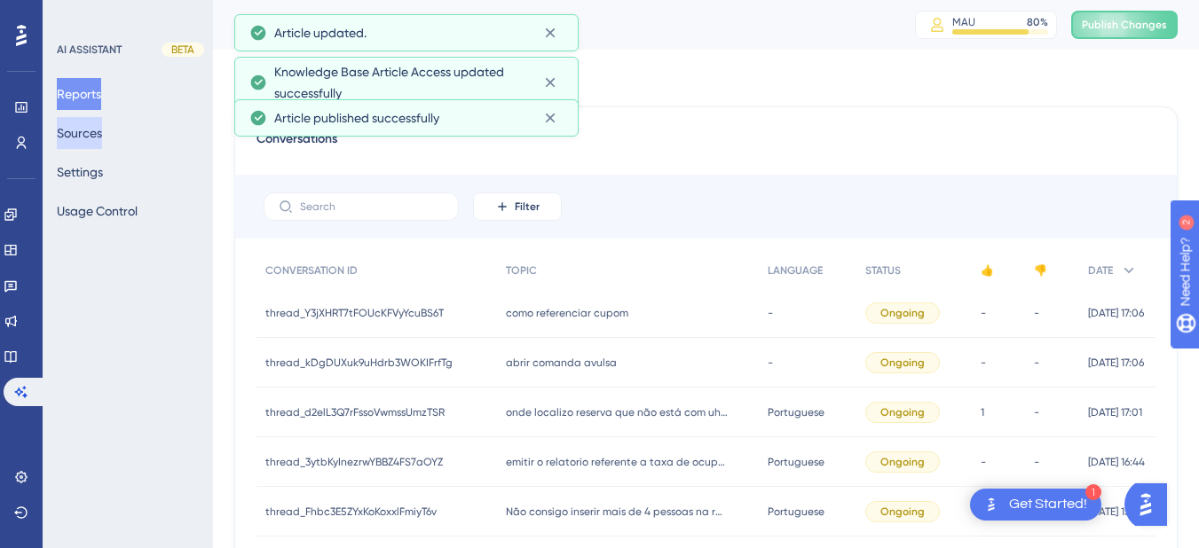
click at [89, 130] on button "Sources" at bounding box center [79, 133] width 45 height 32
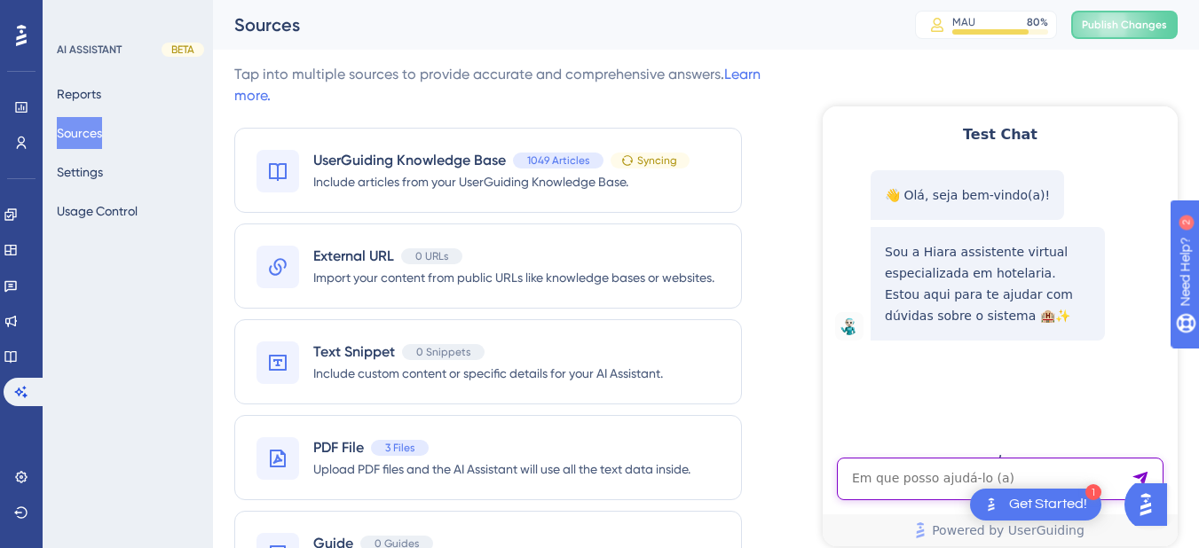
click at [853, 476] on textarea "AI Assistant Text Input" at bounding box center [1000, 479] width 327 height 43
paste textarea "hiara, como imprimo as contas e restaurante?"
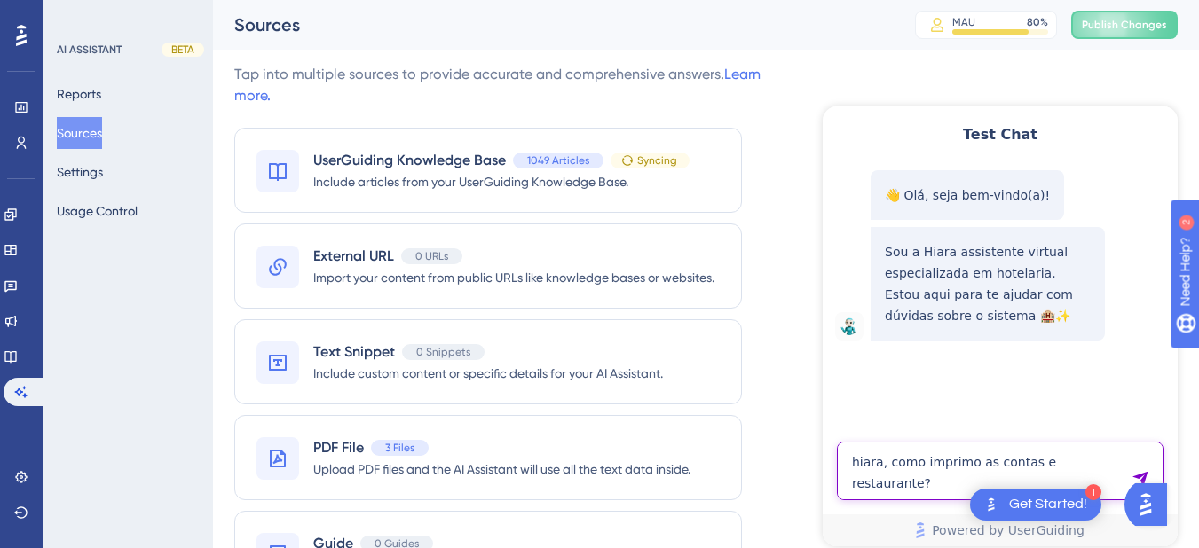
type textarea "hiara, como imprimo as contas e restaurante?"
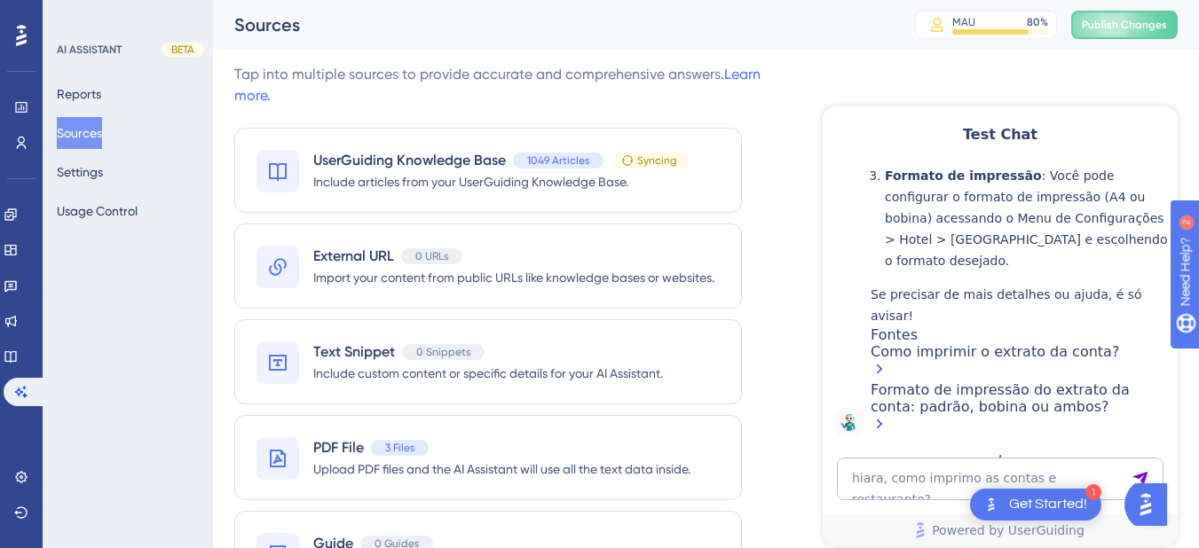
scroll to position [427, 0]
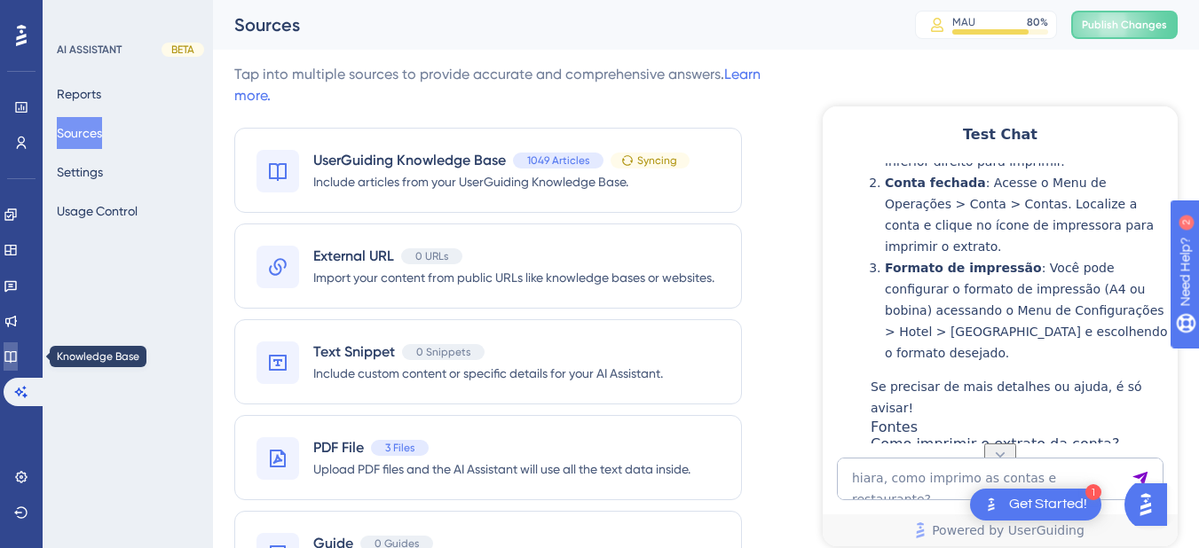
click at [16, 356] on icon at bounding box center [10, 357] width 12 height 12
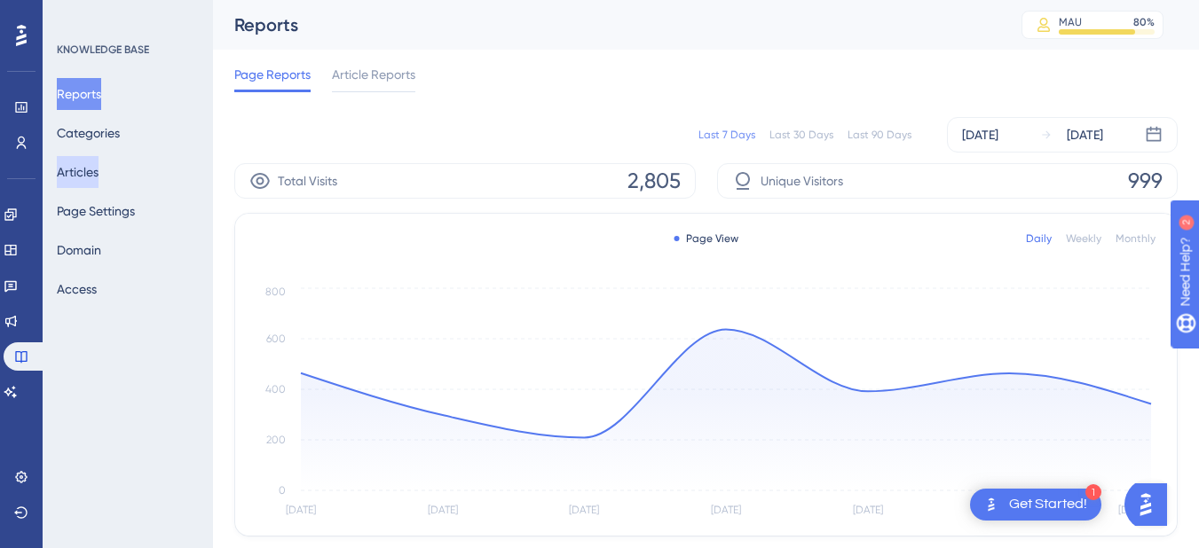
click at [97, 176] on button "Articles" at bounding box center [78, 172] width 42 height 32
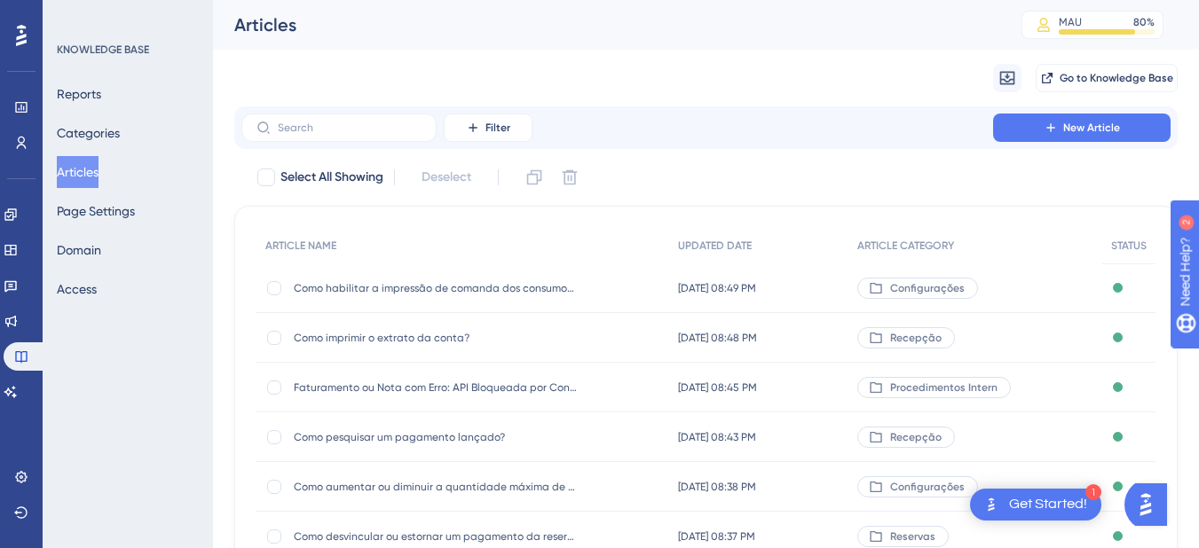
click at [307, 122] on input "text" at bounding box center [350, 128] width 144 height 12
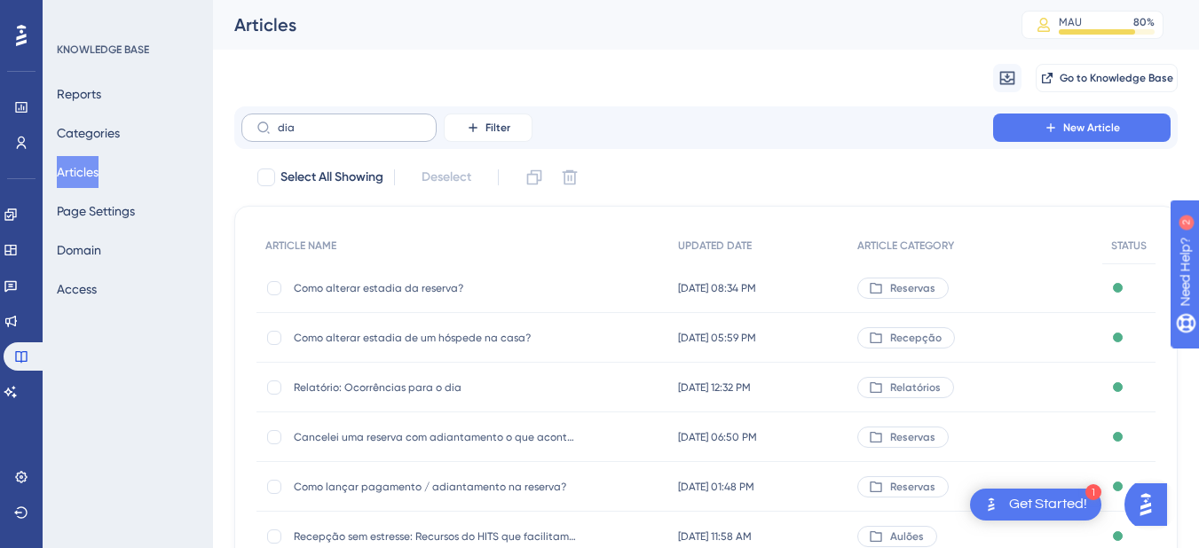
type input "diar"
checkbox input "true"
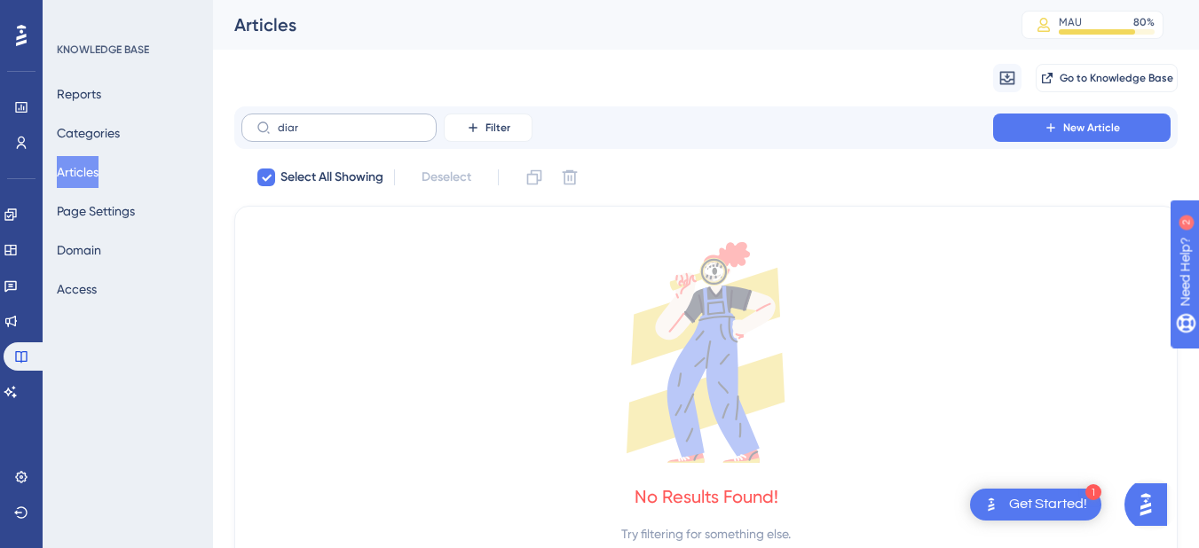
type input "dia"
checkbox input "false"
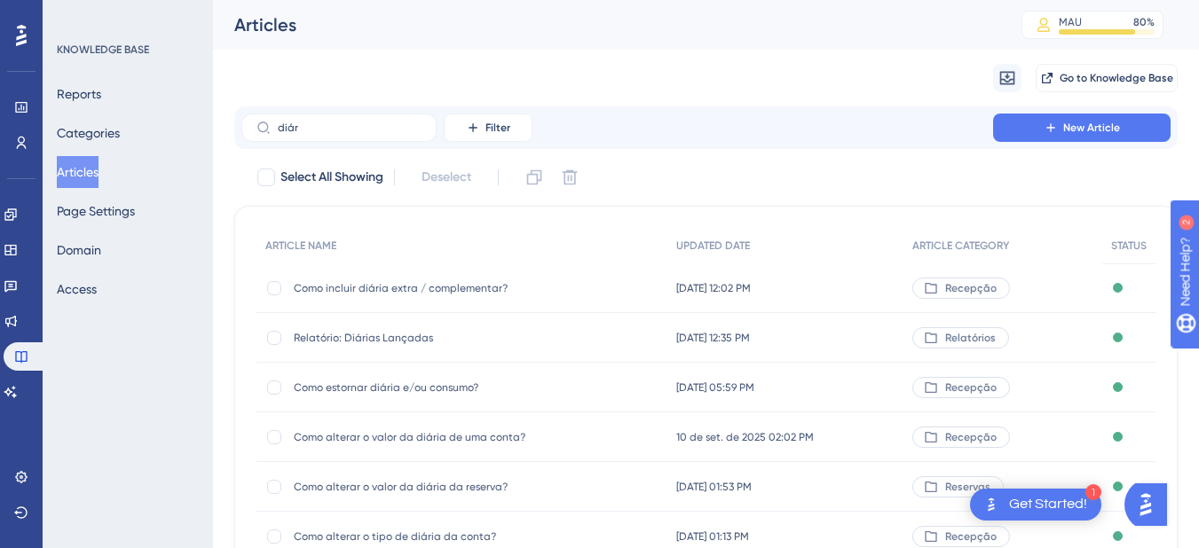
scroll to position [207, 0]
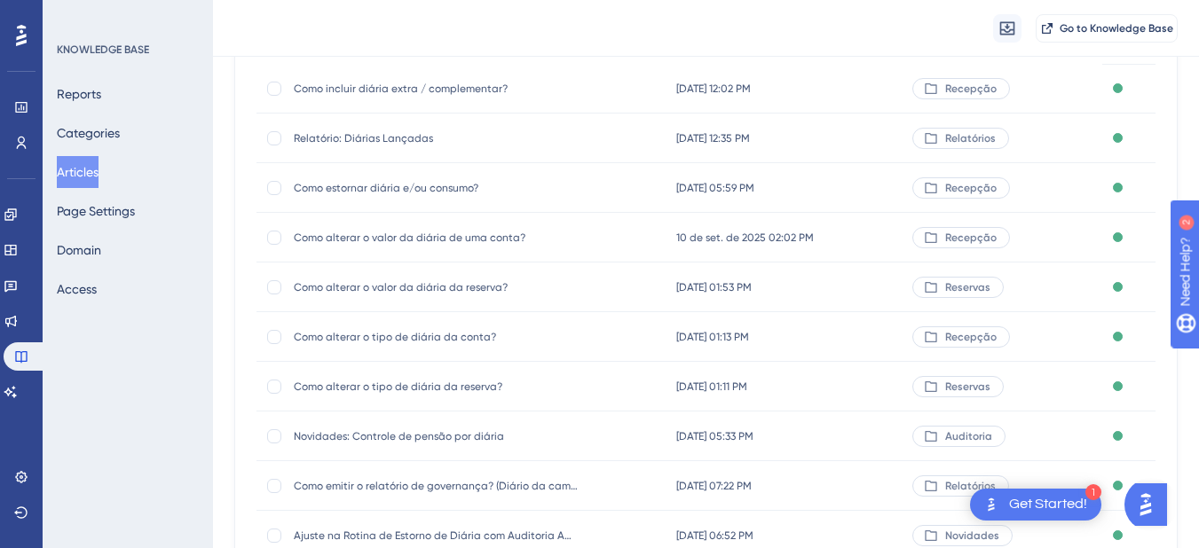
type input "diár"
click at [433, 485] on span "Como emitir o relatório de governança? (Diário da camareira)" at bounding box center [436, 486] width 284 height 14
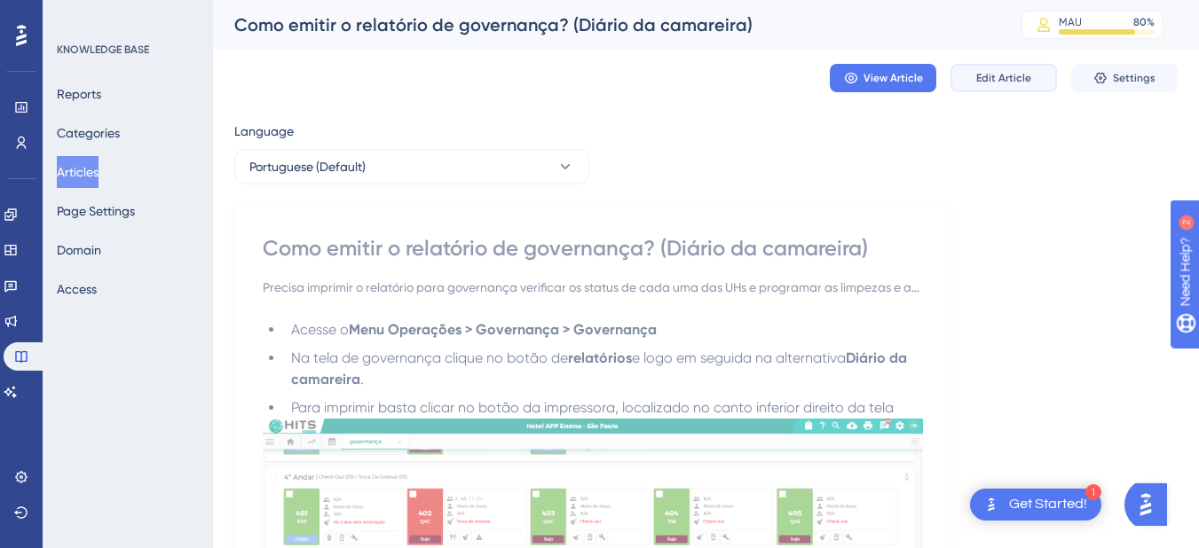
click at [1013, 83] on span "Edit Article" at bounding box center [1003, 78] width 55 height 14
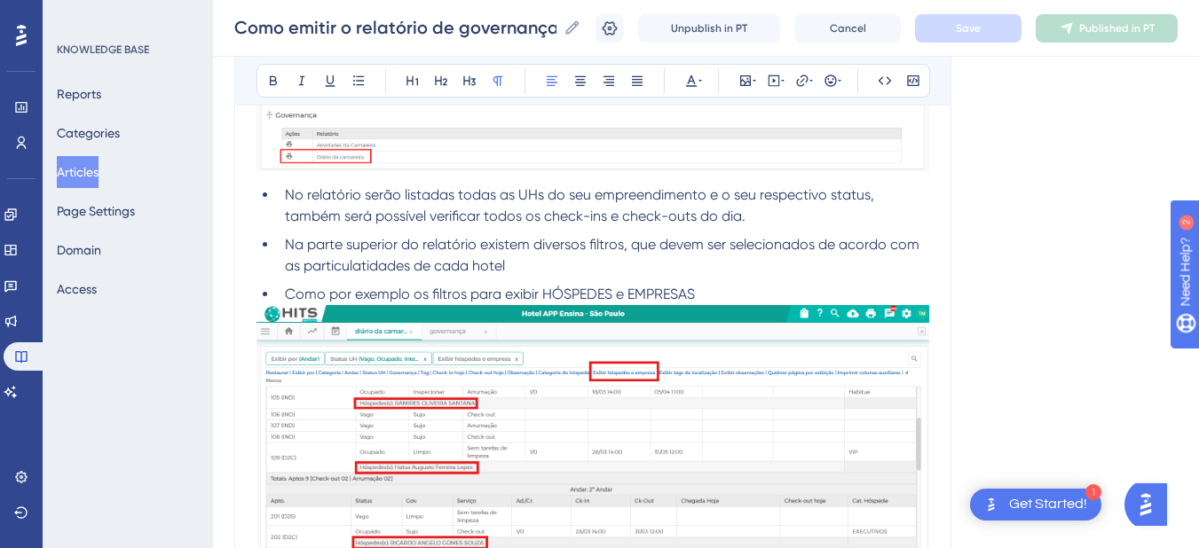
scroll to position [2049, 0]
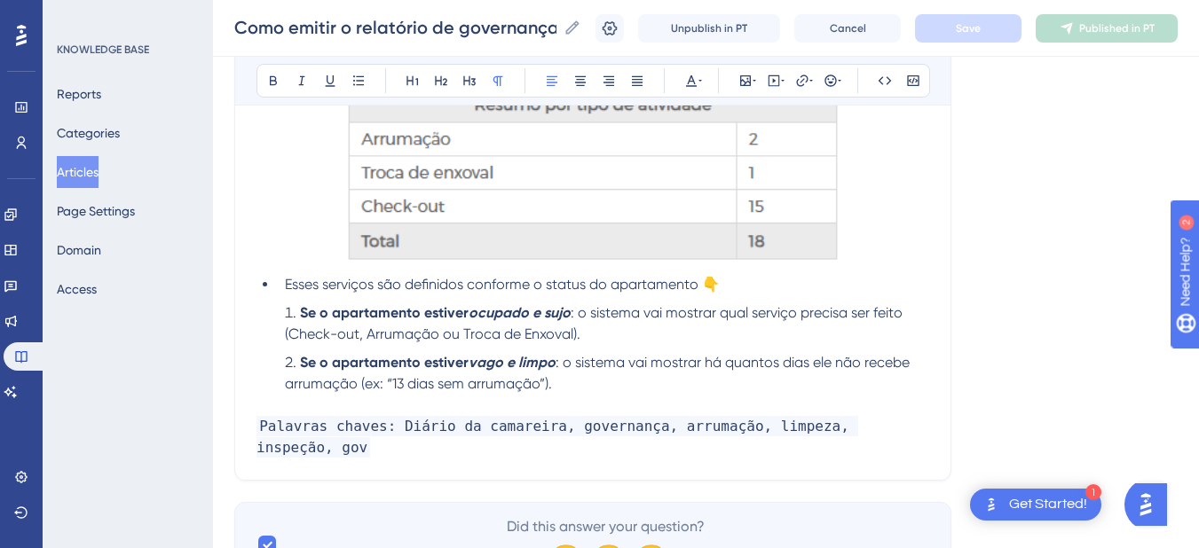
click at [920, 433] on p "Palavras chaves: Diário da camareira, governança, arrumação, limpeza, inspeção,…" at bounding box center [592, 437] width 673 height 43
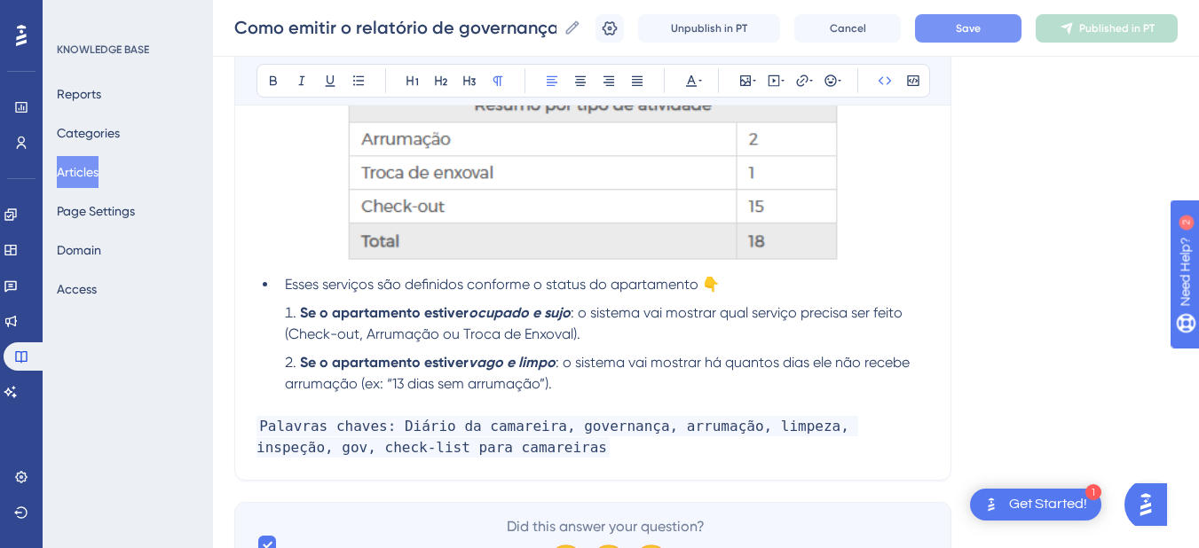
click at [997, 20] on button "Save" at bounding box center [968, 28] width 106 height 28
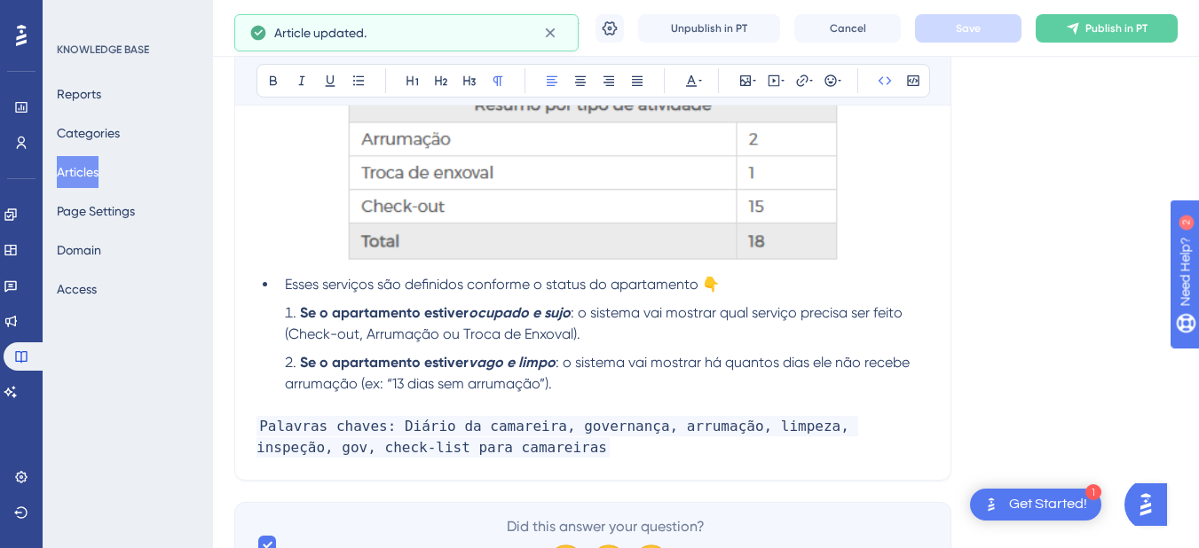
click at [507, 448] on p "Palavras chaves: Diário da camareira, governança, arrumação, limpeza, inspeção,…" at bounding box center [592, 437] width 673 height 43
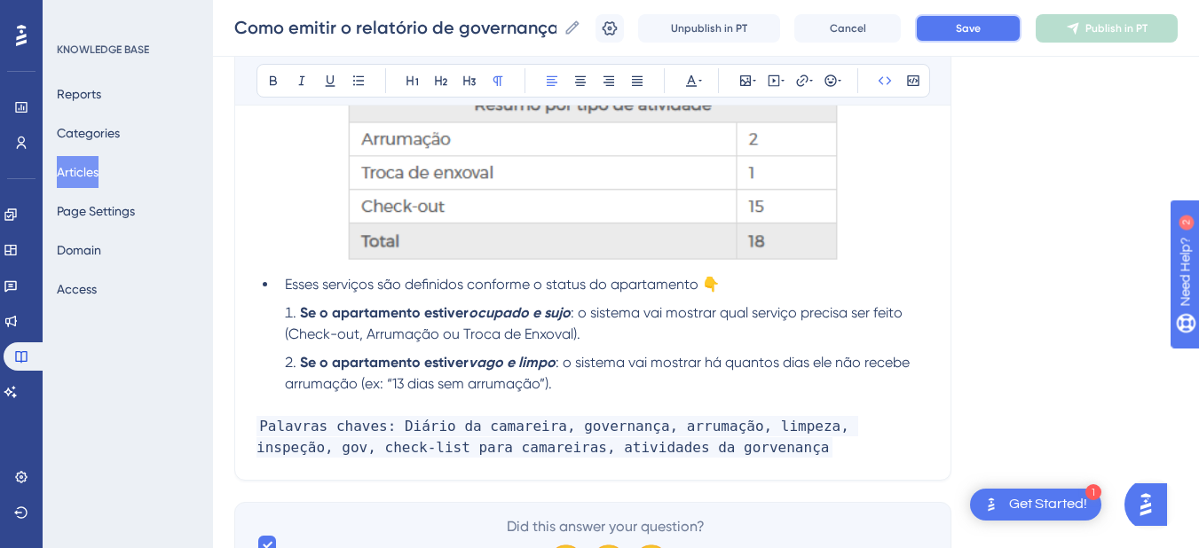
click at [1004, 26] on button "Save" at bounding box center [968, 28] width 106 height 28
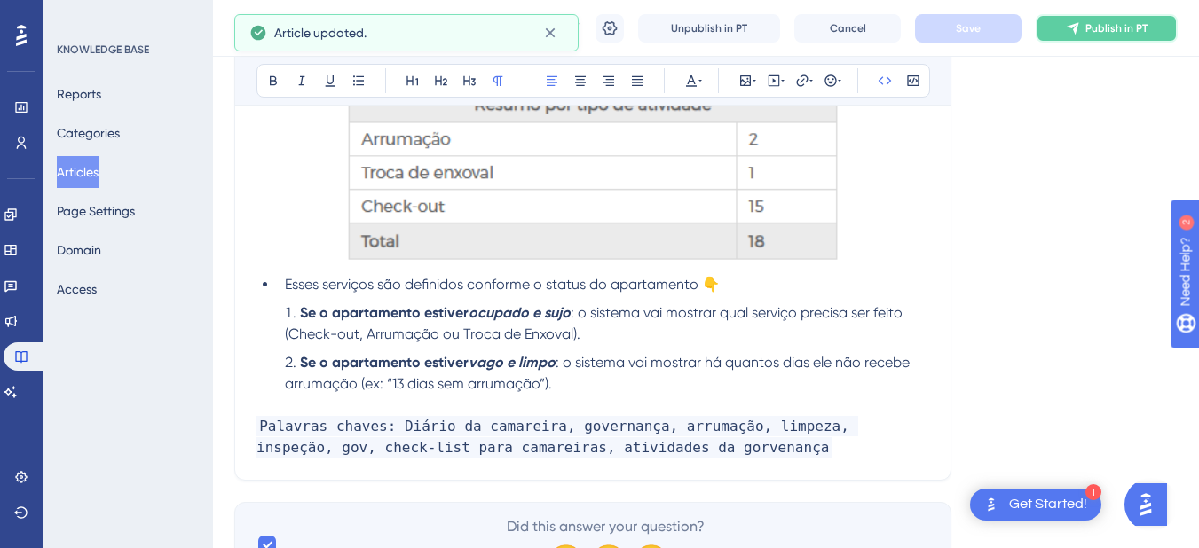
click at [1116, 22] on span "Publish in PT" at bounding box center [1116, 28] width 62 height 14
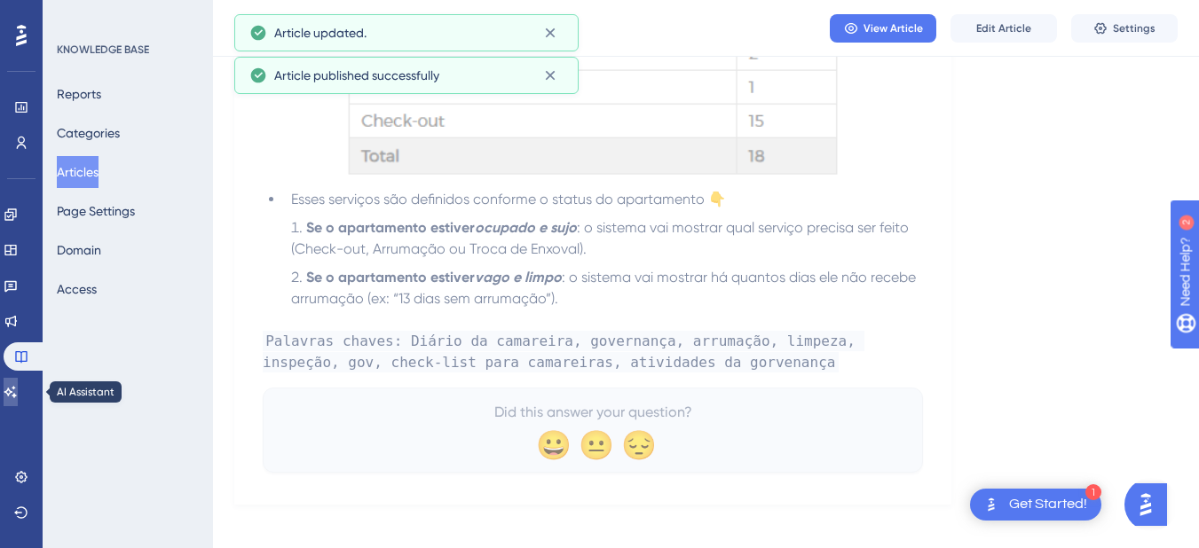
drag, startPoint x: 26, startPoint y: 388, endPoint x: 59, endPoint y: 351, distance: 49.0
click at [17, 388] on icon at bounding box center [10, 392] width 12 height 12
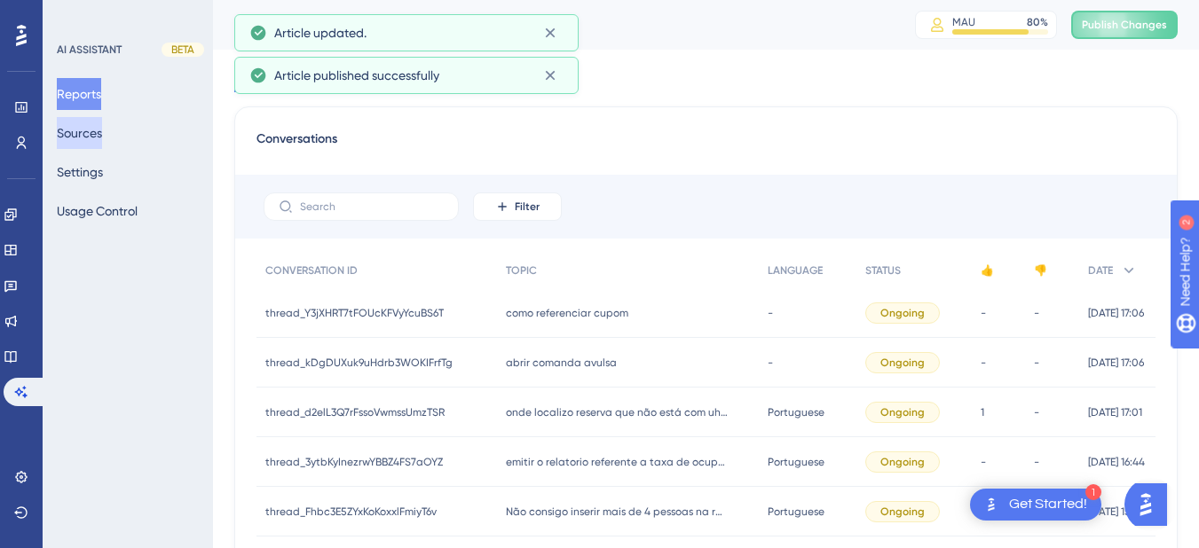
click at [102, 137] on button "Sources" at bounding box center [79, 133] width 45 height 32
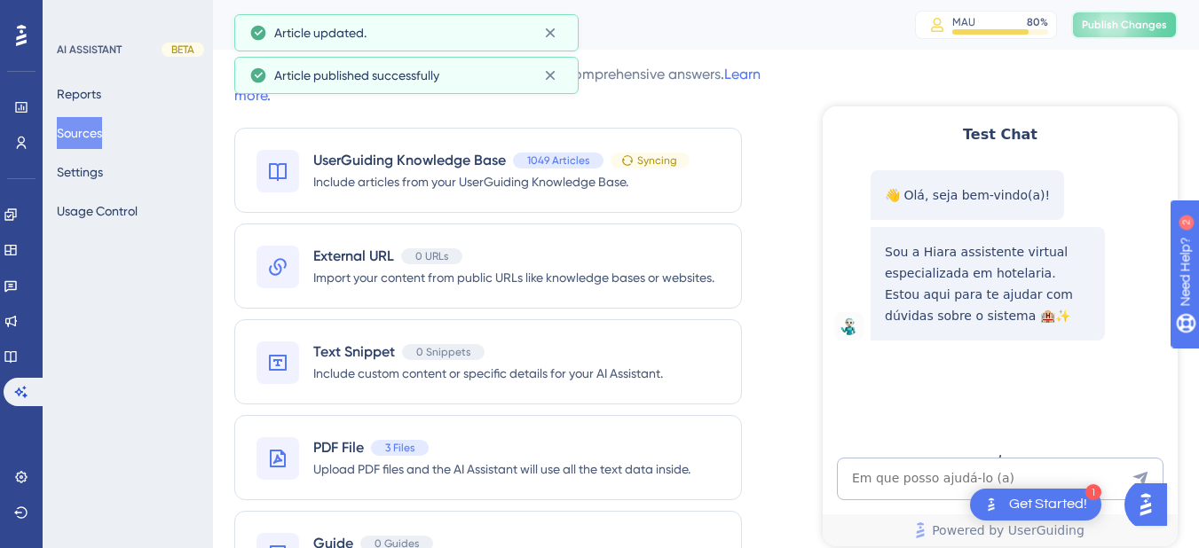
click at [1129, 18] on span "Publish Changes" at bounding box center [1124, 25] width 85 height 14
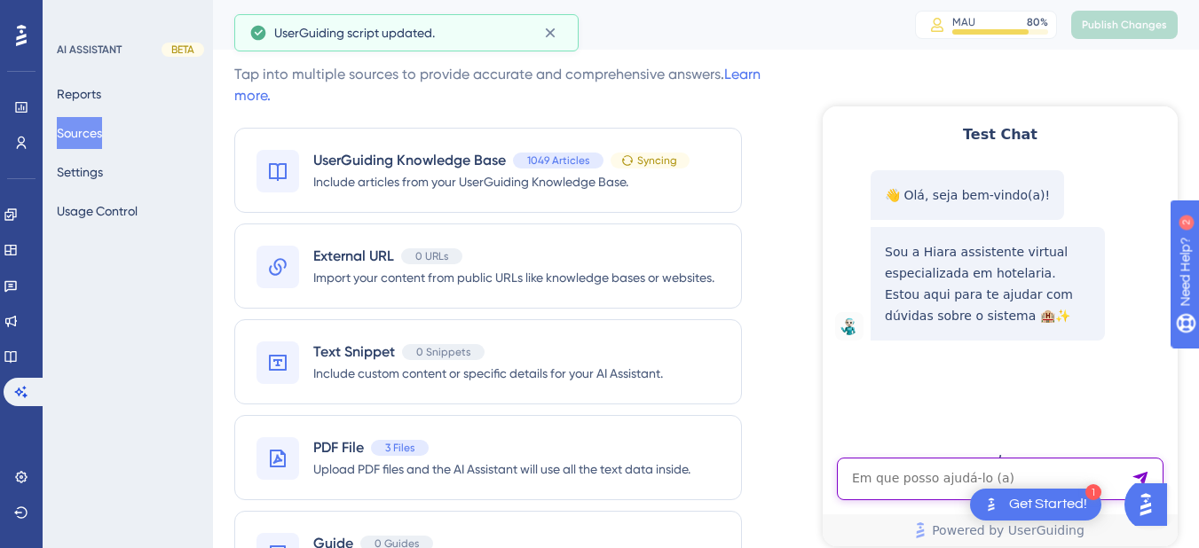
click at [880, 492] on textarea "AI Assistant Text Input" at bounding box center [1000, 479] width 327 height 43
paste textarea "check-list para camareiras"
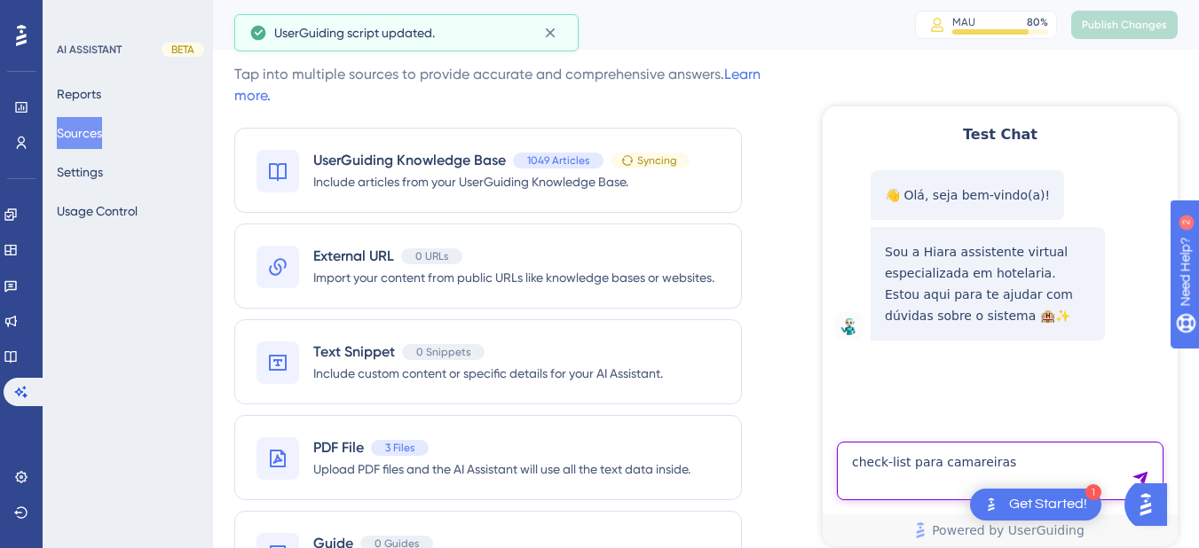
type textarea "check-list para camareiras"
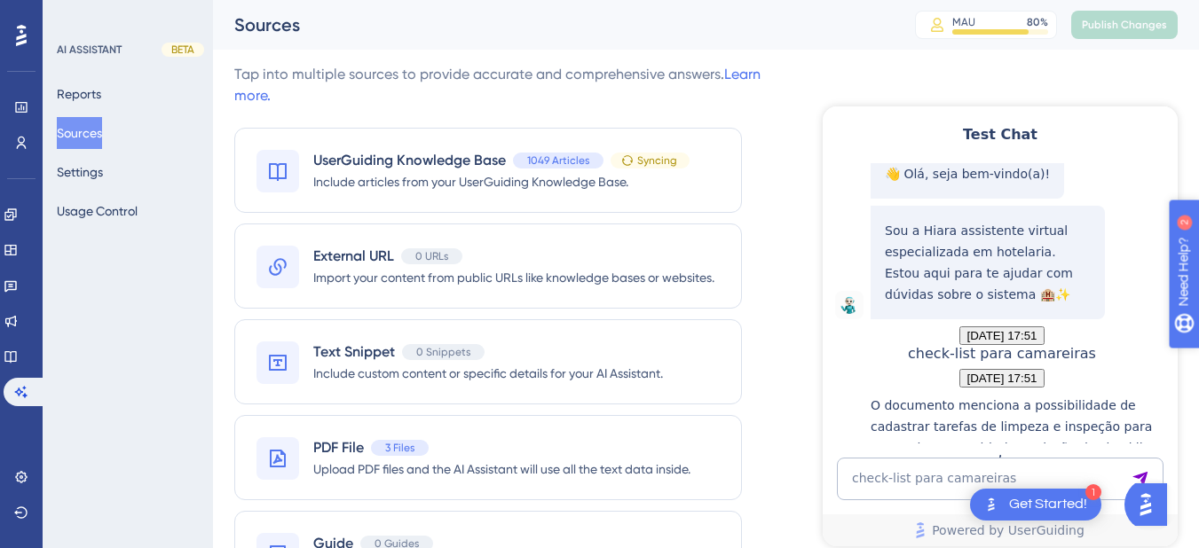
scroll to position [332, 0]
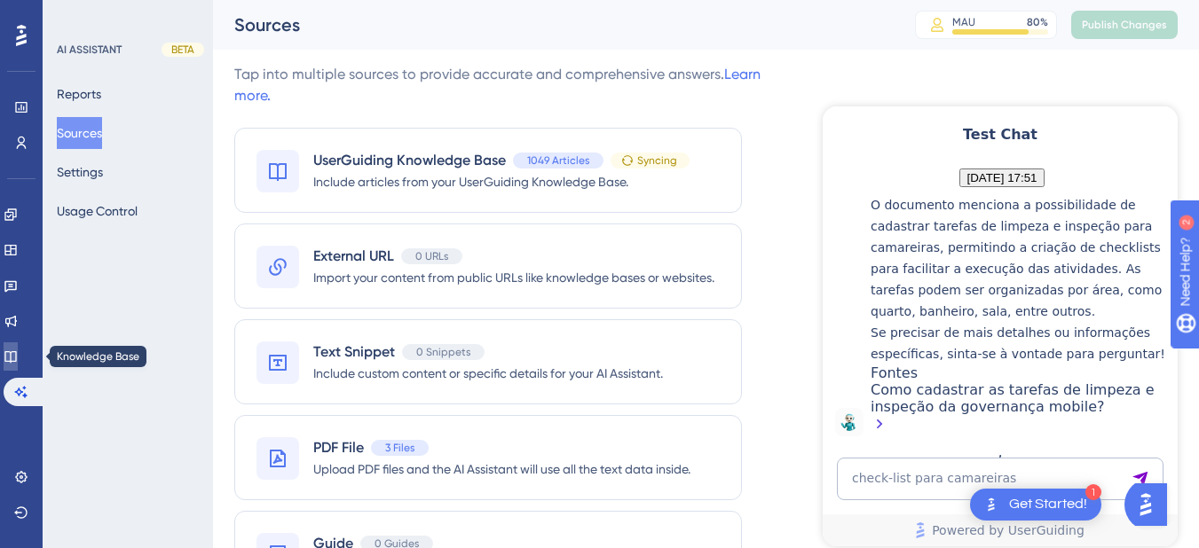
drag, startPoint x: 13, startPoint y: 363, endPoint x: 59, endPoint y: 352, distance: 47.4
click at [13, 363] on link at bounding box center [11, 357] width 14 height 28
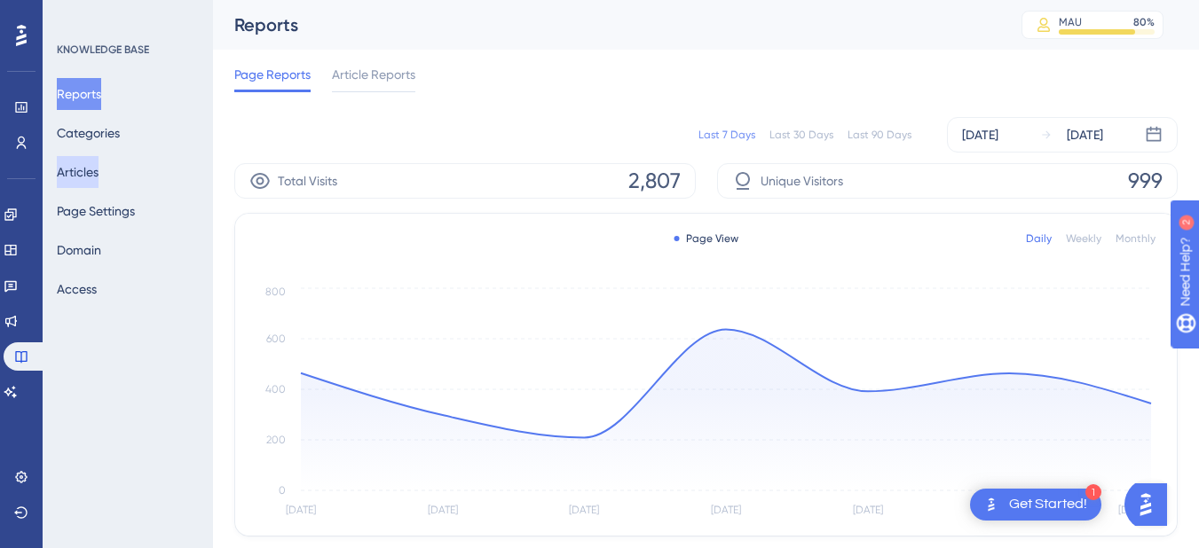
drag, startPoint x: 92, startPoint y: 166, endPoint x: 190, endPoint y: 204, distance: 104.8
click at [92, 166] on button "Articles" at bounding box center [78, 172] width 42 height 32
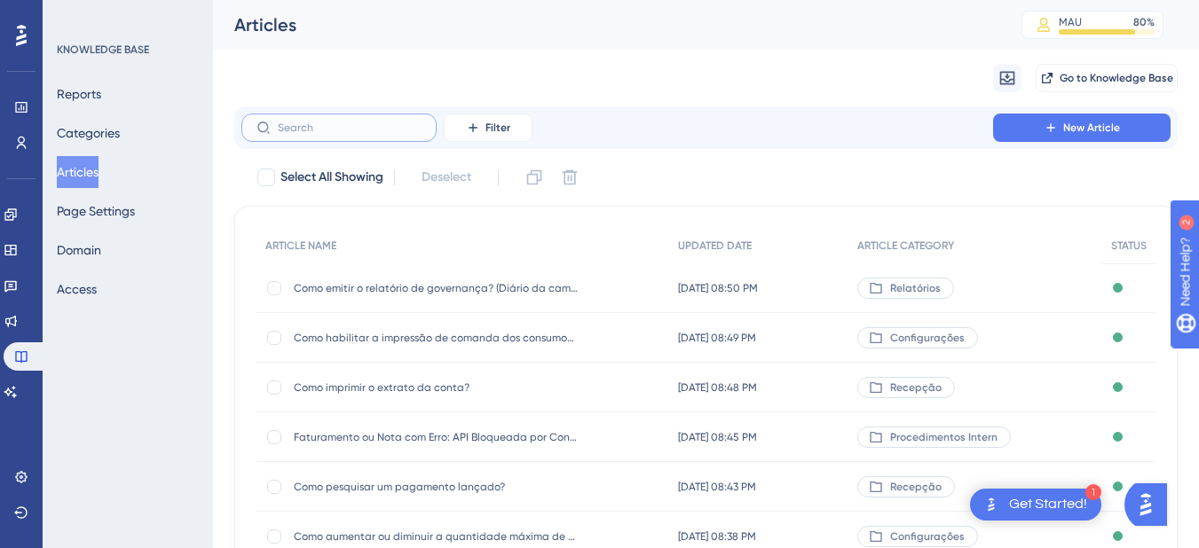
click at [364, 130] on input "text" at bounding box center [350, 128] width 144 height 12
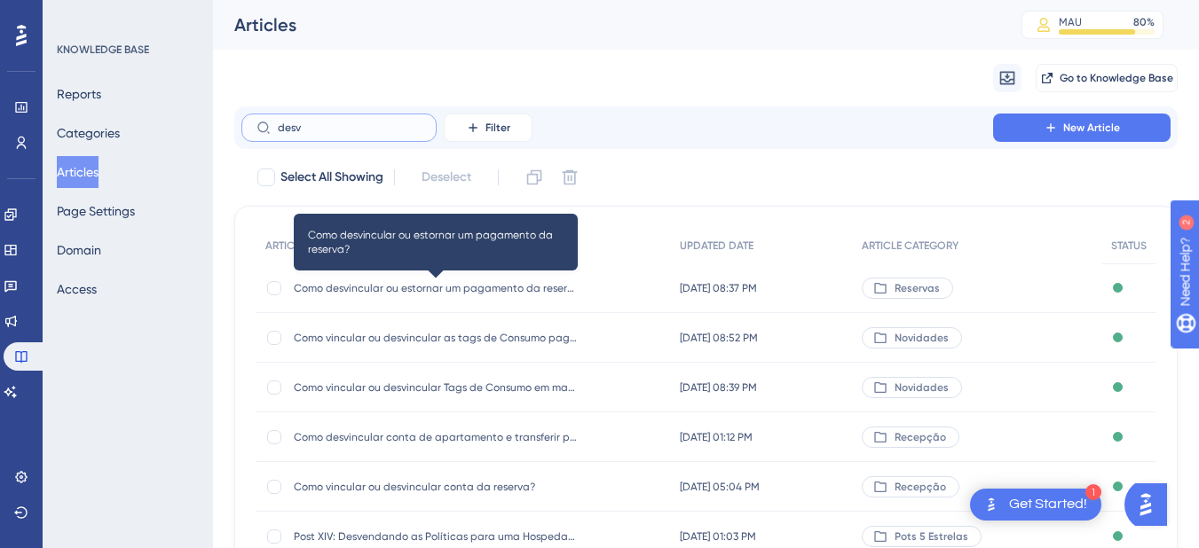
type input "desv"
click at [411, 286] on span "Como desvincular ou estornar um pagamento da reserva?" at bounding box center [436, 288] width 284 height 14
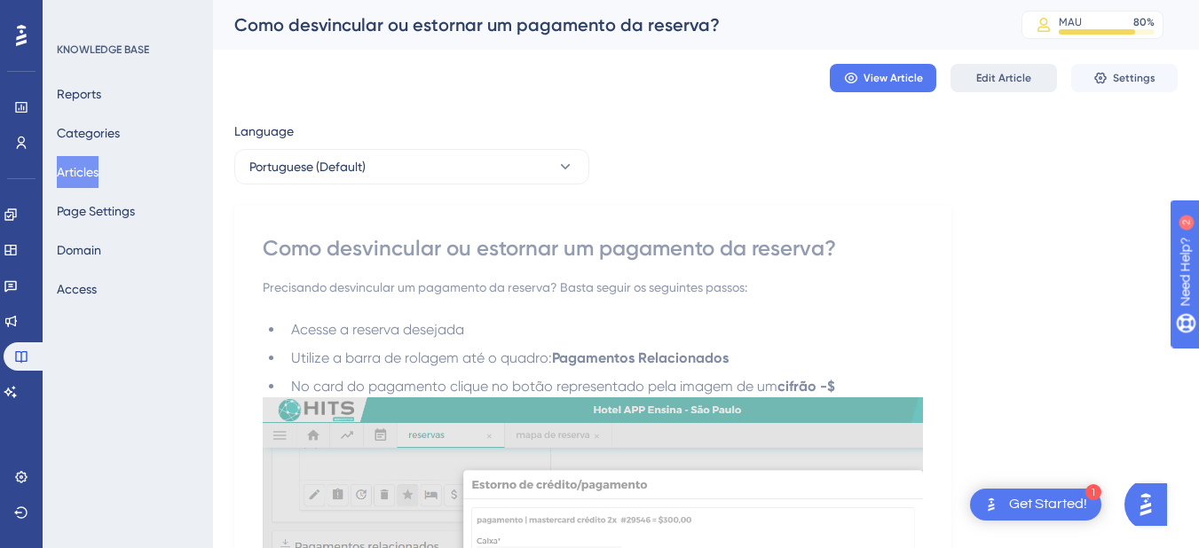
click at [1040, 75] on button "Edit Article" at bounding box center [1003, 78] width 106 height 28
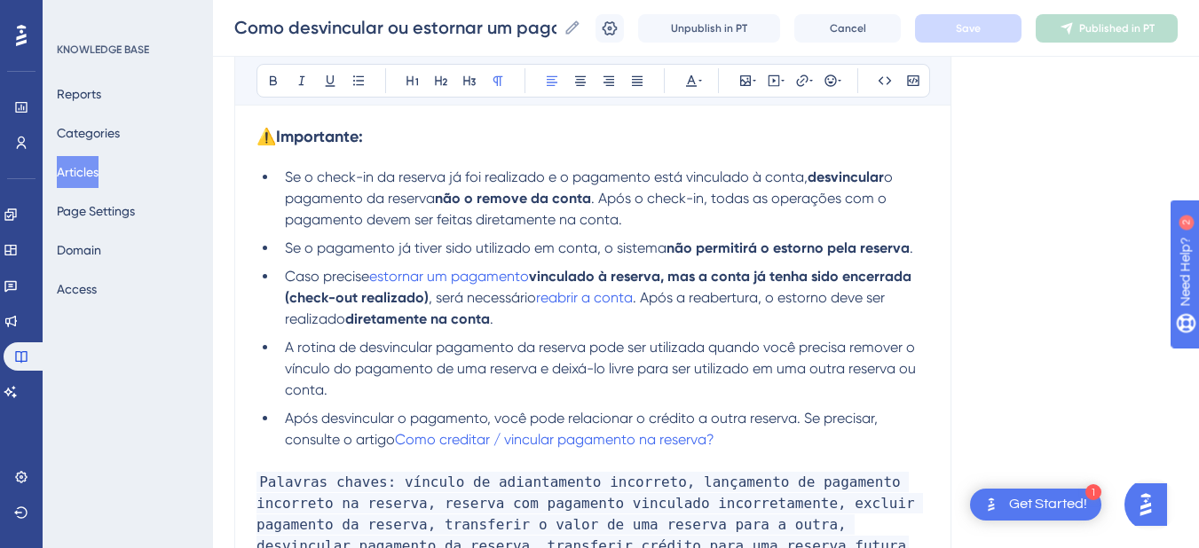
scroll to position [1131, 0]
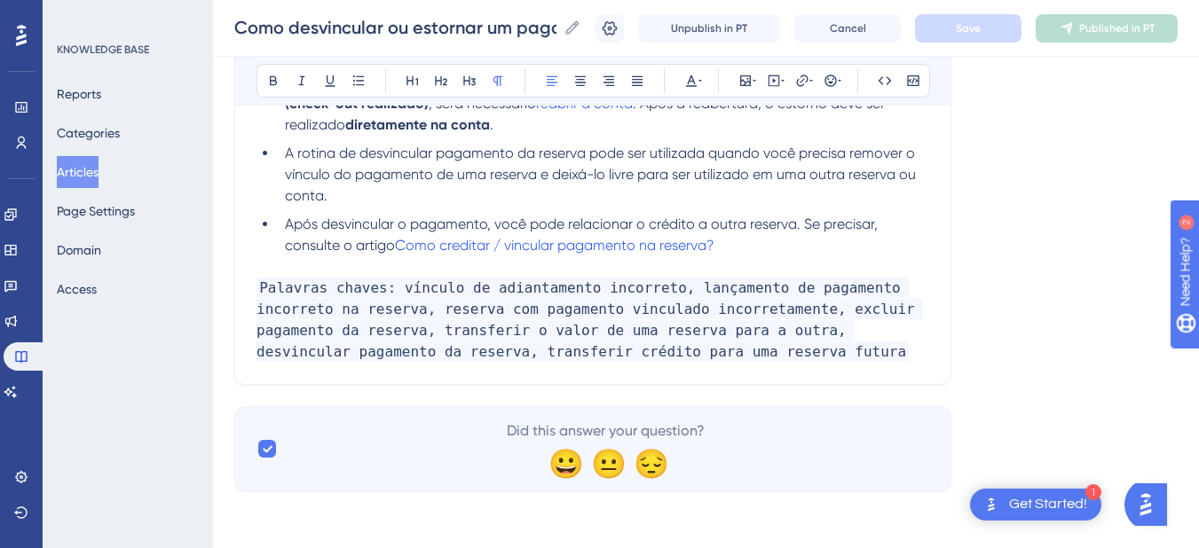
click at [712, 353] on p "Palavras chaves: vínculo de adiantamento incorreto, lançamento de pagamento inc…" at bounding box center [592, 320] width 673 height 85
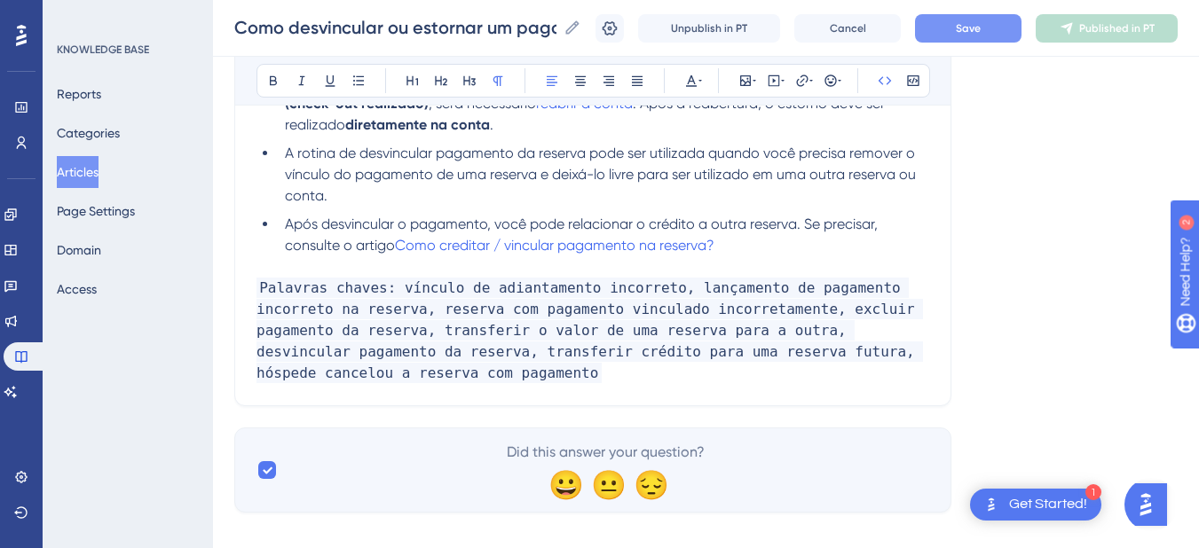
click at [966, 31] on button "Save" at bounding box center [968, 28] width 106 height 28
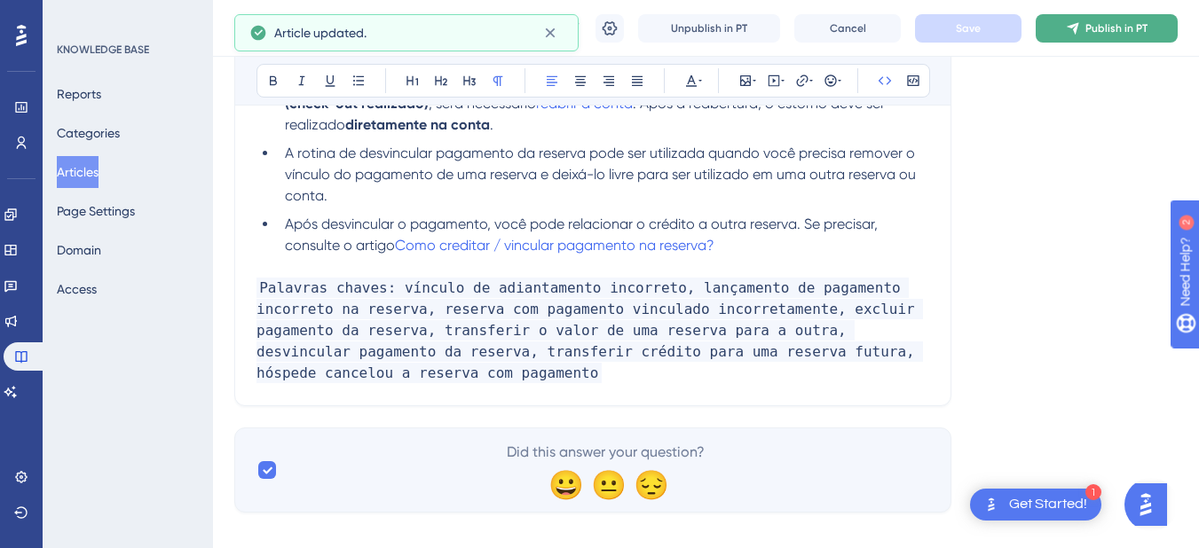
click at [1099, 34] on span "Publish in PT" at bounding box center [1116, 28] width 62 height 14
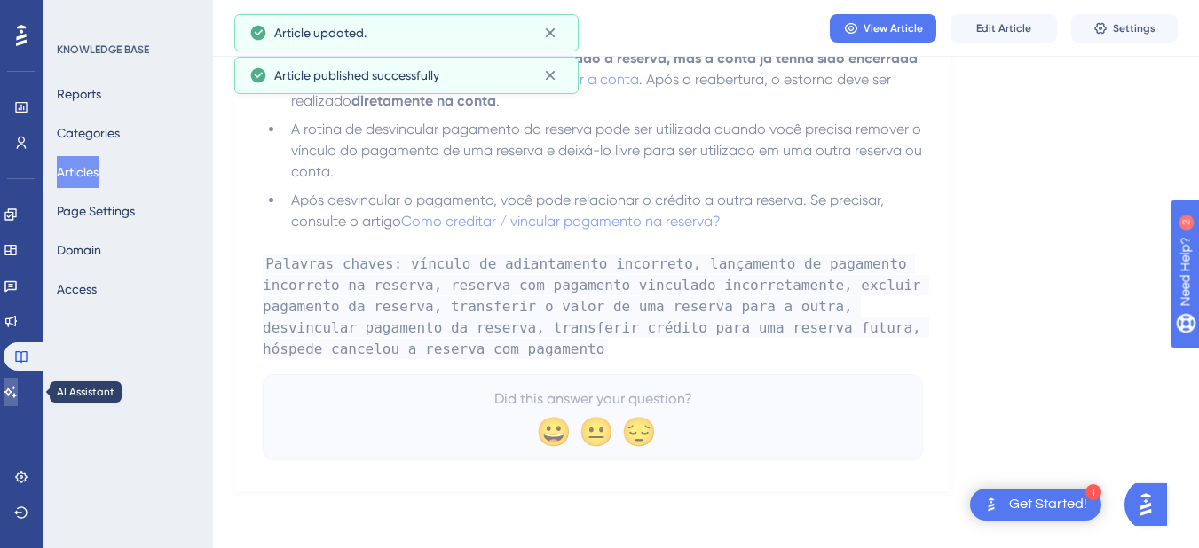
click at [18, 390] on link at bounding box center [11, 392] width 14 height 28
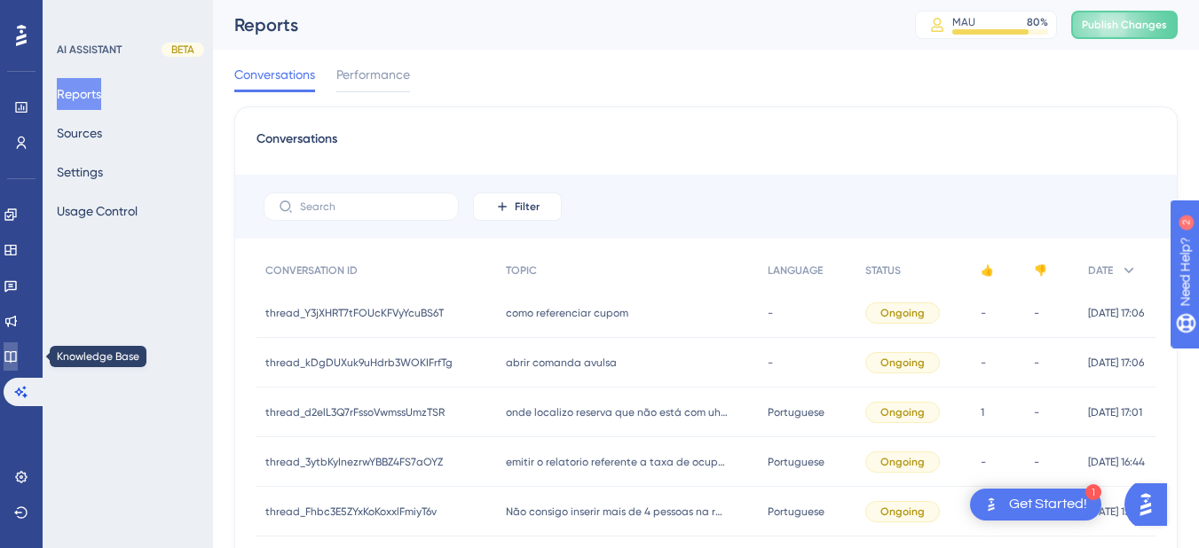
drag, startPoint x: 27, startPoint y: 356, endPoint x: 59, endPoint y: 325, distance: 45.2
click at [16, 356] on icon at bounding box center [10, 357] width 12 height 12
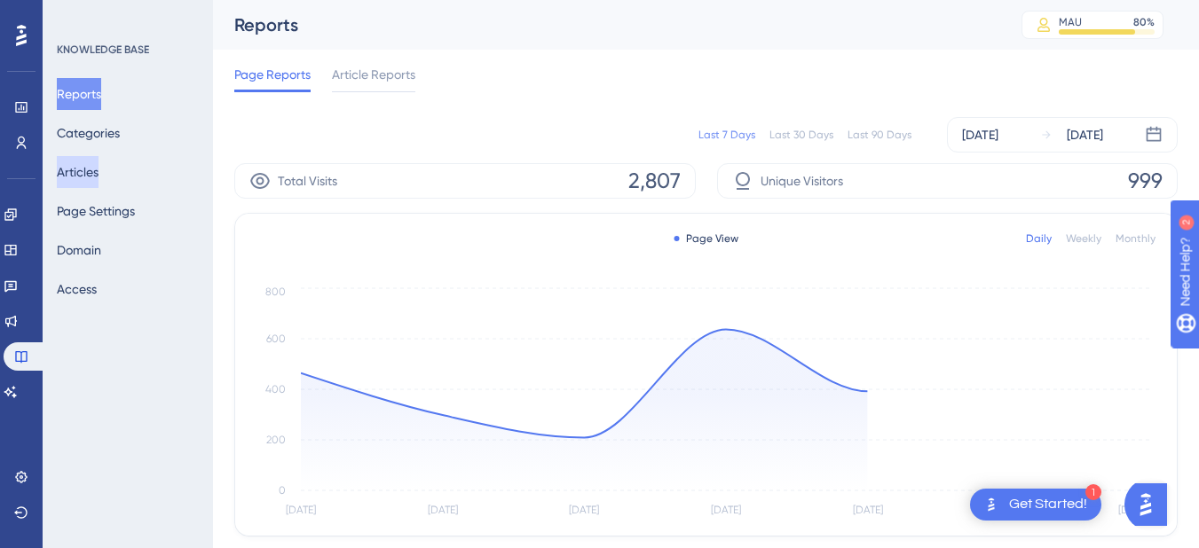
click at [88, 177] on button "Articles" at bounding box center [78, 172] width 42 height 32
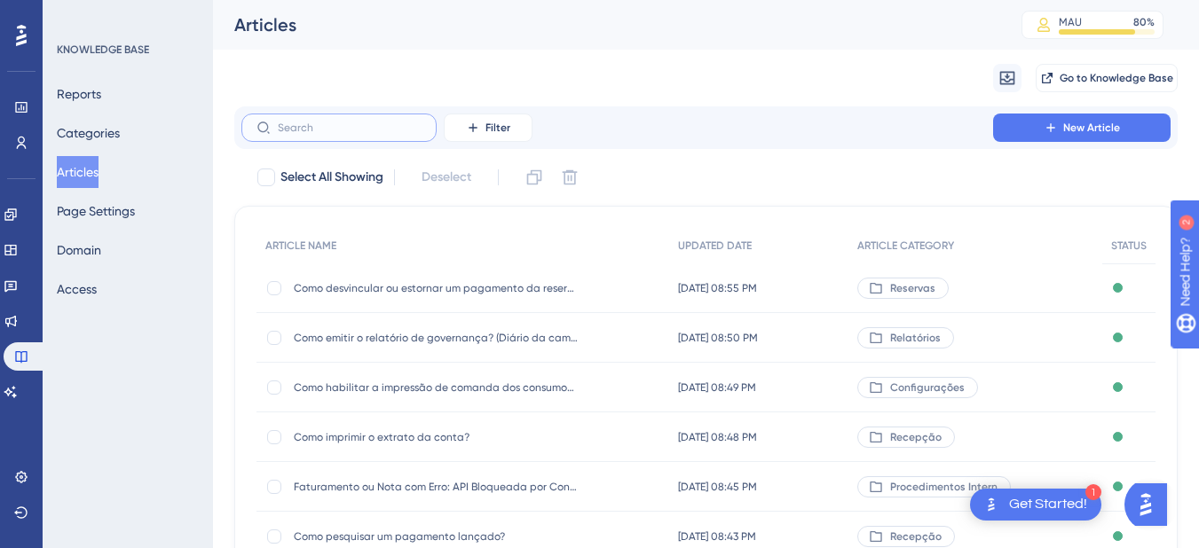
click at [374, 131] on input "text" at bounding box center [350, 128] width 144 height 12
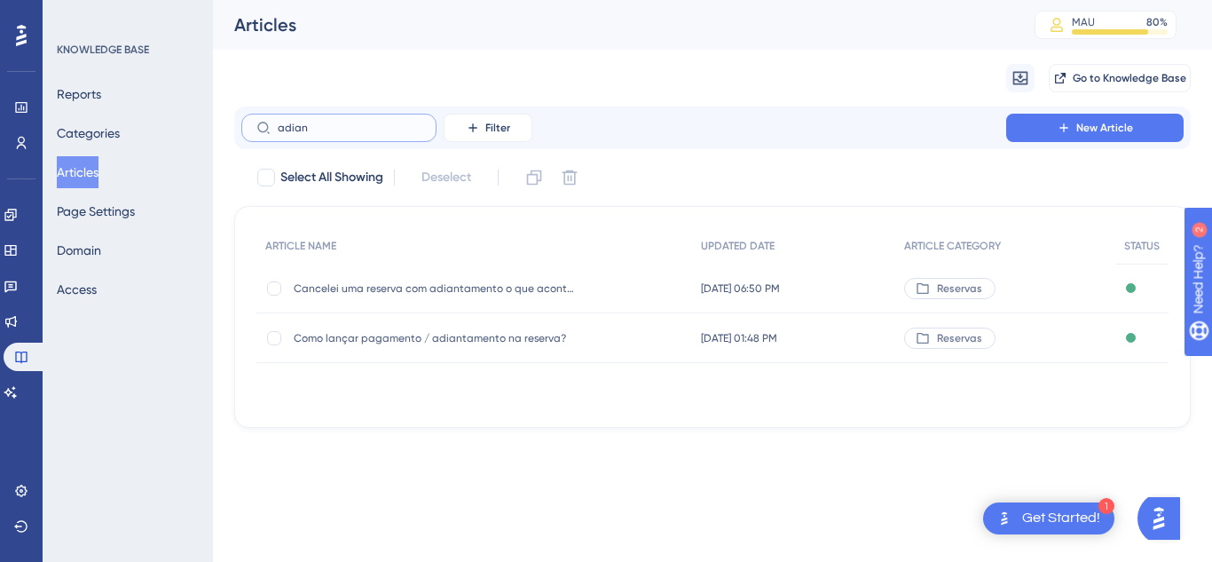
type input "adian"
click at [473, 336] on span "Como lançar pagamento / adiantamento na reserva?" at bounding box center [436, 338] width 284 height 14
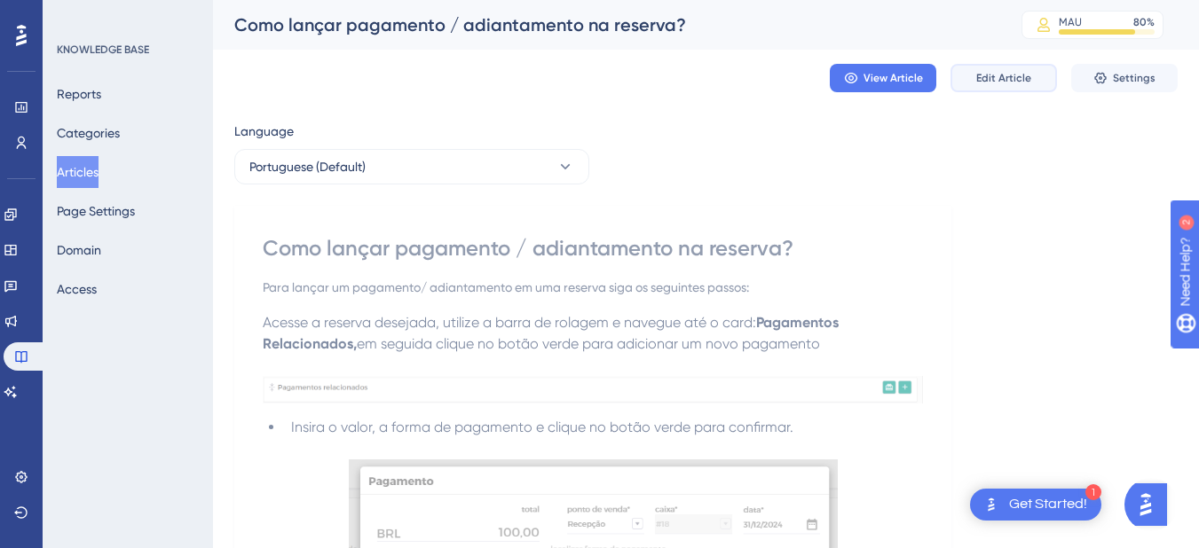
click at [987, 83] on span "Edit Article" at bounding box center [1003, 78] width 55 height 14
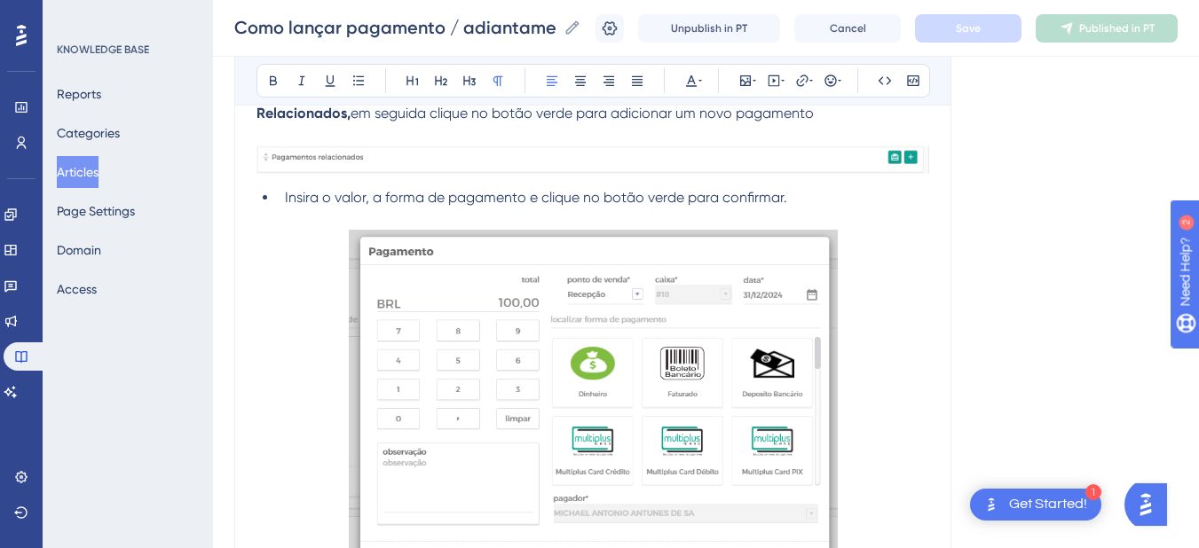
scroll to position [1201, 0]
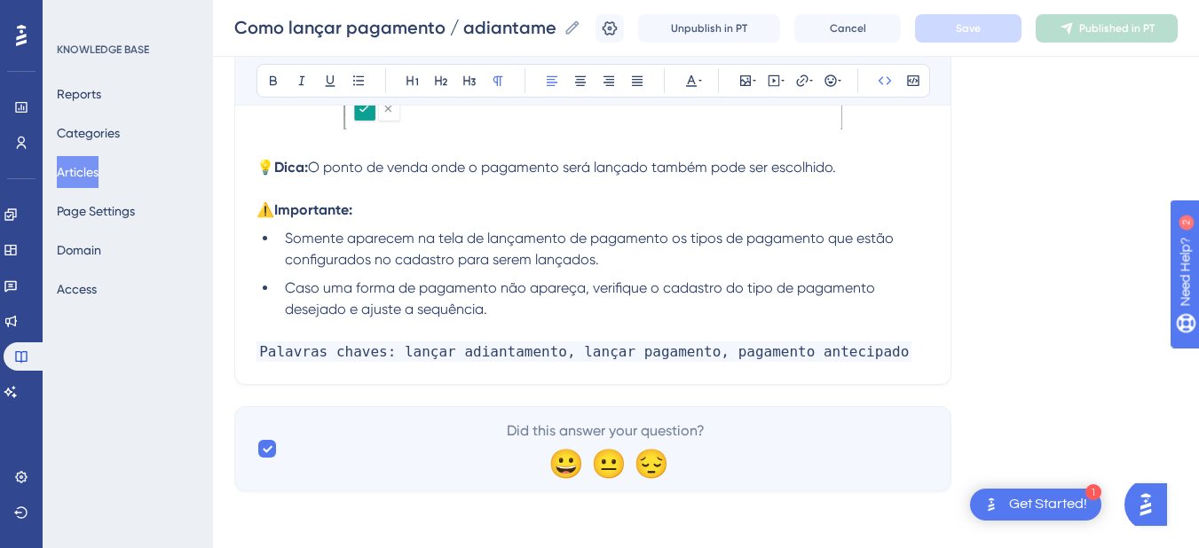
click at [889, 353] on p "Palavras chaves: lançar adiantamento, lançar pagamento, pagamento antecipado" at bounding box center [592, 352] width 673 height 21
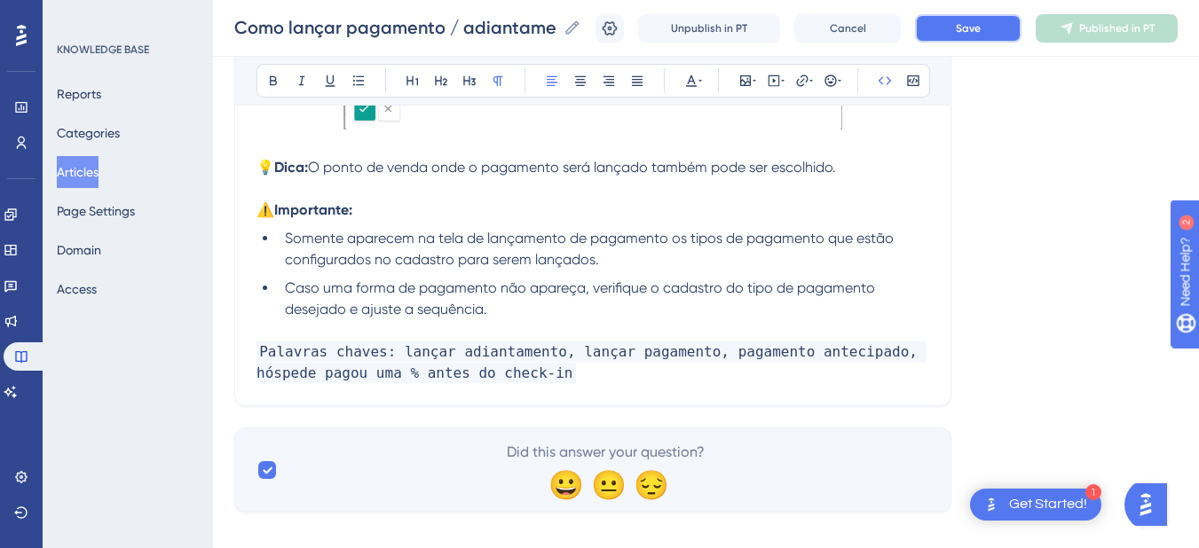
click at [981, 32] on span "Save" at bounding box center [968, 28] width 25 height 14
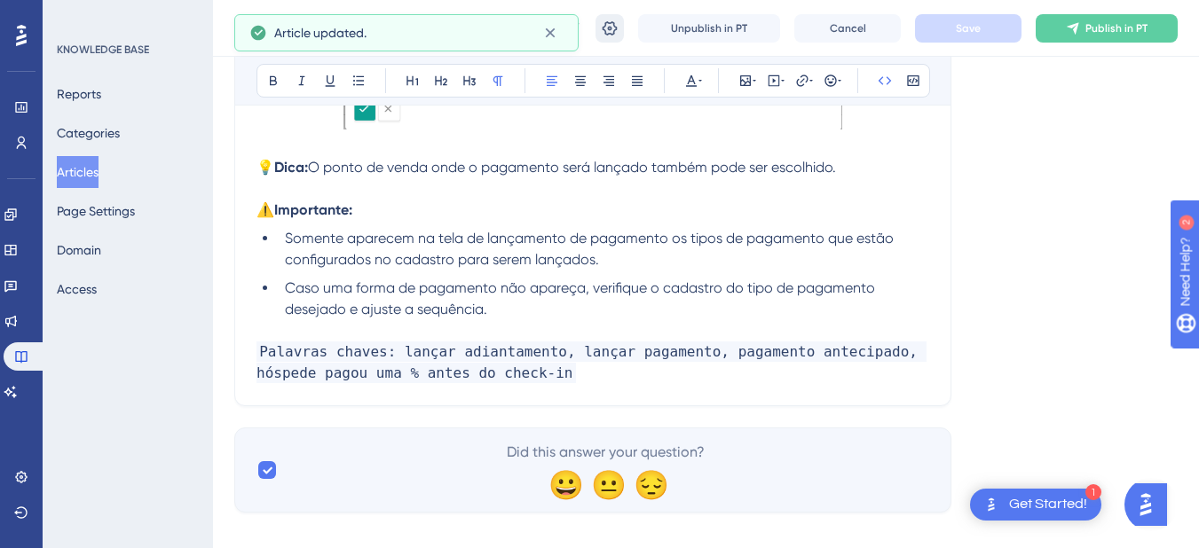
click at [619, 26] on icon at bounding box center [610, 29] width 18 height 18
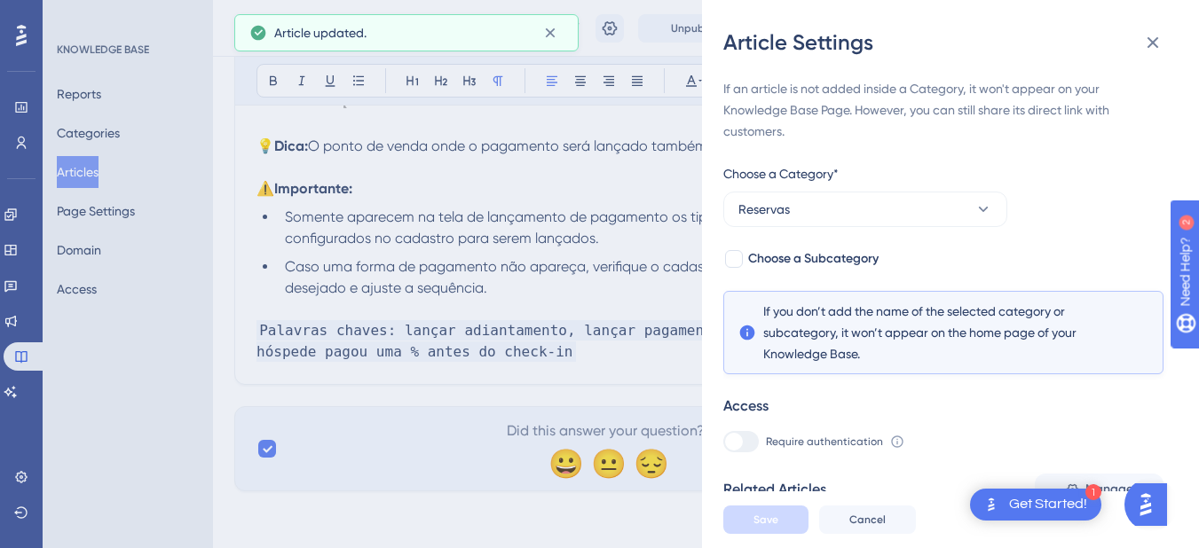
scroll to position [294, 0]
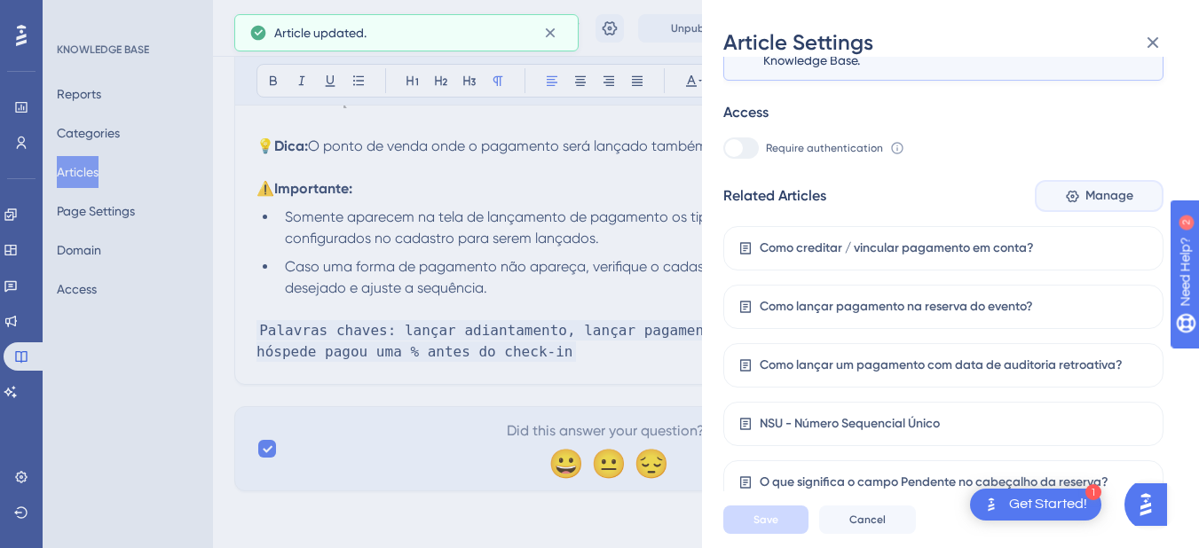
click at [1090, 190] on span "Manage" at bounding box center [1109, 195] width 48 height 21
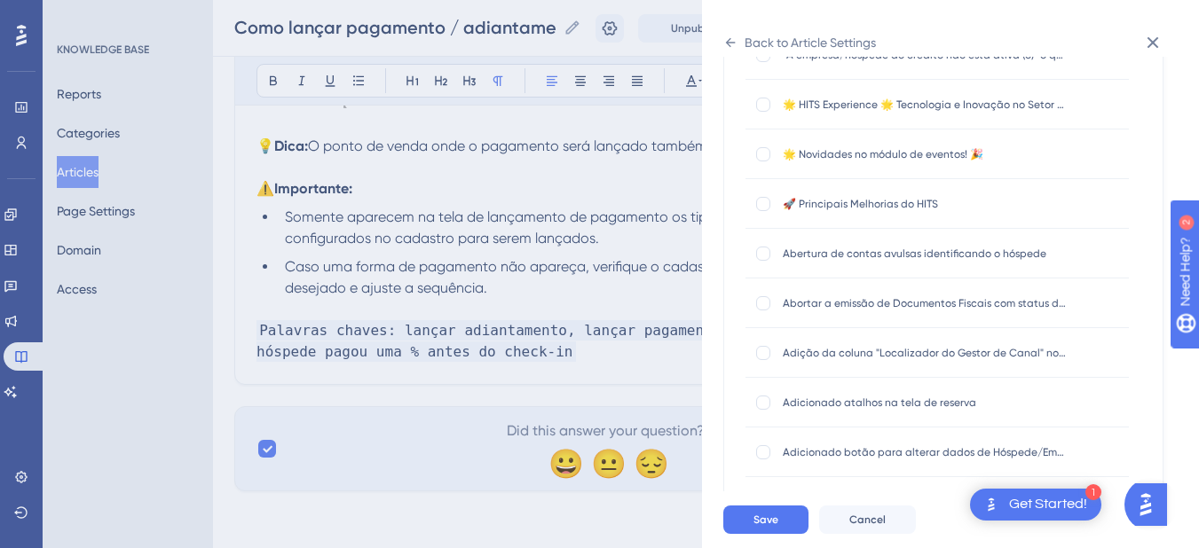
scroll to position [0, 0]
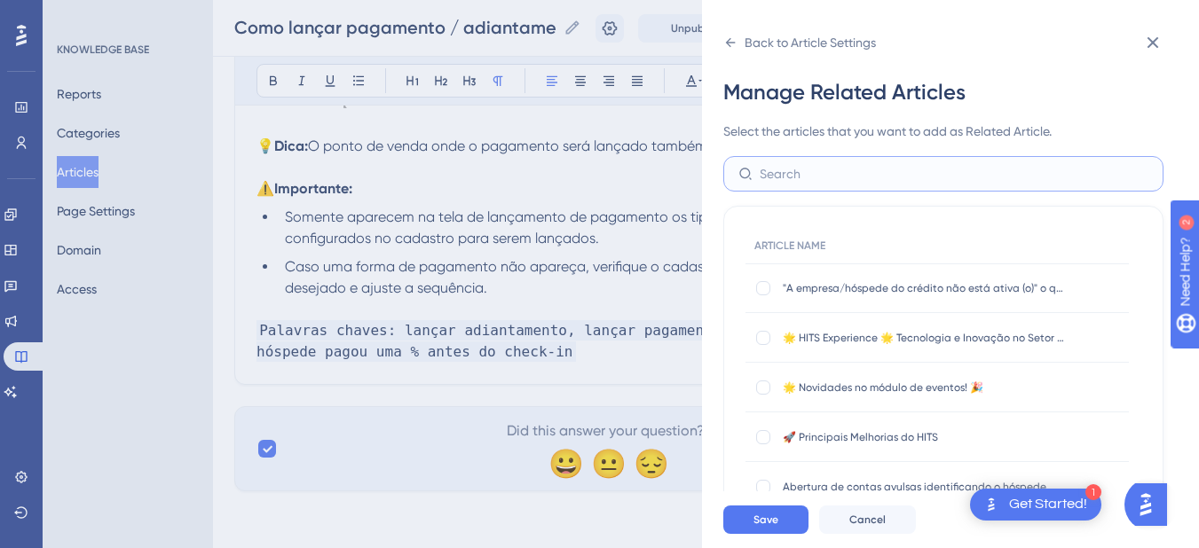
click at [765, 176] on input "text" at bounding box center [954, 174] width 389 height 20
type input "desvi"
click at [769, 392] on div at bounding box center [763, 388] width 14 height 14
checkbox input "true"
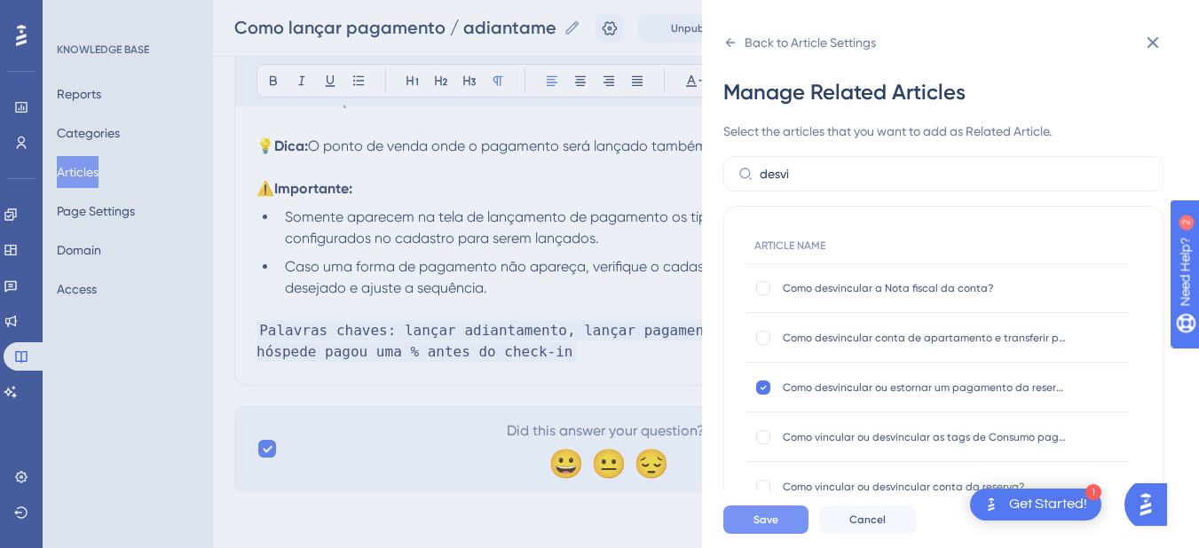
click at [757, 527] on span "Save" at bounding box center [765, 520] width 25 height 14
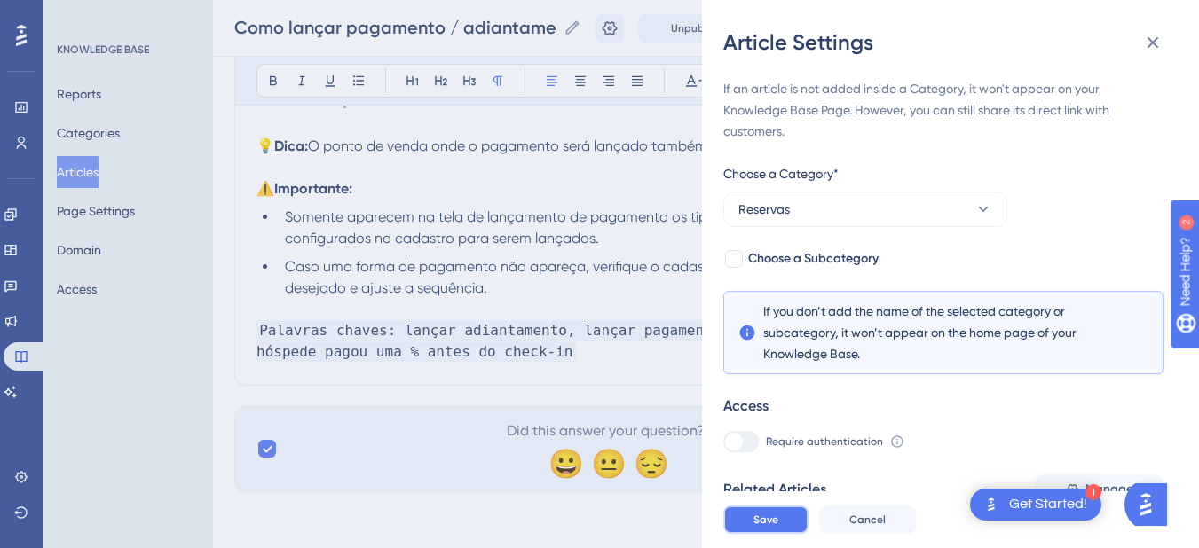
click at [757, 527] on span "Save" at bounding box center [765, 520] width 25 height 14
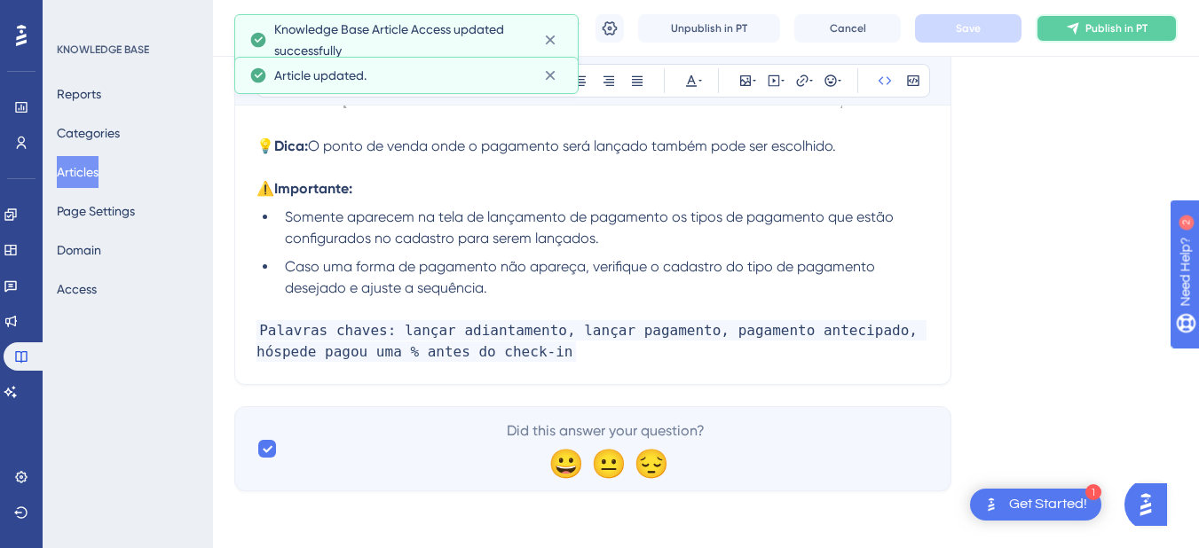
click at [1103, 21] on span "Publish in PT" at bounding box center [1116, 28] width 62 height 14
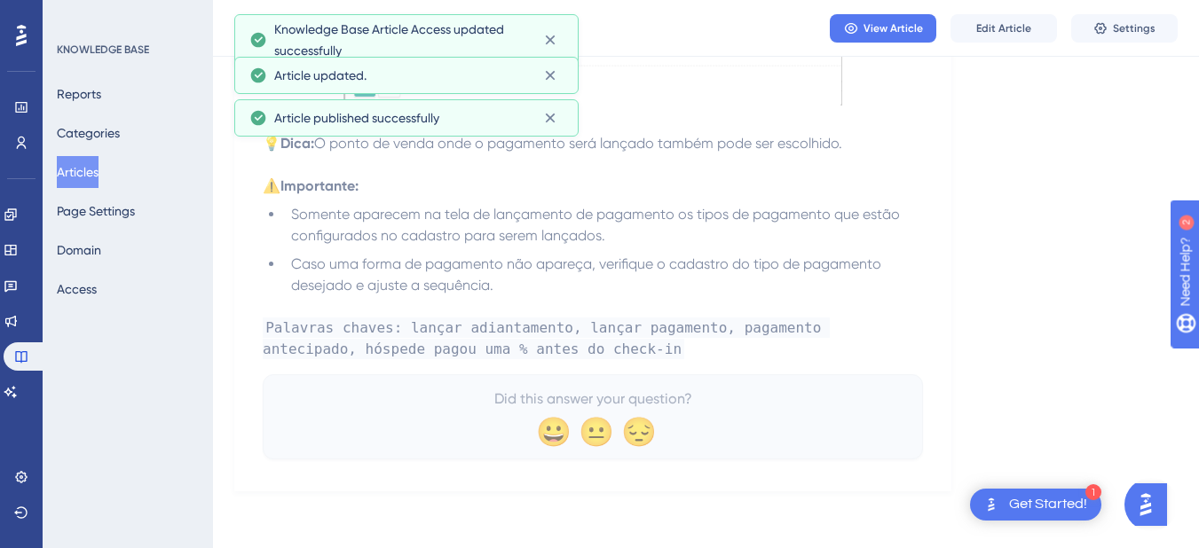
scroll to position [1152, 0]
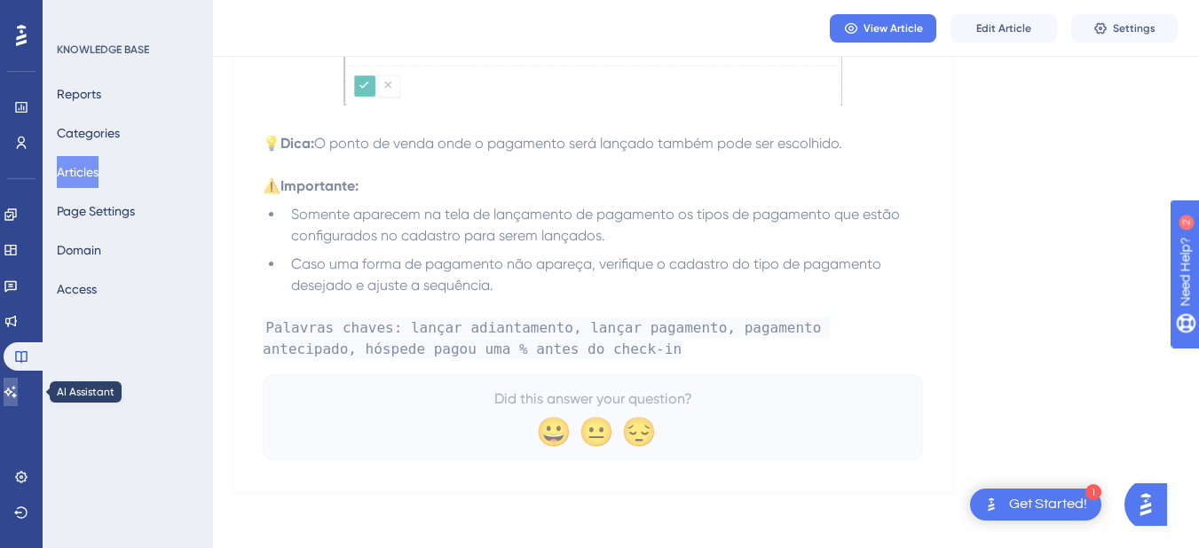
click at [18, 391] on icon at bounding box center [11, 392] width 14 height 14
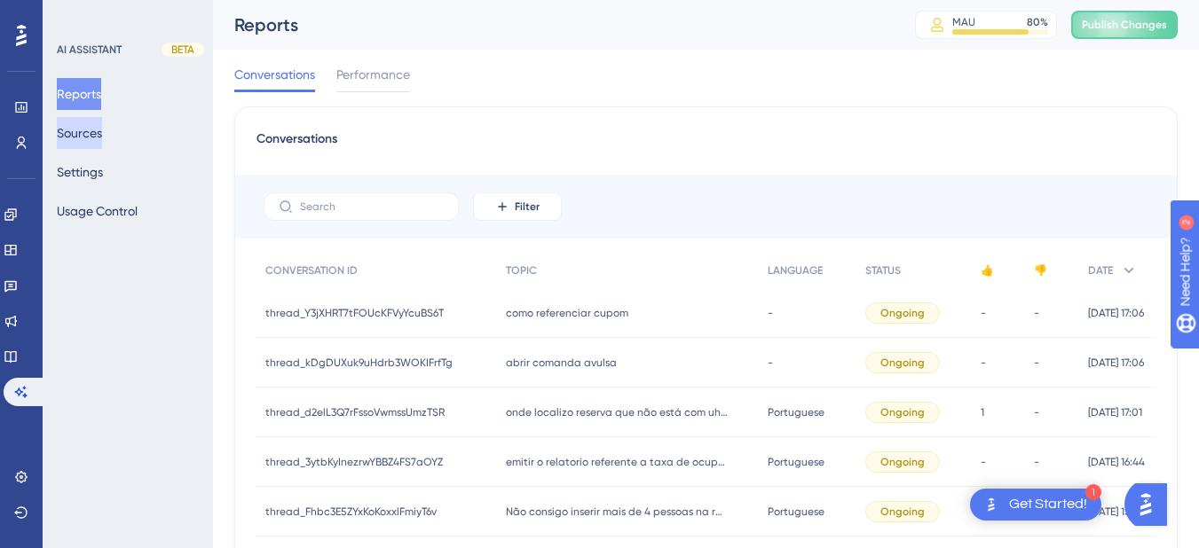
click at [89, 133] on button "Sources" at bounding box center [79, 133] width 45 height 32
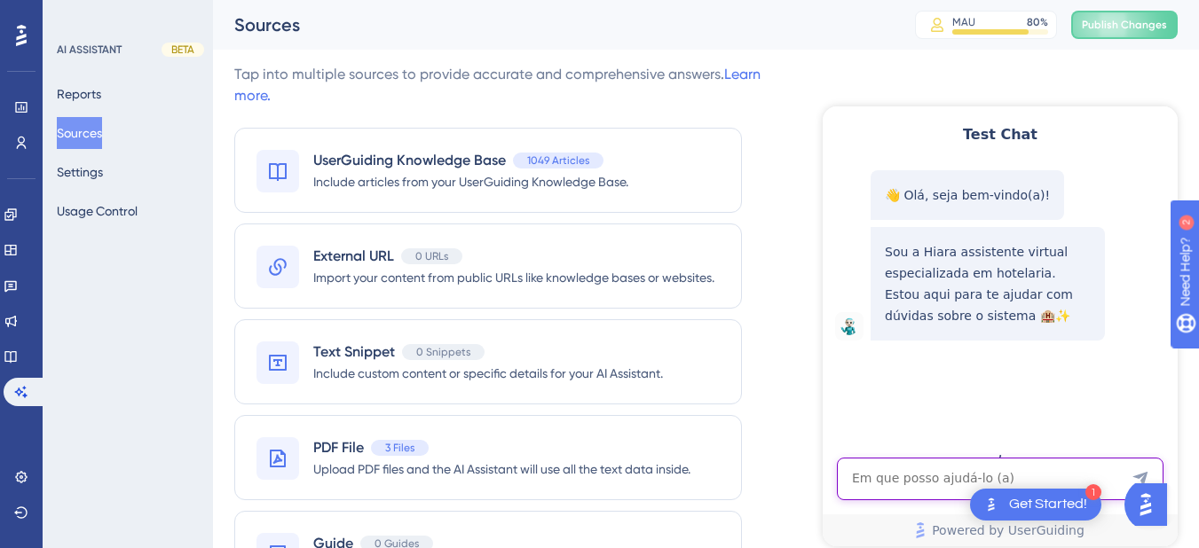
click at [882, 485] on textarea "AI Assistant Text Input" at bounding box center [1000, 479] width 327 height 43
paste textarea "hospede fez a reserva e fez o pagamento de 50% mais vai precisar cancelar e vai…"
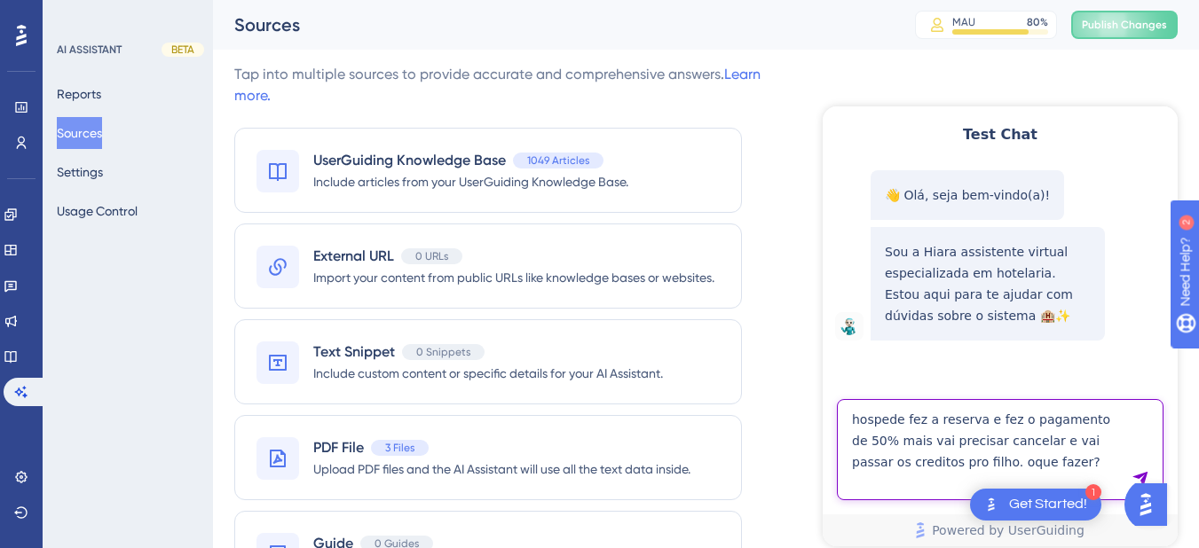
type textarea "hospede fez a reserva e fez o pagamento de 50% mais vai precisar cancelar e vai…"
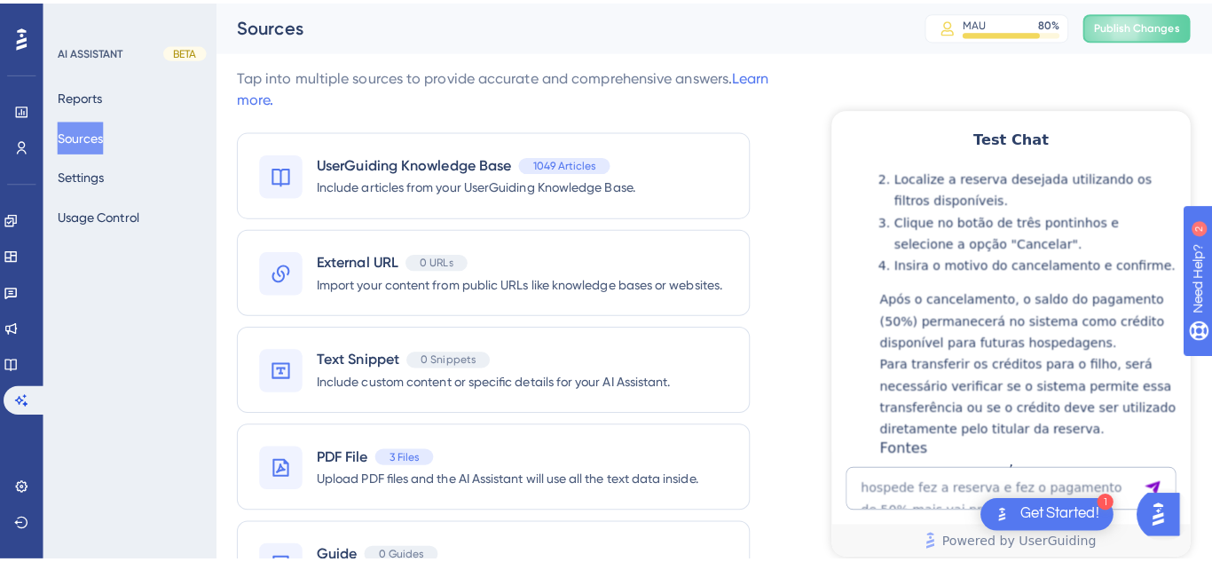
scroll to position [591, 0]
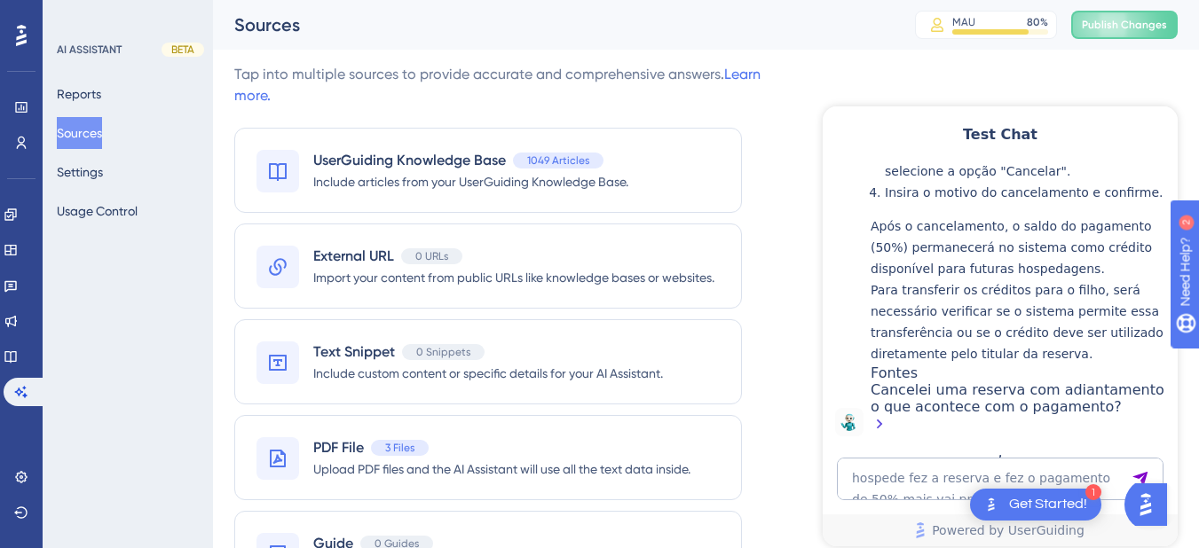
click at [923, 409] on div "Cancelei uma reserva com adiantamento o que acontece com o pagamento?" at bounding box center [1020, 409] width 298 height 55
click at [18, 358] on icon at bounding box center [11, 357] width 14 height 14
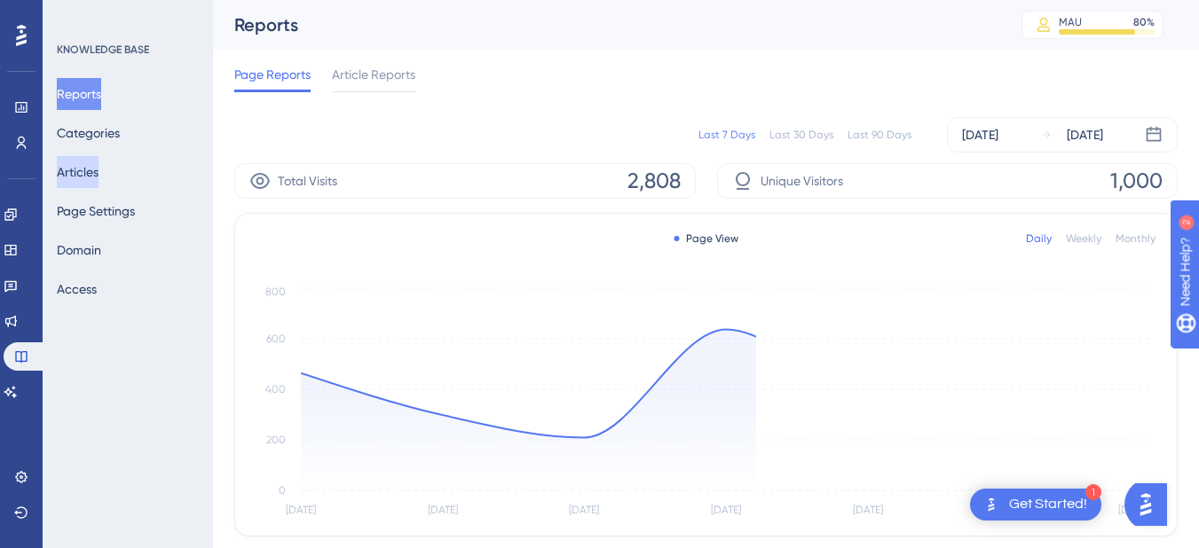
click at [81, 172] on button "Articles" at bounding box center [78, 172] width 42 height 32
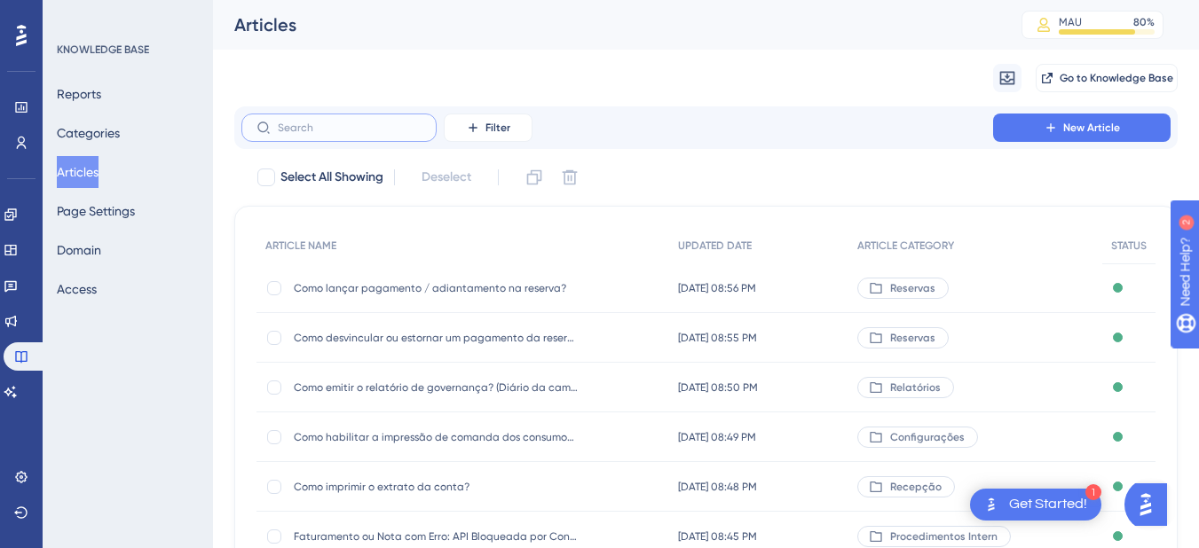
click at [322, 124] on input "text" at bounding box center [350, 128] width 144 height 12
paste input "Cancelei uma reserva com adiantamento o que acontece com o pagamento?"
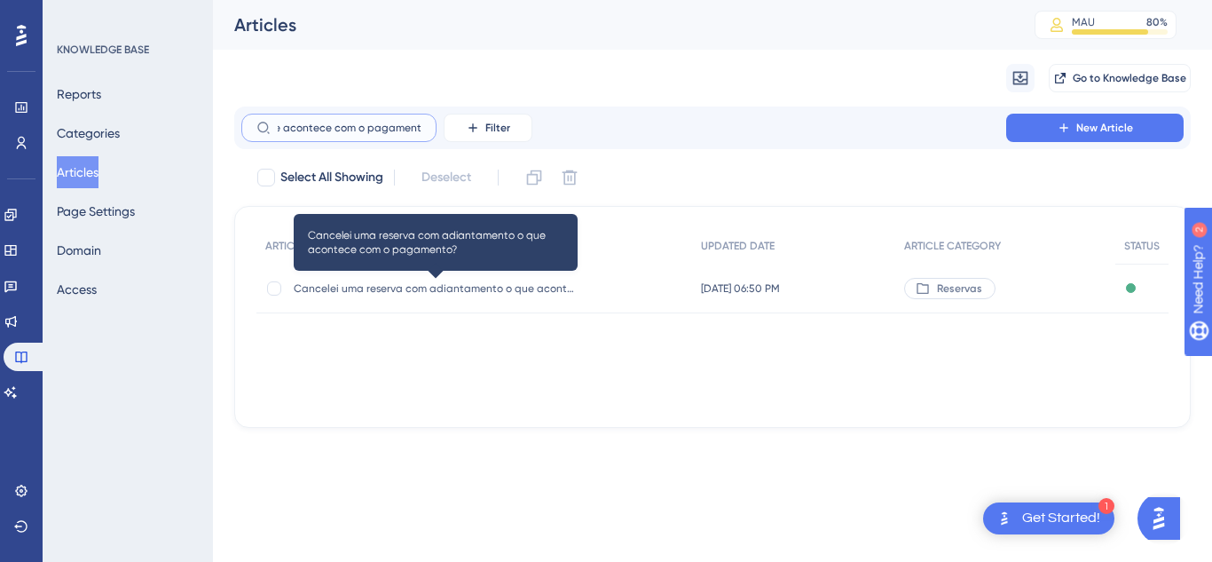
type input "Cancelei uma reserva com adiantamento o que acontece com o pagamento?"
click at [398, 295] on div "Cancelei uma reserva com adiantamento o que acontece com o pagamento? Cancelei …" at bounding box center [436, 289] width 284 height 50
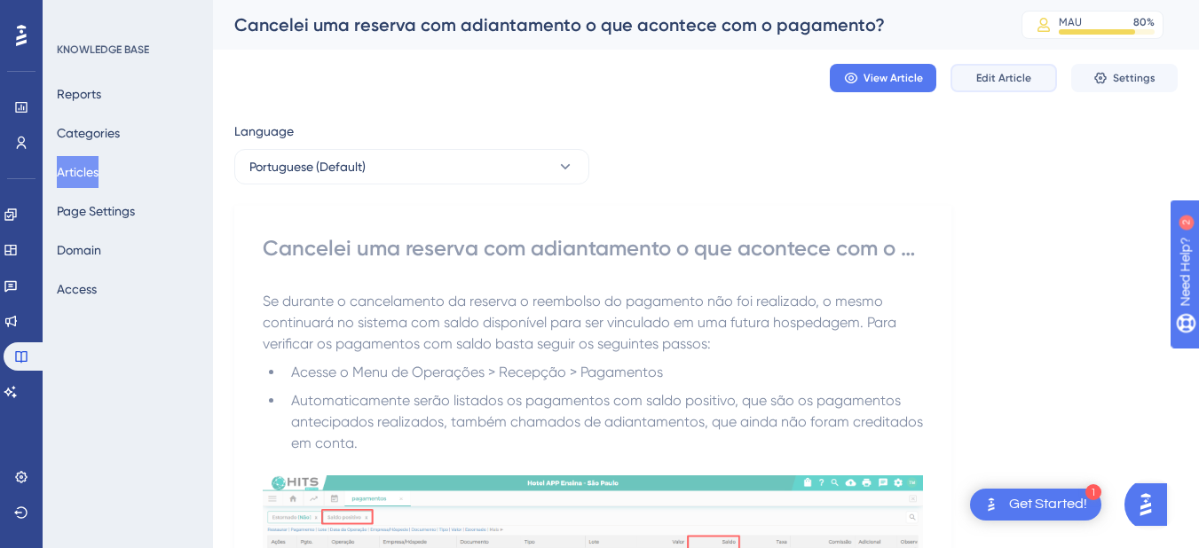
click at [1016, 86] on button "Edit Article" at bounding box center [1003, 78] width 106 height 28
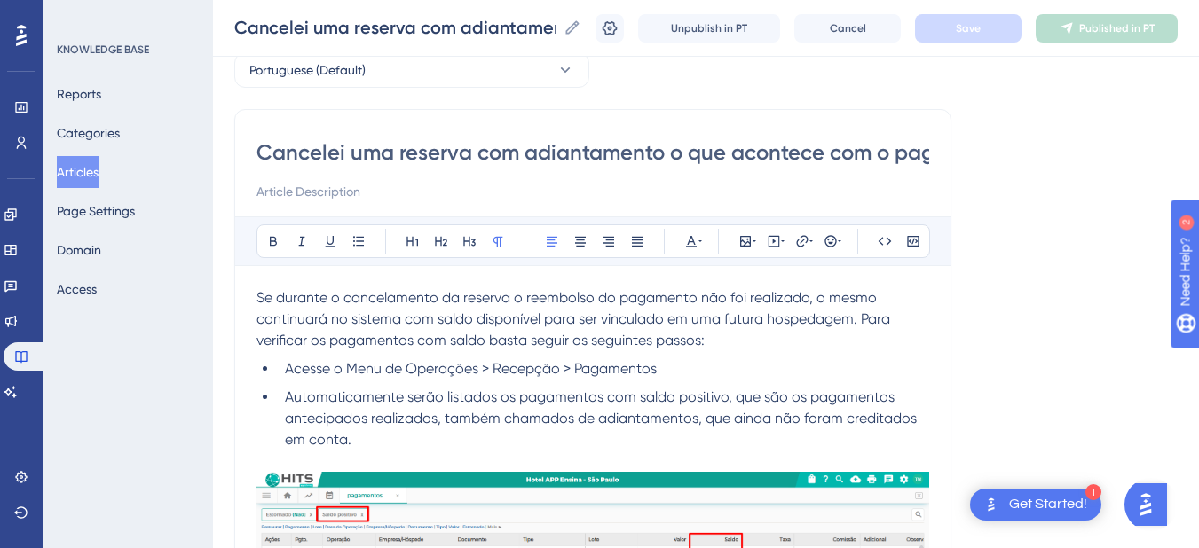
scroll to position [601, 0]
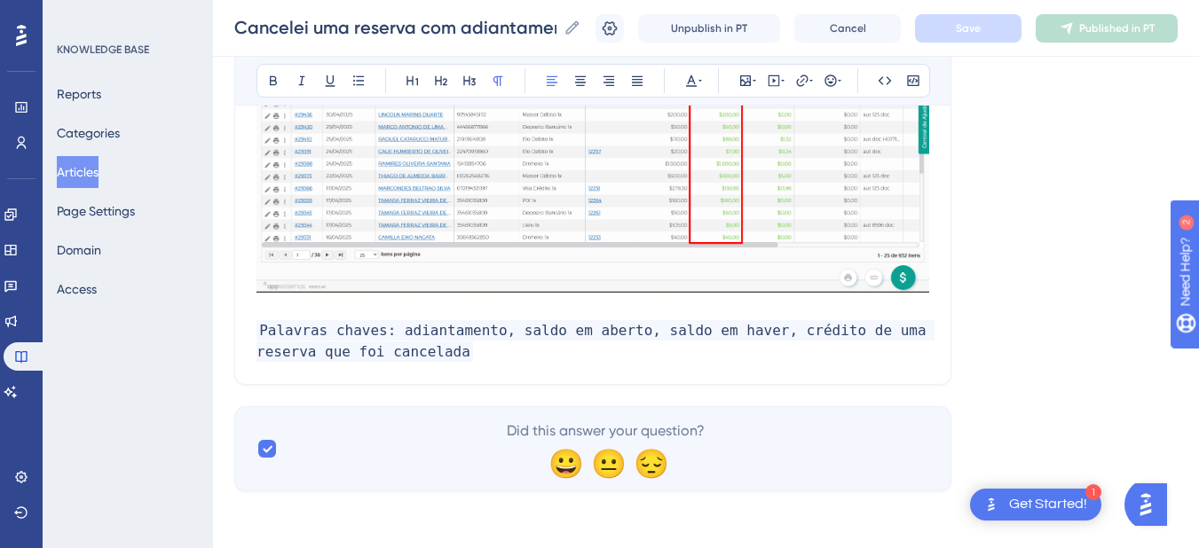
click at [524, 350] on p "Palavras chaves: adiantamento, saldo em aberto, saldo em haver, crédito de uma …" at bounding box center [592, 341] width 673 height 43
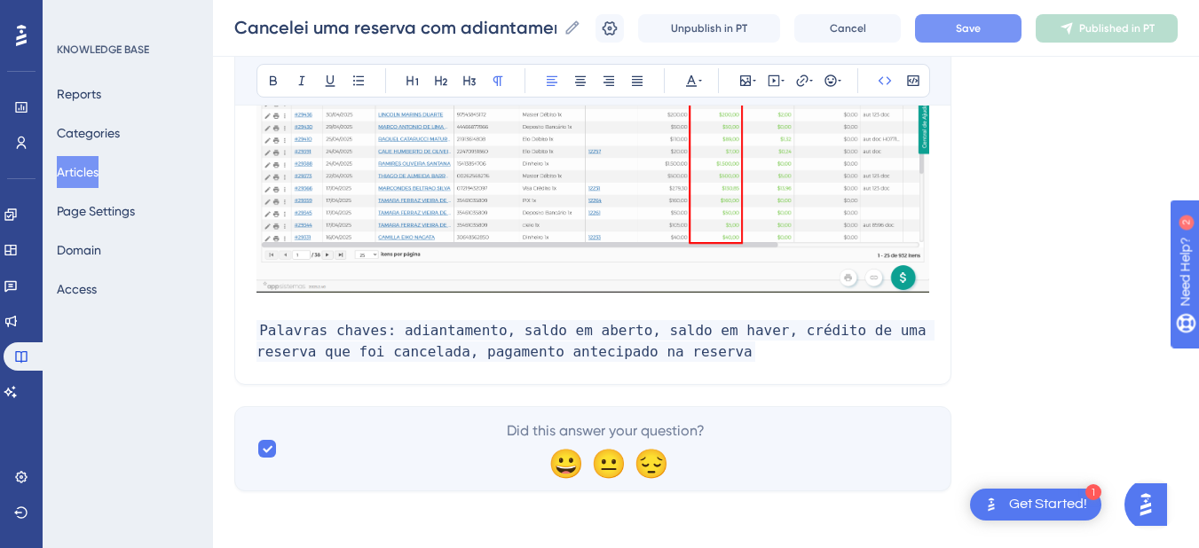
click at [981, 26] on span "Save" at bounding box center [968, 28] width 25 height 14
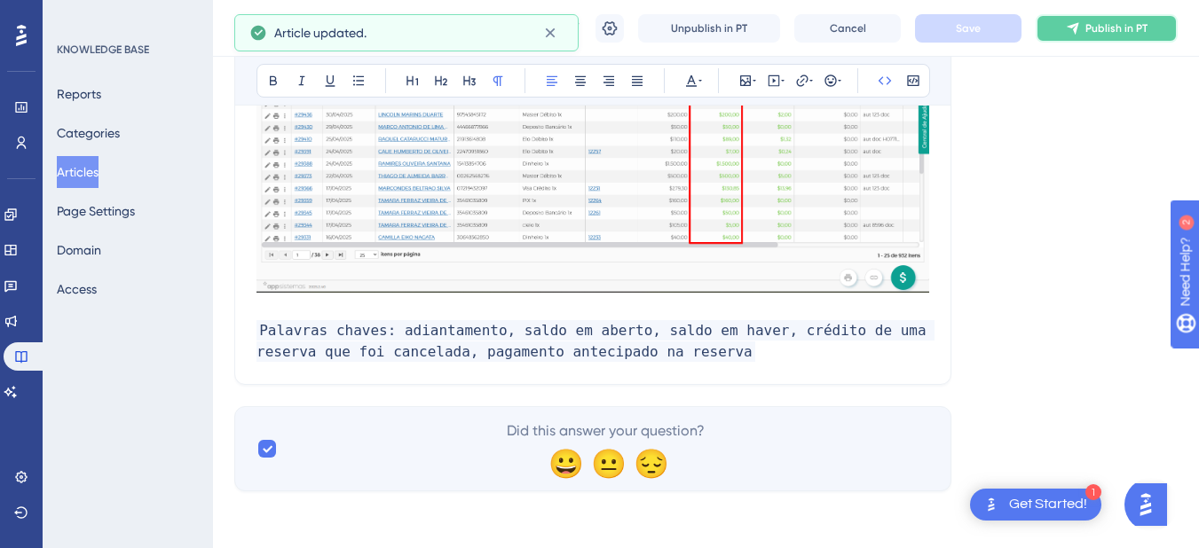
click at [1107, 22] on span "Publish in PT" at bounding box center [1116, 28] width 62 height 14
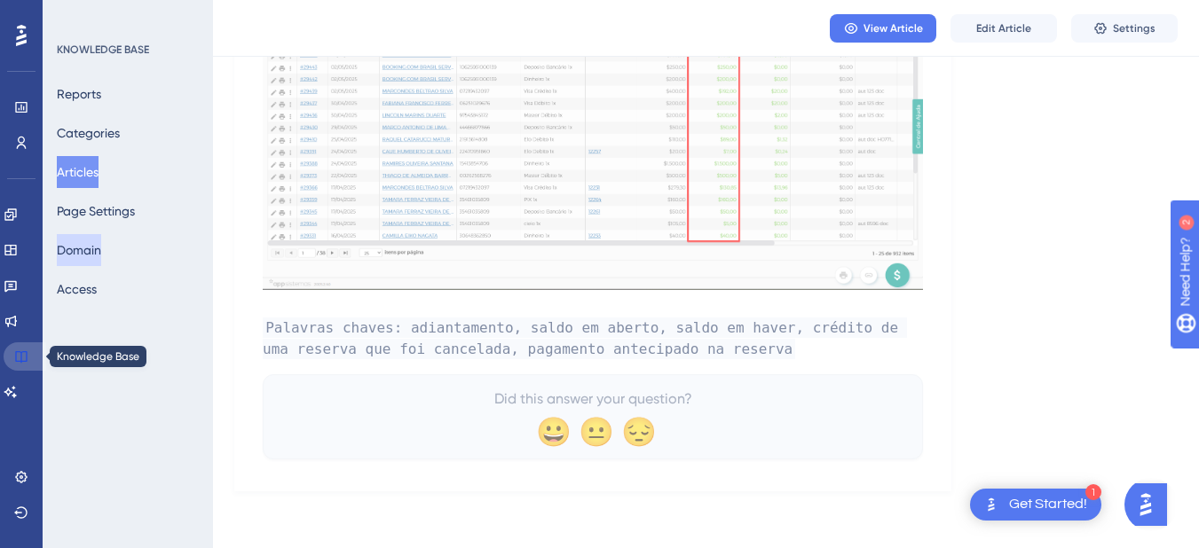
drag, startPoint x: 13, startPoint y: 351, endPoint x: 91, endPoint y: 254, distance: 125.0
click at [13, 351] on link at bounding box center [25, 357] width 43 height 28
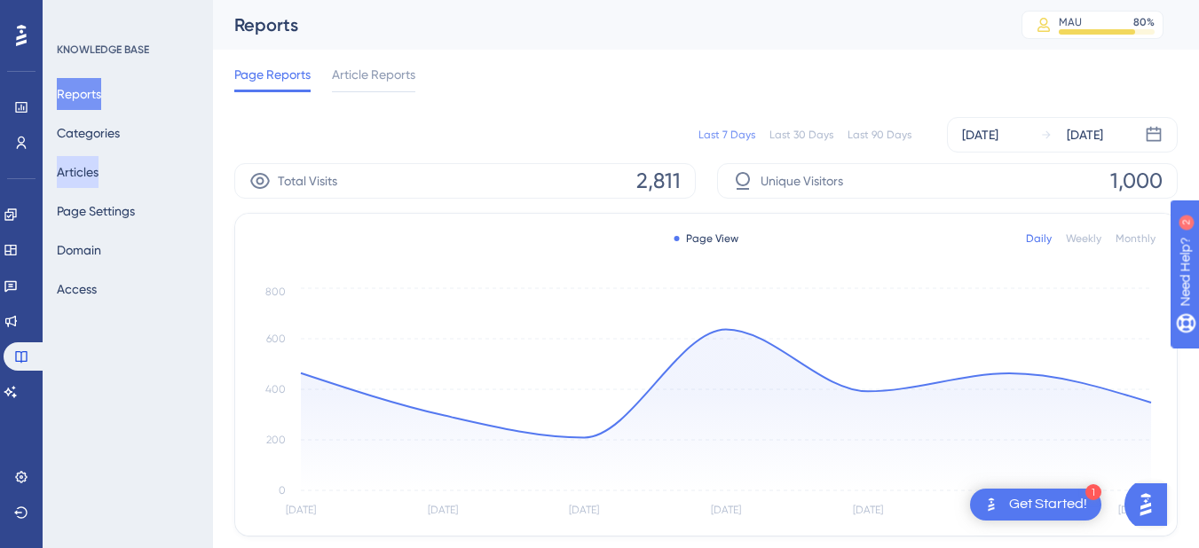
click at [93, 171] on button "Articles" at bounding box center [78, 172] width 42 height 32
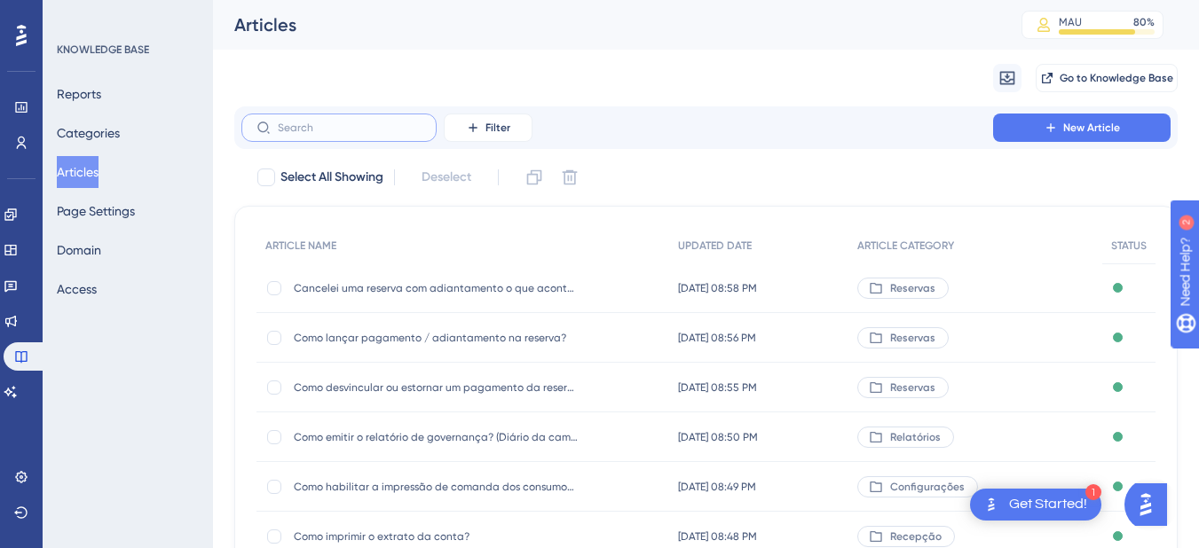
click at [346, 129] on input "text" at bounding box center [350, 128] width 144 height 12
type input "apag"
checkbox input "true"
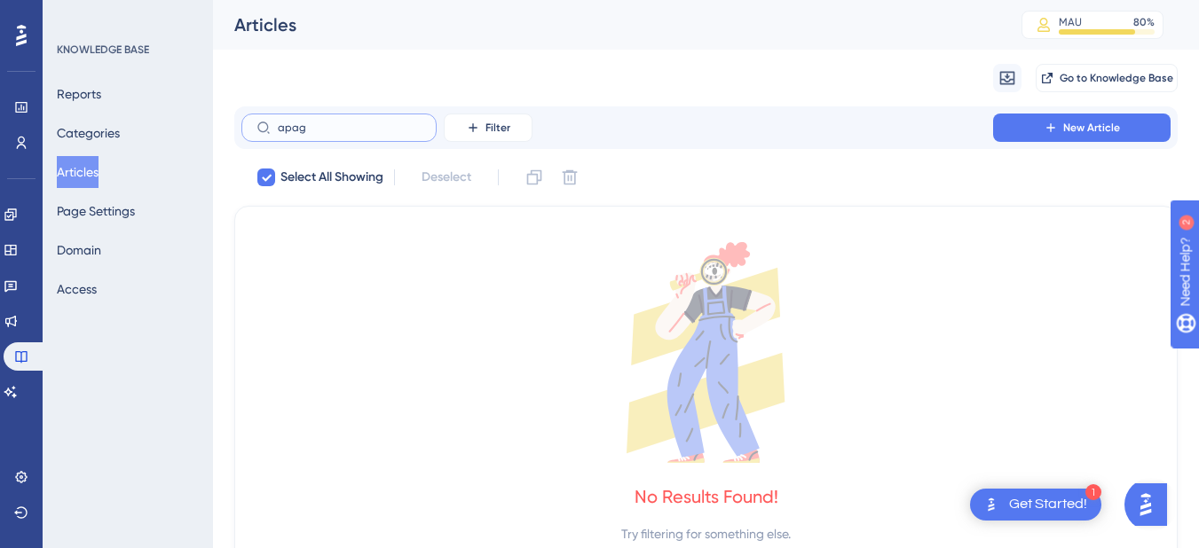
type input "apa"
checkbox input "false"
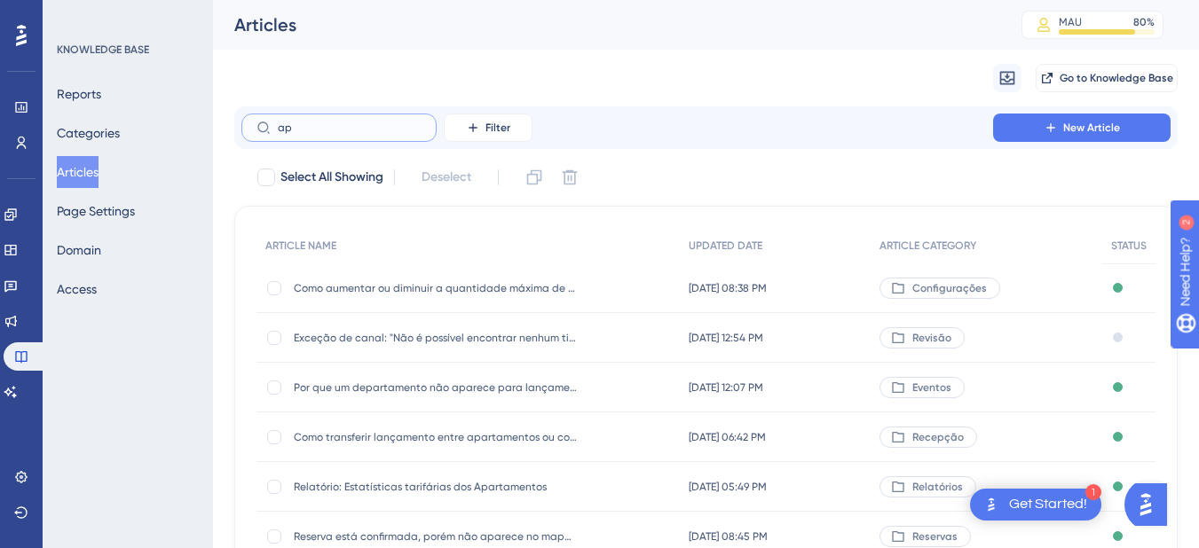
type input "a"
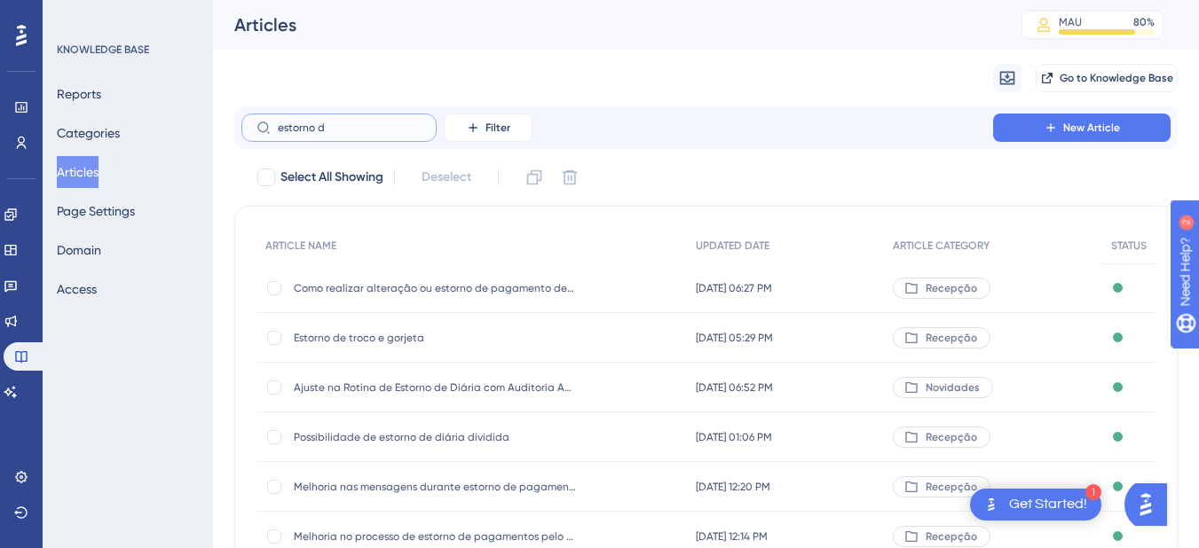
type input "estorno di"
checkbox input "true"
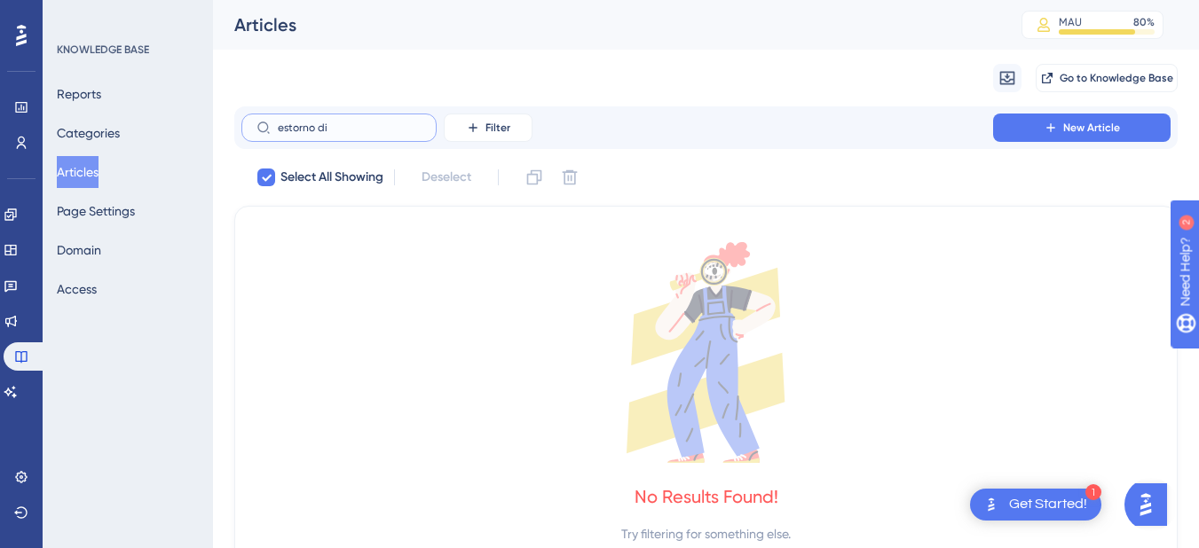
type input "estorno d"
checkbox input "false"
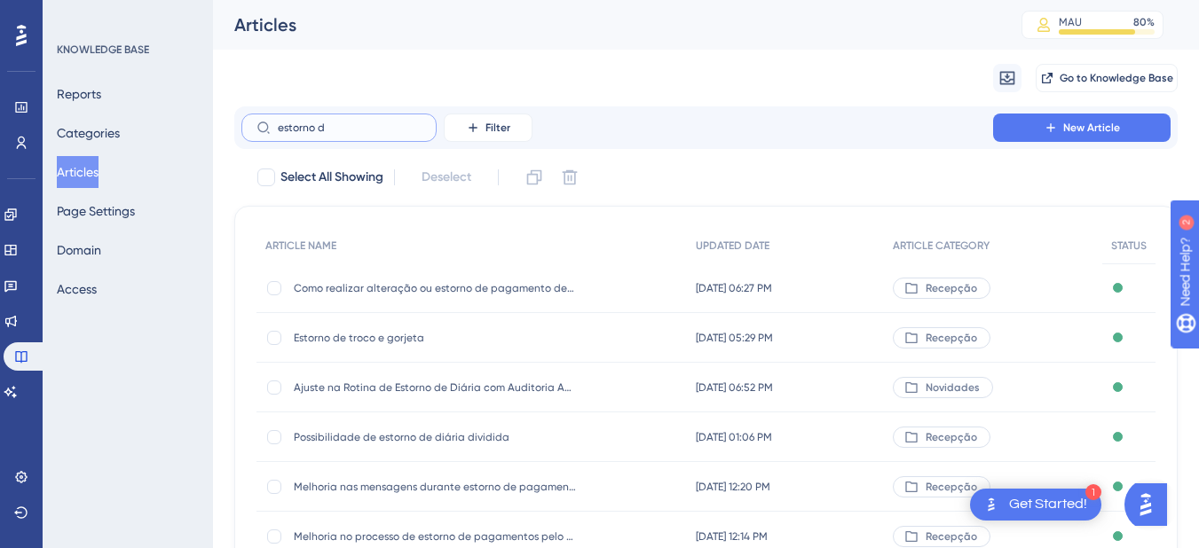
drag, startPoint x: 352, startPoint y: 123, endPoint x: 253, endPoint y: 128, distance: 99.5
click at [253, 128] on label "estorno d" at bounding box center [338, 128] width 195 height 28
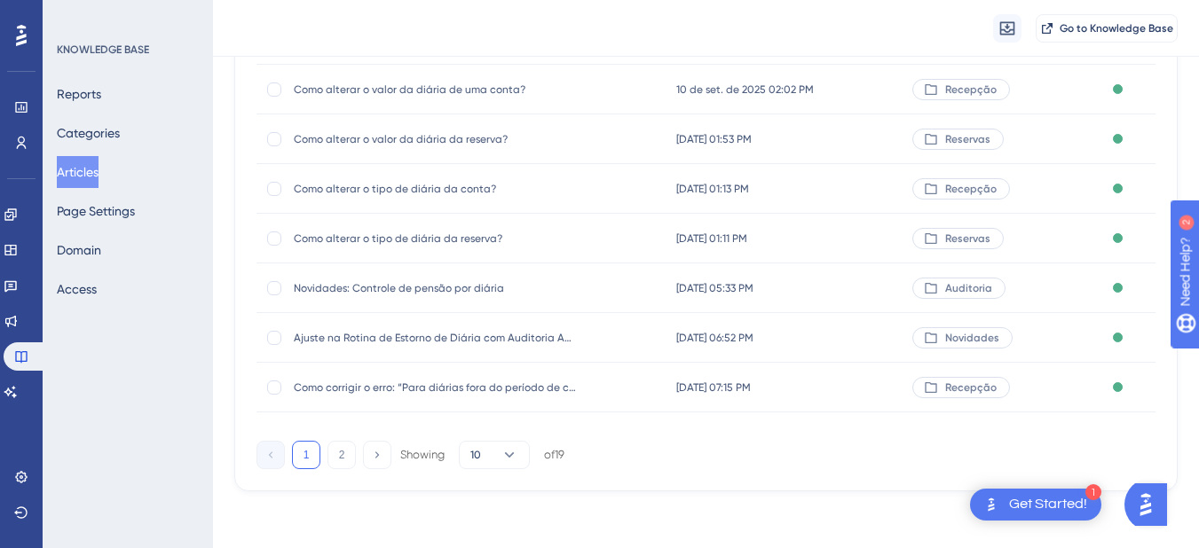
scroll to position [148, 0]
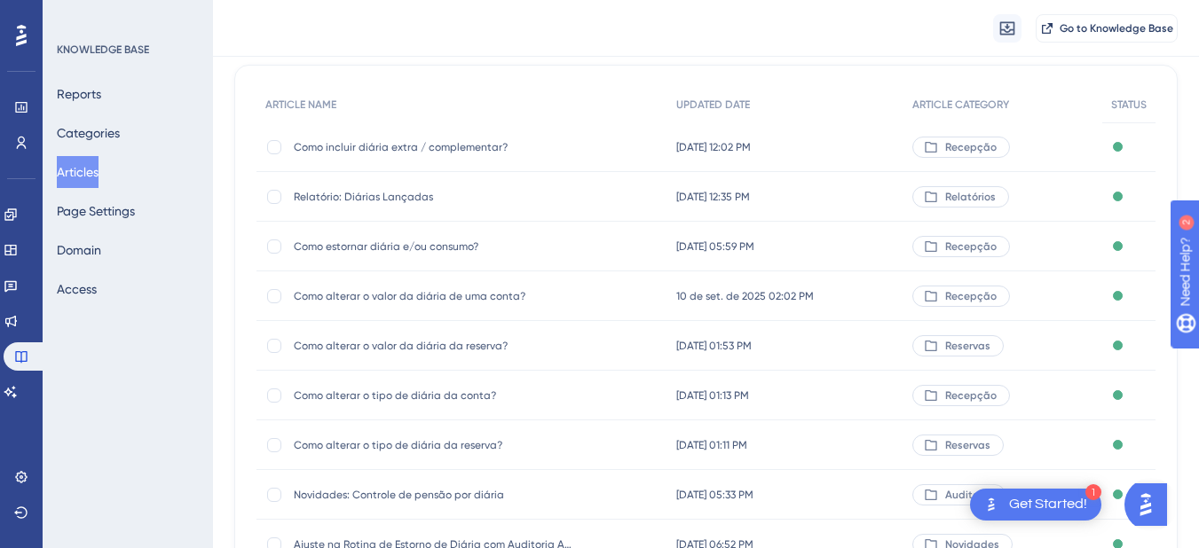
type input "diária"
click at [445, 243] on span "Como estornar diária e/ou consumo?" at bounding box center [436, 247] width 284 height 14
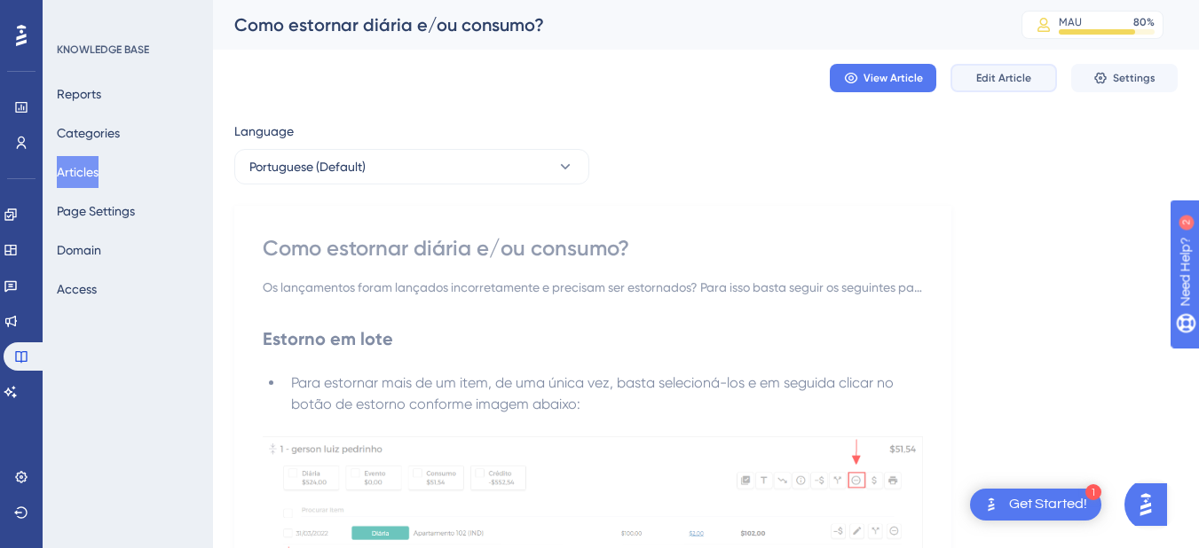
click at [1020, 76] on span "Edit Article" at bounding box center [1003, 78] width 55 height 14
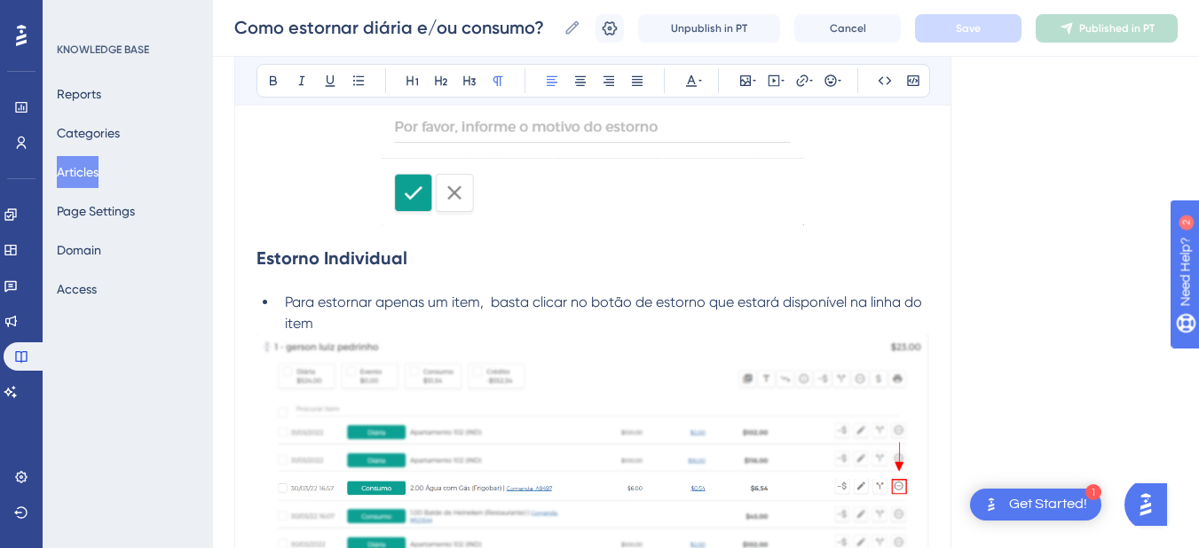
scroll to position [1891, 0]
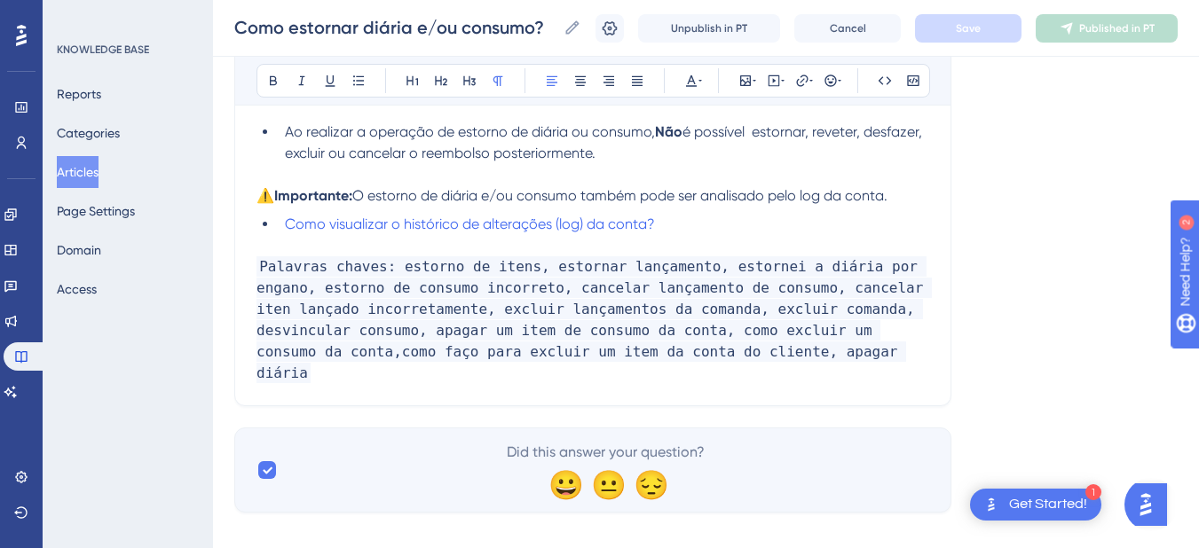
click at [737, 336] on span "Palavras chaves: estorno de itens, estornar lançamento, estornei a diária por e…" at bounding box center [593, 319] width 675 height 127
click at [727, 351] on p "Palavras chaves: estorno de itens, estornar lançamento, estornei a diária por e…" at bounding box center [592, 320] width 673 height 128
click at [683, 355] on p "Palavras chaves: estorno de itens, estornar lançamento, estornei a diária por e…" at bounding box center [592, 320] width 673 height 128
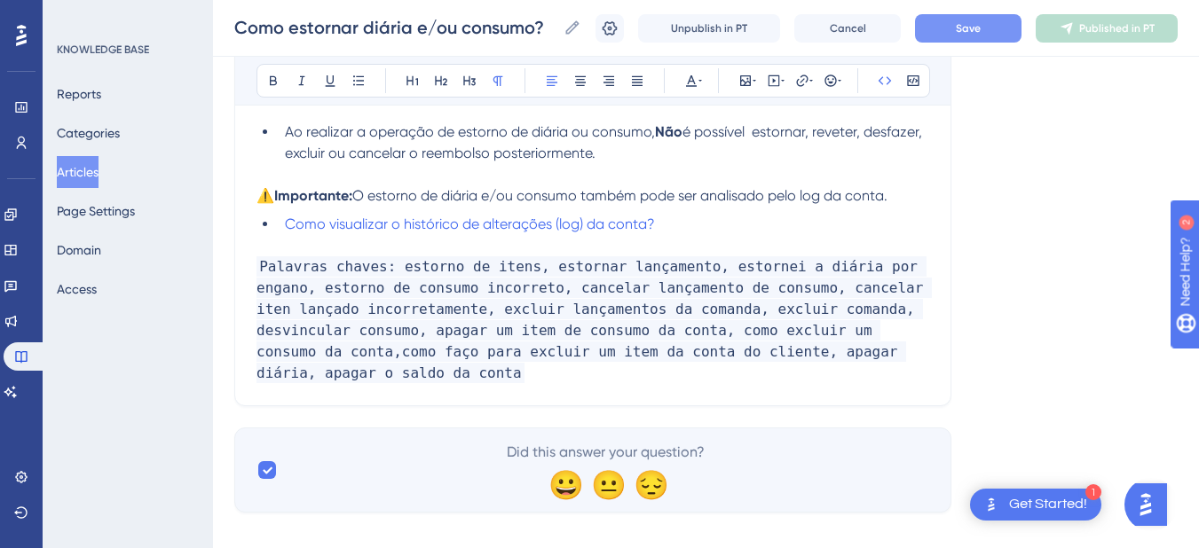
click at [981, 32] on span "Save" at bounding box center [968, 28] width 25 height 14
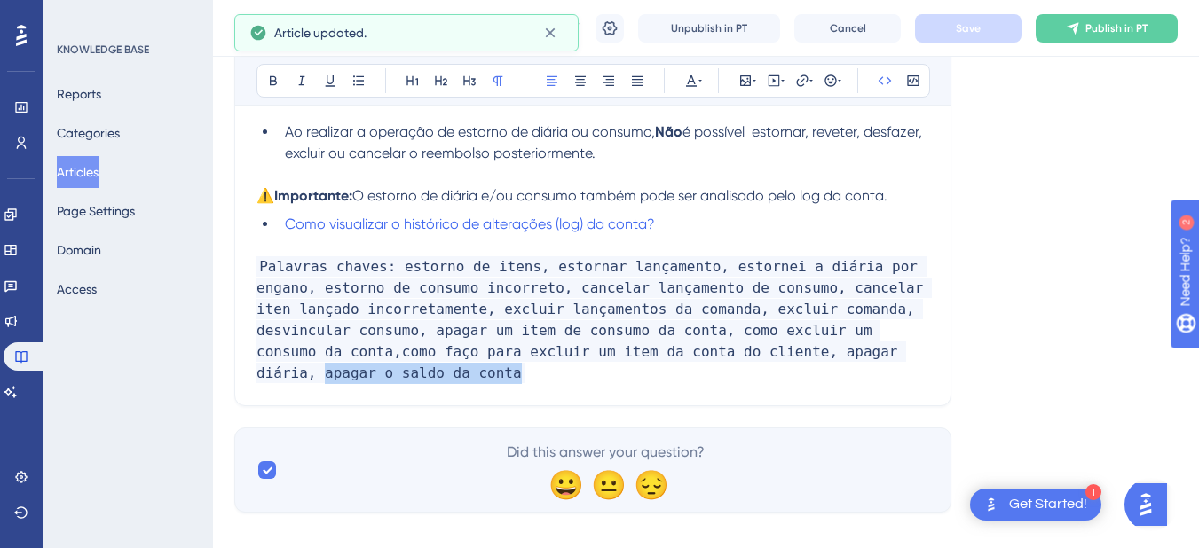
drag, startPoint x: 871, startPoint y: 352, endPoint x: 665, endPoint y: 360, distance: 206.0
click at [665, 360] on p "Palavras chaves: estorno de itens, estornar lançamento, estornei a diária por e…" at bounding box center [592, 320] width 673 height 128
copy span "apagar o saldo da conta"
click at [615, 28] on icon at bounding box center [610, 29] width 18 height 18
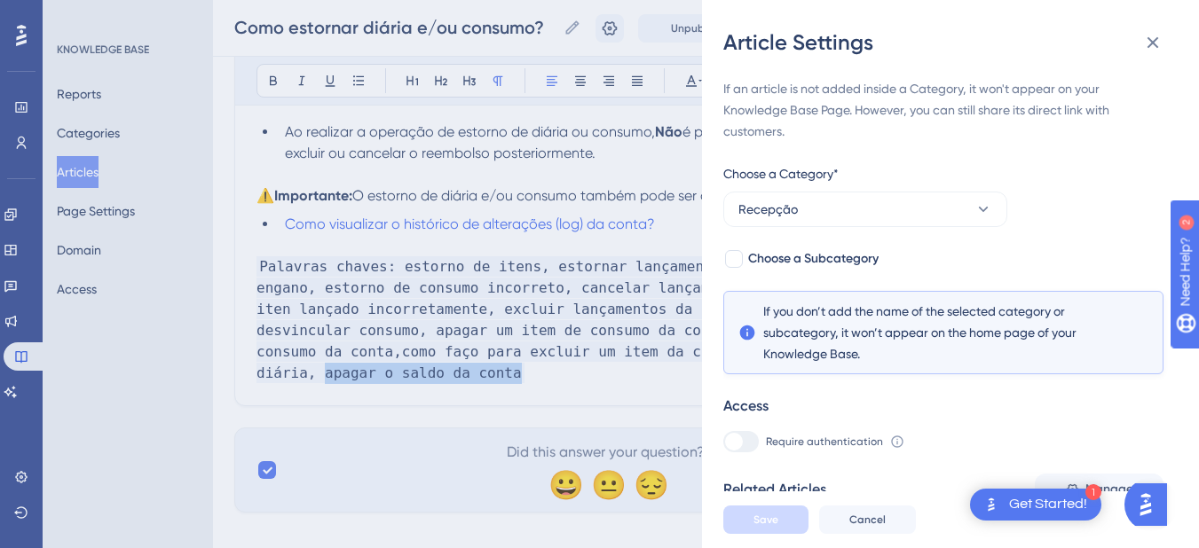
scroll to position [469, 0]
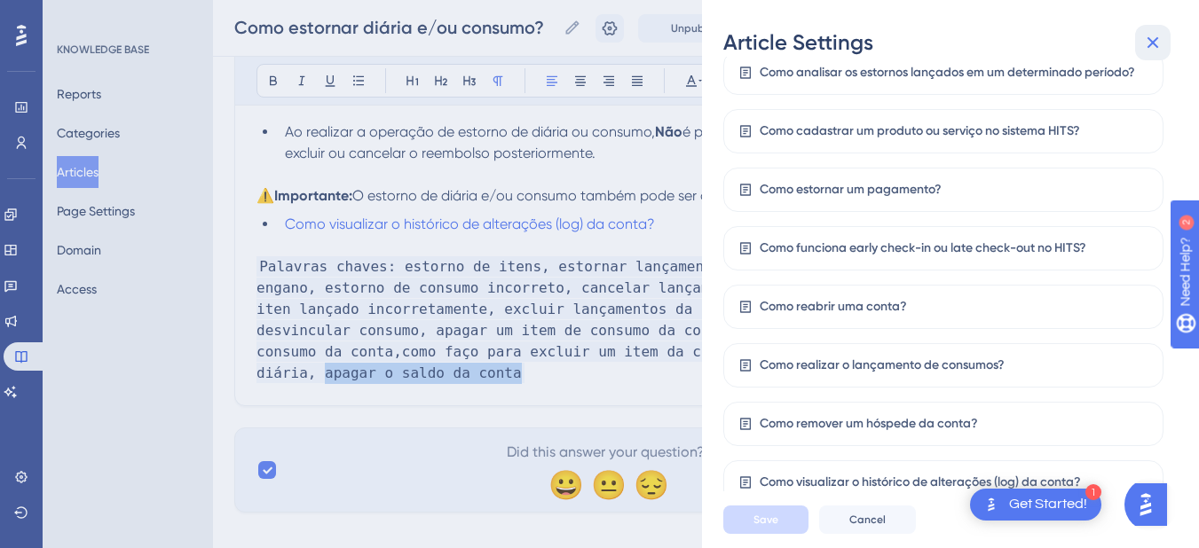
click at [1161, 45] on icon at bounding box center [1152, 42] width 21 height 21
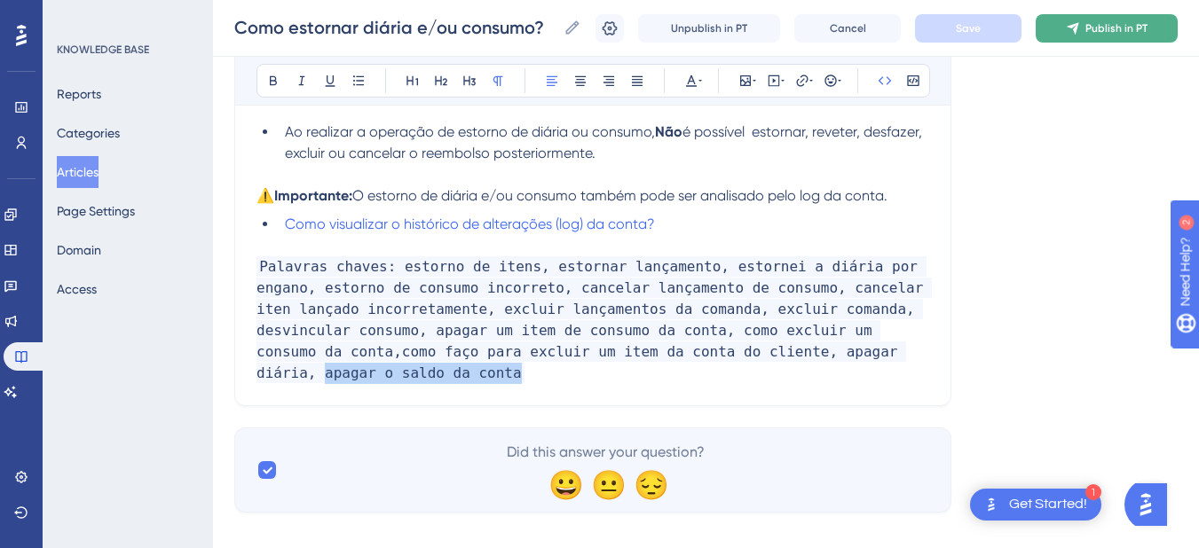
click at [1113, 32] on span "Publish in PT" at bounding box center [1116, 28] width 62 height 14
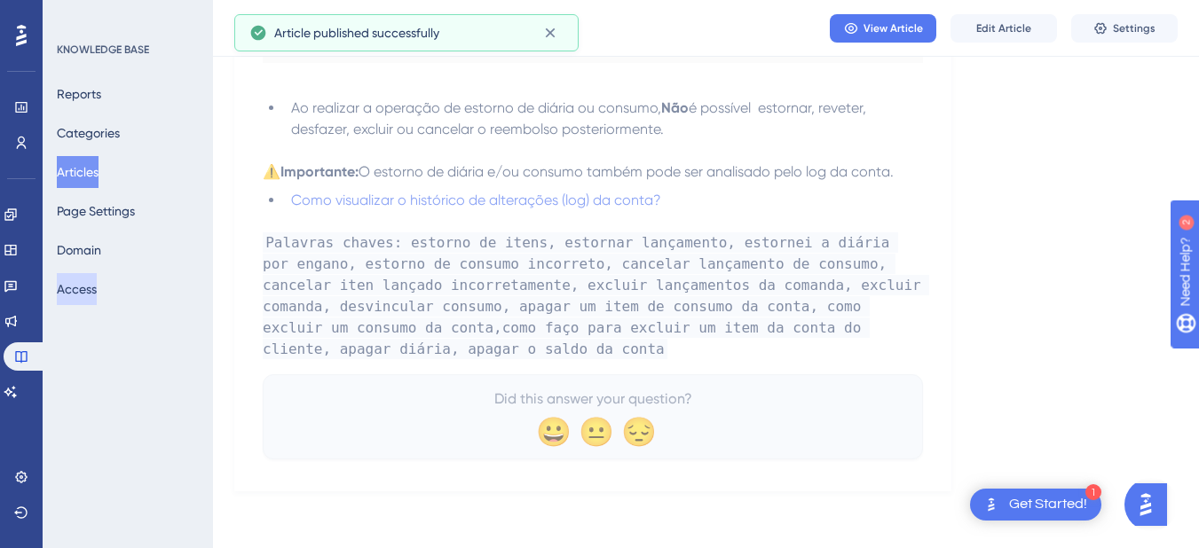
scroll to position [1830, 0]
click at [88, 169] on button "Articles" at bounding box center [78, 172] width 42 height 32
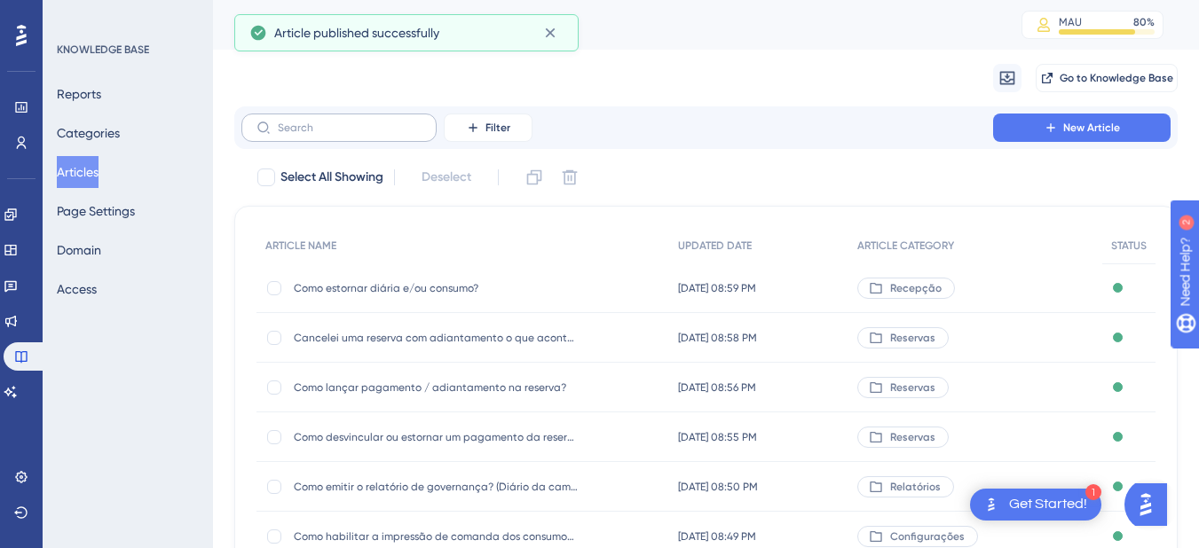
click at [336, 135] on label at bounding box center [338, 128] width 195 height 28
click at [336, 134] on input "text" at bounding box center [350, 128] width 144 height 12
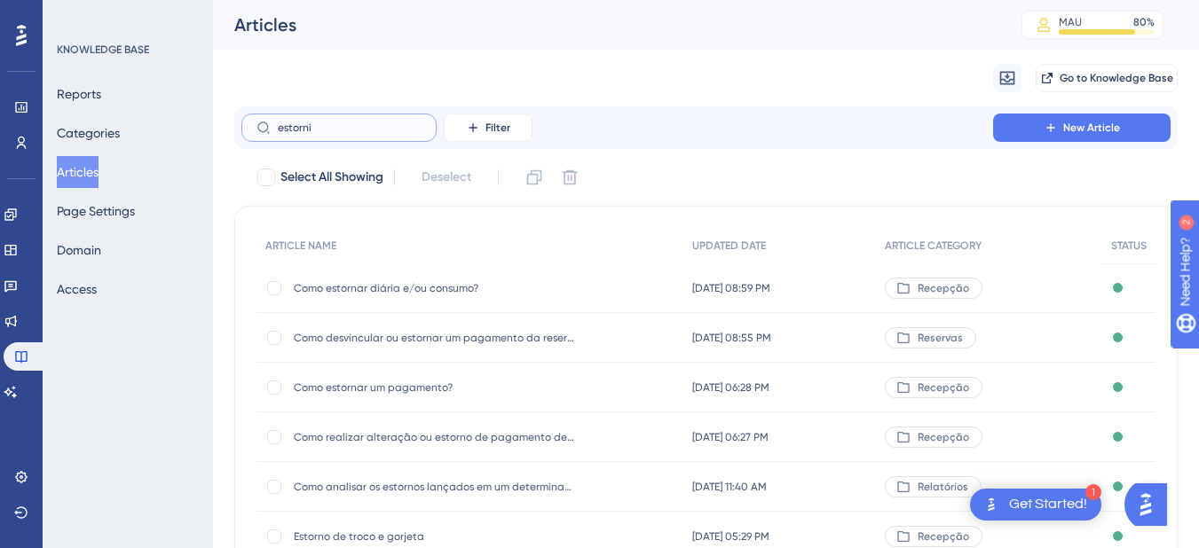
type input "estornio"
checkbox input "true"
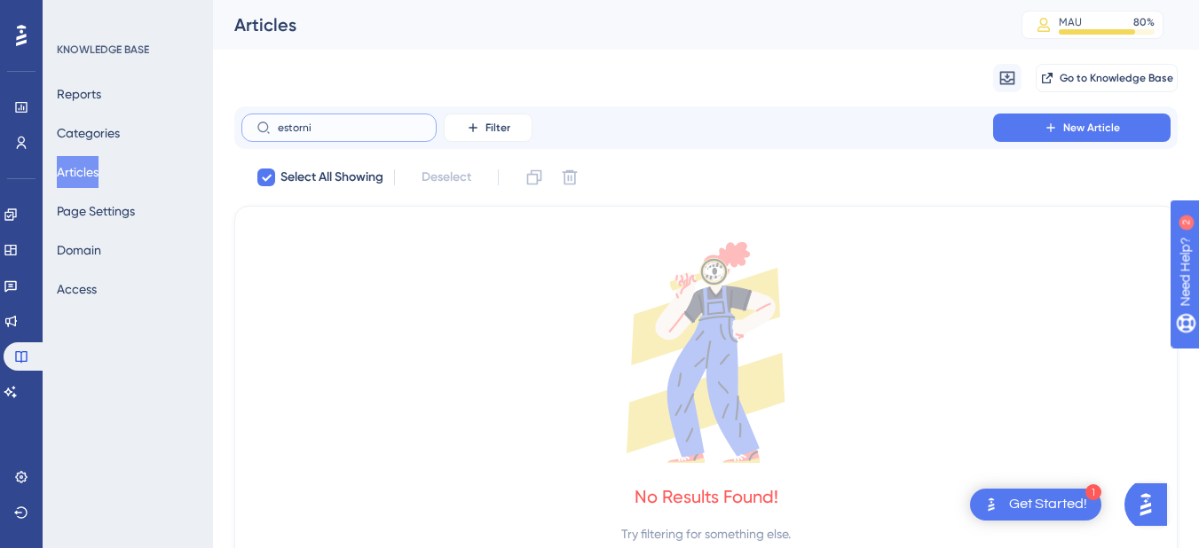
type input "estorn"
checkbox input "false"
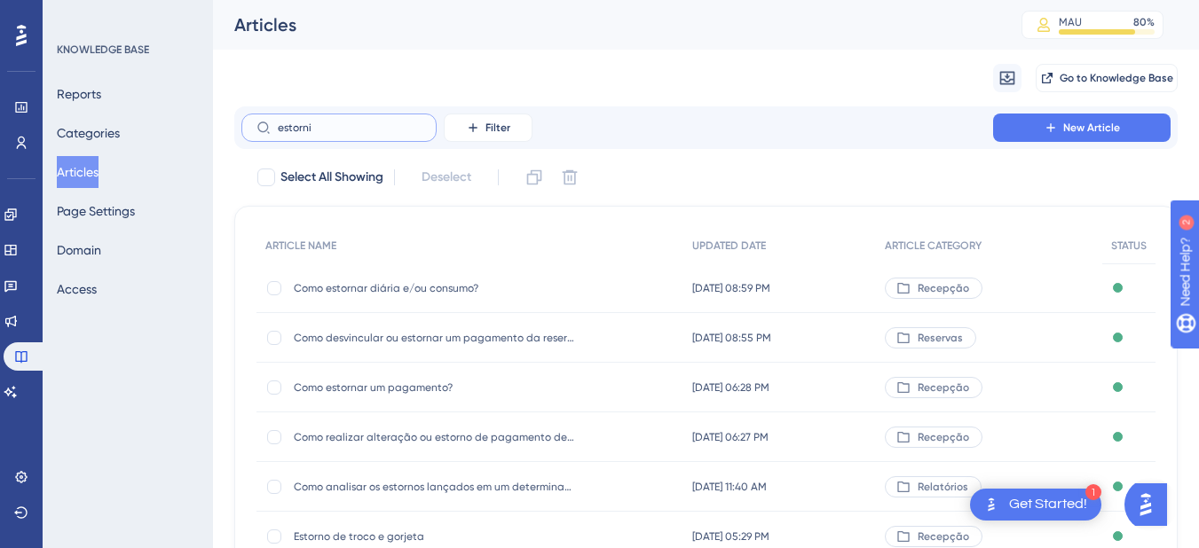
type input "estornio"
checkbox input "true"
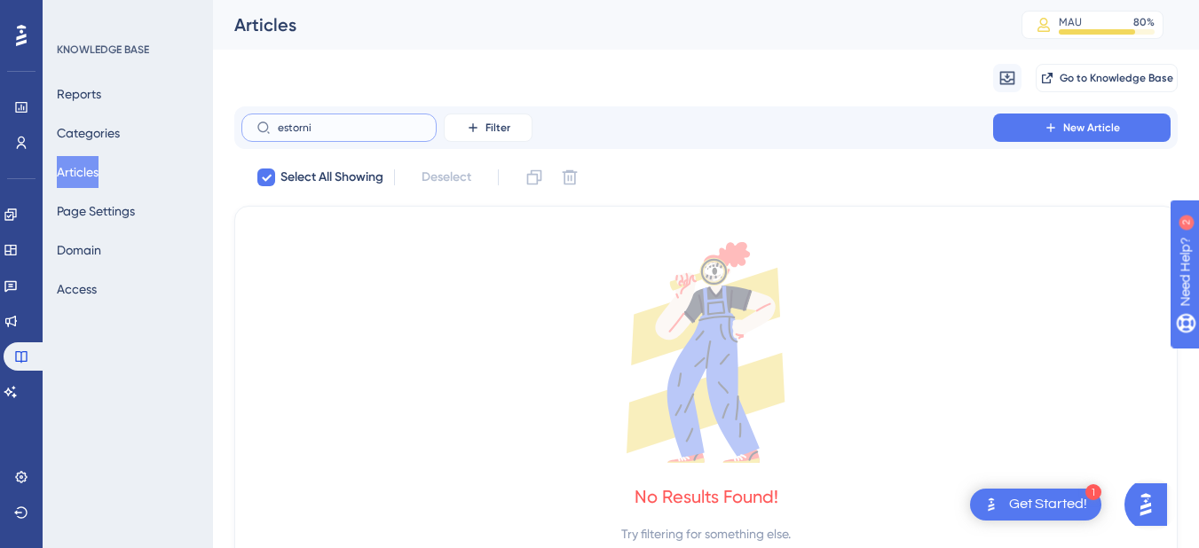
type input "estorn"
checkbox input "false"
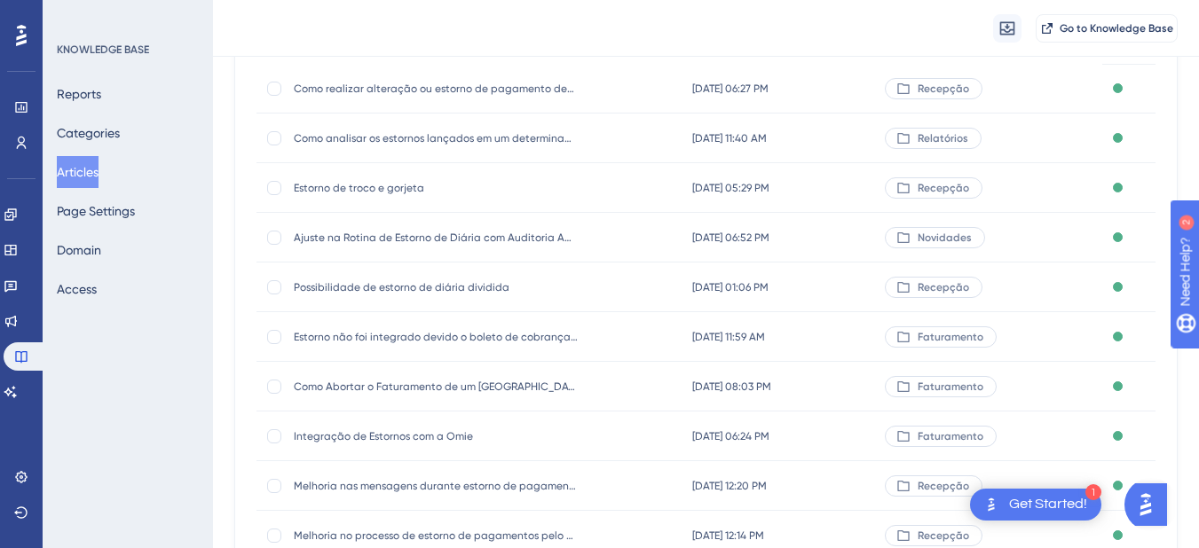
scroll to position [355, 0]
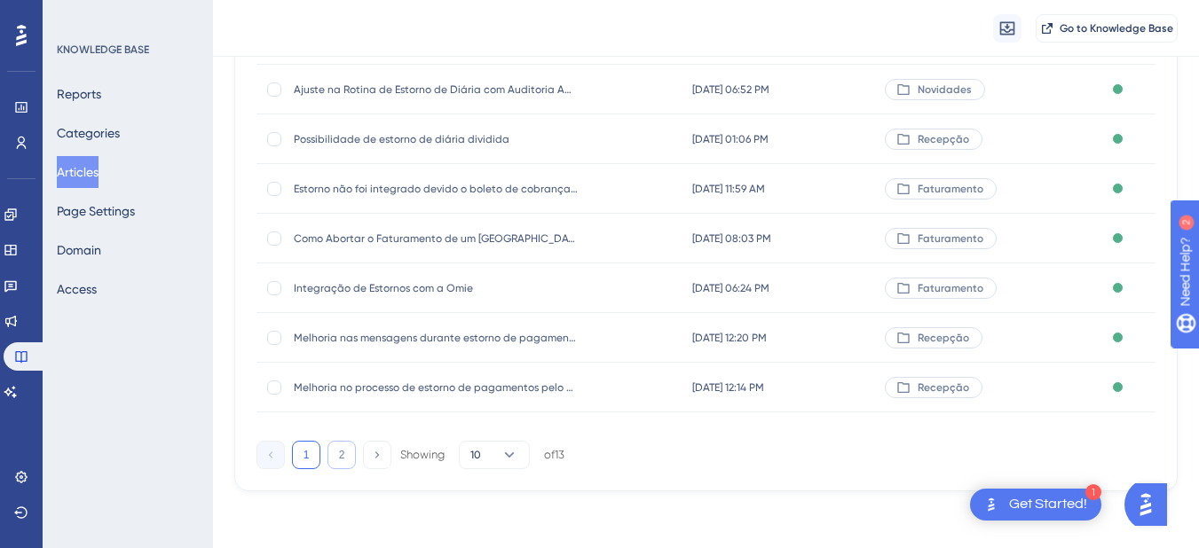
click at [351, 443] on button "2" at bounding box center [341, 455] width 28 height 28
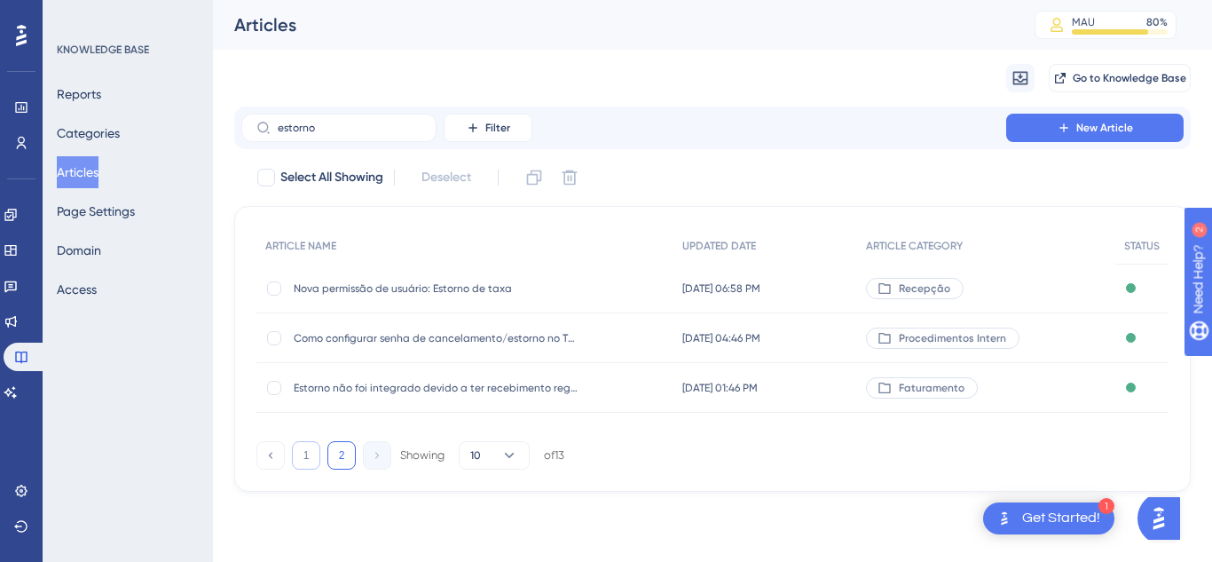
click at [306, 456] on button "1" at bounding box center [306, 455] width 28 height 28
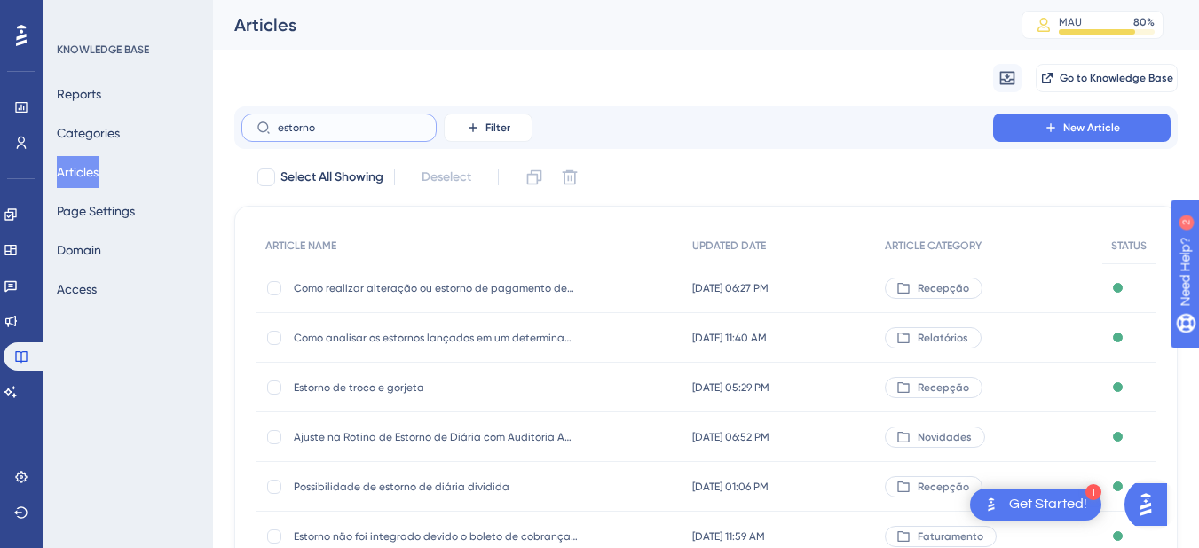
click at [296, 127] on input "estorno" at bounding box center [350, 128] width 144 height 12
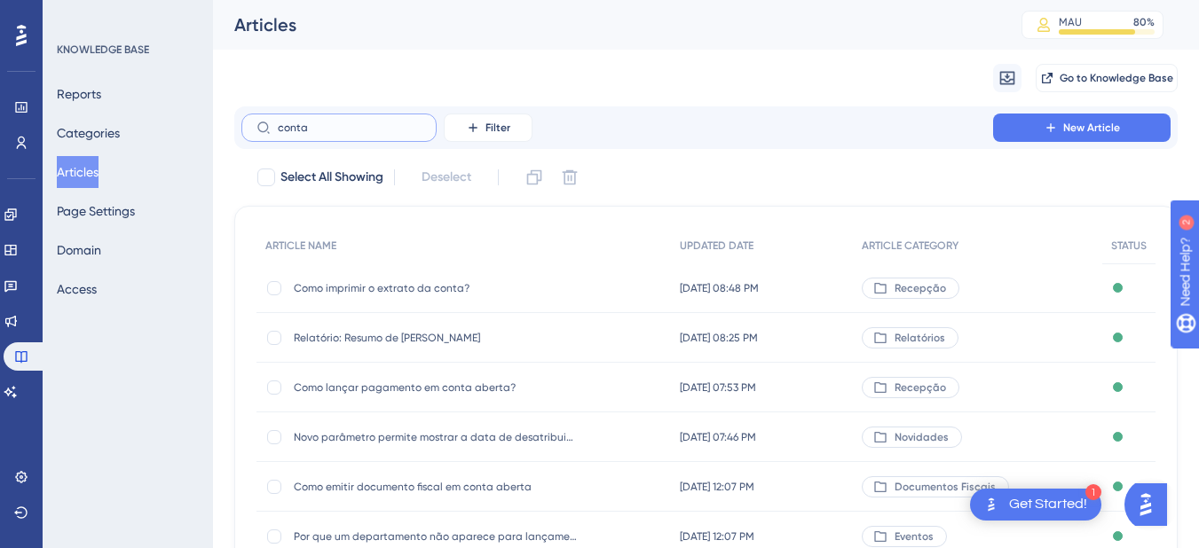
type input "conta"
click at [18, 398] on icon at bounding box center [11, 392] width 14 height 14
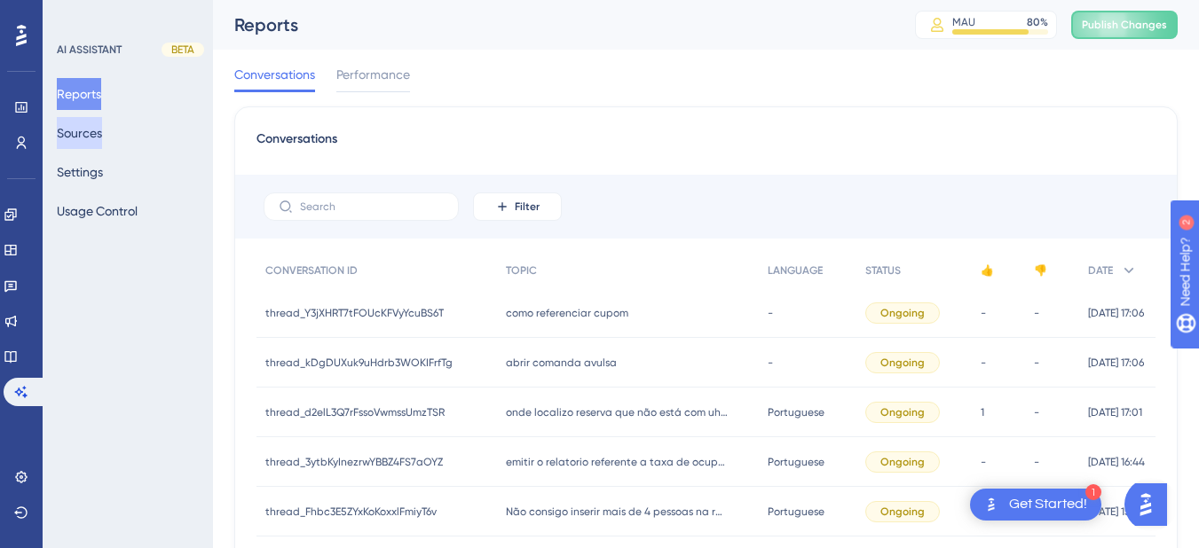
click at [102, 130] on button "Sources" at bounding box center [79, 133] width 45 height 32
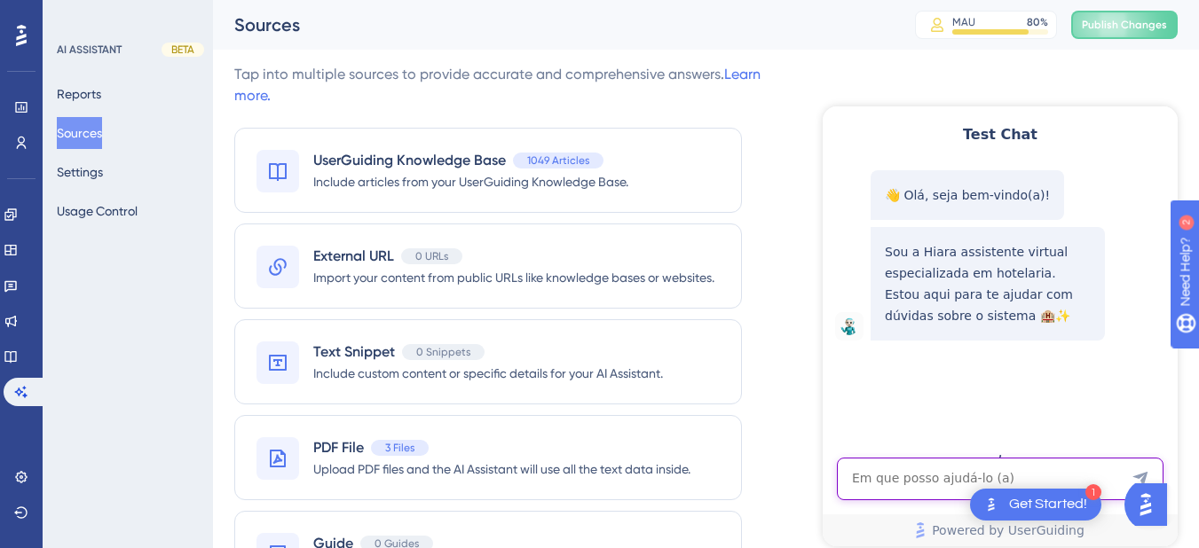
click at [928, 479] on textarea "AI Assistant Text Input" at bounding box center [1000, 479] width 327 height 43
paste textarea "como faço para apagar o saldo da conta?"
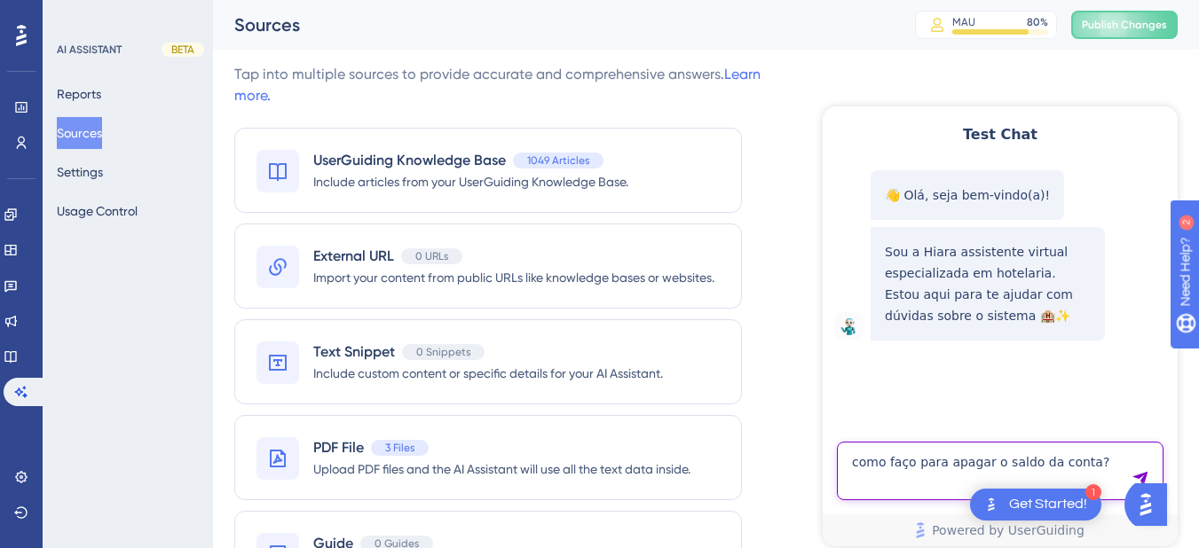
type textarea "como faço para apagar o saldo da conta?"
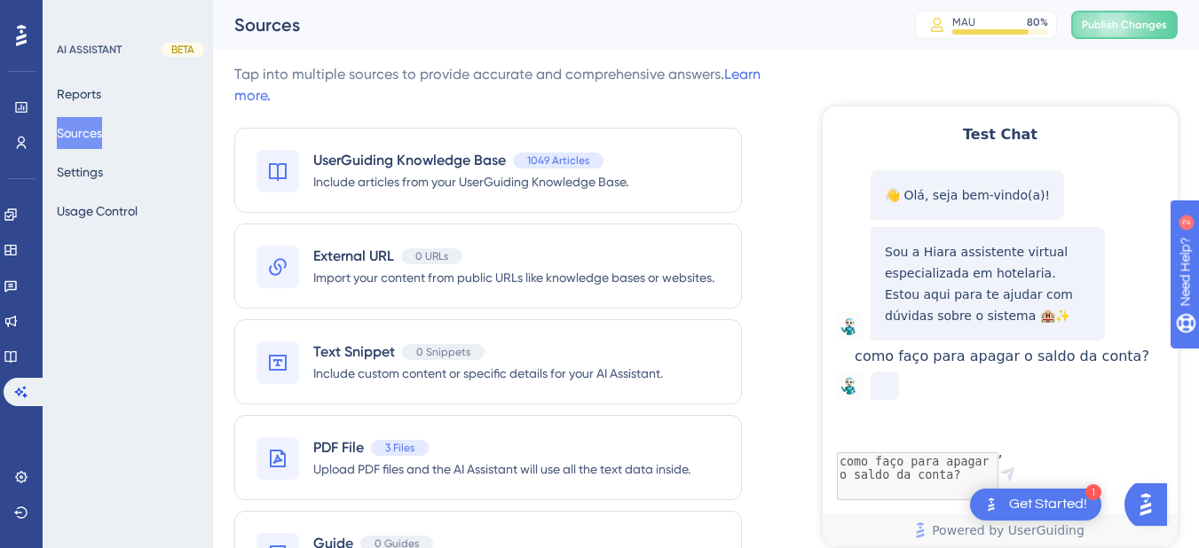
scroll to position [43, 0]
click at [1133, 19] on span "Publish Changes" at bounding box center [1124, 25] width 85 height 14
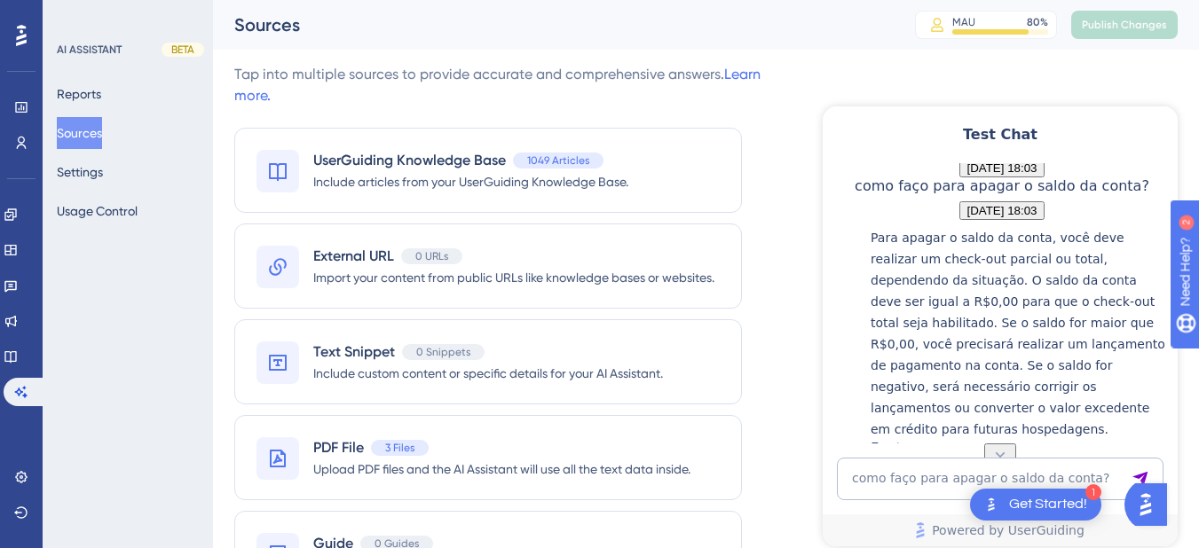
scroll to position [396, 0]
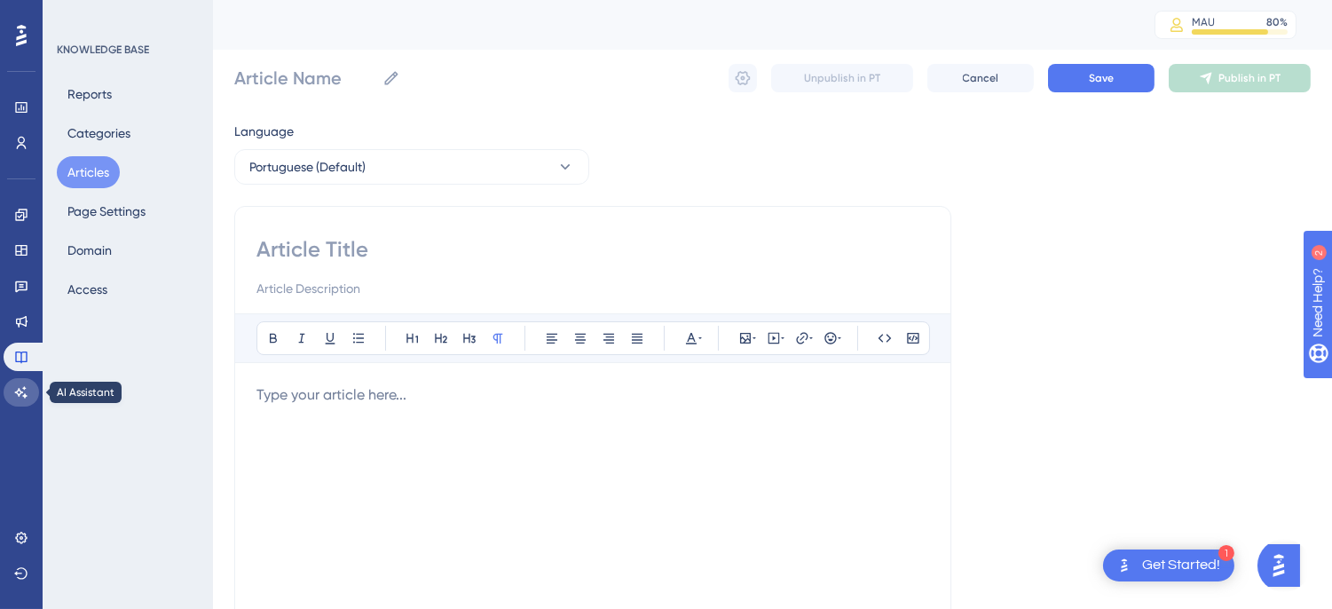
click at [19, 395] on icon at bounding box center [21, 392] width 12 height 12
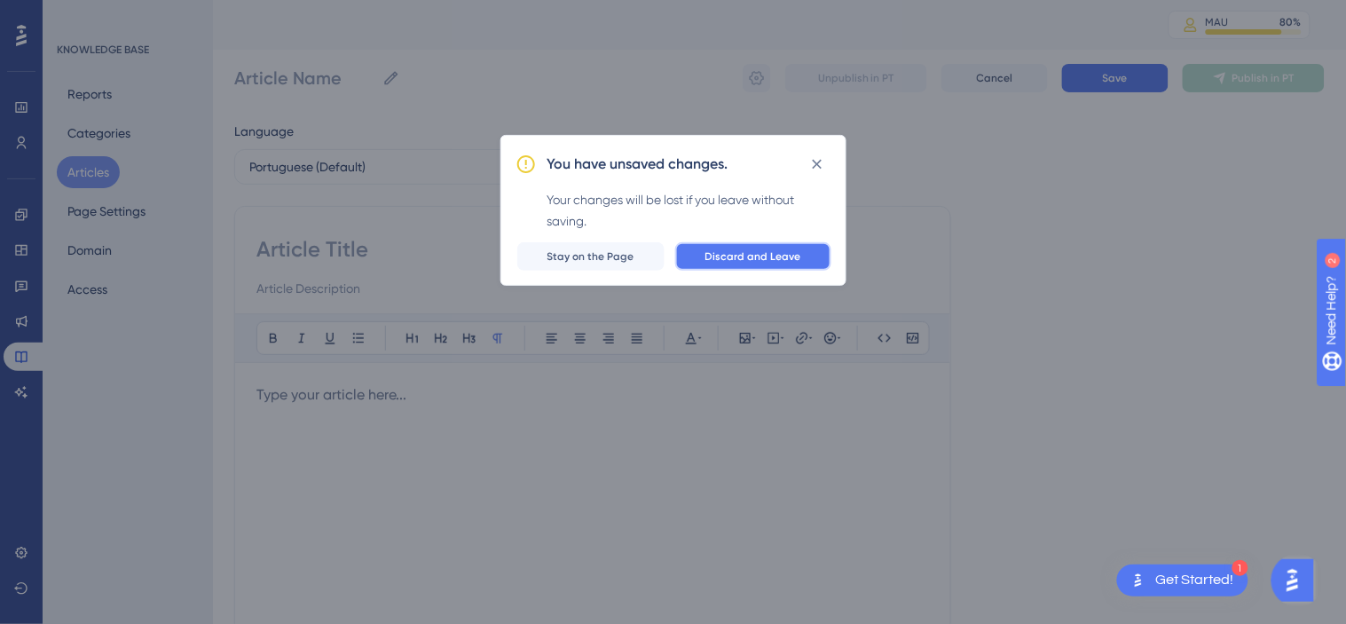
click at [775, 257] on span "Discard and Leave" at bounding box center [753, 256] width 96 height 14
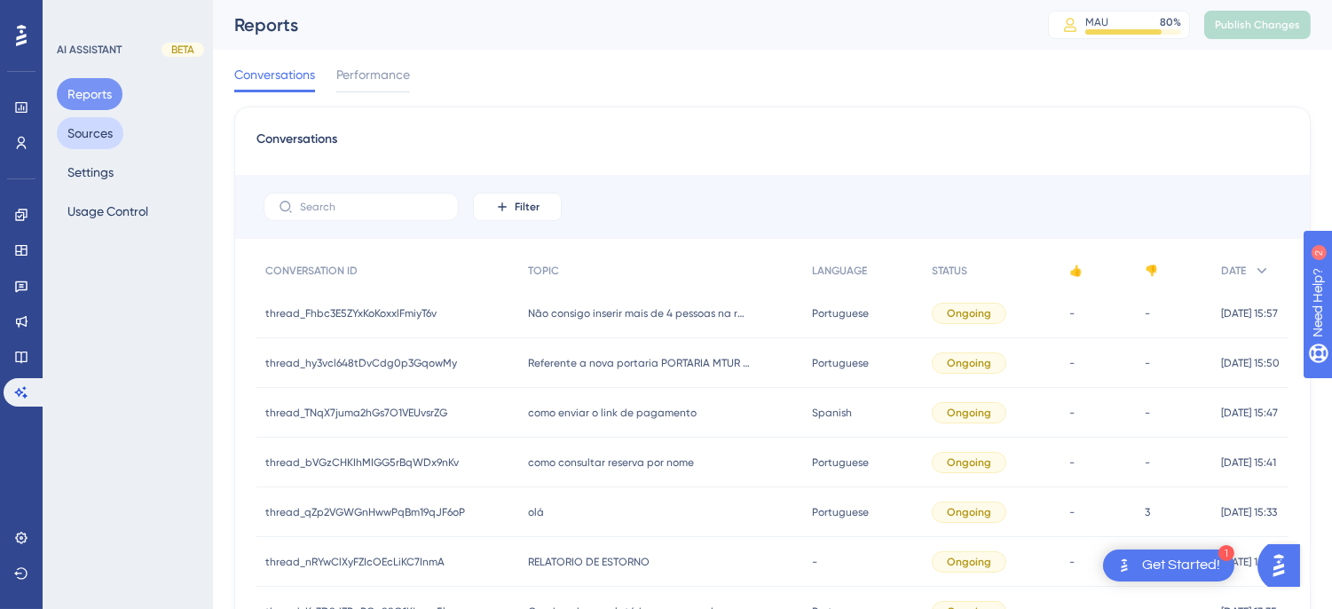
click at [85, 134] on button "Sources" at bounding box center [90, 133] width 67 height 32
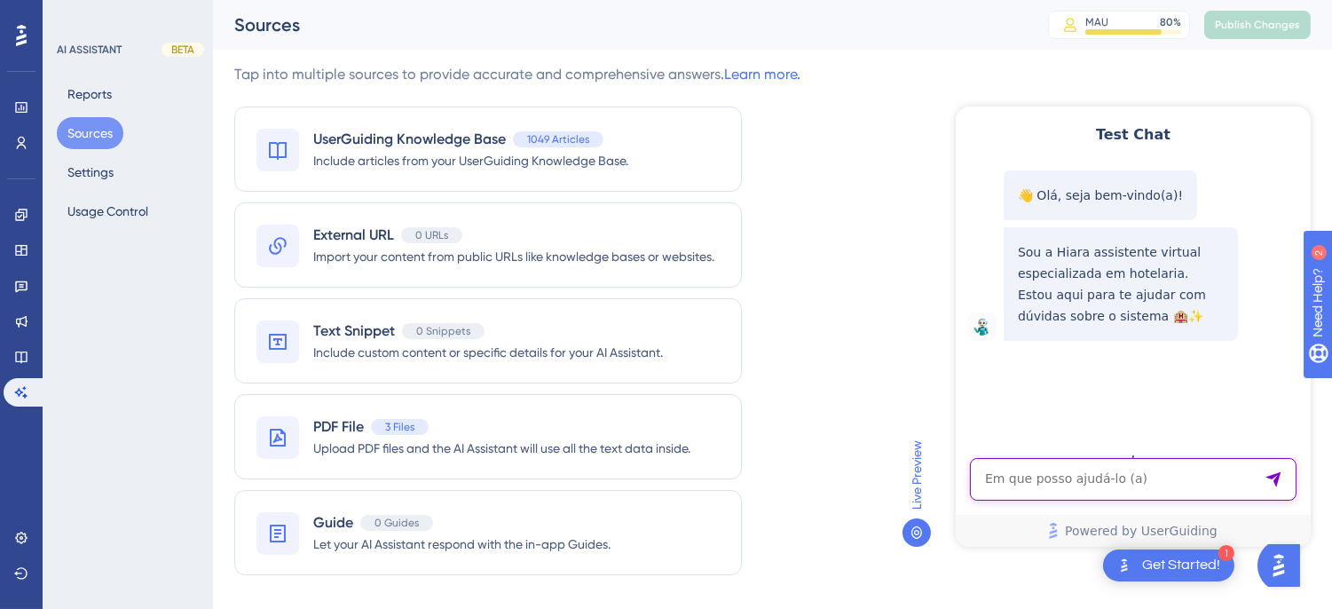
click at [1006, 471] on textarea "AI Assistant Text Input" at bounding box center [1132, 478] width 327 height 43
click at [16, 350] on icon at bounding box center [21, 357] width 14 height 14
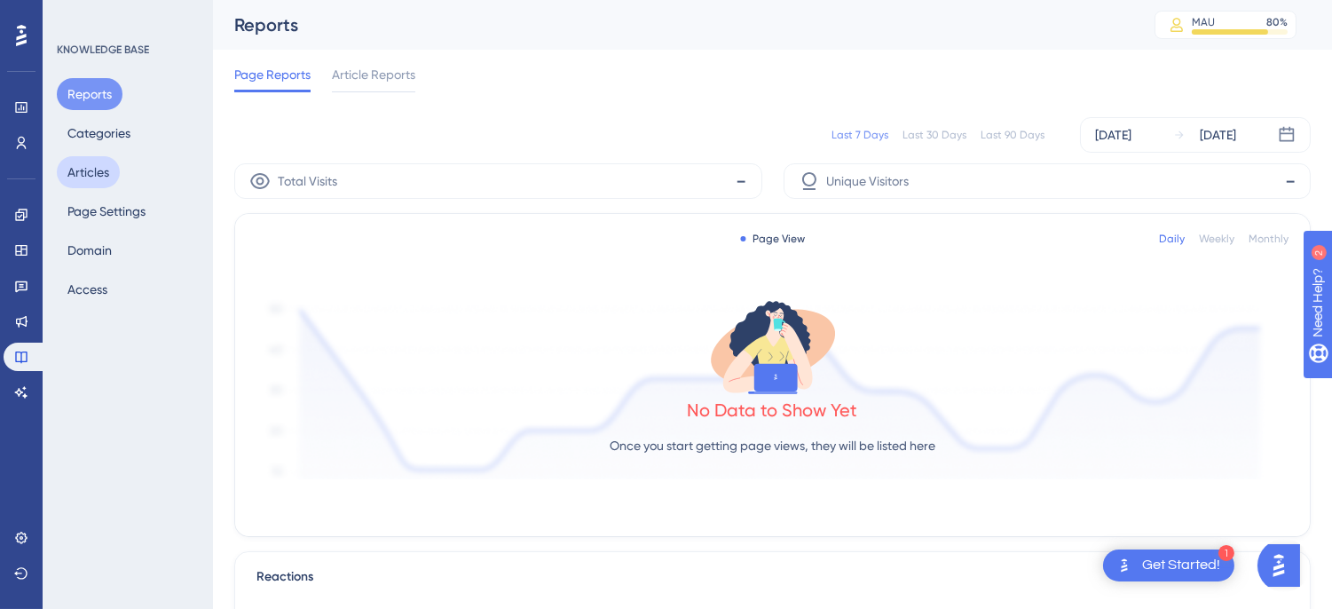
click at [86, 171] on button "Articles" at bounding box center [88, 172] width 63 height 32
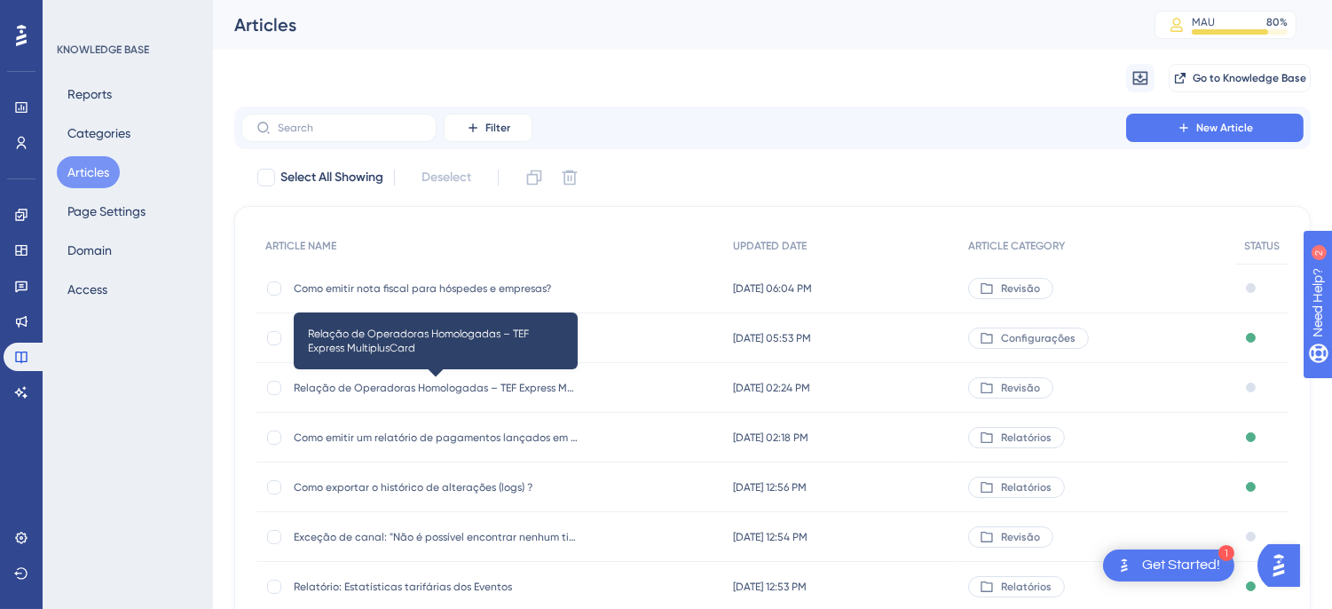
click at [406, 393] on span "Relação de Operadoras Homologadas – TEF Express MultiplusCard" at bounding box center [436, 388] width 284 height 14
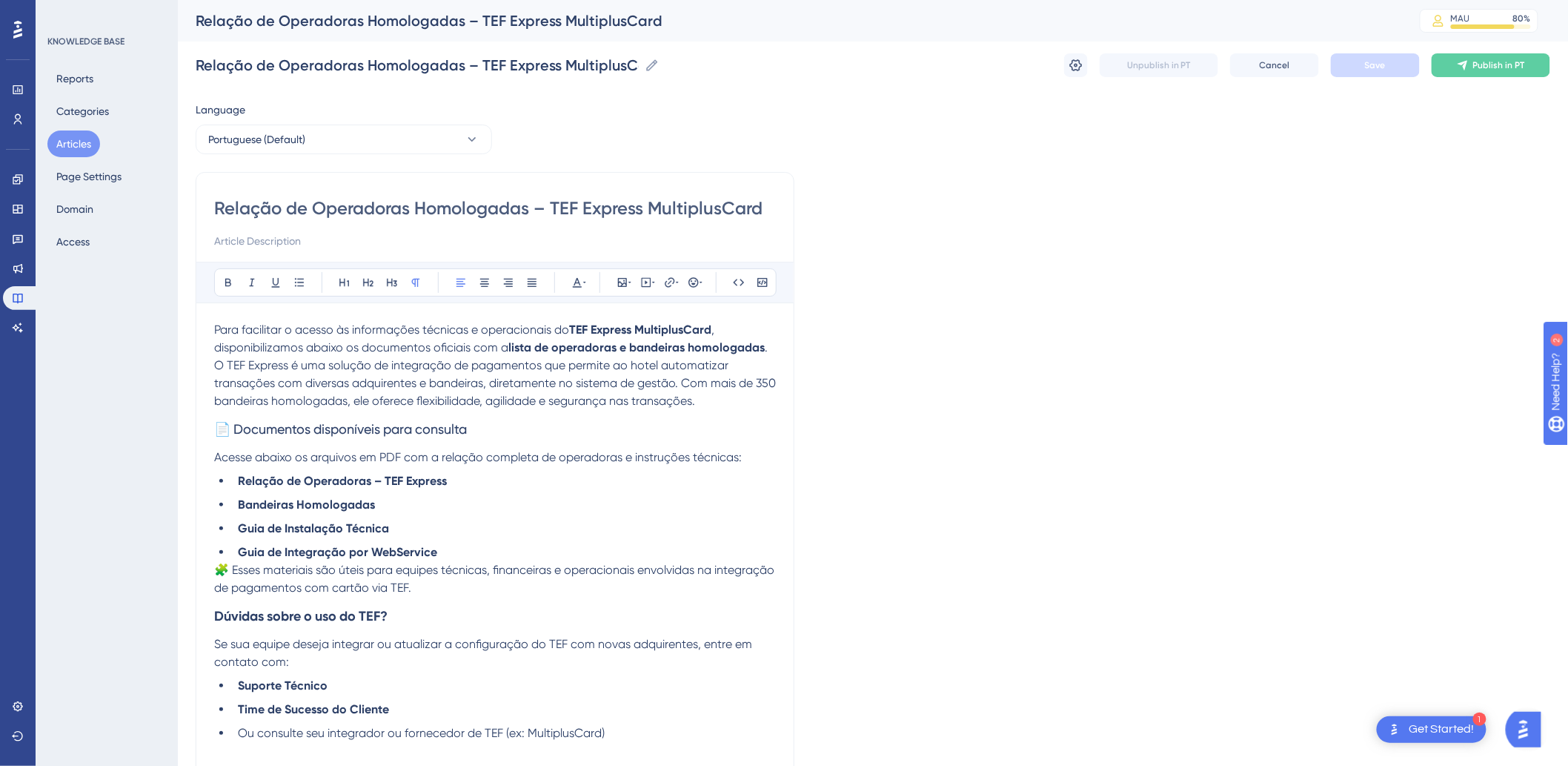
click at [418, 485] on strong "Relação de Operadoras – TEF Express" at bounding box center [342, 480] width 209 height 14
click at [407, 509] on li "Bandeiras Homologadas" at bounding box center [503, 505] width 544 height 18
drag, startPoint x: 477, startPoint y: 552, endPoint x: 239, endPoint y: 528, distance: 239.2
click at [239, 520] on ul "Relação de Operadoras – TEF Express Bandeiras Homologadas Guia de Instalação Té…" at bounding box center [494, 516] width 562 height 89
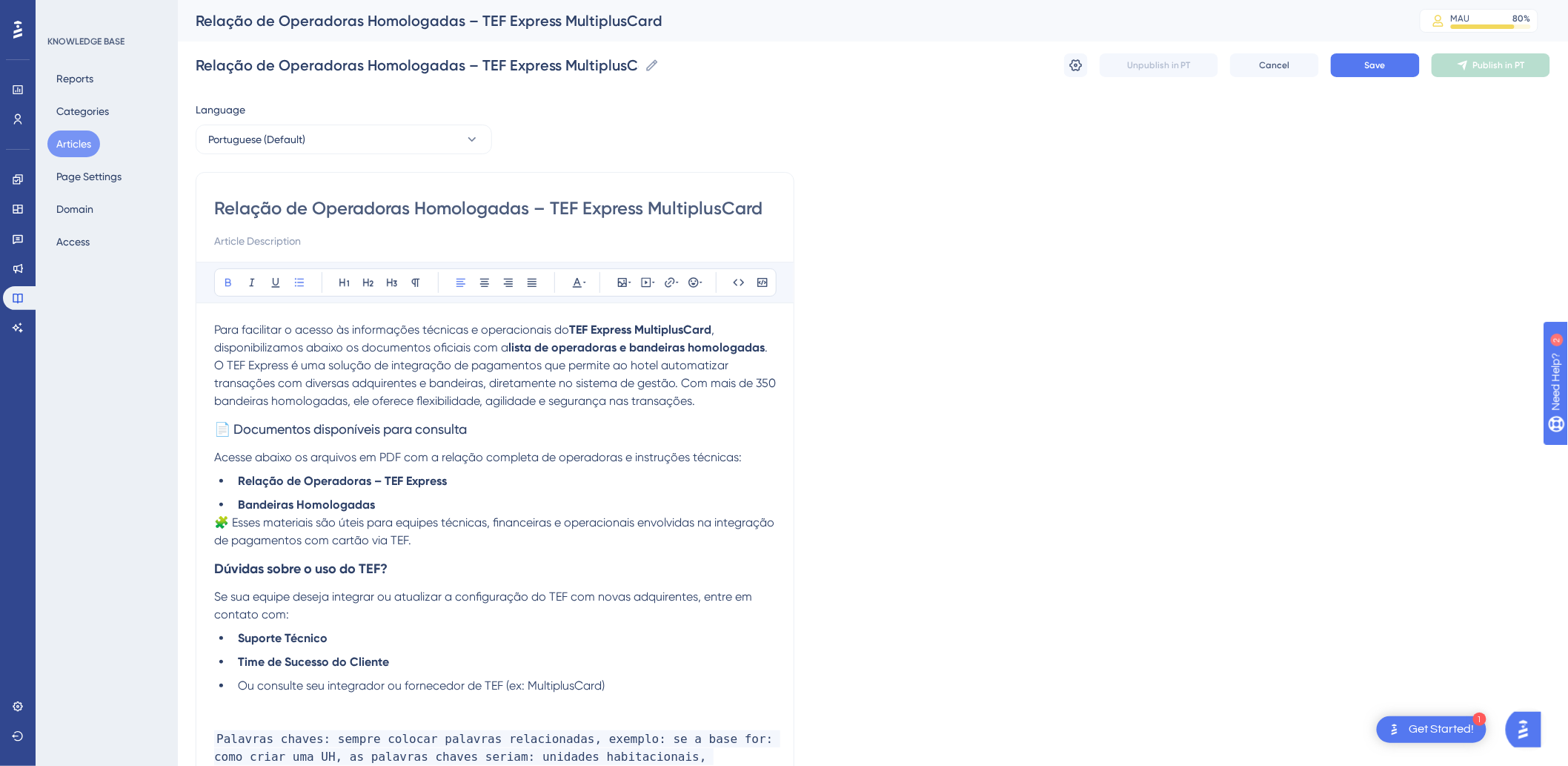
click at [216, 520] on span "🧩 Esses materiais são úteis para equipes técnicas, financeiras e operacionais e…" at bounding box center [495, 531] width 563 height 32
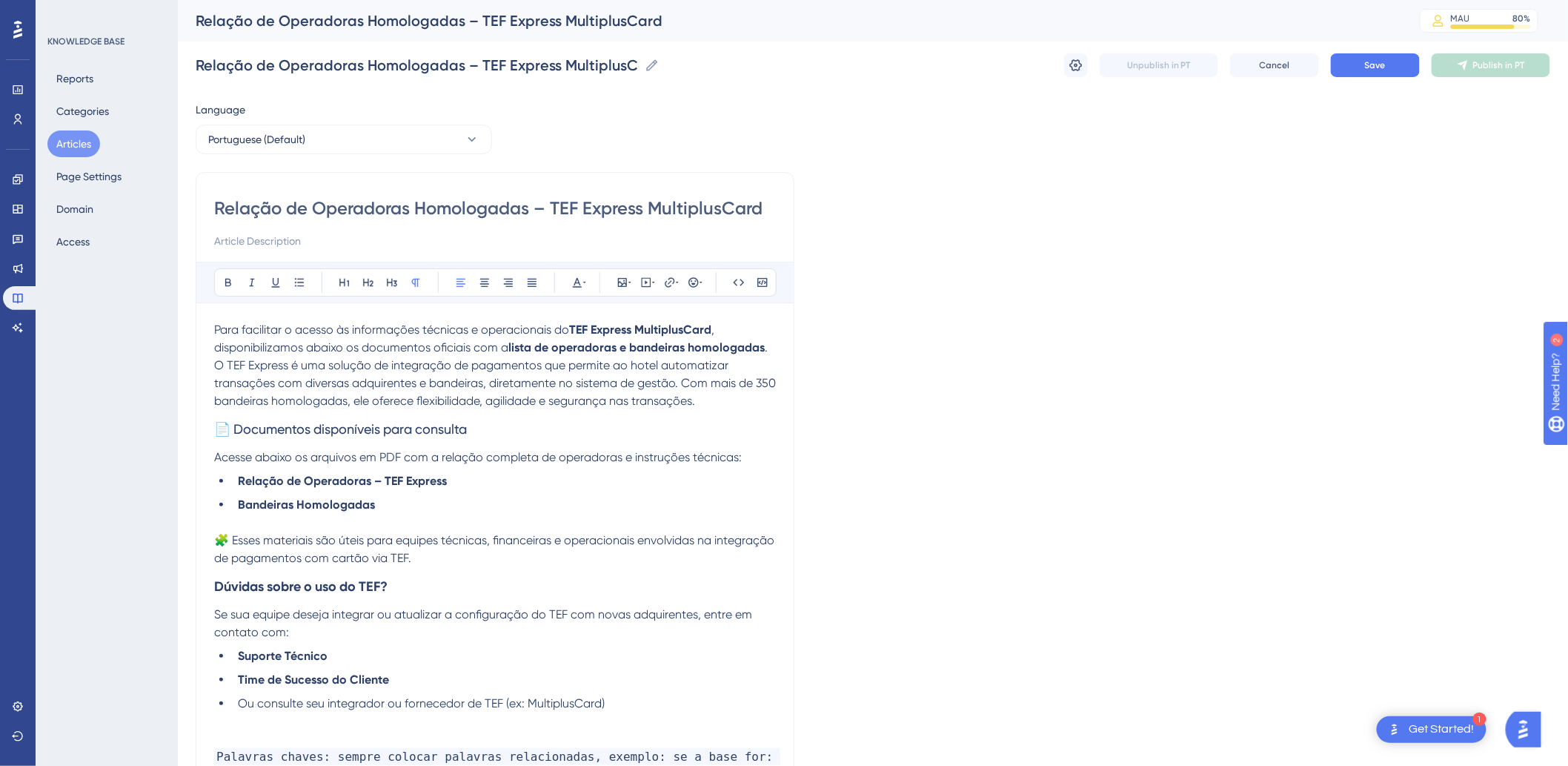
click at [536, 520] on p "🧩 Esses materiais são úteis para equipes técnicas, financeiras e operacionais e…" at bounding box center [494, 549] width 562 height 36
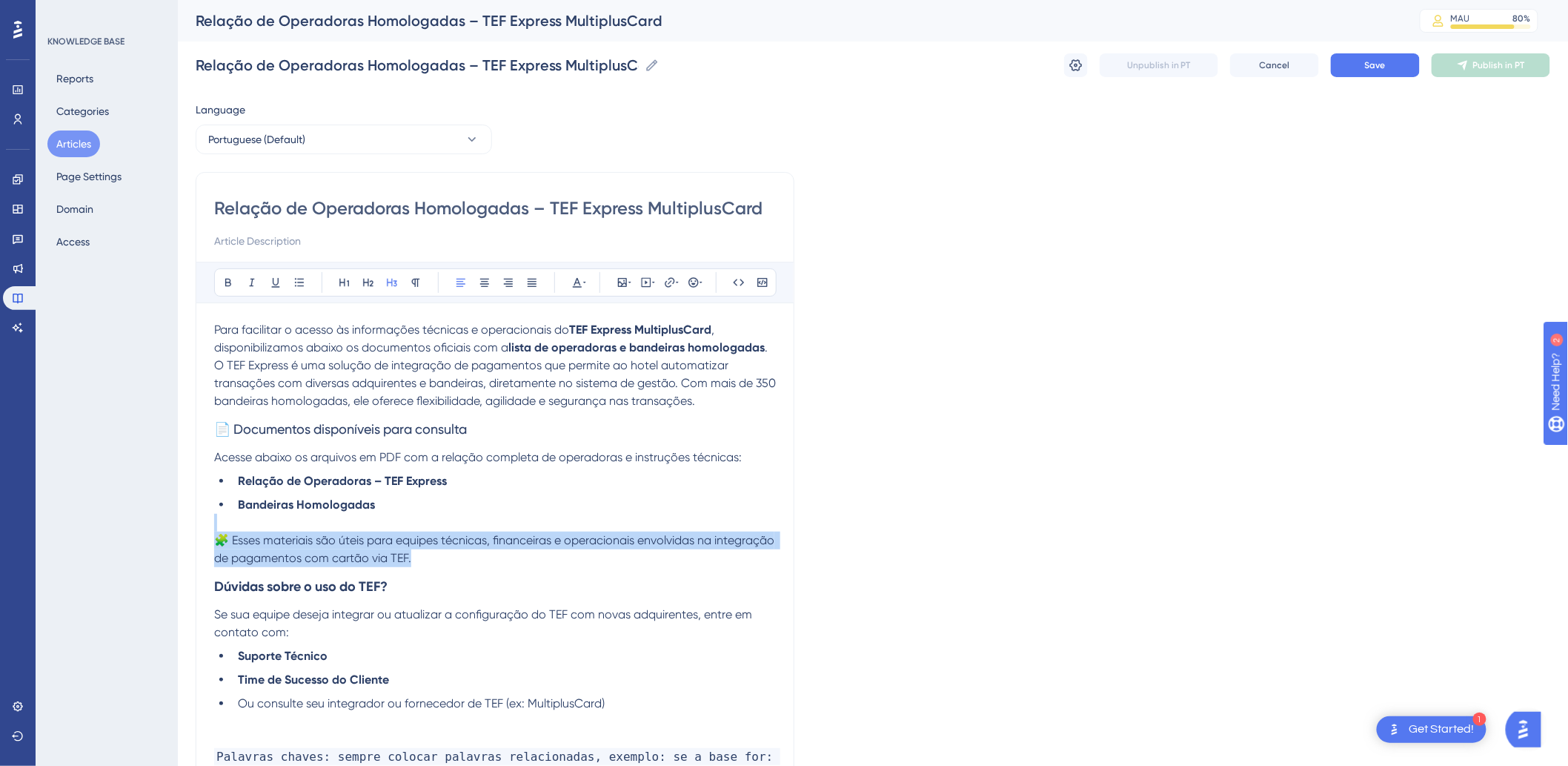
drag, startPoint x: 536, startPoint y: 556, endPoint x: 205, endPoint y: 540, distance: 331.4
click at [205, 520] on div "Relação de Operadoras Homologadas – TEF Express MultiplusCard Bold Italic Under…" at bounding box center [494, 505] width 599 height 666
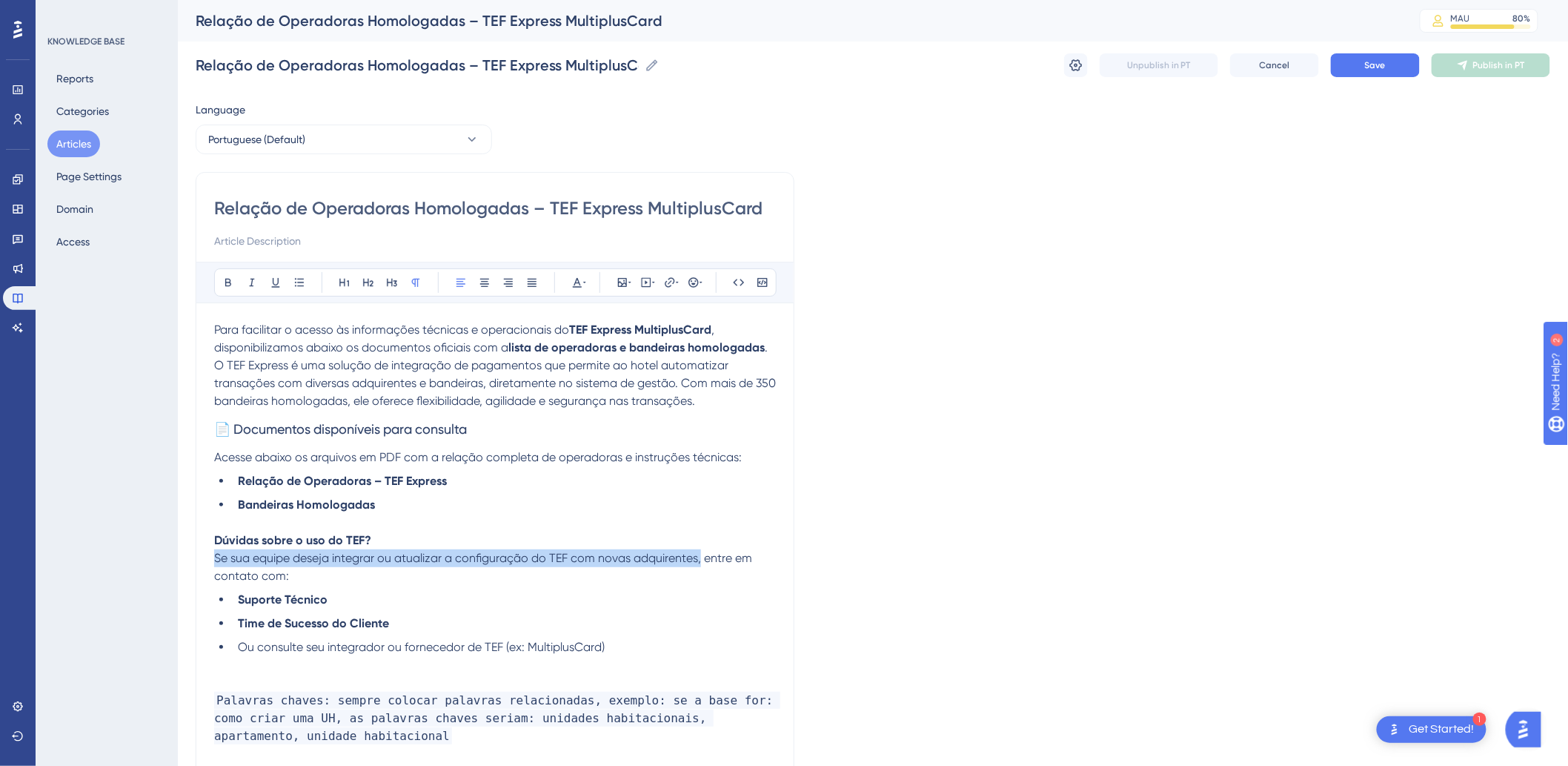
drag, startPoint x: 701, startPoint y: 557, endPoint x: 205, endPoint y: 557, distance: 496.0
click at [205, 520] on div "Relação de Operadoras Homologadas – TEF Express MultiplusCard Bold Italic Under…" at bounding box center [494, 476] width 599 height 609
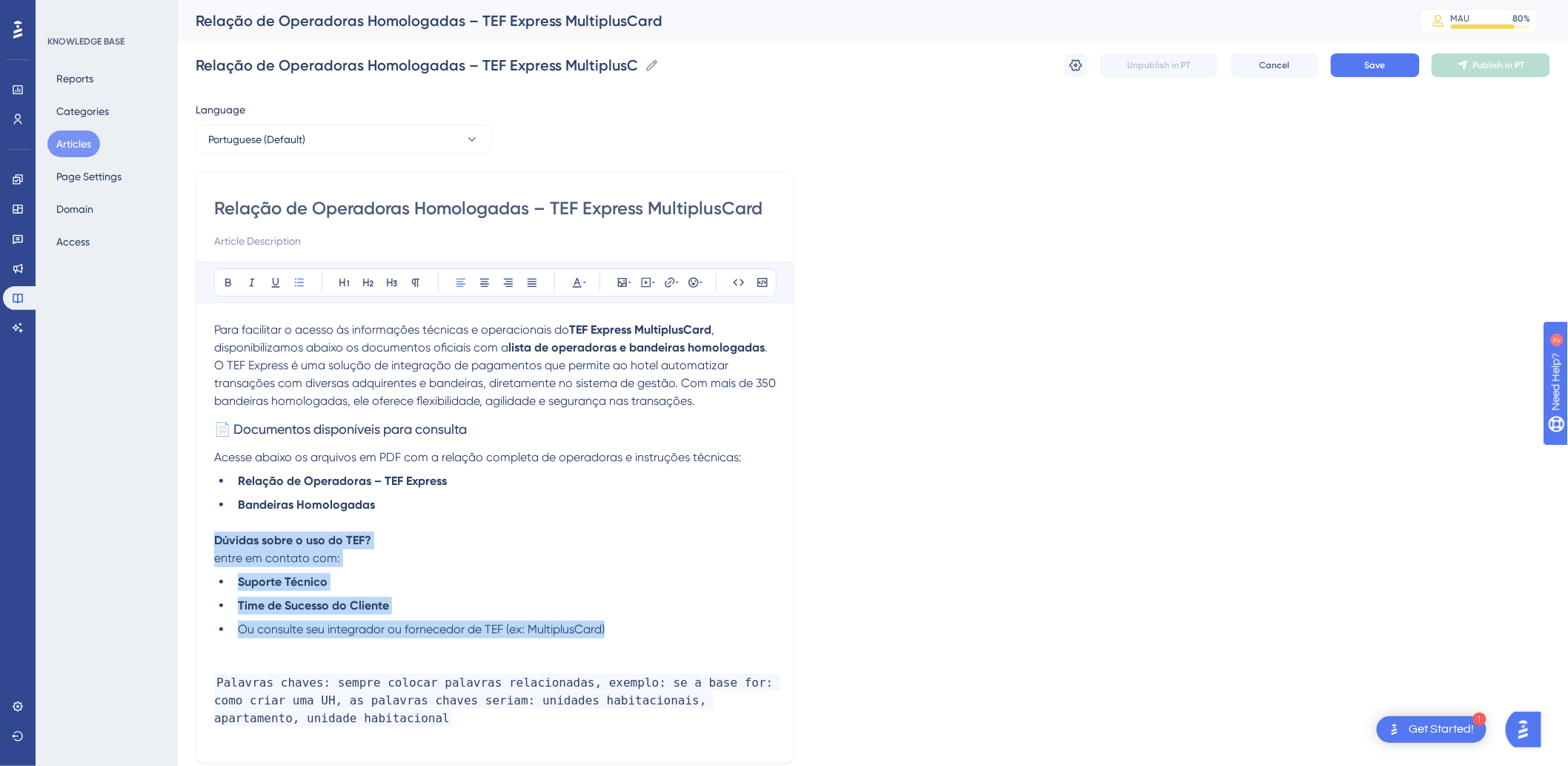
drag, startPoint x: 668, startPoint y: 636, endPoint x: 189, endPoint y: 535, distance: 489.5
click at [189, 520] on div "Performance Users Engagement Widgets Feedback Product Updates Knowledge Base AI…" at bounding box center [873, 438] width 1390 height 876
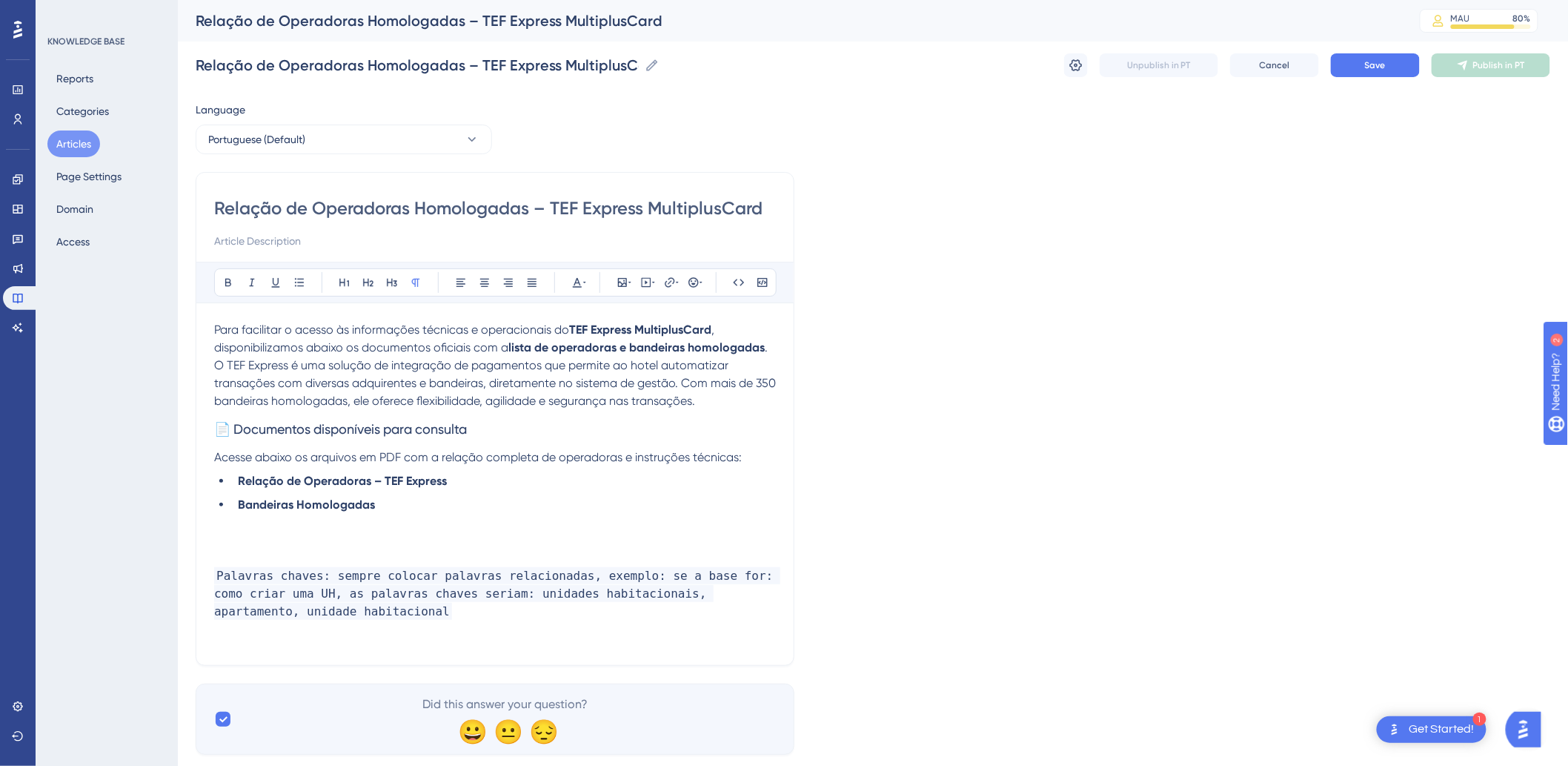
click at [330, 520] on p at bounding box center [494, 540] width 562 height 18
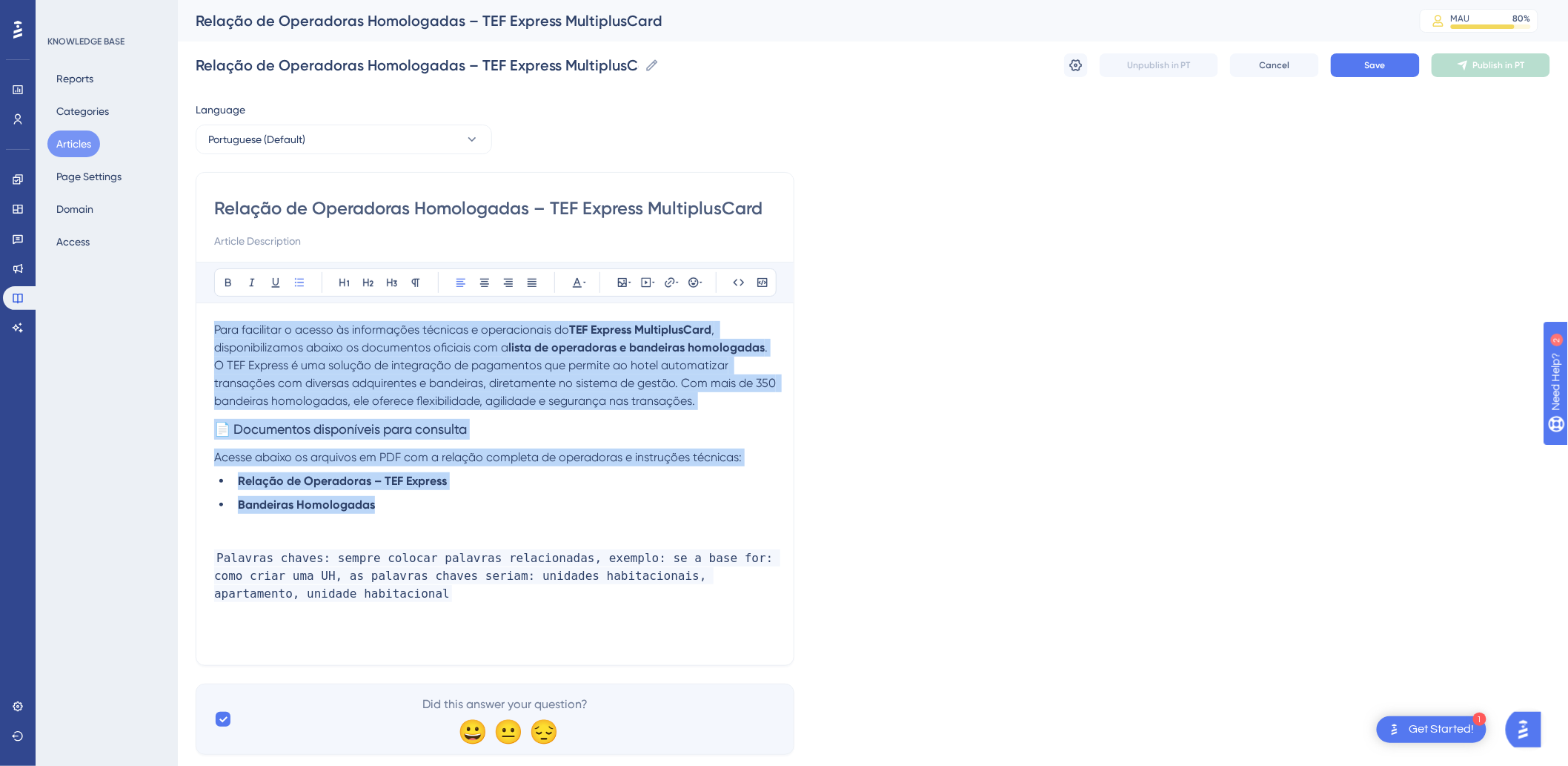
drag, startPoint x: 396, startPoint y: 506, endPoint x: 215, endPoint y: 305, distance: 270.5
click at [215, 305] on div "Bold Italic Underline Bullet Point Heading 1 Heading 2 Heading 3 Normal Align L…" at bounding box center [494, 454] width 562 height 385
copy div "Para facilitar o acesso às informações técnicas e operacionais do TEF Express M…"
click at [411, 477] on strong "Relação de Operadoras – TEF Express" at bounding box center [342, 480] width 209 height 14
drag, startPoint x: 405, startPoint y: 517, endPoint x: 213, endPoint y: 326, distance: 270.8
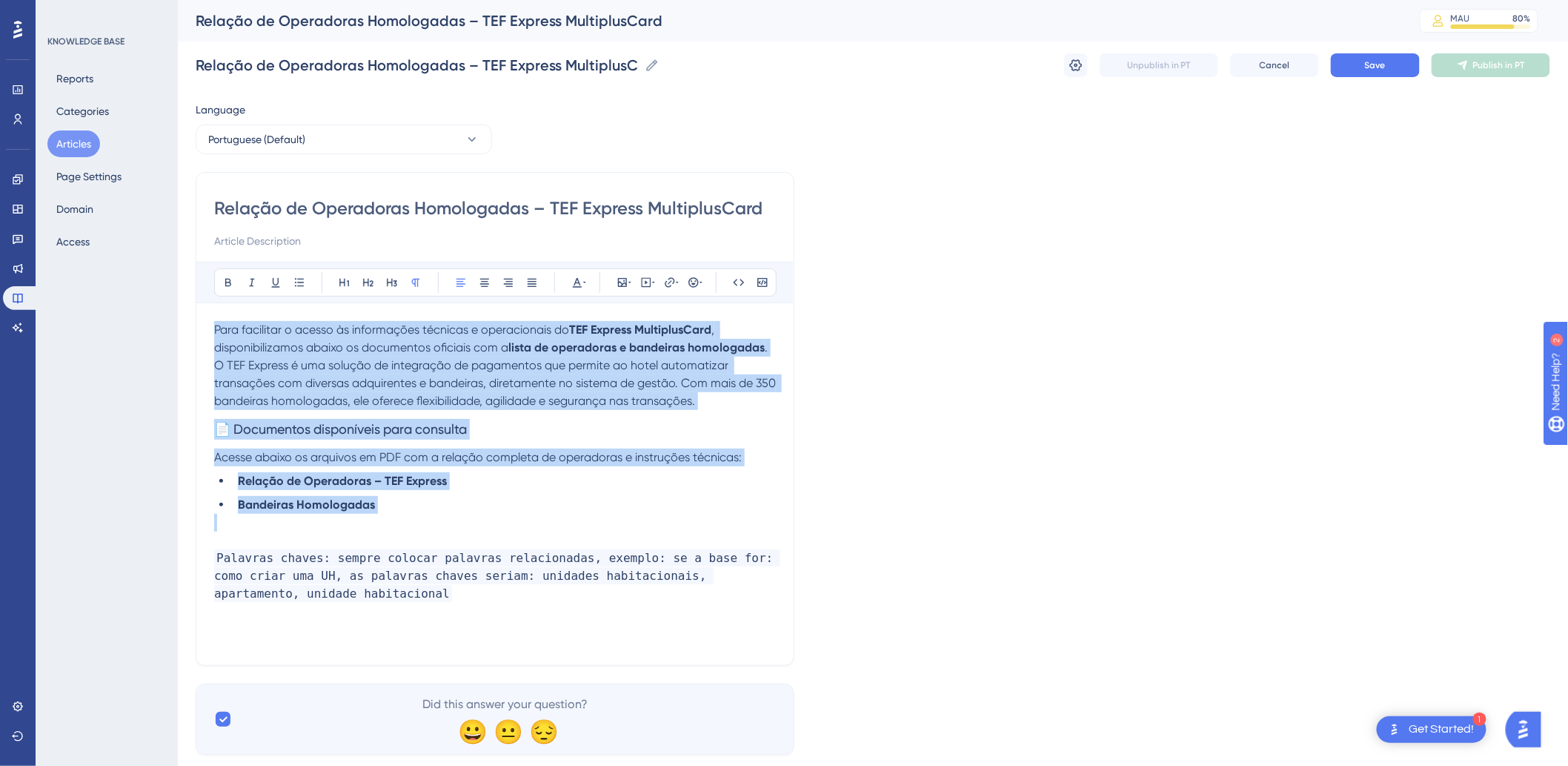
click at [213, 326] on div "Relação de Operadoras Homologadas – TEF Express MultiplusCard Bold Italic Under…" at bounding box center [494, 419] width 599 height 494
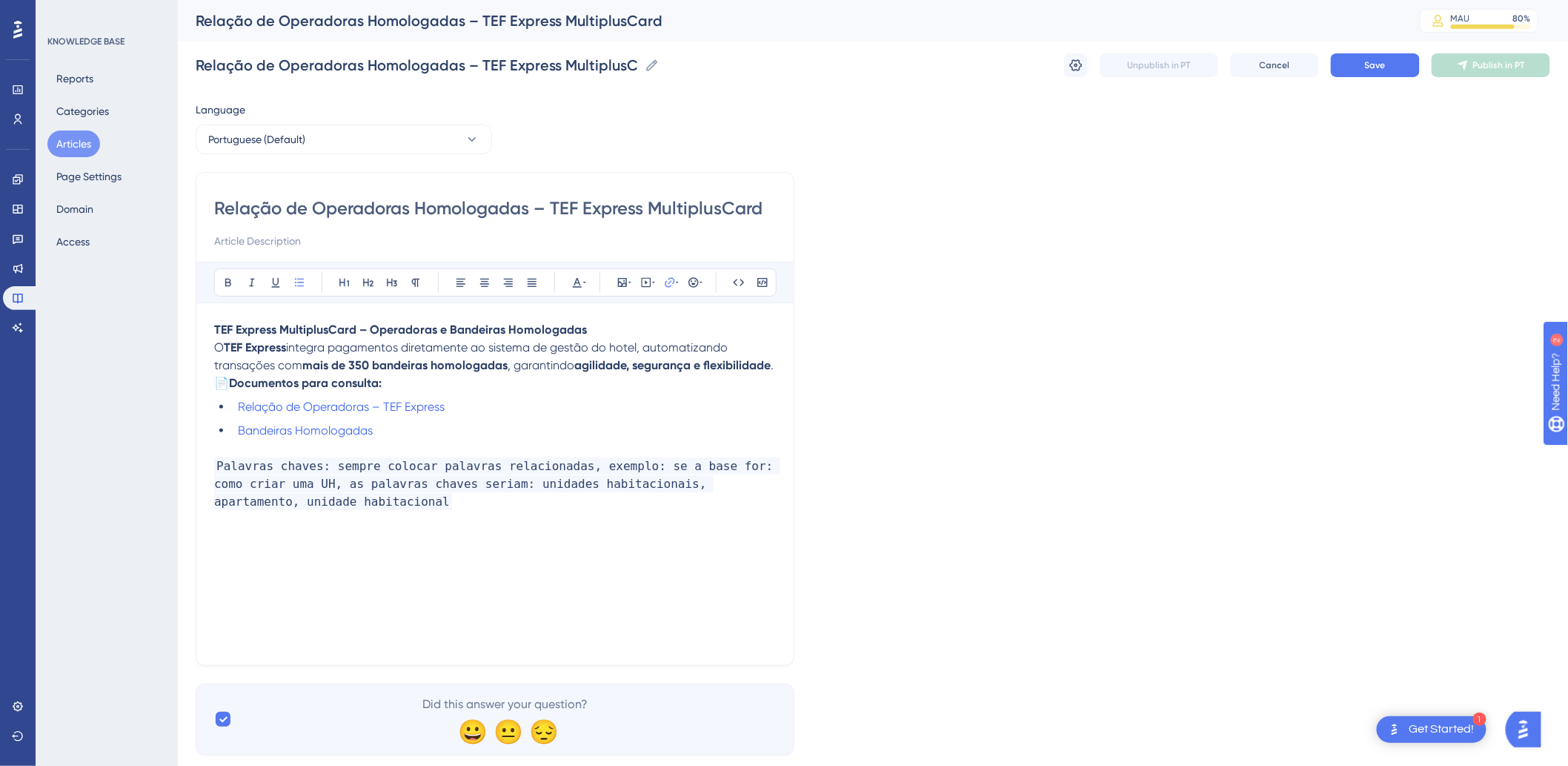
click at [500, 324] on strong "TEF Express MultiplusCard – Operadoras e Bandeiras Homologadas" at bounding box center [400, 329] width 372 height 14
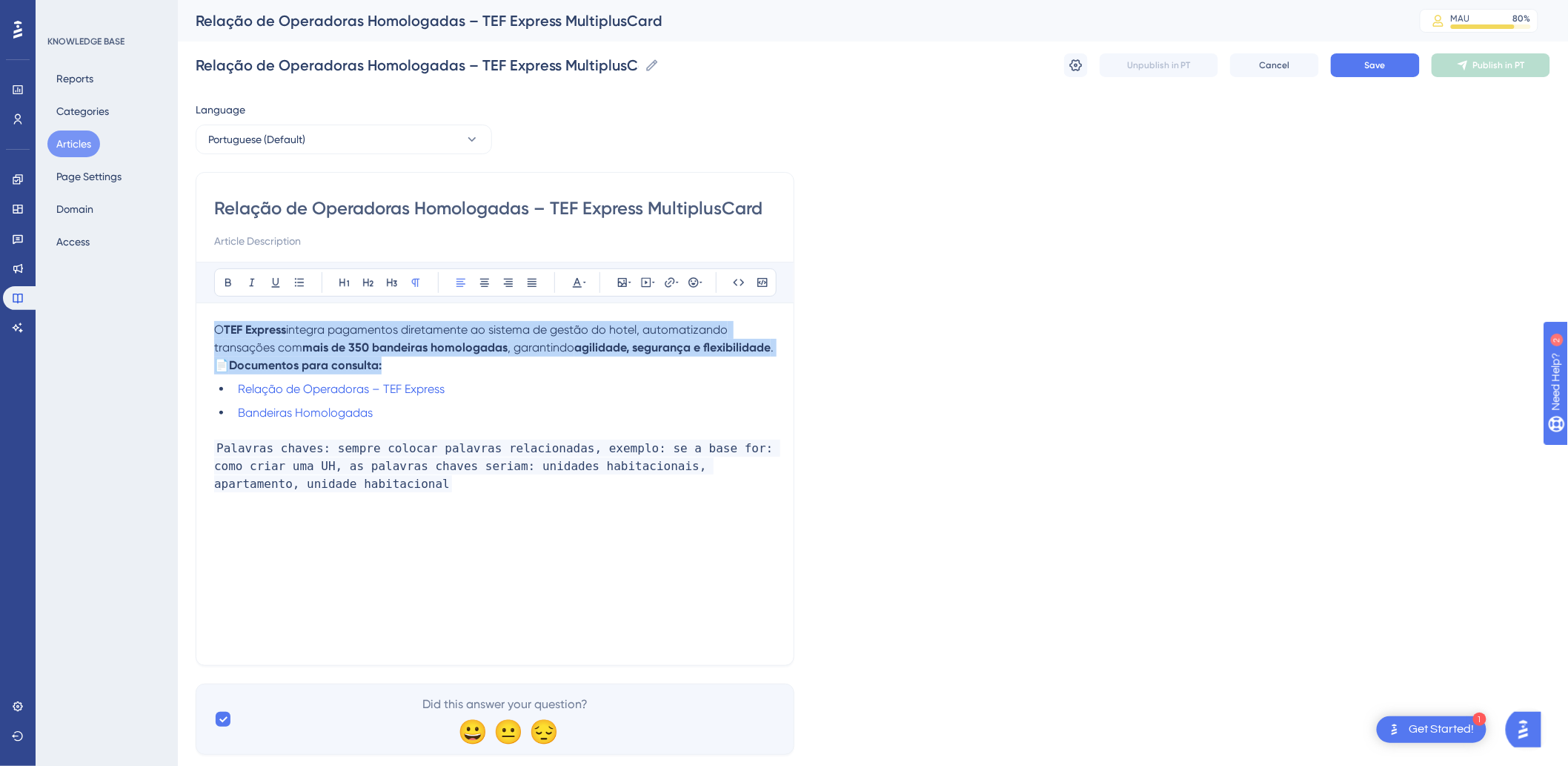
drag, startPoint x: 393, startPoint y: 381, endPoint x: 217, endPoint y: 317, distance: 187.3
click at [183, 323] on div "Performance Users Engagement Widgets Feedback Product Updates Knowledge Base AI…" at bounding box center [873, 389] width 1390 height 779
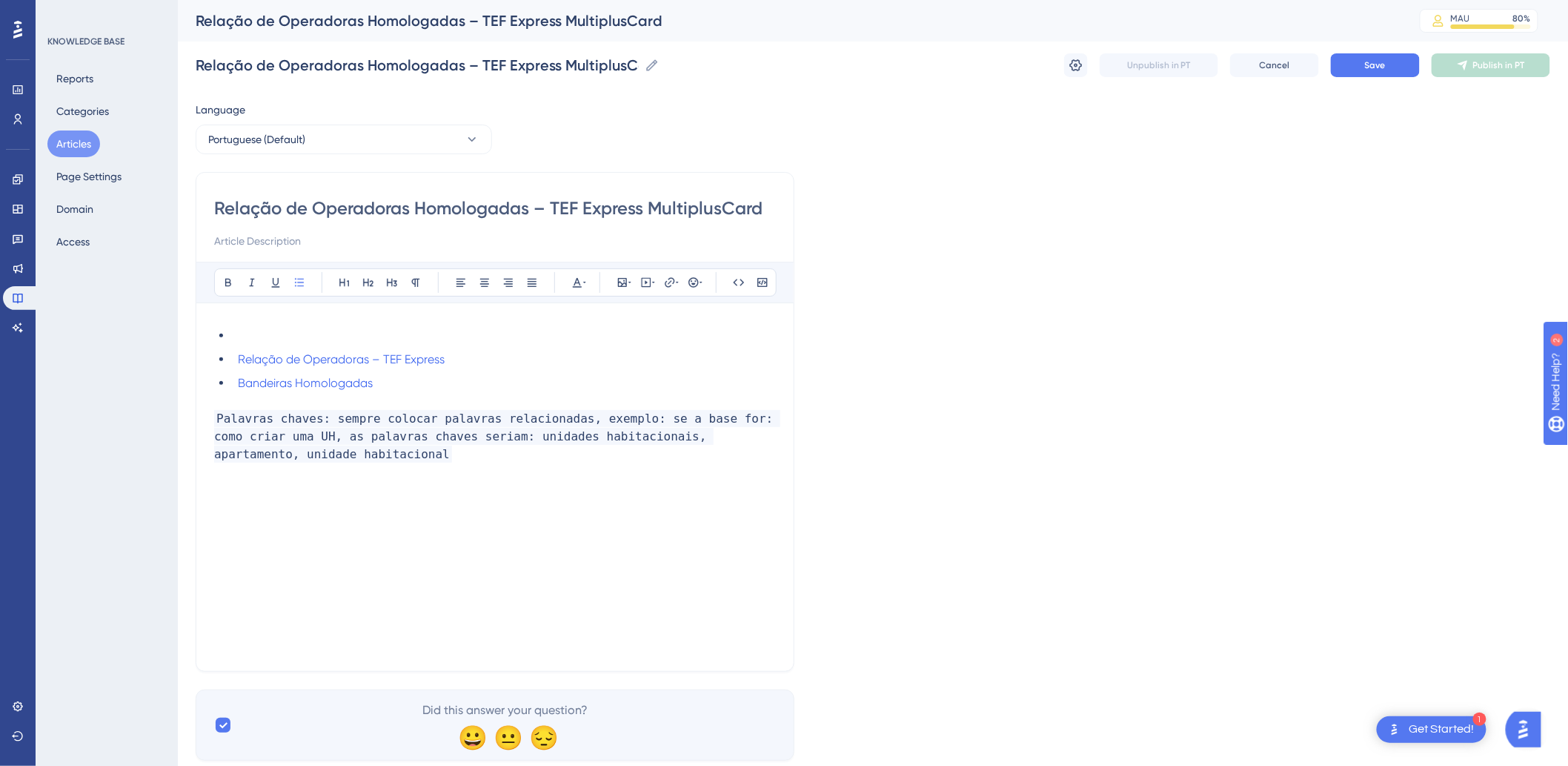
click at [243, 334] on li at bounding box center [503, 335] width 544 height 18
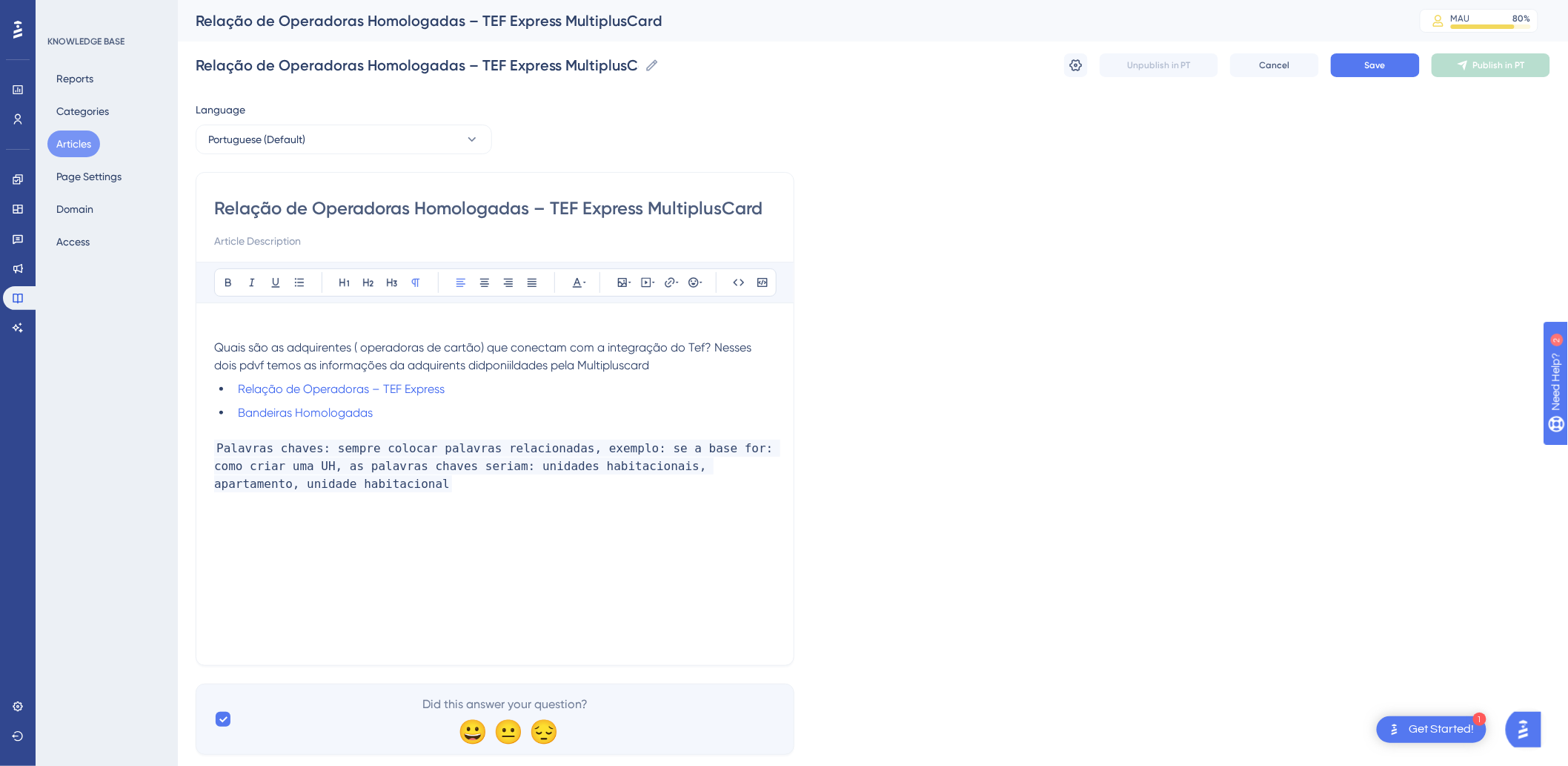
click at [424, 351] on span "Quais são as adquirentes ( operadoras de cartão) que conectam com a integração …" at bounding box center [483, 356] width 540 height 32
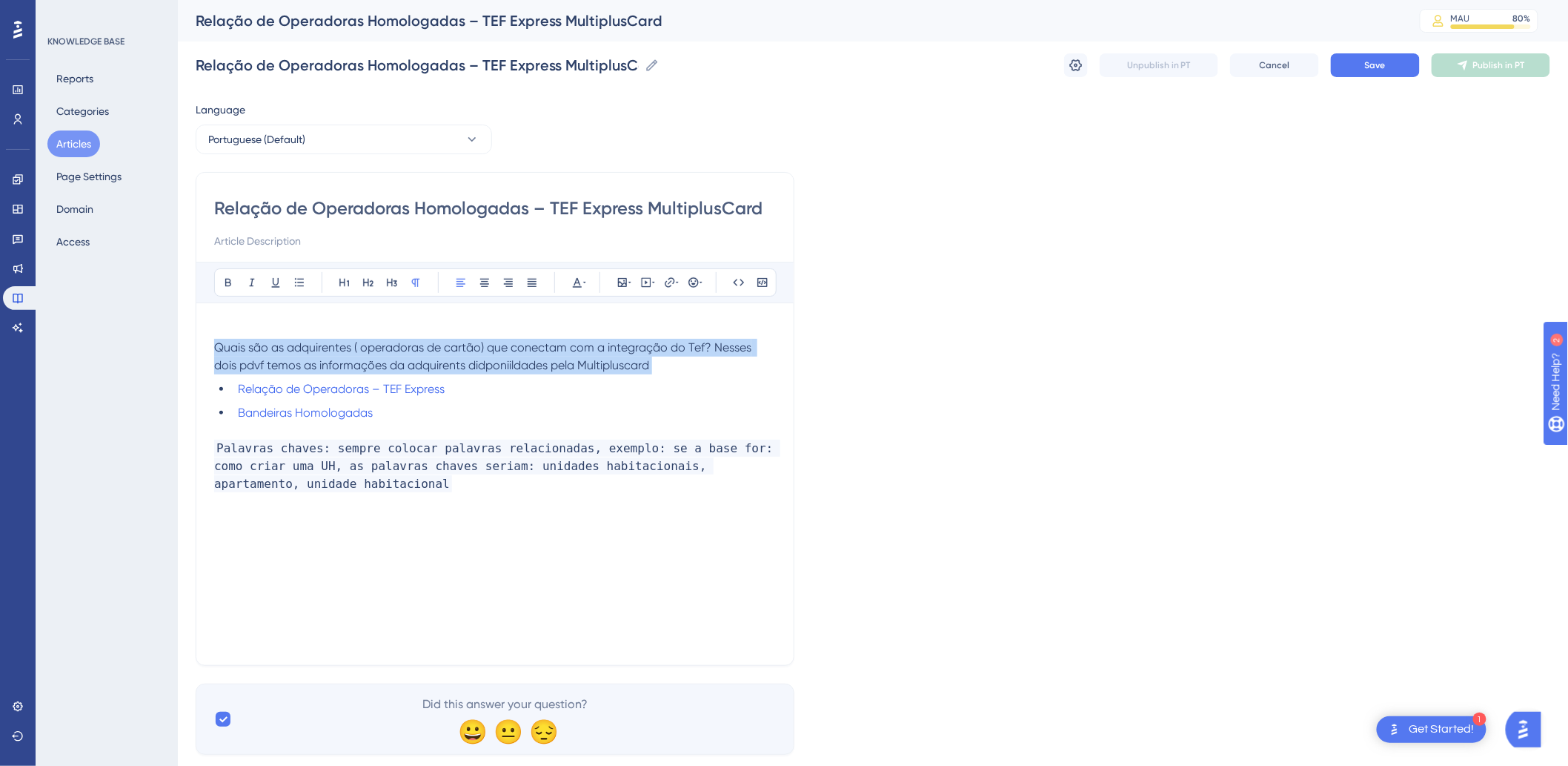
click at [424, 351] on span "Quais são as adquirentes ( operadoras de cartão) que conectam com a integração …" at bounding box center [483, 356] width 540 height 32
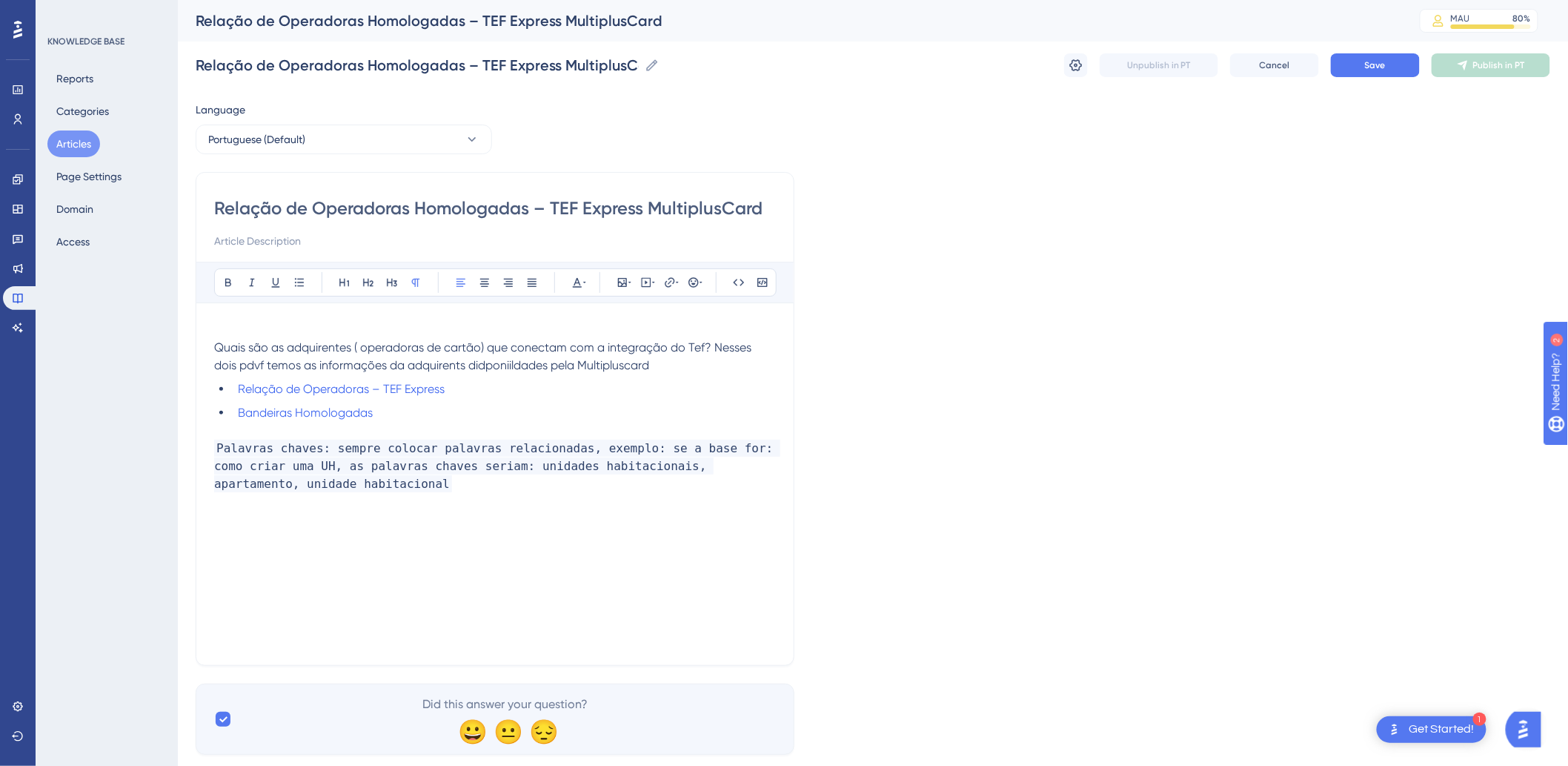
click at [425, 424] on p at bounding box center [494, 430] width 562 height 18
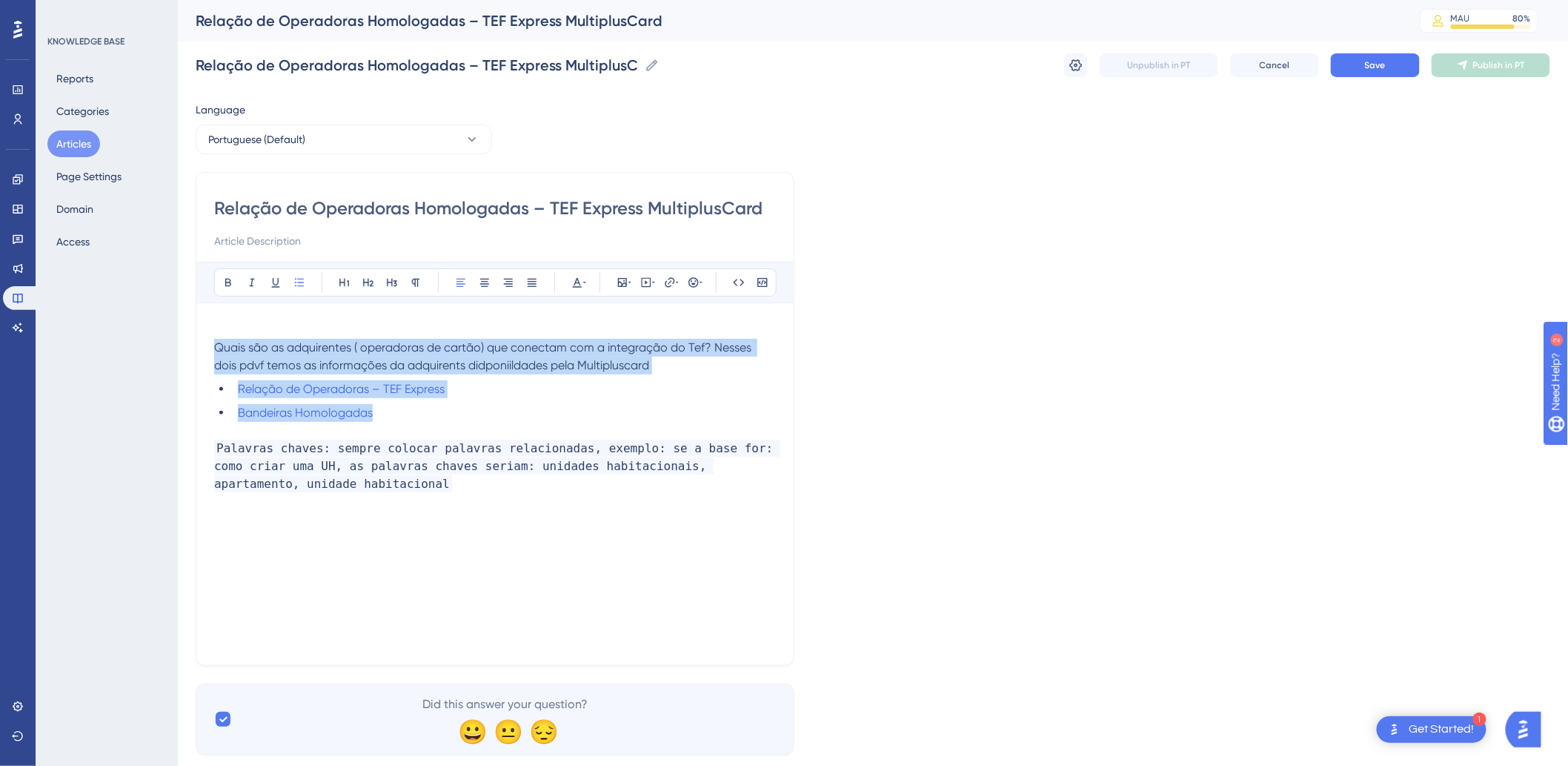
drag, startPoint x: 438, startPoint y: 419, endPoint x: 194, endPoint y: 343, distance: 255.6
click at [194, 343] on div "Performance Users Engagement Widgets Feedback Product Updates Knowledge Base AI…" at bounding box center [873, 389] width 1390 height 779
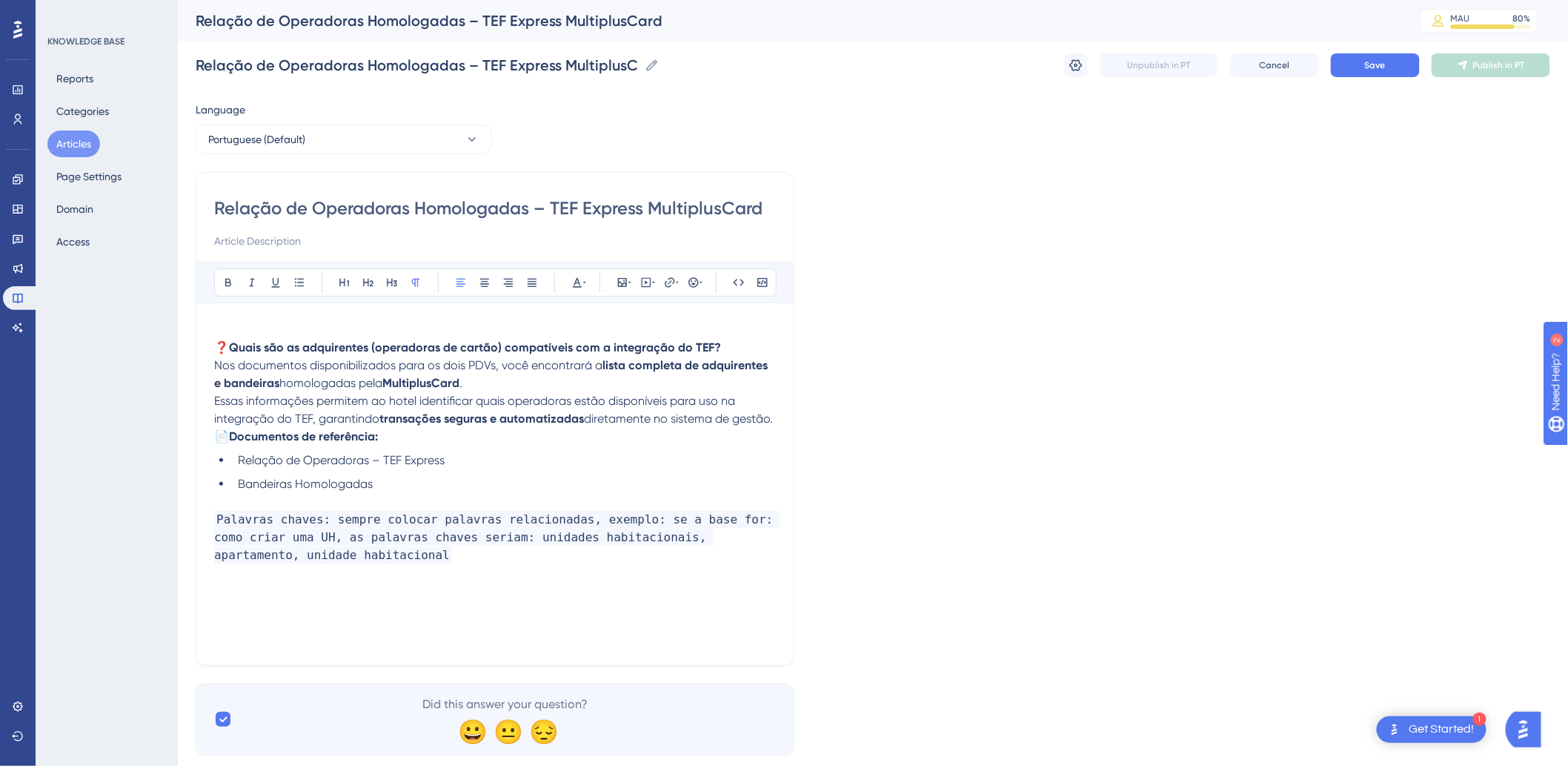
drag, startPoint x: 232, startPoint y: 342, endPoint x: 164, endPoint y: 330, distance: 69.1
click at [178, 337] on div "Performance Users Engagement Widgets Feedback Product Updates Knowledge Base AI…" at bounding box center [873, 389] width 1390 height 779
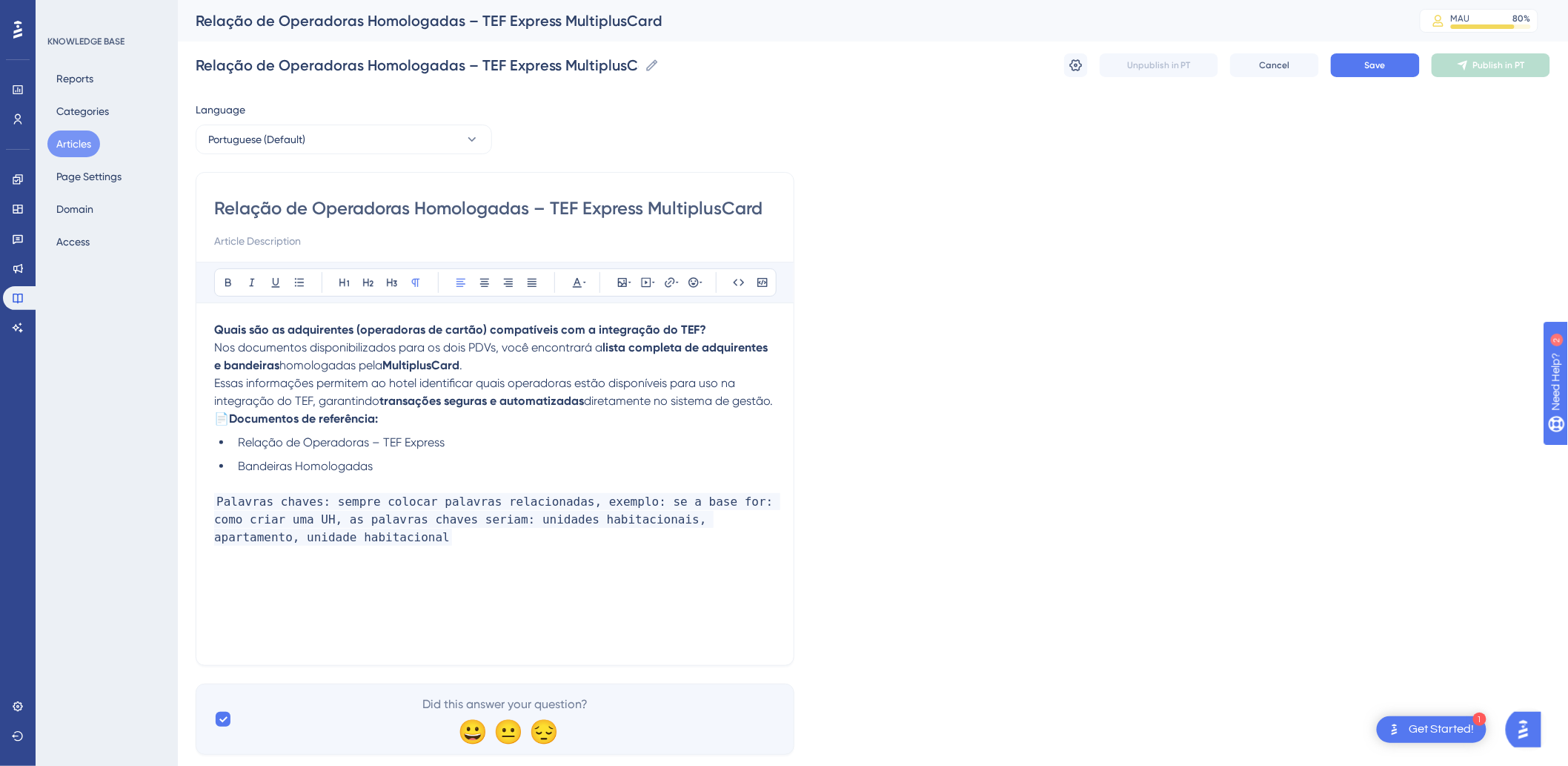
click at [734, 327] on p "Quais são as adquirentes (operadoras de cartão) compatíveis com a integração do…" at bounding box center [494, 329] width 562 height 18
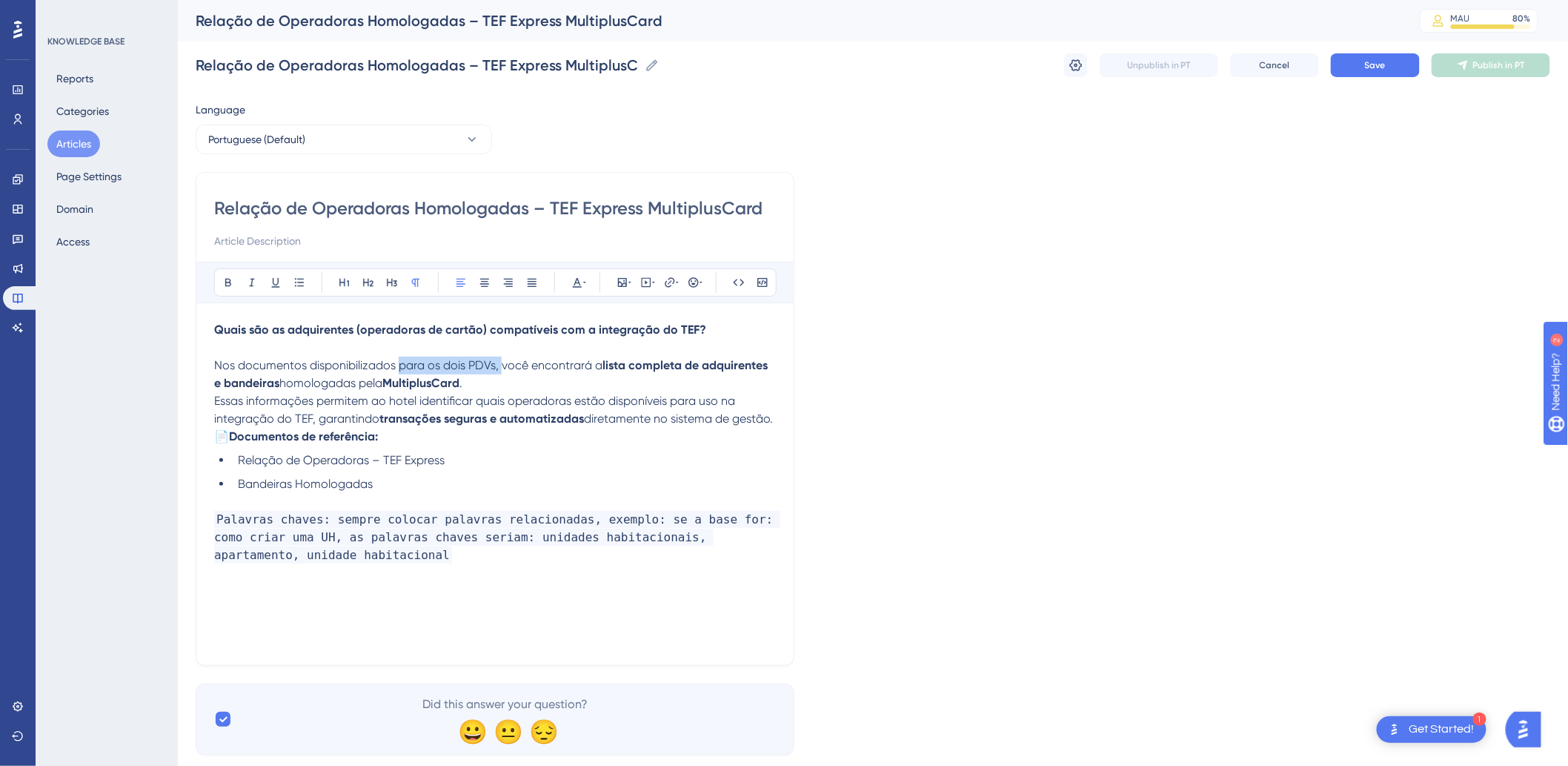
drag, startPoint x: 503, startPoint y: 365, endPoint x: 402, endPoint y: 368, distance: 101.0
click at [402, 368] on span "Nos documentos disponibilizados para os dois PDVs, você encontrará a" at bounding box center [407, 365] width 388 height 14
click at [542, 366] on span "Nos documentos disponibilizados pela Multiplus card você encontrará a" at bounding box center [408, 365] width 390 height 14
click at [490, 375] on p "Nos documentos disponibilizados pela Multiplus card você encontrará a lista com…" at bounding box center [494, 374] width 562 height 36
drag, startPoint x: 490, startPoint y: 377, endPoint x: 363, endPoint y: 383, distance: 127.1
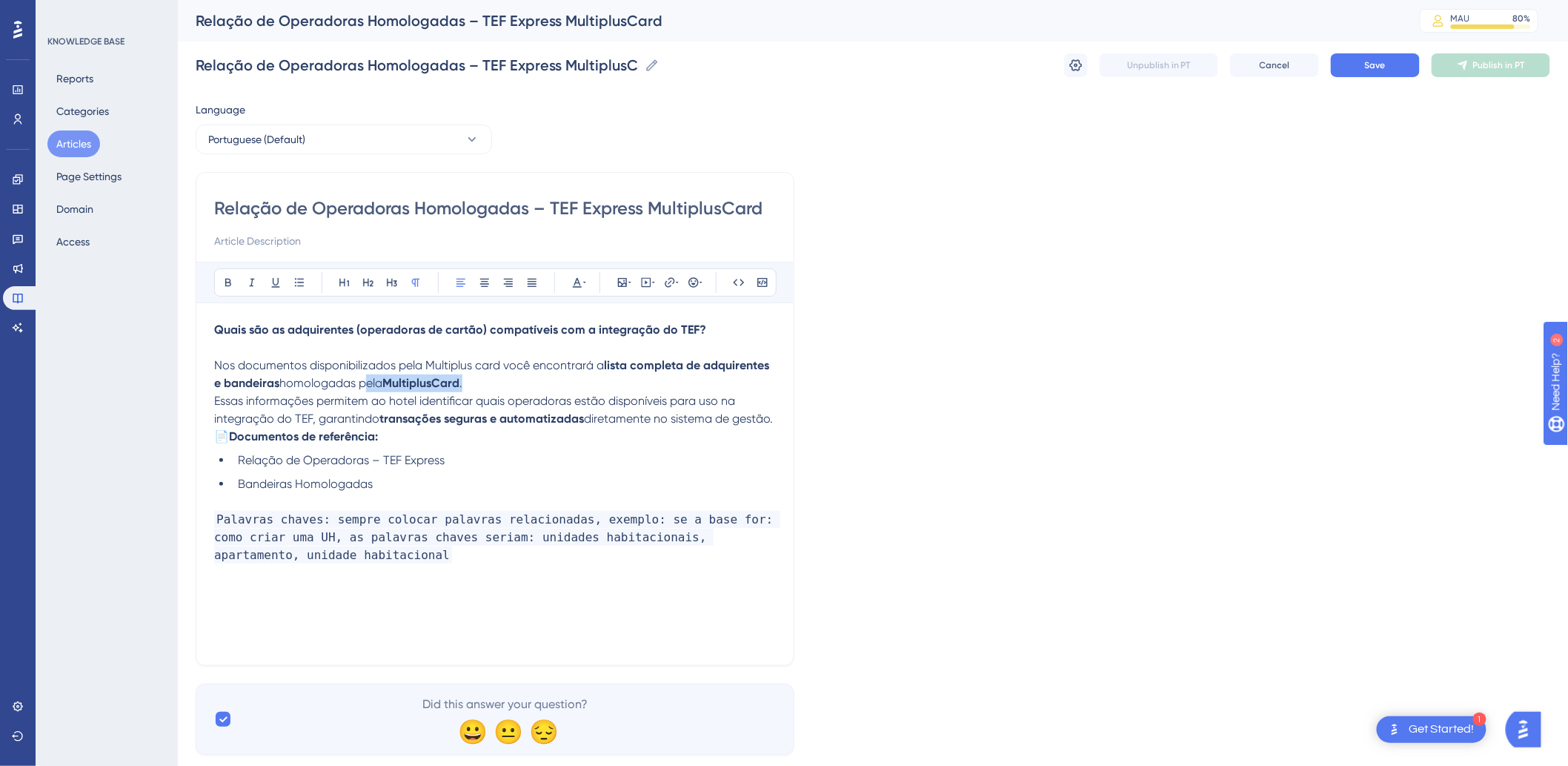
click at [363, 383] on p "Nos documentos disponibilizados pela Multiplus card você encontrará a lista com…" at bounding box center [494, 374] width 562 height 36
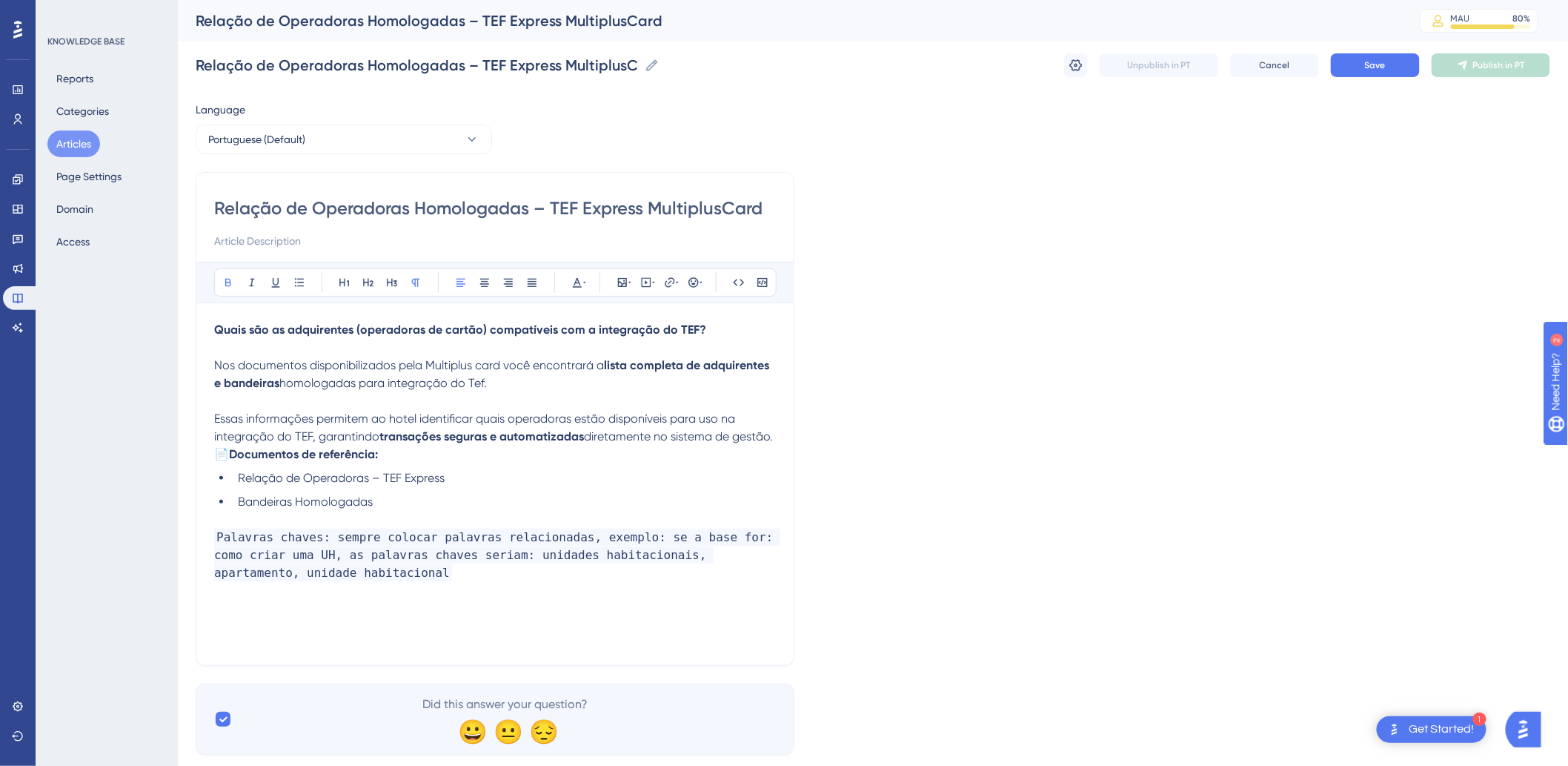
click at [470, 464] on p "📄 Documentos de referência:" at bounding box center [494, 454] width 562 height 18
click at [261, 445] on p "Essas informações permitem ao hotel identificar quais operadoras estão disponív…" at bounding box center [494, 428] width 562 height 36
drag, startPoint x: 266, startPoint y: 450, endPoint x: 215, endPoint y: 408, distance: 66.1
click at [215, 408] on div "Quais são as adquirentes (operadoras de cartão) compatíveis com a integração do…" at bounding box center [494, 484] width 562 height 326
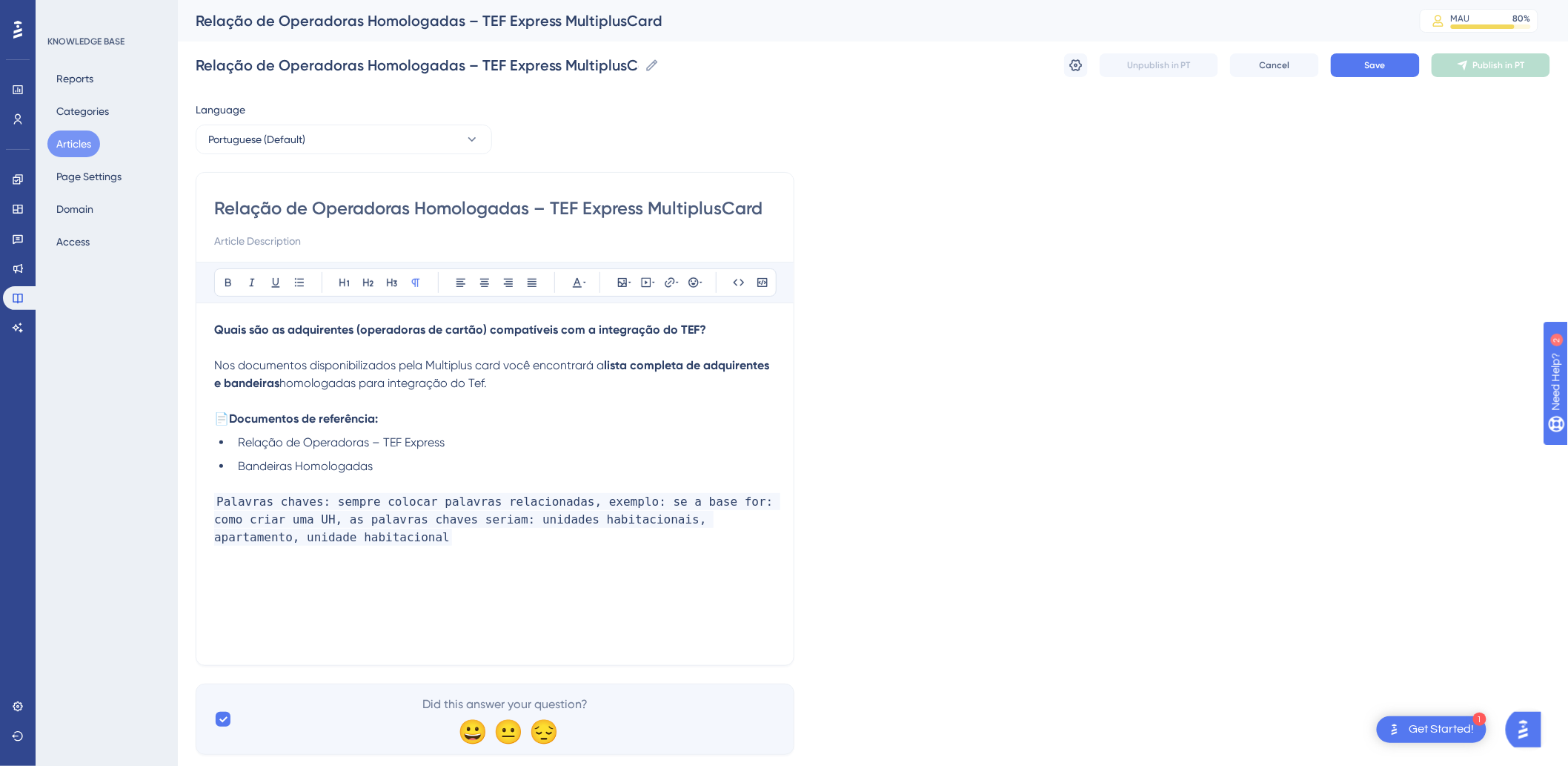
click at [435, 398] on p at bounding box center [494, 400] width 562 height 18
drag, startPoint x: 468, startPoint y: 449, endPoint x: 240, endPoint y: 447, distance: 228.0
click at [240, 447] on li "Relação de Operadoras – TEF Express" at bounding box center [503, 442] width 544 height 18
click at [664, 280] on icon at bounding box center [670, 282] width 12 height 12
drag, startPoint x: 648, startPoint y: 379, endPoint x: 587, endPoint y: 387, distance: 61.5
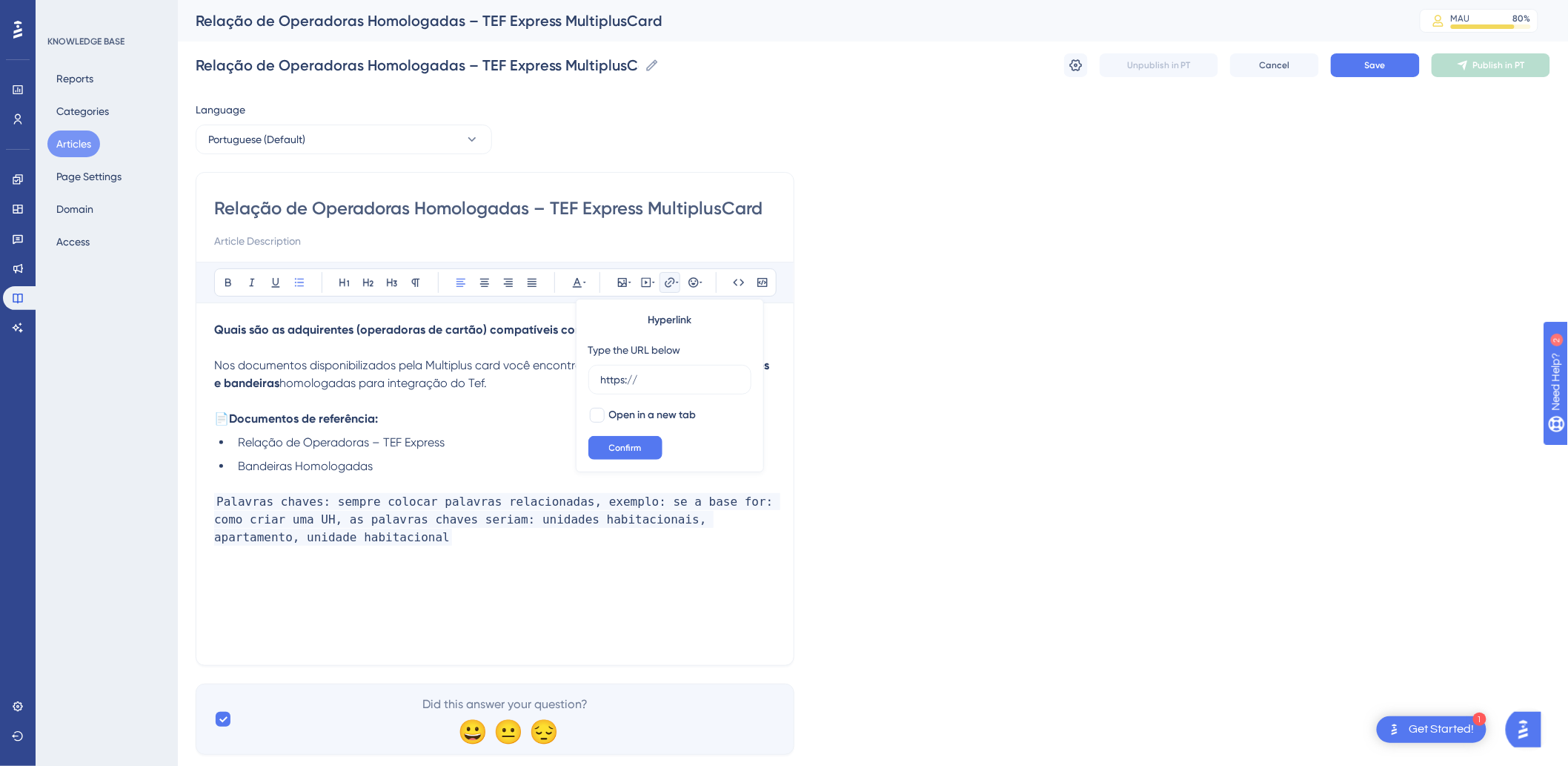
click at [587, 387] on div "Hyperlink Type the URL below https:// Open in a new tab Confirm" at bounding box center [669, 386] width 188 height 174
type input "https://drive.google.com/file/d/1gTmH7r9mAr74n7teJYGo9P0l9nrrJ9H3/view?usp=shar…"
click at [612, 416] on span "Open in a new tab" at bounding box center [652, 414] width 88 height 18
checkbox input "true"
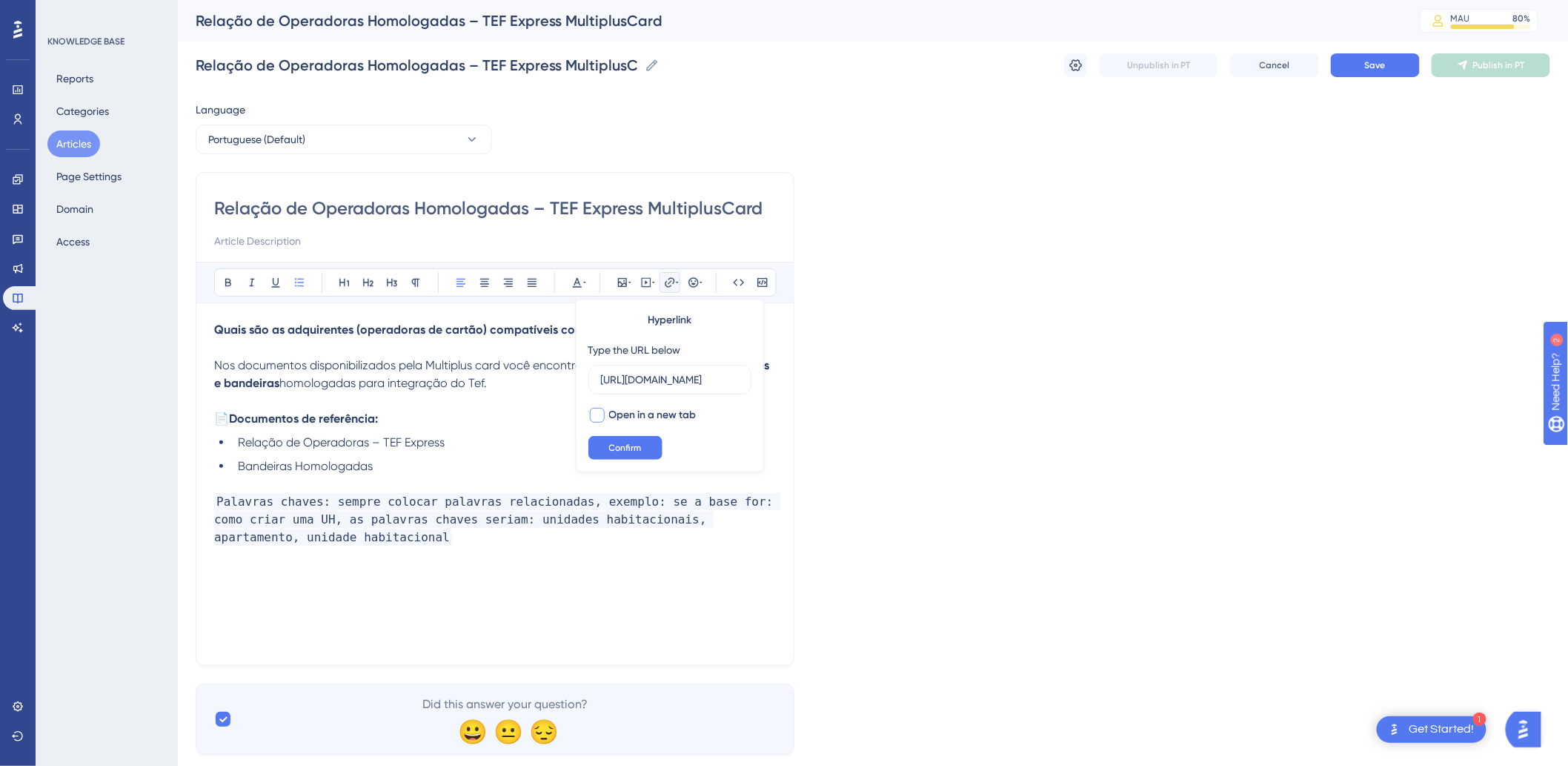
scroll to position [0, 0]
click at [612, 445] on span "Confirm" at bounding box center [625, 448] width 33 height 12
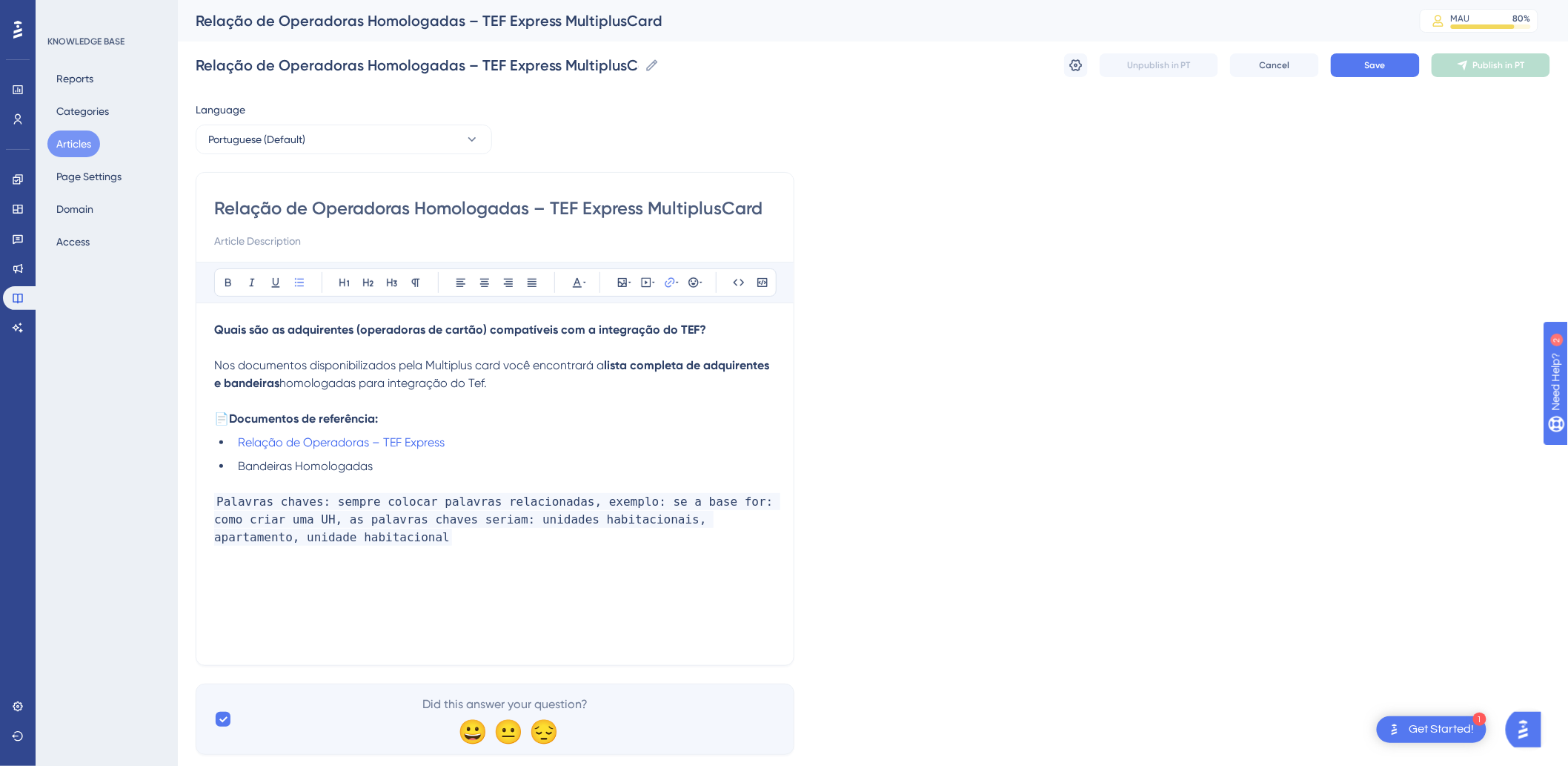
click at [450, 469] on li "Bandeiras Homologadas" at bounding box center [503, 466] width 544 height 18
drag, startPoint x: 450, startPoint y: 469, endPoint x: 235, endPoint y: 470, distance: 215.0
click at [235, 470] on li "Bandeiras Homologadas" at bounding box center [503, 466] width 544 height 18
drag, startPoint x: 478, startPoint y: 449, endPoint x: 227, endPoint y: 449, distance: 251.0
click at [227, 449] on ul "Relação de Operadoras – TEF Express Bandeiras Homologadas" at bounding box center [494, 454] width 562 height 42
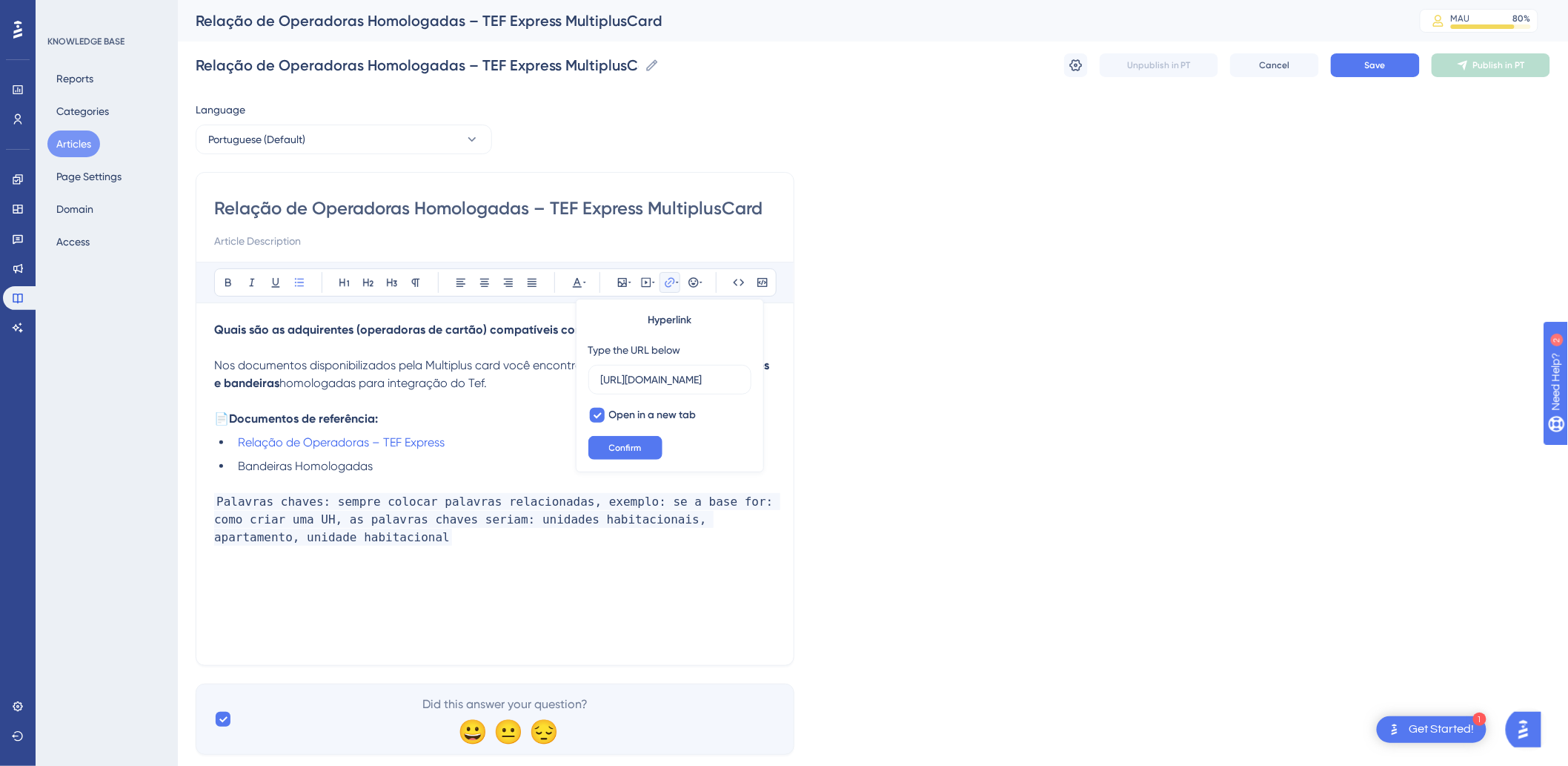
scroll to position [0, 291]
click at [645, 373] on input "https://drive.google.com/file/d/1gTmH7r9mAr74n7teJYGo9P0l9nrrJ9H3/view?usp=shar…" at bounding box center [670, 380] width 138 height 17
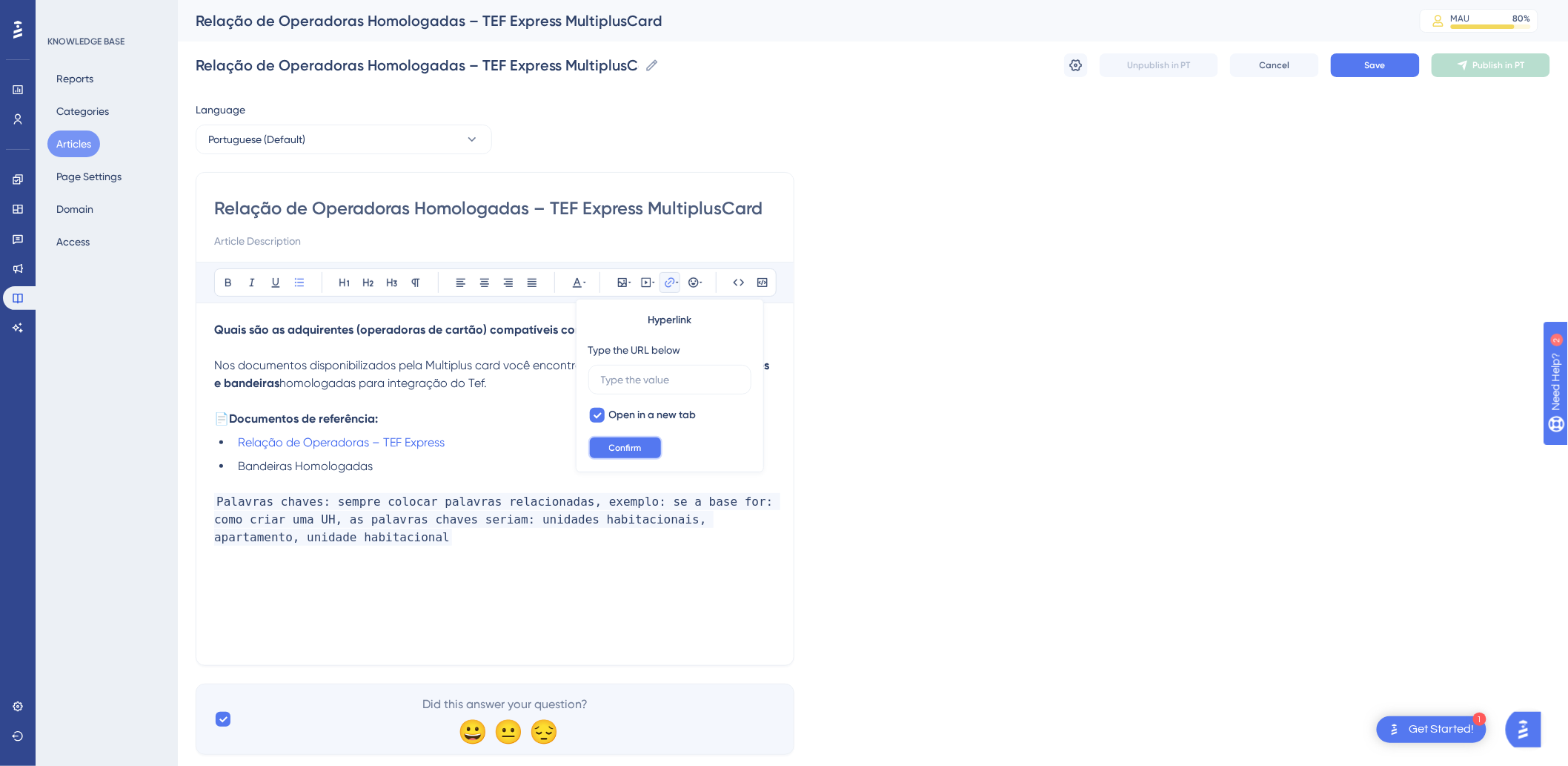
drag, startPoint x: 642, startPoint y: 444, endPoint x: 453, endPoint y: 427, distance: 189.8
click at [641, 444] on button "Confirm" at bounding box center [625, 448] width 74 height 23
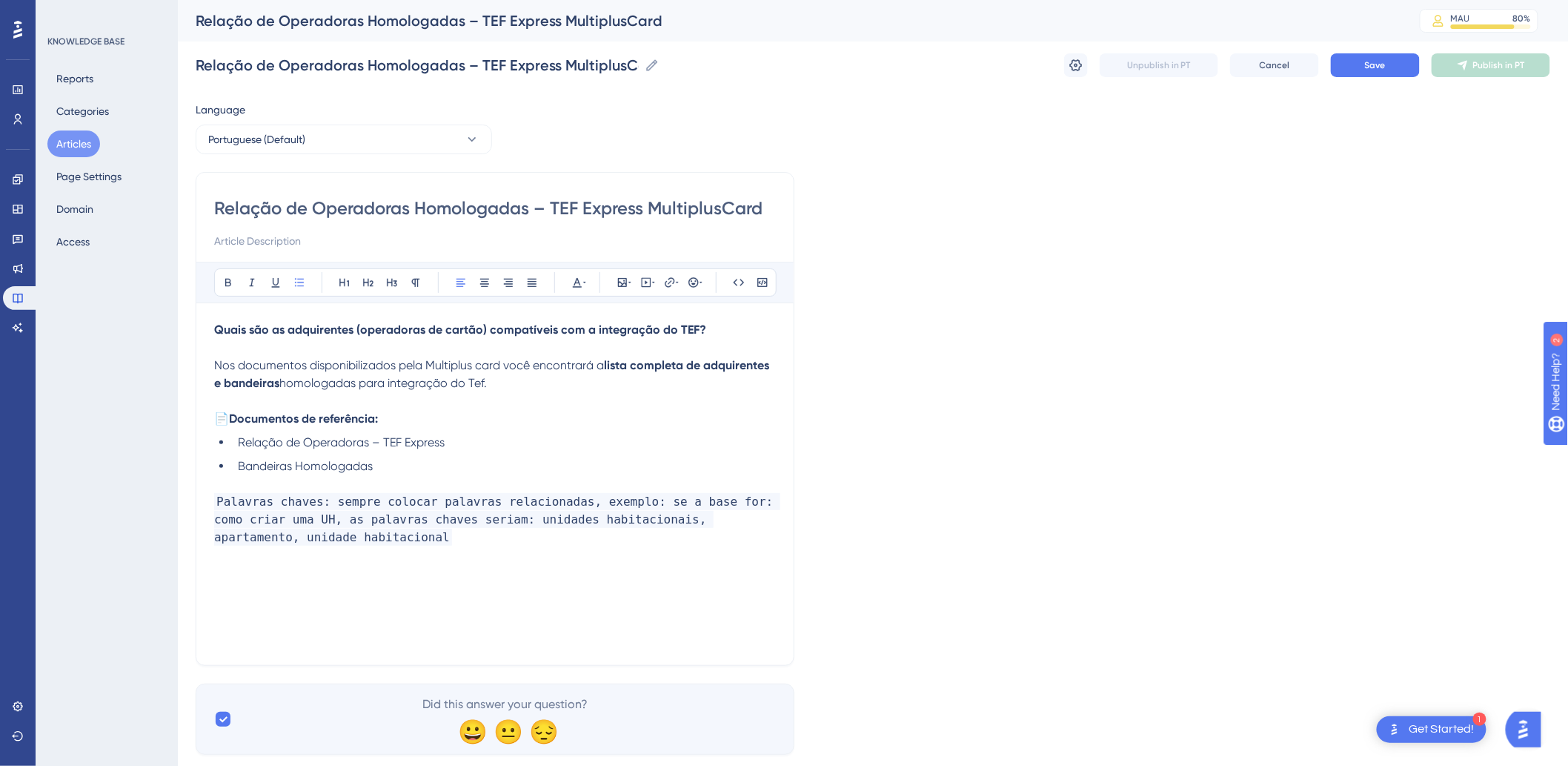
click at [417, 471] on li "Bandeiras Homologadas" at bounding box center [503, 466] width 544 height 18
drag, startPoint x: 413, startPoint y: 467, endPoint x: 240, endPoint y: 467, distance: 173.0
click at [240, 467] on li "Bandeiras Homologadas" at bounding box center [503, 466] width 544 height 18
click at [675, 279] on icon at bounding box center [670, 282] width 12 height 12
type input "h"
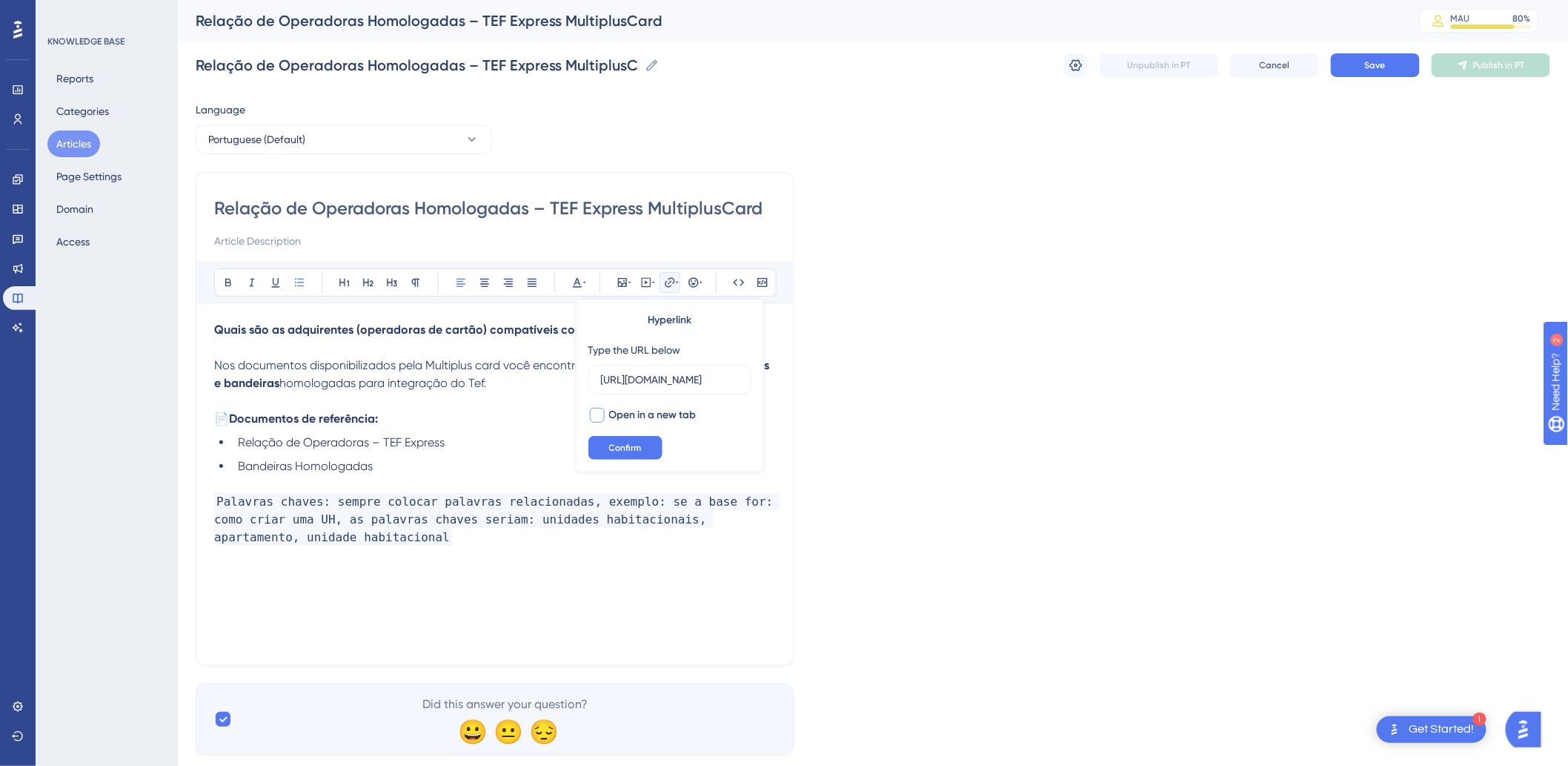
scroll to position [0, 291]
type input "https://drive.google.com/file/d/1gTmH7r9mAr74n7teJYGo9P0l9nrrJ9H3/view?usp=shar…"
click at [645, 411] on span "Open in a new tab" at bounding box center [652, 414] width 88 height 18
checkbox input "true"
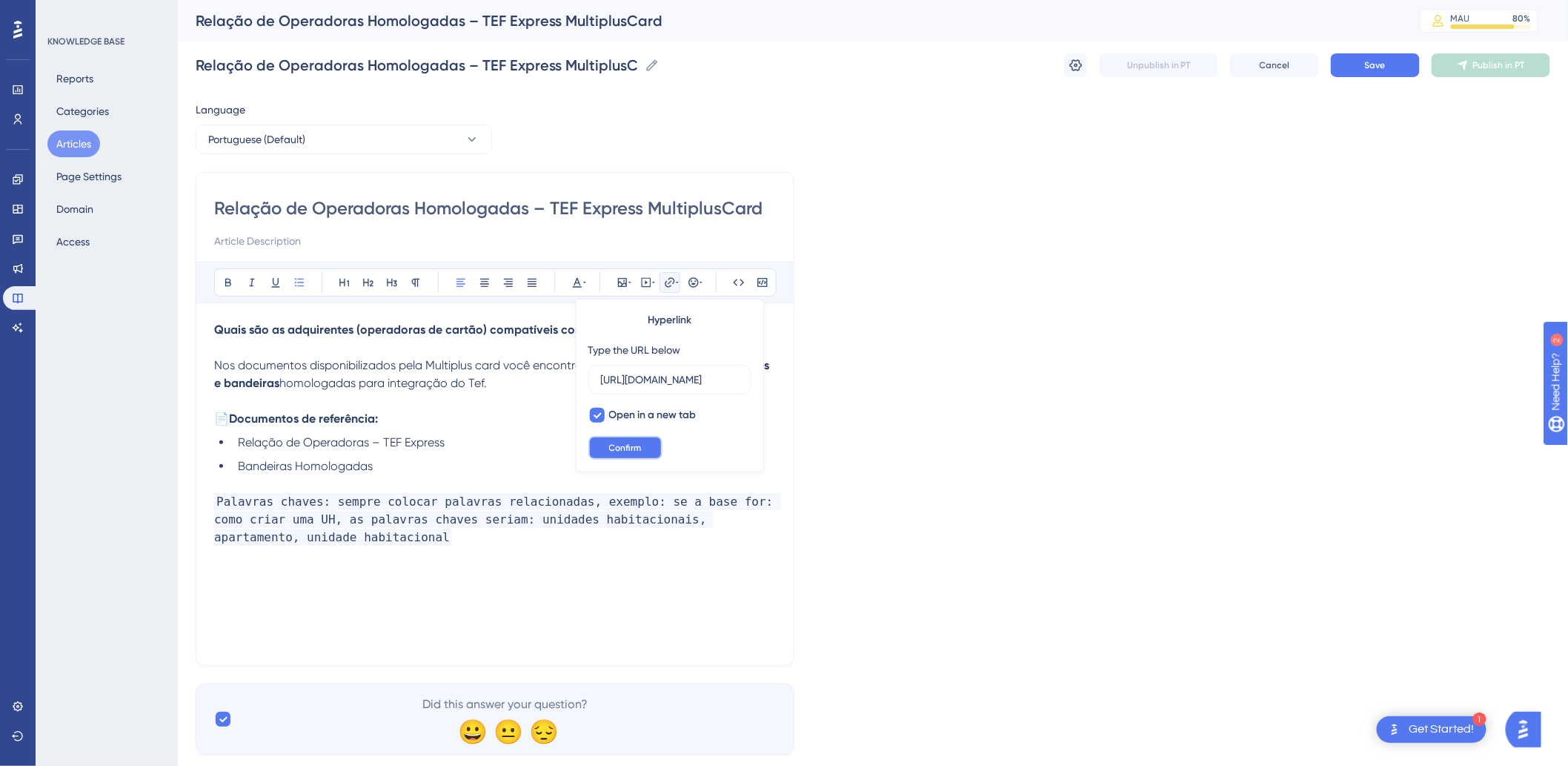
click at [619, 456] on button "Confirm" at bounding box center [625, 448] width 74 height 23
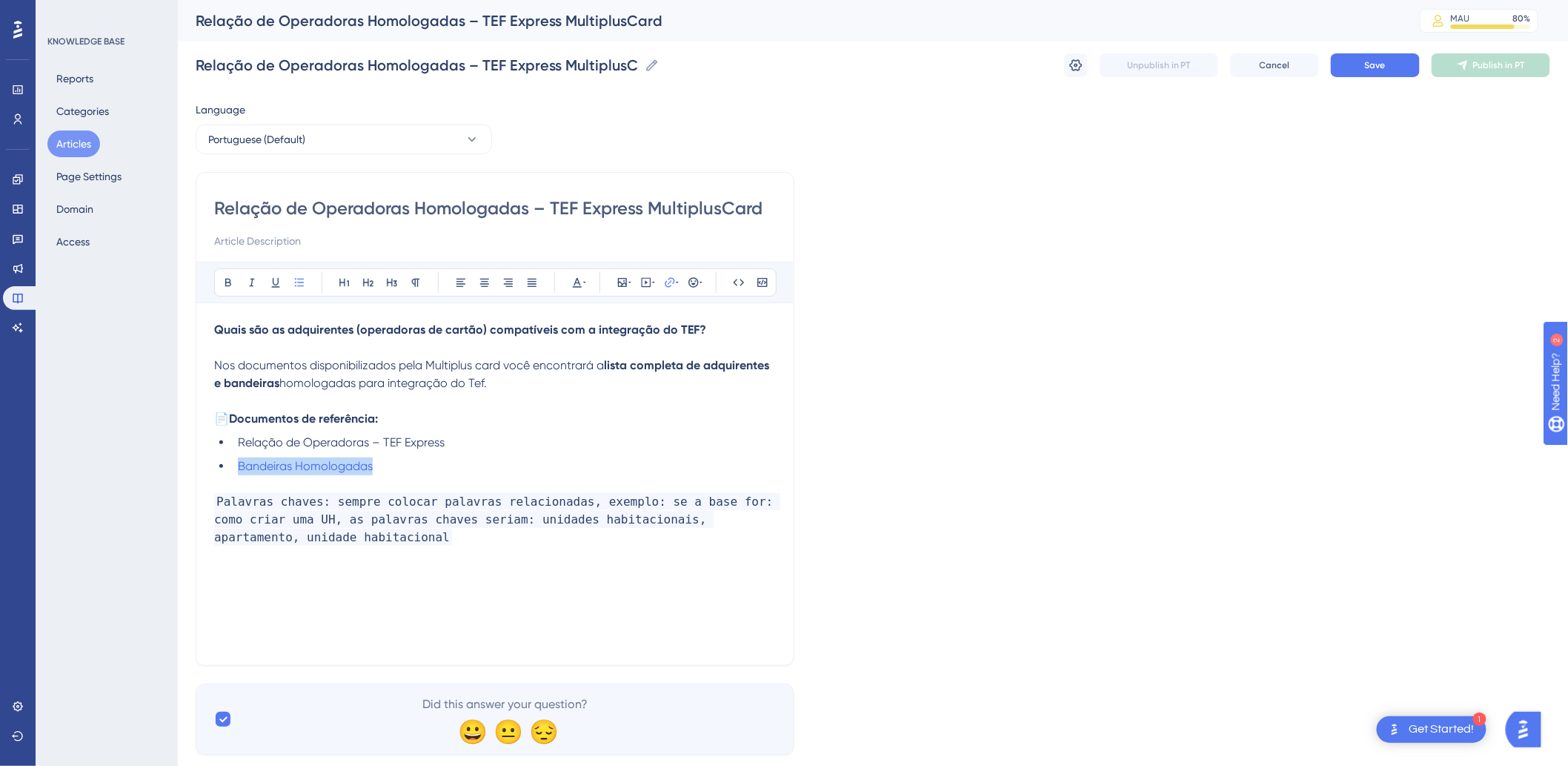
click at [441, 468] on li "Bandeiras Homologadas" at bounding box center [503, 466] width 544 height 18
drag, startPoint x: 465, startPoint y: 433, endPoint x: 239, endPoint y: 438, distance: 226.1
click at [239, 438] on li "Relação de Operadoras – TEF Express" at bounding box center [503, 442] width 544 height 18
click at [675, 280] on icon at bounding box center [677, 282] width 3 height 12
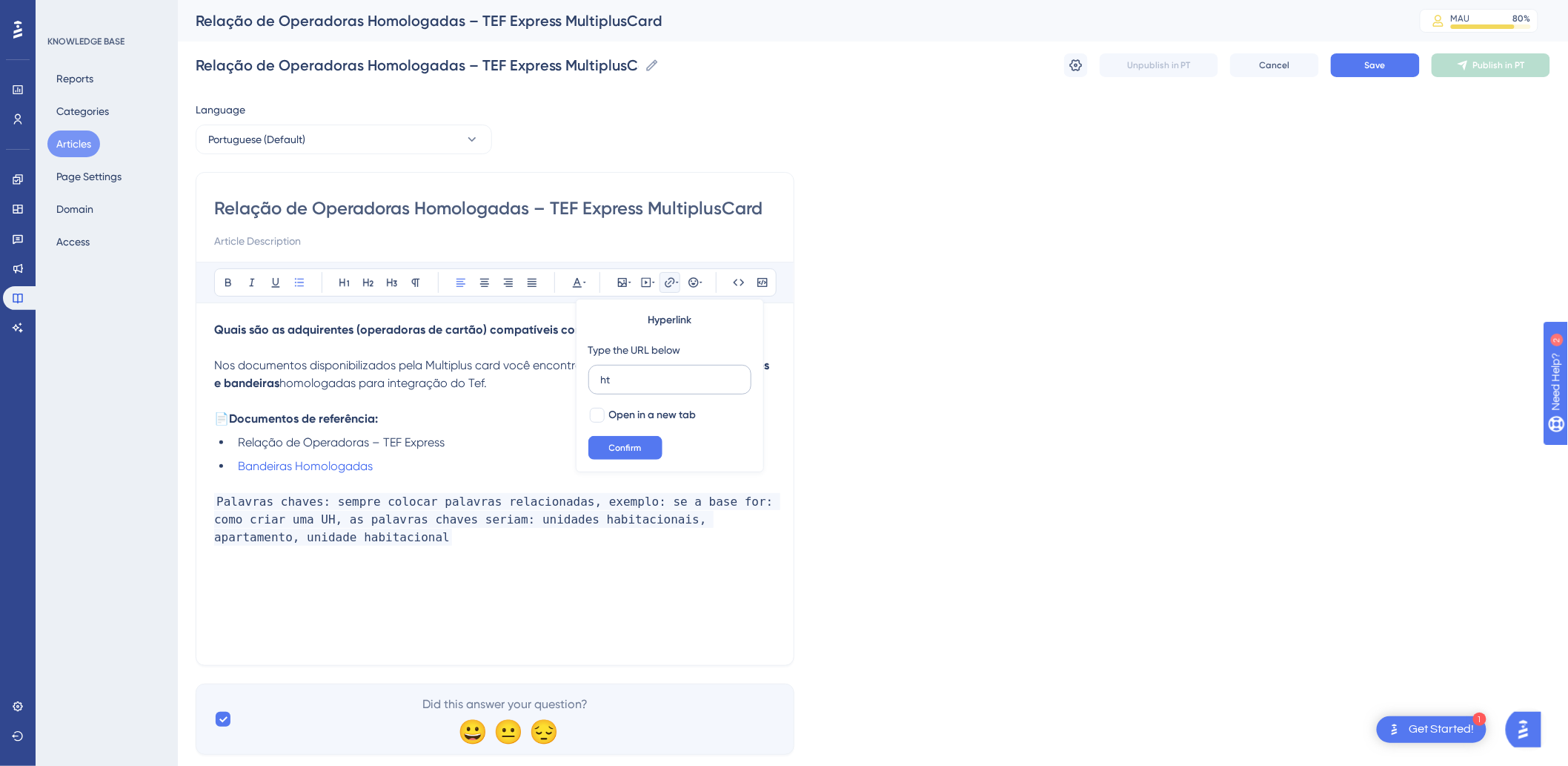
type input "h"
type input "https://drive.google.com/file/d/1Af-xTXWrUhxyy-HMYy26tY4Zee0sD2Z9/view?usp=shar…"
click at [627, 412] on span "Open in a new tab" at bounding box center [652, 414] width 88 height 18
checkbox input "true"
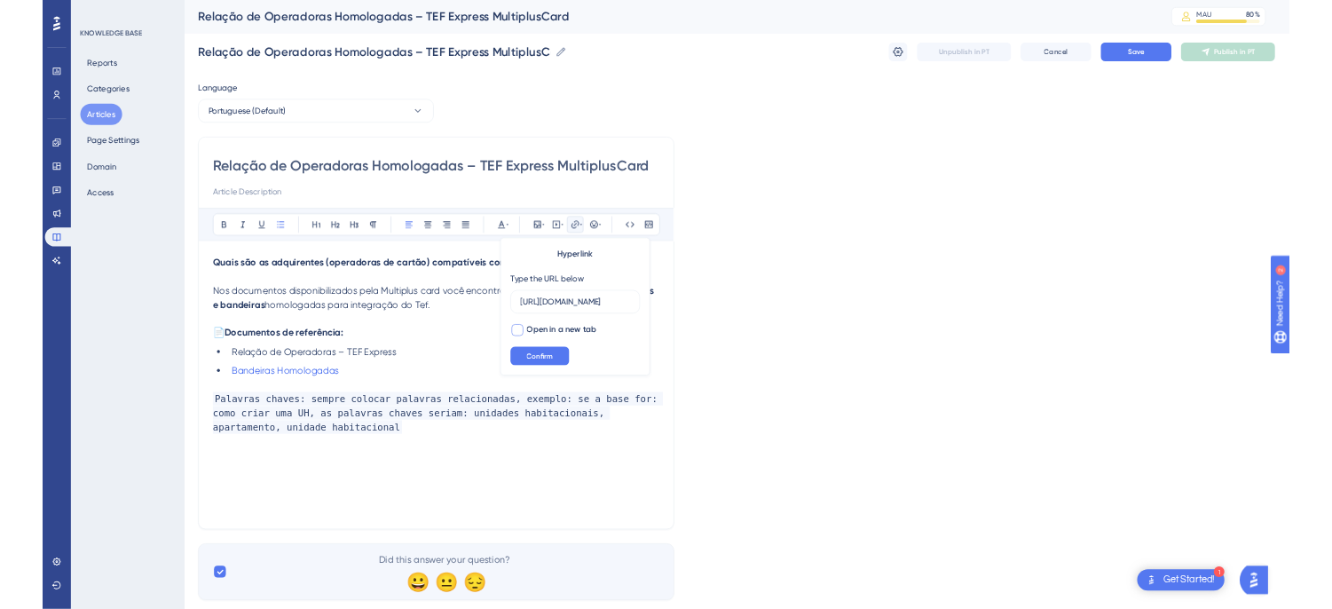
scroll to position [0, 0]
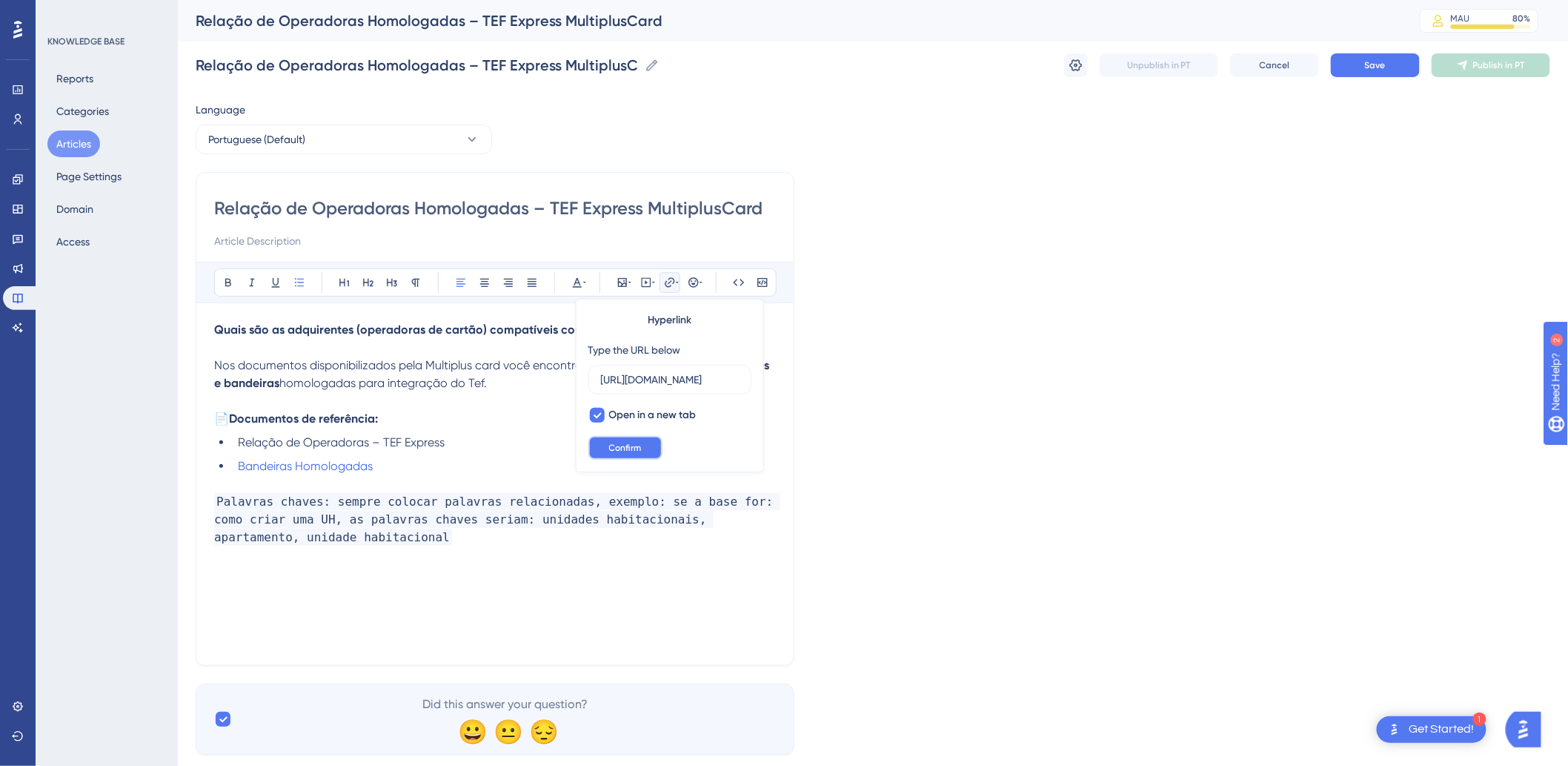
click at [624, 444] on span "Confirm" at bounding box center [625, 448] width 33 height 12
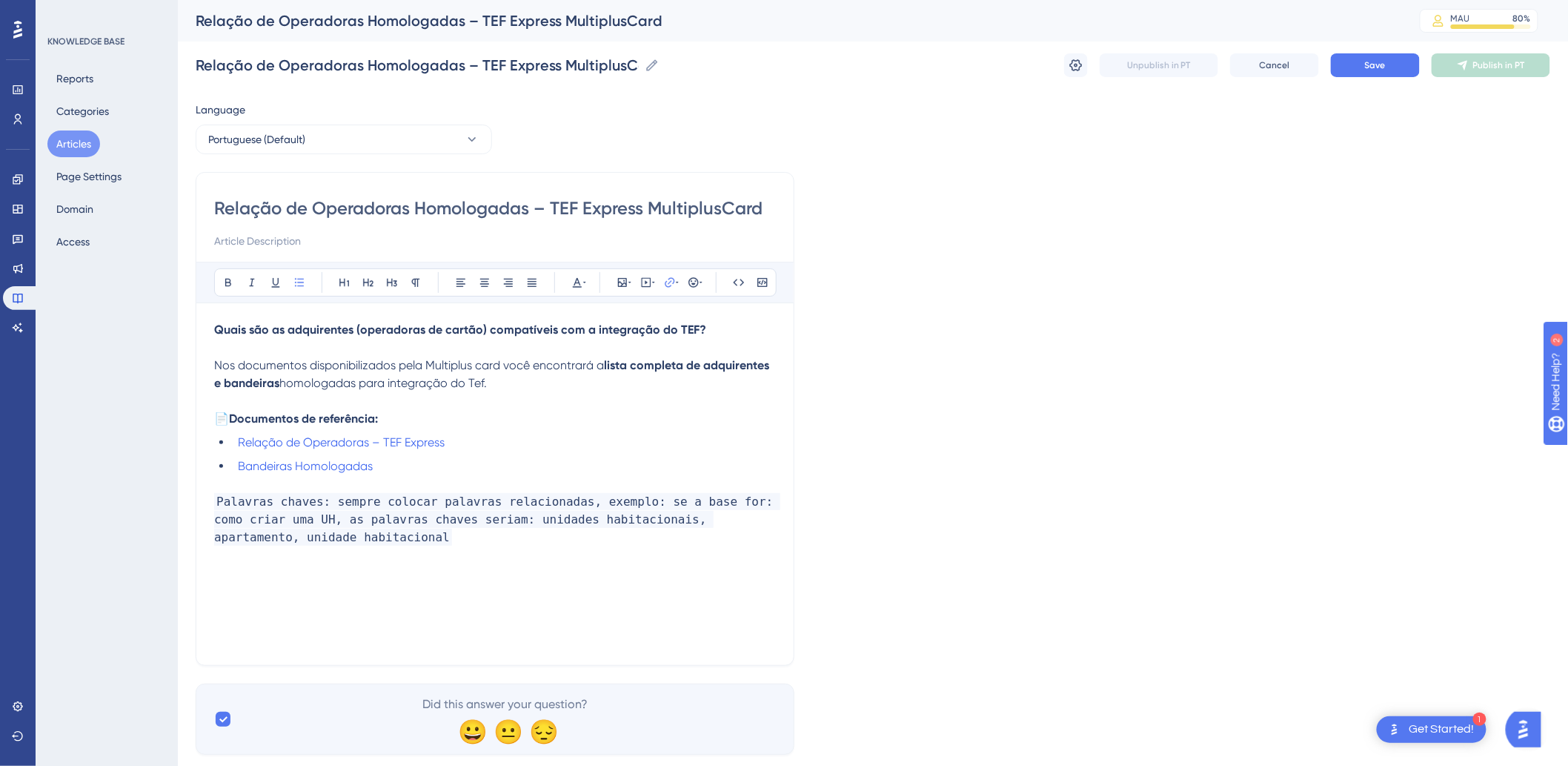
click at [438, 490] on p at bounding box center [494, 484] width 562 height 18
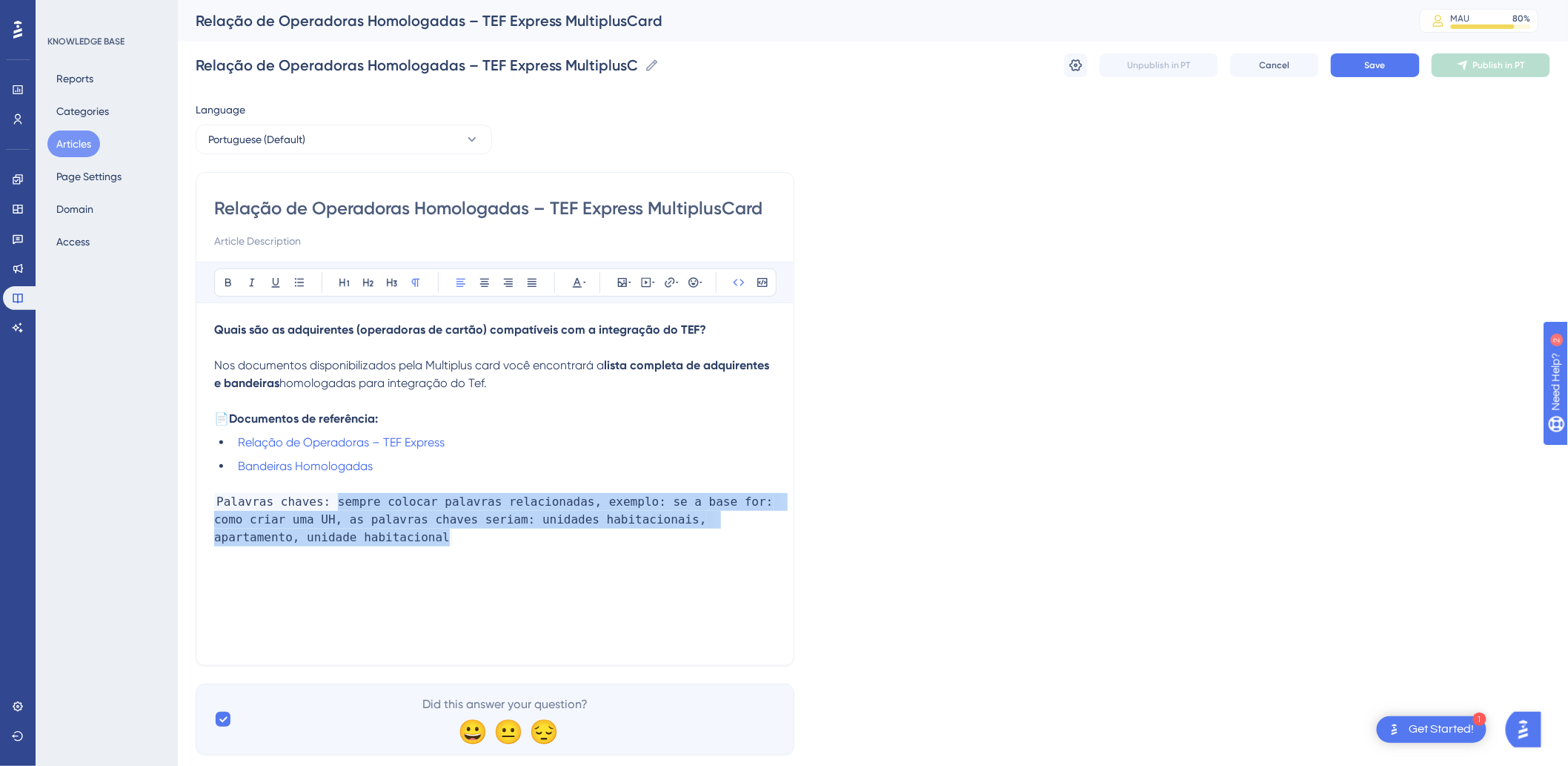
drag, startPoint x: 314, startPoint y: 541, endPoint x: 326, endPoint y: 507, distance: 36.1
click at [326, 507] on p "Palavras chaves: sempre colocar palavras relacionadas, exemplo: se a base for: …" at bounding box center [494, 520] width 562 height 53
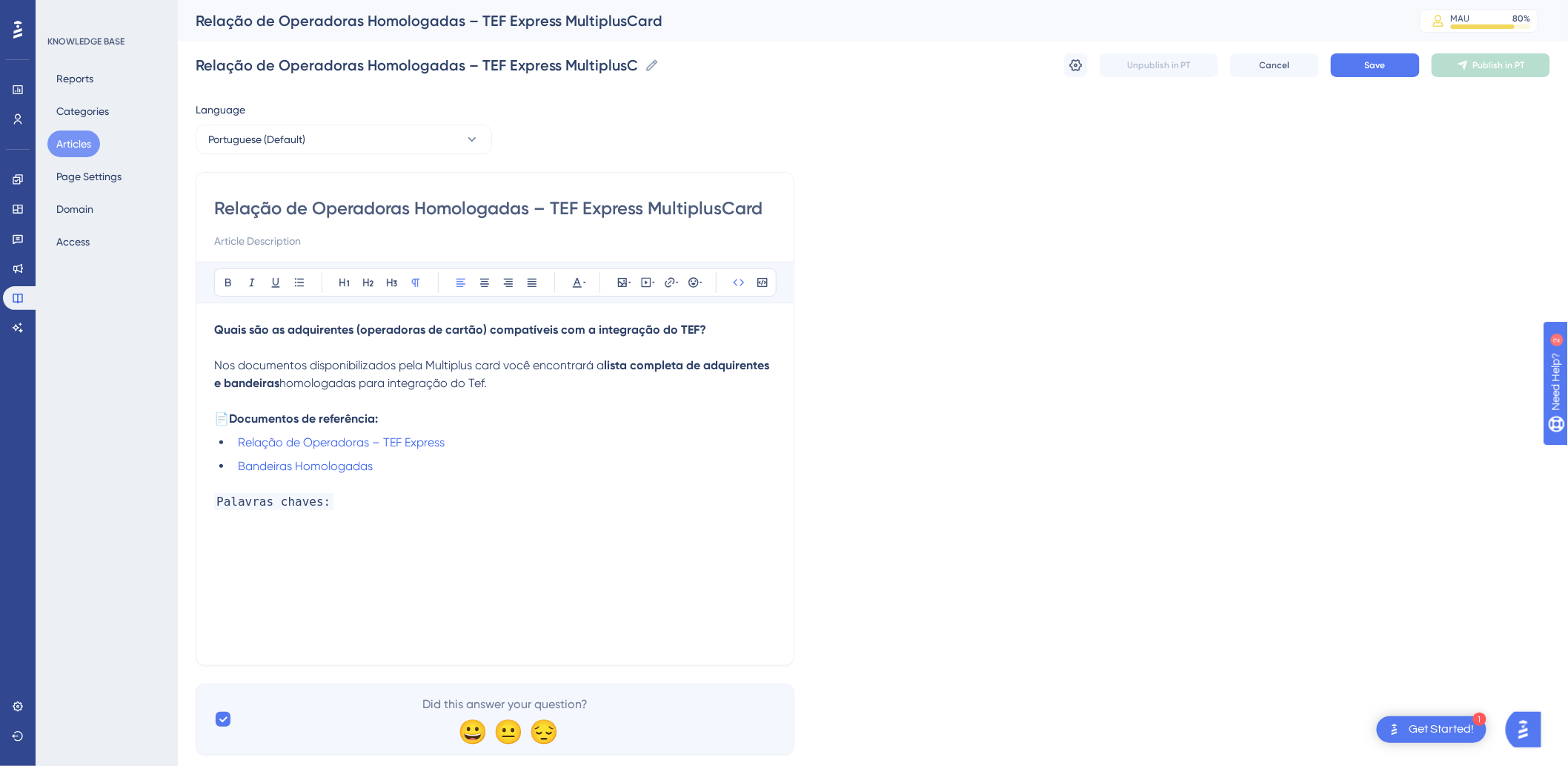
click at [240, 363] on span "Nos documentos disponibilizados pela Multiplus card você encontrará a" at bounding box center [408, 365] width 390 height 14
drag, startPoint x: 506, startPoint y: 381, endPoint x: 198, endPoint y: 361, distance: 308.6
click at [198, 361] on div "Relação de Operadoras Homologadas – TEF Express MultiplusCard Bold Italic Under…" at bounding box center [494, 419] width 599 height 494
copy p "Nos documentos disponibilizados pela Multiplus card você encontrará a lista com…"
click at [521, 381] on p "Nos documentos disponibilizados pela Multiplus card você encontrará a lista com…" at bounding box center [494, 374] width 562 height 36
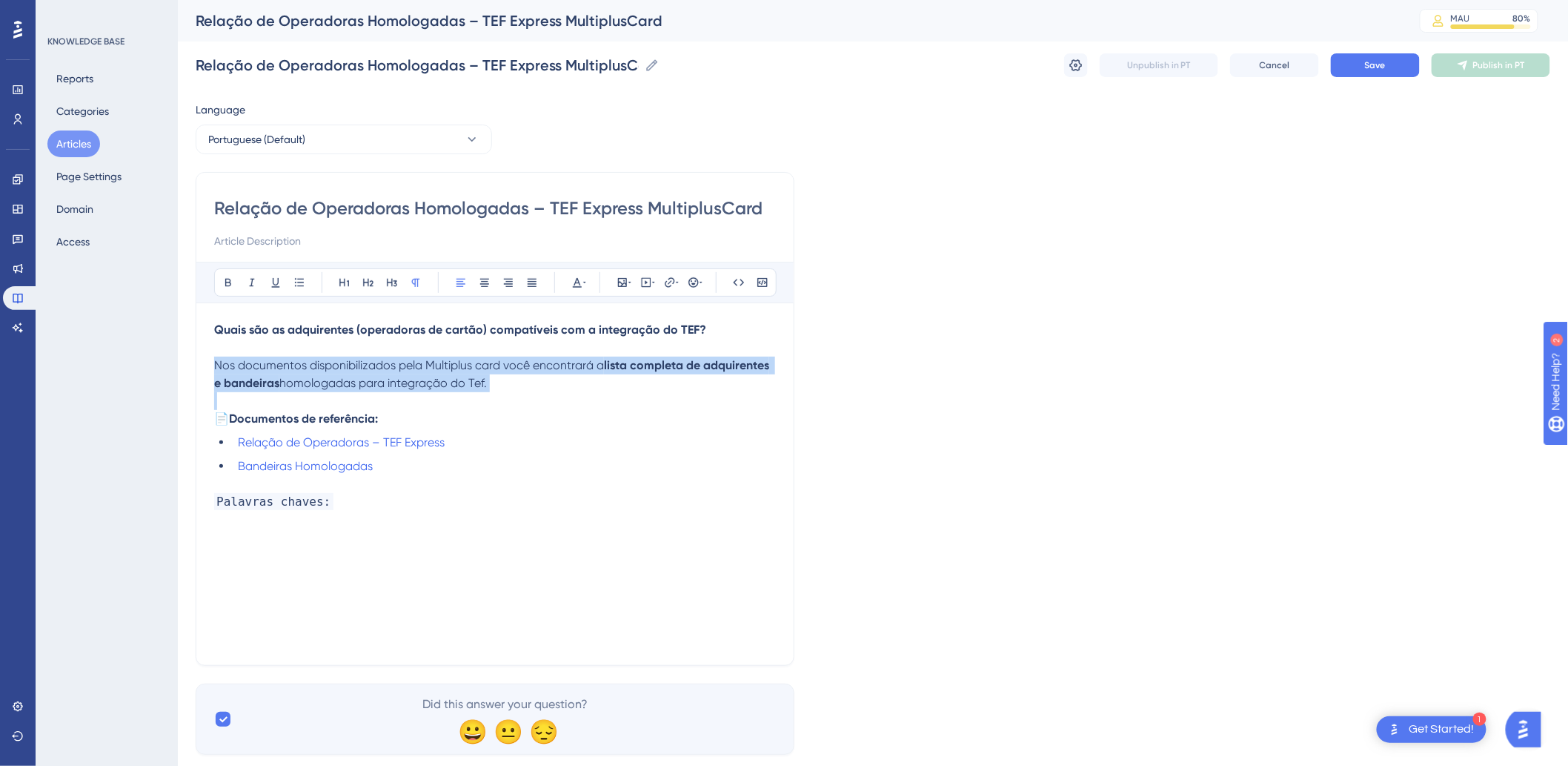
drag, startPoint x: 521, startPoint y: 381, endPoint x: 210, endPoint y: 367, distance: 311.3
click at [210, 367] on div "Relação de Operadoras Homologadas – TEF Express MultiplusCard Bold Italic Under…" at bounding box center [494, 419] width 599 height 494
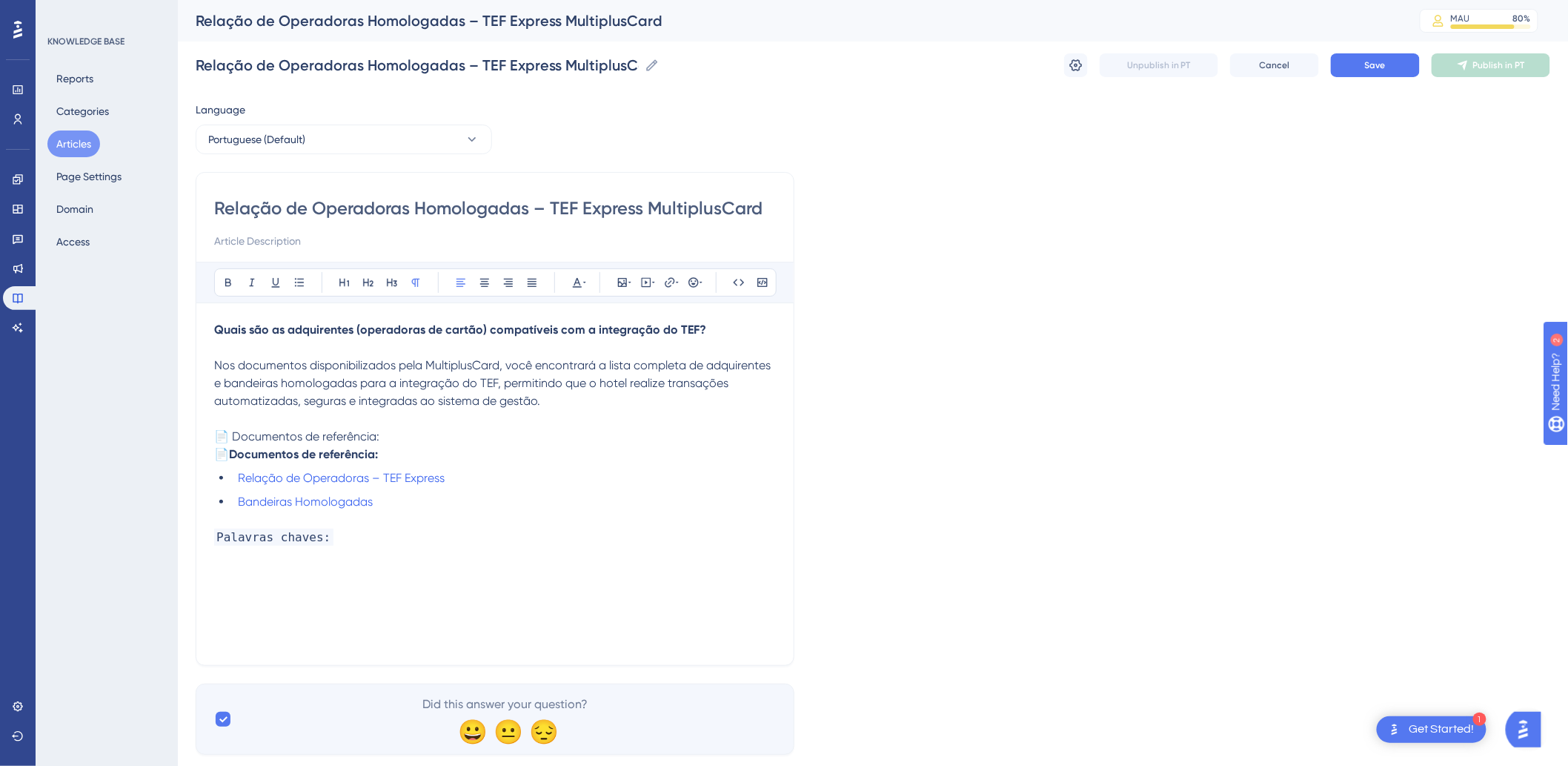
click at [260, 362] on span "Nos documentos disponibilizados pela MultiplusCard, você encontrará a lista com…" at bounding box center [493, 401] width 559 height 85
click at [375, 520] on p "Palavras chaves:" at bounding box center [494, 537] width 562 height 18
drag, startPoint x: 398, startPoint y: 432, endPoint x: 176, endPoint y: 431, distance: 222.0
click at [178, 431] on div "Performance Users Engagement Widgets Feedback Product Updates Knowledge Base AI…" at bounding box center [873, 389] width 1390 height 779
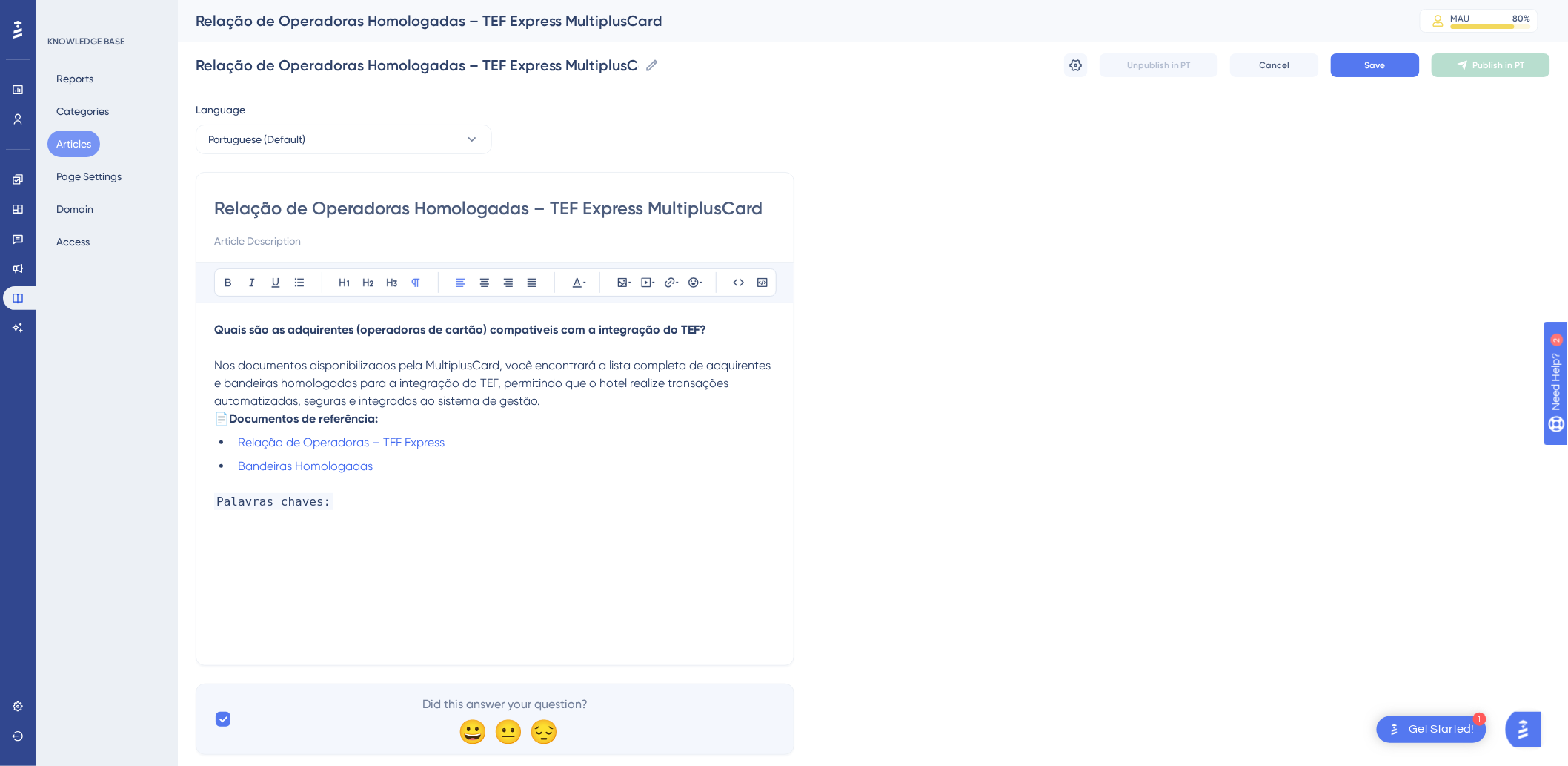
click at [339, 510] on p "Palavras chaves:" at bounding box center [494, 501] width 562 height 18
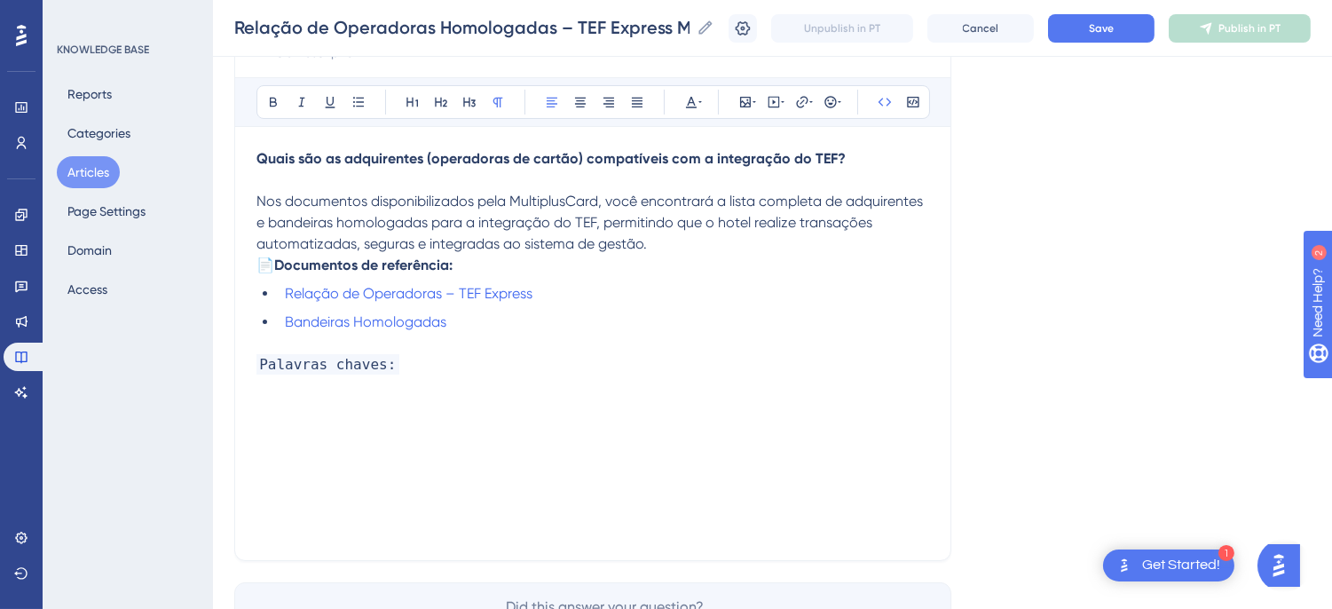
scroll to position [343, 0]
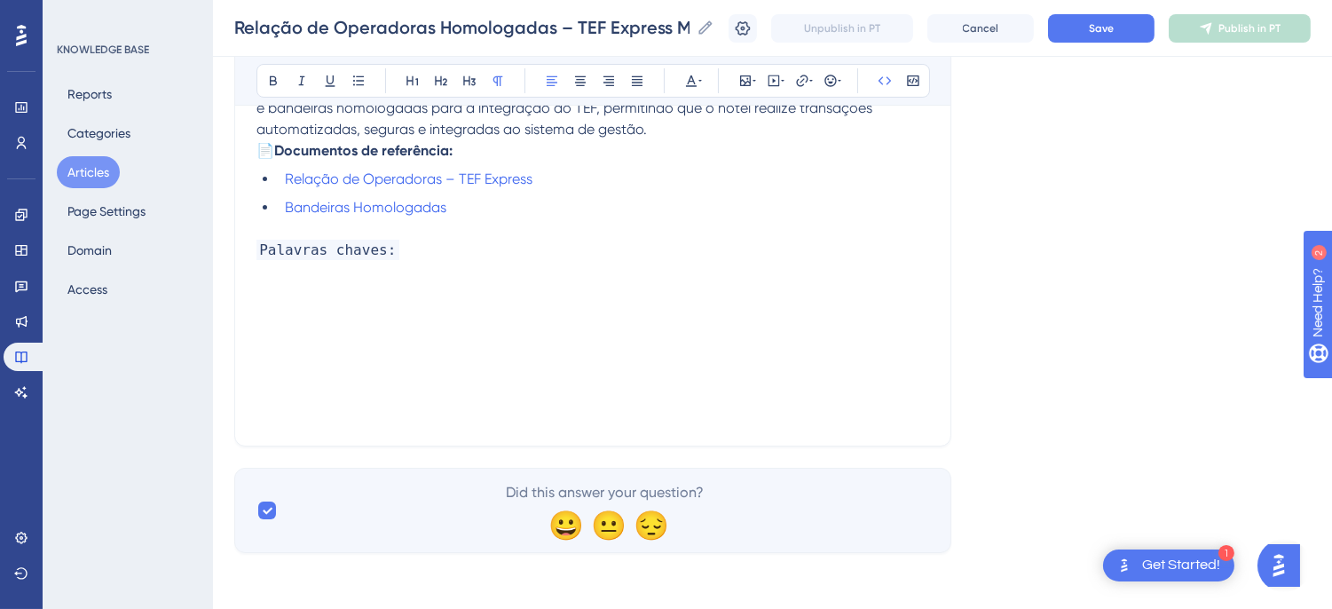
click at [441, 261] on p "Palavras chaves:" at bounding box center [592, 250] width 673 height 21
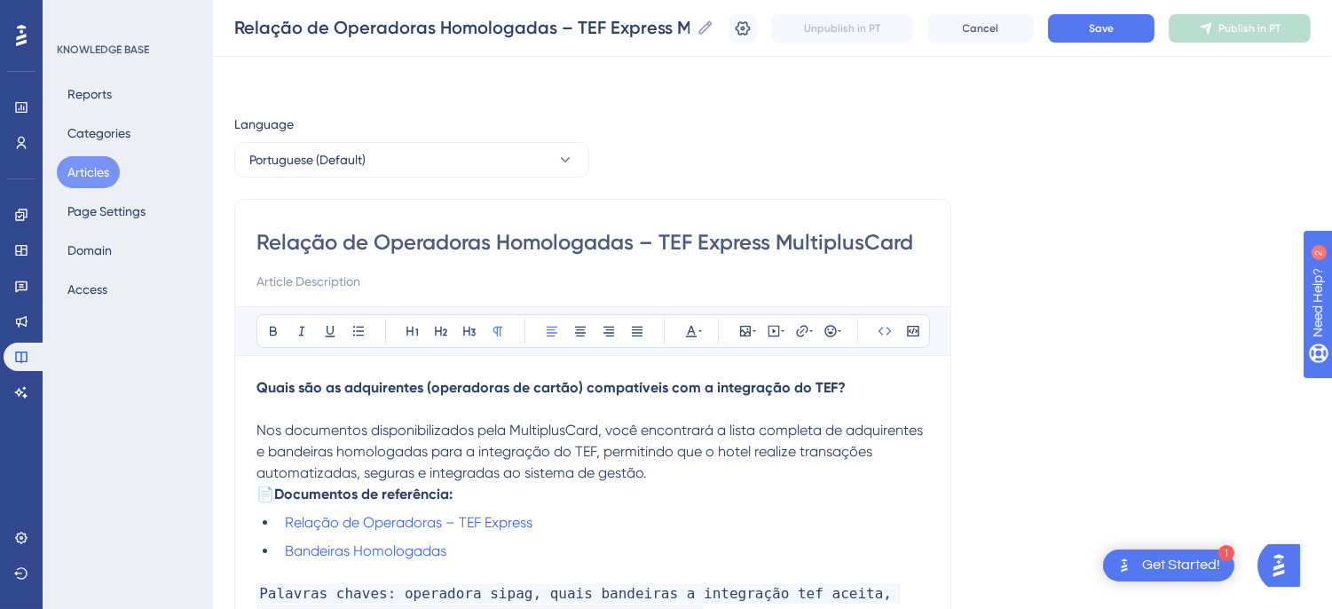
scroll to position [229, 0]
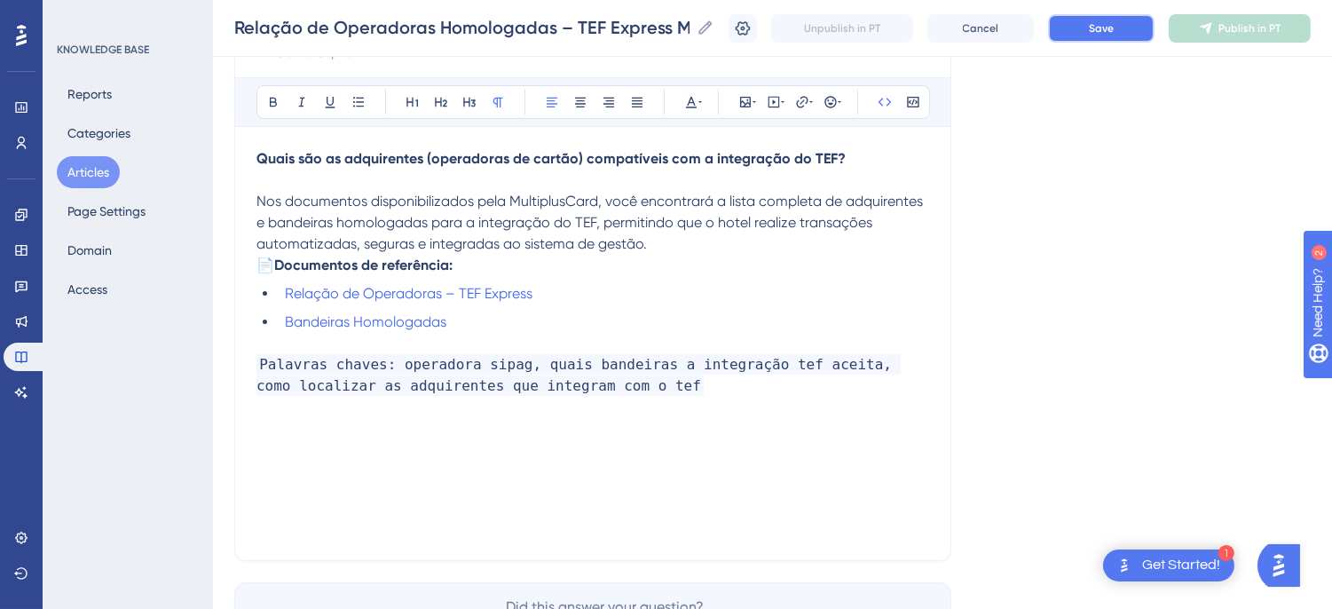
click at [1091, 24] on button "Save" at bounding box center [1101, 28] width 106 height 28
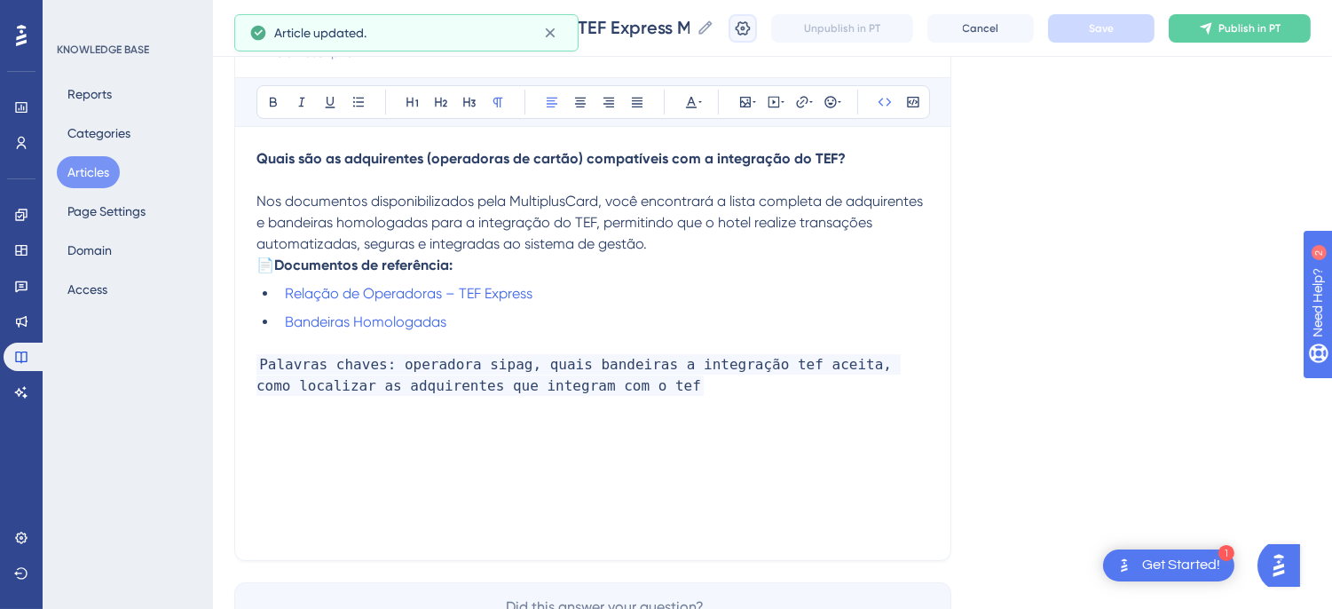
click at [751, 28] on icon at bounding box center [743, 27] width 15 height 14
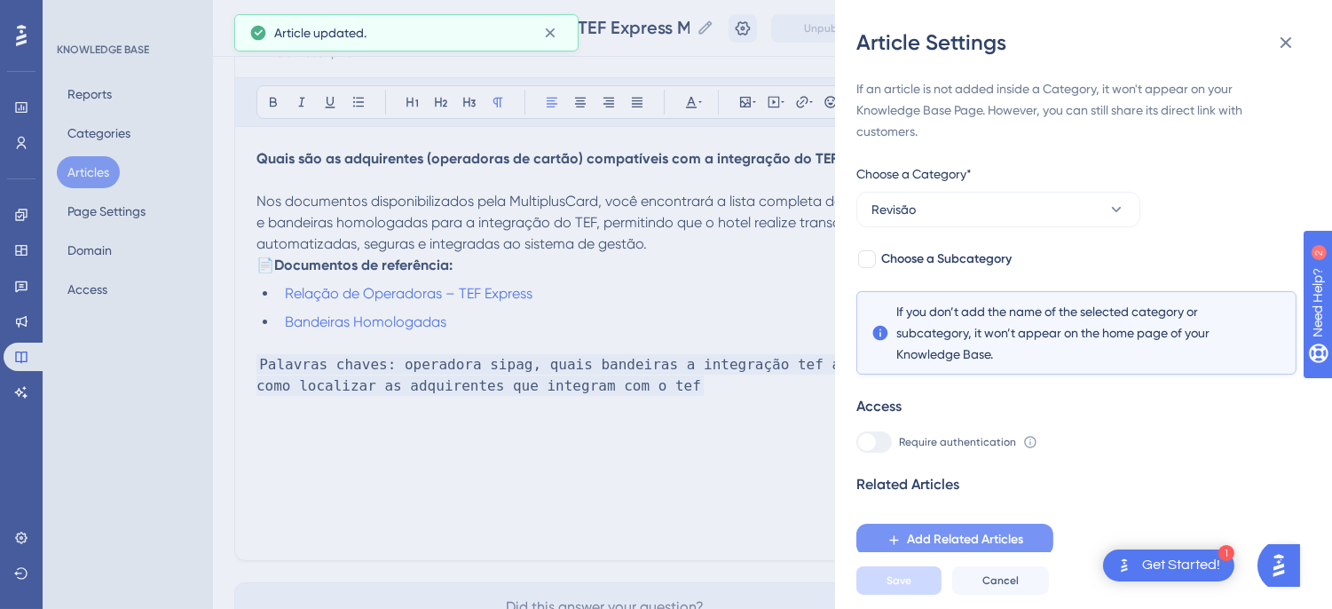
click at [944, 539] on span "Add Related Articles" at bounding box center [965, 539] width 116 height 21
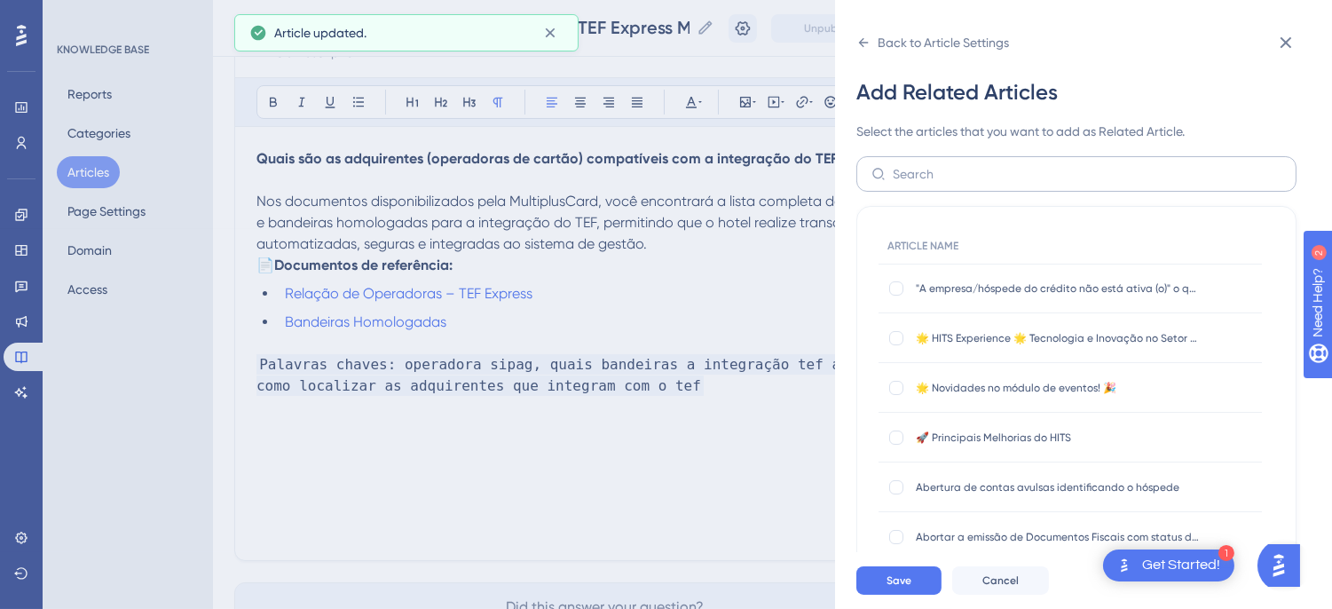
click at [937, 157] on label at bounding box center [1076, 173] width 440 height 35
click at [937, 164] on input "text" at bounding box center [1087, 174] width 389 height 20
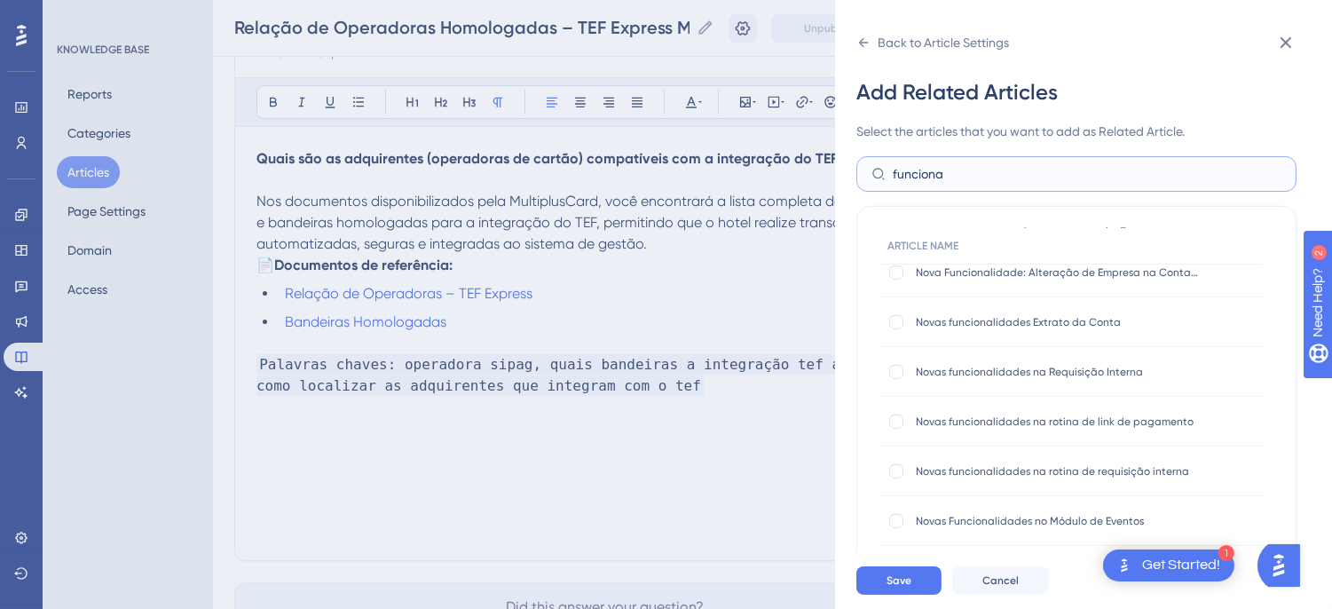
scroll to position [0, 0]
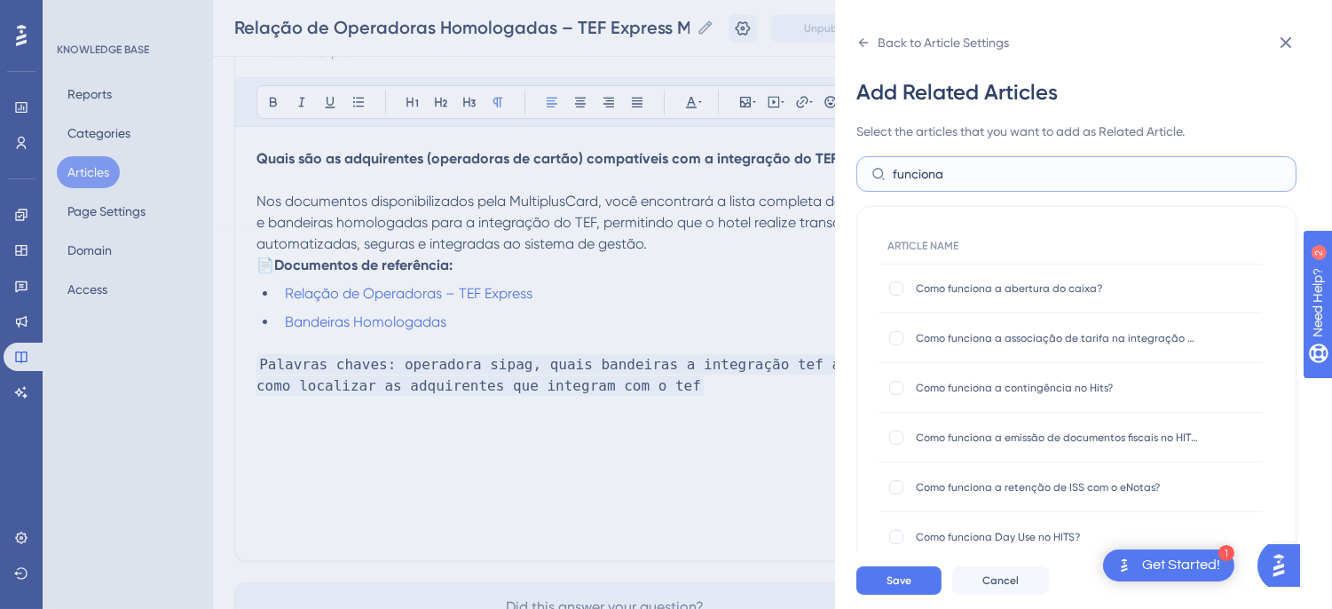
click at [934, 173] on input "funciona" at bounding box center [1087, 174] width 389 height 20
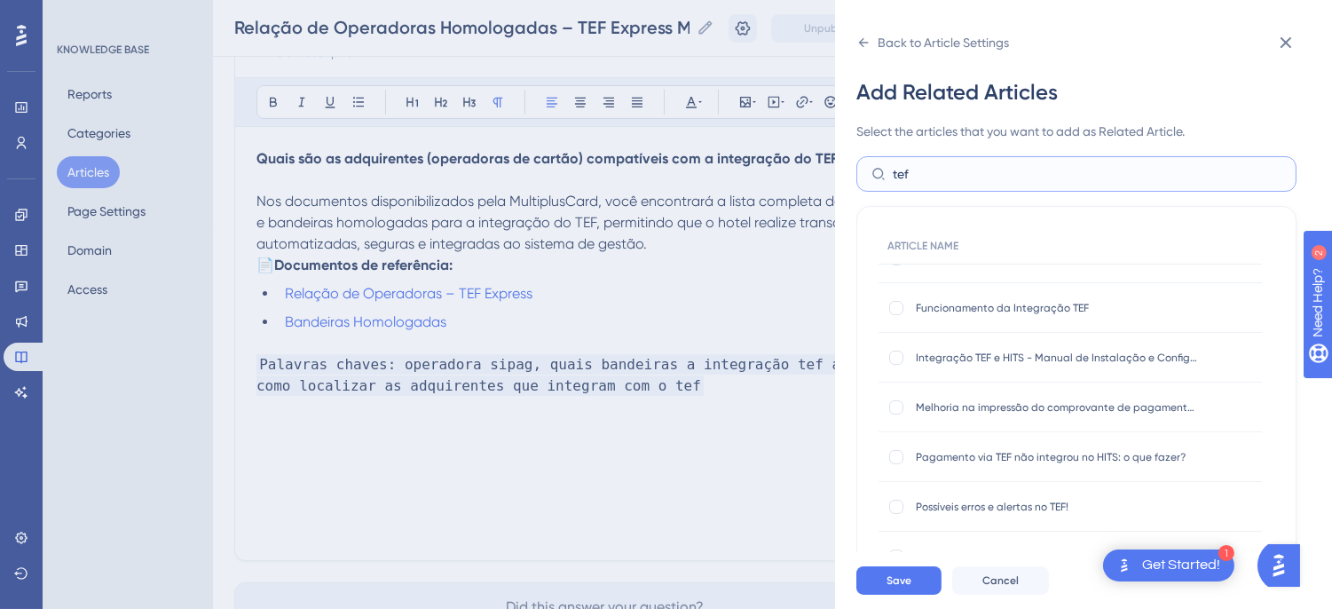
type input "tef"
click at [893, 316] on div "Funcionamento da Integração TEF Funcionamento da Integração TEF" at bounding box center [1070, 308] width 383 height 50
click at [898, 296] on div "Funcionamento da Integração TEF Funcionamento da Integração TEF" at bounding box center [1070, 308] width 383 height 50
click at [898, 303] on div at bounding box center [896, 308] width 14 height 14
checkbox input "true"
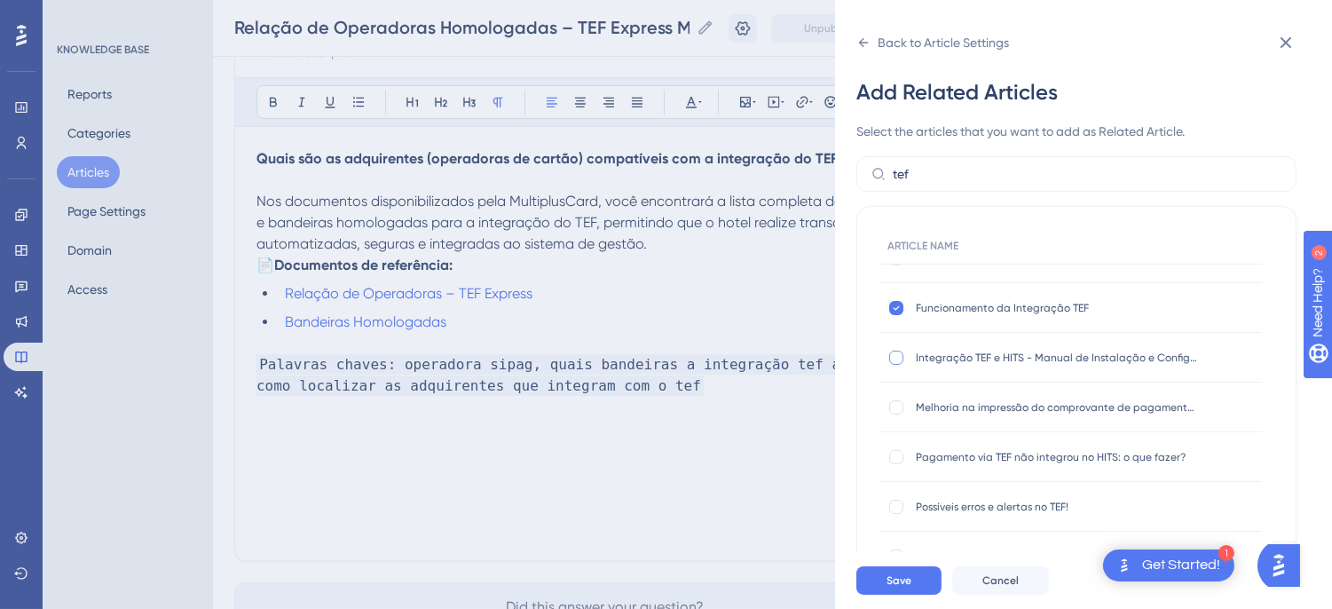
click at [899, 355] on div at bounding box center [896, 358] width 14 height 14
checkbox input "true"
click at [907, 587] on span "Save" at bounding box center [898, 580] width 25 height 14
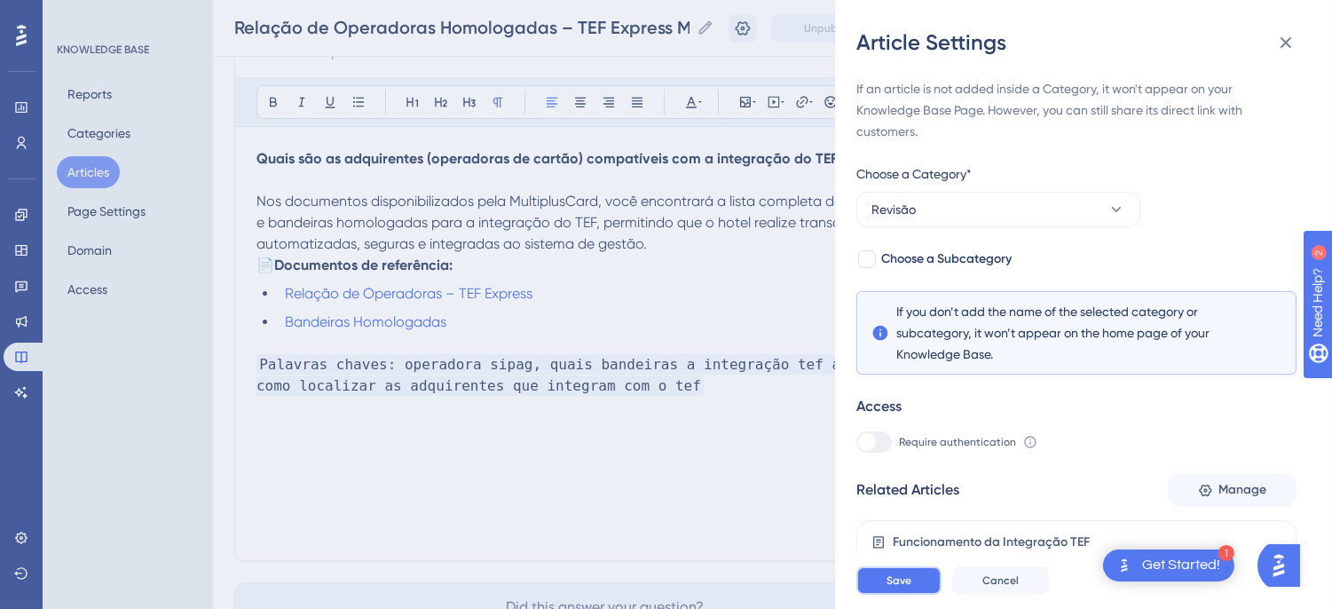
click at [907, 587] on span "Save" at bounding box center [898, 580] width 25 height 14
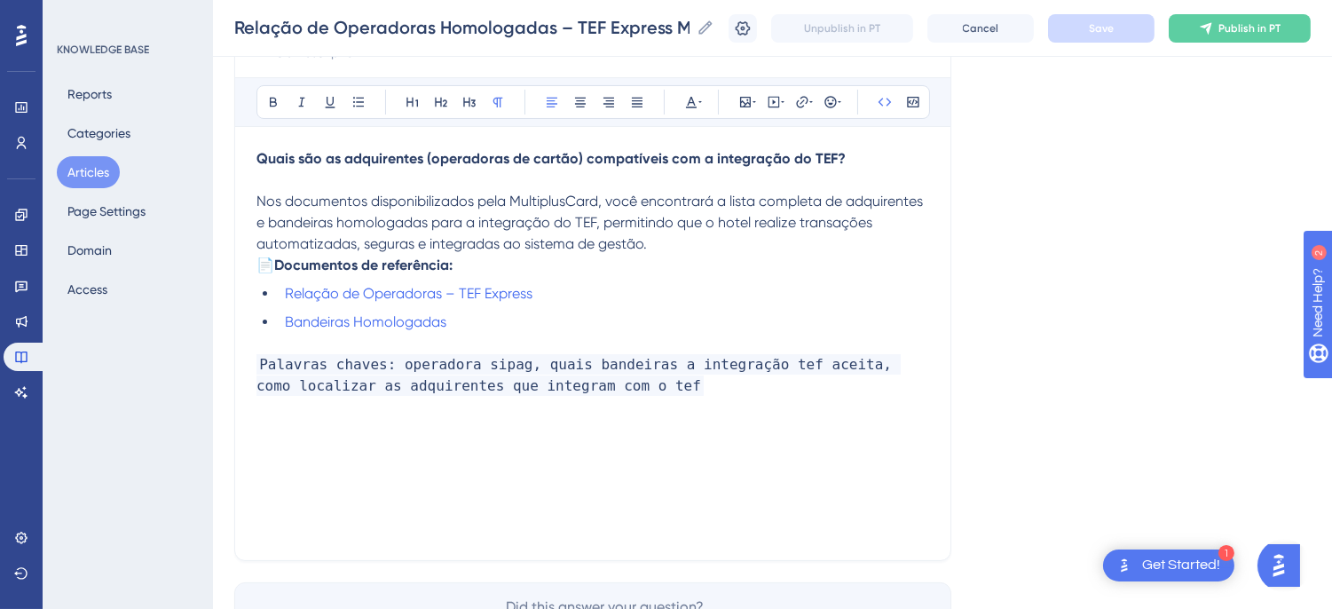
scroll to position [0, 0]
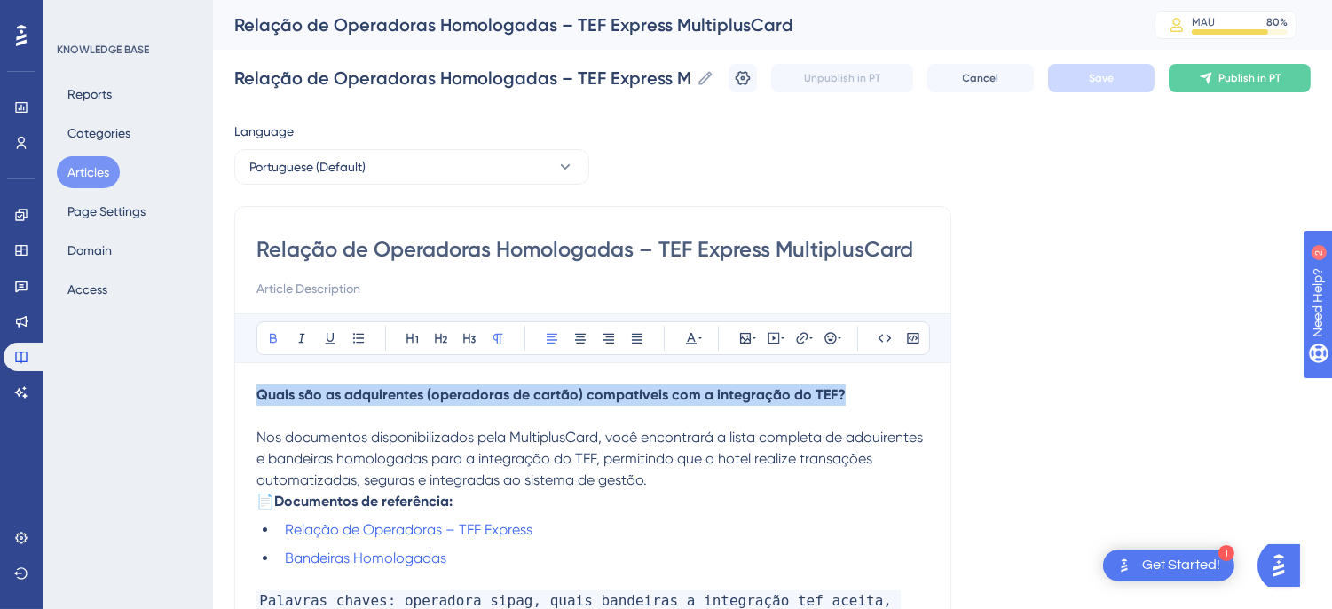
drag, startPoint x: 850, startPoint y: 390, endPoint x: 255, endPoint y: 396, distance: 595.5
click at [255, 396] on div "Relação de Operadoras Homologadas – TEF Express MultiplusCard Bold Italic Under…" at bounding box center [592, 501] width 717 height 591
copy strong "Quais são as adquirentes (operadoras de cartão) compatíveis com a integração do…"
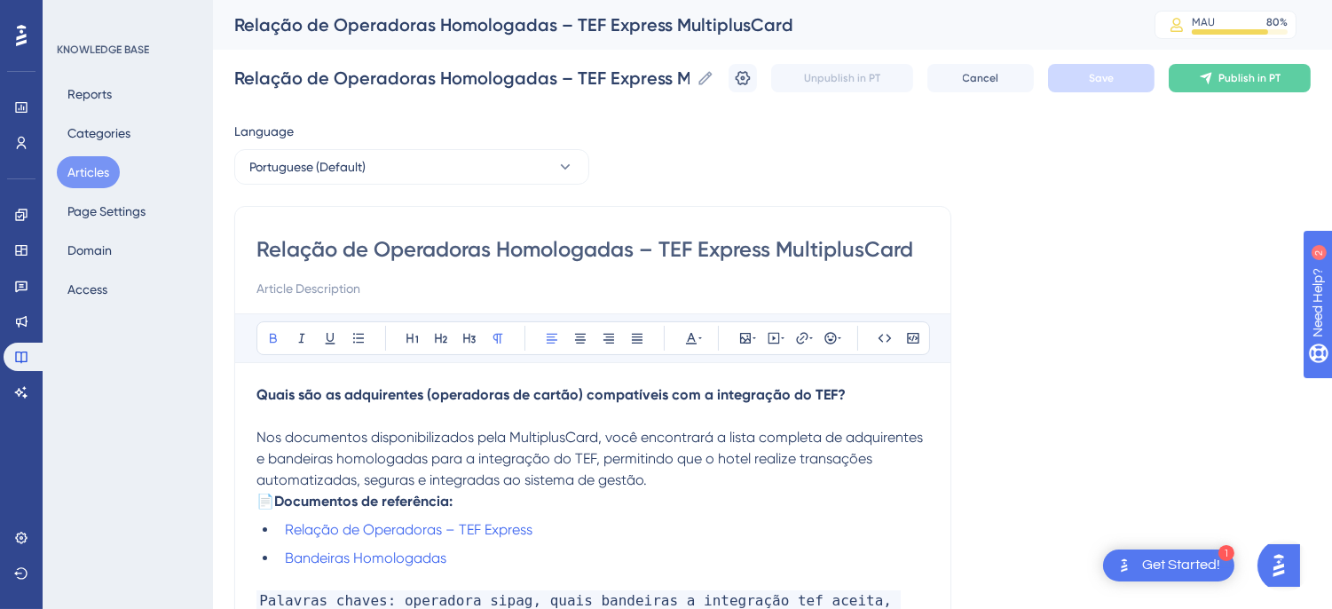
click at [438, 249] on input "Relação de Operadoras Homologadas – TEF Express MultiplusCard" at bounding box center [592, 249] width 673 height 28
click at [406, 246] on input "Relação de Operadoras Homologadas – TEF Express MultiplusCard" at bounding box center [592, 249] width 673 height 28
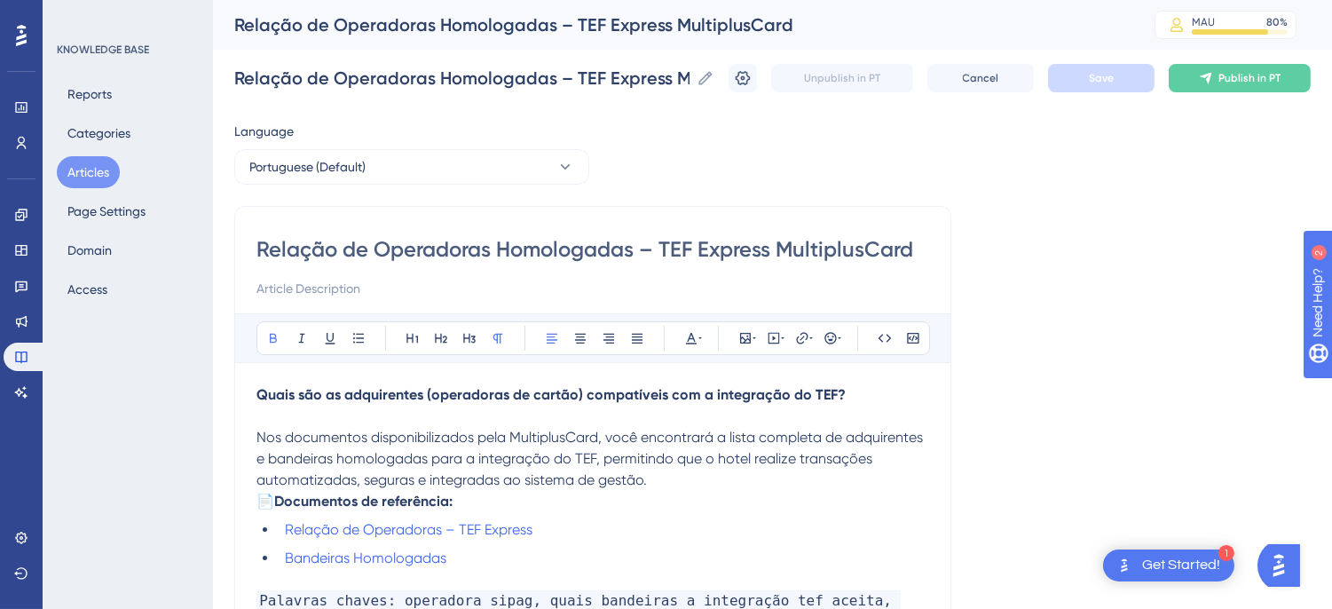
click at [406, 246] on input "Relação de Operadoras Homologadas – TEF Express MultiplusCard" at bounding box center [592, 249] width 673 height 28
click at [678, 226] on div "Relação de Operadoras Homologadas – TEF Express MultiplusCard Bold Italic Under…" at bounding box center [592, 501] width 717 height 591
click at [632, 247] on input "Relação de Operadoras Homologadas – TEF Express MultiplusCard" at bounding box center [592, 249] width 673 height 28
drag, startPoint x: 640, startPoint y: 249, endPoint x: 227, endPoint y: 243, distance: 412.7
click at [227, 243] on div "Performance Users Engagement Widgets Feedback Product Updates Knowledge Base AI…" at bounding box center [772, 466] width 1119 height 932
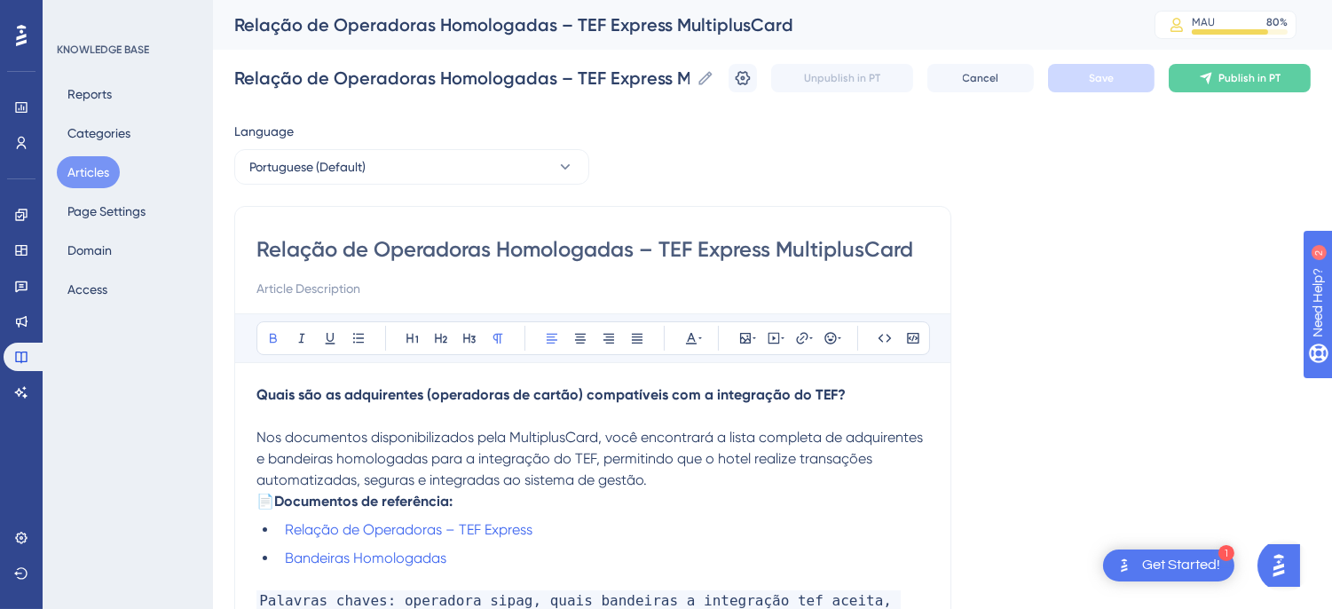
paste input "Operadoras e Bandeiras Disponíveis"
type input "Operadoras e Bandeiras Disponíveis– TEF Express MultiplusCard"
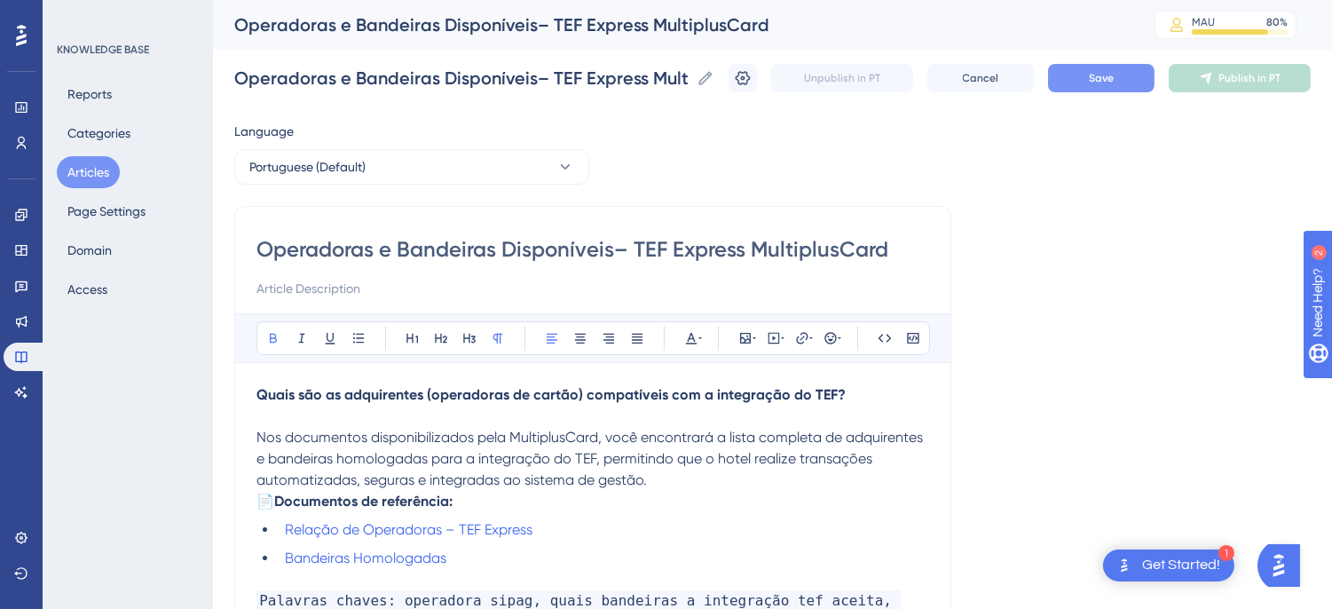
type input "Operadoras e Bandeiras Disponíveis– TEF Express MultiplusCard"
click at [1102, 91] on button "Save" at bounding box center [1101, 78] width 106 height 28
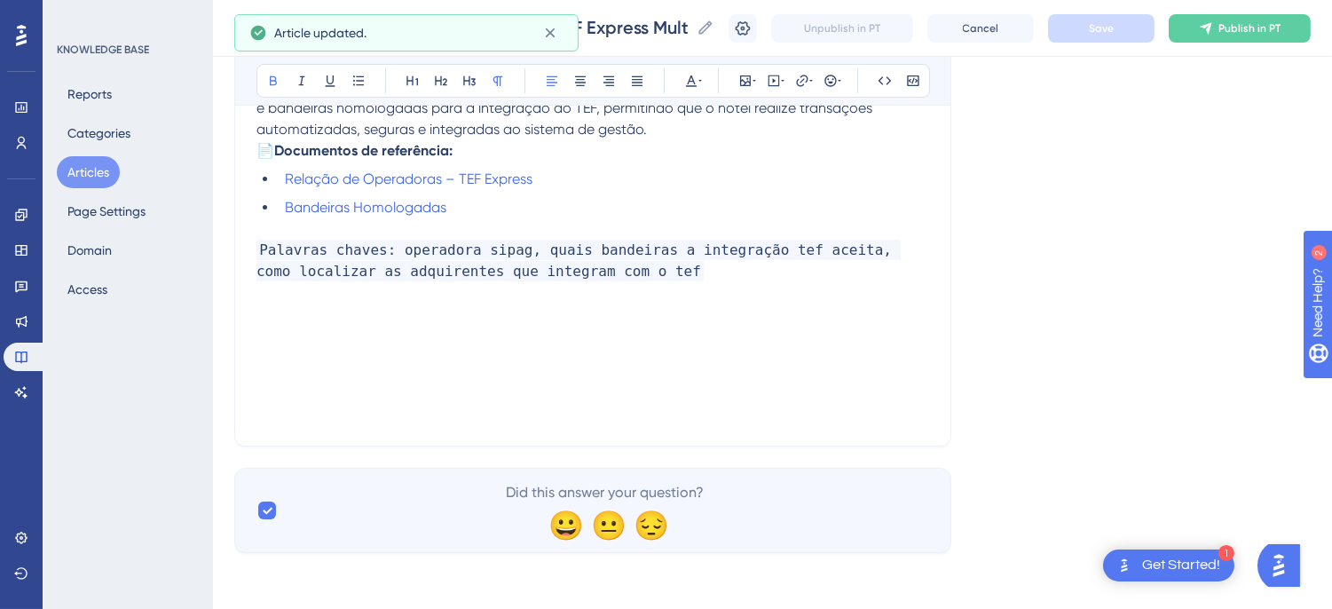
scroll to position [114, 0]
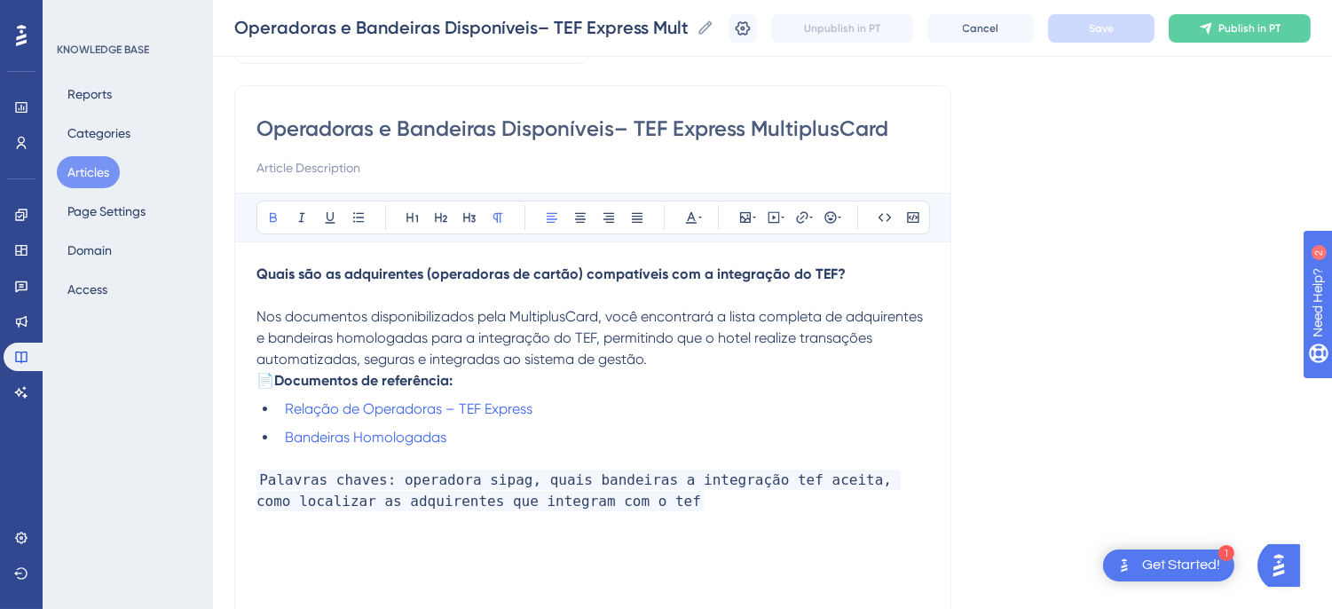
click at [96, 173] on button "Articles" at bounding box center [88, 172] width 63 height 32
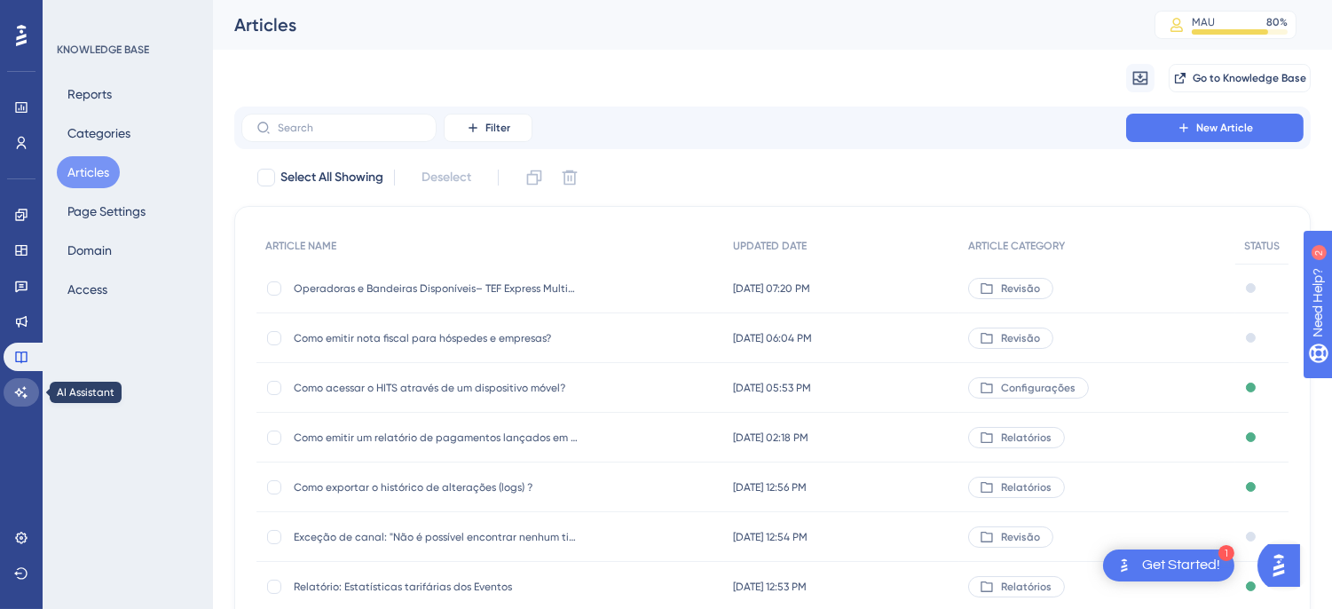
drag, startPoint x: 31, startPoint y: 384, endPoint x: 20, endPoint y: 400, distance: 19.7
click at [31, 384] on link at bounding box center [21, 392] width 35 height 28
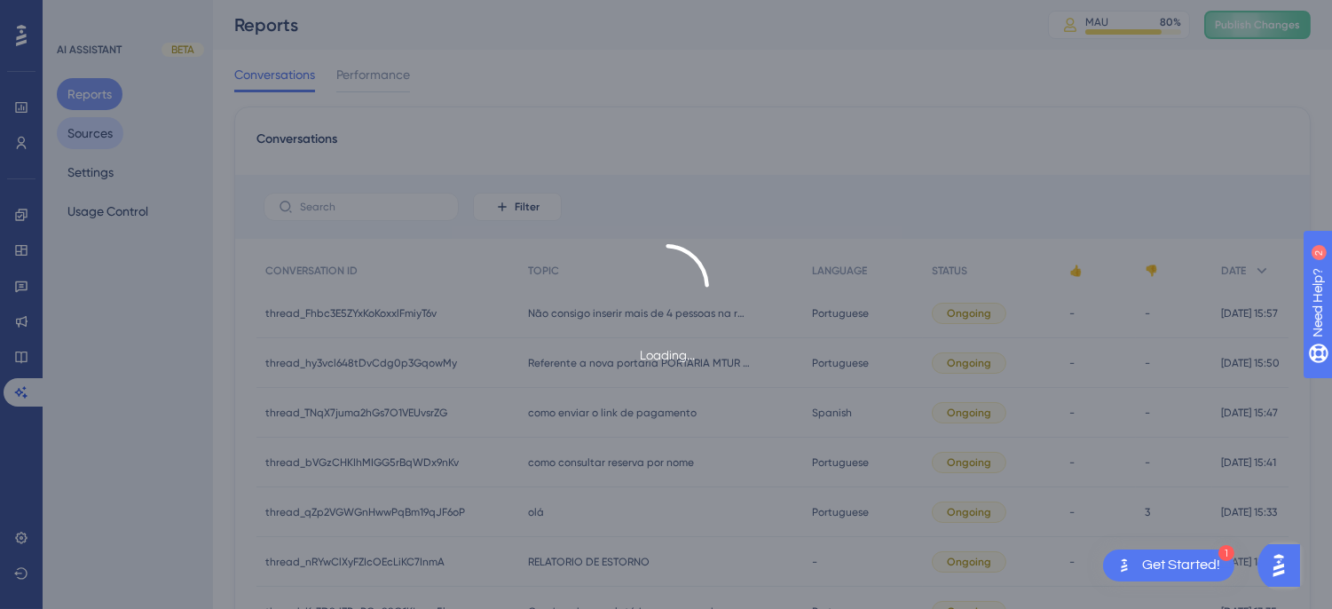
click at [95, 124] on button "Sources" at bounding box center [90, 133] width 67 height 32
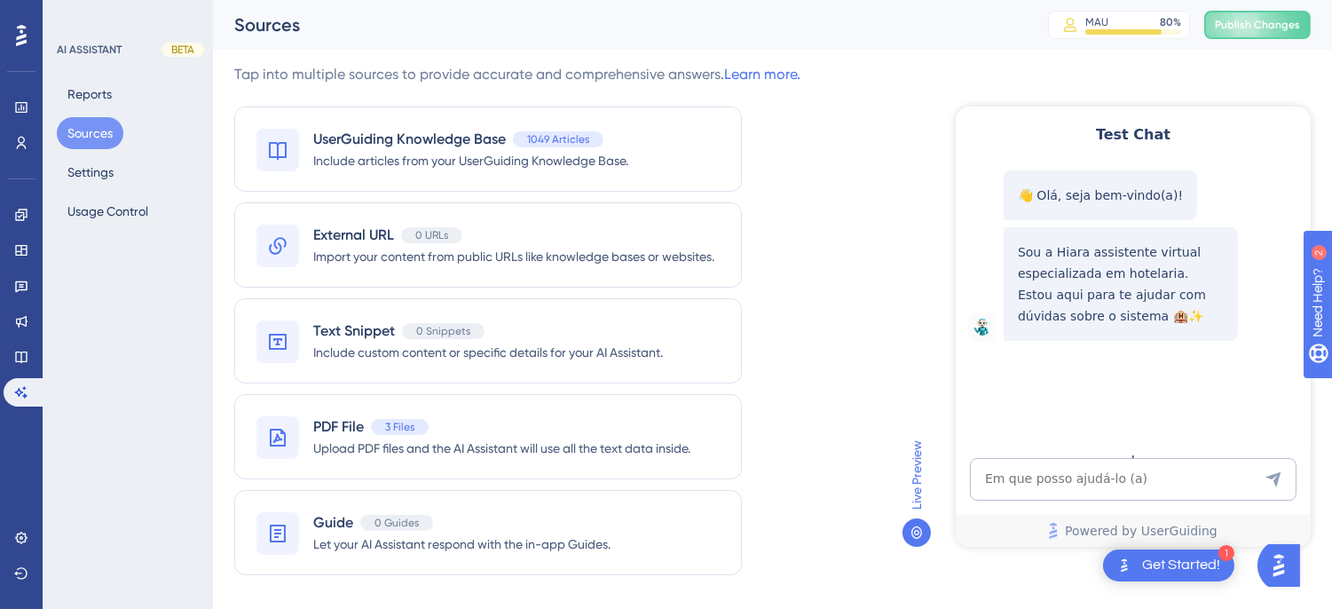
click at [95, 124] on button "Sources" at bounding box center [90, 133] width 67 height 32
click at [1020, 457] on textarea "AI Assistant Text Input" at bounding box center [1132, 478] width 327 height 43
type textarea "consigo trabalhar com as maquinhas da sipag no sistema app?"
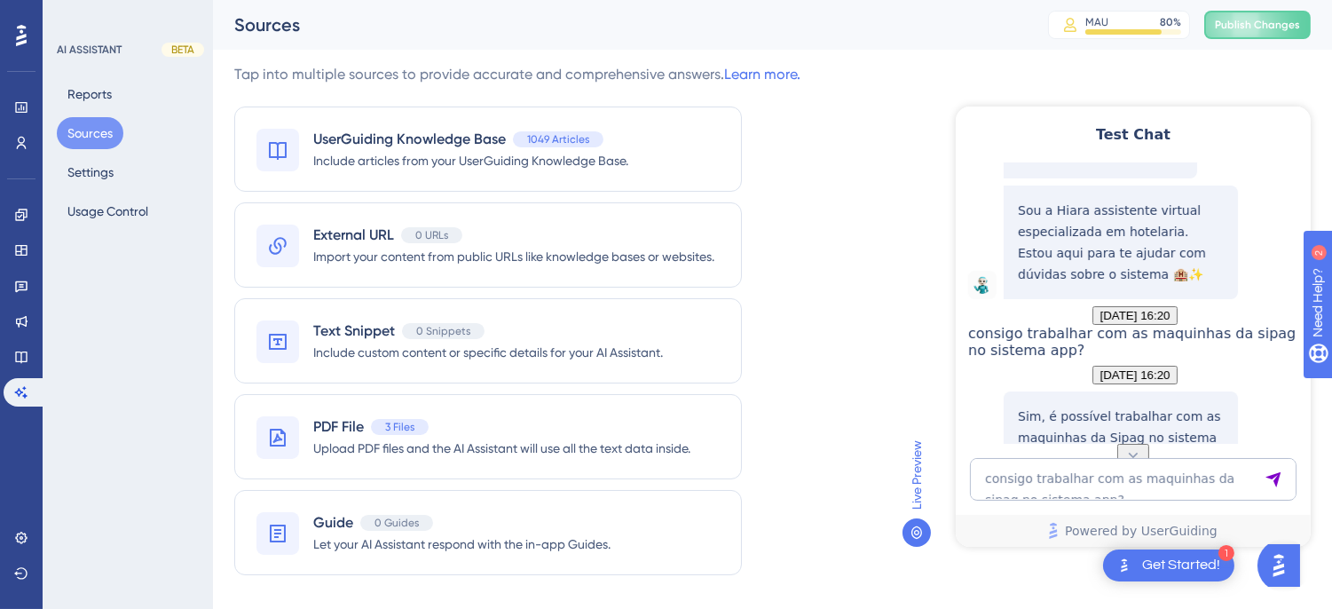
scroll to position [332, 0]
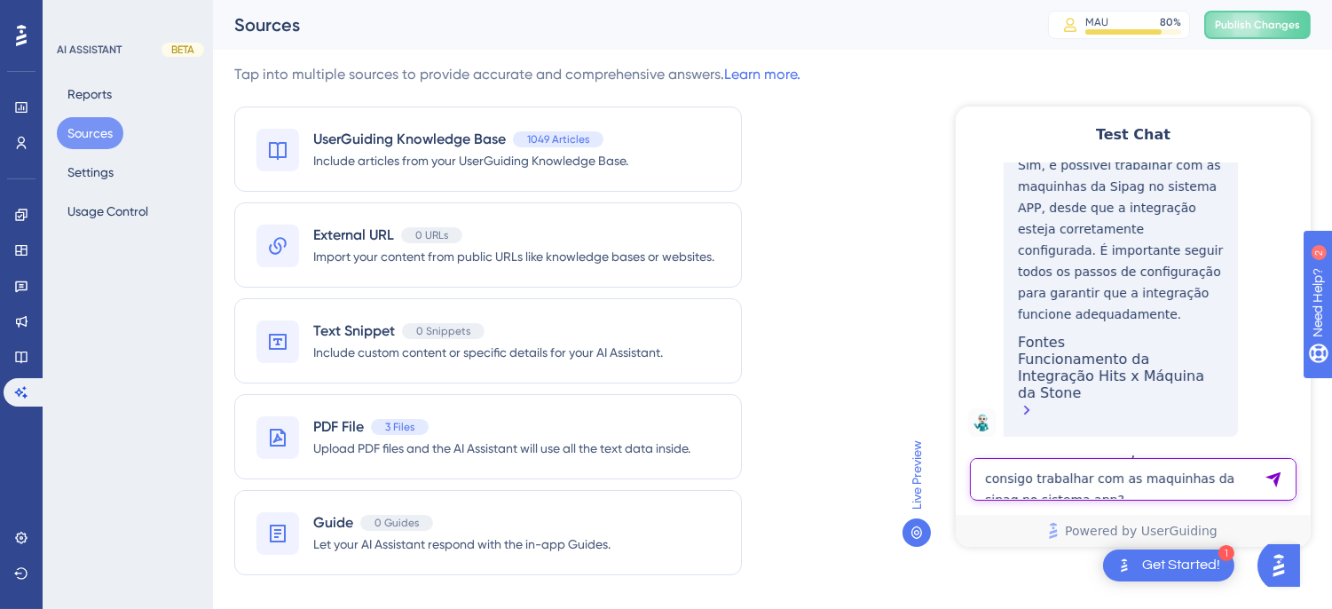
click at [1083, 496] on textarea "consigo trabalhar com as maquinhas da sipag no sistema app?" at bounding box center [1132, 478] width 327 height 43
paste textarea "preciso extrair um relatorio do dia de amanhã! preciso saber os valores das dia…"
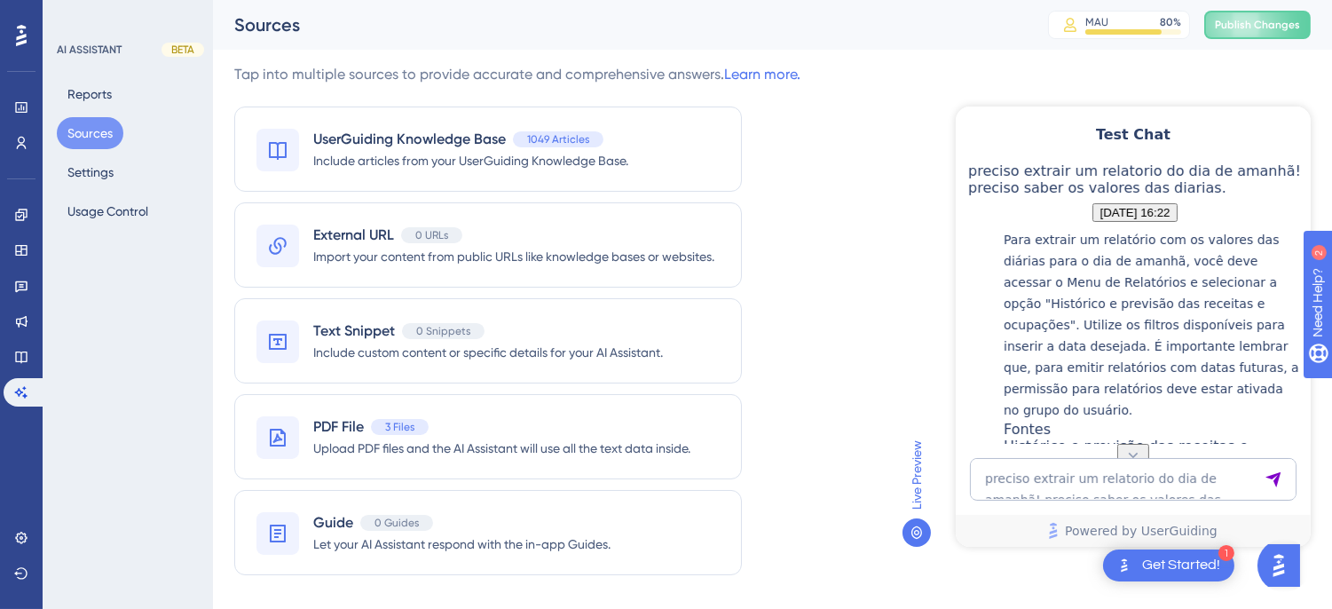
scroll to position [823, 0]
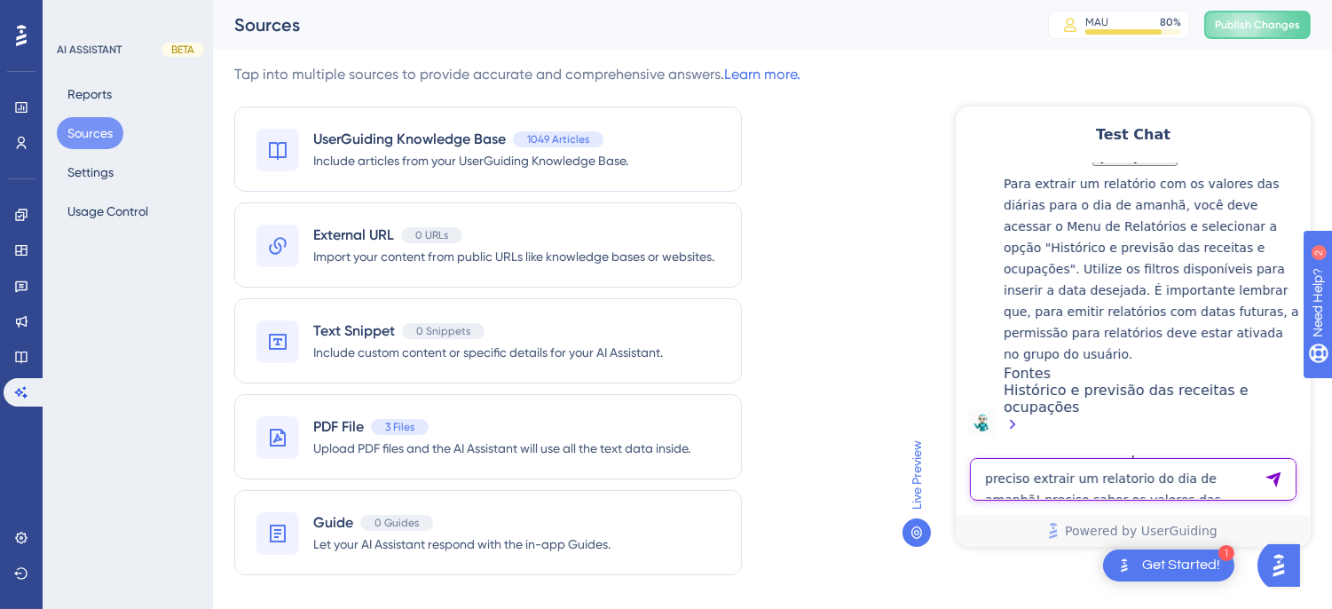
click at [1042, 488] on textarea "preciso extrair um relatorio do dia de amanhã! preciso saber os valores das dia…" at bounding box center [1132, 478] width 327 height 43
paste textarea "gostaria de montar um dre no hits"
type textarea "gostaria de montar um dre no hits"
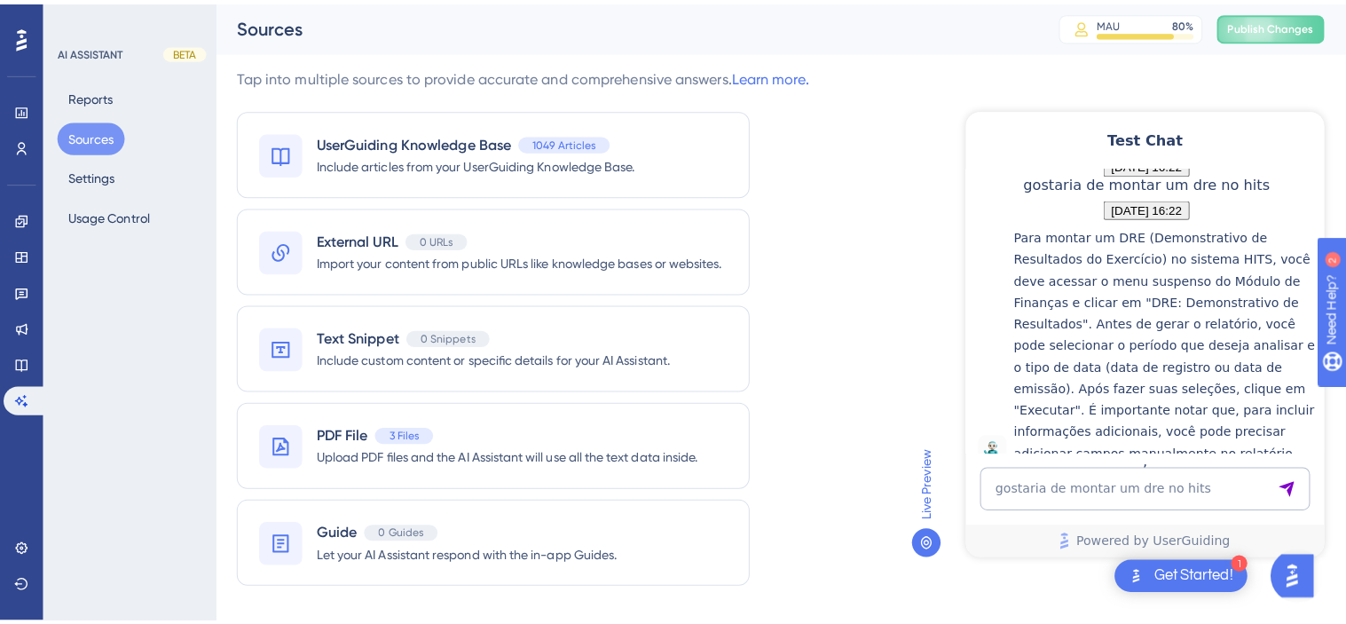
scroll to position [1234, 0]
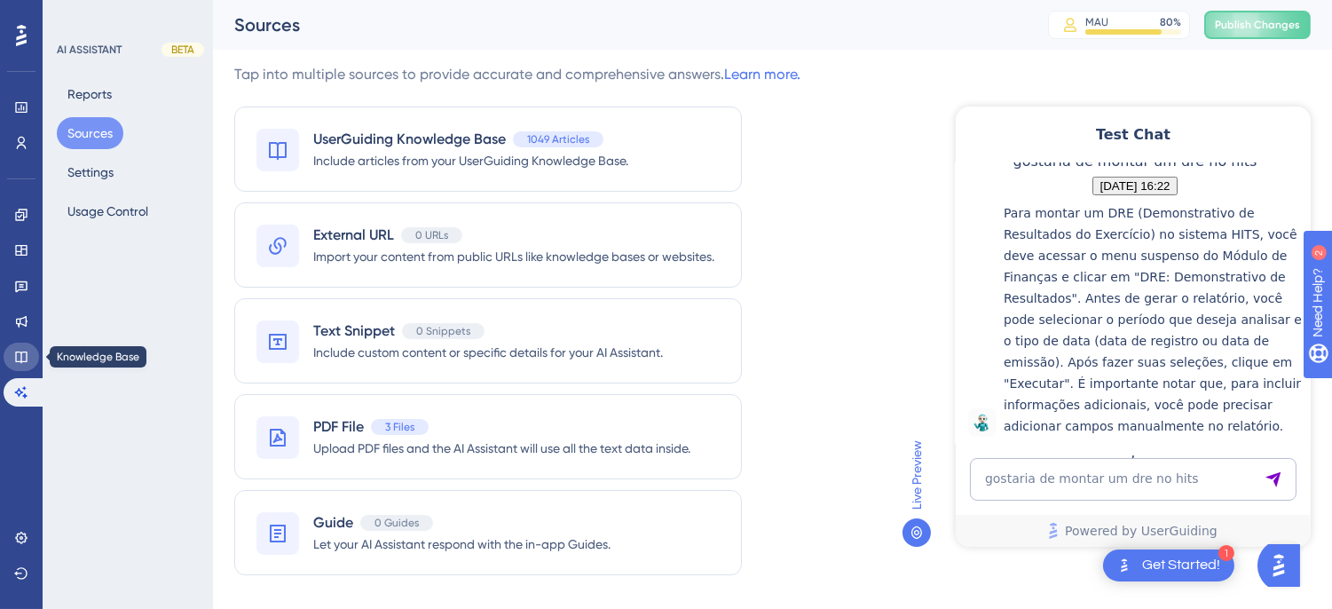
drag, startPoint x: 19, startPoint y: 355, endPoint x: 91, endPoint y: 331, distance: 76.6
click at [19, 355] on icon at bounding box center [21, 357] width 14 height 14
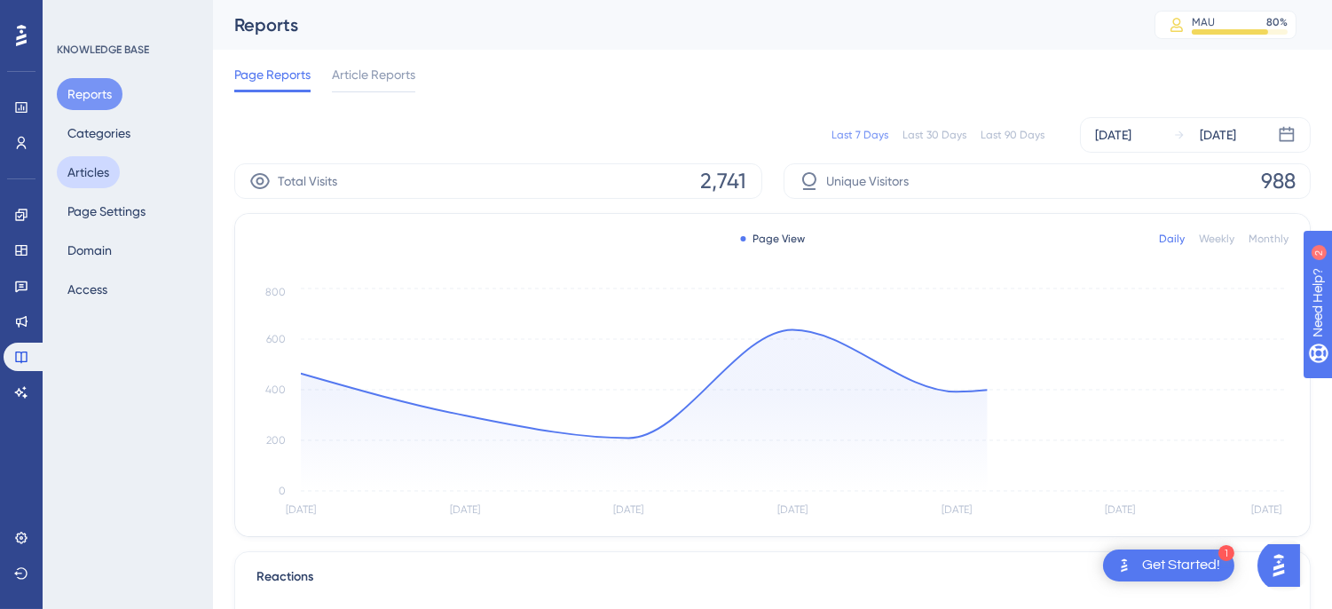
click at [95, 166] on button "Articles" at bounding box center [88, 172] width 63 height 32
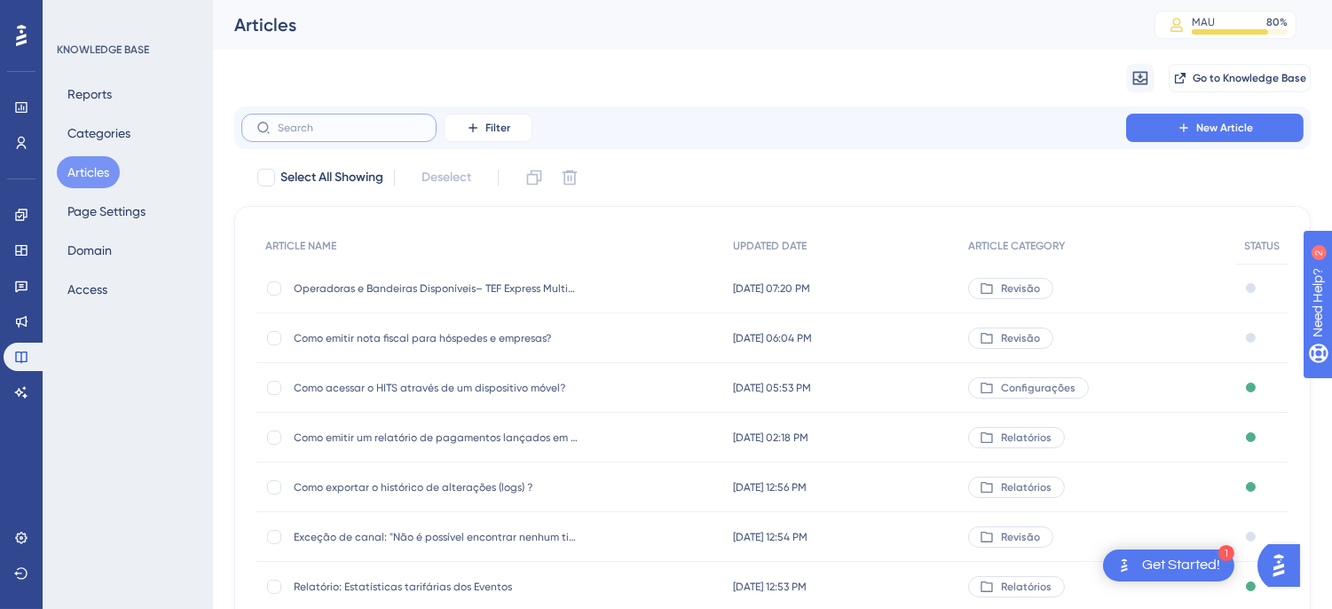
click at [335, 129] on input "text" at bounding box center [350, 128] width 144 height 12
paste input "Como ativar a departamentalização na Omie?"
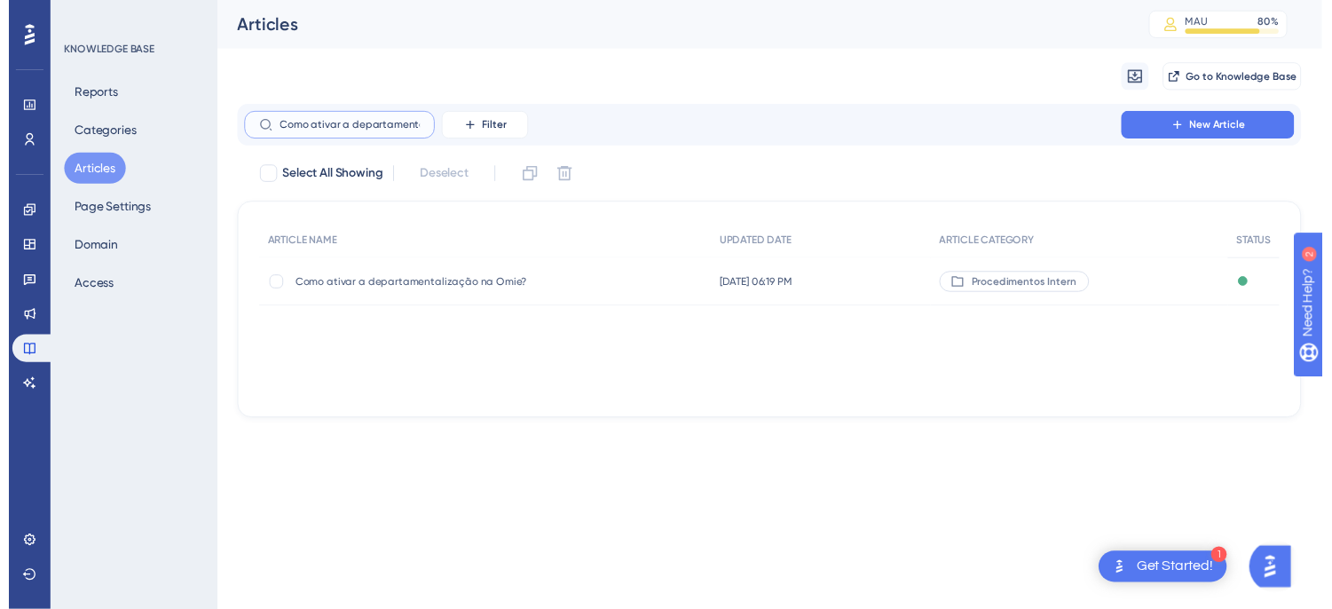
scroll to position [0, 85]
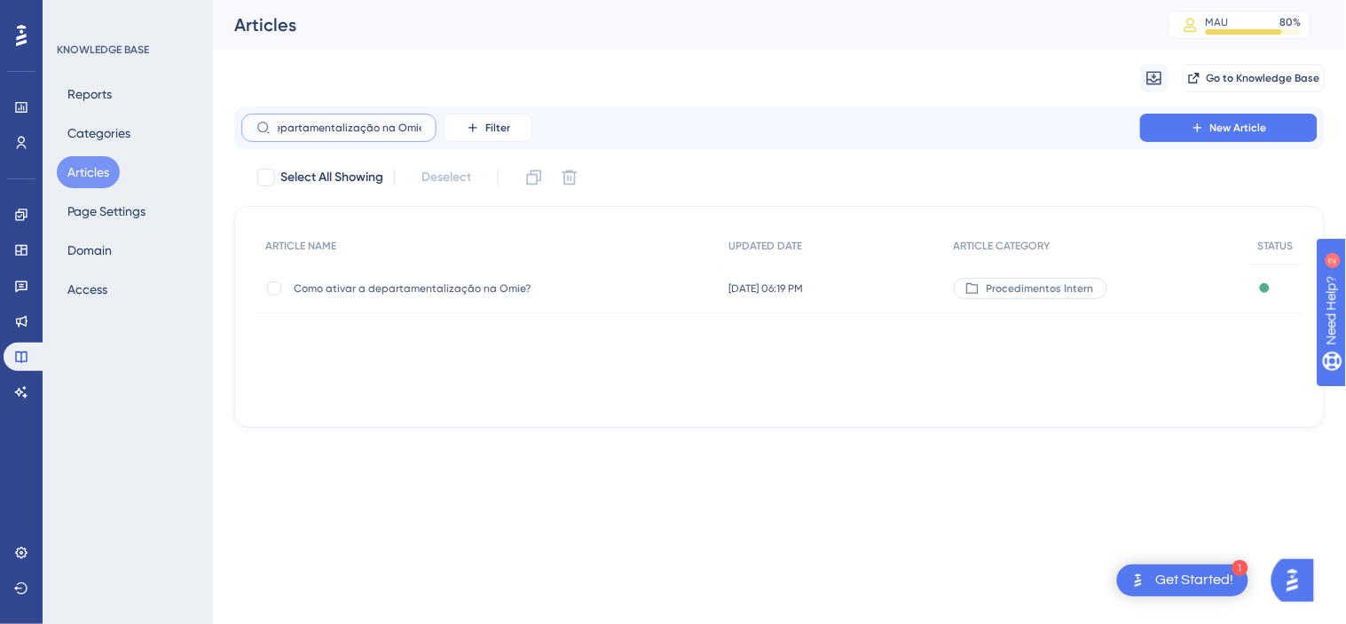
type input "Como ativar a departamentalização na Omie?"
click at [366, 278] on div "Como ativar a departamentalização na Omie? Como ativar a departamentalização na…" at bounding box center [436, 289] width 284 height 50
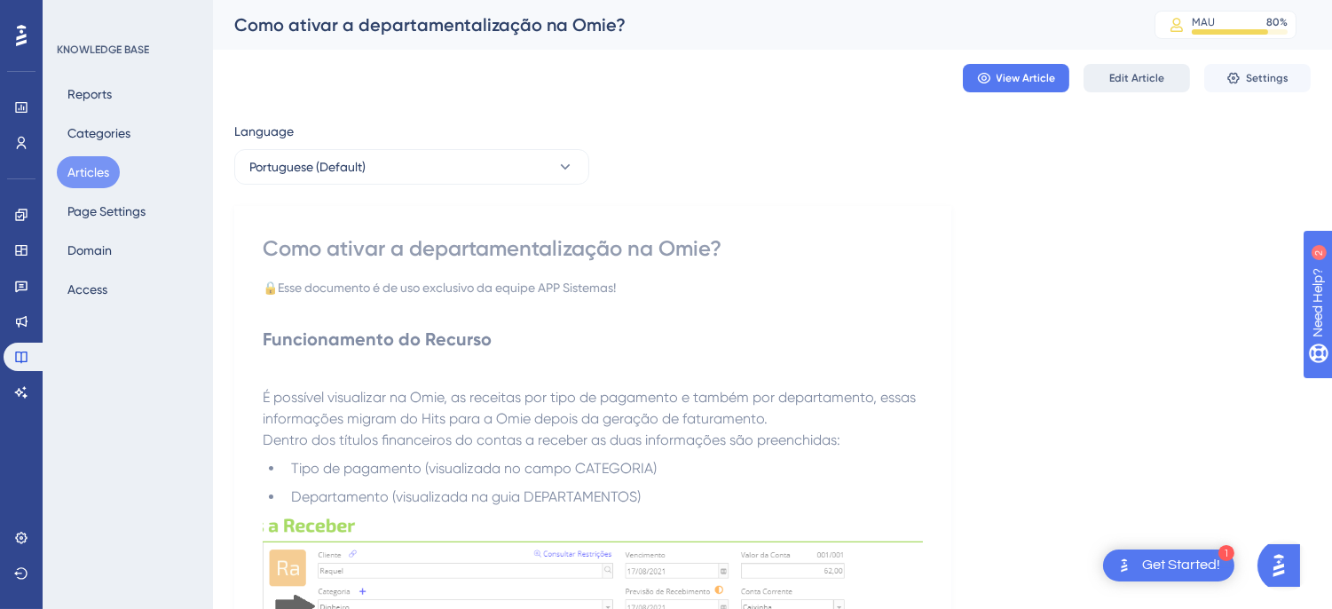
click at [1107, 72] on button "Edit Article" at bounding box center [1136, 78] width 106 height 28
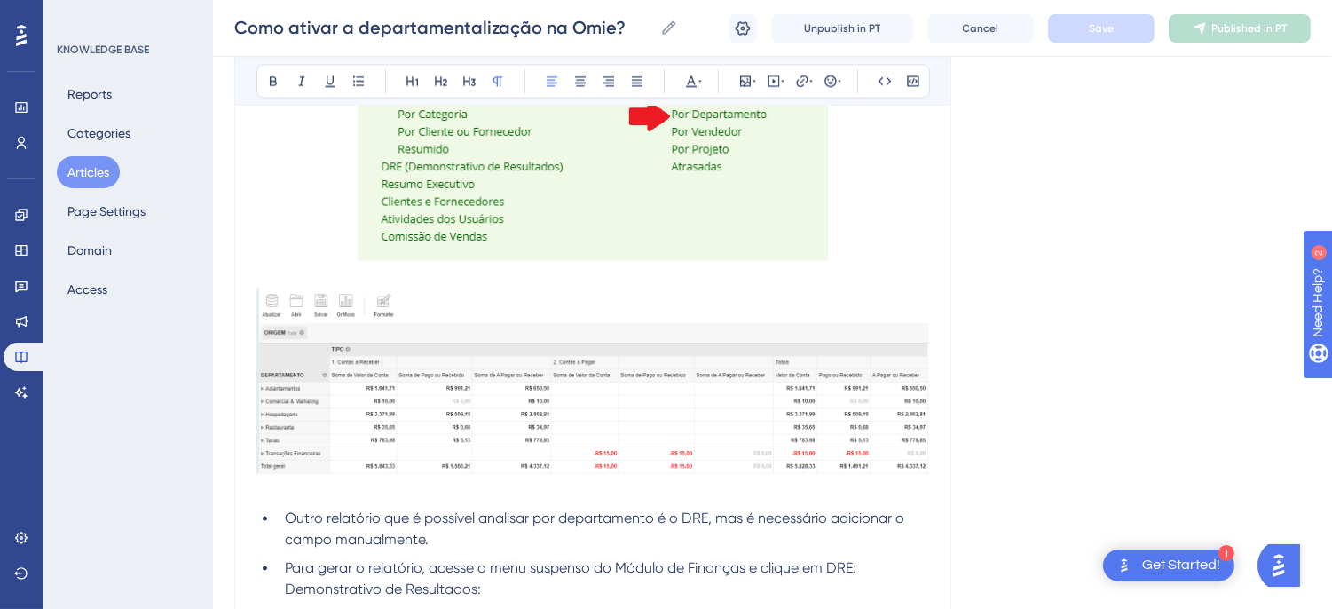
scroll to position [6261, 0]
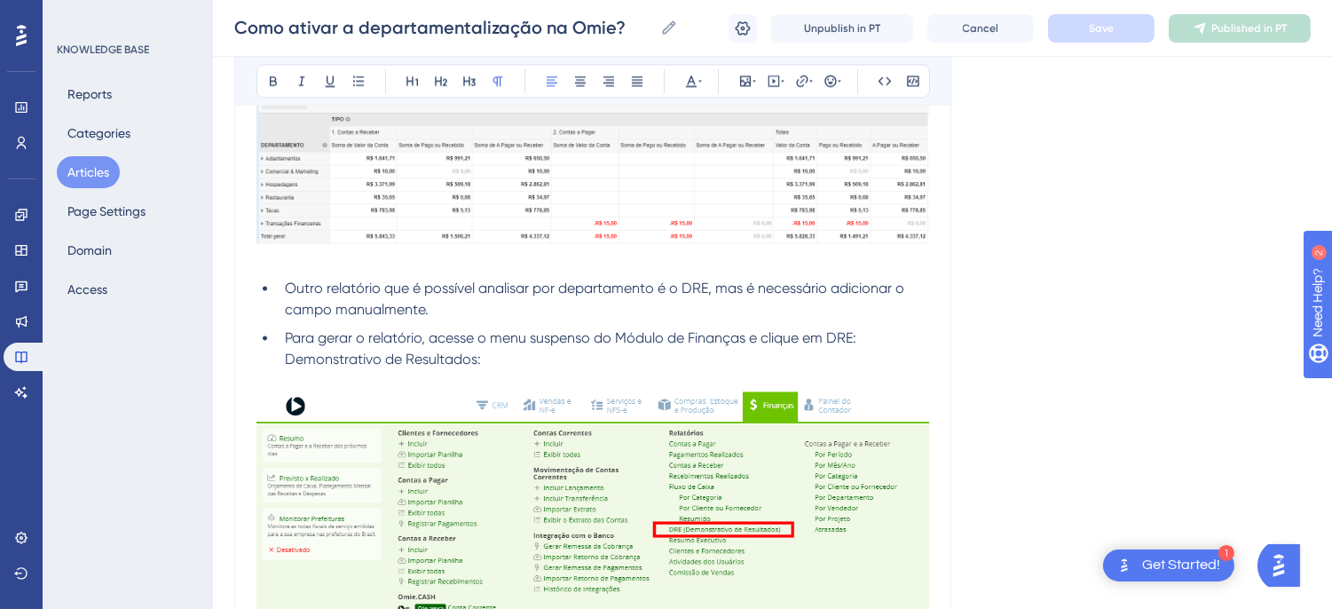
click at [705, 293] on span "Outro relatório que é possível analisar por departamento é o DRE, mas é necessá…" at bounding box center [596, 299] width 623 height 38
click at [571, 308] on li "Outro relatório que é possível analisar por departamento é o DRE, mas é necessá…" at bounding box center [603, 299] width 651 height 43
click at [754, 340] on span "Para gerar o relatório, acesse o menu suspenso do Módulo de Finanças e clique e…" at bounding box center [572, 348] width 575 height 38
click at [1095, 27] on span "Save" at bounding box center [1101, 28] width 25 height 14
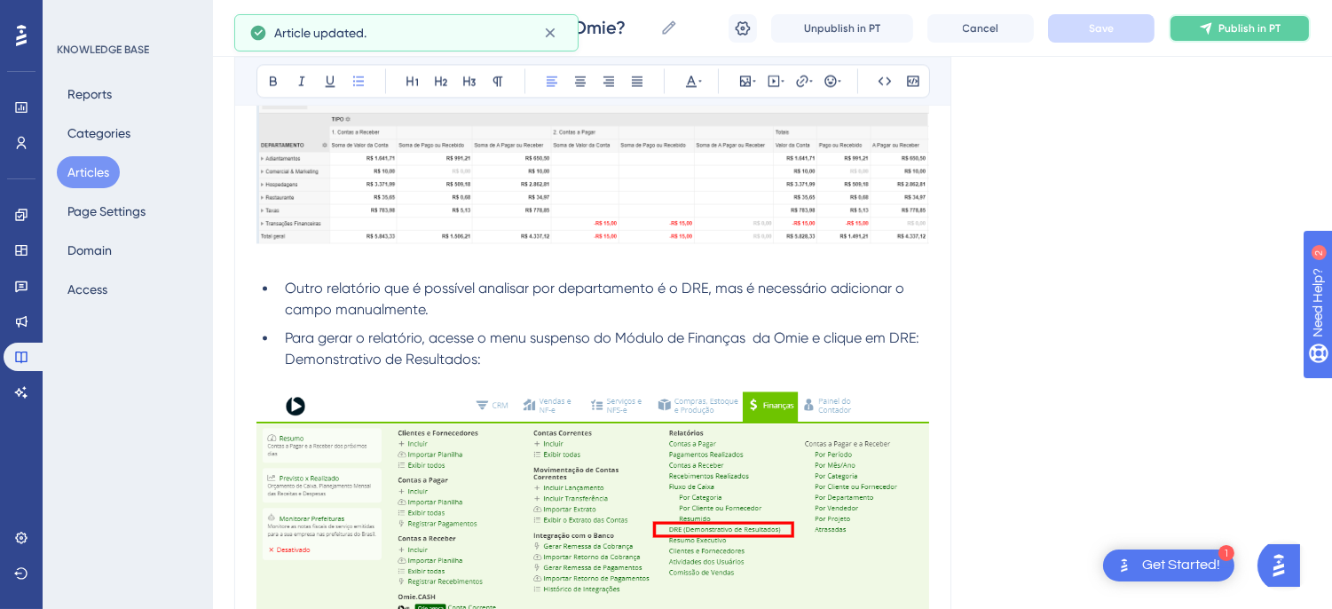
click at [1220, 21] on span "Publish in PT" at bounding box center [1249, 28] width 62 height 14
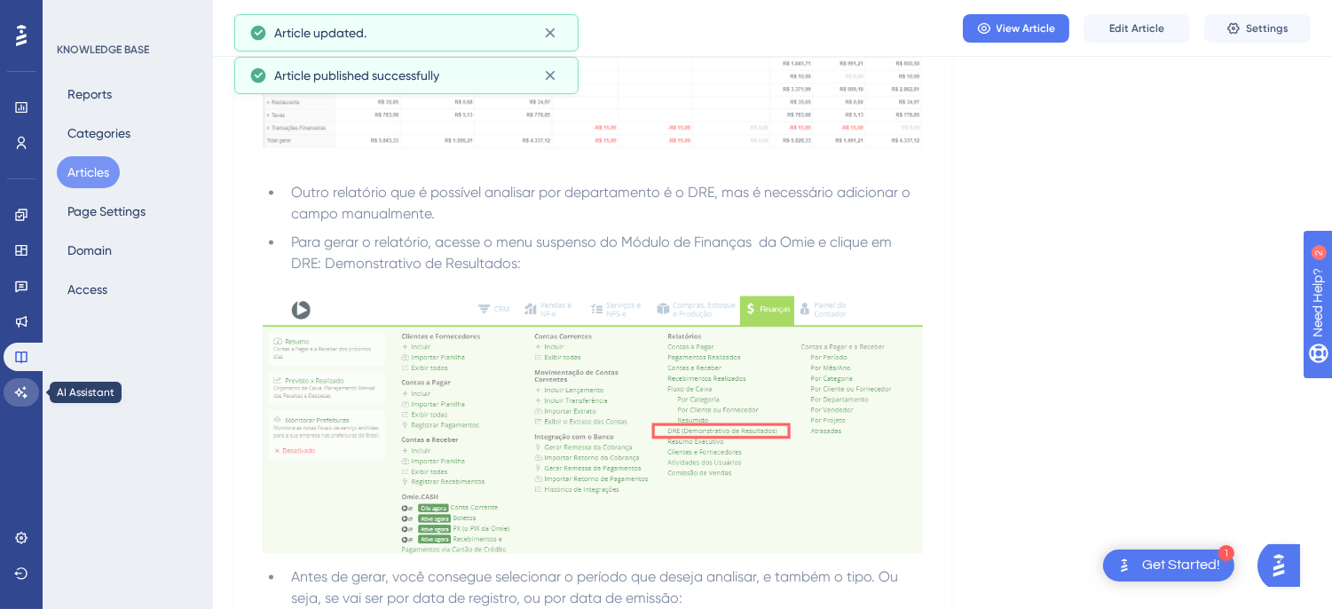
click at [14, 398] on icon at bounding box center [21, 392] width 14 height 14
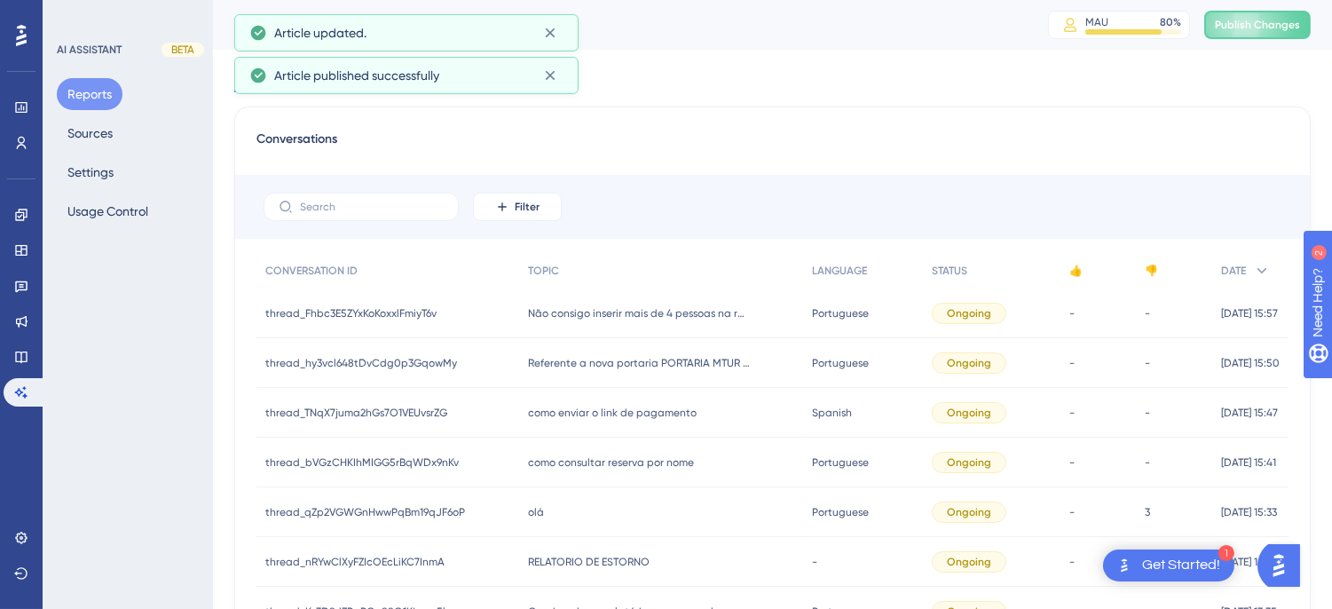
click at [1245, 21] on span "Publish Changes" at bounding box center [1257, 25] width 85 height 14
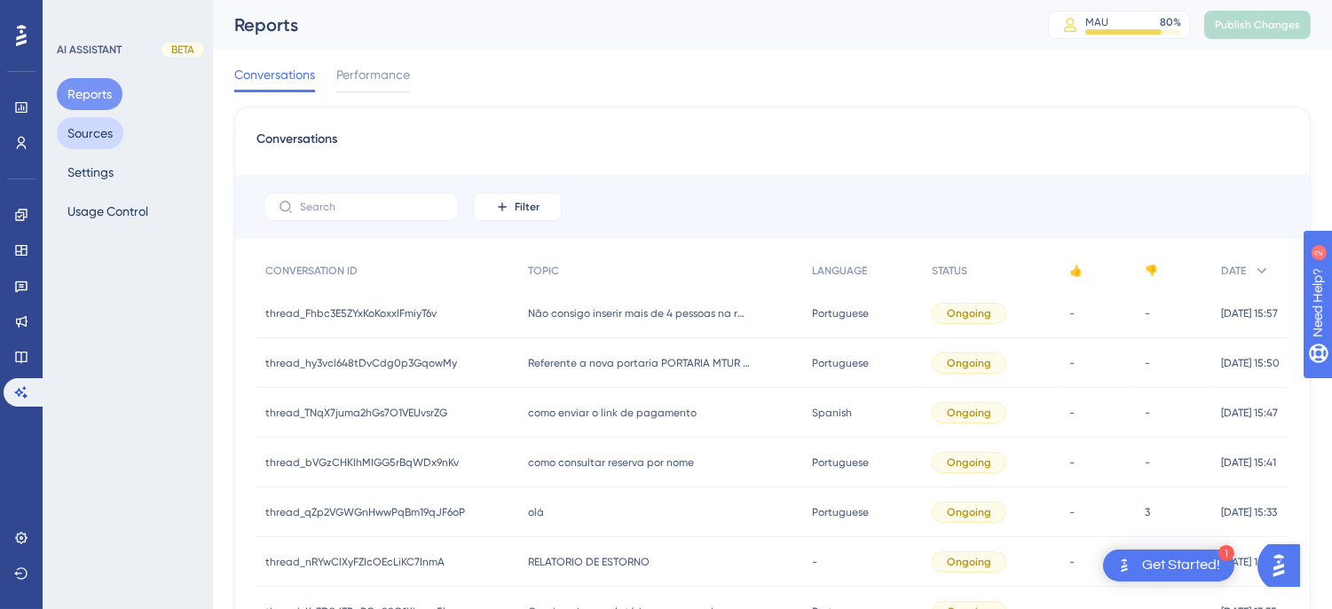
click at [98, 130] on button "Sources" at bounding box center [90, 133] width 67 height 32
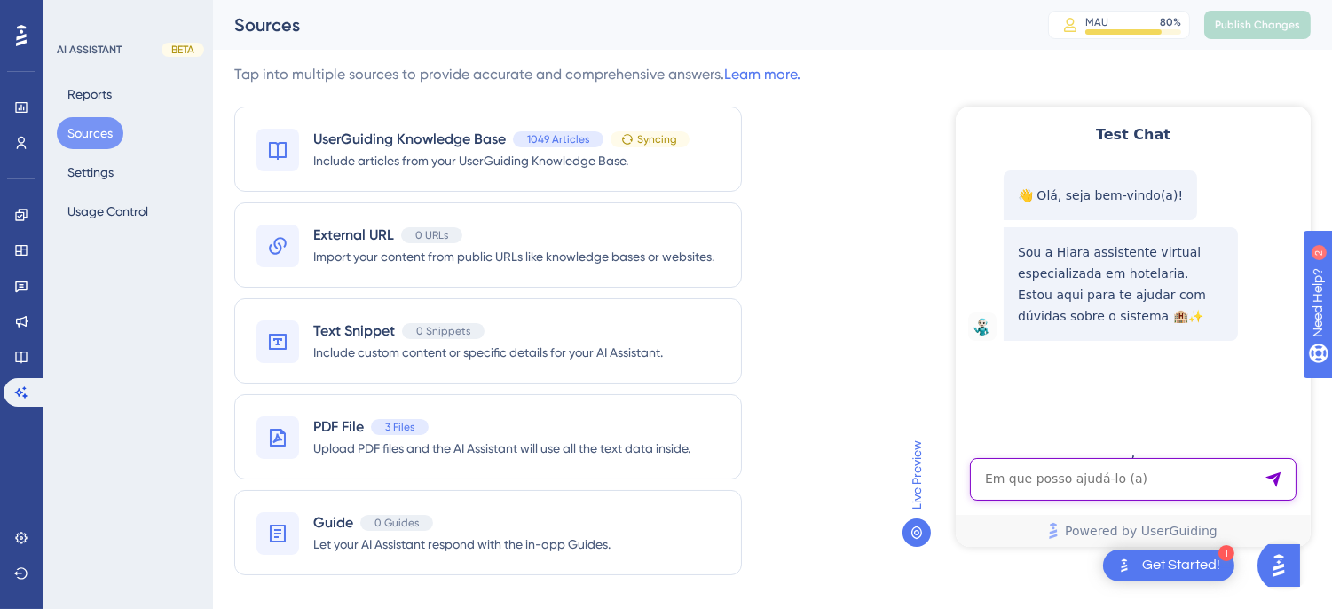
click at [1036, 479] on textarea "AI Assistant Text Input" at bounding box center [1132, 478] width 327 height 43
paste textarea "gostaria de montar um dre no hits"
type textarea "gostaria de montar um dre no hits"
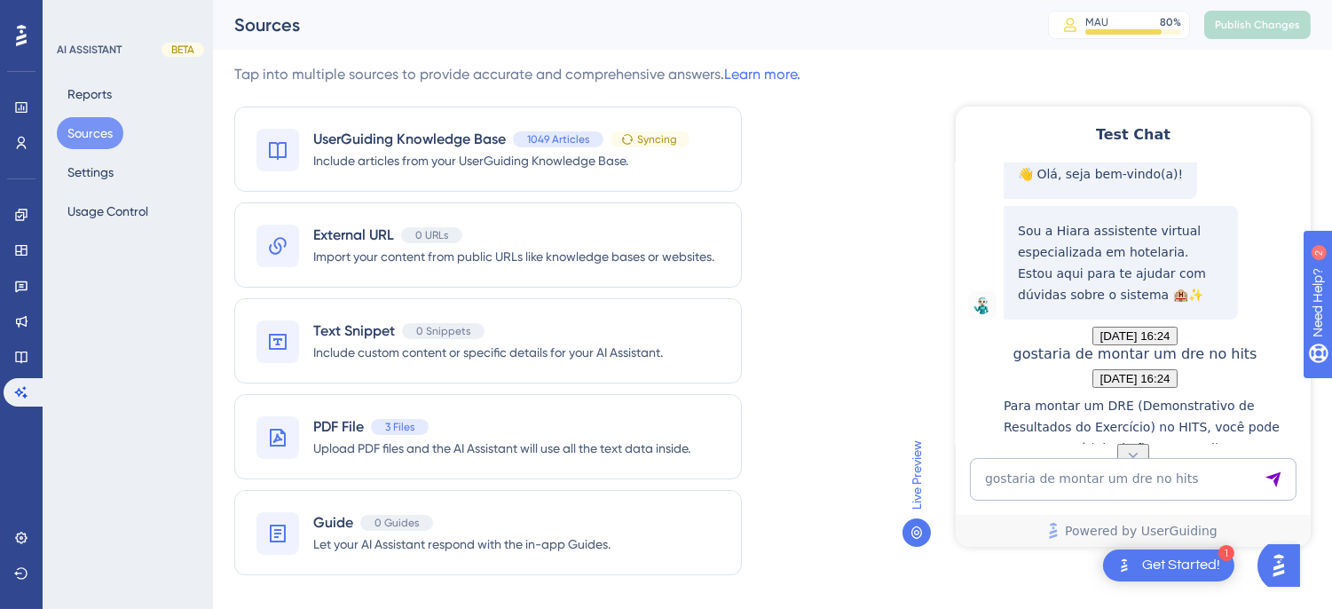
scroll to position [272, 0]
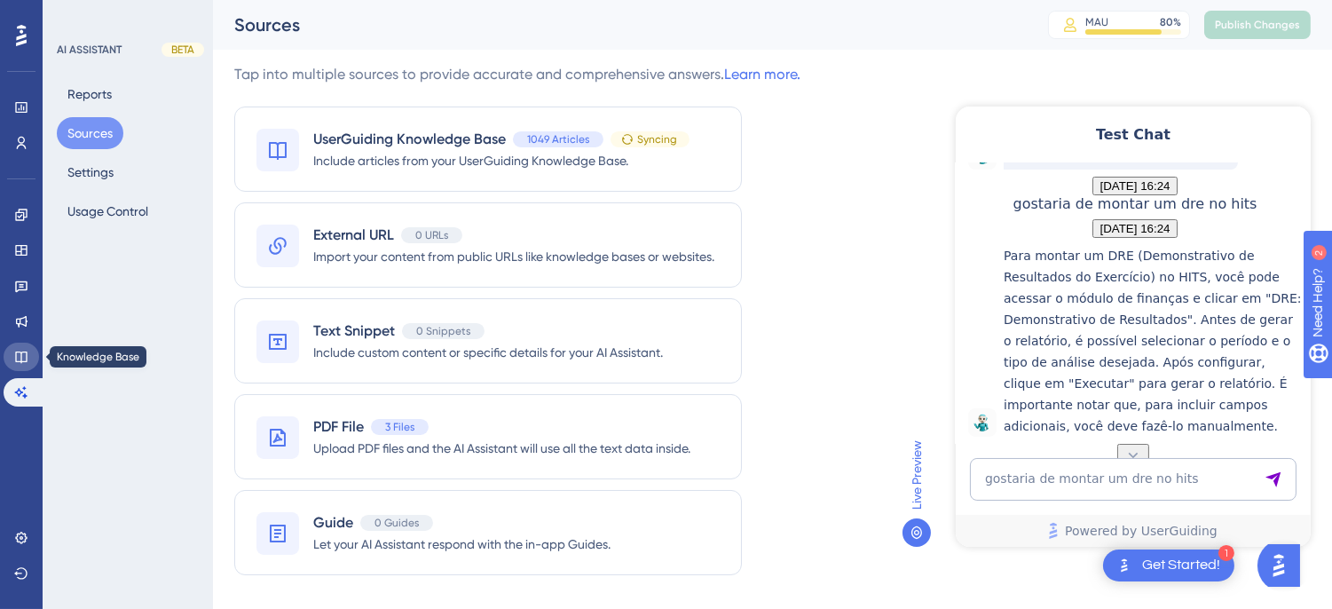
click at [20, 343] on link at bounding box center [21, 357] width 35 height 28
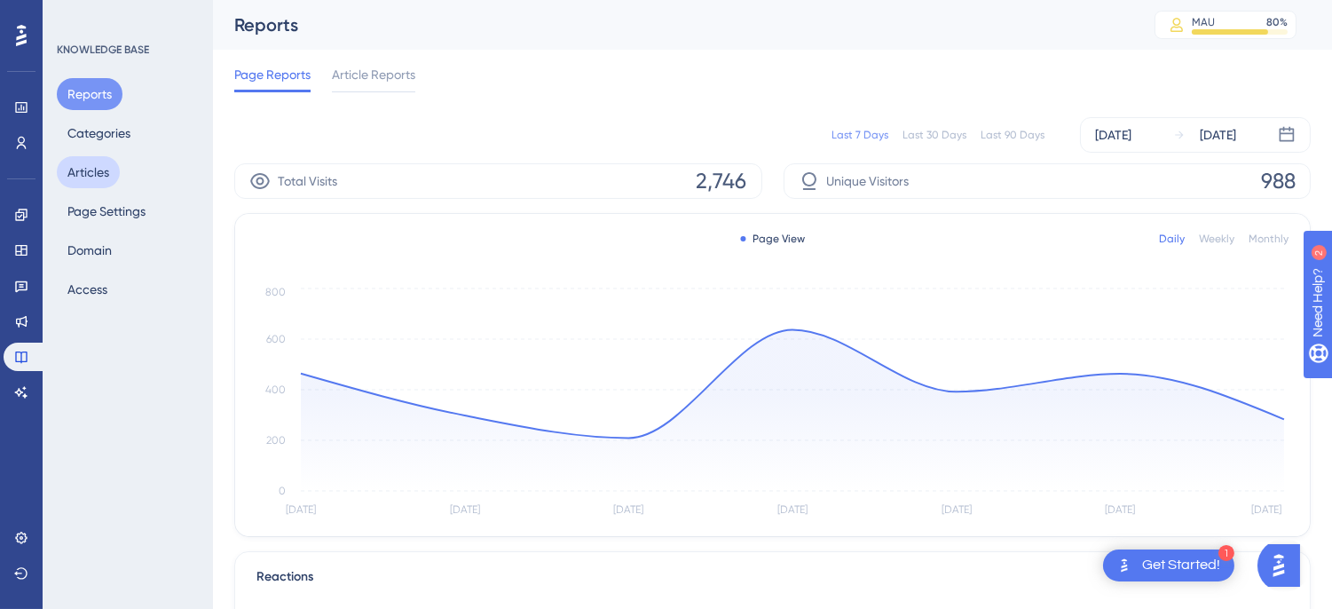
click at [113, 167] on button "Articles" at bounding box center [88, 172] width 63 height 32
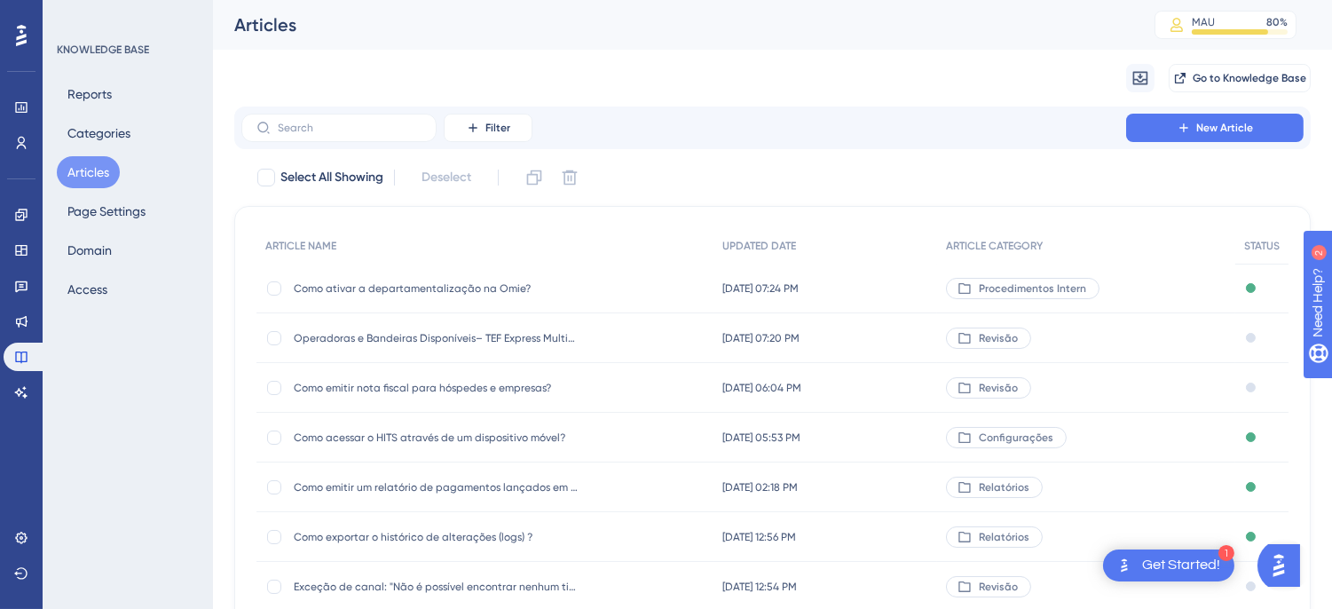
click at [403, 286] on span "Como ativar a departamentalização na Omie?" at bounding box center [436, 288] width 284 height 14
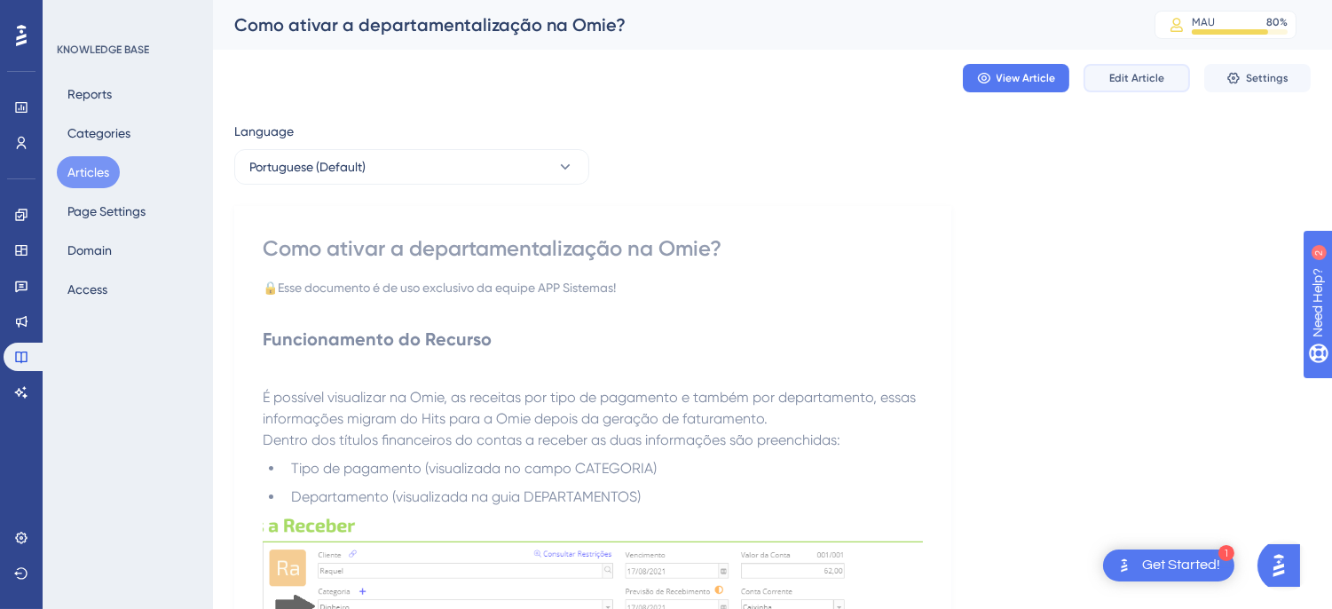
click at [1140, 86] on button "Edit Article" at bounding box center [1136, 78] width 106 height 28
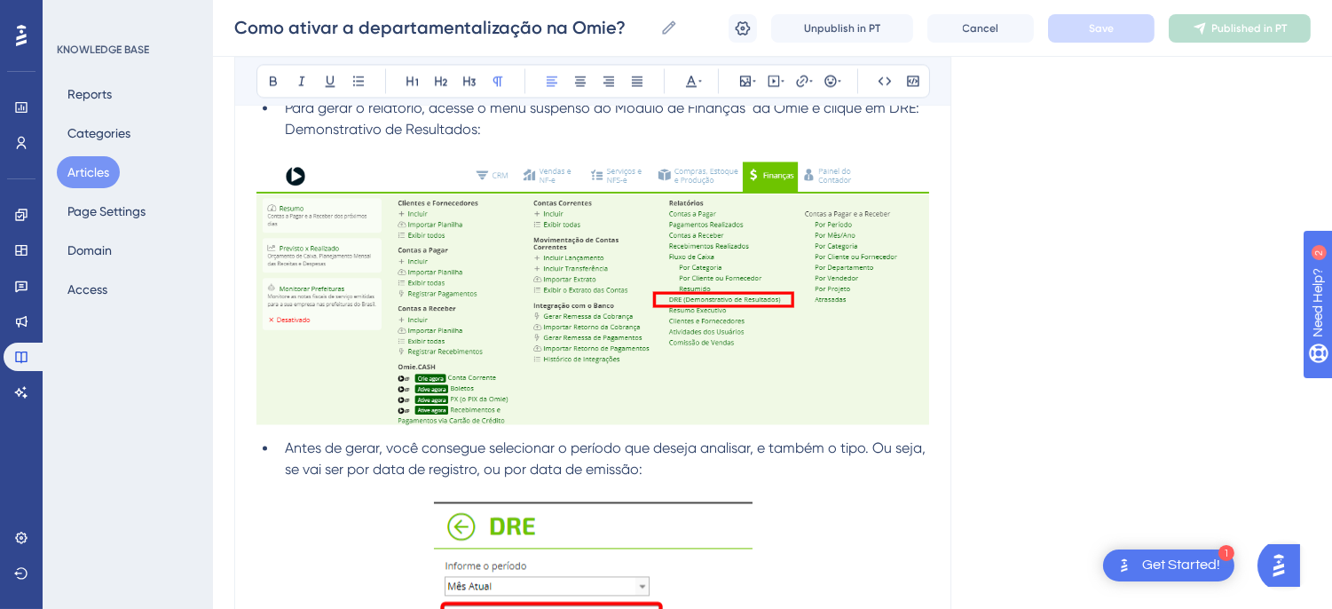
scroll to position [6261, 0]
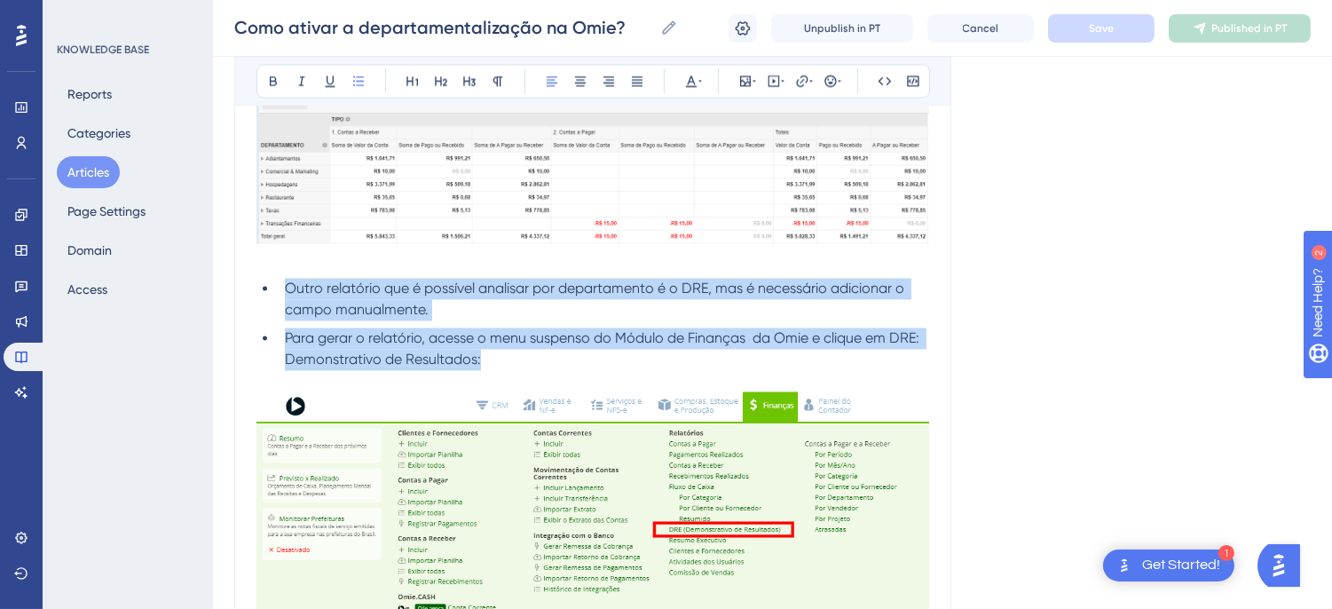
drag, startPoint x: 506, startPoint y: 357, endPoint x: 263, endPoint y: 294, distance: 251.2
click at [263, 294] on ul "Outro relatório que é possível analisar por departamento é o DRE, mas é necessá…" at bounding box center [592, 324] width 673 height 92
copy ul "Outro relatório que é possível analisar por departamento é o DRE, mas é necessá…"
click at [290, 304] on span "Outro relatório que é possível analisar por departamento é o DRE, mas é necessá…" at bounding box center [596, 299] width 623 height 38
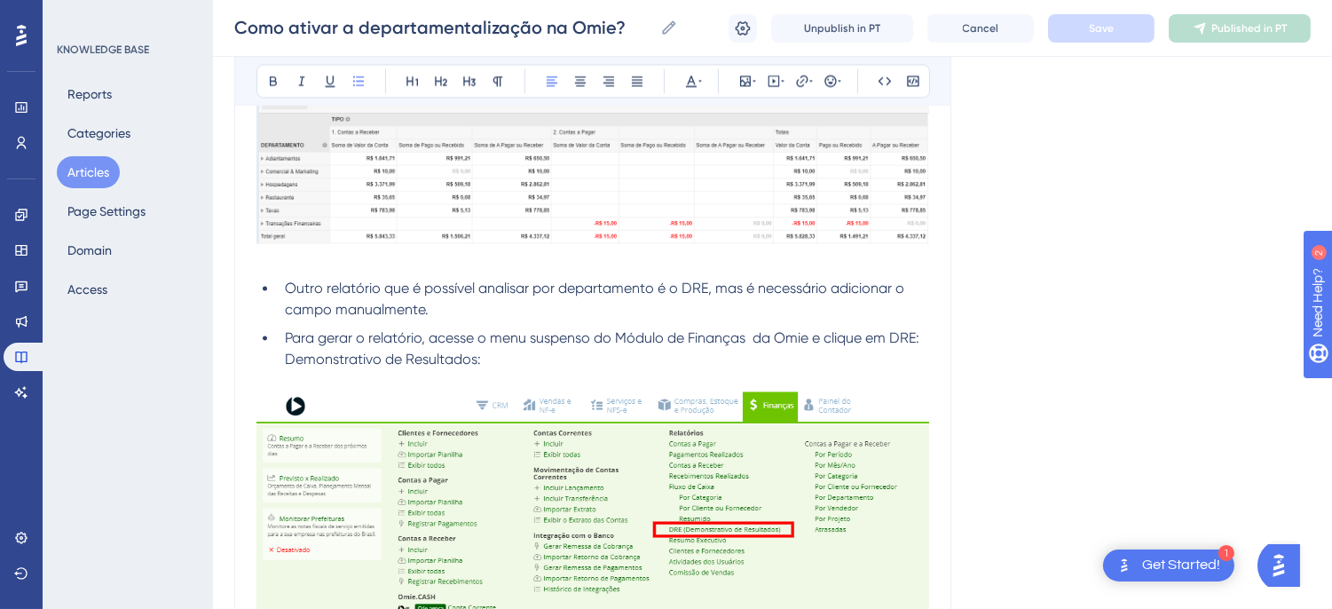
click at [286, 287] on span "Outro relatório que é possível analisar por departamento é o DRE, mas é necessá…" at bounding box center [596, 299] width 623 height 38
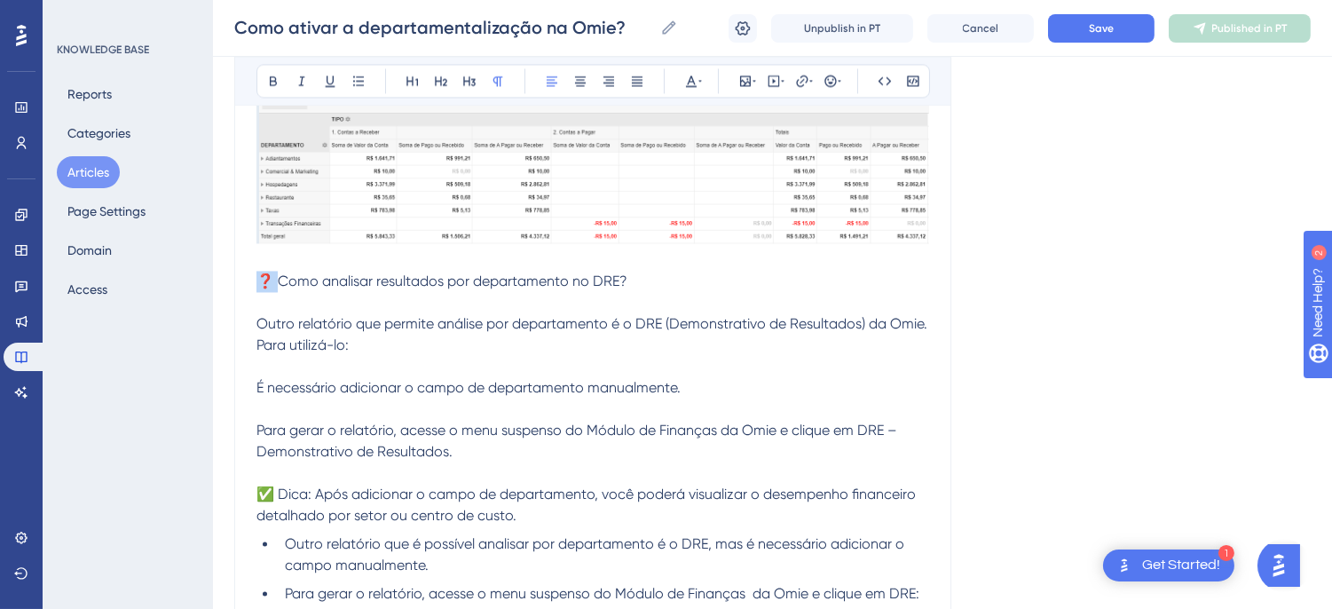
drag, startPoint x: 279, startPoint y: 280, endPoint x: 247, endPoint y: 280, distance: 31.9
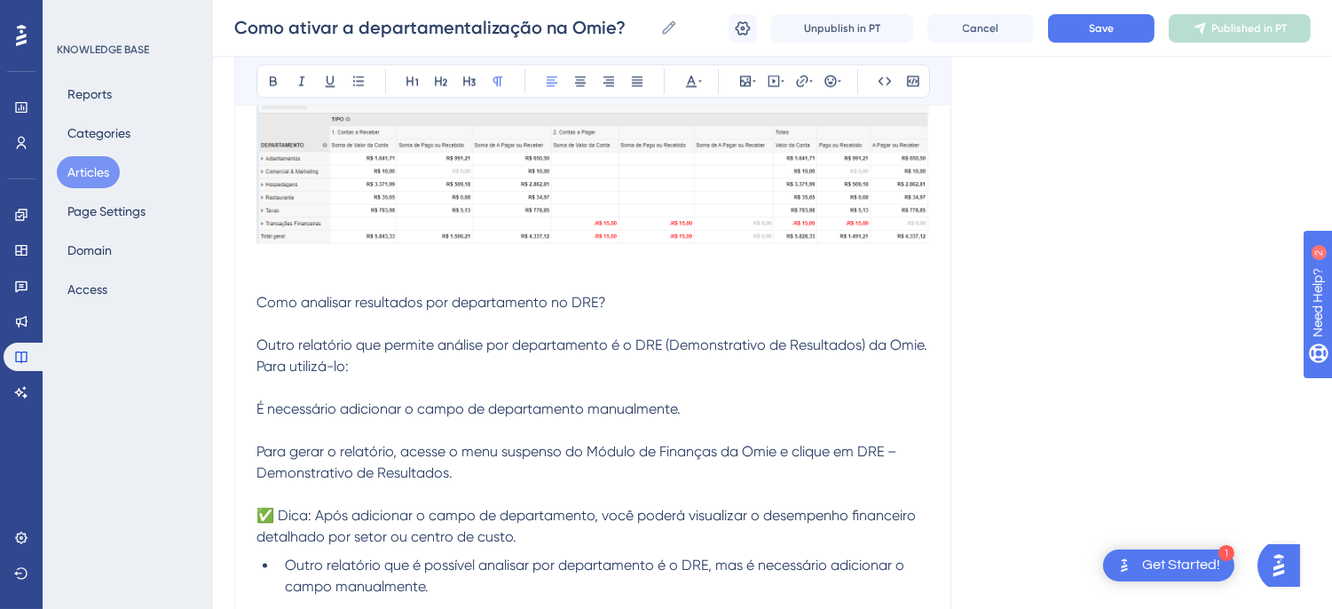
click at [429, 304] on span "Como analisar resultados por departamento no DRE? Outro relatório que permite a…" at bounding box center [593, 419] width 674 height 251
click at [269, 78] on icon at bounding box center [273, 81] width 14 height 14
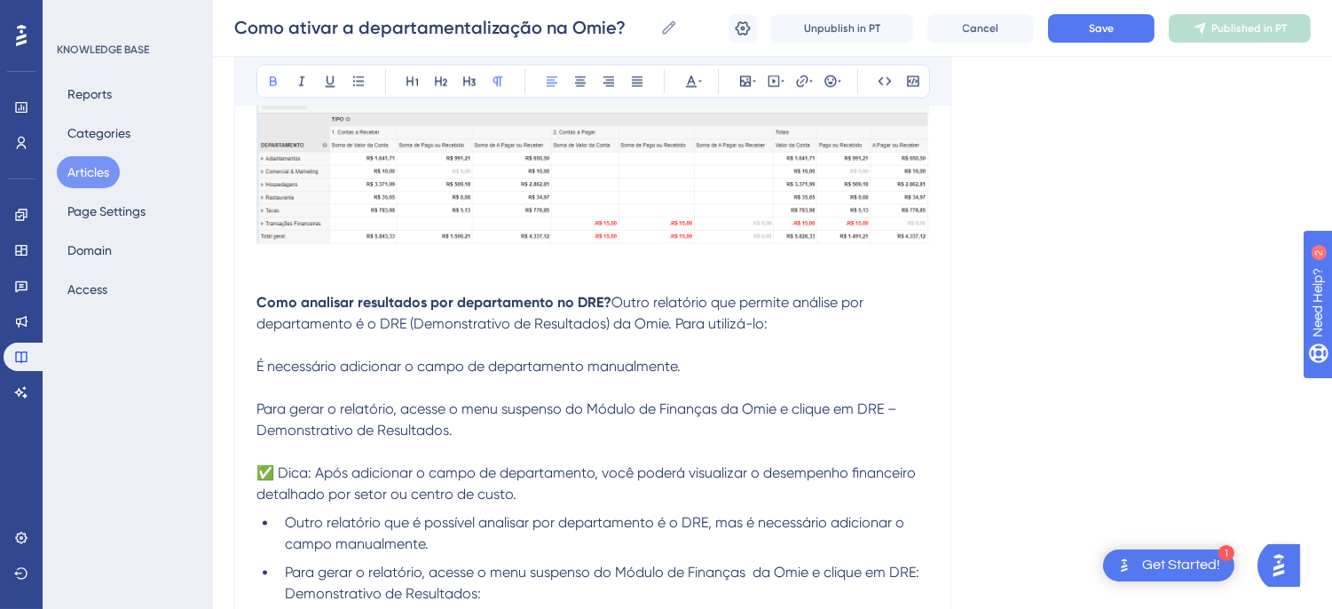
click at [333, 364] on span "Outro relatório que permite análise por departamento é o DRE (Demonstrativo de …" at bounding box center [587, 398] width 663 height 209
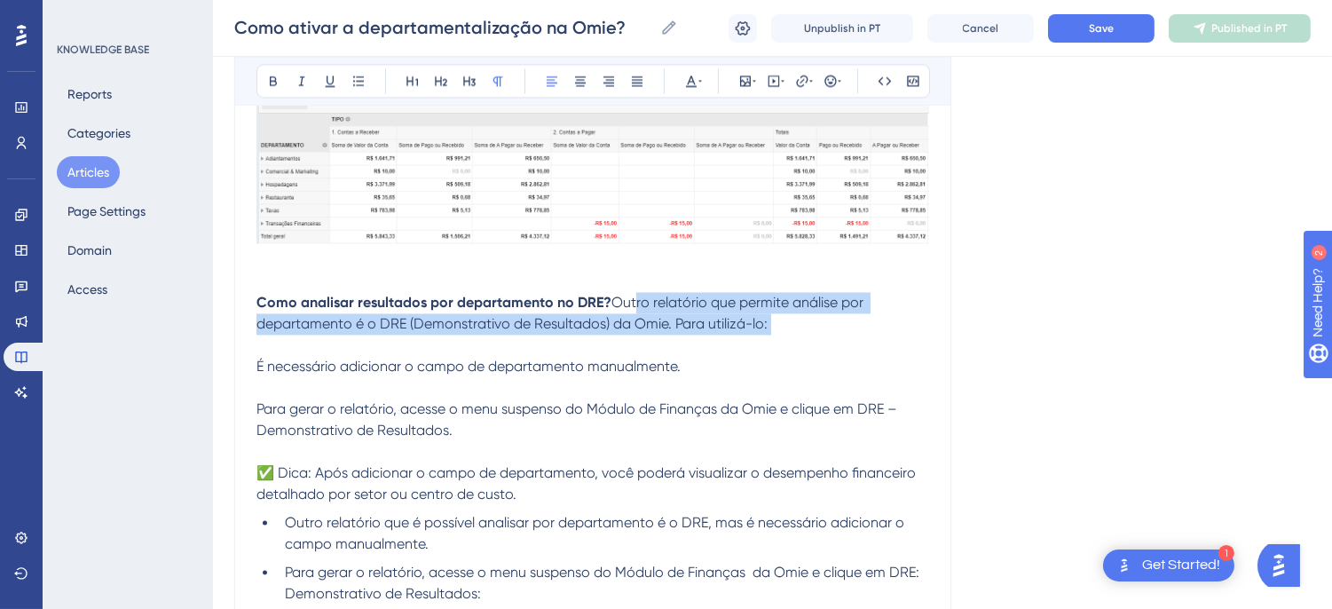
drag, startPoint x: 382, startPoint y: 369, endPoint x: 275, endPoint y: 346, distance: 109.8
click at [275, 346] on p "Como analisar resultados por departamento no DRE? Outro relatório que permite a…" at bounding box center [592, 398] width 673 height 213
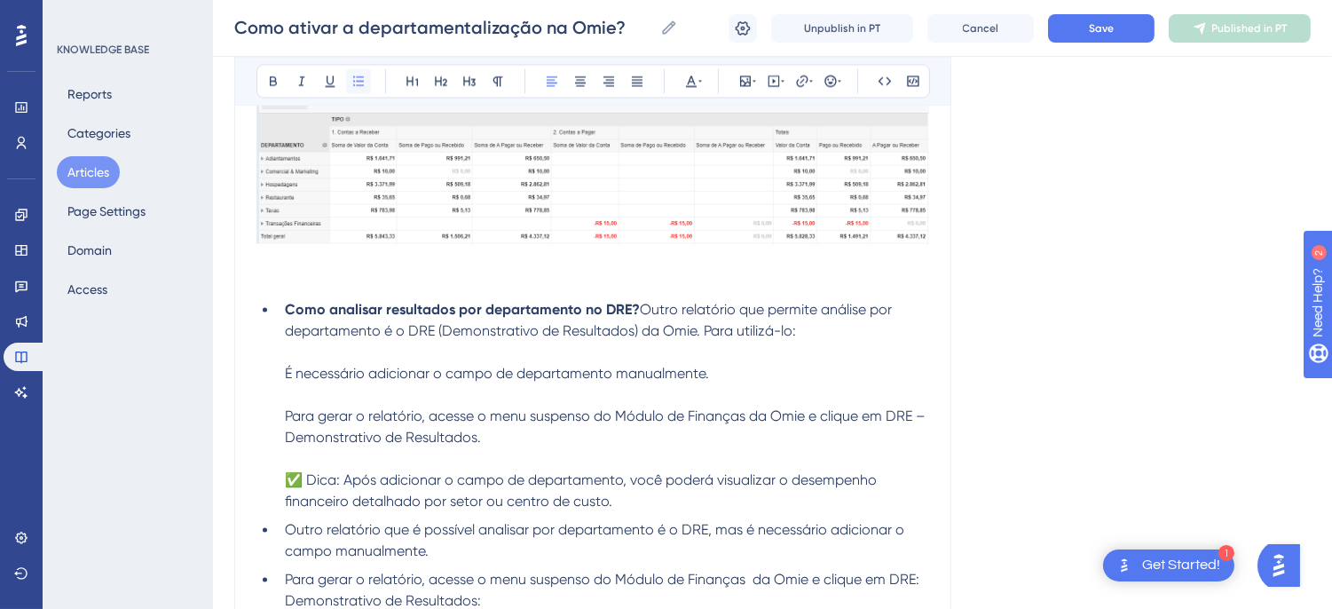
click at [355, 74] on icon at bounding box center [358, 81] width 14 height 14
click at [279, 313] on li "Como analisar resultados por departamento no DRE? Outro relatório que permite a…" at bounding box center [603, 405] width 651 height 213
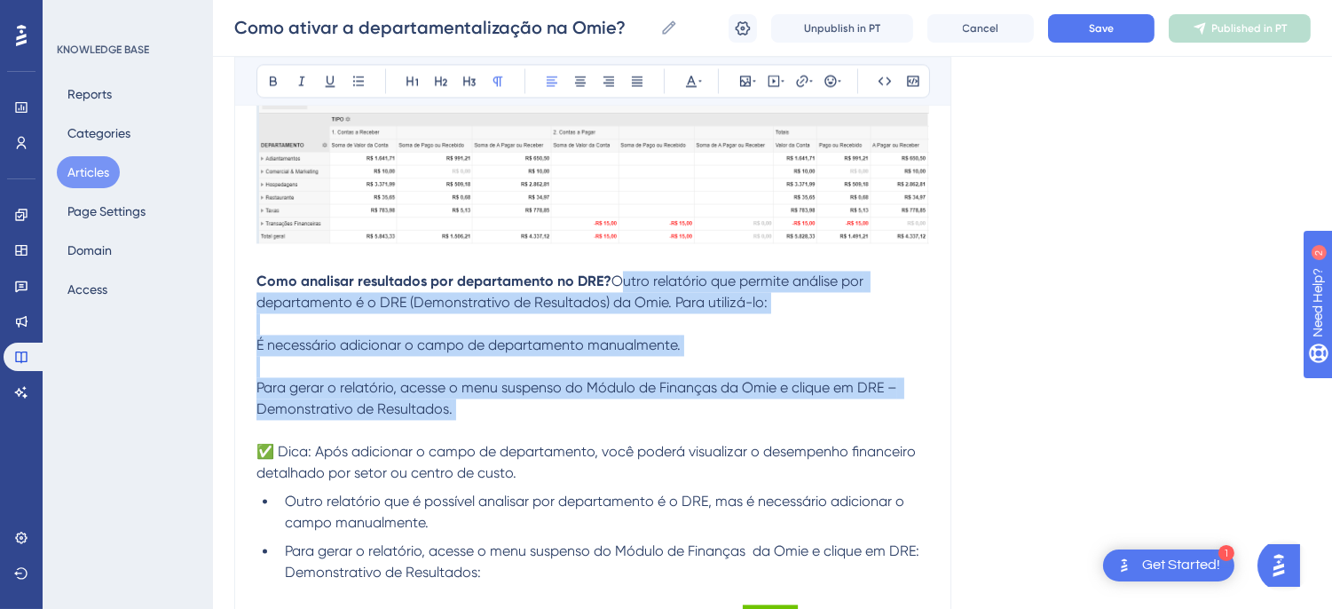
drag, startPoint x: 442, startPoint y: 444, endPoint x: 234, endPoint y: 337, distance: 233.4
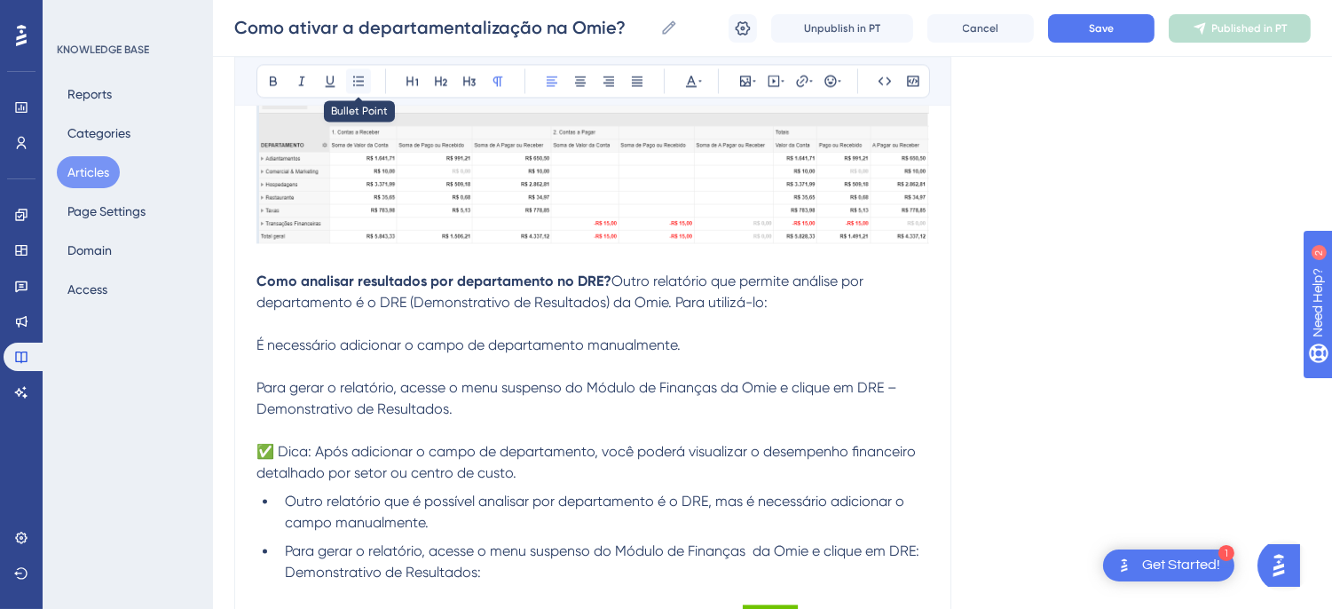
click at [365, 83] on icon at bounding box center [358, 81] width 14 height 14
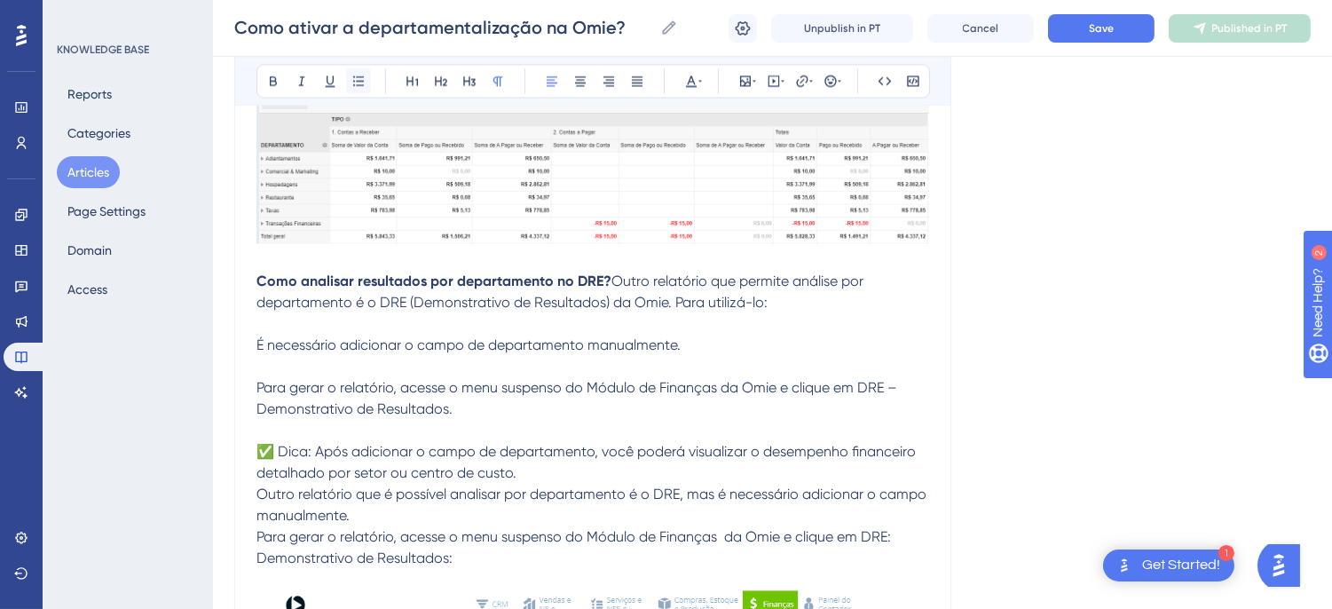
click at [350, 81] on button at bounding box center [358, 80] width 25 height 25
click at [263, 326] on span "Outro relatório que permite análise por departamento é o DRE (Demonstrativo de …" at bounding box center [587, 376] width 663 height 209
click at [260, 326] on span "Outro relatório que permite análise por departamento é o DRE (Demonstrativo de …" at bounding box center [587, 376] width 663 height 209
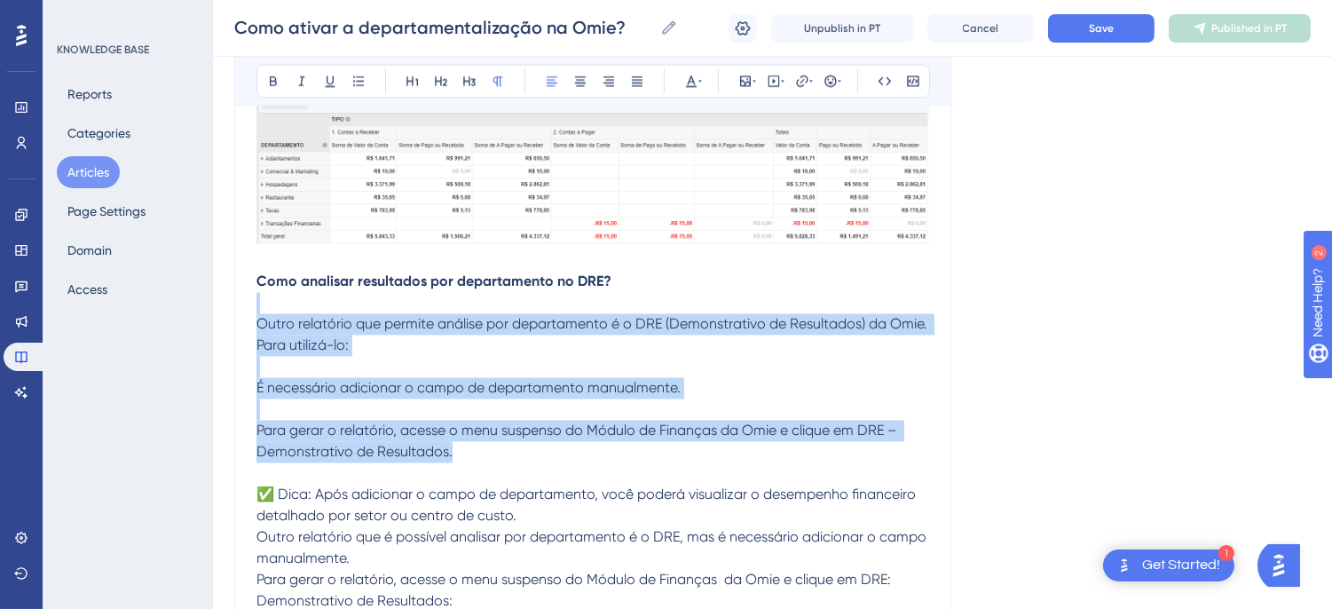
drag, startPoint x: 477, startPoint y: 483, endPoint x: 258, endPoint y: 321, distance: 271.5
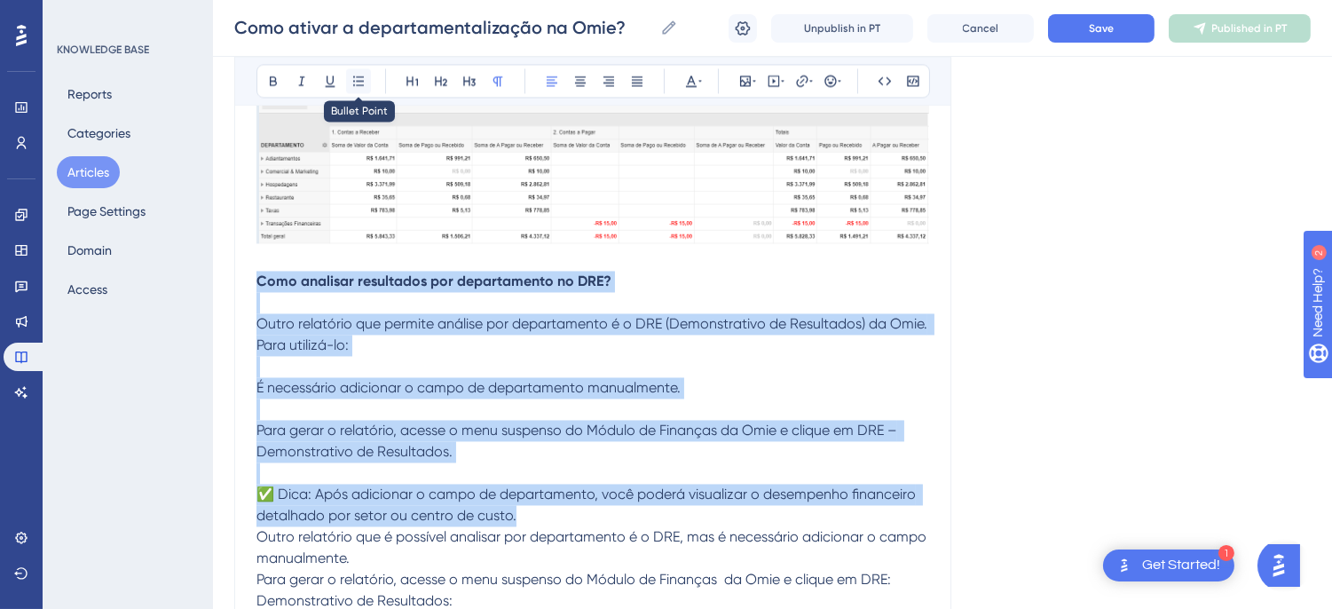
click at [362, 76] on icon at bounding box center [358, 80] width 11 height 10
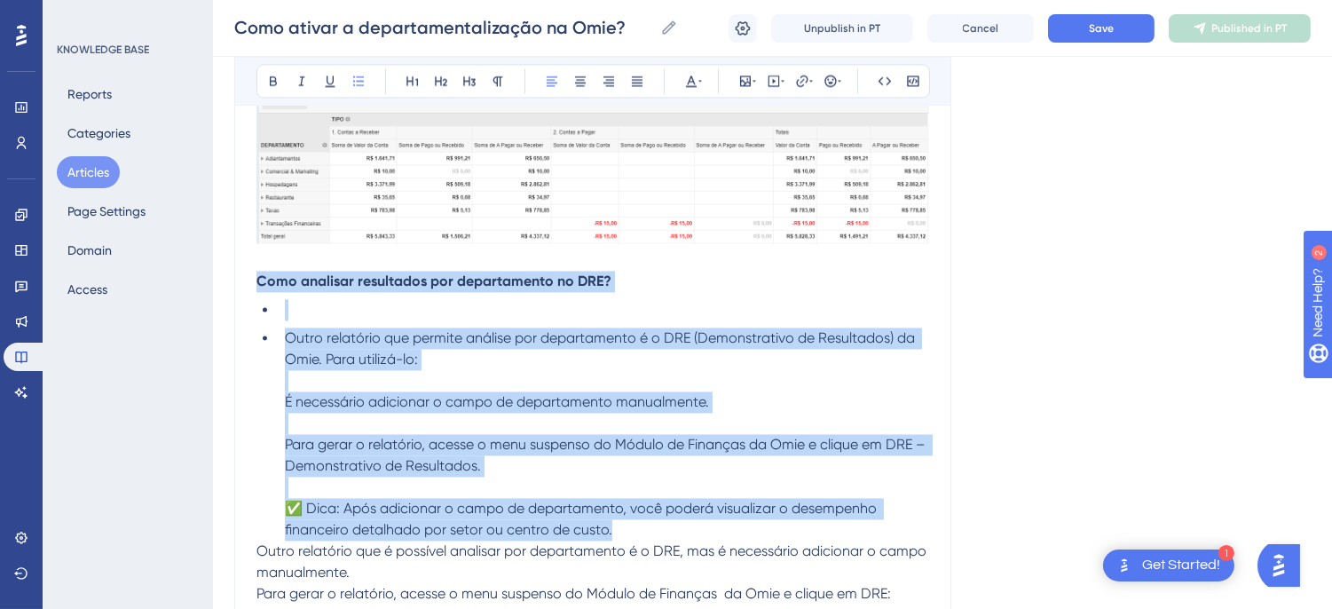
click at [339, 349] on ul "Outro relatório que permite análise por departamento é o DRE (Demonstrativo de …" at bounding box center [592, 419] width 673 height 241
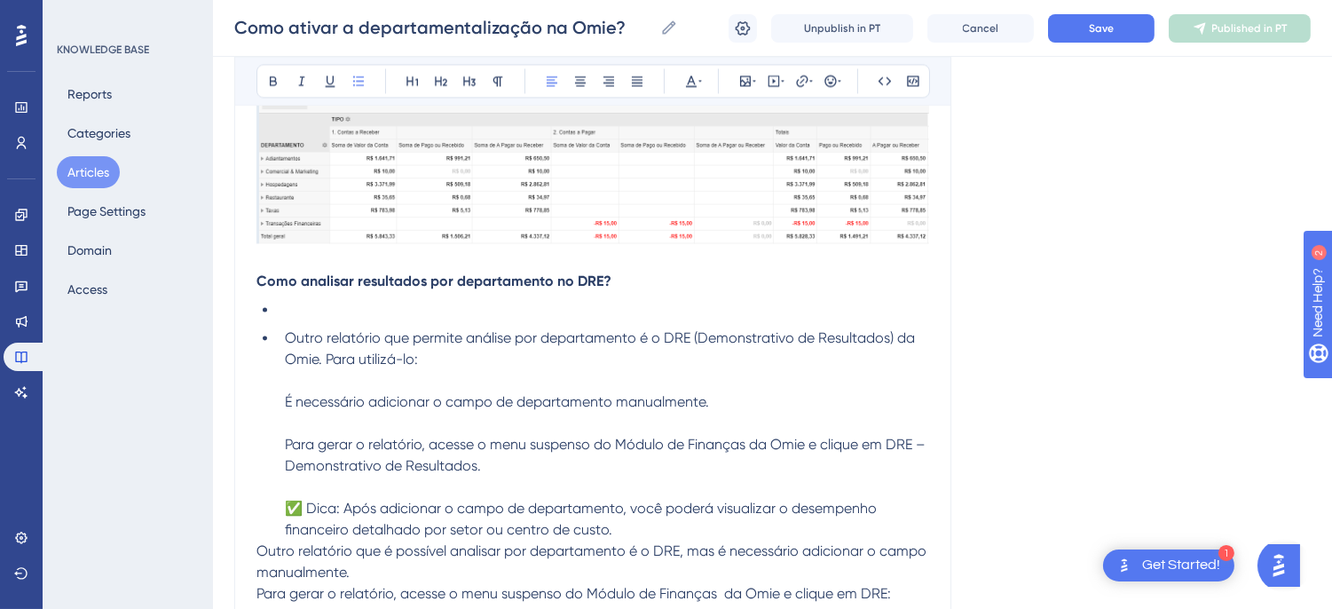
click at [282, 361] on li "Outro relatório que permite análise por departamento é o DRE (Demonstrativo de …" at bounding box center [603, 433] width 651 height 213
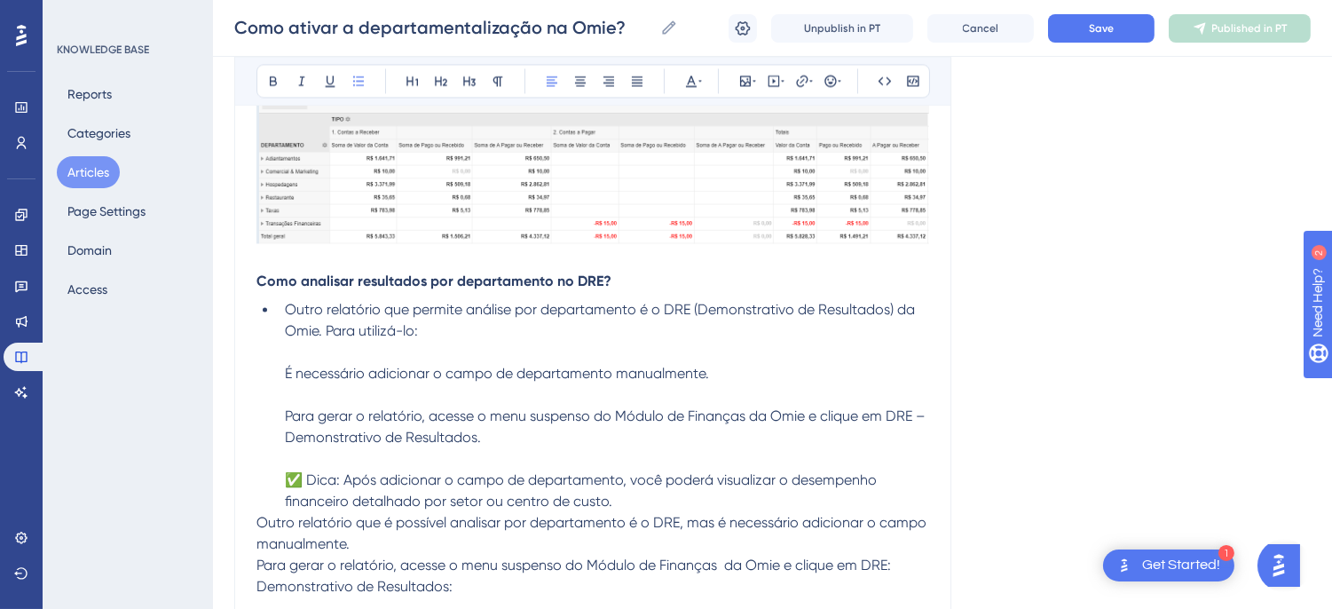
click at [281, 394] on li "Outro relatório que permite análise por departamento é o DRE (Demonstrativo de …" at bounding box center [603, 405] width 651 height 213
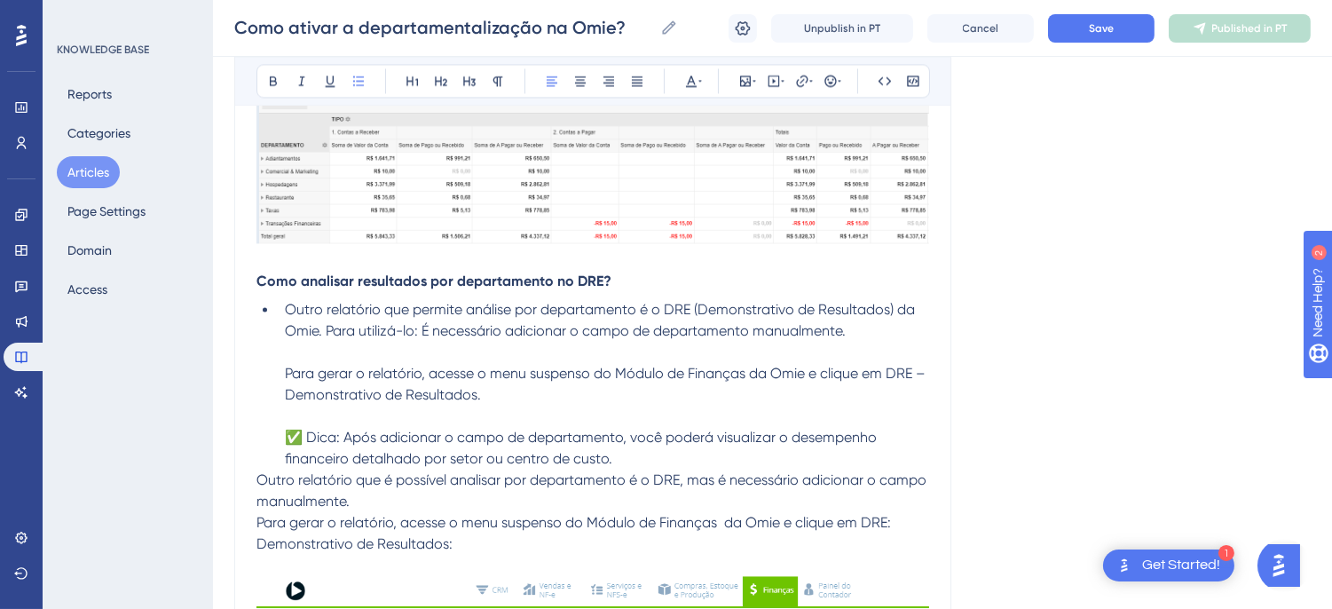
click at [280, 398] on li "Outro relatório que permite análise por departamento é o DRE (Demonstrativo de …" at bounding box center [603, 384] width 651 height 170
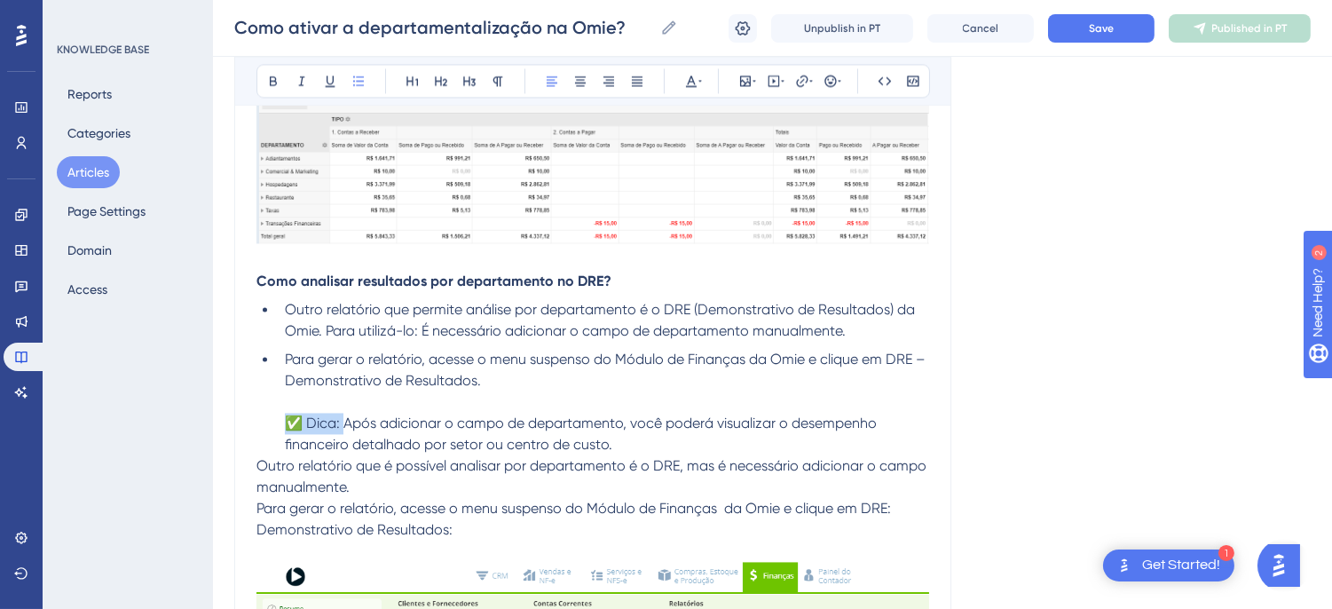
drag, startPoint x: 344, startPoint y: 445, endPoint x: 264, endPoint y: 442, distance: 79.9
click at [264, 442] on ul "Outro relatório que permite análise por departamento é o DRE (Demonstrativo de …" at bounding box center [592, 377] width 673 height 156
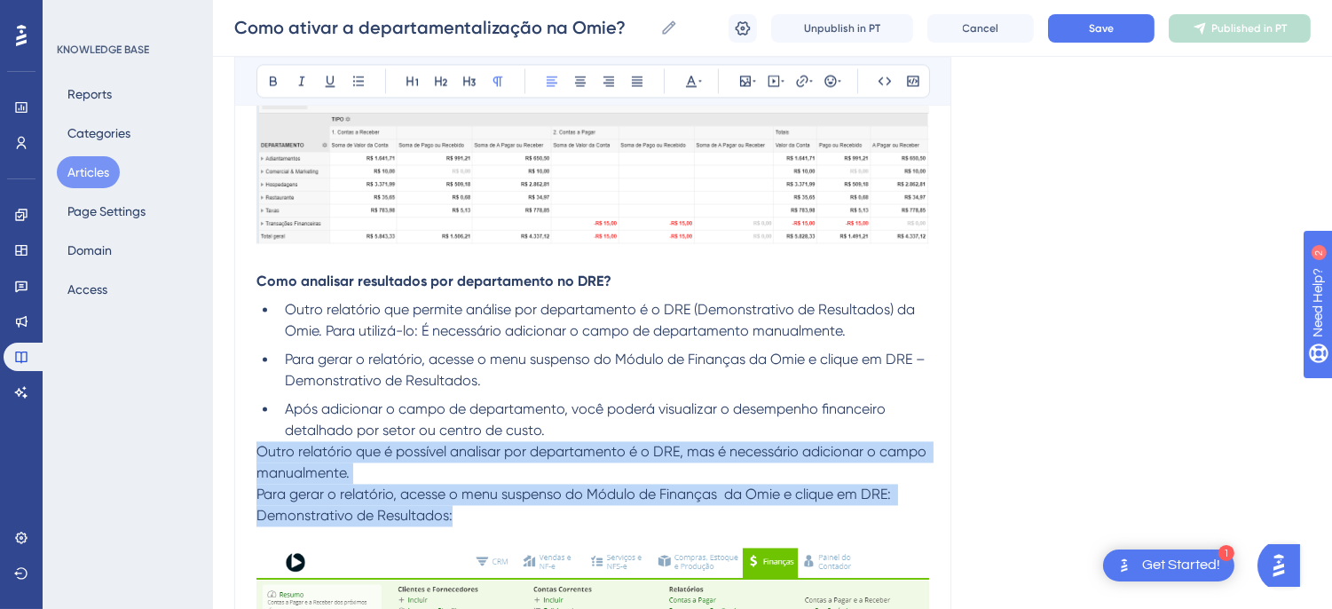
drag, startPoint x: 260, startPoint y: 476, endPoint x: 469, endPoint y: 530, distance: 215.4
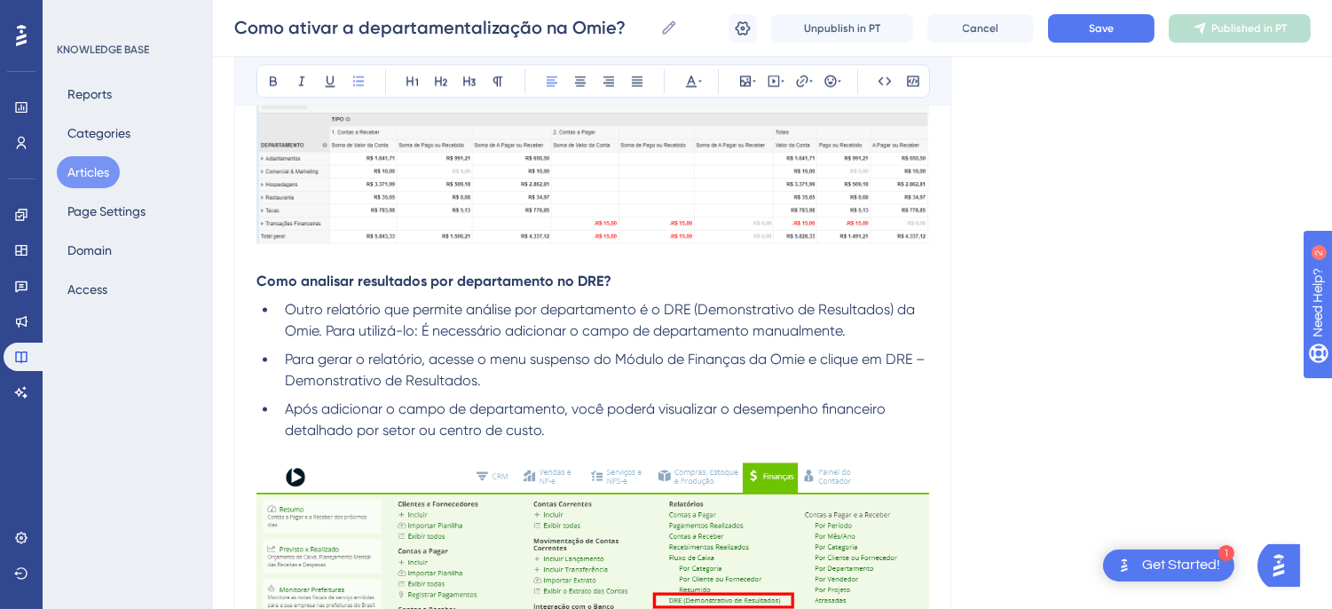
scroll to position [6491, 0]
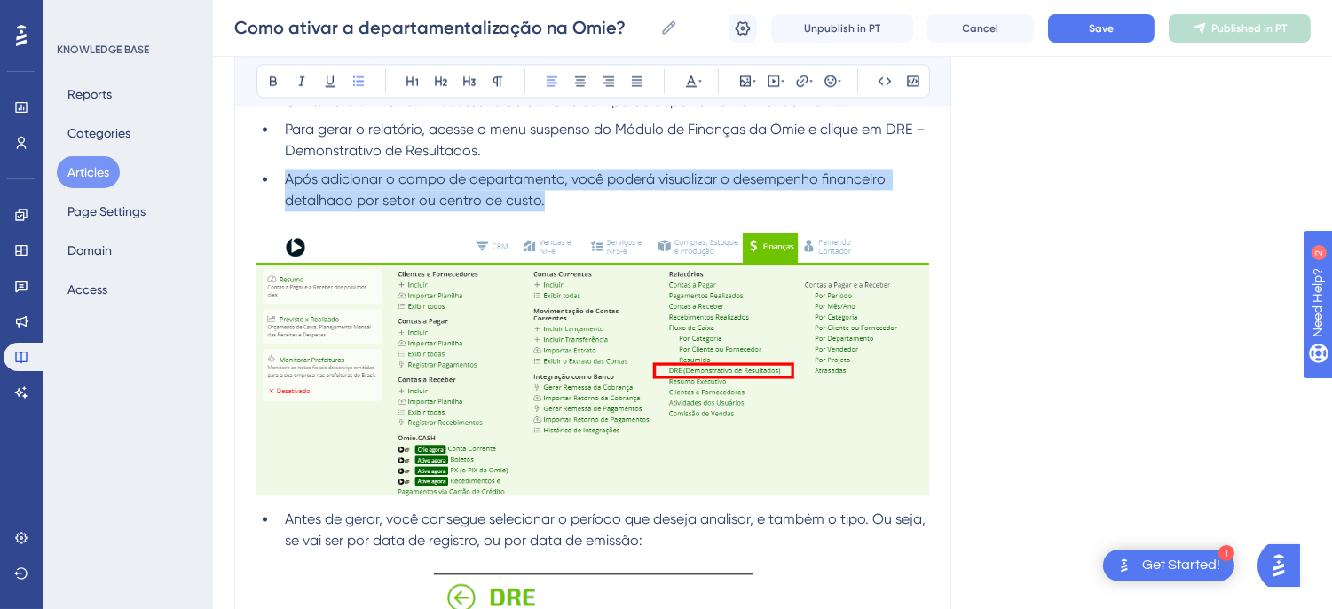
drag, startPoint x: 563, startPoint y: 225, endPoint x: 284, endPoint y: 200, distance: 279.8
click at [284, 200] on li "Após adicionar o campo de departamento, você poderá visualizar o desempenho fin…" at bounding box center [603, 190] width 651 height 43
copy span "Após adicionar o campo de departamento, você poderá visualizar o desempenho fin…"
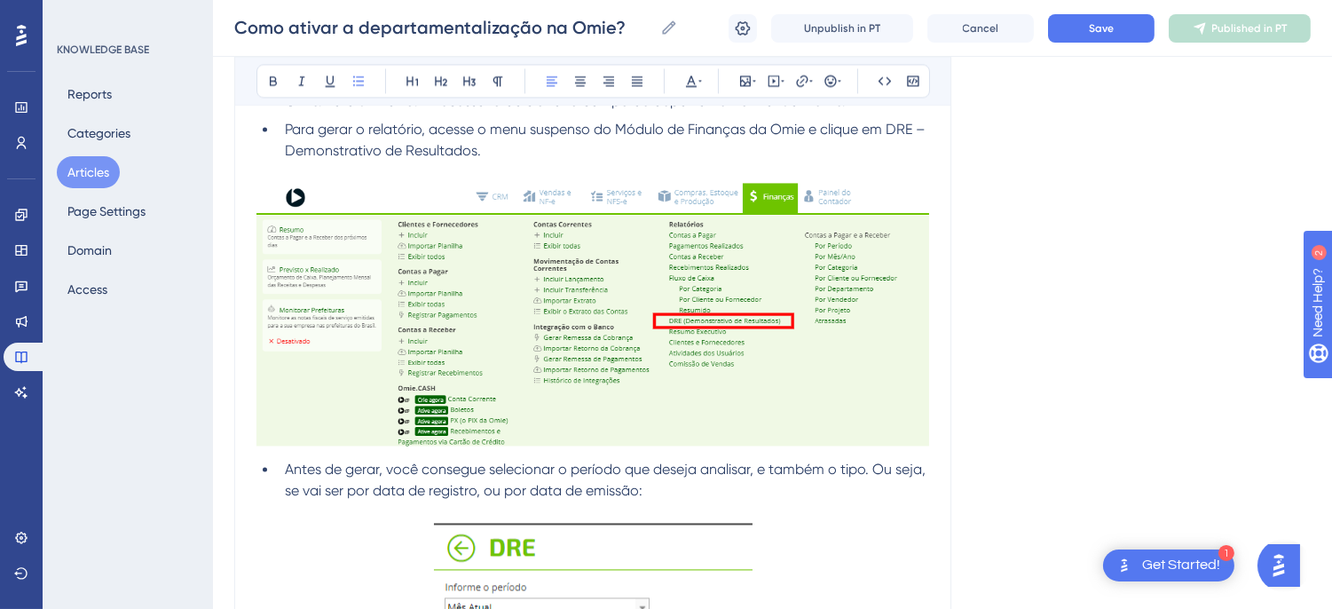
click at [281, 492] on li "Antes de gerar, você consegue selecionar o período que deseja analisar, e també…" at bounding box center [603, 480] width 651 height 43
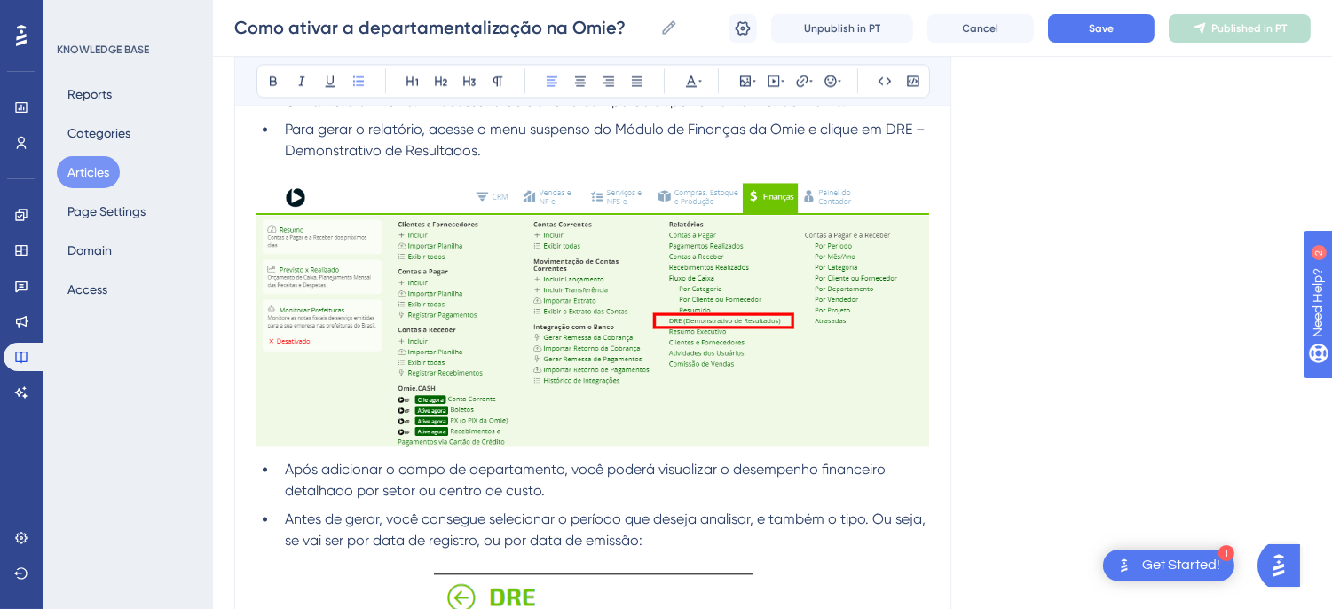
scroll to position [6261, 0]
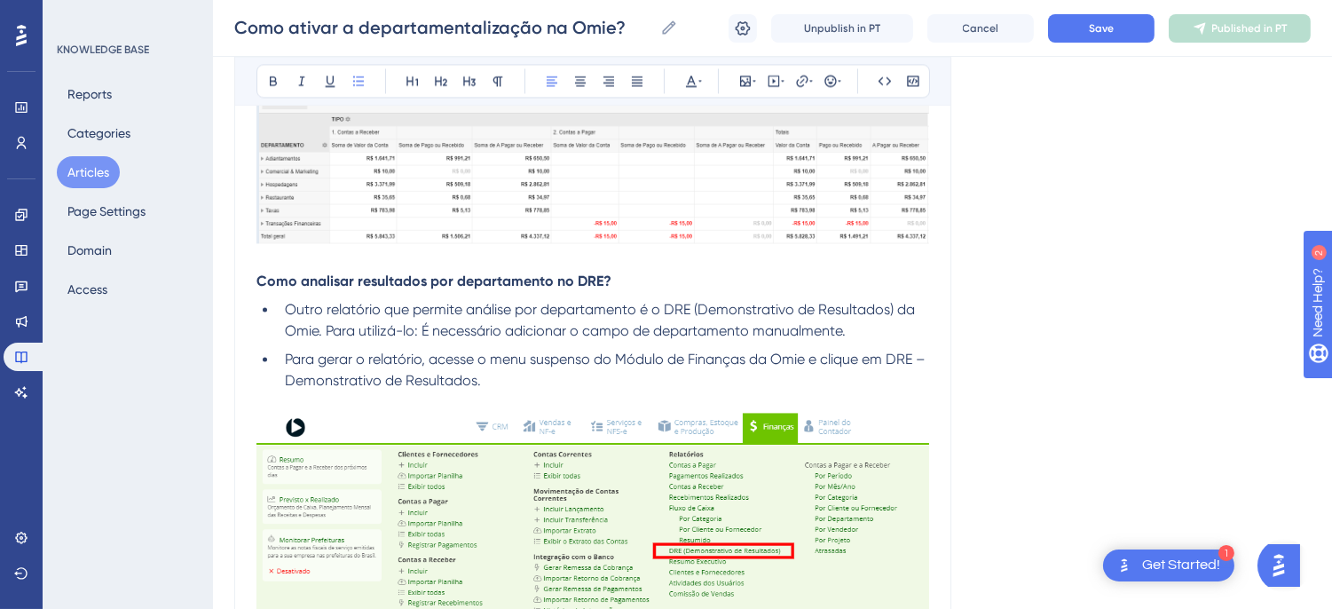
click at [314, 292] on p "Como analisar resultados por departamento no DRE?" at bounding box center [592, 281] width 673 height 21
click at [596, 282] on strong "Como analisar resultados por departamento no DRE?" at bounding box center [433, 280] width 355 height 17
click at [602, 286] on strong "Como analisar resultados por departamento no DRE?" at bounding box center [433, 280] width 355 height 17
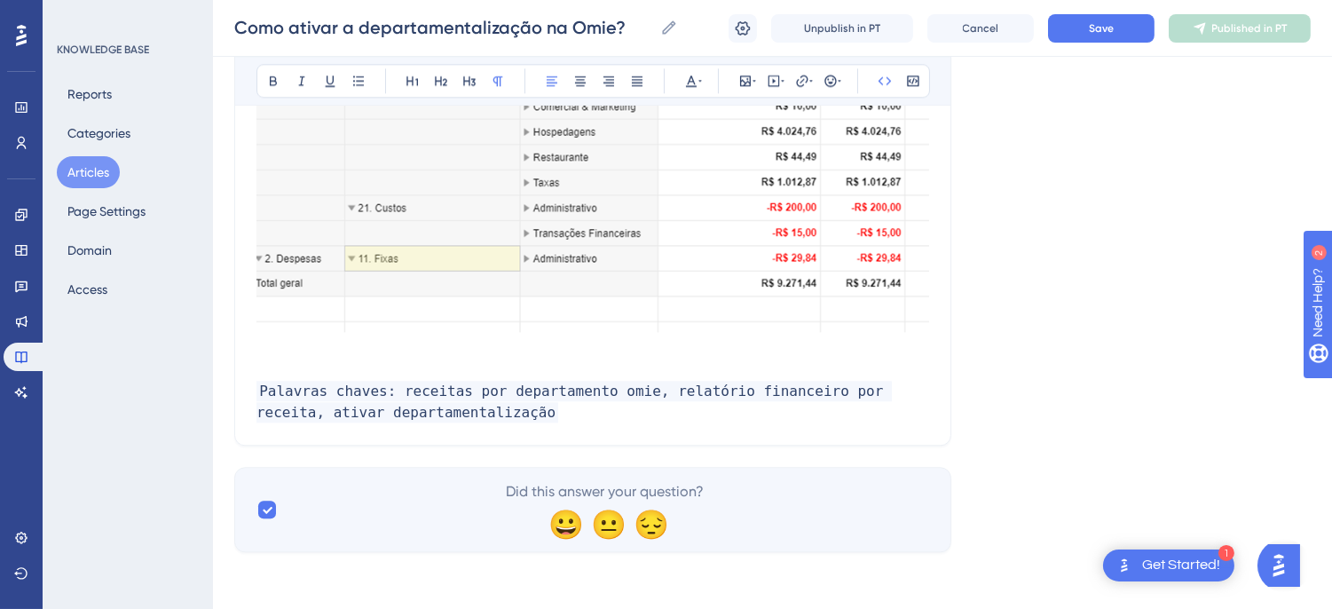
click at [529, 421] on p "Palavras chaves: receitas por departamento omie, relatório financeiro por recei…" at bounding box center [592, 402] width 673 height 43
click at [486, 410] on p "Palavras chaves: receitas por departamento omie, relatório financeiro por recei…" at bounding box center [592, 402] width 673 height 43
click at [1078, 15] on button "Save" at bounding box center [1101, 28] width 106 height 28
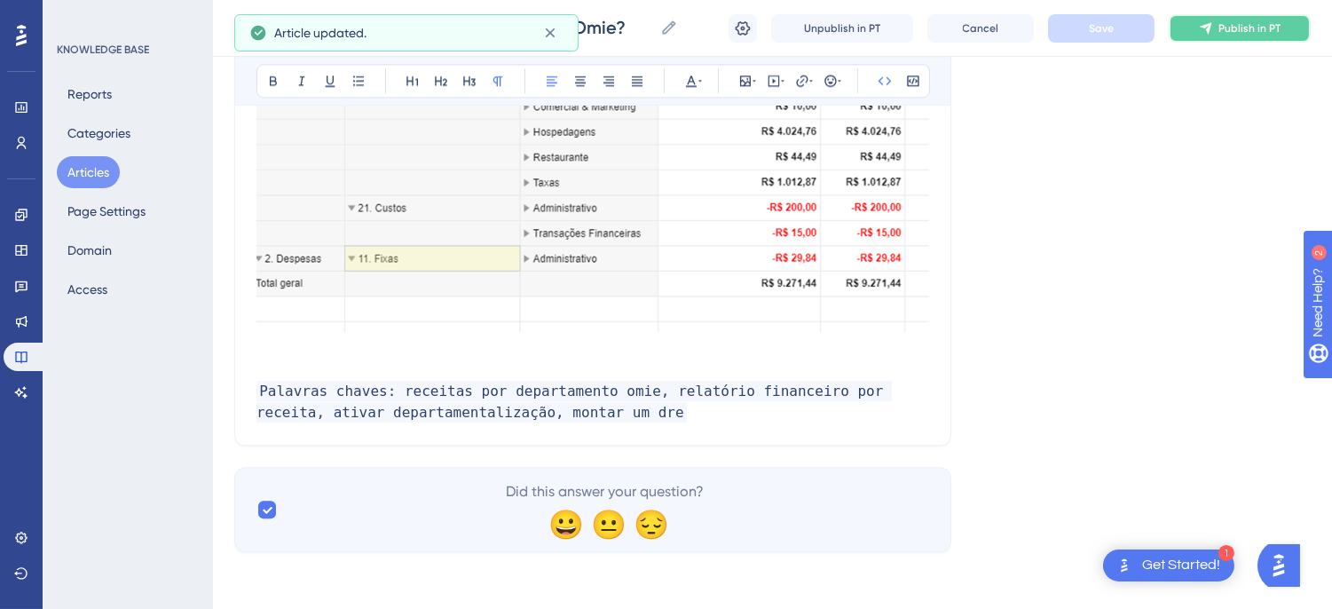
click at [1212, 21] on icon at bounding box center [1206, 28] width 14 height 14
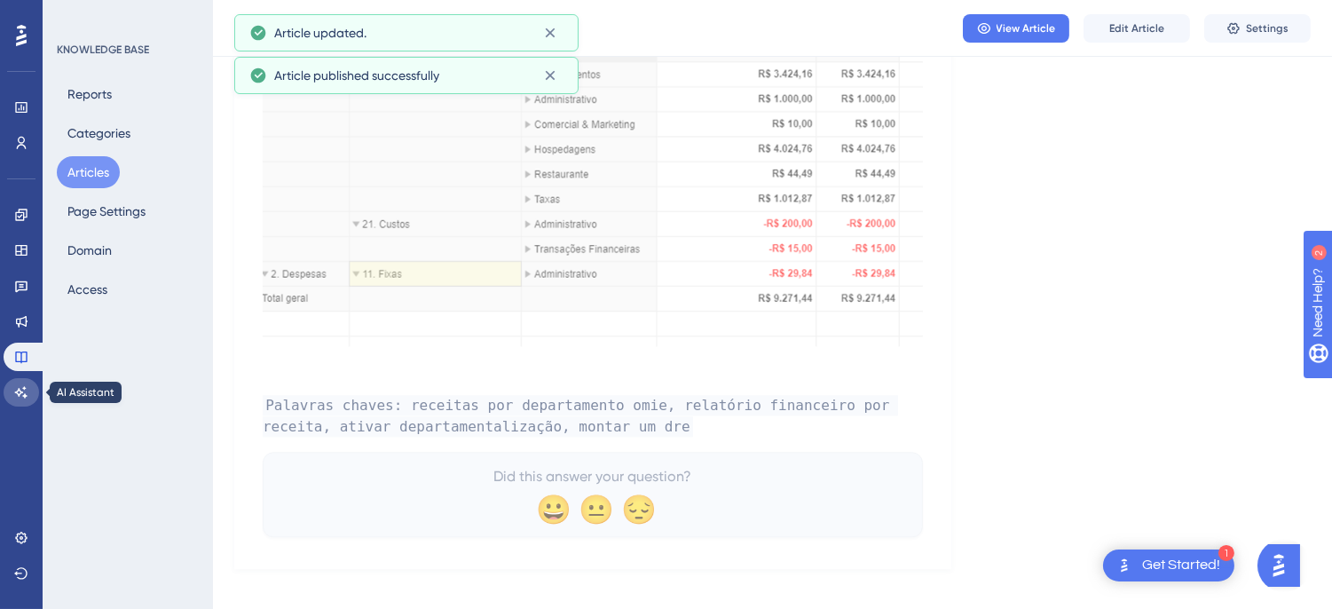
click at [35, 391] on link at bounding box center [21, 392] width 35 height 28
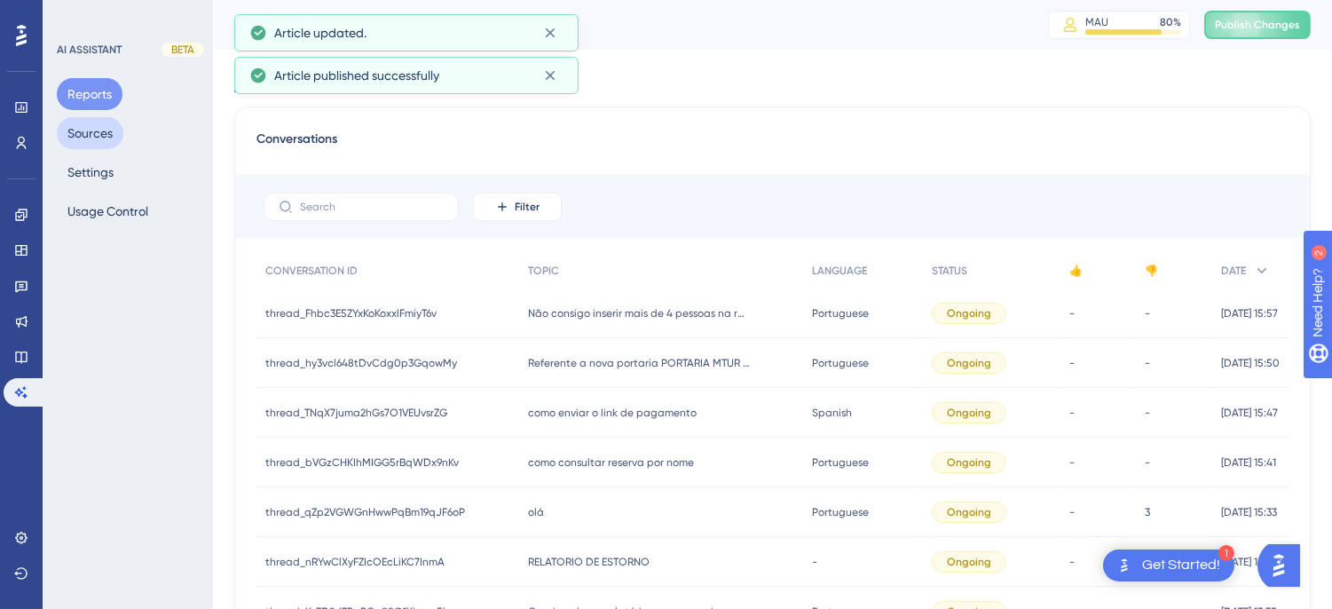
click at [78, 122] on button "Sources" at bounding box center [90, 133] width 67 height 32
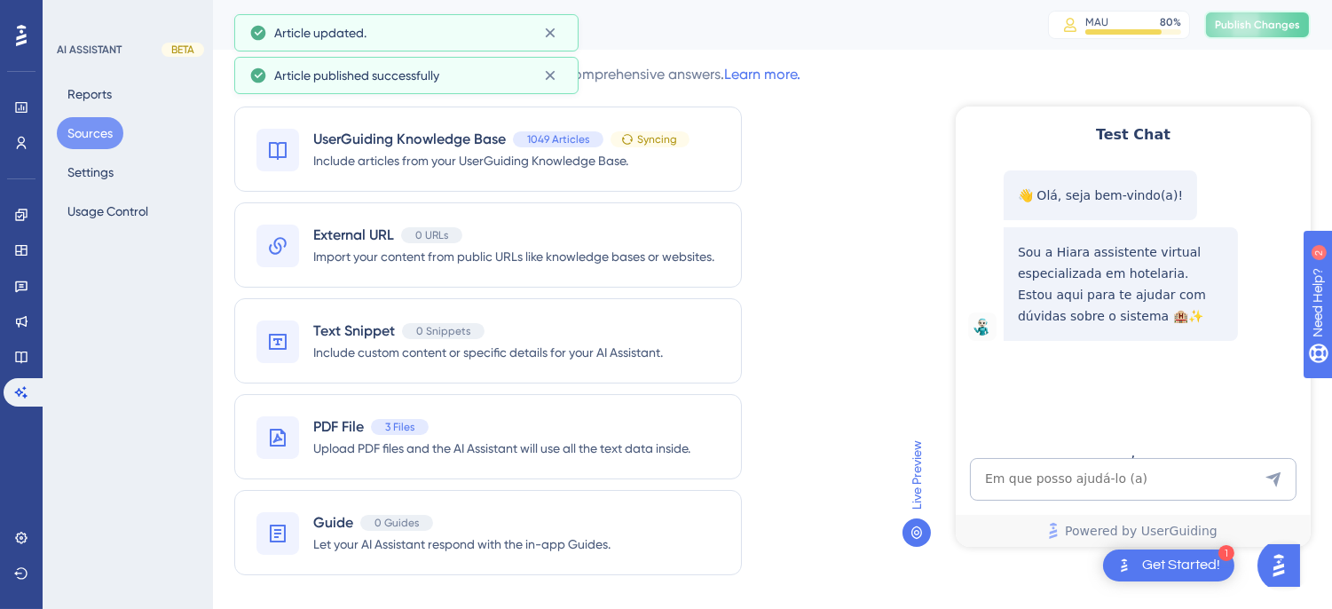
click at [1254, 19] on span "Publish Changes" at bounding box center [1257, 25] width 85 height 14
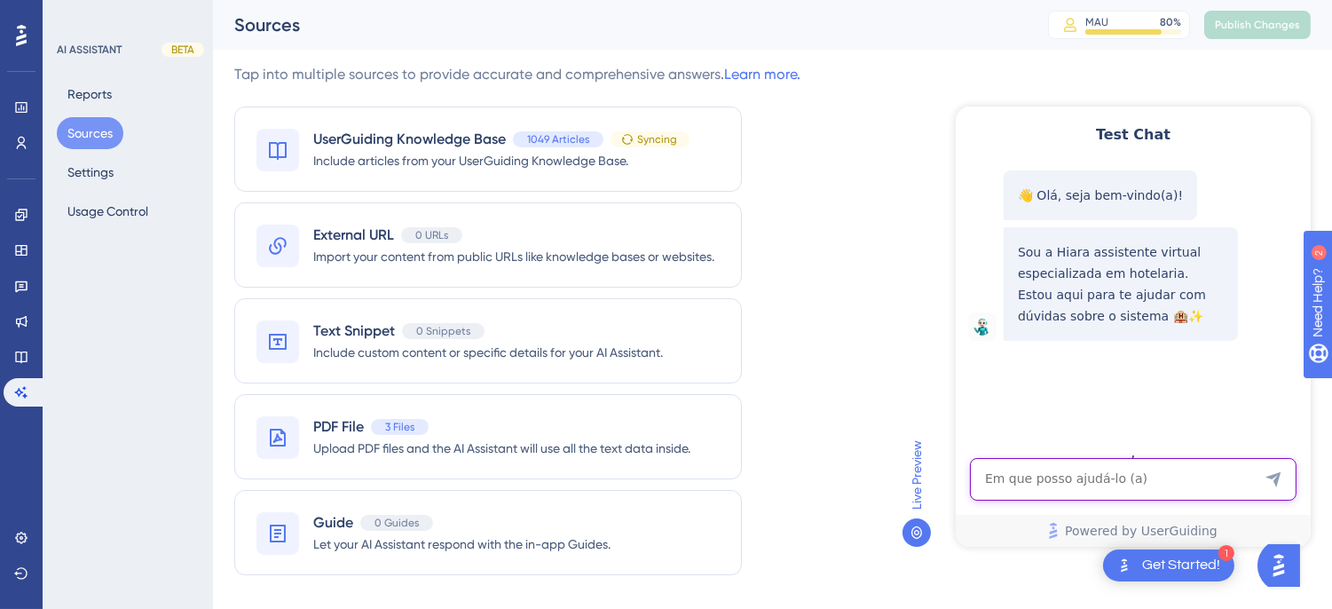
click at [1124, 473] on textarea "AI Assistant Text Input" at bounding box center [1132, 478] width 327 height 43
paste textarea "gostaria de montar um dre no hits"
type textarea "gostaria de montar um dre no hits"
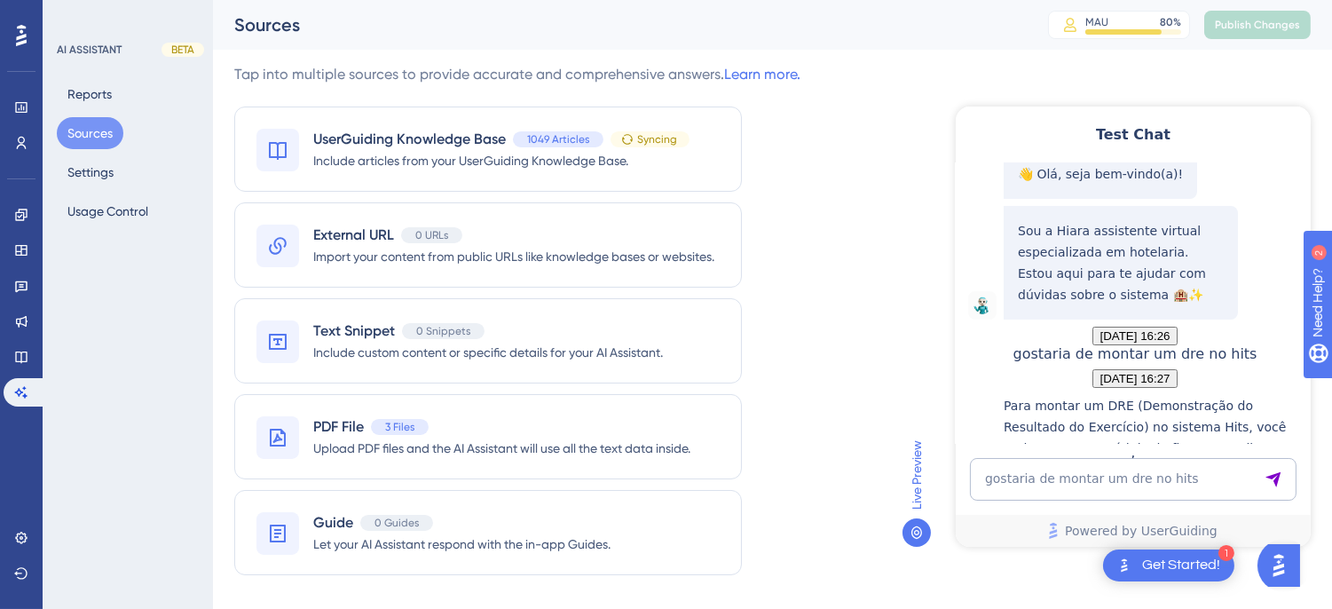
scroll to position [295, 0]
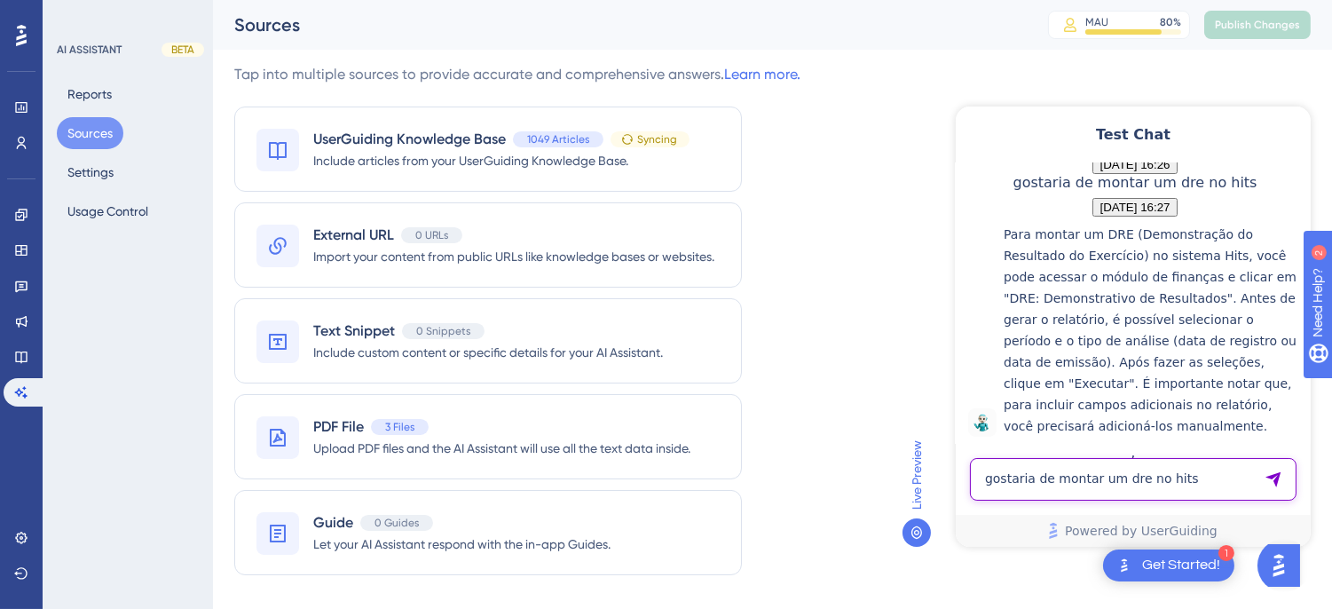
click at [1060, 480] on textarea "gostaria de montar um dre no hits" at bounding box center [1132, 478] width 327 height 43
type textarea "no hits?"
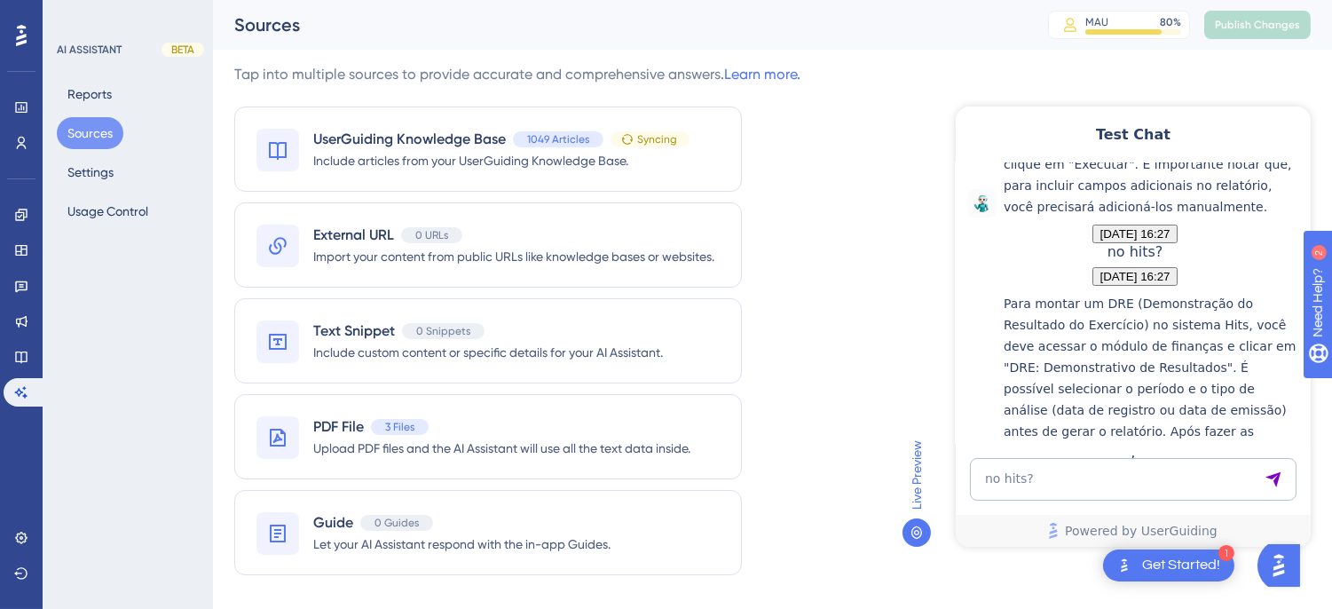
scroll to position [685, 0]
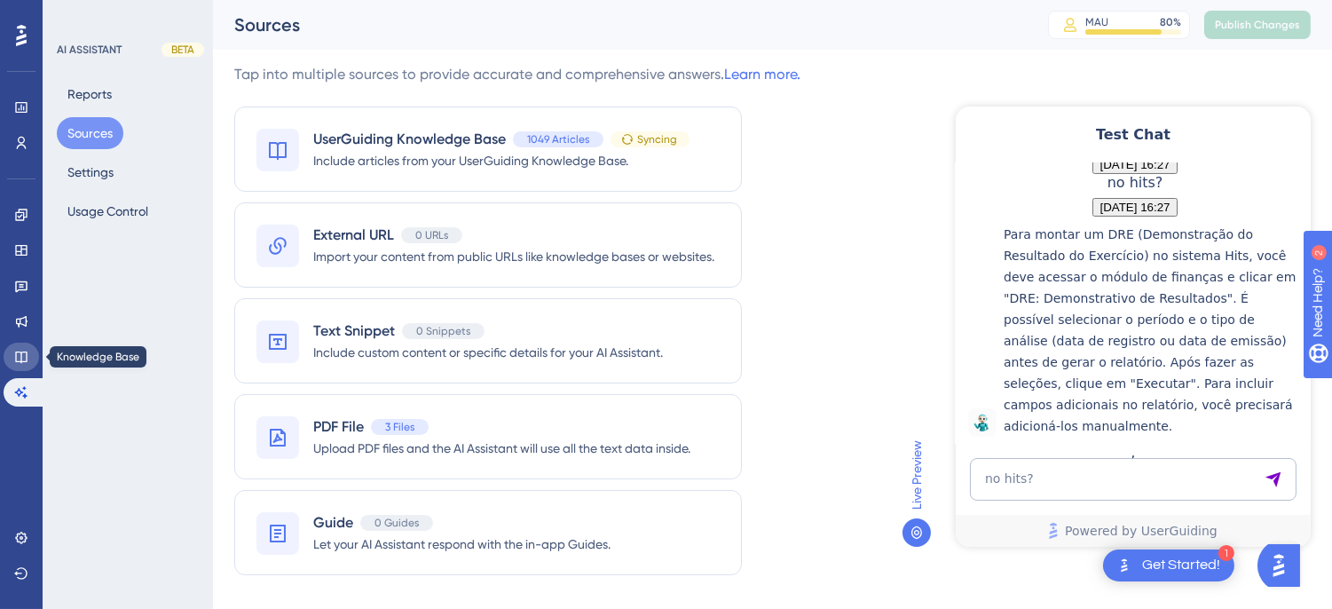
click at [21, 355] on icon at bounding box center [21, 357] width 12 height 12
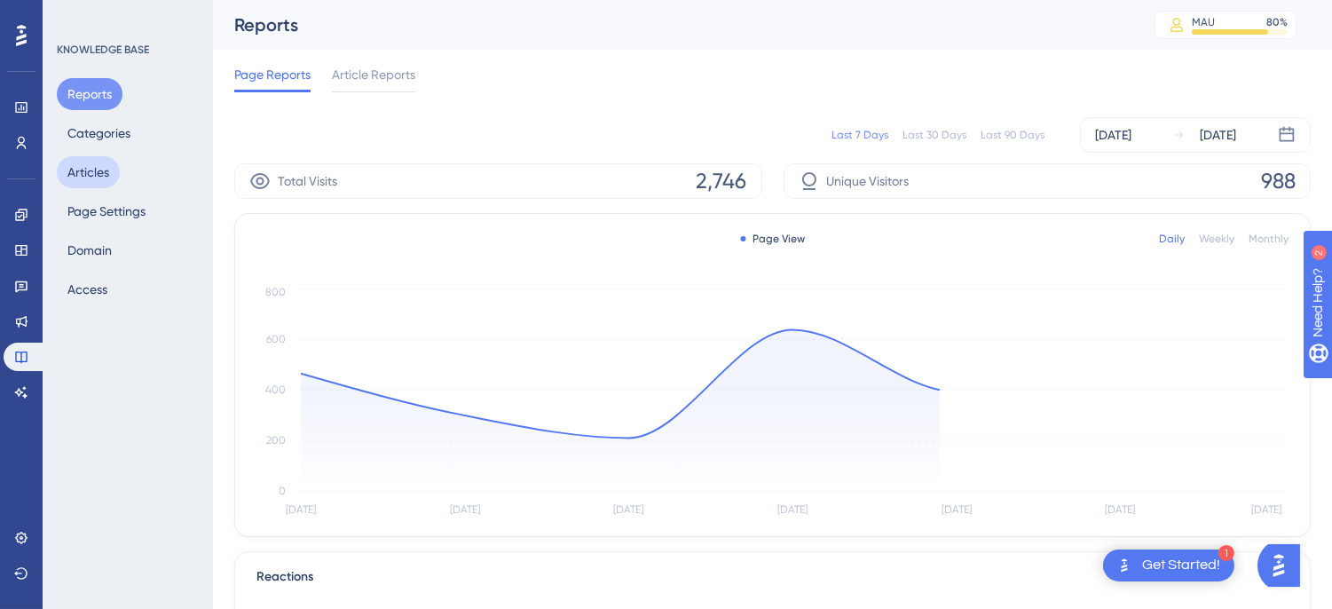
click at [93, 187] on button "Articles" at bounding box center [88, 172] width 63 height 32
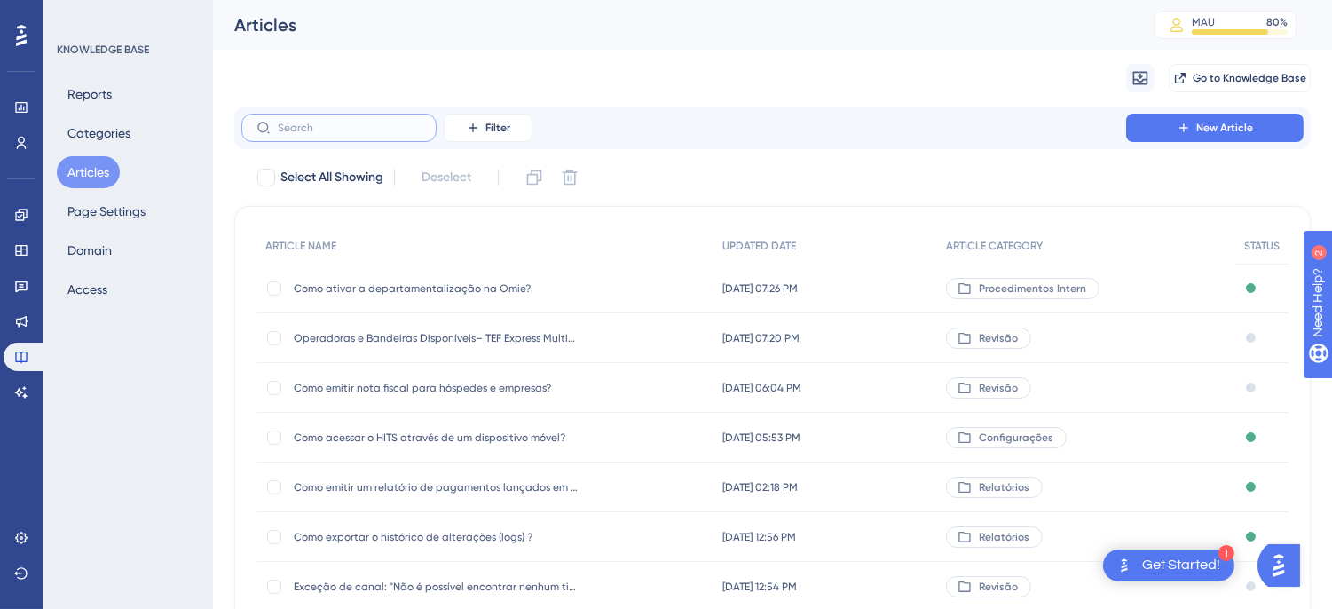
click at [305, 128] on input "text" at bounding box center [350, 128] width 144 height 12
type input "o"
type input "controle de"
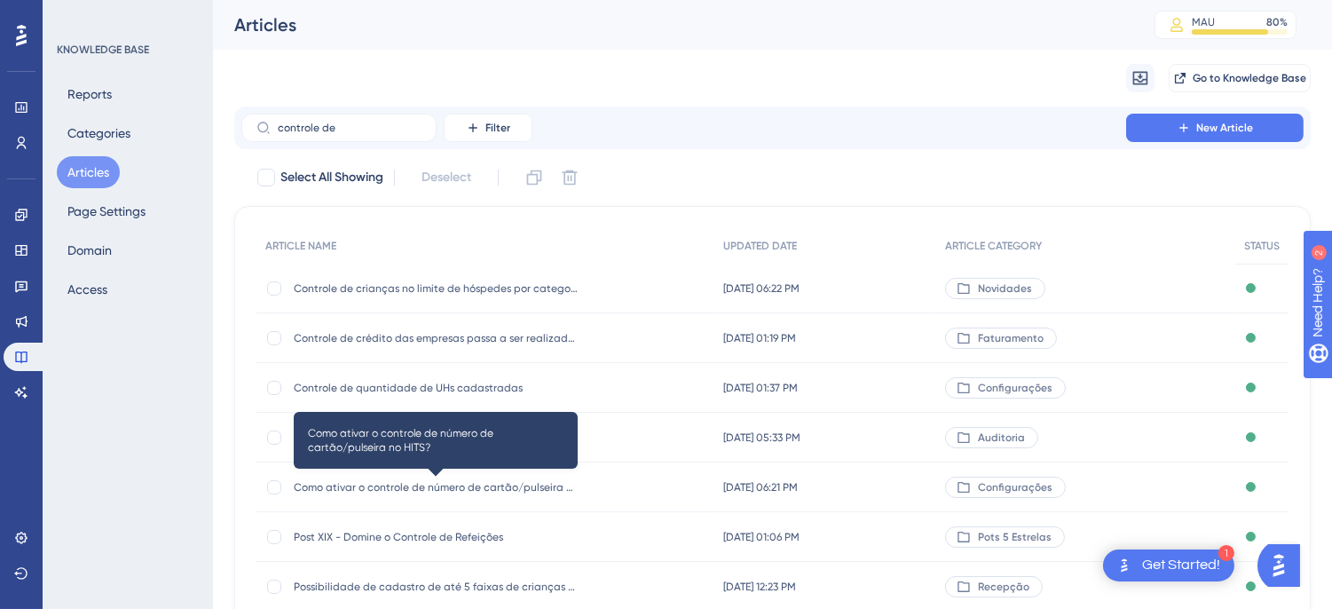
click at [438, 489] on span "Como ativar o controle de número de cartão/pulseira no HITS?" at bounding box center [436, 487] width 284 height 14
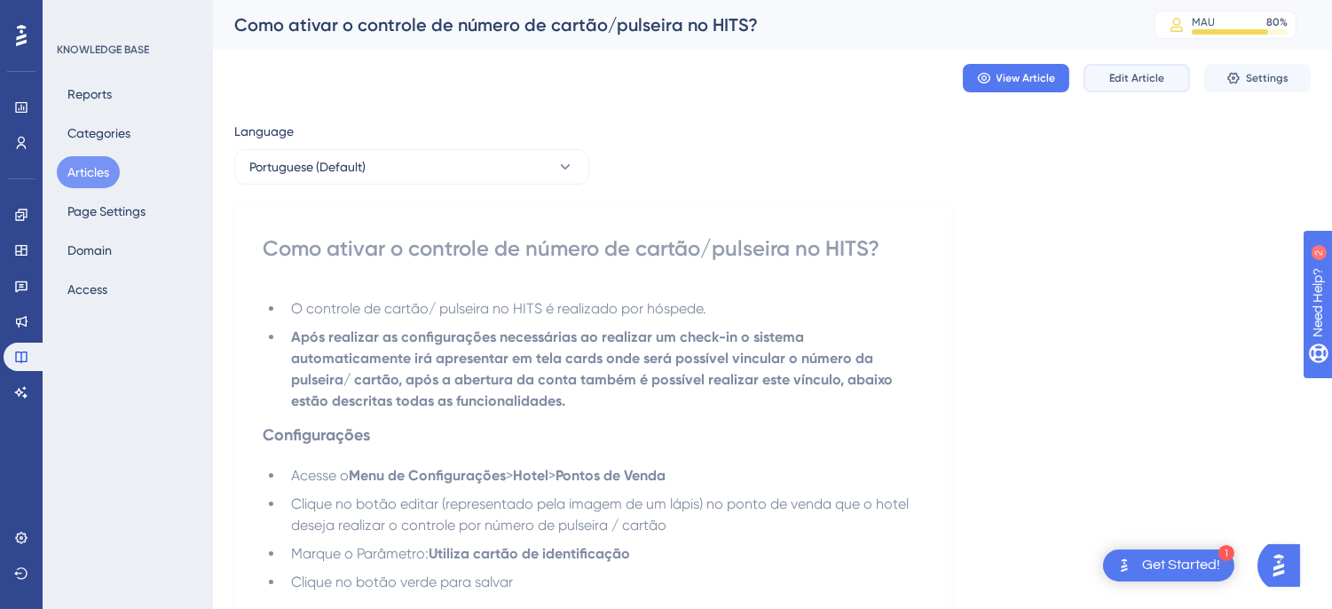
click at [1154, 80] on span "Edit Article" at bounding box center [1136, 78] width 55 height 14
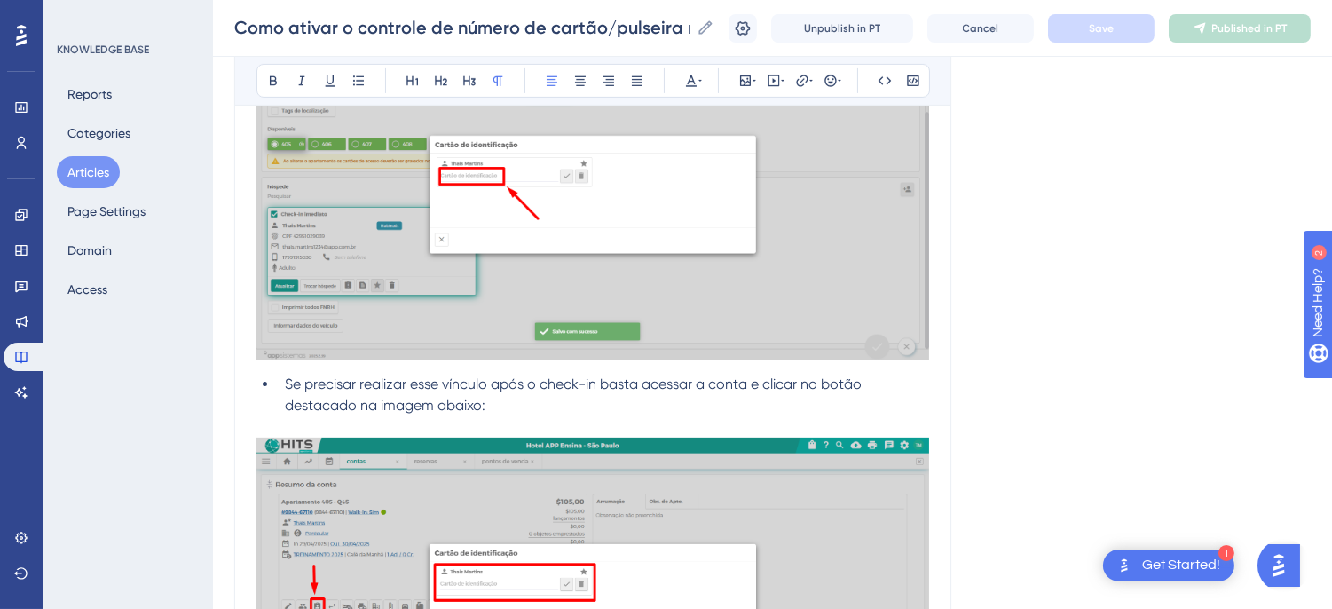
scroll to position [1908, 0]
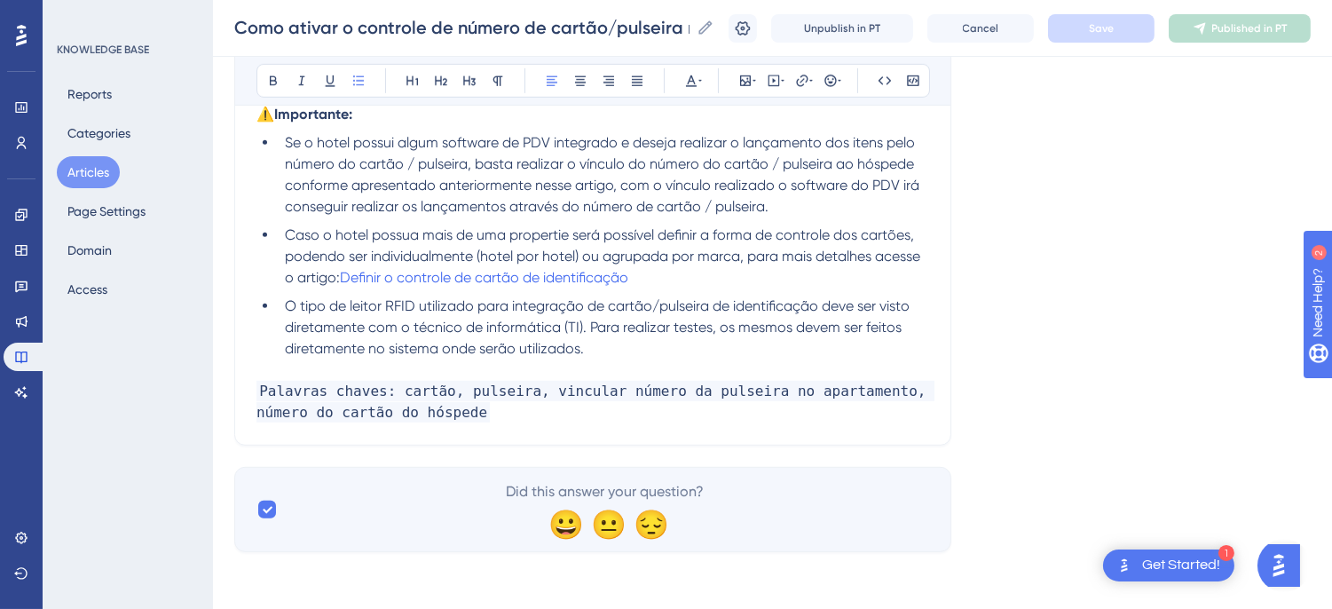
click at [681, 349] on li "O tipo de leitor RFID utilizado para integração de cartão/pulseira de identific…" at bounding box center [603, 327] width 651 height 64
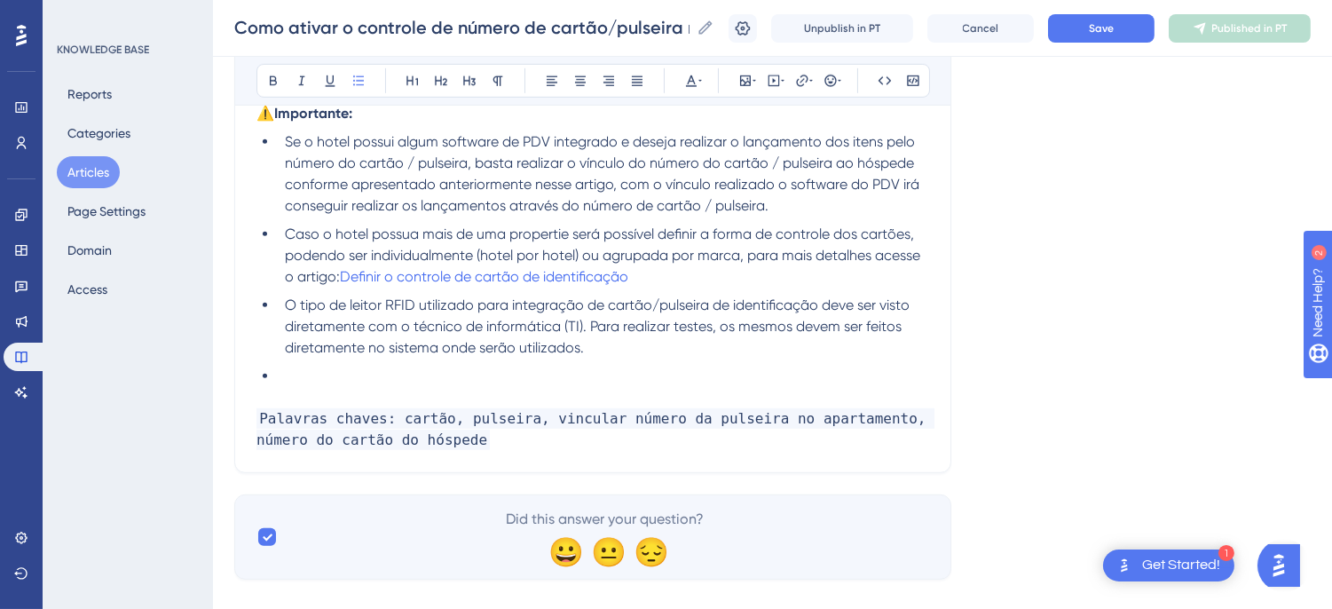
click at [399, 375] on li at bounding box center [603, 376] width 651 height 21
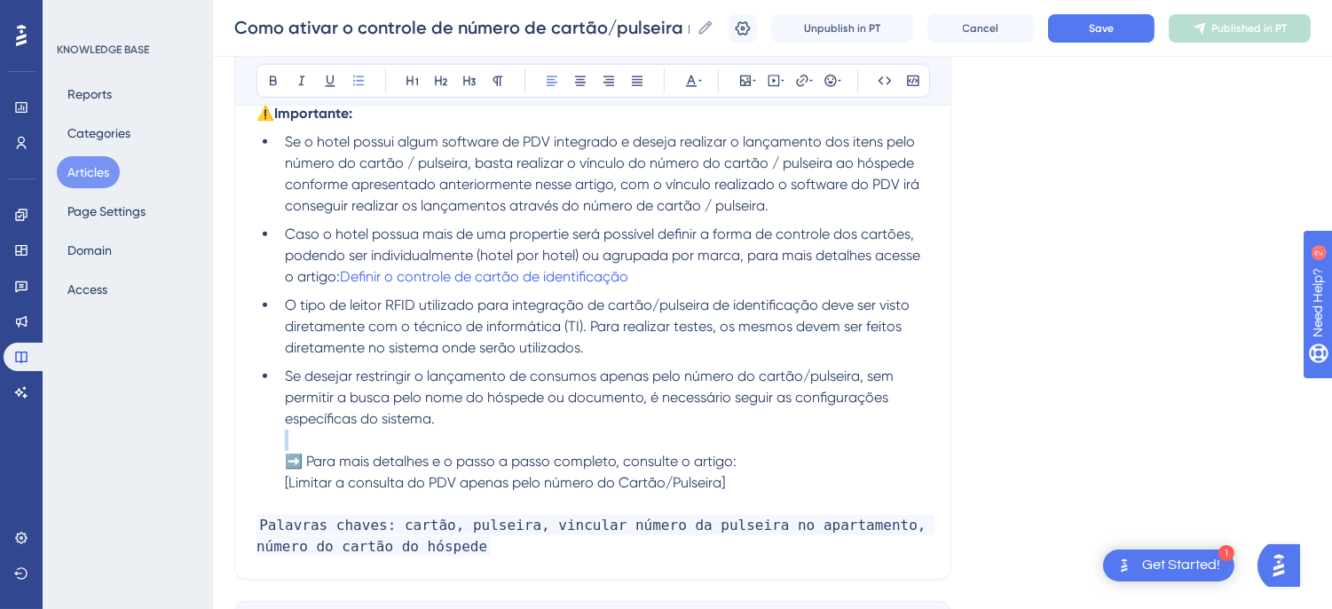
drag, startPoint x: 308, startPoint y: 450, endPoint x: 269, endPoint y: 453, distance: 39.1
click at [271, 453] on ul "Se o hotel possui algum software de PDV integrado e deseja realizar o lançament…" at bounding box center [592, 312] width 673 height 362
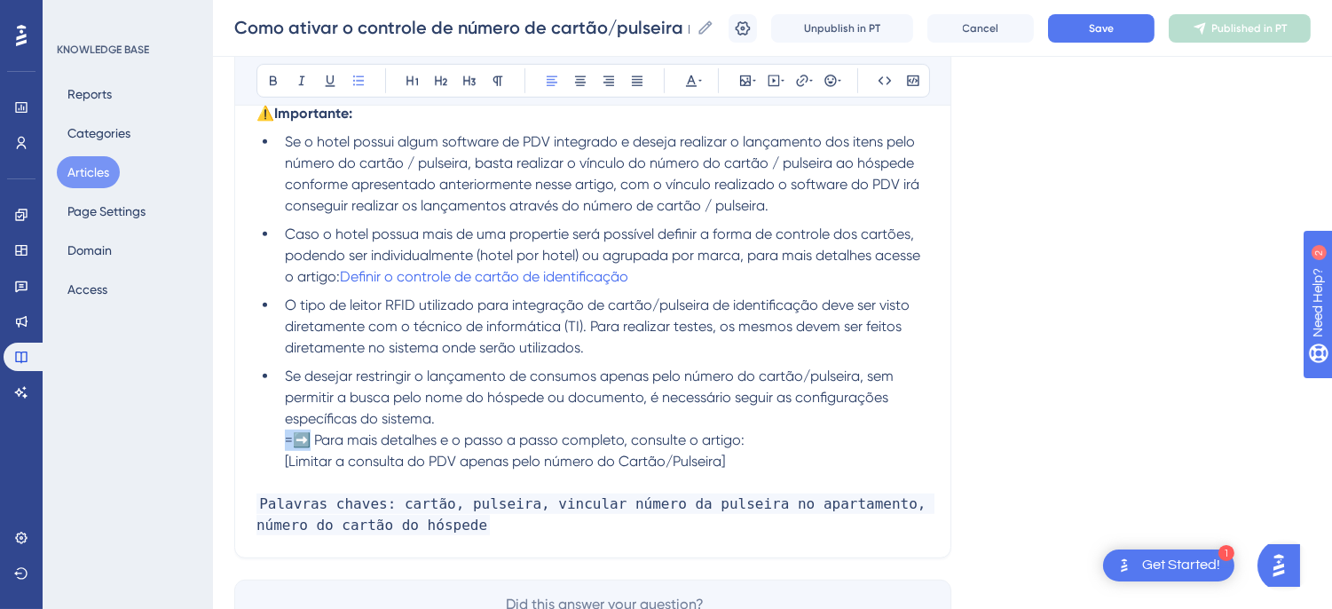
drag, startPoint x: 309, startPoint y: 438, endPoint x: 238, endPoint y: 431, distance: 71.3
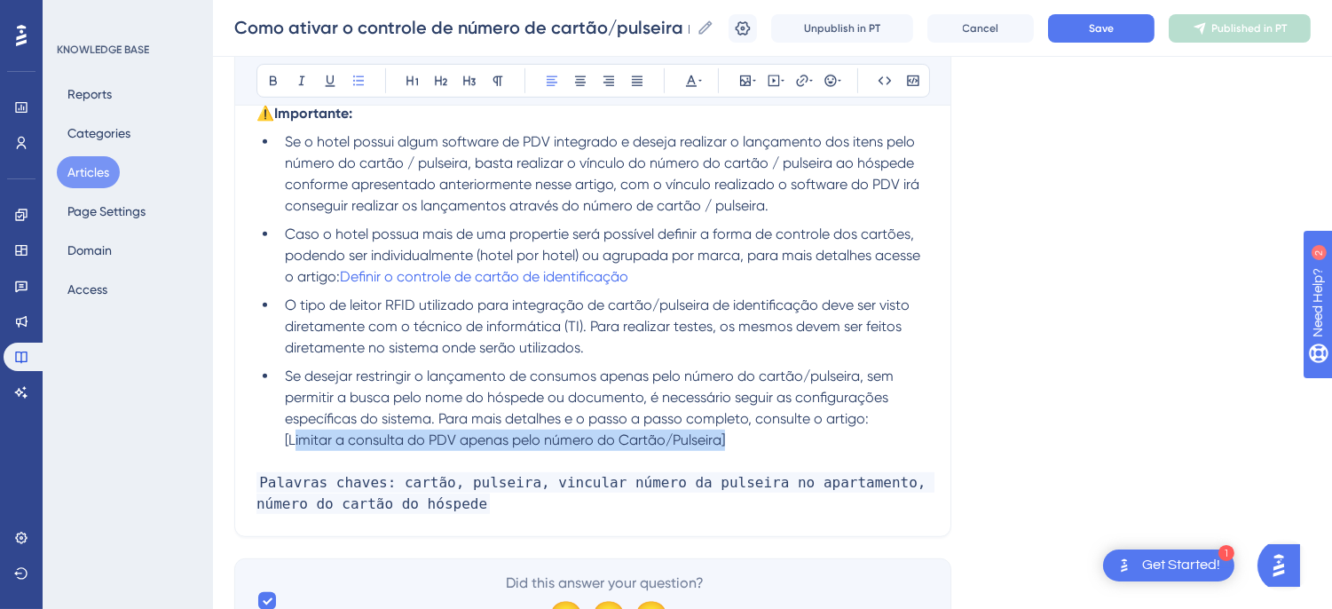
drag, startPoint x: 744, startPoint y: 439, endPoint x: 296, endPoint y: 444, distance: 447.3
click at [296, 444] on li "Se desejar restringir o lançamento de consumos apenas pelo número do cartão/pul…" at bounding box center [603, 408] width 651 height 85
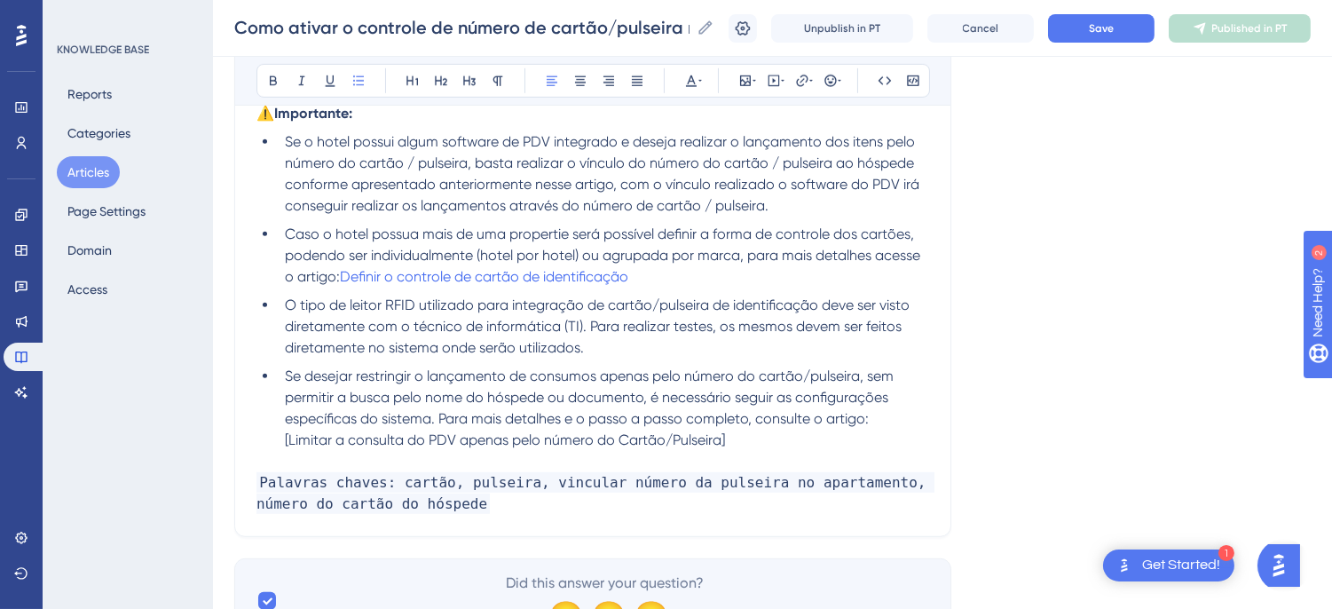
click at [287, 442] on span "Se desejar restringir o lançamento de consumos apenas pelo número do cartão/pul…" at bounding box center [591, 407] width 612 height 81
click at [737, 439] on li "Se desejar restringir o lançamento de consumos apenas pelo número do cartão/pul…" at bounding box center [603, 408] width 651 height 85
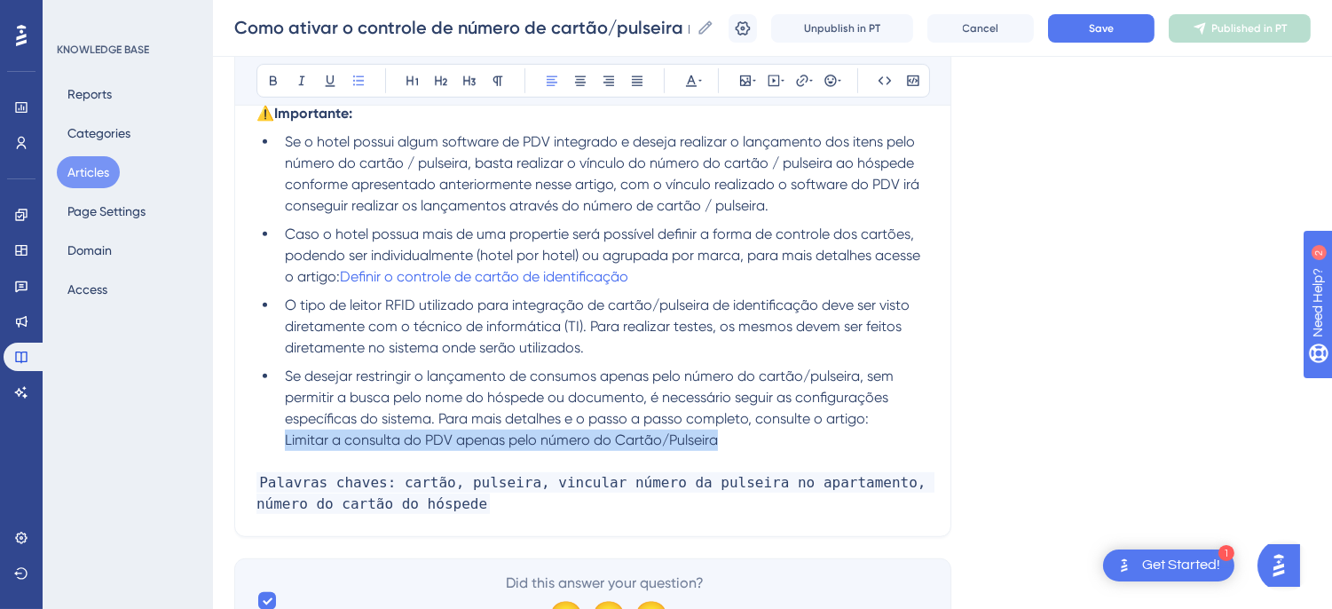
drag, startPoint x: 722, startPoint y: 435, endPoint x: 281, endPoint y: 445, distance: 441.1
click at [281, 445] on li "Se desejar restringir o lançamento de consumos apenas pelo número do cartão/pul…" at bounding box center [603, 408] width 651 height 85
copy span "Limitar a consulta do PDV apenas pelo número do Cartão/Pulseira"
click at [804, 84] on icon at bounding box center [802, 81] width 14 height 14
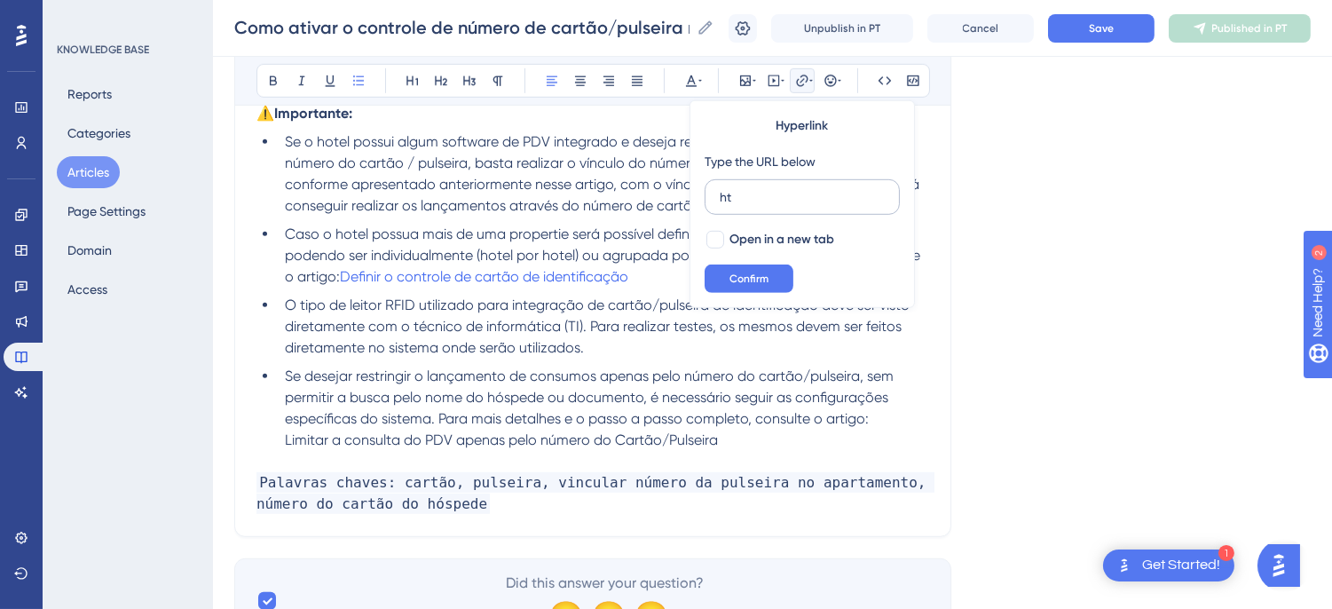
type input "h"
type input "https://appsistemas.help.userguiding.com/pt/articles/9404-limitar-a-consulta-do…"
click at [739, 241] on span "Open in a new tab" at bounding box center [781, 239] width 105 height 21
checkbox input "true"
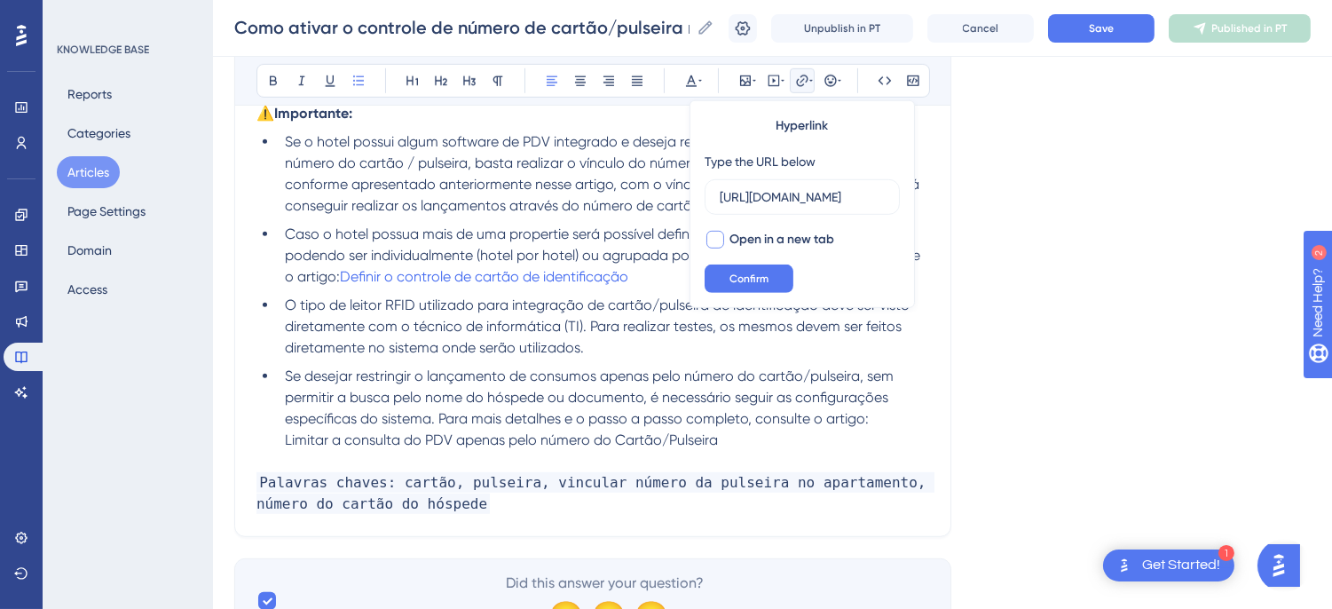
scroll to position [0, 0]
click at [744, 272] on span "Confirm" at bounding box center [748, 279] width 39 height 14
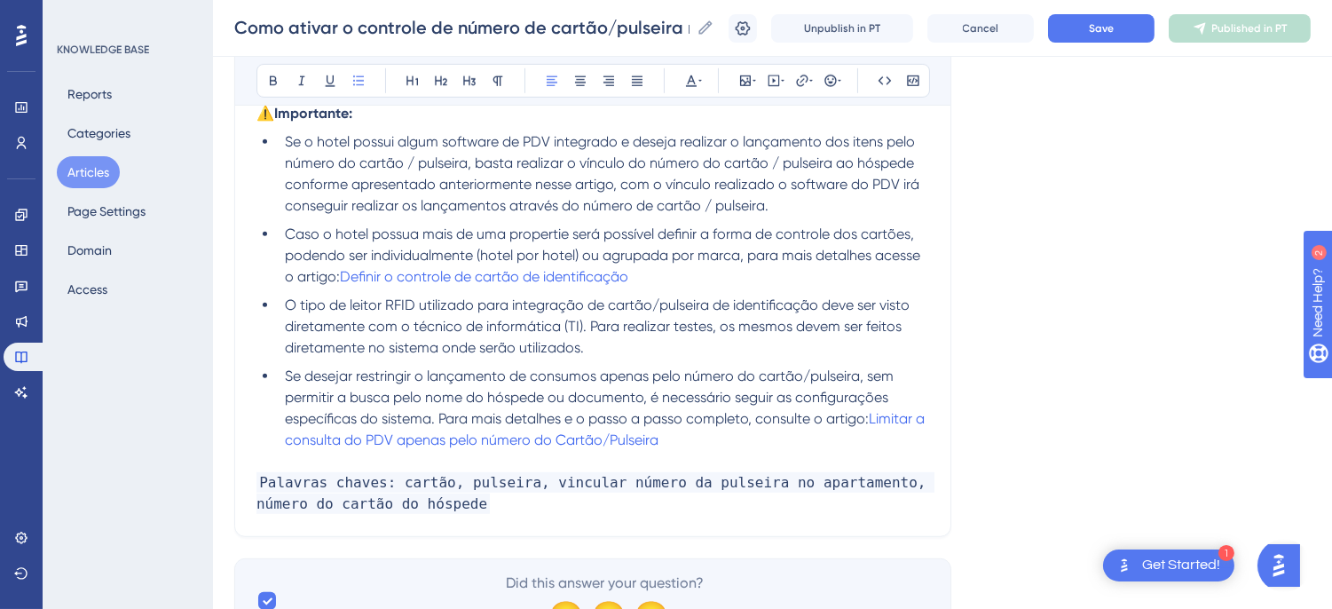
click at [821, 403] on span "Se desejar restringir o lançamento de consumos apenas pelo número do cartão/pul…" at bounding box center [591, 396] width 612 height 59
click at [1112, 28] on span "Save" at bounding box center [1101, 28] width 25 height 14
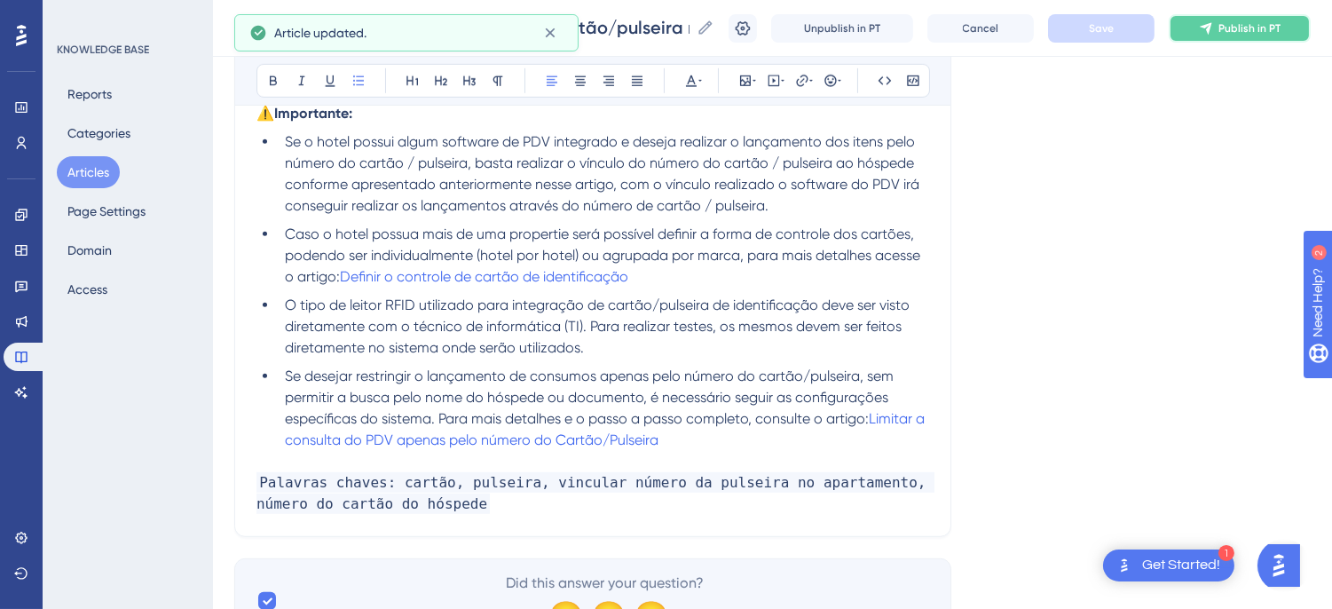
click at [1213, 28] on icon at bounding box center [1206, 28] width 14 height 14
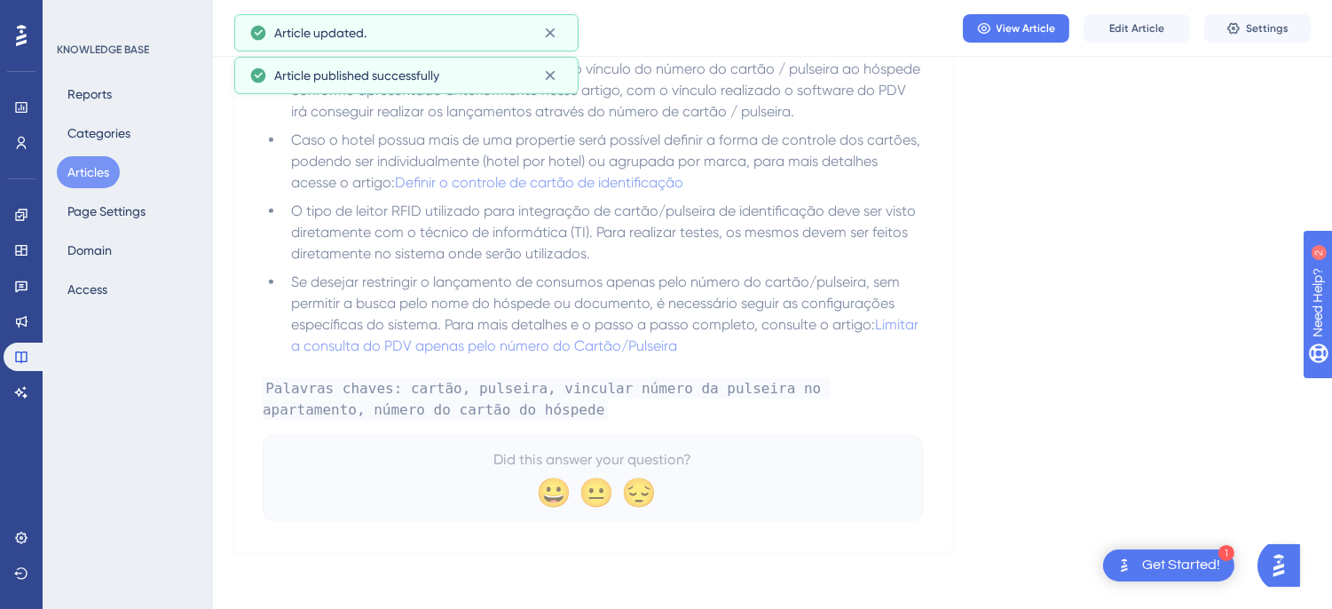
scroll to position [1891, 0]
drag, startPoint x: 29, startPoint y: 394, endPoint x: 55, endPoint y: 382, distance: 28.2
click at [29, 394] on link at bounding box center [21, 392] width 35 height 28
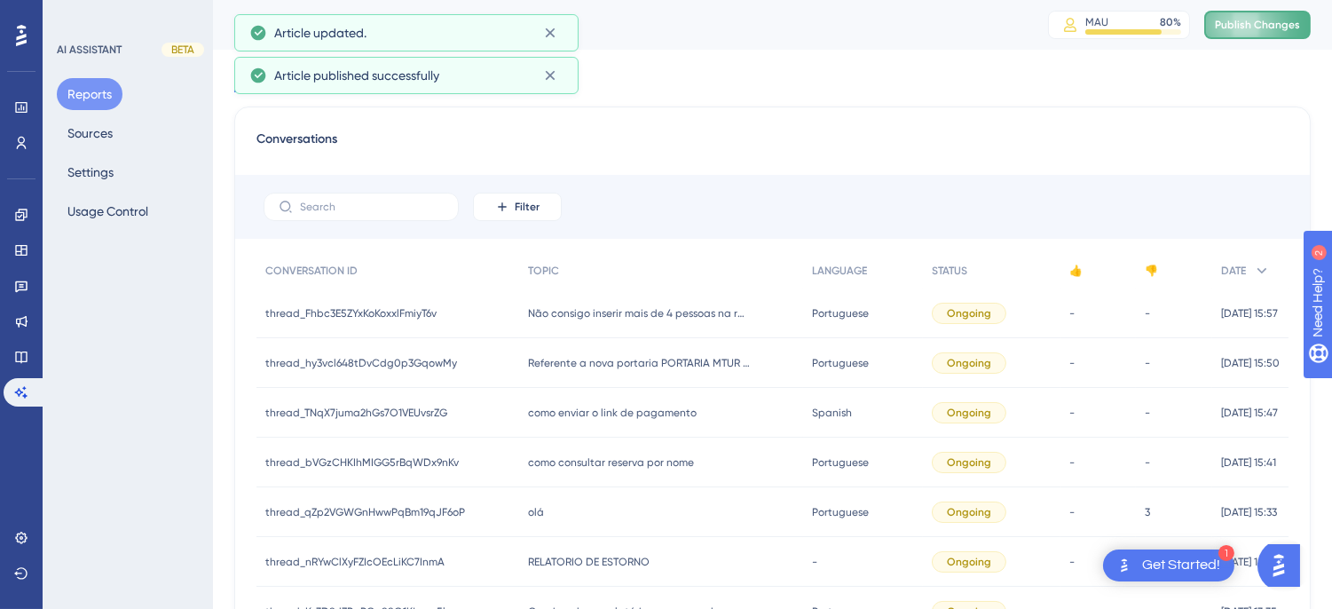
click at [1261, 20] on span "Publish Changes" at bounding box center [1257, 25] width 85 height 14
click at [91, 124] on button "Sources" at bounding box center [90, 133] width 67 height 32
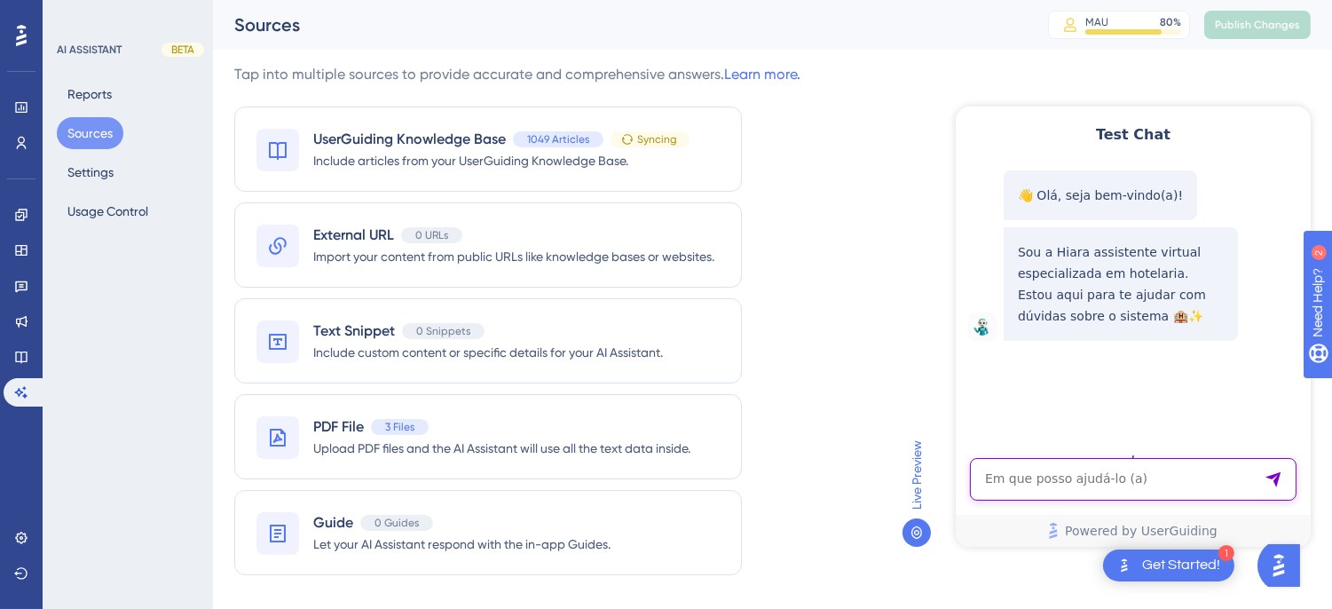
click at [1048, 481] on textarea "AI Assistant Text Input" at bounding box center [1132, 478] width 327 height 43
paste textarea "Preciso bloquear o lançamento por numero de apartamento, porem na pulseira fica…"
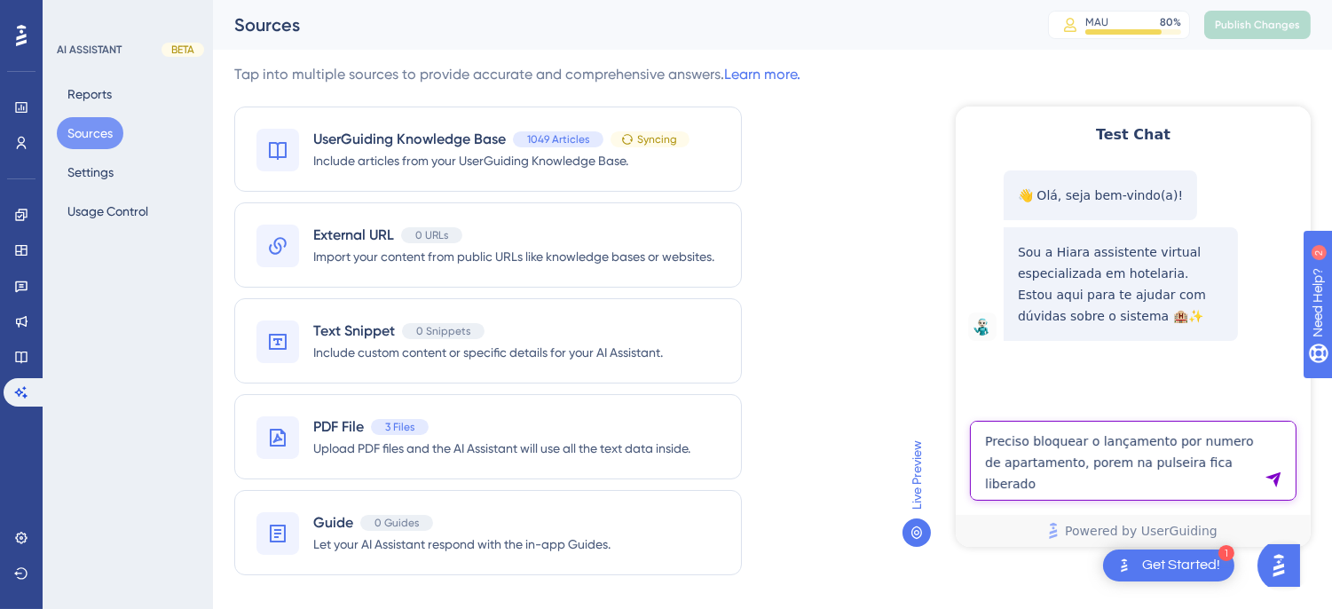
type textarea "Preciso bloquear o lançamento por numero de apartamento, porem na pulseira fica…"
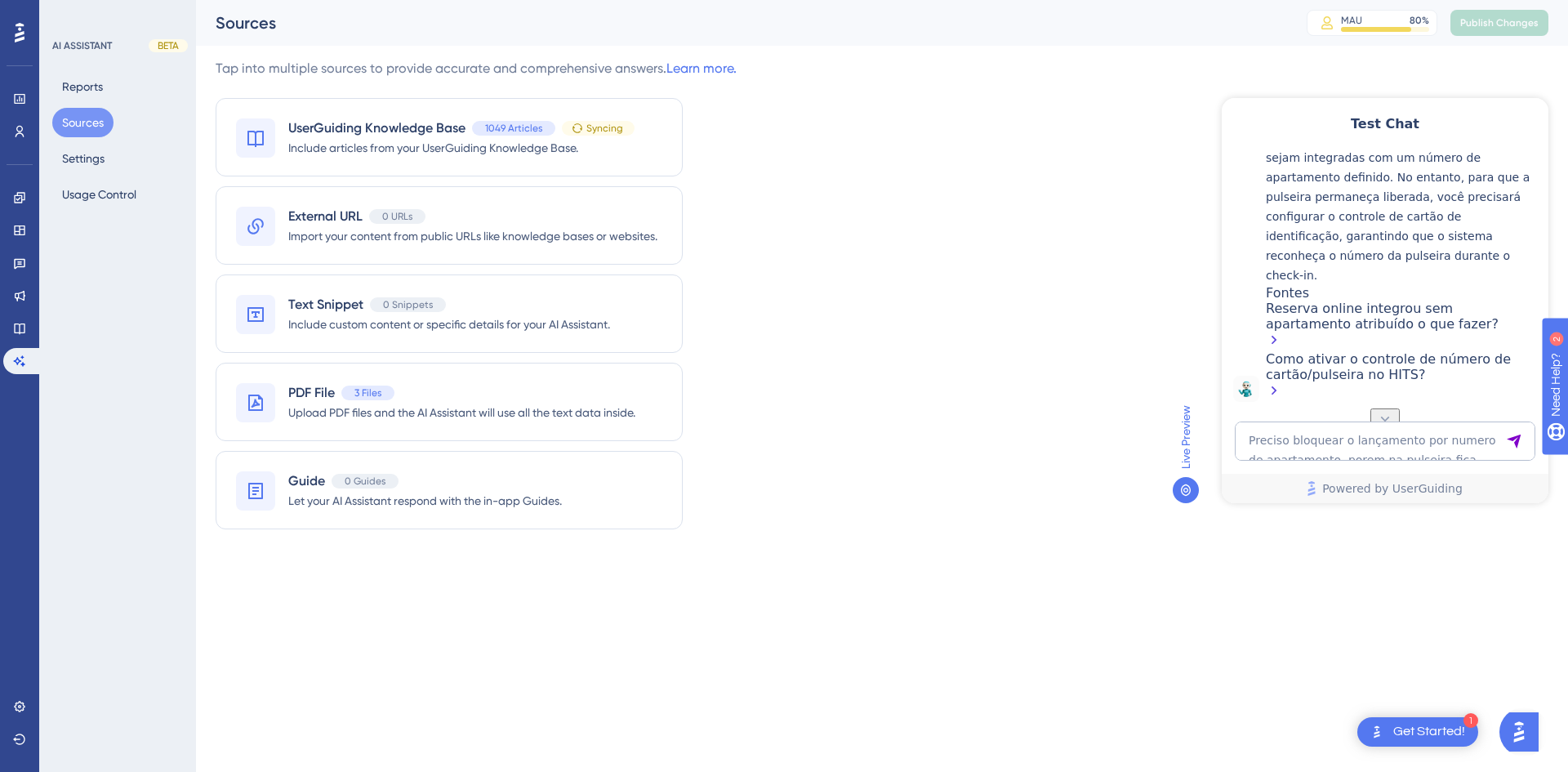
scroll to position [462, 0]
click at [1238, 359] on div "Como ativar o controle de número de cartão/pulseira no HITS?" at bounding box center [1402, 376] width 274 height 51
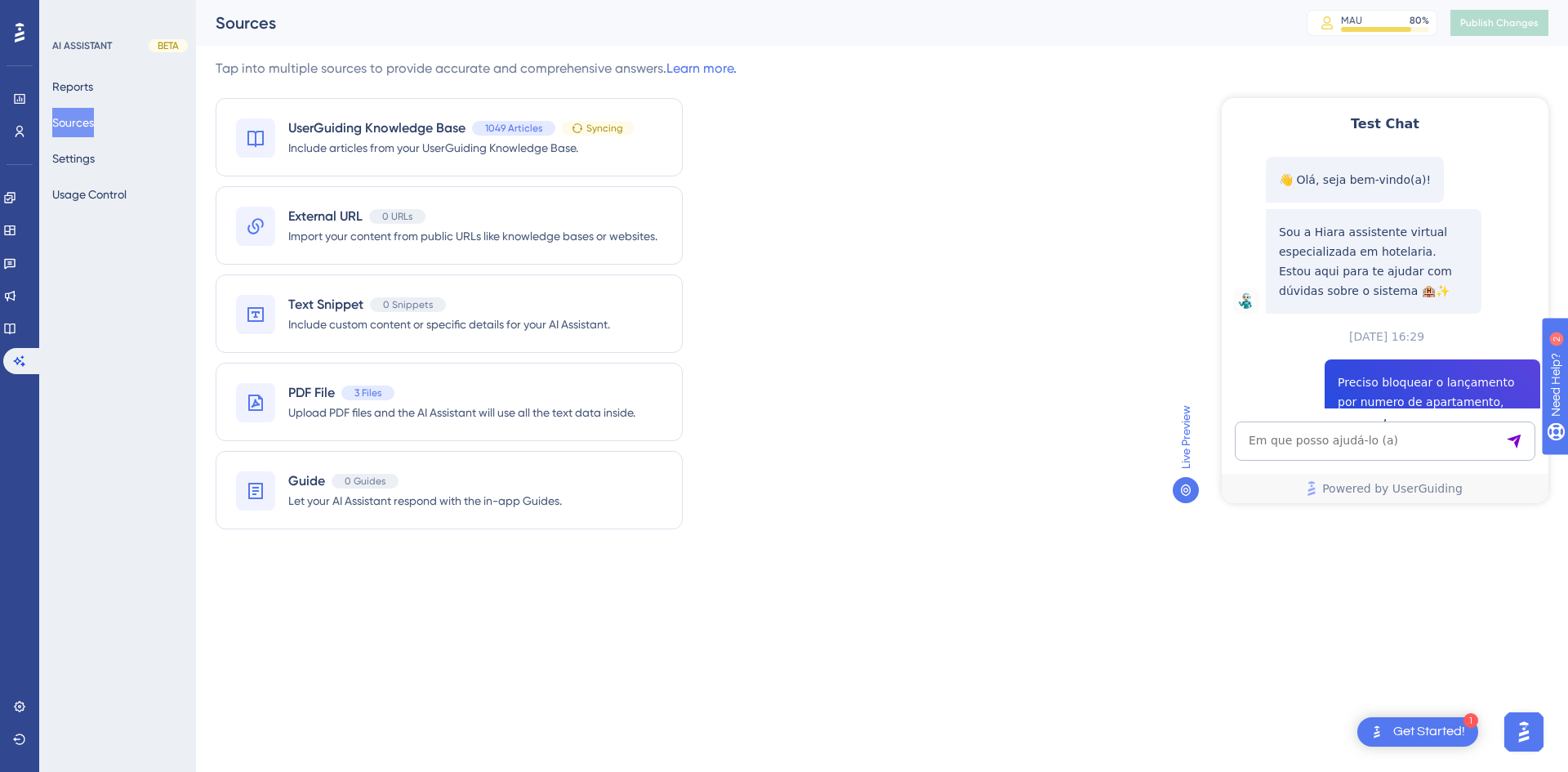
scroll to position [462, 0]
